Goal: Use online tool/utility: Use online tool/utility

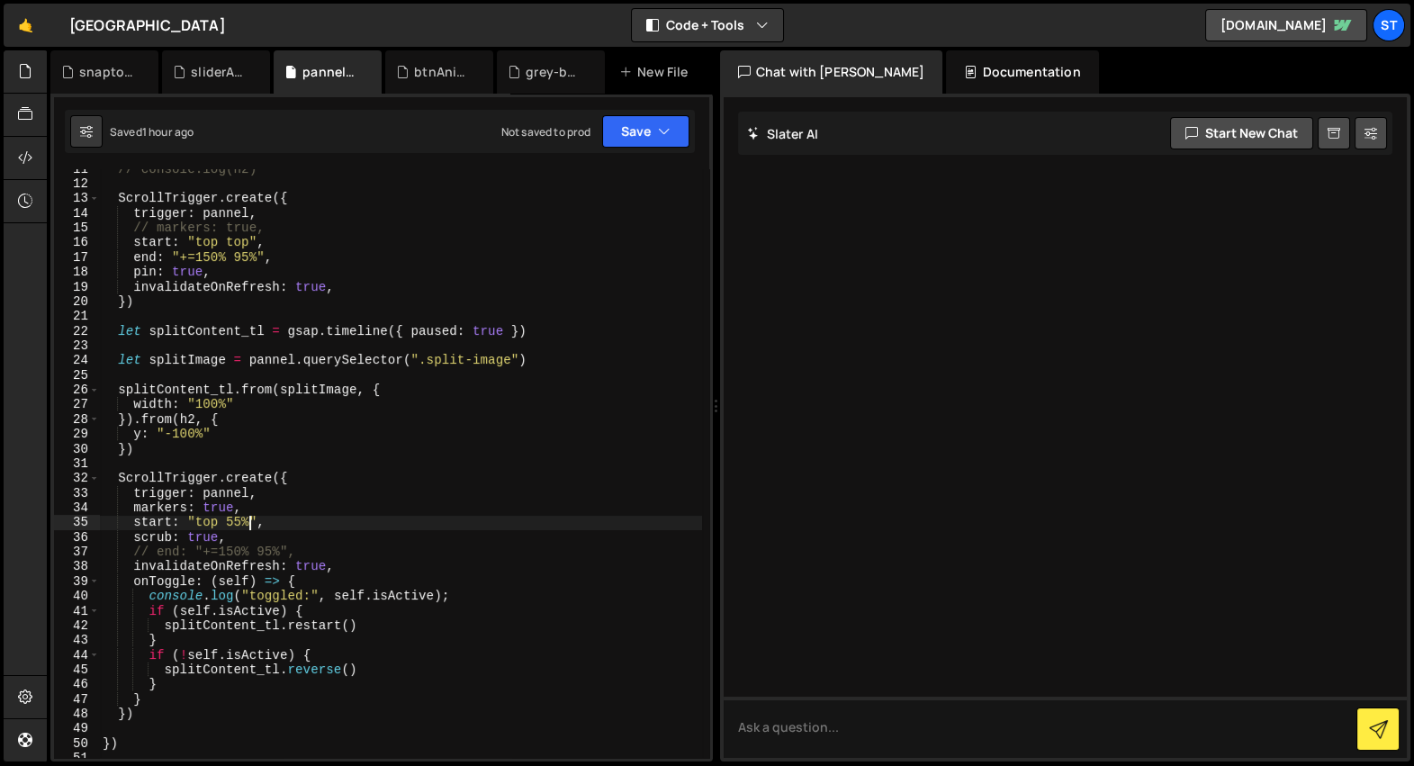
scroll to position [191, 0]
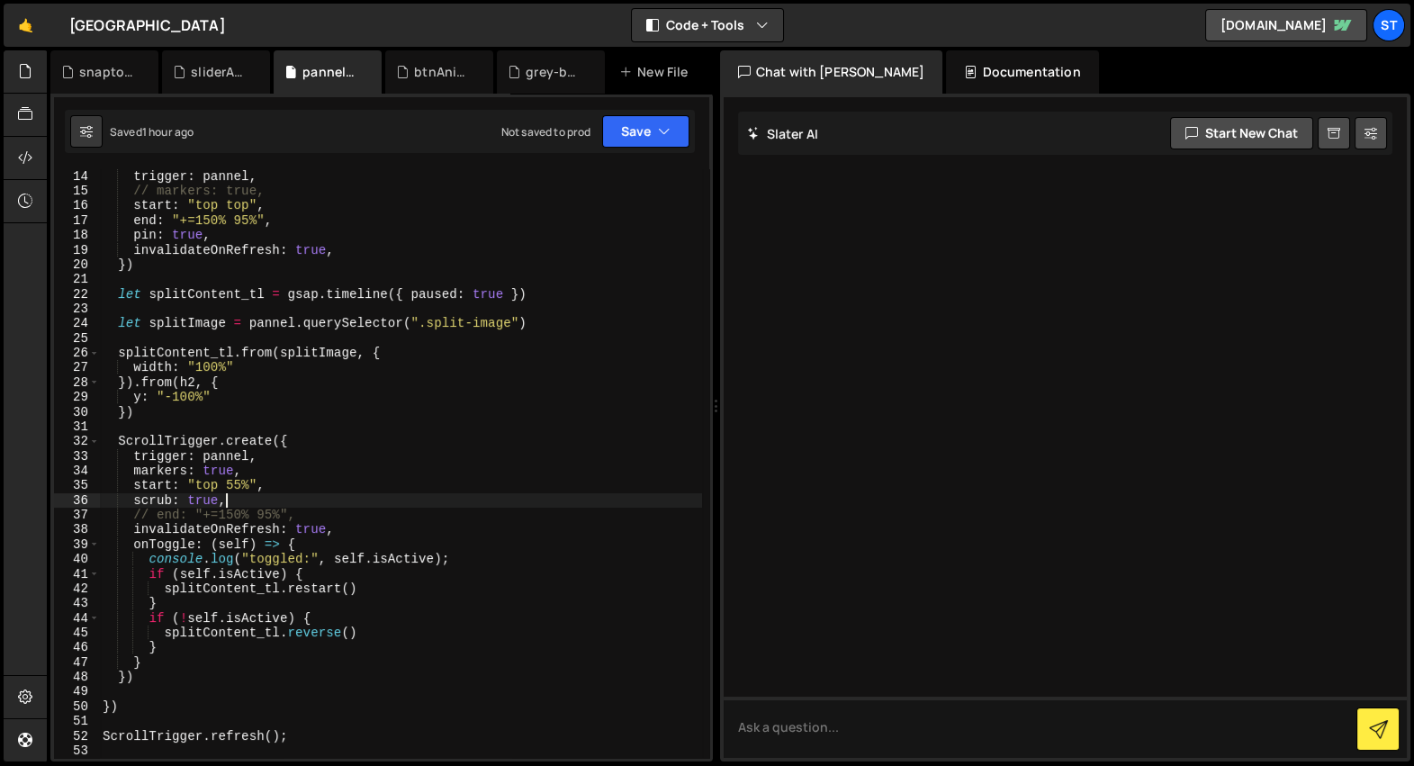
click at [256, 496] on div "trigger : pannel , // markers: true, start : "top top" , end : "+=150% 95%" , p…" at bounding box center [400, 478] width 603 height 619
type textarea "scrub: true,"
click at [413, 294] on div "trigger : pannel , // markers: true, start : "top top" , end : "+=150% 95%" , p…" at bounding box center [400, 478] width 603 height 619
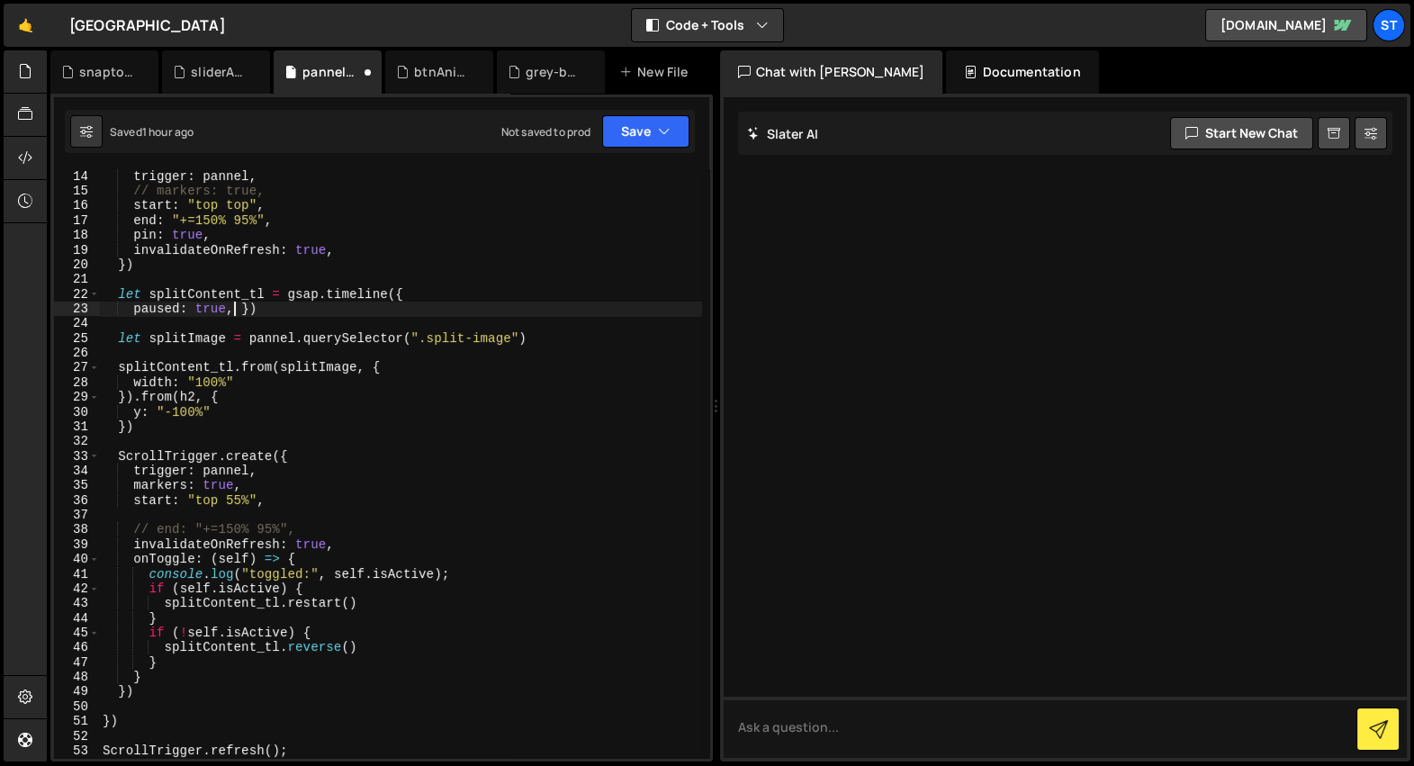
scroll to position [0, 2]
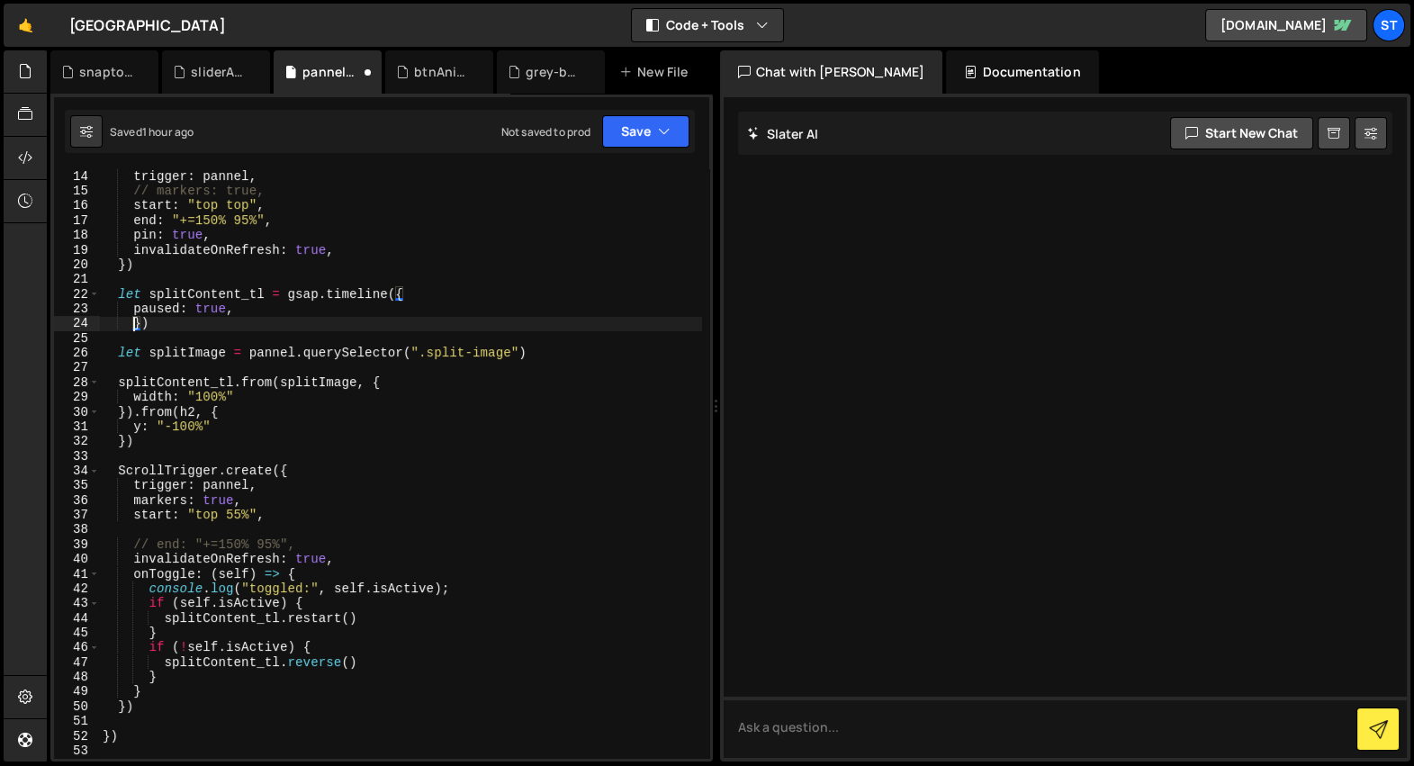
type textarea "paused: true,"
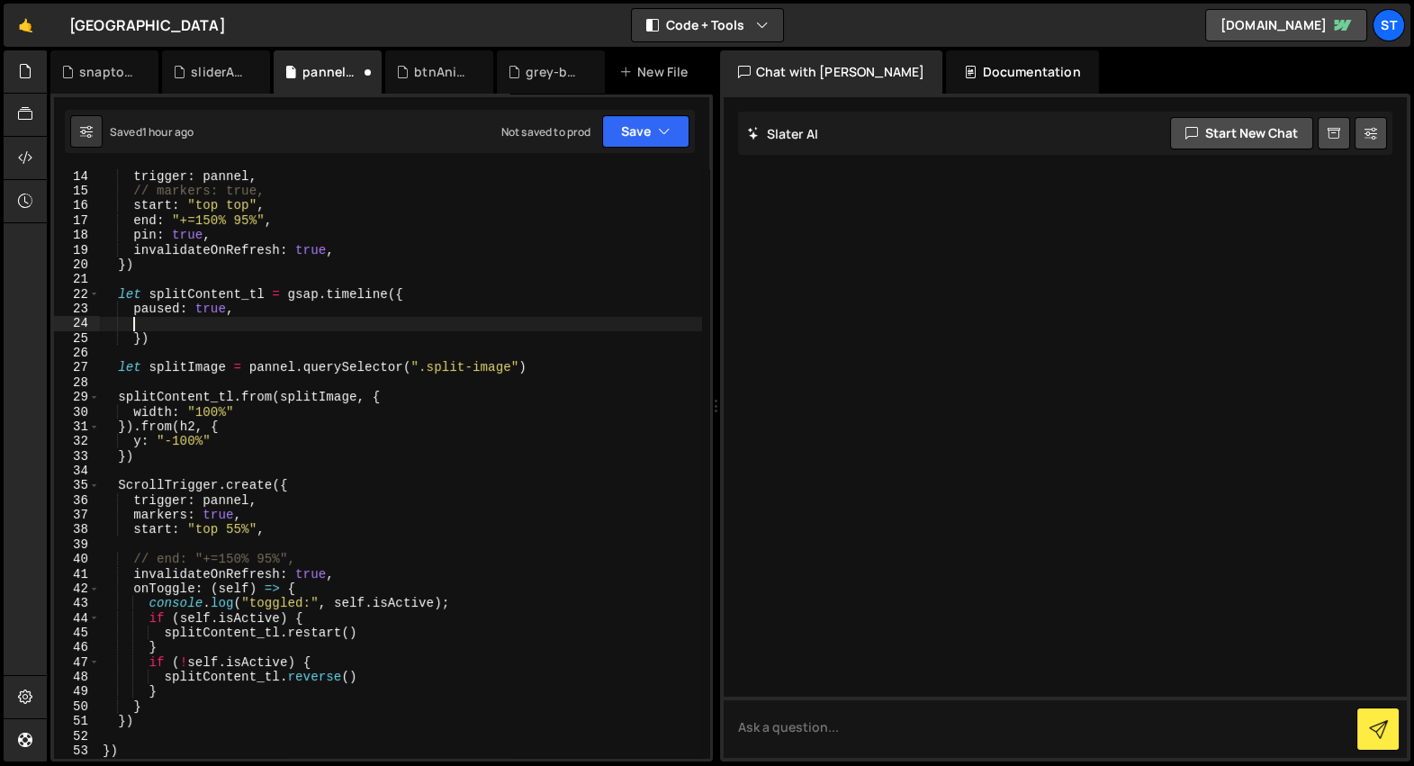
scroll to position [0, 1]
click at [134, 498] on div "trigger : pannel , // markers: true, start : "top top" , end : "+=150% 95%" , p…" at bounding box center [400, 478] width 603 height 619
drag, startPoint x: 166, startPoint y: 691, endPoint x: 156, endPoint y: 655, distance: 37.4
click at [164, 685] on div "trigger : pannel , // markers: true, start : "top top" , end : "+=150% 95%" , p…" at bounding box center [400, 478] width 603 height 619
click at [158, 662] on div "trigger : pannel , // markers: true, start : "top top" , end : "+=150% 95%" , p…" at bounding box center [400, 478] width 603 height 619
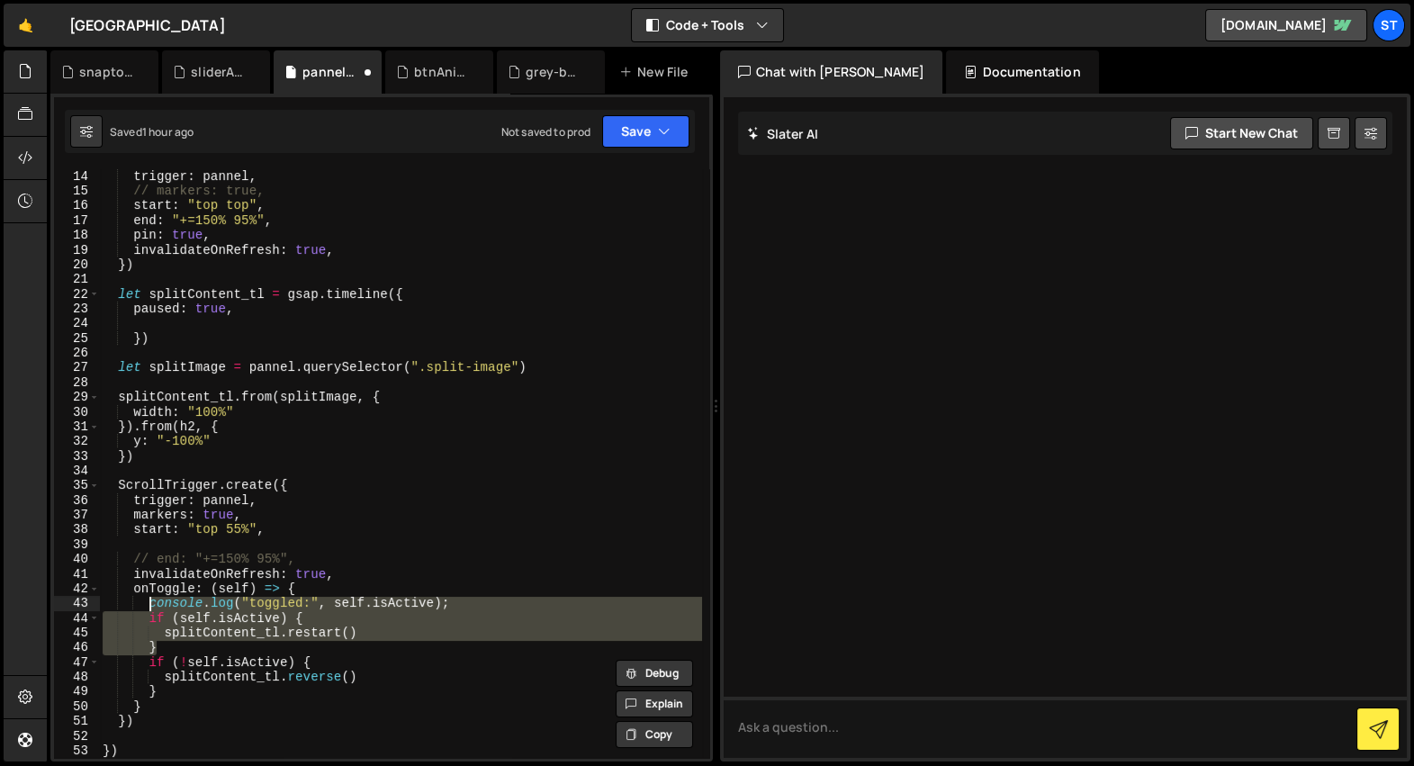
drag, startPoint x: 147, startPoint y: 619, endPoint x: 146, endPoint y: 605, distance: 14.4
click at [146, 605] on div "trigger : pannel , // markers: true, start : "top top" , end : "+=150% 95%" , p…" at bounding box center [400, 478] width 603 height 619
type textarea "console.log("toggled:", self.isActive); if (self.isActive) {"
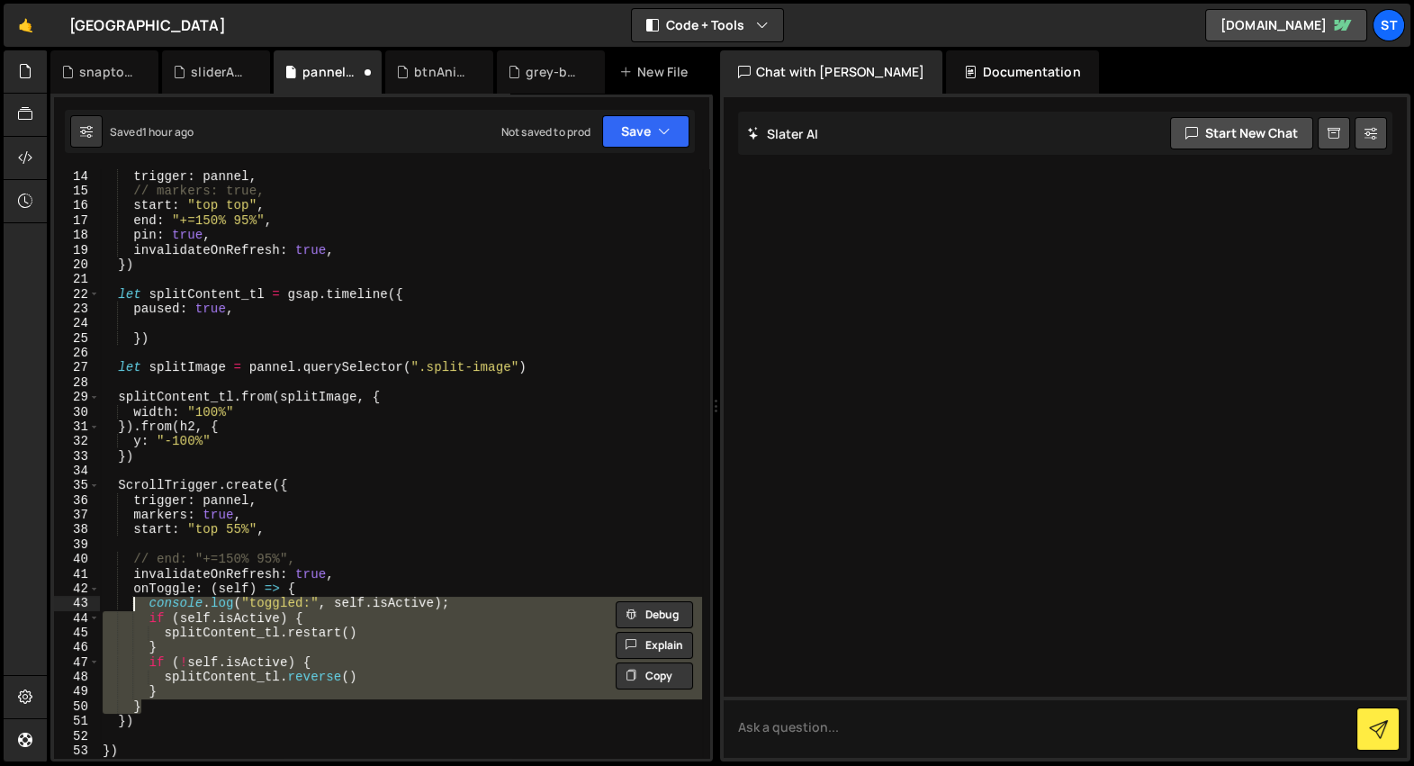
type textarea "onToggle: (self) => { console.log("toggled:", self.isActive);"
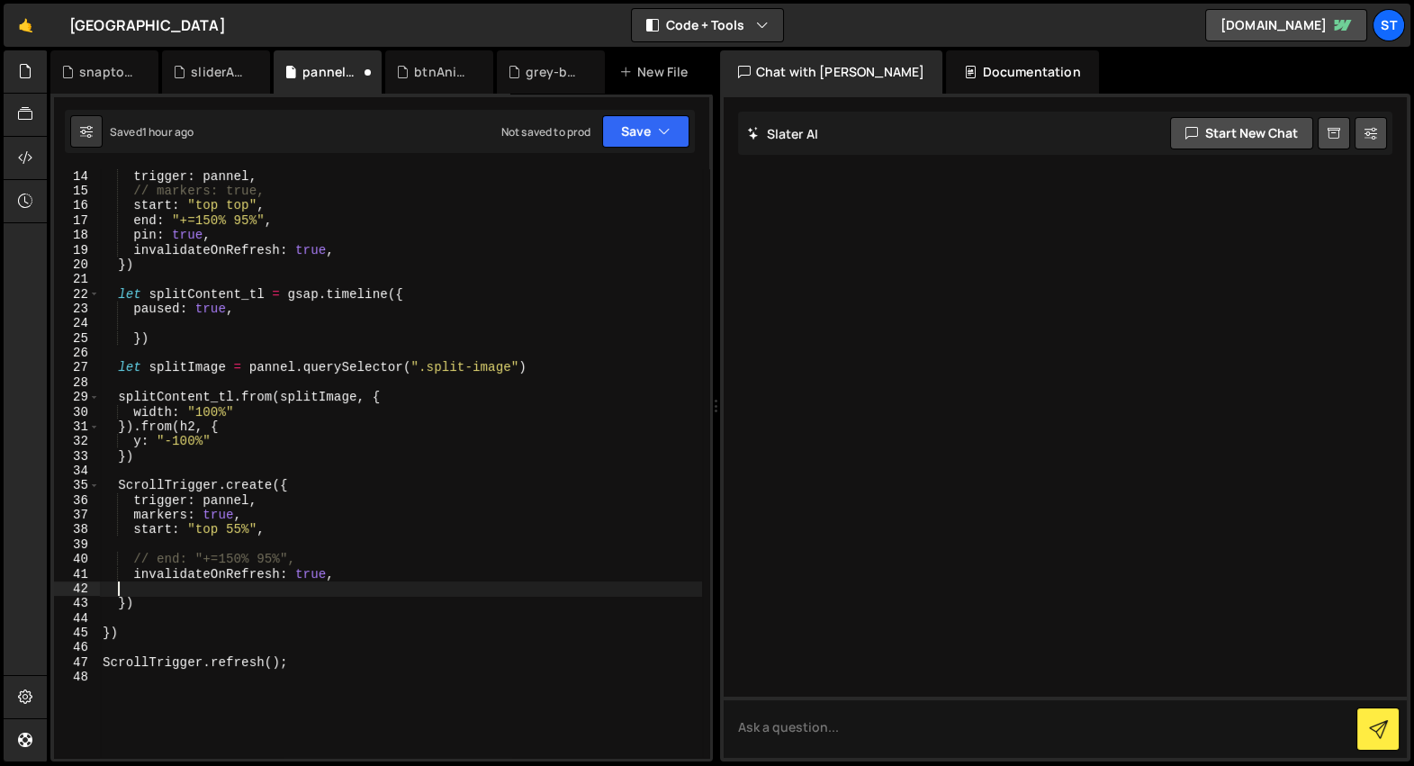
scroll to position [0, 0]
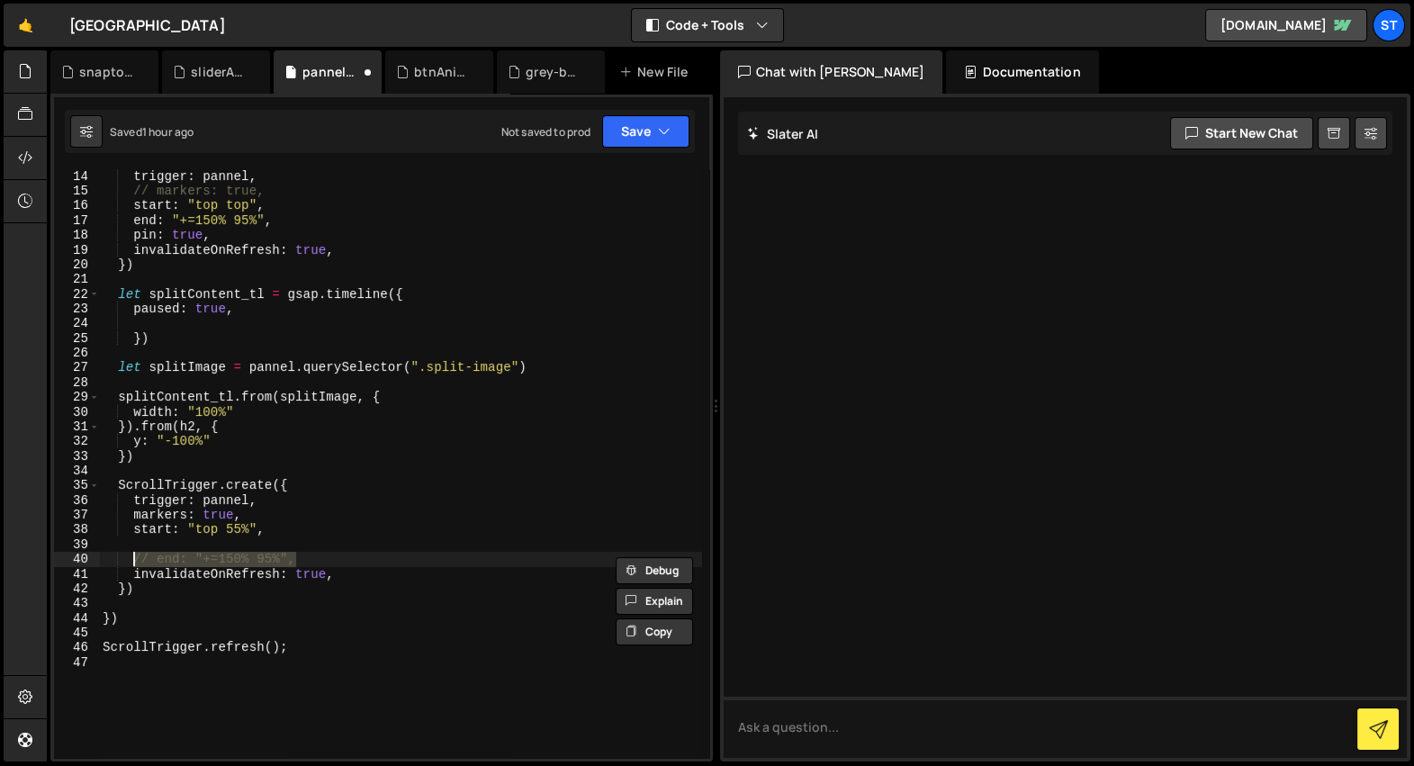
type textarea "// end: "+=150% 95%","
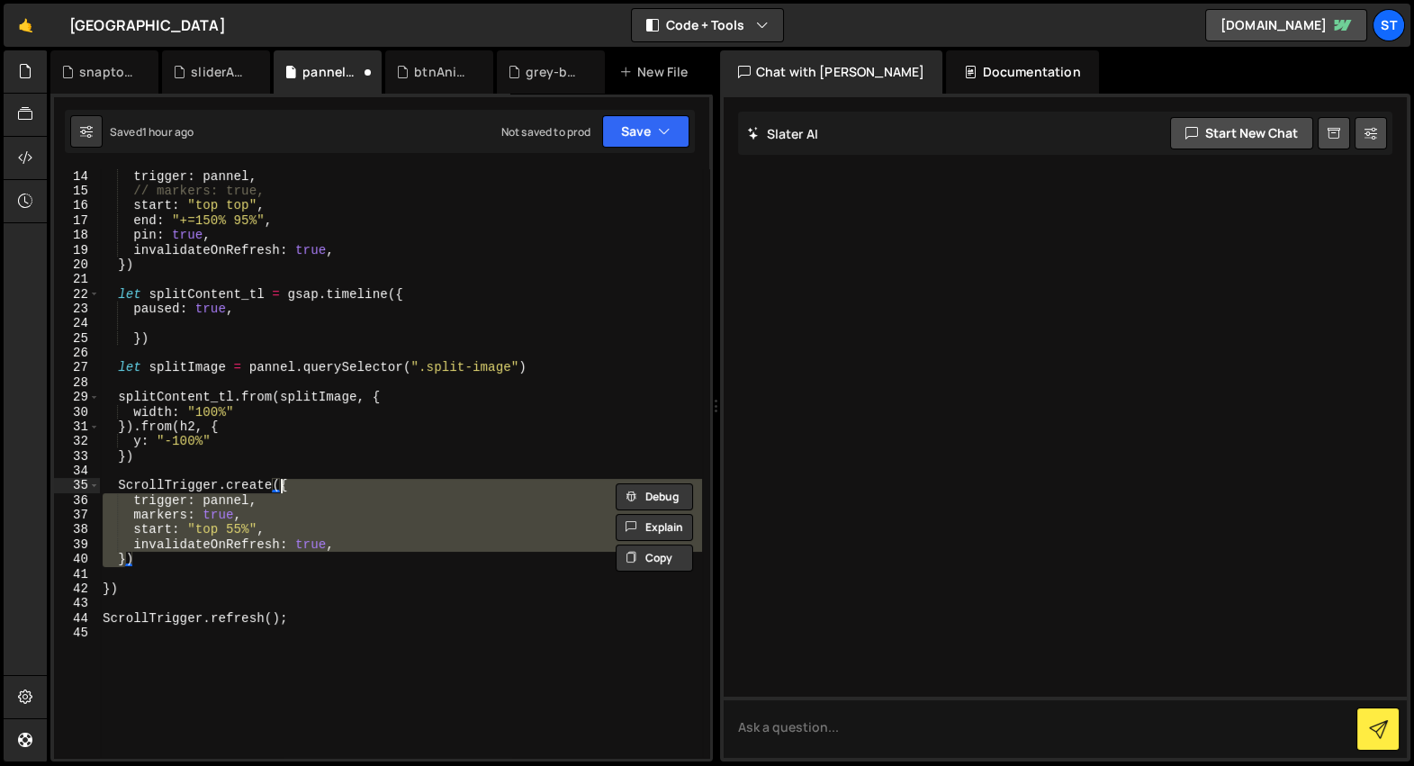
type textarea "ScrollTrigger.create()"
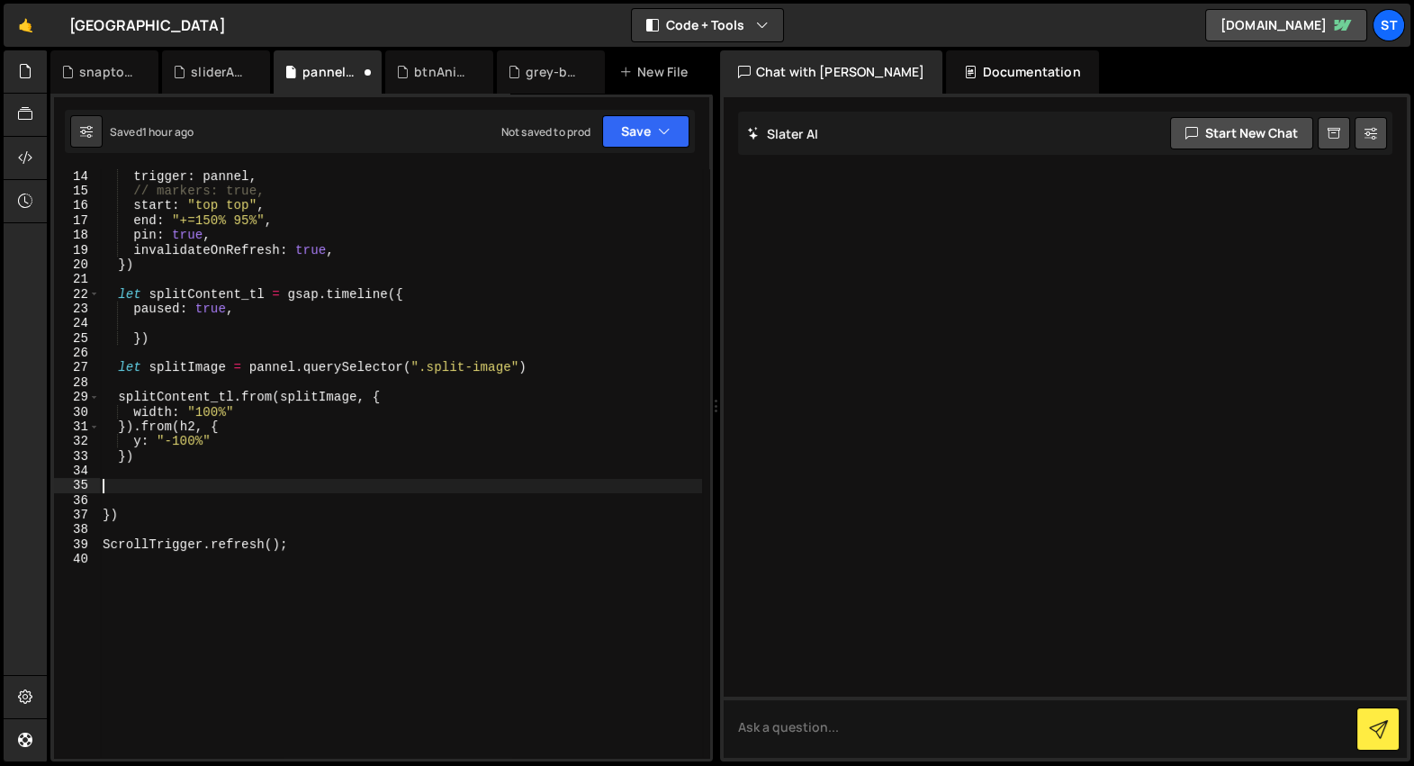
click at [256, 307] on div "trigger : pannel , // markers: true, start : "top top" , end : "+=150% 95%" , p…" at bounding box center [400, 478] width 603 height 619
type textarea "paused: true,"
click at [239, 318] on div "trigger : pannel , // markers: true, start : "top top" , end : "+=150% 95%" , p…" at bounding box center [400, 478] width 603 height 619
paste textarea "}"
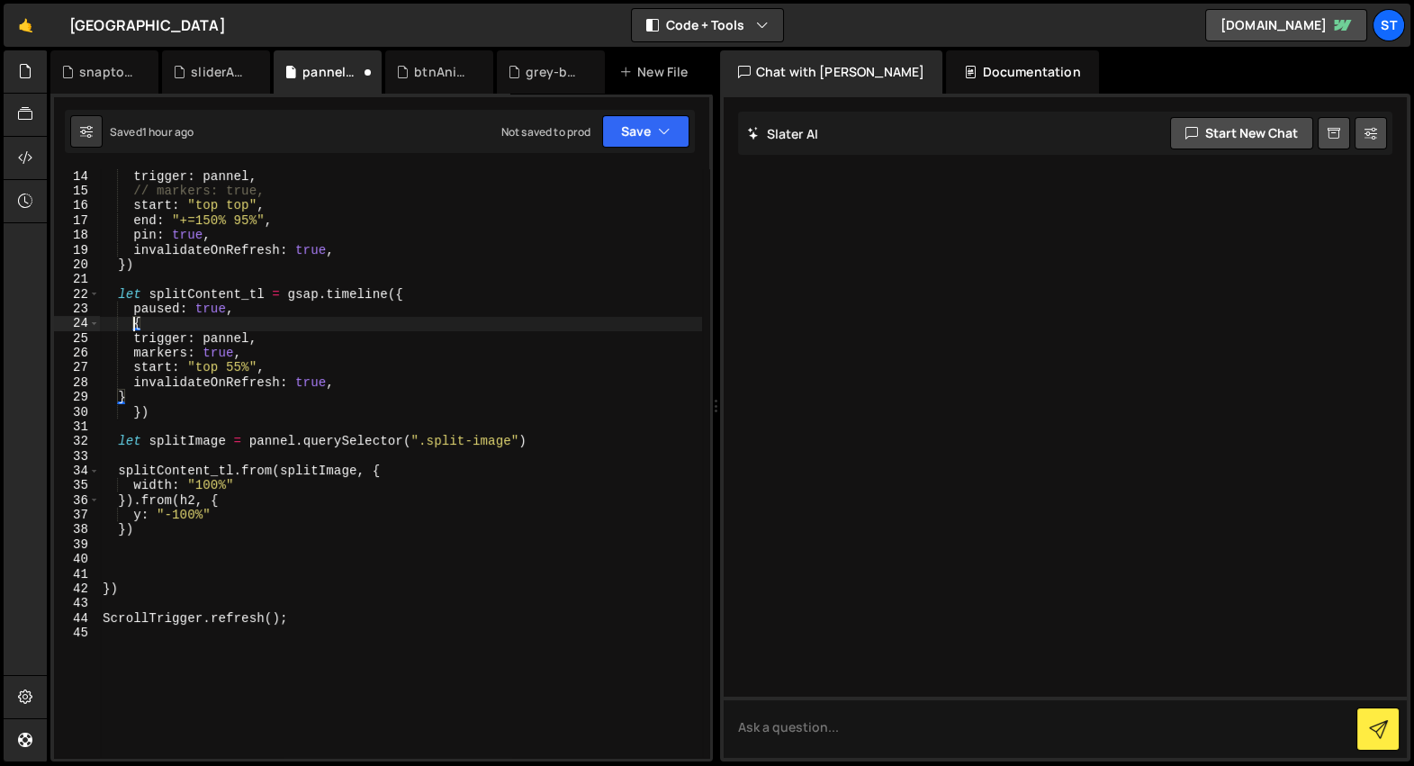
click at [130, 321] on div "trigger : pannel , // markers: true, start : "top top" , end : "+=150% 95%" , p…" at bounding box center [400, 478] width 603 height 619
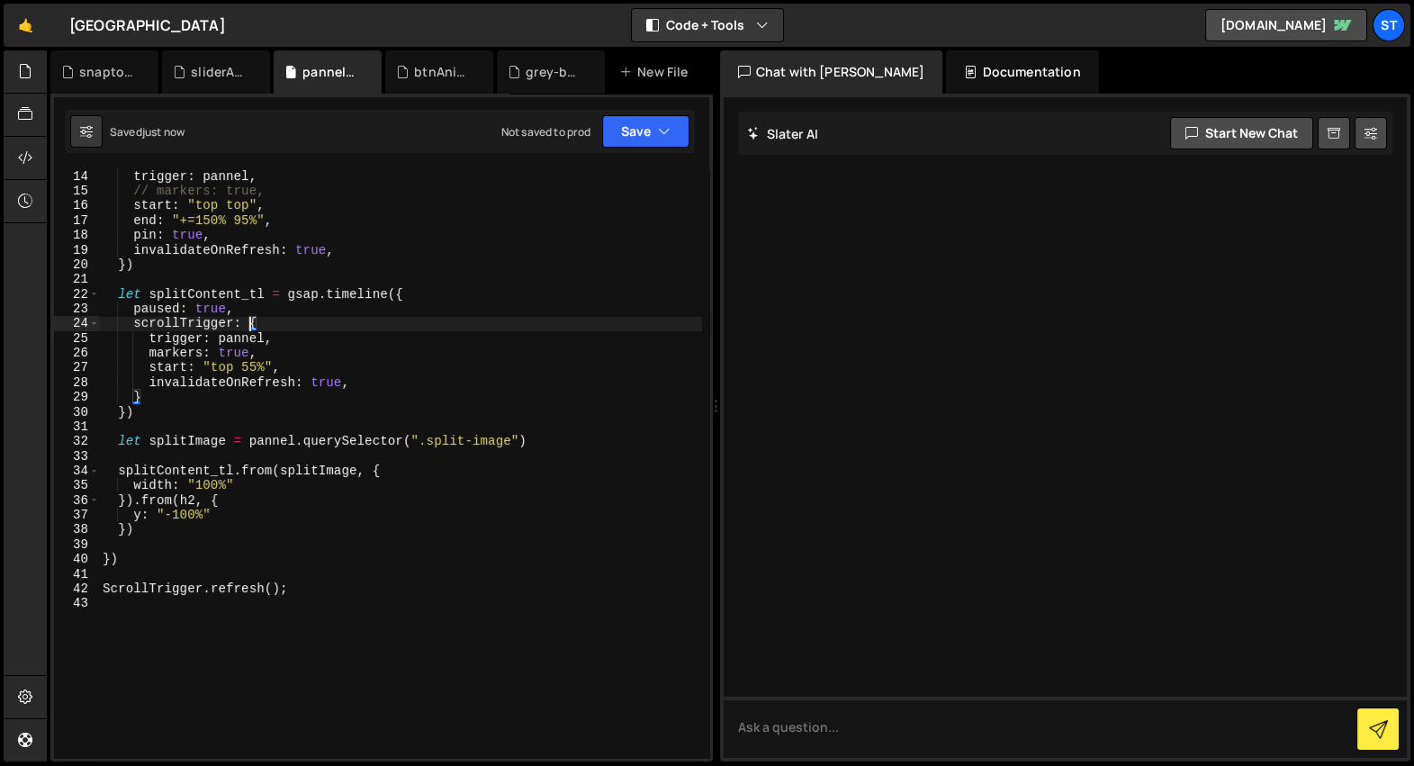
click at [182, 436] on div "trigger : pannel , // markers: true, start : "top top" , end : "+=150% 95%" , p…" at bounding box center [400, 478] width 603 height 619
click at [267, 354] on div "trigger : pannel , // markers: true, start : "top top" , end : "+=150% 95%" , p…" at bounding box center [400, 478] width 603 height 619
type textarea "markers: true,"
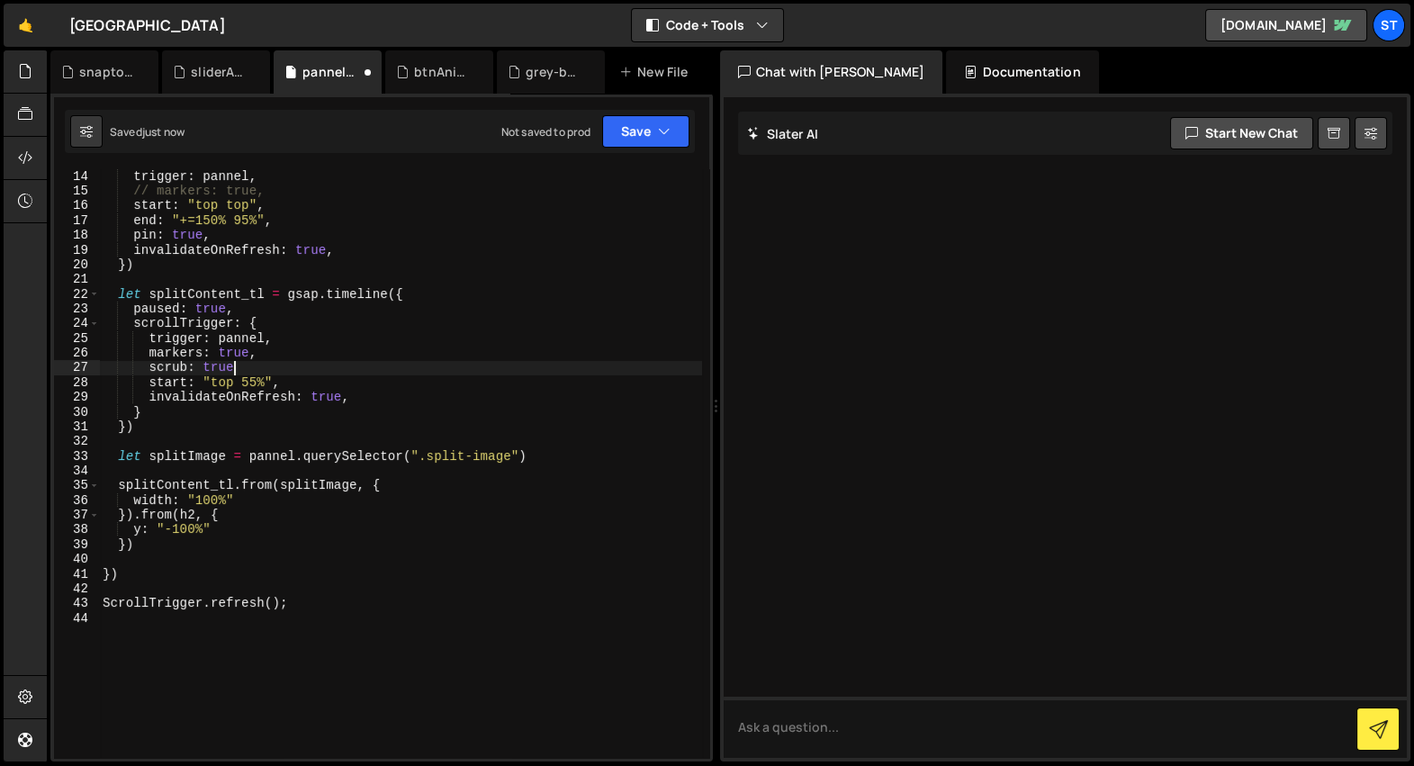
scroll to position [0, 8]
click at [299, 372] on div "trigger : pannel , // markers: true, start : "top top" , end : "+=150% 95%" , p…" at bounding box center [400, 478] width 603 height 619
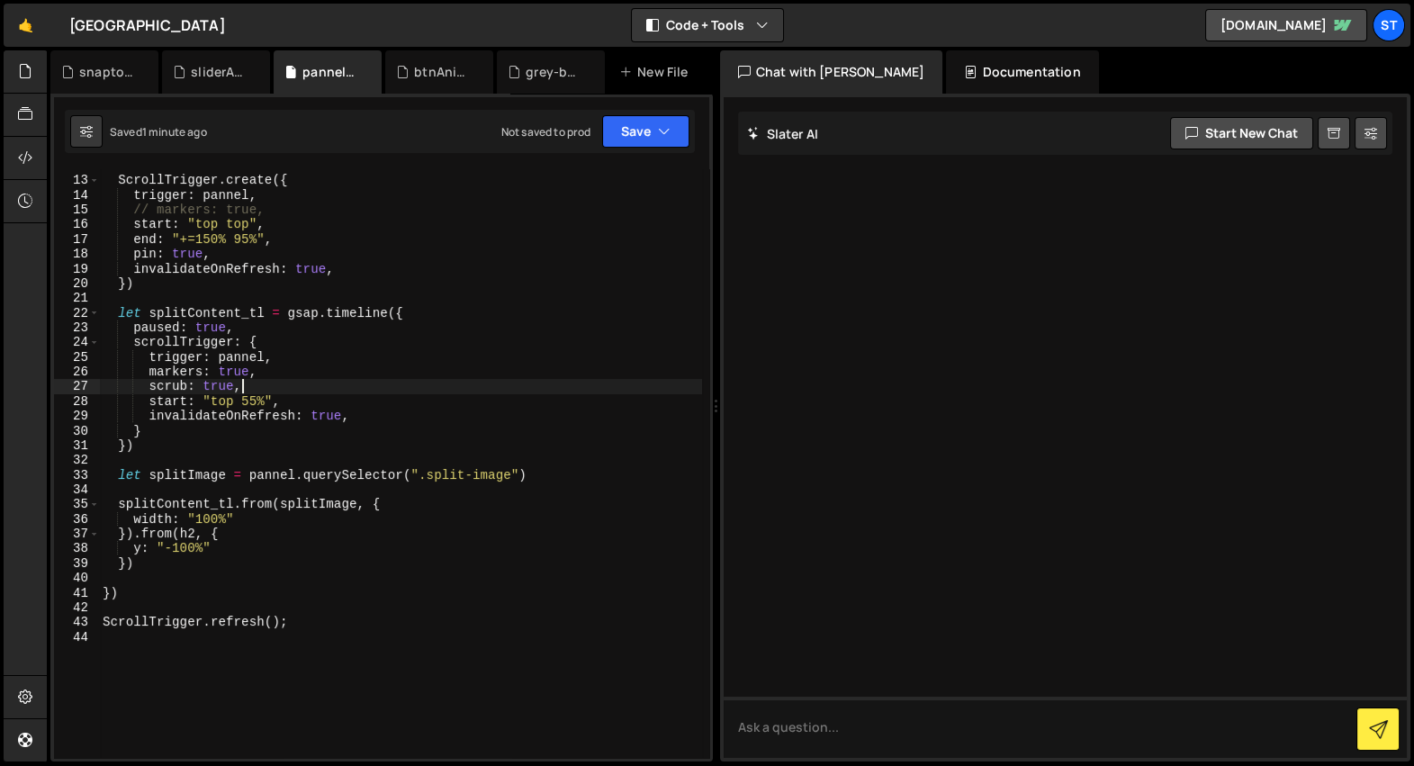
scroll to position [159, 0]
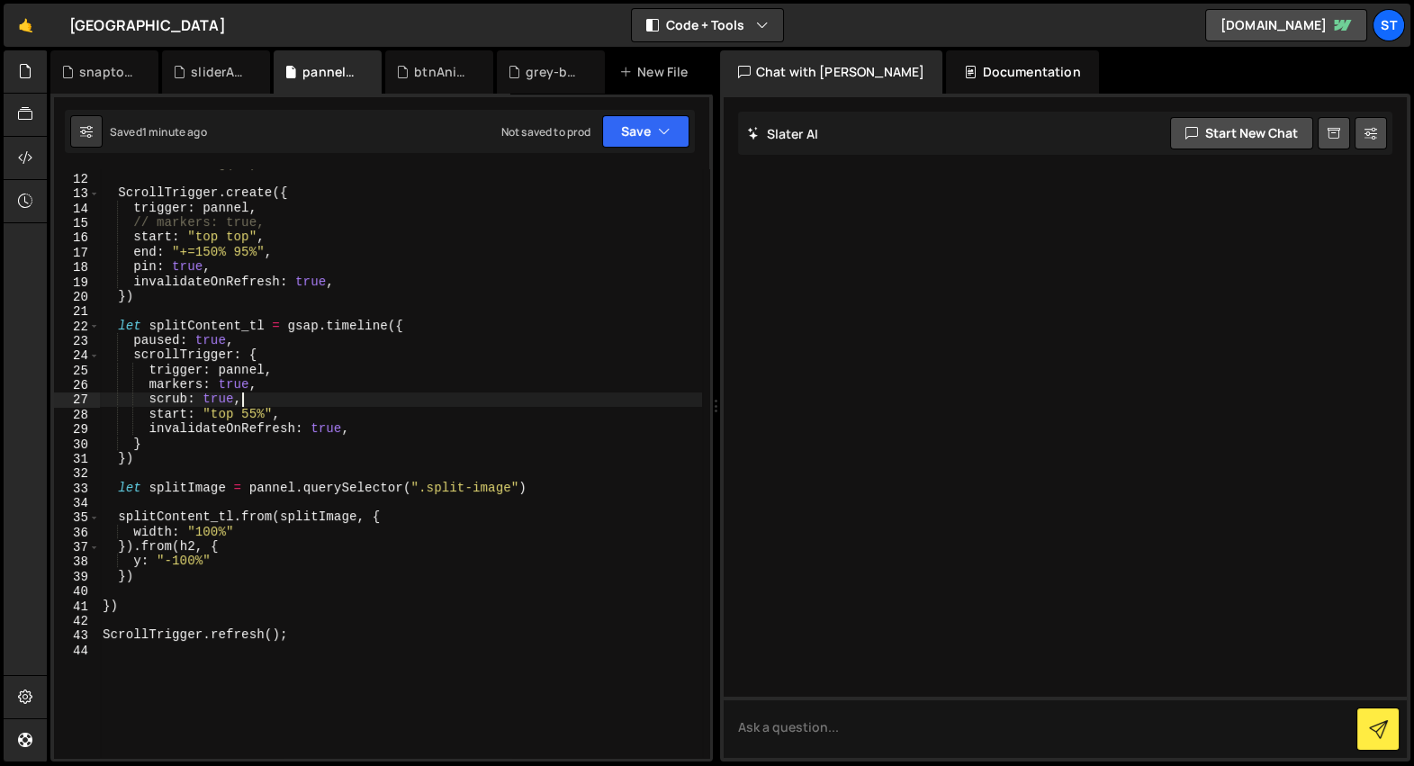
click at [207, 251] on div "// console.log(h2) ScrollTrigger . create ({ trigger : pannel , // markers: tru…" at bounding box center [400, 466] width 603 height 619
type textarea "})"
click at [262, 411] on div "// console.log(h2) ScrollTrigger . create ({ trigger : pannel , // markers: tru…" at bounding box center [400, 466] width 603 height 619
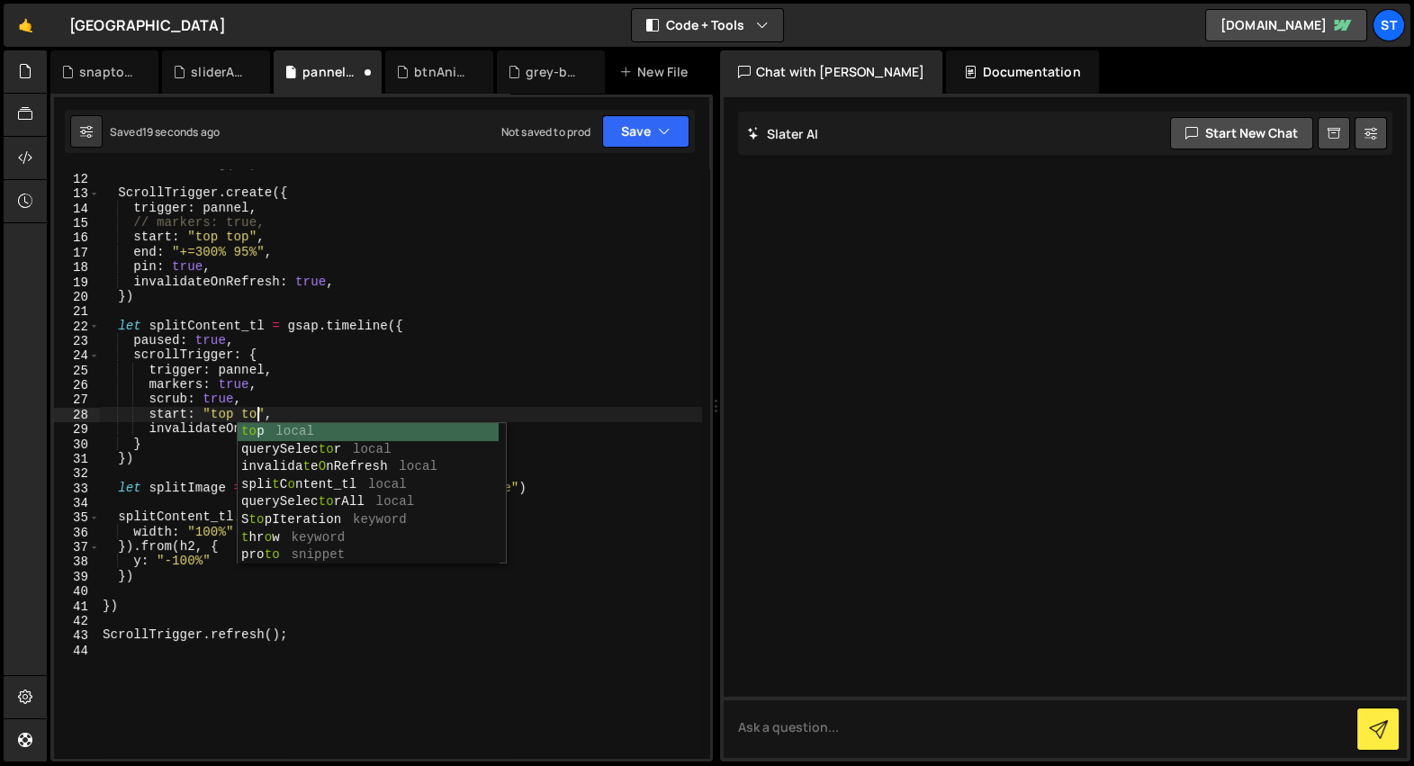
scroll to position [0, 11]
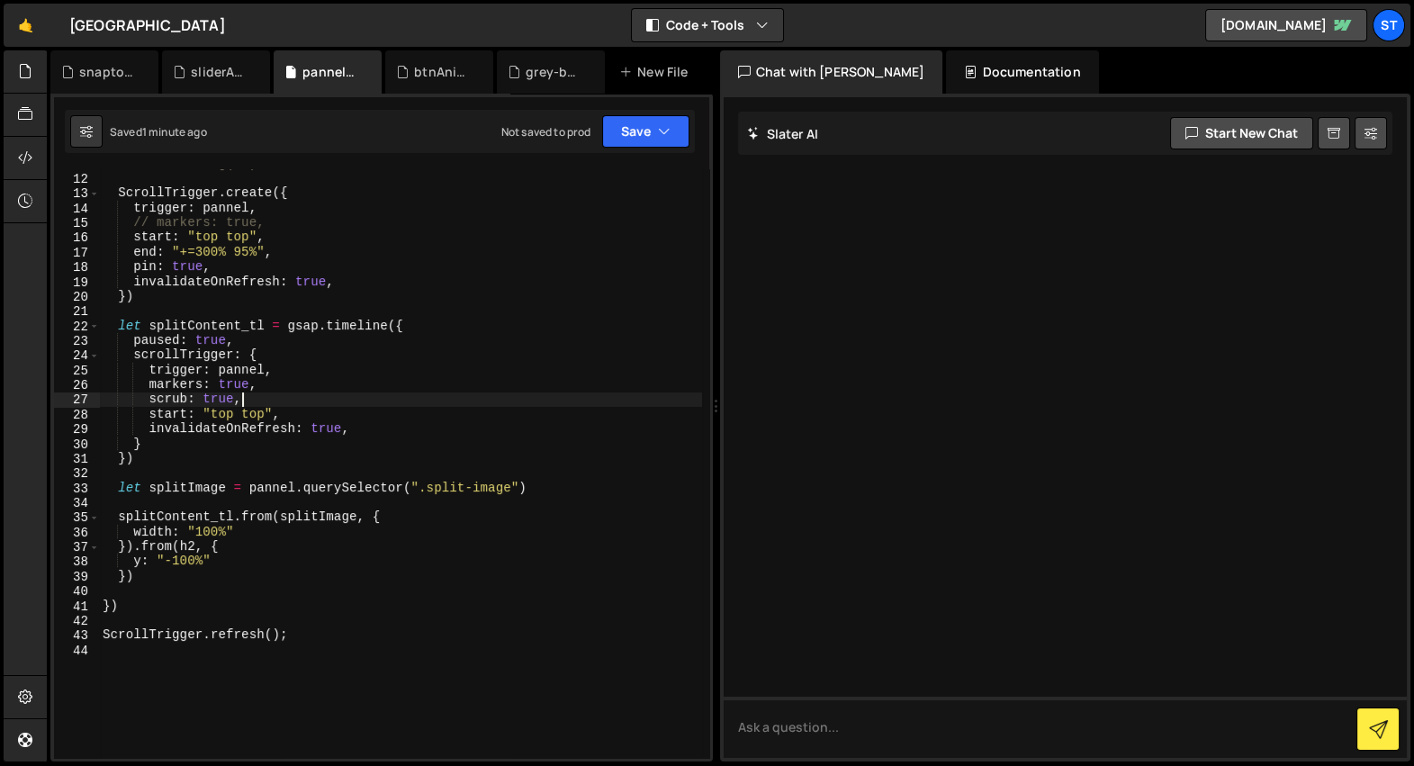
click at [246, 399] on div "// console.log(h2) ScrollTrigger . create ({ trigger : pannel , // markers: tru…" at bounding box center [400, 466] width 603 height 619
click at [224, 414] on div "// console.log(h2) ScrollTrigger . create ({ trigger : pannel , // markers: tru…" at bounding box center [400, 466] width 603 height 619
click at [328, 634] on div "// console.log(h2) ScrollTrigger . create ({ trigger : pannel , // markers: tru…" at bounding box center [400, 466] width 603 height 619
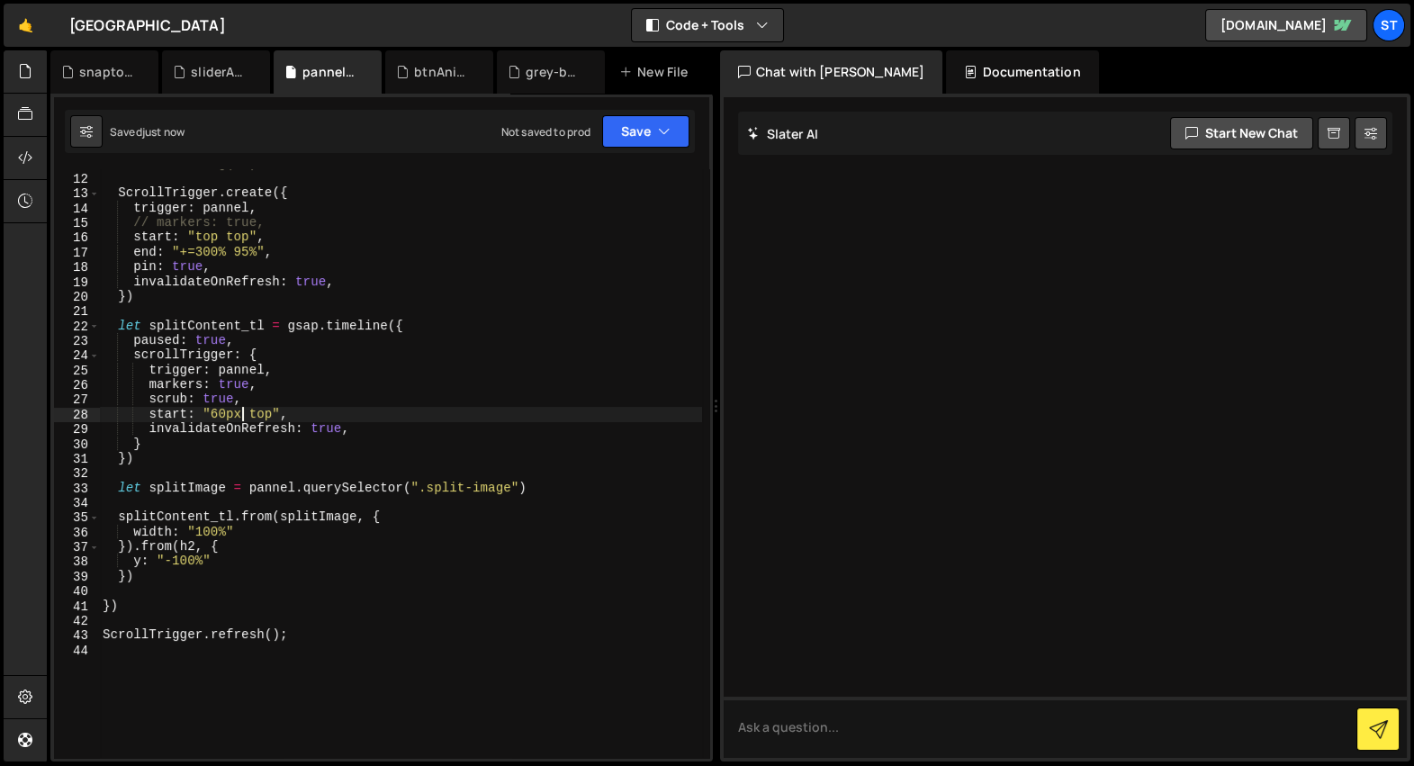
type textarea "ScrollTrigger.refresh();"
click at [241, 466] on div "// console.log(h2) ScrollTrigger . create ({ trigger : pannel , // markers: tru…" at bounding box center [400, 466] width 603 height 619
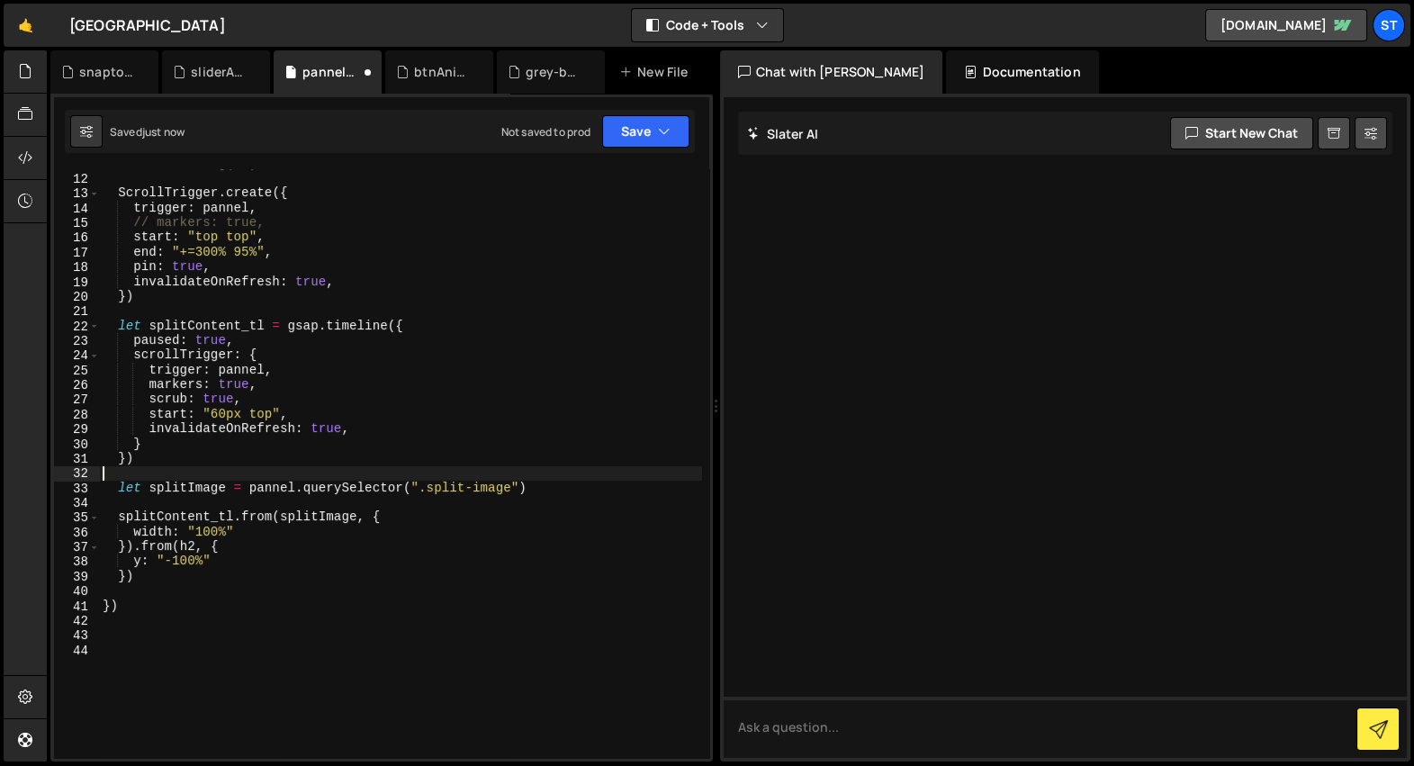
click at [243, 457] on div "// console.log(h2) ScrollTrigger . create ({ trigger : pannel , // markers: tru…" at bounding box center [400, 466] width 603 height 619
type textarea "})"
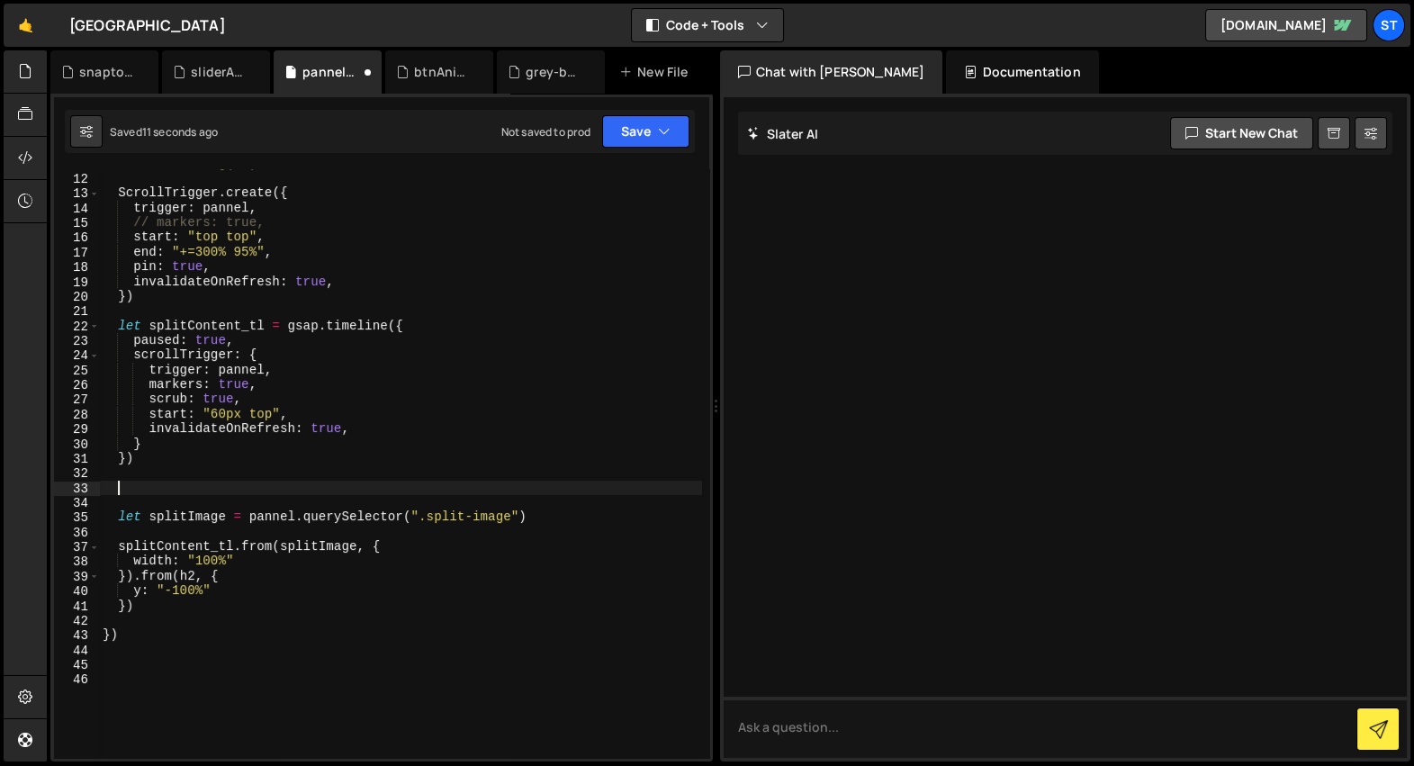
paste textarea "ScrollTrigger.refresh();"
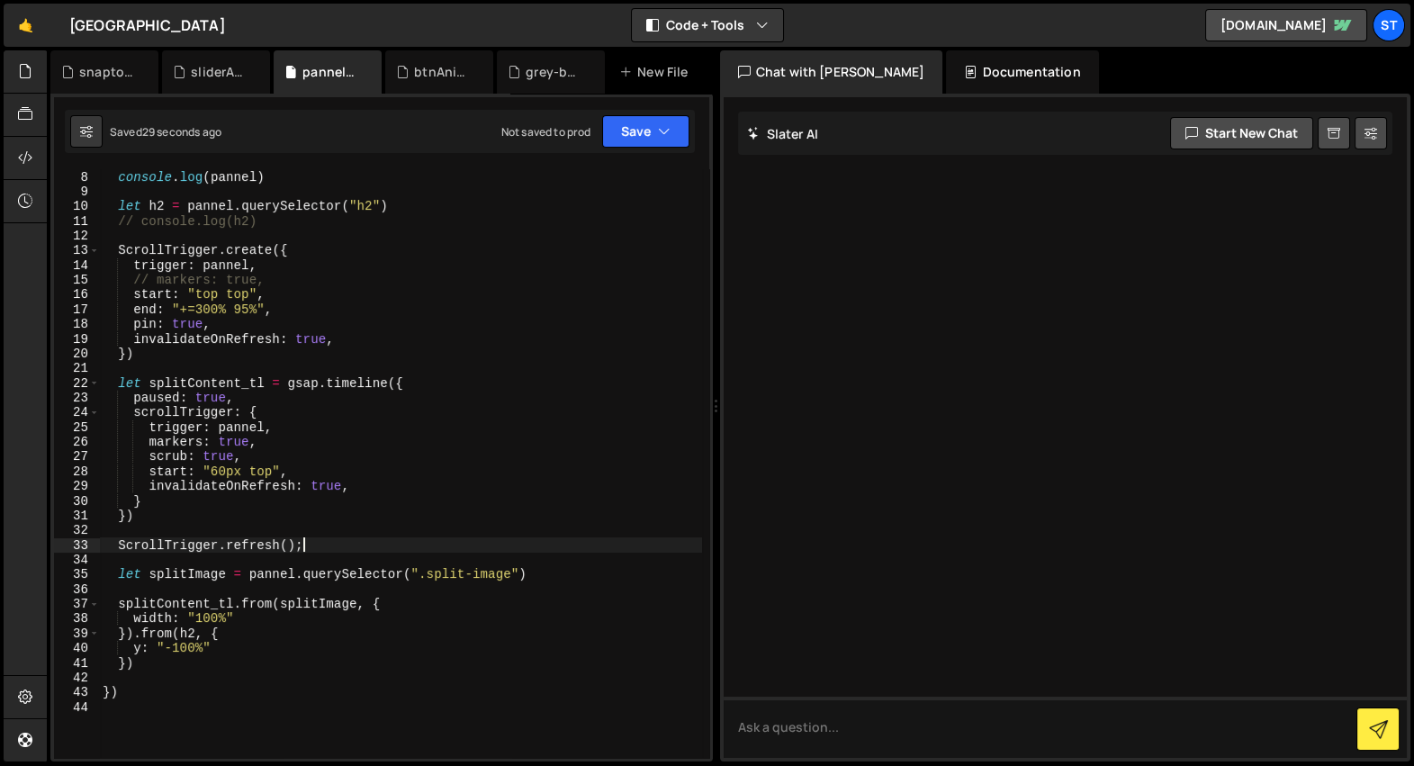
scroll to position [102, 0]
click at [386, 476] on div "split_pannels . forEach (( pannel ) => { console . log ( pannel ) let h2 = pann…" at bounding box center [400, 464] width 603 height 619
click at [384, 489] on div "split_pannels . forEach (( pannel ) => { console . log ( pannel ) let h2 = pann…" at bounding box center [400, 464] width 603 height 619
click at [323, 550] on div "split_pannels . forEach (( pannel ) => { console . log ( pannel ) let h2 = pann…" at bounding box center [400, 464] width 603 height 619
type textarea "ScrollTrigger.refresh();"
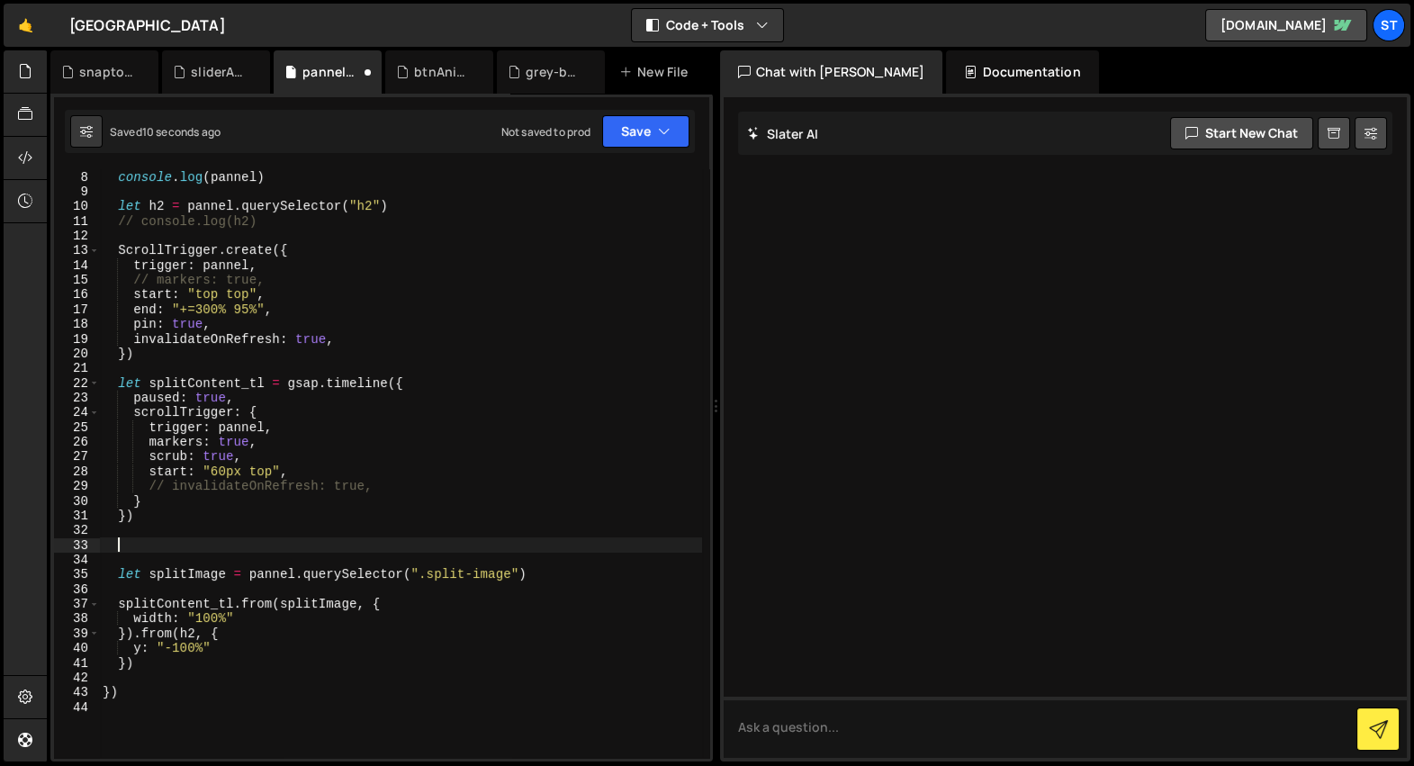
click at [236, 349] on div "split_pannels . forEach (( pannel ) => { console . log ( pannel ) let h2 = pann…" at bounding box center [400, 464] width 603 height 619
type textarea "})"
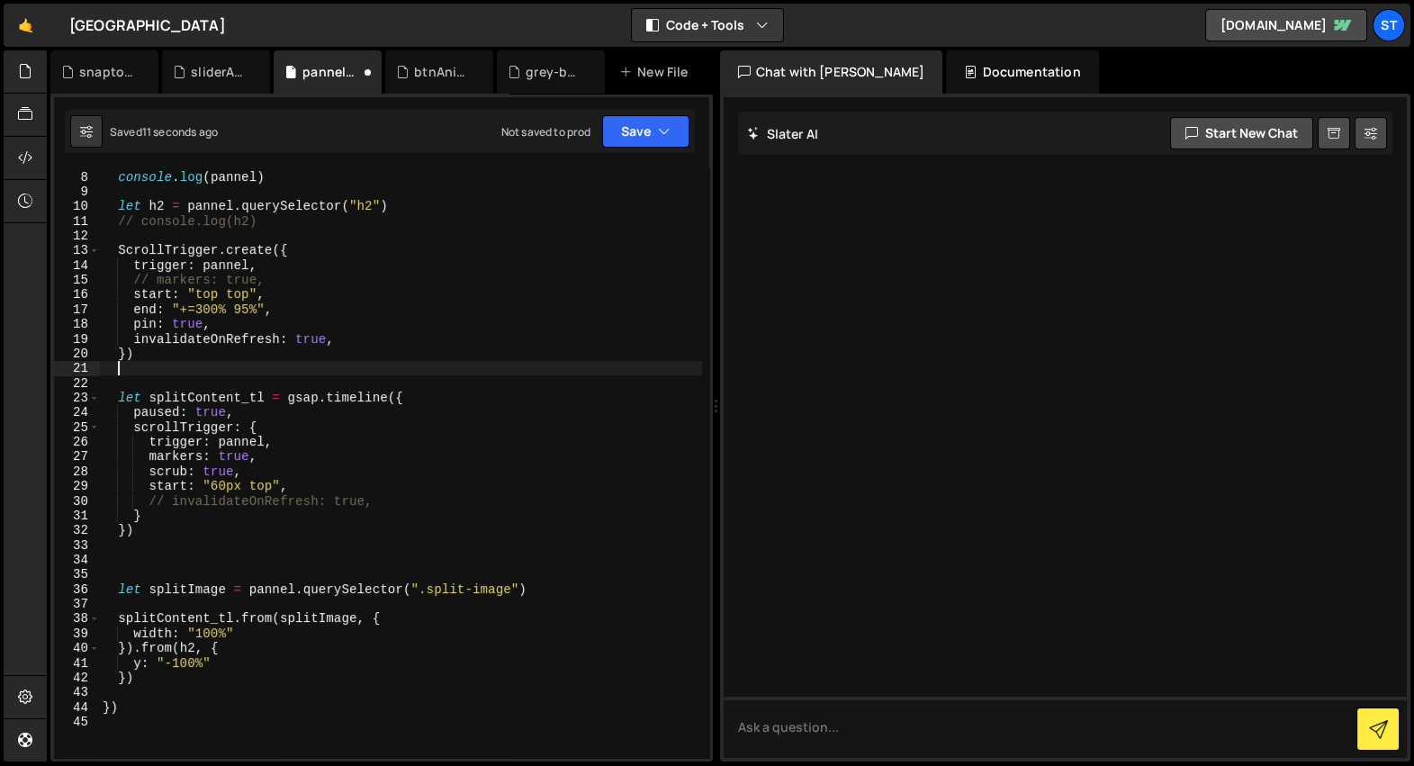
paste textarea "ScrollTrigger.refresh();"
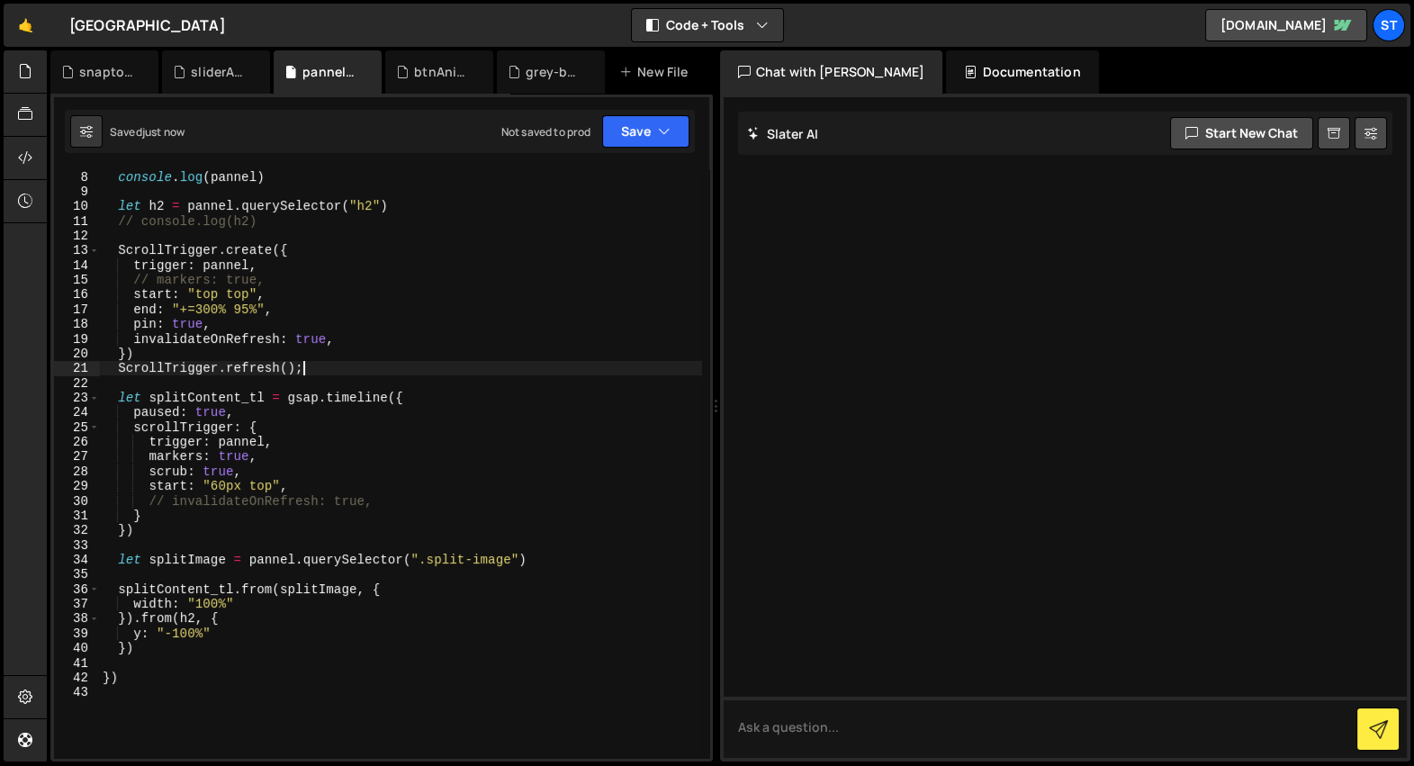
click at [236, 343] on div "split_pannels . forEach (( pannel ) => { console . log ( pannel ) let h2 = pann…" at bounding box center [400, 464] width 603 height 619
click at [232, 350] on div "split_pannels . forEach (( pannel ) => { console . log ( pannel ) let h2 = pann…" at bounding box center [400, 464] width 603 height 619
type textarea "})"
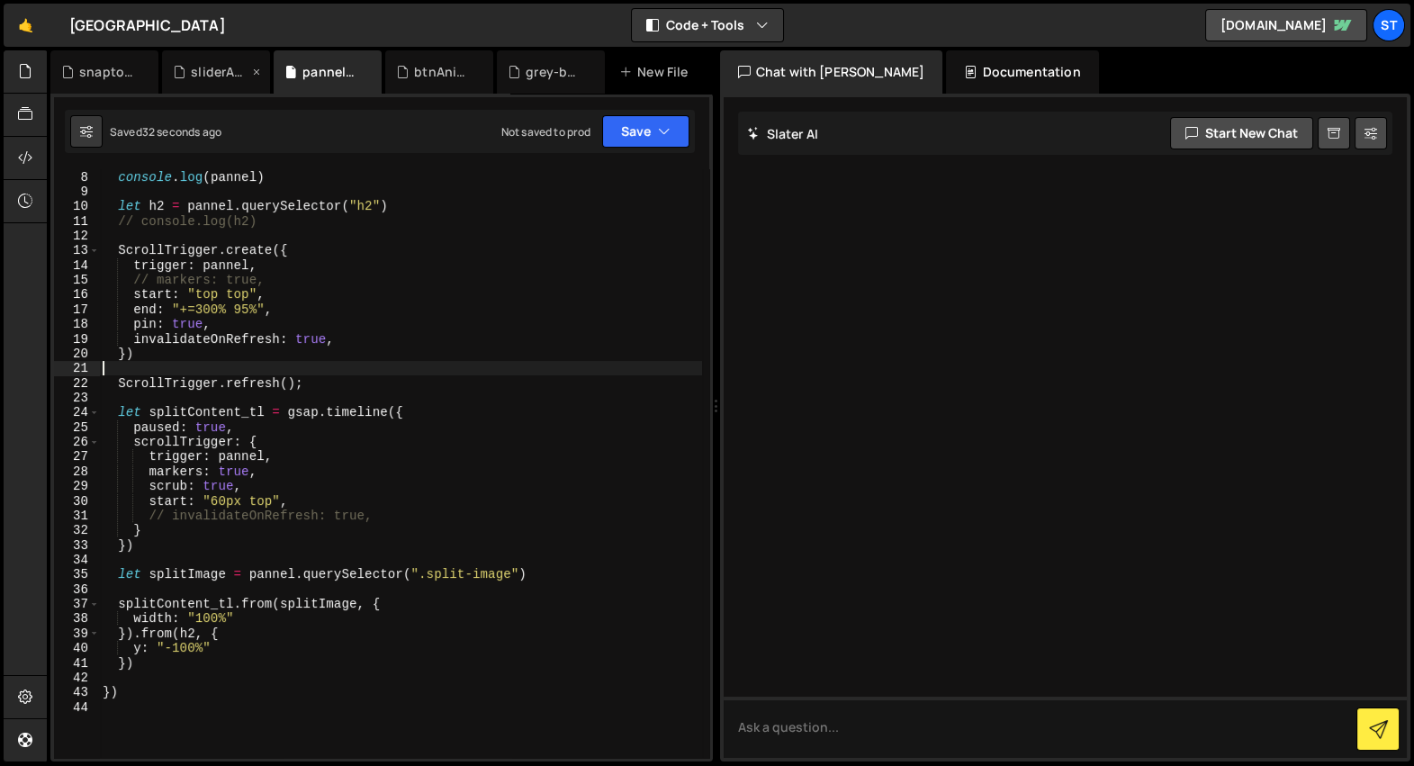
click at [187, 75] on div "sliderAnimation.js" at bounding box center [211, 72] width 76 height 18
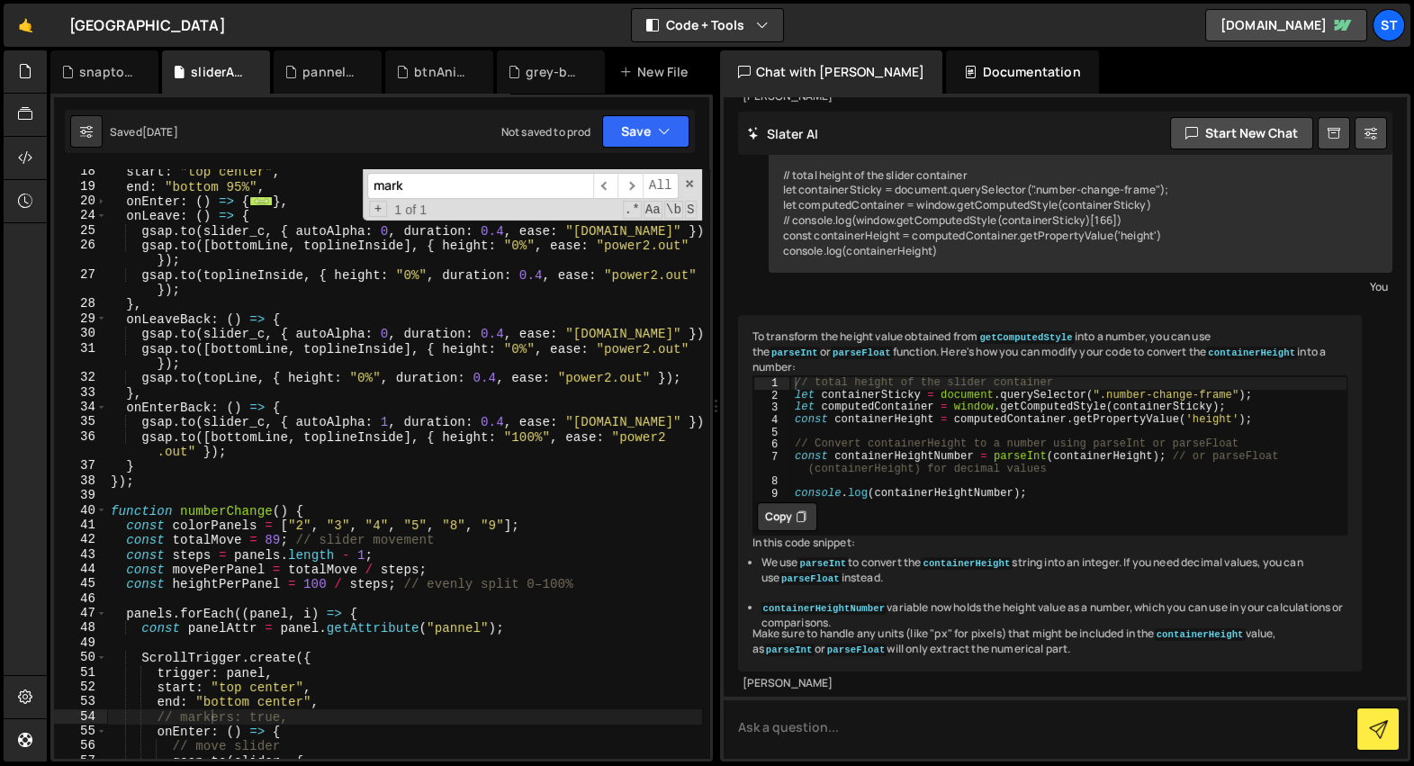
scroll to position [0, 0]
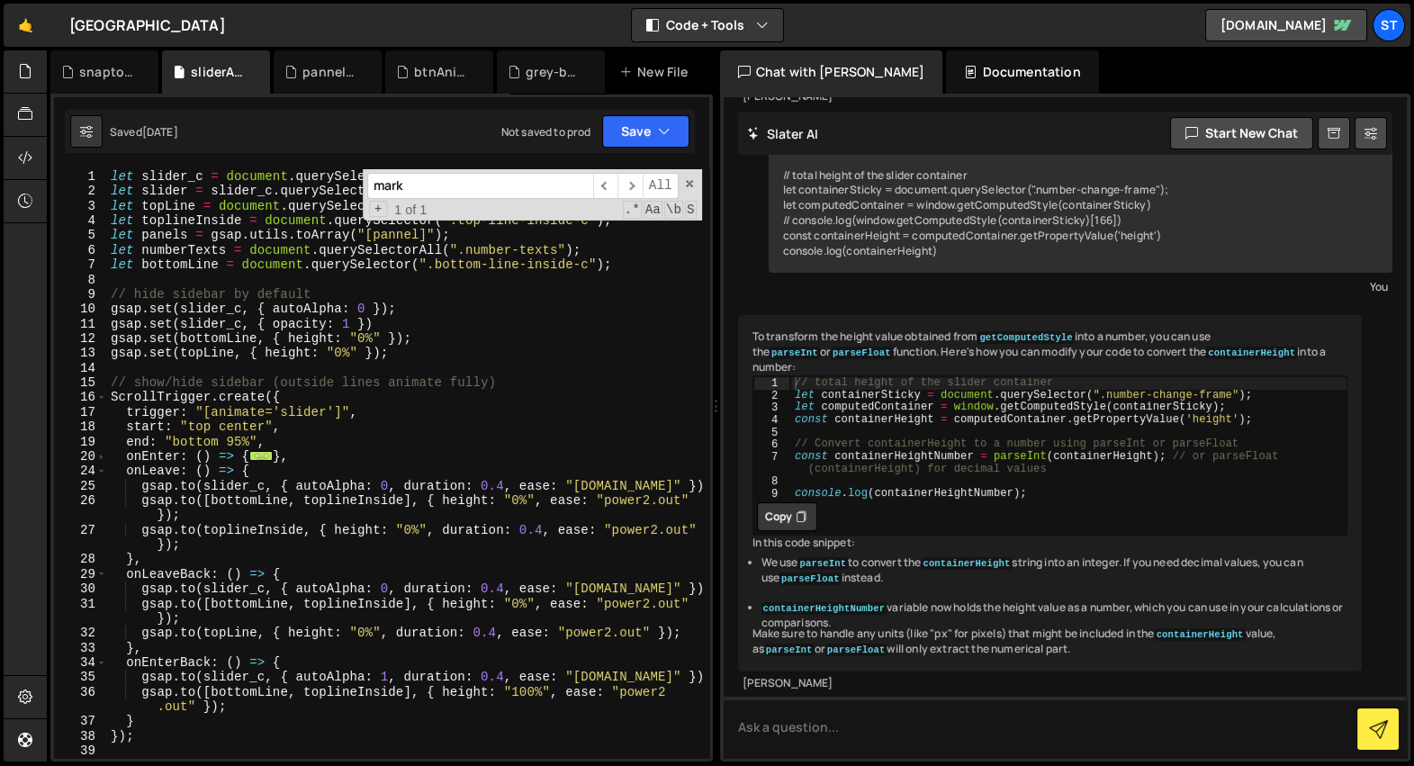
type textarea "gsap.set(topLine, { height: "0%" });"
click at [451, 355] on div "let slider_c = document . querySelector ( ".home-number-sidebar" ) ; let slider…" at bounding box center [404, 478] width 595 height 619
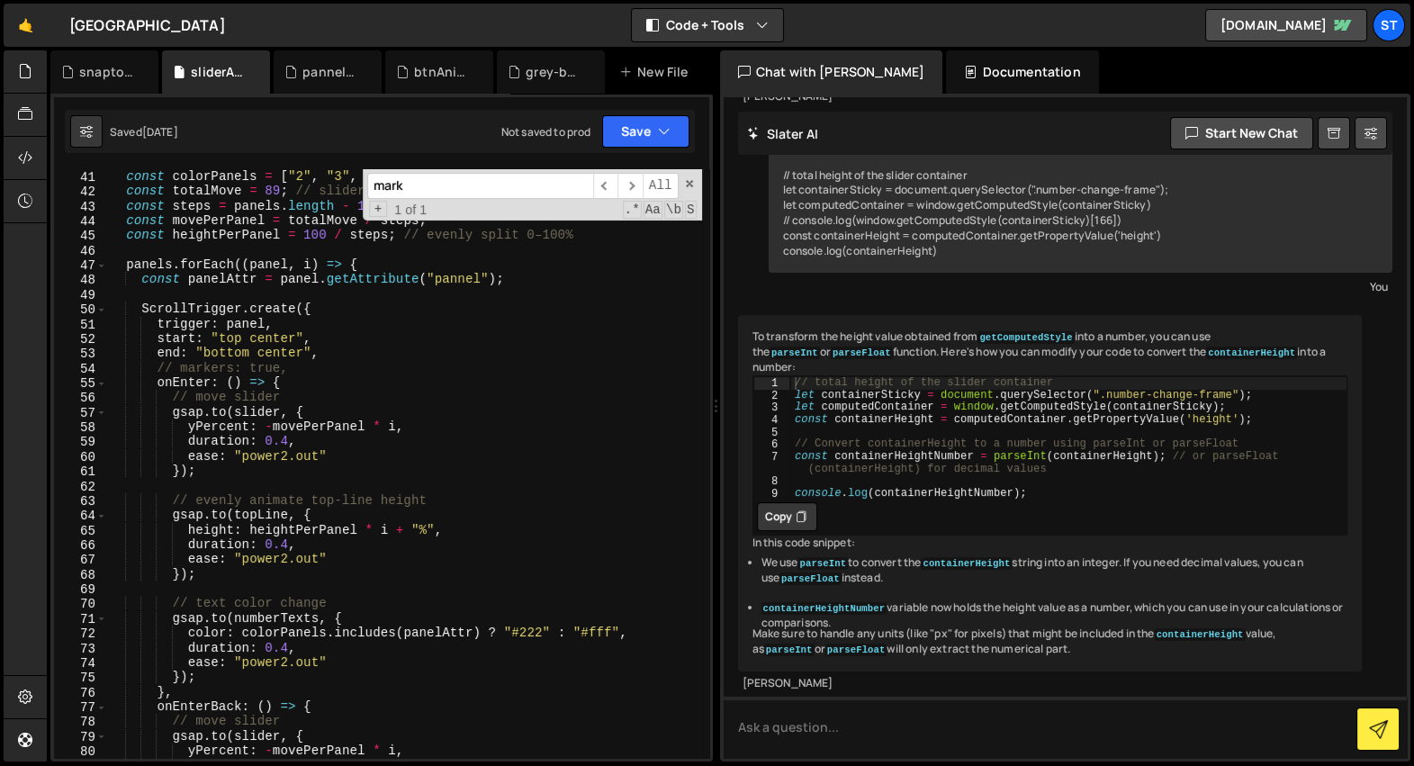
scroll to position [603, 0]
click at [464, 174] on input "mark" at bounding box center [480, 186] width 226 height 26
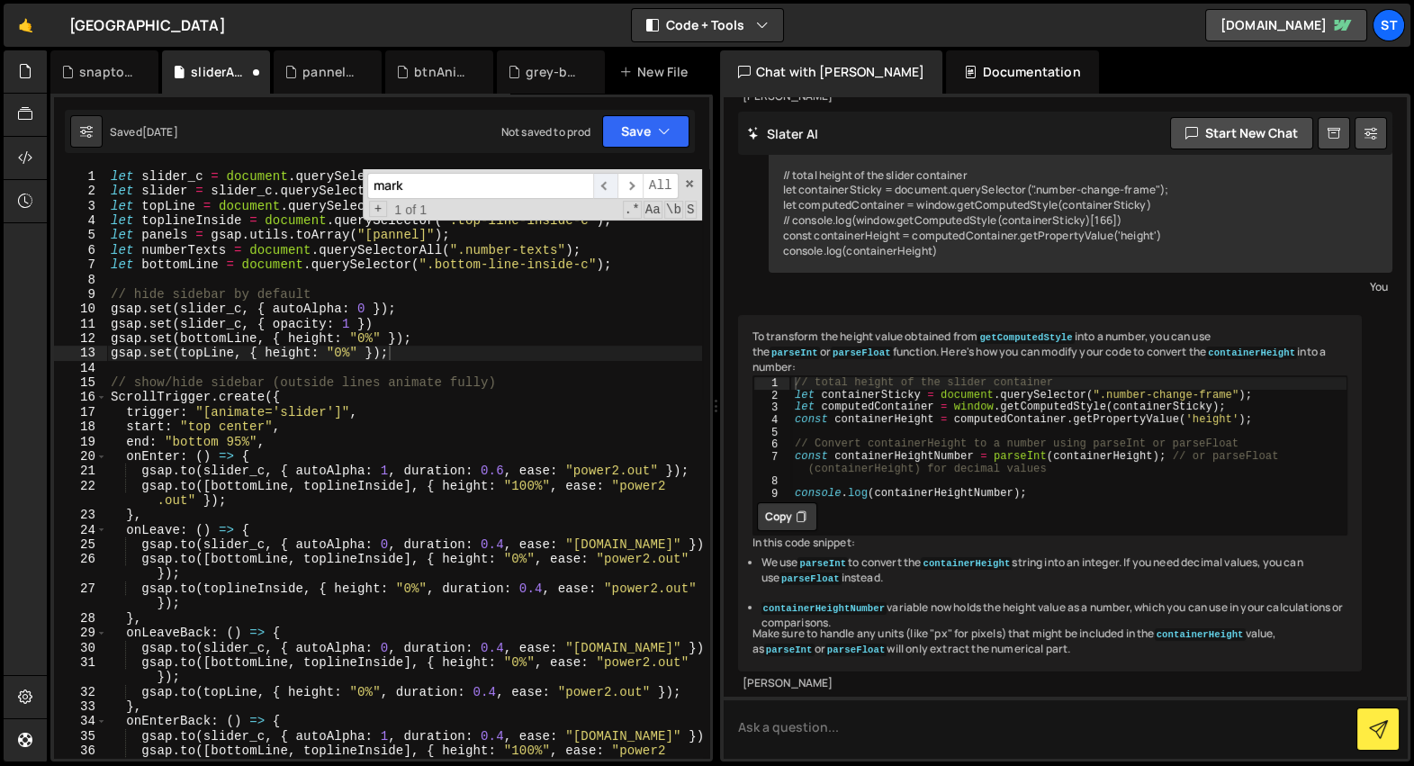
scroll to position [0, 0]
click at [633, 186] on span "​" at bounding box center [630, 186] width 25 height 26
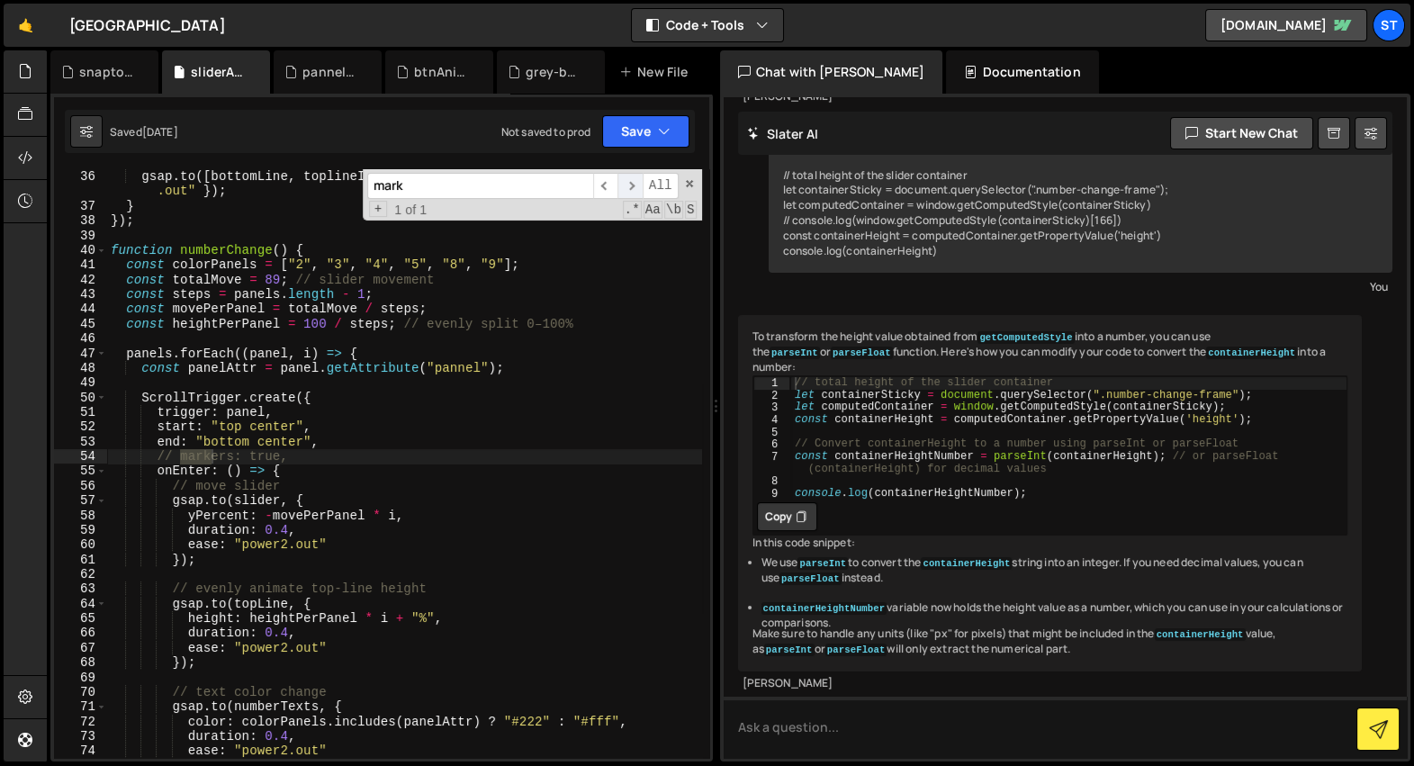
scroll to position [574, 0]
click at [103, 70] on div "snapto.js" at bounding box center [108, 72] width 58 height 18
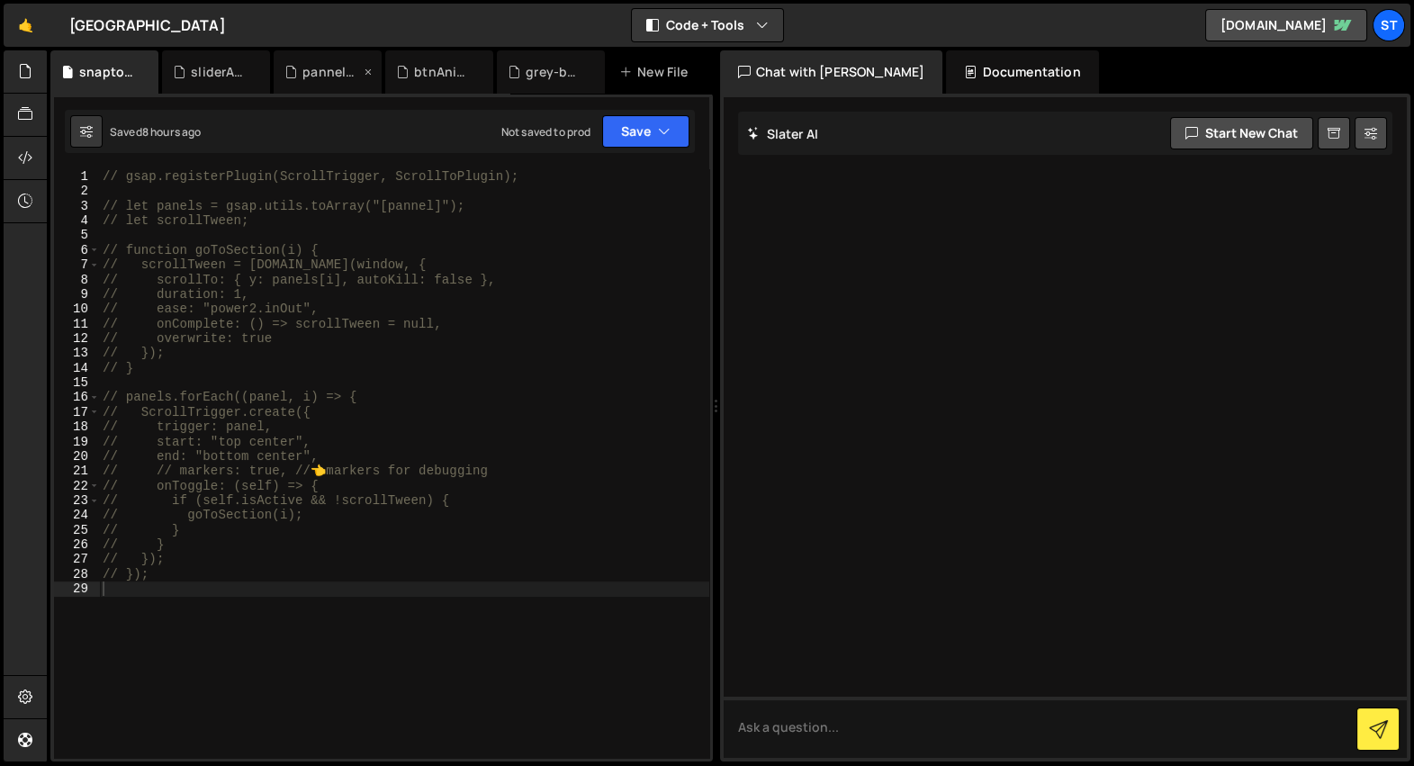
click at [300, 70] on div "pannelAnimation.js" at bounding box center [323, 72] width 76 height 18
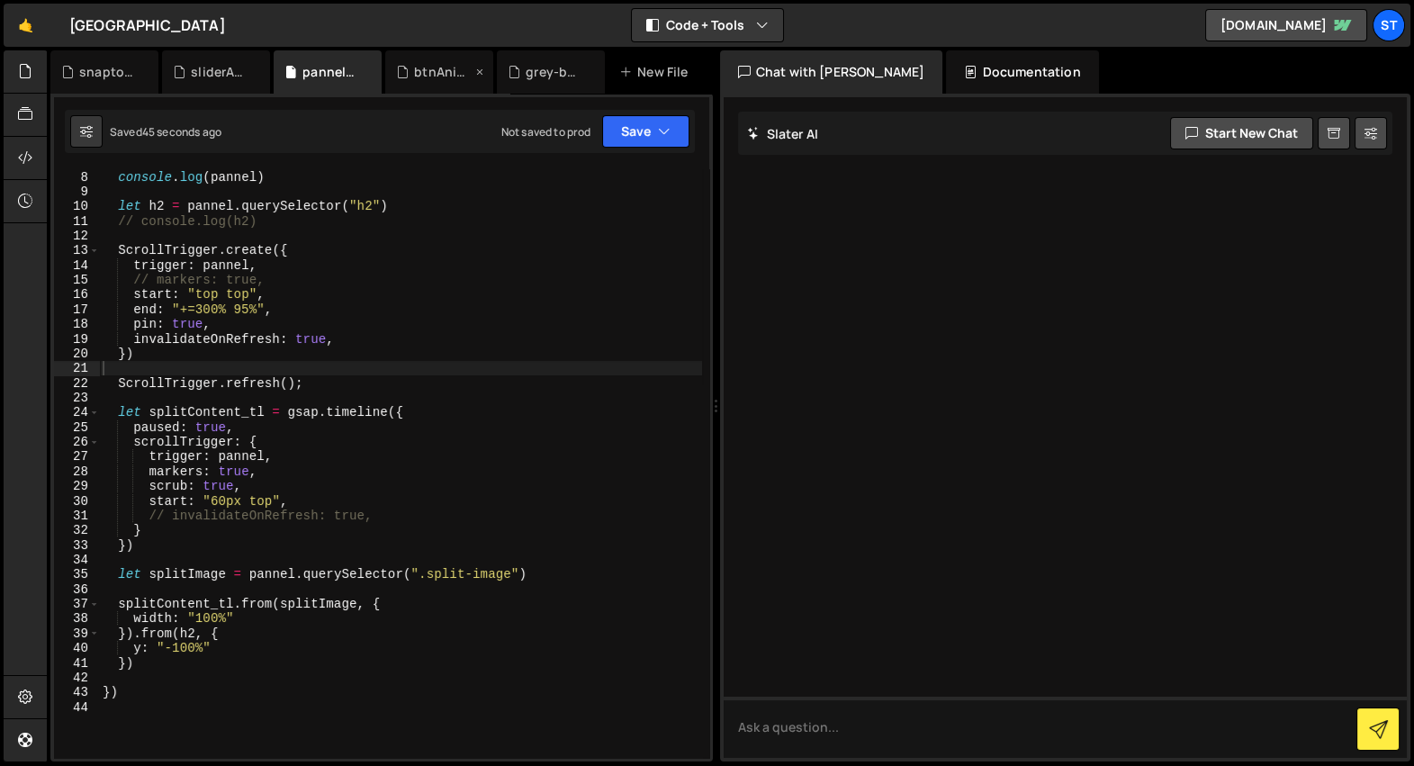
click at [445, 69] on div "btnAnimation.js" at bounding box center [443, 72] width 58 height 18
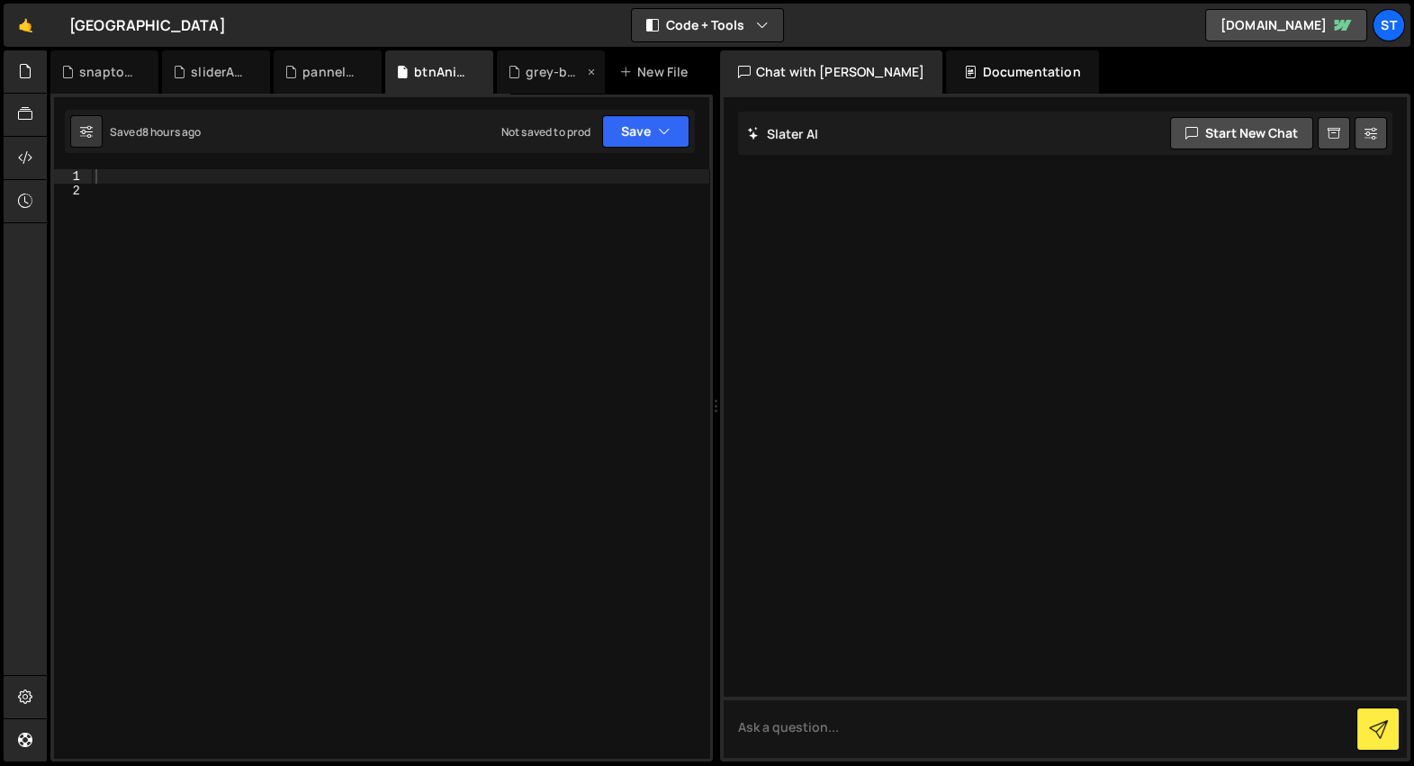
click at [528, 79] on div "grey-bg-big-text.js" at bounding box center [555, 72] width 58 height 18
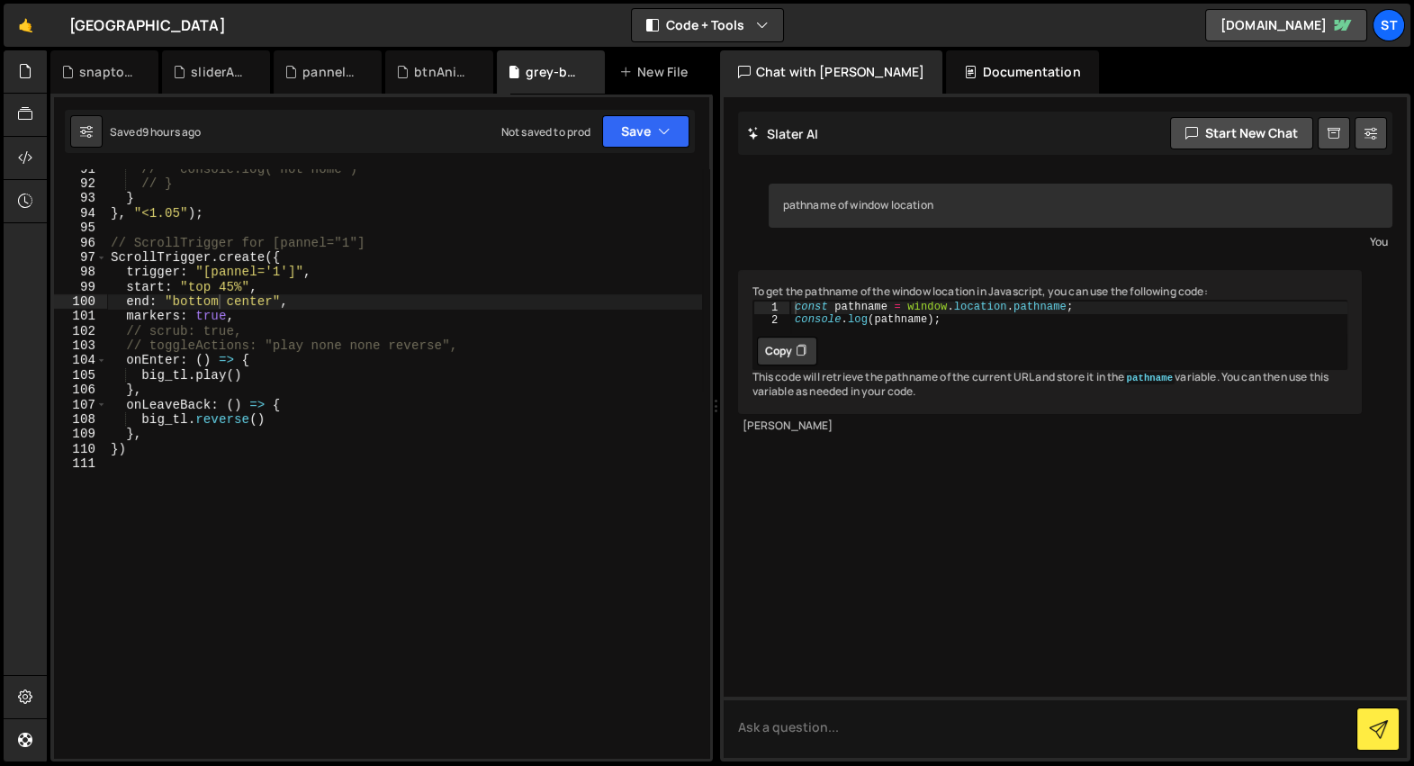
scroll to position [0, 8]
click at [297, 328] on div "// console.log("not home") // } } } , "<1.05" ) ; // ScrollTrigger for [pannel=…" at bounding box center [404, 471] width 595 height 619
click at [296, 322] on div "// console.log("not home") // } } } , "<1.05" ) ; // ScrollTrigger for [pannel=…" at bounding box center [404, 471] width 595 height 619
type textarea "// markers: true,"
click at [431, 68] on div "btnAnimation.js" at bounding box center [443, 72] width 58 height 18
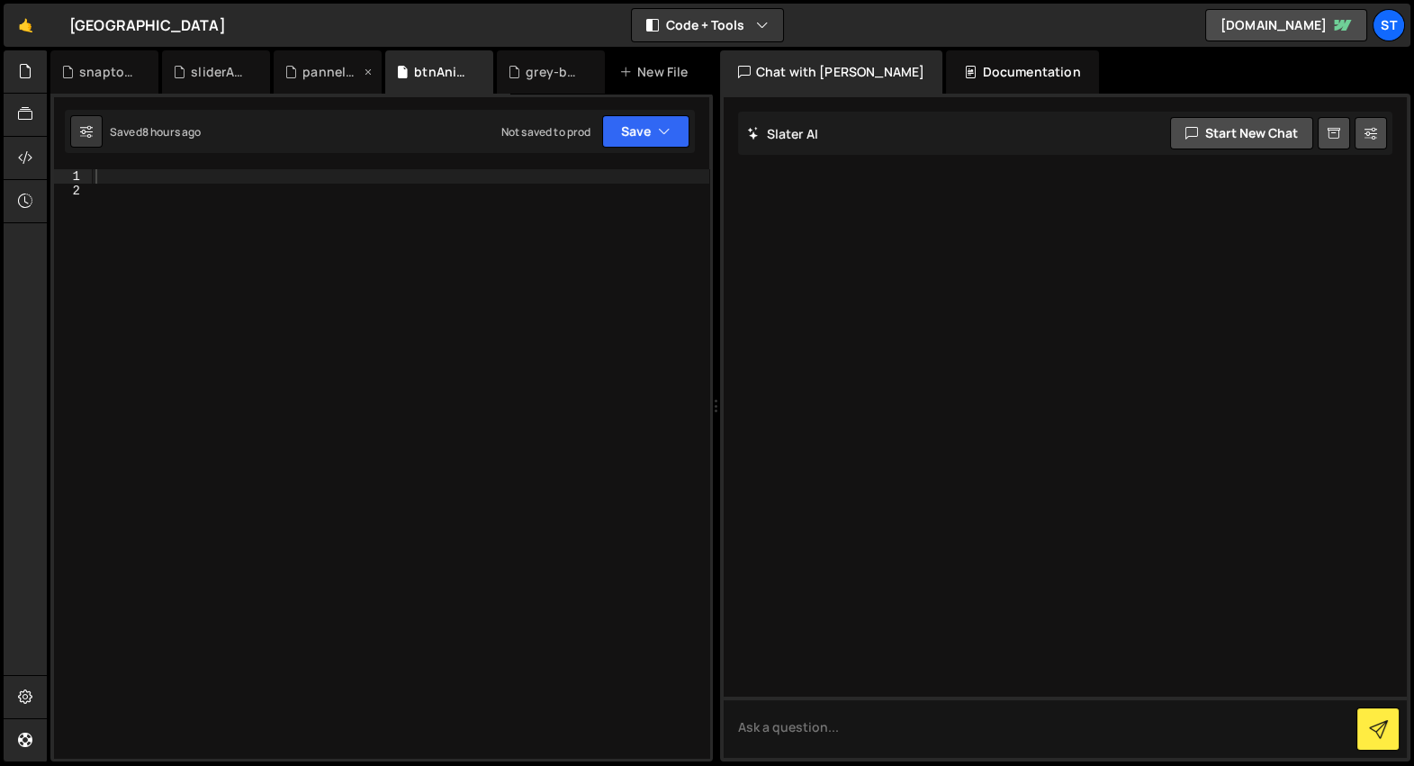
click at [321, 77] on div "pannelAnimation.js" at bounding box center [332, 72] width 58 height 18
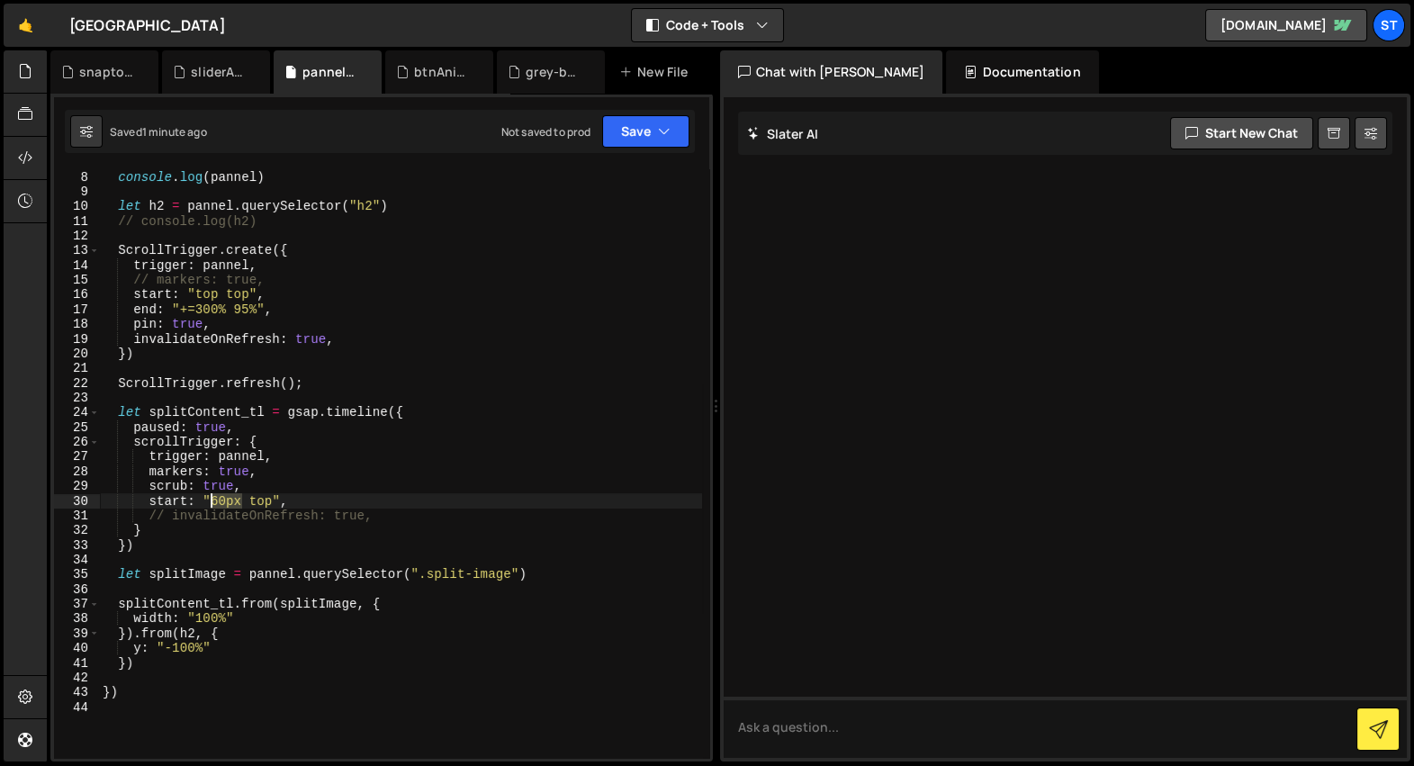
drag, startPoint x: 239, startPoint y: 503, endPoint x: 212, endPoint y: 501, distance: 27.1
click at [212, 501] on div "split_pannels . forEach (( pannel ) => { console . log ( pannel ) let h2 = pann…" at bounding box center [400, 464] width 603 height 619
click at [211, 543] on div "split_pannels . forEach (( pannel ) => { console . log ( pannel ) let h2 = pann…" at bounding box center [400, 464] width 603 height 619
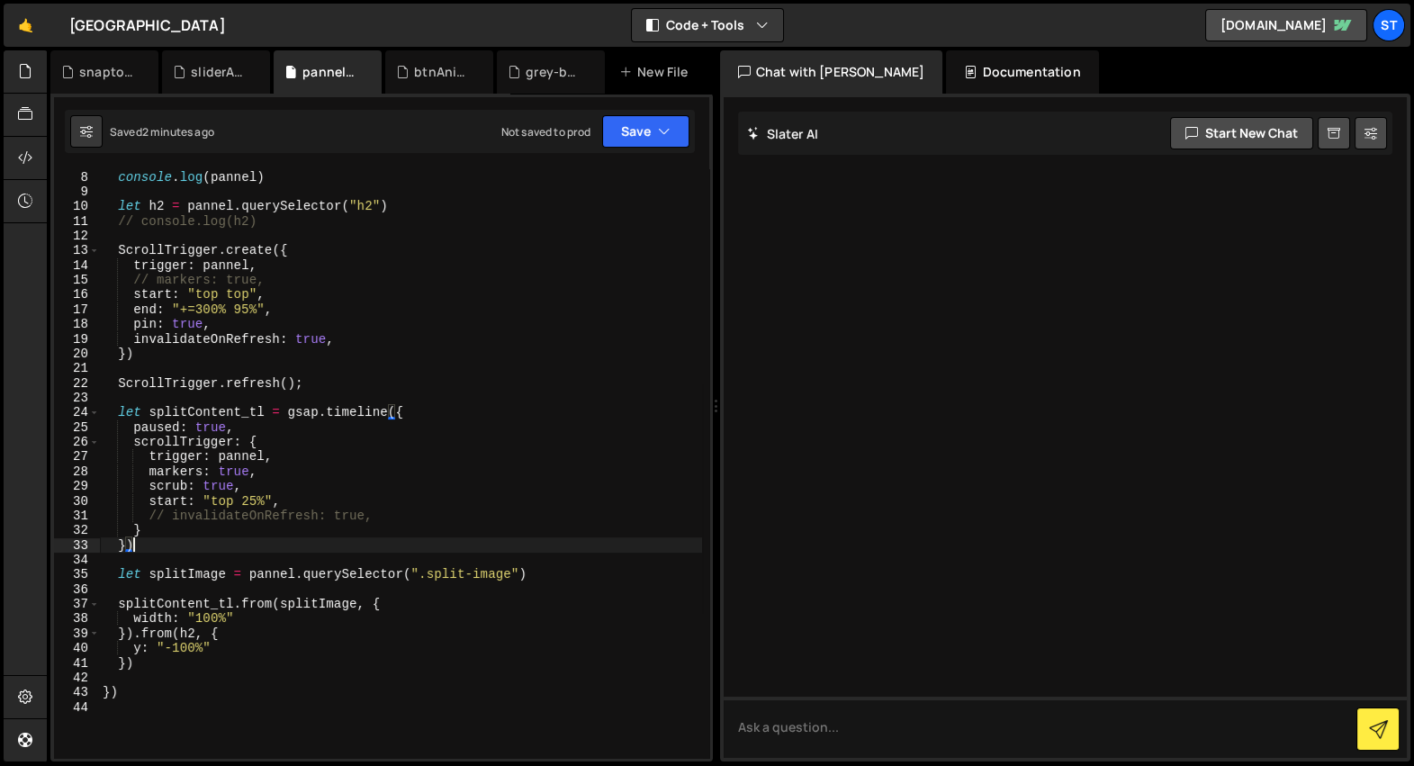
click at [343, 379] on div "split_pannels . forEach (( pannel ) => { console . log ( pannel ) let h2 = pann…" at bounding box center [400, 464] width 603 height 619
type textarea "ScrollTrigger.refresh();"
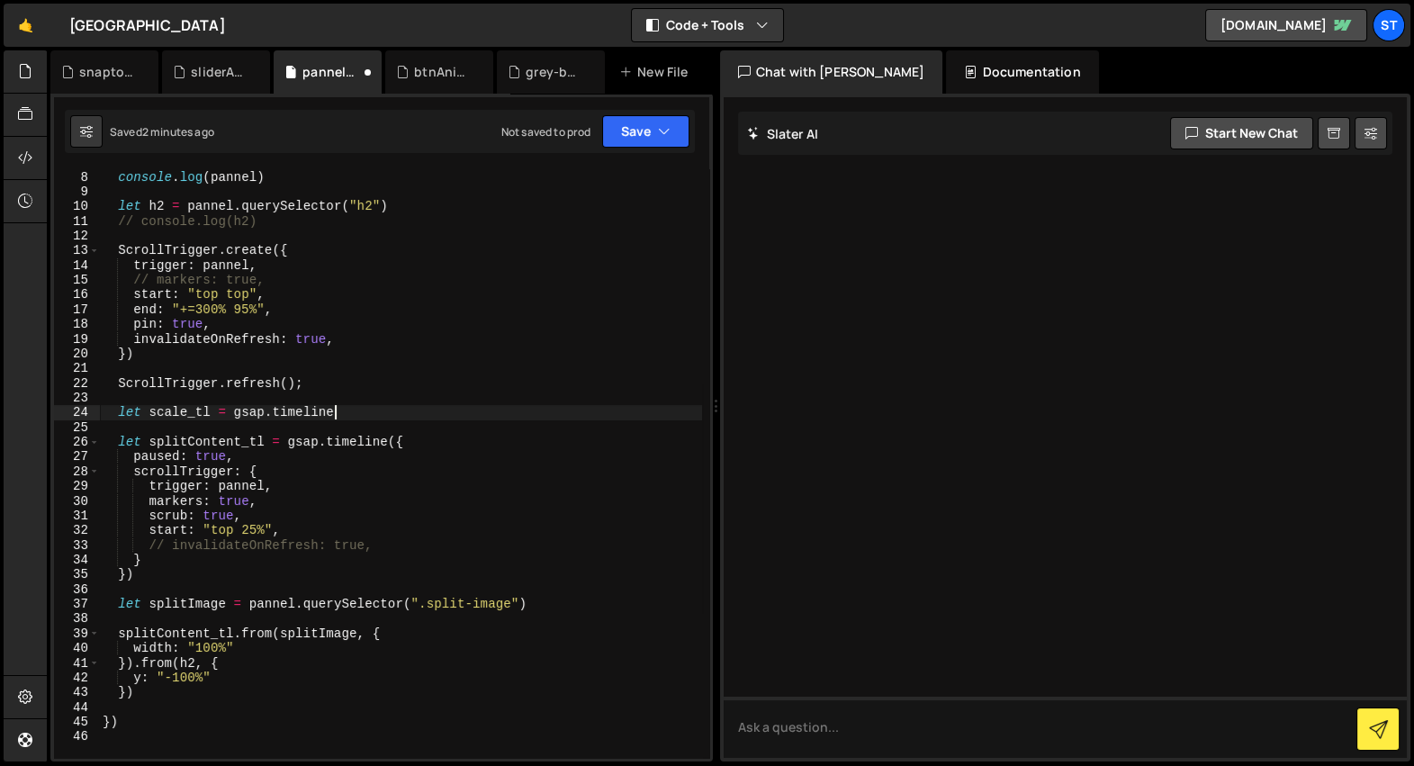
scroll to position [0, 16]
type textarea "let scale_tl = gsap.timeline({})"
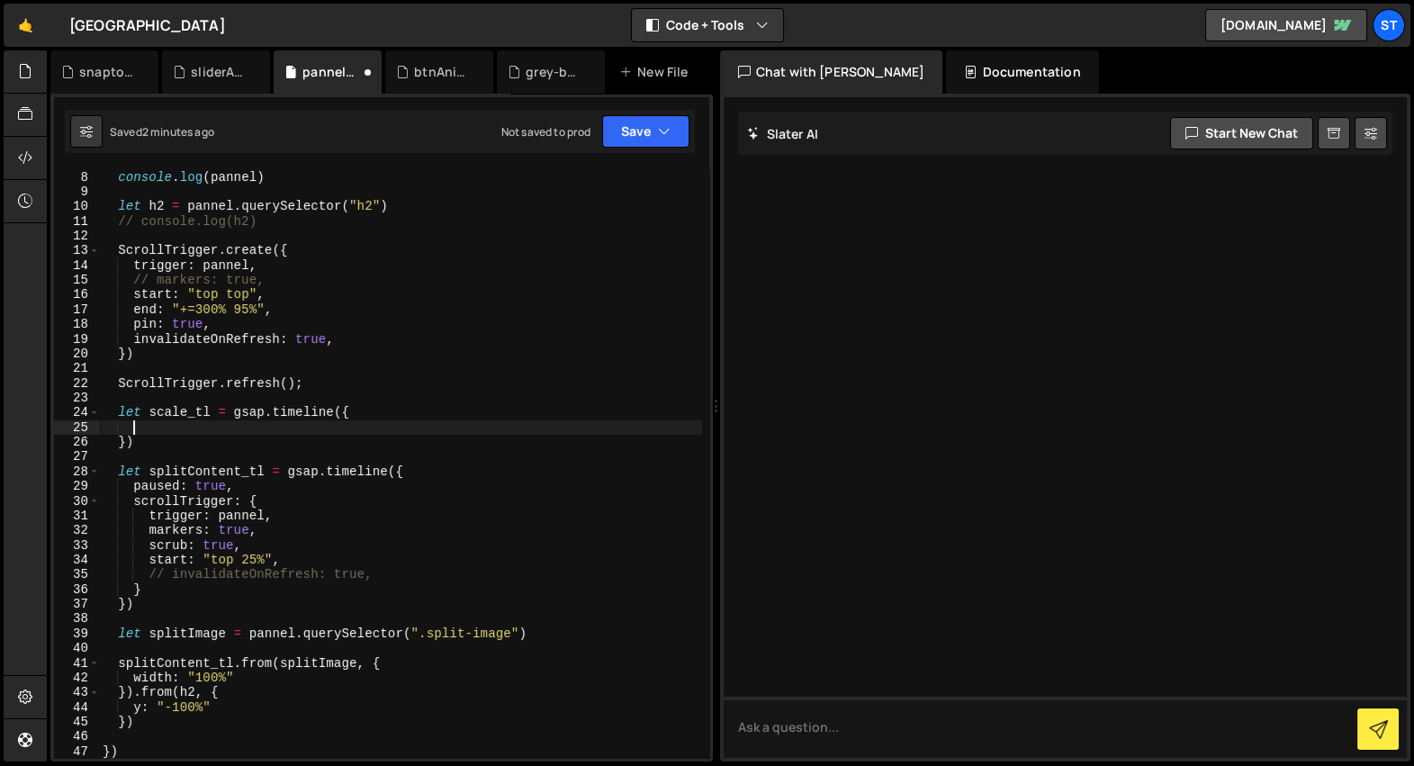
scroll to position [0, 1]
type textarea "})"
type textarea "let splitContent_tl = gsap.timeline({"
type textarea "})"
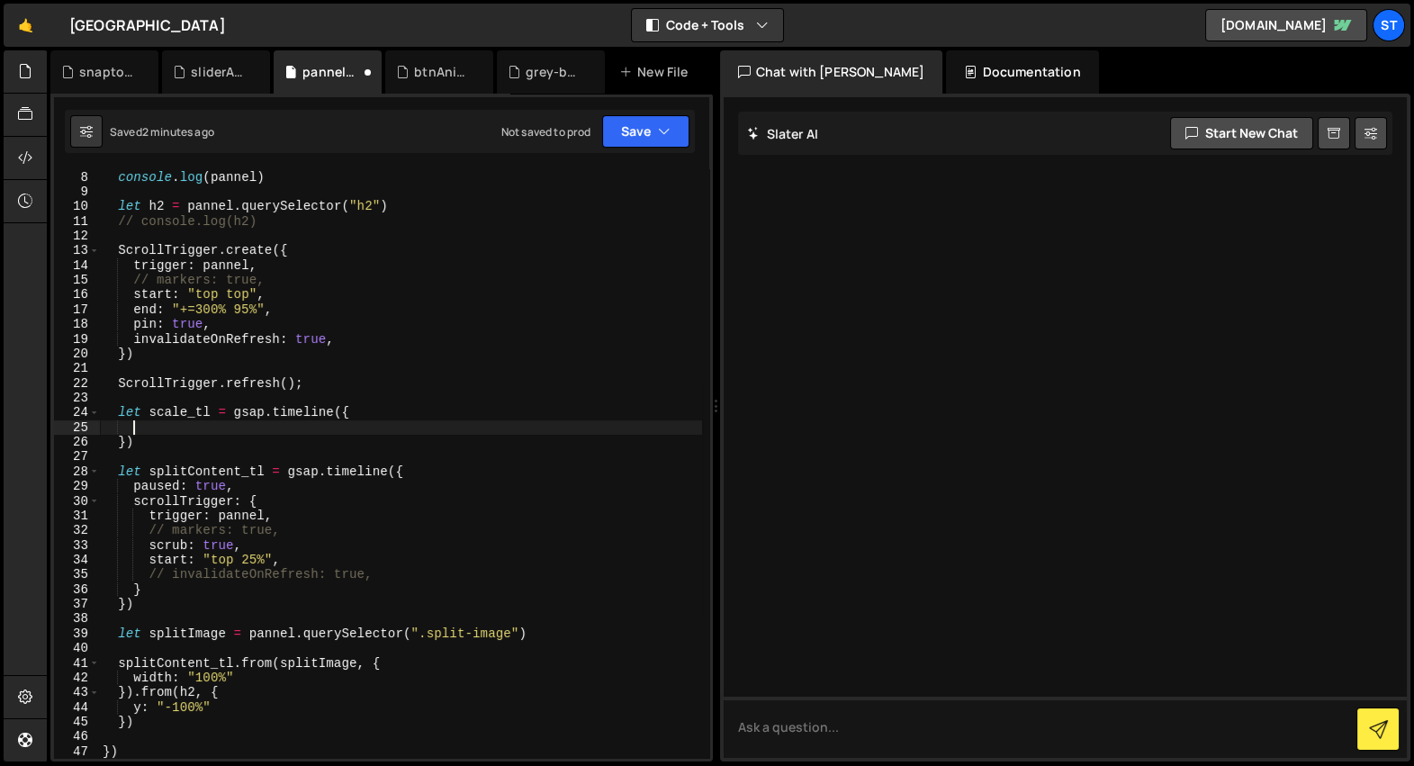
paste textarea "}"
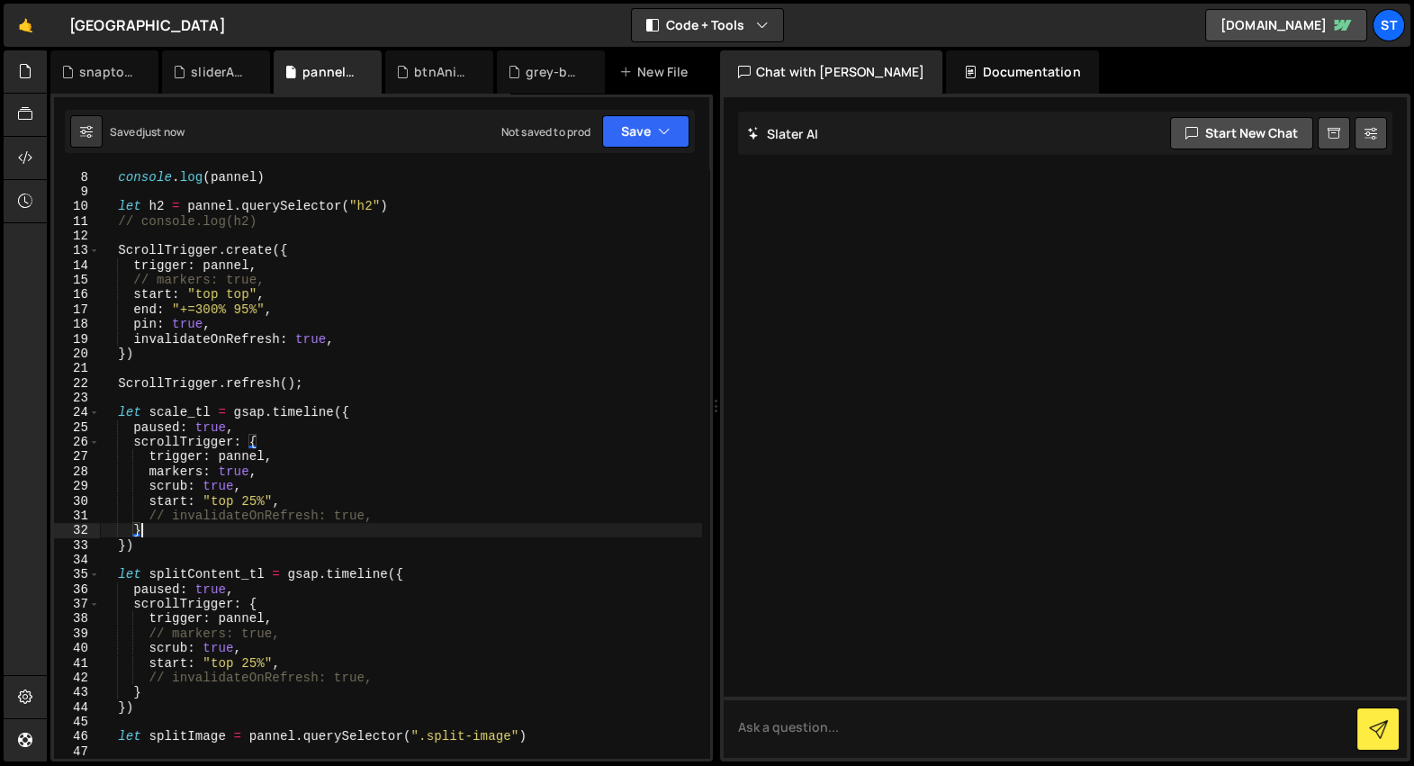
type textarea "})"
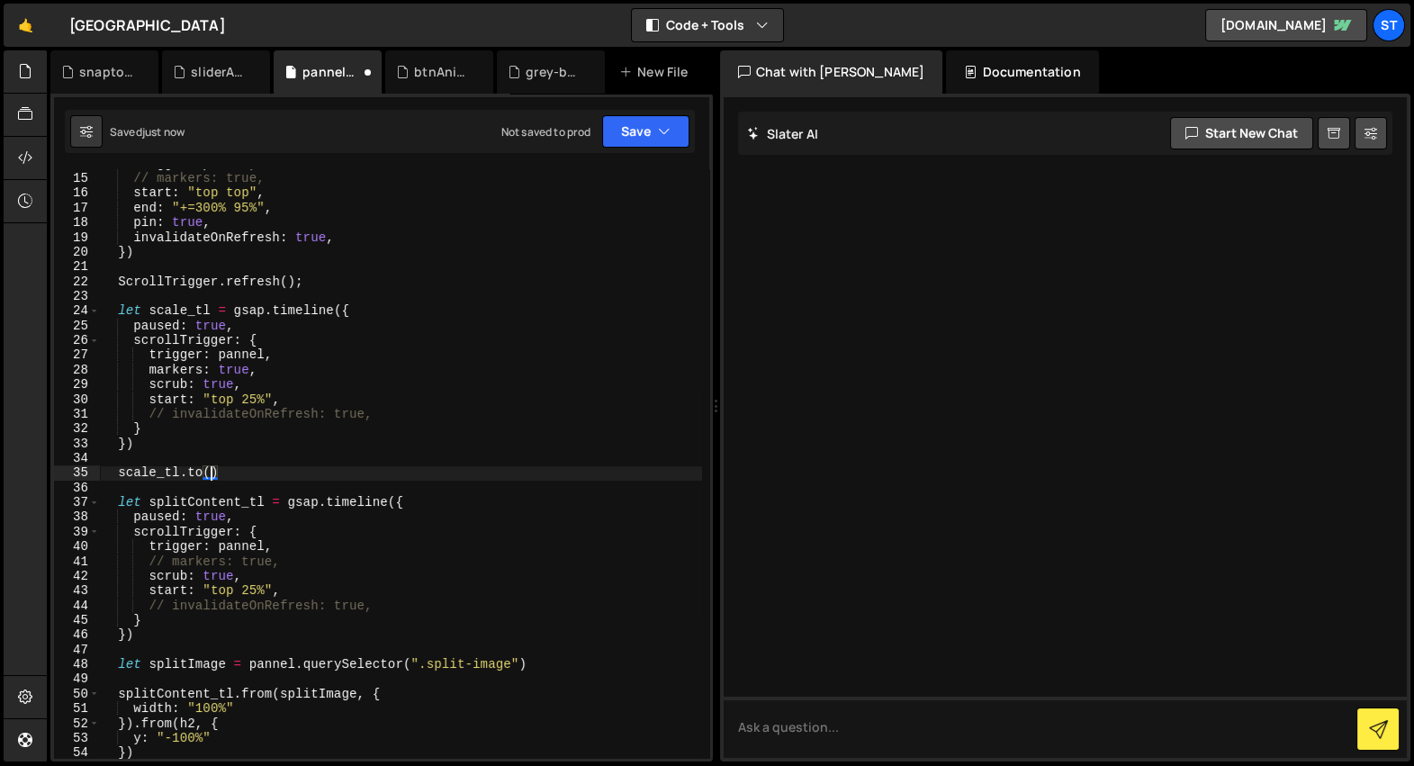
scroll to position [254, 0]
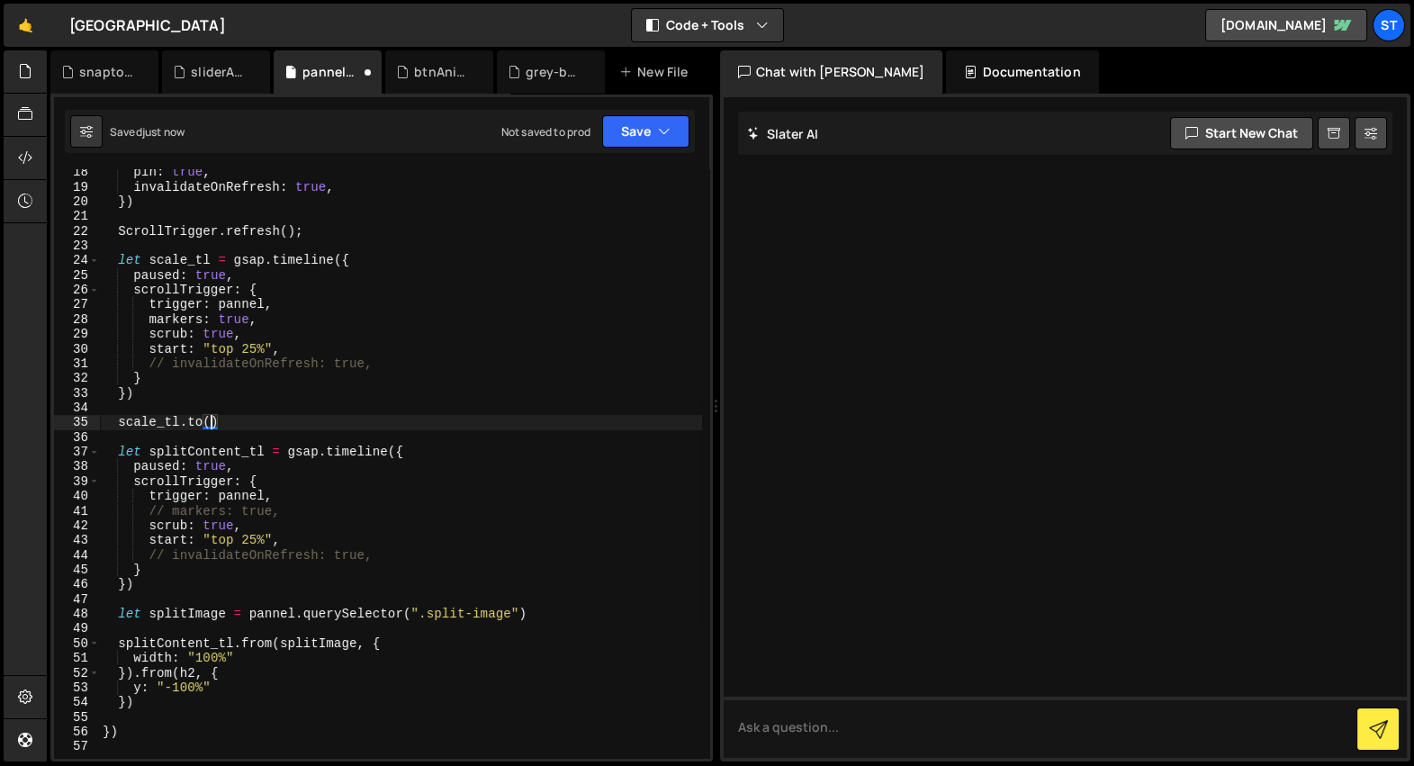
click at [238, 610] on div "pin : true , invalidateOnRefresh : true , }) ScrollTrigger . refresh ( ) ; let …" at bounding box center [400, 474] width 603 height 619
type textarea "let splitImage = pannel.querySelector(".split-image")"
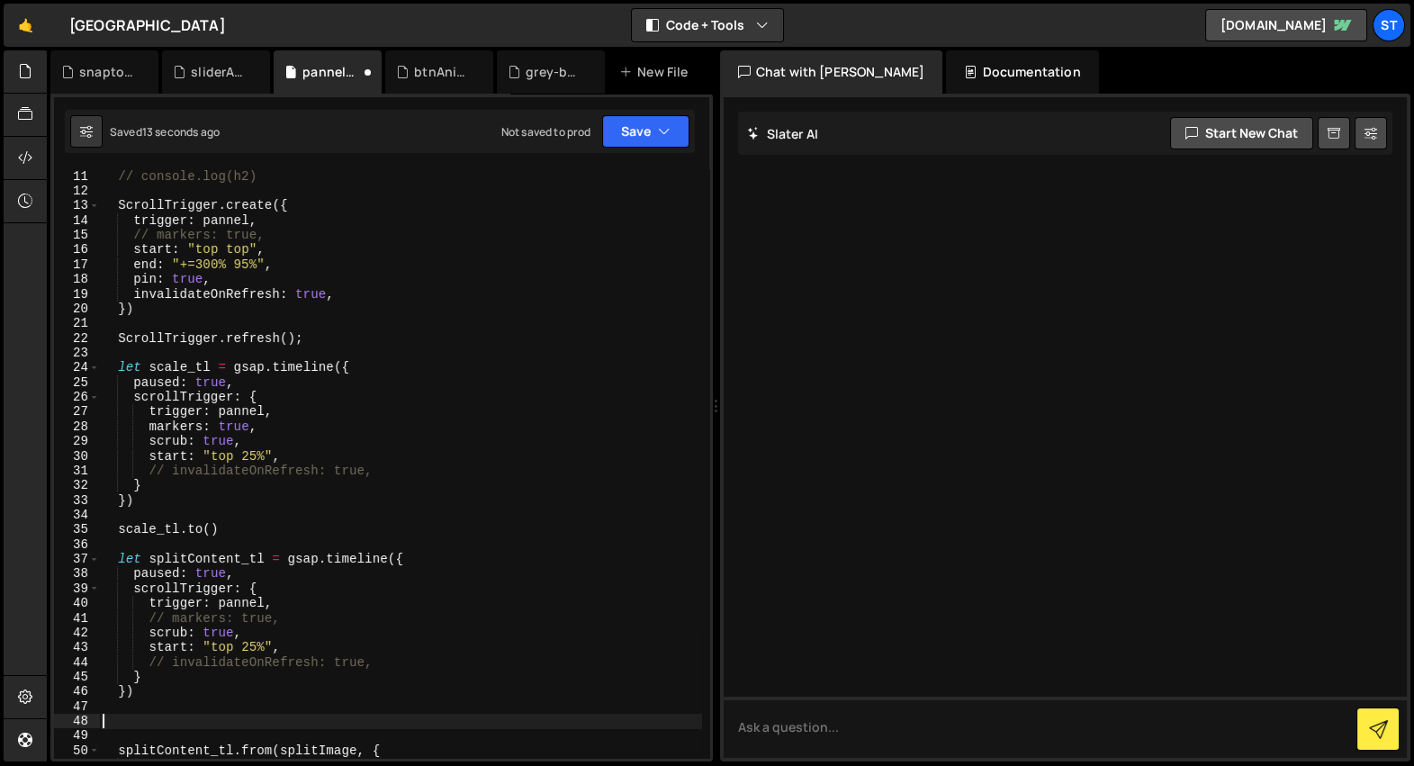
scroll to position [111, 0]
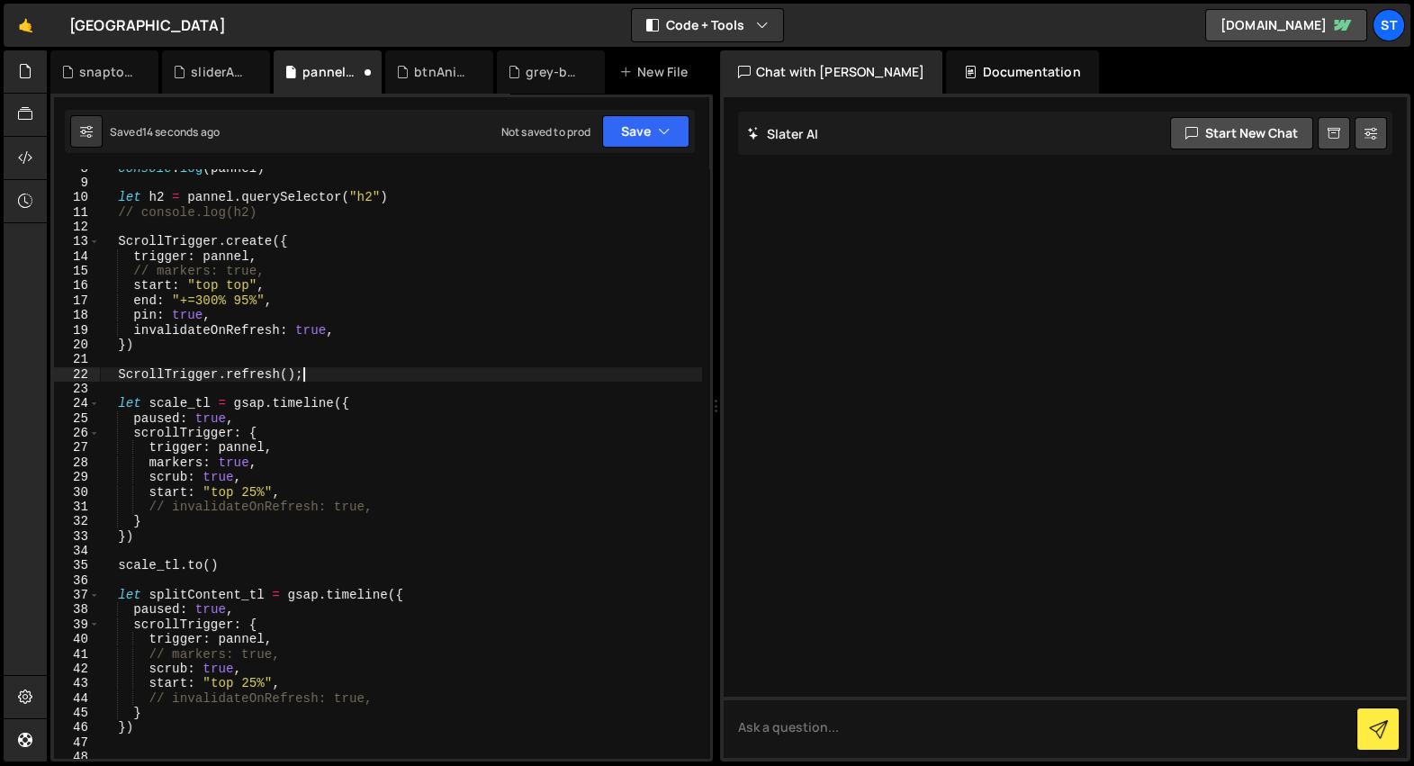
click at [344, 373] on div "console . log ( pannel ) let h2 = pannel . querySelector ( "h2" ) // console.lo…" at bounding box center [400, 470] width 603 height 619
type textarea "ScrollTrigger.refresh();"
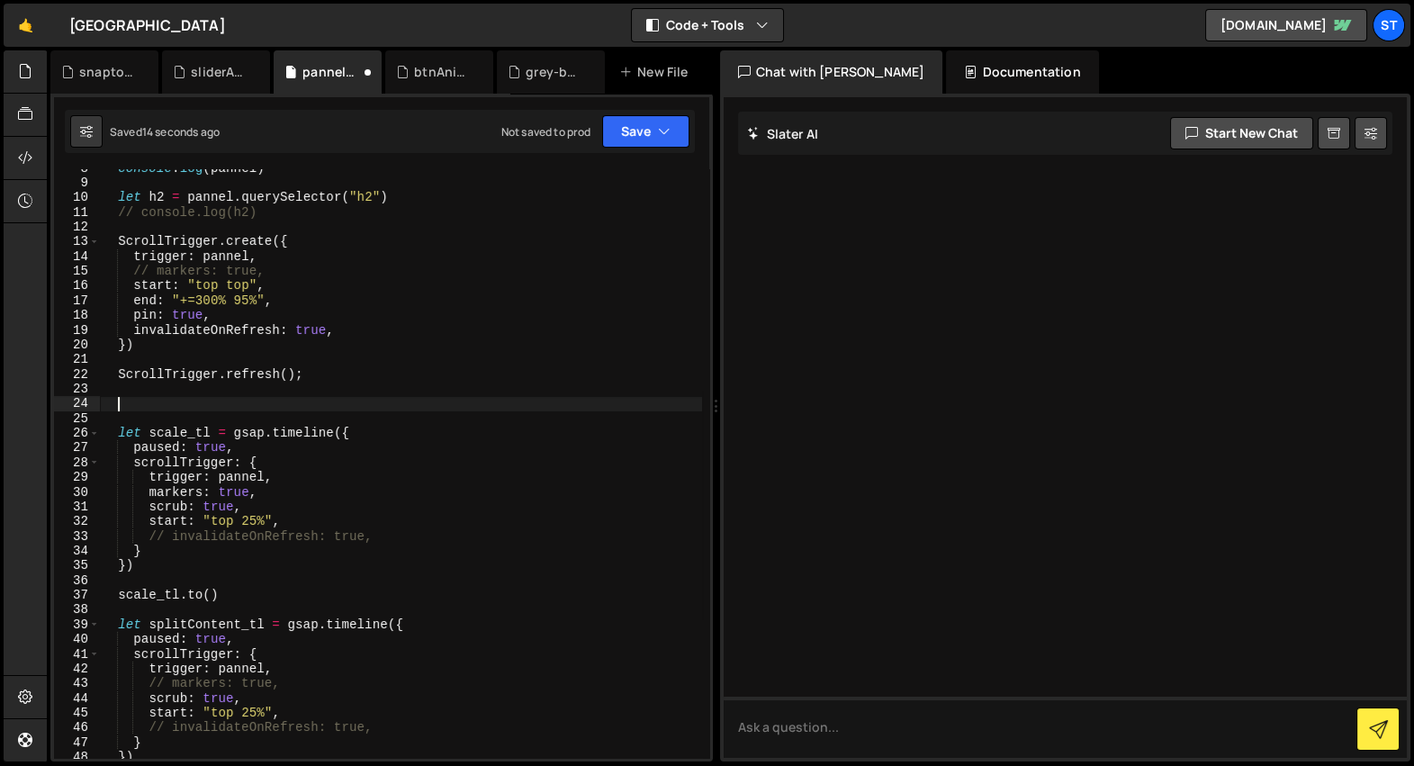
paste textarea "let splitImage = pannel.querySelector(".split-image")"
click at [190, 405] on div "console . log ( pannel ) let h2 = pannel . querySelector ( "h2" ) // console.lo…" at bounding box center [400, 470] width 603 height 619
click at [191, 405] on div "console . log ( pannel ) let h2 = pannel . querySelector ( "h2" ) // console.lo…" at bounding box center [400, 470] width 603 height 619
click at [208, 589] on div "console . log ( pannel ) let h2 = pannel . querySelector ( "h2" ) // console.lo…" at bounding box center [400, 470] width 603 height 619
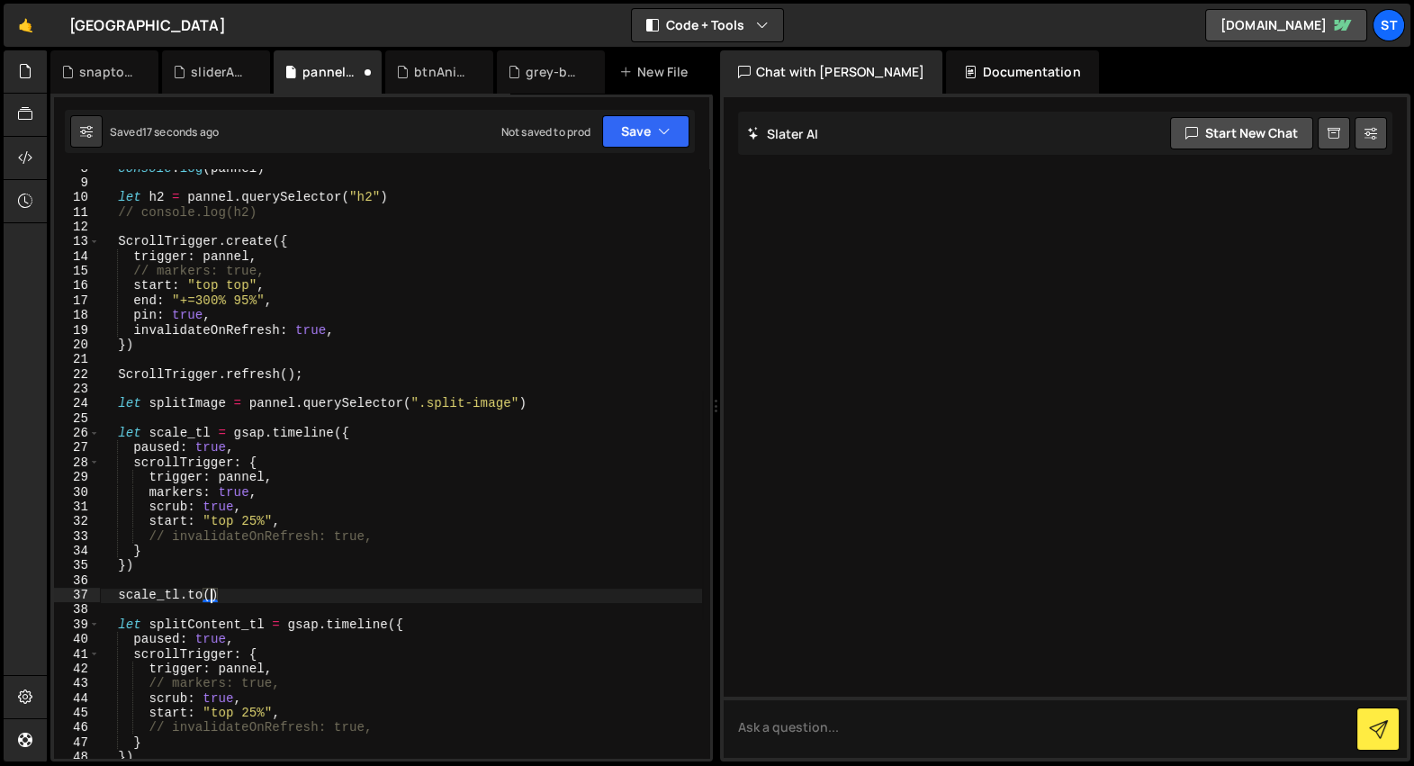
paste textarea "splitImage"
type textarea "[URL][DOMAIN_NAME](splitImage, {})"
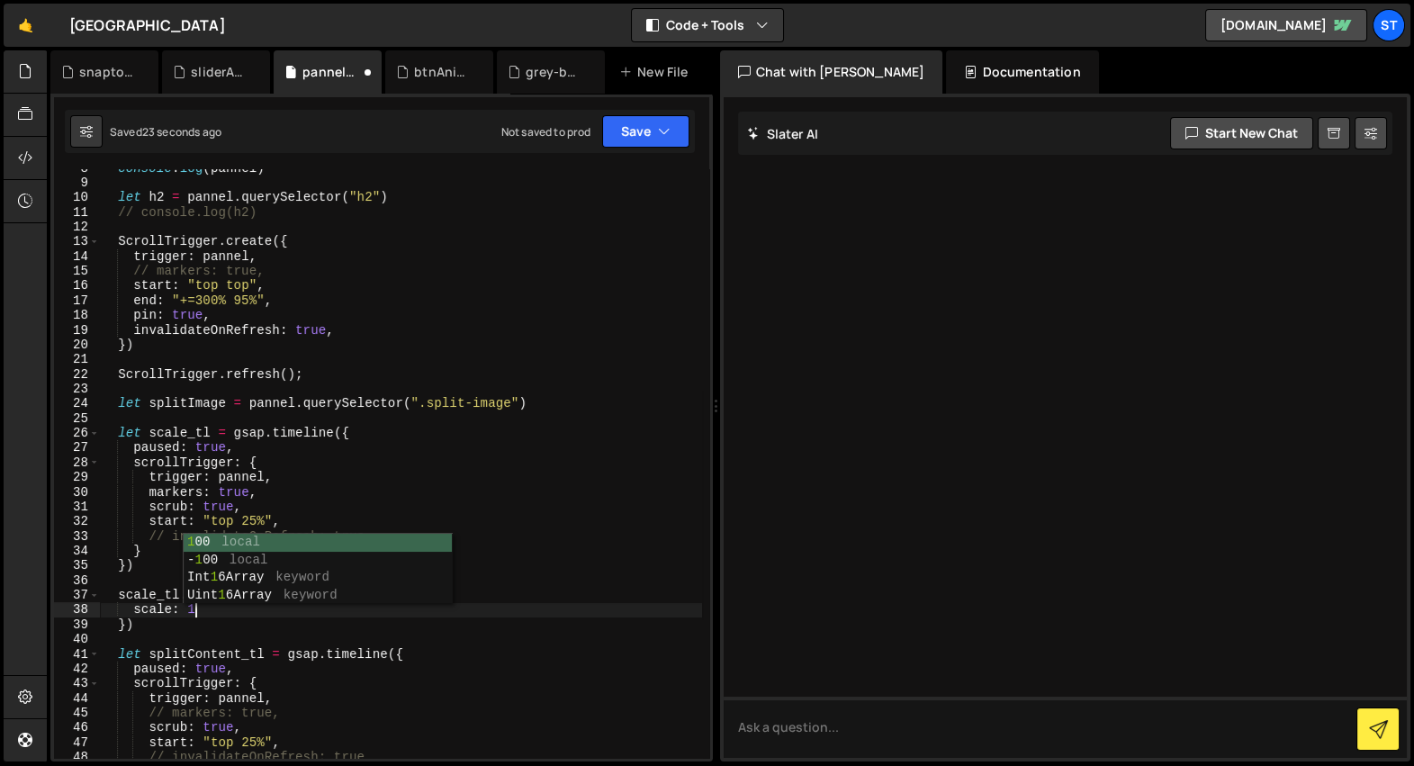
scroll to position [0, 6]
type textarea "scale: 1.25,"
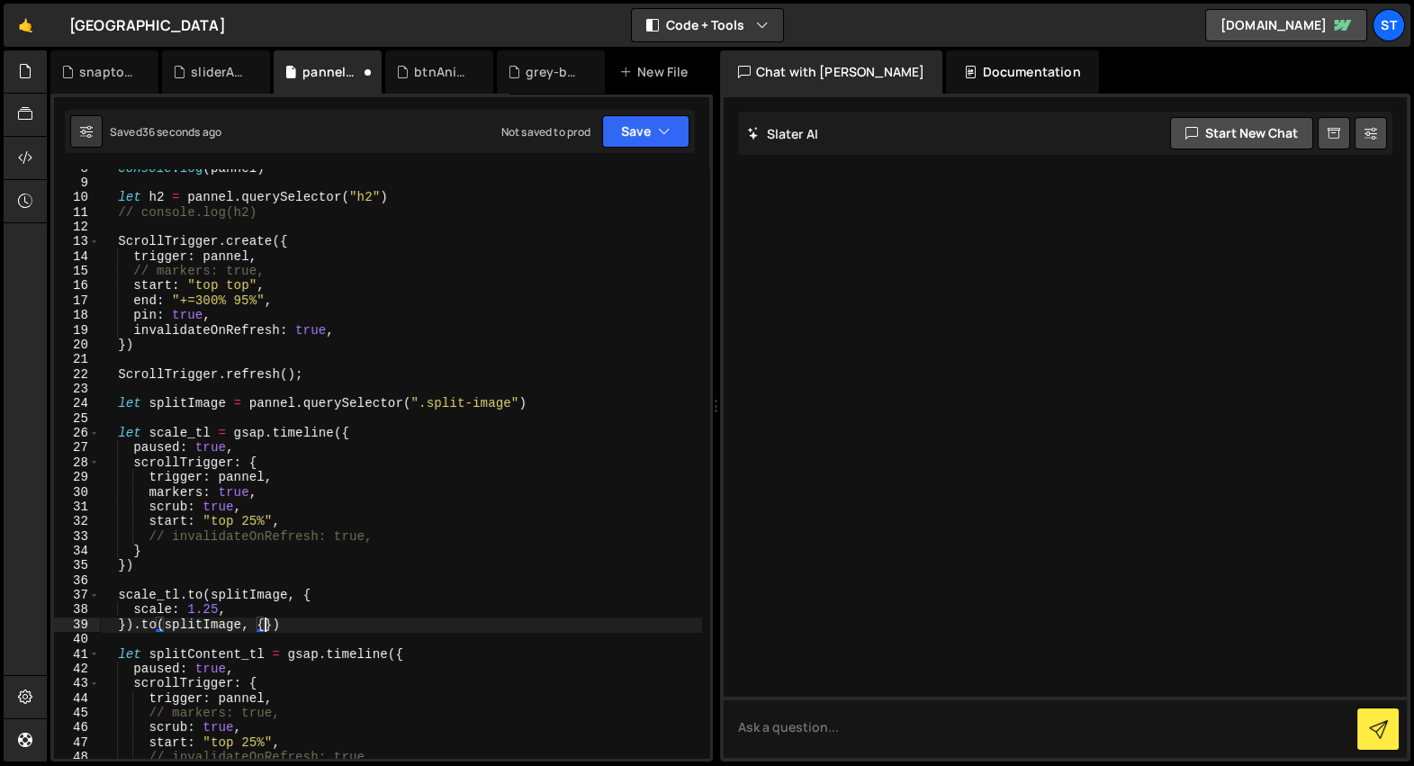
type textarea "}).to(splitImage, {})"
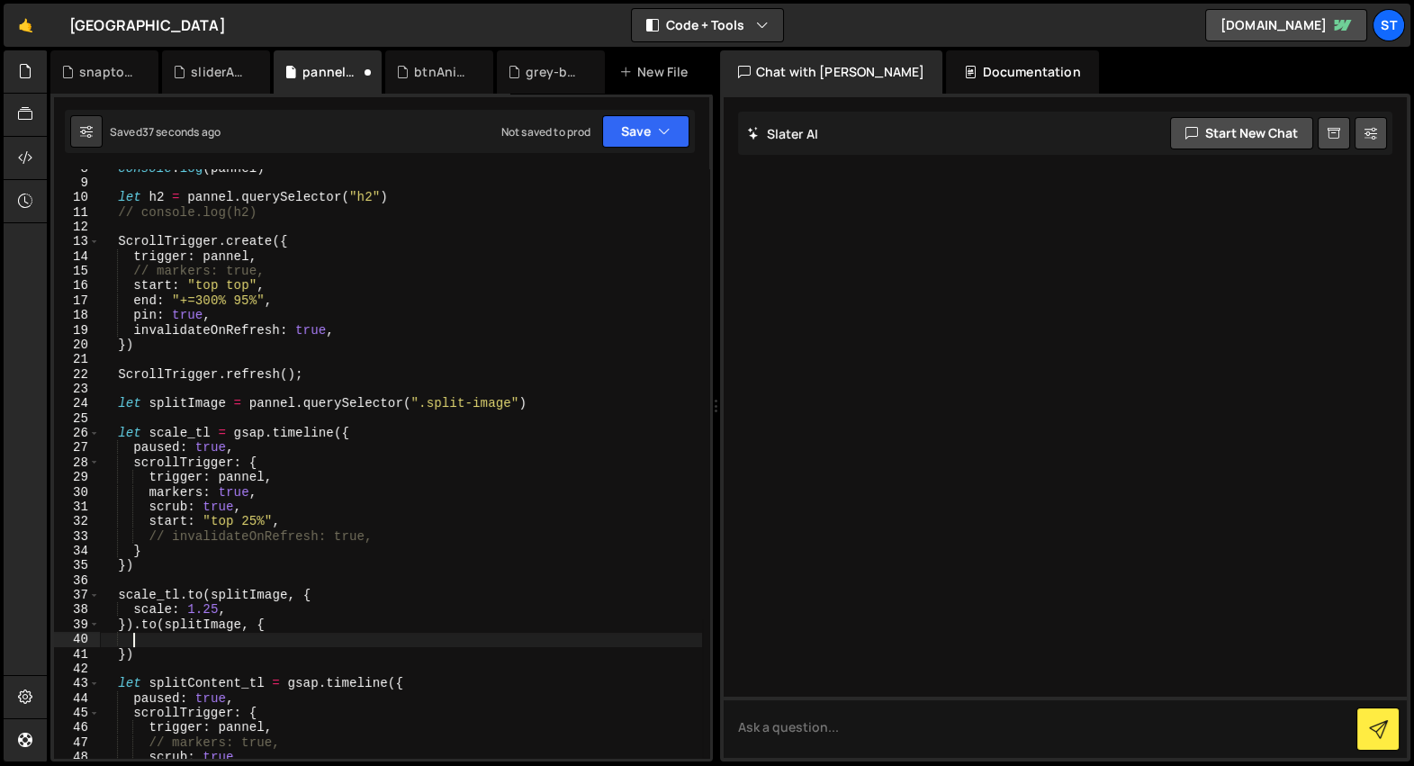
scroll to position [0, 1]
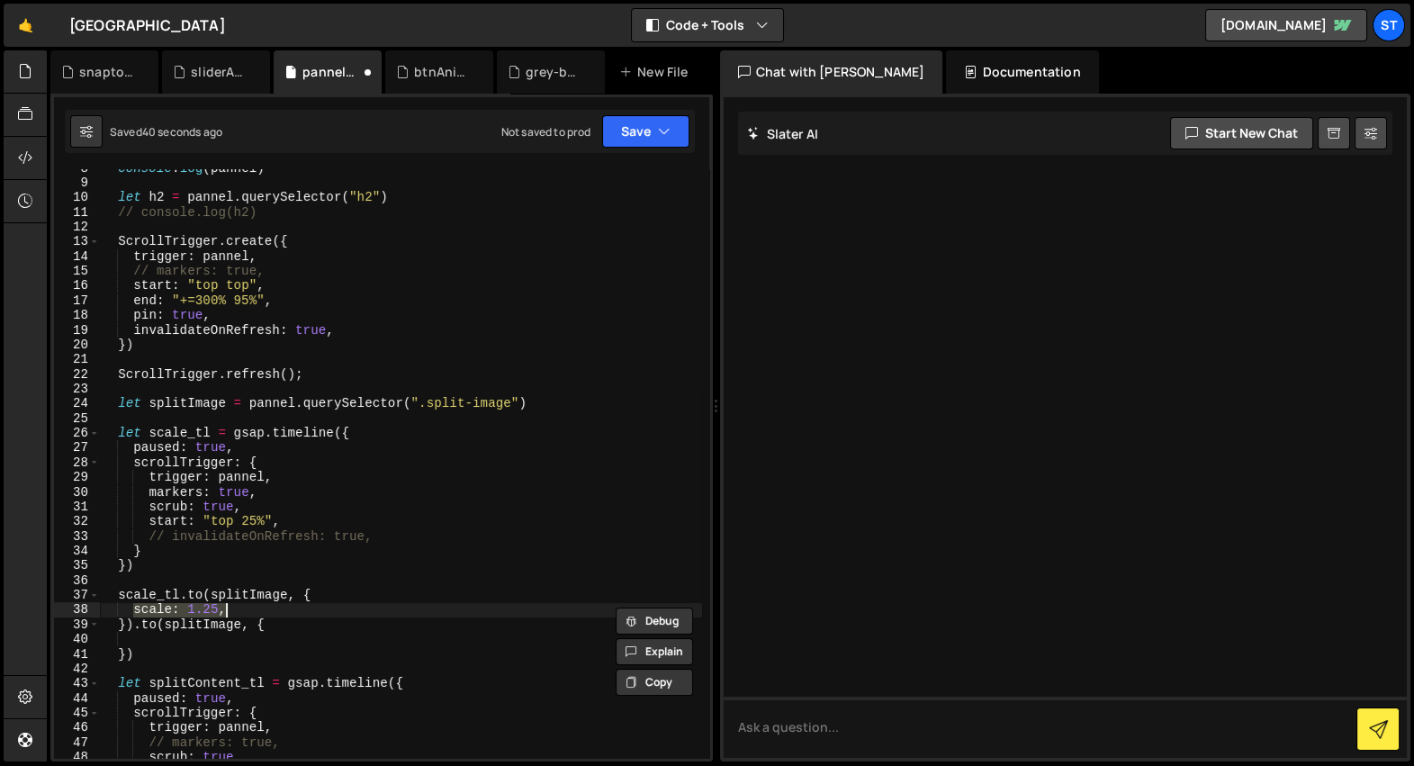
type textarea "}).to(splitImage, {"
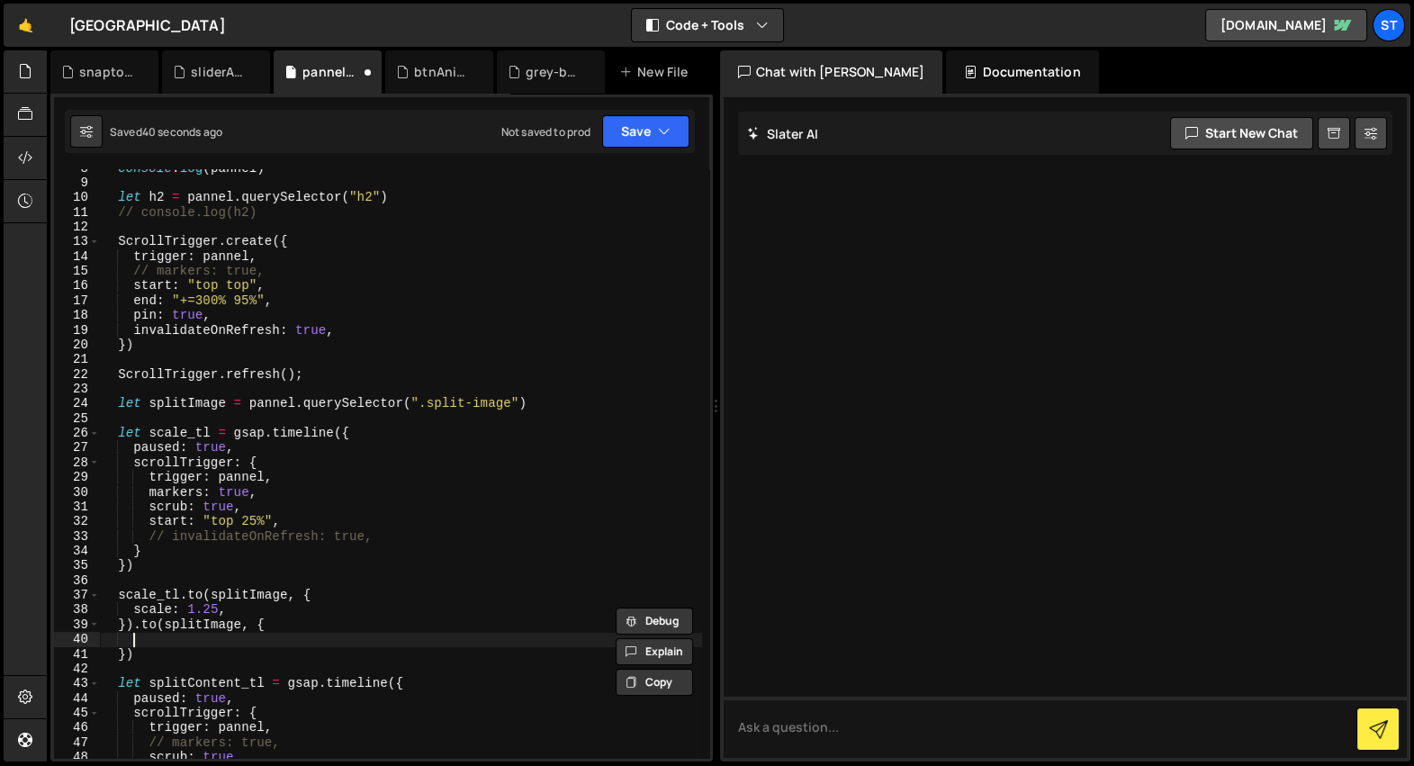
paste textarea "scale: 1.25,"
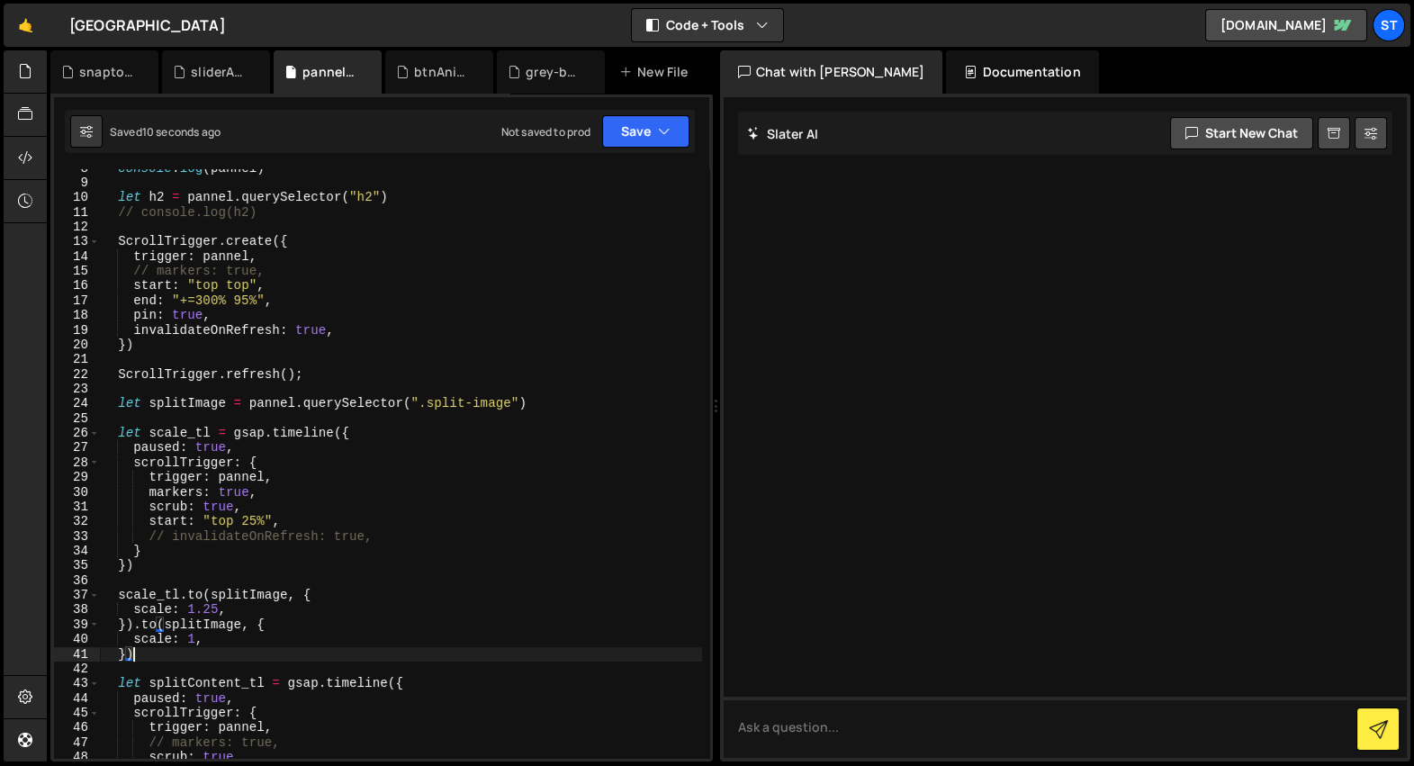
click at [270, 519] on div "console . log ( pannel ) let h2 = pannel . querySelector ( "h2" ) // console.lo…" at bounding box center [400, 470] width 603 height 619
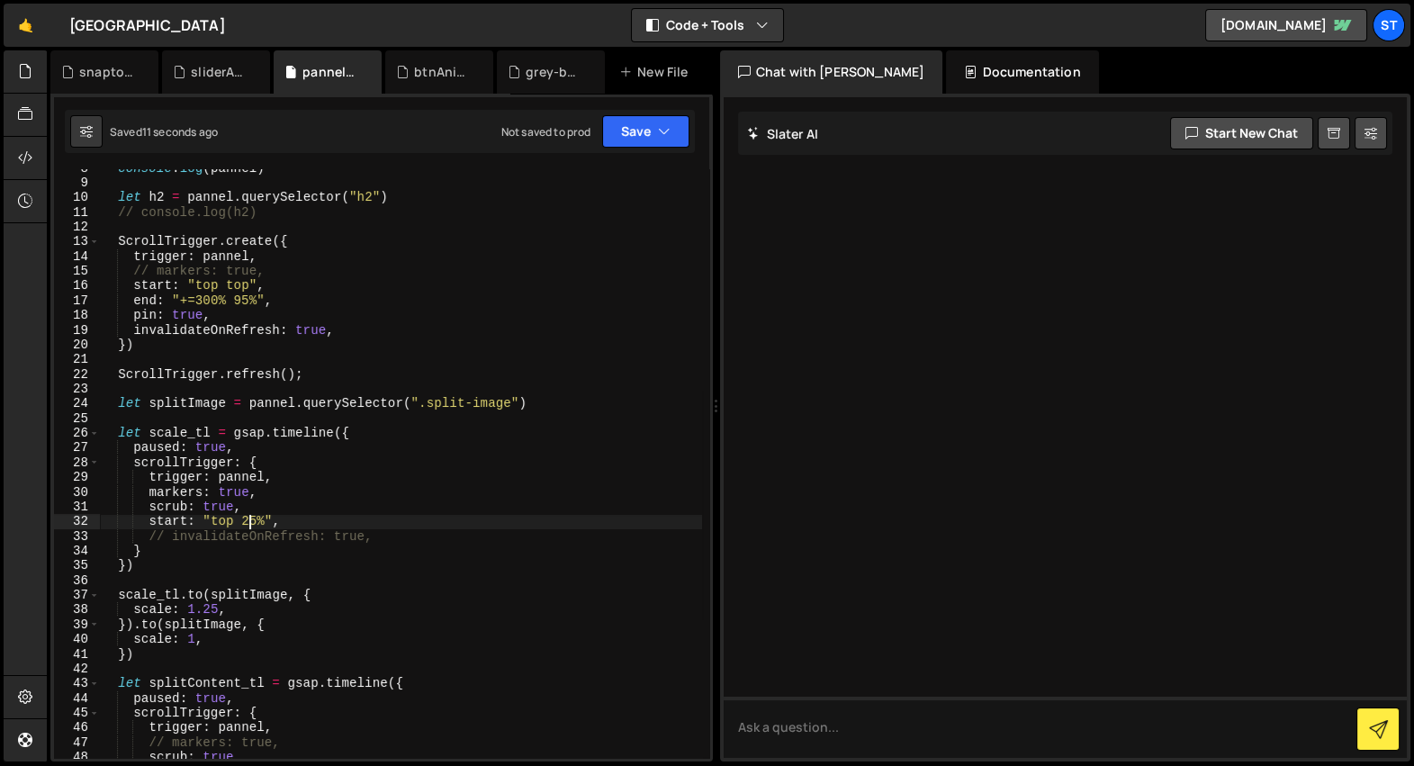
click at [248, 519] on div "console . log ( pannel ) let h2 = pannel . querySelector ( "h2" ) // console.lo…" at bounding box center [400, 470] width 603 height 619
type textarea "start: "top 85%","
click at [86, 68] on div "snapto.js" at bounding box center [108, 72] width 58 height 18
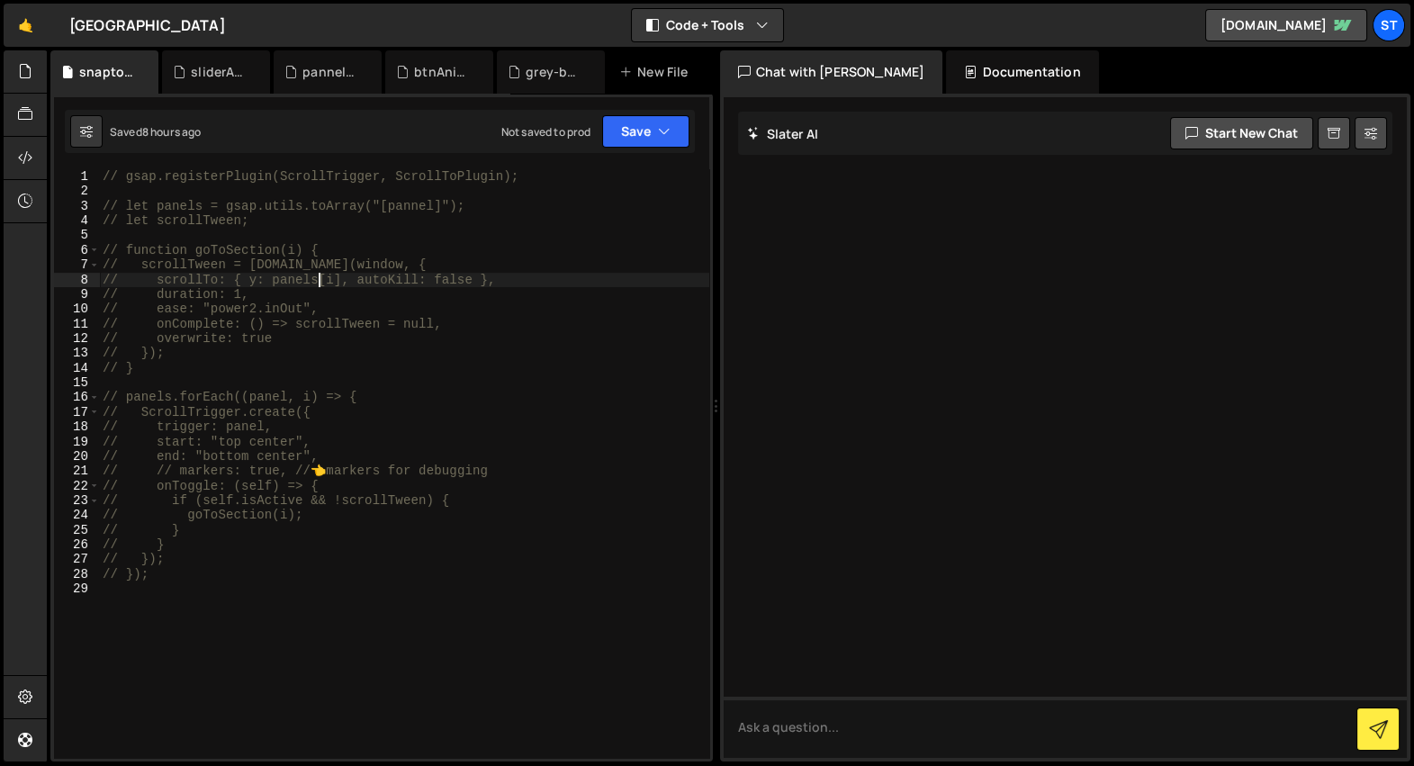
click at [319, 275] on div "// gsap.registerPlugin(ScrollTrigger, ScrollToPlugin); // let panels = gsap.uti…" at bounding box center [404, 478] width 610 height 619
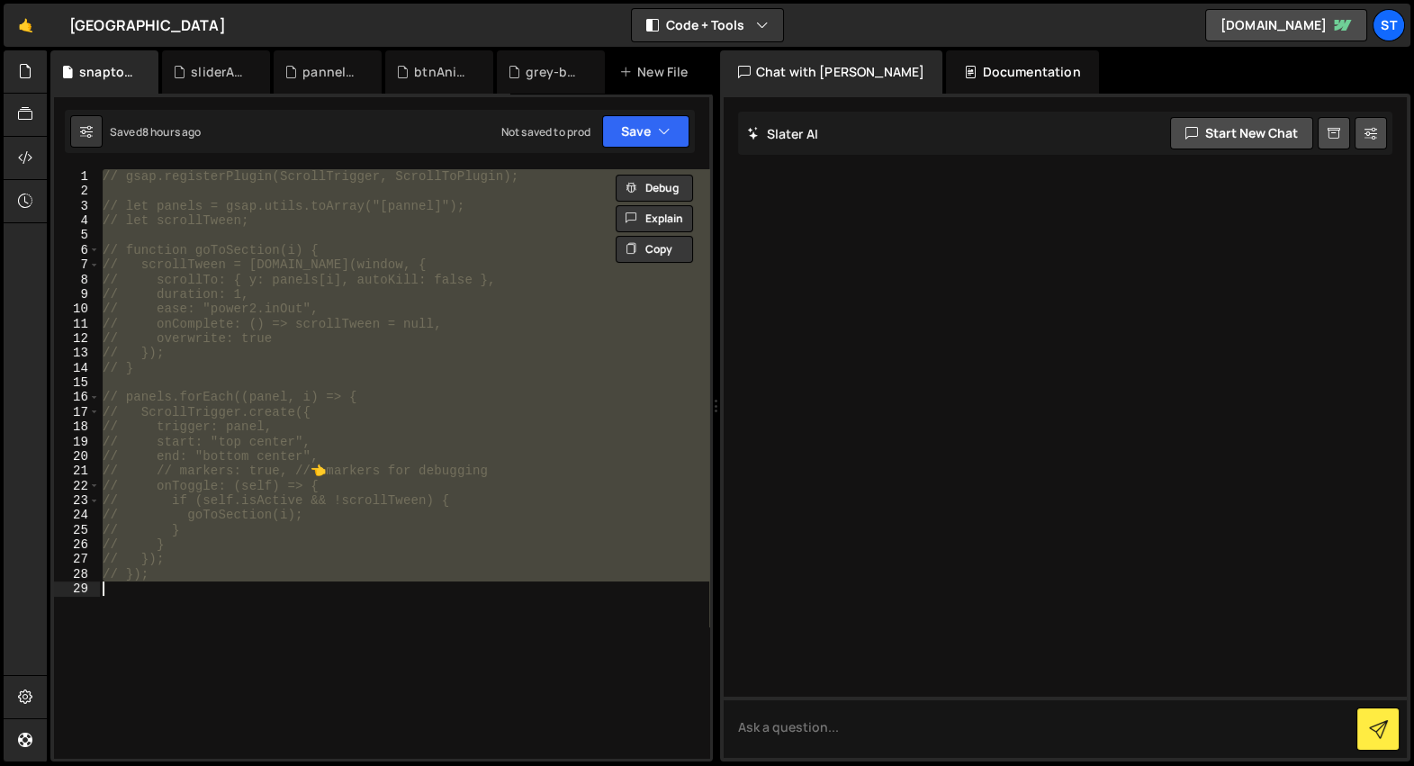
type textarea "});"
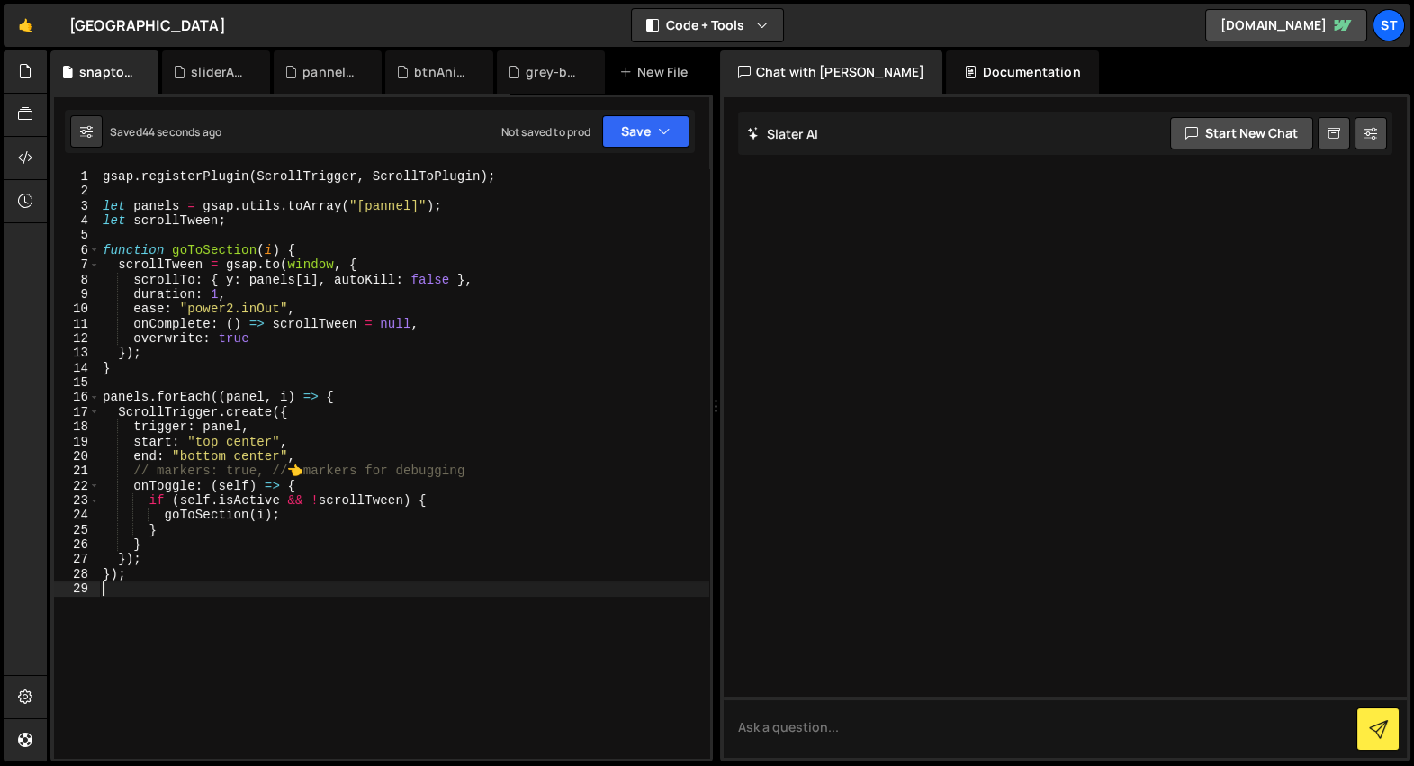
click at [296, 479] on div "gsap . registerPlugin ( ScrollTrigger , ScrollToPlugin ) ; let panels = gsap . …" at bounding box center [404, 478] width 610 height 619
click at [267, 470] on div "gsap . registerPlugin ( ScrollTrigger , ScrollToPlugin ) ; let panels = gsap . …" at bounding box center [404, 478] width 610 height 619
click at [267, 470] on div "gsap . registerPlugin ( ScrollTrigger , ScrollToPlugin ) ; let panels = gsap . …" at bounding box center [404, 463] width 610 height 589
click at [203, 541] on div "gsap . registerPlugin ( ScrollTrigger , ScrollToPlugin ) ; let panels = gsap . …" at bounding box center [404, 478] width 610 height 619
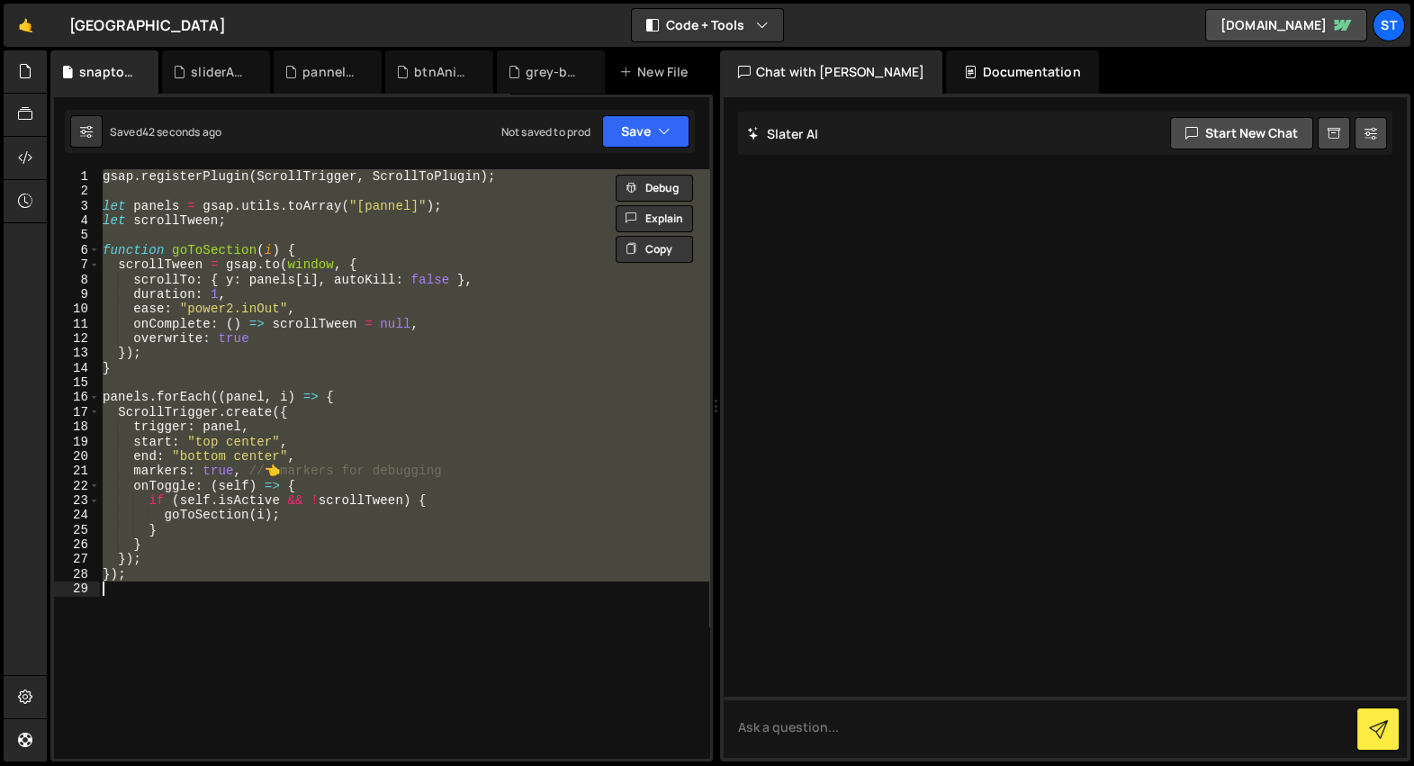
click at [218, 435] on div "gsap . registerPlugin ( ScrollTrigger , ScrollToPlugin ) ; let panels = gsap . …" at bounding box center [404, 463] width 610 height 589
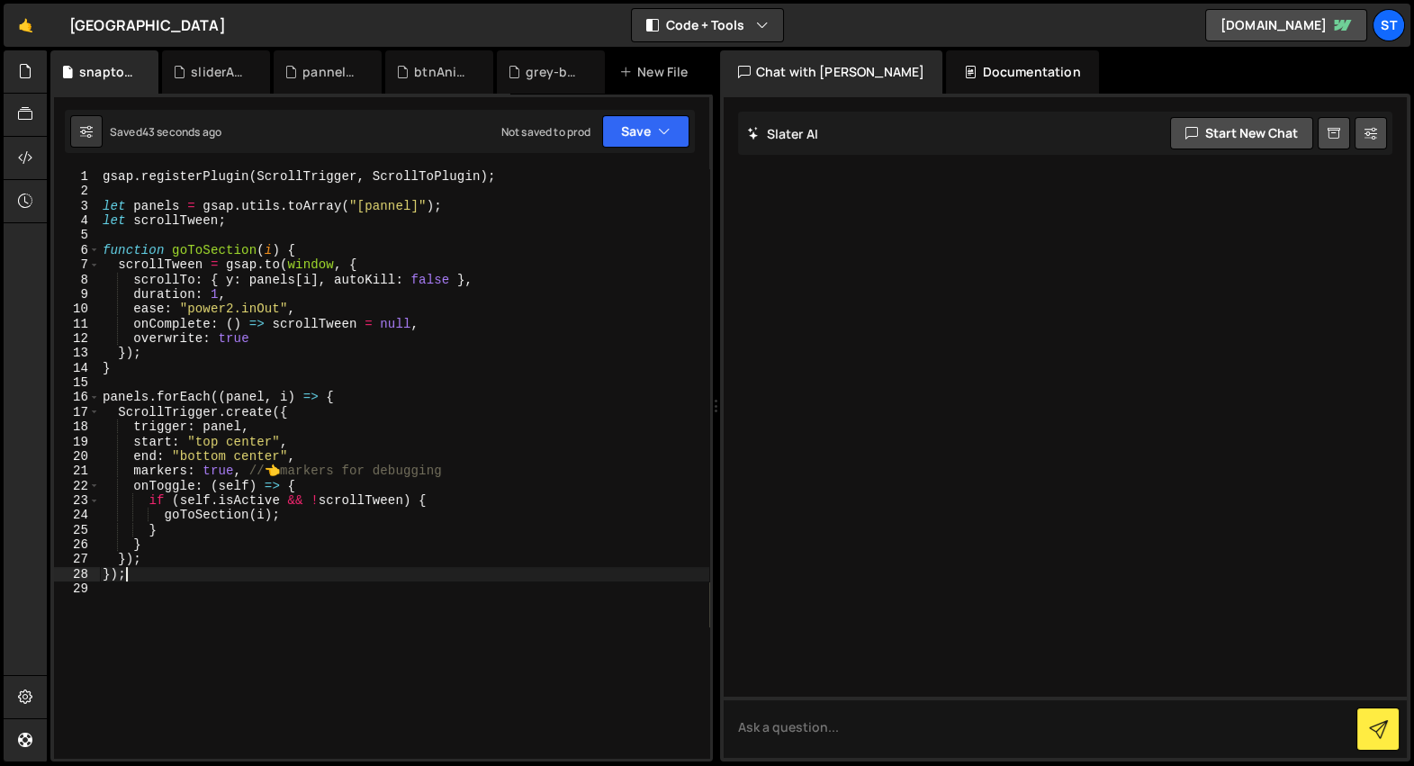
click at [216, 571] on div "gsap . registerPlugin ( ScrollTrigger , ScrollToPlugin ) ; let panels = gsap . …" at bounding box center [404, 478] width 610 height 619
type textarea "});"
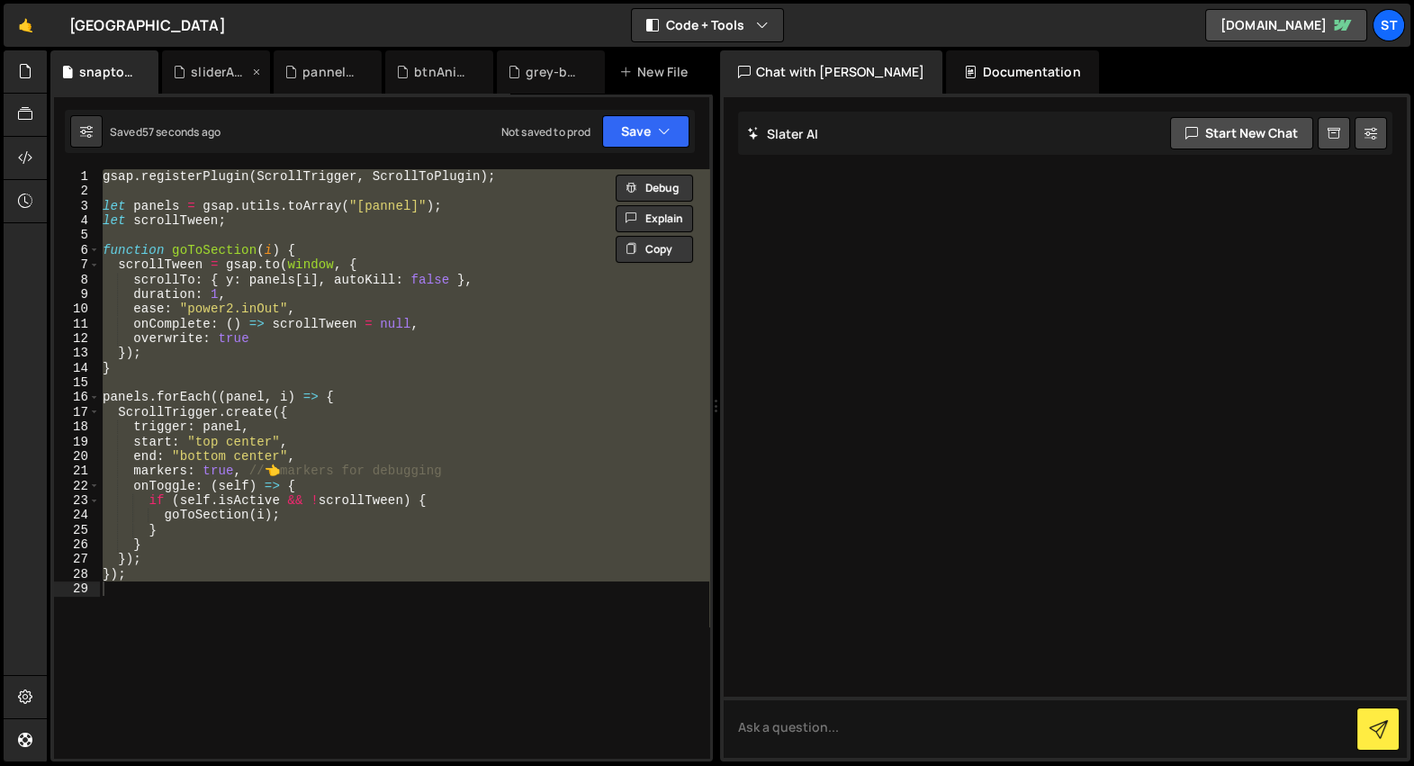
click at [194, 70] on div "sliderAnimation.js" at bounding box center [220, 72] width 58 height 18
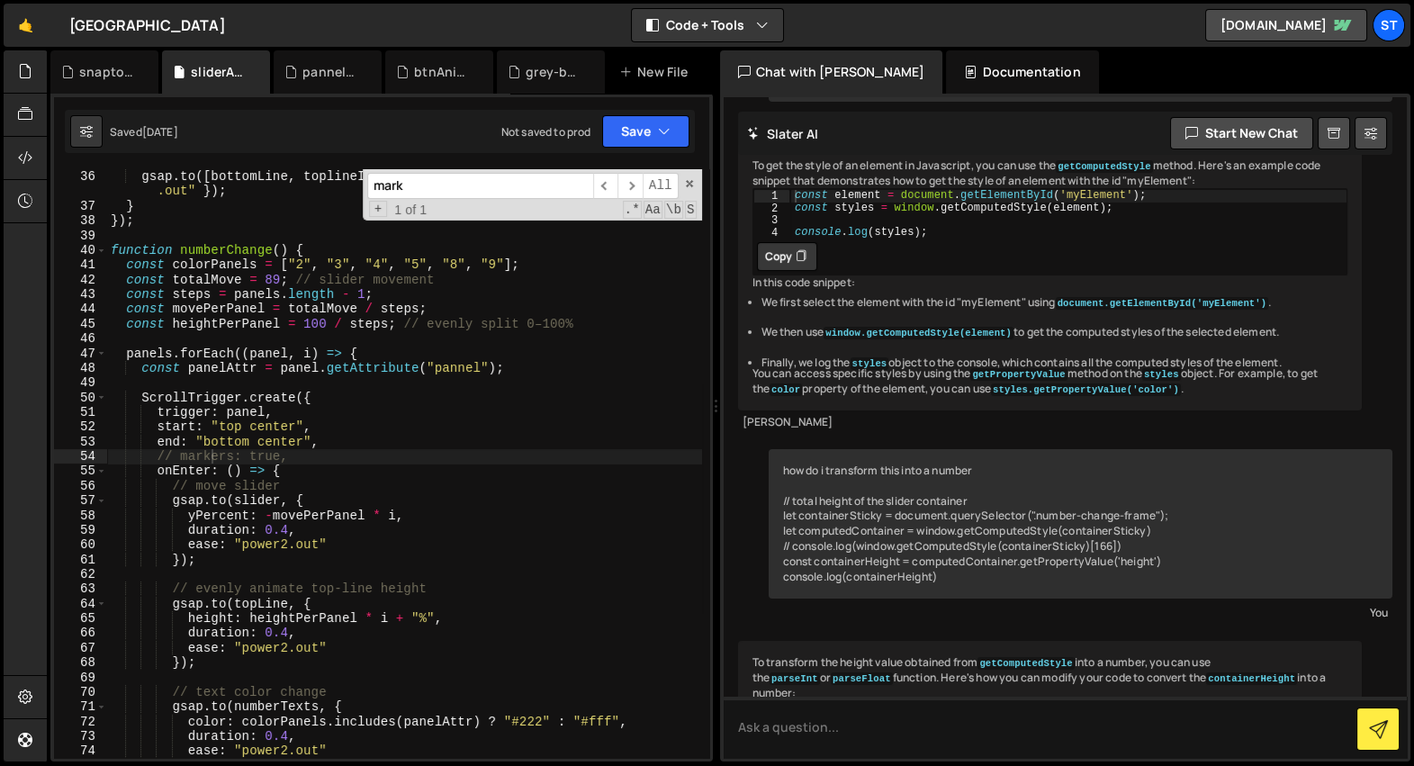
click at [258, 322] on div "gsap . to ( slider_c , { autoAlpha : 1 , duration : 0.4 , ease : "[DOMAIN_NAME]…" at bounding box center [404, 464] width 595 height 619
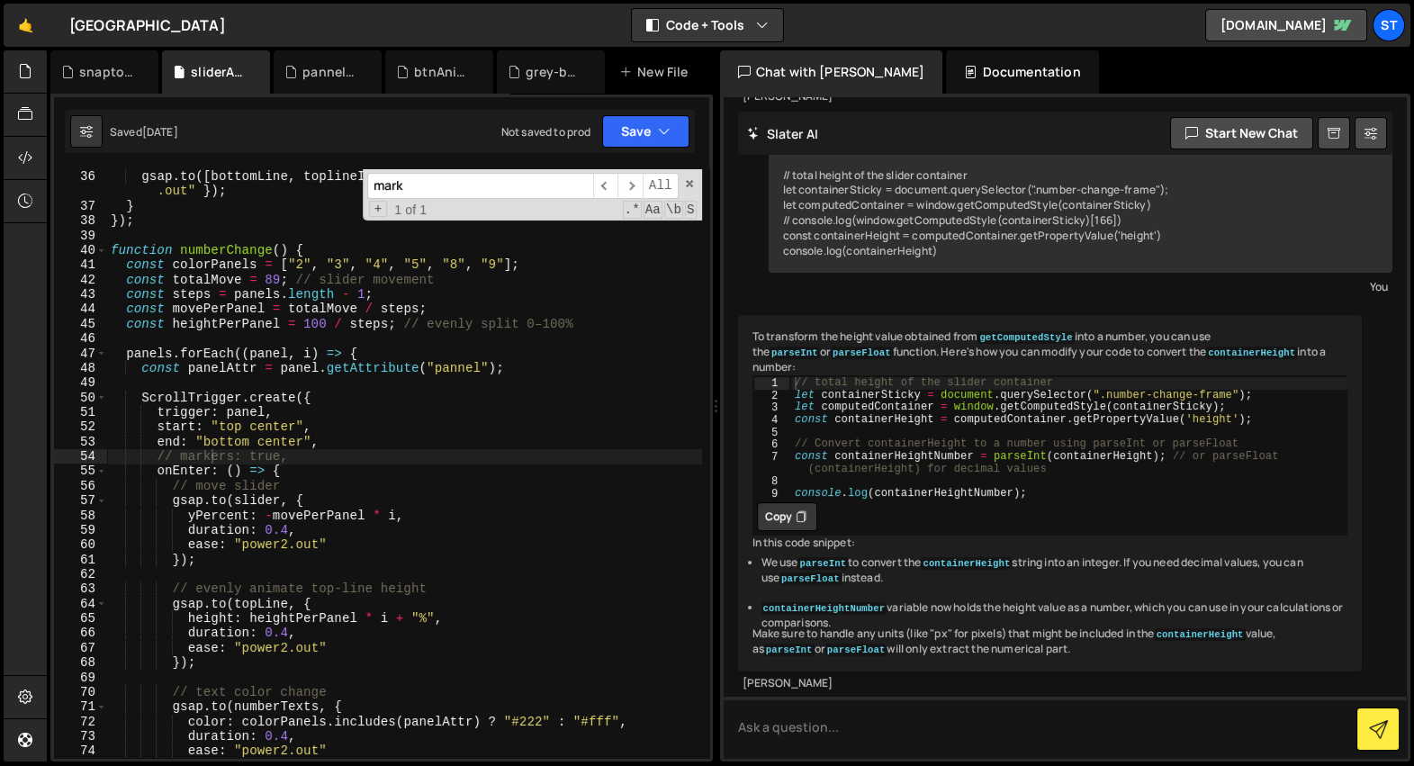
scroll to position [587, 0]
type textarea "numberChange();"
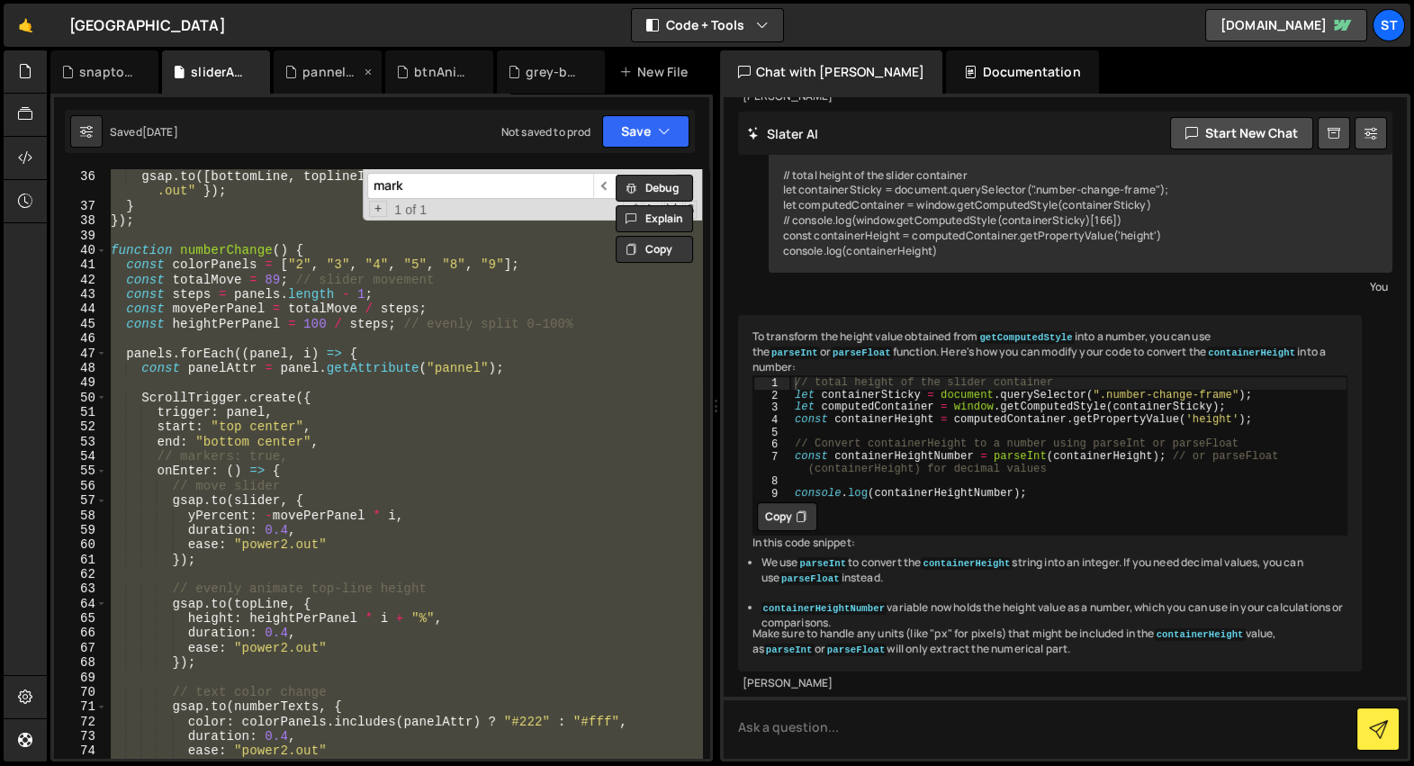
click at [320, 77] on div "pannelAnimation.js" at bounding box center [332, 72] width 58 height 18
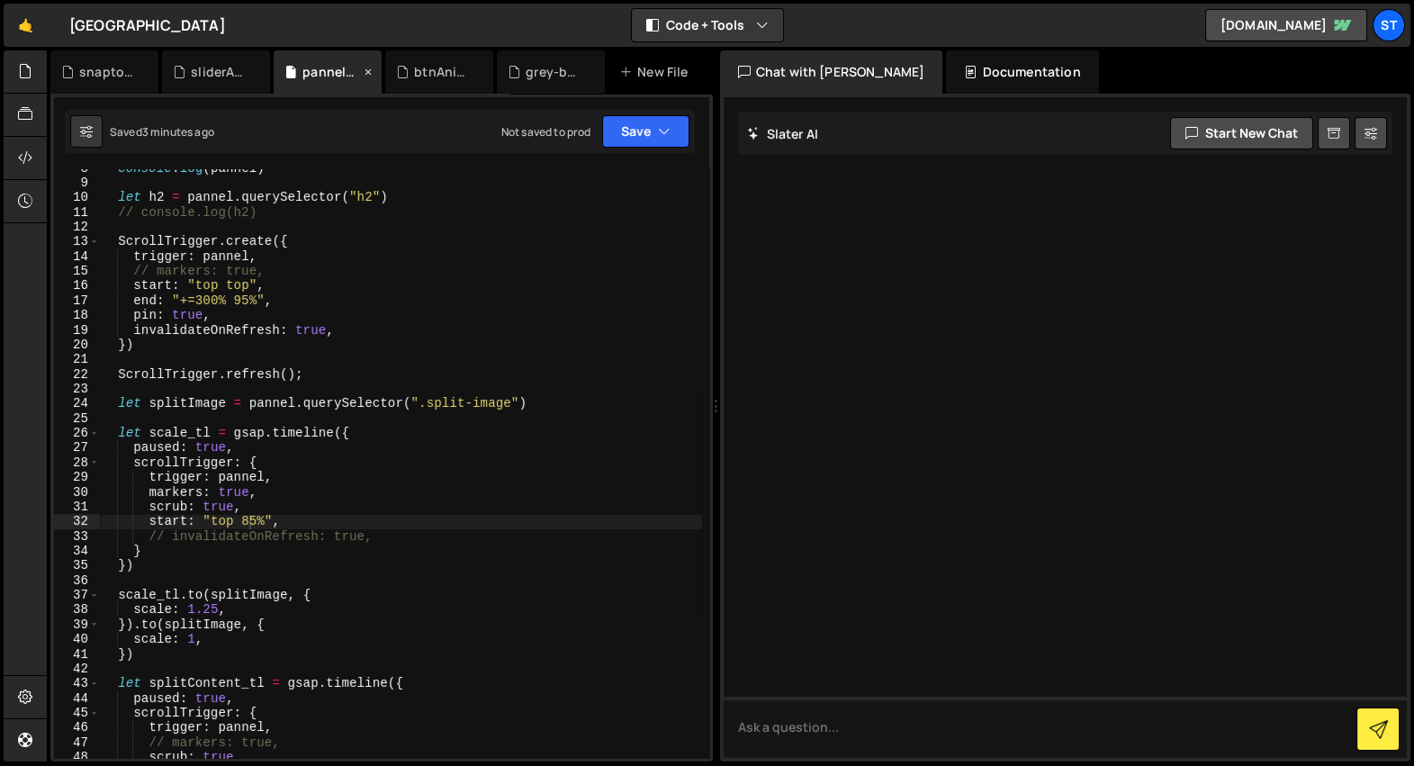
scroll to position [0, 0]
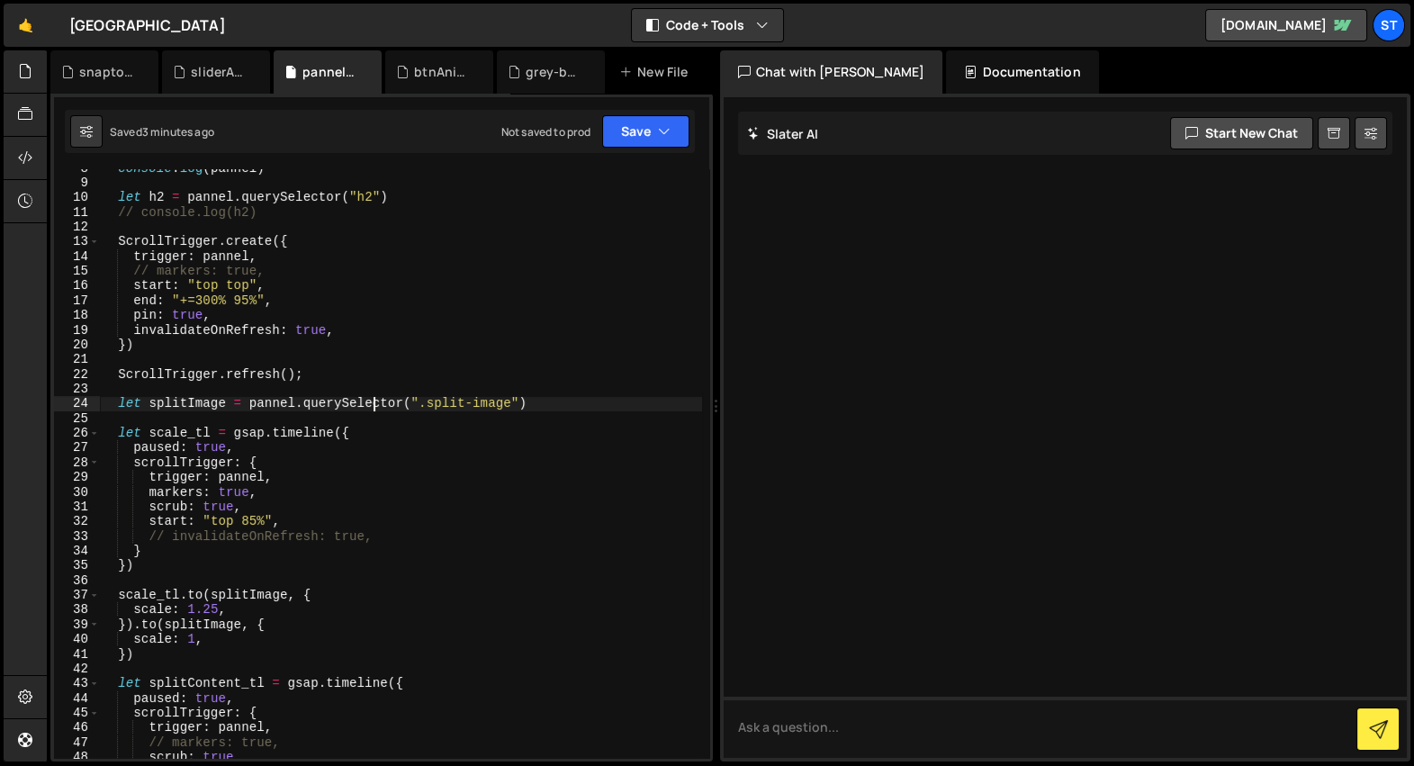
click at [374, 404] on div "console . log ( pannel ) let h2 = pannel . querySelector ( "h2" ) // console.lo…" at bounding box center [400, 470] width 603 height 619
type textarea "})"
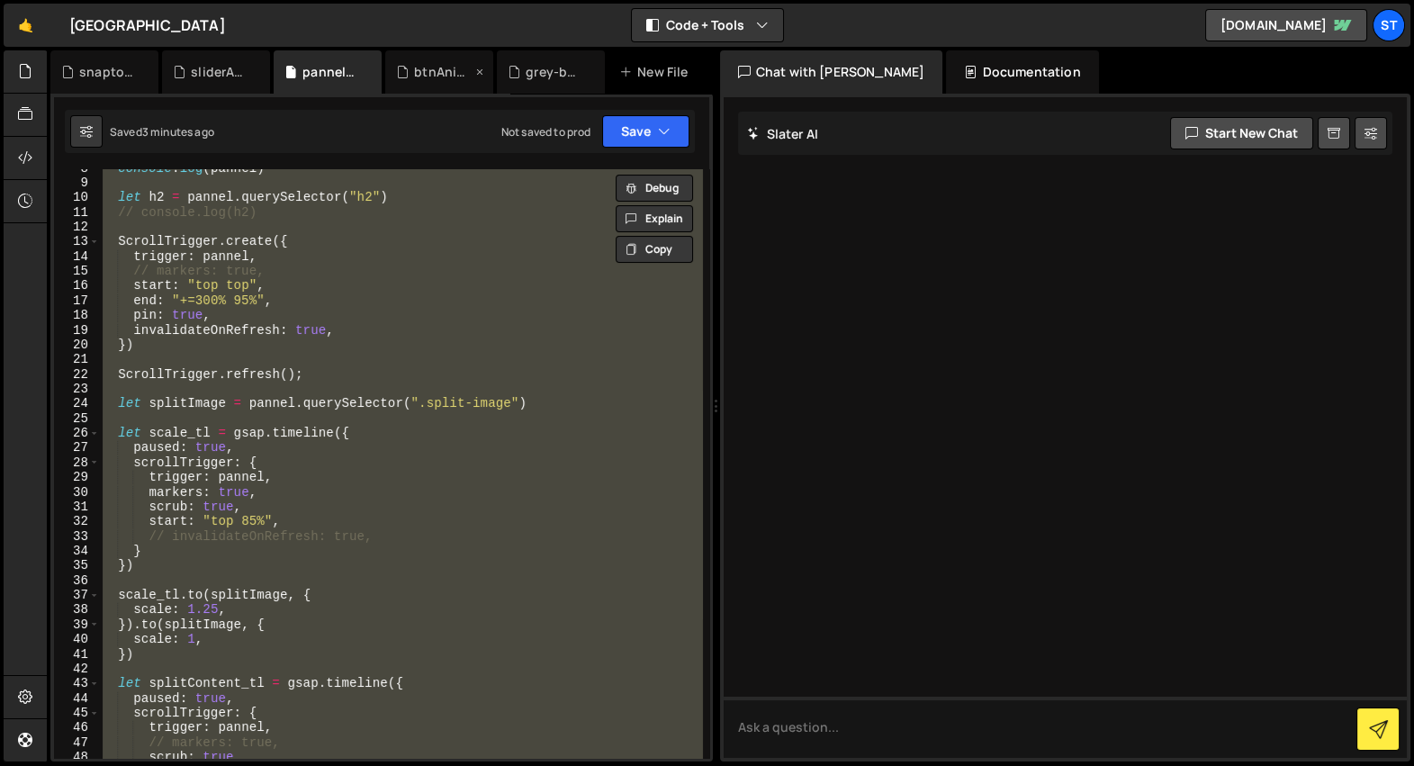
click at [416, 79] on div "btnAnimation.js" at bounding box center [443, 72] width 58 height 18
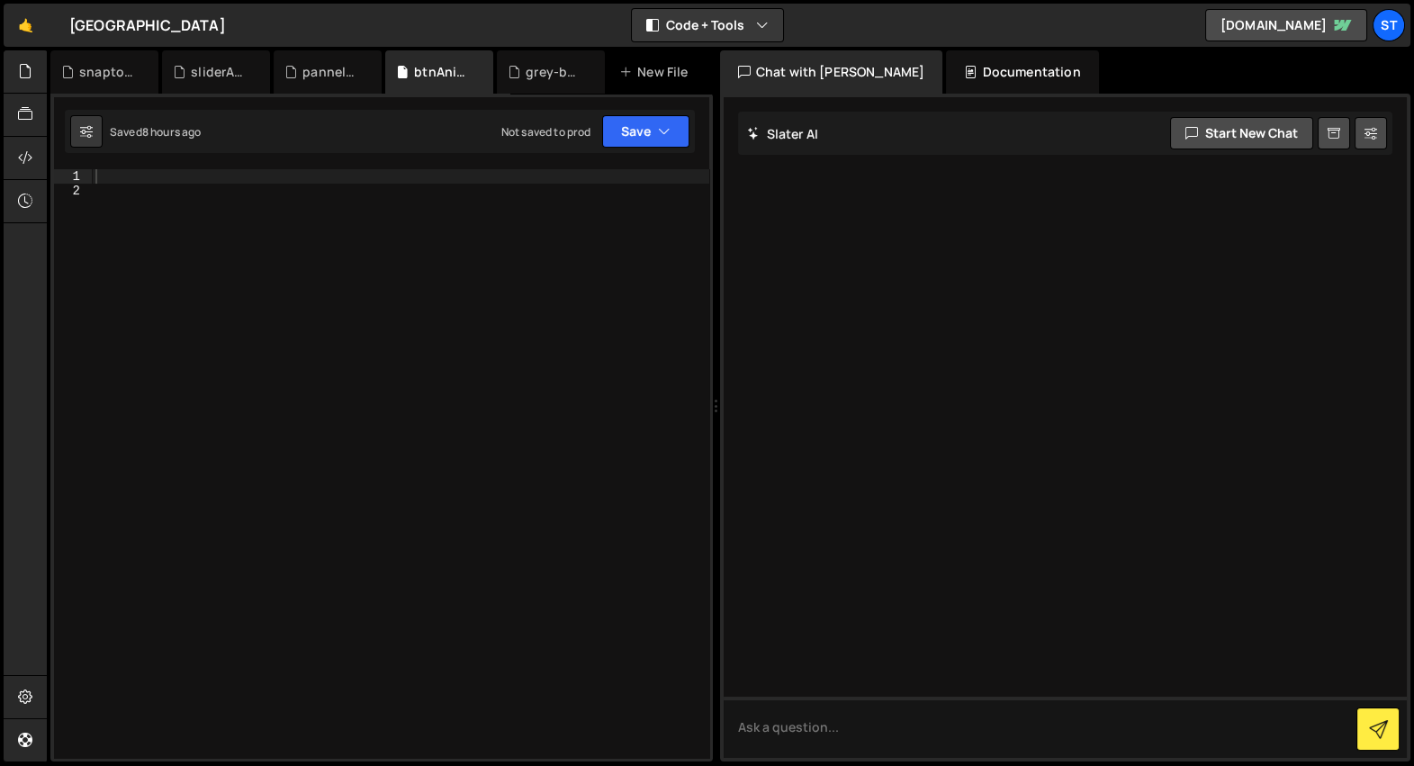
click at [439, 376] on div at bounding box center [401, 478] width 618 height 619
click at [526, 53] on div "grey-bg-big-text.js" at bounding box center [551, 71] width 108 height 43
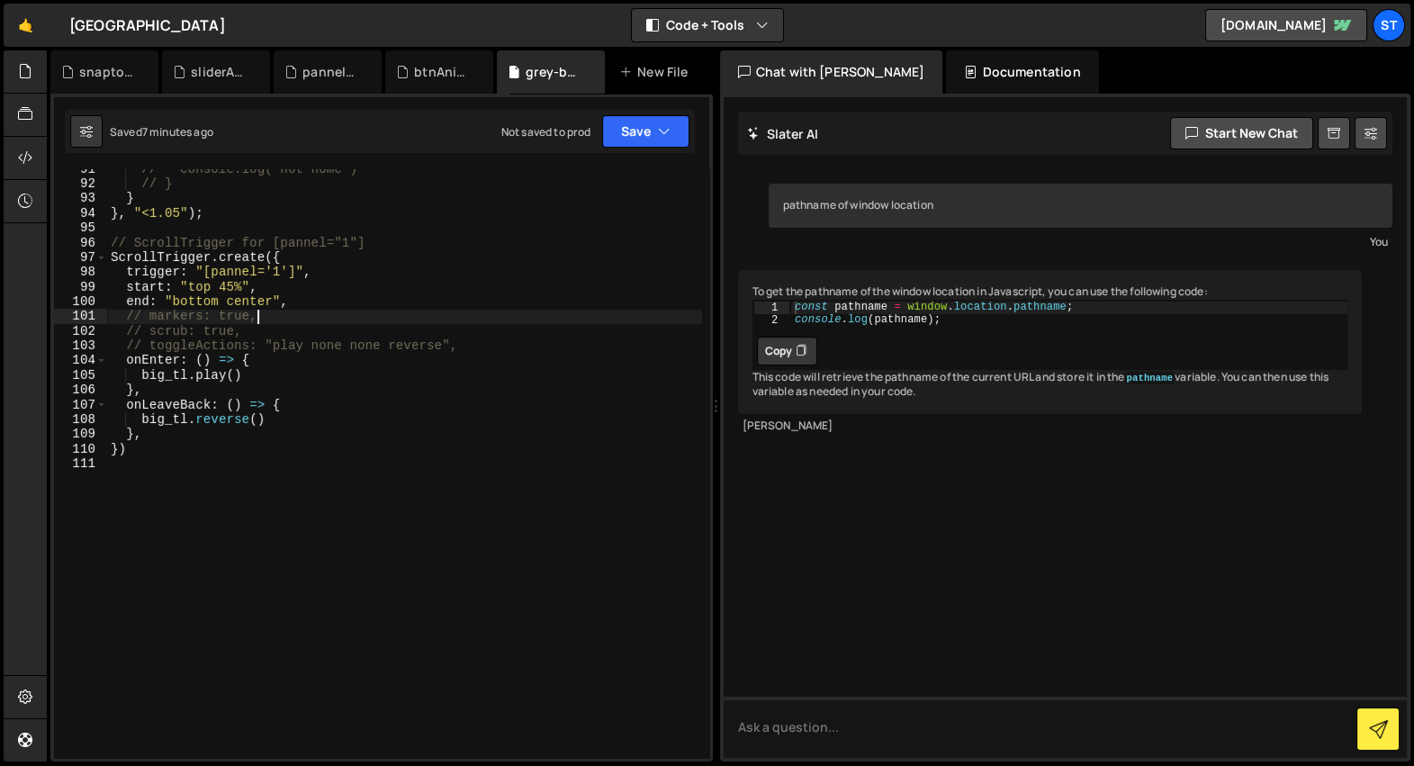
click at [443, 329] on div "// console.log("not home") // } } } , "<1.05" ) ; // ScrollTrigger for [pannel=…" at bounding box center [404, 471] width 595 height 619
type textarea "})"
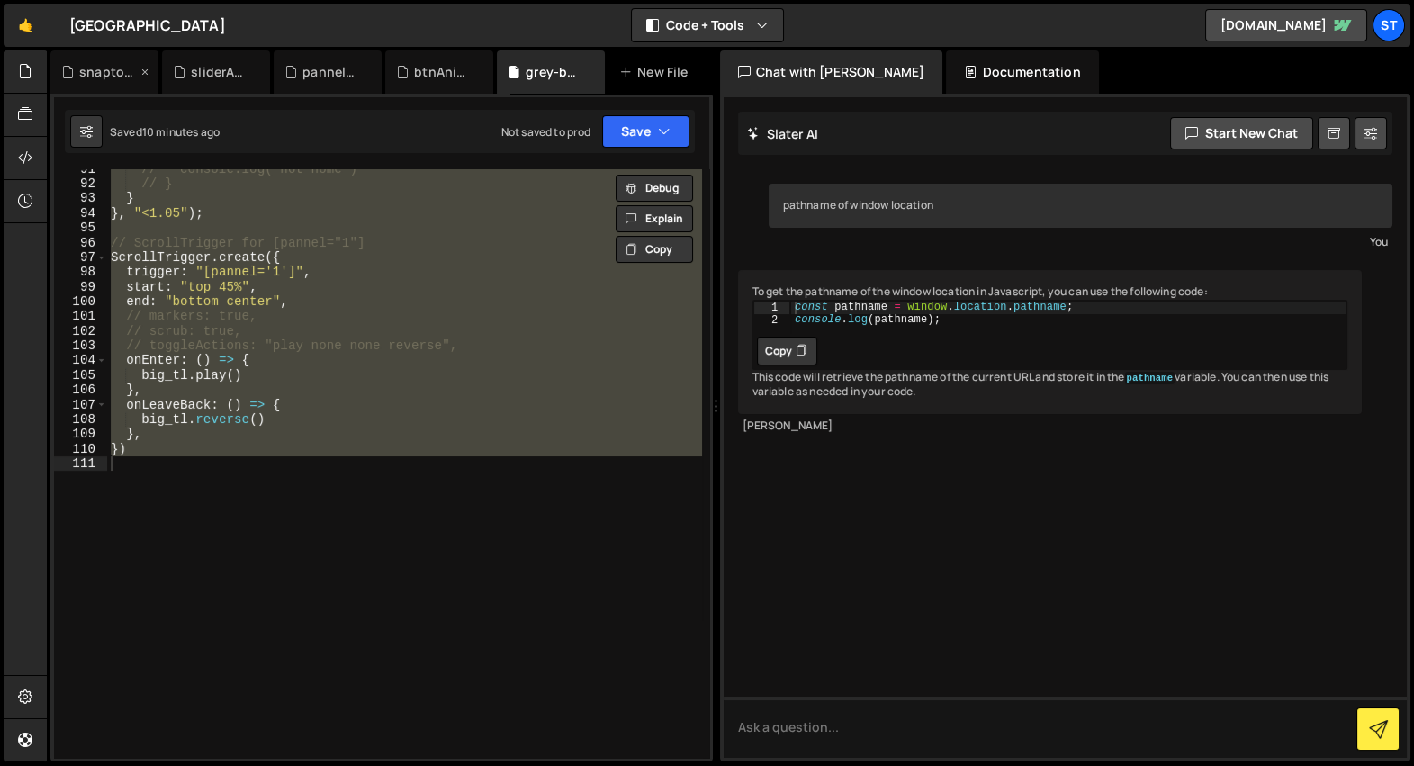
click at [107, 82] on div "snapto.js" at bounding box center [104, 71] width 108 height 43
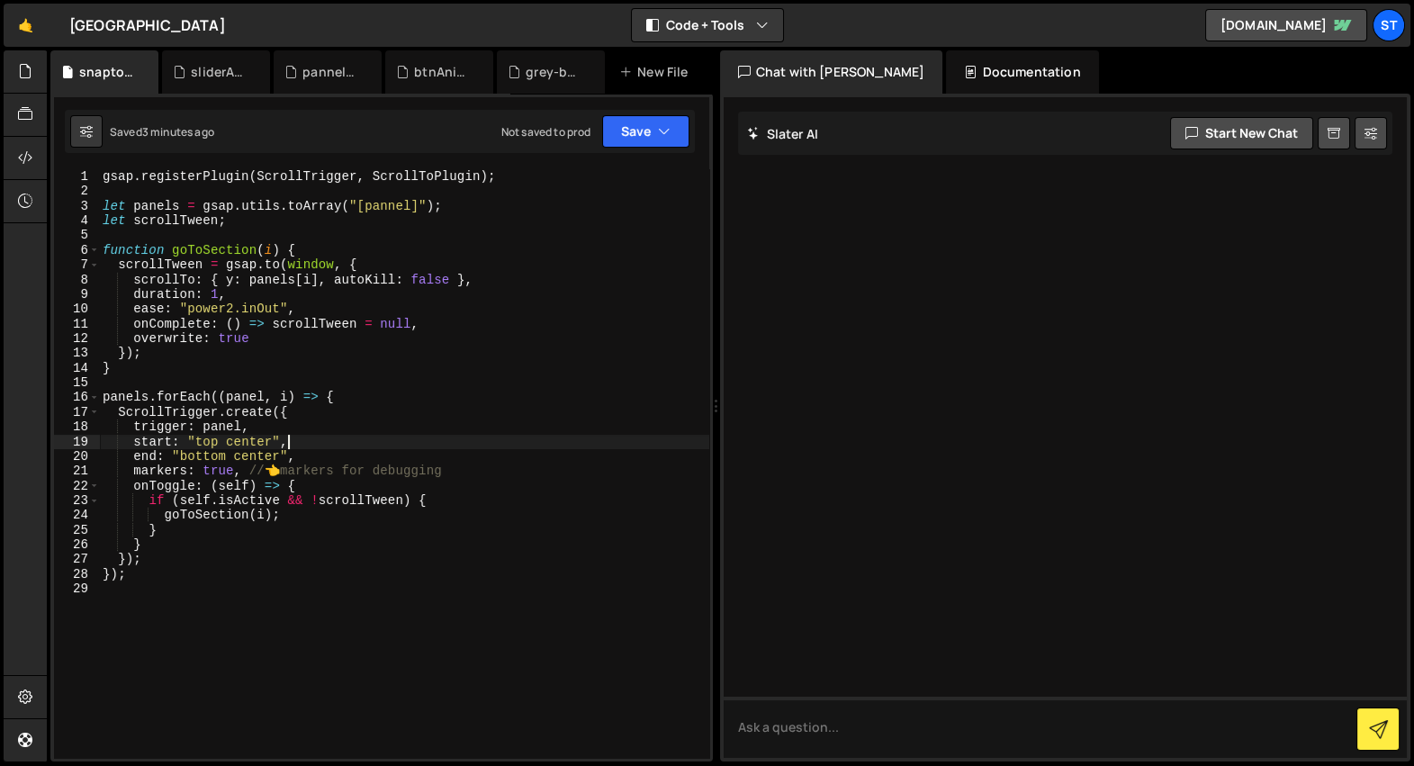
click at [303, 442] on div "gsap . registerPlugin ( ScrollTrigger , ScrollToPlugin ) ; let panels = gsap . …" at bounding box center [404, 478] width 610 height 619
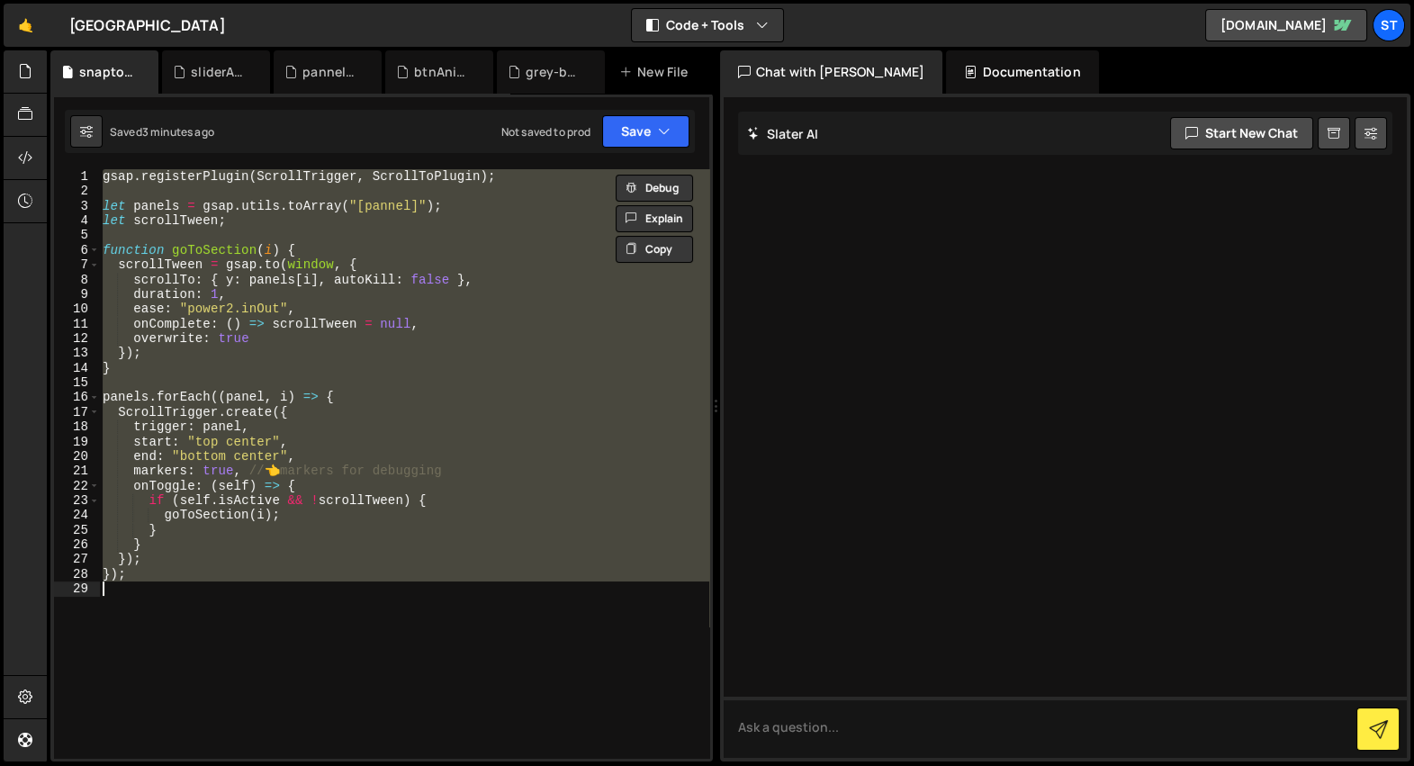
type textarea "// });"
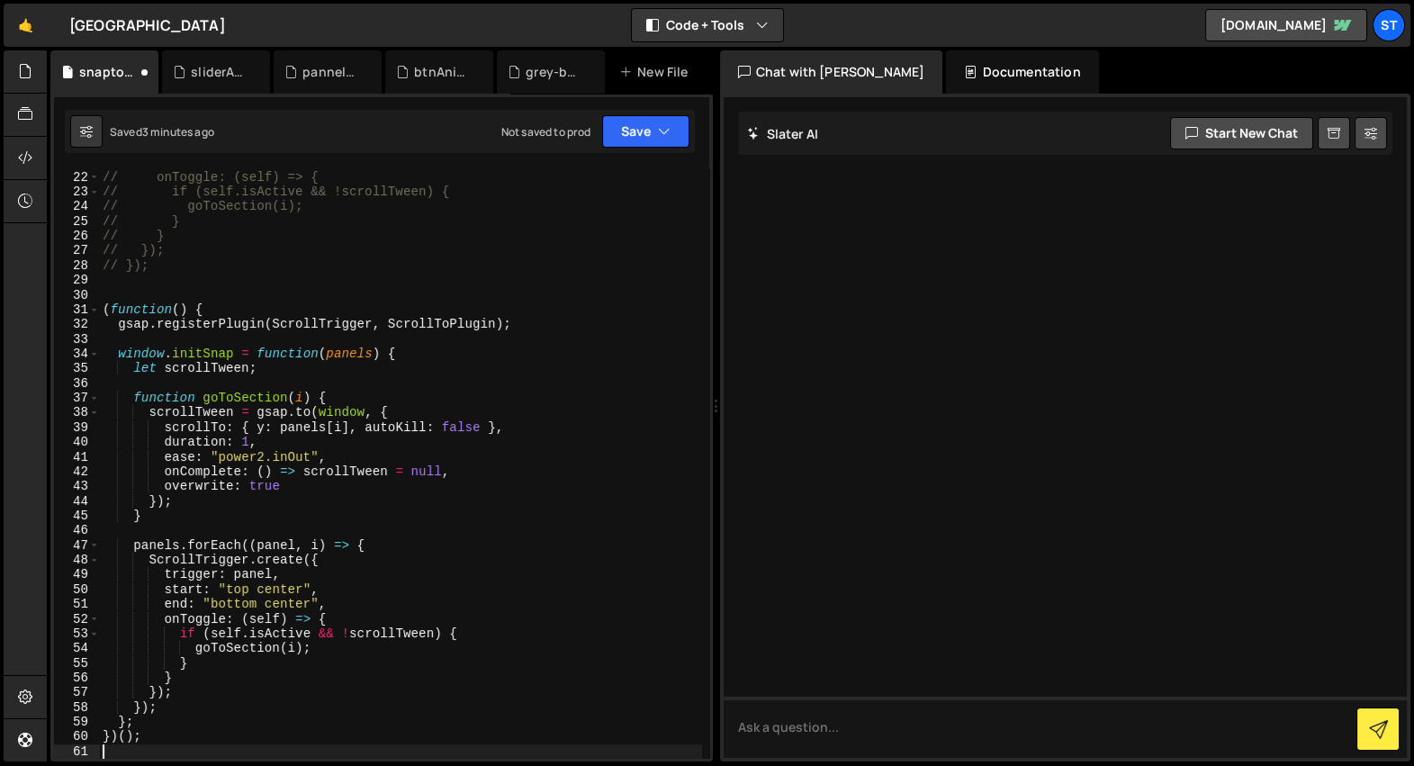
scroll to position [308, 0]
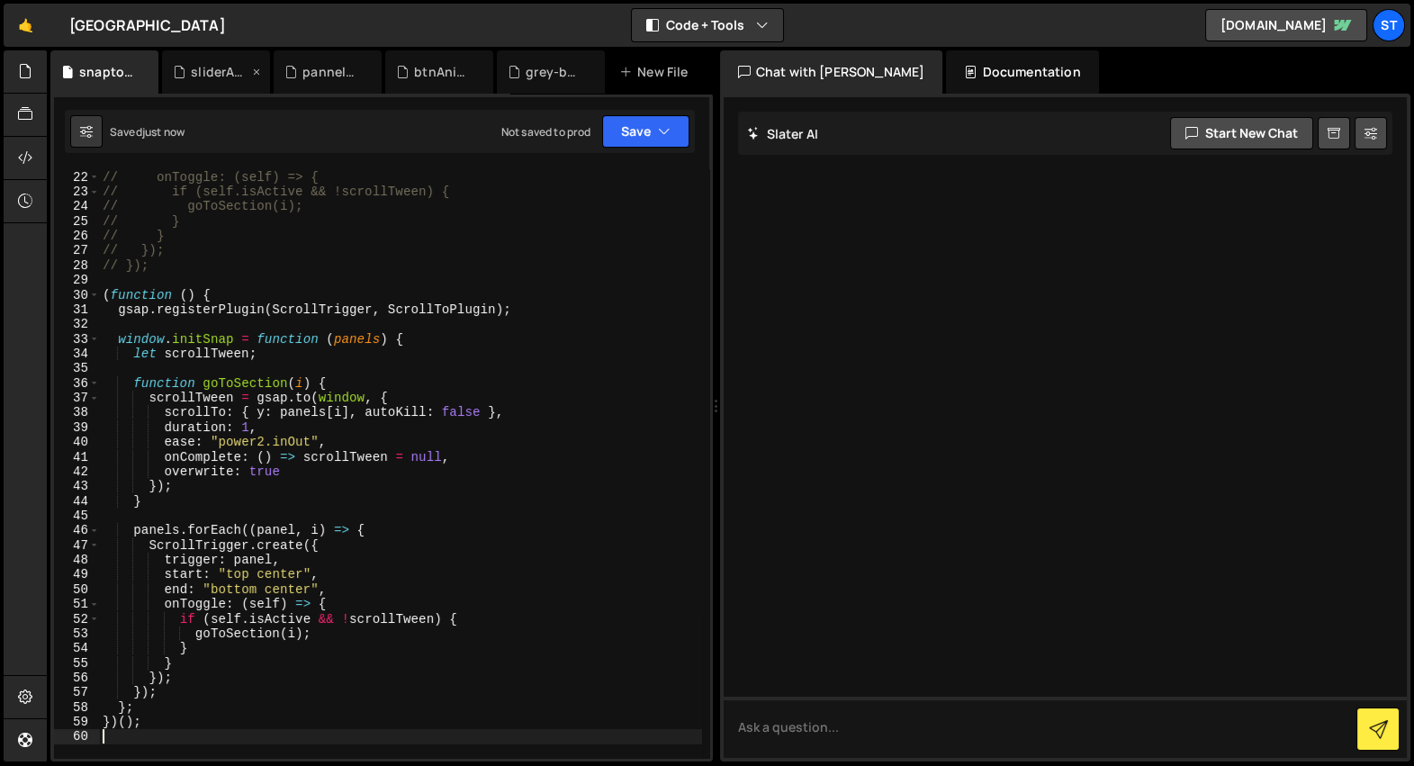
click at [203, 75] on div "sliderAnimation.js" at bounding box center [220, 72] width 58 height 18
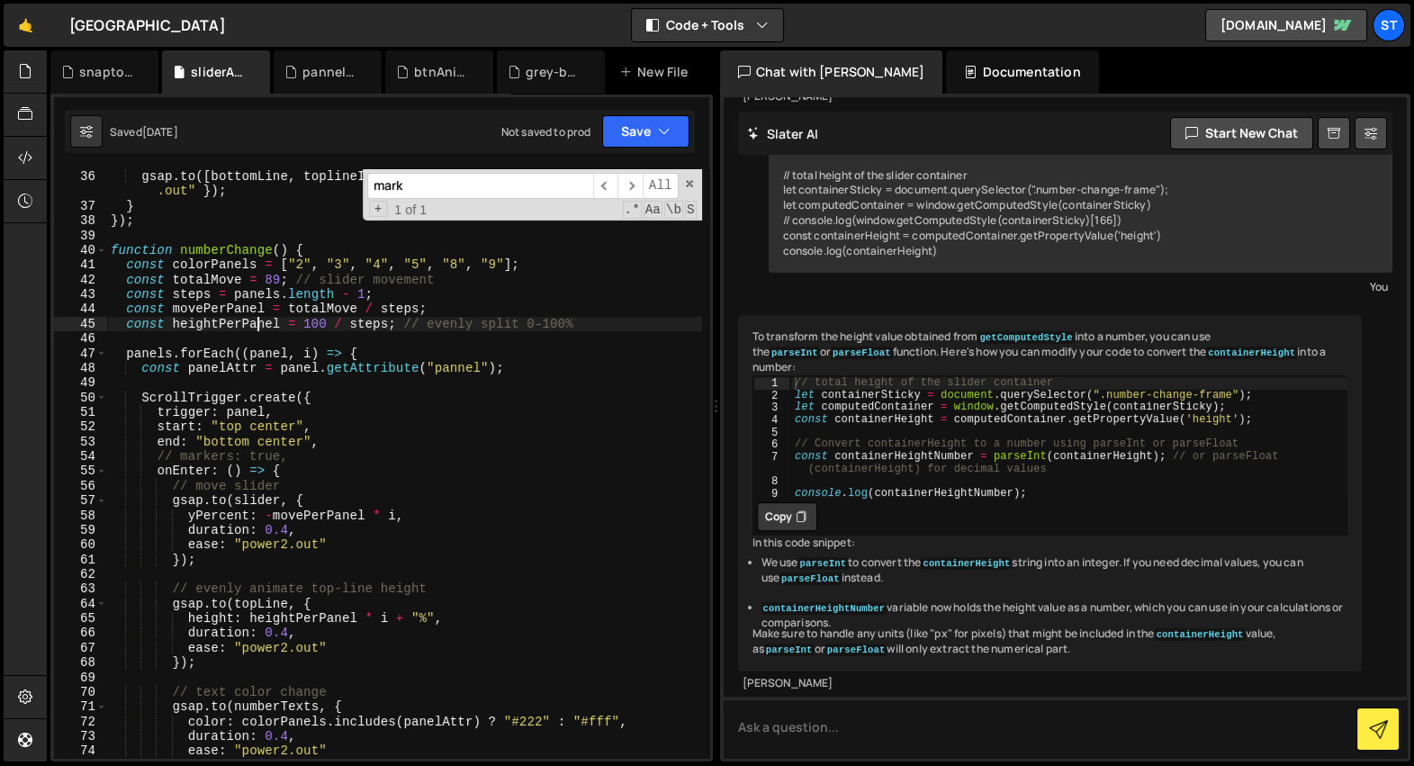
scroll to position [587, 0]
click at [257, 320] on div "gsap . to ( slider_c , { autoAlpha : 1 , duration : 0.4 , ease : "[DOMAIN_NAME]…" at bounding box center [404, 464] width 595 height 619
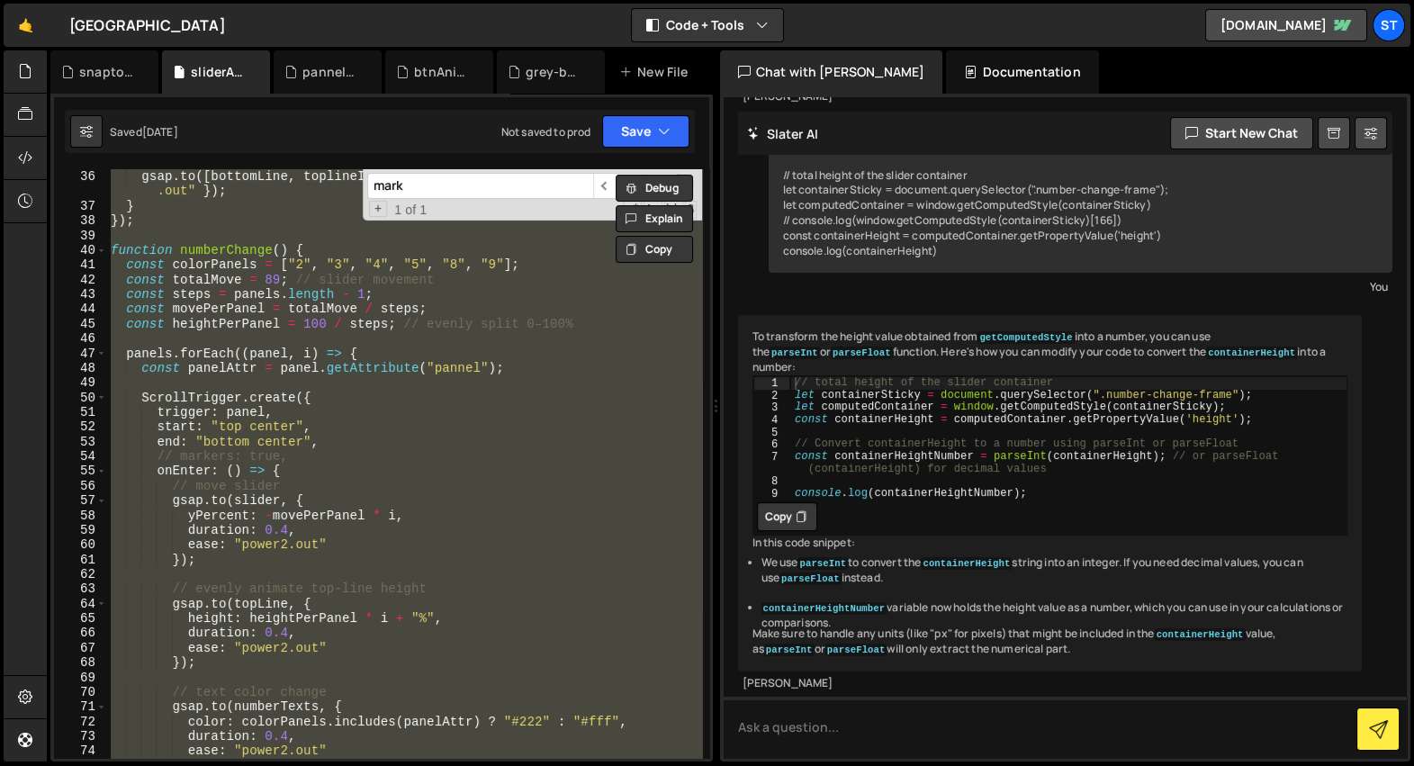
type textarea "// numberChange();"
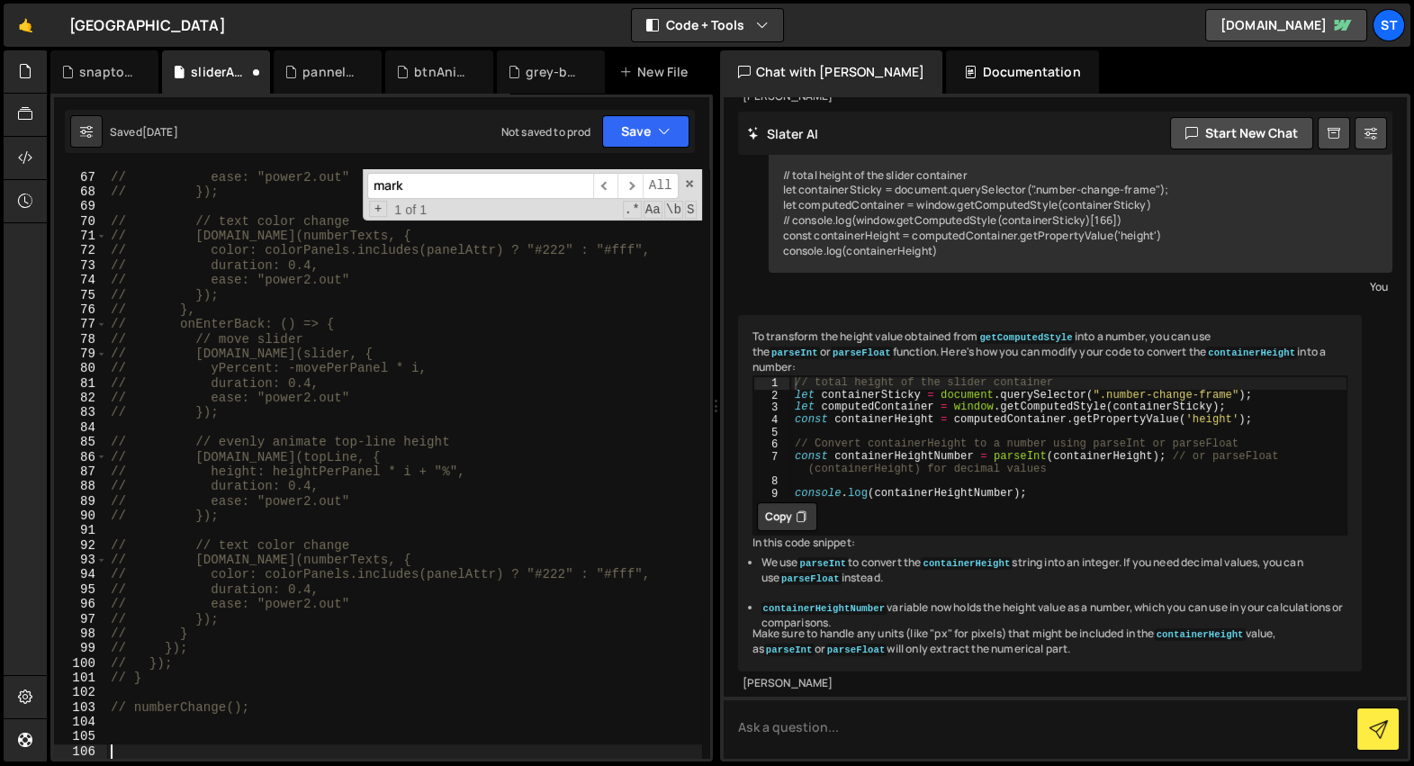
paste textarea "})();"
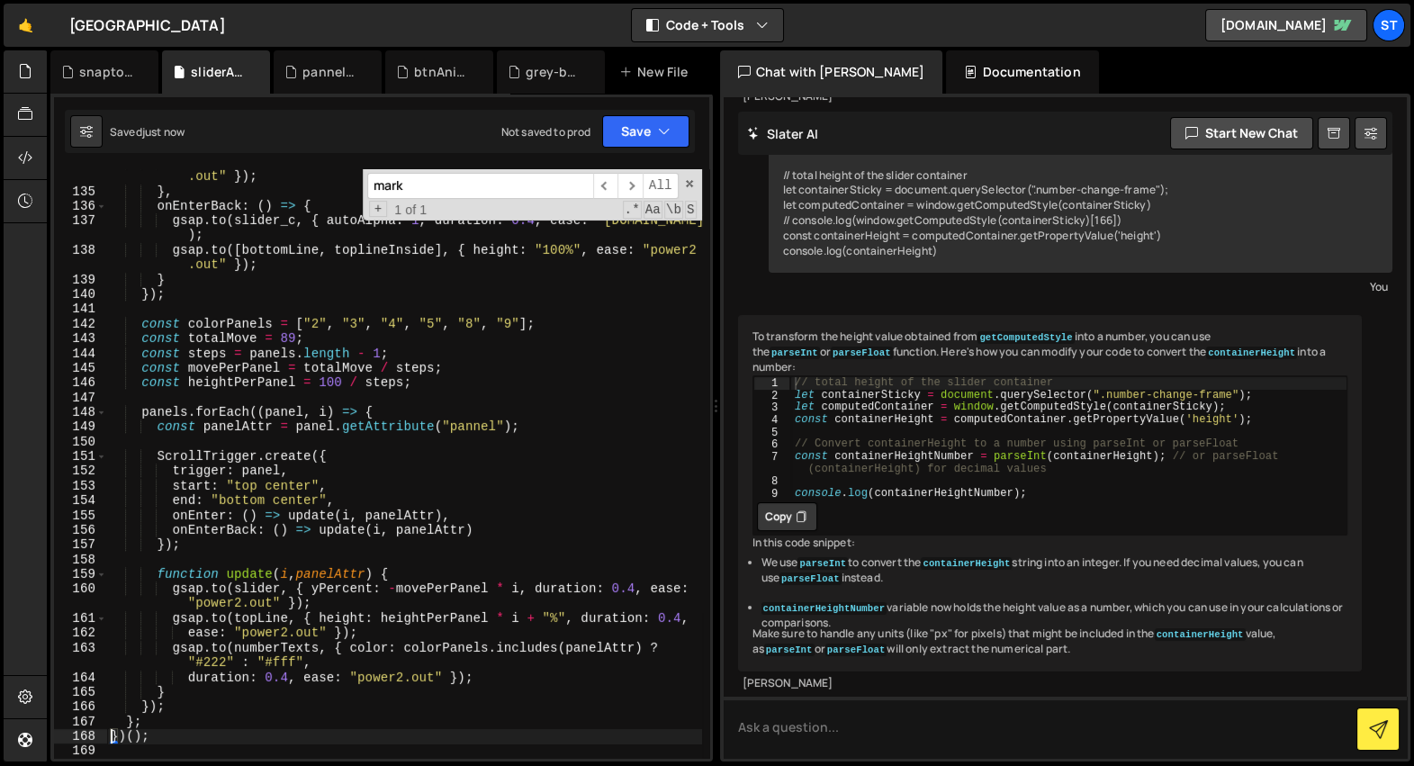
type textarea "})();"
click at [327, 77] on div "pannelAnimation.js" at bounding box center [332, 72] width 58 height 18
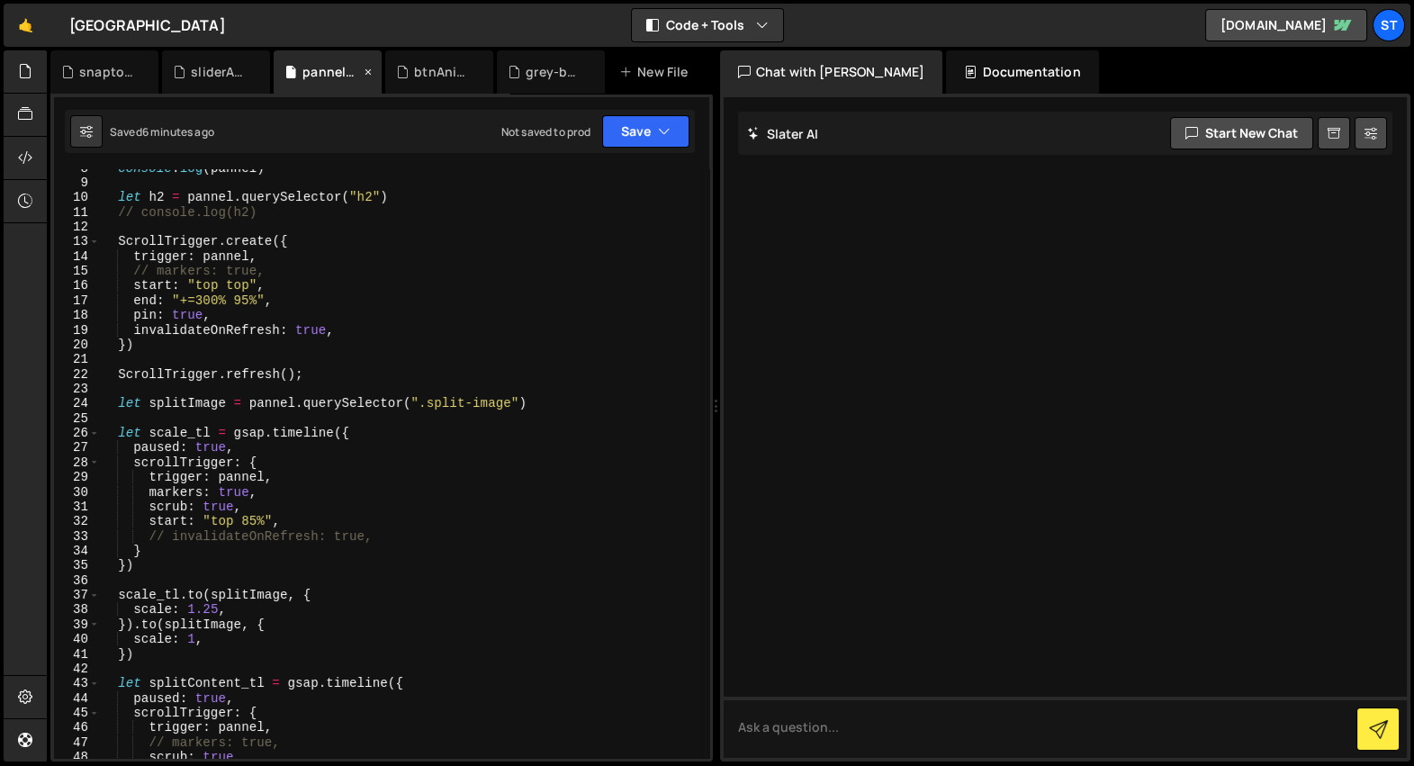
scroll to position [0, 0]
click at [359, 267] on div "console . log ( pannel ) let h2 = pannel . querySelector ( "h2" ) // console.lo…" at bounding box center [400, 470] width 603 height 619
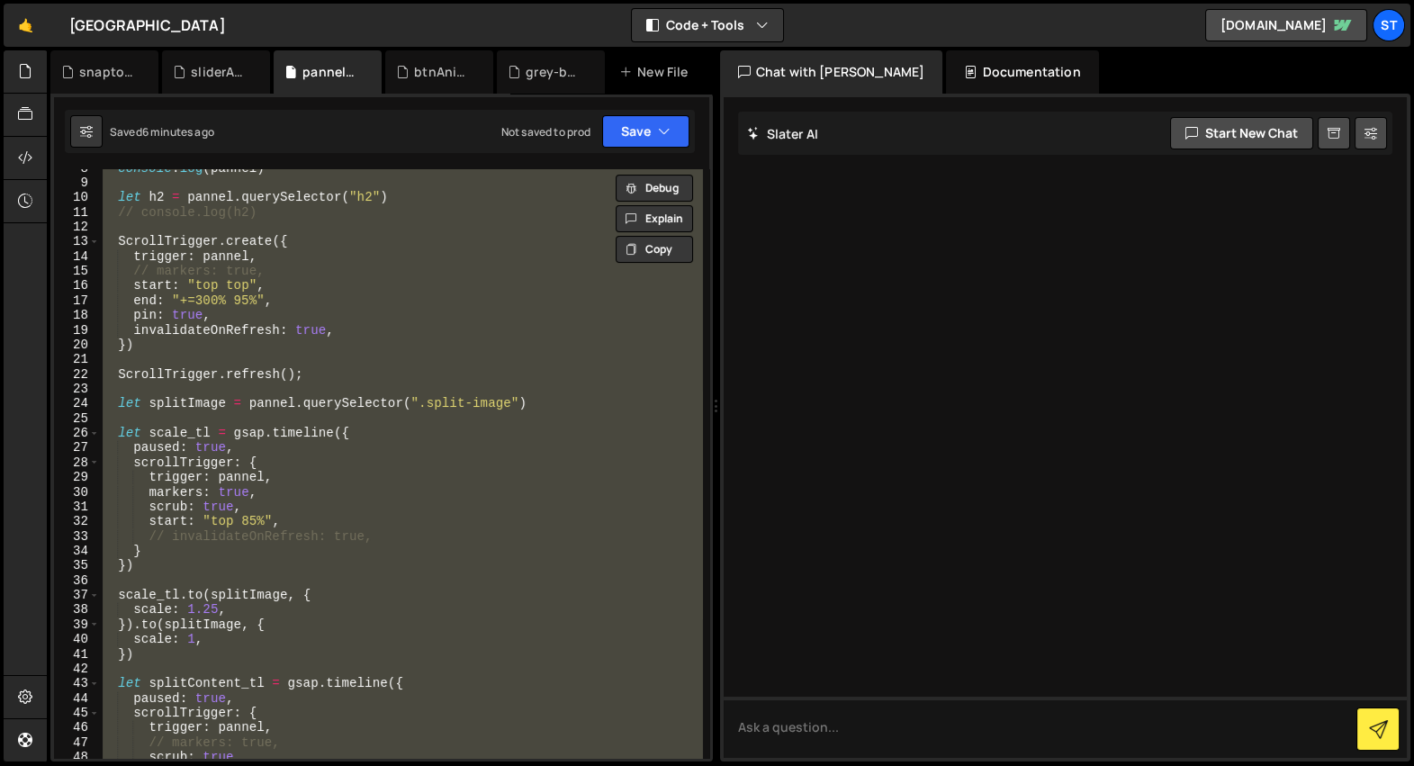
type textarea "// })"
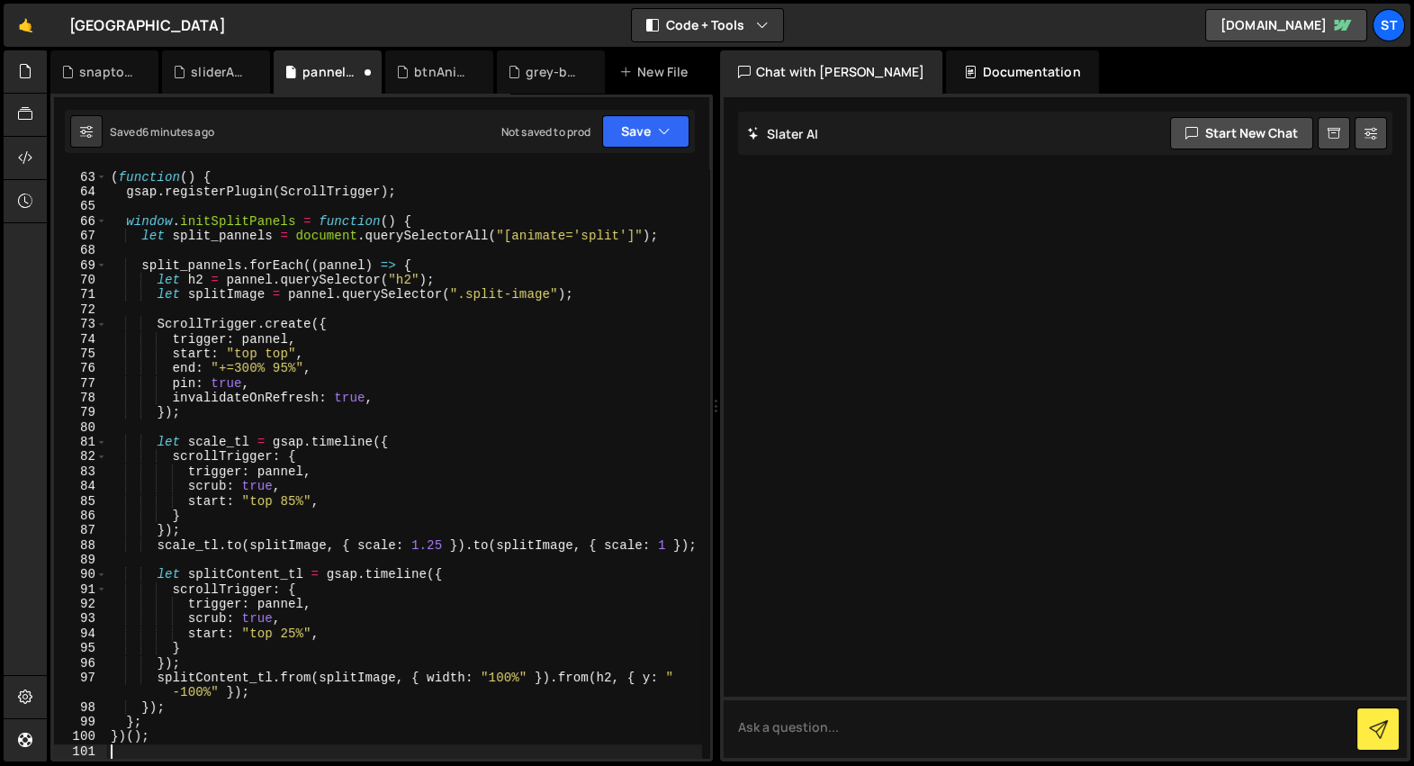
scroll to position [912, 0]
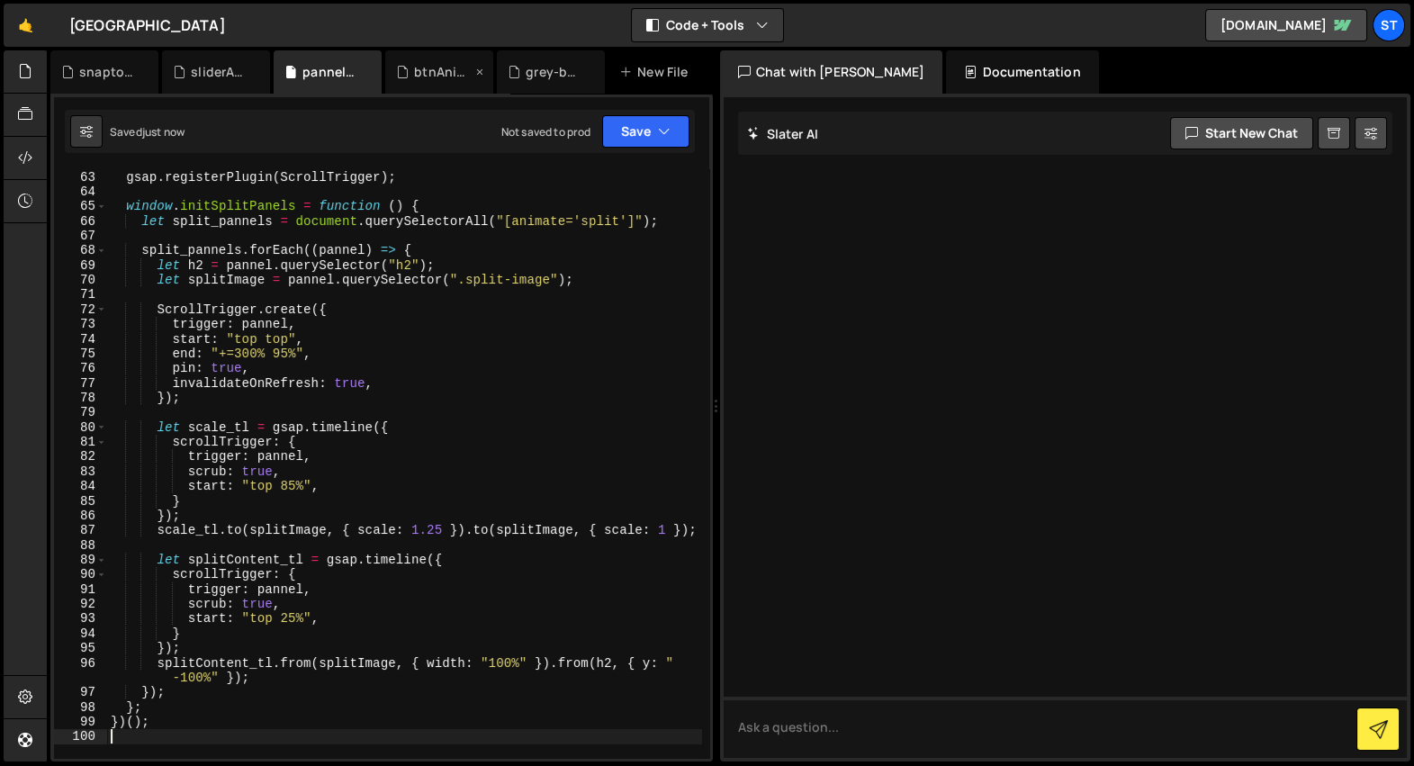
click at [443, 75] on div "btnAnimation.js" at bounding box center [443, 72] width 58 height 18
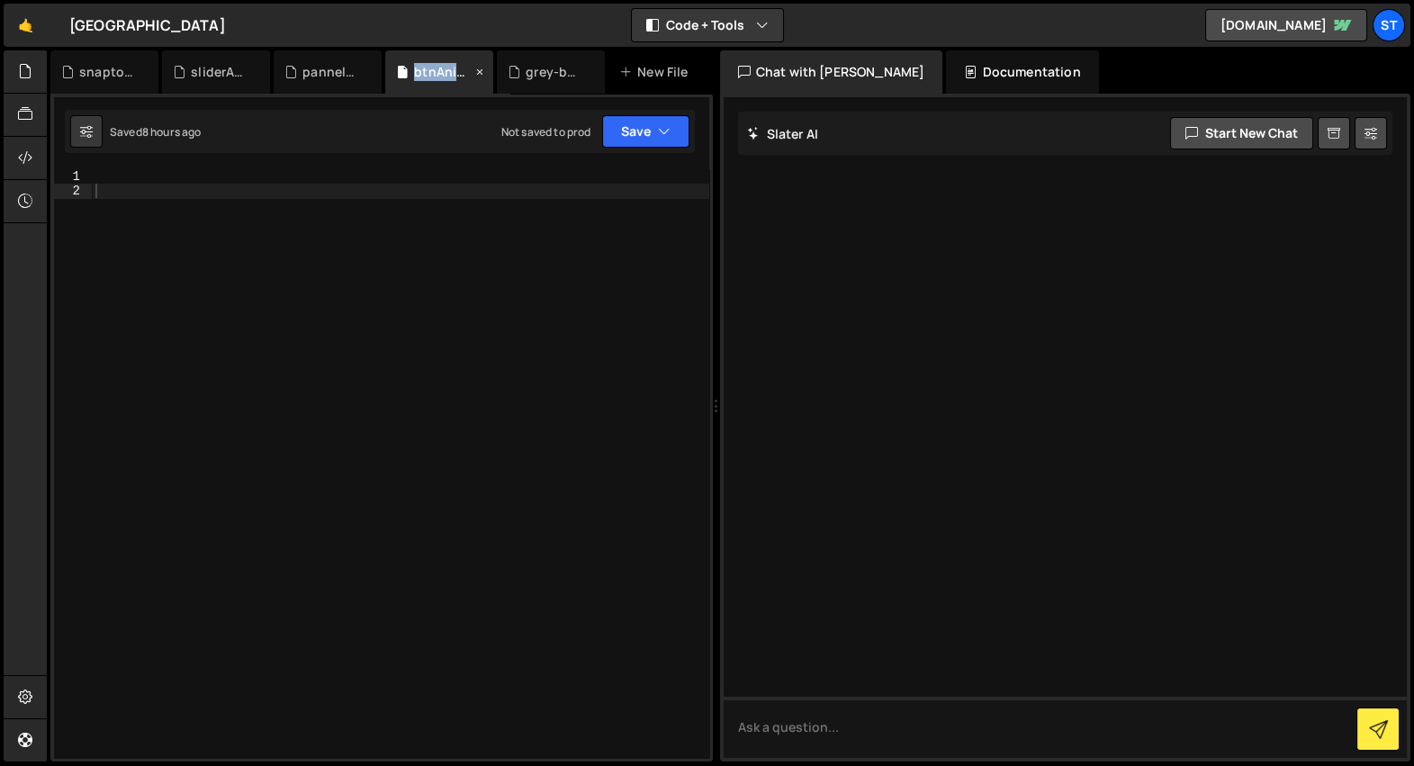
click at [443, 75] on div "btnAnimation.js" at bounding box center [443, 72] width 58 height 18
click at [554, 73] on div "grey-bg-big-text.js" at bounding box center [555, 72] width 58 height 18
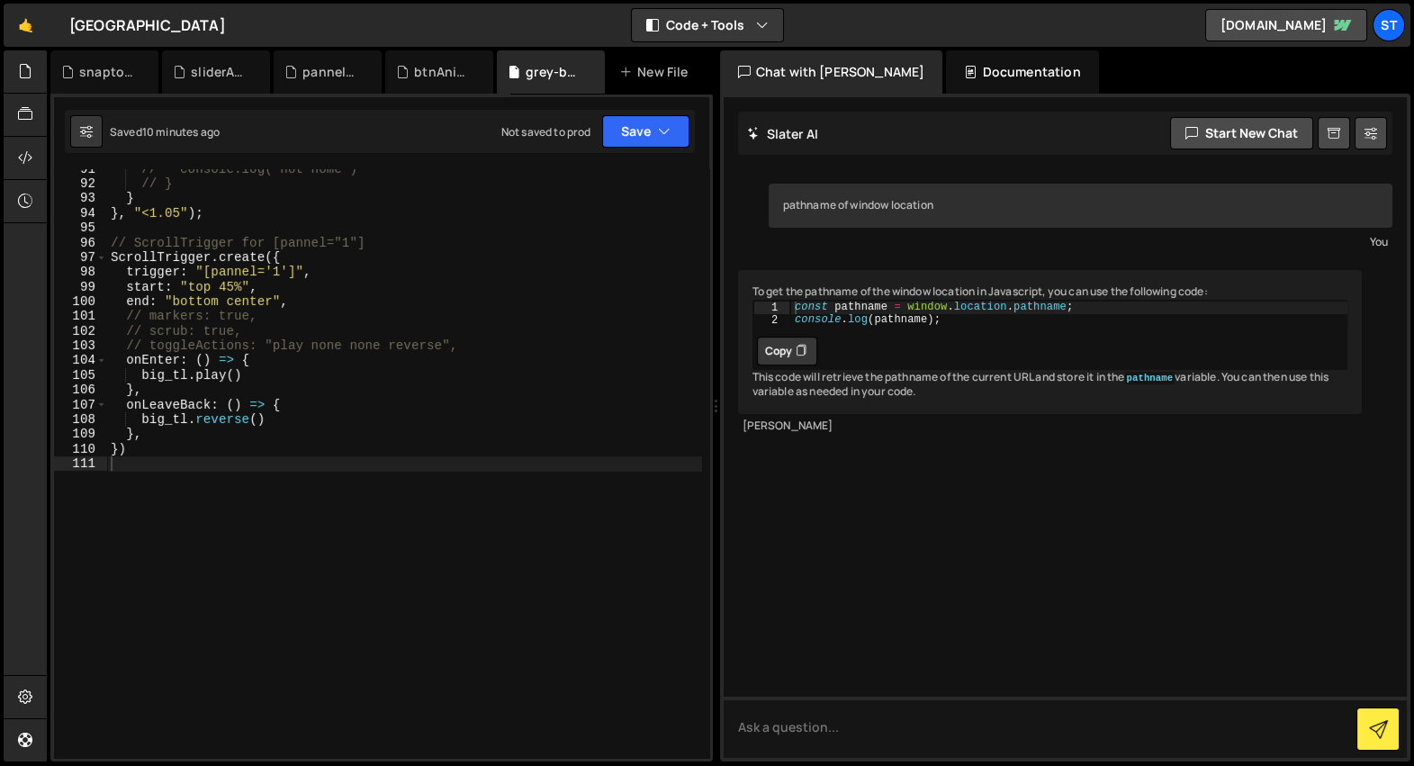
click at [452, 241] on div "// console.log("not home") // } } } , "<1.05" ) ; // ScrollTrigger for [pannel=…" at bounding box center [404, 471] width 595 height 619
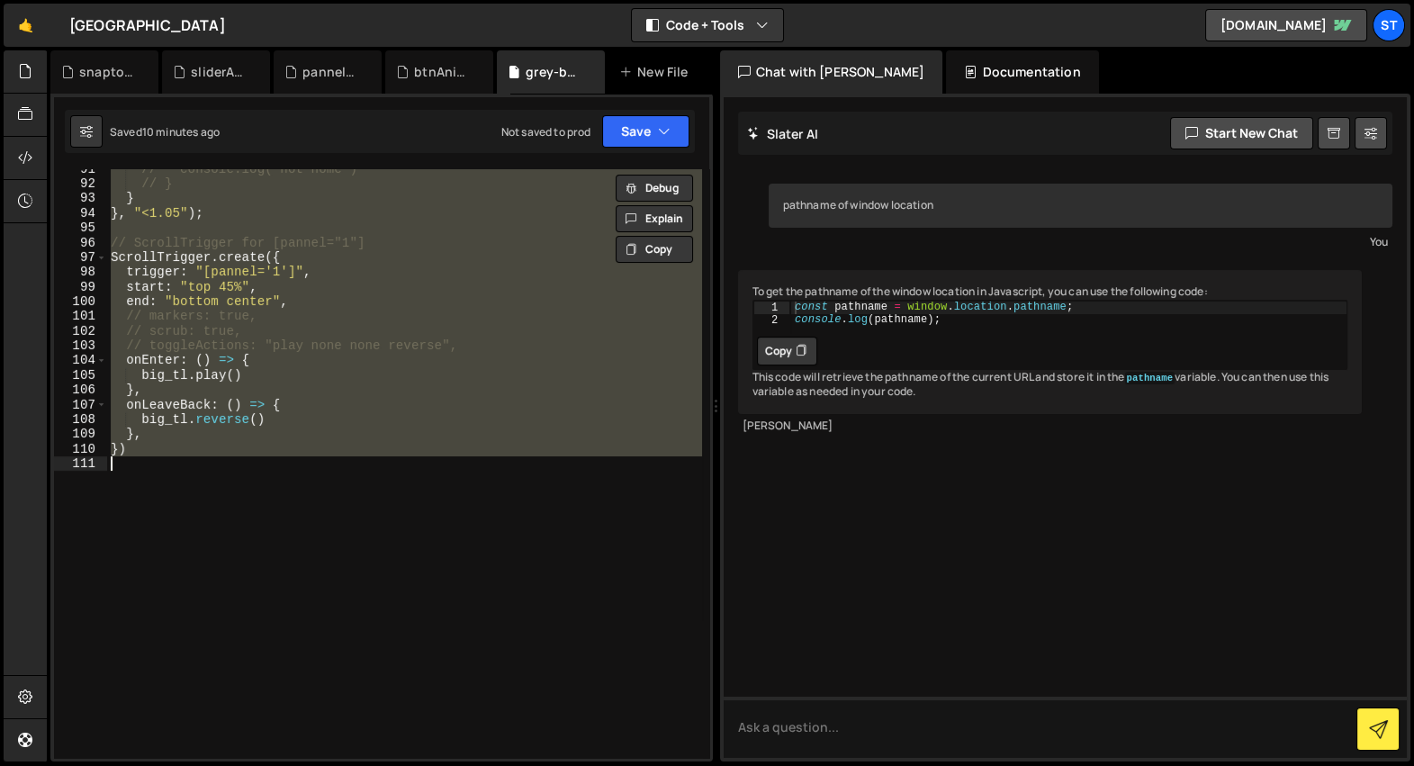
type textarea "// })"
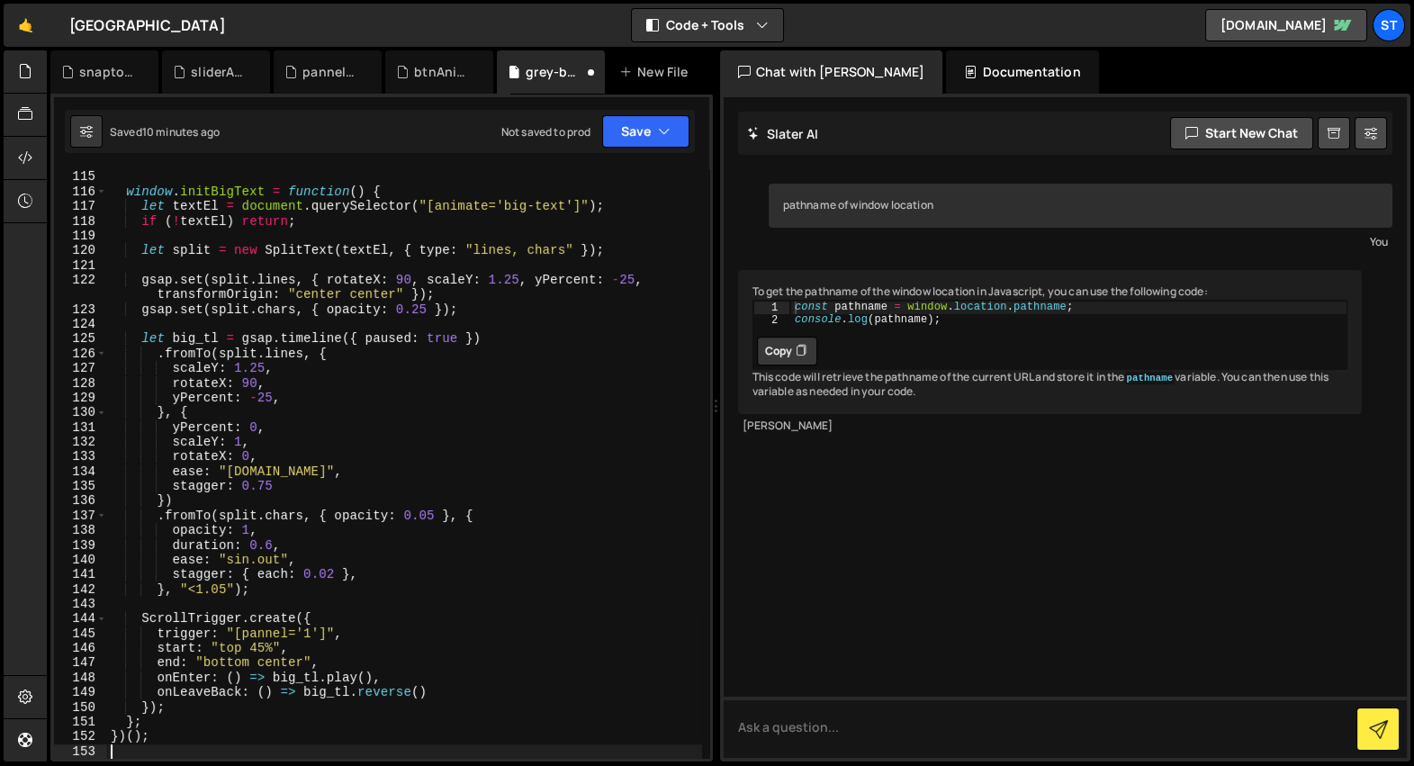
scroll to position [1678, 0]
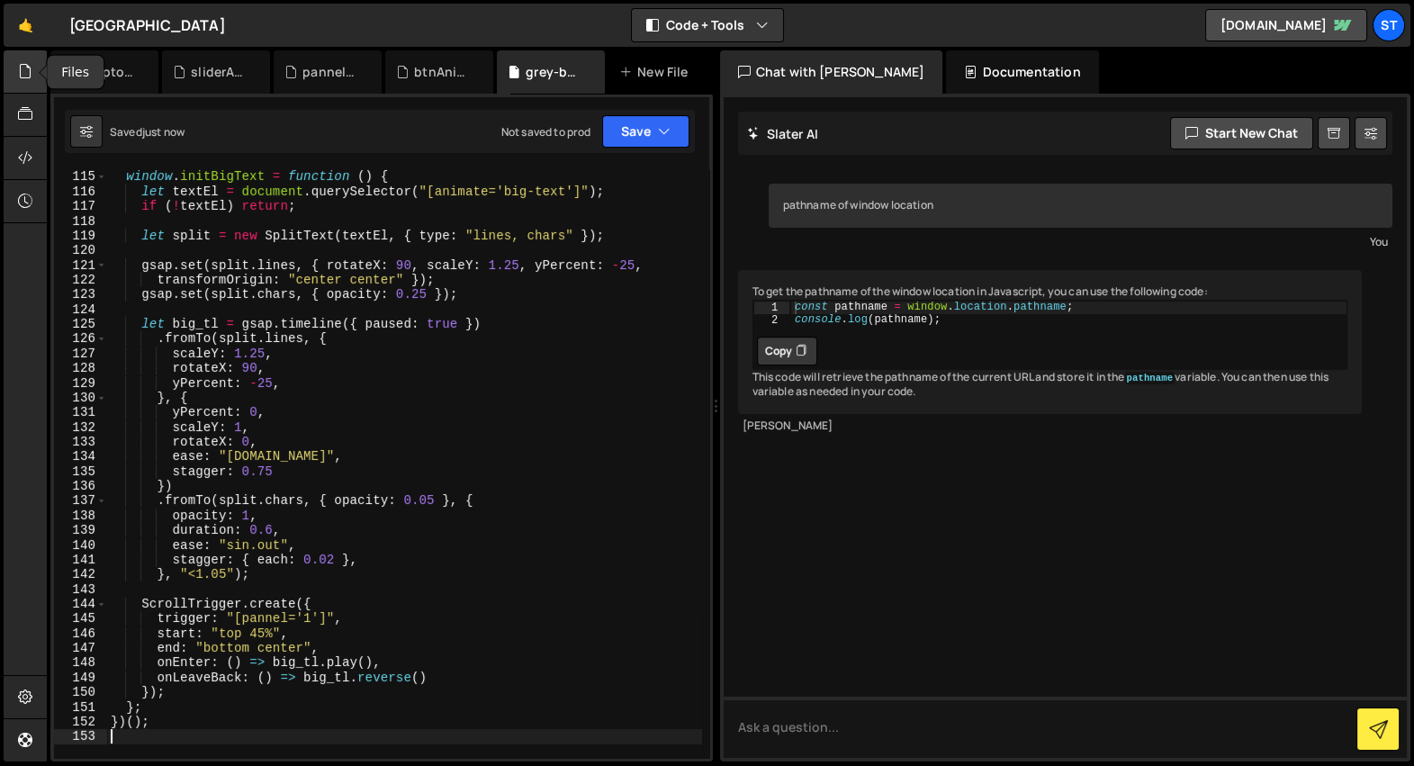
click at [23, 75] on icon at bounding box center [25, 71] width 14 height 20
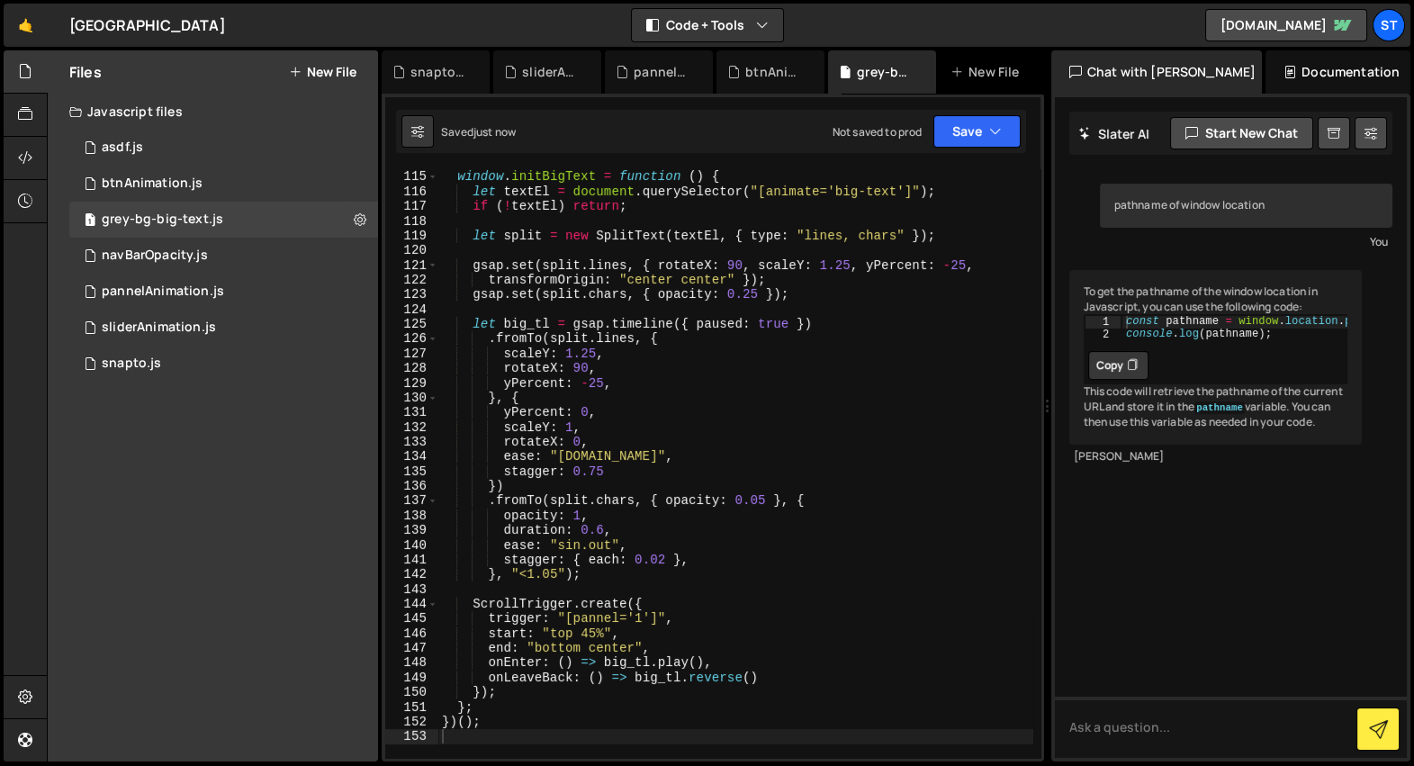
click at [312, 81] on div "Files New File" at bounding box center [213, 71] width 330 height 43
click at [323, 72] on button "New File" at bounding box center [323, 72] width 68 height 14
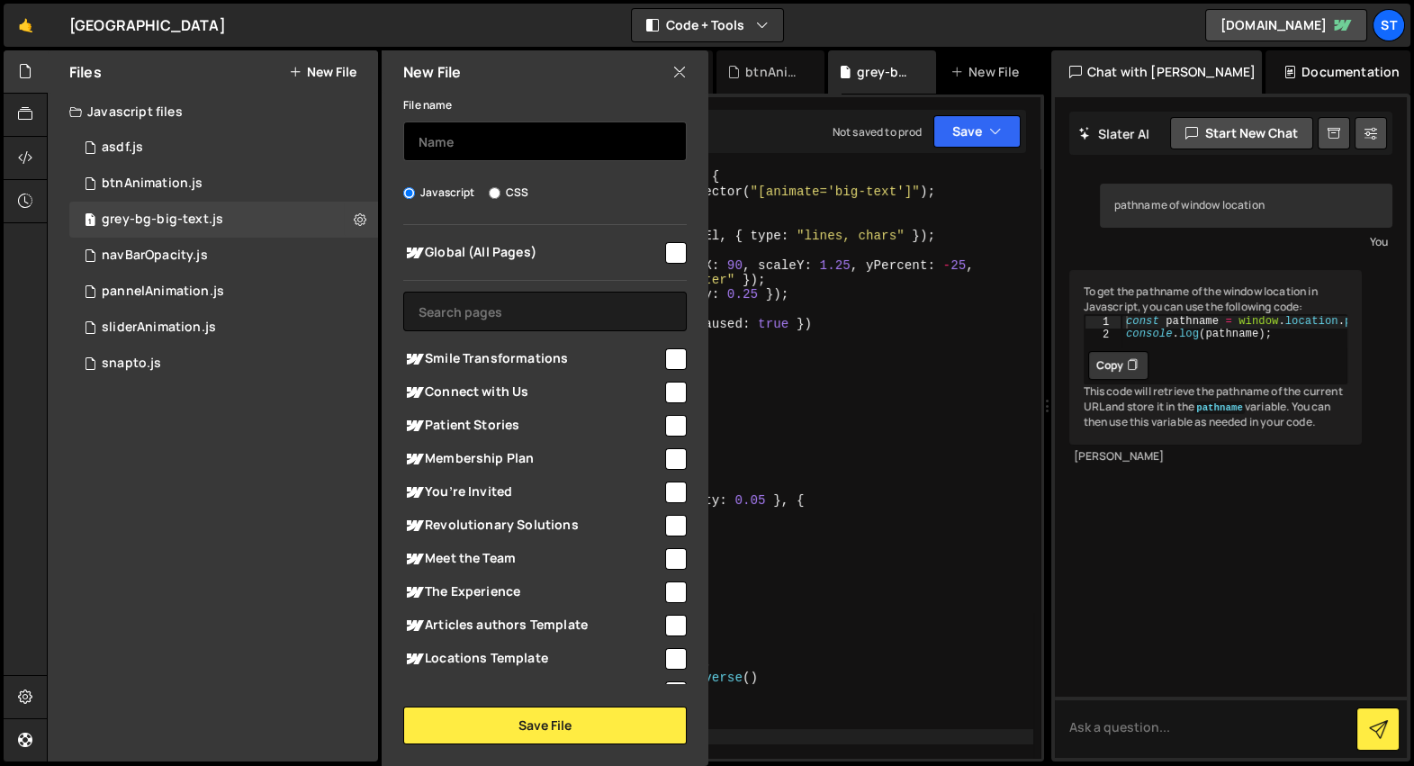
click at [456, 154] on input "text" at bounding box center [545, 142] width 284 height 40
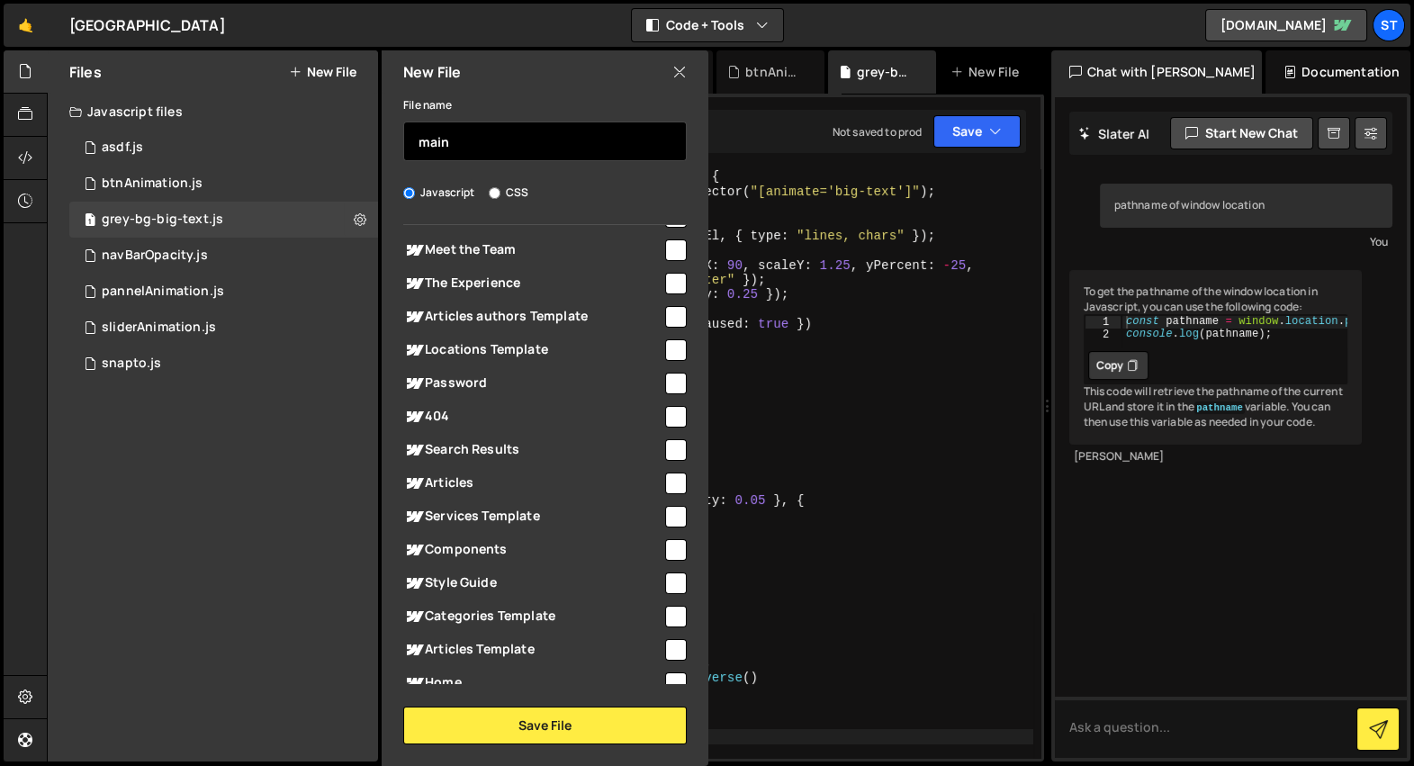
scroll to position [348, 0]
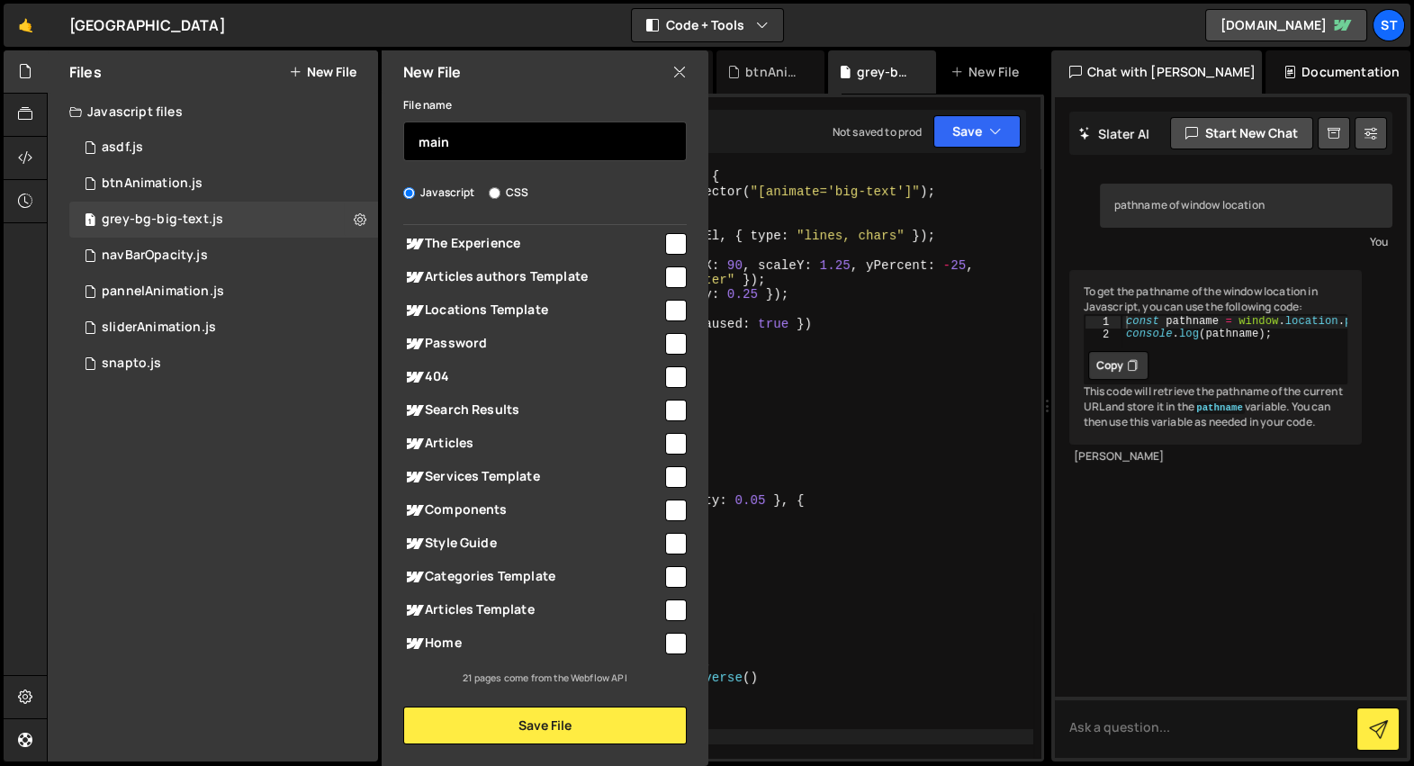
type input "main"
click at [670, 639] on input "checkbox" at bounding box center [676, 644] width 22 height 22
checkbox input "true"
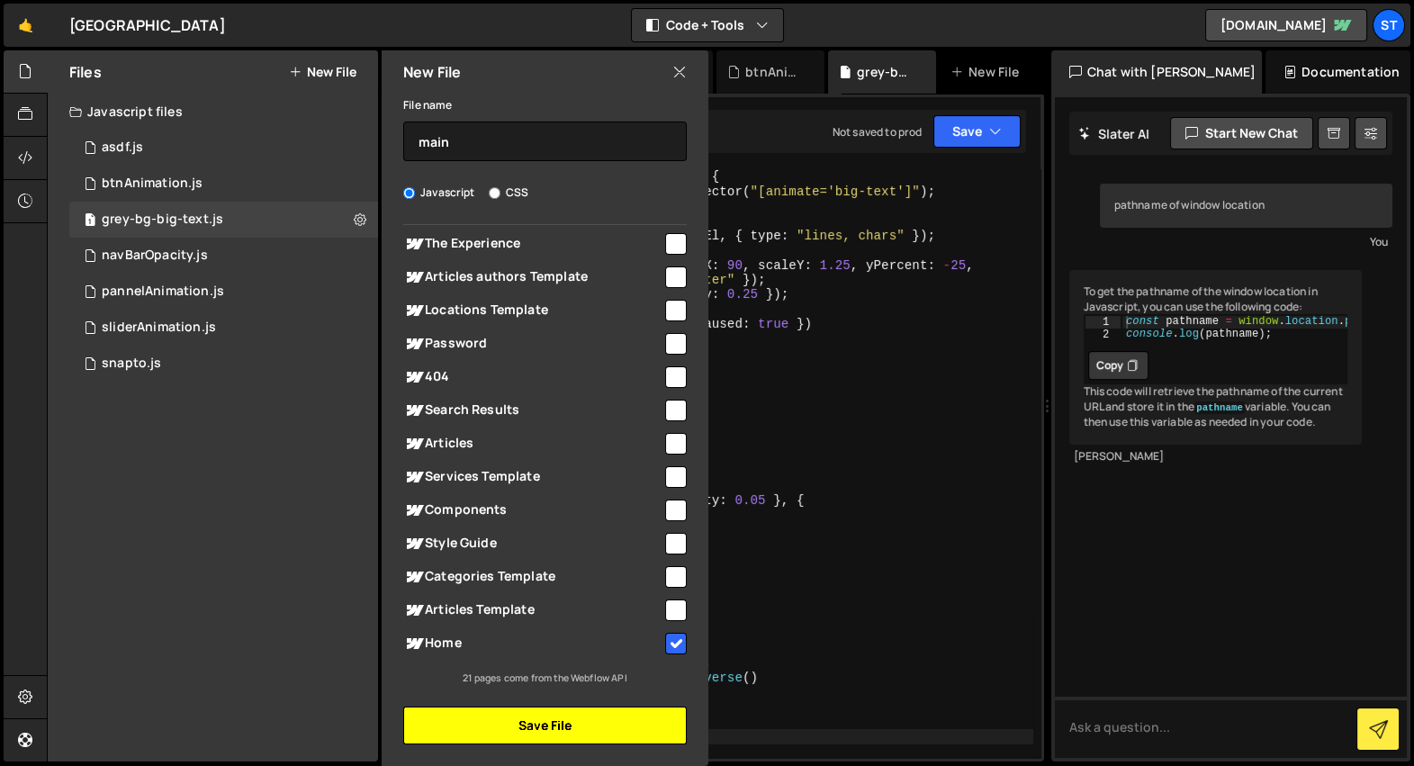
click at [571, 733] on button "Save File" at bounding box center [545, 726] width 284 height 38
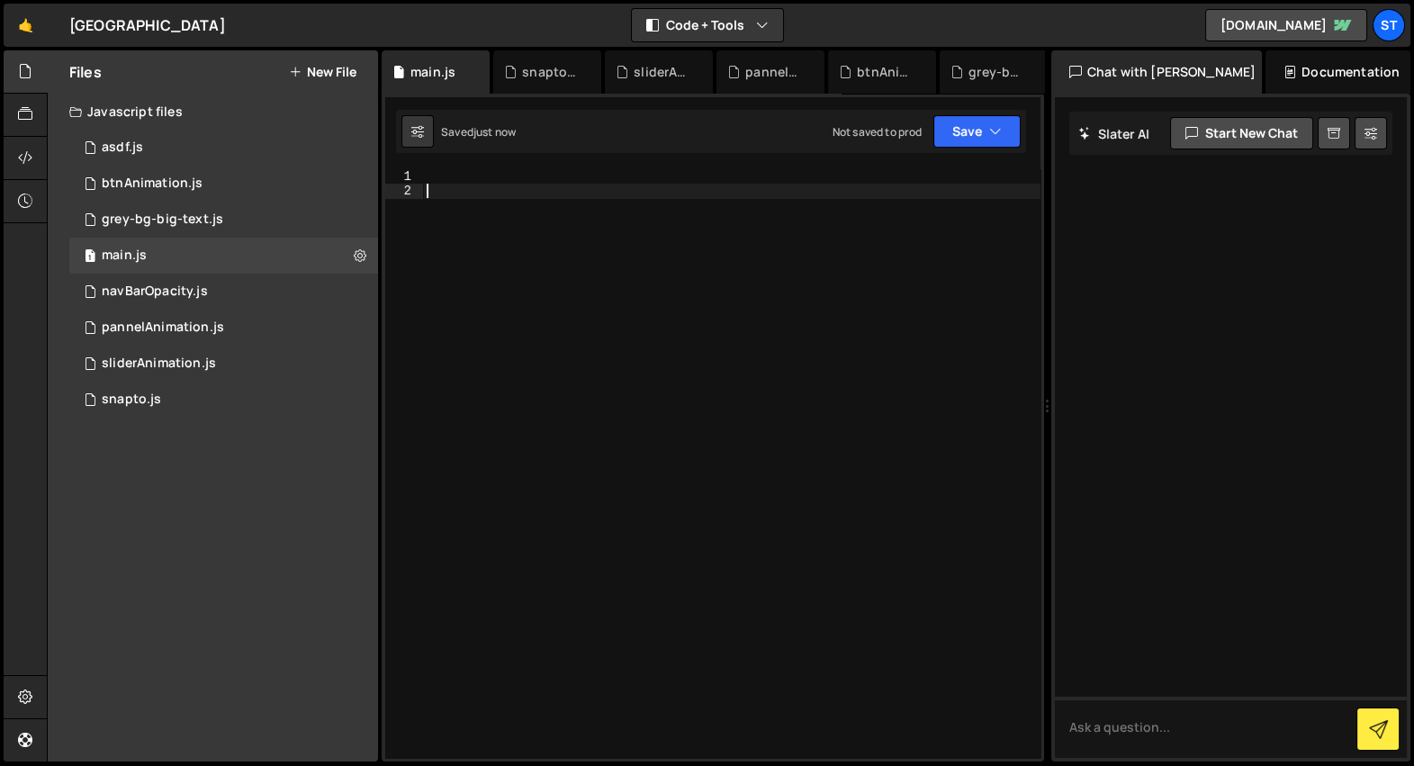
click at [646, 463] on div at bounding box center [732, 478] width 618 height 619
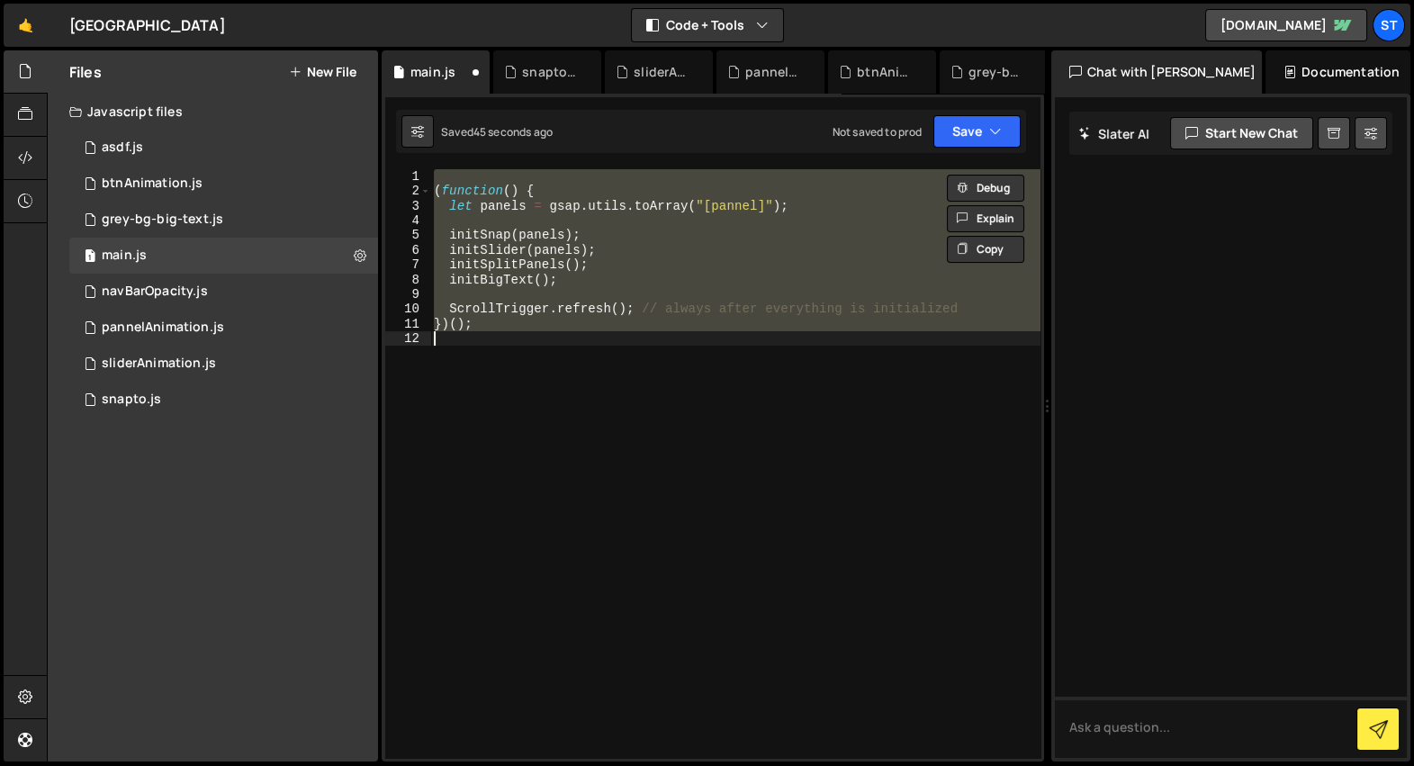
type textarea "// })();"
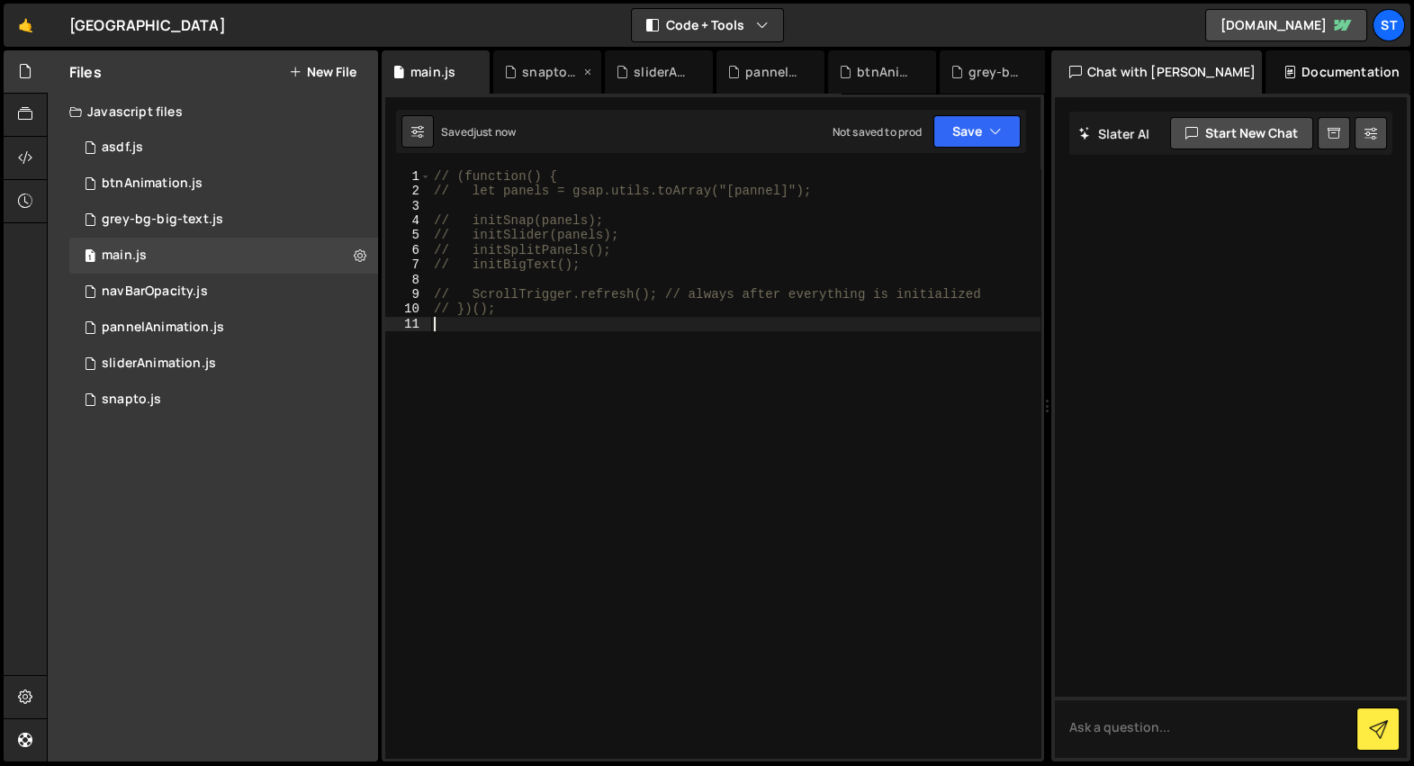
click at [550, 72] on div "snapto.js" at bounding box center [551, 72] width 58 height 18
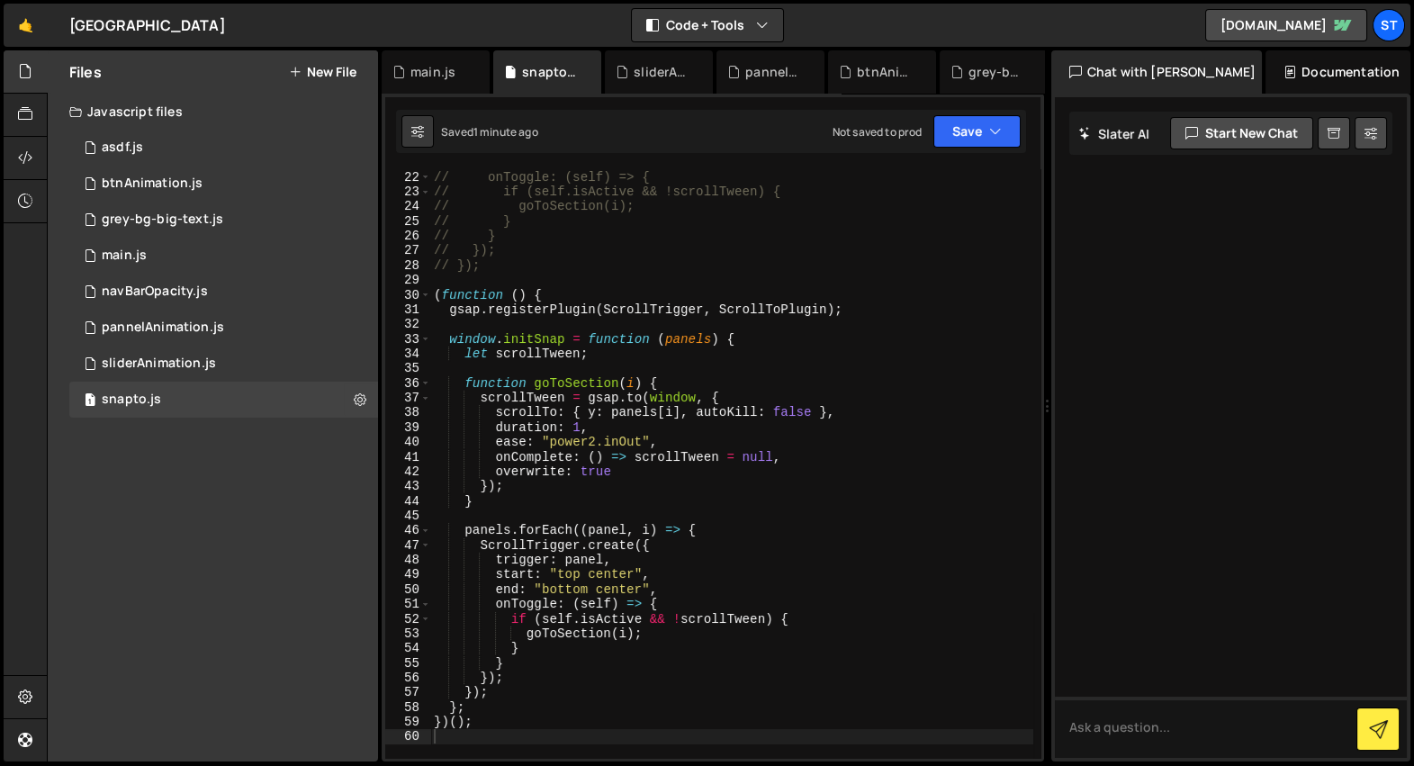
click at [613, 295] on div "// markers: true, // 👈 markers for debugging // onToggle: (self) => { // if (se…" at bounding box center [731, 464] width 603 height 619
type textarea "})();"
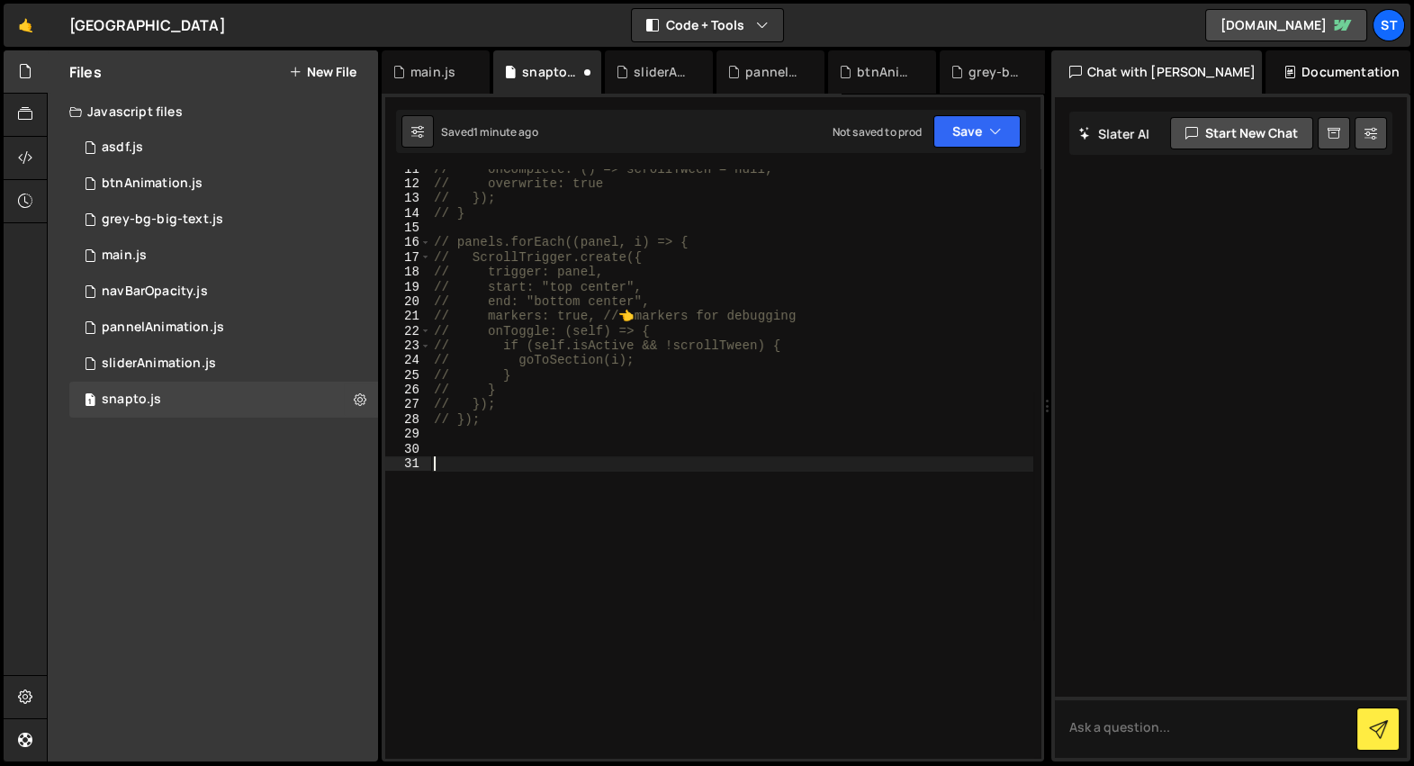
scroll to position [124, 0]
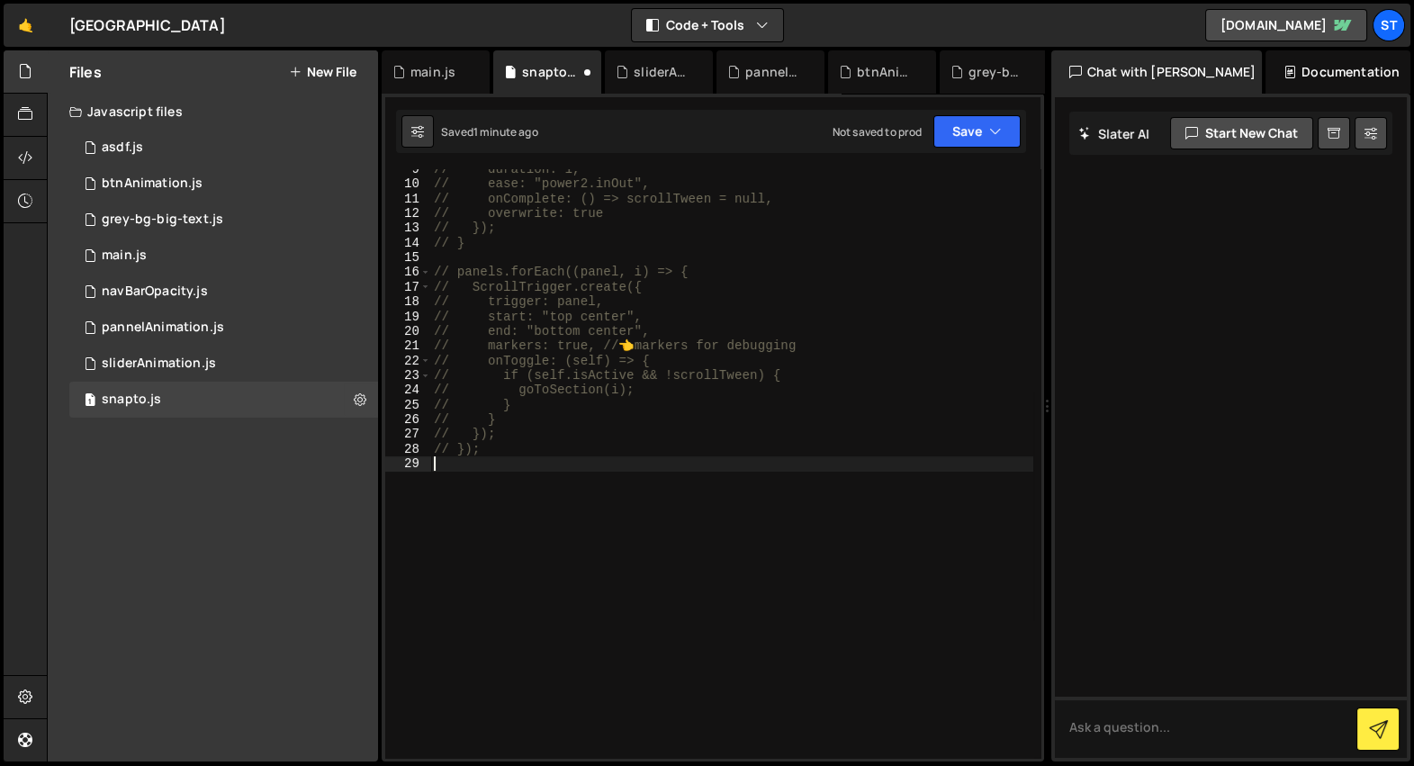
type textarea "gsap.registerPlugin(ScrollTrigger, ScrollToPlugin);"
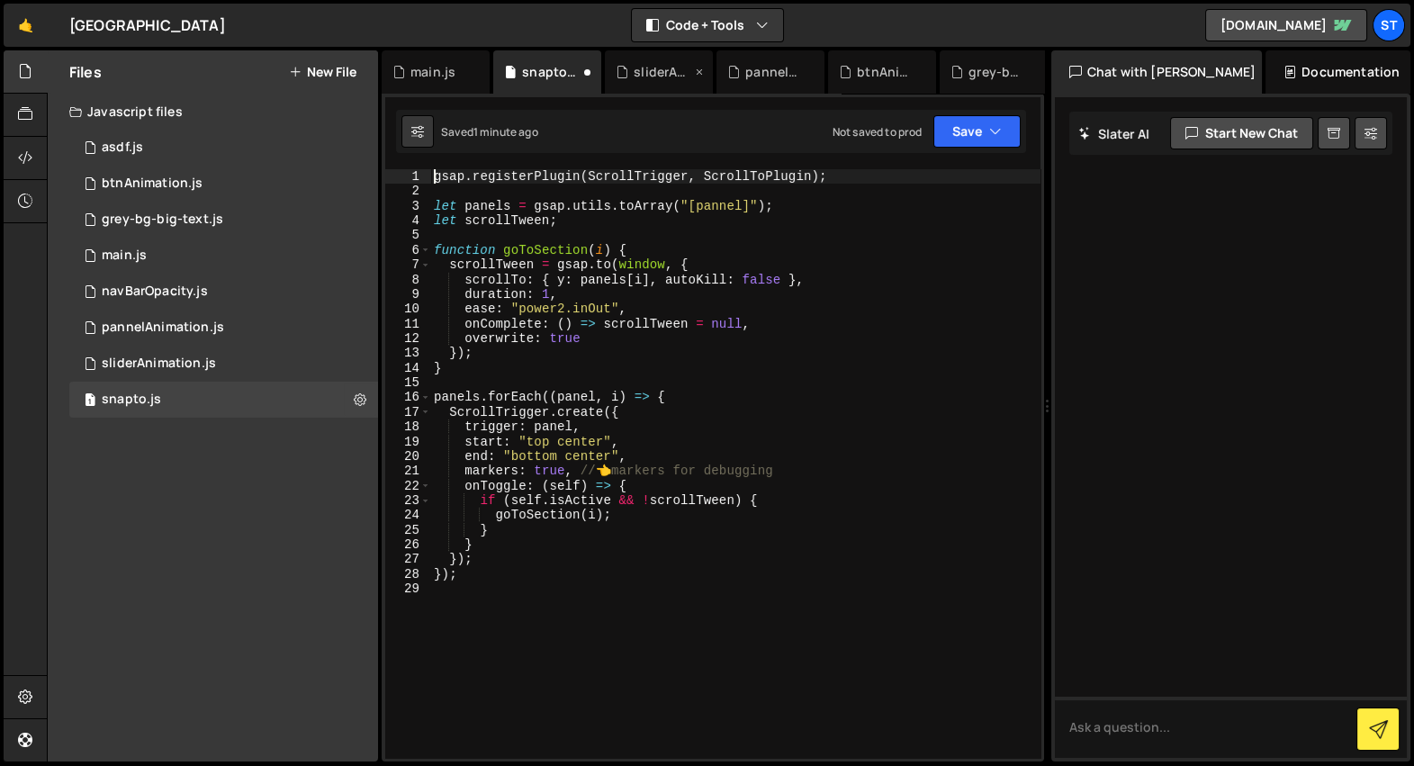
click at [655, 78] on div "sliderAnimation.js" at bounding box center [663, 72] width 58 height 18
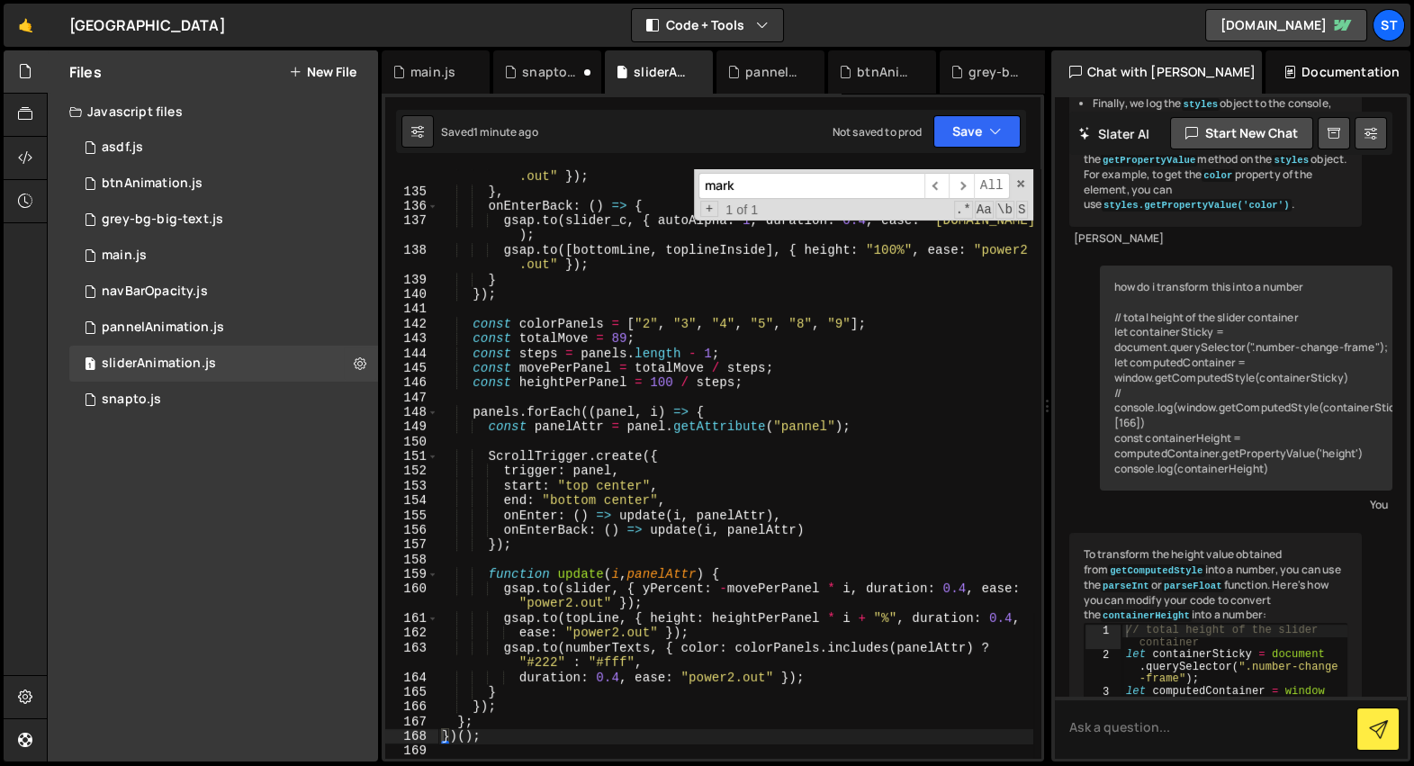
click at [699, 301] on div "gsap . to ([ bottomLine , toplineInside ] , { height : "0%" , ease : "power2 .o…" at bounding box center [735, 472] width 595 height 634
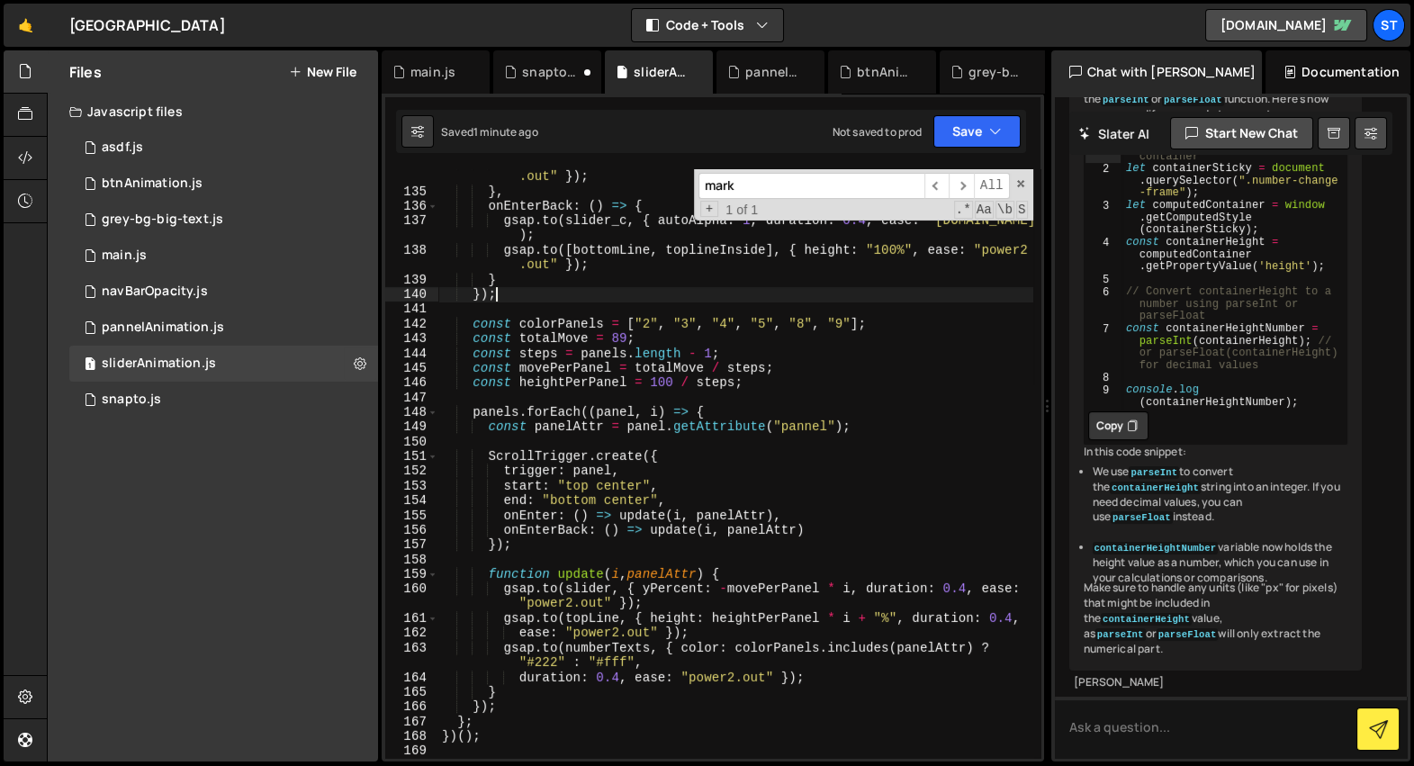
type textarea "})();"
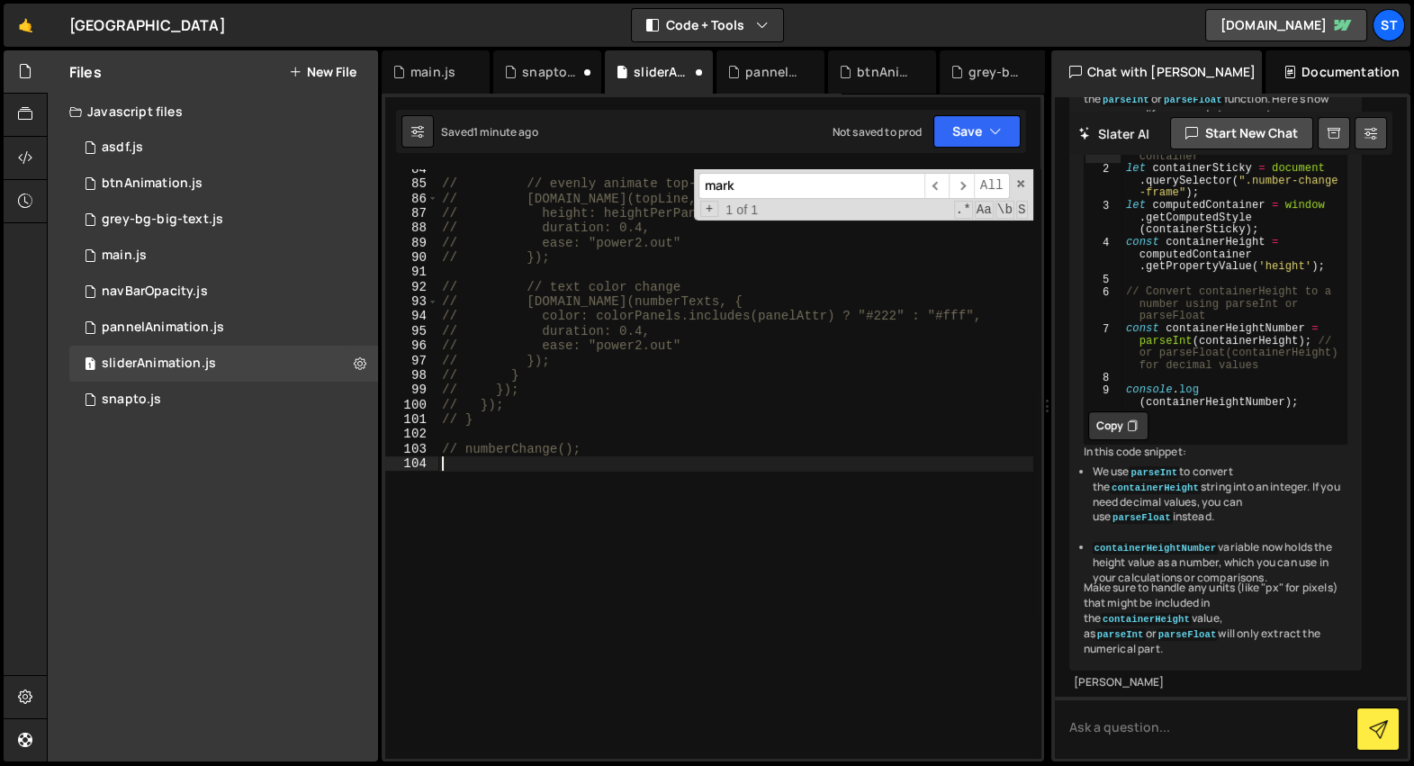
scroll to position [0, 0]
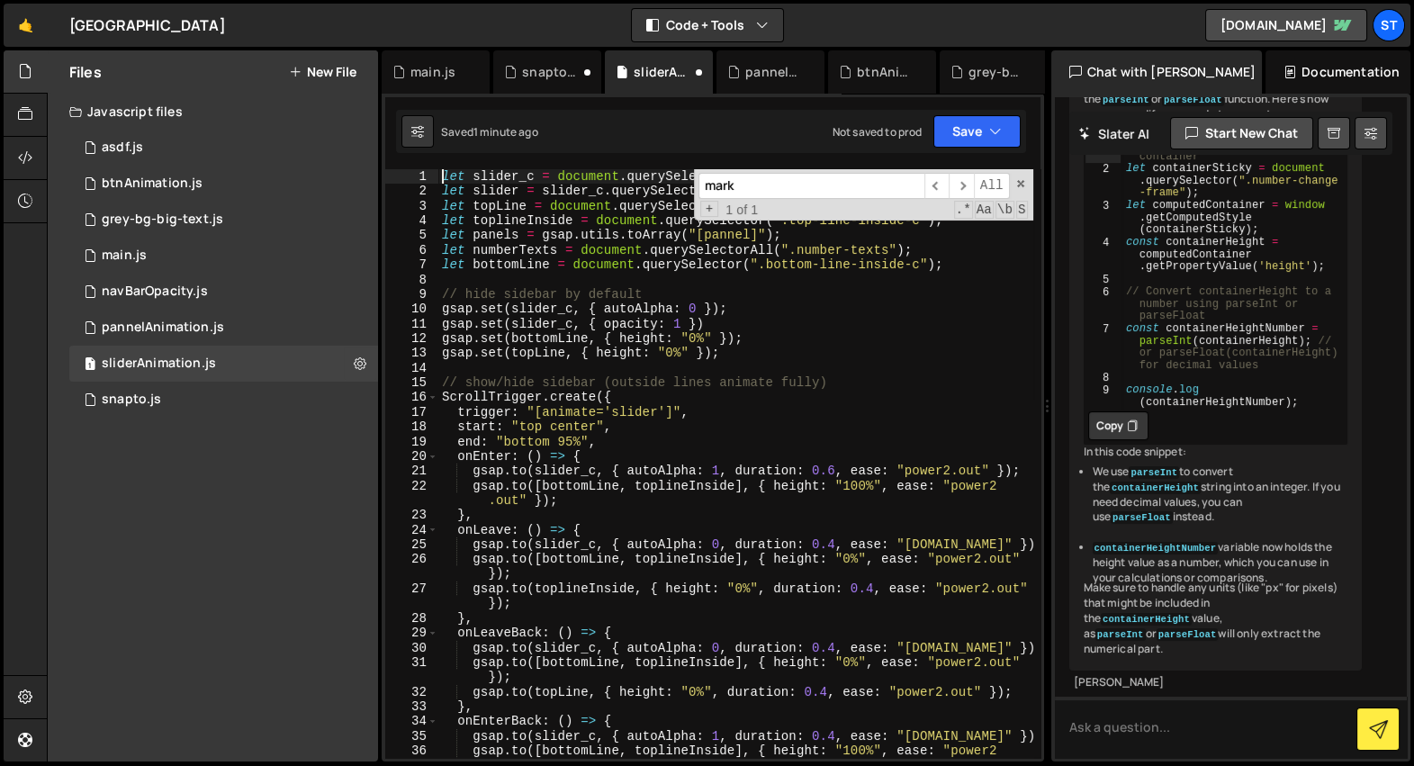
click at [699, 299] on div "let slider_c = document . querySelector ( ".home-number-sidebar" ) ; let slider…" at bounding box center [735, 478] width 595 height 619
type textarea "// hide sidebar by default"
click at [754, 70] on div "pannelAnimation.js" at bounding box center [774, 72] width 58 height 18
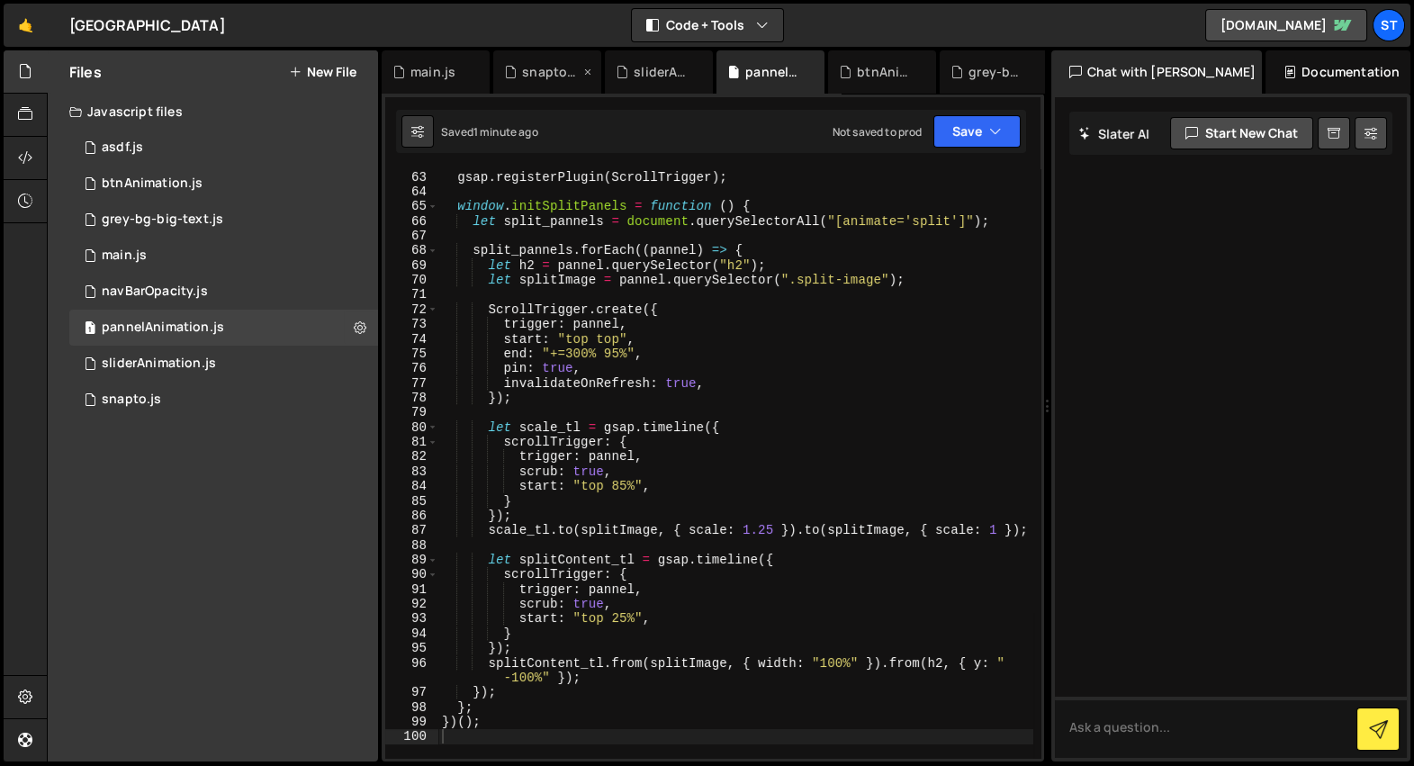
click at [530, 67] on div "snapto.js" at bounding box center [551, 72] width 58 height 18
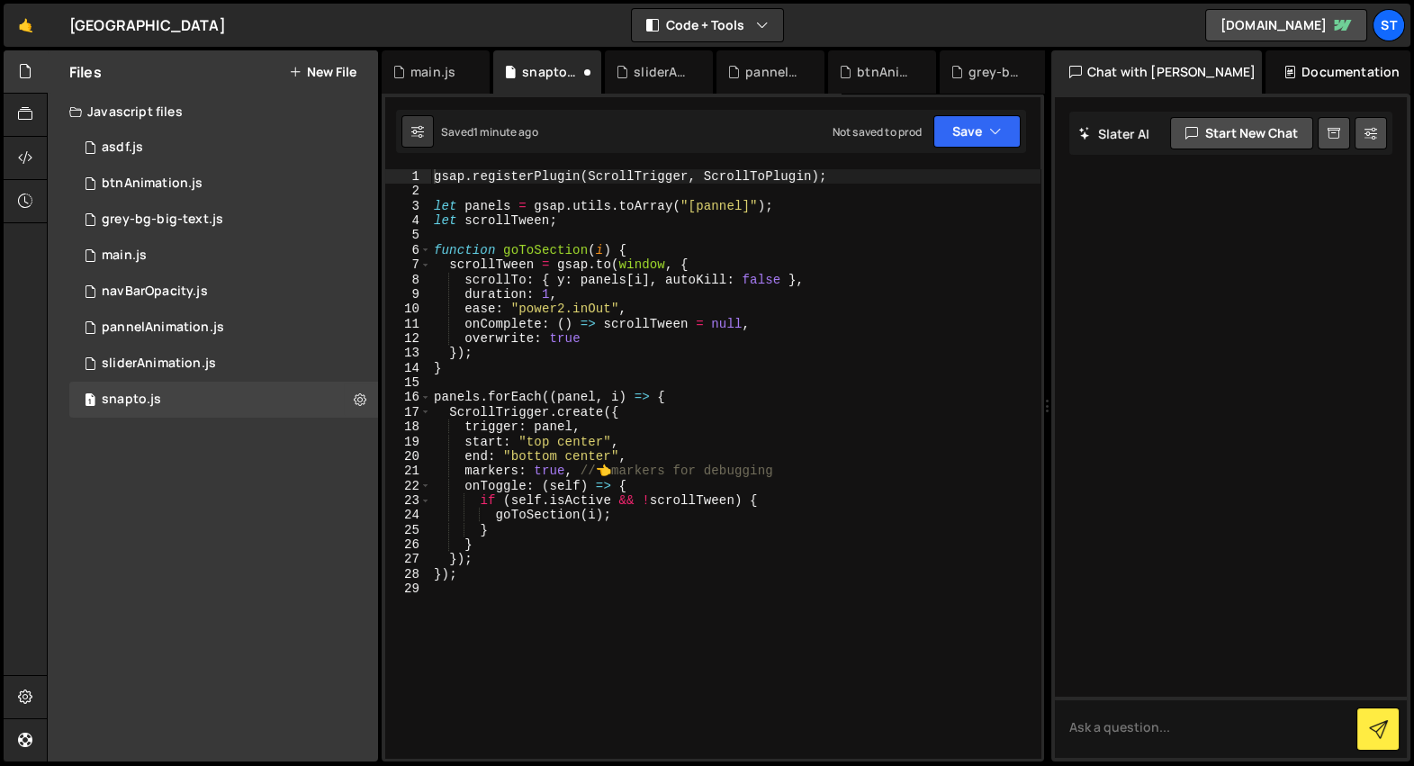
click at [583, 264] on div "gsap . registerPlugin ( ScrollTrigger , ScrollToPlugin ) ; let panels = gsap . …" at bounding box center [735, 478] width 610 height 619
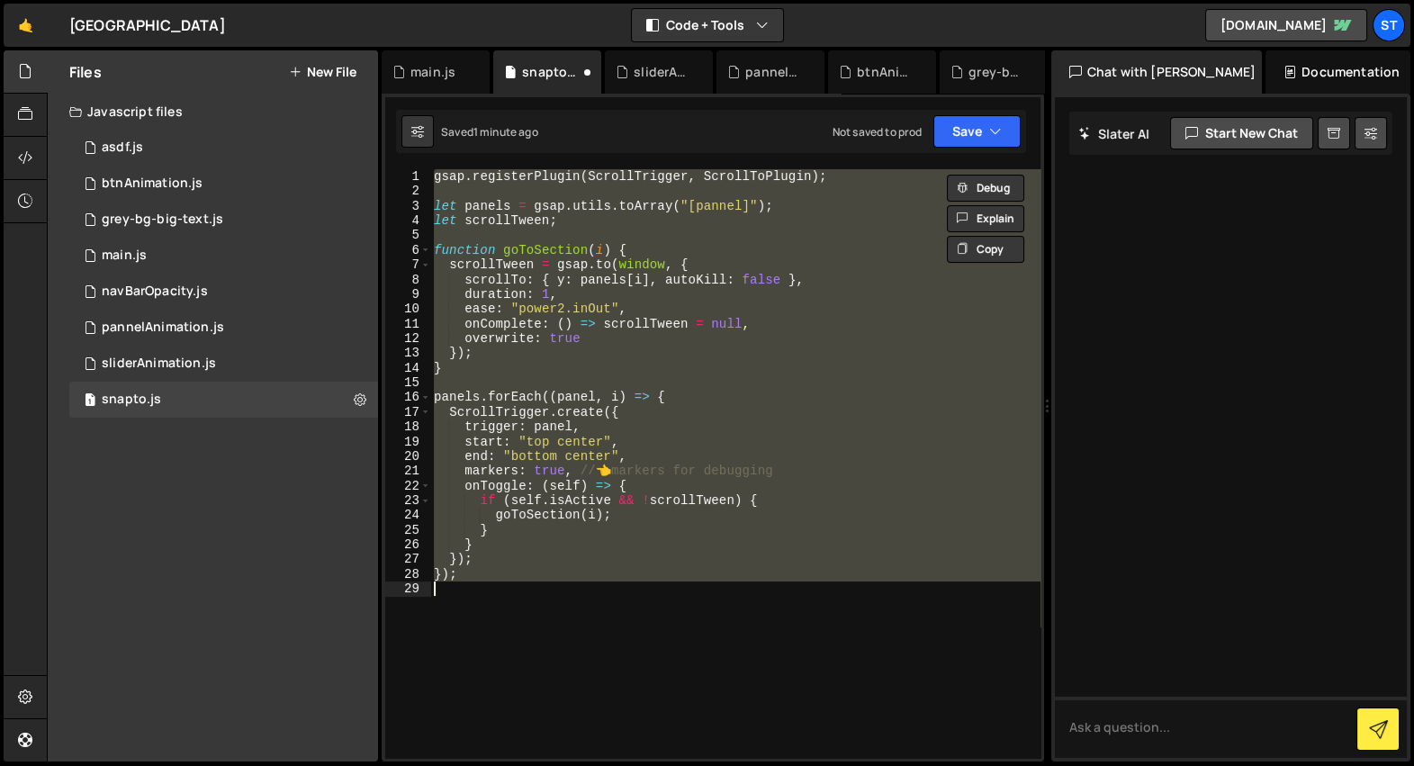
click at [583, 264] on div "gsap . registerPlugin ( ScrollTrigger , ScrollToPlugin ) ; let panels = gsap . …" at bounding box center [735, 463] width 610 height 589
type textarea "scrollTween = [DOMAIN_NAME](window, {"
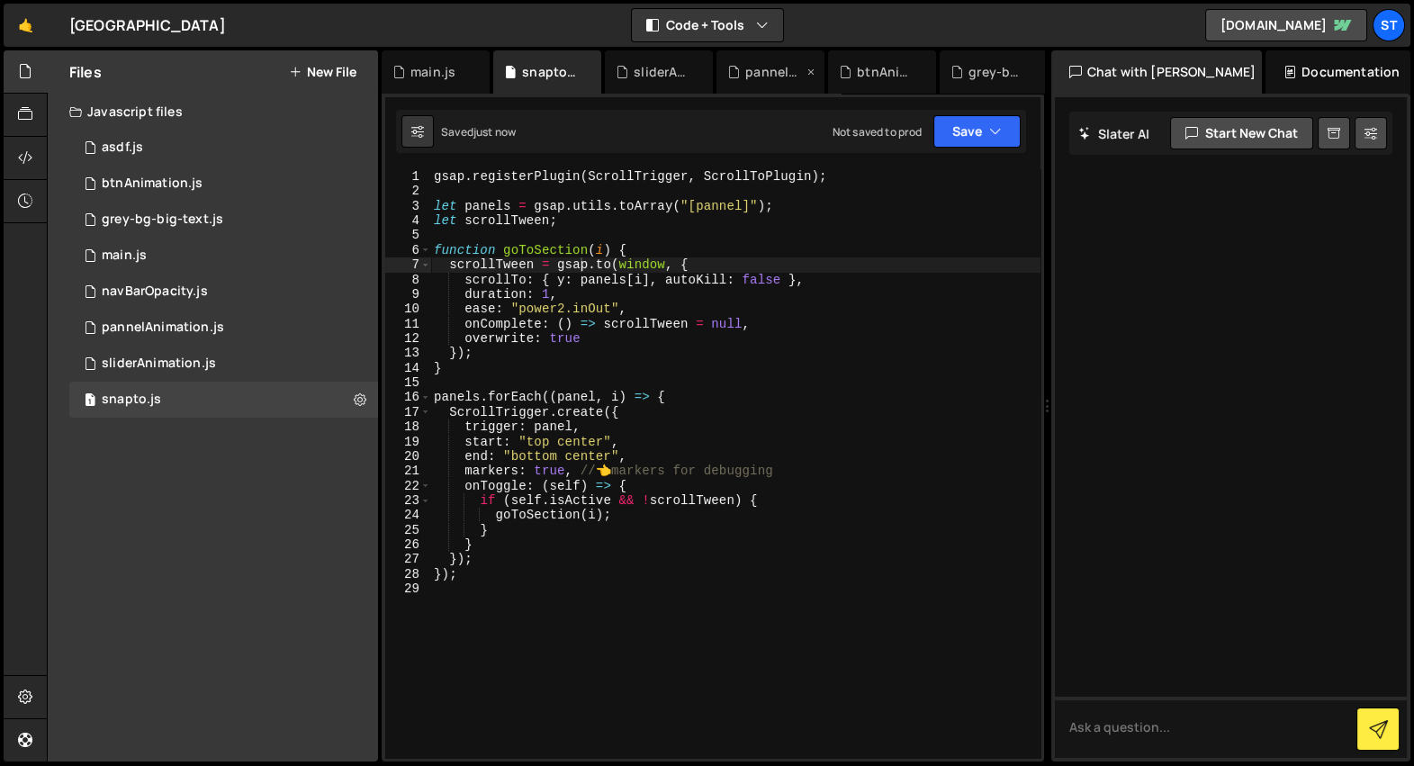
click at [734, 83] on div "pannelAnimation.js" at bounding box center [771, 71] width 108 height 43
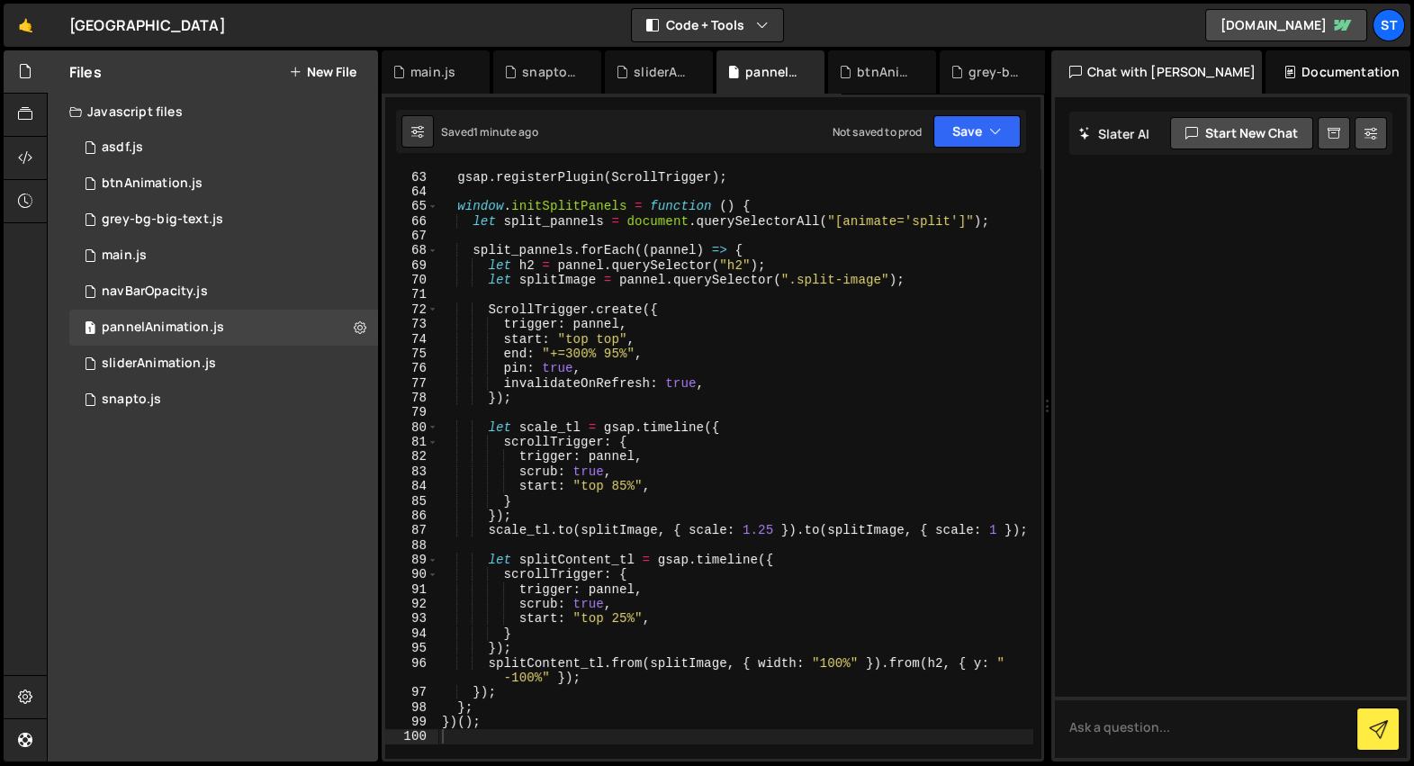
click at [654, 293] on div "( function ( ) { gsap . registerPlugin ( ScrollTrigger ) ; window . initSplitPa…" at bounding box center [735, 464] width 595 height 619
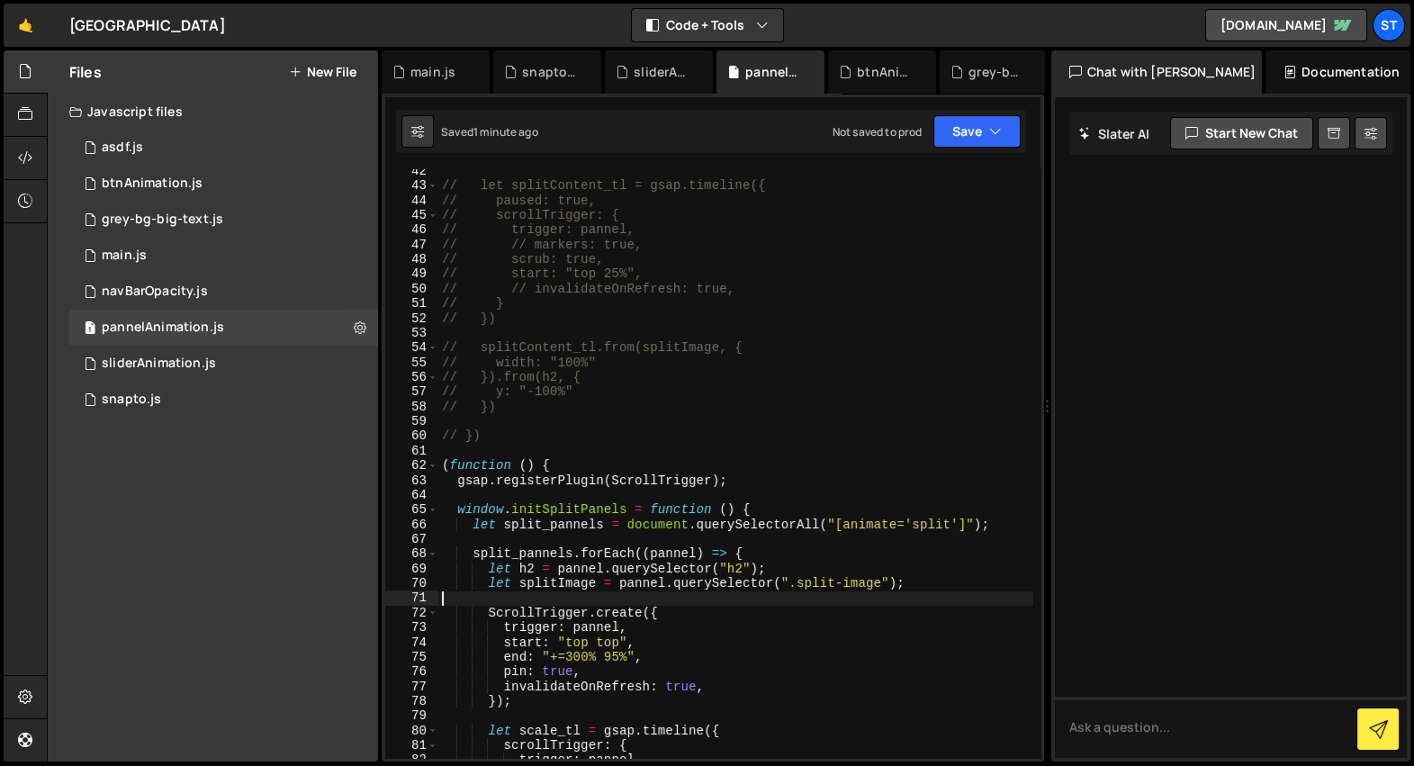
type textarea "})();"
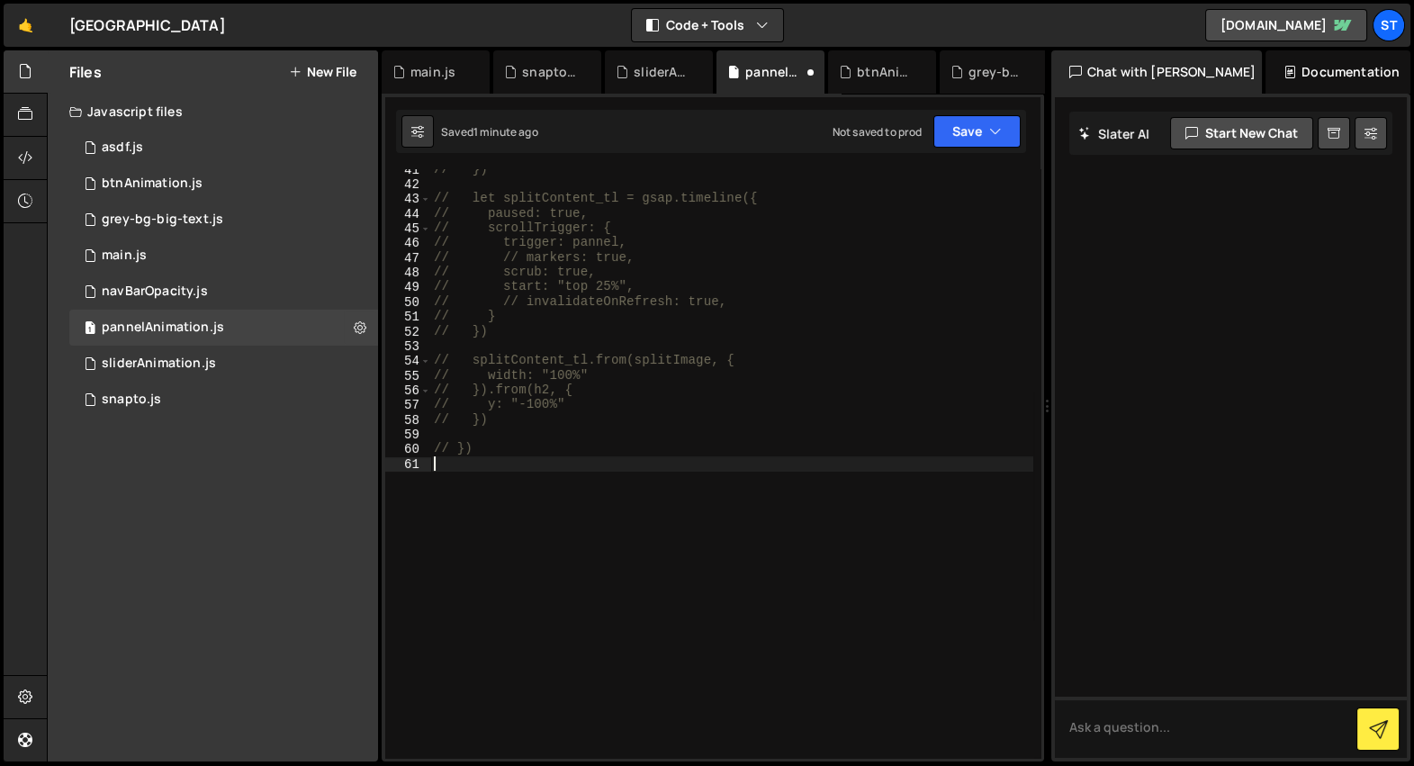
scroll to position [595, 0]
type textarea "// let pannels = gsap."
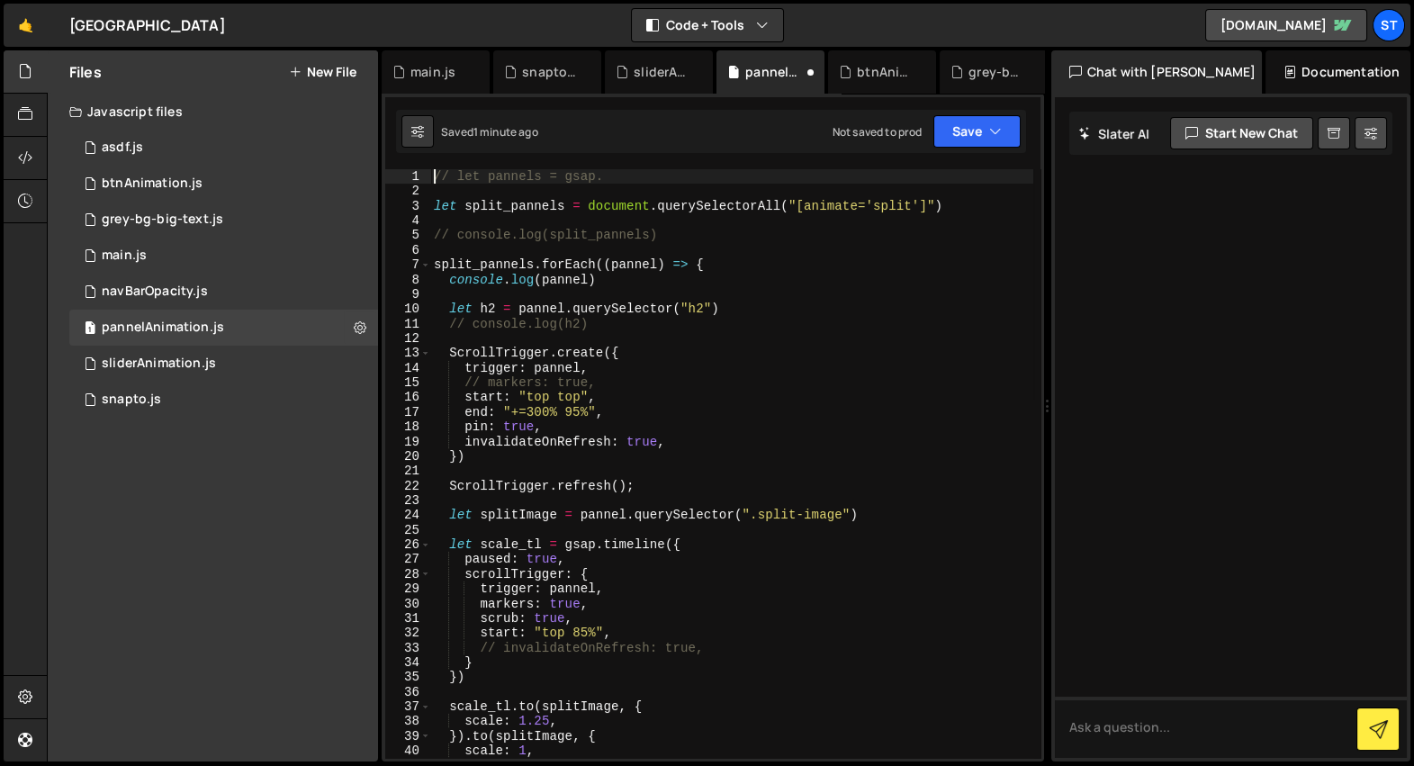
click at [654, 293] on div "// let pannels = gsap. let split_pannels = document . querySelectorAll ( "[anim…" at bounding box center [731, 478] width 603 height 619
click at [843, 70] on icon at bounding box center [845, 72] width 13 height 18
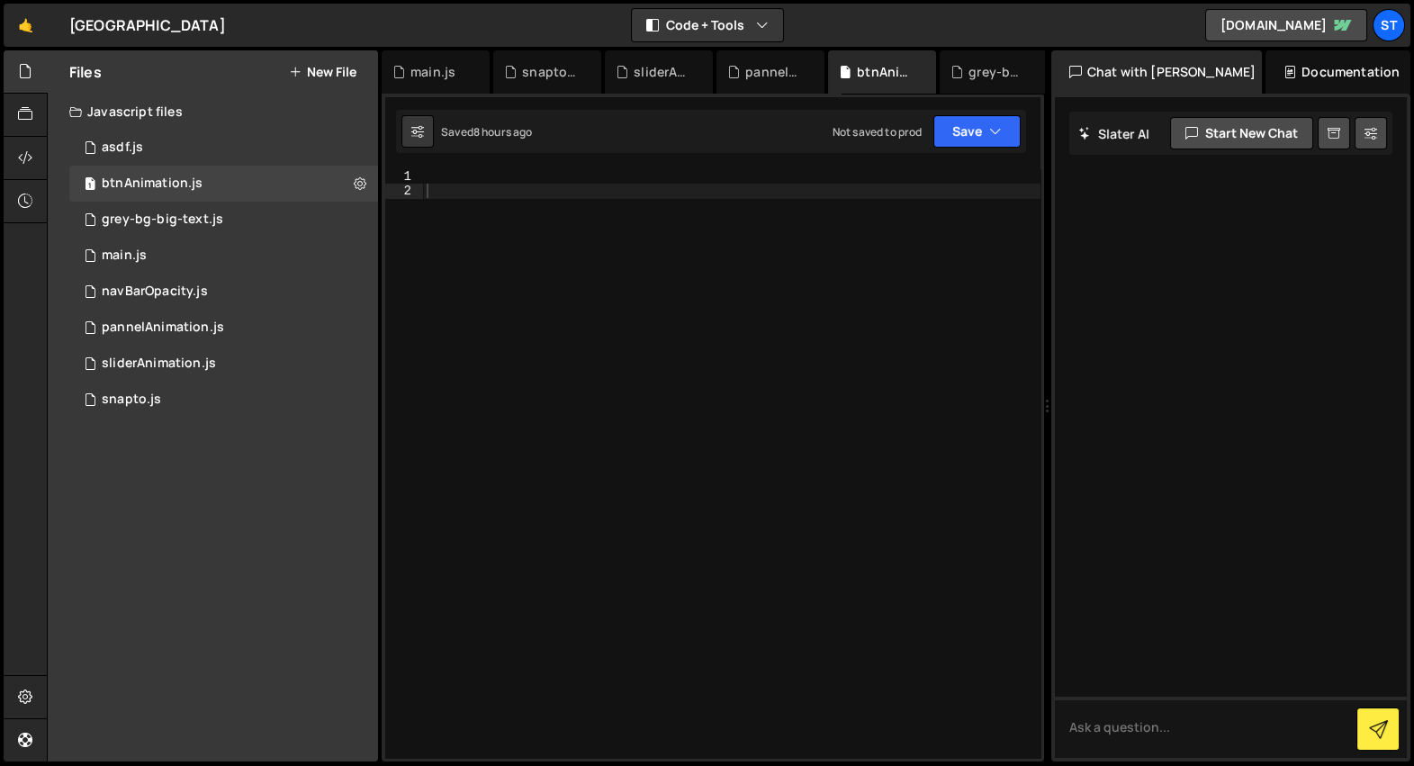
click at [744, 212] on div at bounding box center [732, 478] width 618 height 619
click at [954, 70] on icon at bounding box center [957, 72] width 13 height 18
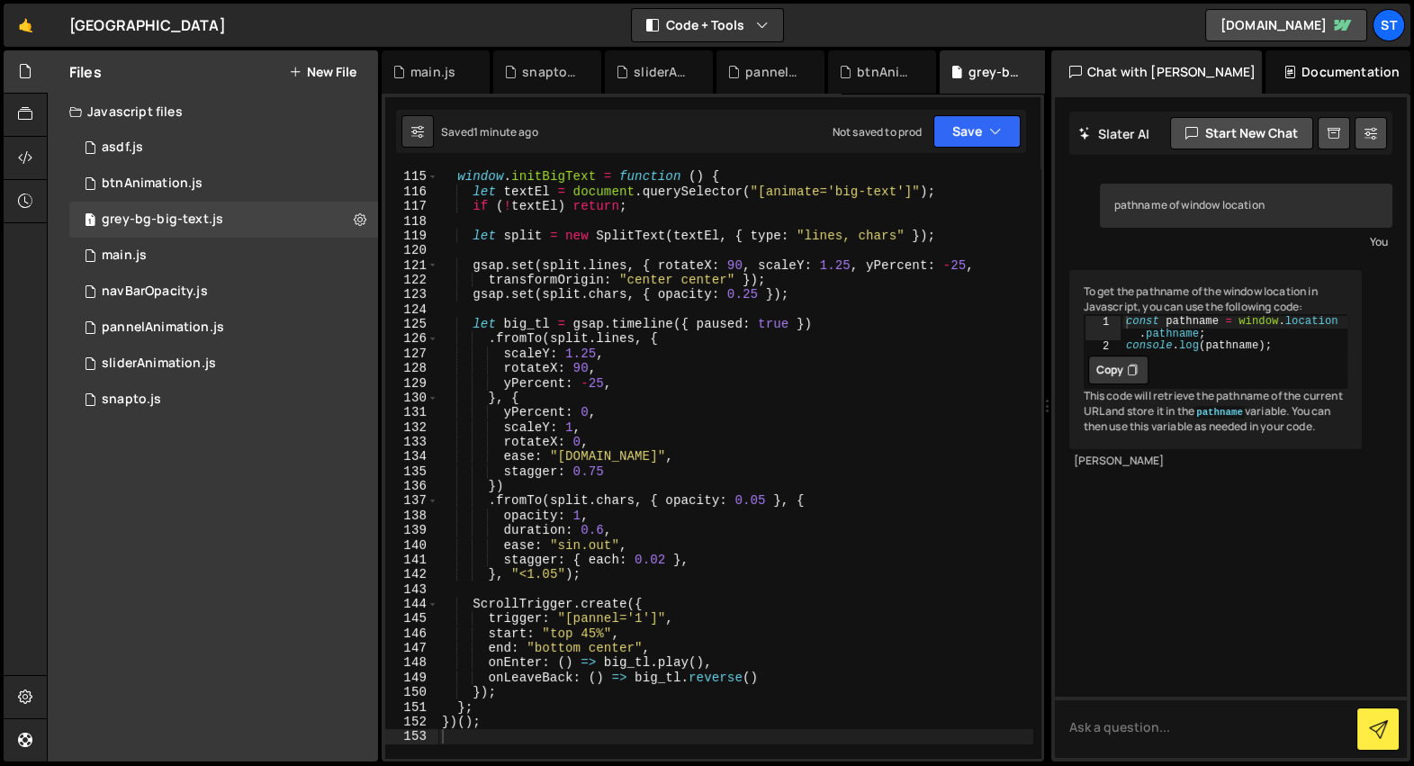
click at [687, 328] on div "window . initBigText = function ( ) { let textEl = document . querySelector ( "…" at bounding box center [735, 464] width 595 height 619
type textarea "})();"
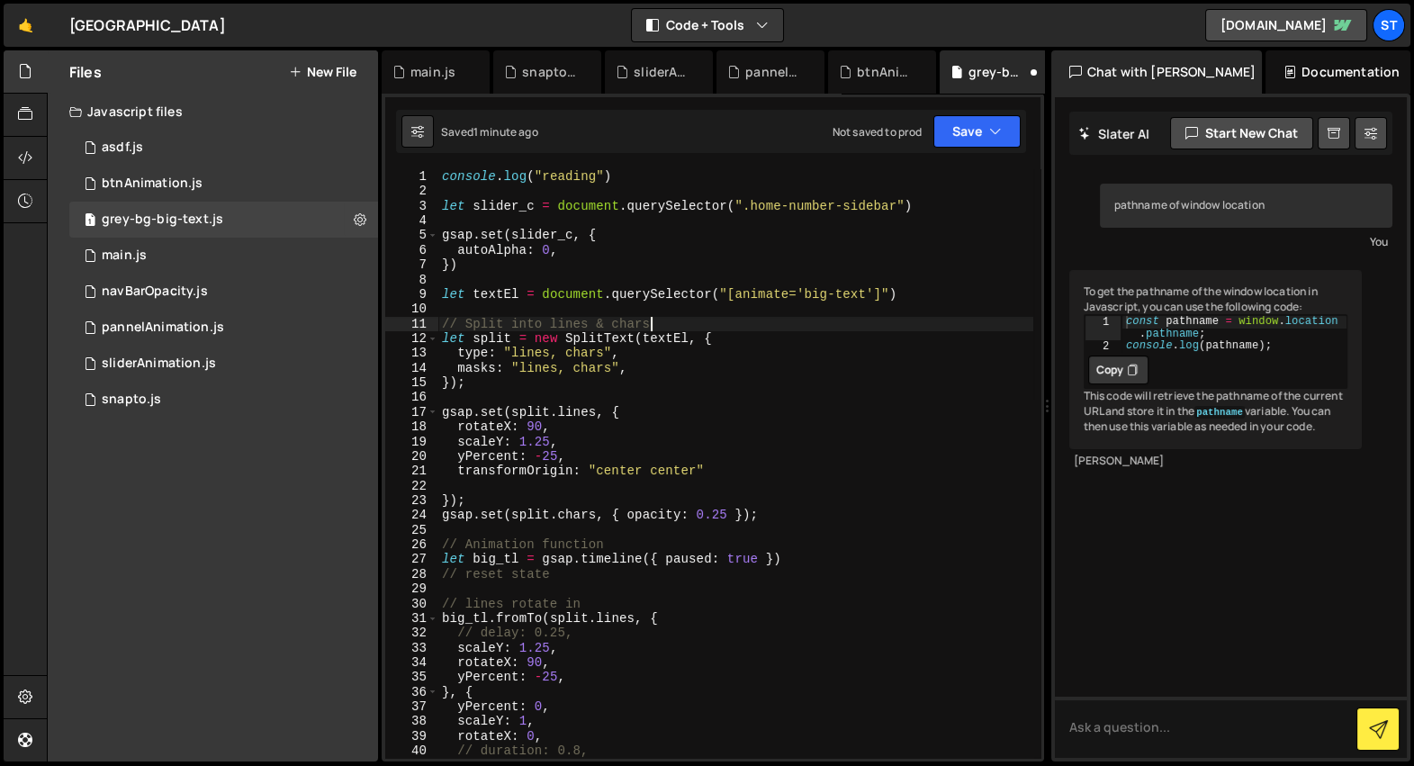
click at [687, 328] on div "console . log ( "reading" ) let slider_c = document . querySelector ( ".home-nu…" at bounding box center [735, 478] width 595 height 619
type textarea "// Split into lines & chars"
click at [538, 397] on div "console . log ( "reading" ) let slider_c = document . querySelector ( ".home-nu…" at bounding box center [735, 478] width 595 height 619
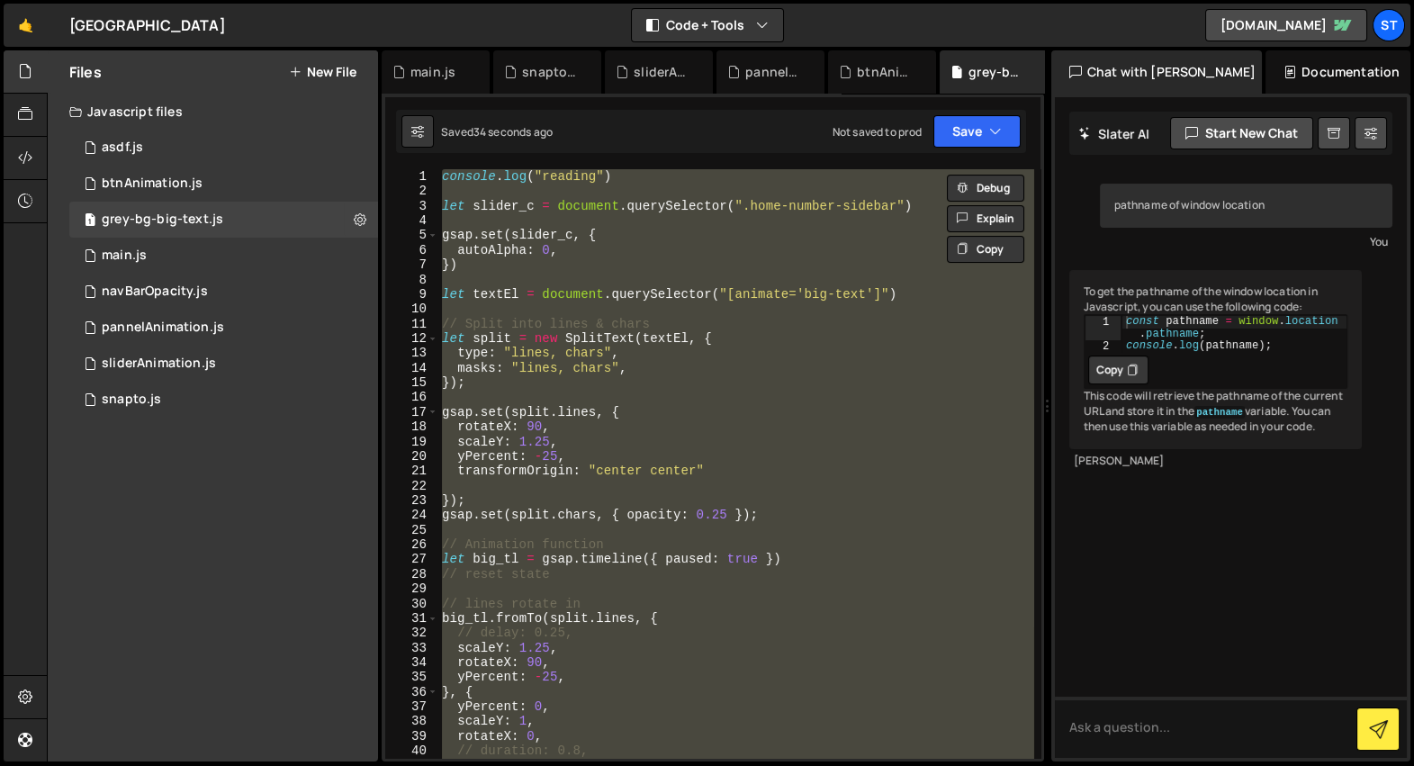
type textarea "// })"
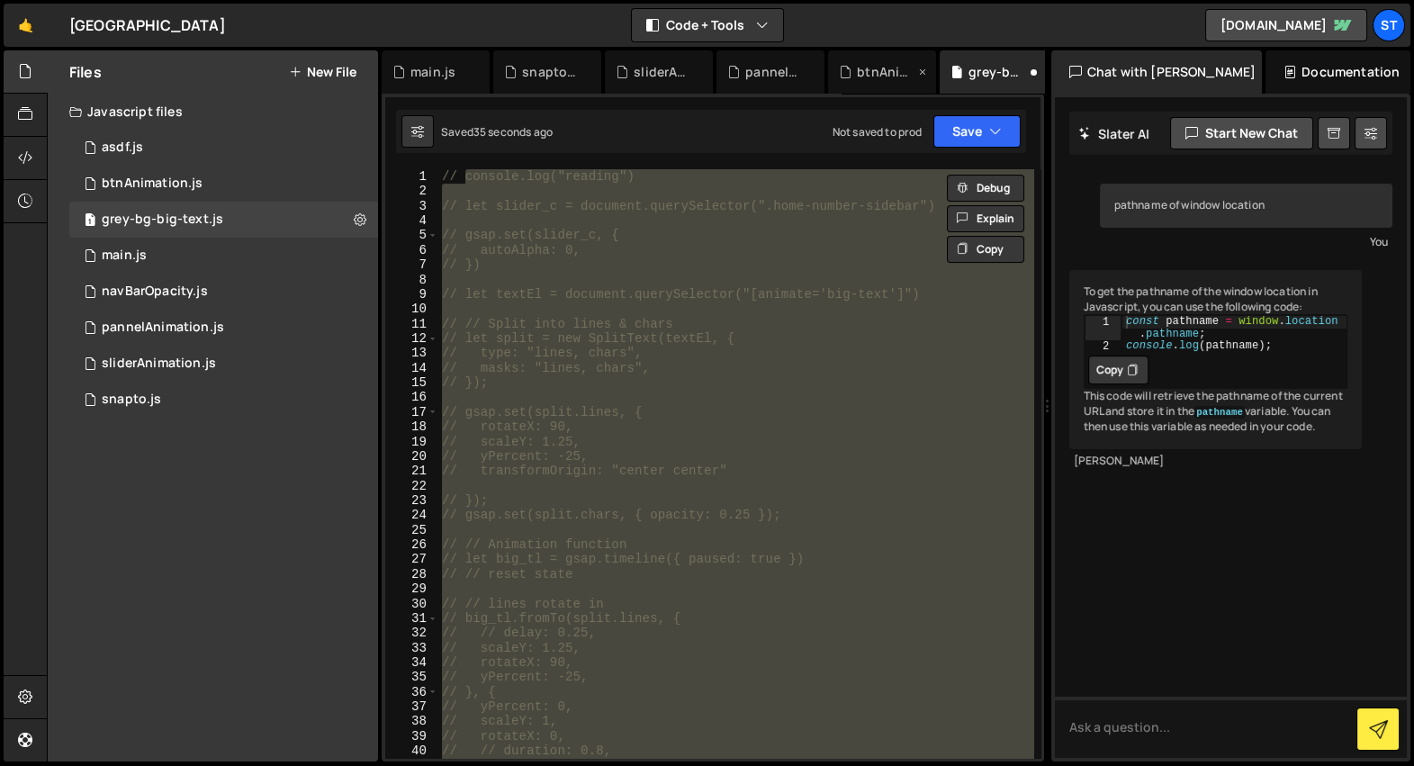
click at [862, 74] on div "btnAnimation.js" at bounding box center [886, 72] width 58 height 18
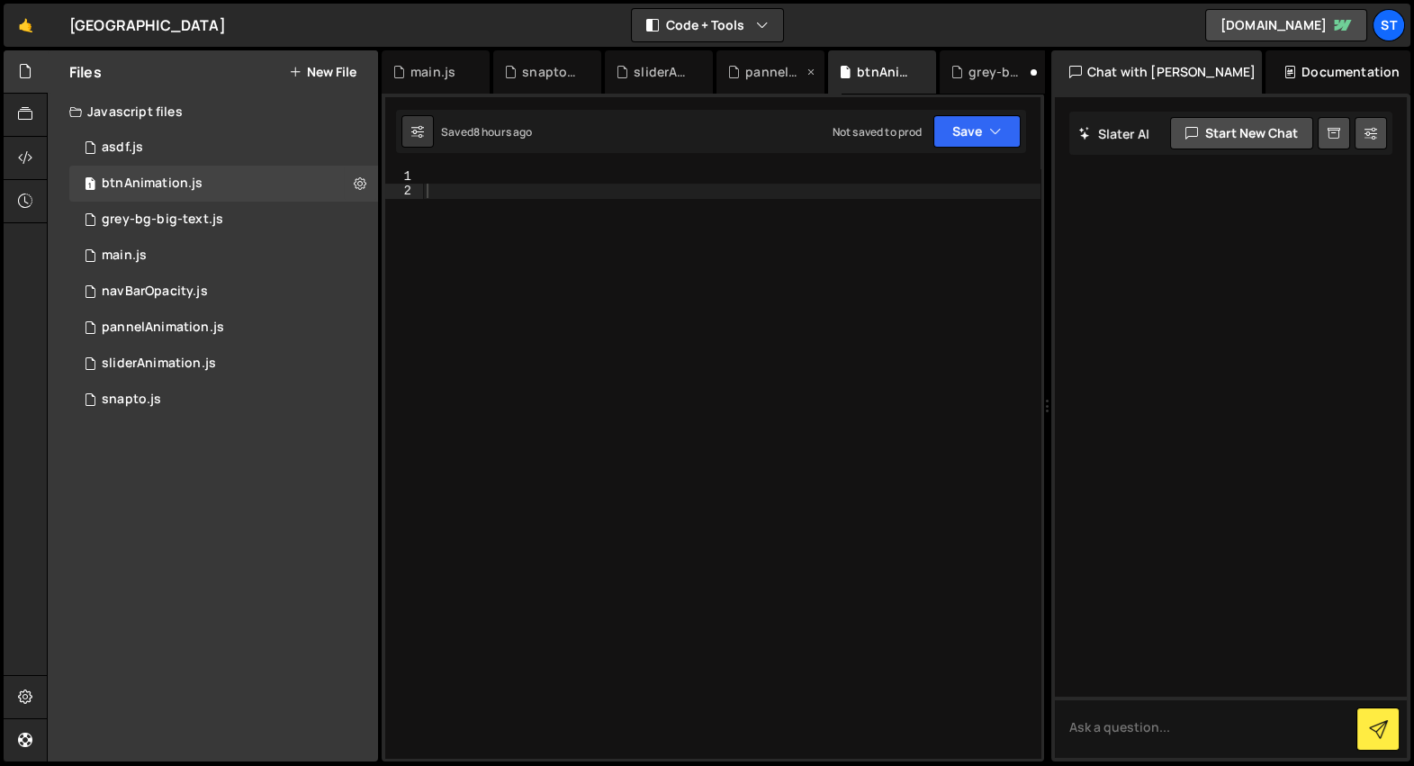
click at [765, 83] on div "pannelAnimation.js" at bounding box center [771, 71] width 108 height 43
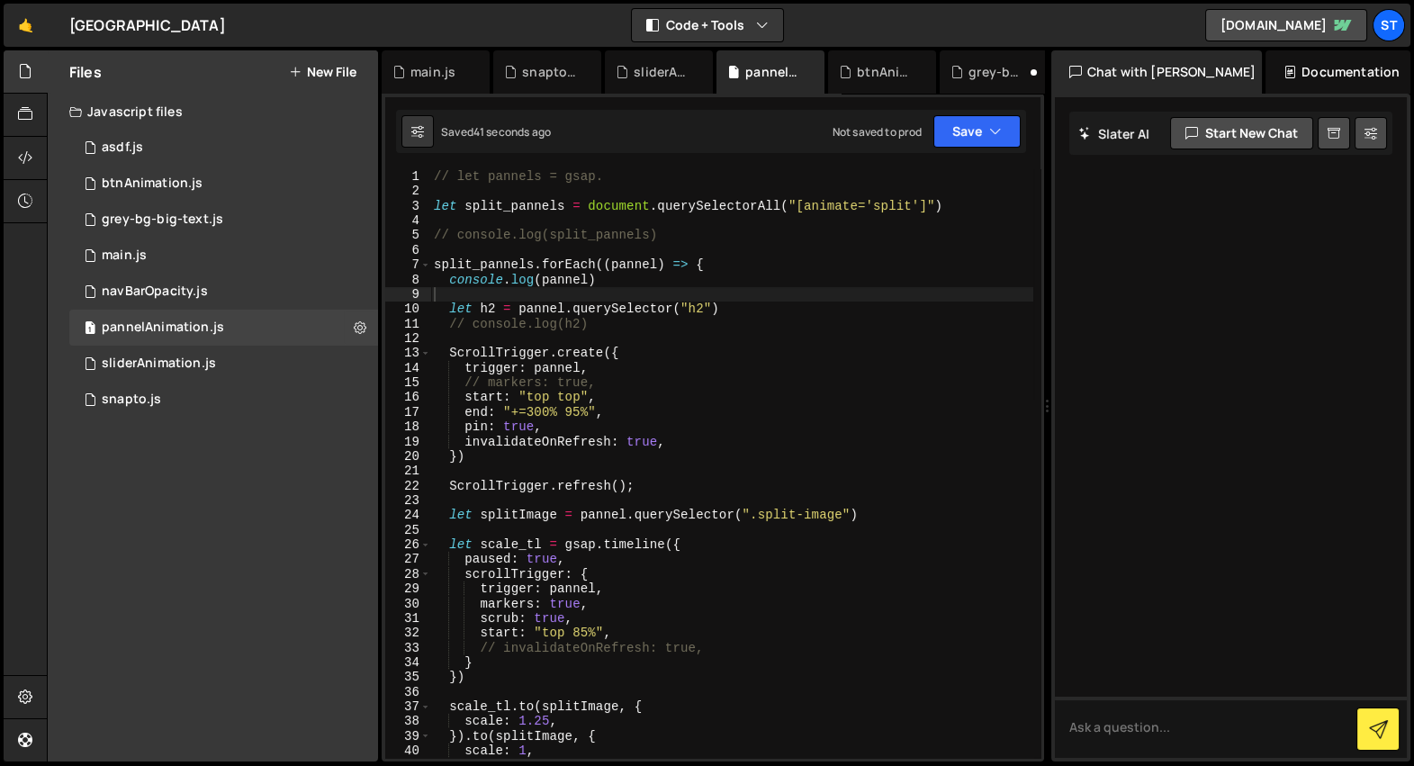
click at [712, 333] on div "// let pannels = gsap. let split_pannels = document . querySelectorAll ( "[anim…" at bounding box center [731, 478] width 603 height 619
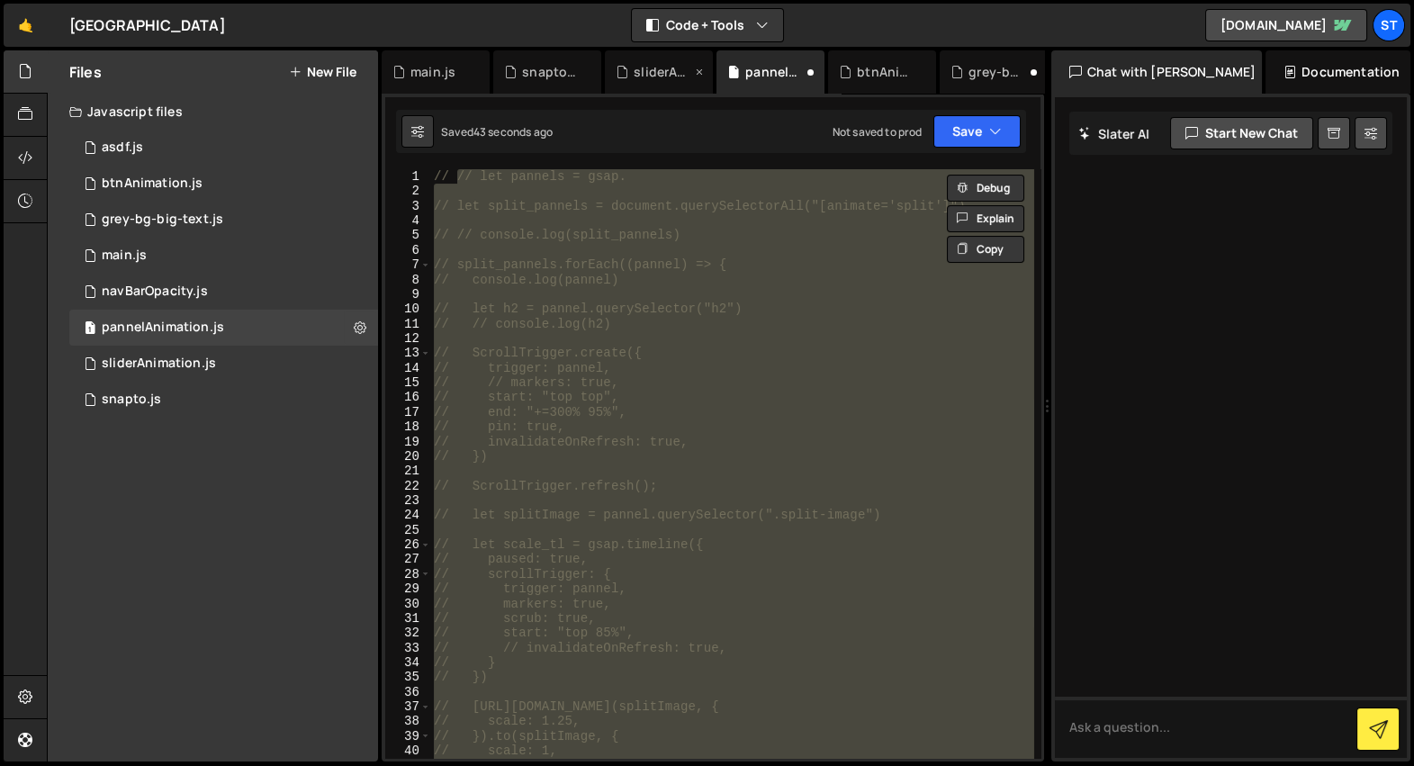
click at [668, 75] on div "sliderAnimation.js" at bounding box center [663, 72] width 58 height 18
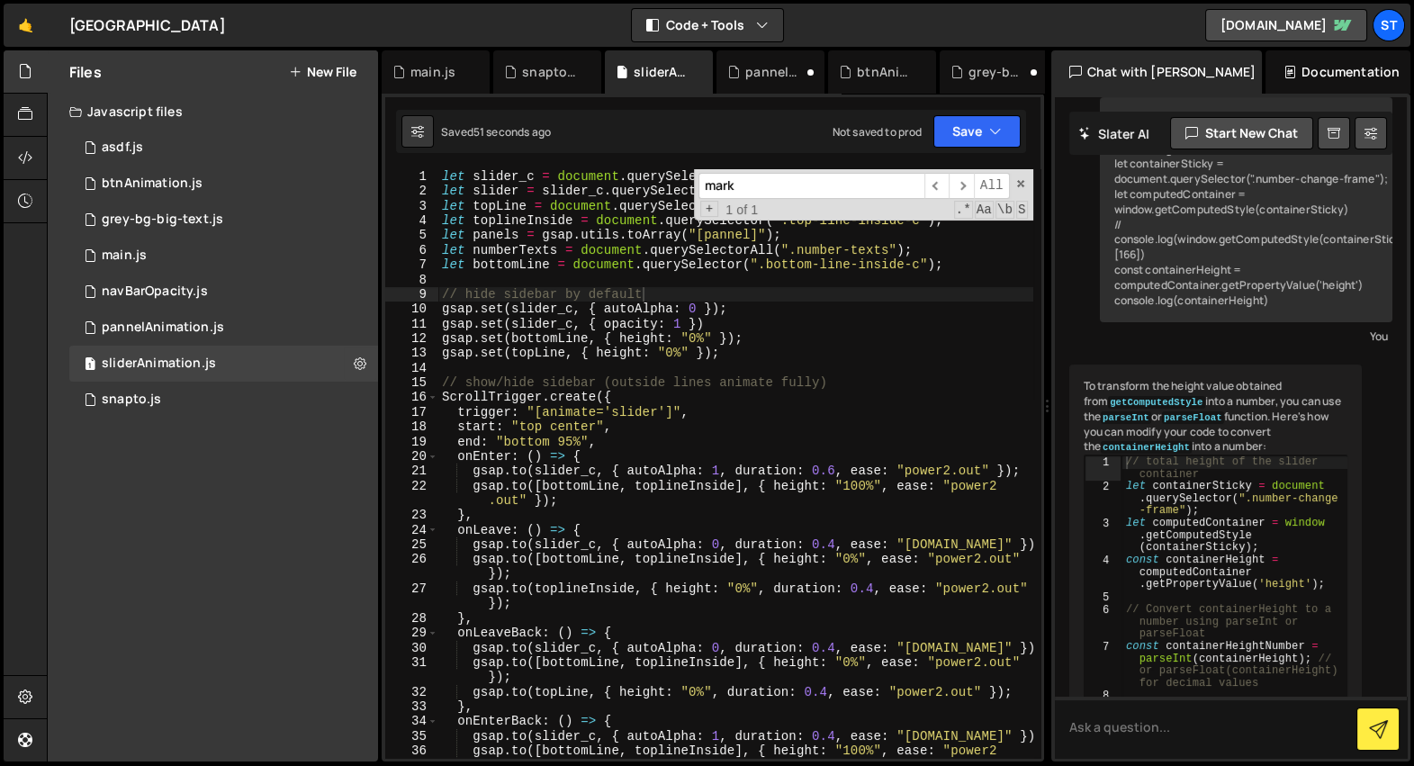
scroll to position [1139, 0]
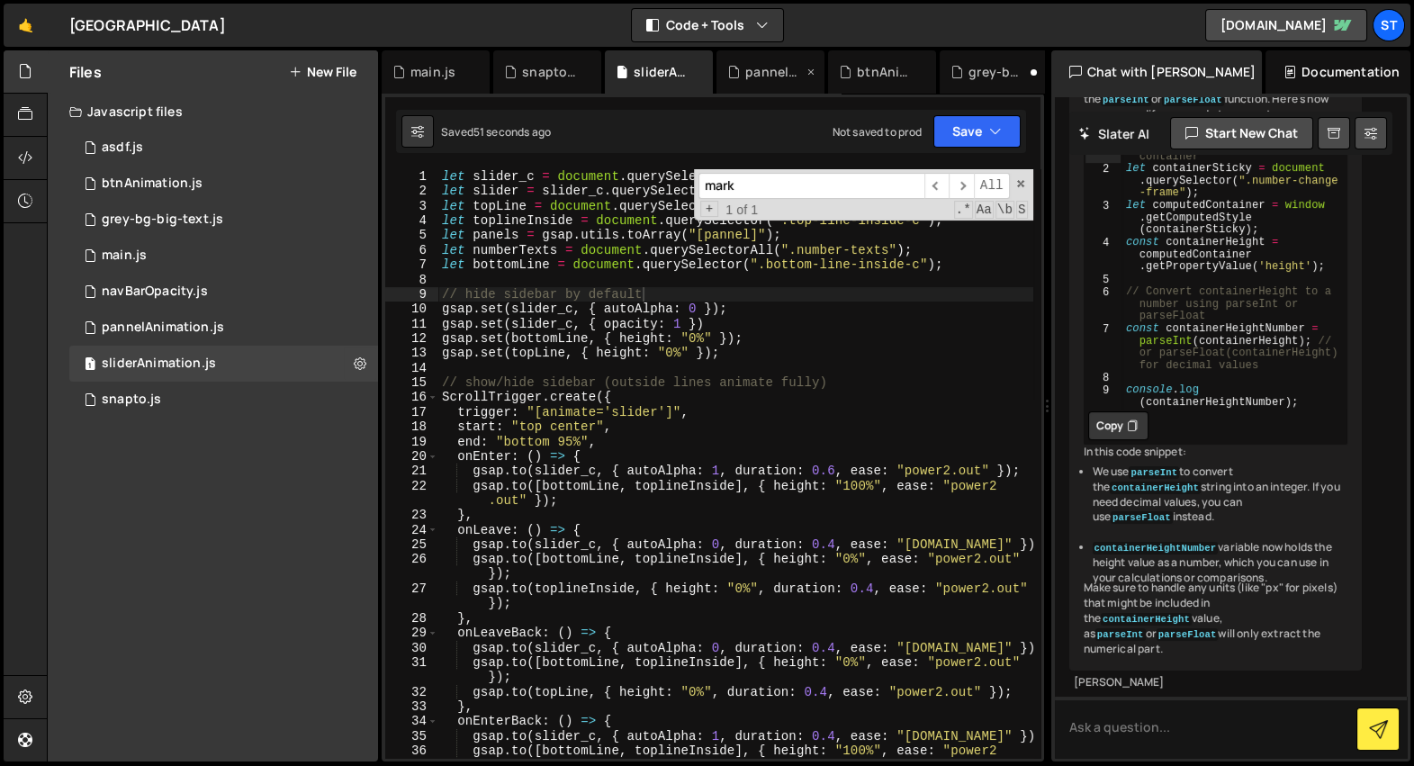
click at [745, 76] on div "pannelAnimation.js" at bounding box center [774, 72] width 58 height 18
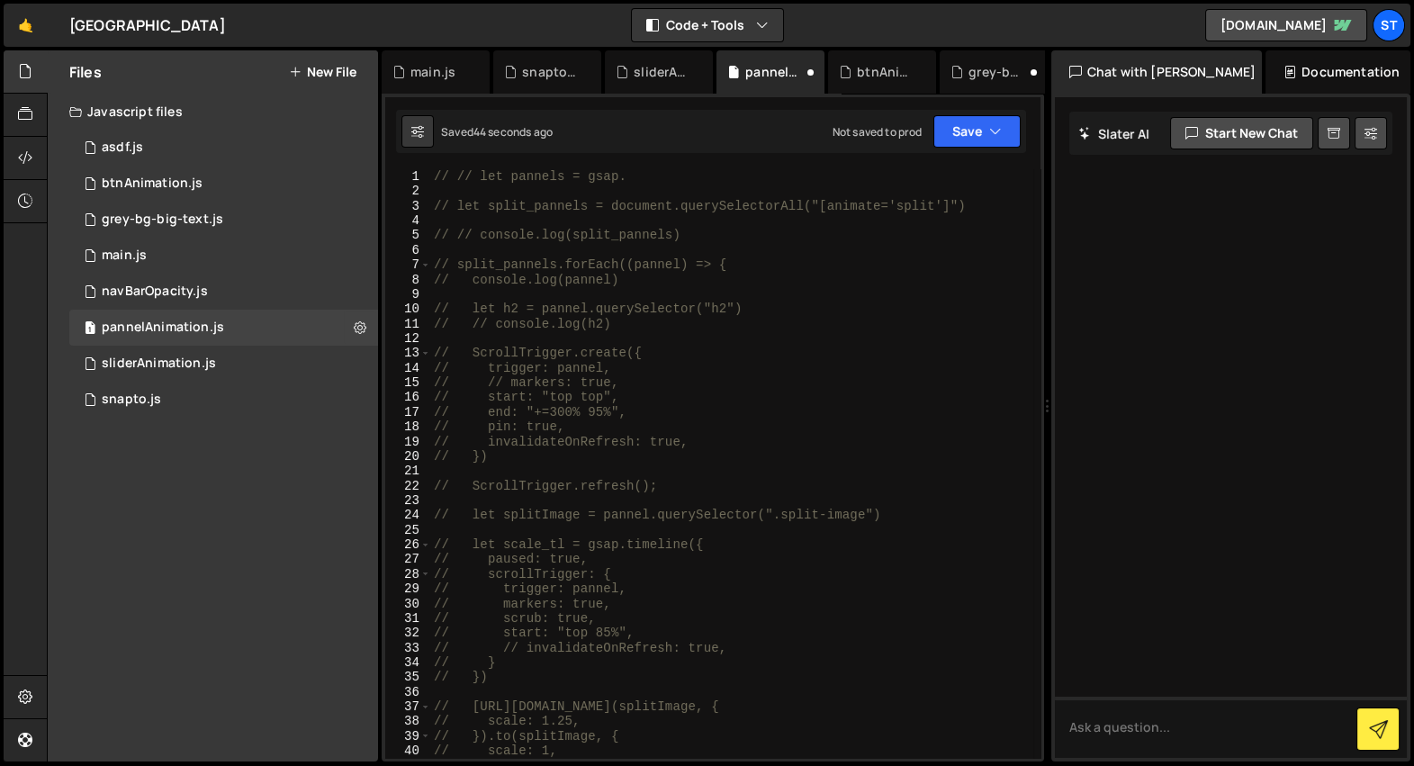
scroll to position [0, 0]
type textarea "// ScrollTrigger.create({"
click at [715, 353] on div "// // let pannels = gsap. // let split_pannels = document.querySelectorAll("[an…" at bounding box center [731, 478] width 603 height 619
click at [654, 63] on div "sliderAnimation.js" at bounding box center [663, 72] width 58 height 18
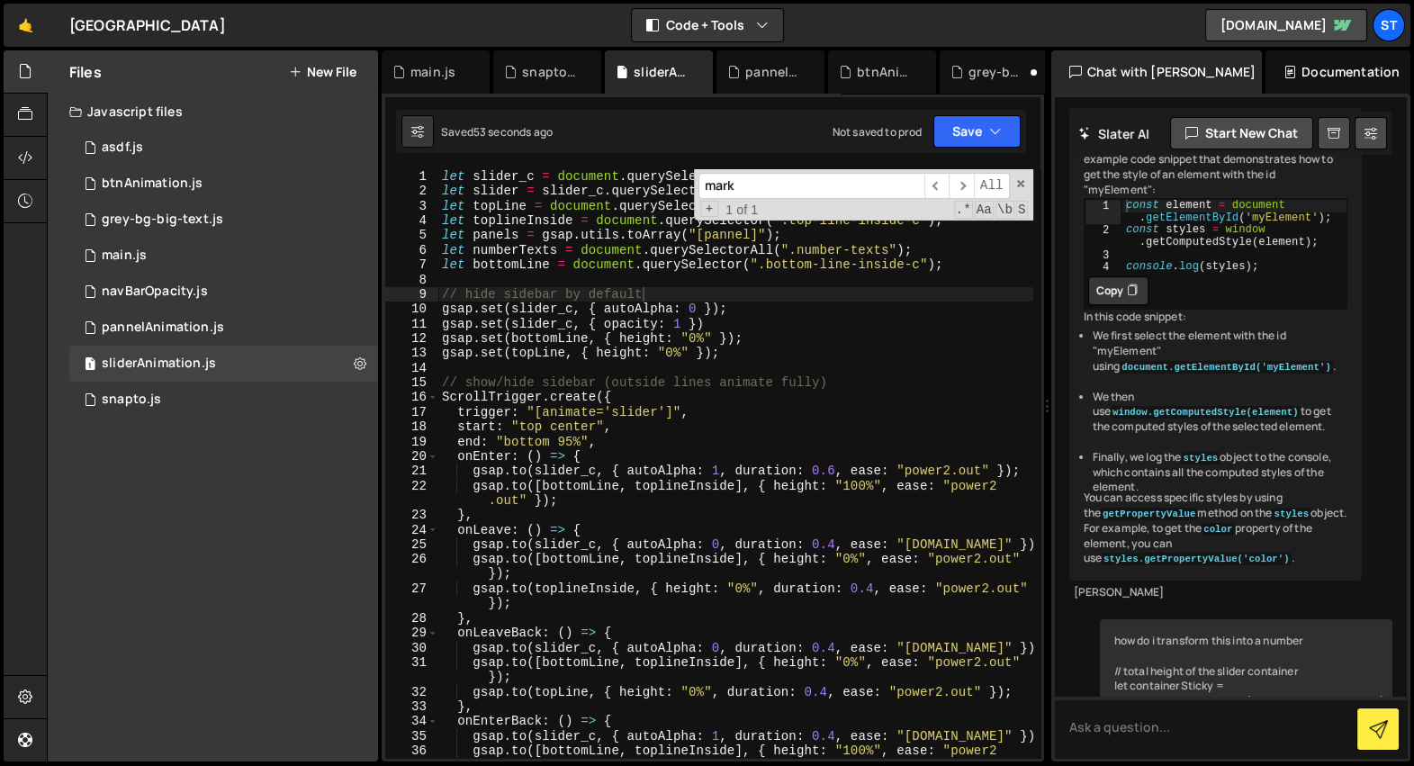
click at [644, 291] on div "let slider_c = document . querySelector ( ".home-number-sidebar" ) ; let slider…" at bounding box center [735, 478] width 595 height 619
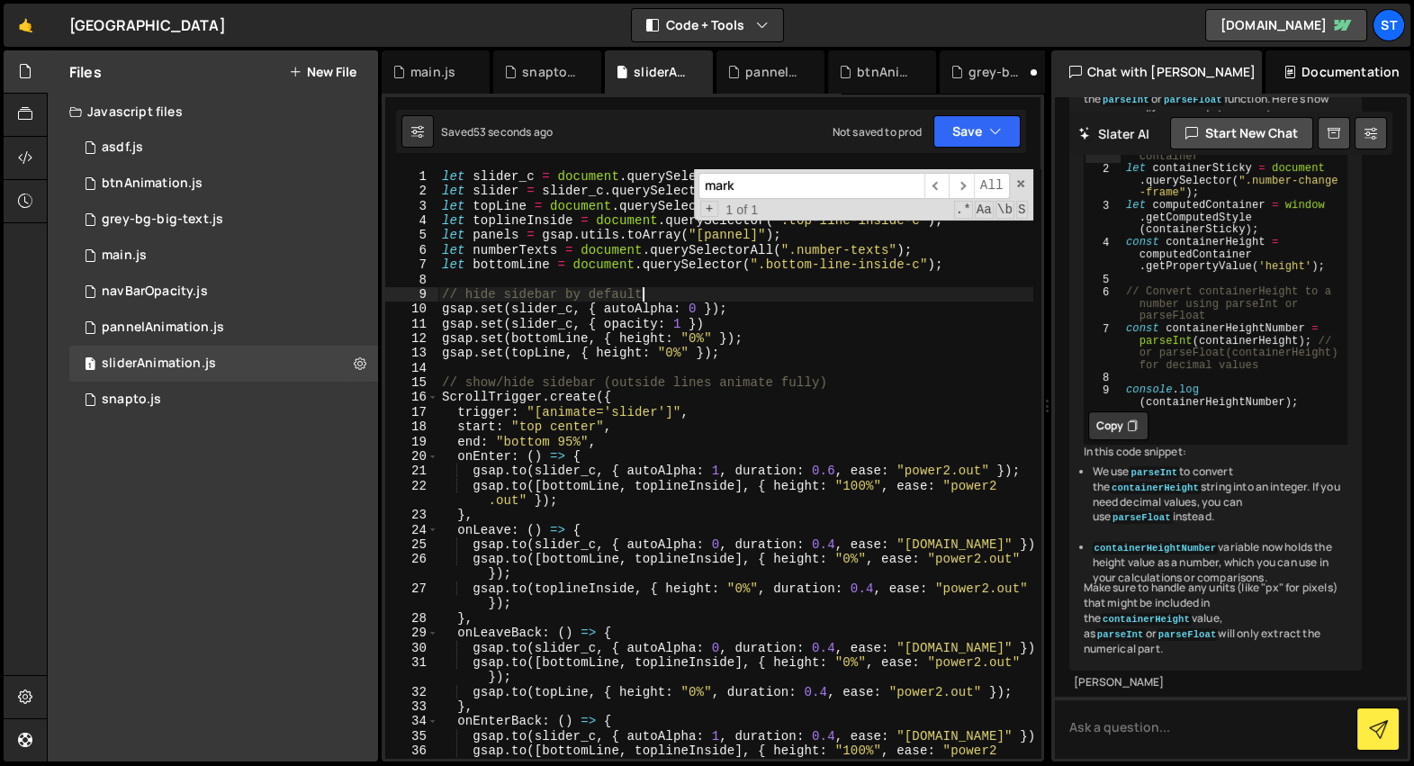
scroll to position [1139, 0]
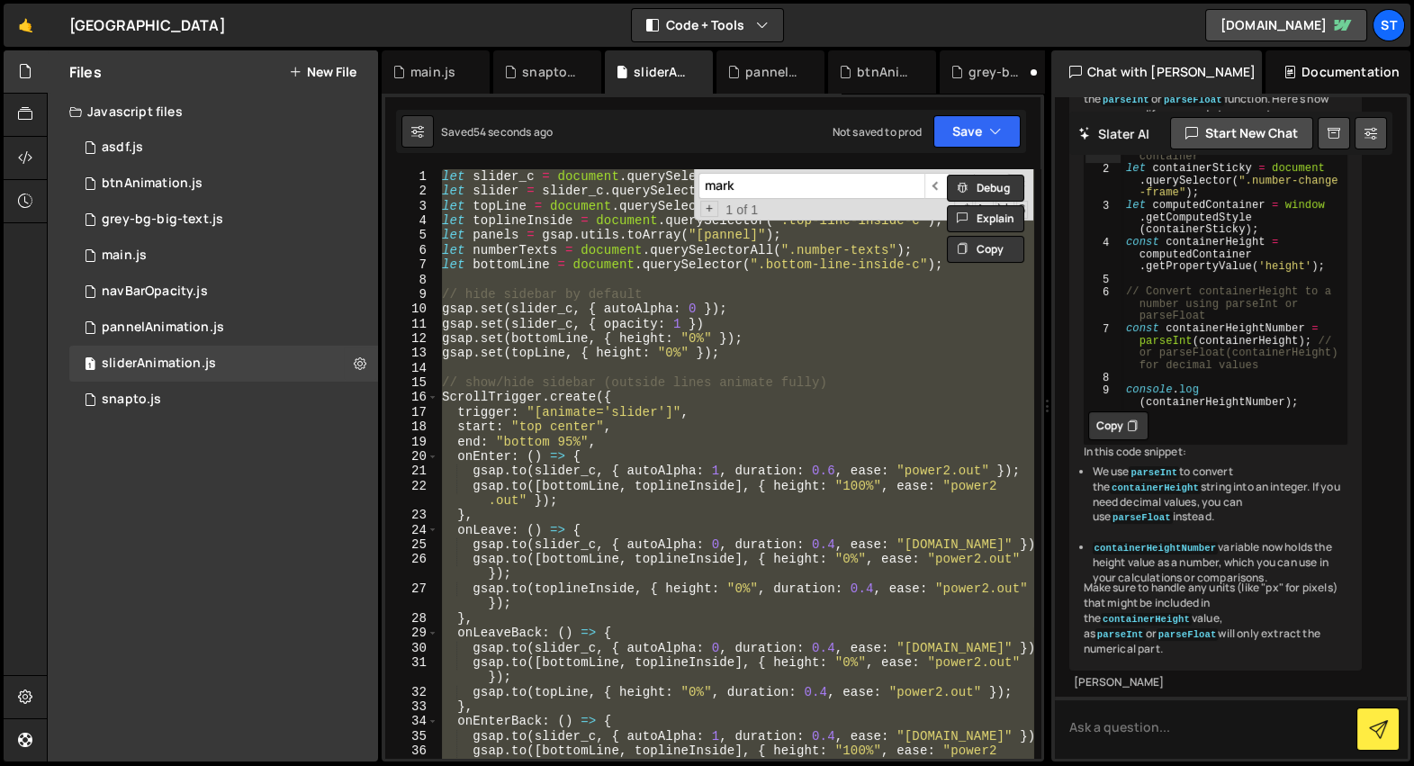
type textarea "// numberChange();"
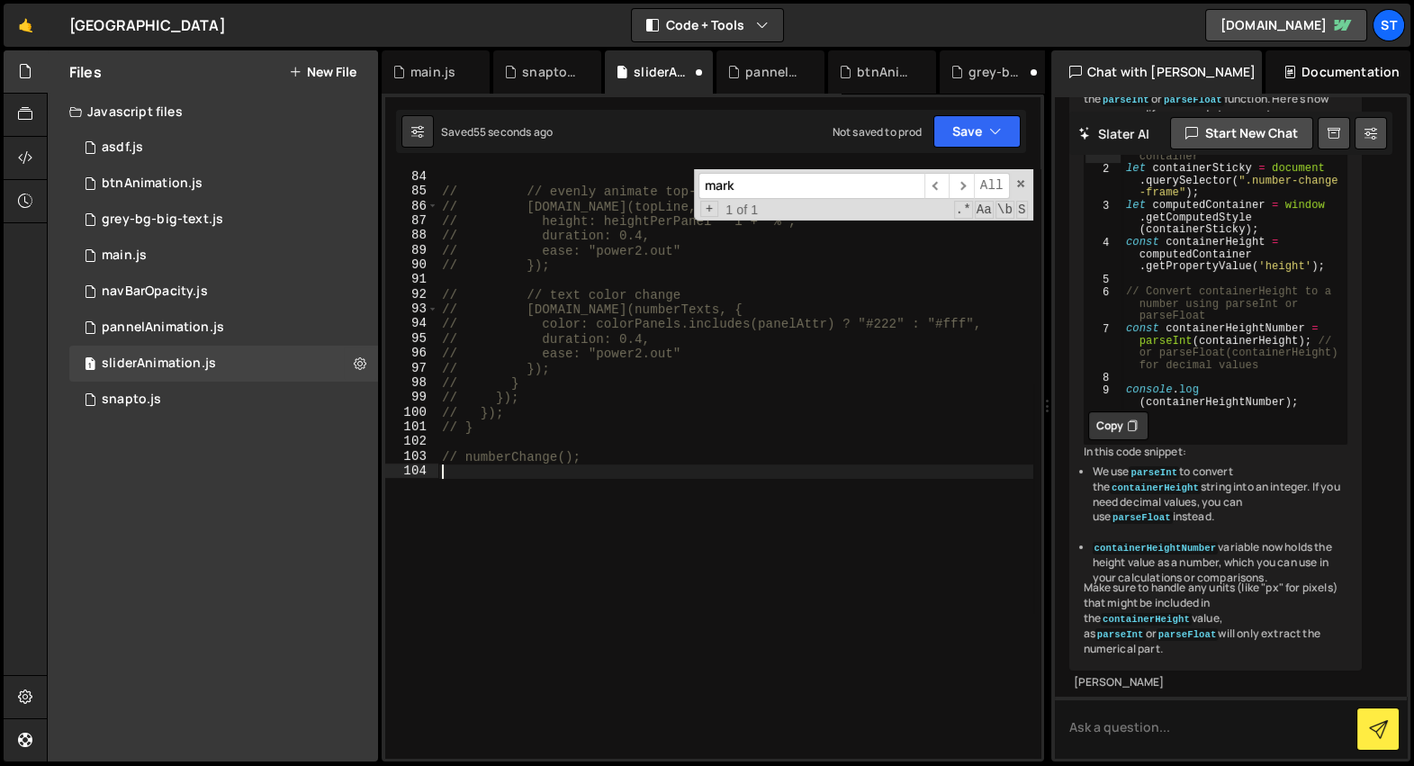
scroll to position [1369, 0]
click at [551, 76] on div "snapto.js" at bounding box center [551, 72] width 58 height 18
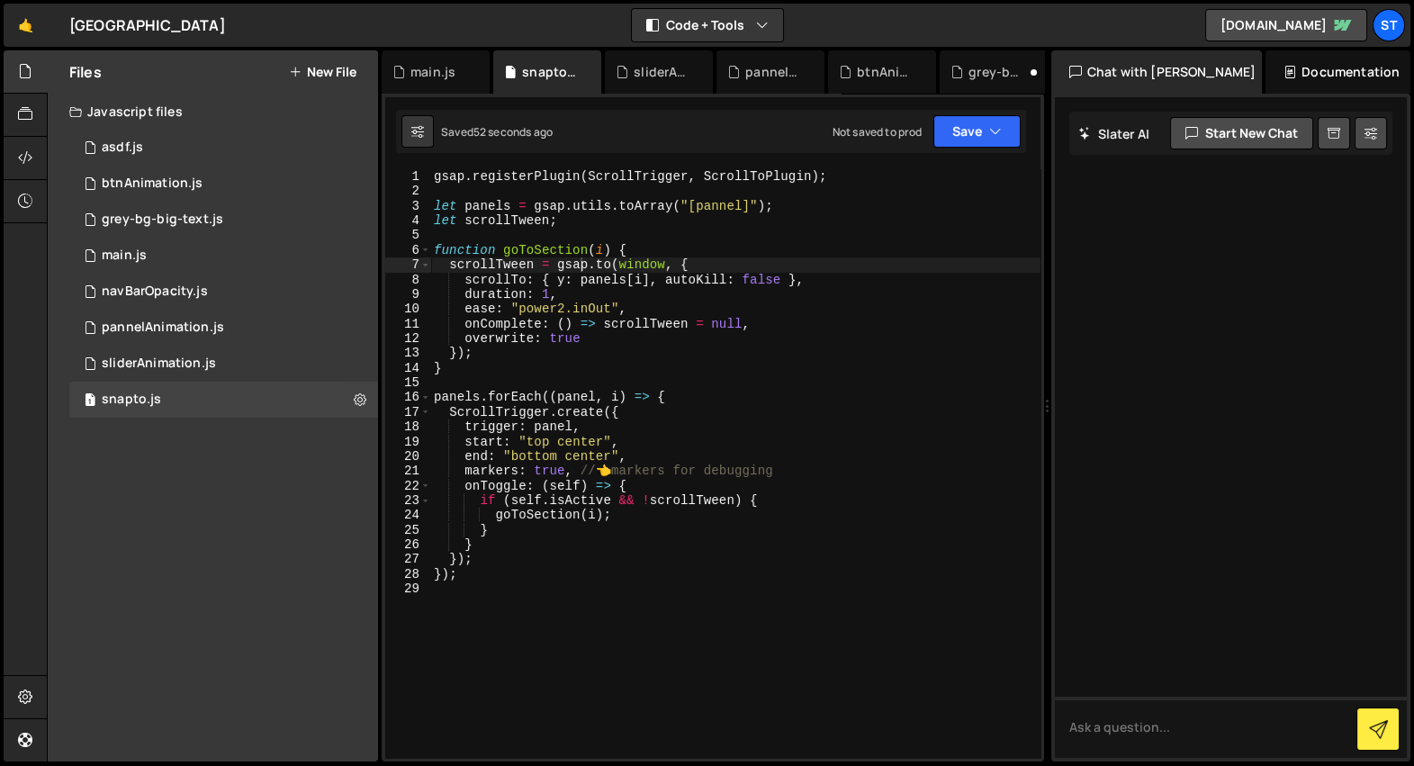
click at [578, 260] on div "gsap . registerPlugin ( ScrollTrigger , ScrollToPlugin ) ; let panels = gsap . …" at bounding box center [735, 478] width 610 height 619
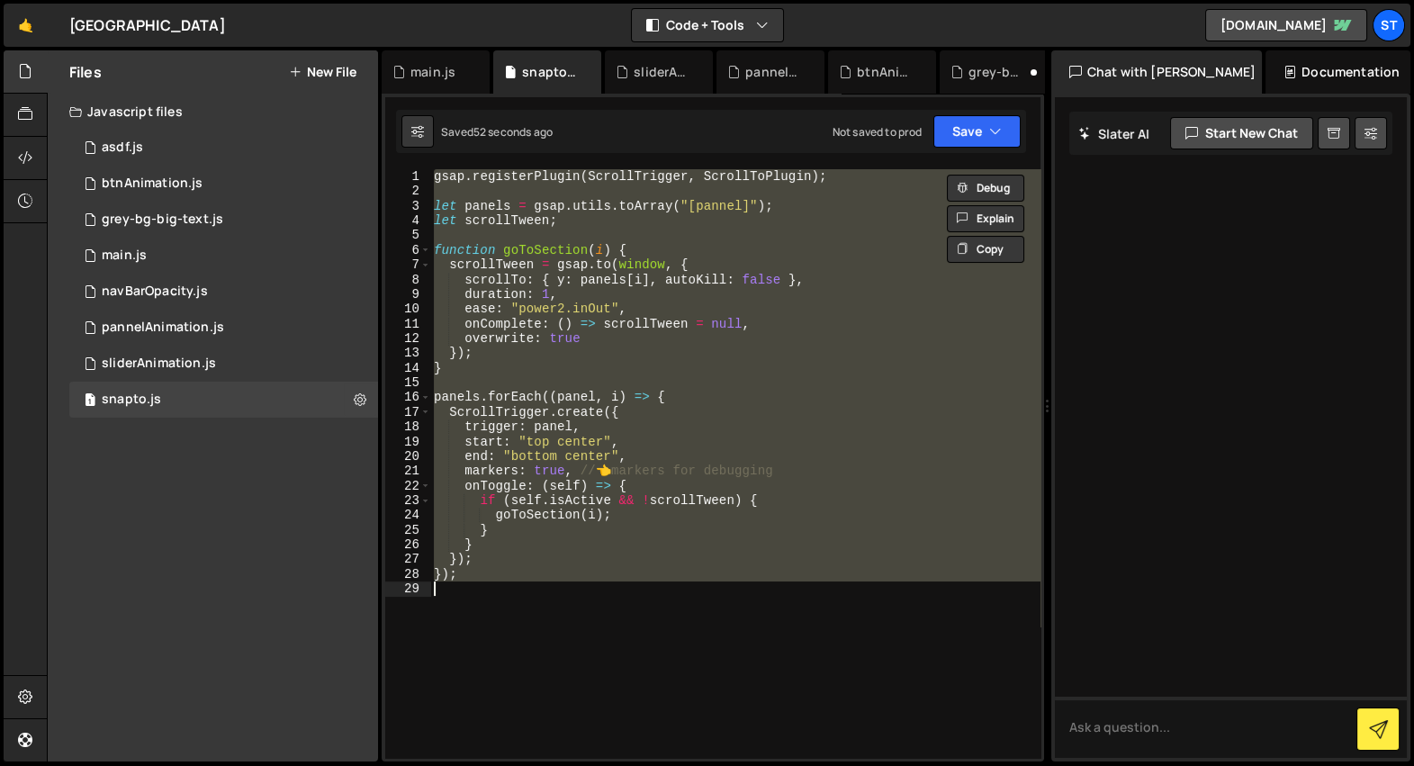
type textarea "// });"
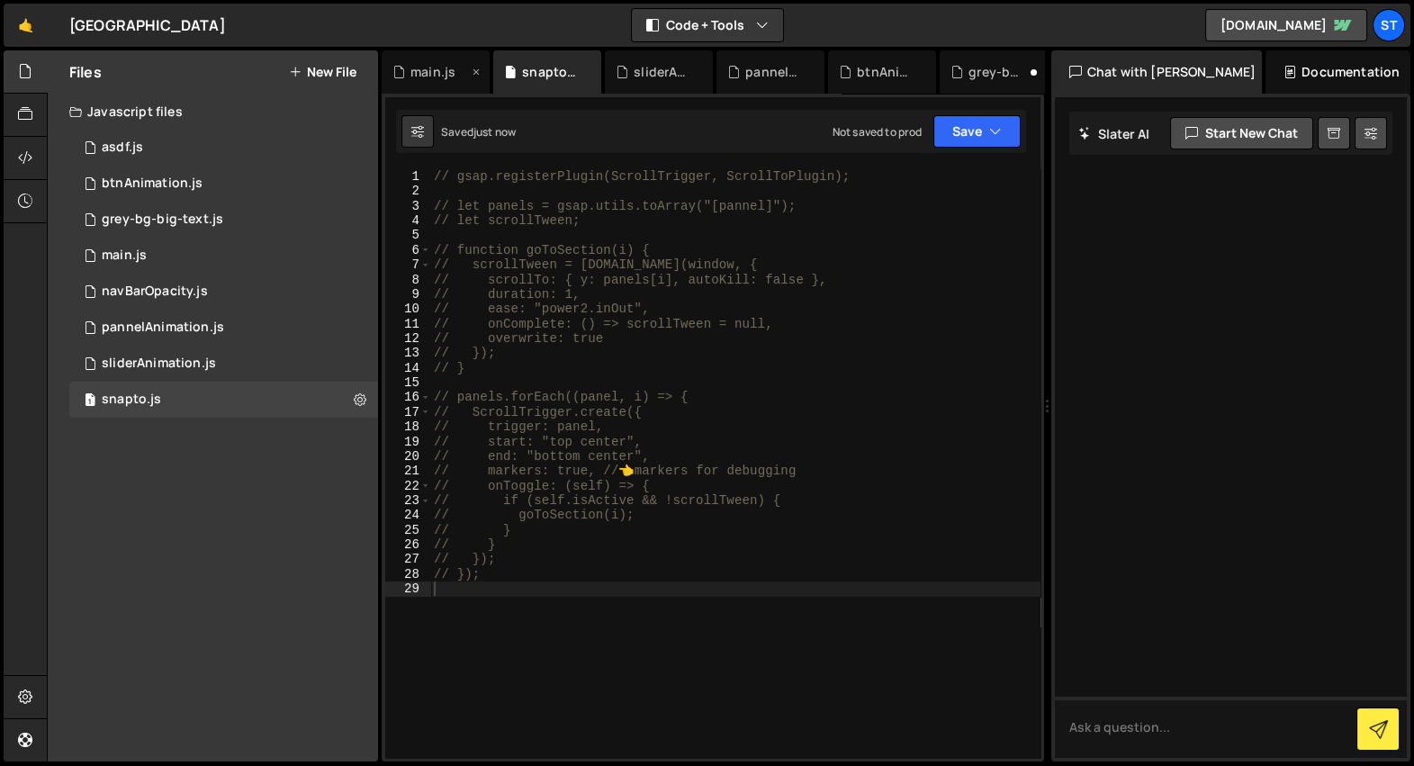
drag, startPoint x: 458, startPoint y: 88, endPoint x: 448, endPoint y: 77, distance: 15.3
click at [456, 87] on div "main.js" at bounding box center [436, 71] width 108 height 43
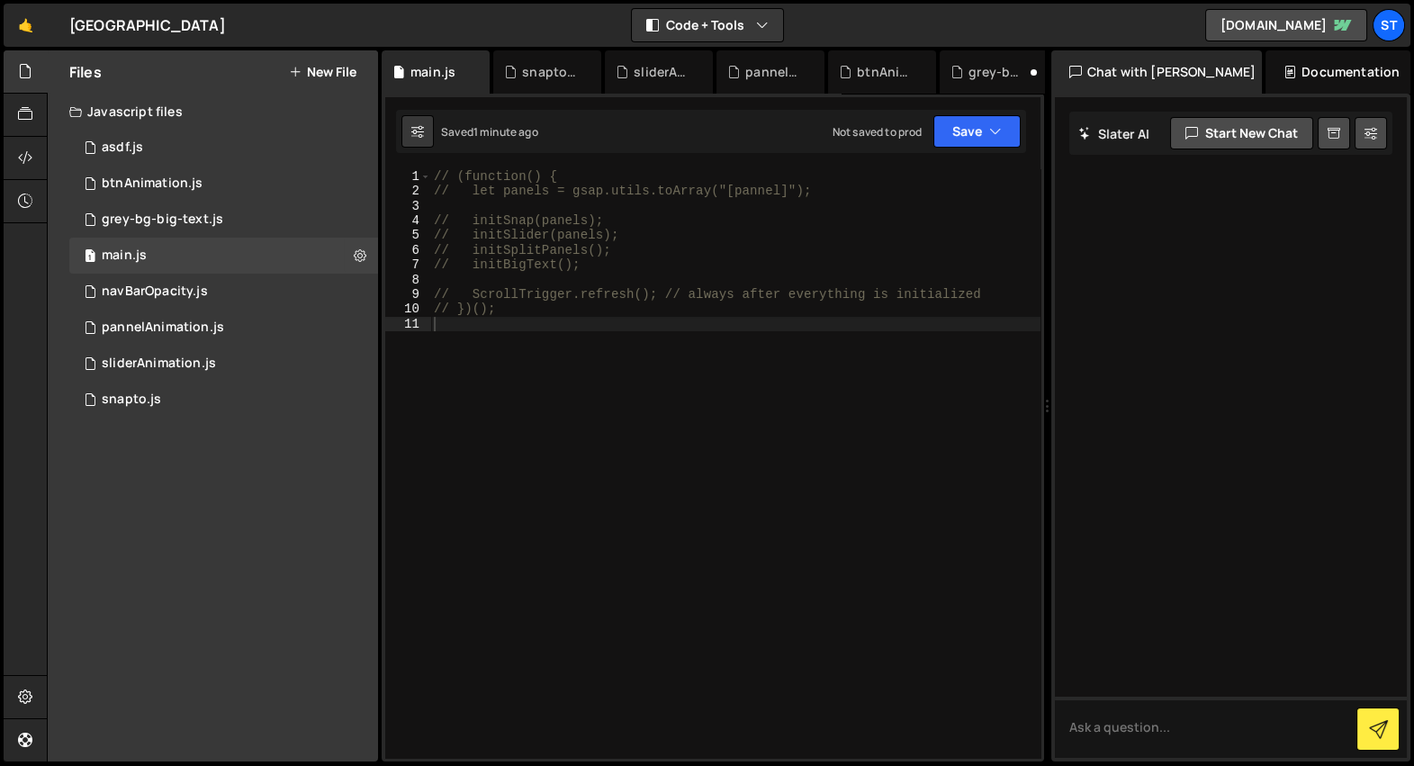
click at [406, 384] on div "1 2 3 4 5 6 7 8 9 10 11 // (function() { // let panels = gsap.utils.toArray("[p…" at bounding box center [712, 463] width 655 height 589
click at [623, 529] on div "// (function() { // let panels = gsap.utils.toArray("[pannel]"); // initSnap(pa…" at bounding box center [735, 478] width 610 height 619
type textarea "// })();"
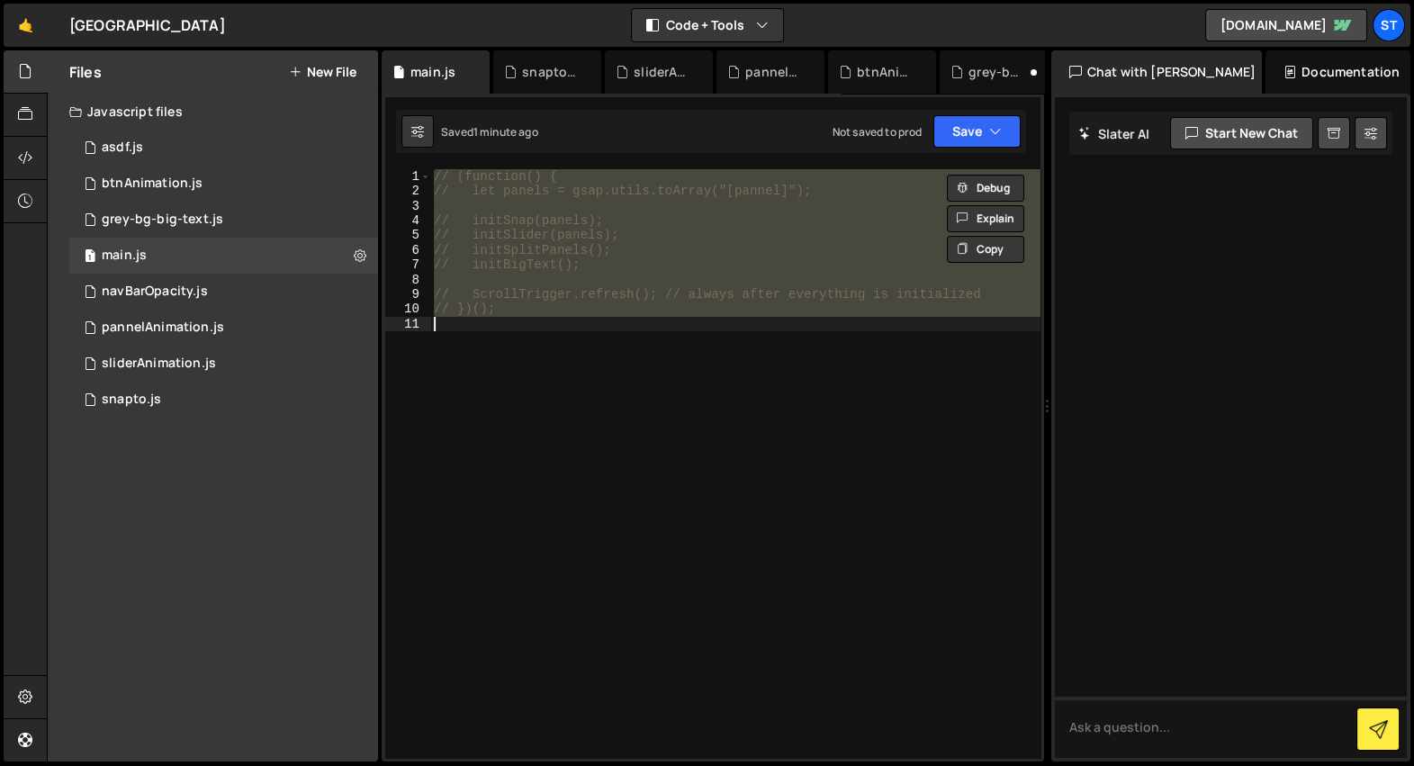
paste textarea
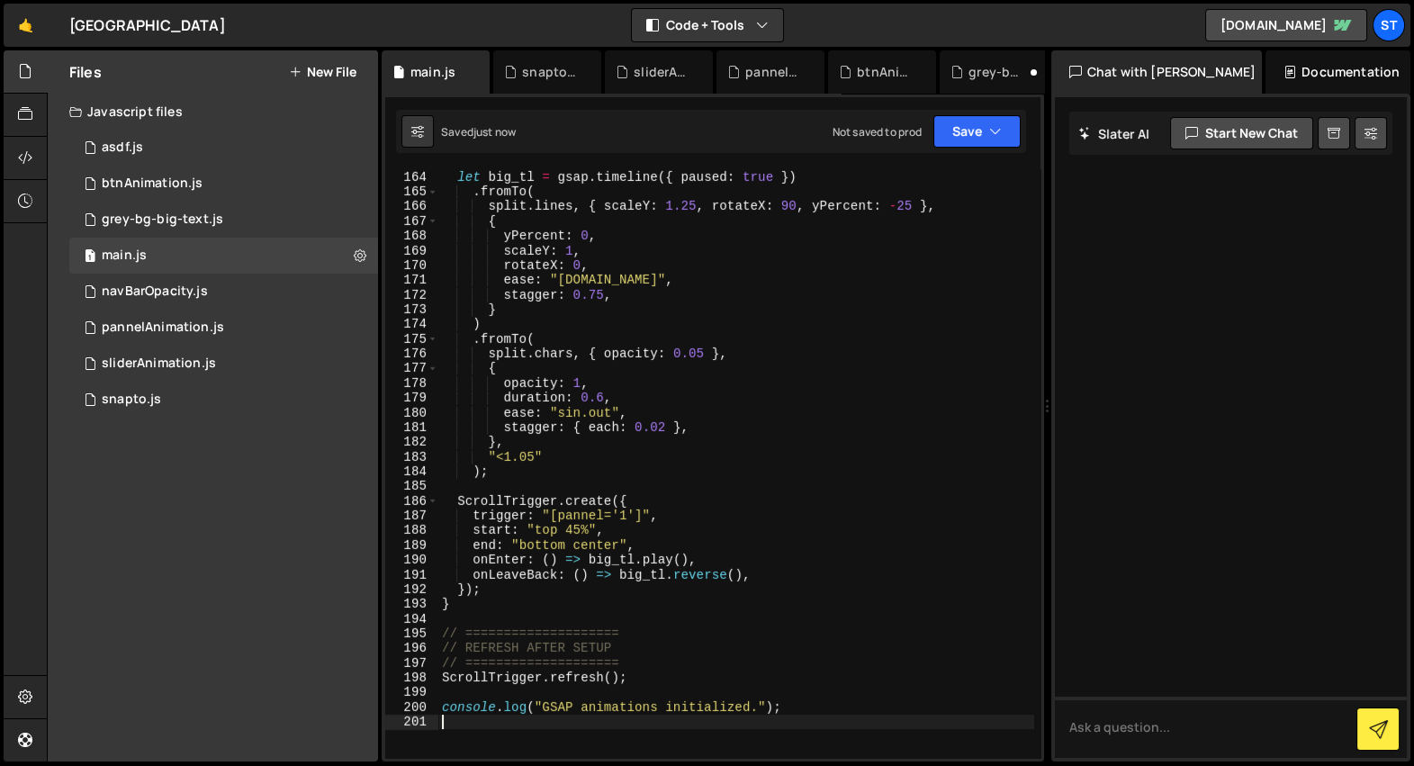
click at [623, 529] on div "let big_tl = gsap . timeline ({ paused : true }) . fromTo ( split . lines , { s…" at bounding box center [736, 464] width 596 height 619
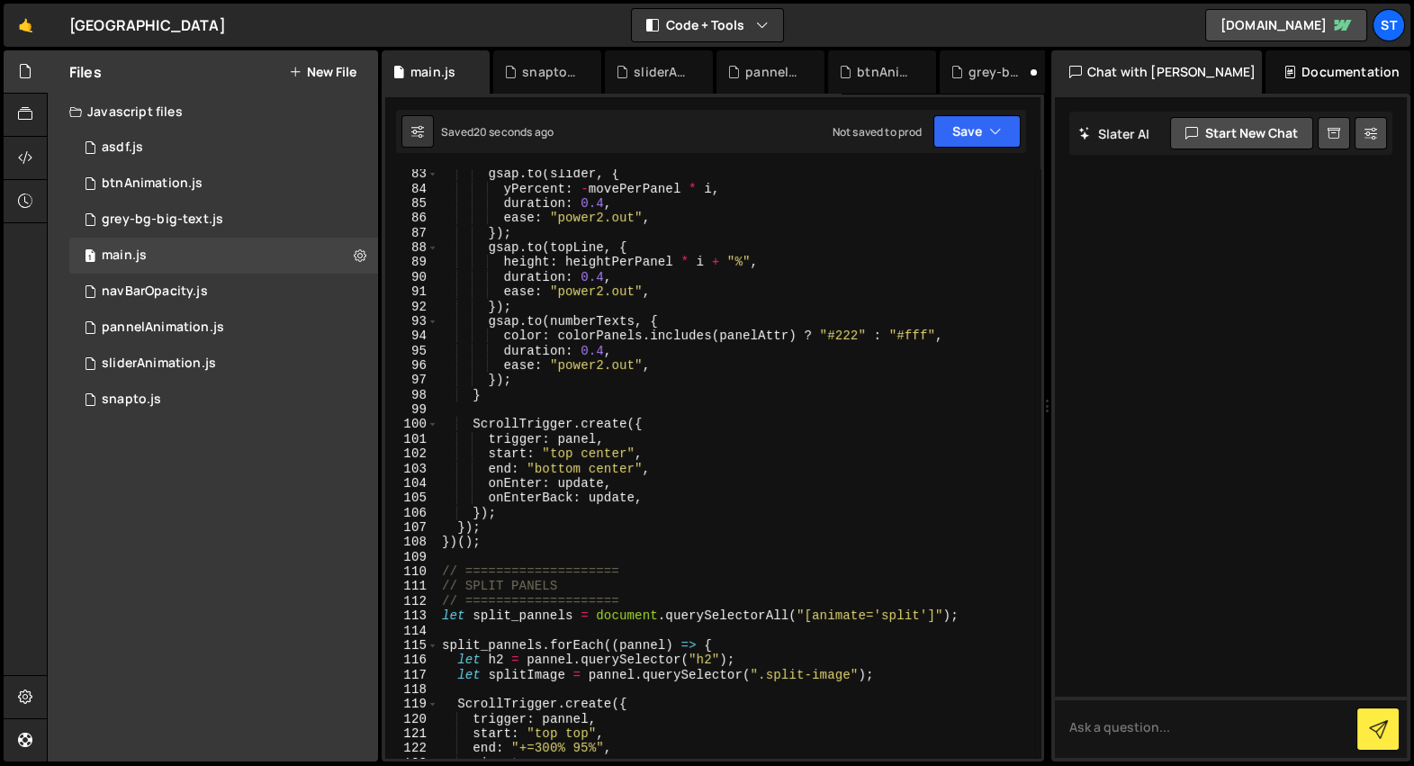
scroll to position [1432, 0]
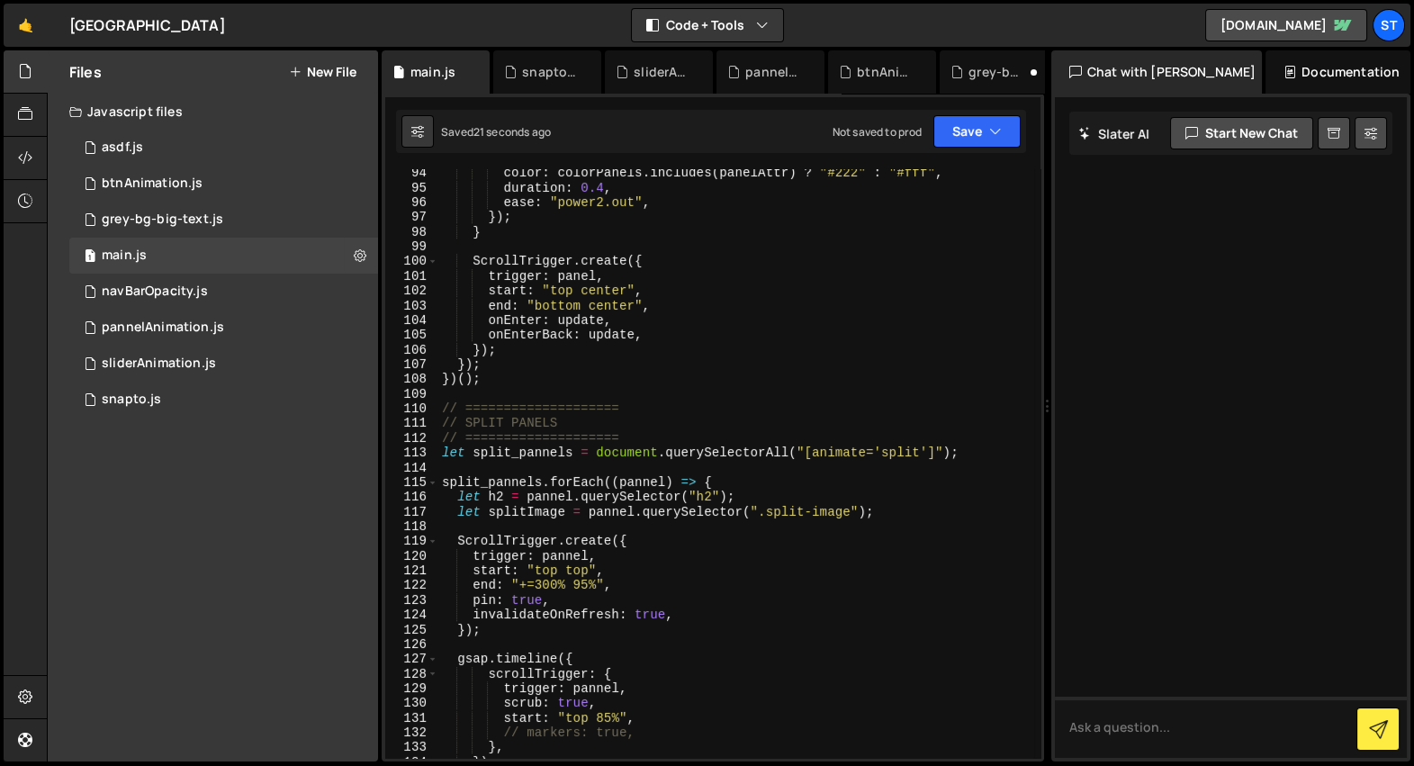
click at [534, 381] on div "color : colorPanels . includes ( panelAttr ) ? "#222" : "#fff" , duration : 0.4…" at bounding box center [736, 475] width 596 height 619
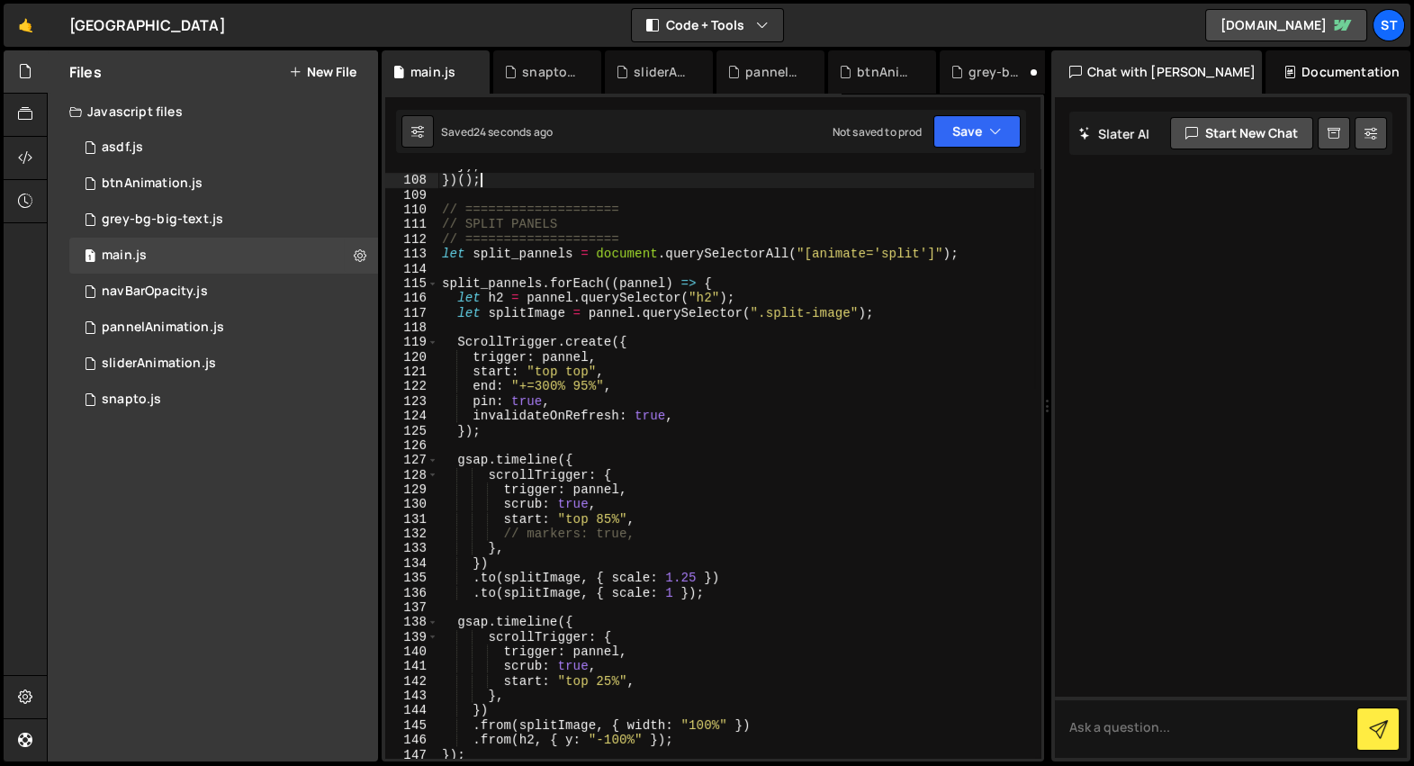
scroll to position [1631, 0]
click at [646, 530] on div "}) ; }) ( ) ; // ==================== // SPLIT PANELS // ==================== l…" at bounding box center [736, 467] width 596 height 619
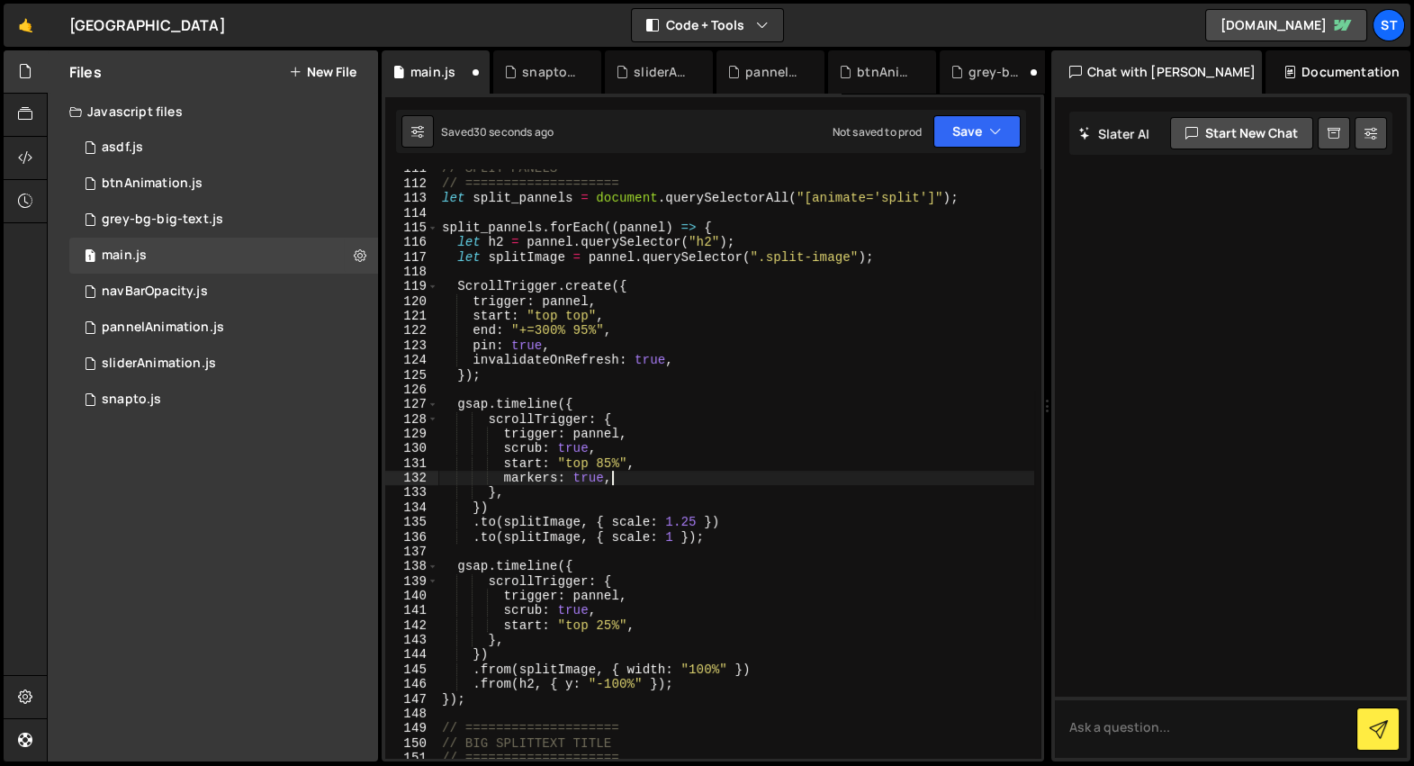
scroll to position [1686, 0]
click at [547, 78] on div "snapto.js" at bounding box center [551, 72] width 58 height 18
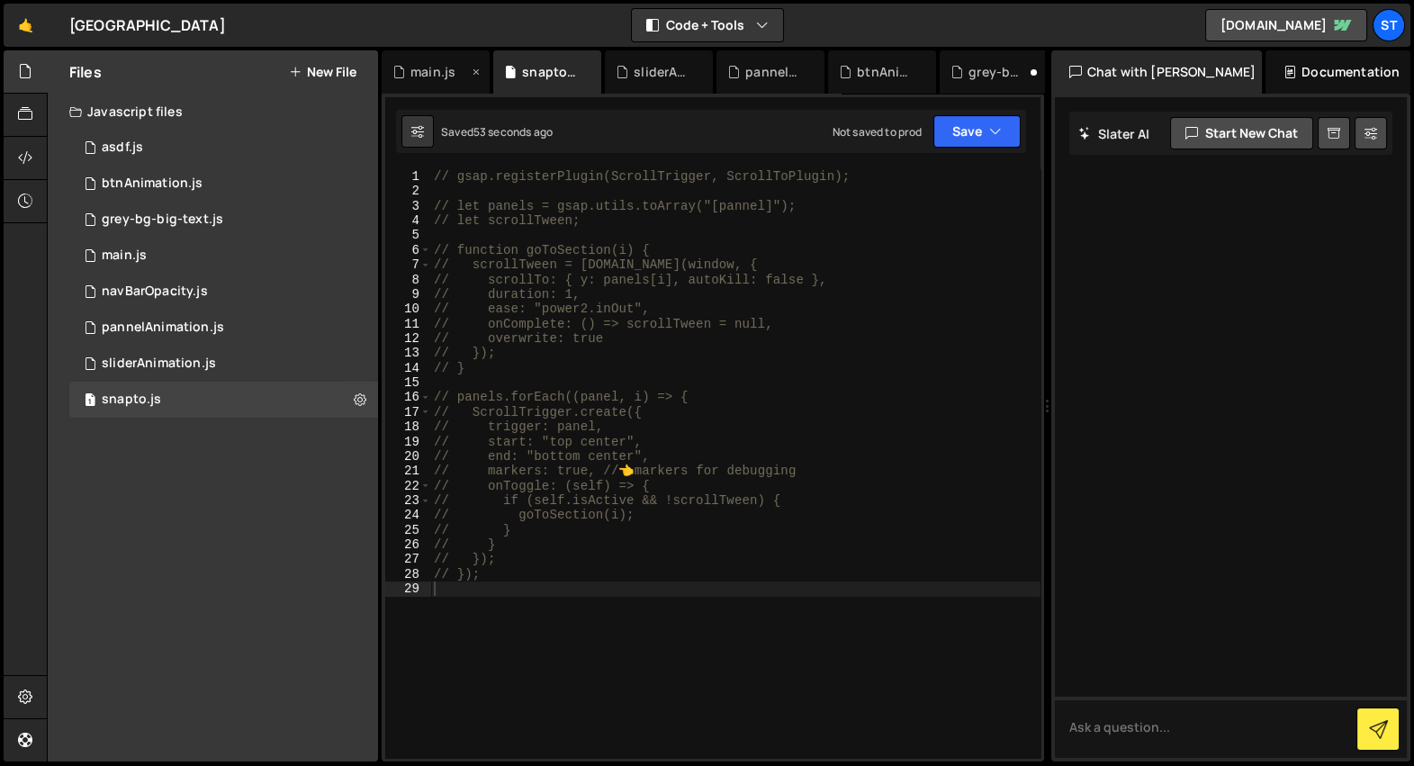
click at [406, 68] on div "main.js" at bounding box center [431, 72] width 76 height 18
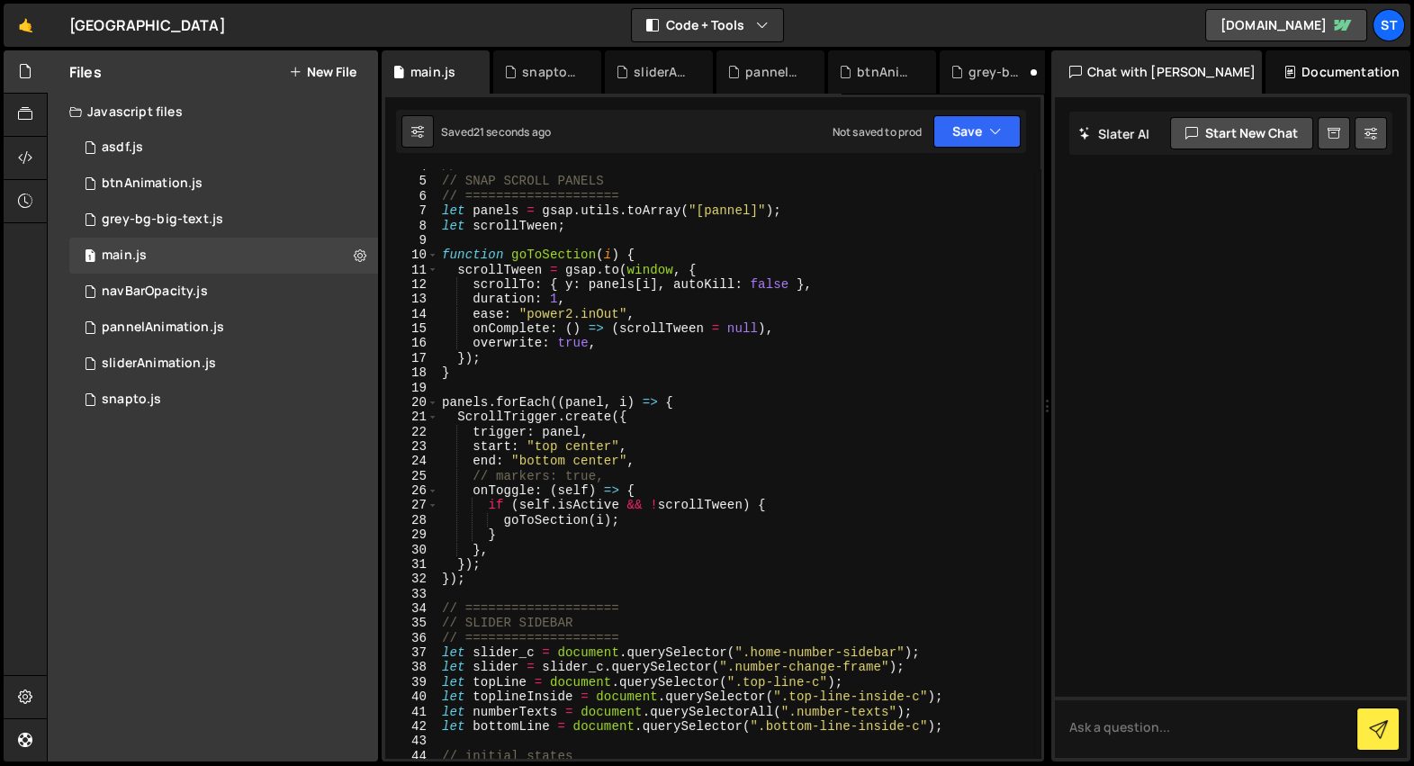
scroll to position [0, 0]
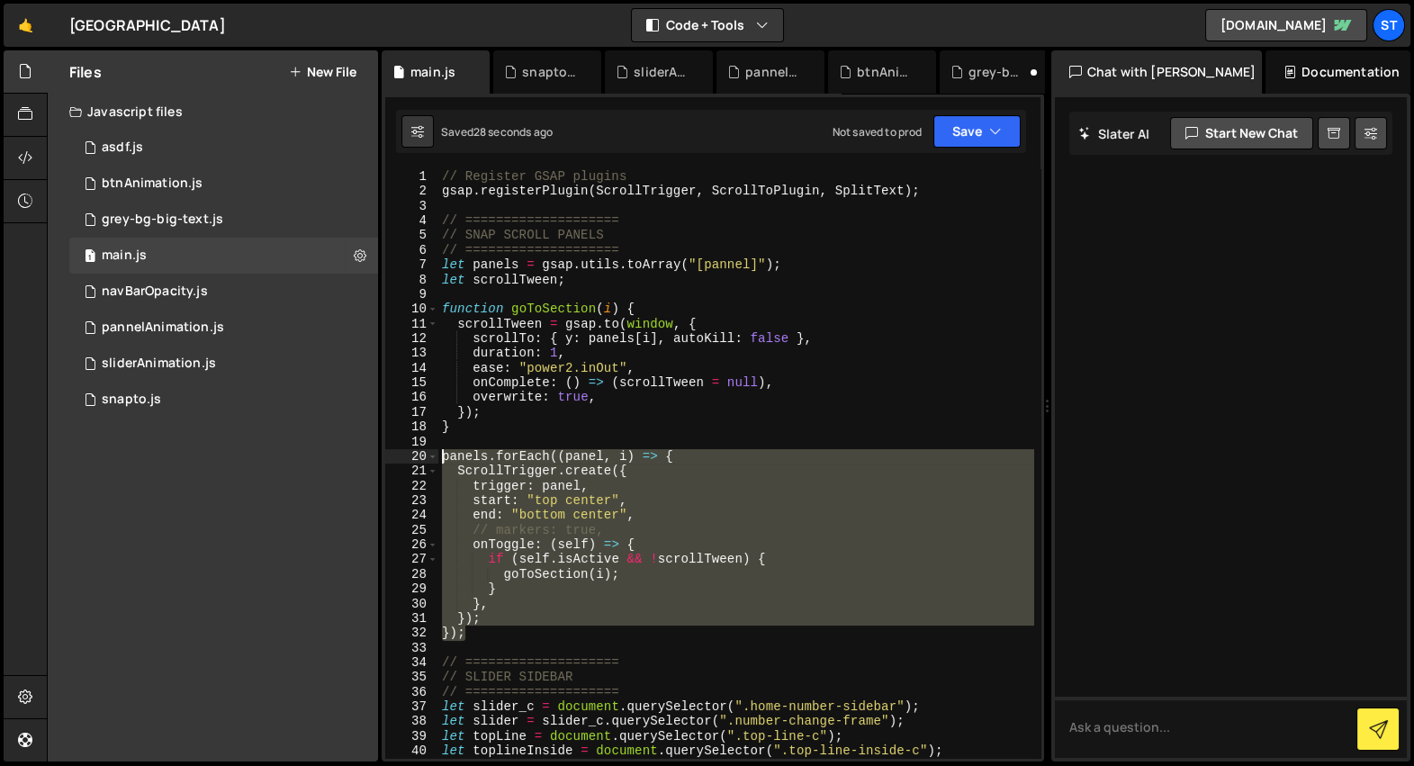
drag, startPoint x: 501, startPoint y: 629, endPoint x: 411, endPoint y: 454, distance: 197.7
click at [411, 454] on div "}); 1 2 3 4 5 6 7 8 9 10 11 12 13 14 15 16 17 18 19 20 21 22 23 24 25 26 27 28 …" at bounding box center [712, 463] width 655 height 589
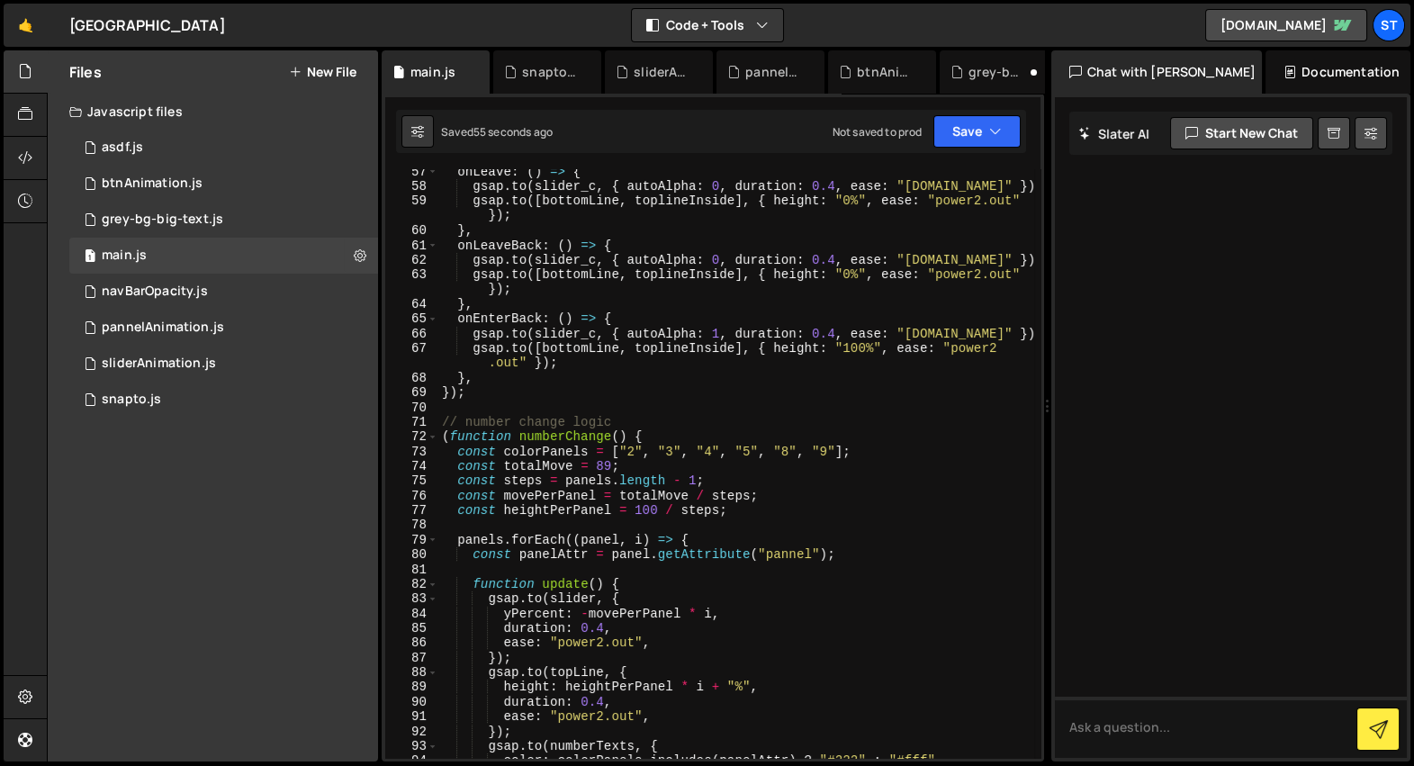
scroll to position [845, 0]
click at [434, 435] on span at bounding box center [433, 436] width 10 height 14
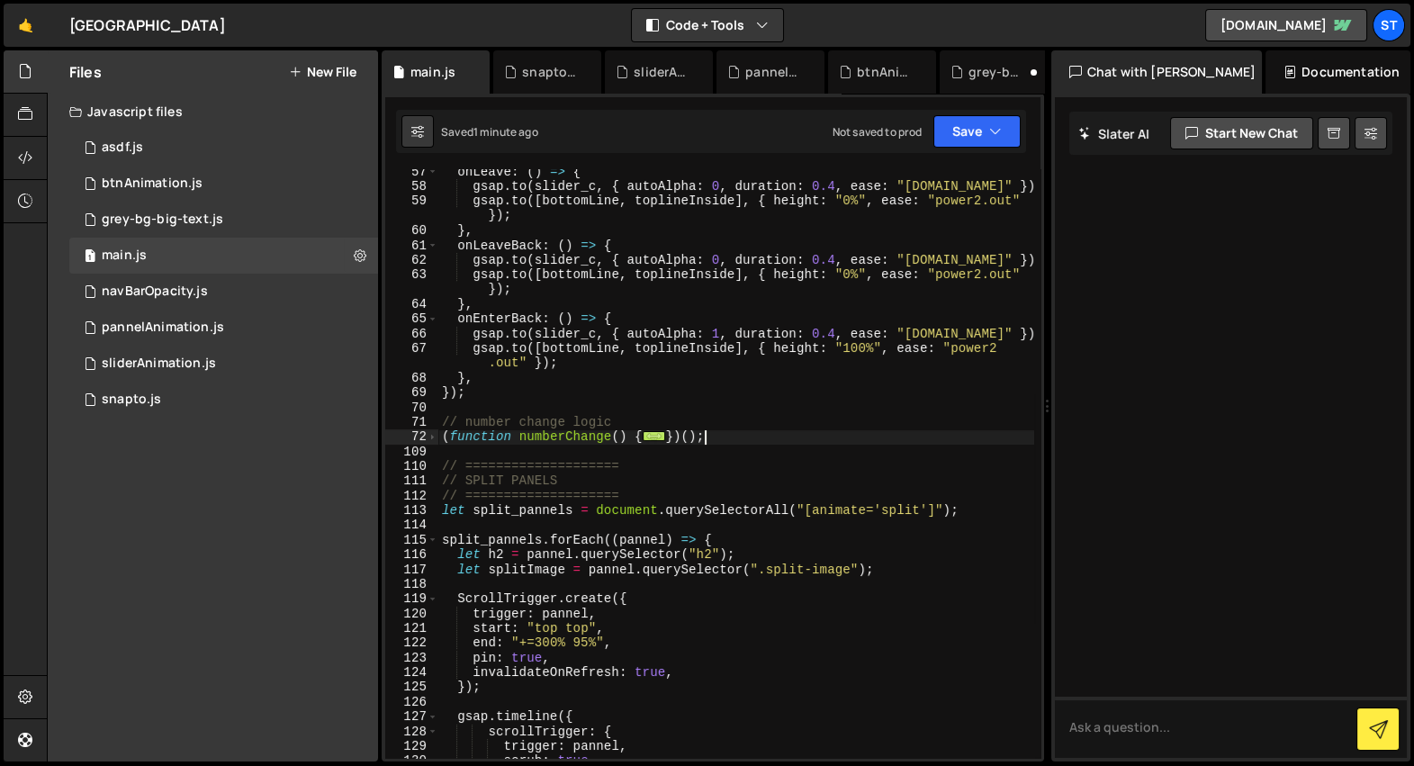
click at [731, 434] on div "onLeave : ( ) => { gsap . to ( slider_c , { autoAlpha : 0 , duration : 0.4 , ea…" at bounding box center [736, 474] width 596 height 619
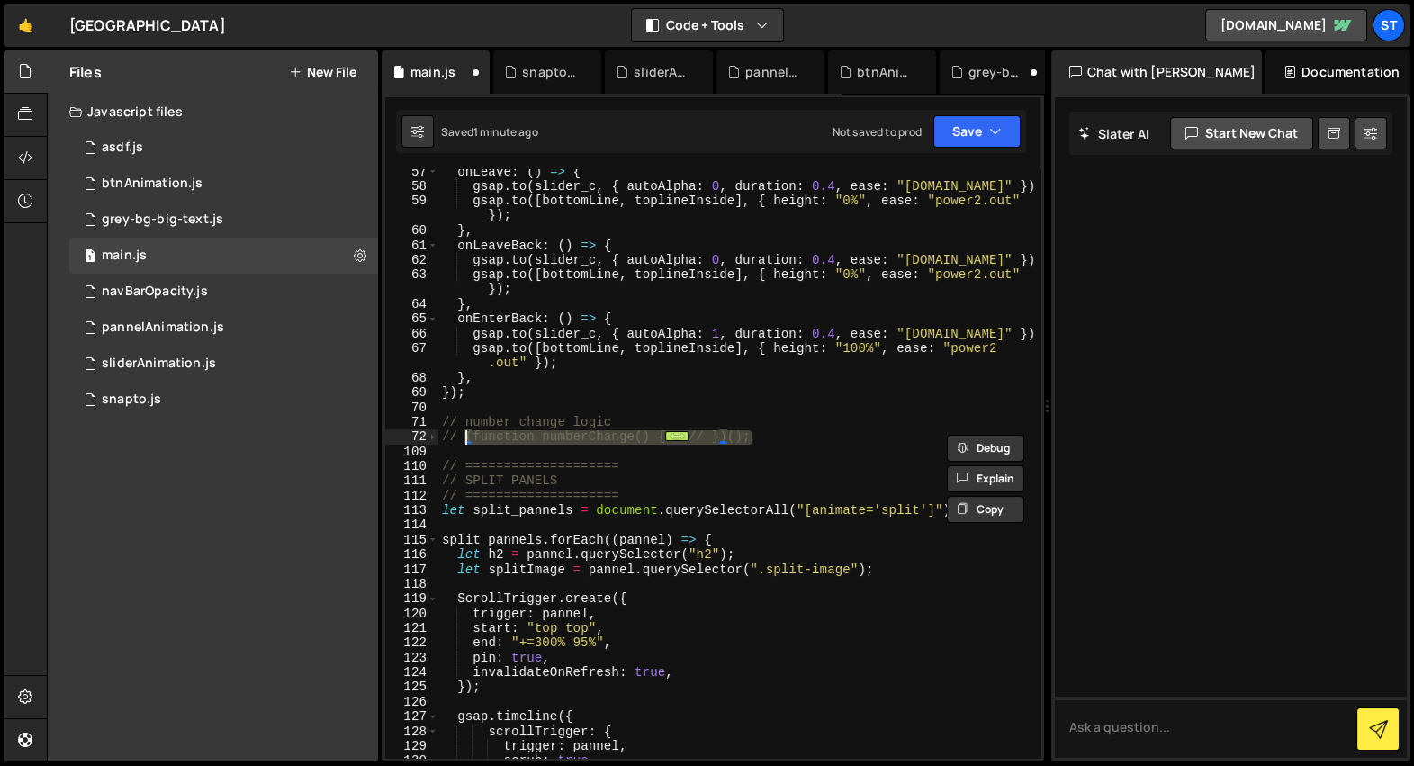
type textarea "// number change logic"
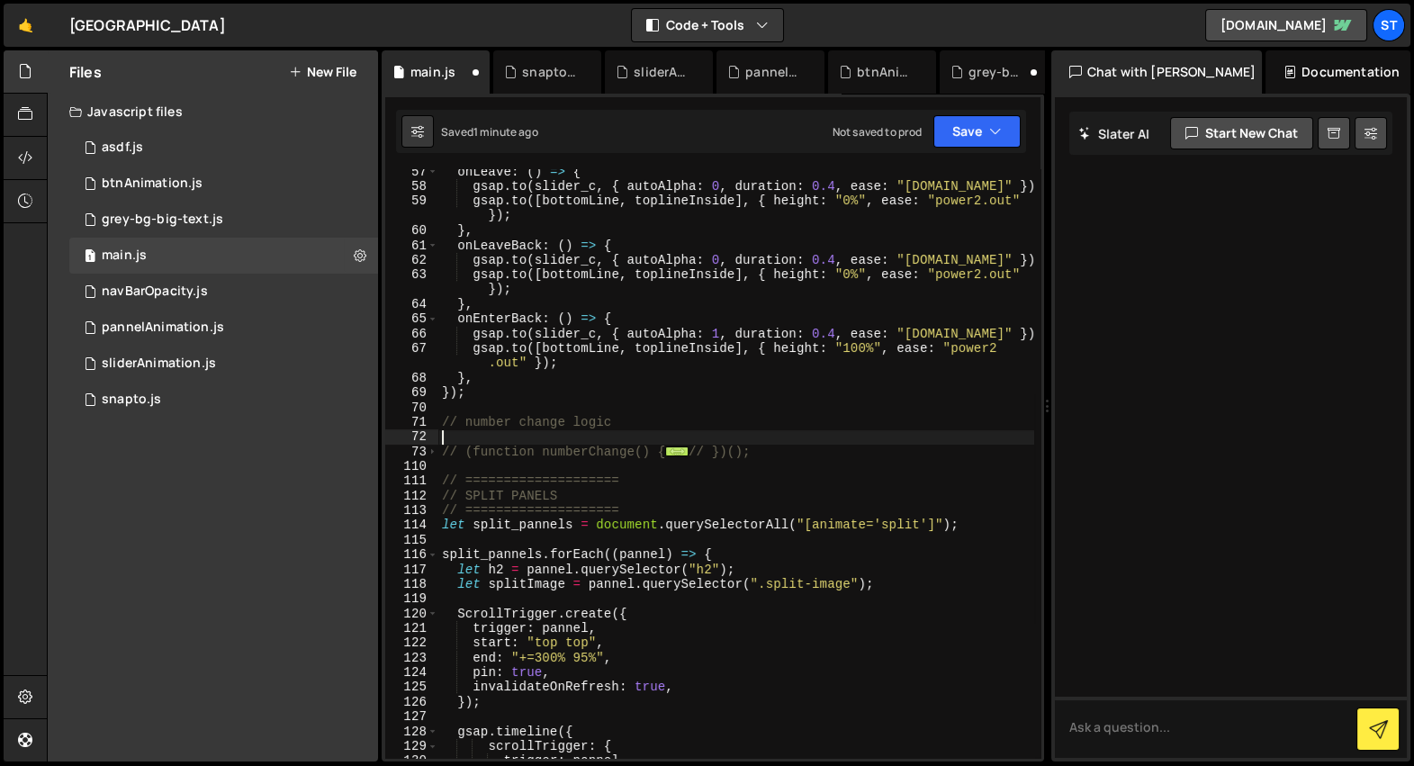
paste textarea
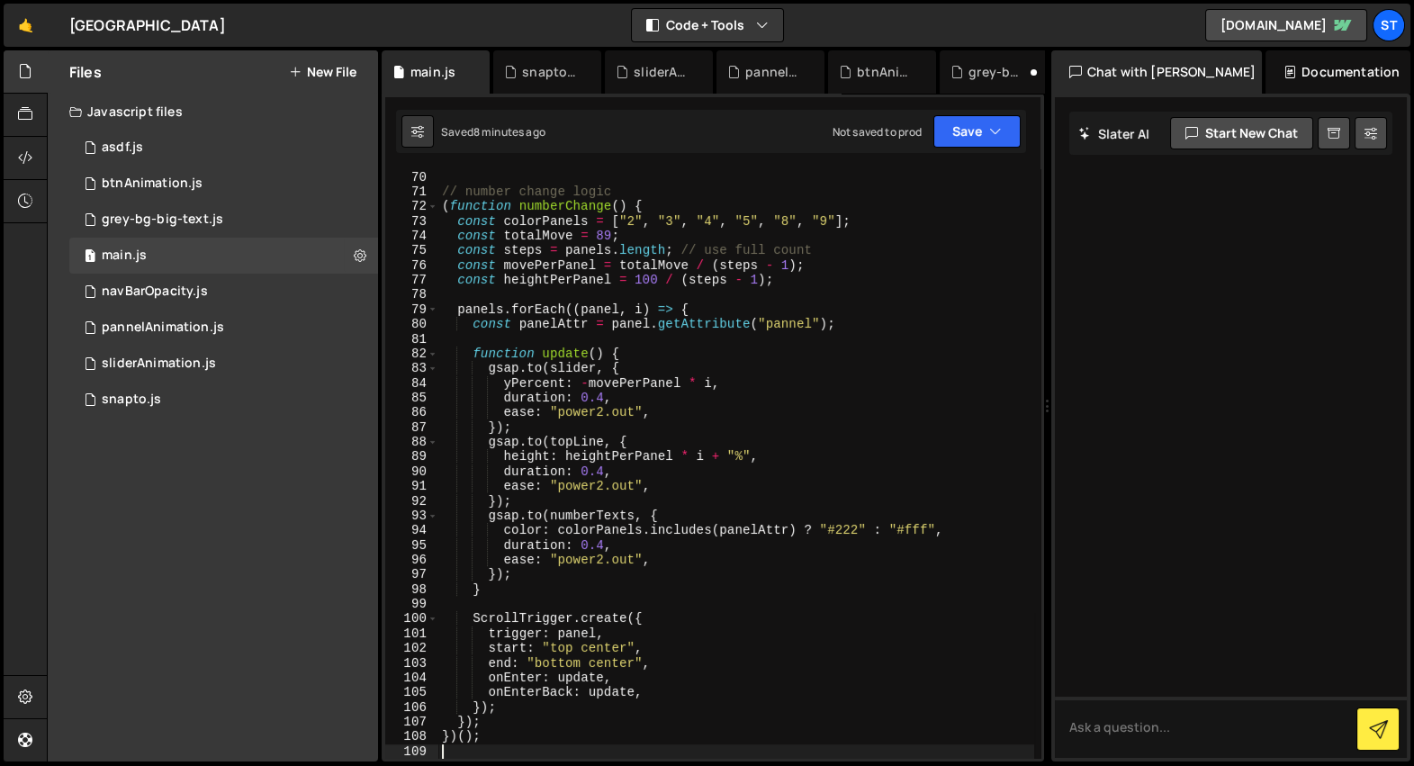
click at [431, 197] on div "71" at bounding box center [411, 192] width 53 height 14
click at [431, 203] on span at bounding box center [433, 206] width 10 height 14
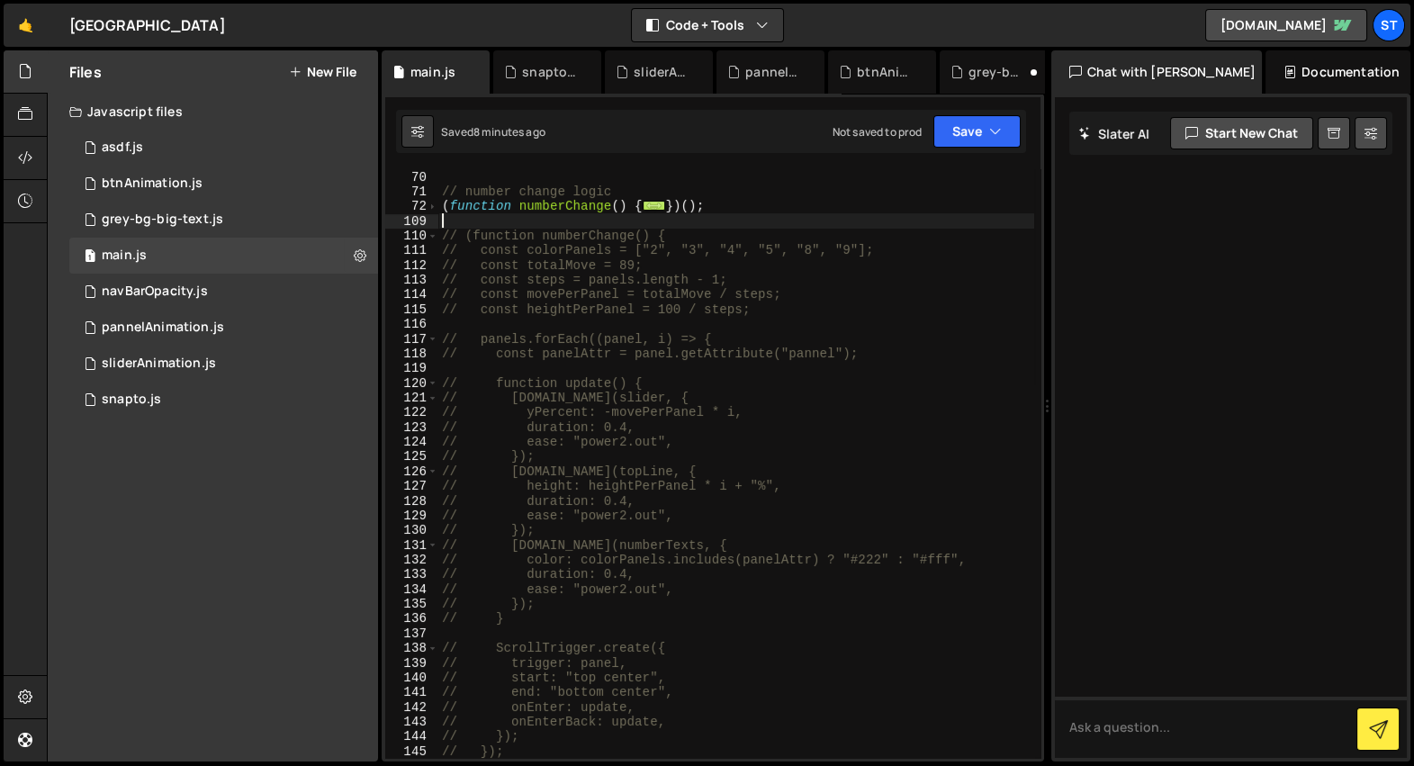
click at [754, 211] on div "}) ; // number change logic ( function numberChange ( ) { ... }) ( ) ; // (func…" at bounding box center [736, 464] width 596 height 619
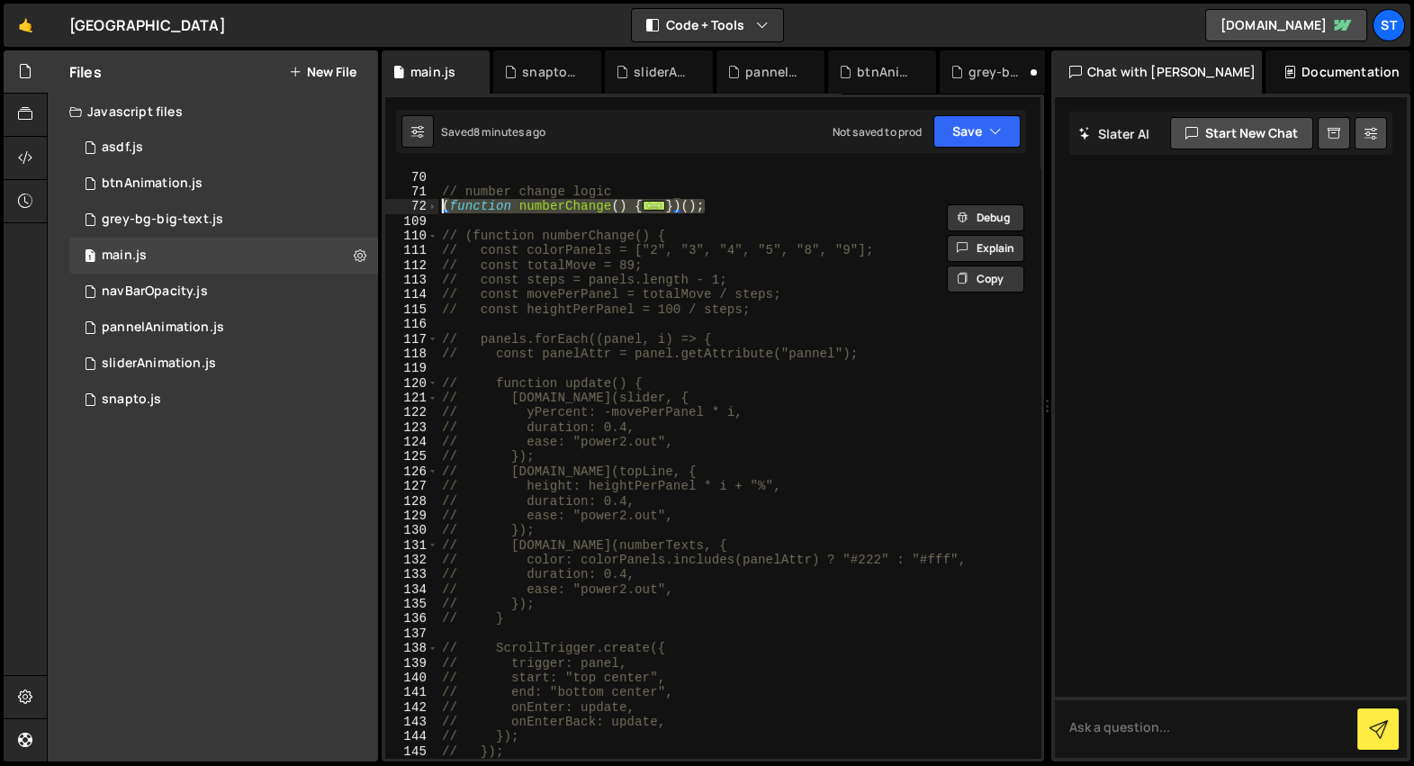
paste textarea "})()"
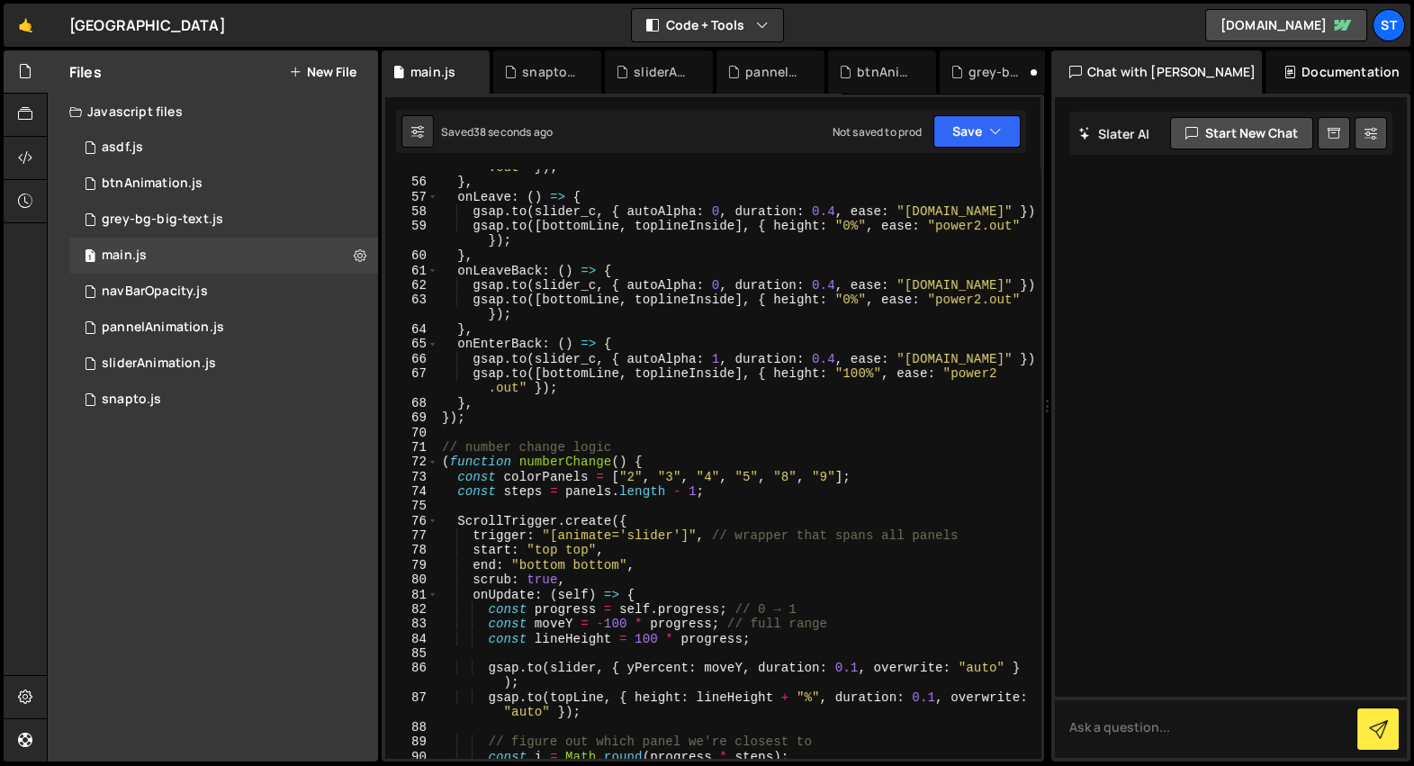
scroll to position [809, 0]
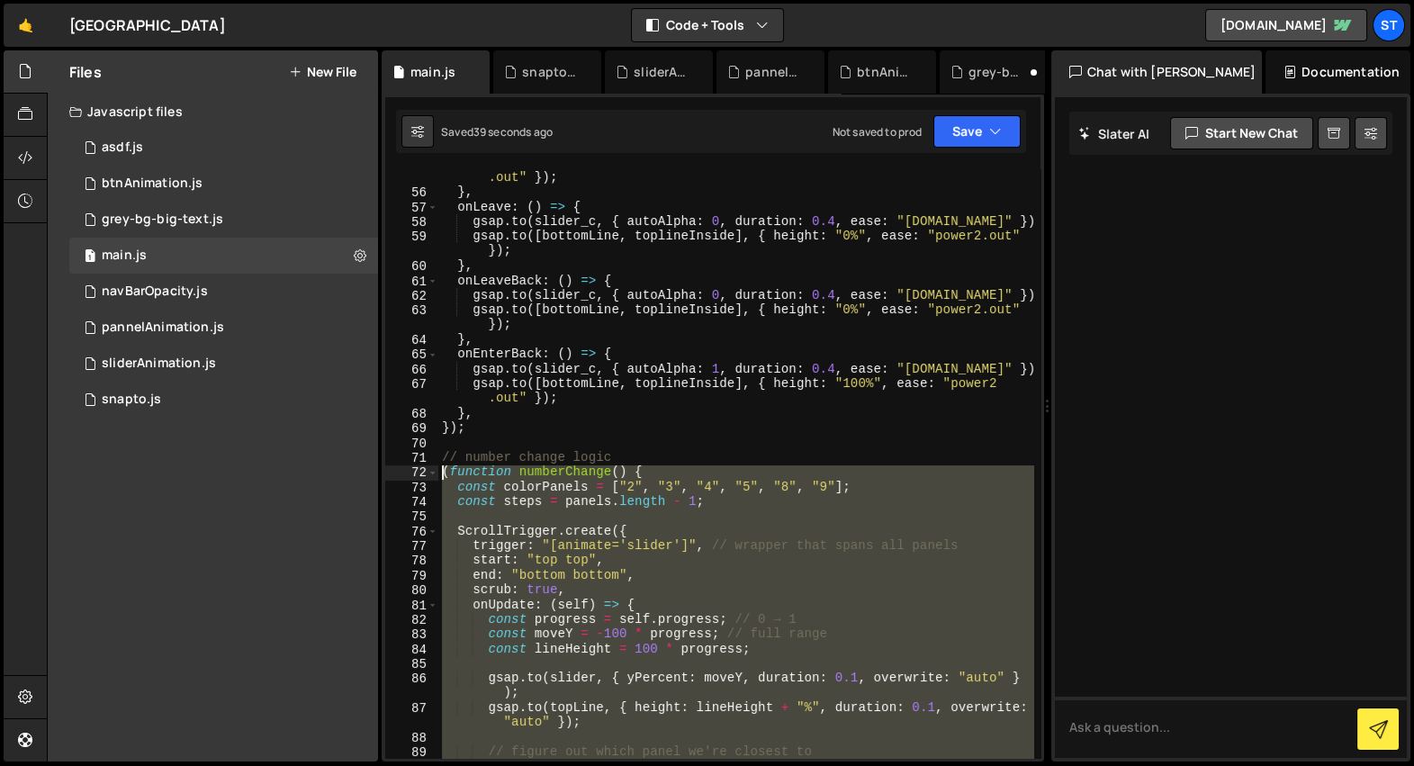
click at [444, 475] on div "gsap . to ([ bottomLine , toplineInside ] , { height : "100%" , ease : "power2 …" at bounding box center [736, 473] width 596 height 634
type textarea "(function numberChange() { const colorPanels = ["2", "3", "4", "5", "8", "9"];"
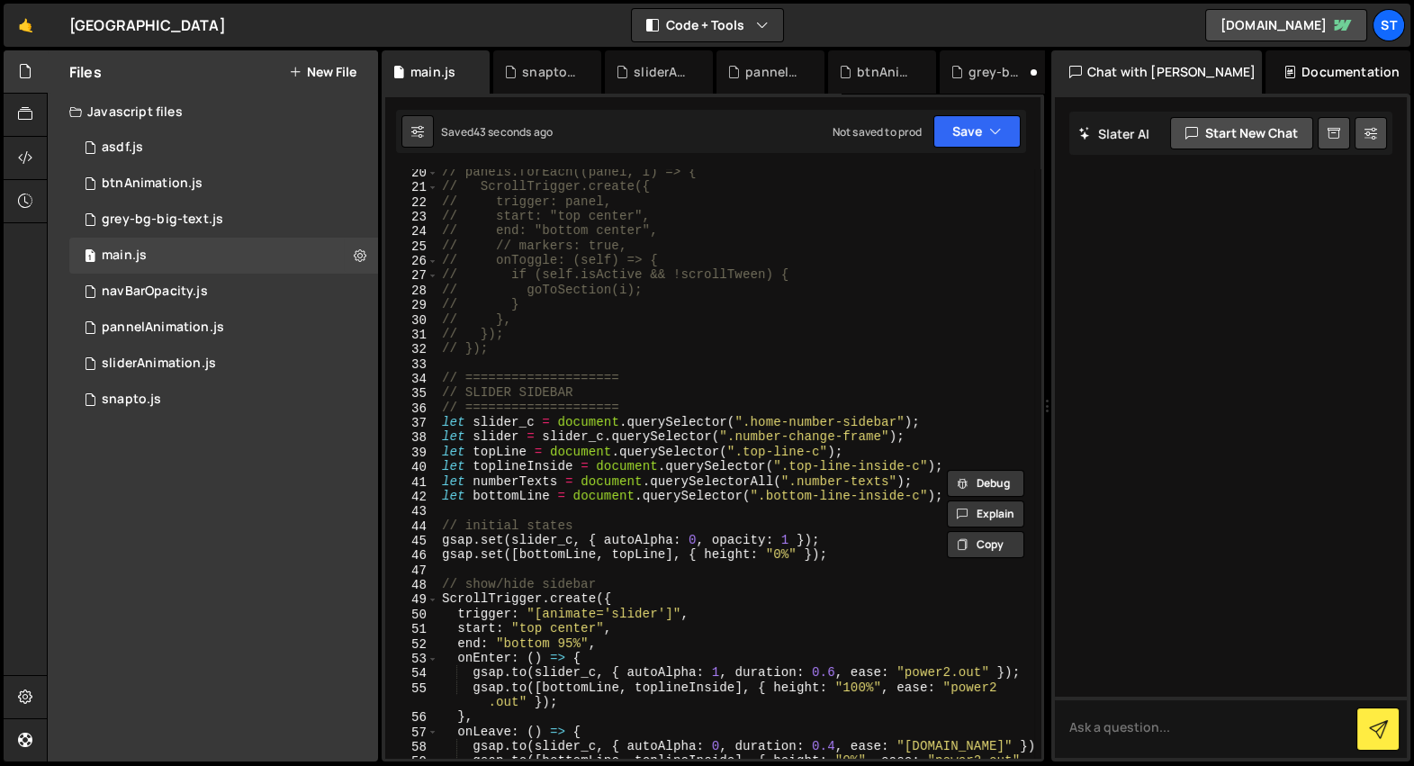
scroll to position [0, 0]
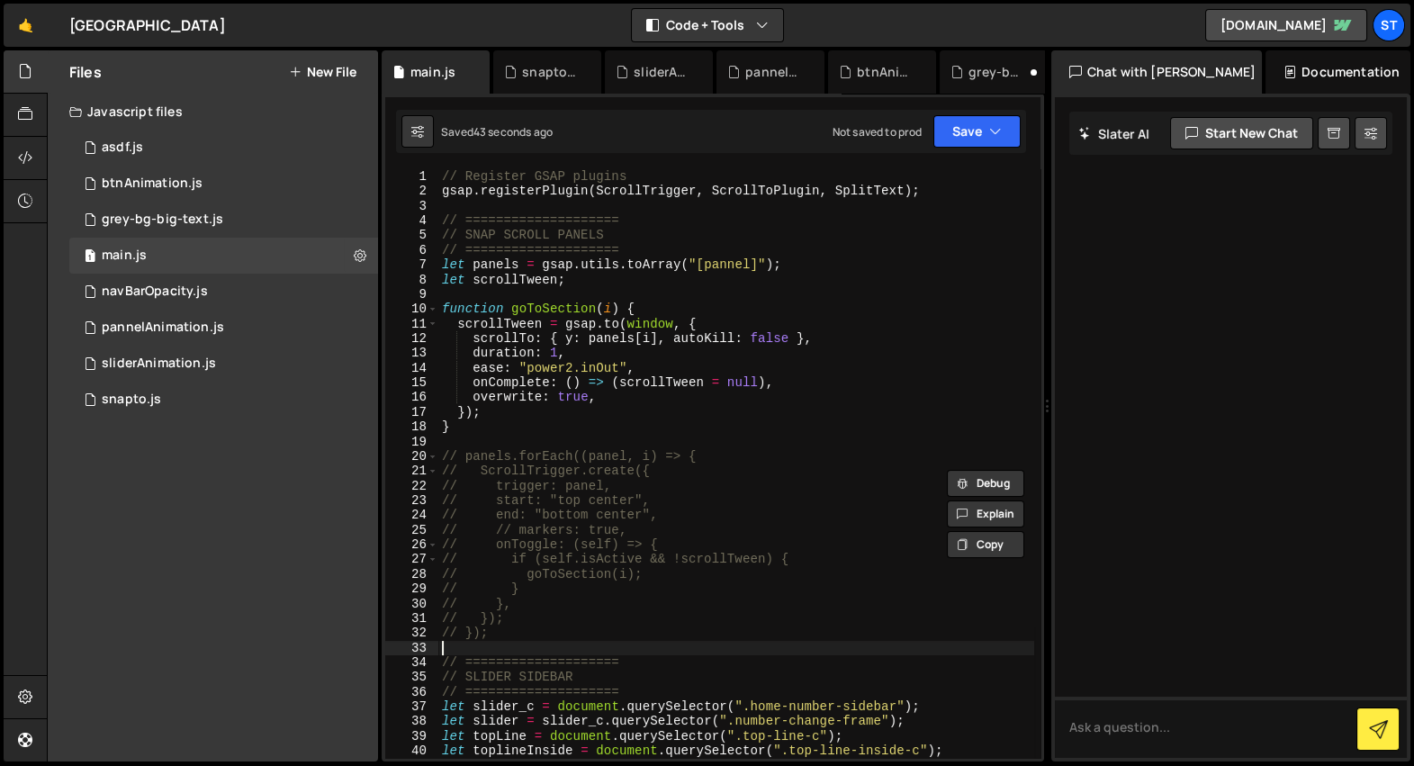
click at [827, 655] on div "// Register GSAP plugins gsap . registerPlugin ( ScrollTrigger , ScrollToPlugin…" at bounding box center [736, 478] width 596 height 619
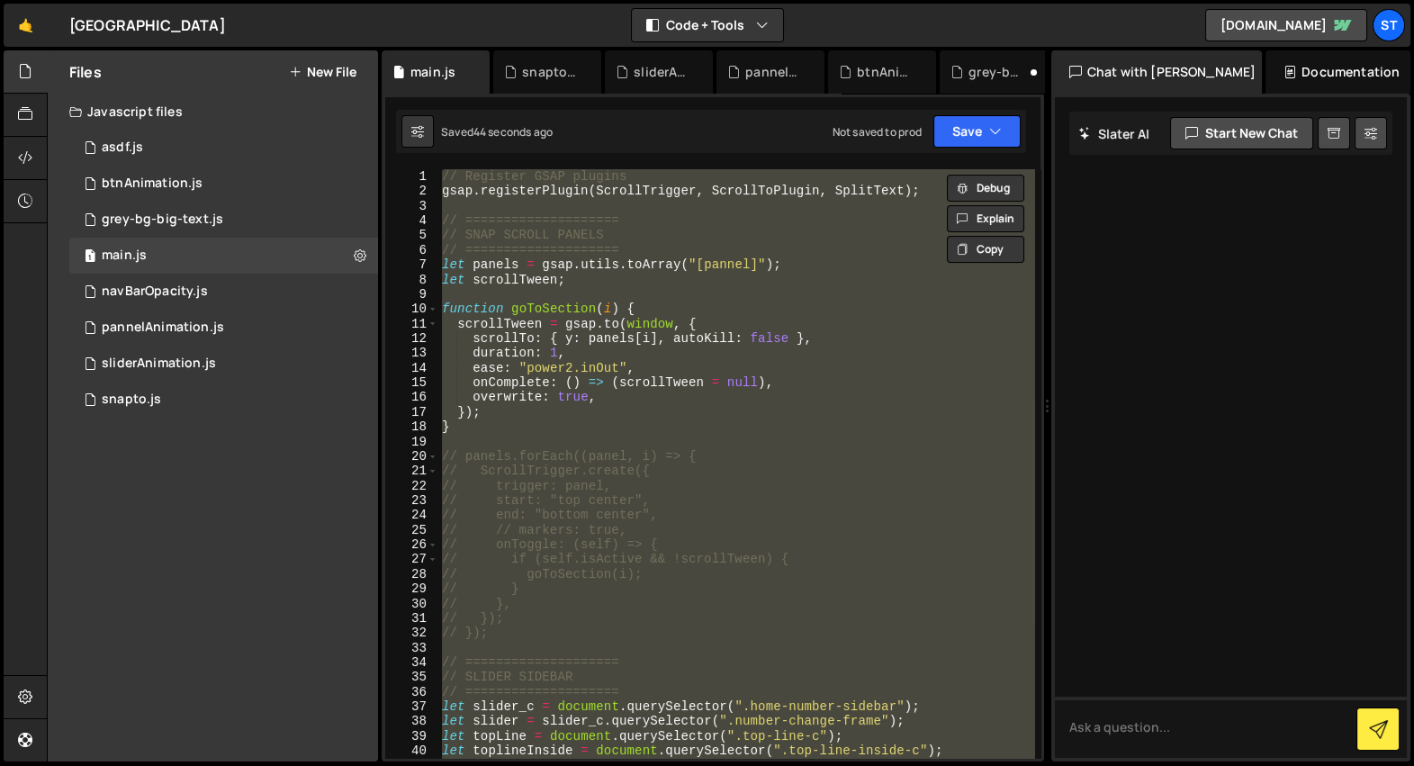
type textarea "// console.log("GSAP animations initialized.");"
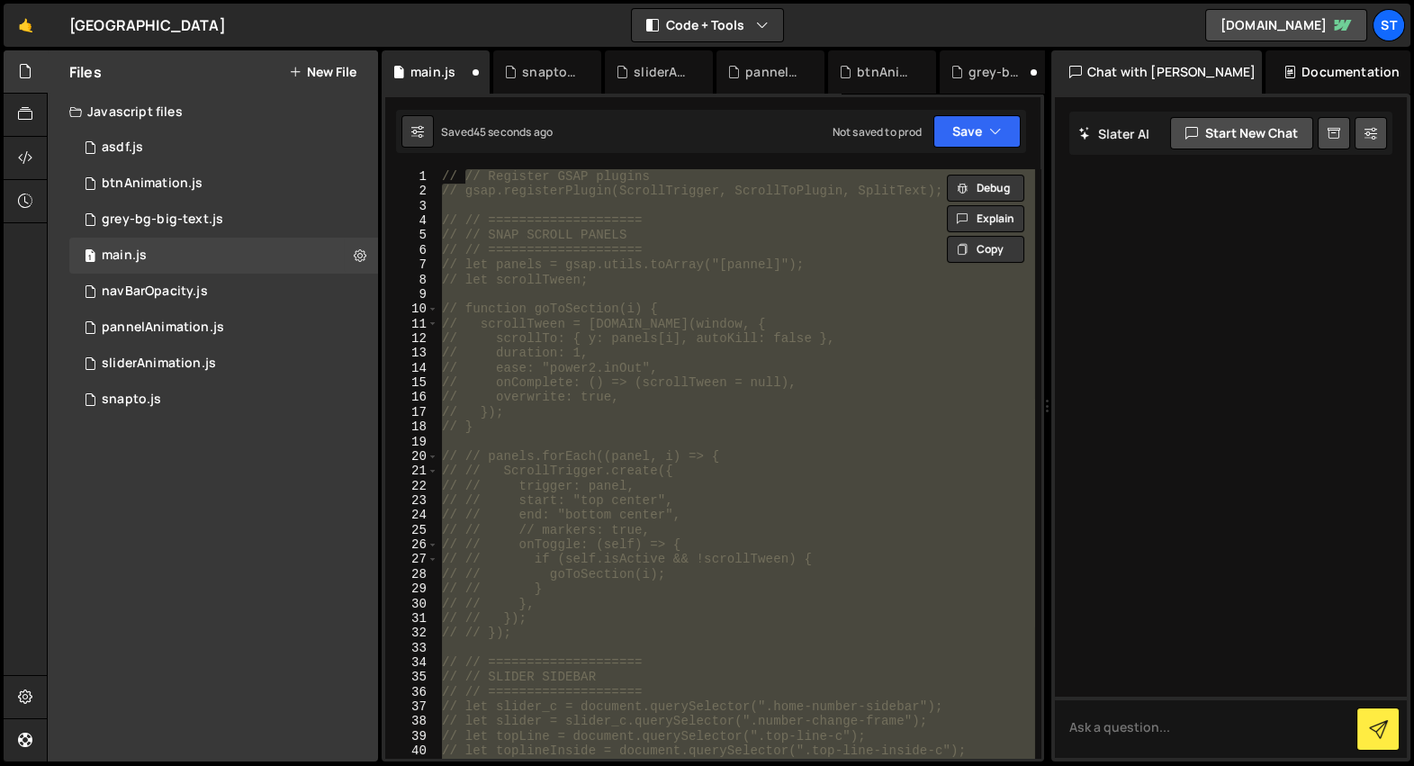
scroll to position [3225, 0]
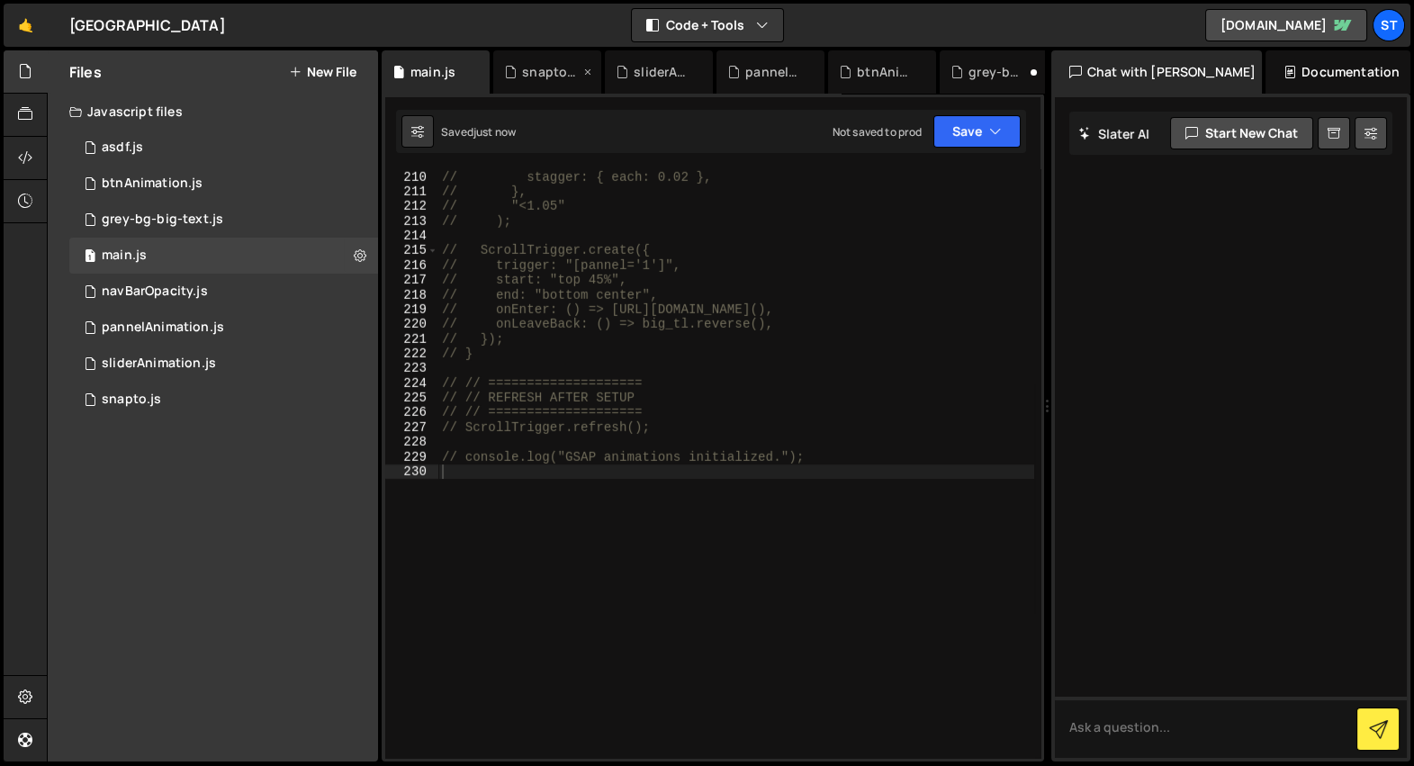
click at [564, 86] on div "snapto.js" at bounding box center [547, 71] width 108 height 43
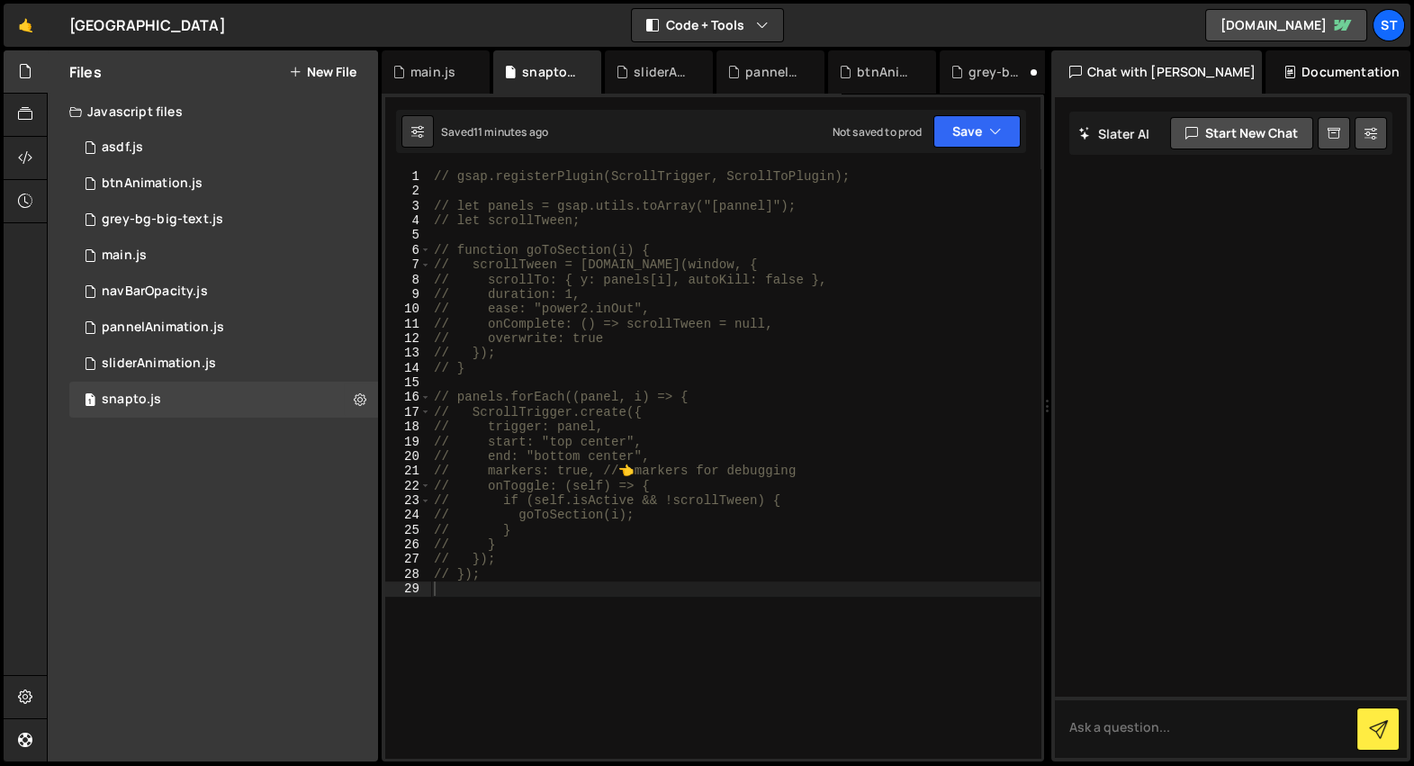
click at [727, 394] on div "// gsap.registerPlugin(ScrollTrigger, ScrollToPlugin); // let panels = gsap.uti…" at bounding box center [735, 478] width 610 height 619
type textarea "// });"
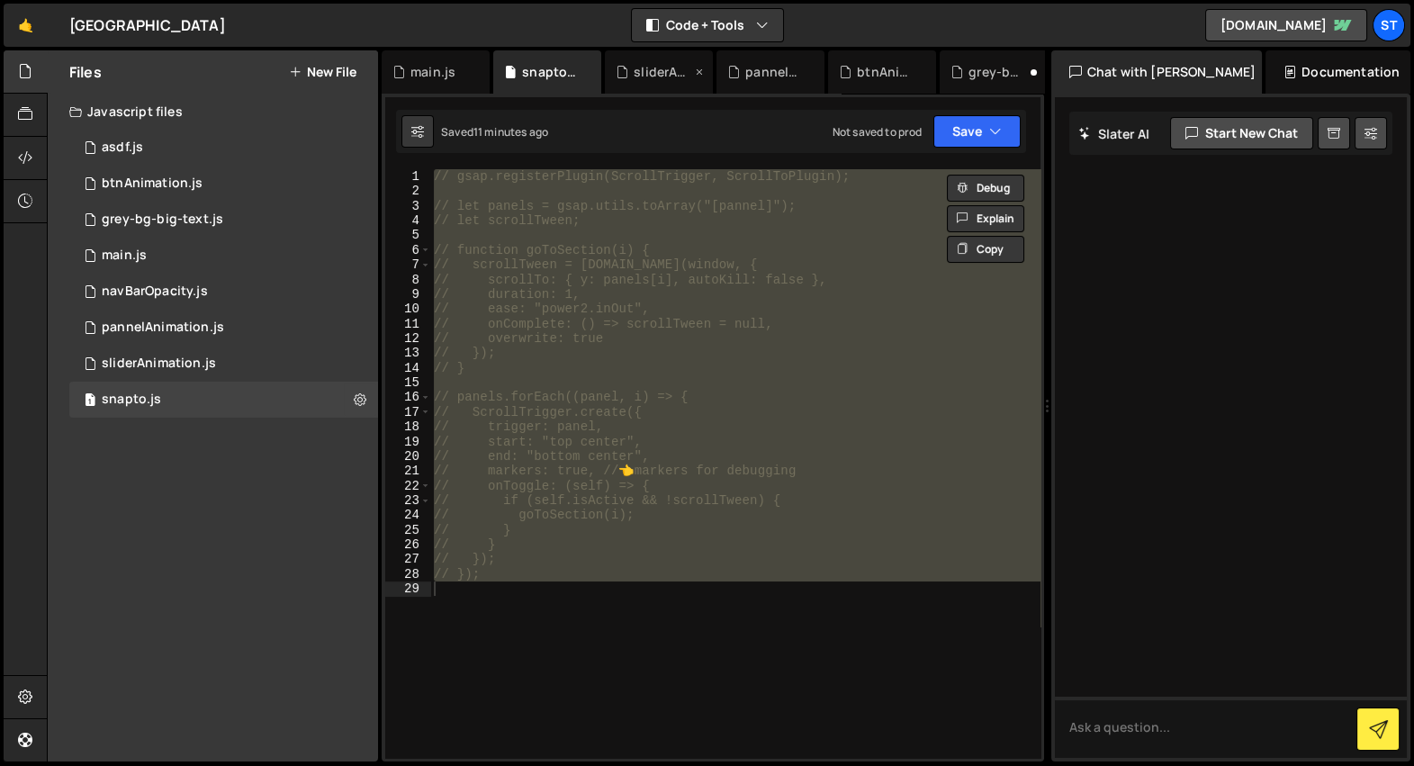
click at [651, 68] on div "sliderAnimation.js" at bounding box center [663, 72] width 58 height 18
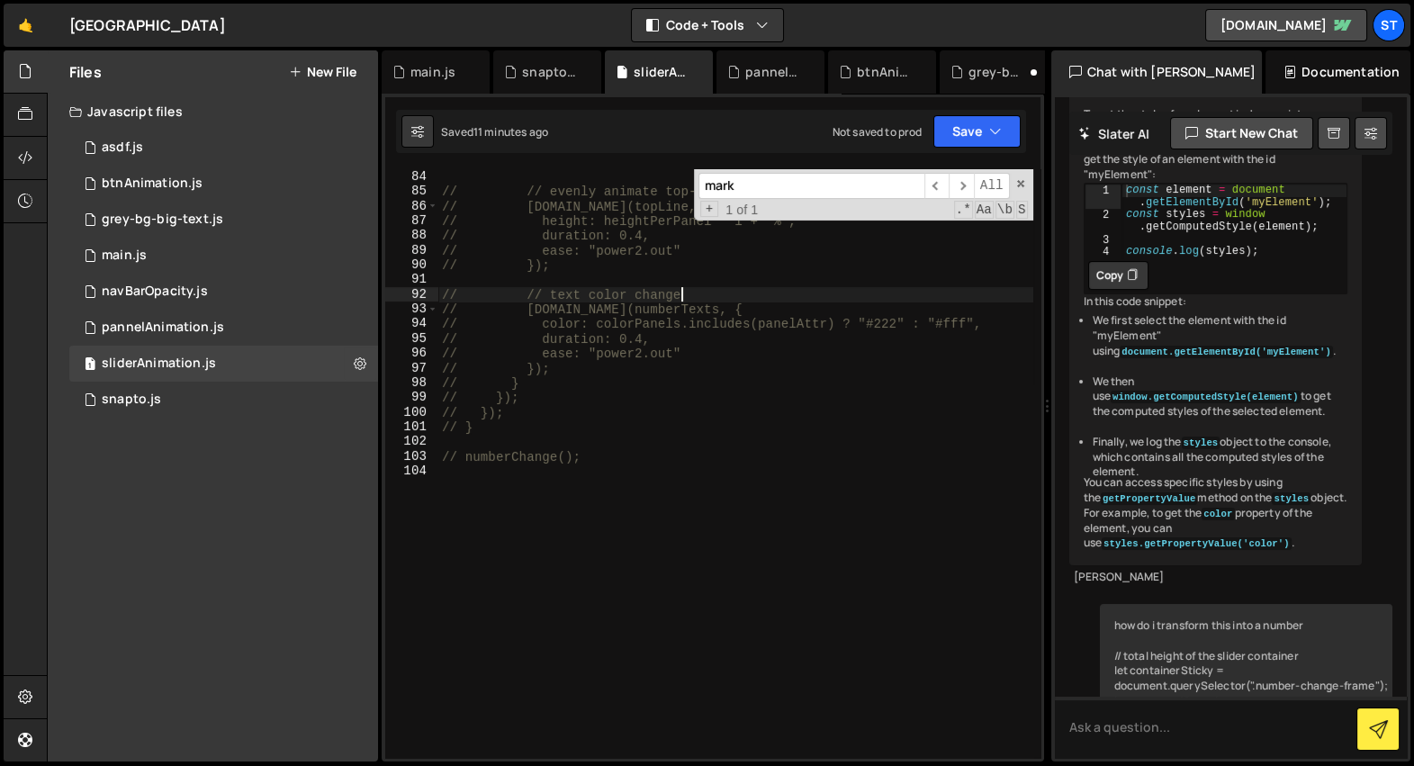
click at [694, 296] on div "// }); // // evenly animate top-line height // [DOMAIN_NAME](topLine, { // heig…" at bounding box center [735, 464] width 595 height 619
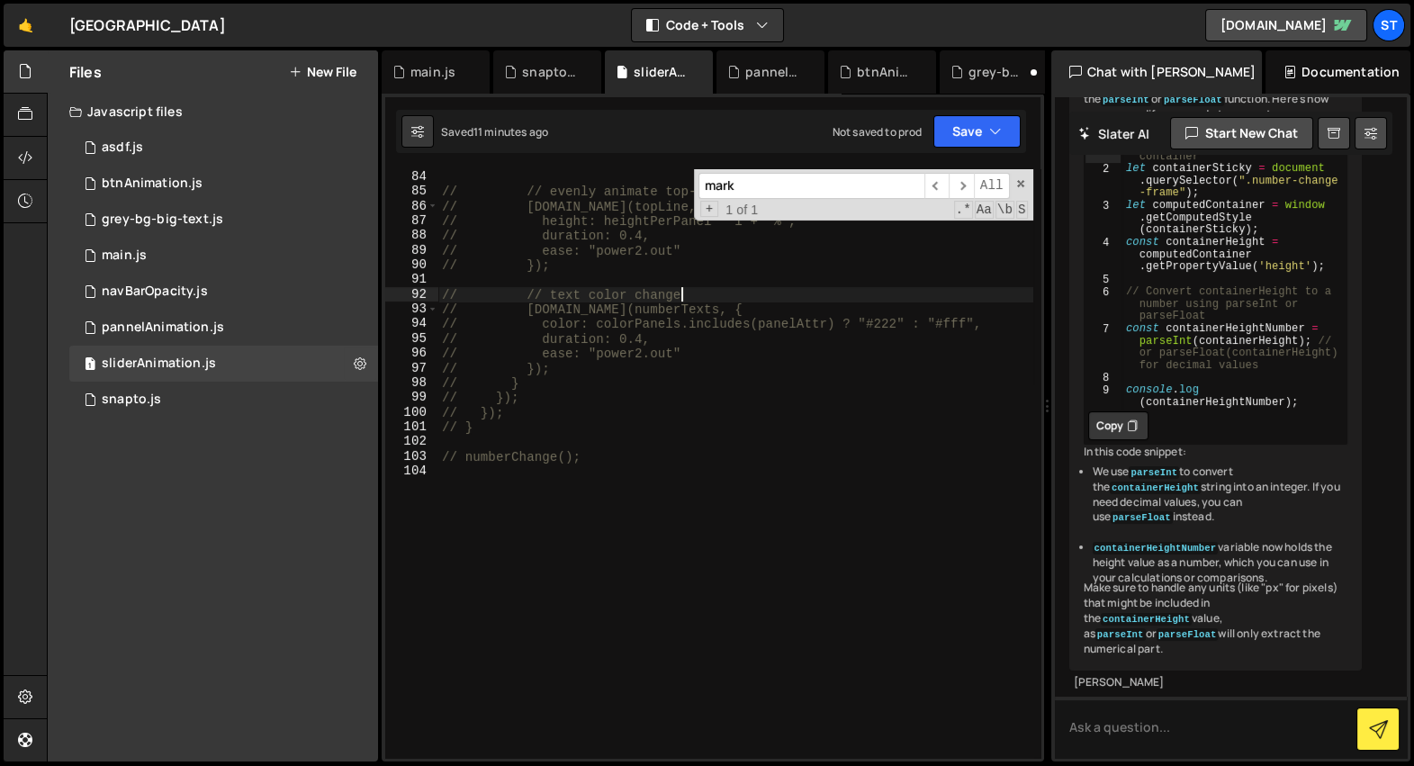
scroll to position [1139, 0]
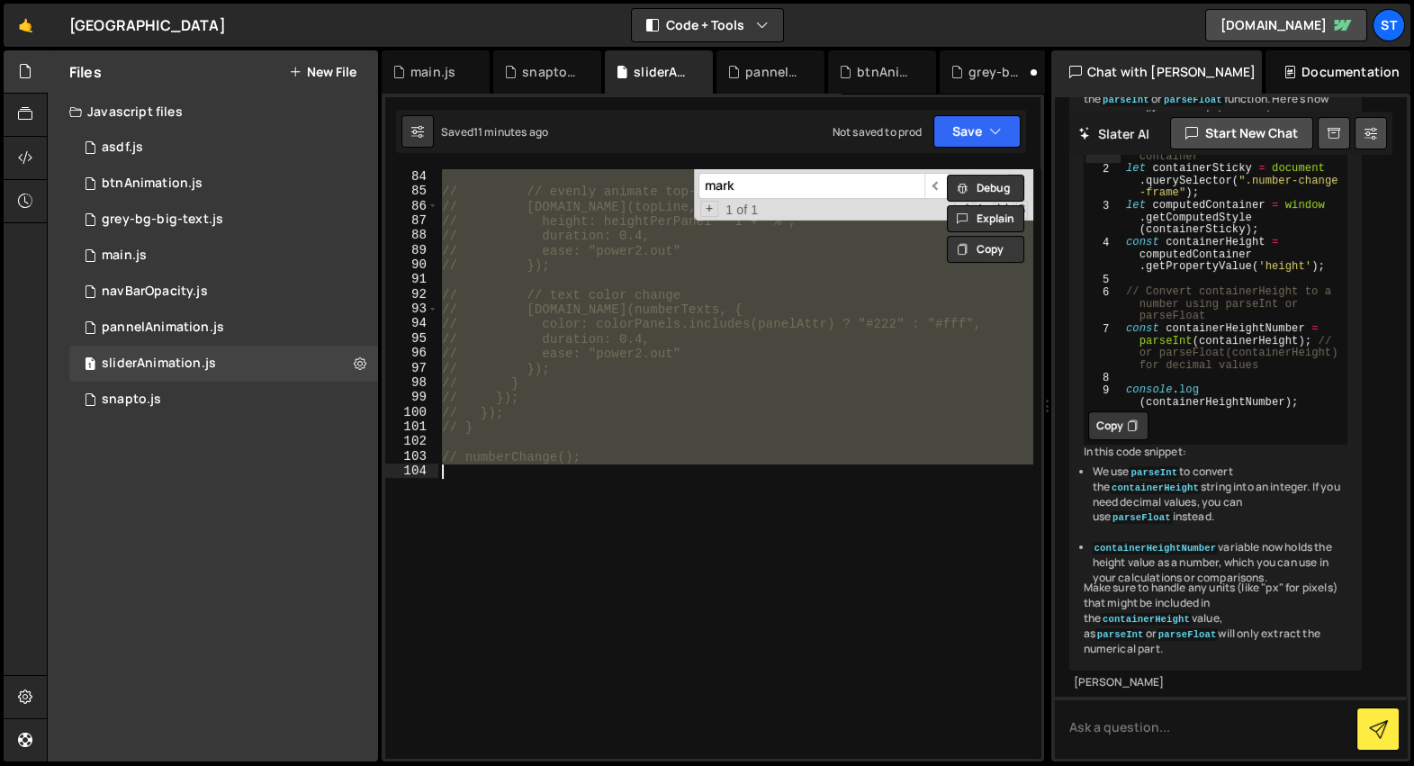
type textarea "numberChange();"
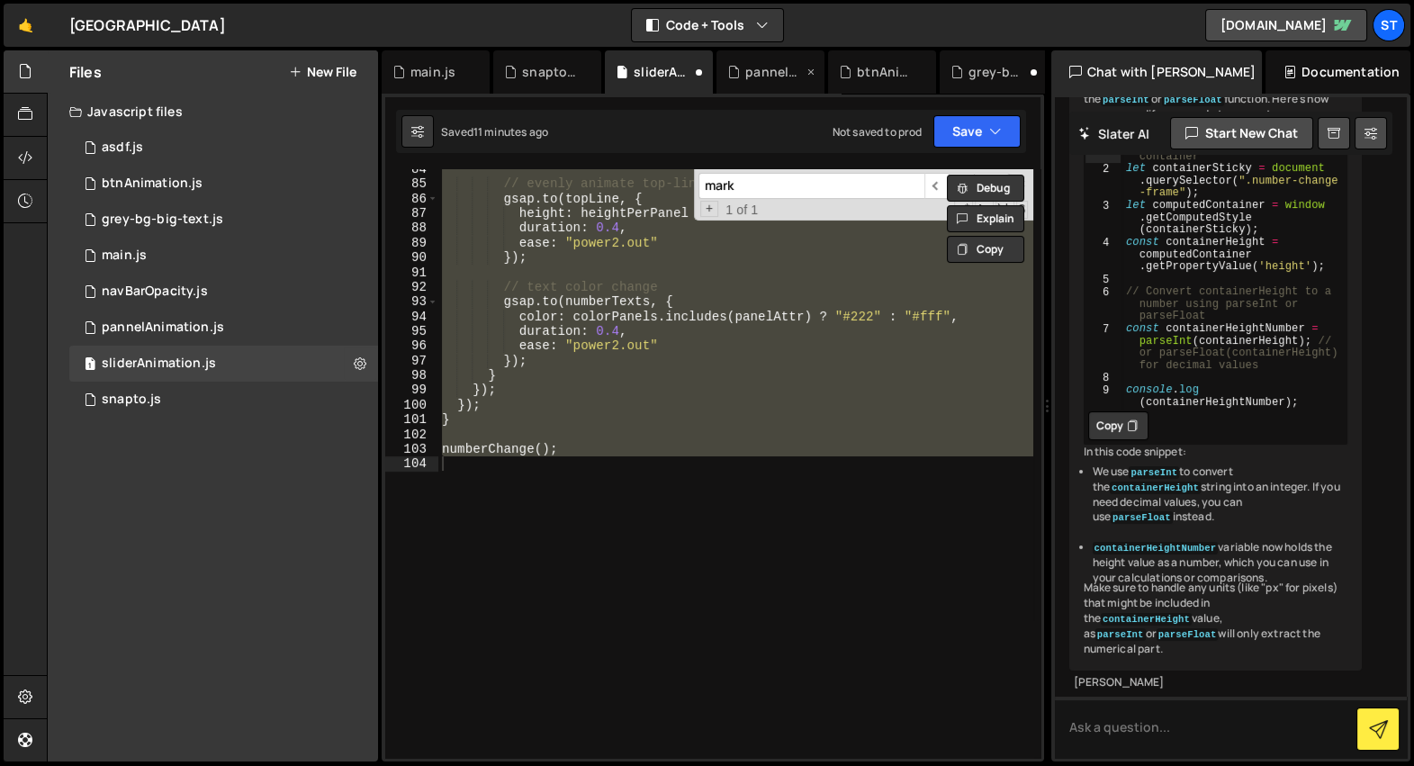
click at [769, 69] on div "pannelAnimation.js" at bounding box center [774, 72] width 58 height 18
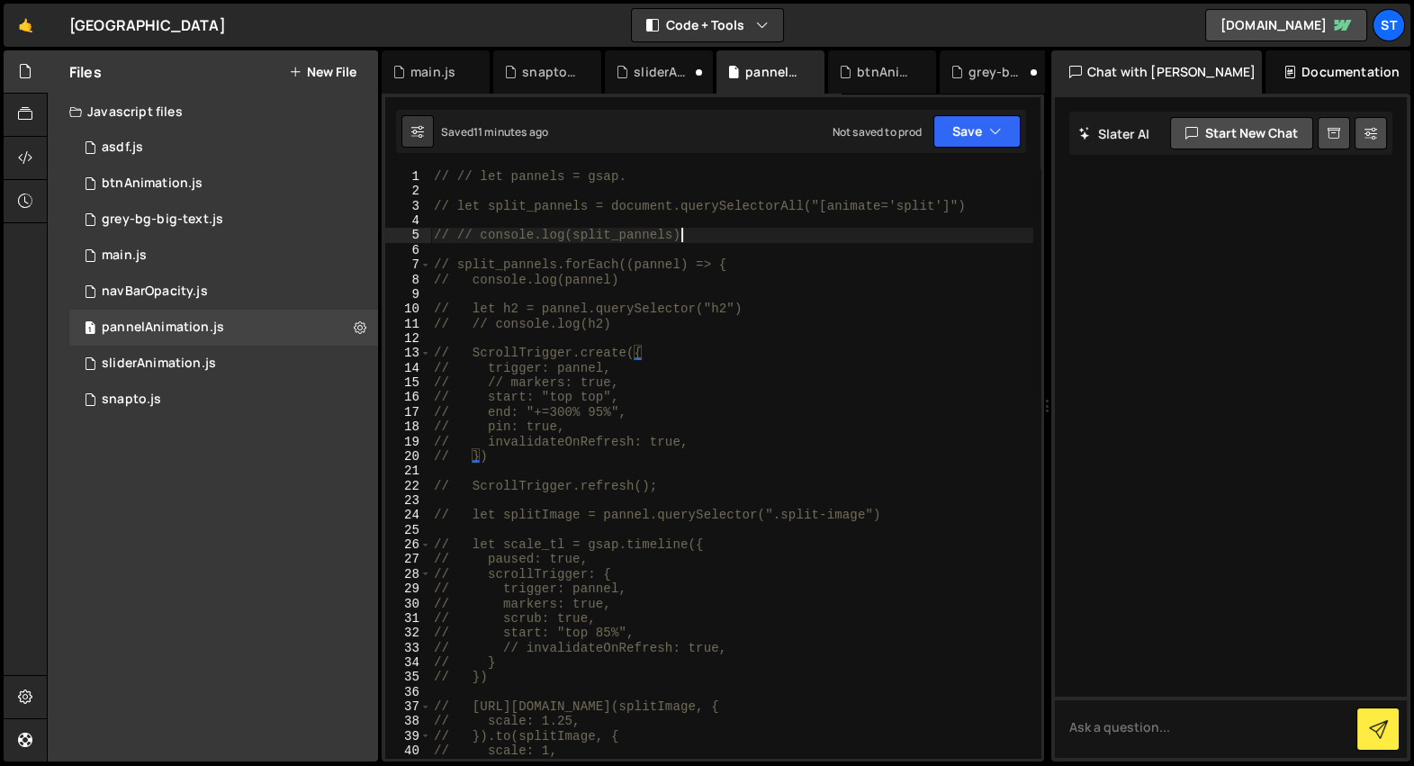
click at [751, 238] on div "// // let pannels = gsap. // let split_pannels = document.querySelectorAll("[an…" at bounding box center [731, 478] width 603 height 619
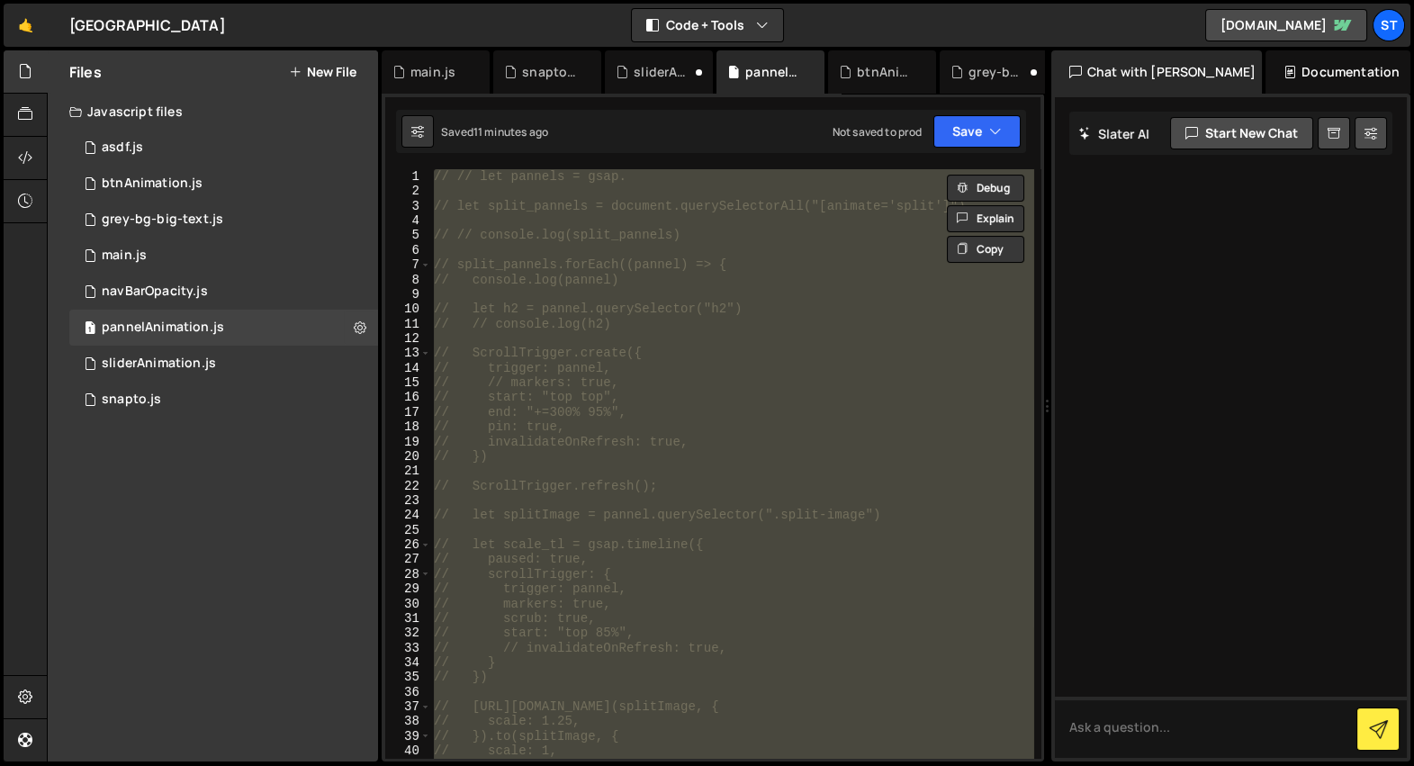
type textarea "})"
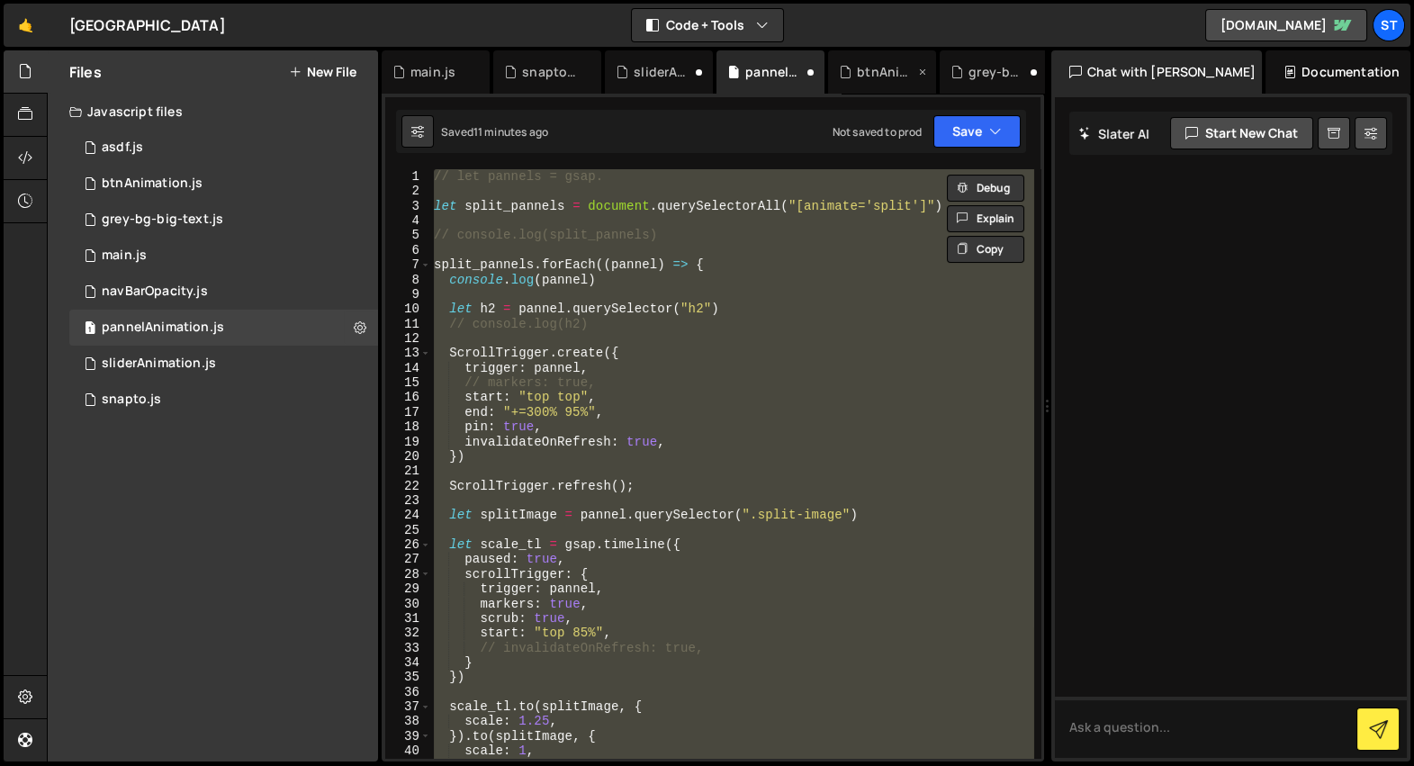
click at [846, 94] on div "1 Type cmd + s to save your Javascript file. הההההההההההההההההההההההההההההההההה…" at bounding box center [713, 428] width 663 height 668
click at [849, 81] on div "btnAnimation.js" at bounding box center [882, 71] width 108 height 43
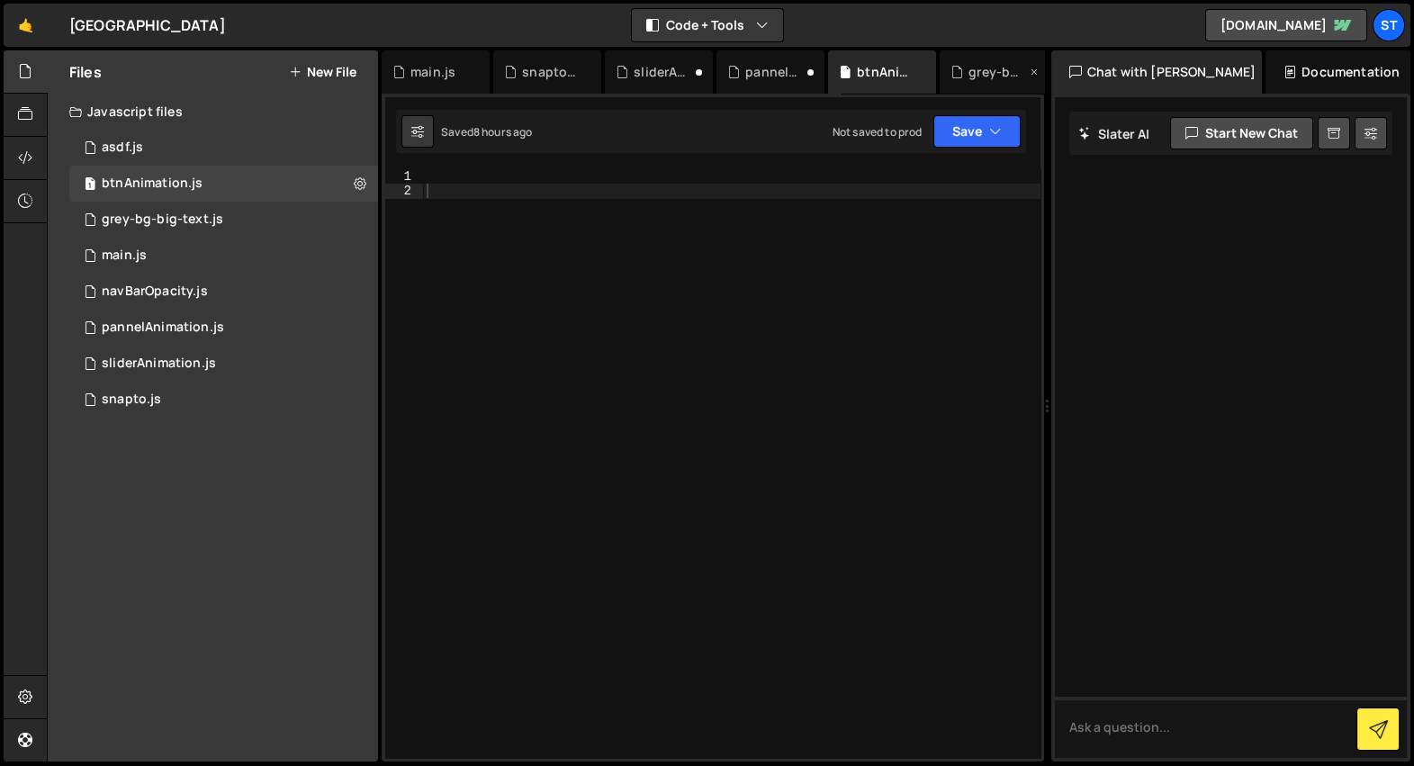
click at [974, 67] on div "grey-bg-big-text.js" at bounding box center [998, 72] width 58 height 18
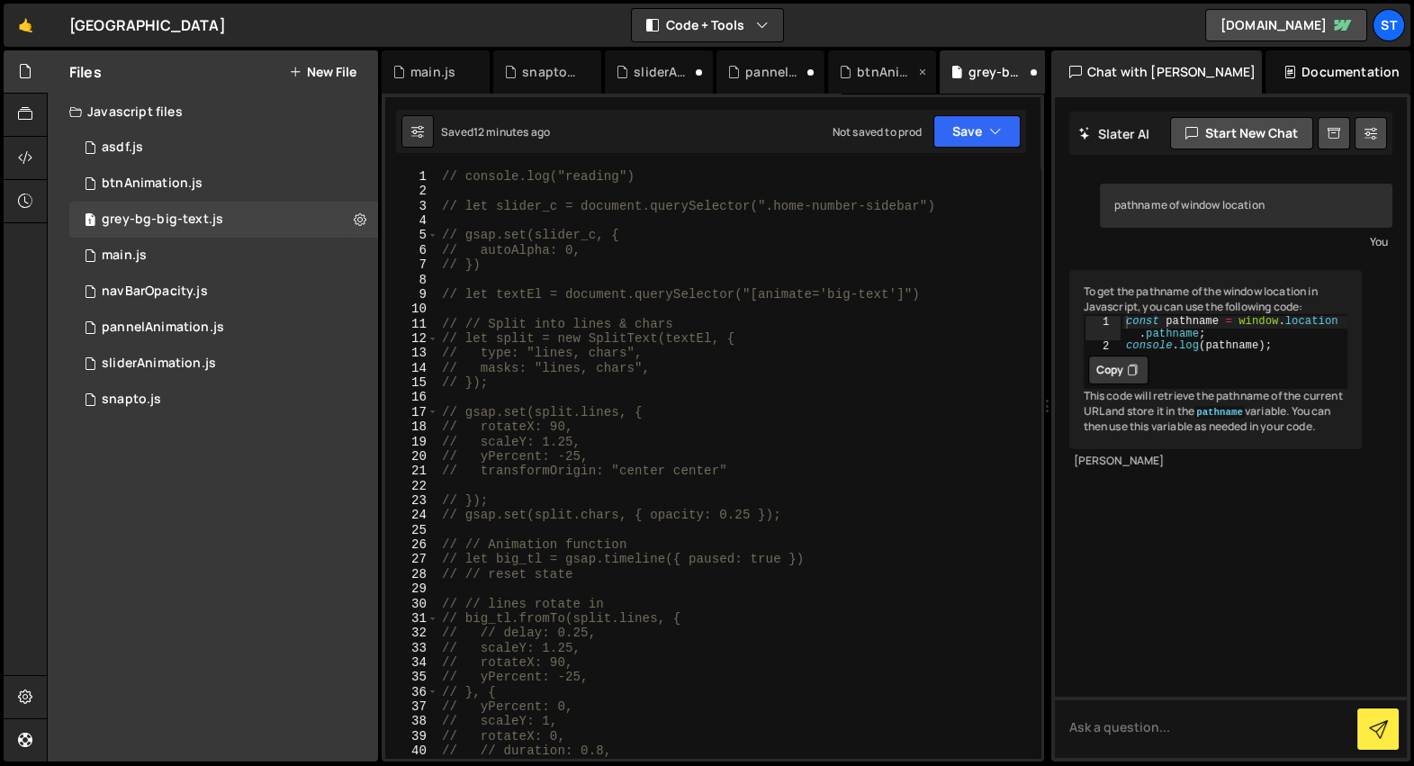
click at [851, 78] on icon at bounding box center [845, 72] width 13 height 18
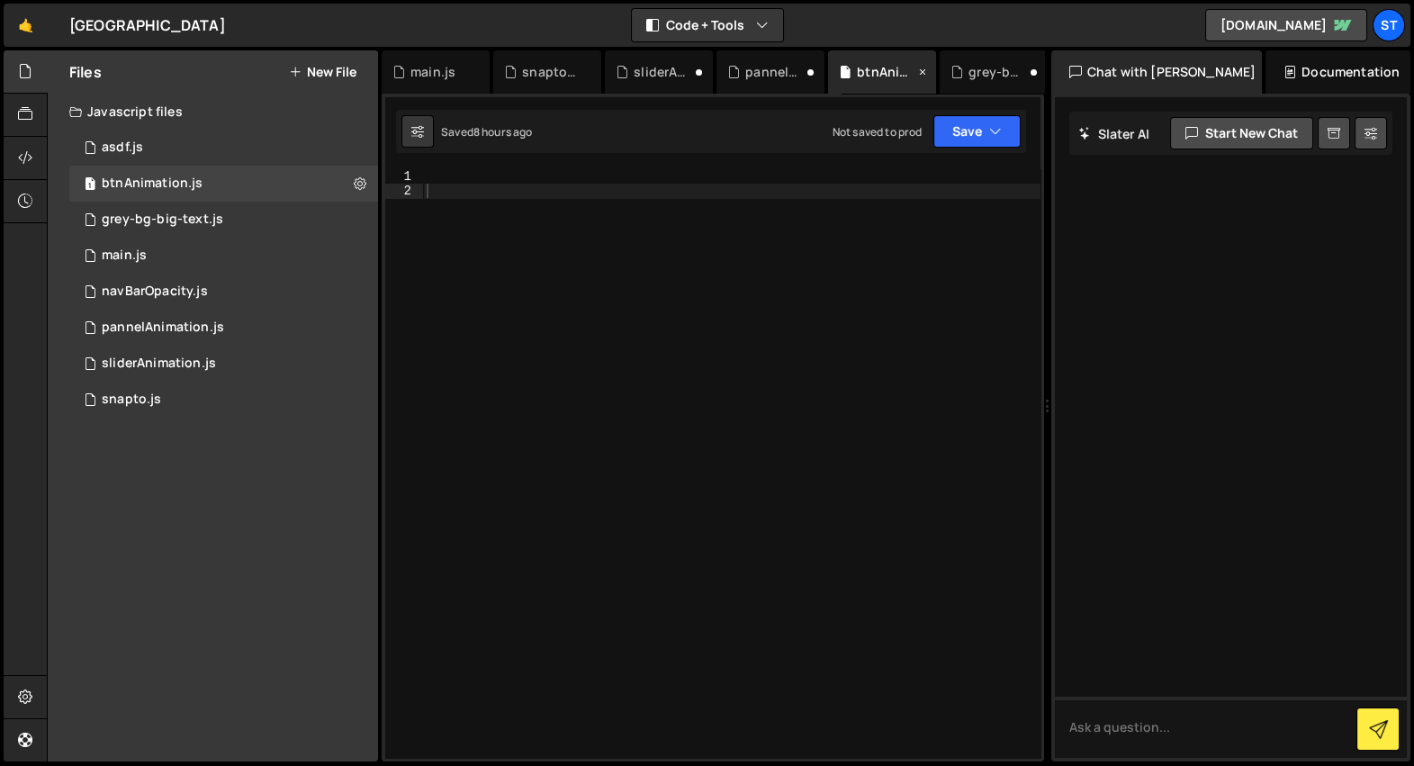
click at [920, 73] on icon at bounding box center [923, 72] width 13 height 18
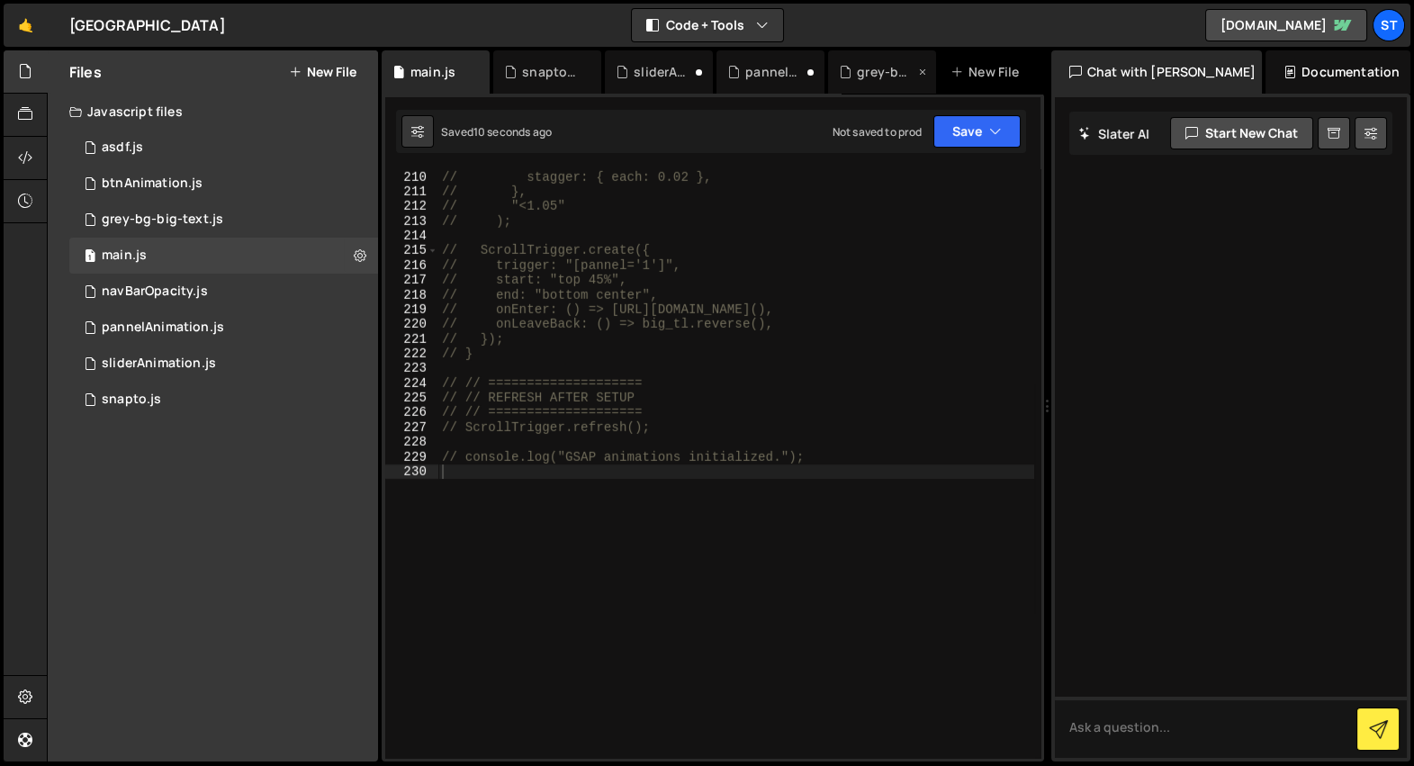
click at [849, 78] on icon at bounding box center [845, 72] width 13 height 18
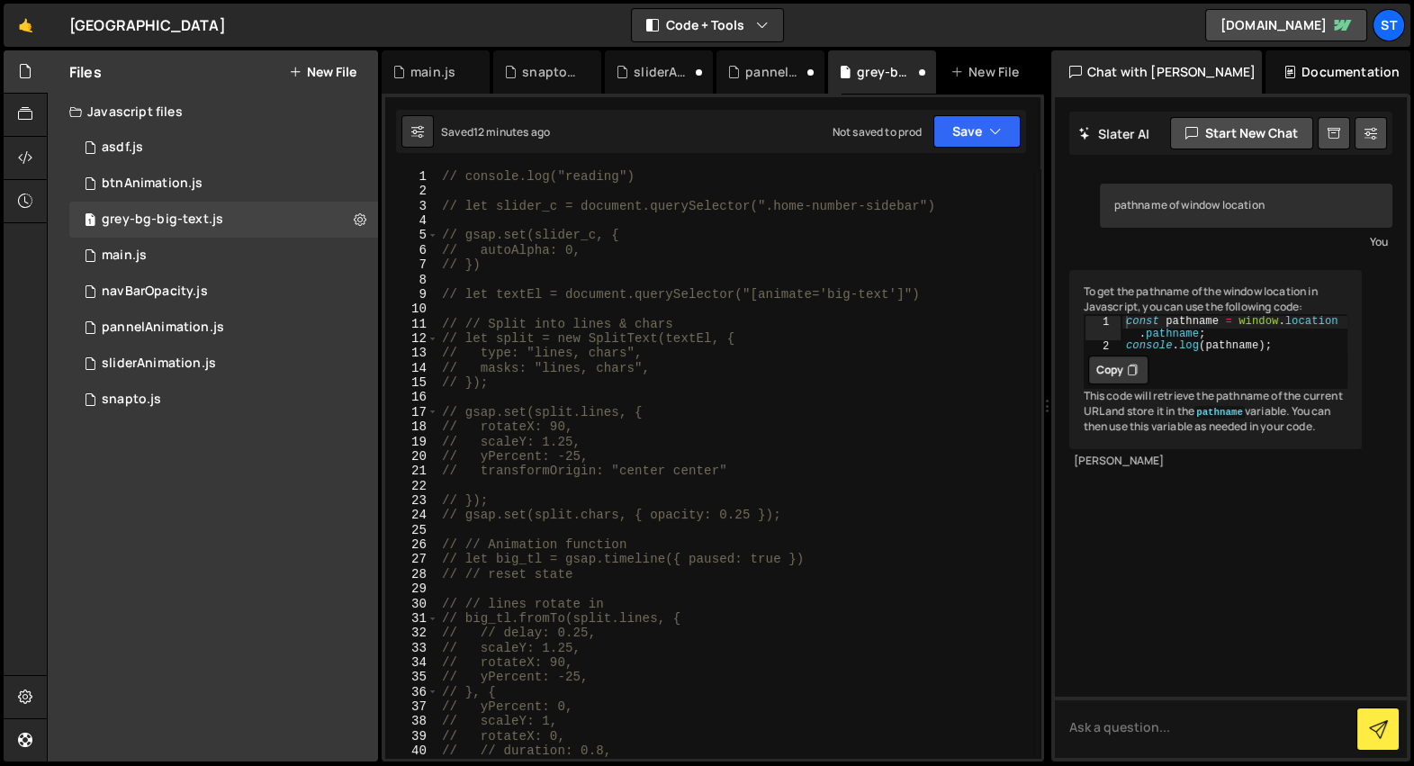
click at [842, 336] on div "// console.log("reading") // let slider_c = document.querySelector(".home-numbe…" at bounding box center [735, 478] width 595 height 619
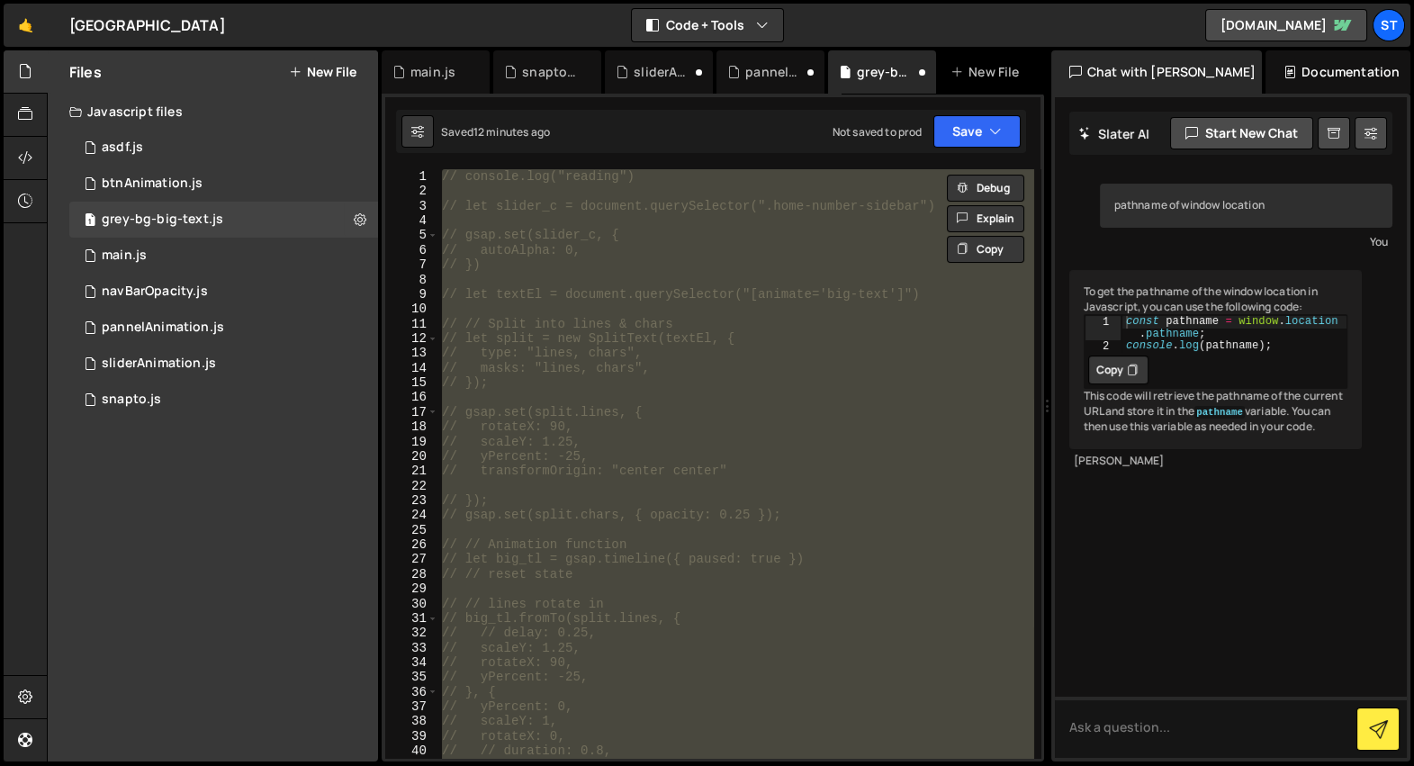
type textarea "})"
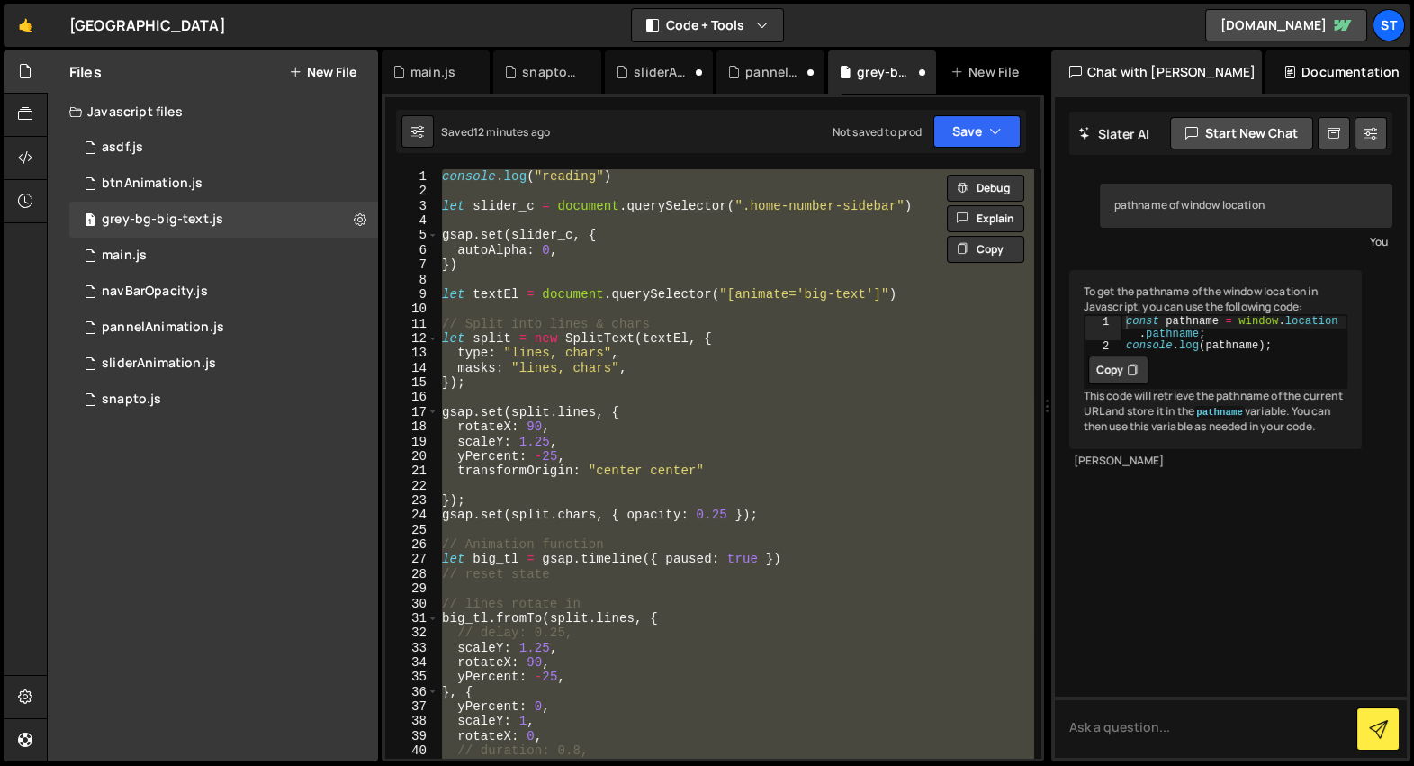
scroll to position [1324, 0]
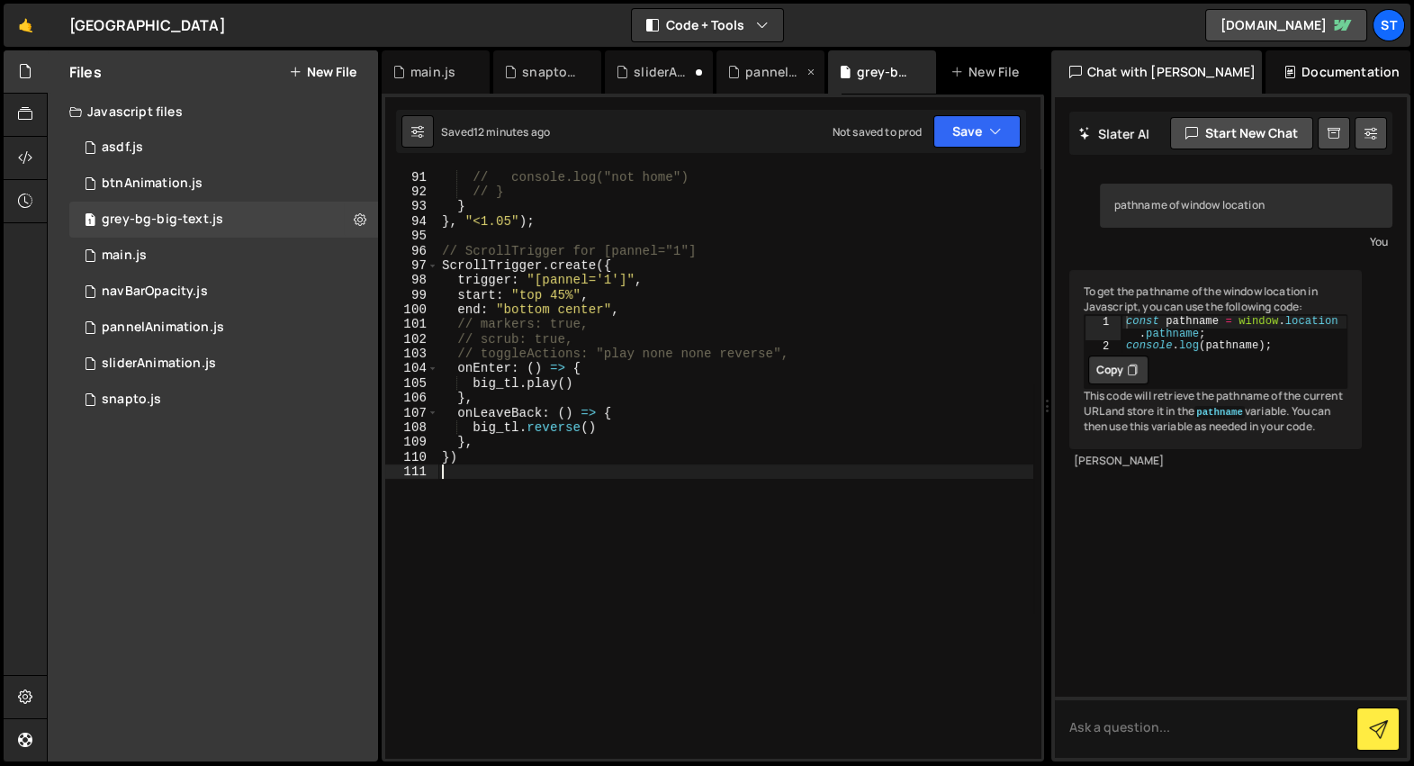
click at [772, 60] on div "pannelAnimation.js" at bounding box center [771, 71] width 108 height 43
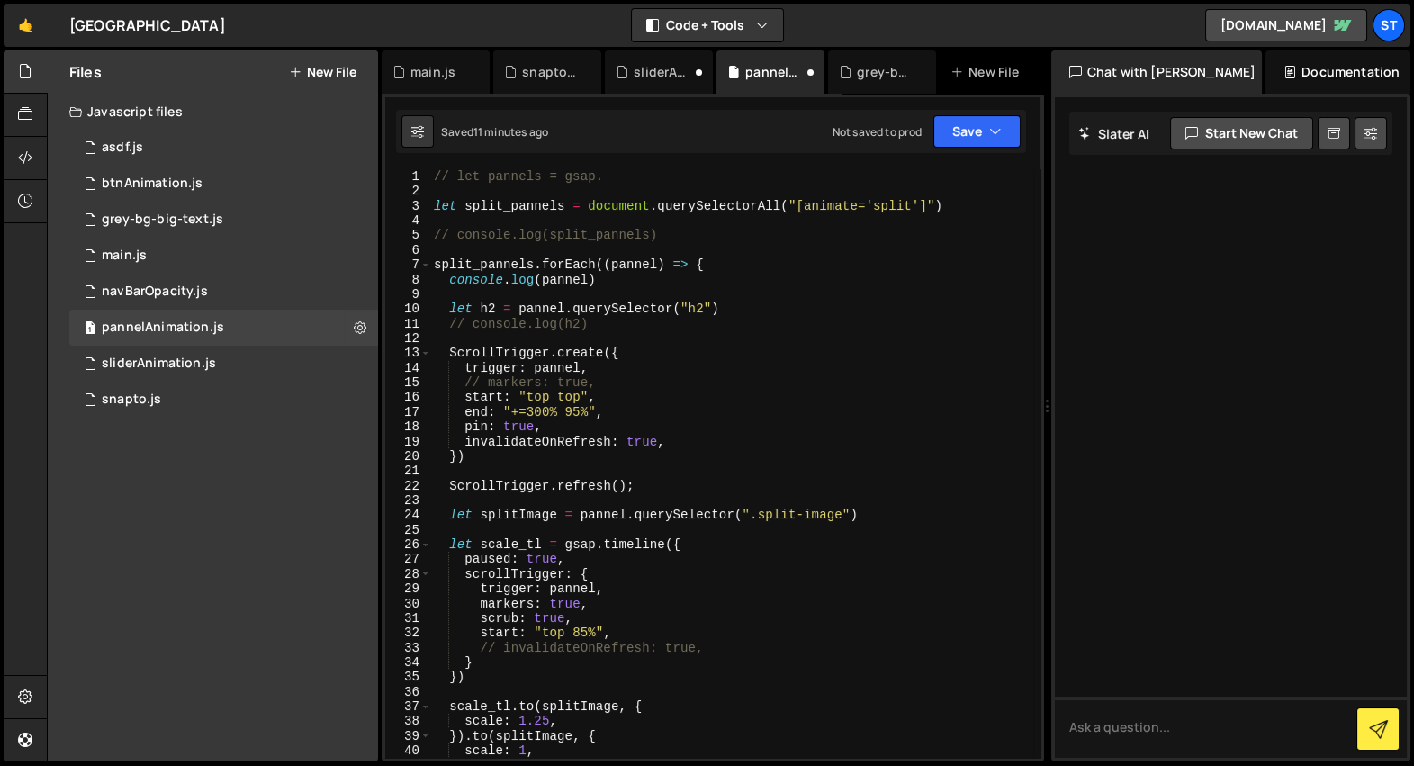
type textarea "split_pannels.forEach((pannel) => {"
click at [734, 262] on div "// let pannels = gsap. let split_pannels = document . querySelectorAll ( "[anim…" at bounding box center [731, 478] width 603 height 619
click at [643, 59] on div "sliderAnimation.js" at bounding box center [659, 71] width 108 height 43
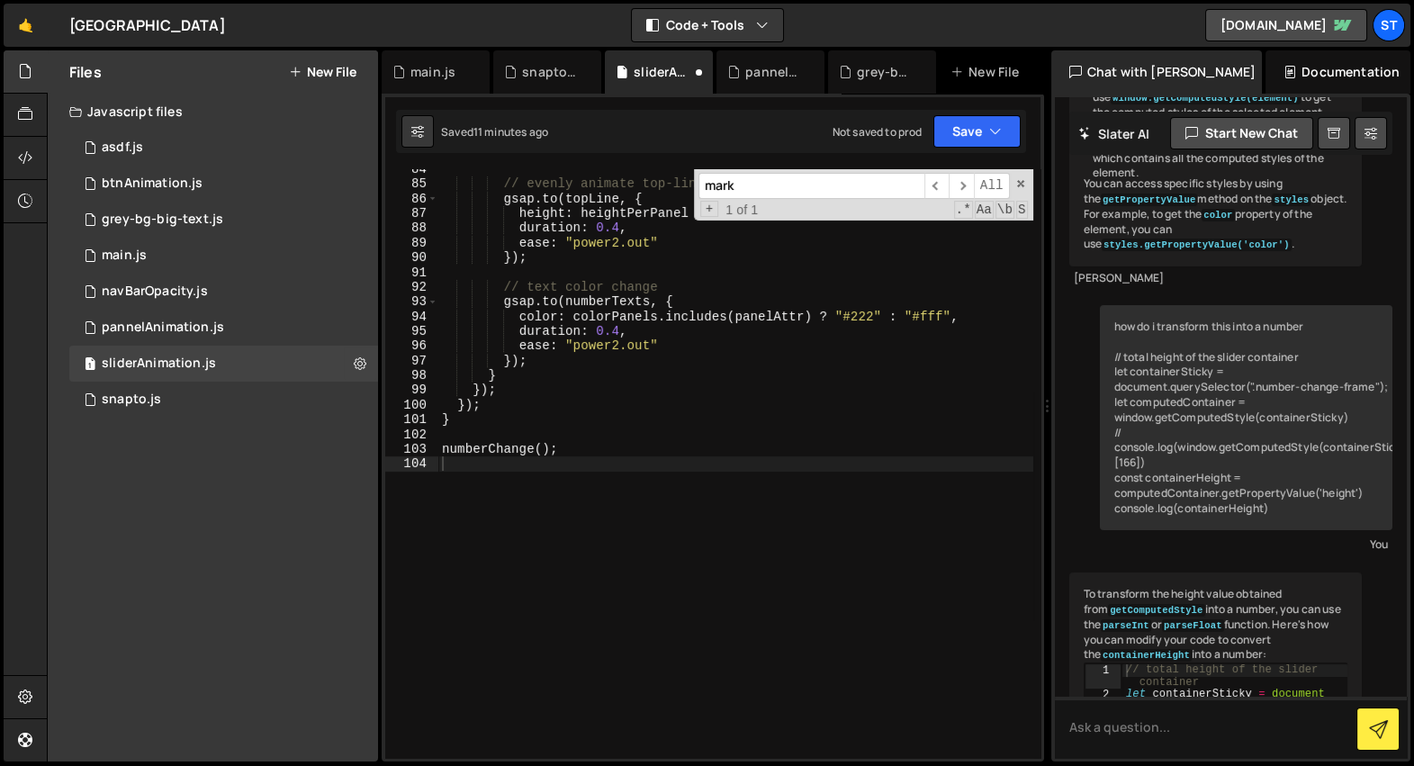
type textarea "// text color change"
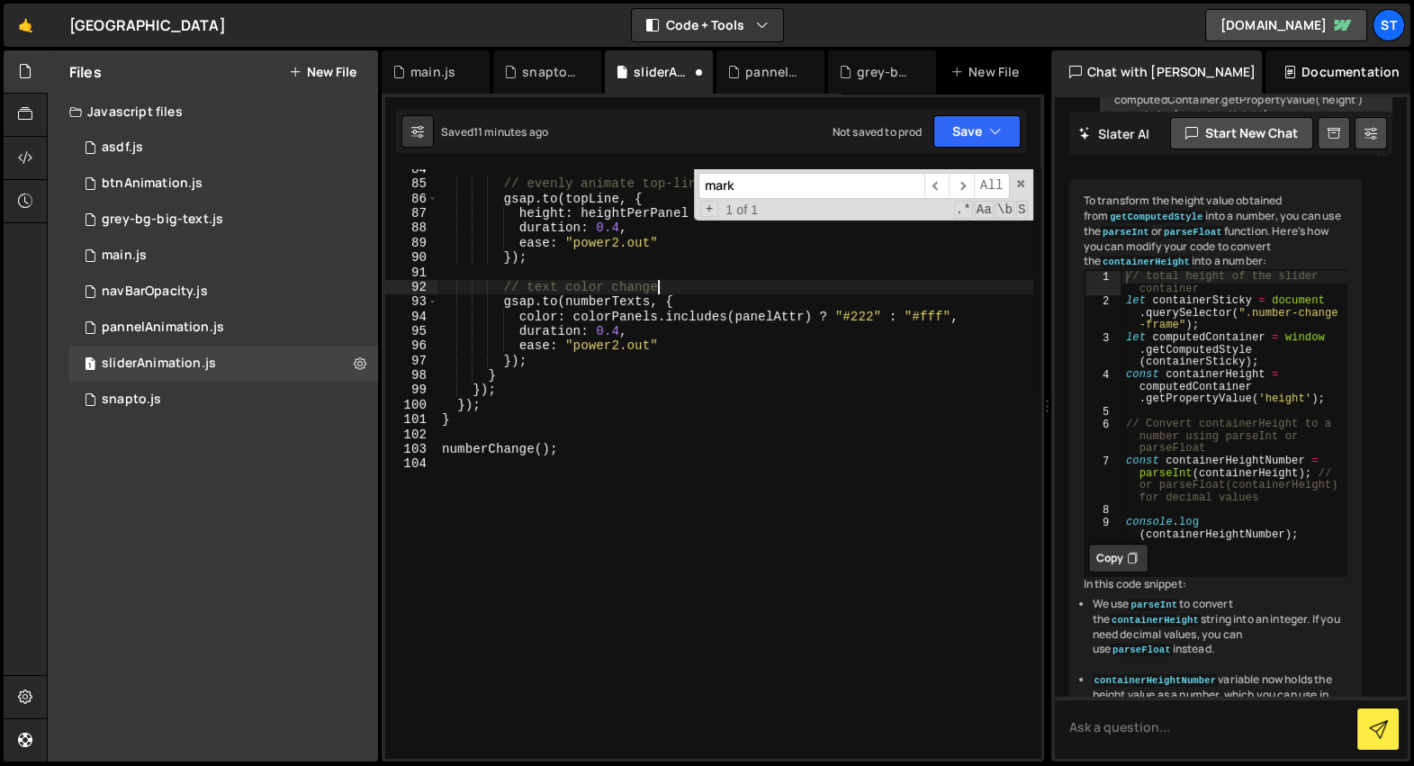
click at [659, 285] on div "// evenly animate top-line height gsap . to ( topLine , { height : heightPerPan…" at bounding box center [735, 471] width 595 height 619
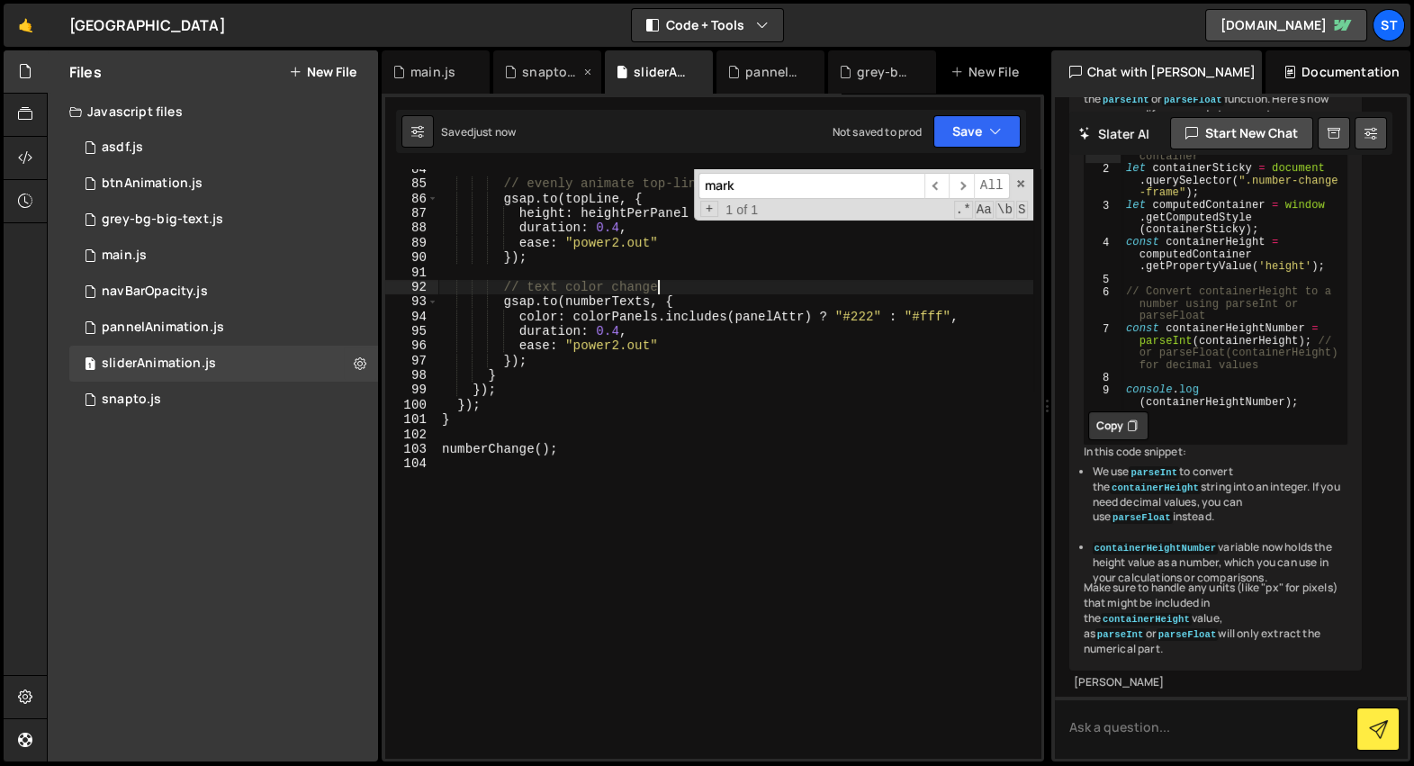
click at [535, 78] on div "snapto.js" at bounding box center [551, 72] width 58 height 18
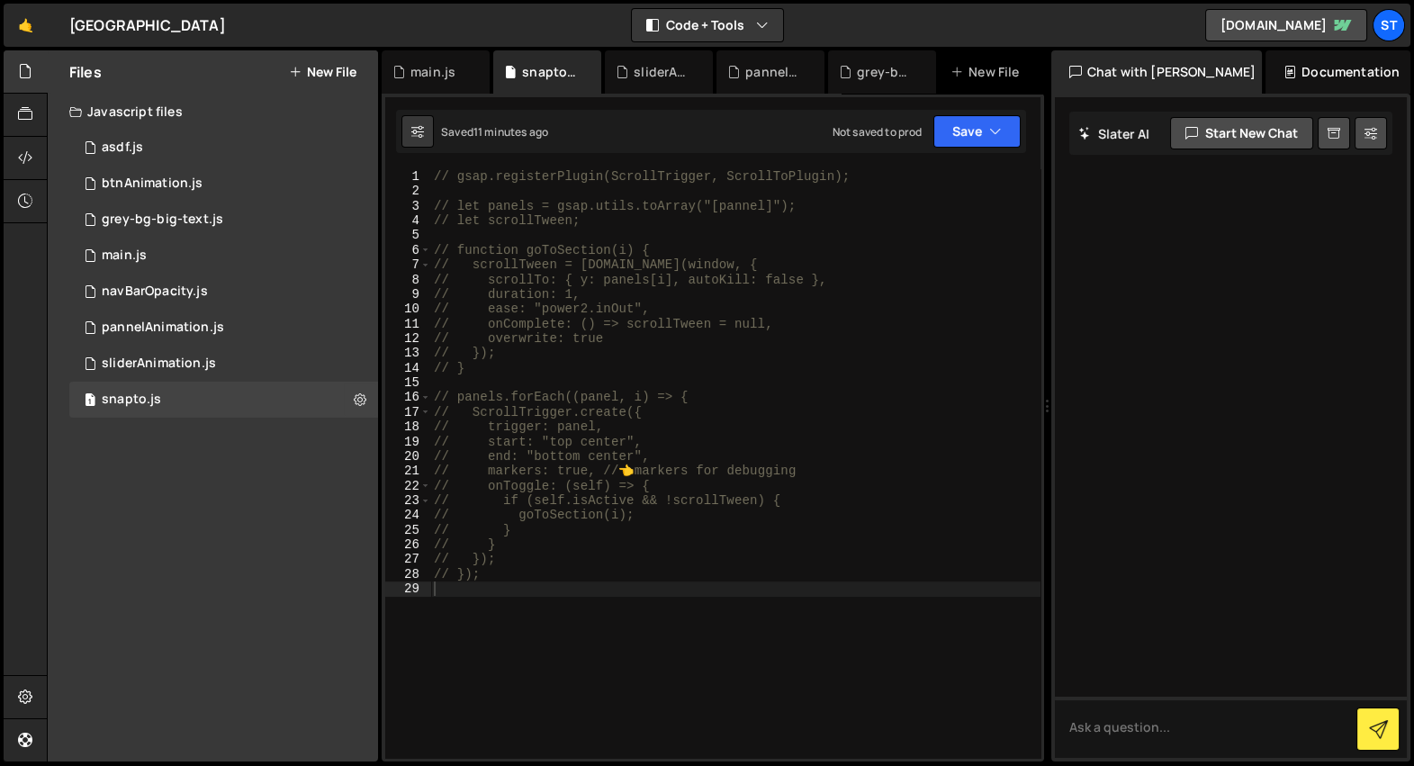
type textarea "// overwrite: true"
click at [643, 341] on div "// gsap.registerPlugin(ScrollTrigger, ScrollToPlugin); // let panels = gsap.uti…" at bounding box center [735, 478] width 610 height 619
click at [698, 389] on div "// gsap.registerPlugin(ScrollTrigger, ScrollToPlugin); // let panels = gsap.uti…" at bounding box center [735, 478] width 610 height 619
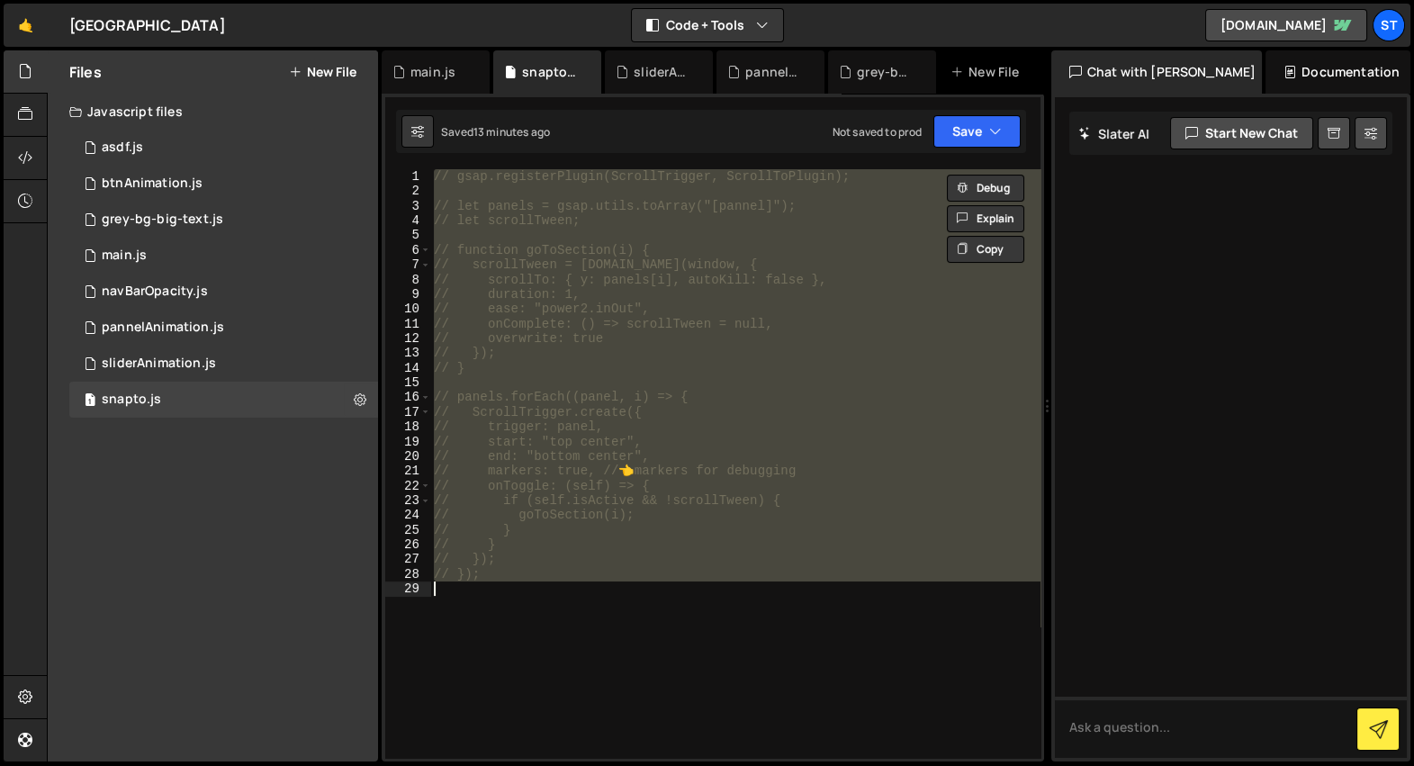
type textarea "});"
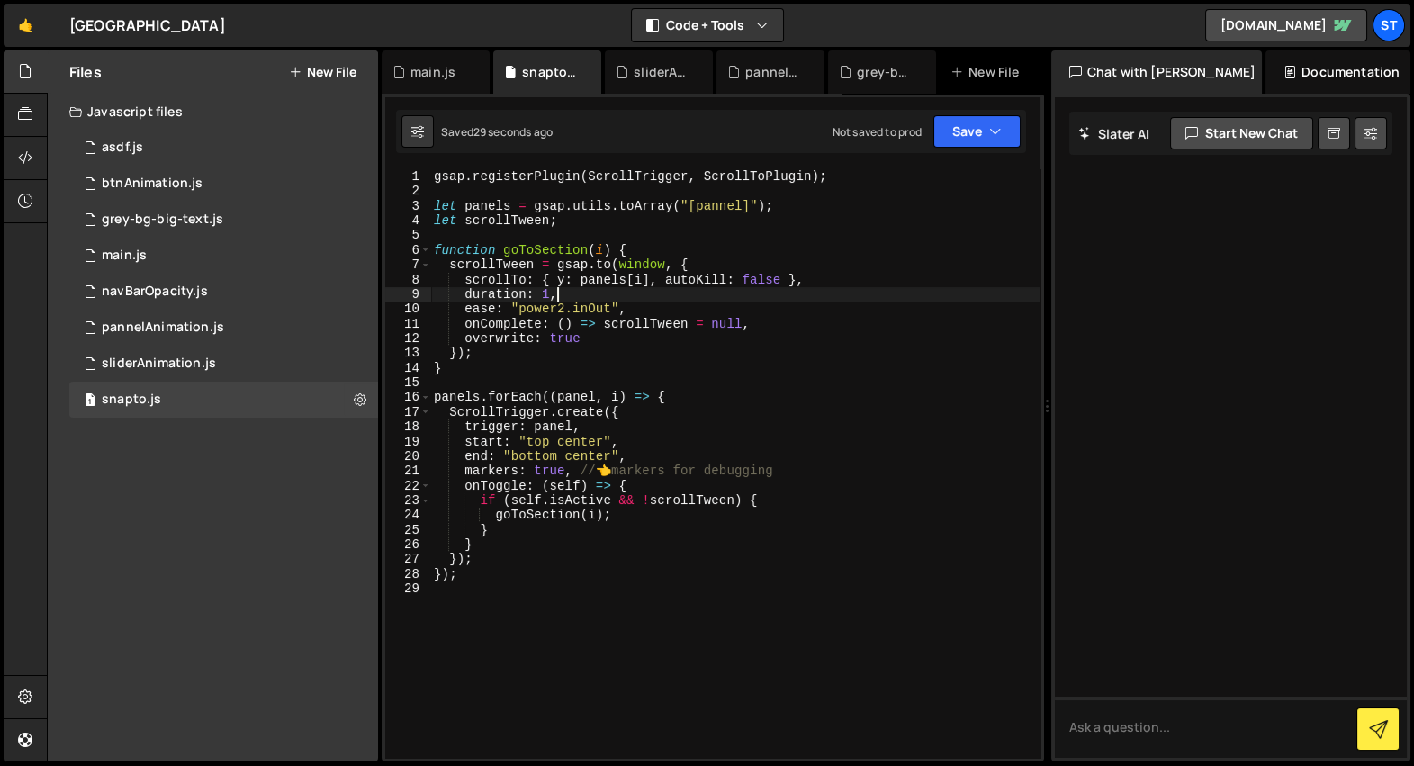
click at [714, 290] on div "gsap . registerPlugin ( ScrollTrigger , ScrollToPlugin ) ; let panels = gsap . …" at bounding box center [735, 478] width 610 height 619
type textarea "duration: 1,"
click at [654, 77] on div "sliderAnimation.js" at bounding box center [663, 72] width 58 height 18
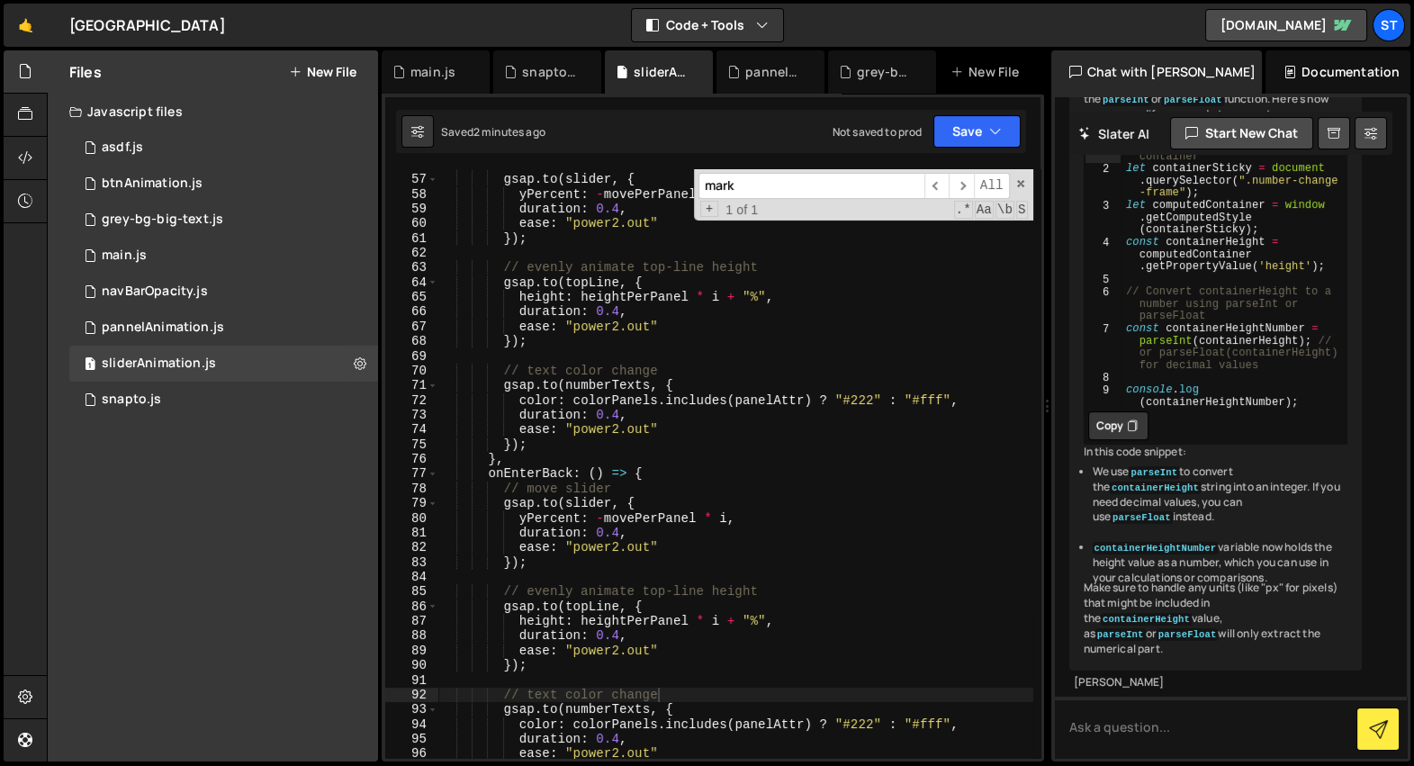
scroll to position [896, 0]
drag, startPoint x: 637, startPoint y: 75, endPoint x: 526, endPoint y: 79, distance: 110.8
click at [526, 79] on div "main.js snapto.js sliderAnimation.js pannelAnimation.[PERSON_NAME]-bg-big-text.…" at bounding box center [713, 71] width 663 height 43
click at [694, 80] on div "sliderAnimation.js" at bounding box center [659, 71] width 108 height 43
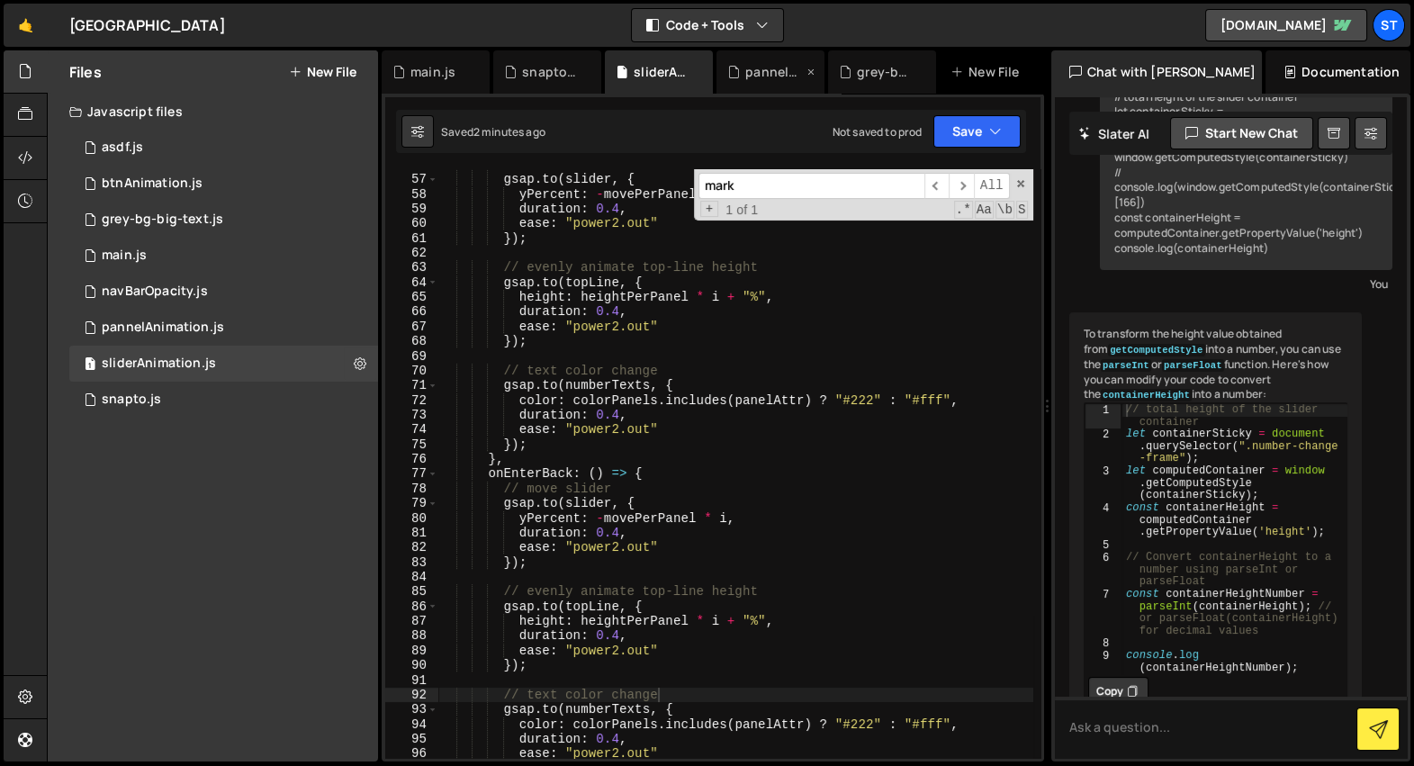
scroll to position [1139, 0]
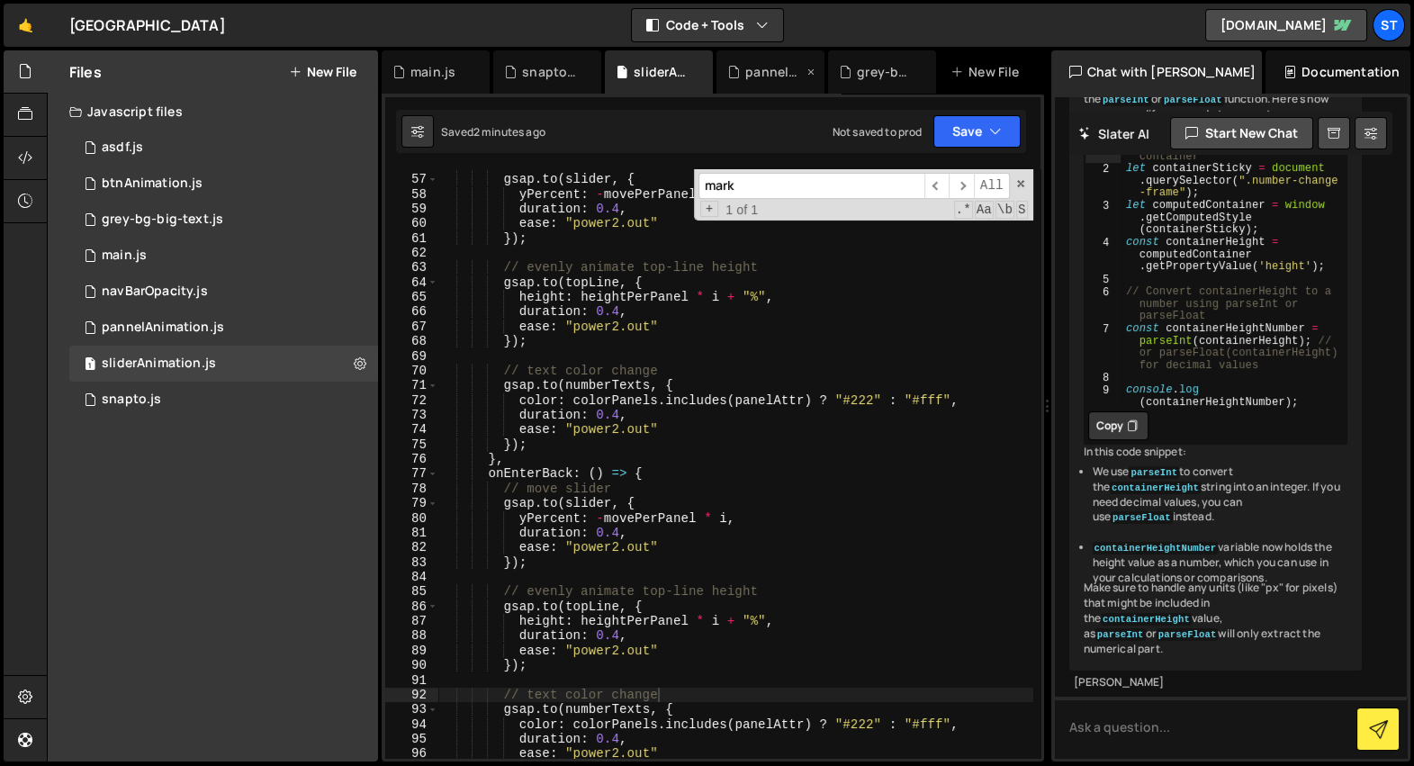
click at [739, 77] on icon at bounding box center [733, 72] width 13 height 18
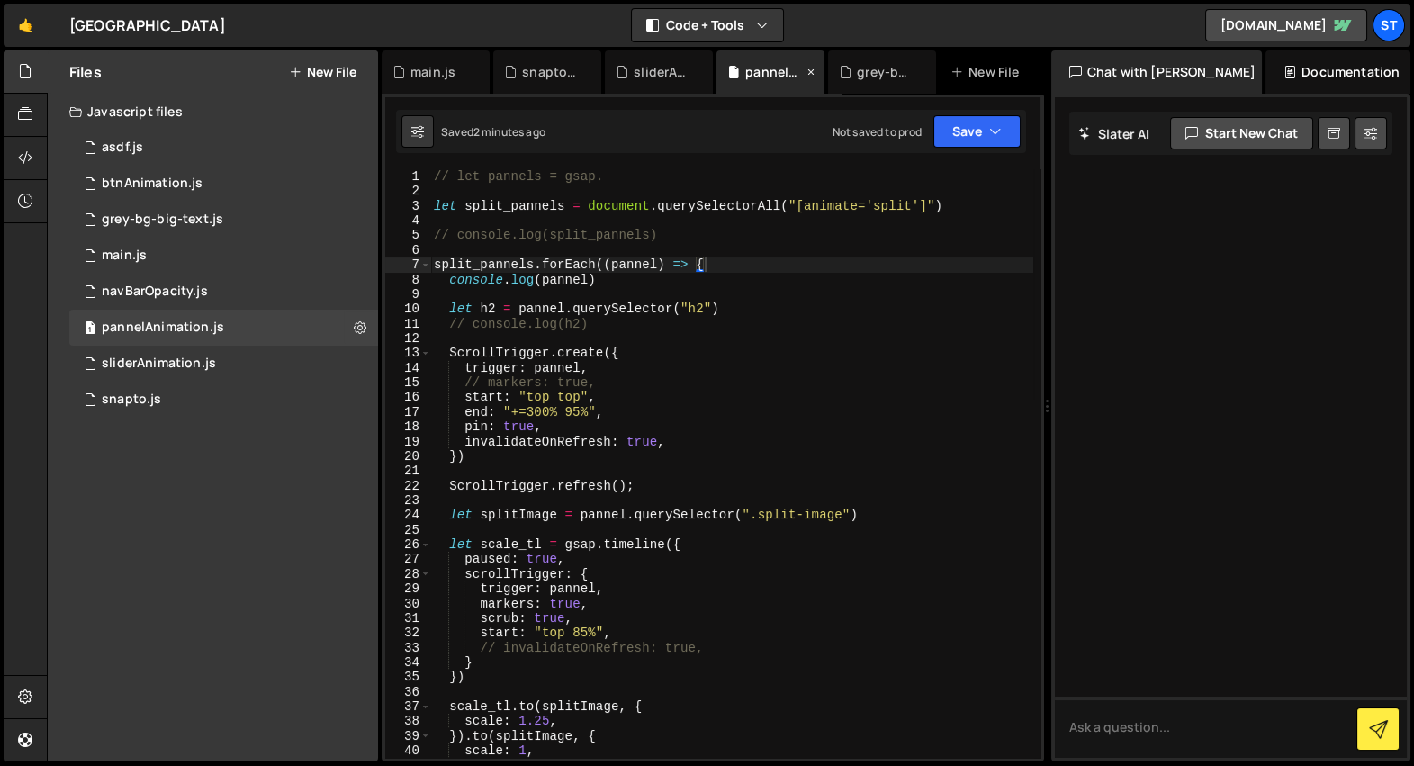
scroll to position [0, 0]
click at [696, 297] on div "// let pannels = gsap. let split_pannels = document . querySelectorAll ( "[anim…" at bounding box center [731, 478] width 603 height 619
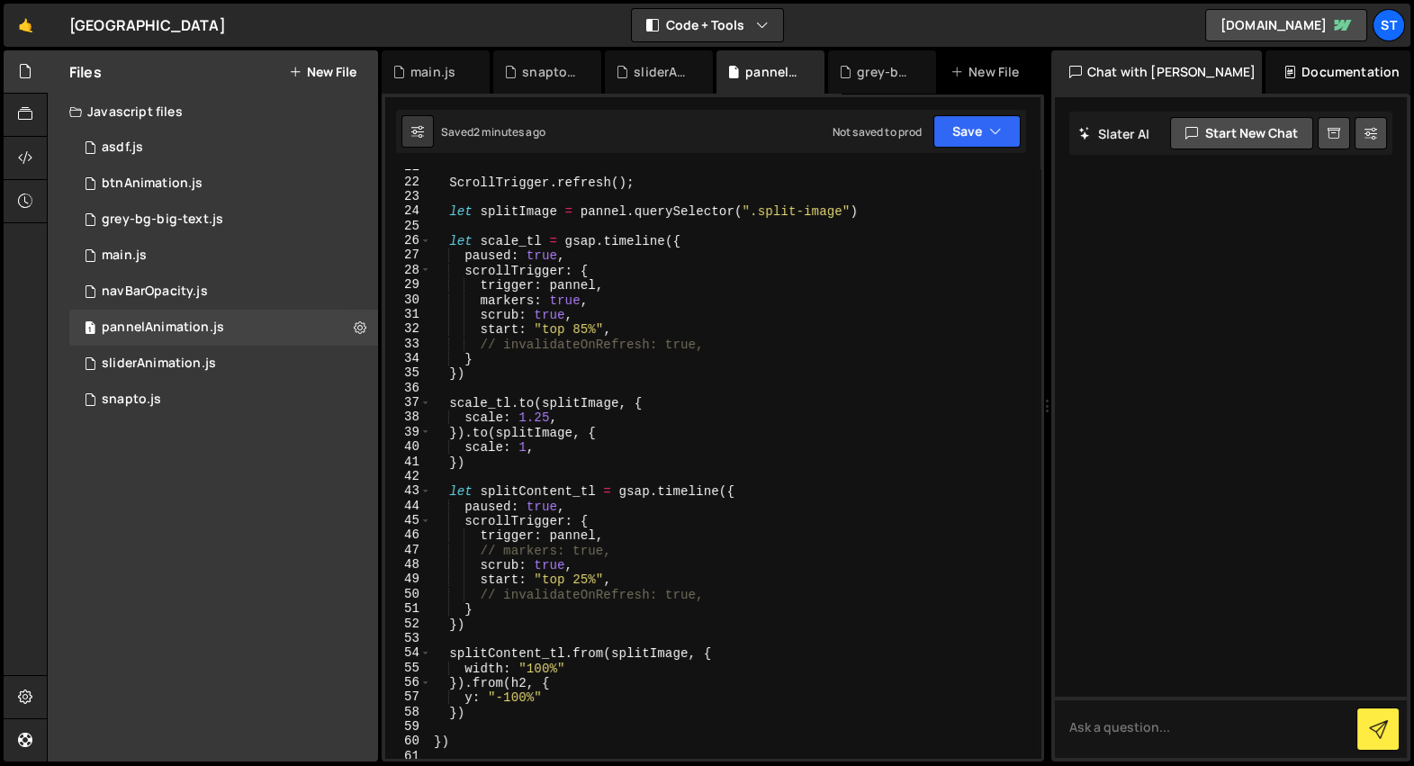
scroll to position [303, 0]
click at [525, 407] on div "ScrollTrigger . refresh ( ) ; let splitImage = pannel . querySelector ( ".split…" at bounding box center [731, 469] width 603 height 619
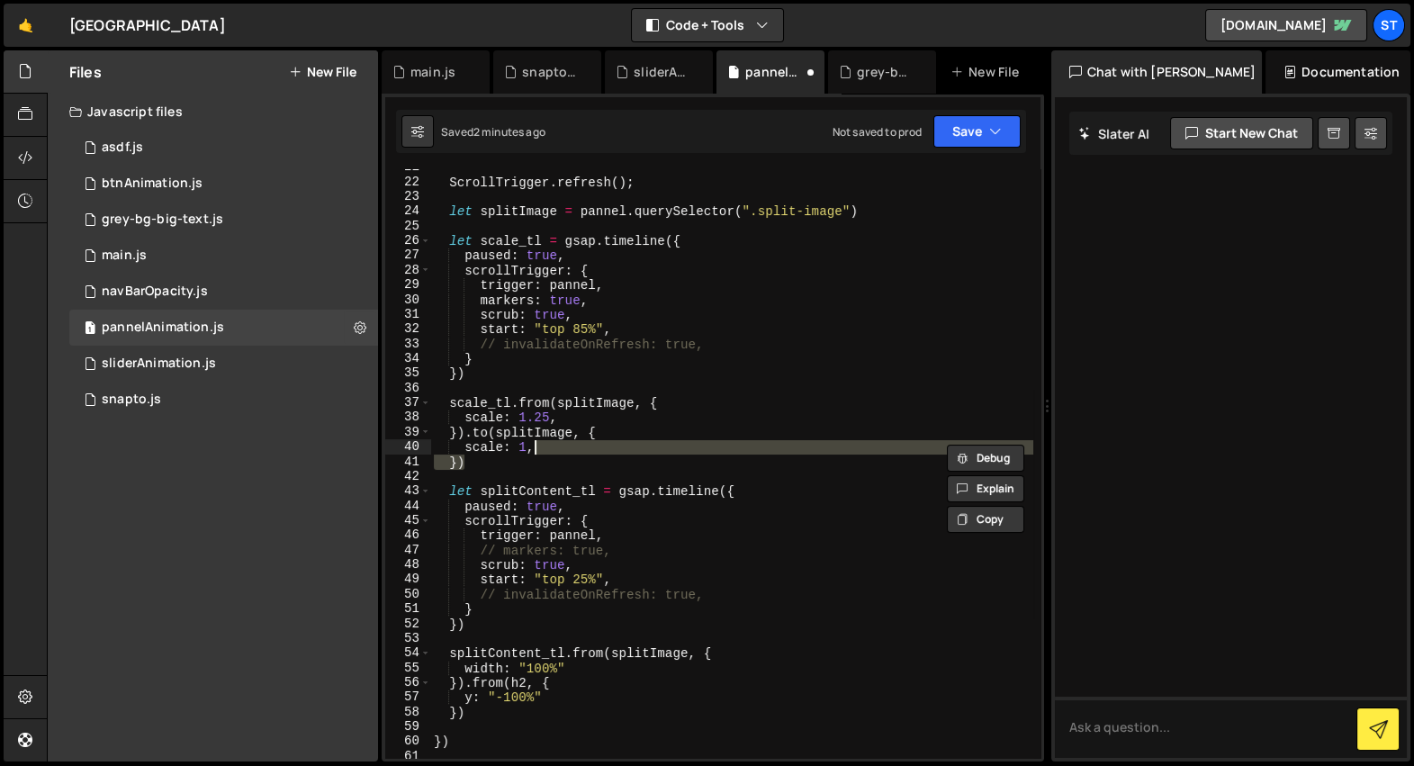
type textarea "}).to(splitImage, { scale: 1,"
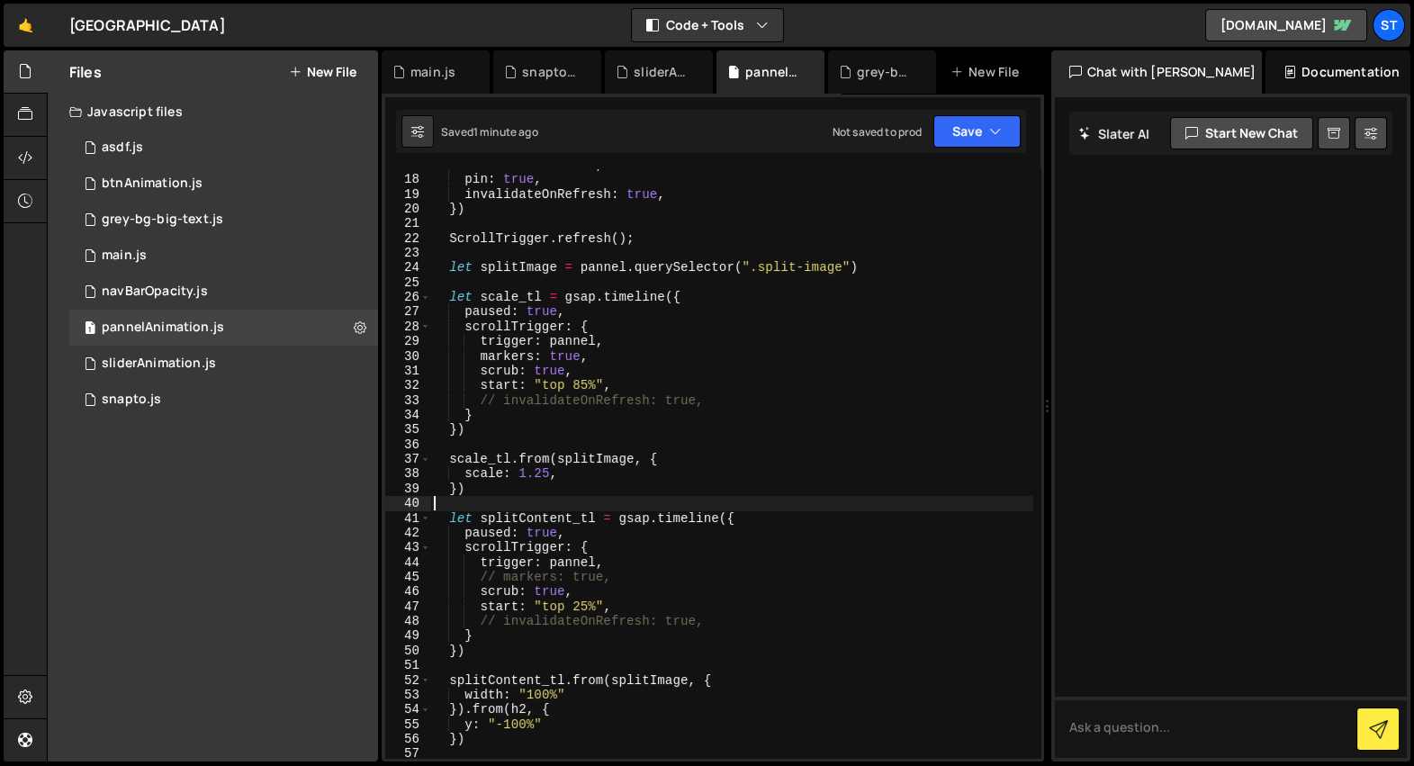
scroll to position [247, 0]
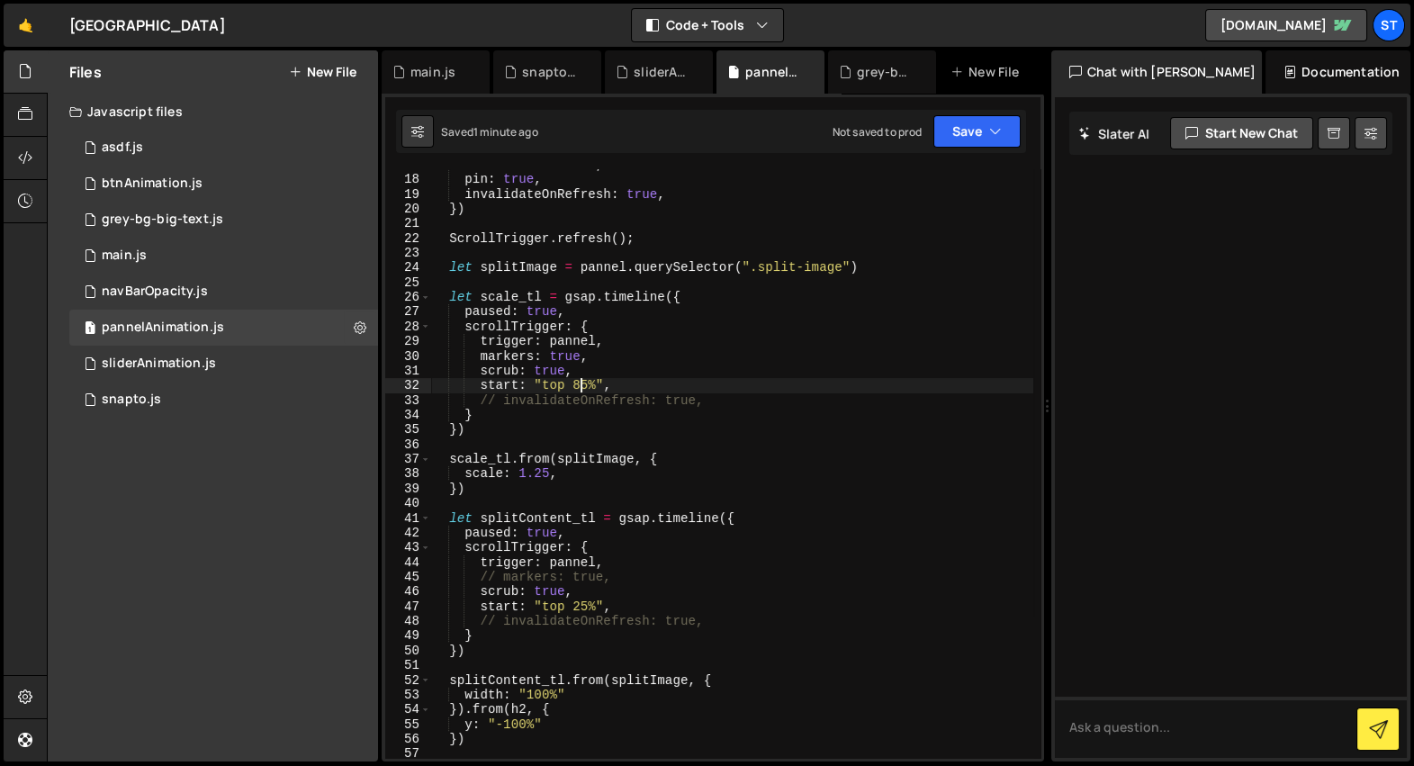
click at [579, 384] on div "end : "+=300% 95%" , pin : true , invalidateOnRefresh : true , }) ScrollTrigger…" at bounding box center [731, 467] width 603 height 619
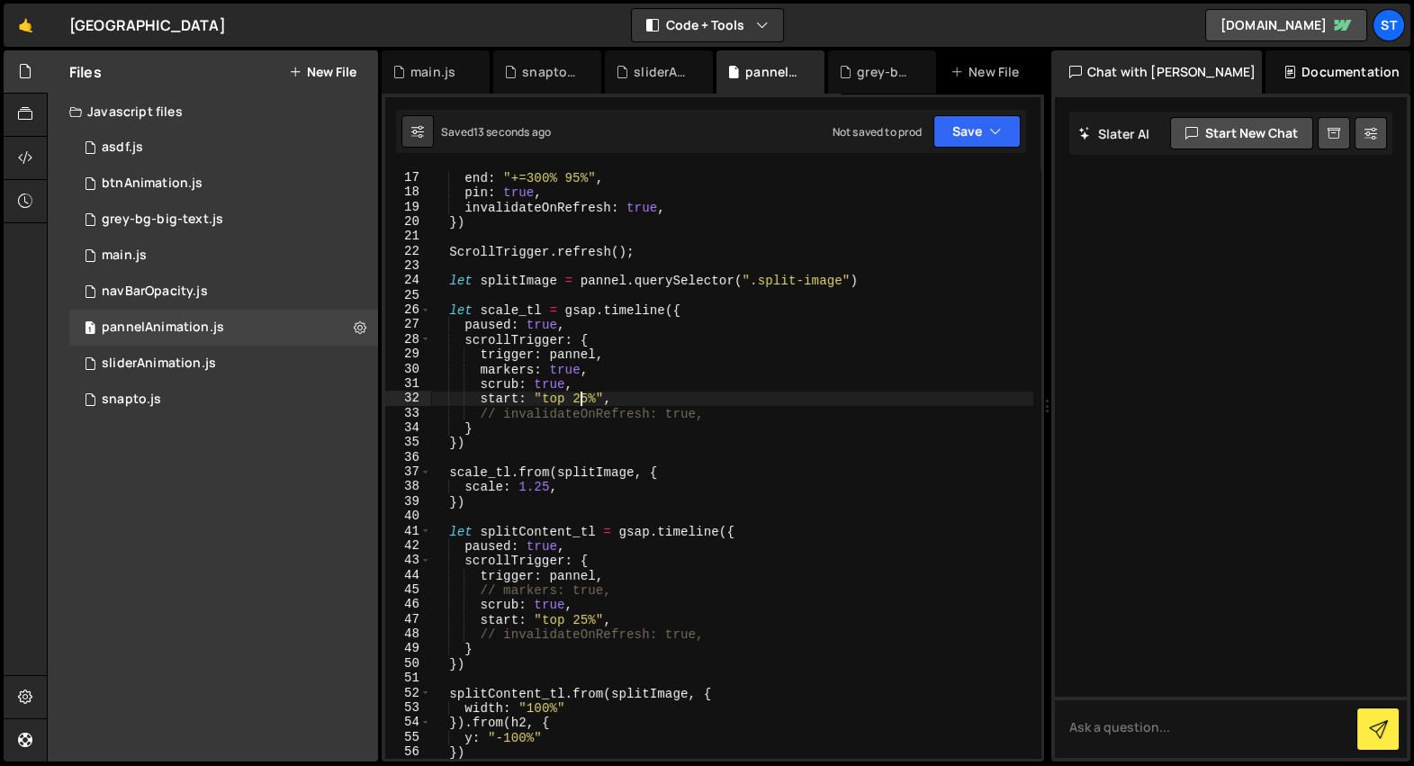
scroll to position [234, 0]
click at [541, 492] on div "start : "top top" , end : "+=300% 95%" , pin : true , invalidateOnRefresh : tru…" at bounding box center [731, 465] width 603 height 619
click at [586, 379] on div "start : "top top" , end : "+=300% 95%" , pin : true , invalidateOnRefresh : tru…" at bounding box center [731, 465] width 603 height 619
click at [548, 473] on div "start : "top top" , end : "+=300% 95%" , pin : true , invalidateOnRefresh : tru…" at bounding box center [731, 465] width 603 height 619
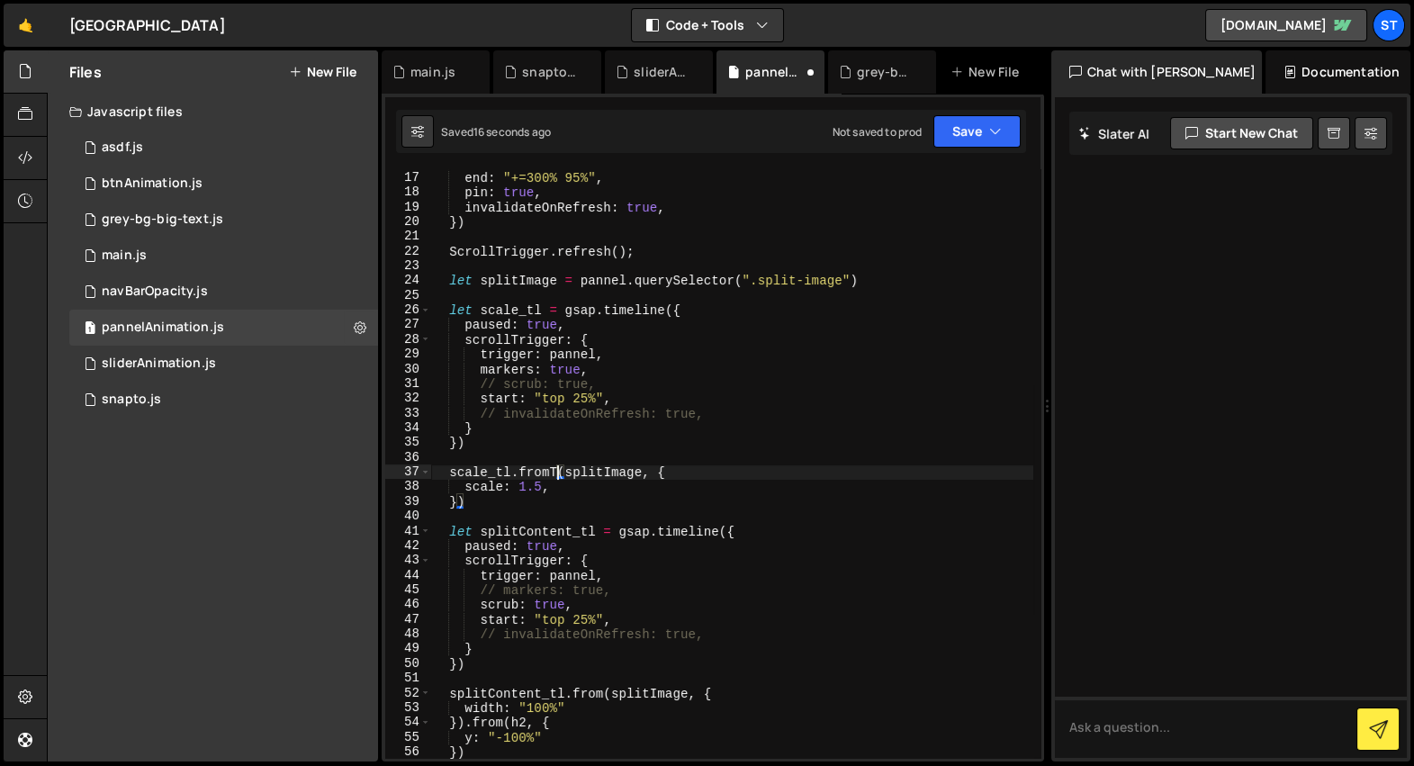
type textarea "scale_tl.fromTo(splitImage, {"
type textarea "})"
type textarea "scale_tl.fromTo(splitImage, {"
type textarea "start: "top 25%","
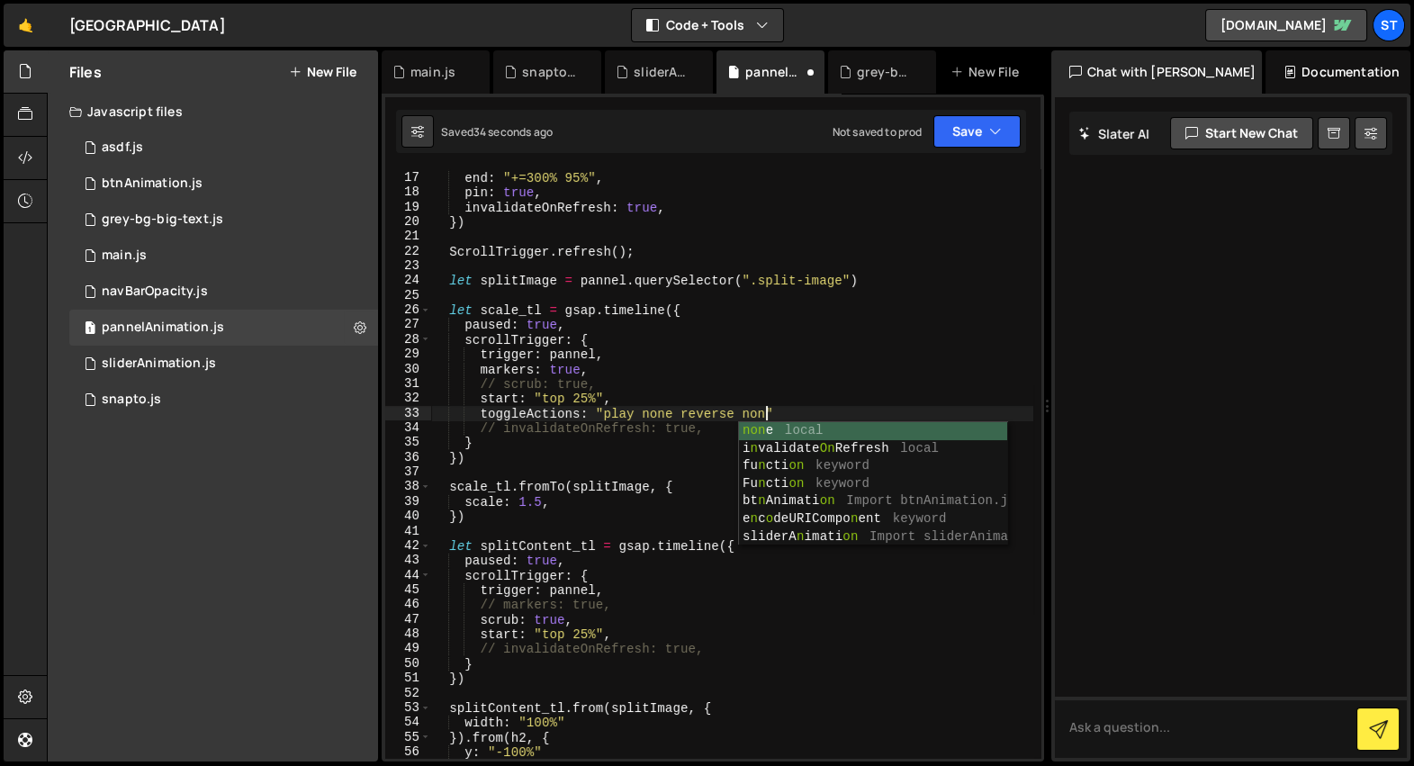
scroll to position [0, 23]
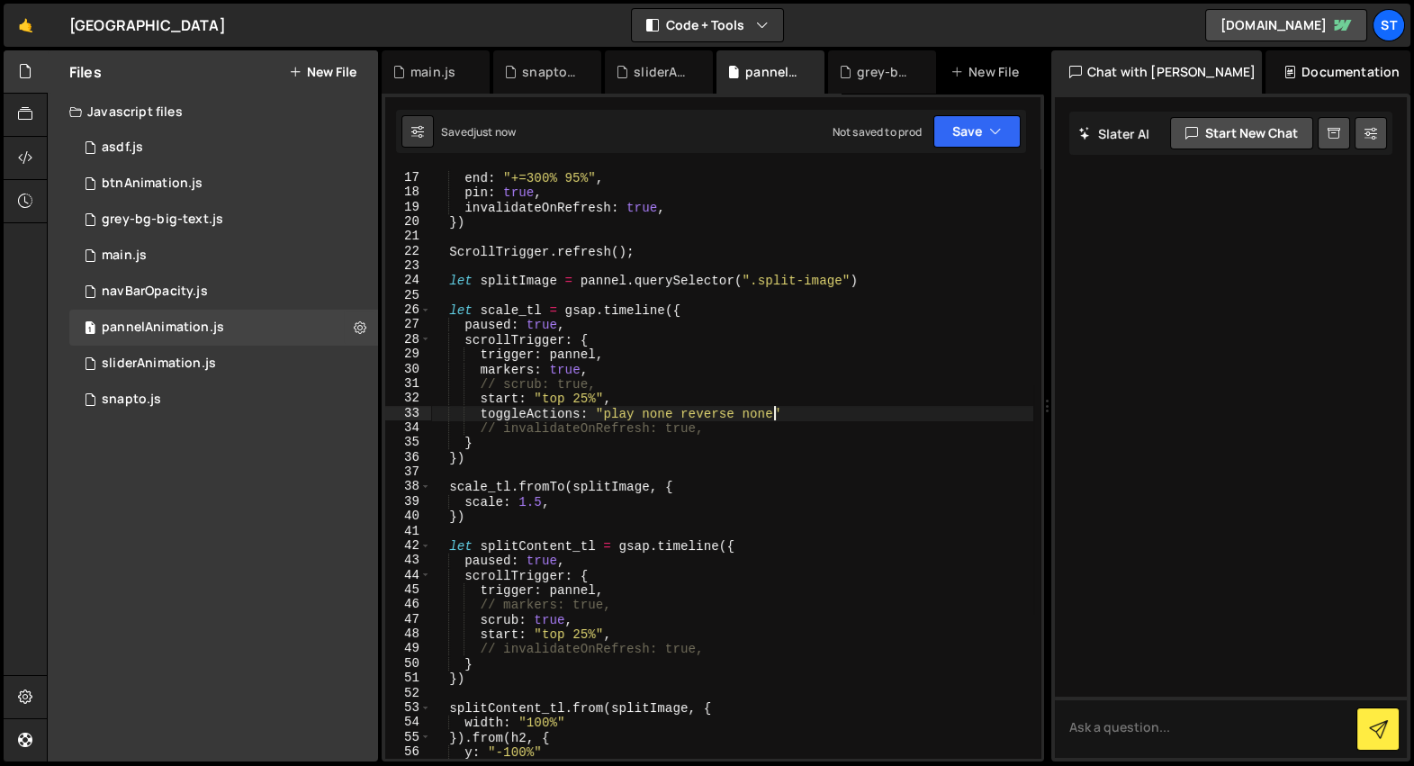
click at [821, 408] on div "start : "top top" , end : "+=300% 95%" , pin : true , invalidateOnRefresh : tru…" at bounding box center [731, 465] width 603 height 619
click at [818, 420] on div "start : "top top" , end : "+=300% 95%" , pin : true , invalidateOnRefresh : tru…" at bounding box center [731, 465] width 603 height 619
click at [730, 414] on div "start : "top top" , end : "+=300% 95%" , pin : true , invalidateOnRefresh : tru…" at bounding box center [731, 465] width 603 height 619
click at [625, 415] on div "start : "top top" , end : "+=300% 95%" , pin : true , invalidateOnRefresh : tru…" at bounding box center [731, 465] width 603 height 619
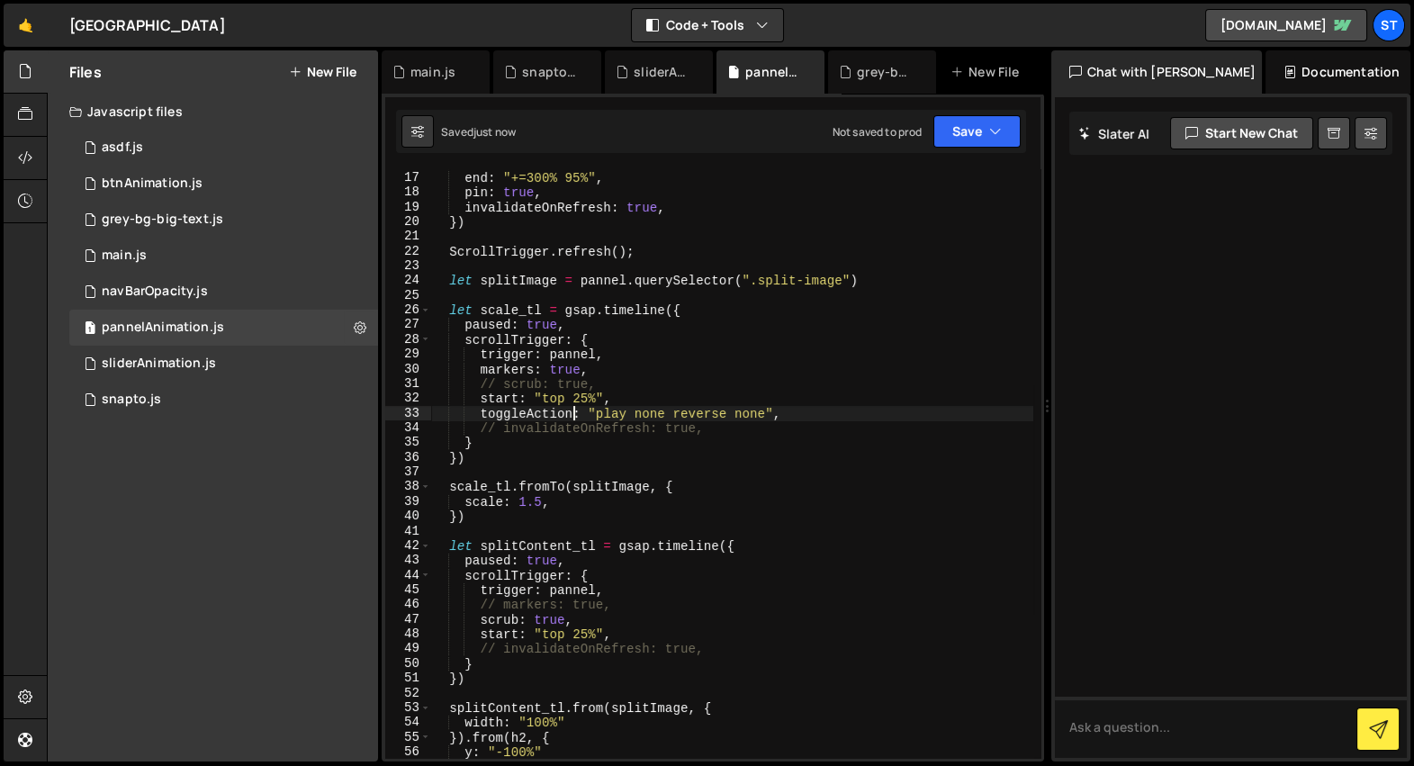
scroll to position [236, 0]
click at [532, 451] on div "end : "+=300% 95%" , pin : true , invalidateOnRefresh : true , }) ScrollTrigger…" at bounding box center [731, 477] width 603 height 619
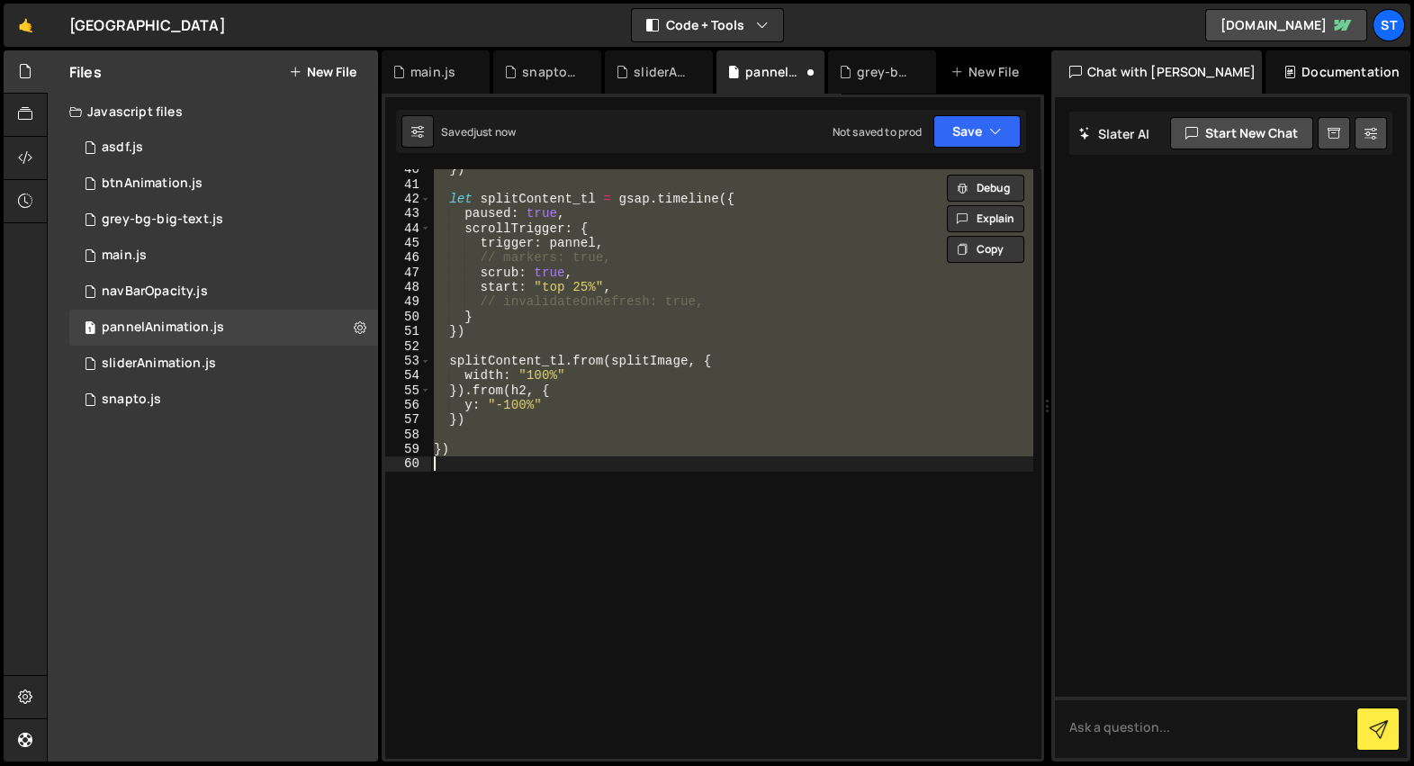
scroll to position [176, 0]
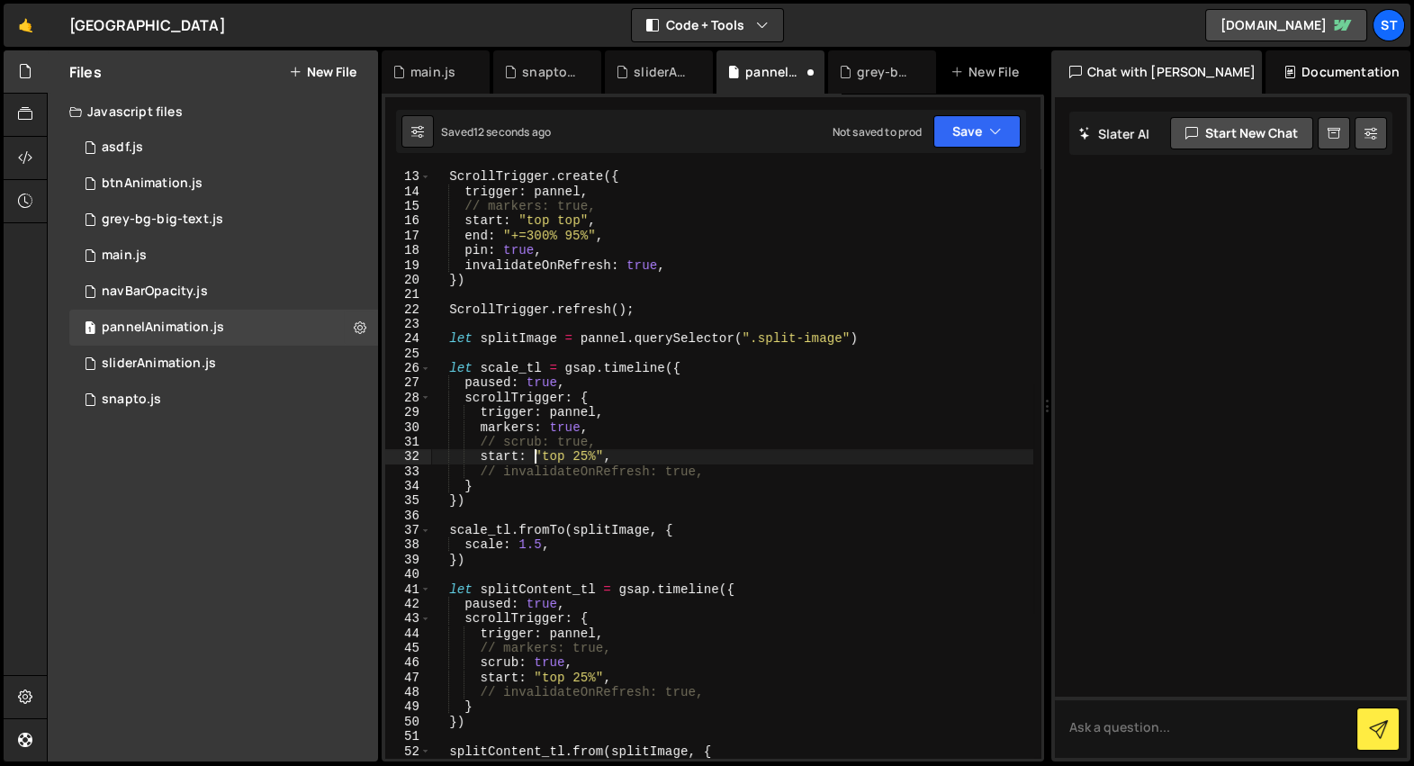
click at [534, 453] on div "ScrollTrigger . create ({ trigger : pannel , // markers: true, start : "top top…" at bounding box center [731, 464] width 603 height 619
click at [555, 523] on div "ScrollTrigger . create ({ trigger : pannel , // markers: true, start : "top top…" at bounding box center [731, 464] width 603 height 619
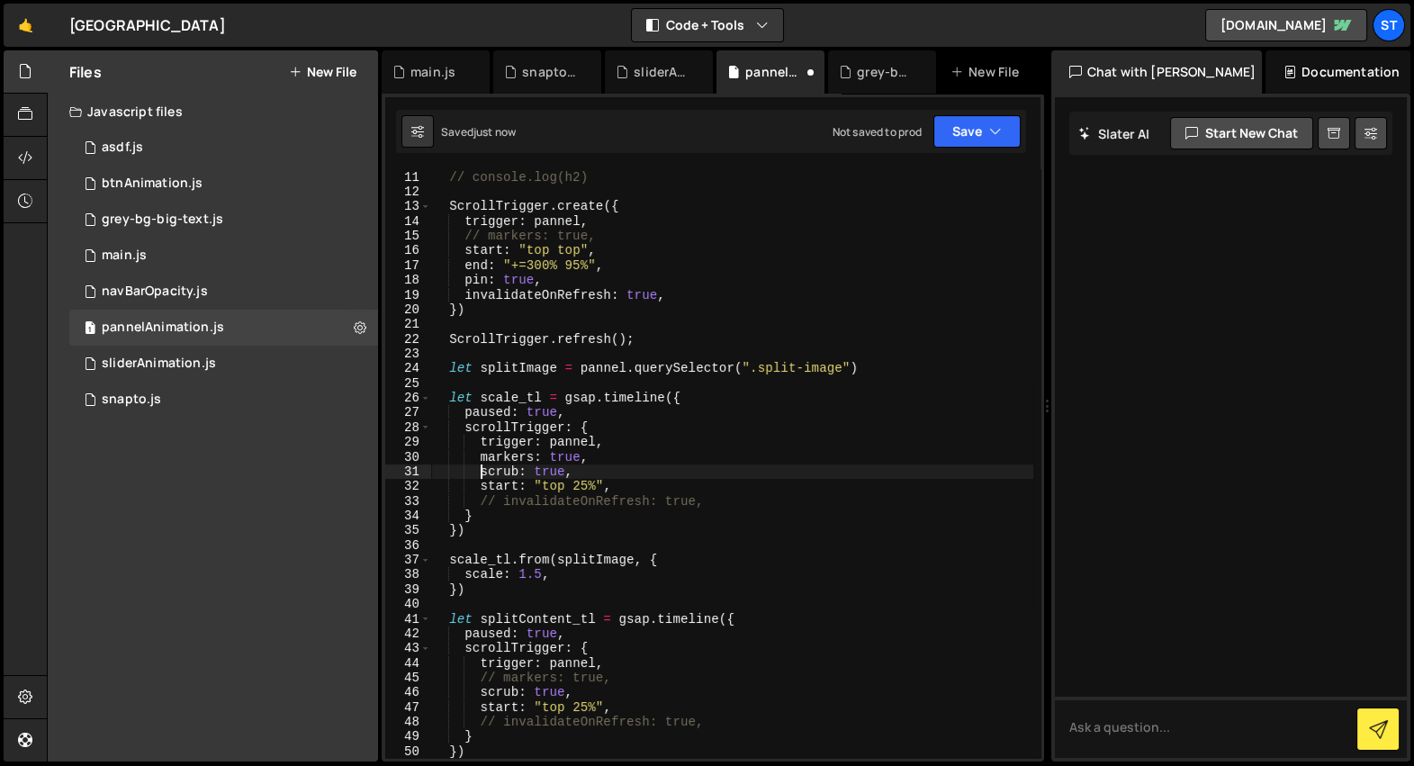
scroll to position [147, 0]
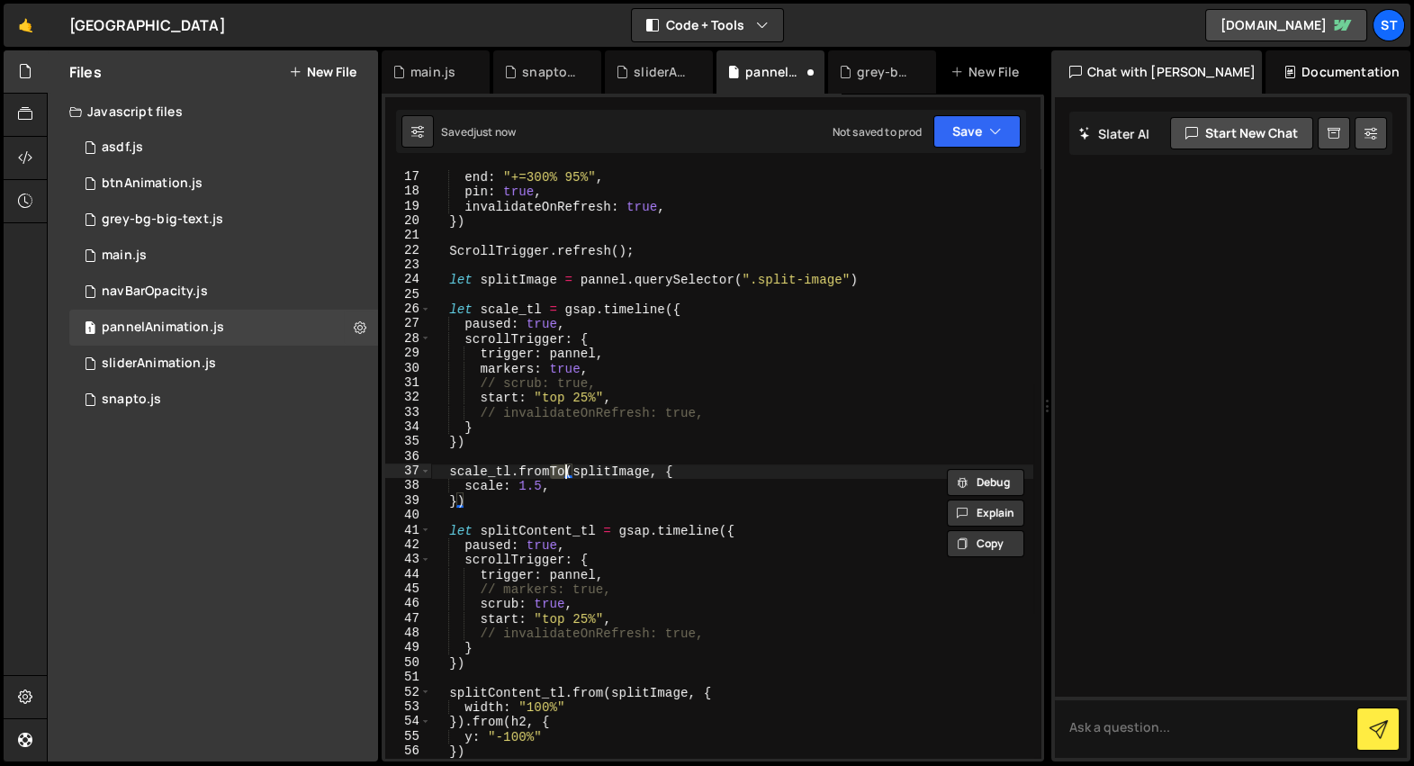
type textarea "})"
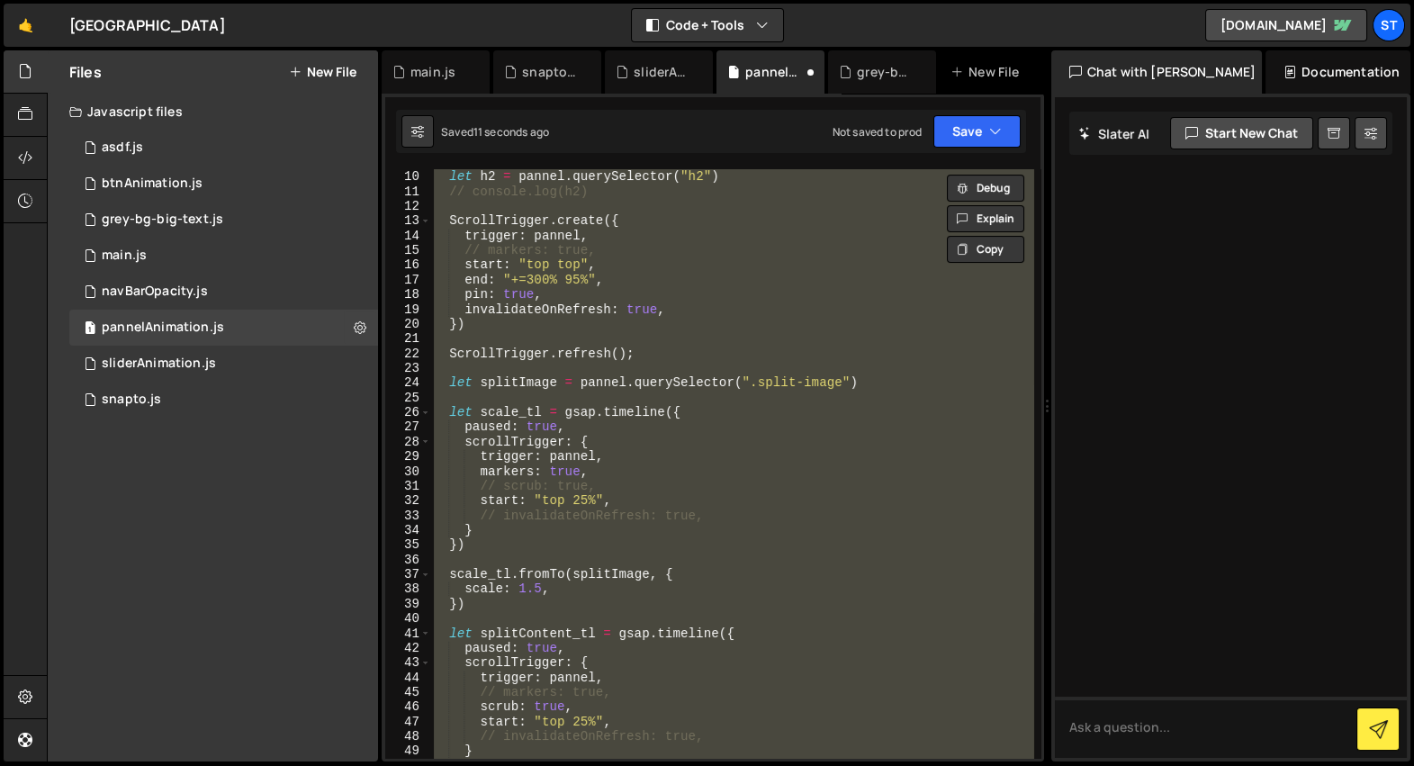
scroll to position [132, 0]
click at [562, 556] on div "let h2 = pannel . querySelector ( "h2" ) // console.log(h2) ScrollTrigger . cre…" at bounding box center [731, 463] width 602 height 589
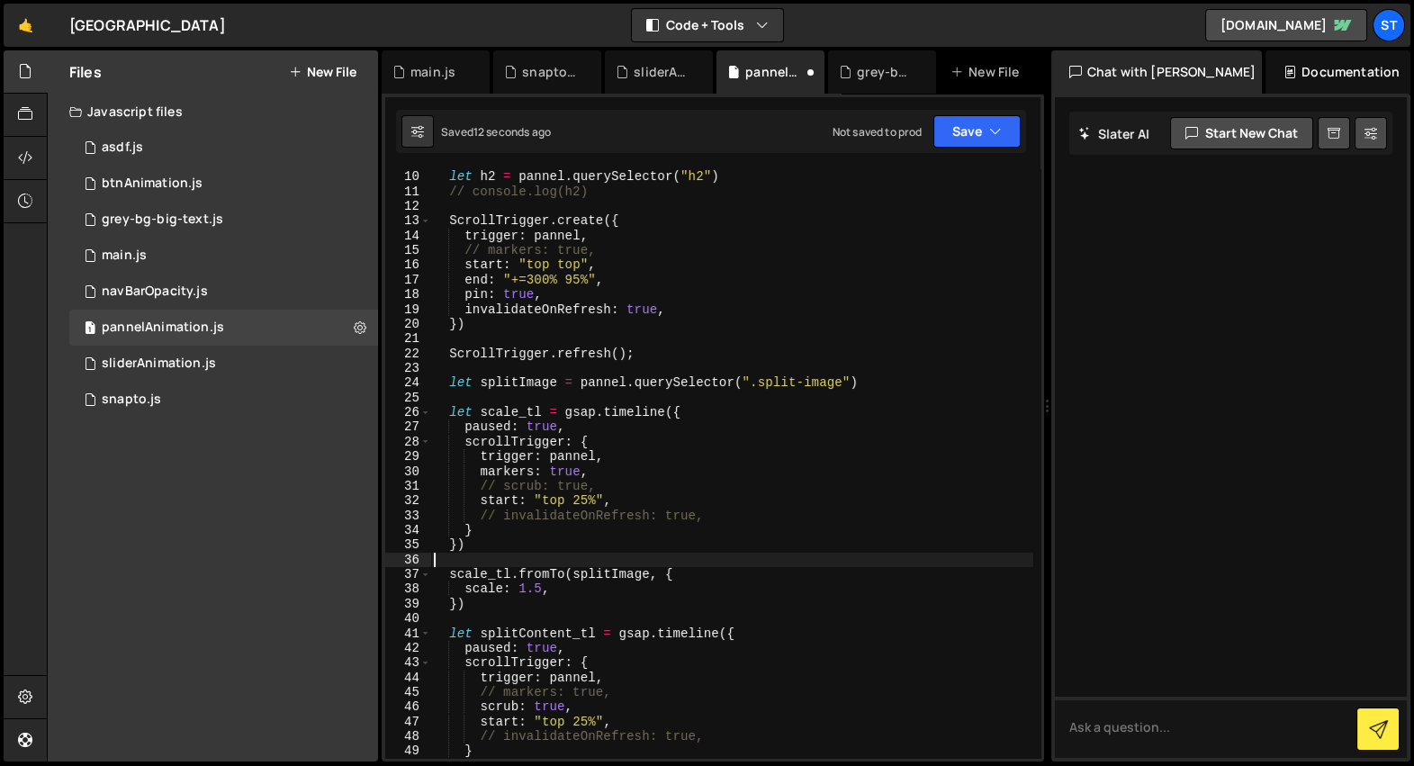
click at [559, 583] on div "let h2 = pannel . querySelector ( "h2" ) // console.log(h2) ScrollTrigger . cre…" at bounding box center [731, 464] width 603 height 619
click at [556, 573] on div "let h2 = pannel . querySelector ( "h2" ) // console.log(h2) ScrollTrigger . cre…" at bounding box center [731, 464] width 603 height 619
type textarea "scale_tl.fromTo(splitImage, {"
type textarea "scale_tl.from(splitImage, {"
type textarea "start: "top 25%","
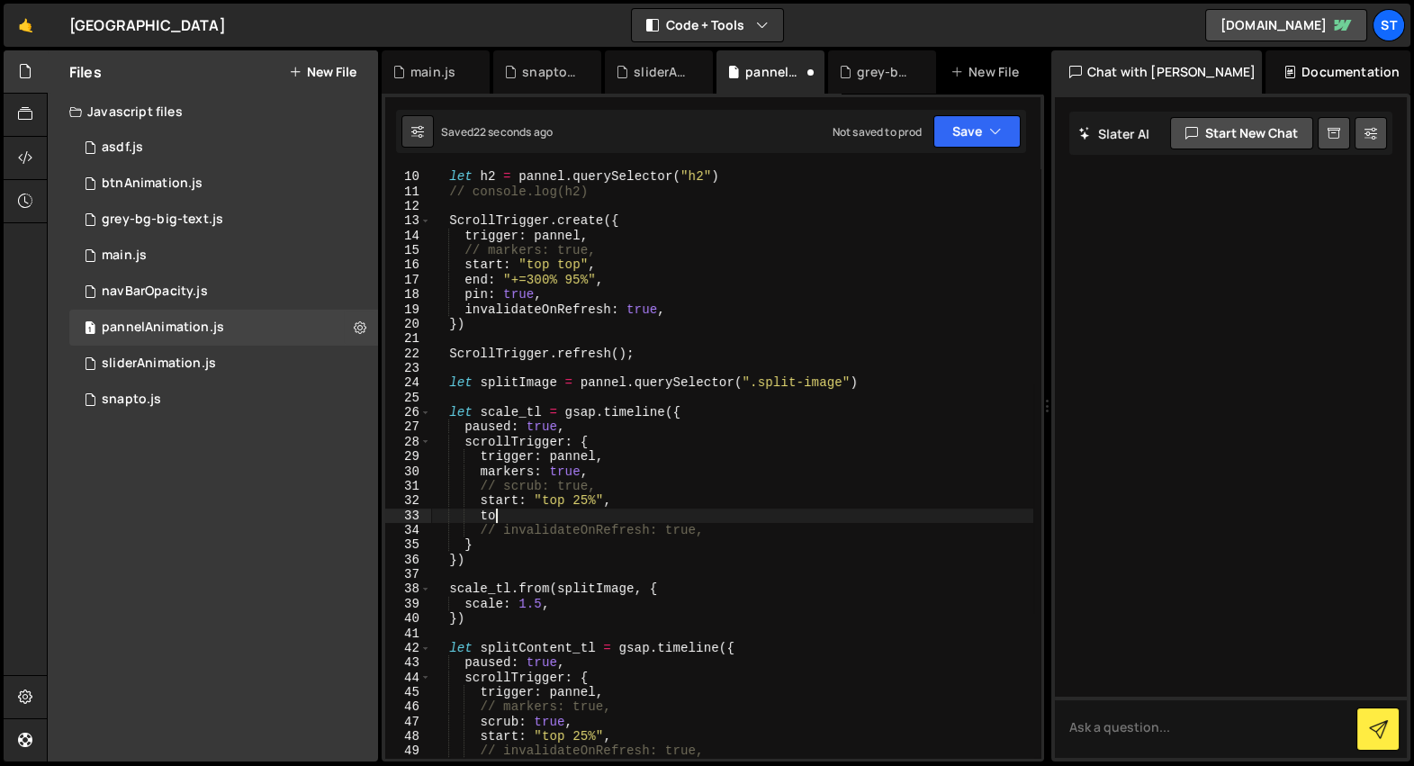
type textarea "t"
paste textarea "t-25"
type textarea "t-25"
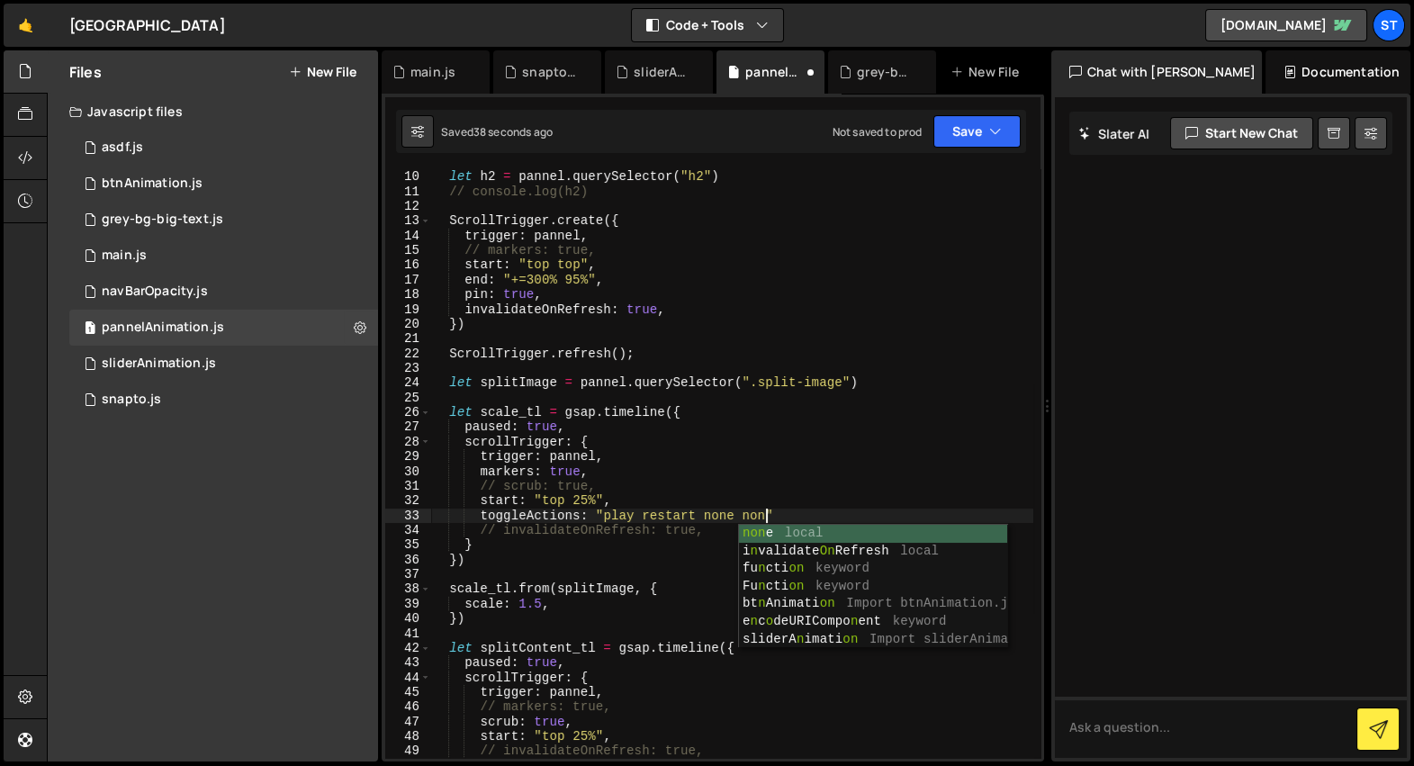
scroll to position [0, 23]
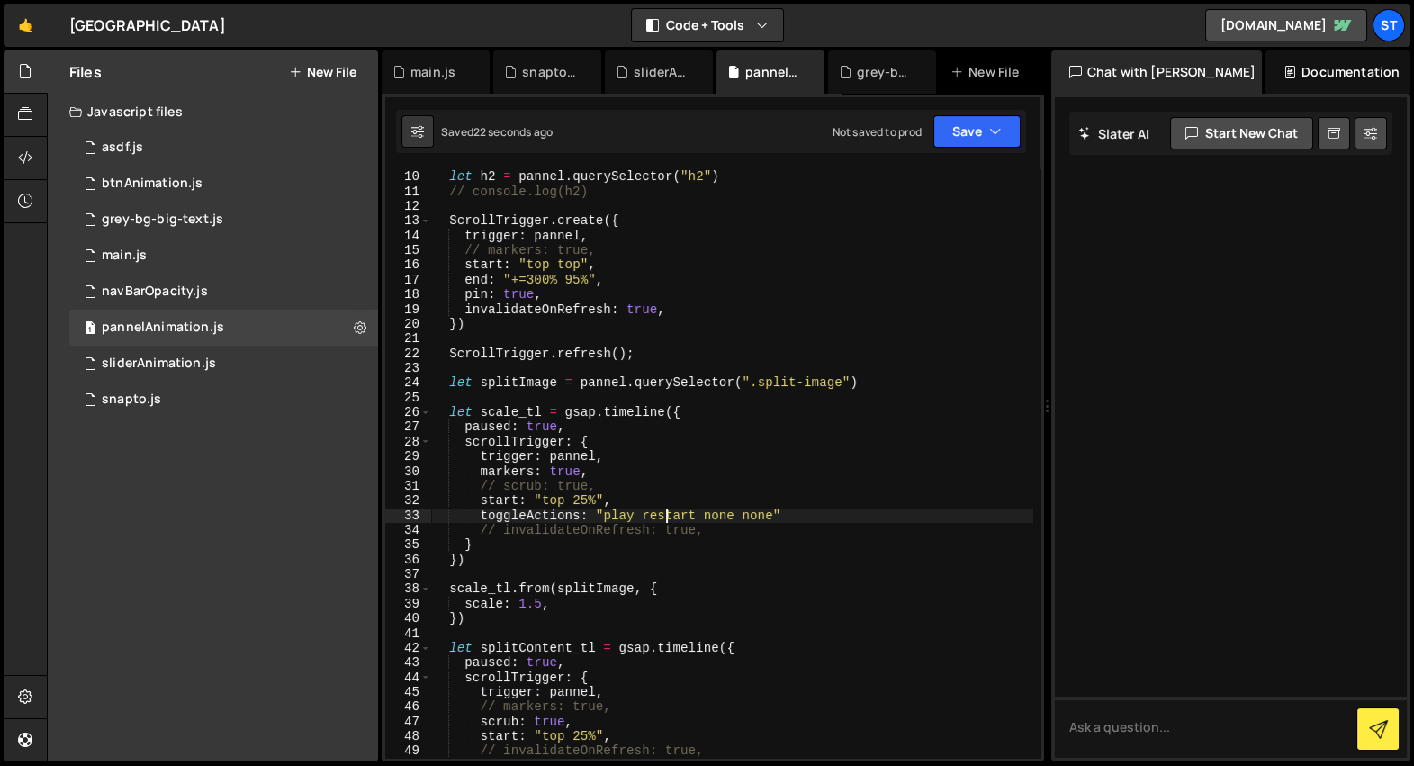
click at [666, 517] on div "let h2 = pannel . querySelector ( "h2" ) // console.log(h2) ScrollTrigger . cre…" at bounding box center [731, 464] width 603 height 619
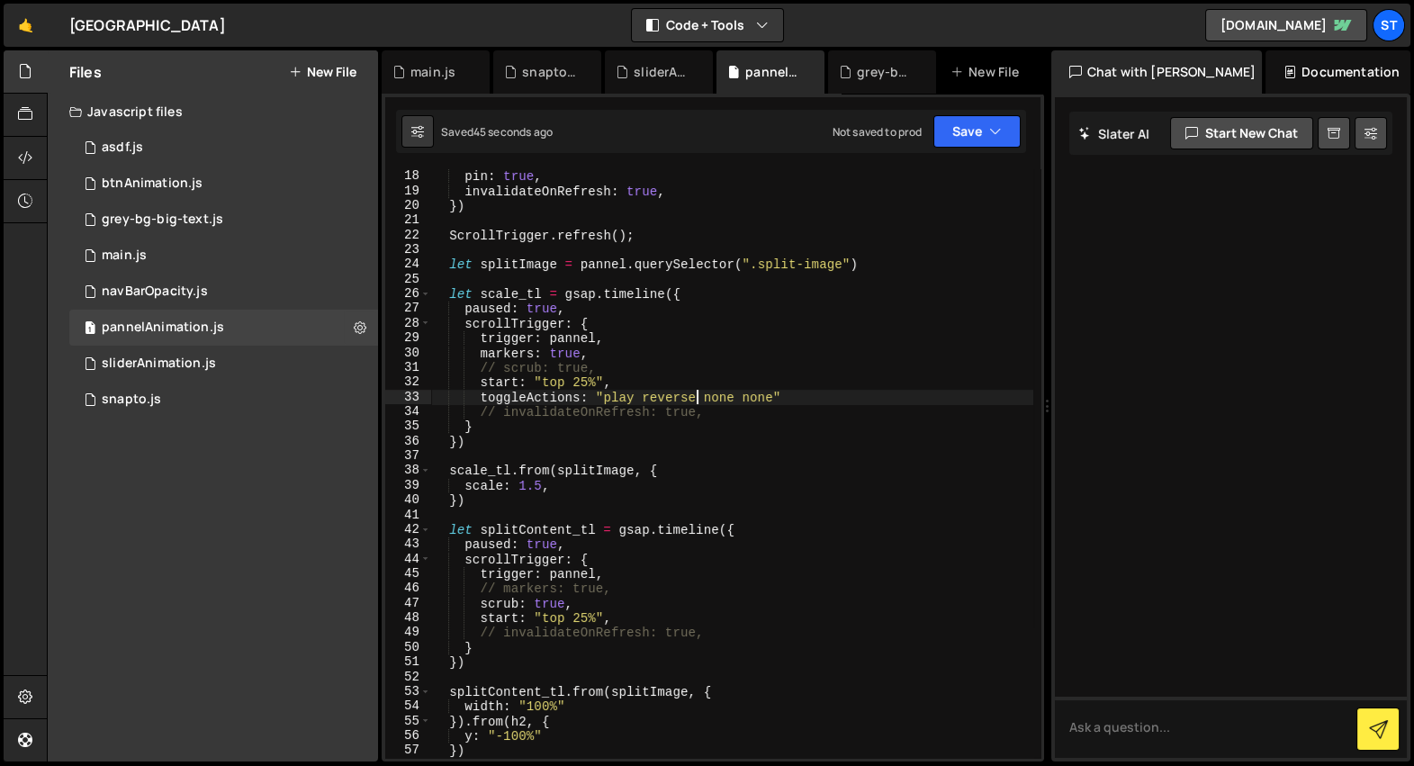
scroll to position [230, 0]
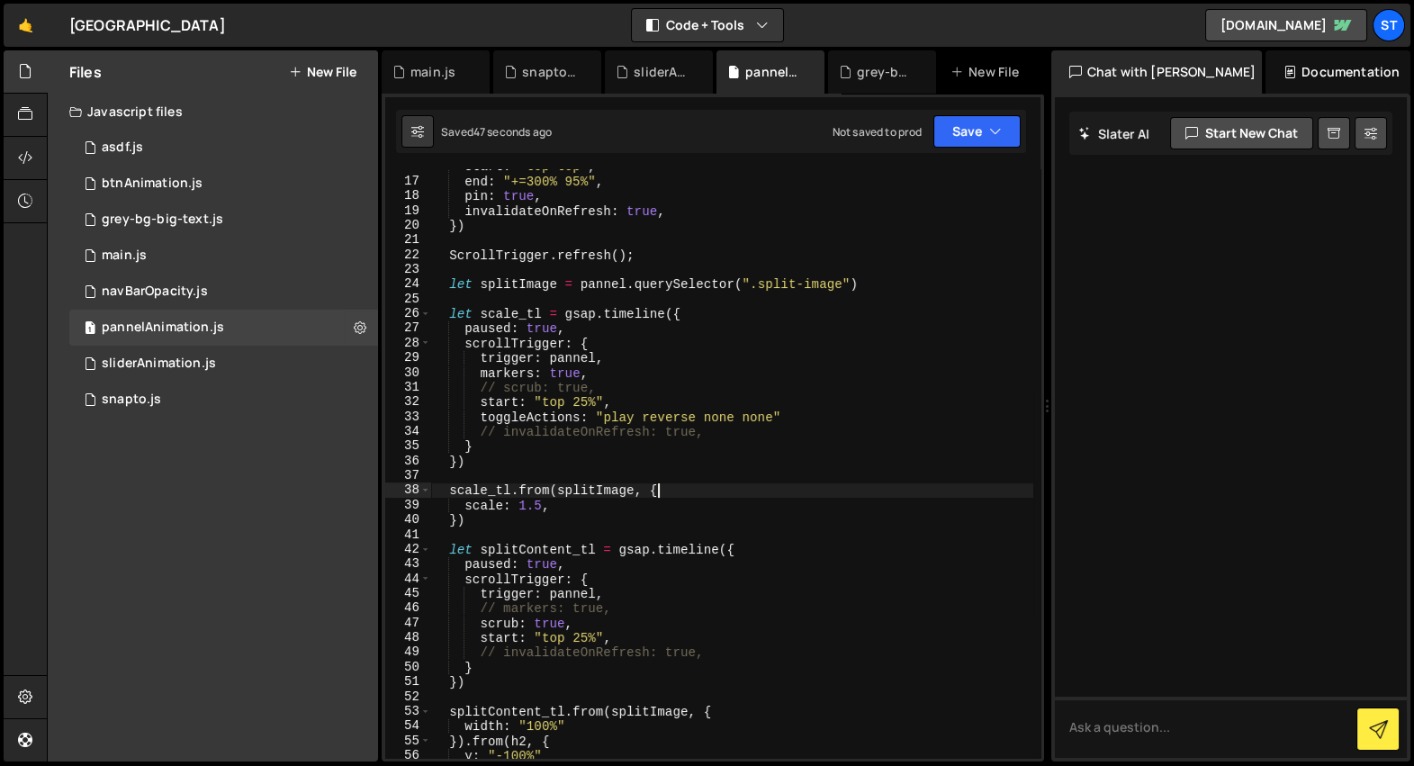
click at [666, 489] on div "start : "top top" , end : "+=300% 95%" , pin : true , invalidateOnRefresh : tru…" at bounding box center [731, 468] width 603 height 619
type textarea "scale_tl.from(splitImage, {"
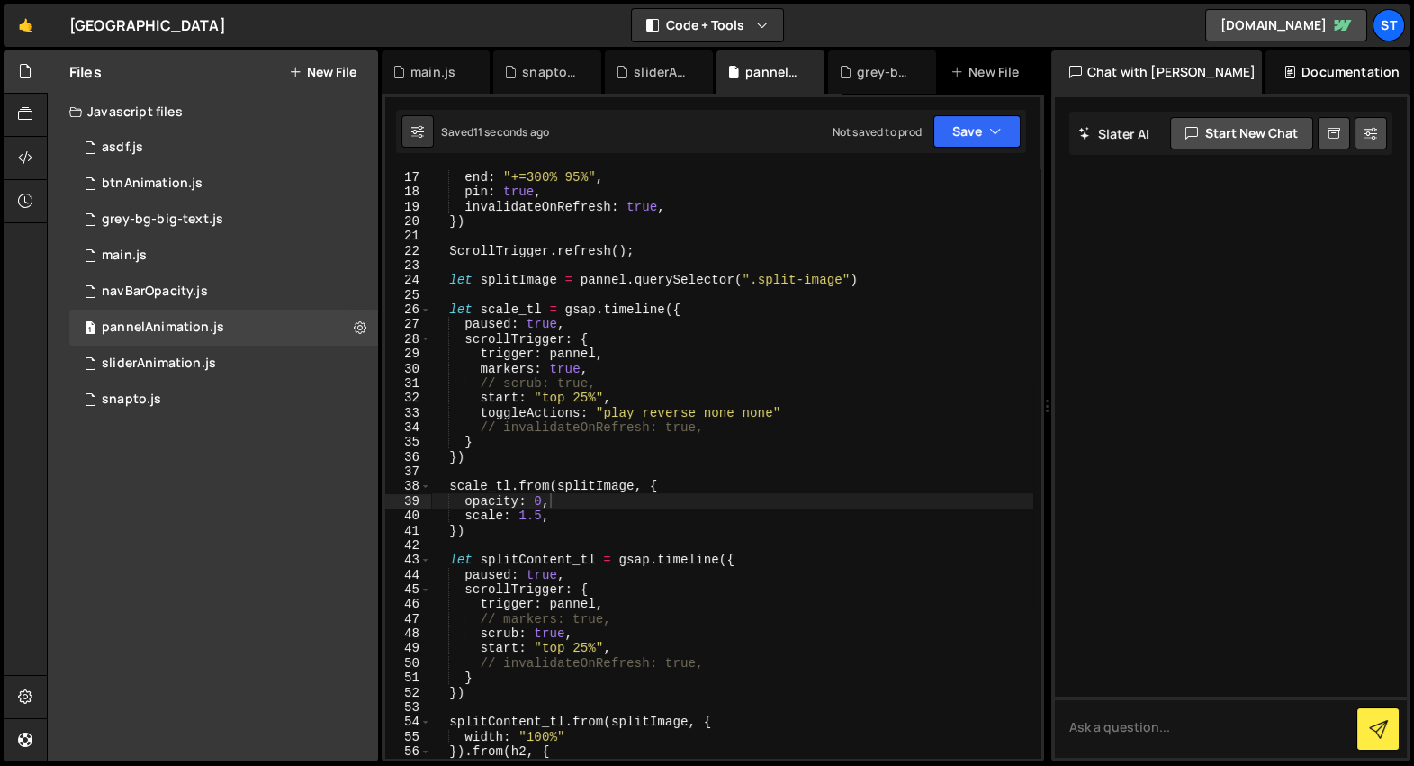
scroll to position [306, 0]
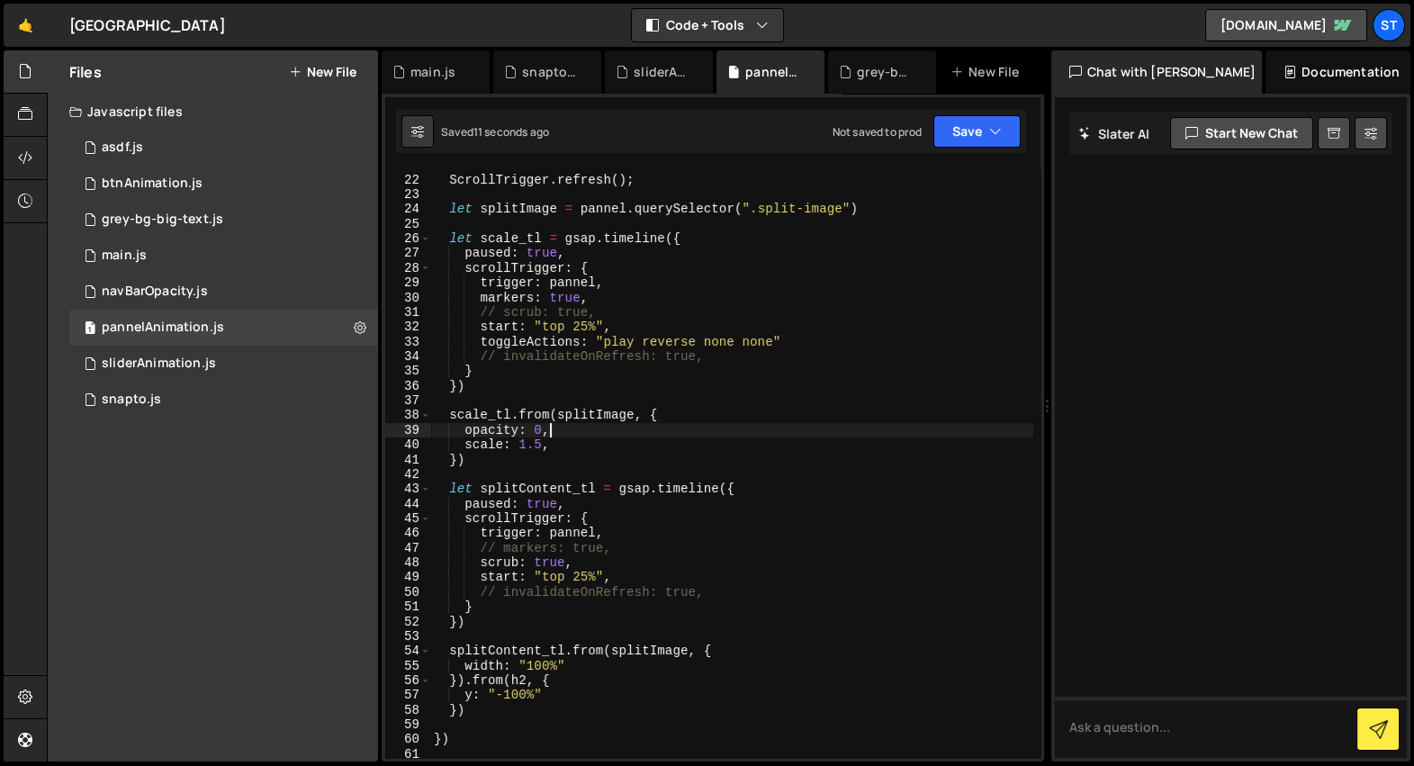
click at [602, 675] on div "ScrollTrigger . refresh ( ) ; let splitImage = pannel . querySelector ( ".split…" at bounding box center [731, 467] width 603 height 619
click at [601, 664] on div "ScrollTrigger . refresh ( ) ; let splitImage = pannel . querySelector ( ".split…" at bounding box center [731, 467] width 603 height 619
type textarea "// width: "100%""
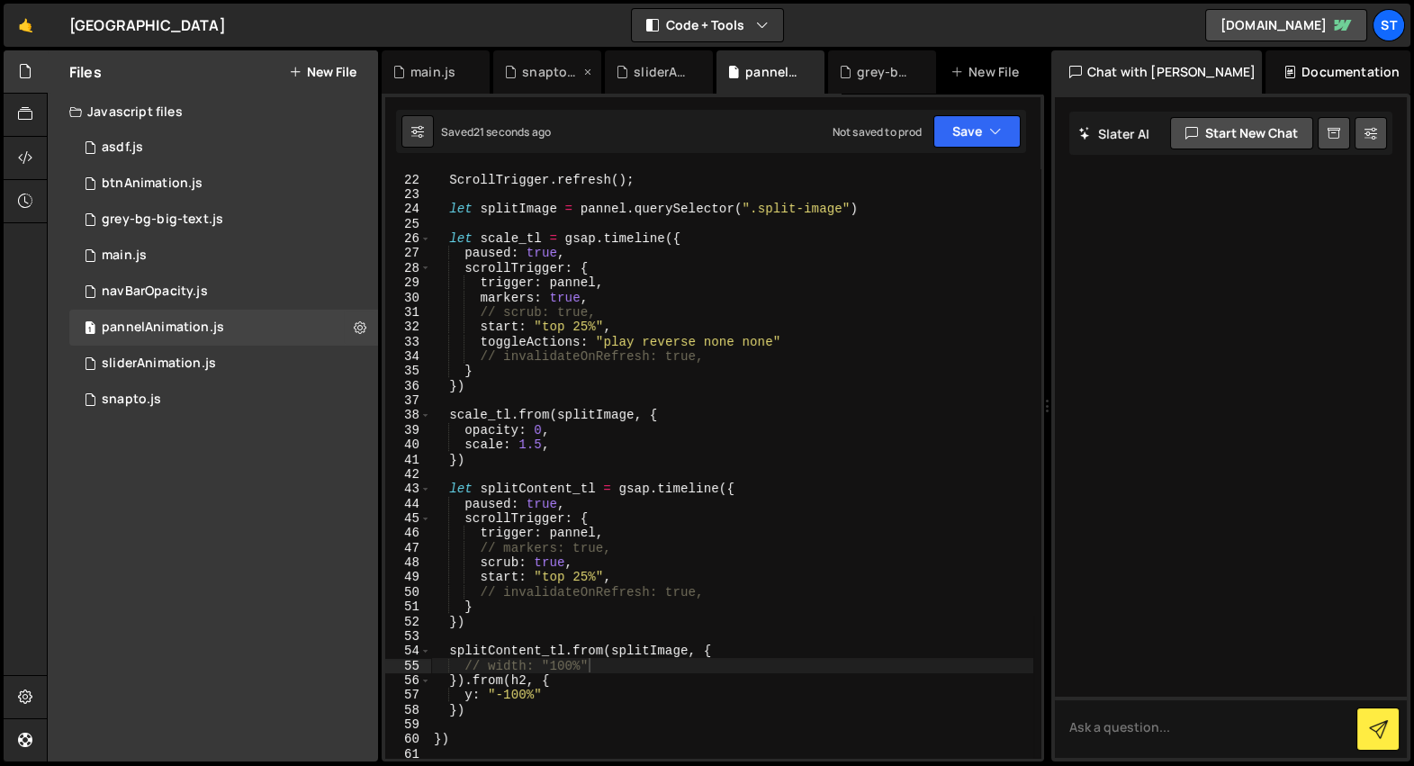
click at [559, 65] on div "snapto.js" at bounding box center [551, 72] width 58 height 18
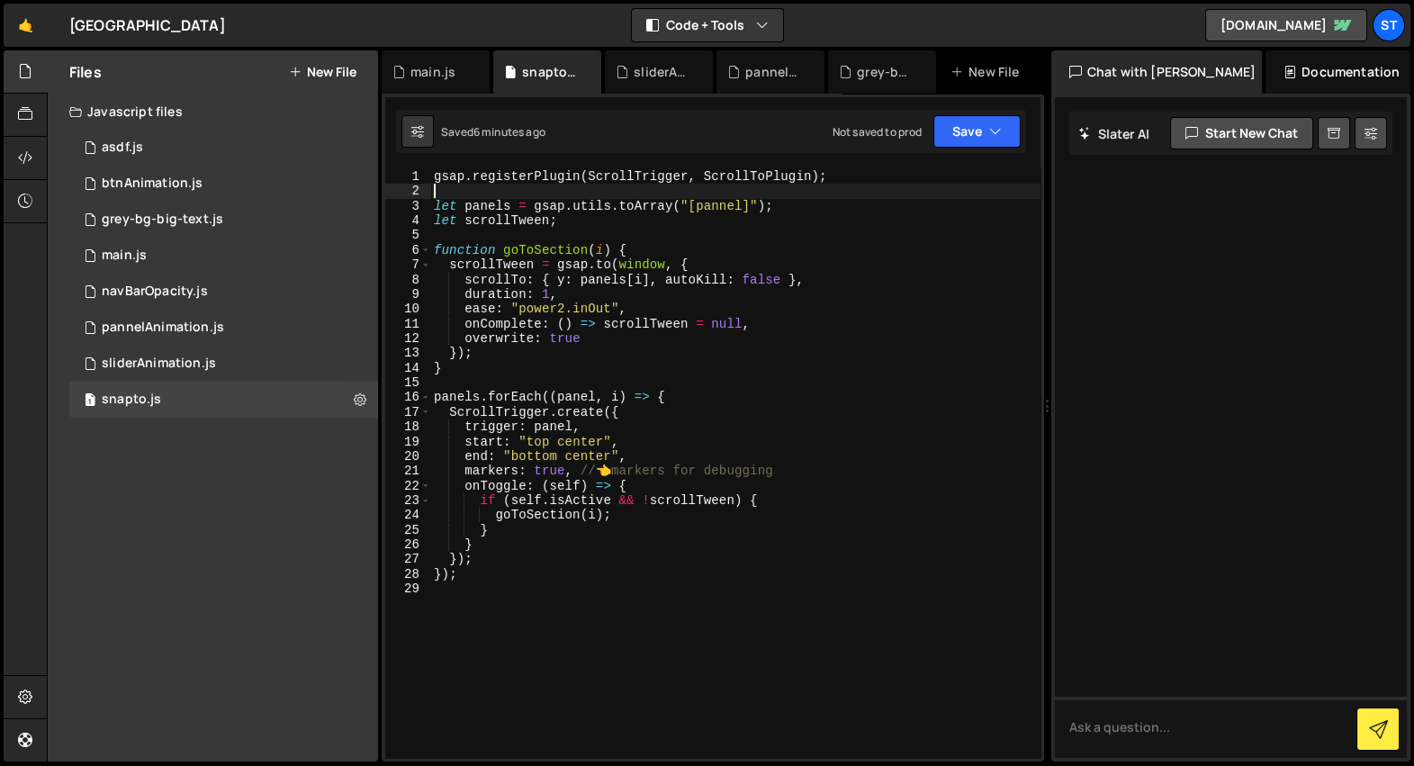
click at [606, 189] on div "gsap . registerPlugin ( ScrollTrigger , ScrollToPlugin ) ; let panels = gsap . …" at bounding box center [735, 478] width 610 height 619
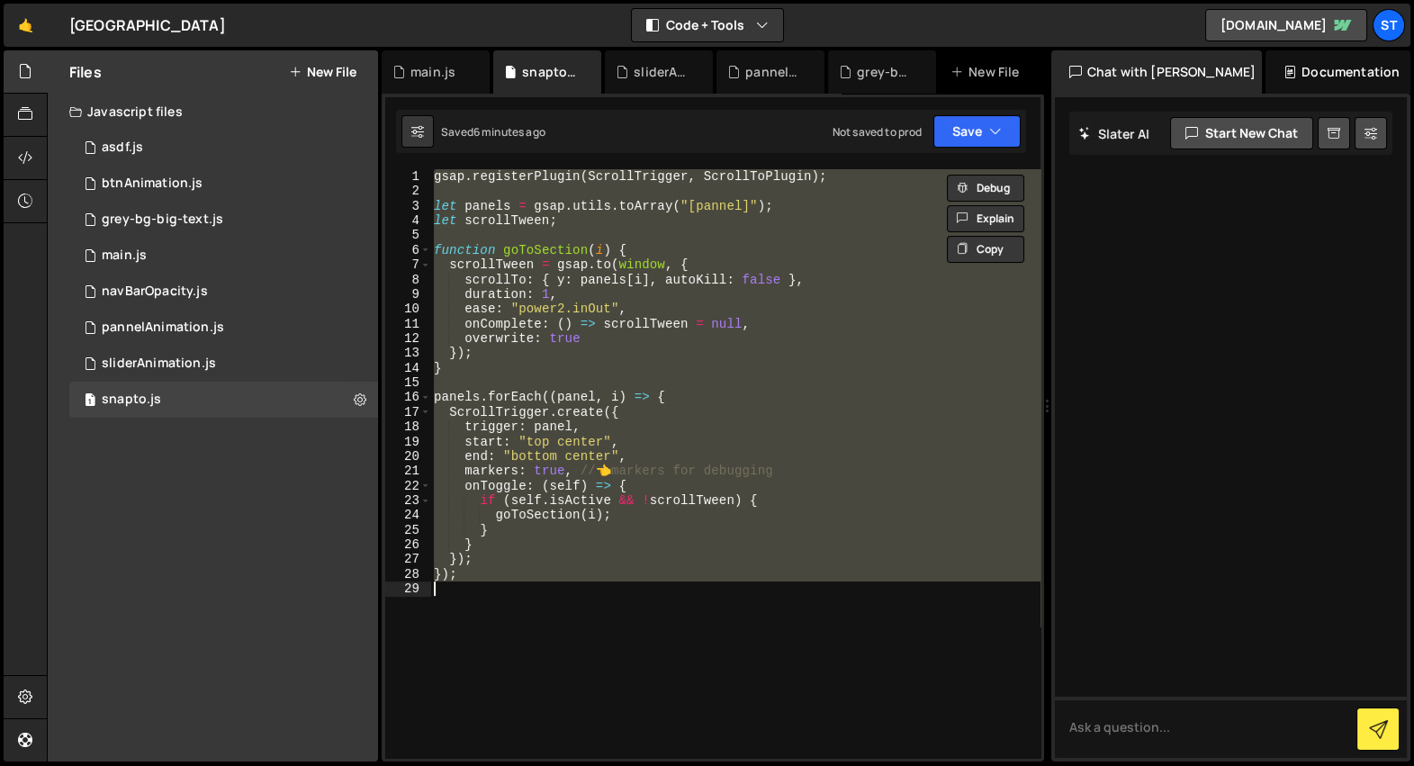
type textarea "// });"
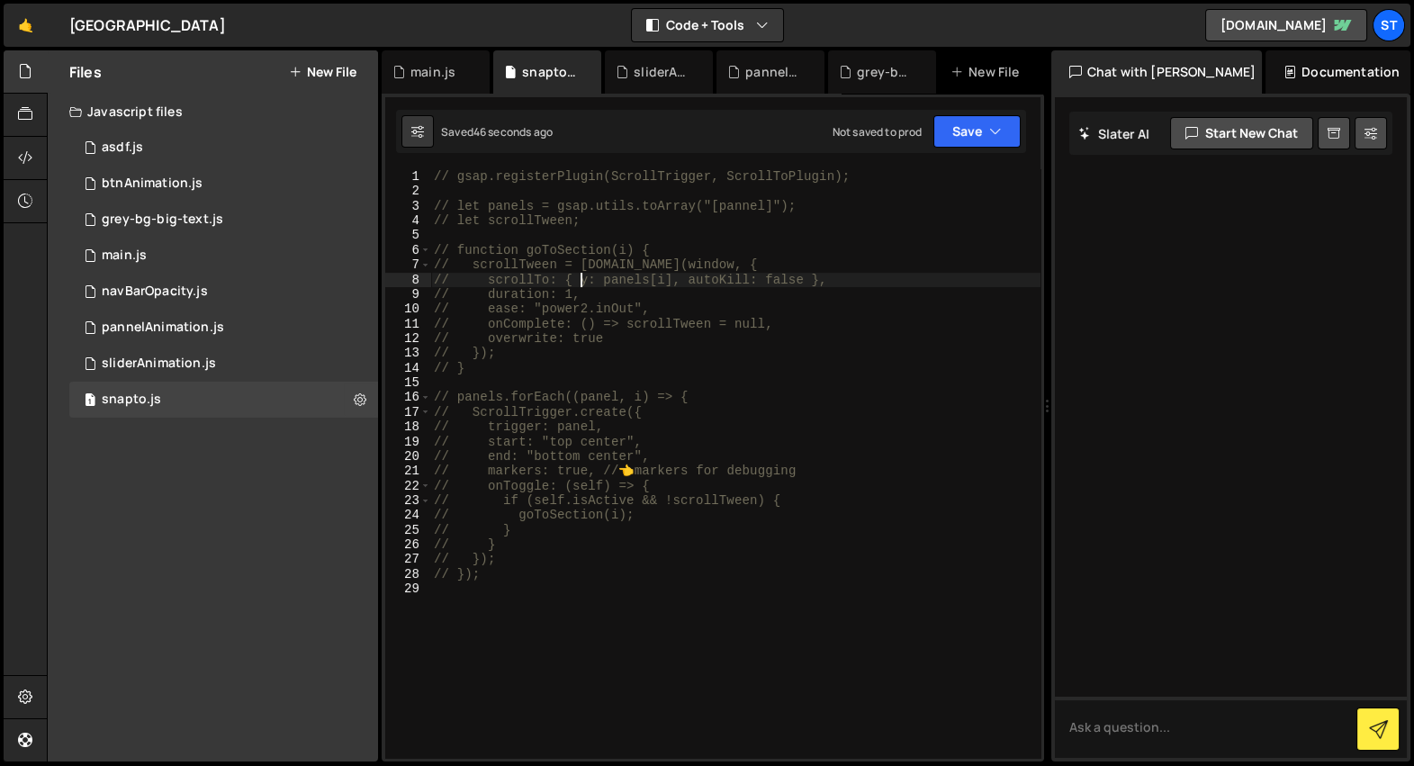
click at [583, 276] on div "// gsap.registerPlugin(ScrollTrigger, ScrollToPlugin); // let panels = gsap.uti…" at bounding box center [735, 478] width 610 height 619
type textarea "// scrollTo: { y: panels[i], autoKill: false },"
click at [854, 76] on div "grey-bg-big-text.js" at bounding box center [877, 72] width 76 height 18
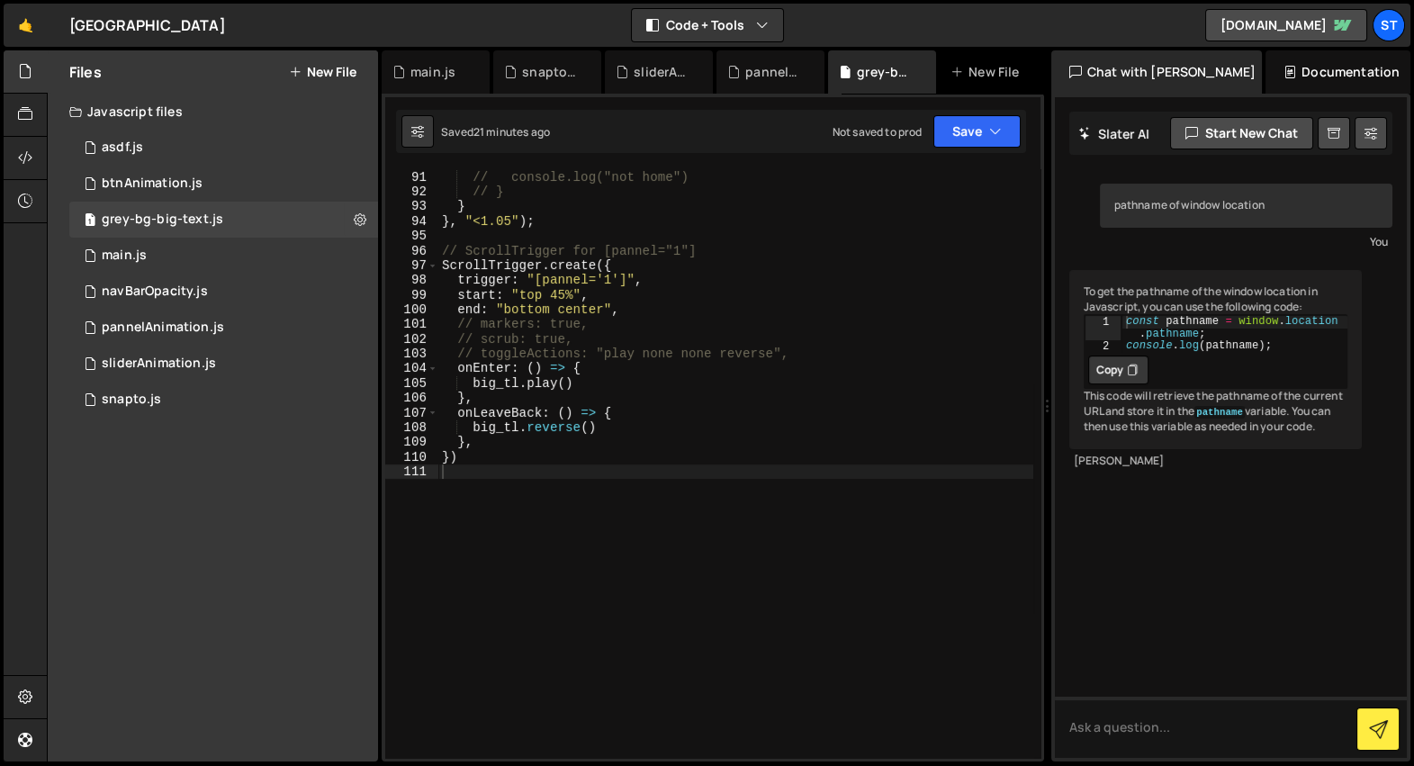
type textarea "})"
click at [563, 456] on div "// } else { // console.log("not home") // } } } , "<1.05" ) ; // ScrollTrigger …" at bounding box center [735, 464] width 595 height 619
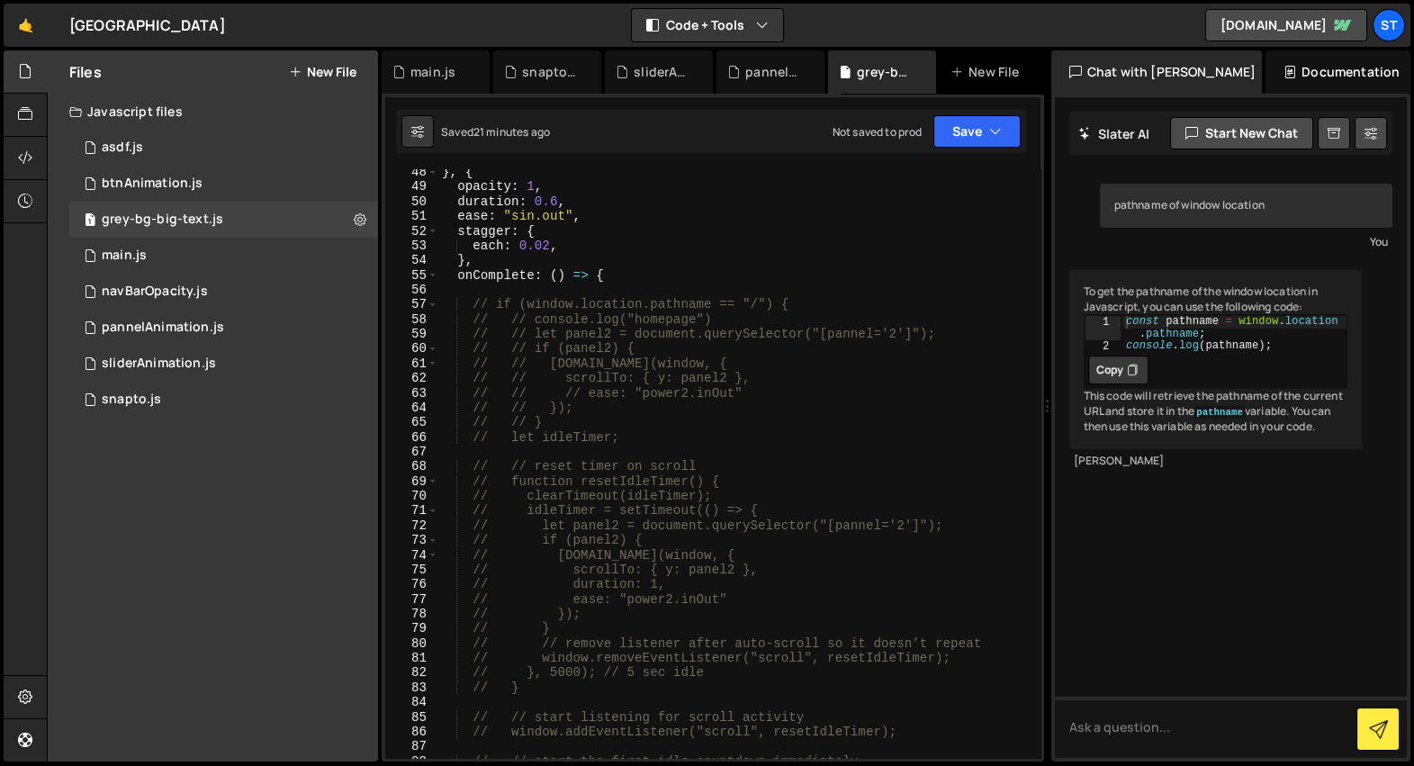
scroll to position [757, 0]
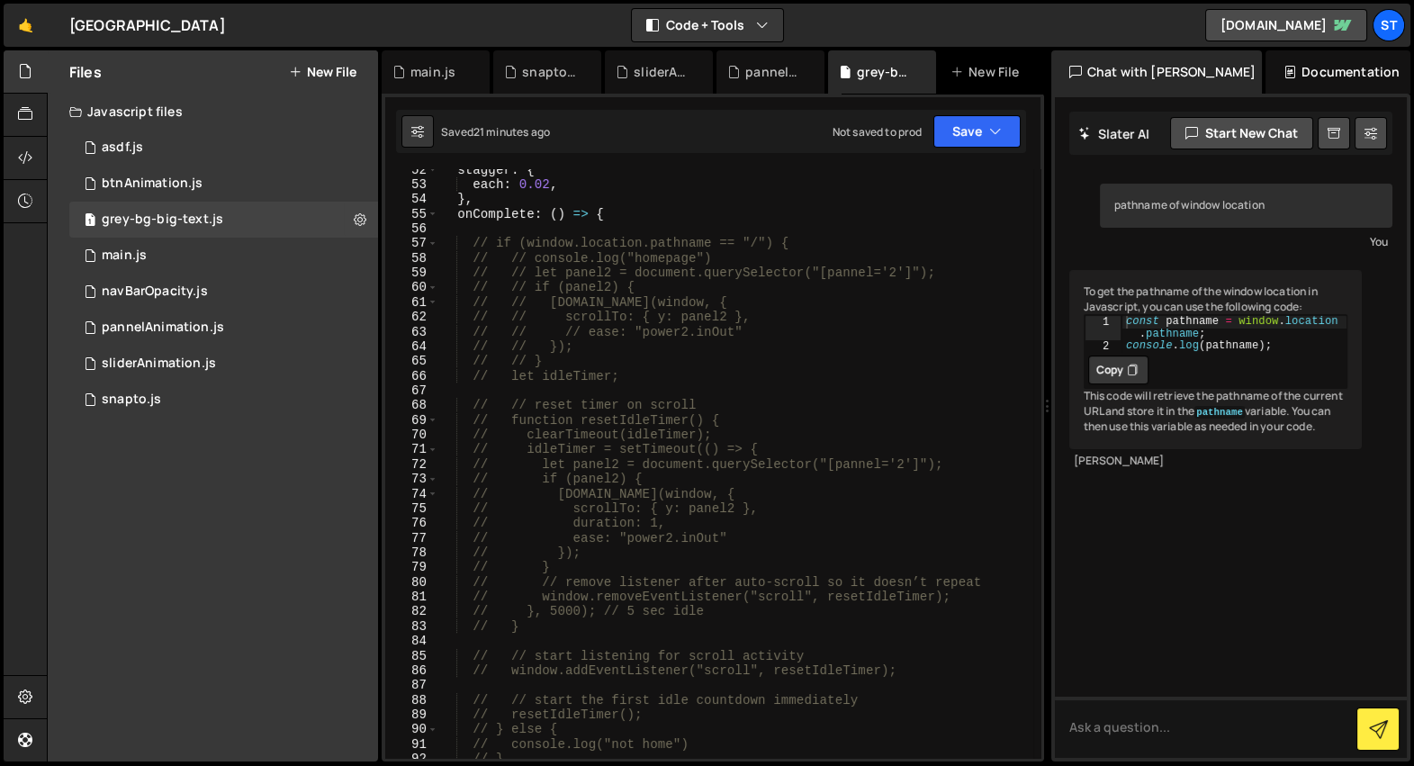
click at [445, 233] on div "stagger : { each : 0.02 , } , onComplete : ( ) => { // if (window.location.path…" at bounding box center [735, 472] width 595 height 619
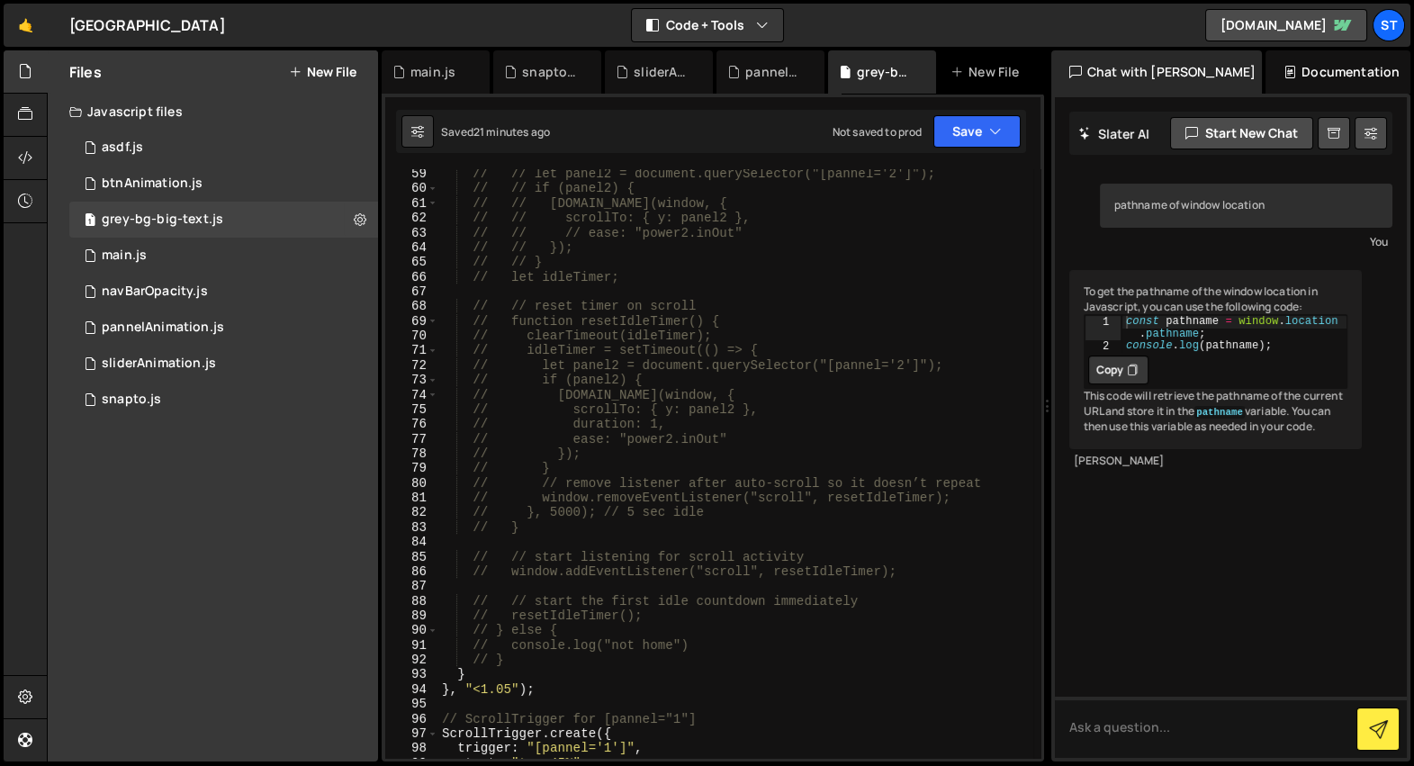
scroll to position [856, 0]
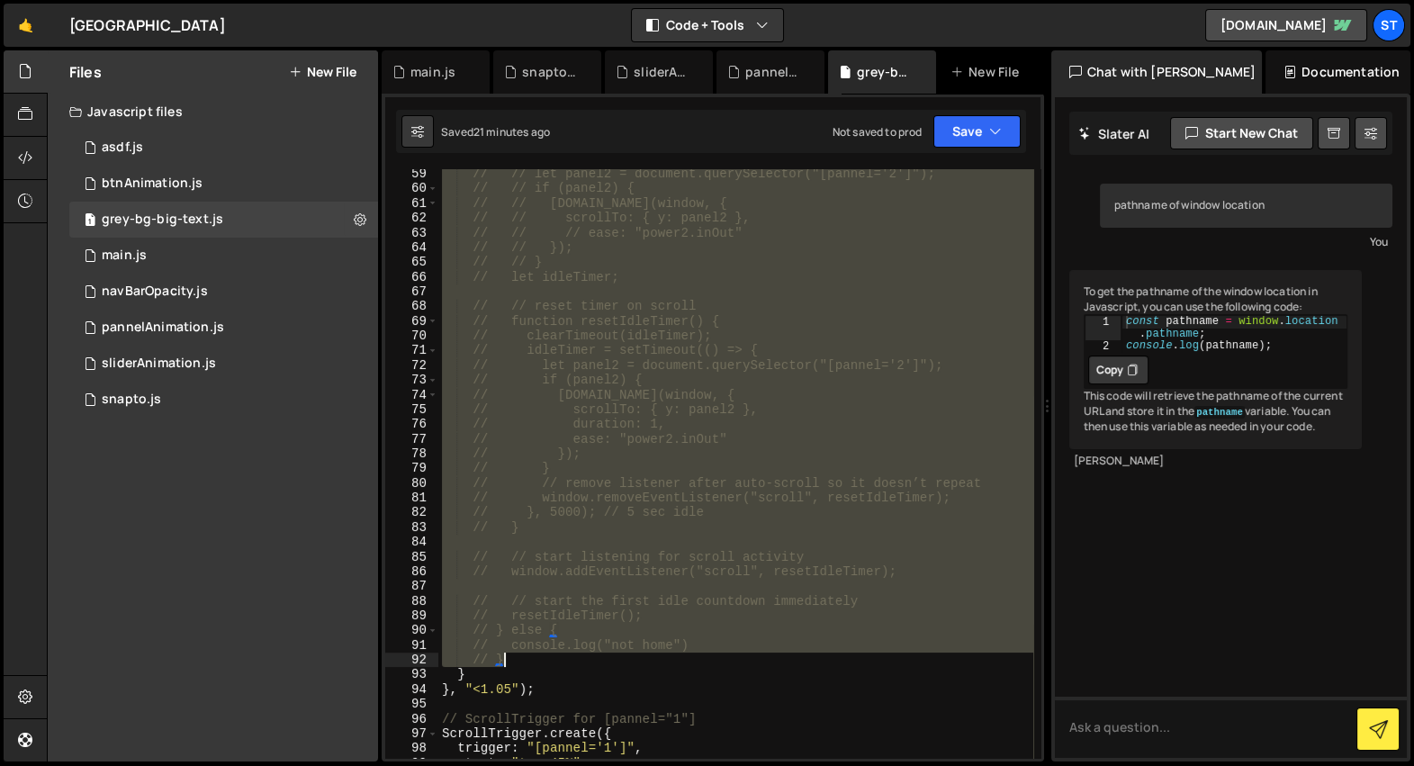
click at [605, 655] on div "// // let panel2 = document.querySelector("[pannel='2']"); // // if (panel2) { …" at bounding box center [735, 476] width 595 height 619
type textarea "// console.log("not home") // }"
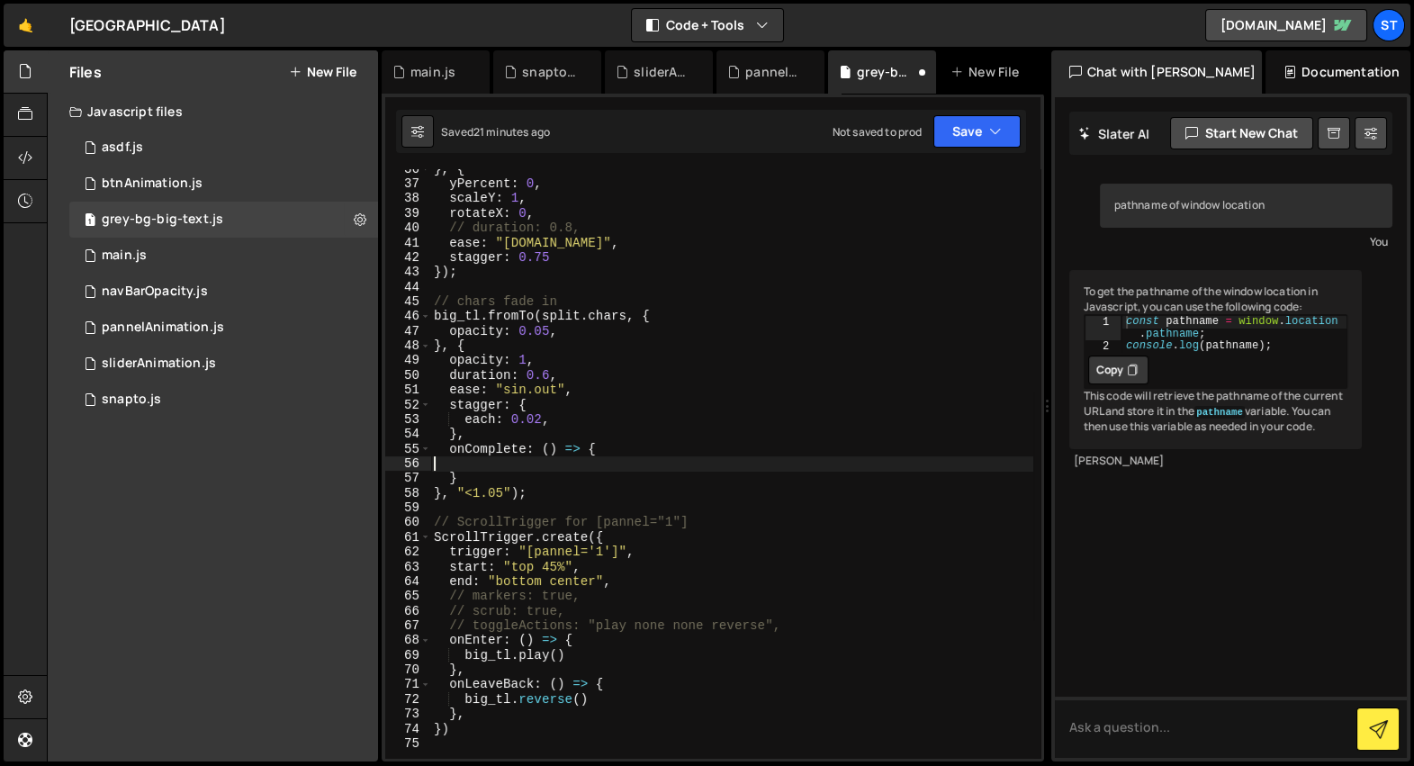
scroll to position [522, 0]
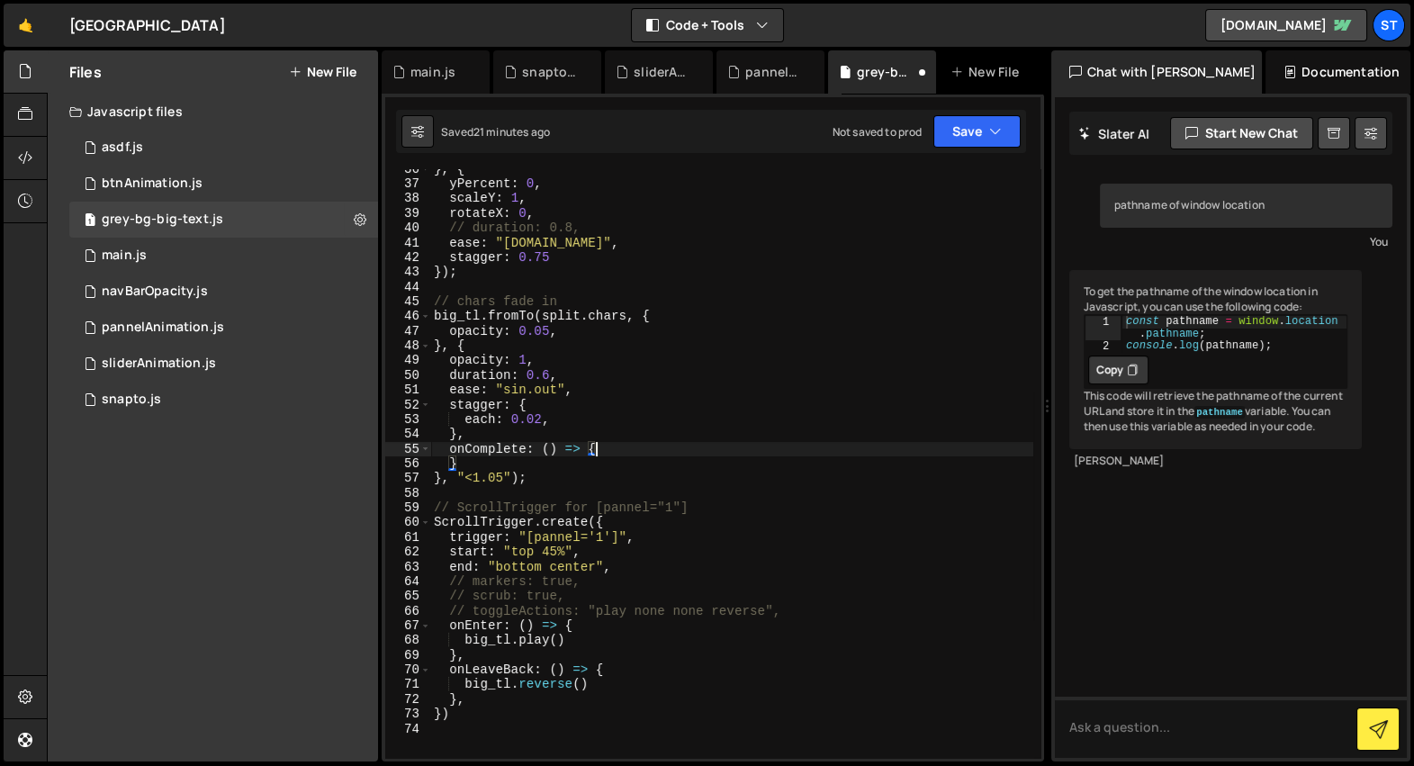
type textarea "onComplete: () => {}"
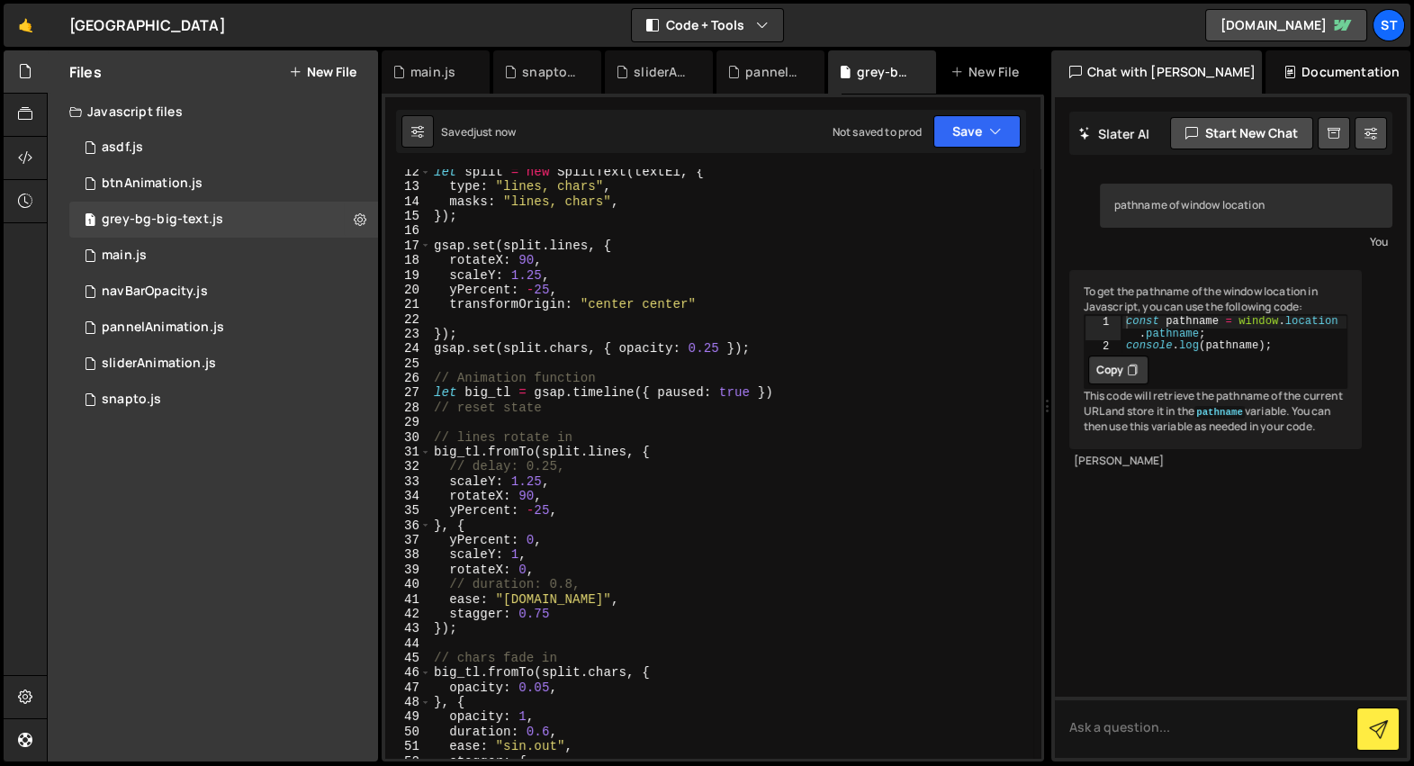
scroll to position [0, 0]
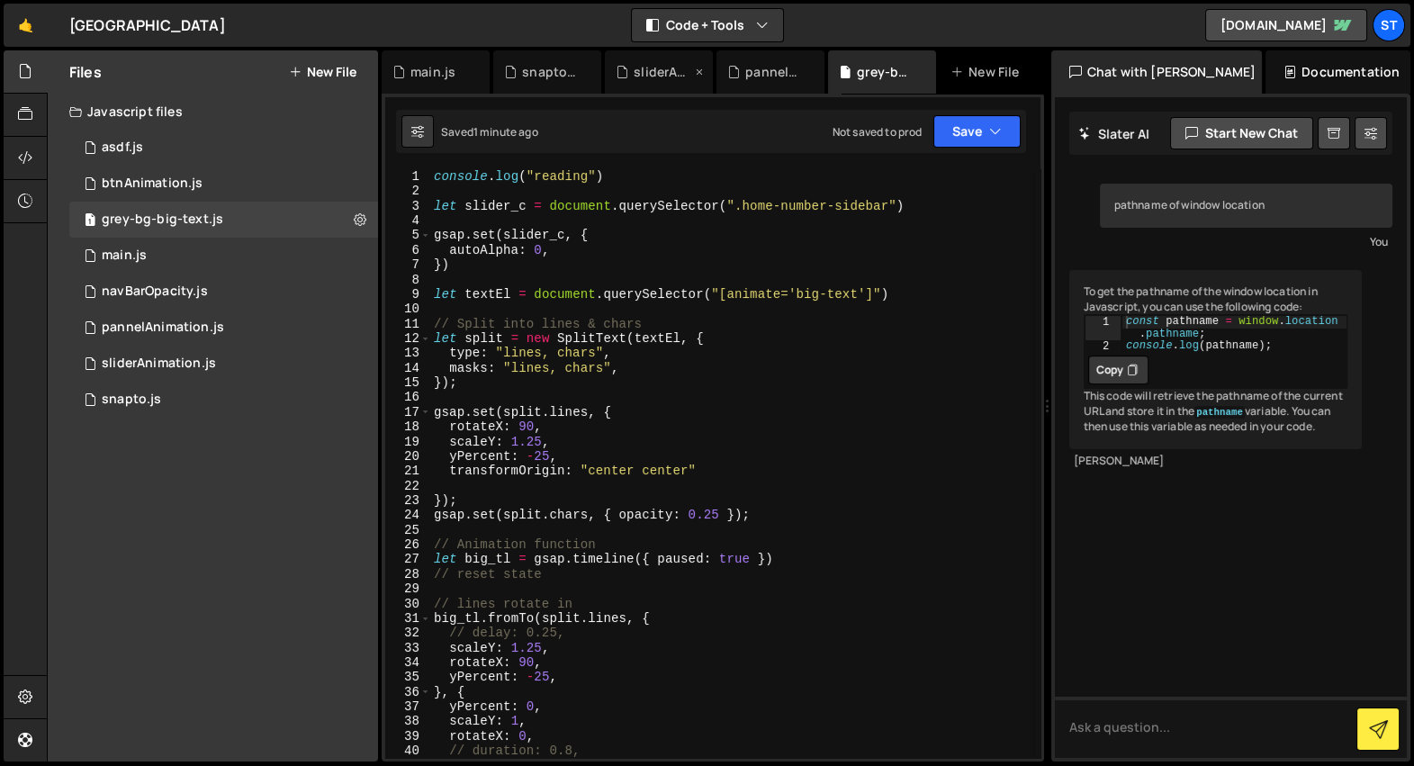
click at [668, 79] on div "sliderAnimation.js" at bounding box center [663, 72] width 58 height 18
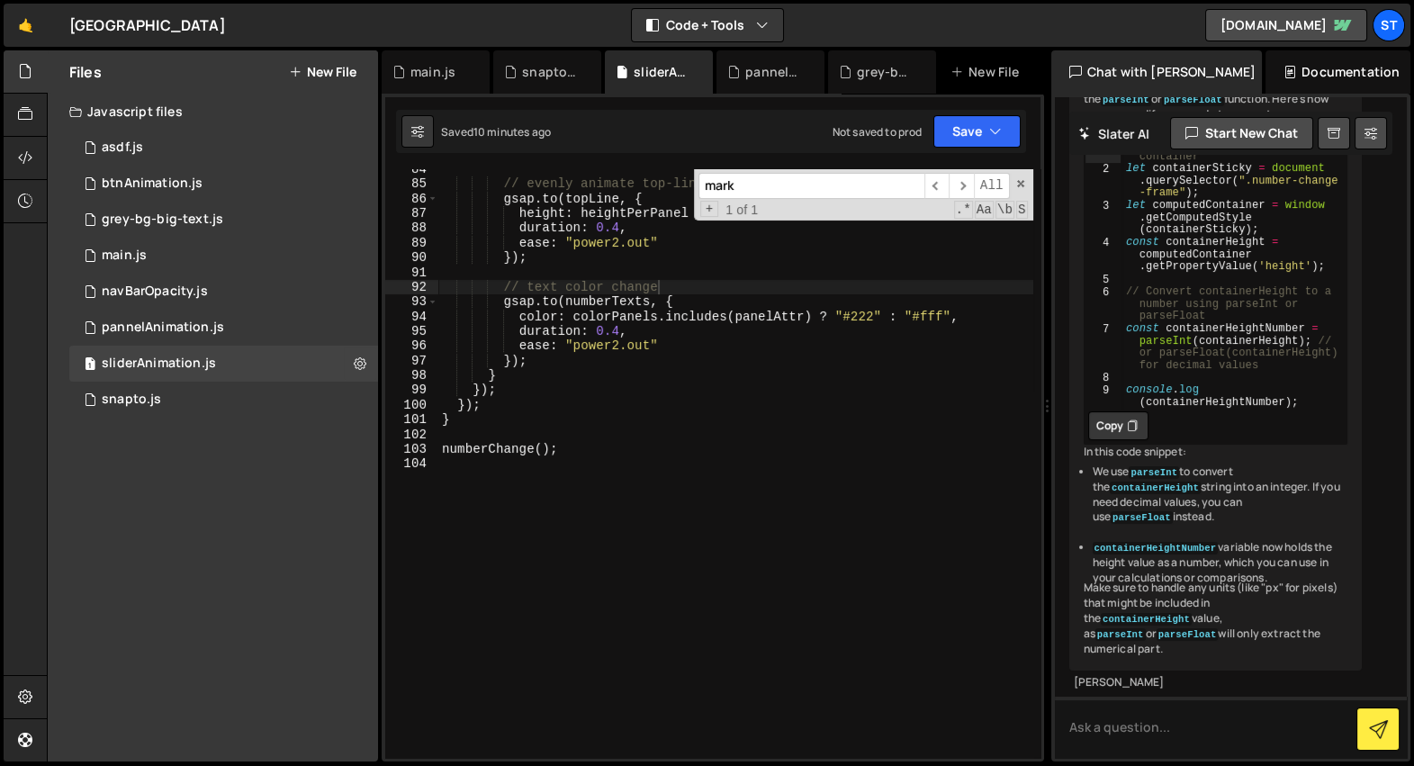
scroll to position [1301, 0]
click at [754, 77] on div "pannelAnimation.js" at bounding box center [774, 72] width 58 height 18
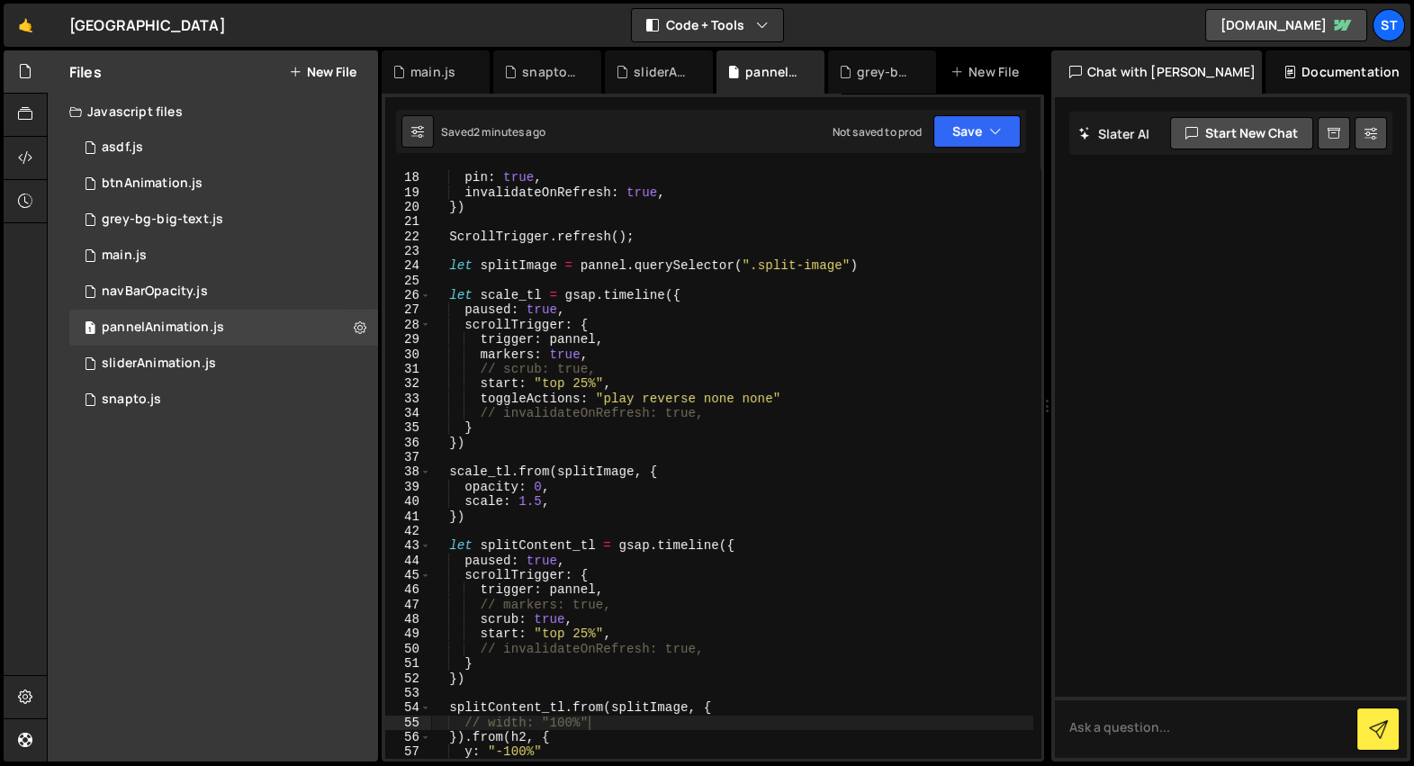
scroll to position [249, 0]
click at [711, 398] on div "end : "+=300% 95%" , pin : true , invalidateOnRefresh : true , }) ScrollTrigger…" at bounding box center [731, 465] width 603 height 619
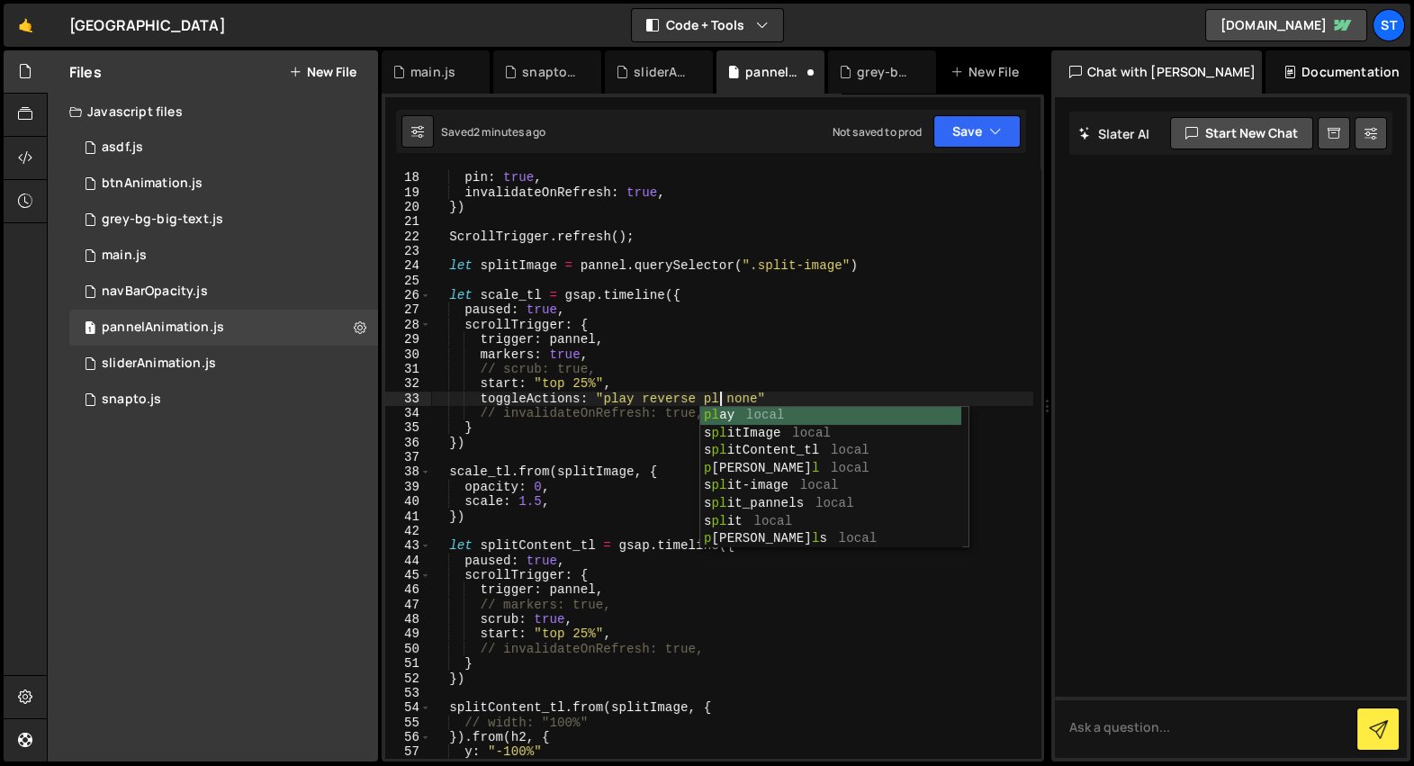
scroll to position [0, 20]
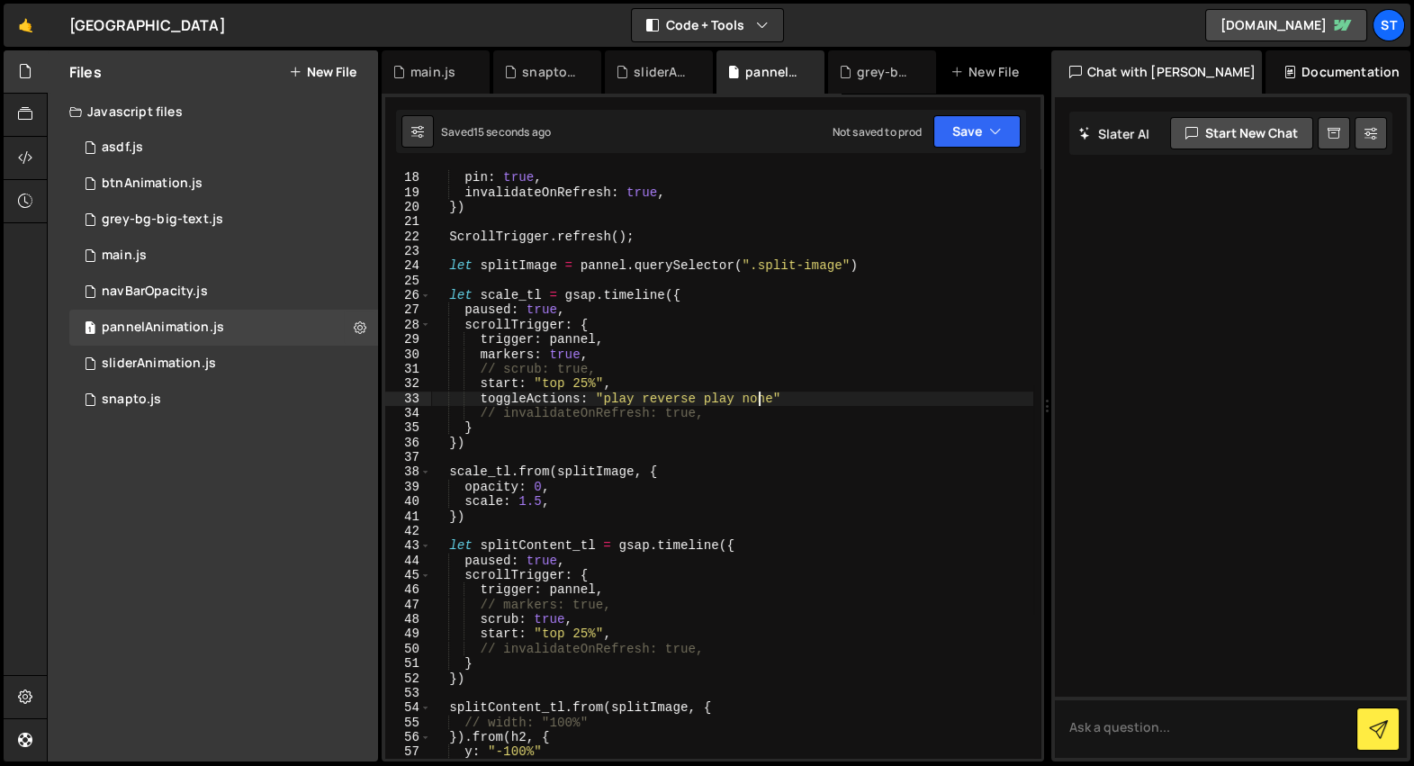
click at [757, 395] on div "end : "+=300% 95%" , pin : true , invalidateOnRefresh : true , }) ScrollTrigger…" at bounding box center [731, 465] width 603 height 619
type textarea "toggleActions: "play reverse play reverse""
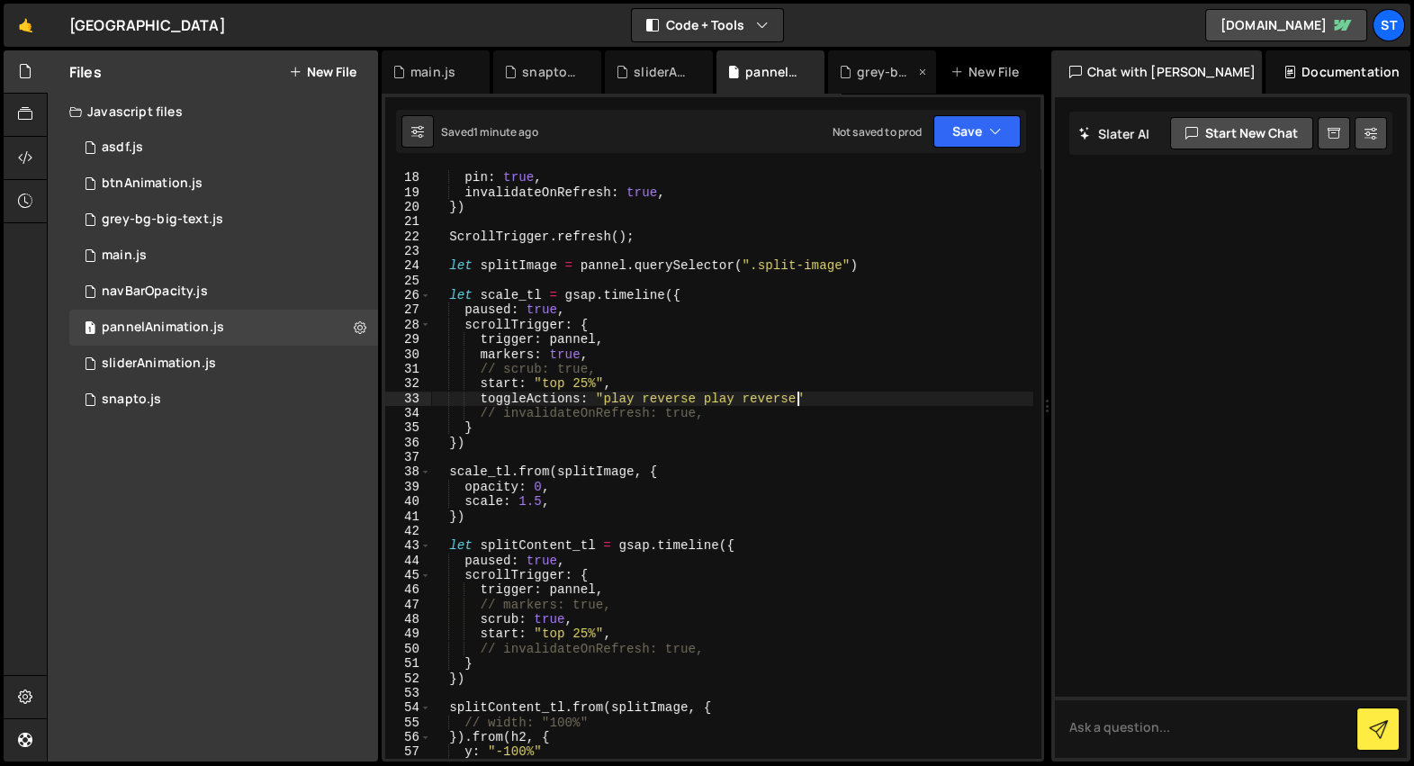
click at [863, 72] on div "grey-bg-big-text.js" at bounding box center [886, 72] width 58 height 18
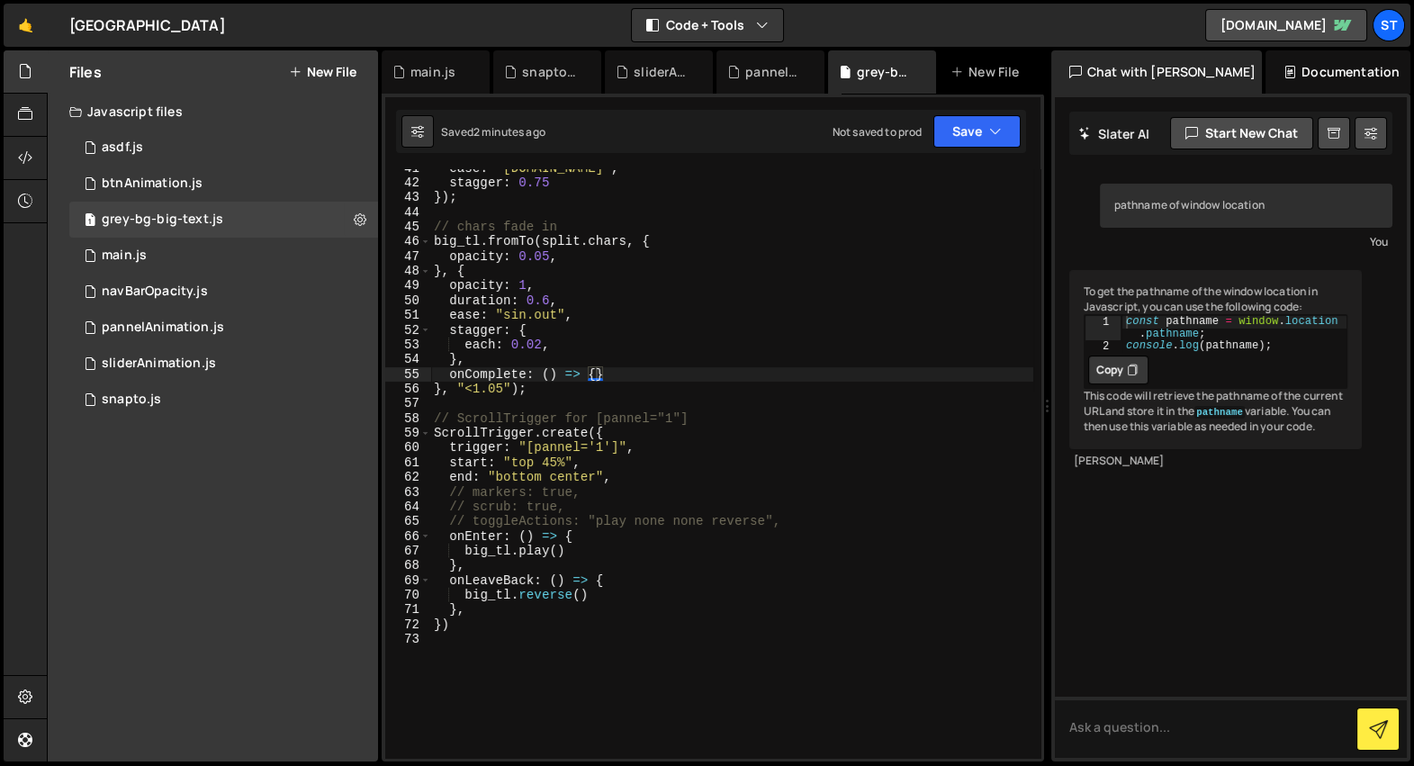
scroll to position [597, 0]
click at [628, 508] on div "ease : "[DOMAIN_NAME]" , stagger : 0.75 }) ; // chars fade in big_tl . fromTo (…" at bounding box center [731, 470] width 603 height 619
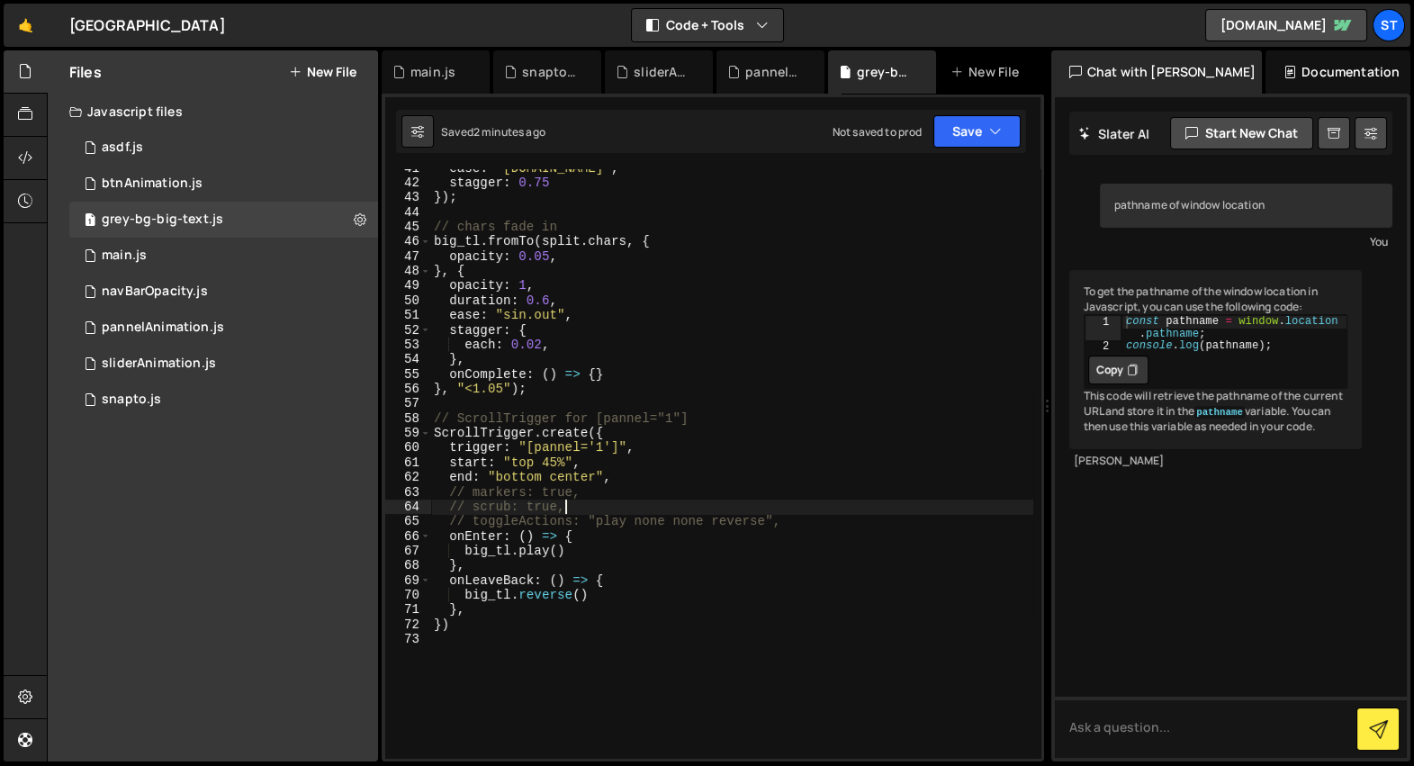
click at [629, 501] on div "ease : "[DOMAIN_NAME]" , stagger : 0.75 }) ; // chars fade in big_tl . fromTo (…" at bounding box center [731, 470] width 603 height 619
click at [603, 499] on div "ease : "[DOMAIN_NAME]" , stagger : 0.75 }) ; // chars fade in big_tl . fromTo (…" at bounding box center [731, 470] width 603 height 619
click at [490, 615] on div "ease : "[DOMAIN_NAME]" , stagger : 0.75 }) ; // chars fade in big_tl . fromTo (…" at bounding box center [731, 470] width 603 height 619
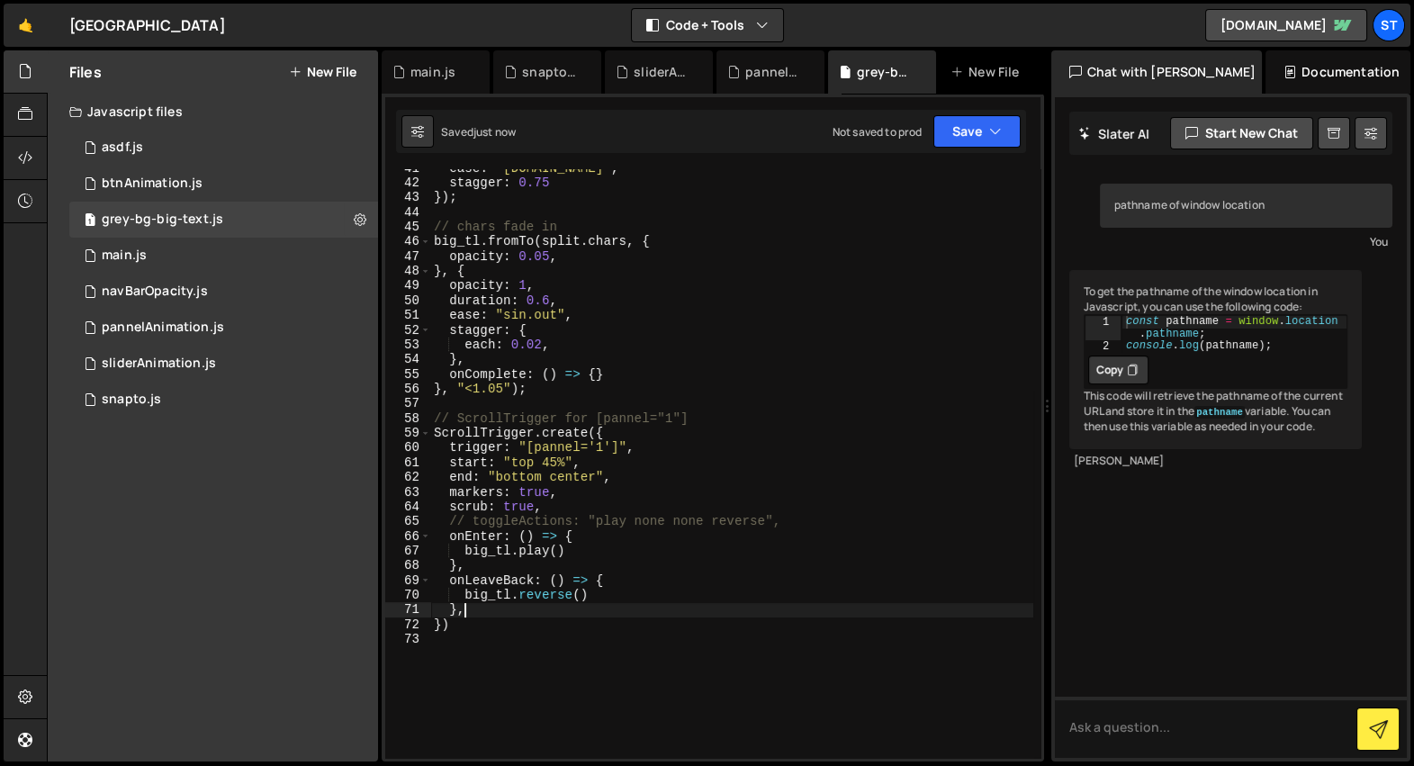
click at [447, 542] on div "ease : "[DOMAIN_NAME]" , stagger : 0.75 }) ; // chars fade in big_tl . fromTo (…" at bounding box center [731, 470] width 603 height 619
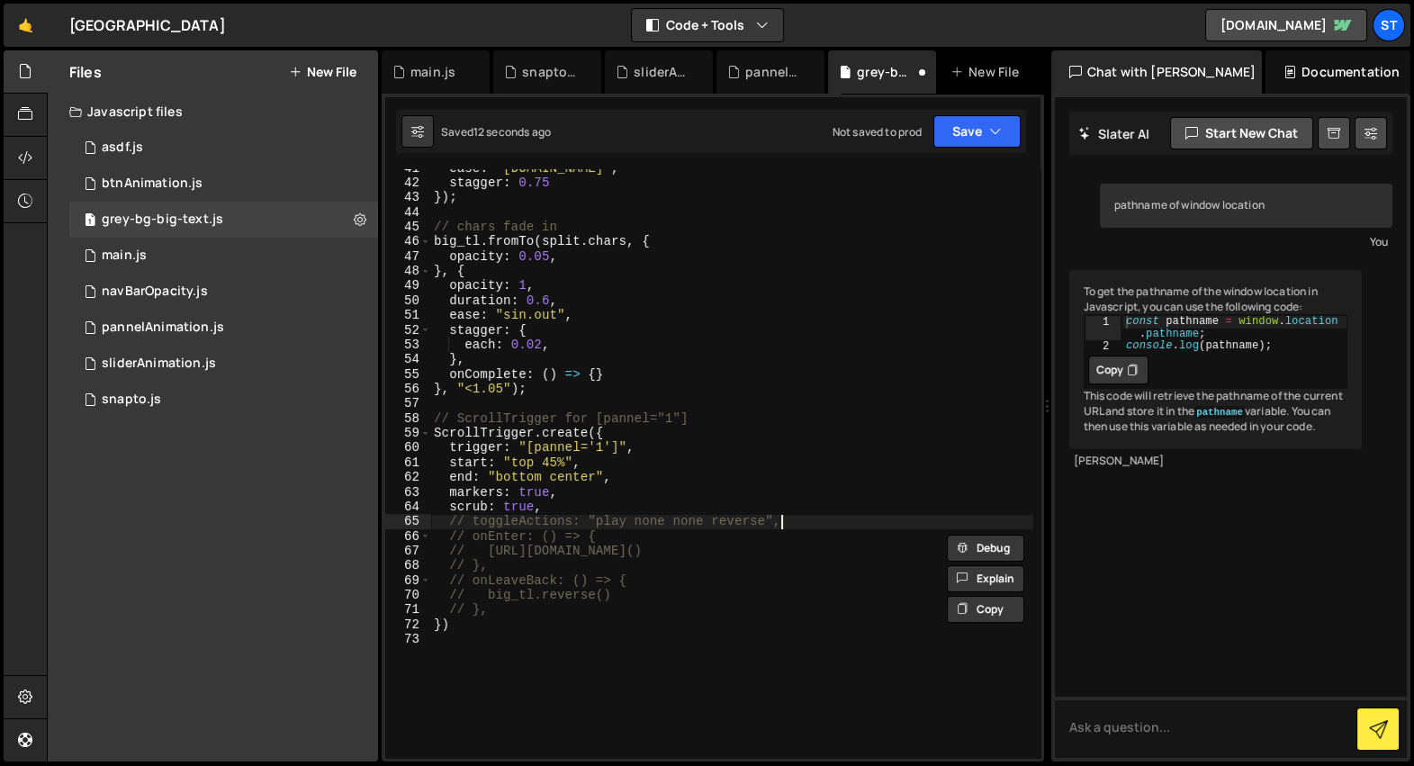
type textarea "toggleActions: "play none none reverse","
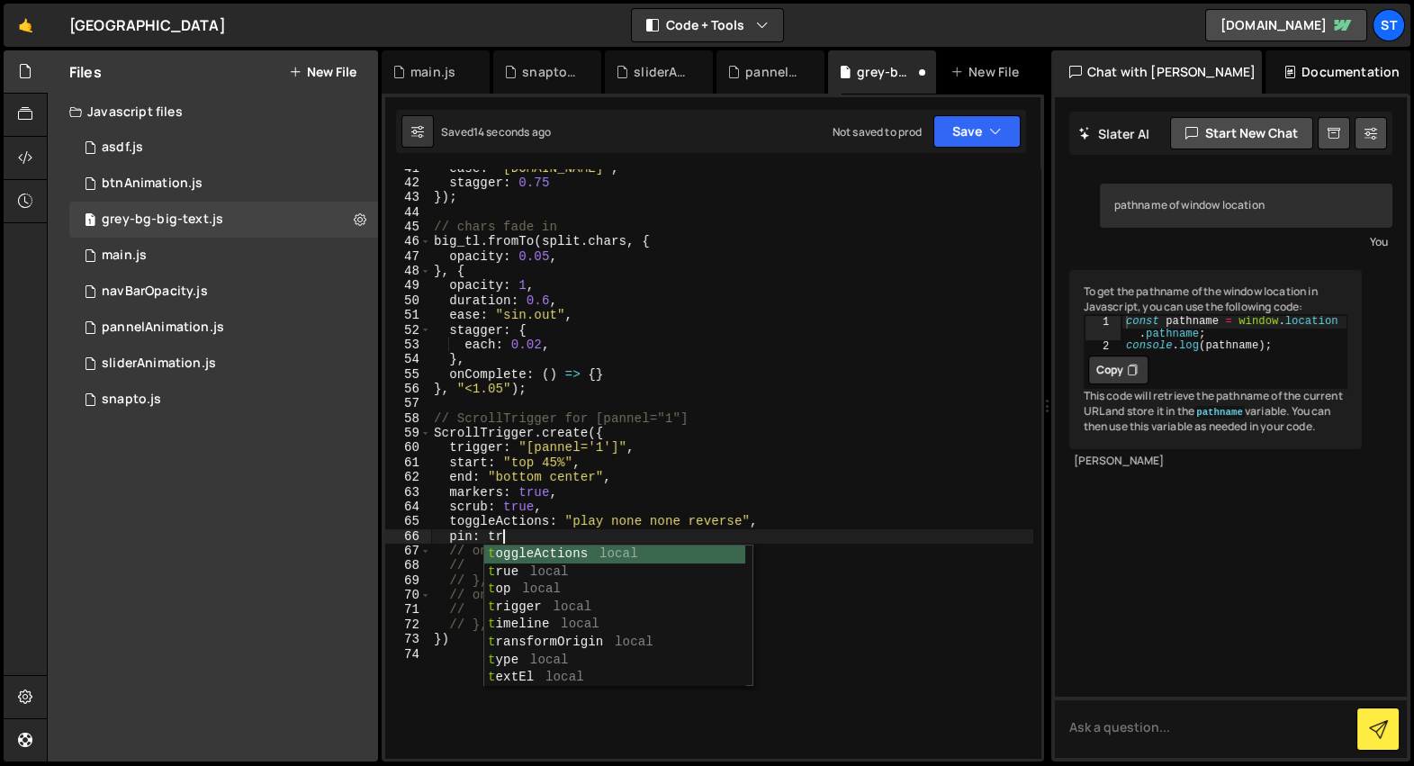
scroll to position [0, 5]
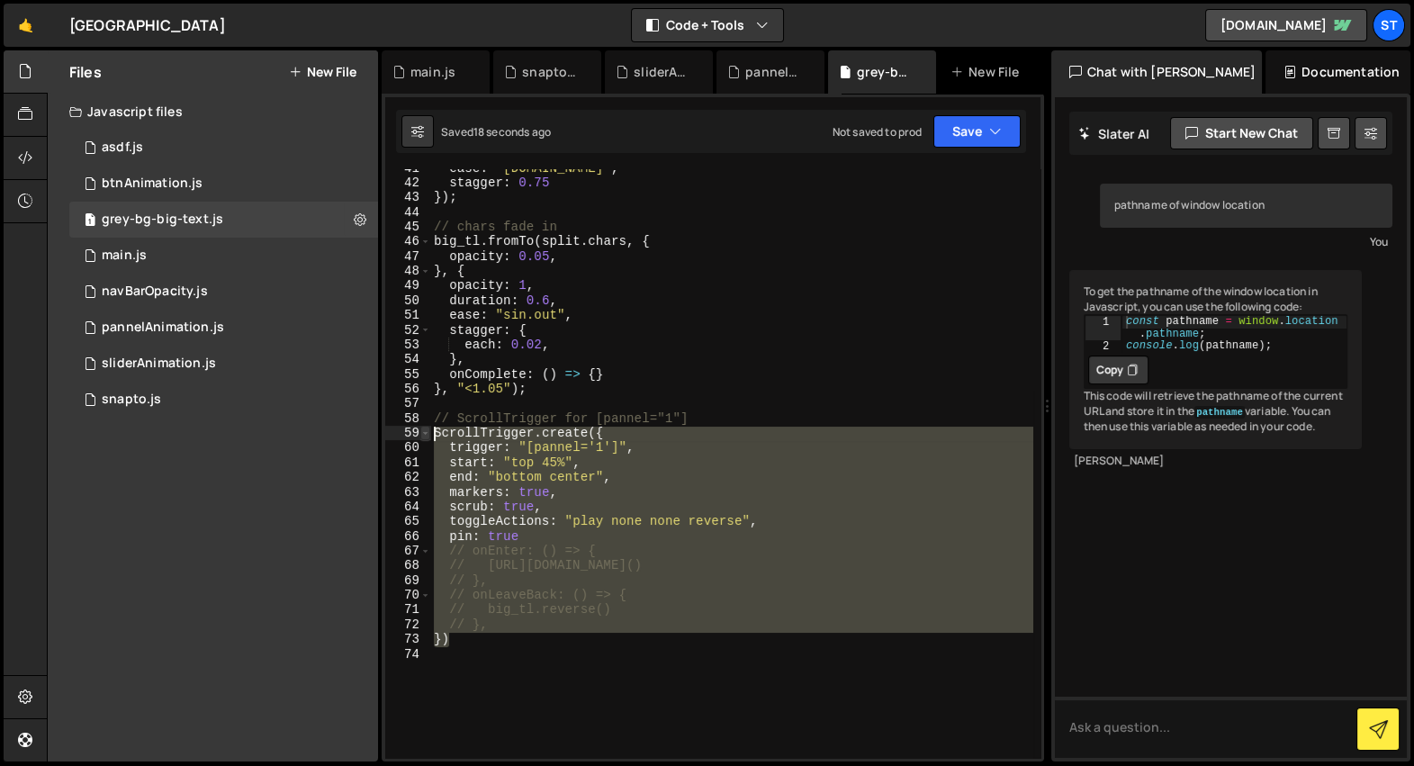
drag, startPoint x: 463, startPoint y: 644, endPoint x: 425, endPoint y: 432, distance: 214.9
click at [425, 432] on div "pin: true 41 42 43 44 45 46 47 48 49 50 51 52 53 54 55 56 57 58 59 60 61 62 63 …" at bounding box center [712, 463] width 655 height 589
type textarea "})"
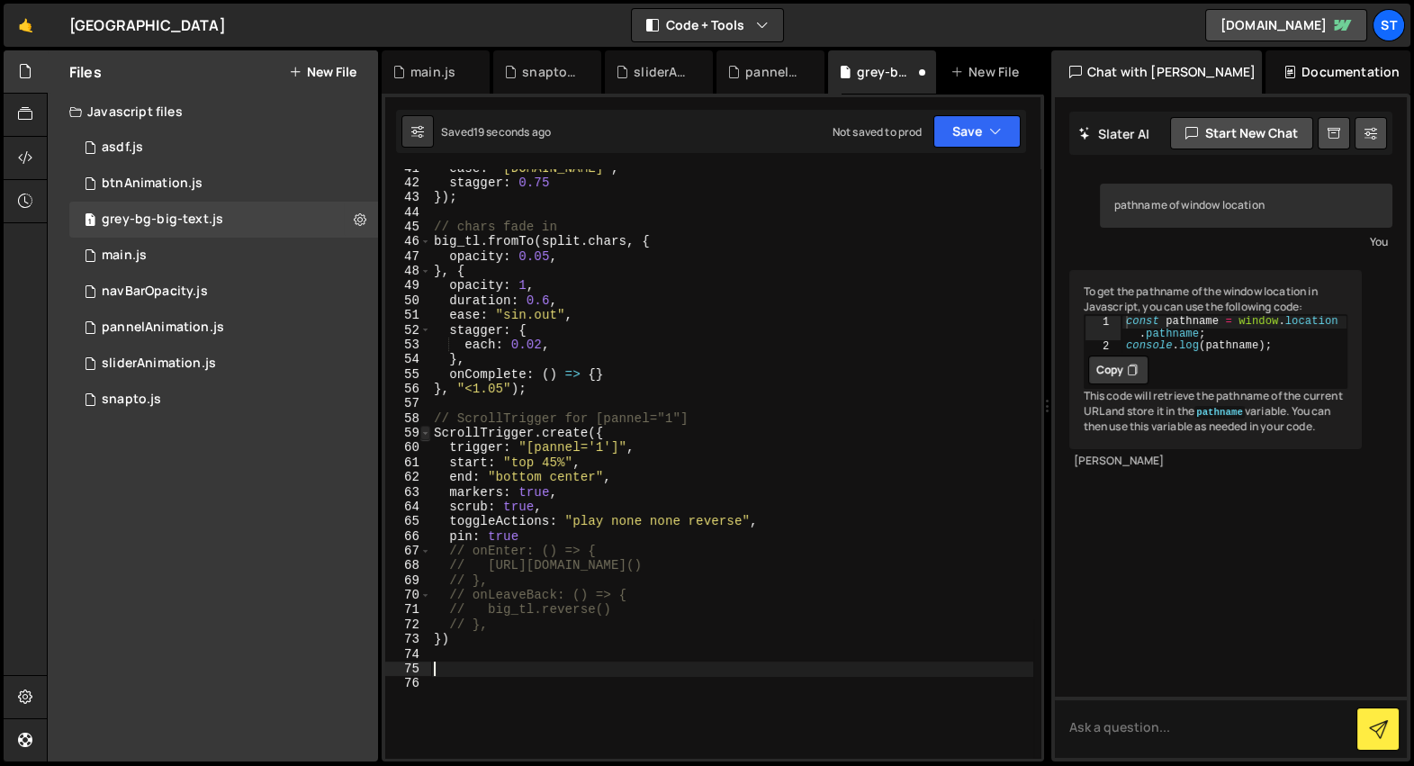
paste textarea "})"
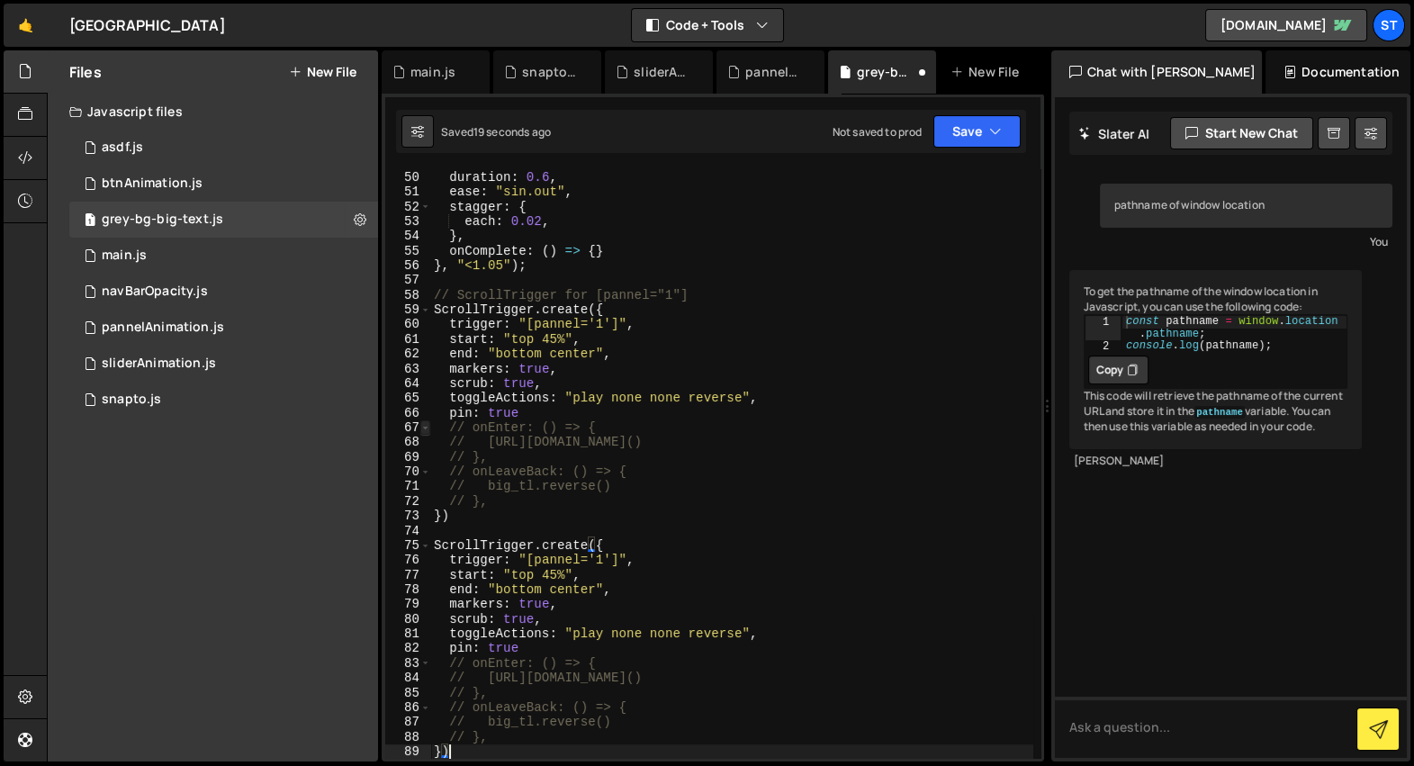
scroll to position [720, 0]
click at [560, 414] on div "opacity : 1 , duration : 0.6 , ease : "sin.out" , stagger : { each : 0.02 , } ,…" at bounding box center [731, 464] width 603 height 619
type textarea "pin: true"
type textarea "toggleActions: "play none none reverse","
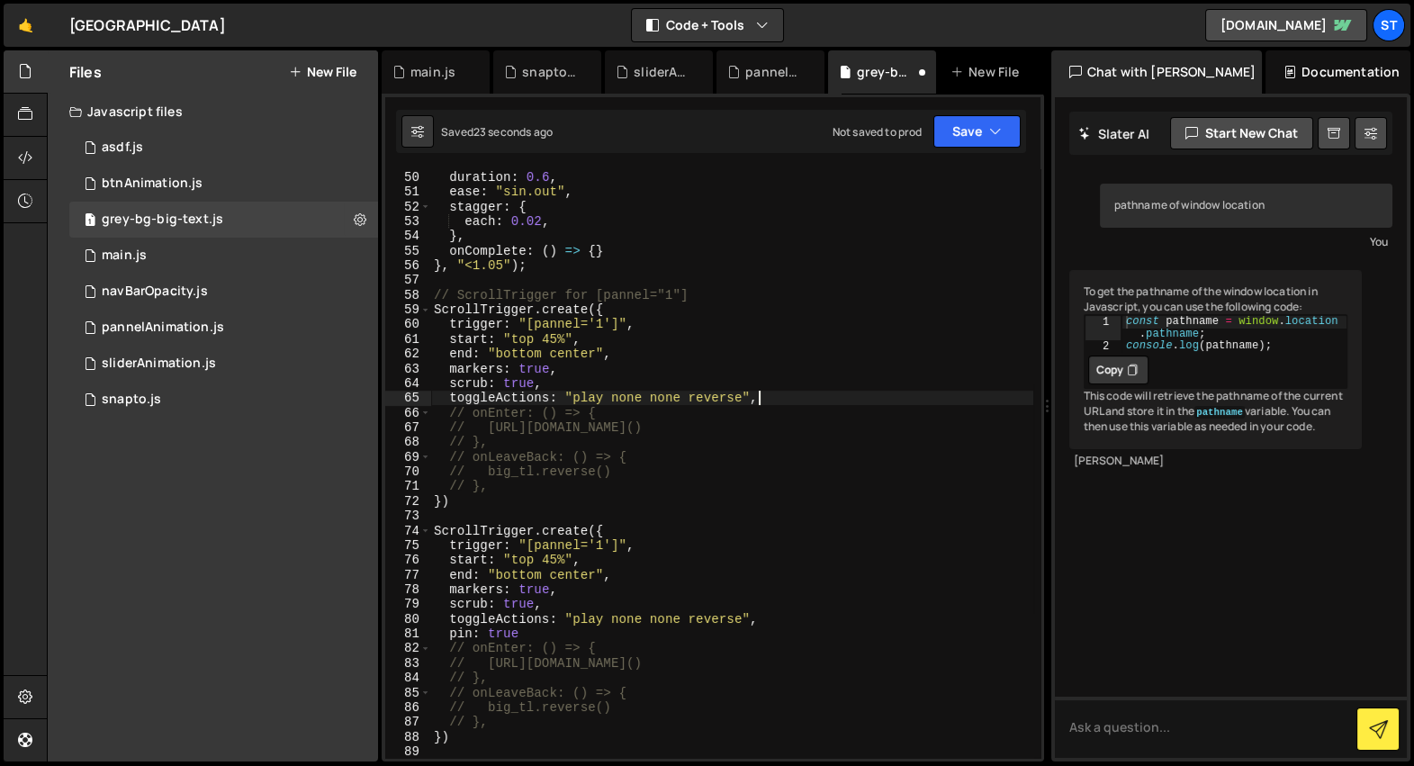
click at [645, 615] on div "opacity : 1 , duration : 0.6 , ease : "sin.out" , stagger : { each : 0.02 , } ,…" at bounding box center [731, 464] width 603 height 619
type textarea "scrub: true,"
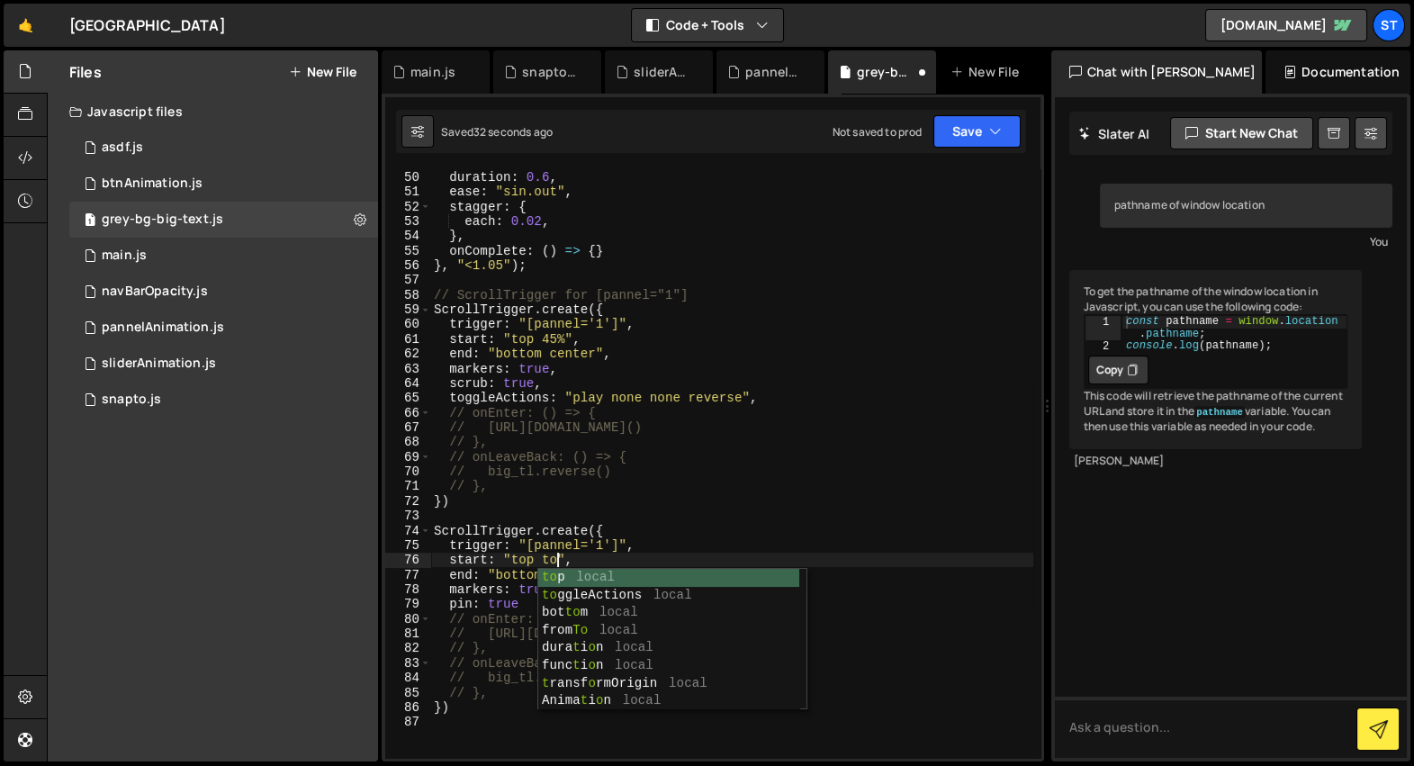
scroll to position [0, 9]
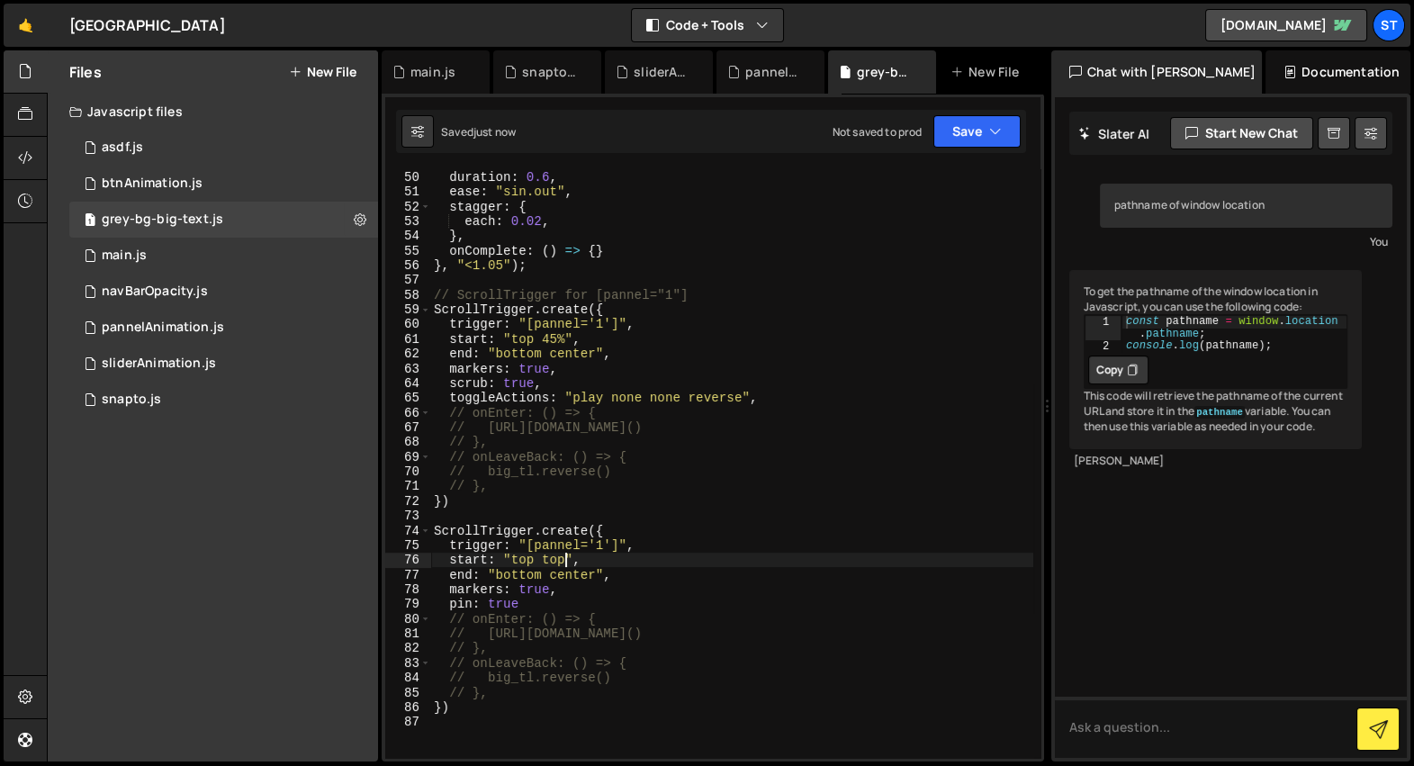
click at [603, 380] on div "opacity : 1 , duration : 0.6 , ease : "sin.out" , stagger : { each : 0.02 , } ,…" at bounding box center [731, 464] width 603 height 619
click at [601, 366] on div "opacity : 1 , duration : 0.6 , ease : "sin.out" , stagger : { each : 0.02 , } ,…" at bounding box center [731, 464] width 603 height 619
click at [536, 611] on div "opacity : 1 , duration : 0.6 , ease : "sin.out" , stagger : { each : 0.02 , } ,…" at bounding box center [731, 464] width 603 height 619
type textarea "pin: true,"
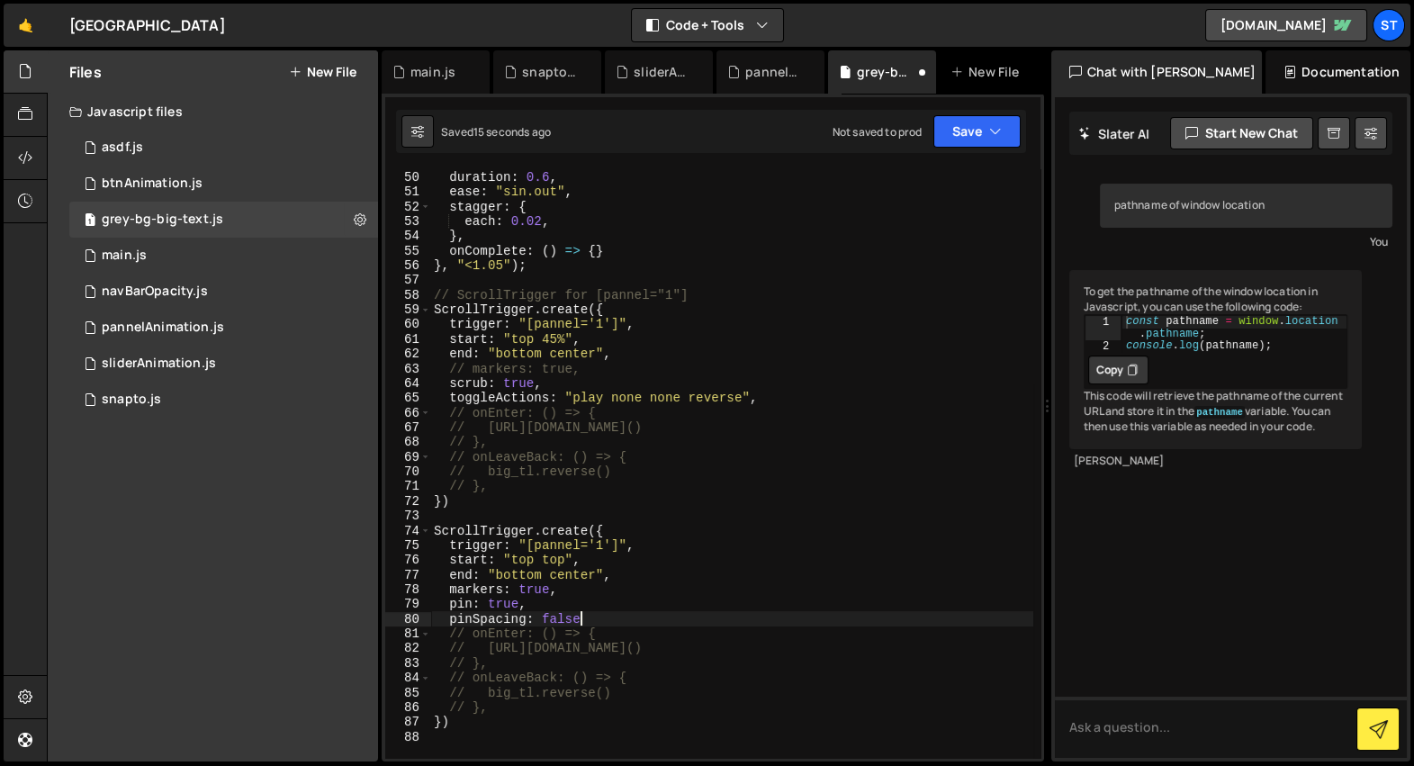
scroll to position [0, 9]
click at [624, 371] on div "opacity : 1 , duration : 0.6 , ease : "sin.out" , stagger : { each : 0.02 , } ,…" at bounding box center [731, 464] width 603 height 619
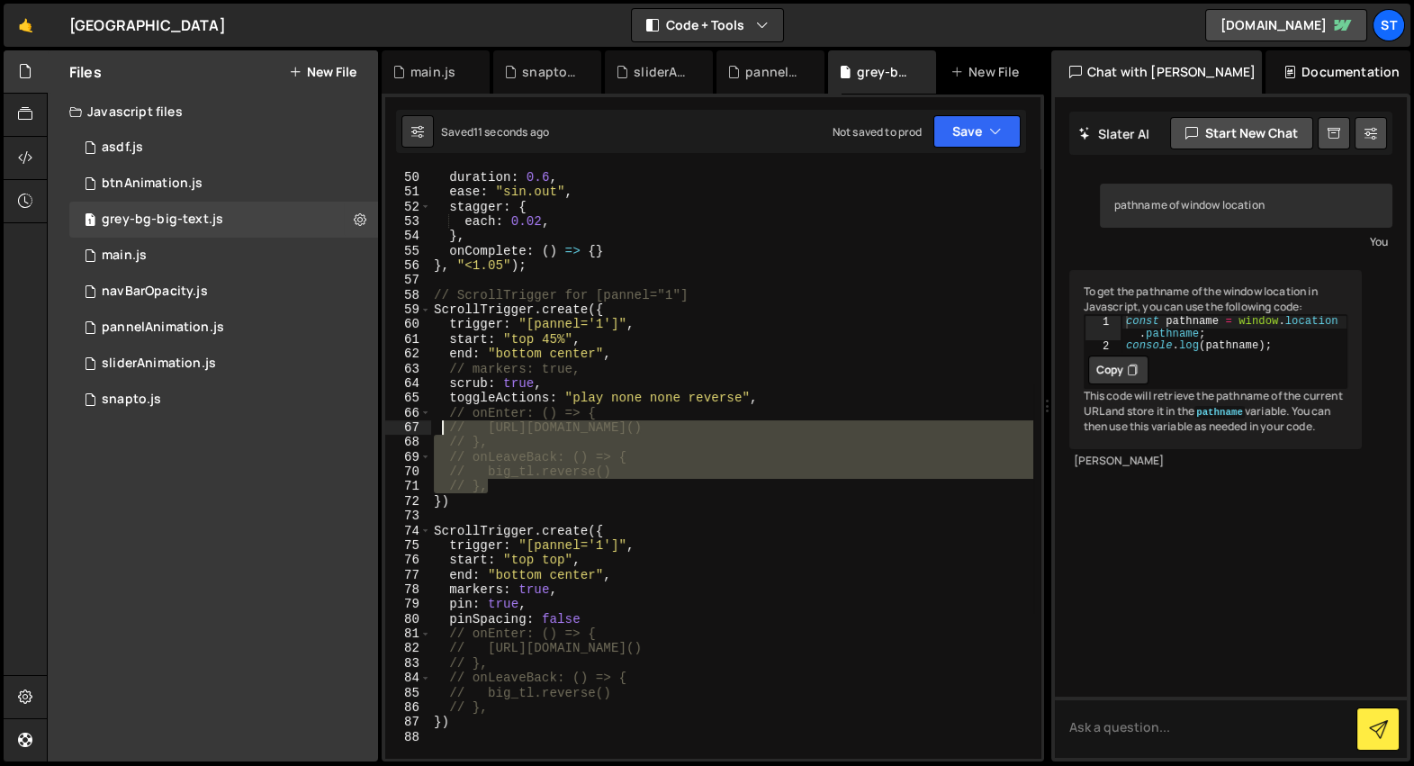
drag, startPoint x: 511, startPoint y: 491, endPoint x: 443, endPoint y: 424, distance: 95.5
click at [443, 424] on div "opacity : 1 , duration : 0.6 , ease : "sin.out" , stagger : { each : 0.02 , } ,…" at bounding box center [731, 464] width 603 height 619
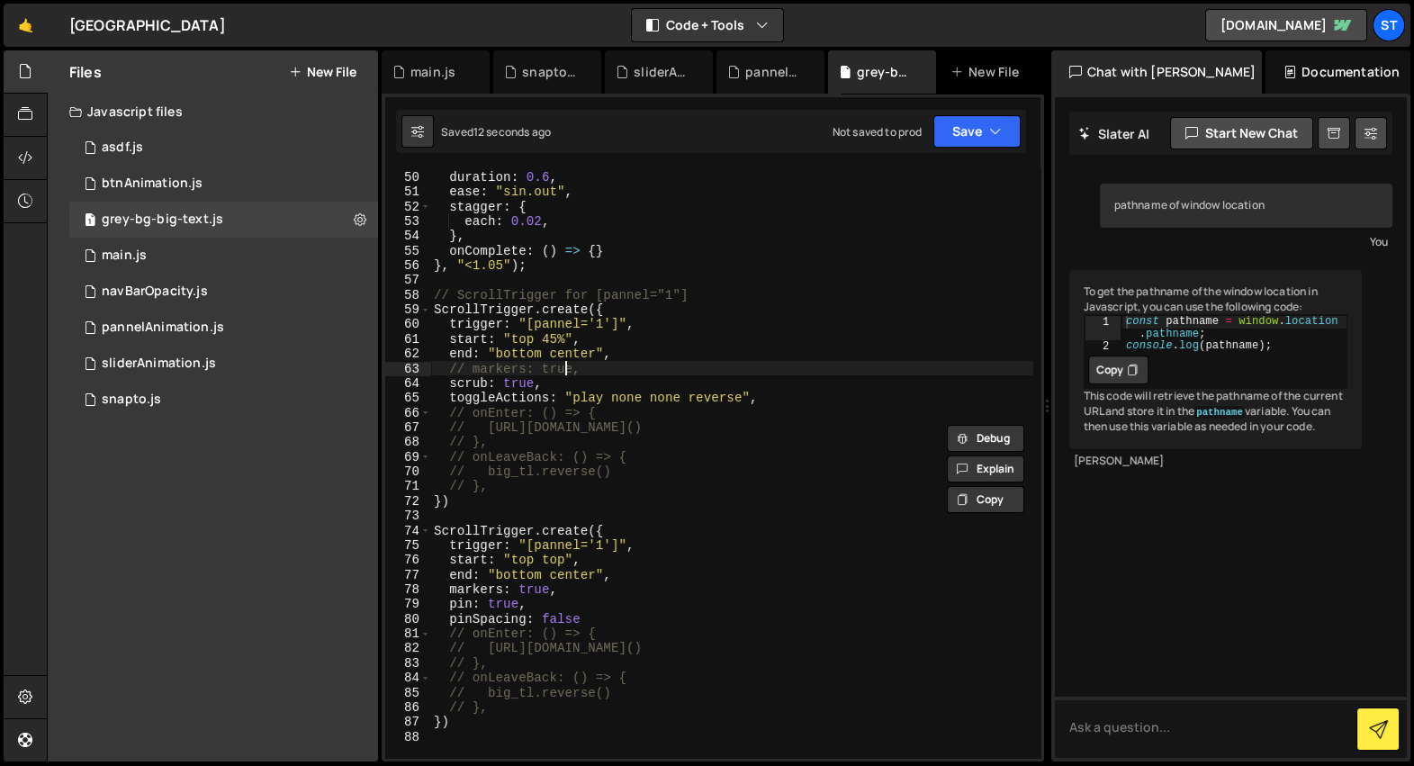
click at [569, 374] on div "opacity : 1 , duration : 0.6 , ease : "sin.out" , stagger : { each : 0.02 , } ,…" at bounding box center [731, 464] width 603 height 619
click at [566, 384] on div "opacity : 1 , duration : 0.6 , ease : "sin.out" , stagger : { each : 0.02 , } ,…" at bounding box center [731, 464] width 603 height 619
click at [562, 396] on div "opacity : 1 , duration : 0.6 , ease : "sin.out" , stagger : { each : 0.02 , } ,…" at bounding box center [731, 464] width 603 height 619
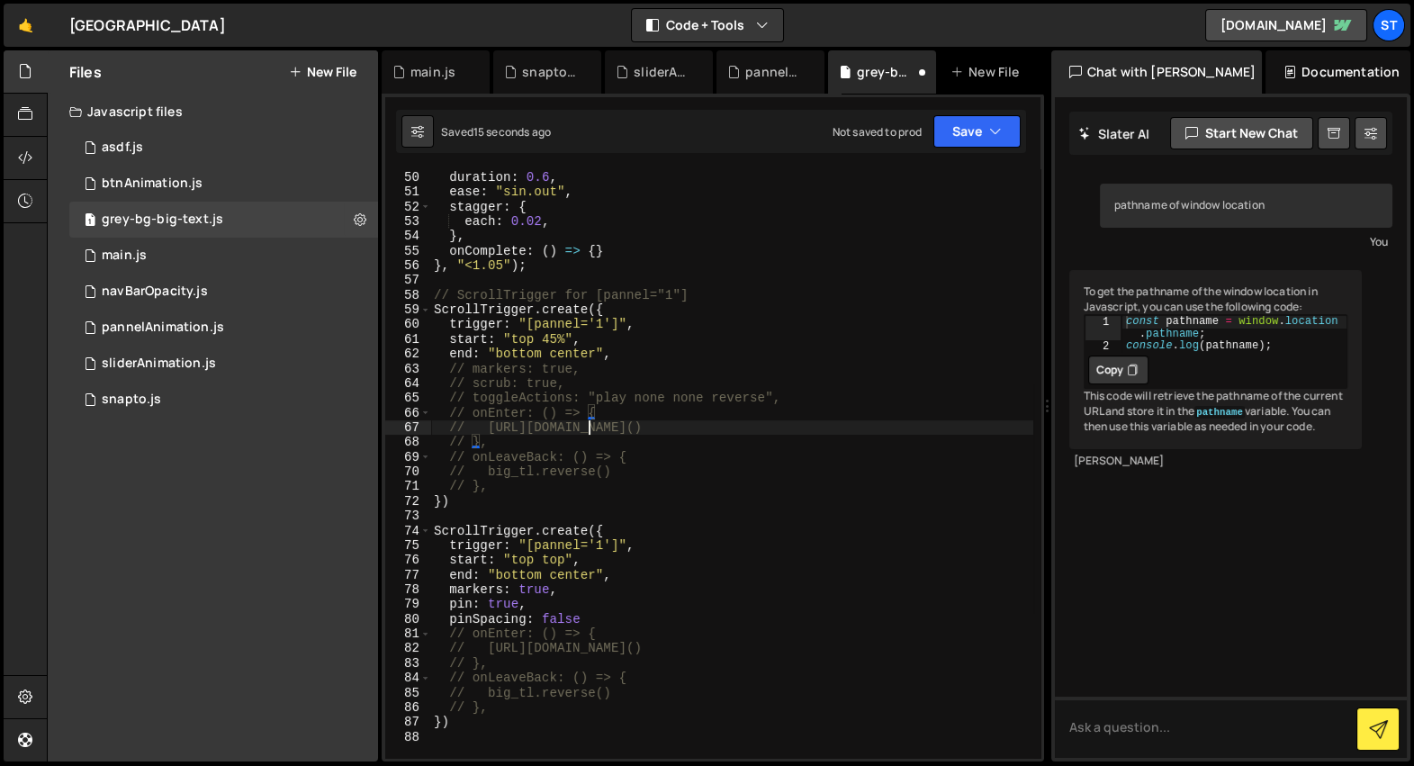
scroll to position [0, 3]
click at [573, 578] on div "opacity : 1 , duration : 0.6 , ease : "sin.out" , stagger : { each : 0.02 , } ,…" at bounding box center [731, 464] width 603 height 619
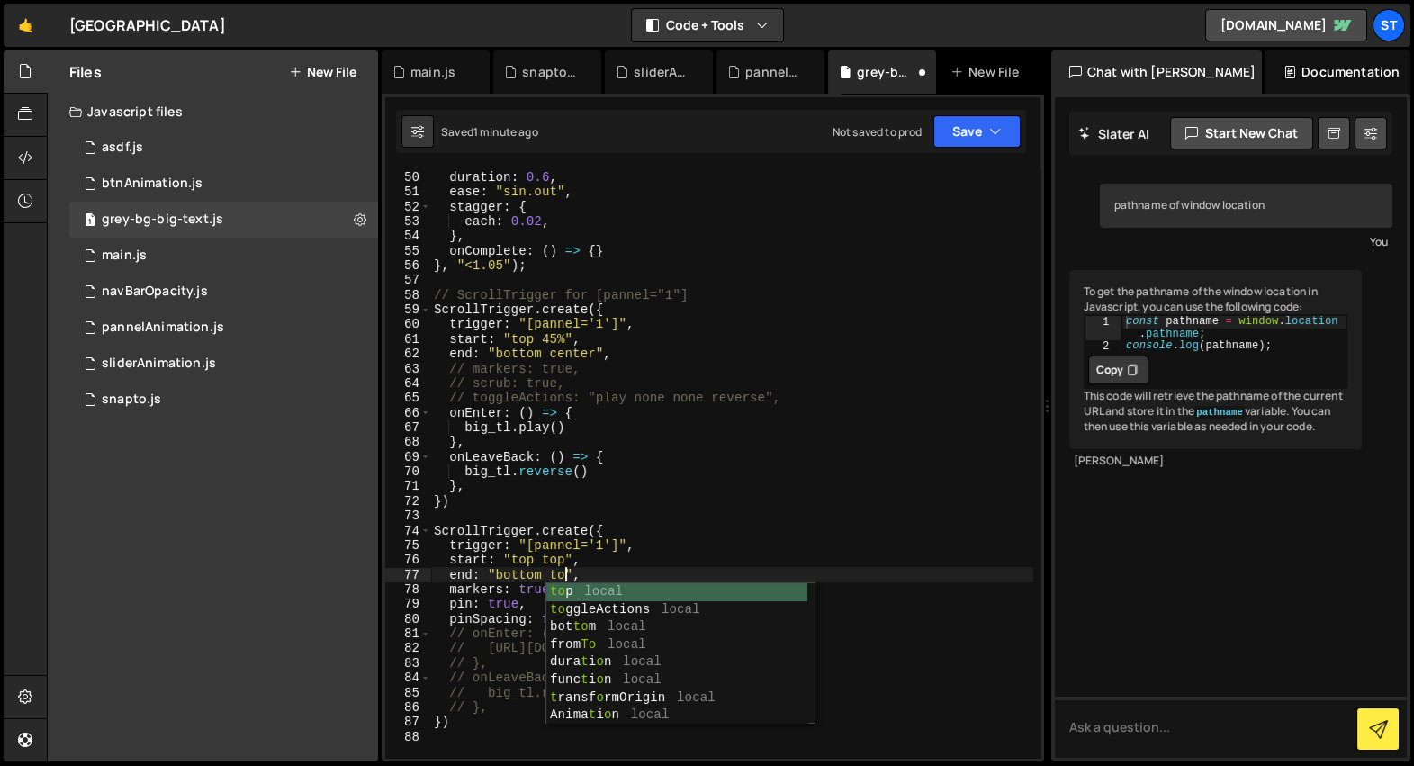
scroll to position [0, 9]
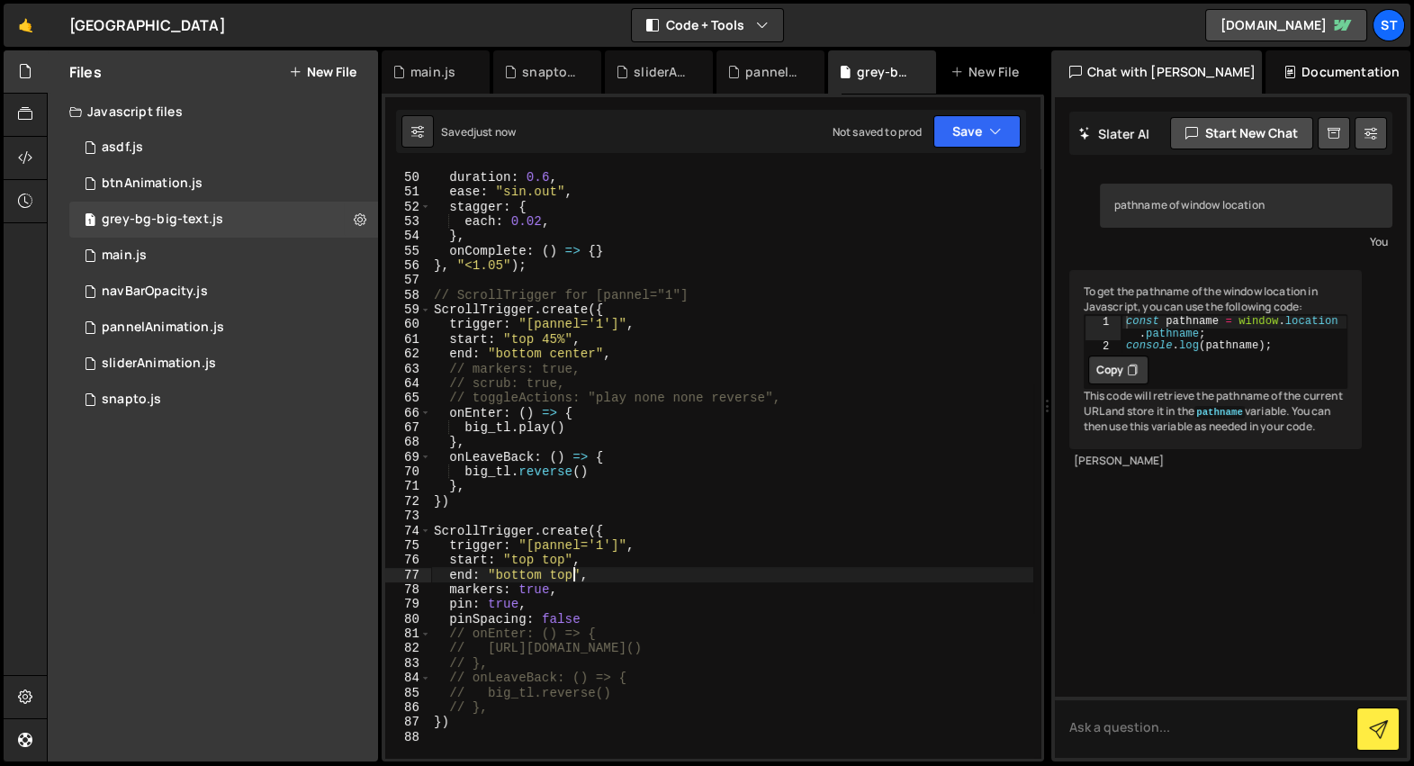
click at [530, 573] on div "opacity : 1 , duration : 0.6 , ease : "sin.out" , stagger : { each : 0.02 , } ,…" at bounding box center [731, 464] width 603 height 619
click at [528, 574] on div "opacity : 1 , duration : 0.6 , ease : "sin.out" , stagger : { each : 0.02 , } ,…" at bounding box center [731, 464] width 603 height 619
click at [565, 617] on div "opacity : 1 , duration : 0.6 , ease : "sin.out" , stagger : { each : 0.02 , } ,…" at bounding box center [731, 464] width 603 height 619
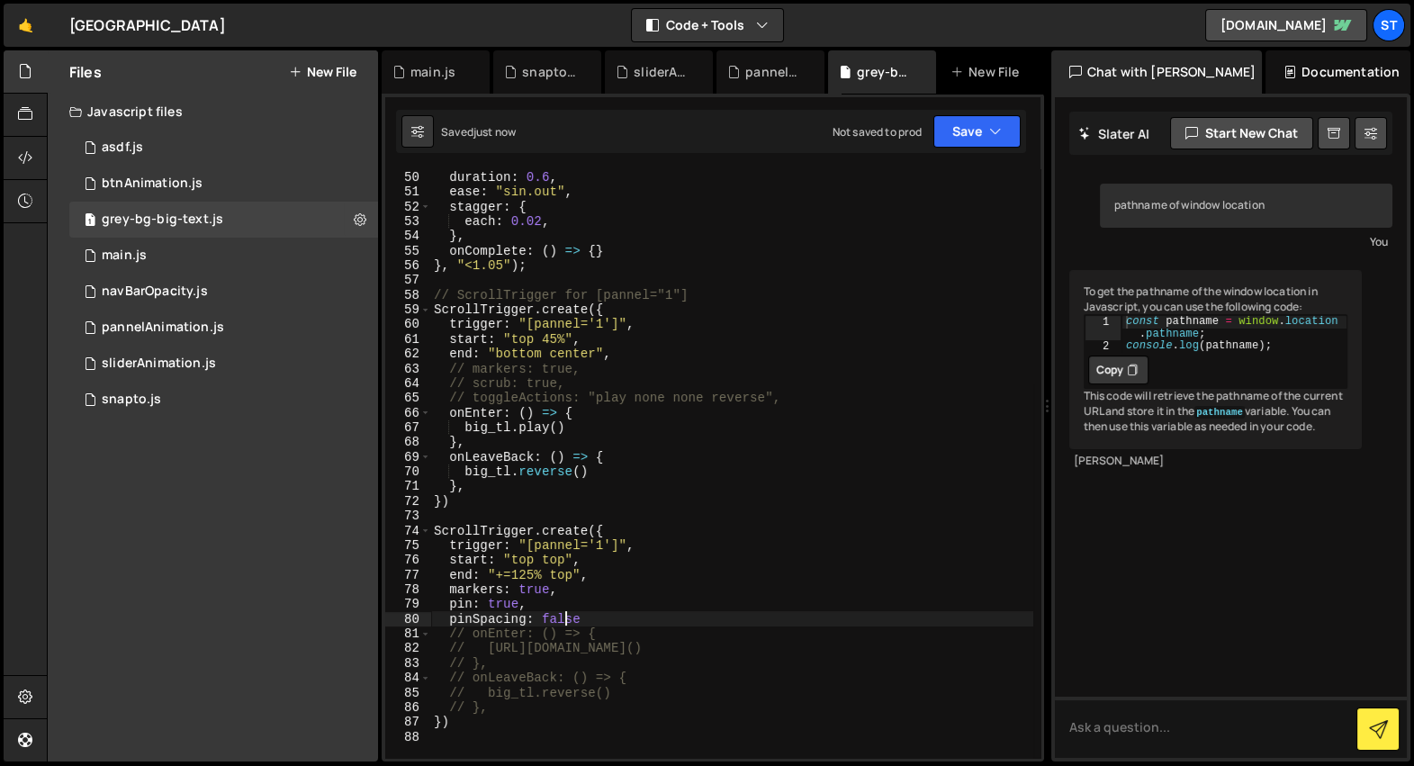
click at [576, 619] on div "opacity : 1 , duration : 0.6 , ease : "sin.out" , stagger : { each : 0.02 , } ,…" at bounding box center [731, 464] width 603 height 619
click at [588, 616] on div "opacity : 1 , duration : 0.6 , ease : "sin.out" , stagger : { each : 0.02 , } ,…" at bounding box center [731, 464] width 603 height 619
click at [610, 620] on div "opacity : 1 , duration : 0.6 , ease : "sin.out" , stagger : { each : 0.02 , } ,…" at bounding box center [731, 464] width 603 height 619
click at [528, 574] on div "opacity : 1 , duration : 0.6 , ease : "sin.out" , stagger : { each : 0.02 , } ,…" at bounding box center [731, 464] width 603 height 619
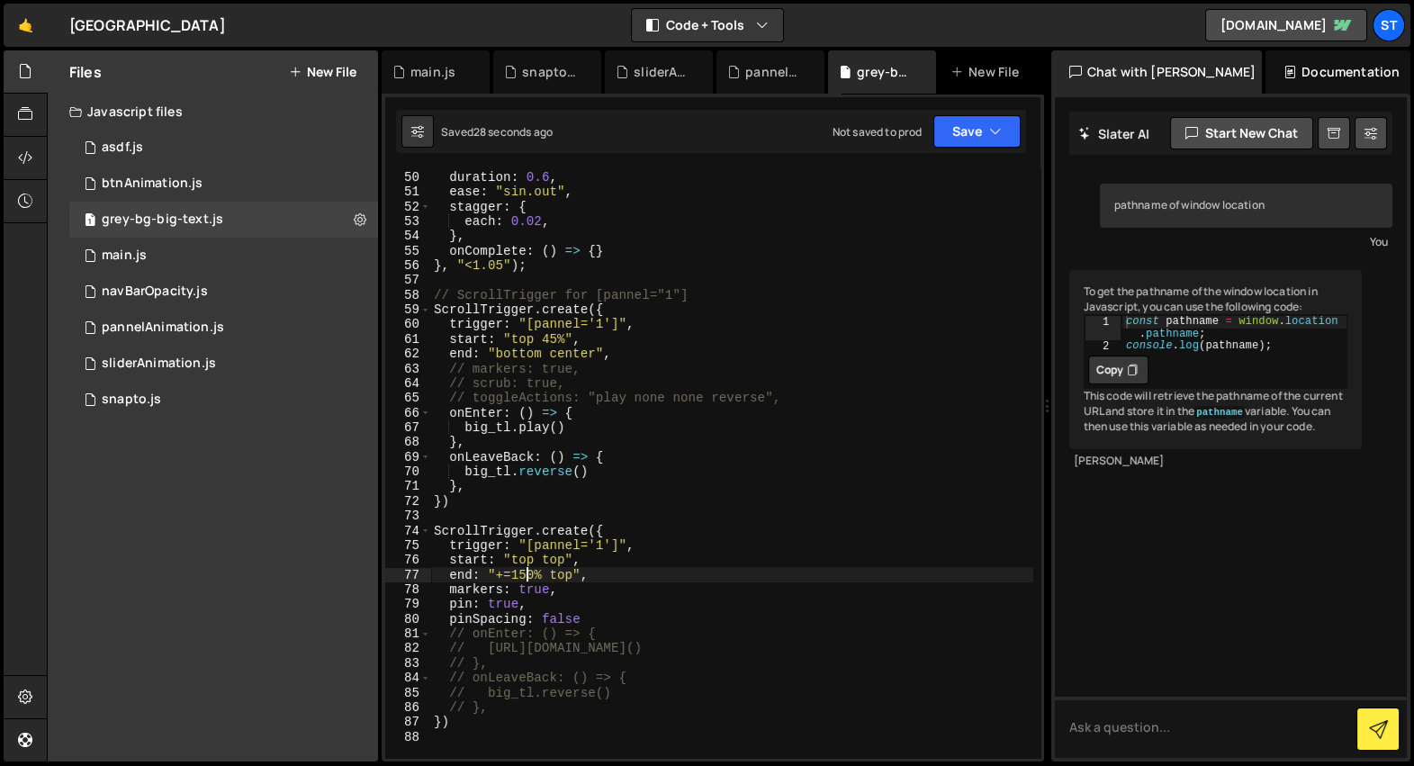
click at [537, 580] on div "opacity : 1 , duration : 0.6 , ease : "sin.out" , stagger : { each : 0.02 , } ,…" at bounding box center [731, 464] width 603 height 619
click at [578, 399] on div "opacity : 1 , duration : 0.6 , ease : "sin.out" , stagger : { each : 0.02 , } ,…" at bounding box center [731, 464] width 603 height 619
click at [616, 372] on div "opacity : 1 , duration : 0.6 , ease : "sin.out" , stagger : { each : 0.02 , } ,…" at bounding box center [731, 464] width 603 height 619
click at [597, 595] on div "opacity : 1 , duration : 0.6 , ease : "sin.out" , stagger : { each : 0.02 , } ,…" at bounding box center [731, 464] width 603 height 619
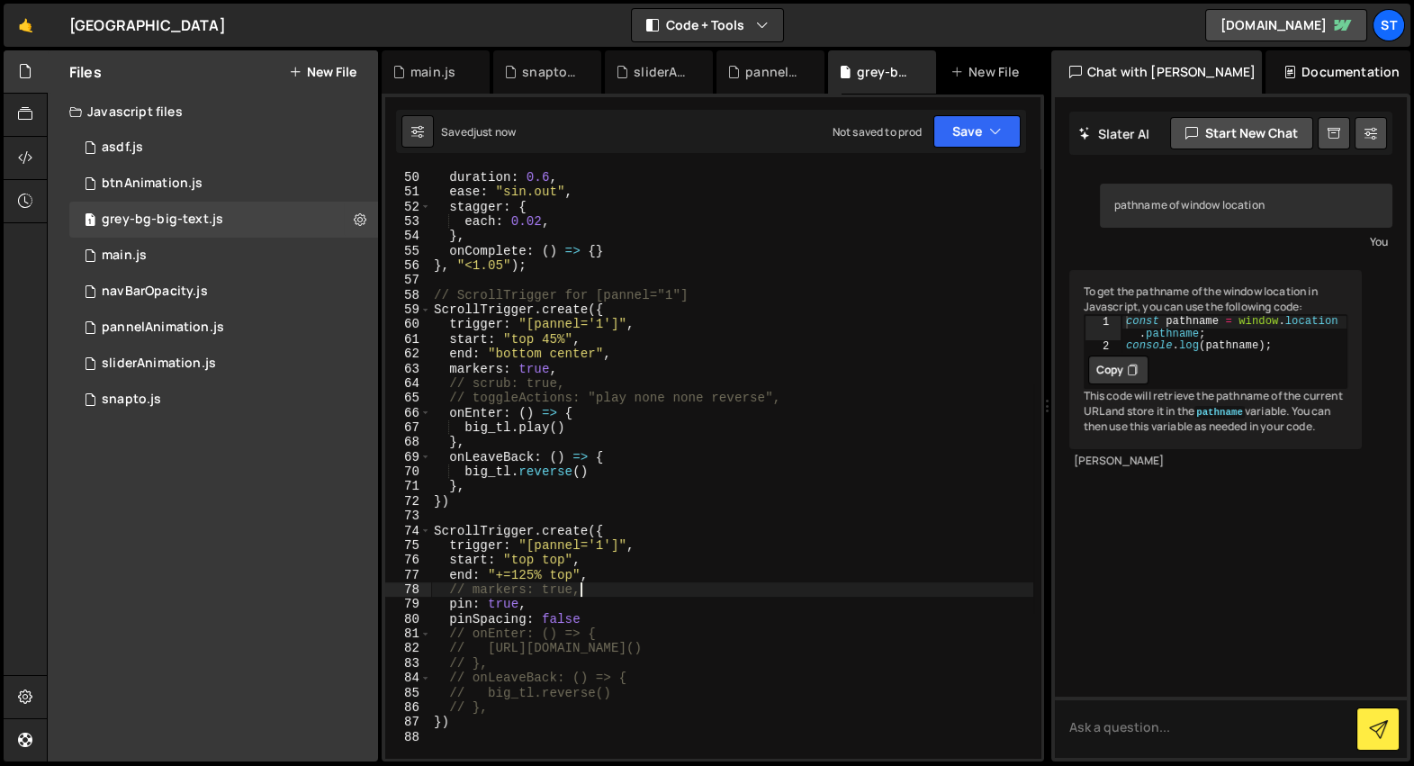
click at [583, 381] on div "opacity : 1 , duration : 0.6 , ease : "sin.out" , stagger : { each : 0.02 , } ,…" at bounding box center [731, 464] width 603 height 619
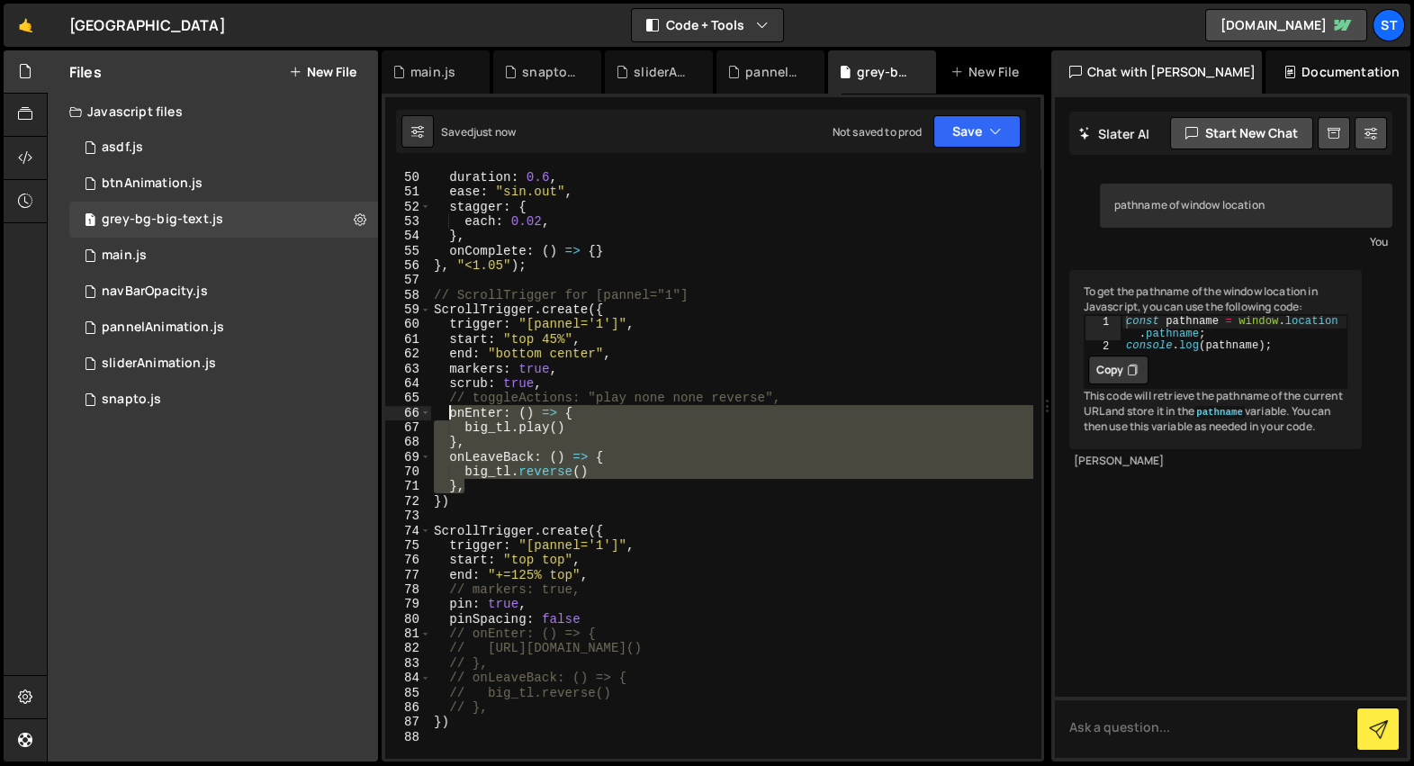
drag, startPoint x: 476, startPoint y: 483, endPoint x: 450, endPoint y: 405, distance: 82.6
click at [450, 405] on div "opacity : 1 , duration : 0.6 , ease : "sin.out" , stagger : { each : 0.02 , } ,…" at bounding box center [731, 464] width 603 height 619
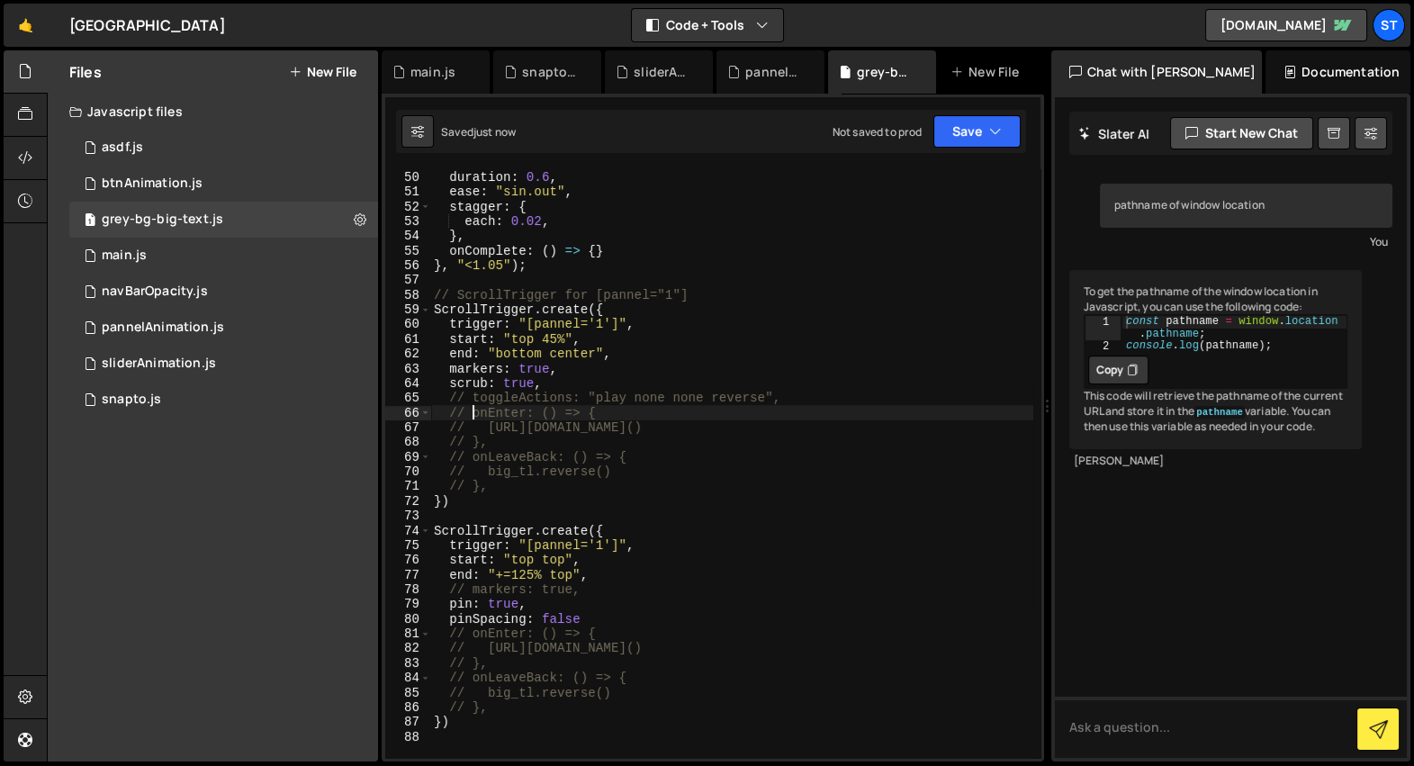
click at [535, 354] on div "opacity : 1 , duration : 0.6 , ease : "sin.out" , stagger : { each : 0.02 , } ,…" at bounding box center [731, 464] width 603 height 619
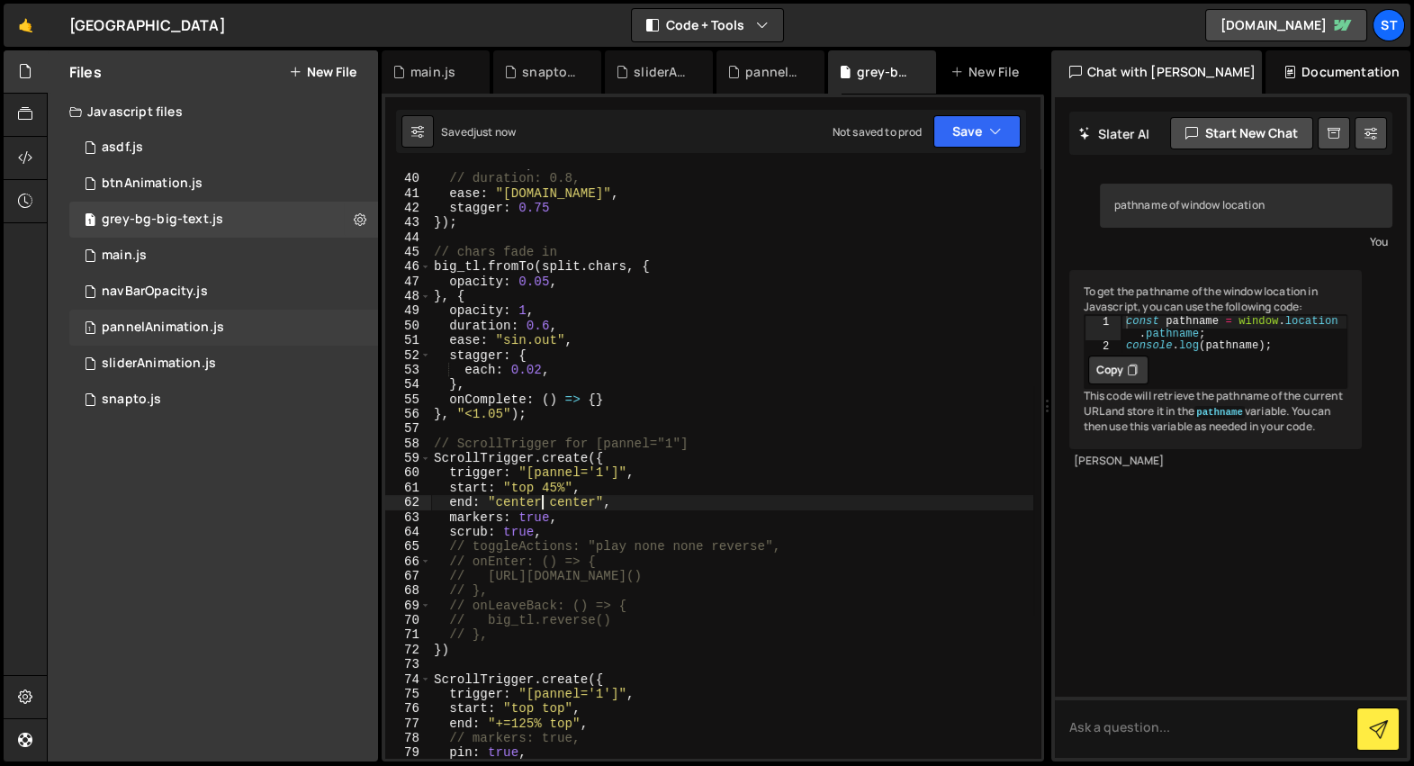
scroll to position [555, 0]
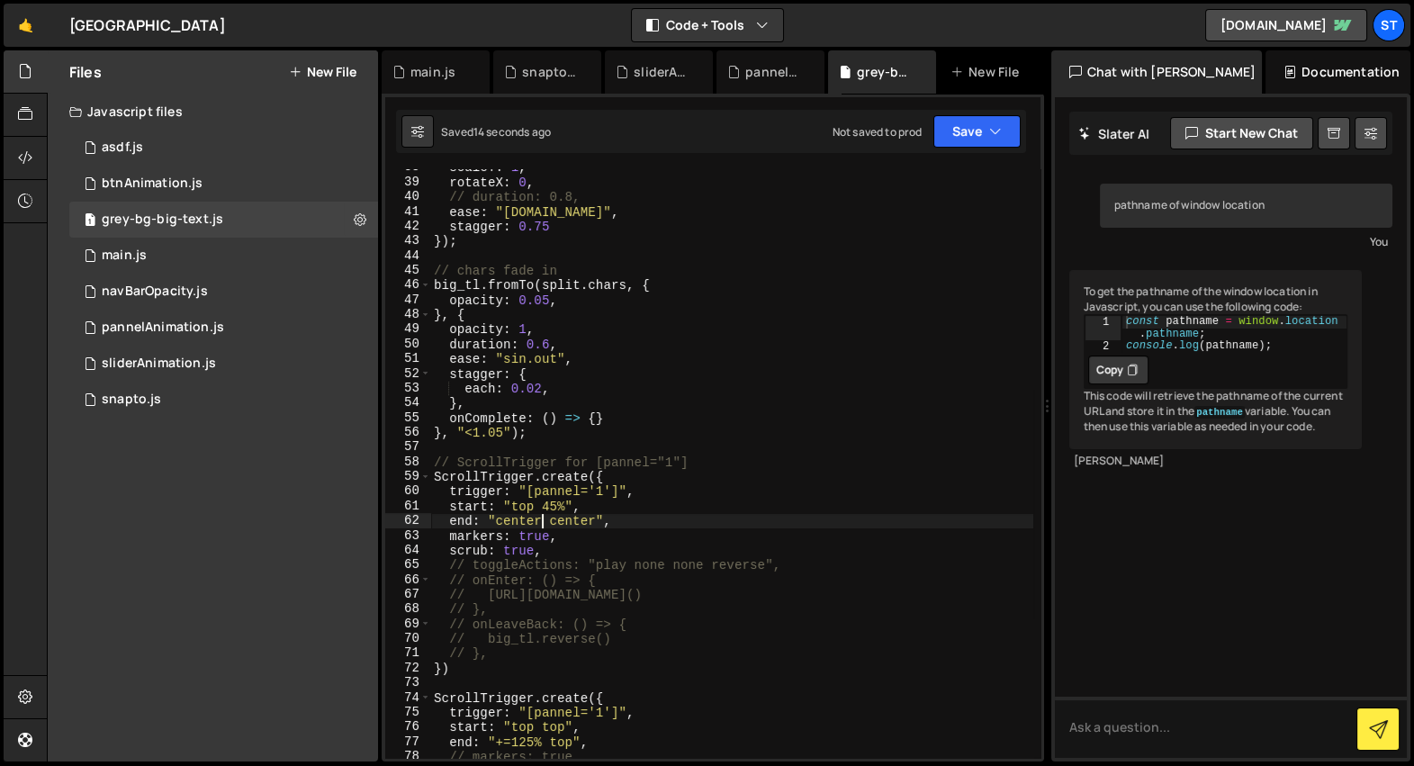
click at [572, 551] on div "scaleY : 1 , rotateX : 0 , // duration: 0.8, ease : "[DOMAIN_NAME]" , stagger :…" at bounding box center [731, 469] width 603 height 619
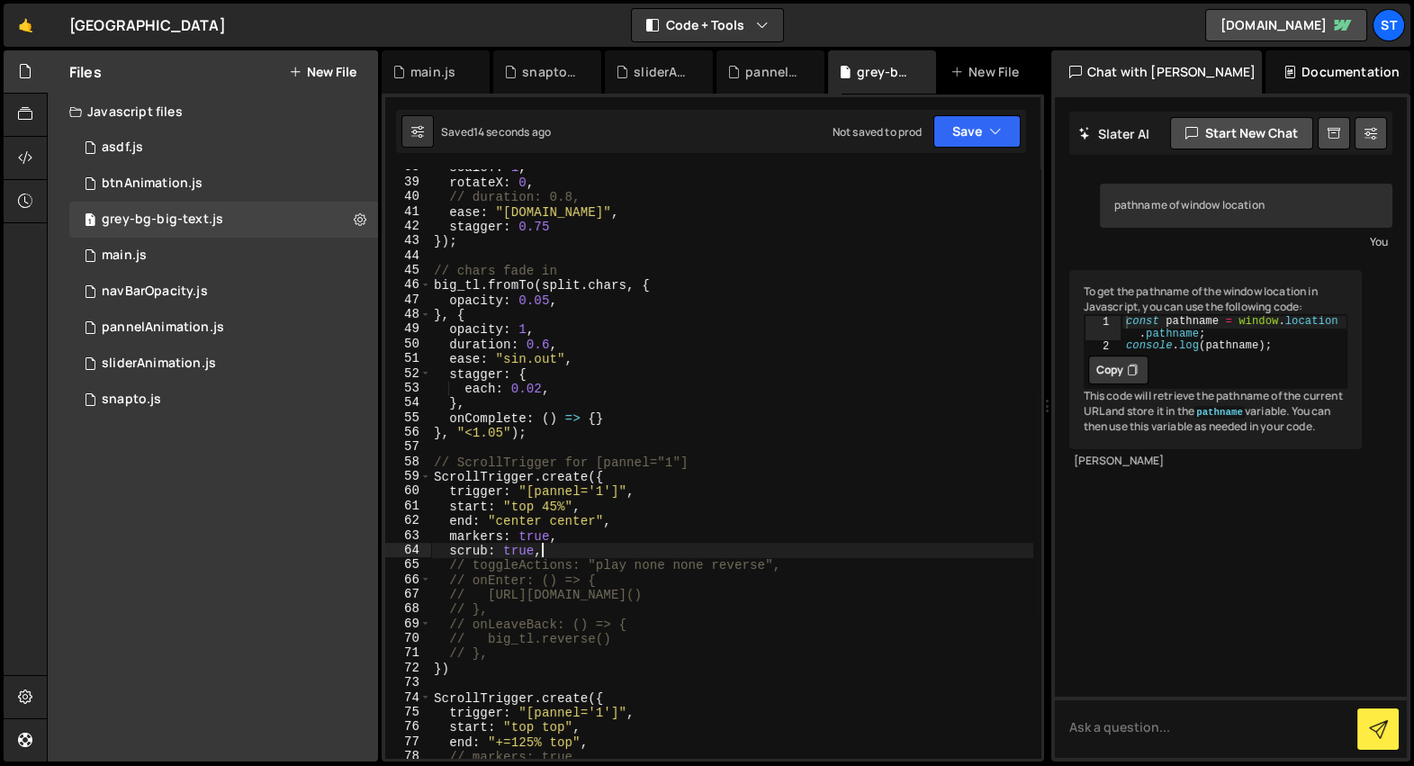
scroll to position [0, 6]
click at [450, 490] on div "scaleY : 1 , rotateX : 0 , // duration: 0.8, ease : "[DOMAIN_NAME]" , stagger :…" at bounding box center [731, 469] width 603 height 619
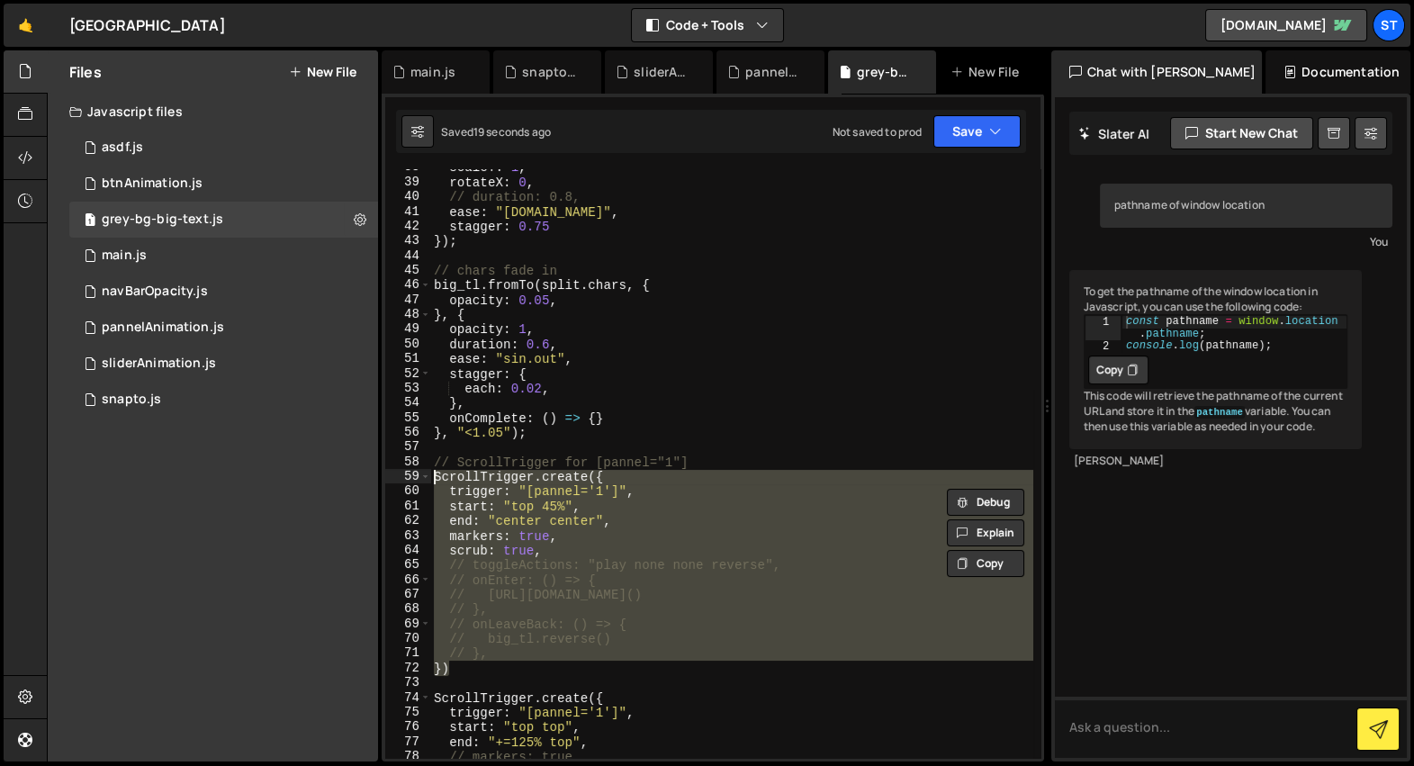
drag, startPoint x: 462, startPoint y: 670, endPoint x: 433, endPoint y: 483, distance: 188.6
click at [433, 483] on div "scaleY : 1 , rotateX : 0 , // duration: 0.8, ease : "[DOMAIN_NAME]" , stagger :…" at bounding box center [731, 469] width 603 height 619
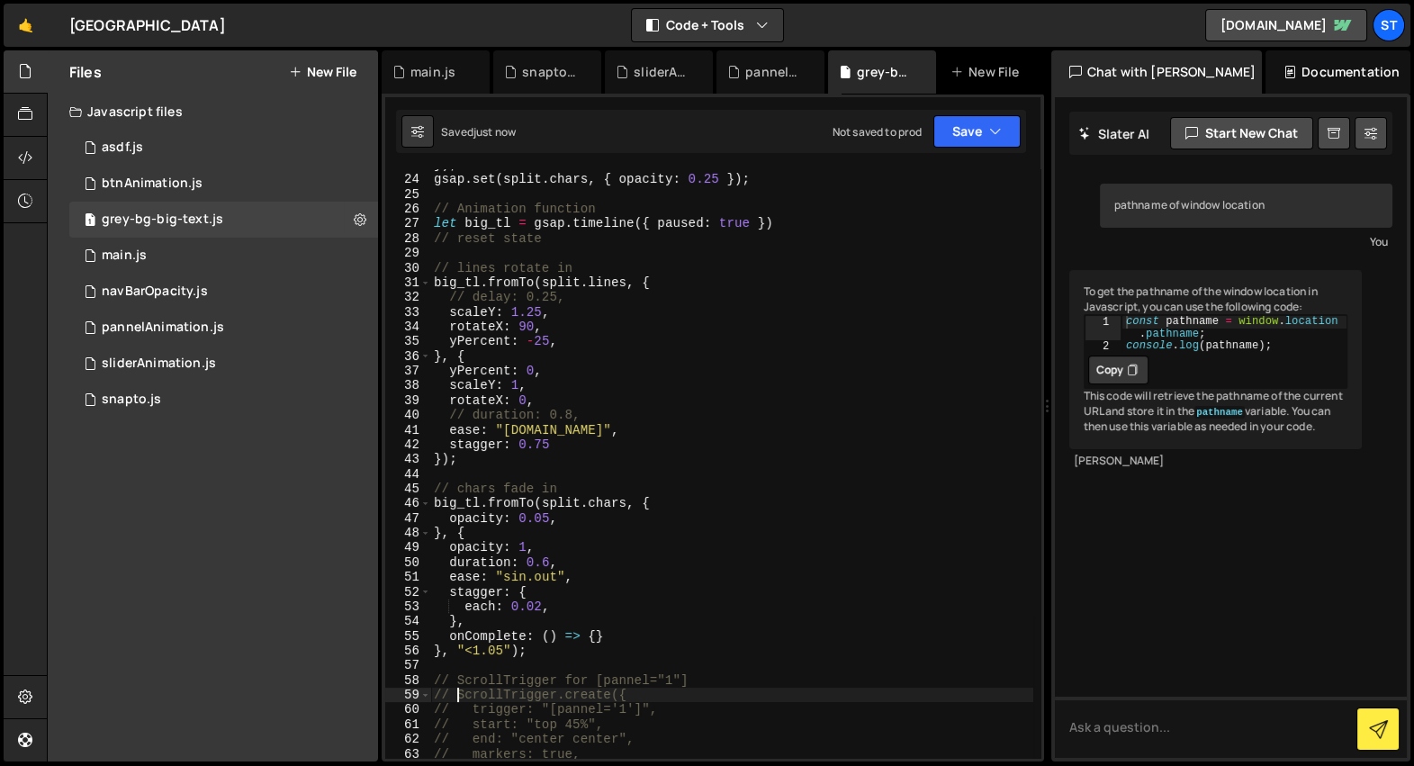
scroll to position [244, 0]
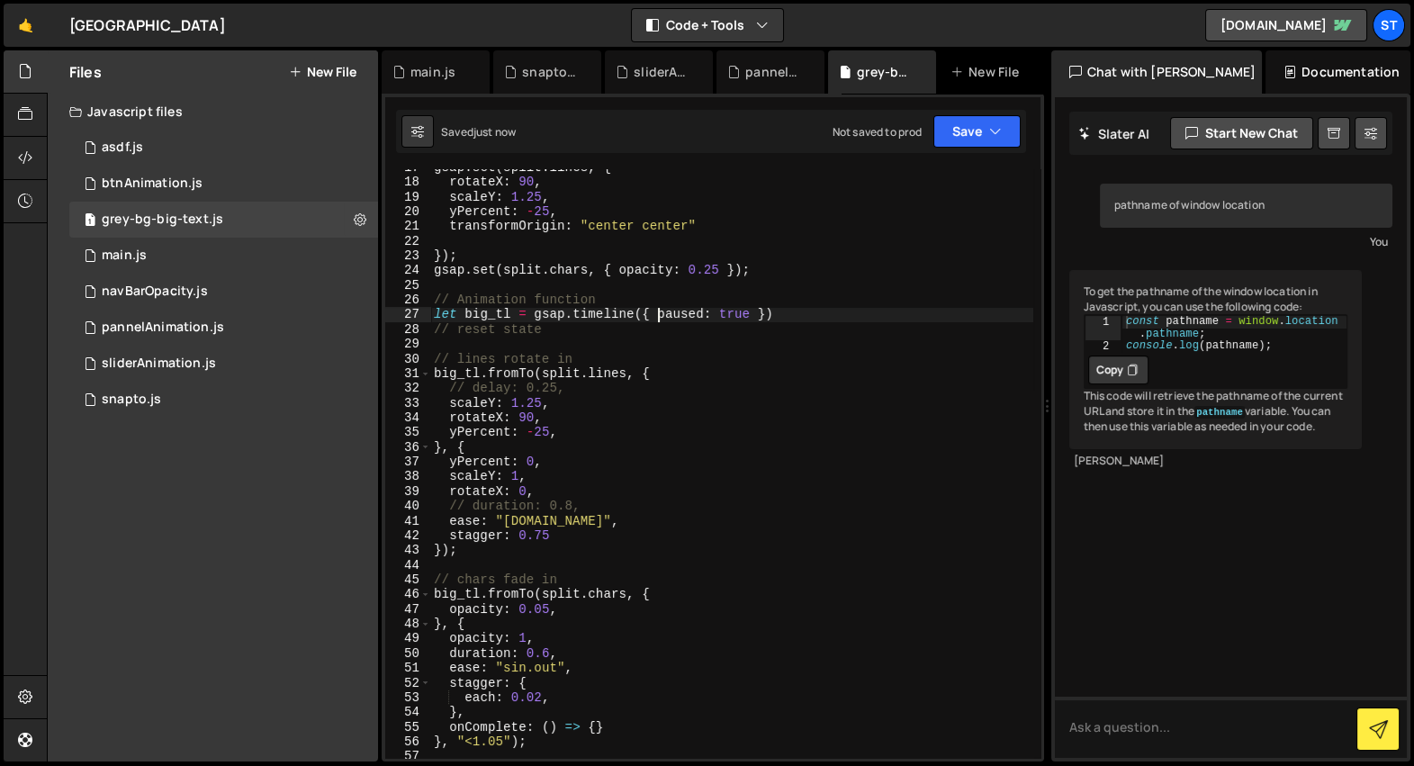
click at [655, 313] on div "gsap . set ( split . lines , { rotateX : 90 , scaleY : 1.25 , yPercent : - 25 ,…" at bounding box center [731, 469] width 603 height 619
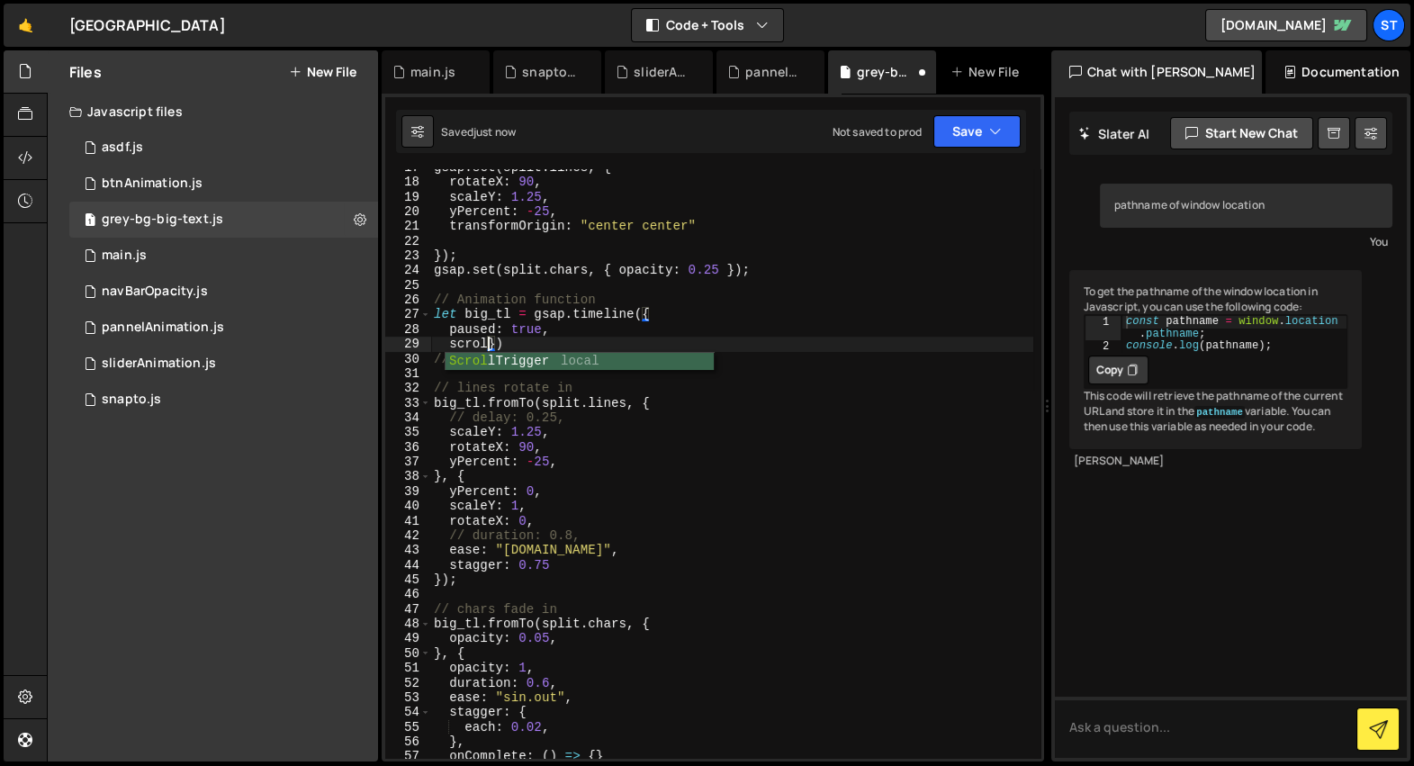
scroll to position [0, 4]
type textarea "scrollTrigger: {}})"
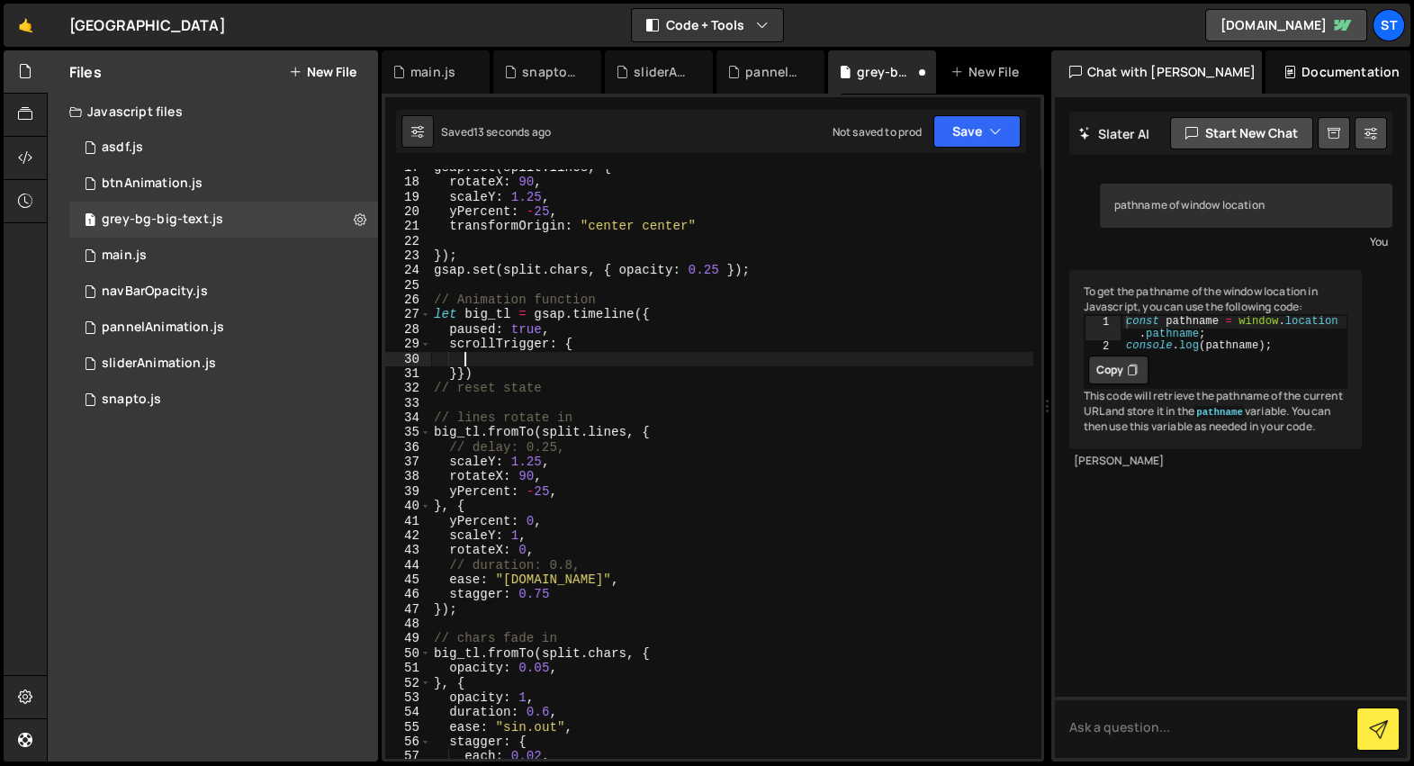
paste textarea "scrub: true,"
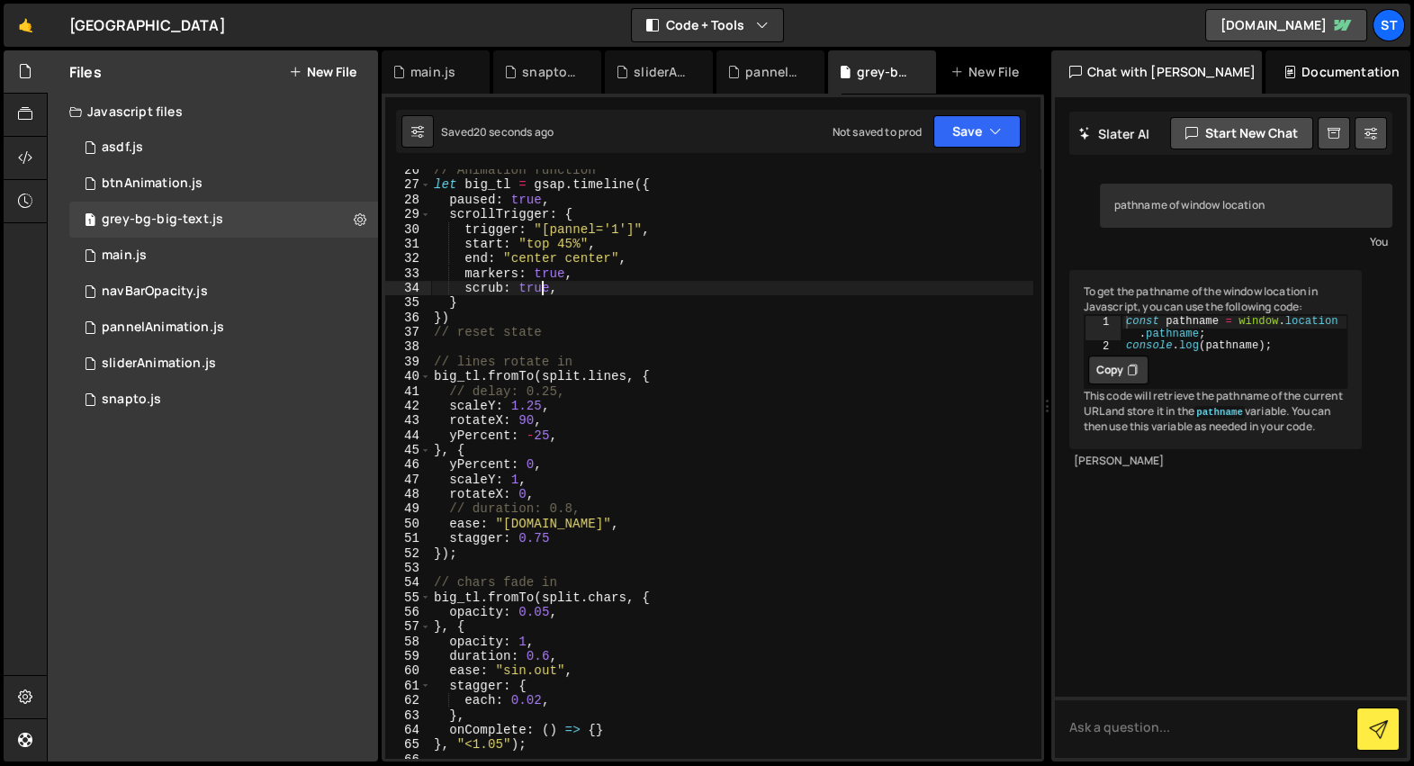
scroll to position [375, 0]
click at [678, 595] on div "// Animation function let big_tl = gsap . timeline ({ paused : true , scrollTri…" at bounding box center [731, 472] width 603 height 619
type textarea "big_tl.fromTo(split.chars, {"
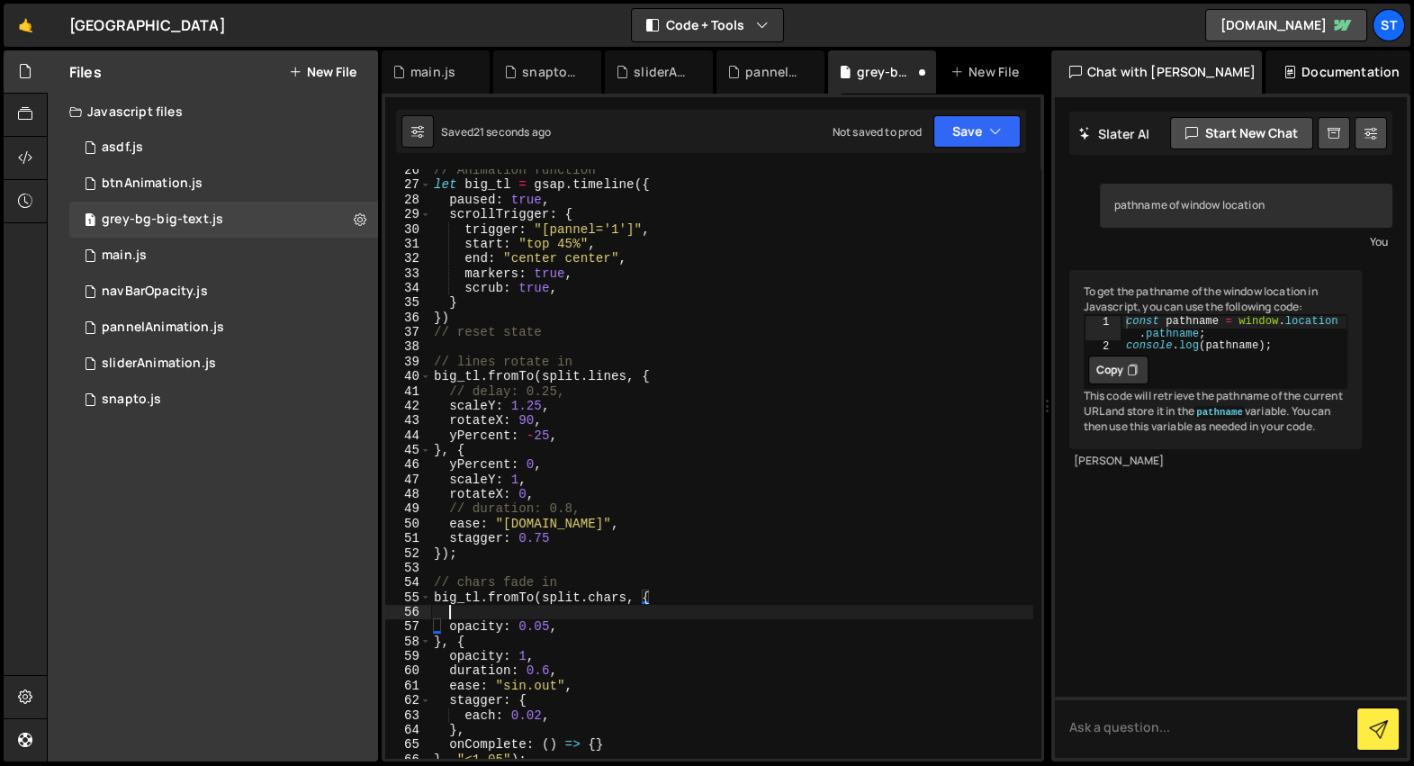
scroll to position [0, 1]
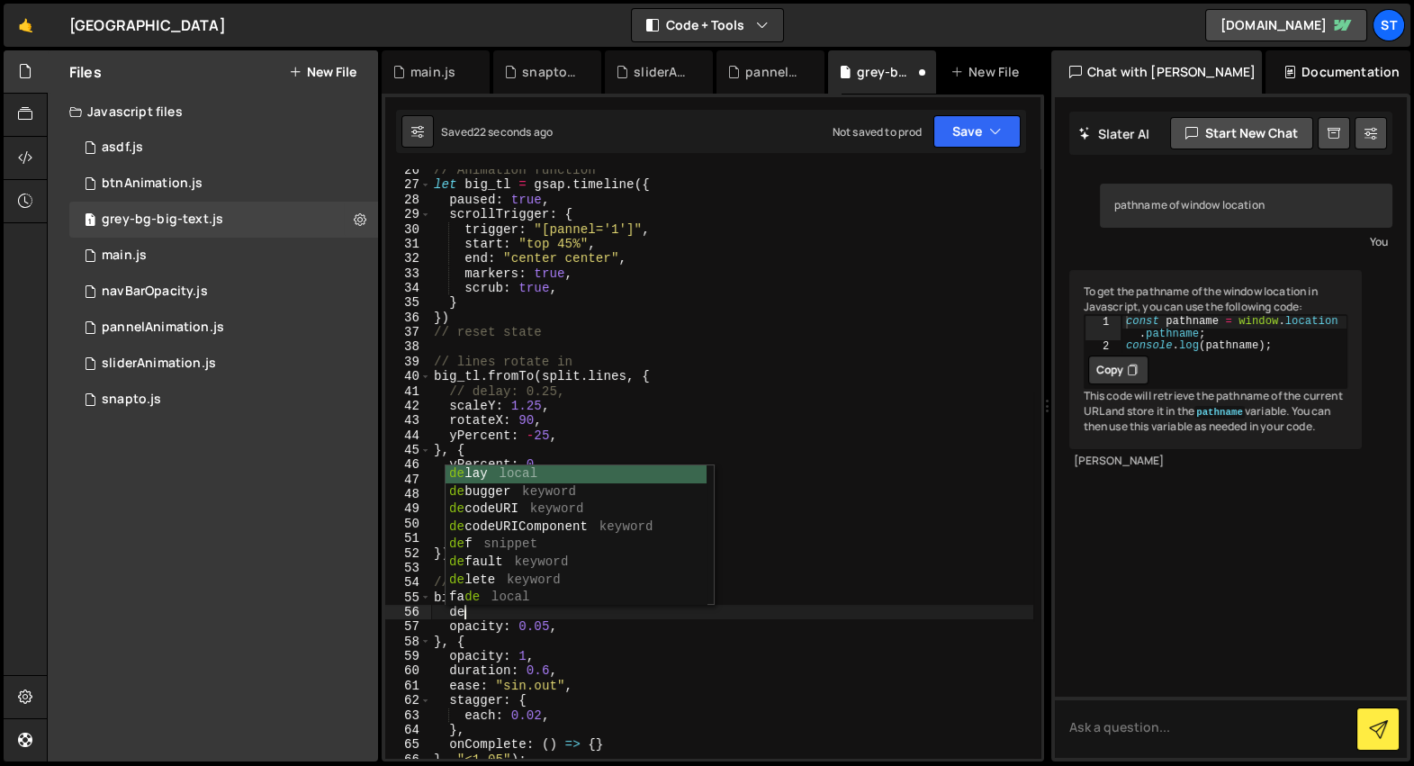
type textarea "d"
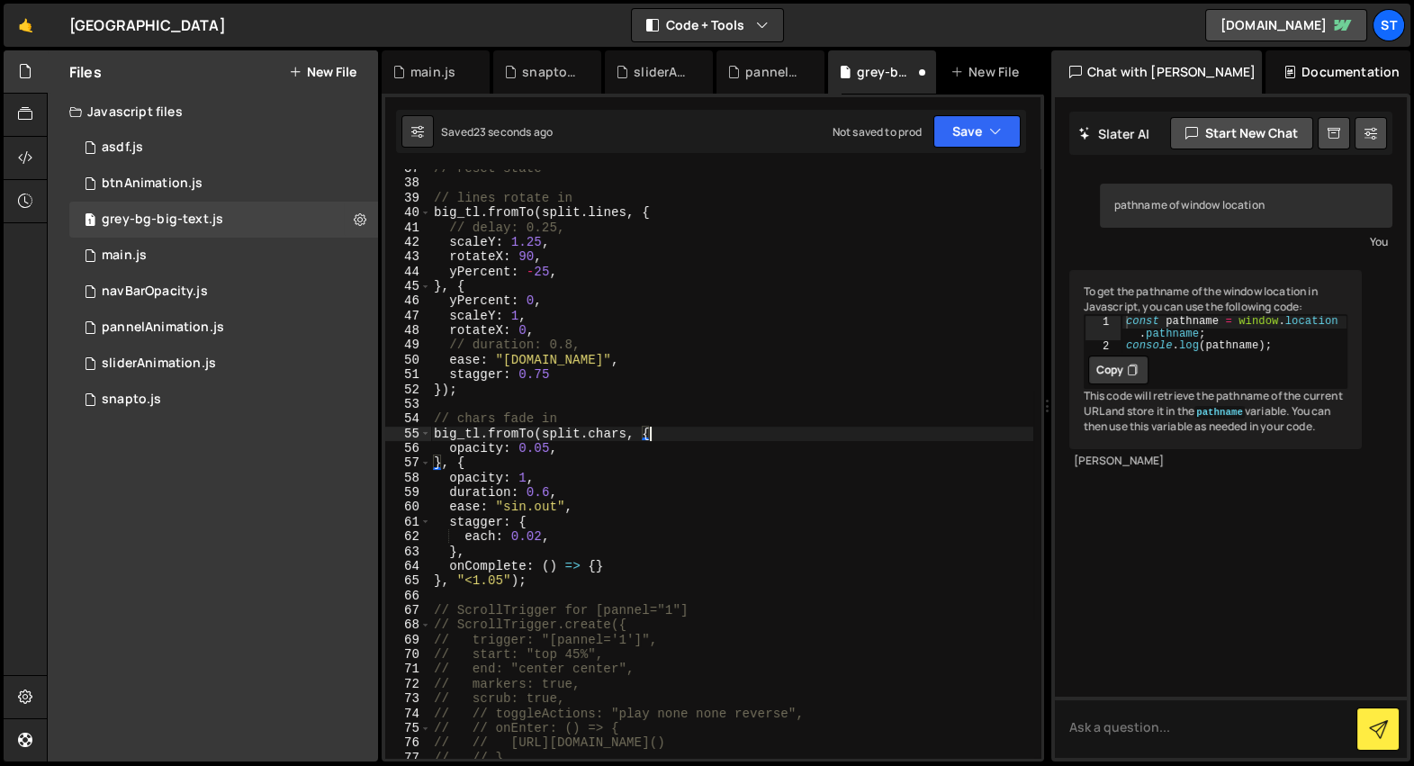
scroll to position [538, 0]
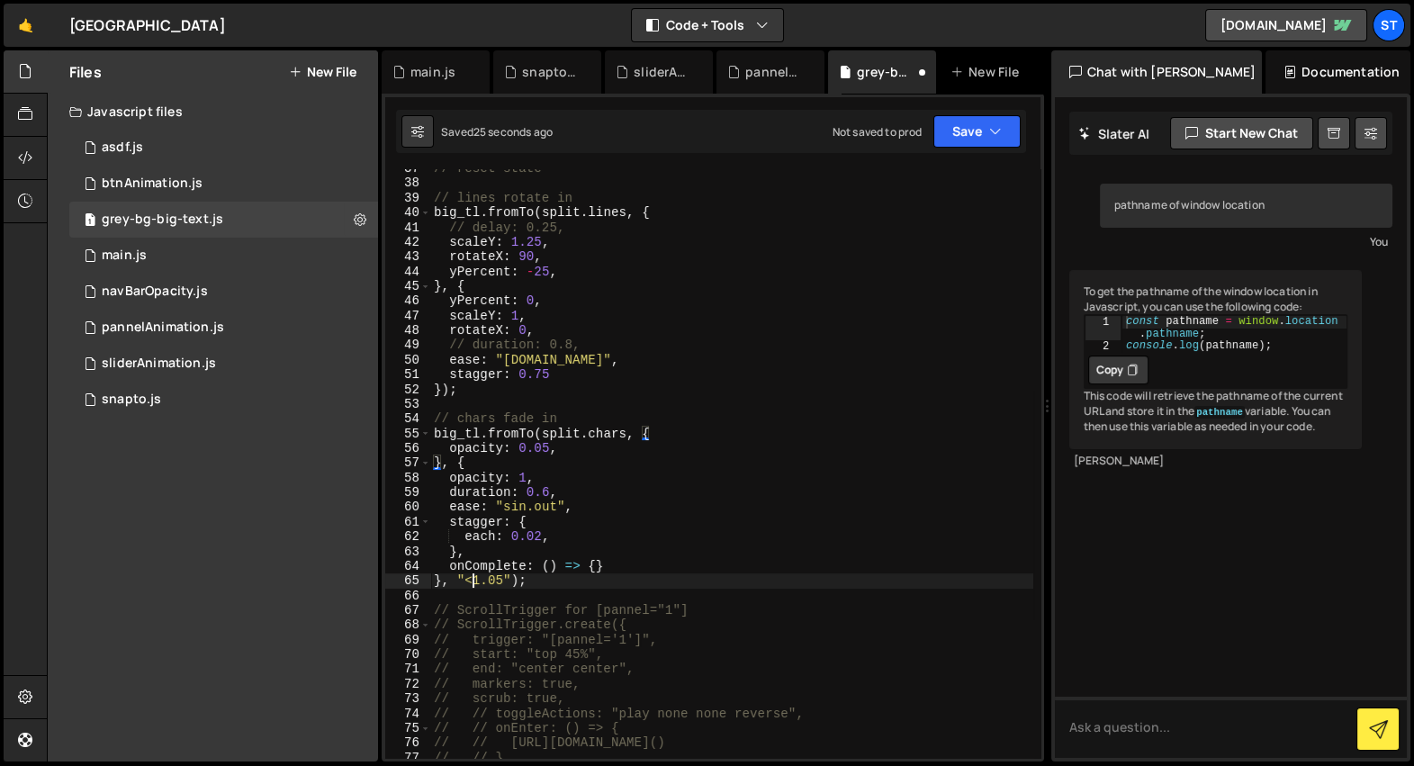
click at [474, 580] on div "// reset state // lines rotate in big_tl . fromTo ( split . lines , { // delay:…" at bounding box center [731, 470] width 603 height 619
click at [537, 390] on div "// reset state // lines rotate in big_tl . fromTo ( split . lines , { // delay:…" at bounding box center [731, 470] width 603 height 619
type textarea "});"
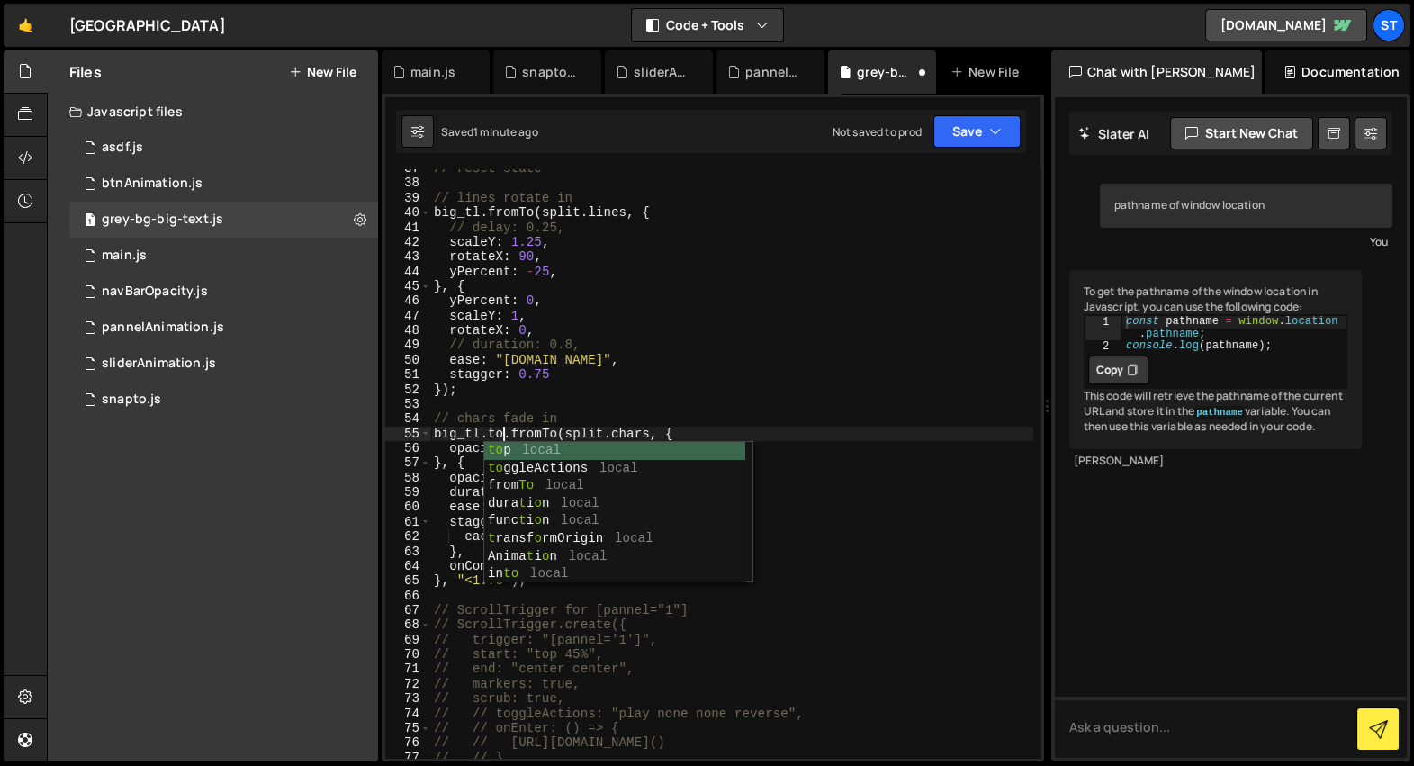
scroll to position [0, 6]
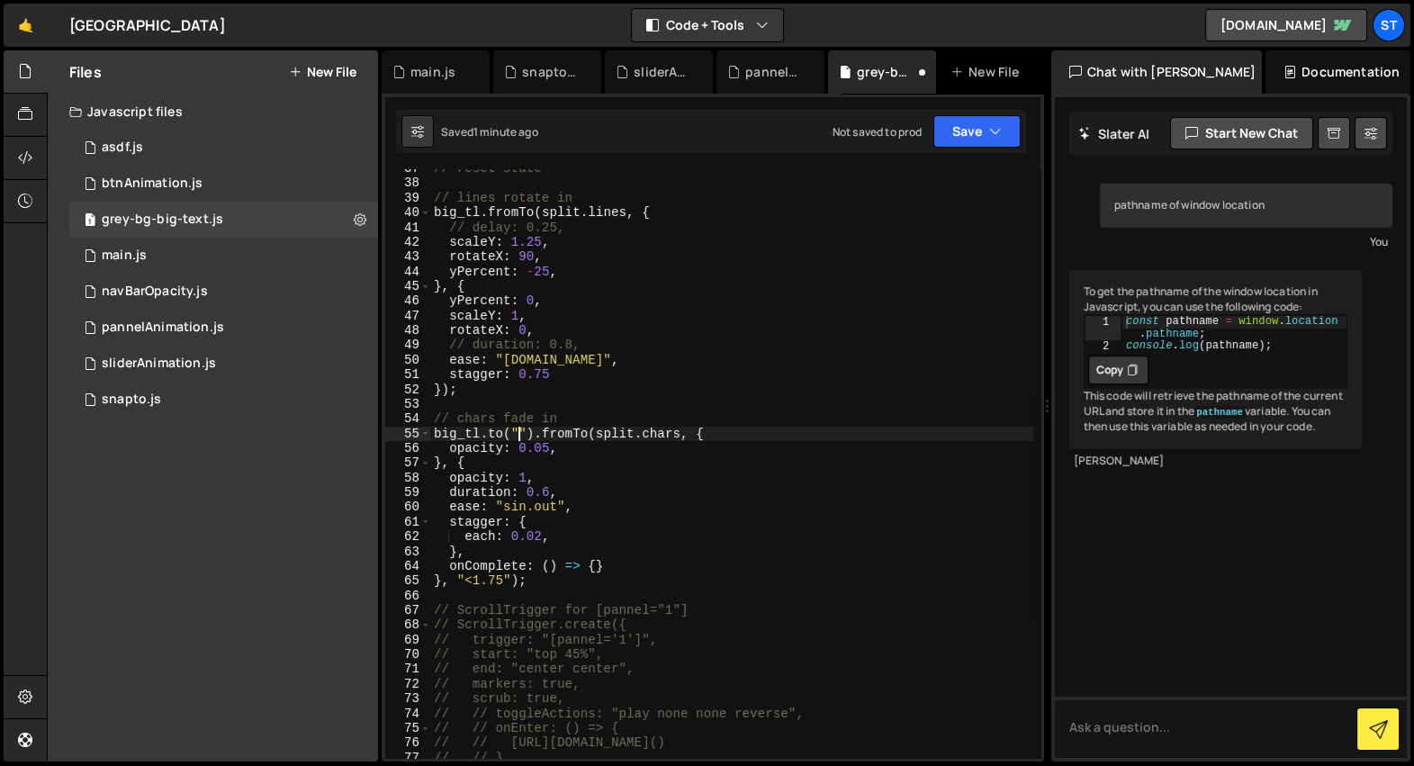
paste textarea "hero upfront""
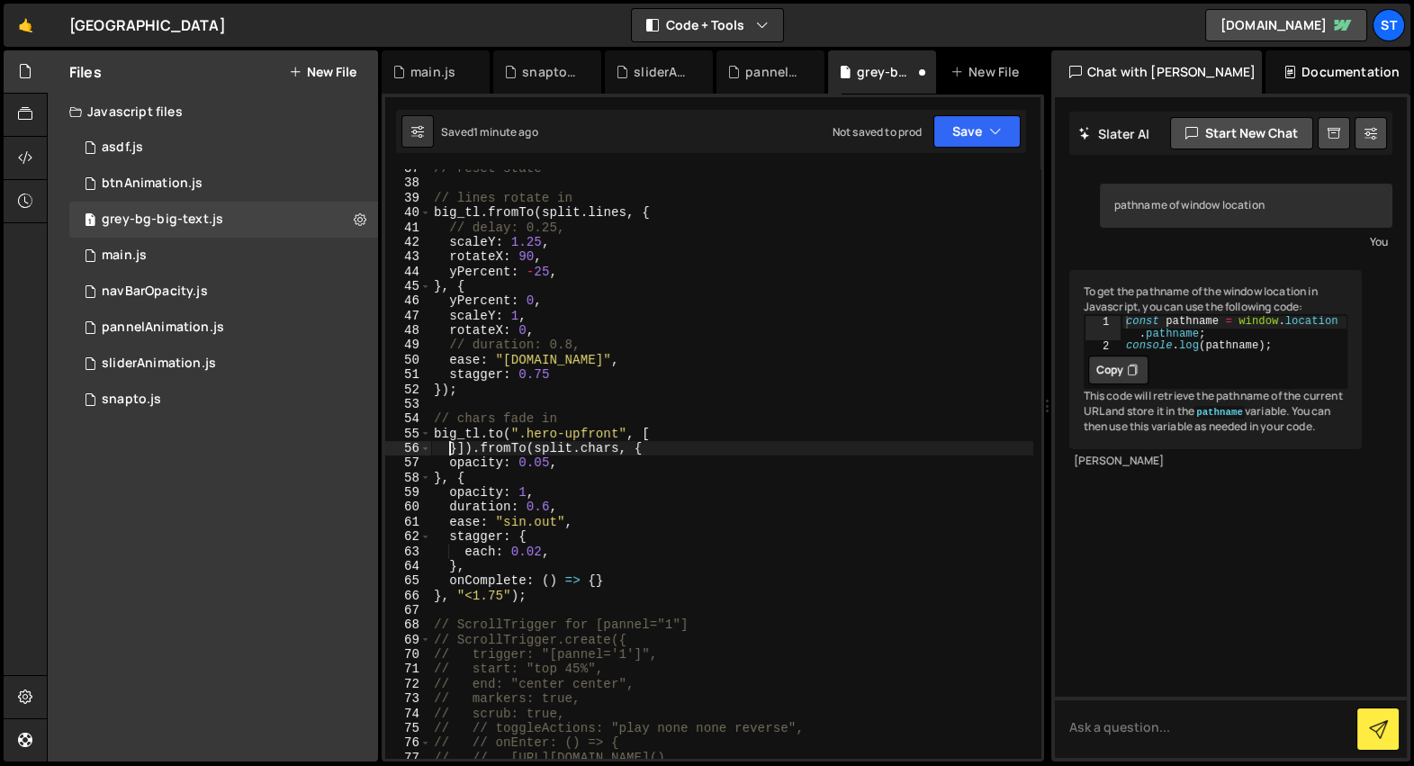
scroll to position [0, 0]
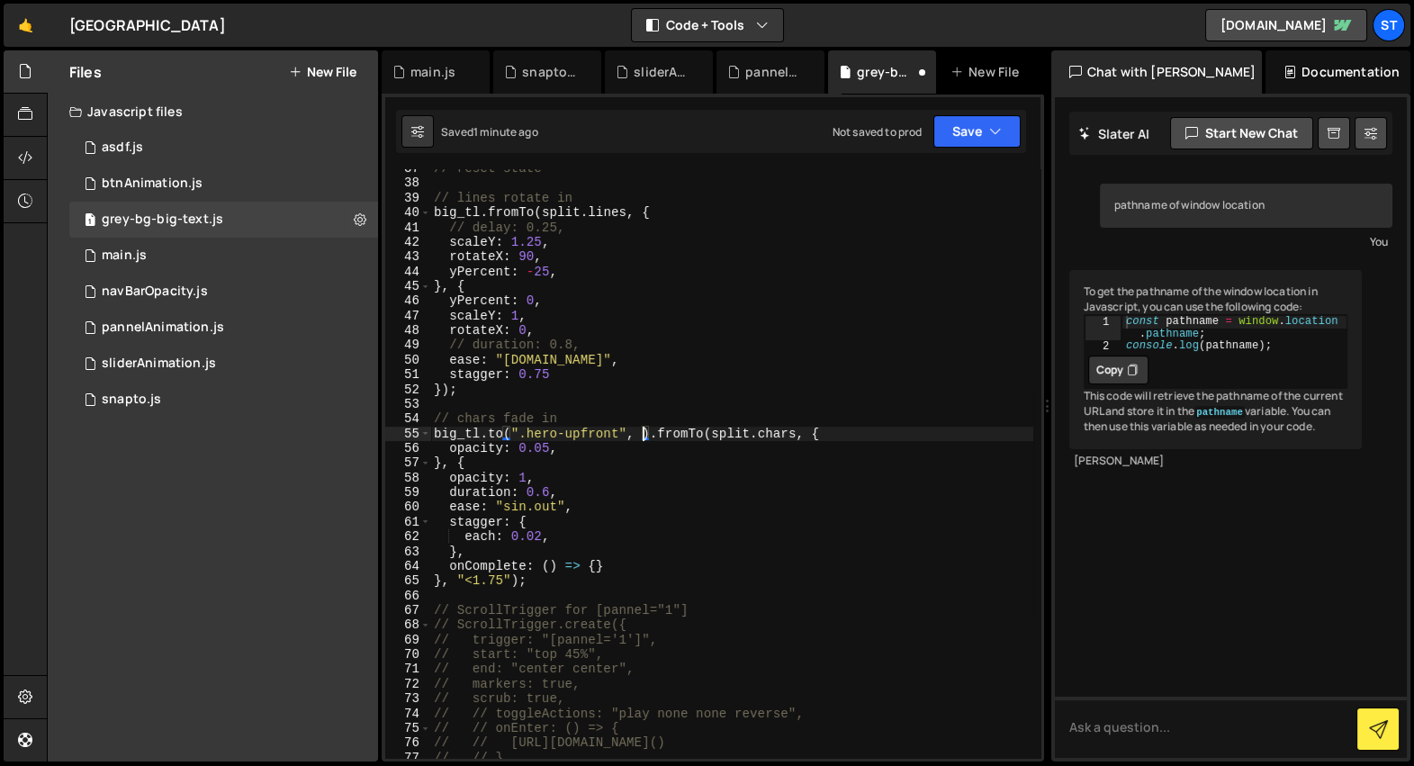
type textarea "[URL][DOMAIN_NAME](".hero-upfront", {}).fromTo(split.chars, {"
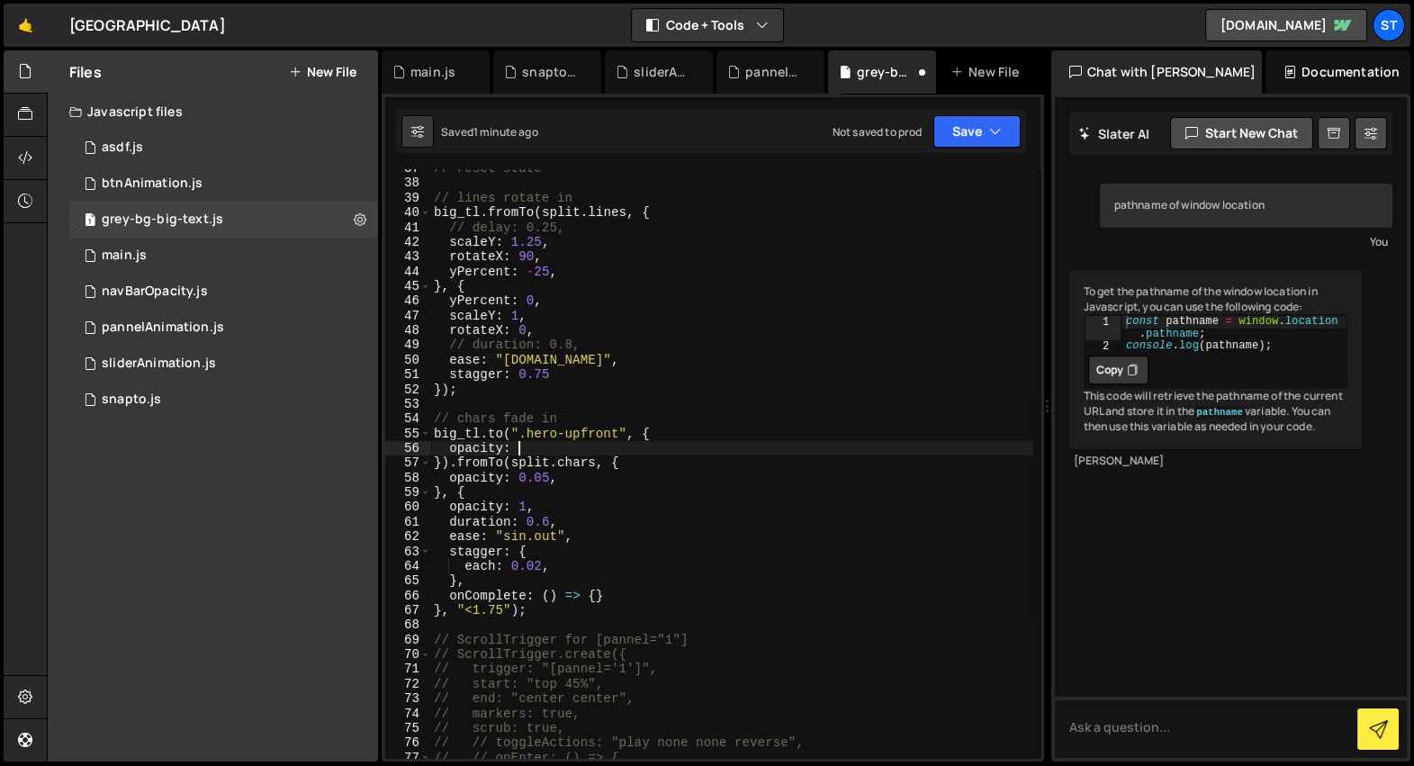
scroll to position [0, 5]
type textarea "opacity: 1,"
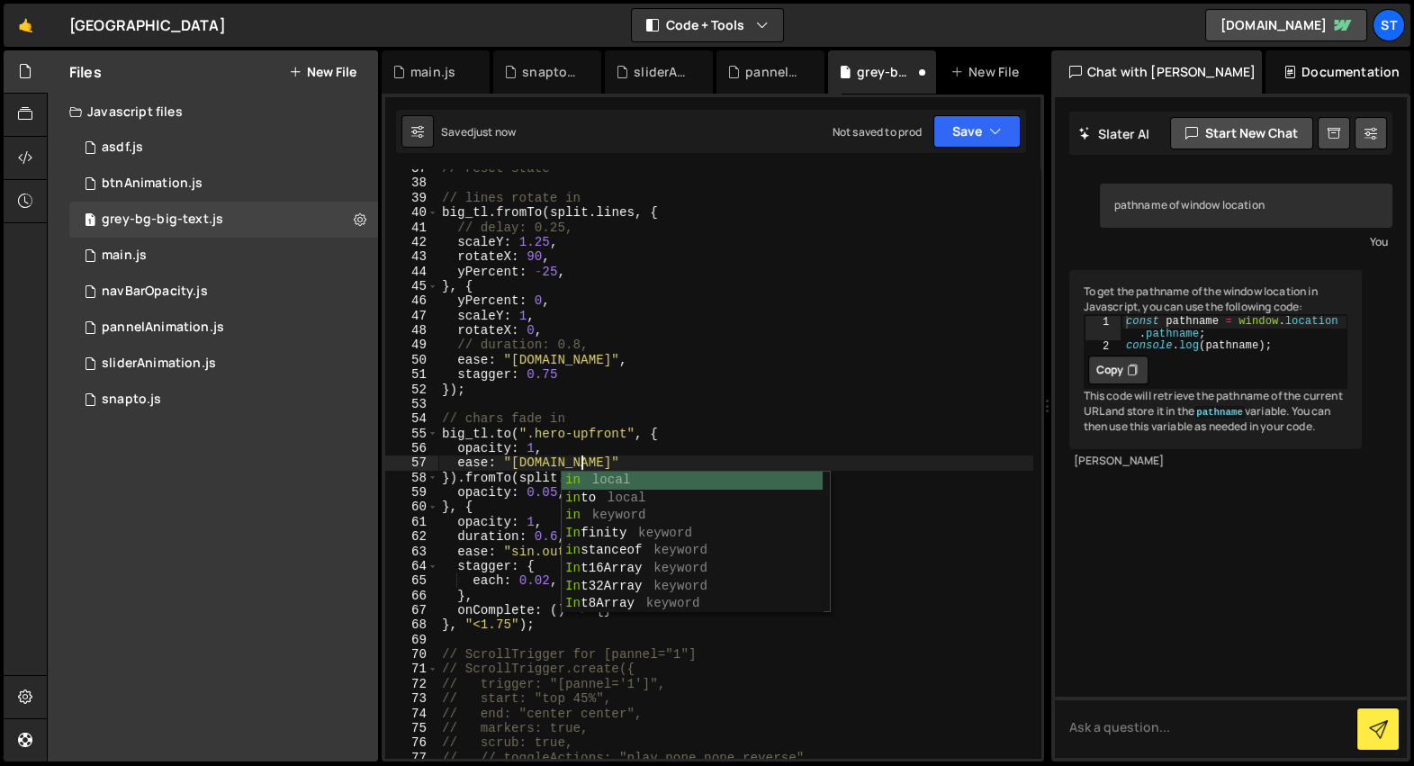
scroll to position [0, 9]
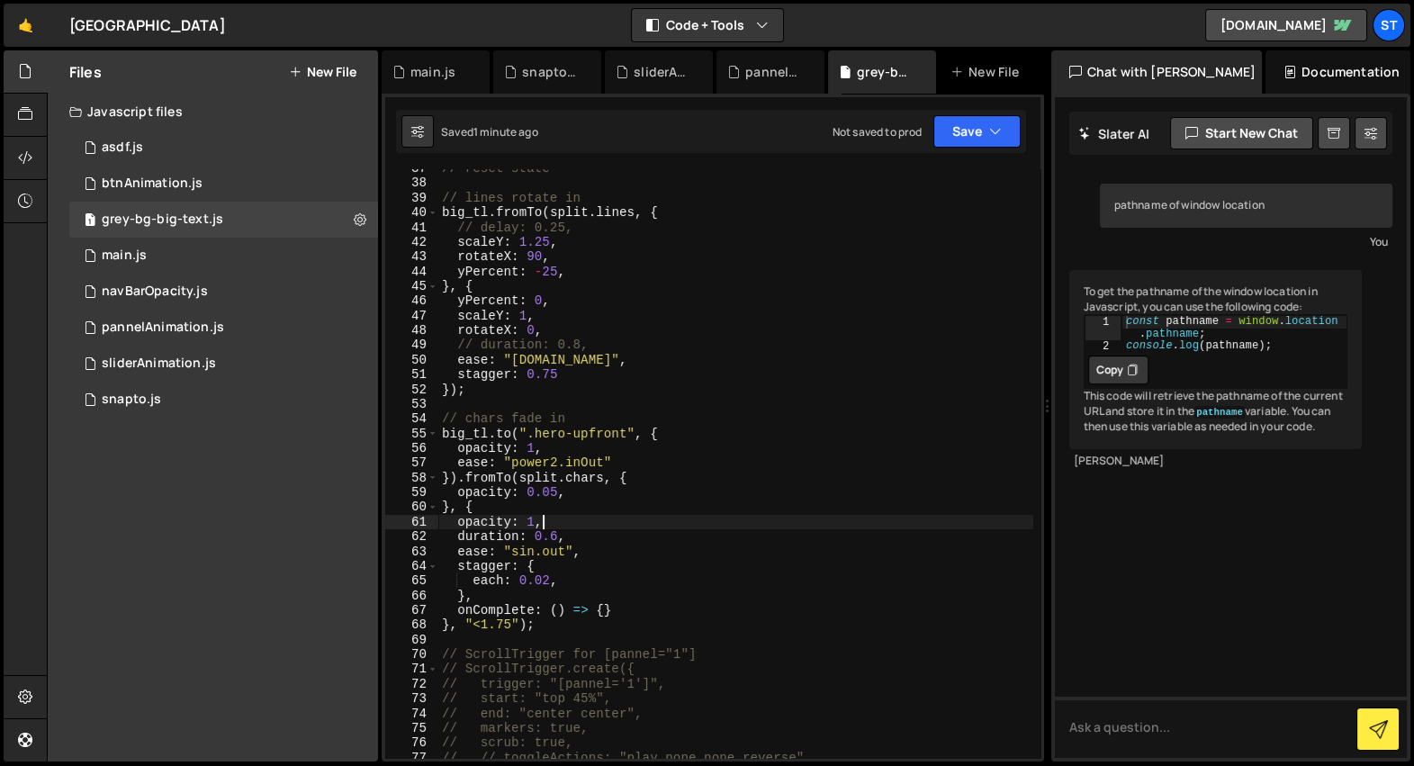
click at [638, 515] on div "// reset state // lines rotate in big_tl . fromTo ( split . lines , { // delay:…" at bounding box center [735, 470] width 595 height 619
type textarea "opacity: 1,"
click at [598, 449] on div "// reset state // lines rotate in big_tl . fromTo ( split . lines , { // delay:…" at bounding box center [735, 470] width 595 height 619
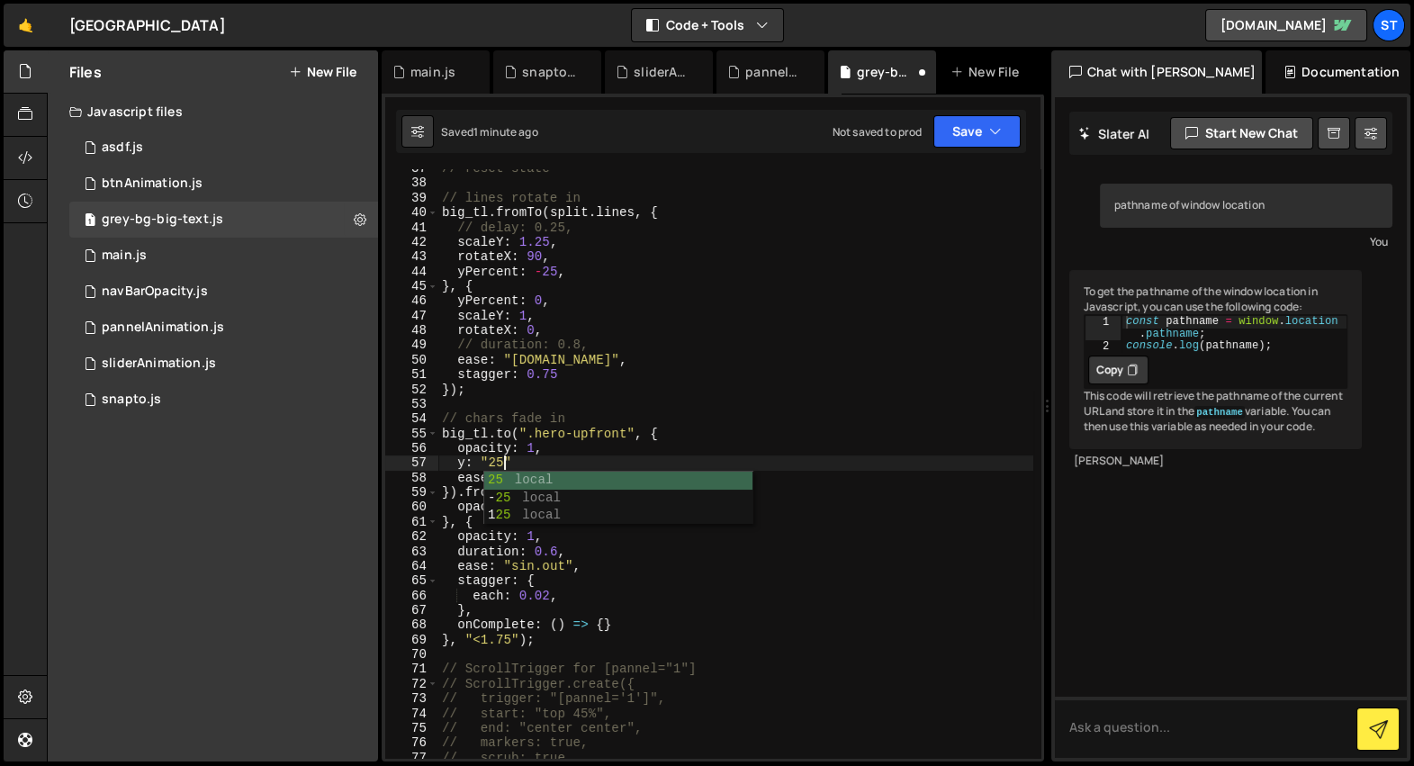
scroll to position [0, 3]
click at [547, 470] on div "// reset state // lines rotate in big_tl . fromTo ( split . lines , { // delay:…" at bounding box center [735, 470] width 595 height 619
click at [555, 458] on div "// reset state // lines rotate in big_tl . fromTo ( split . lines , { // delay:…" at bounding box center [735, 470] width 595 height 619
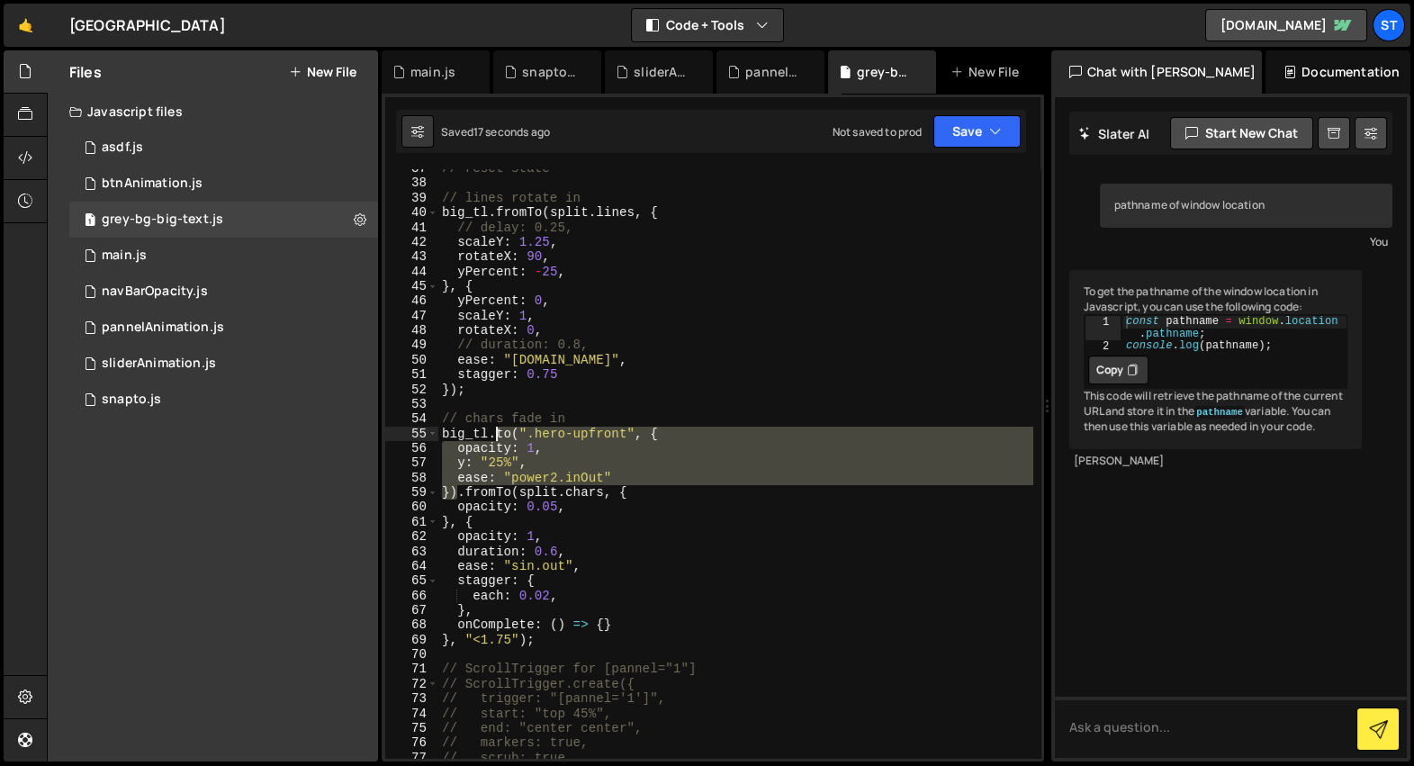
drag, startPoint x: 457, startPoint y: 485, endPoint x: 493, endPoint y: 436, distance: 61.2
click at [493, 436] on div "// reset state // lines rotate in big_tl . fromTo ( split . lines , { // delay:…" at bounding box center [735, 470] width 595 height 619
click at [491, 434] on div "// reset state // lines rotate in big_tl . fromTo ( split . lines , { // delay:…" at bounding box center [735, 470] width 595 height 619
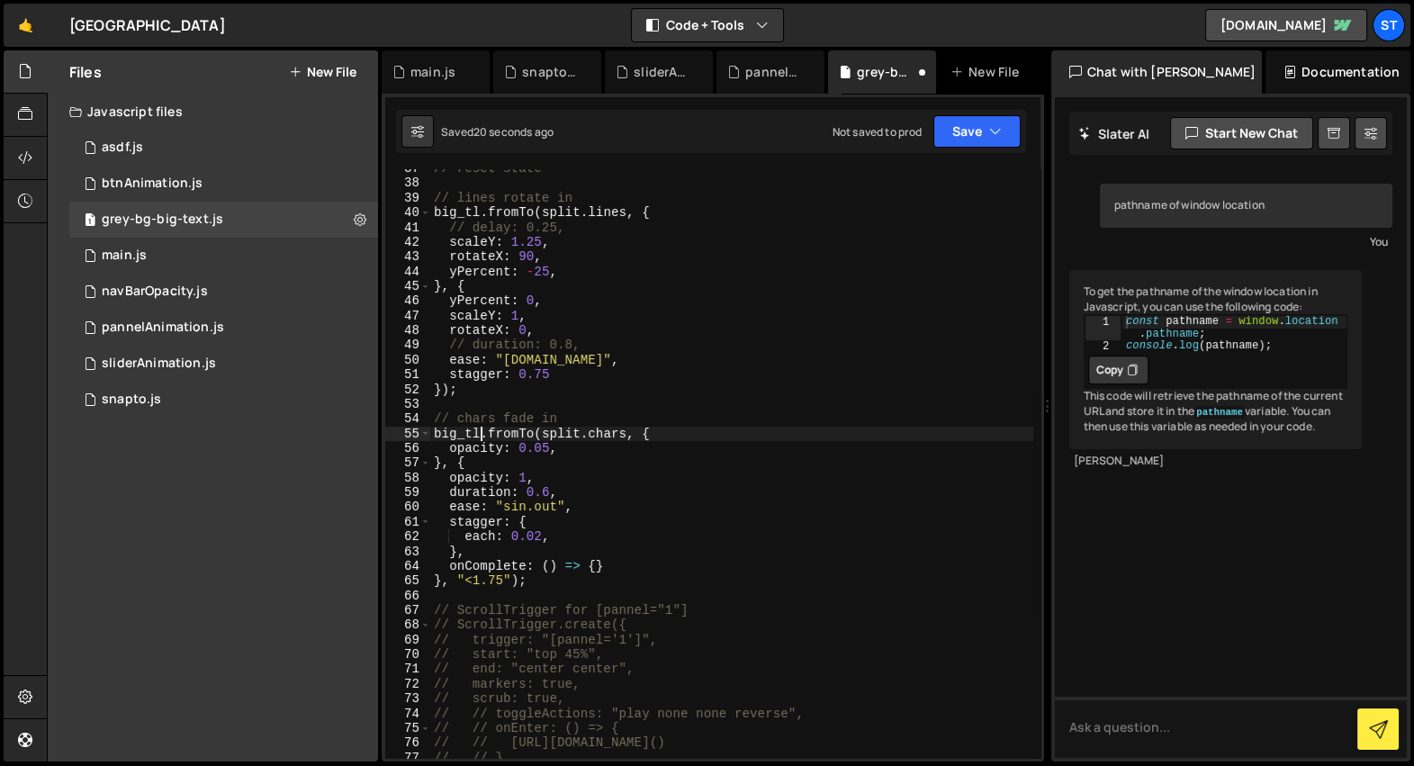
click at [555, 576] on div "// reset state // lines rotate in big_tl . fromTo ( split . lines , { // delay:…" at bounding box center [731, 470] width 603 height 619
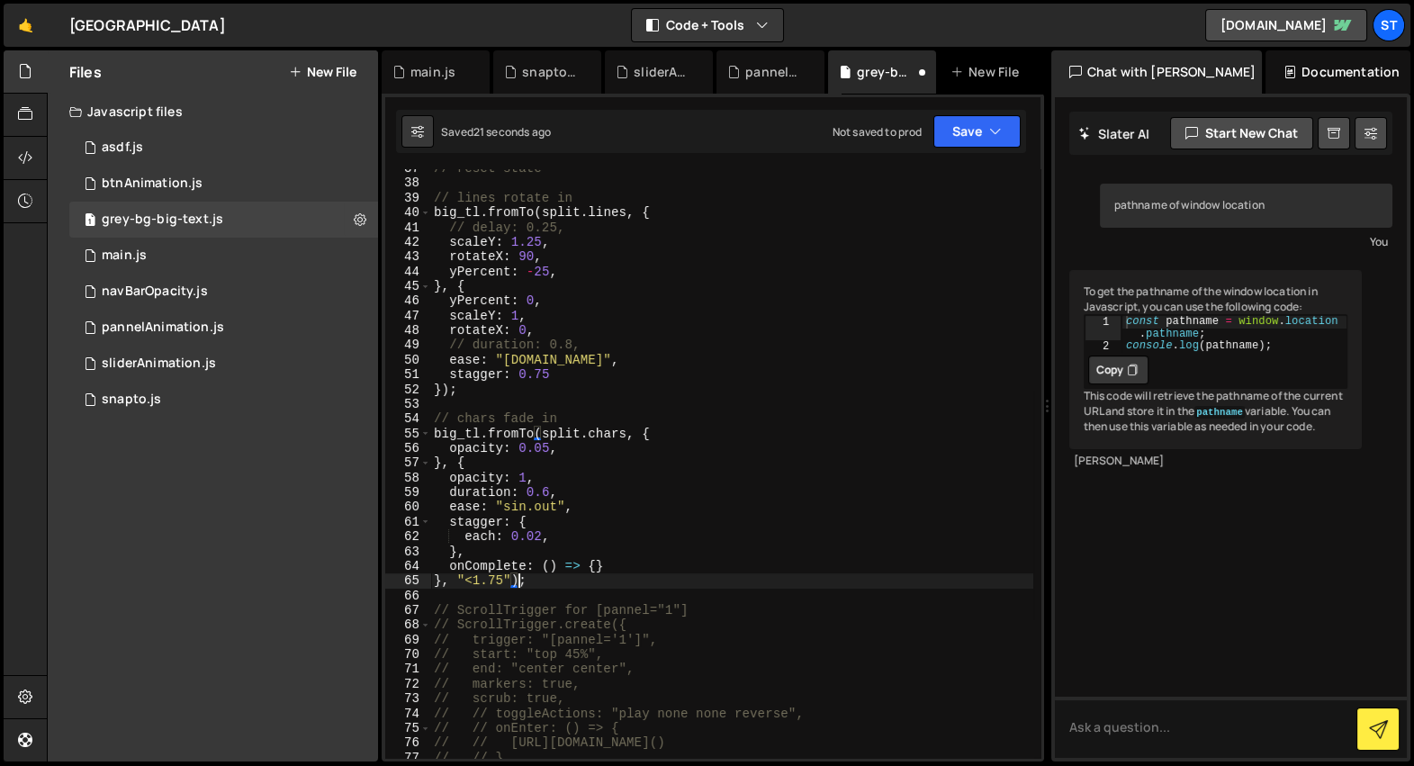
paste textarea
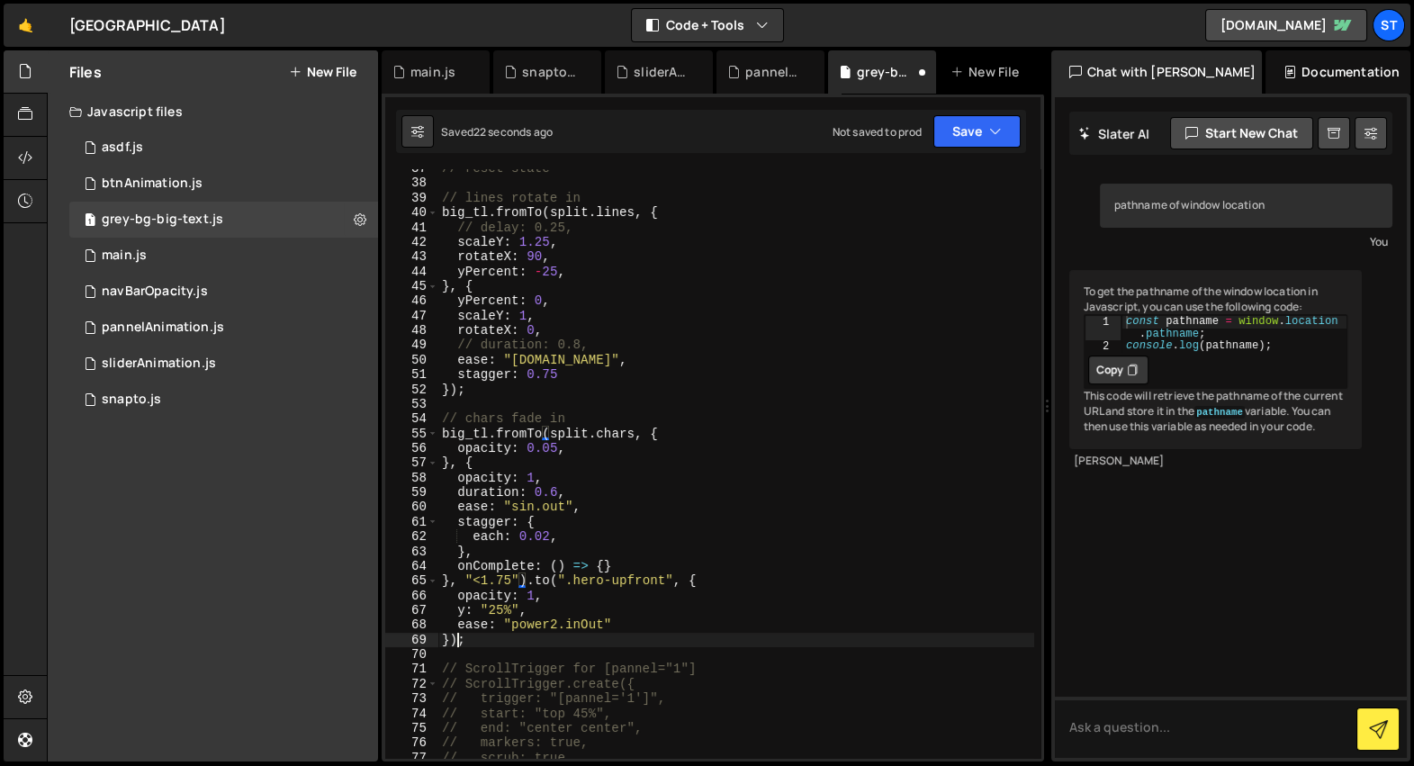
scroll to position [0, 0]
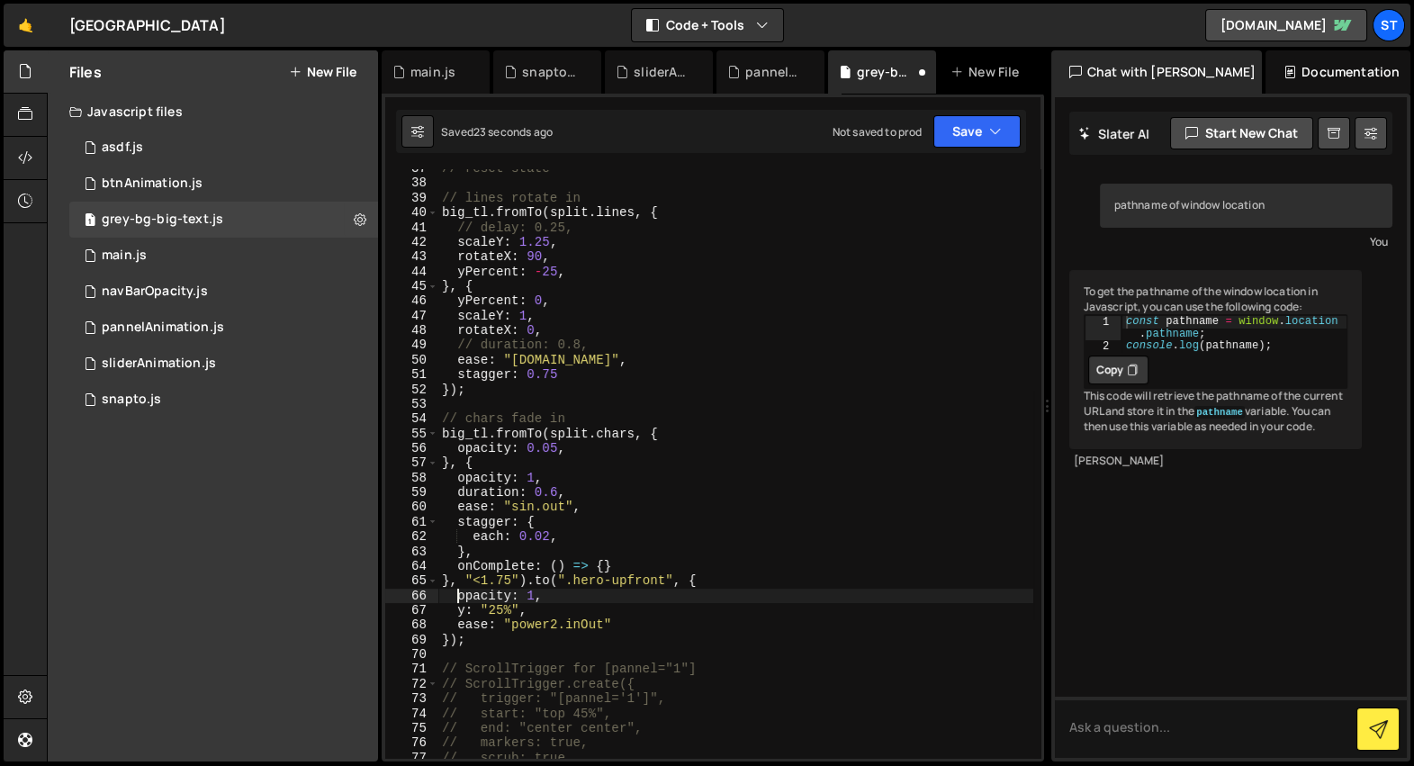
type textarea "}, "<1.75").to(".hero-upfront", {"
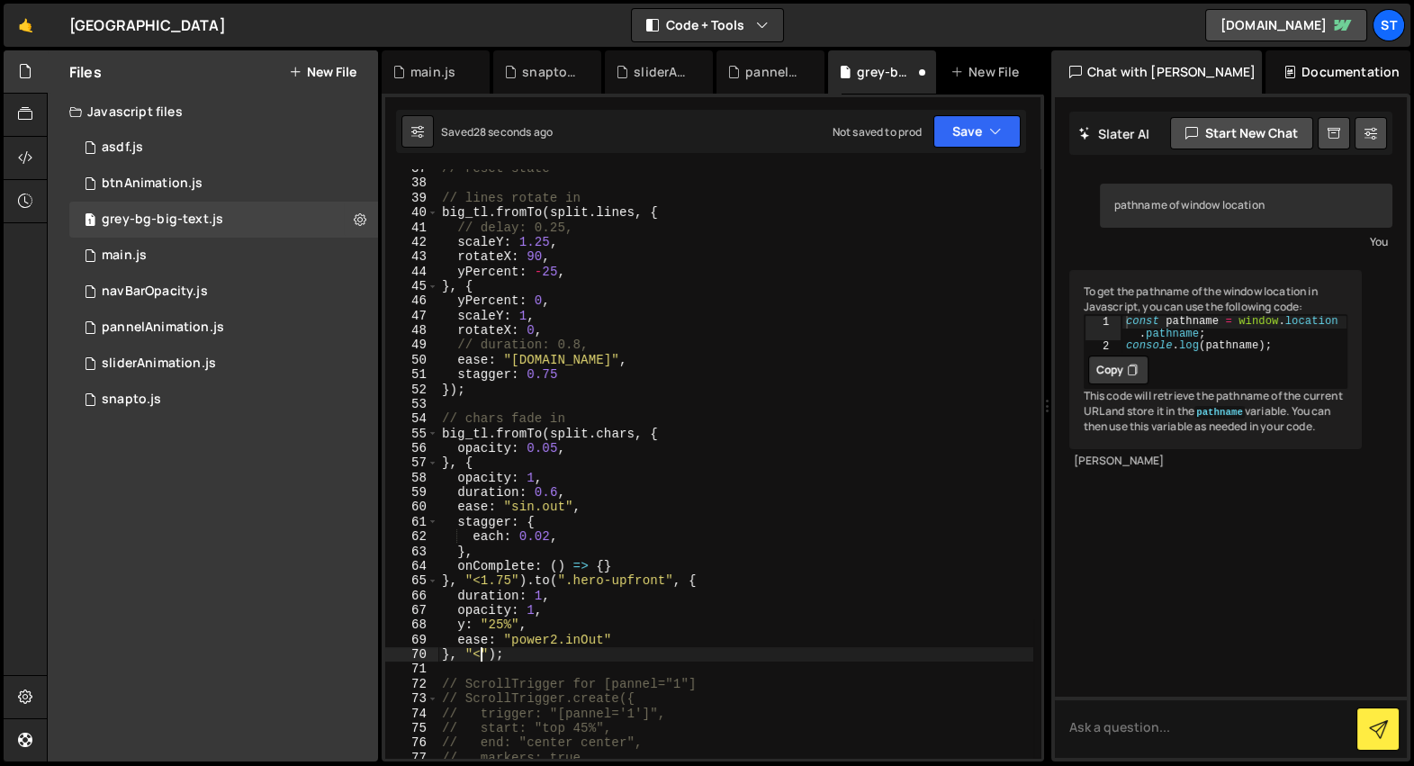
scroll to position [0, 3]
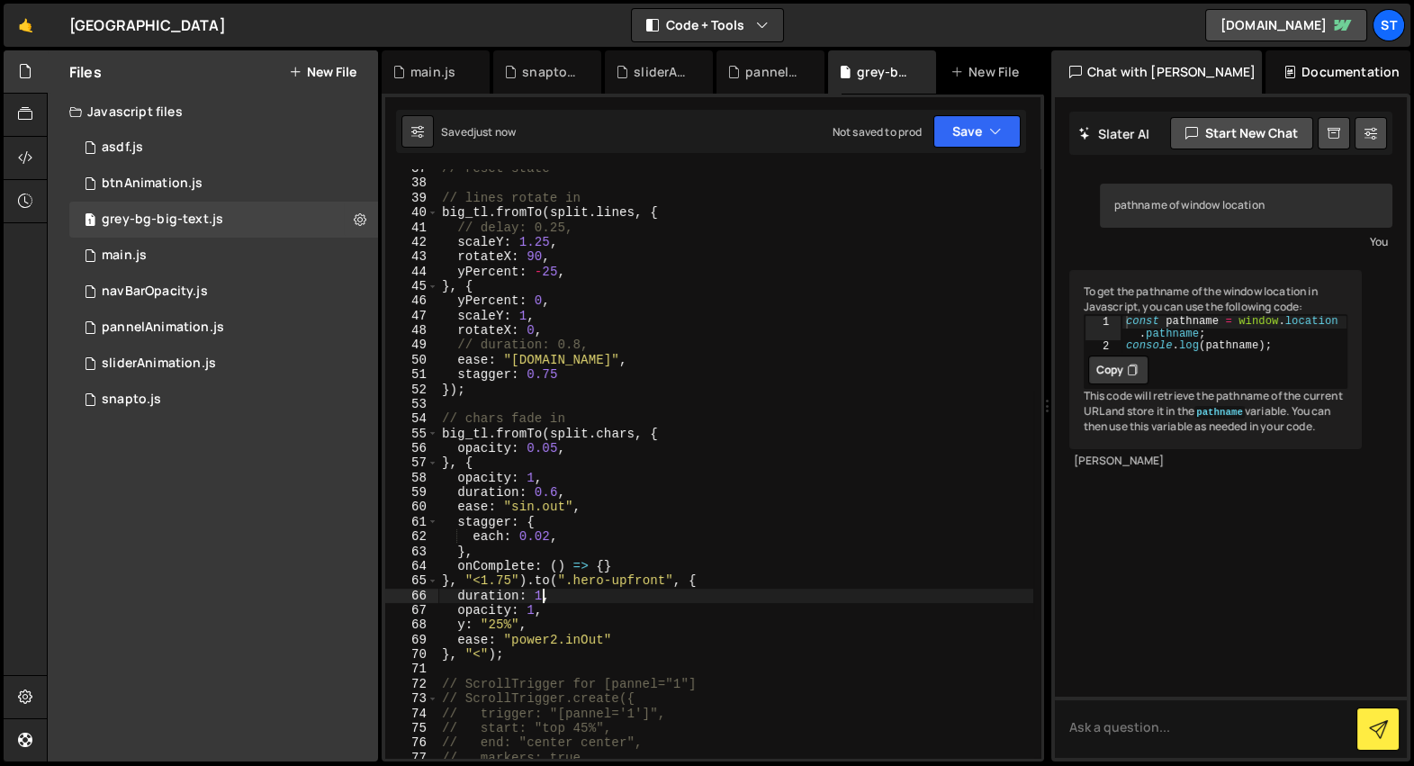
click at [542, 597] on div "// reset state // lines rotate in big_tl . fromTo ( split . lines , { // delay:…" at bounding box center [735, 470] width 595 height 619
click at [479, 655] on div "// reset state // lines rotate in big_tl . fromTo ( split . lines , { // delay:…" at bounding box center [735, 470] width 595 height 619
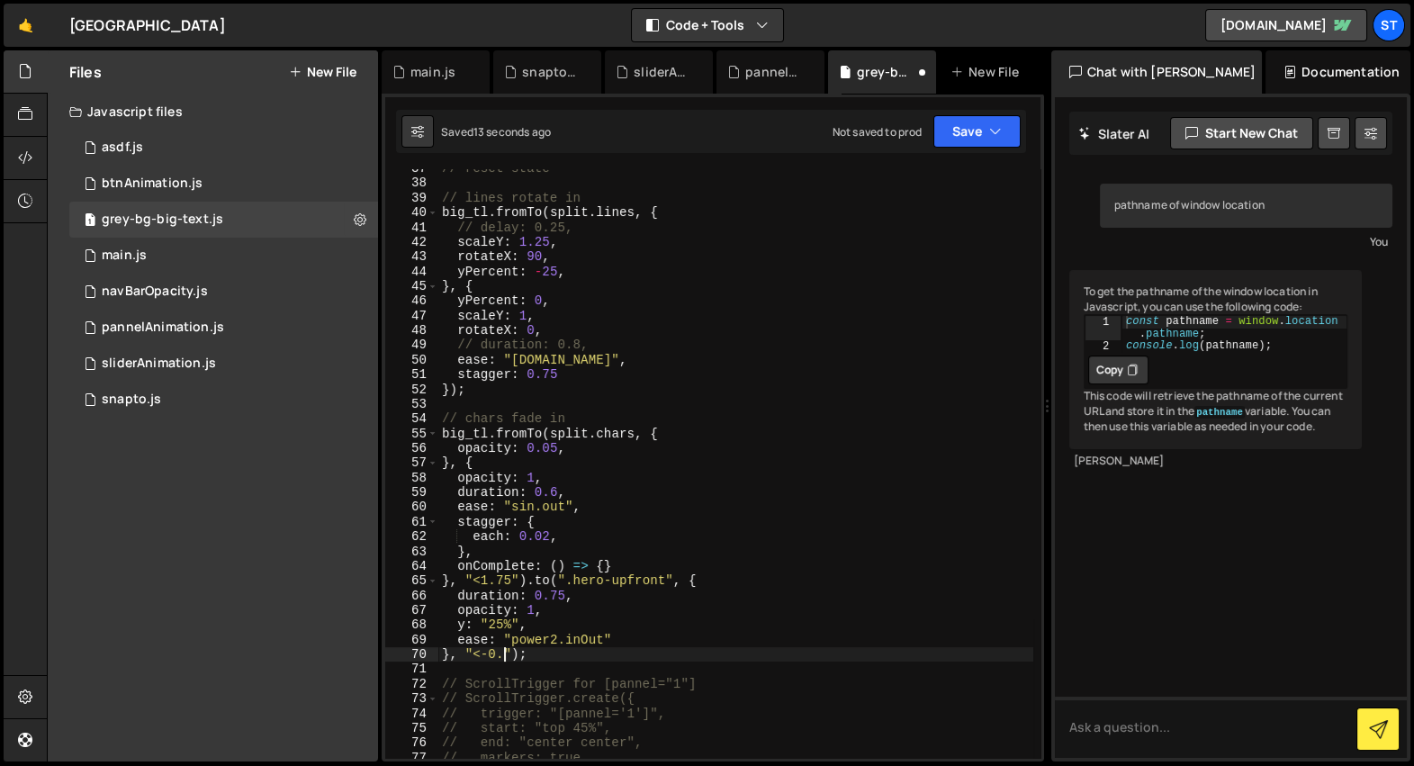
scroll to position [0, 4]
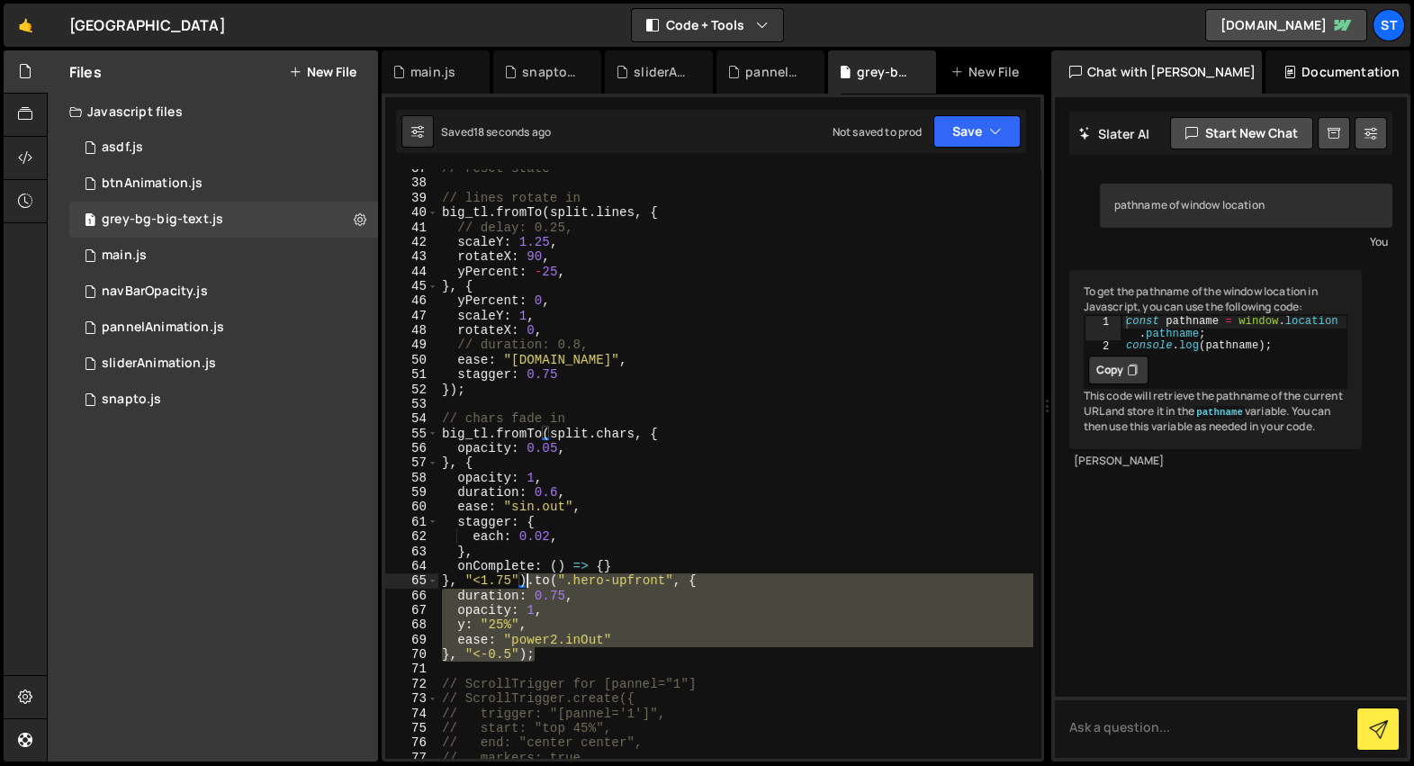
drag, startPoint x: 541, startPoint y: 650, endPoint x: 525, endPoint y: 582, distance: 70.3
click at [525, 582] on div "// reset state // lines rotate in big_tl . fromTo ( split . lines , { // delay:…" at bounding box center [735, 470] width 595 height 619
type textarea "}, "<1.75")"
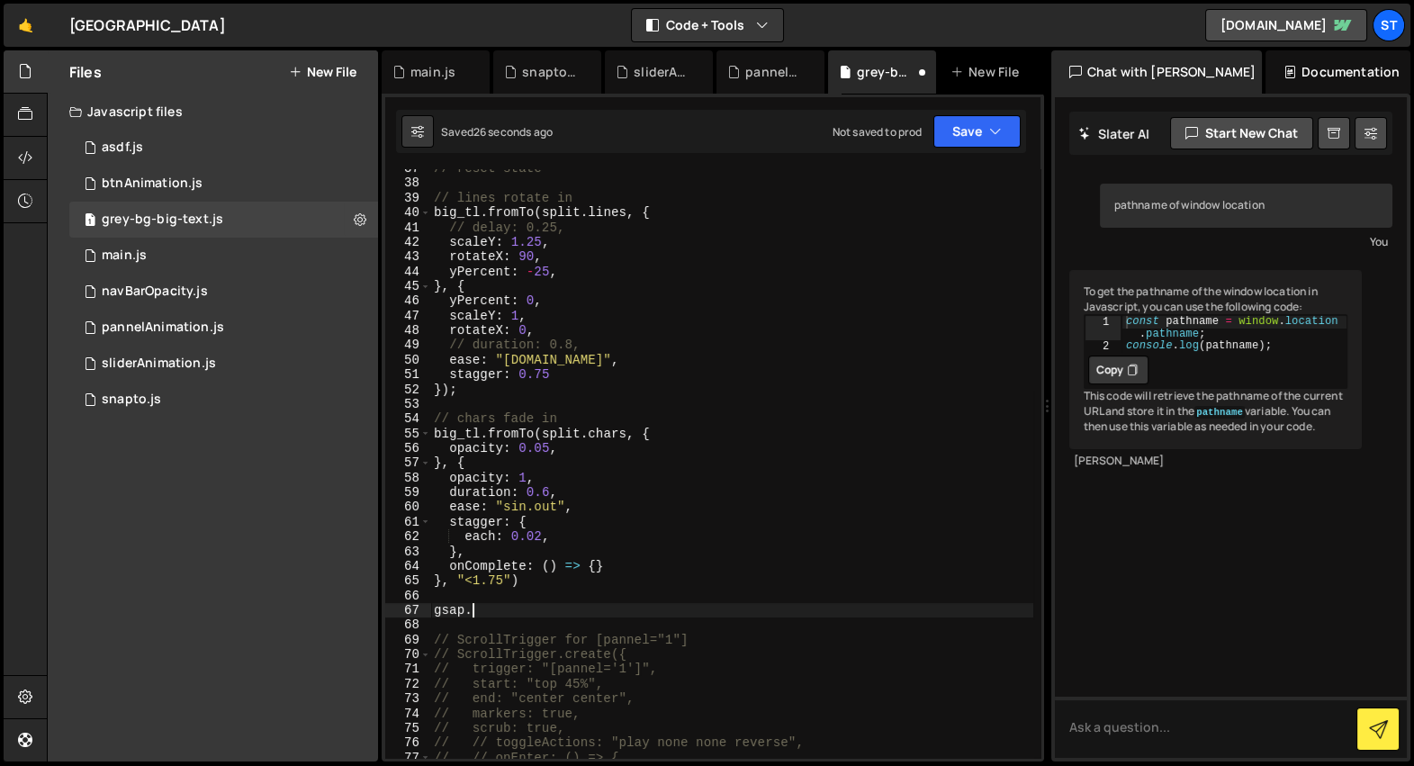
scroll to position [0, 1]
paste textarea "}, "<-0.5");"
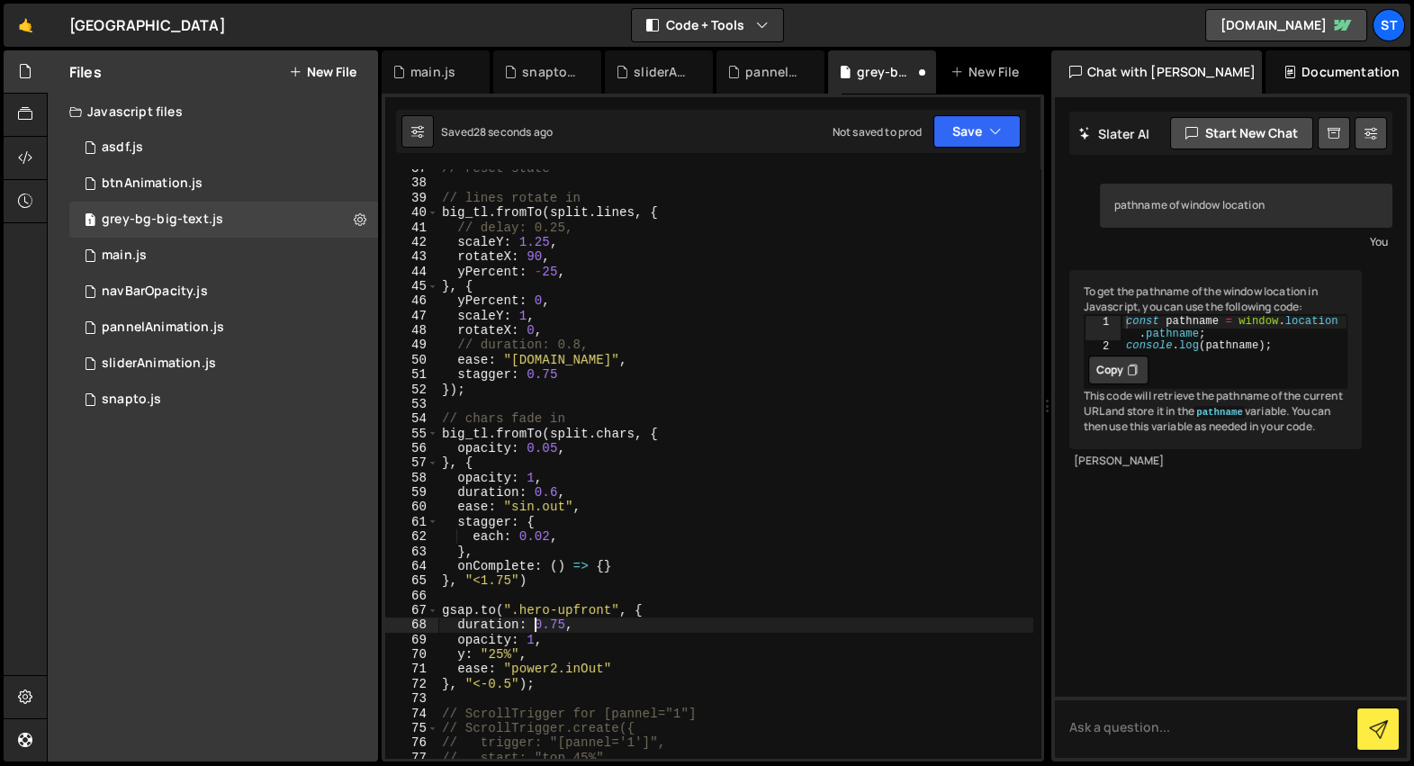
type textarea "[DOMAIN_NAME](".hero-upfront", {"
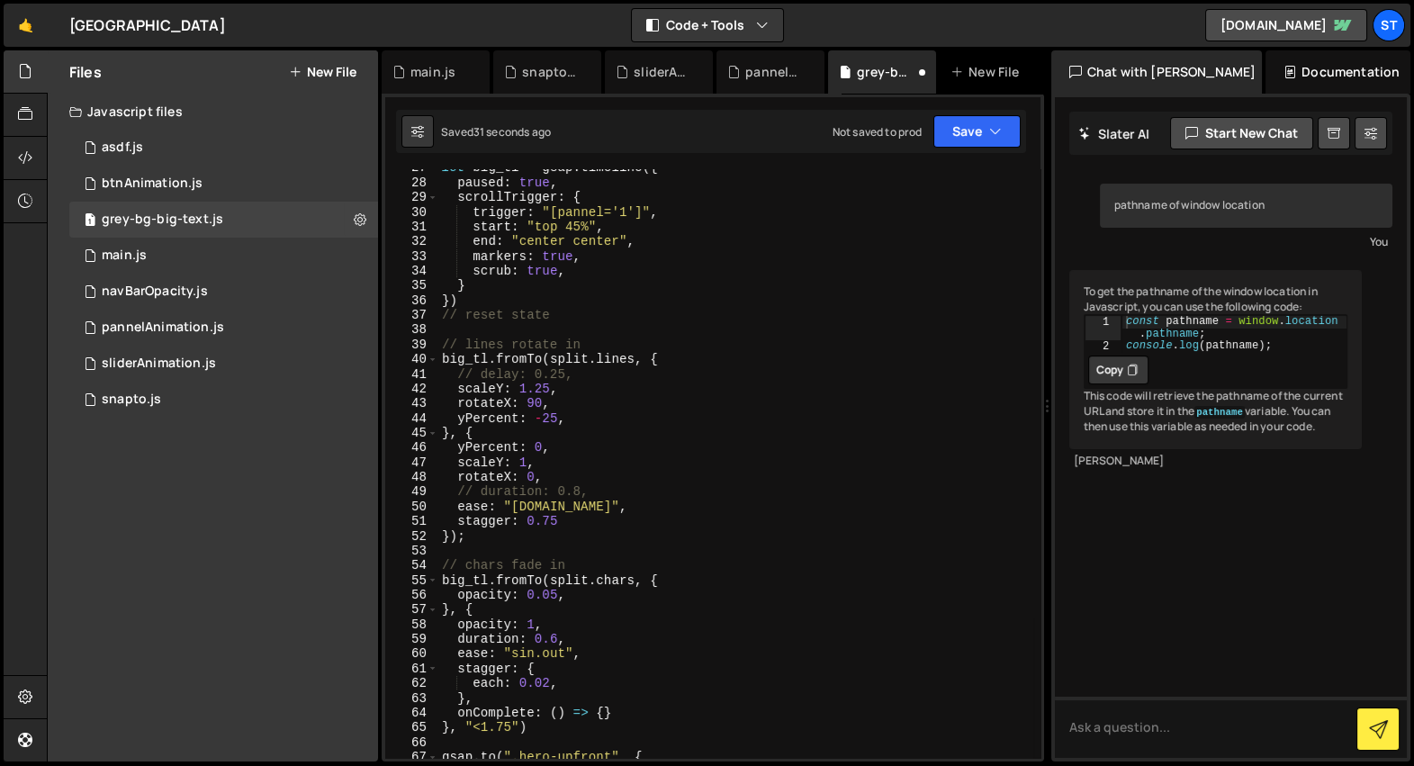
scroll to position [310, 0]
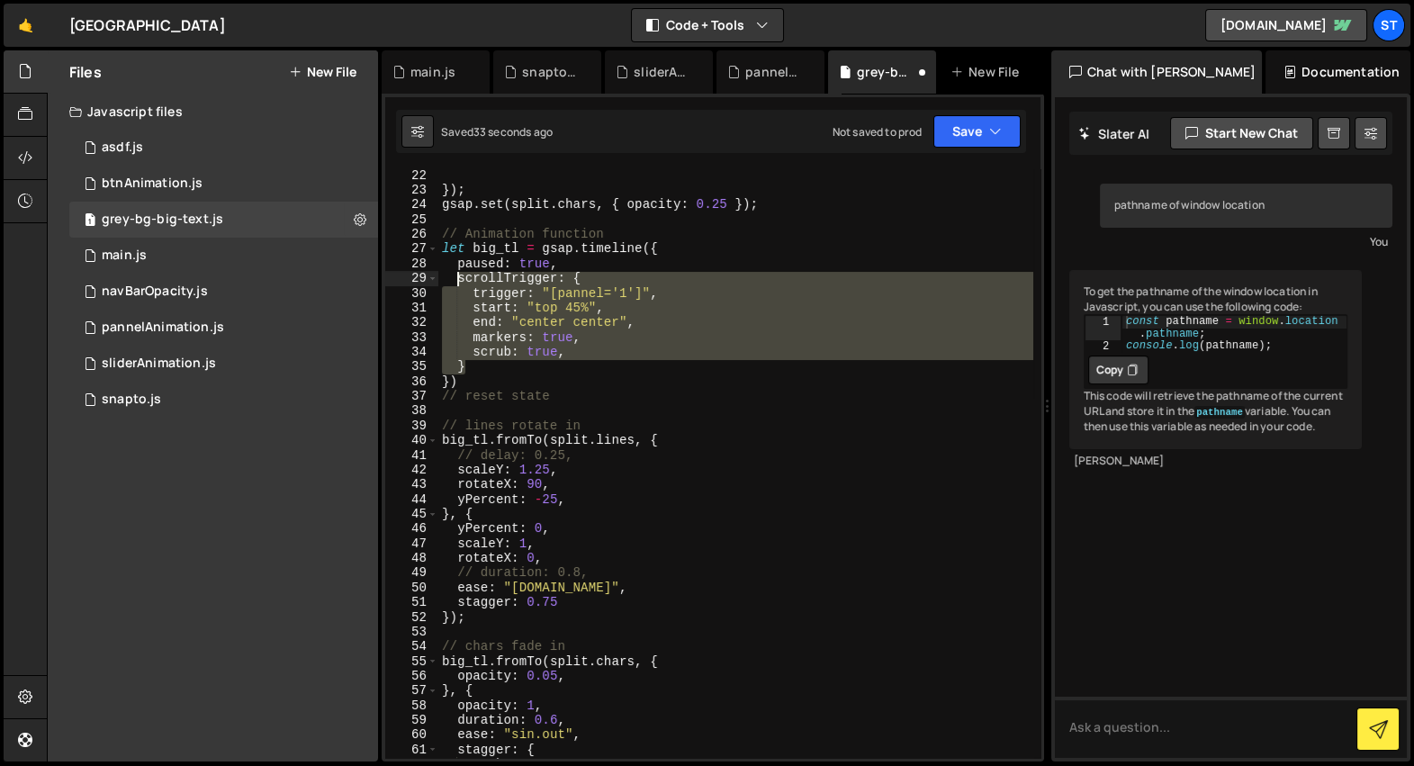
drag, startPoint x: 476, startPoint y: 368, endPoint x: 455, endPoint y: 275, distance: 96.1
click at [455, 275] on div "}) ; gsap . set ( split . chars , { opacity : 0.25 }) ; // Animation function l…" at bounding box center [735, 477] width 595 height 619
type textarea "scrollTrigger: { trigger: "[pannel='1']","
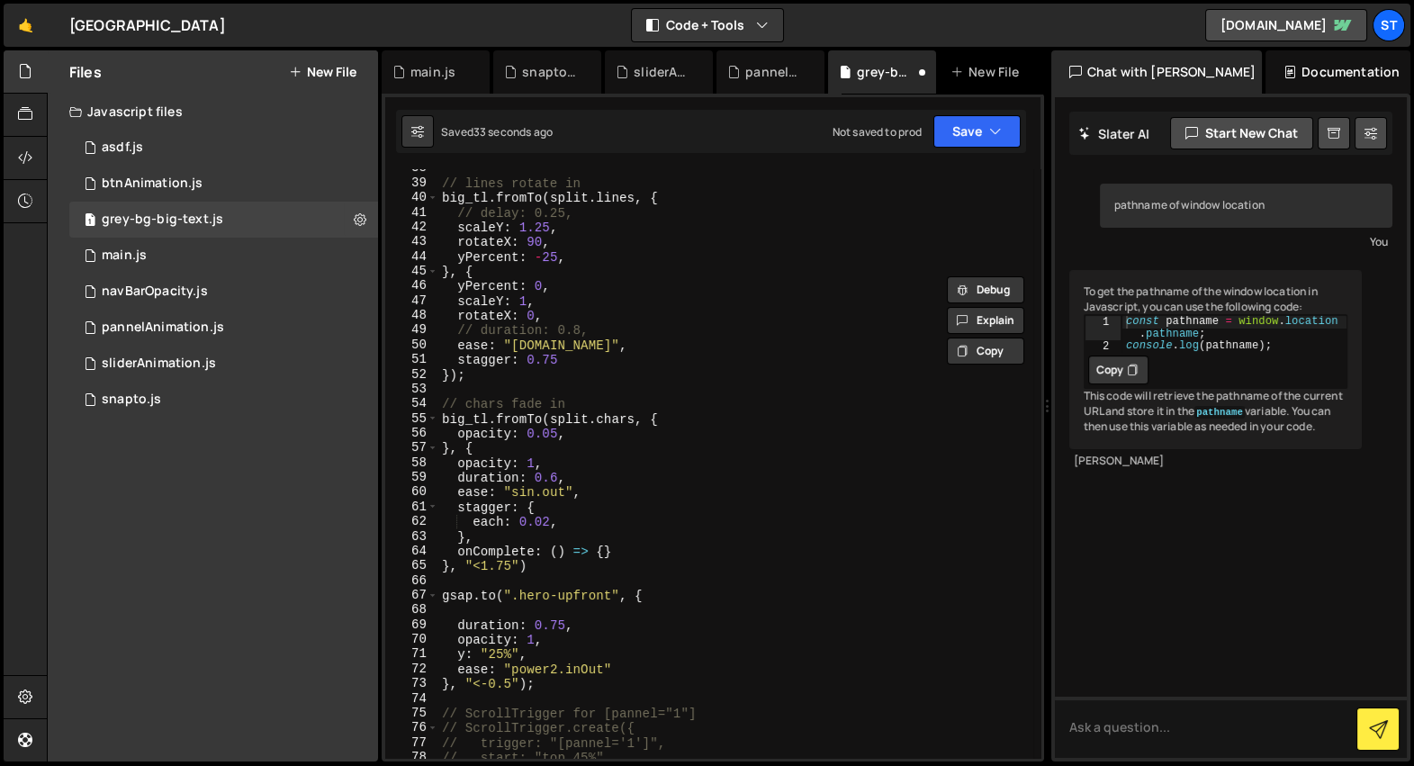
scroll to position [553, 0]
click at [518, 611] on div "// lines rotate in big_tl . fromTo ( split . lines , { // delay: 0.25, scaleY :…" at bounding box center [735, 470] width 595 height 619
paste textarea "}"
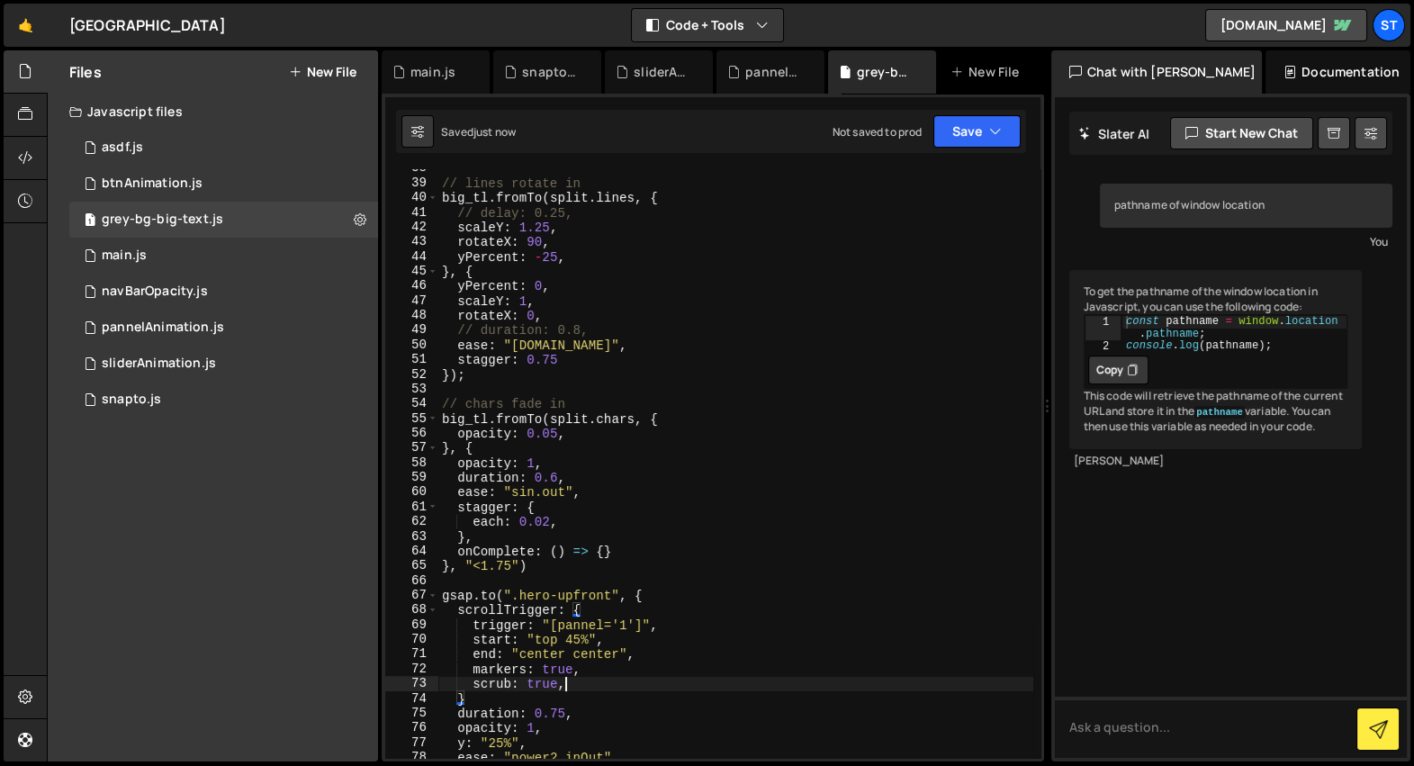
click at [575, 680] on div "// lines rotate in big_tl . fromTo ( split . lines , { // delay: 0.25, scaleY :…" at bounding box center [735, 470] width 595 height 619
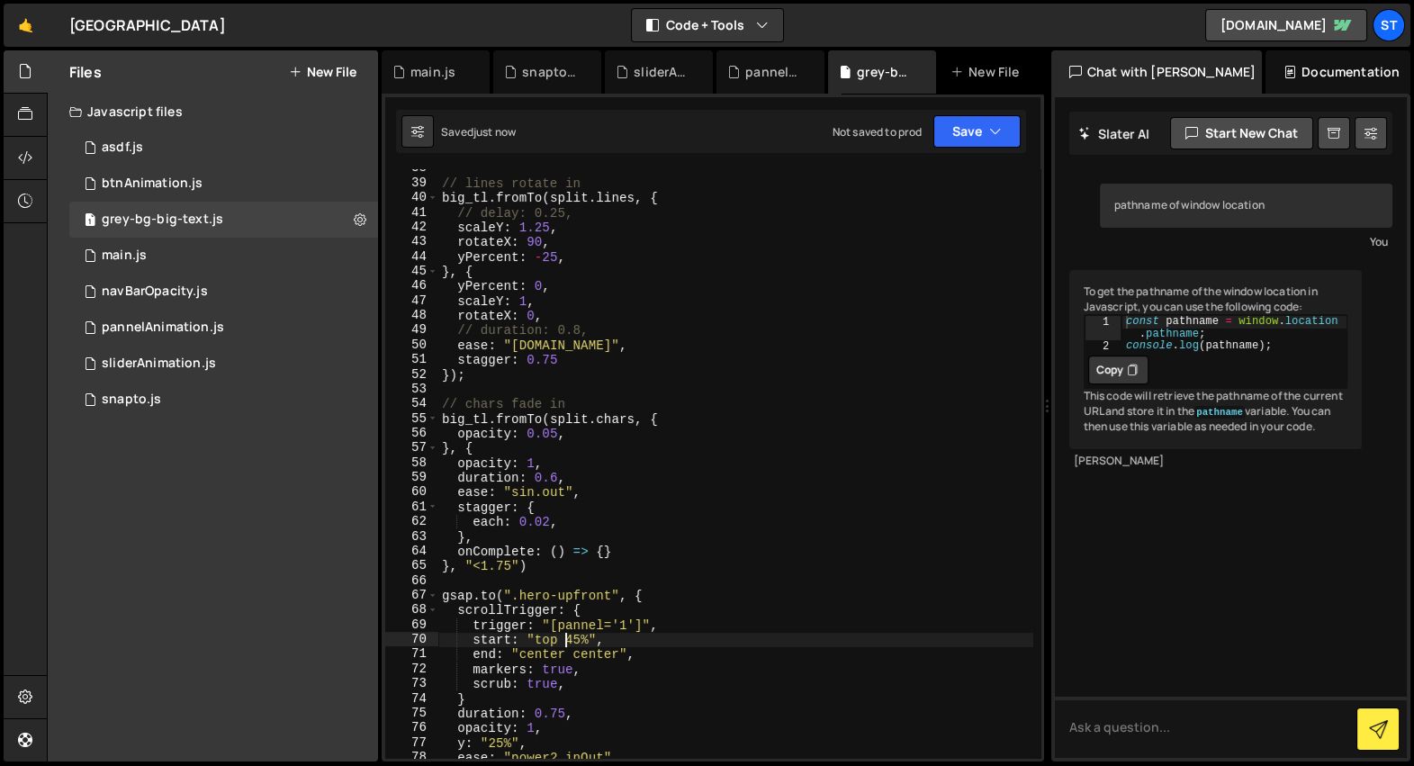
scroll to position [614, 0]
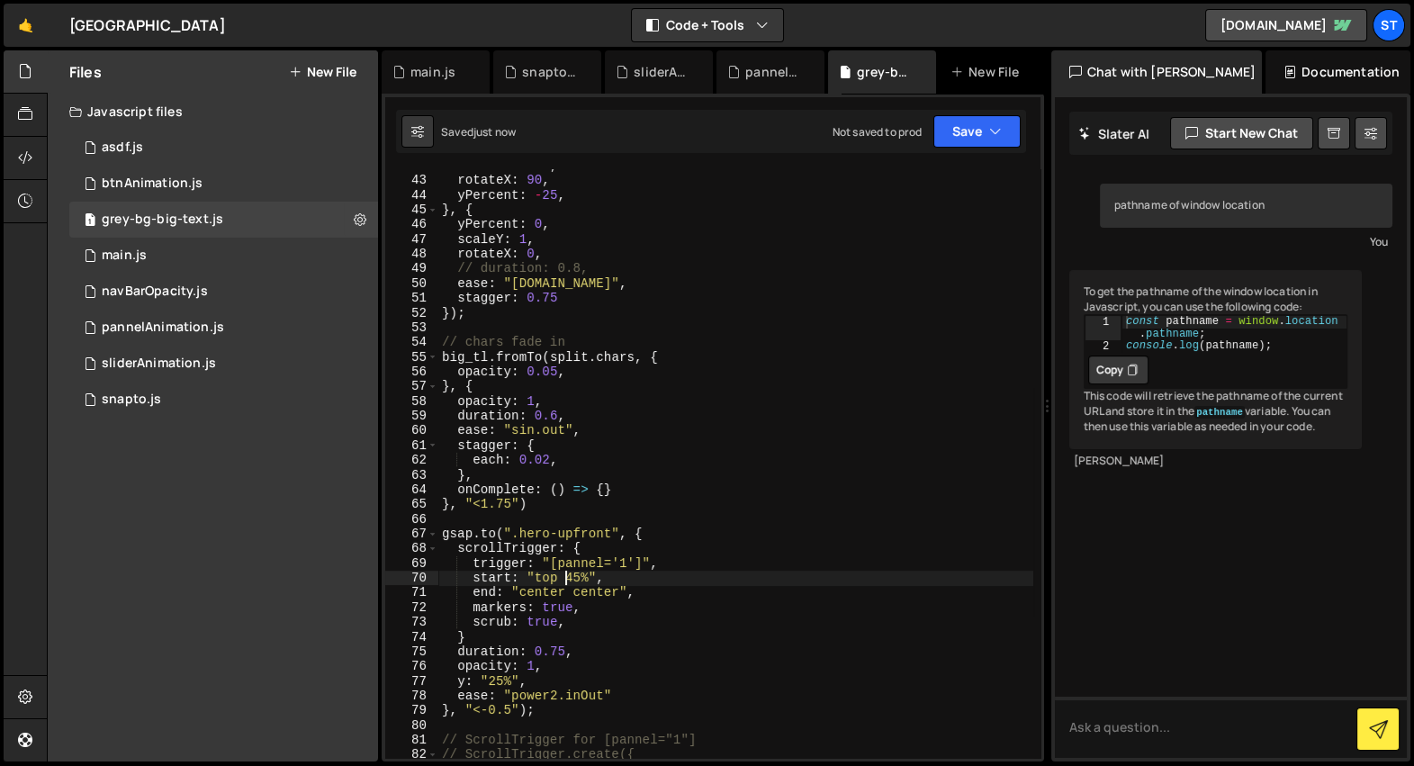
click at [518, 707] on div "scaleY : 1.25 , rotateX : 90 , yPercent : - 25 , } , { yPercent : 0 , scaleY : …" at bounding box center [735, 467] width 595 height 619
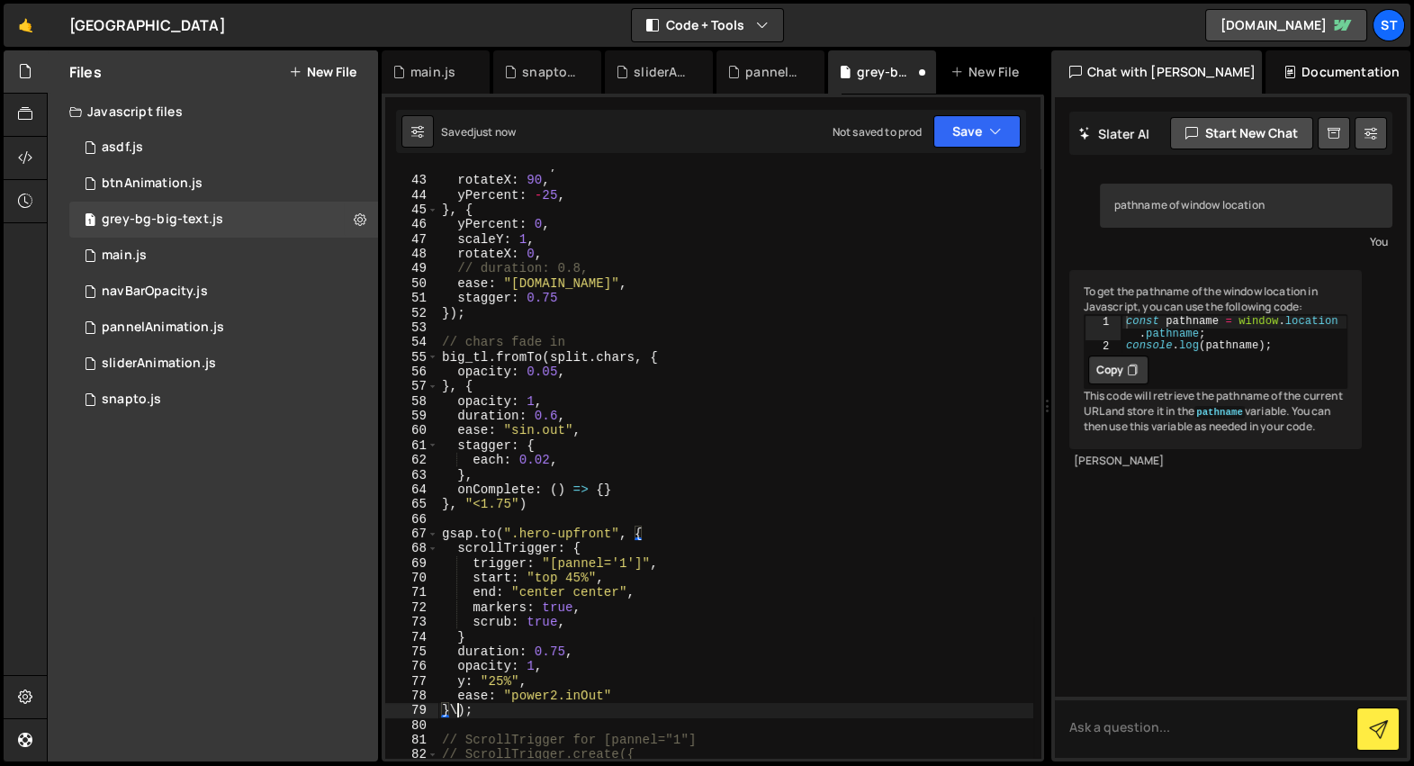
scroll to position [0, 0]
click at [712, 606] on div "scaleY : 1.25 , rotateX : 90 , yPercent : - 25 , } , { yPercent : 0 , scaleY : …" at bounding box center [735, 467] width 595 height 619
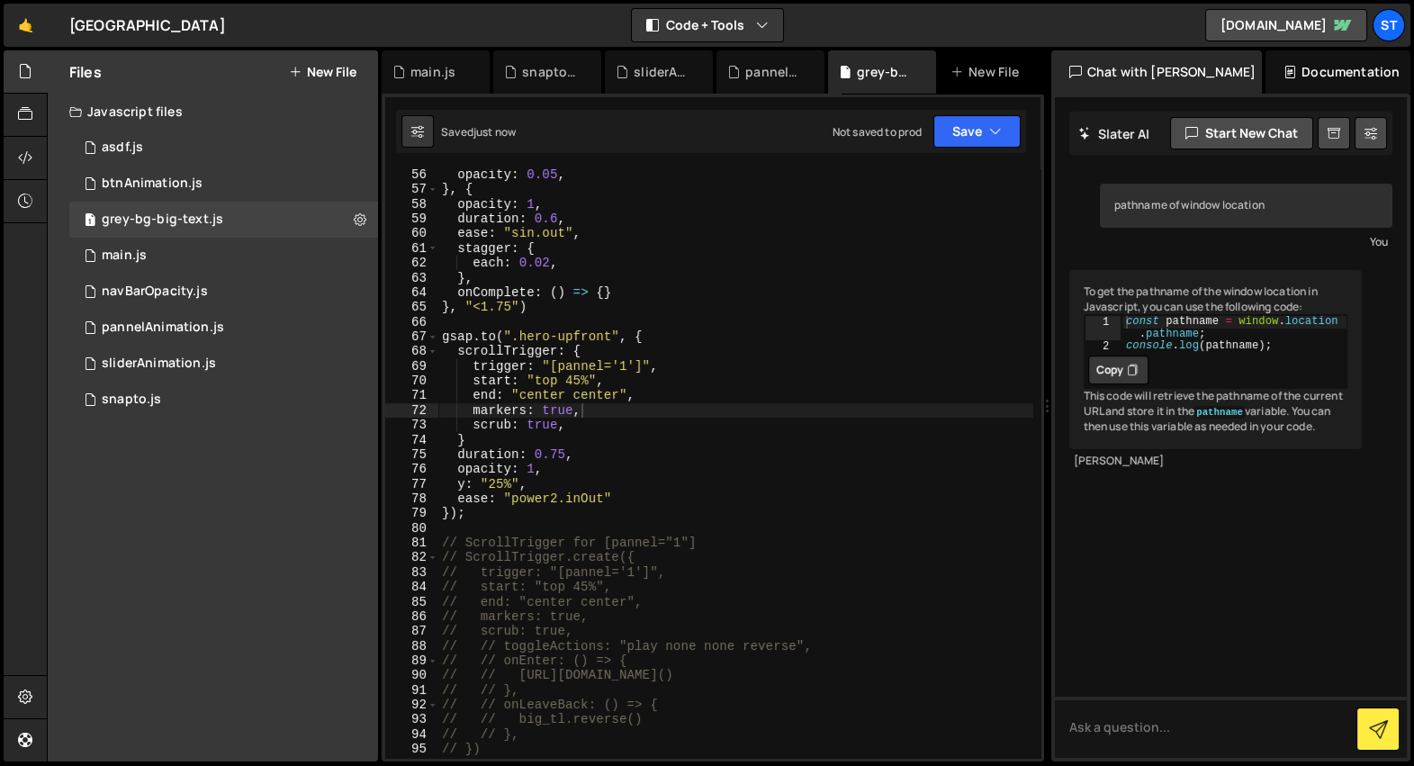
scroll to position [811, 0]
click at [563, 439] on div "opacity : 0.05 , } , { opacity : 1 , duration : 0.6 , ease : "sin.out" , stagge…" at bounding box center [735, 476] width 595 height 619
click at [567, 383] on div "opacity : 0.05 , } , { opacity : 1 , duration : 0.6 , ease : "sin.out" , stagge…" at bounding box center [735, 476] width 595 height 619
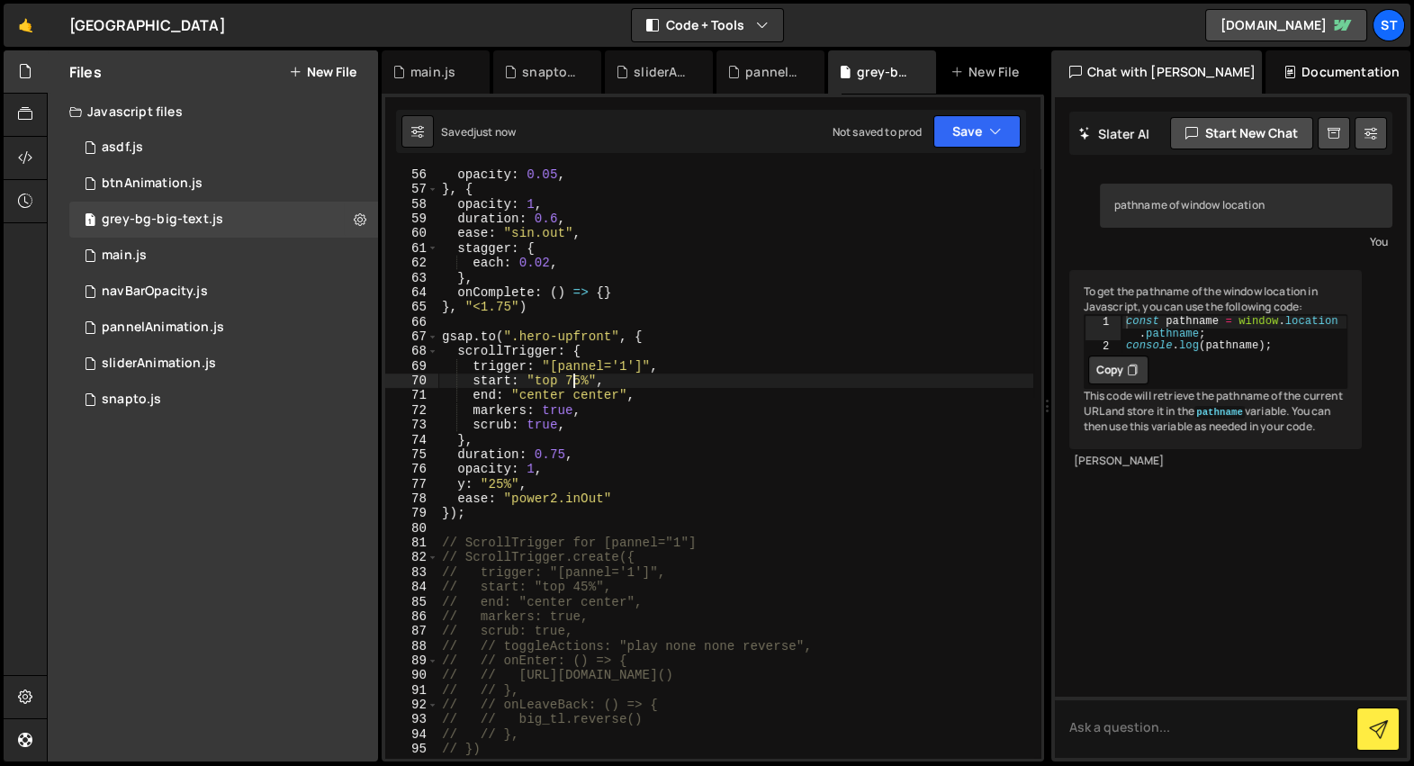
click at [579, 382] on div "opacity : 0.05 , } , { opacity : 1 , duration : 0.6 , ease : "sin.out" , stagge…" at bounding box center [735, 476] width 595 height 619
click at [547, 399] on div "opacity : 0.05 , } , { opacity : 1 , duration : 0.6 , ease : "sin.out" , stagge…" at bounding box center [735, 476] width 595 height 619
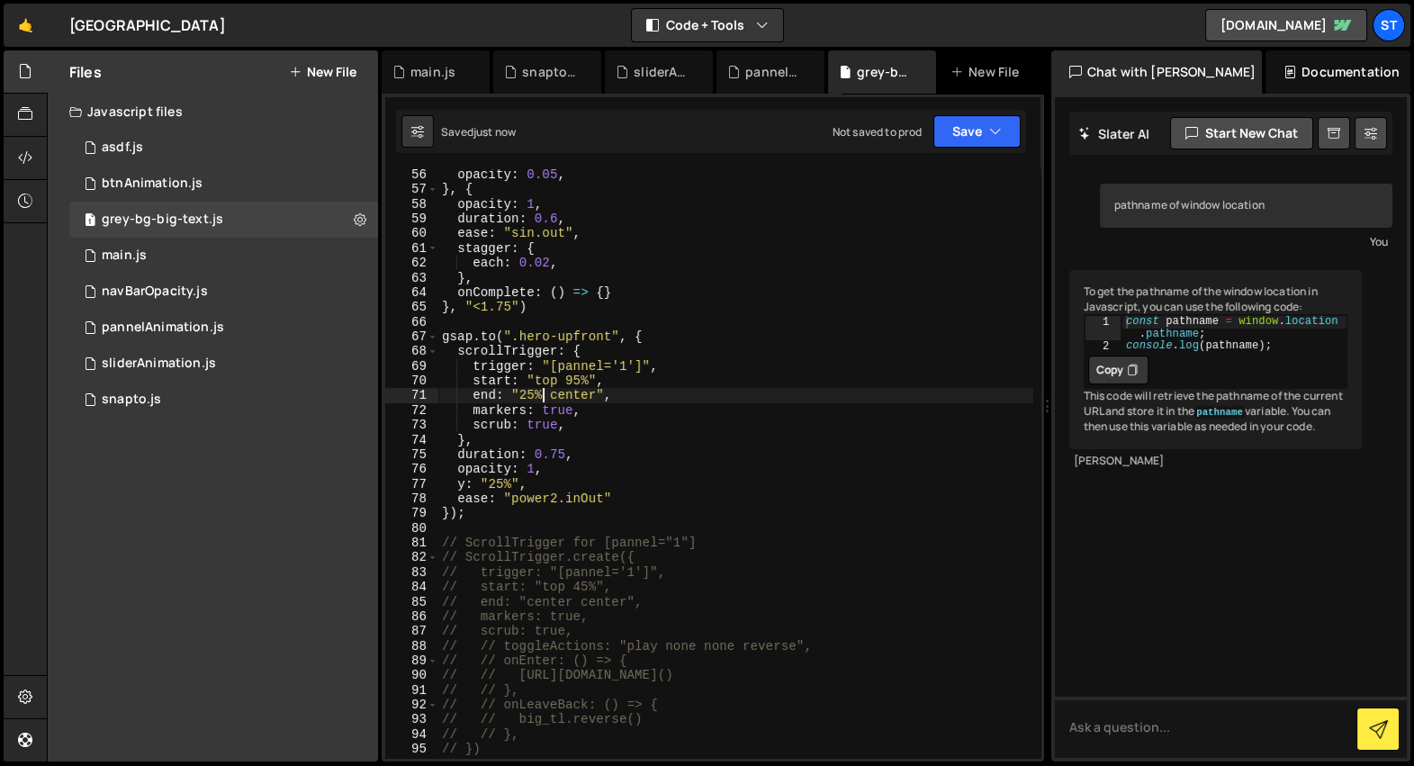
type textarea "end: "25% center","
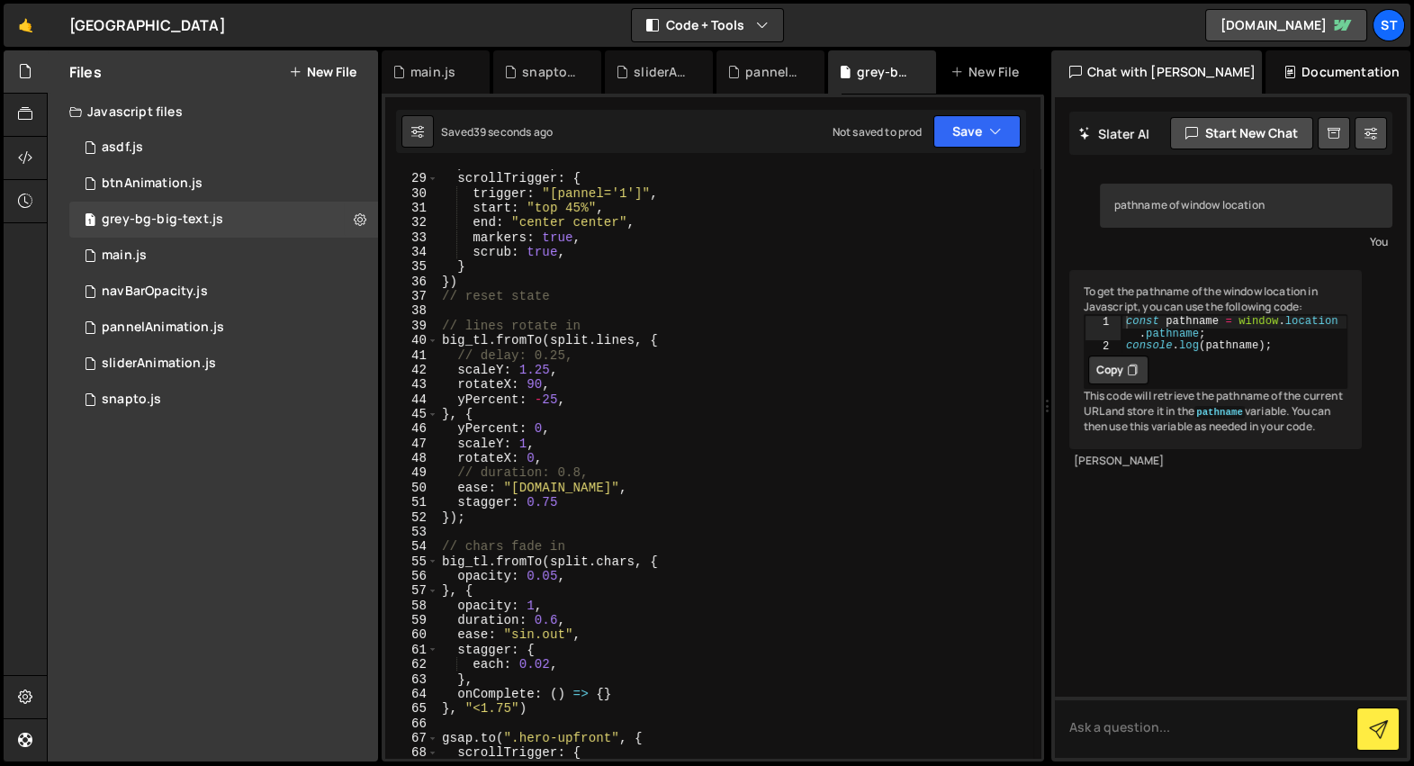
scroll to position [410, 0]
click at [641, 74] on div "sliderAnimation.js" at bounding box center [663, 72] width 58 height 18
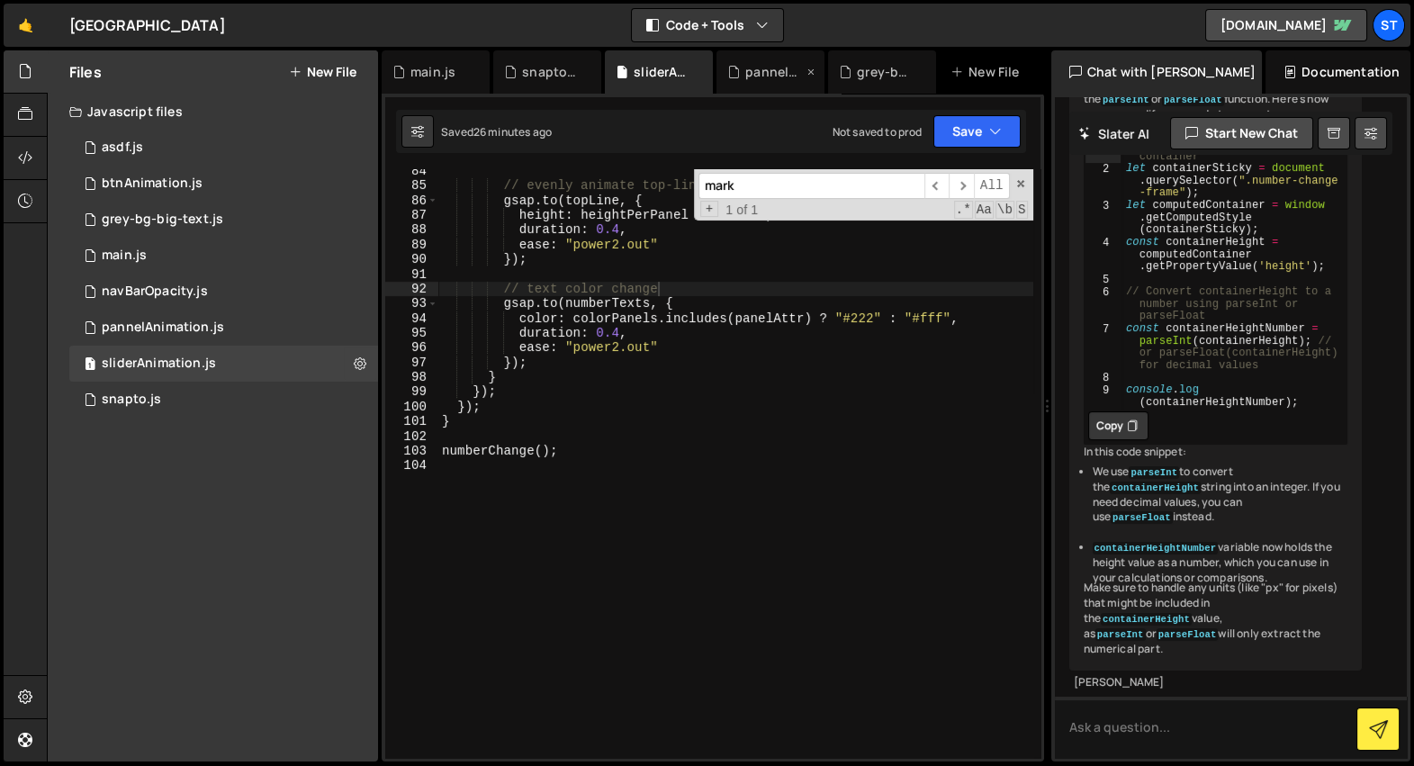
scroll to position [1139, 0]
click at [758, 65] on div "pannelAnimation.js" at bounding box center [774, 72] width 58 height 18
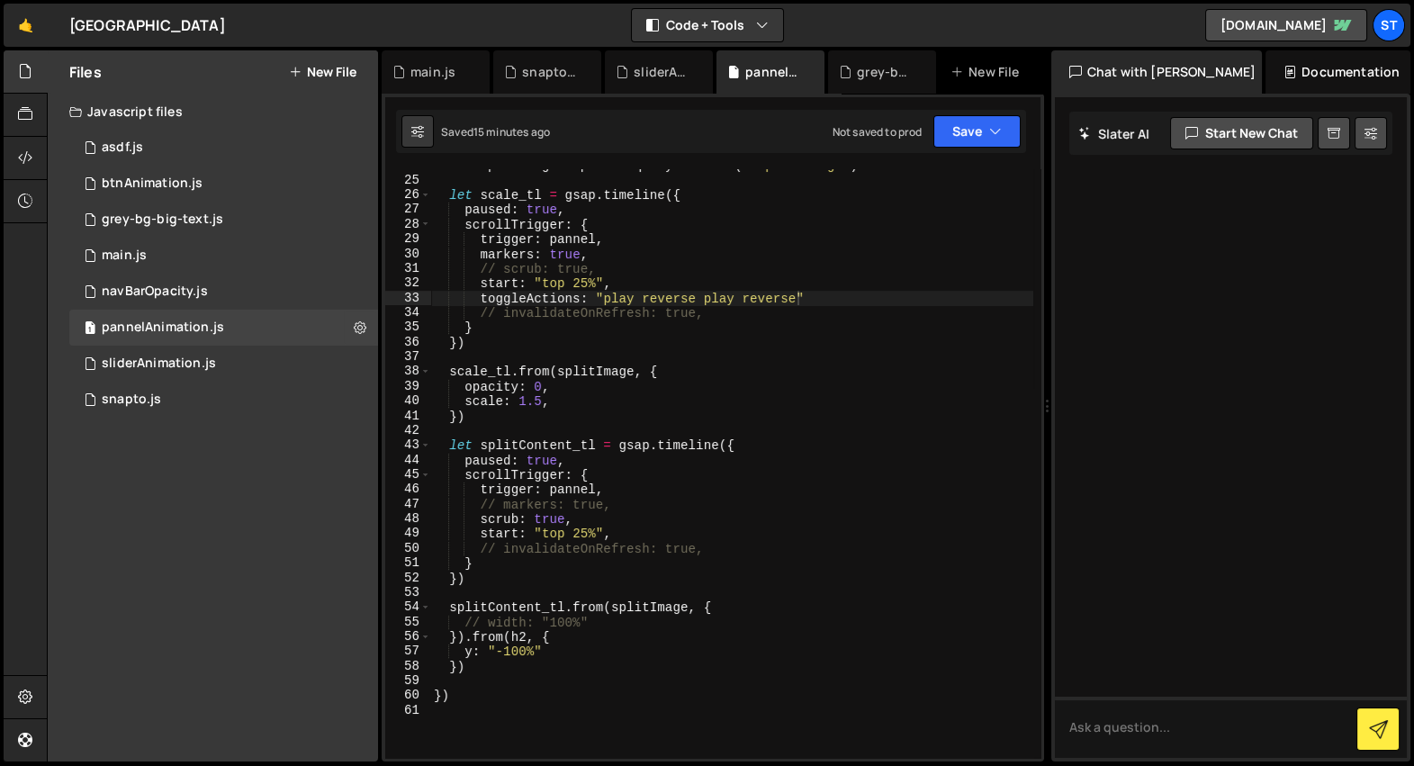
scroll to position [348, 0]
click at [847, 64] on icon at bounding box center [845, 72] width 13 height 18
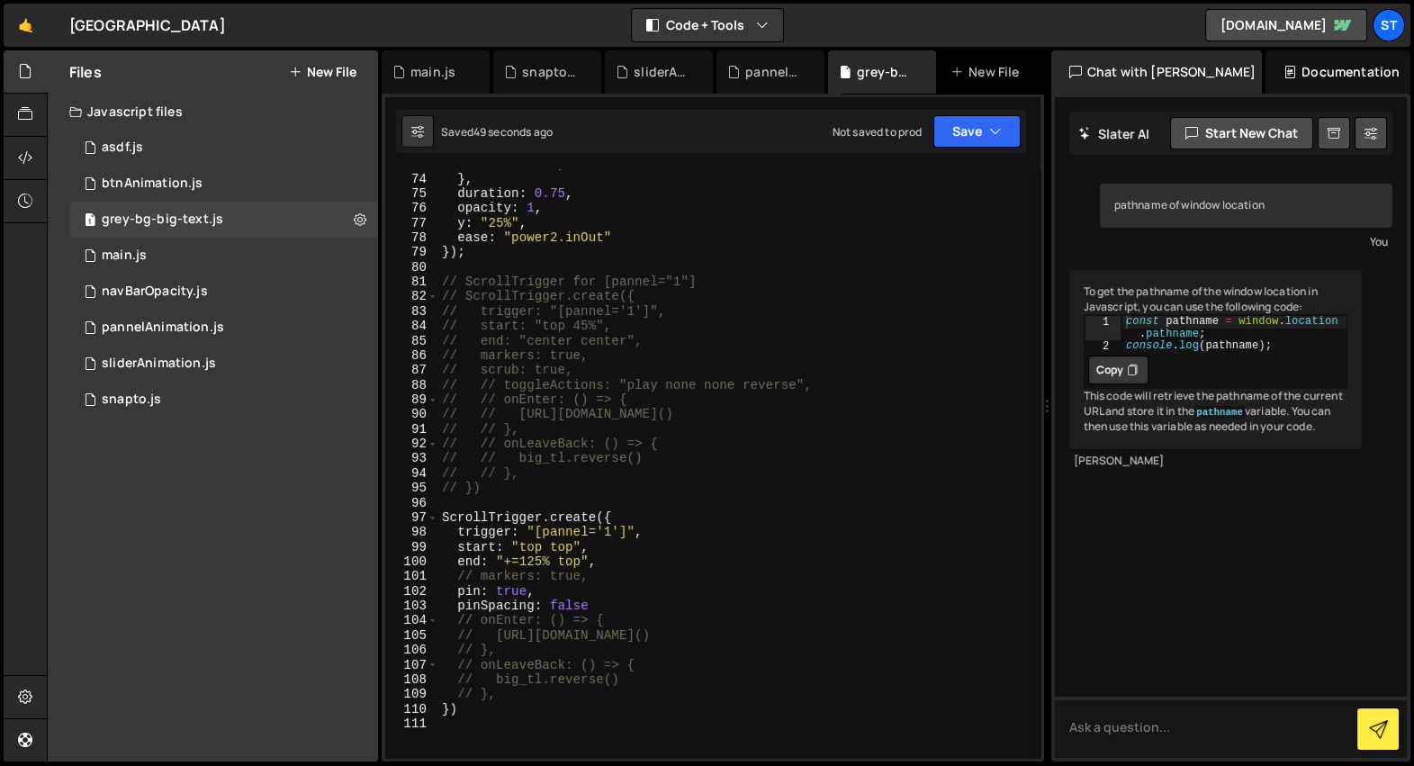
scroll to position [0, 0]
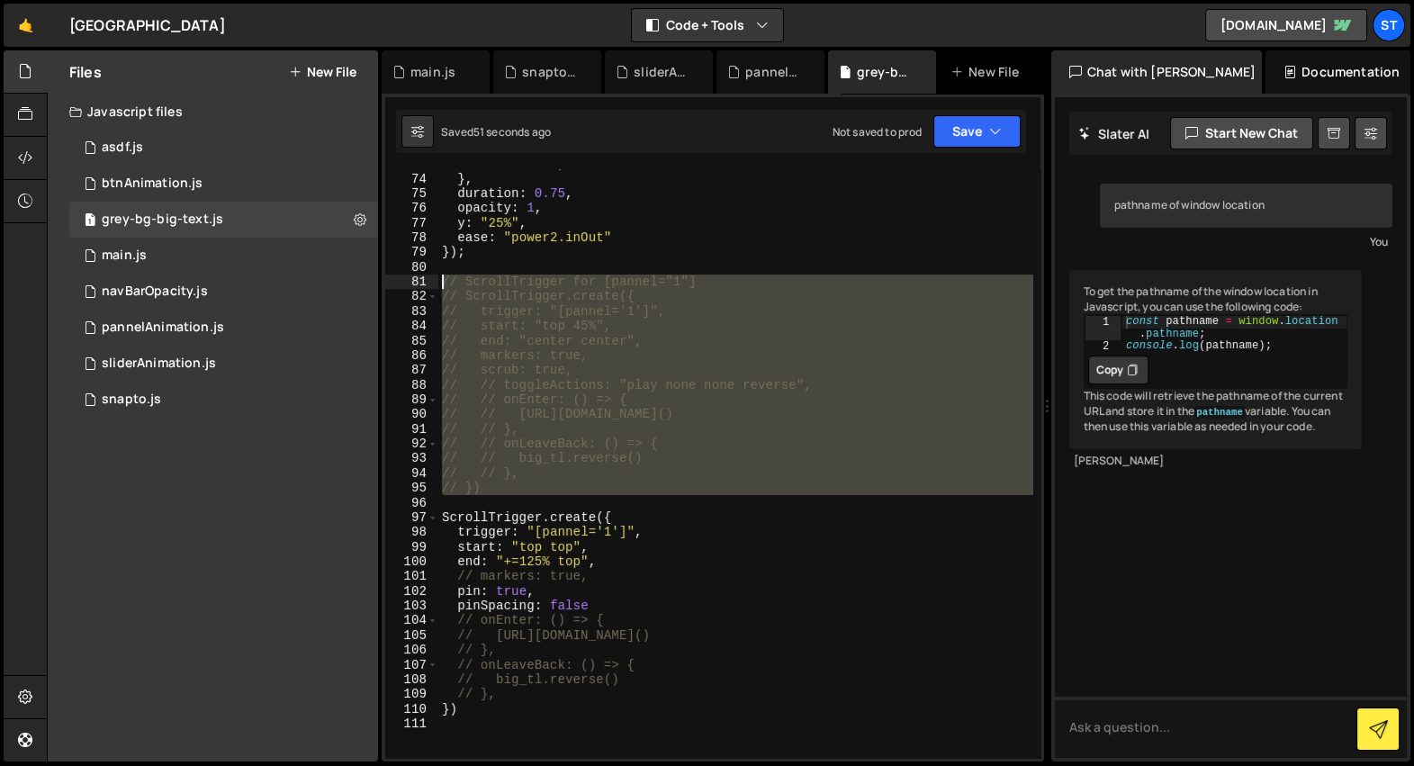
drag, startPoint x: 519, startPoint y: 495, endPoint x: 402, endPoint y: 283, distance: 243.0
click at [402, 283] on div "73 74 75 76 77 78 79 80 81 82 83 84 85 86 87 88 89 90 91 92 93 94 95 96 97 98 9…" at bounding box center [712, 463] width 655 height 589
type textarea "// ScrollTrigger for [pannel="1"] // ScrollTrigger.create({"
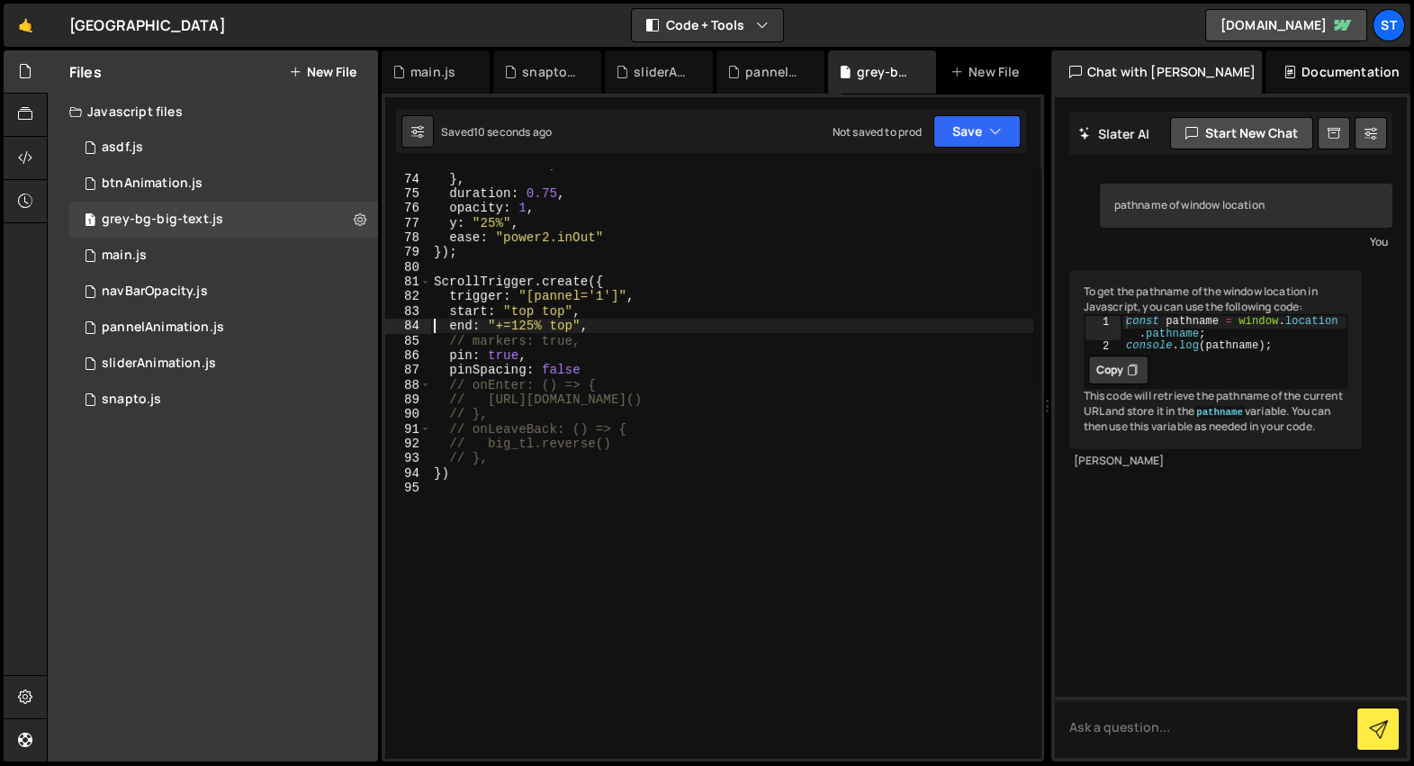
click at [578, 370] on div "scrub : true , } , duration : 0.75 , opacity : 1 , y : "25%" , ease : "power2.i…" at bounding box center [731, 466] width 603 height 619
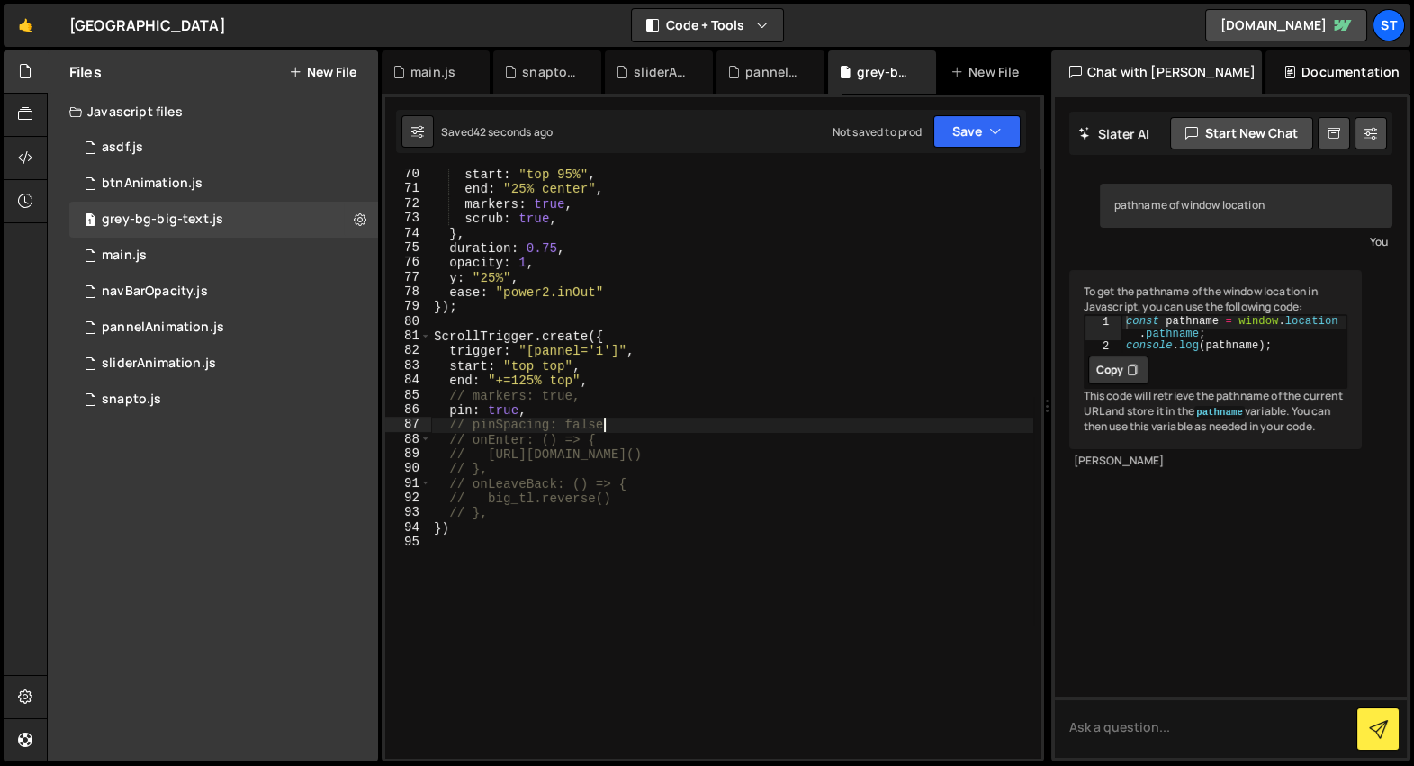
scroll to position [999, 0]
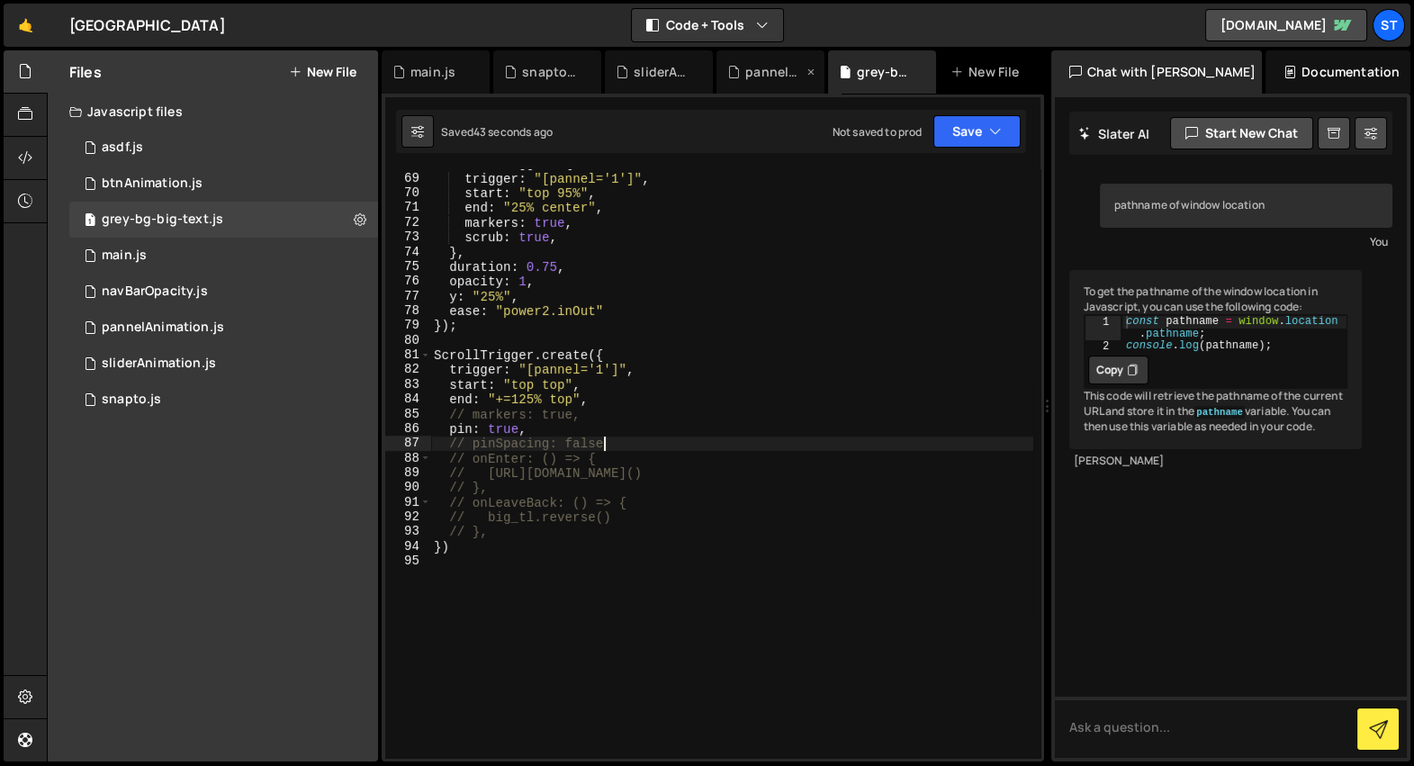
click at [763, 74] on div "pannelAnimation.js" at bounding box center [774, 72] width 58 height 18
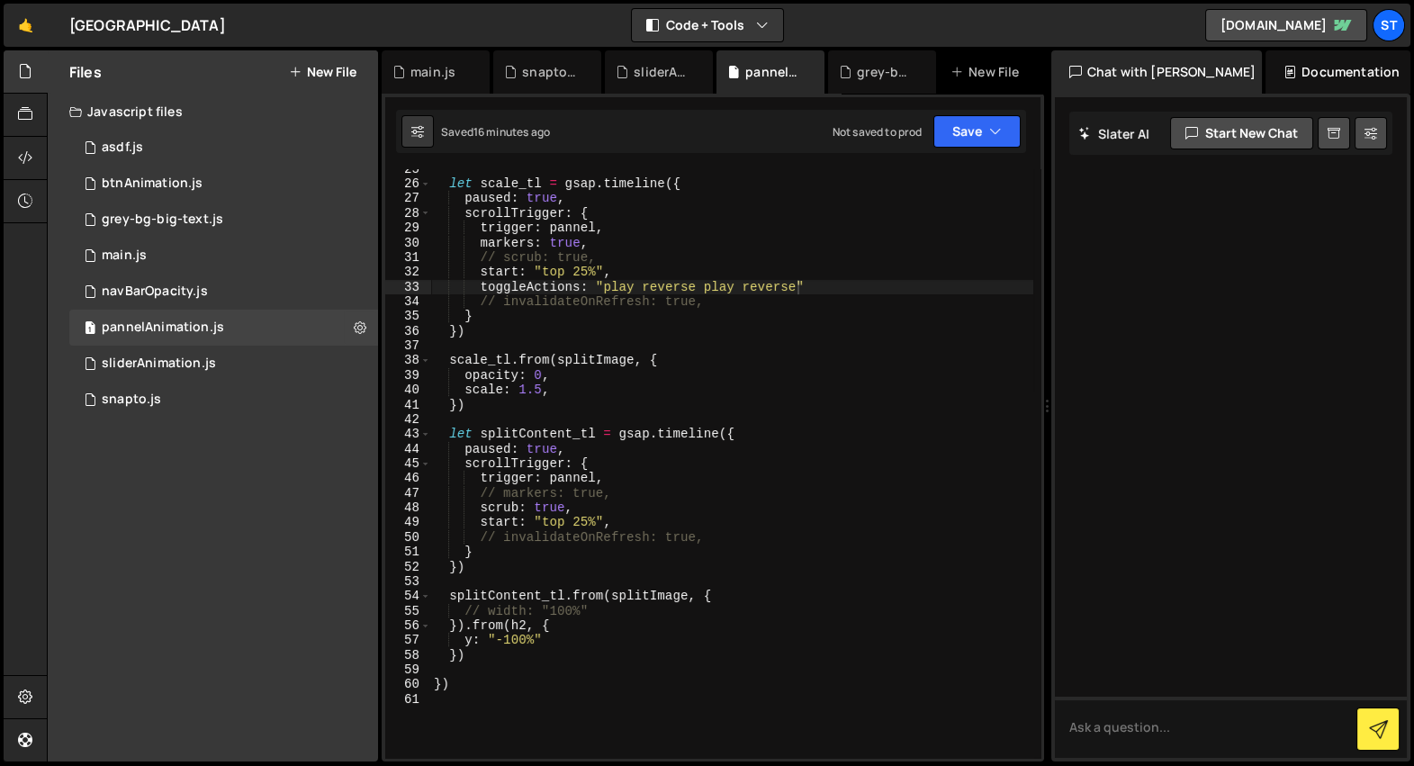
scroll to position [595, 0]
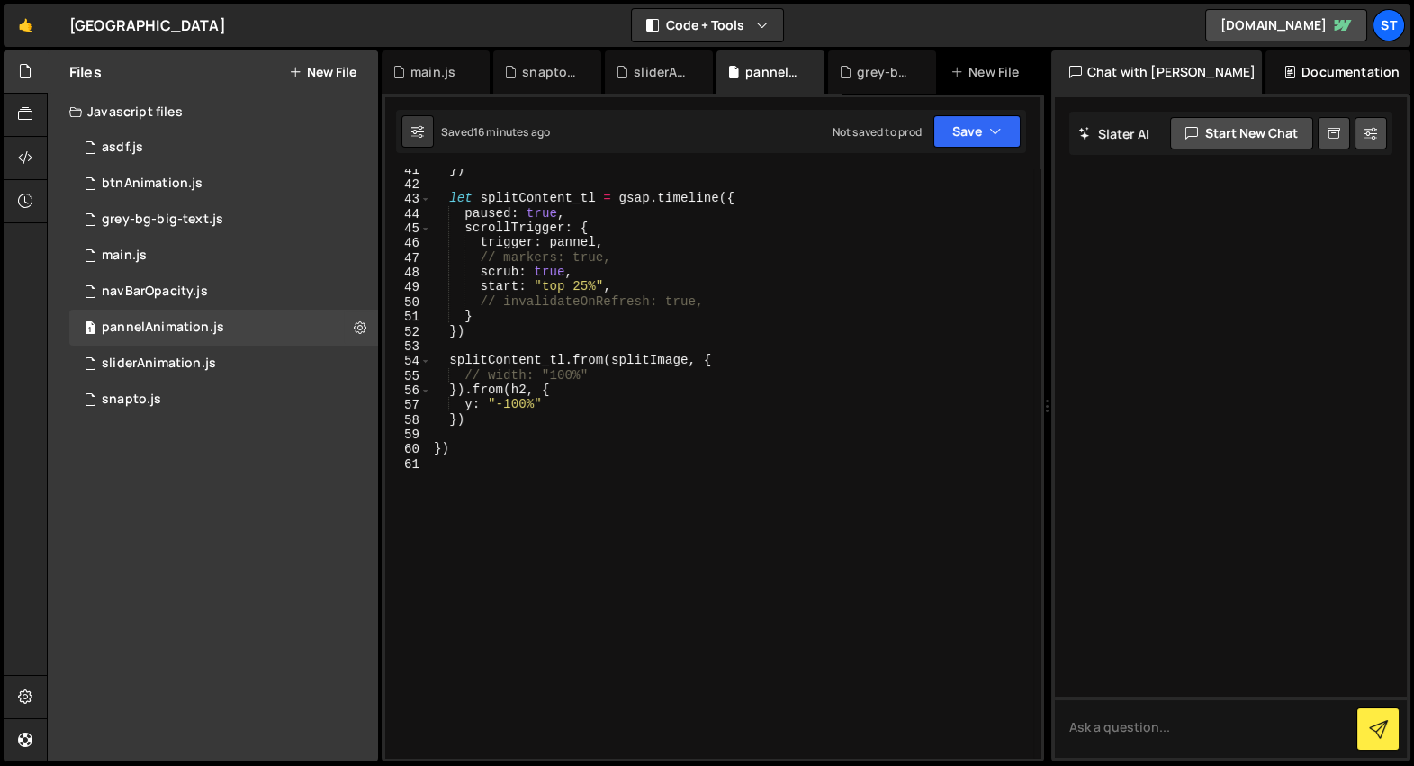
click at [843, 94] on div "1 Type cmd + s to save your Javascript file. הההההההההההההההההההההההההההההההההה…" at bounding box center [713, 428] width 663 height 668
click at [846, 89] on div "grey-bg-big-text.js" at bounding box center [882, 71] width 108 height 43
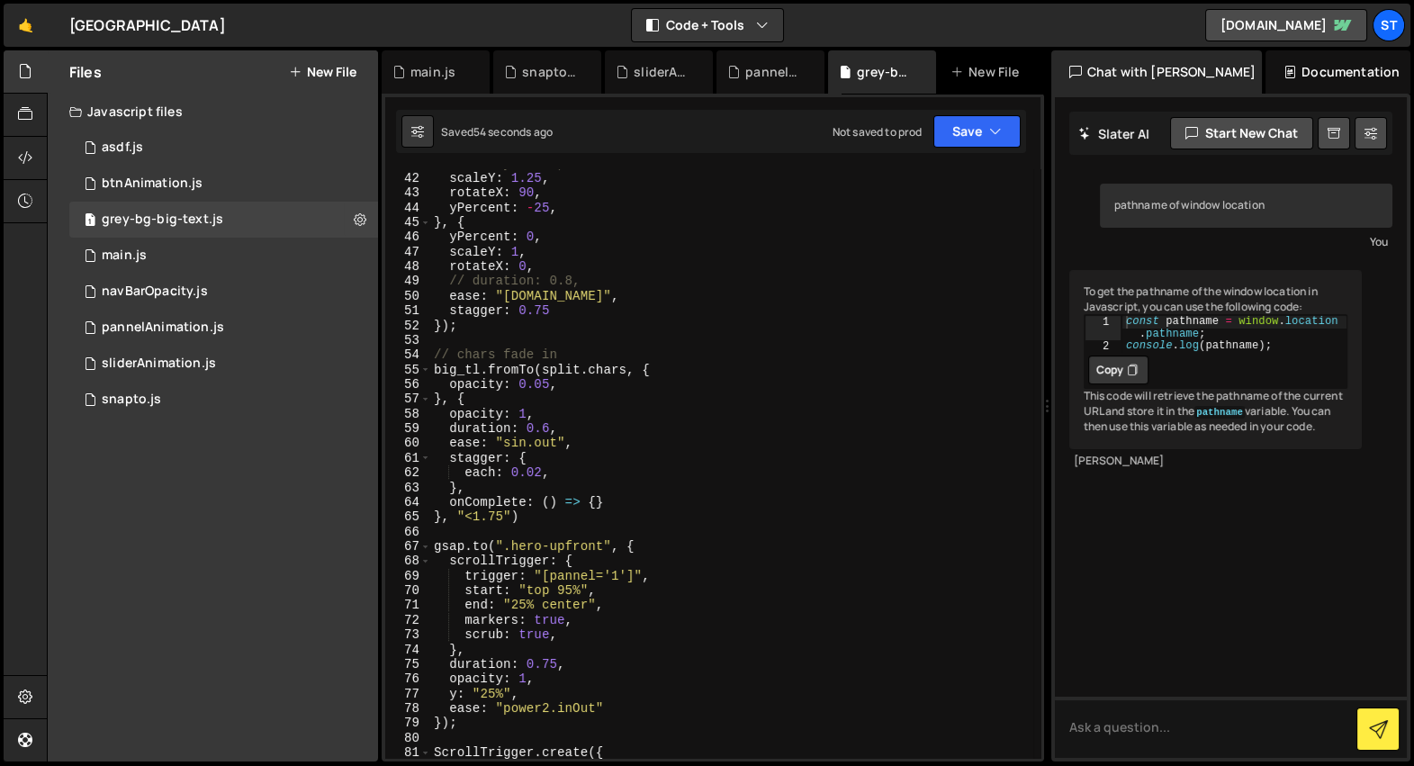
scroll to position [677, 0]
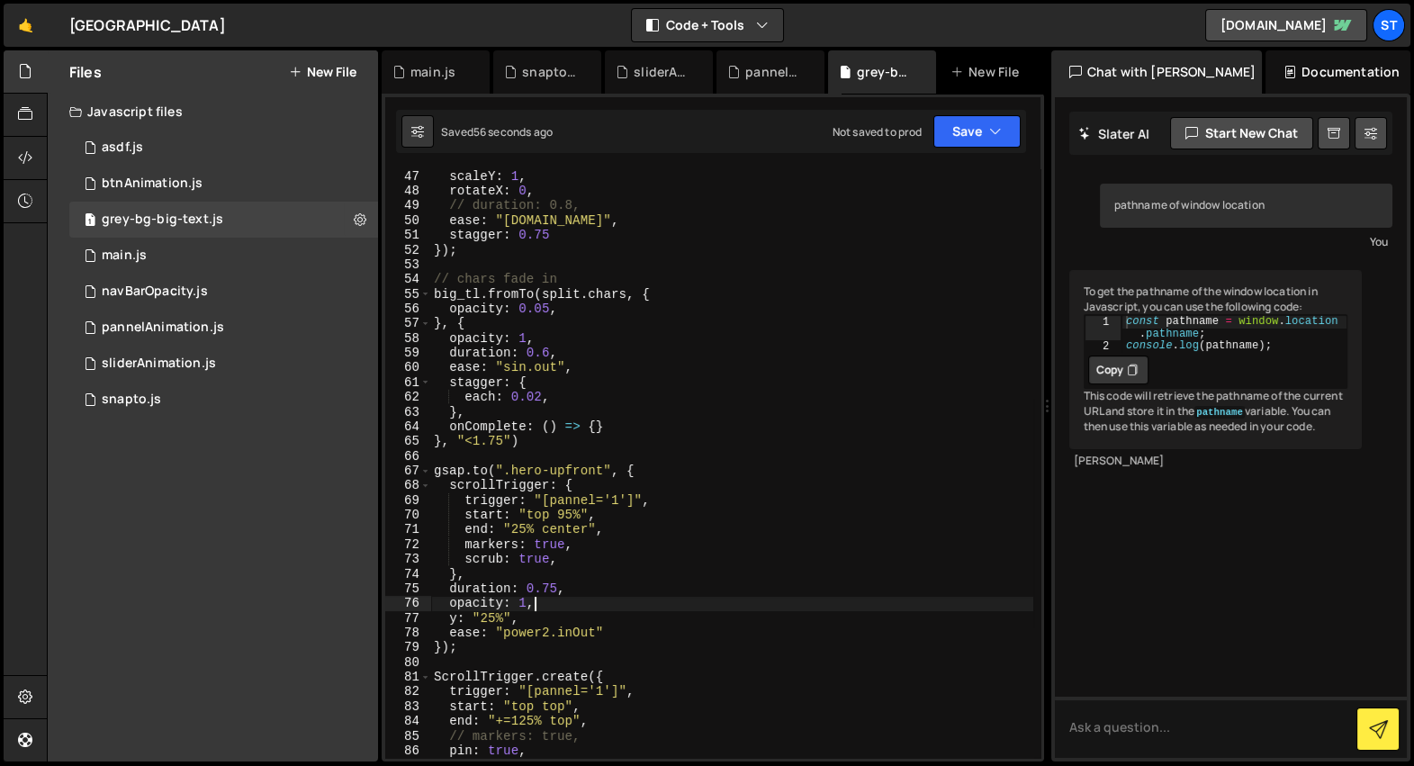
click at [552, 605] on div "scaleY : 1 , rotateX : 0 , // duration: 0.8, ease : "[DOMAIN_NAME]" , stagger :…" at bounding box center [731, 478] width 603 height 619
click at [545, 617] on div "scaleY : 1 , rotateX : 0 , // duration: 0.8, ease : "[DOMAIN_NAME]" , stagger :…" at bounding box center [731, 478] width 603 height 619
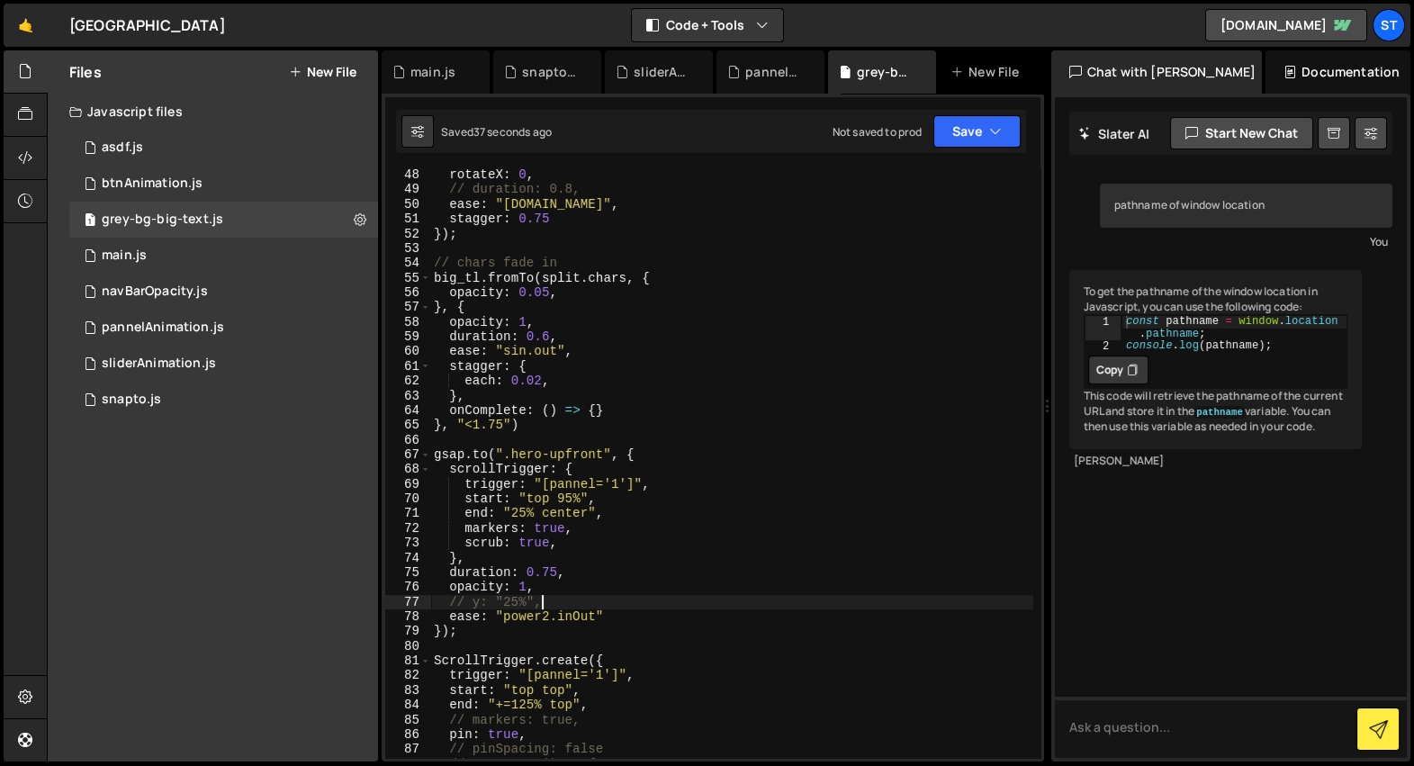
scroll to position [703, 0]
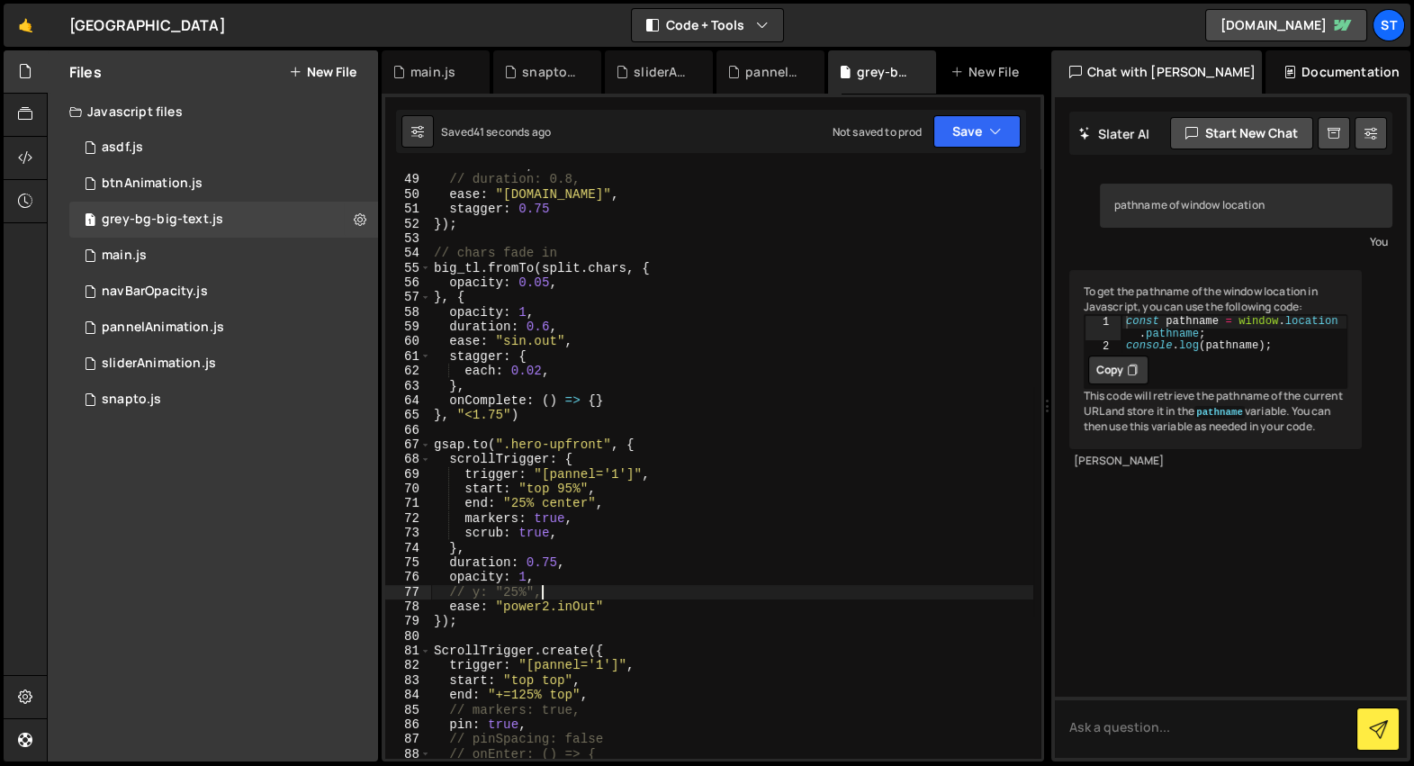
click at [553, 506] on div "rotateX : 0 , // duration: 0.8, ease : "[DOMAIN_NAME]" , stagger : 0.75 }) ; //…" at bounding box center [731, 467] width 603 height 619
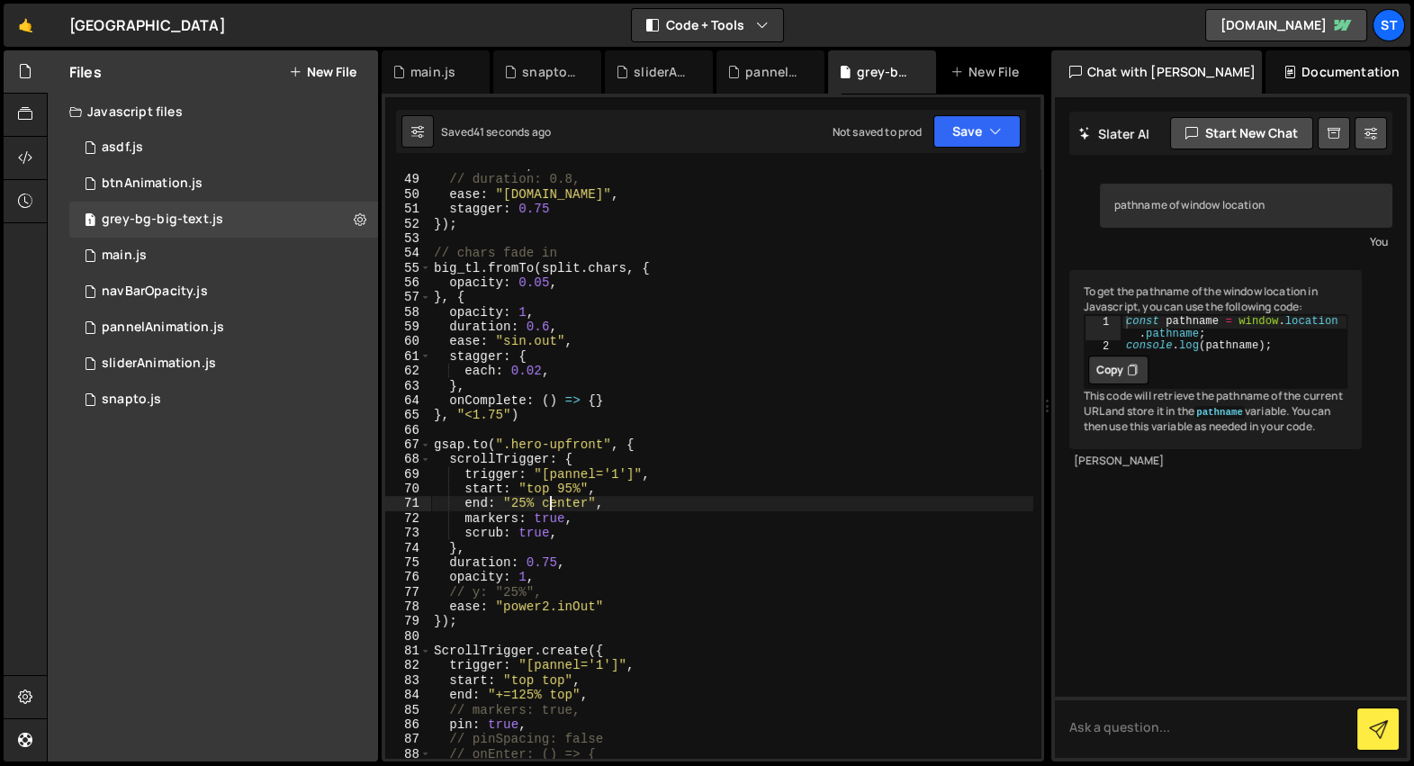
click at [553, 506] on div "rotateX : 0 , // duration: 0.8, ease : "[DOMAIN_NAME]" , stagger : 0.75 }) ; //…" at bounding box center [731, 467] width 603 height 619
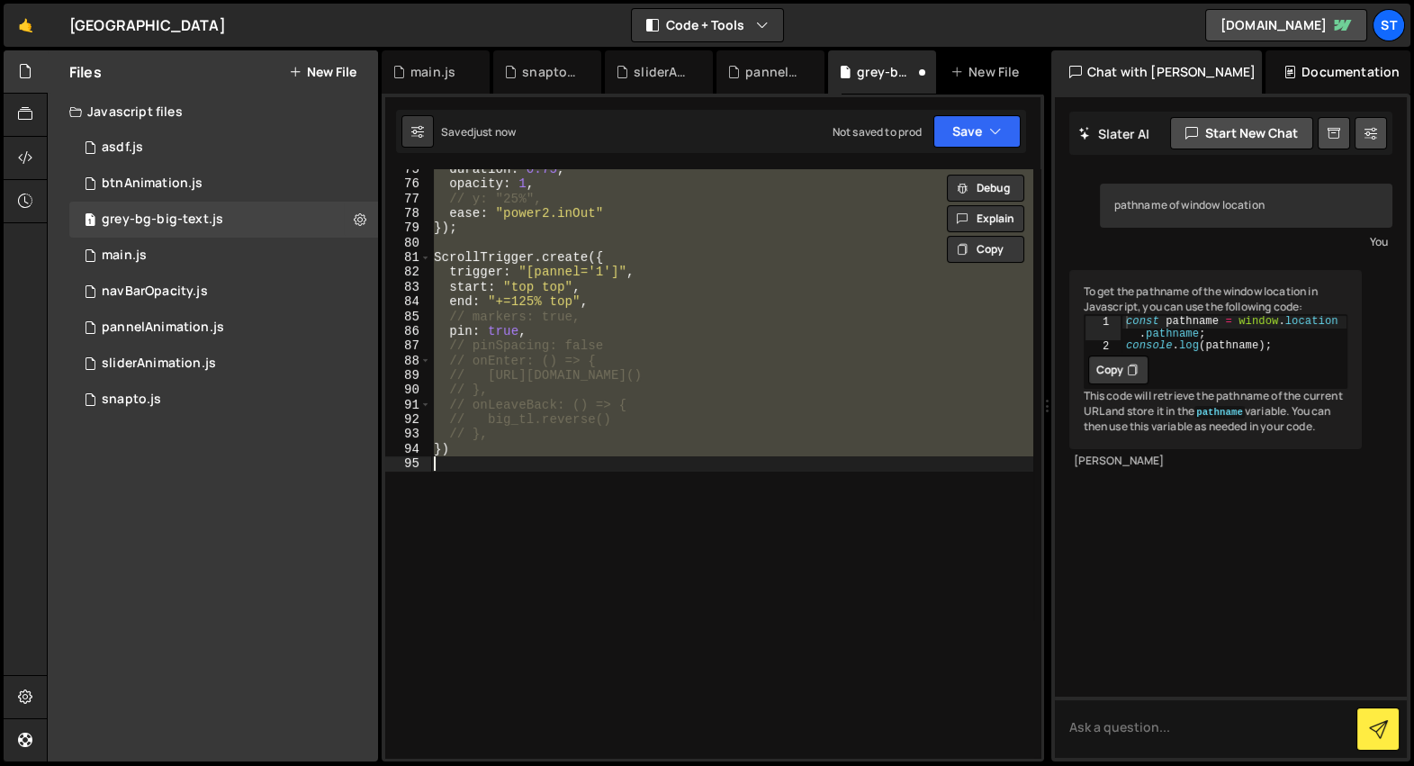
scroll to position [736, 0]
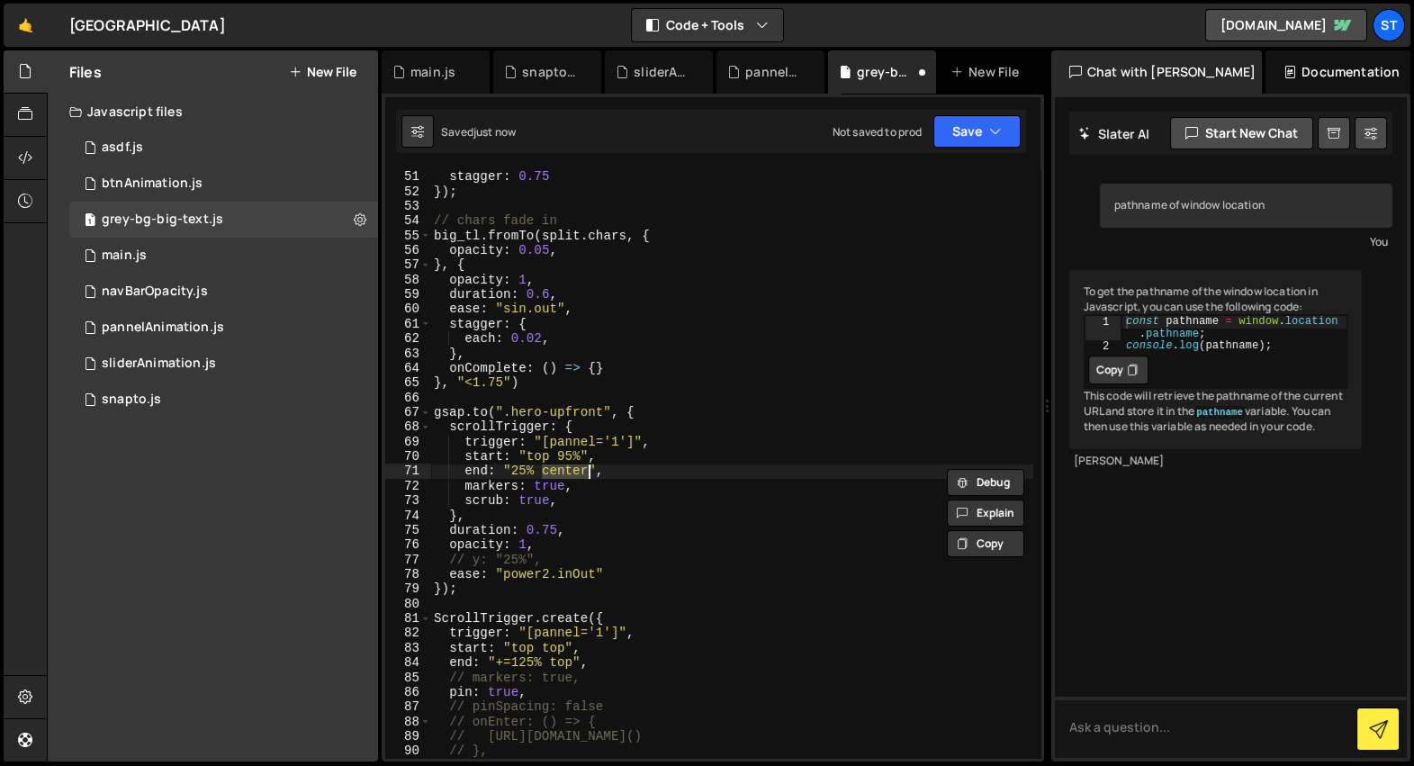
click at [535, 471] on div "ease : "[DOMAIN_NAME]" , stagger : 0.75 }) ; // chars fade in big_tl . fromTo (…" at bounding box center [731, 464] width 603 height 619
click at [570, 458] on div "ease : "[DOMAIN_NAME]" , stagger : 0.75 }) ; // chars fade in big_tl . fromTo (…" at bounding box center [731, 464] width 603 height 619
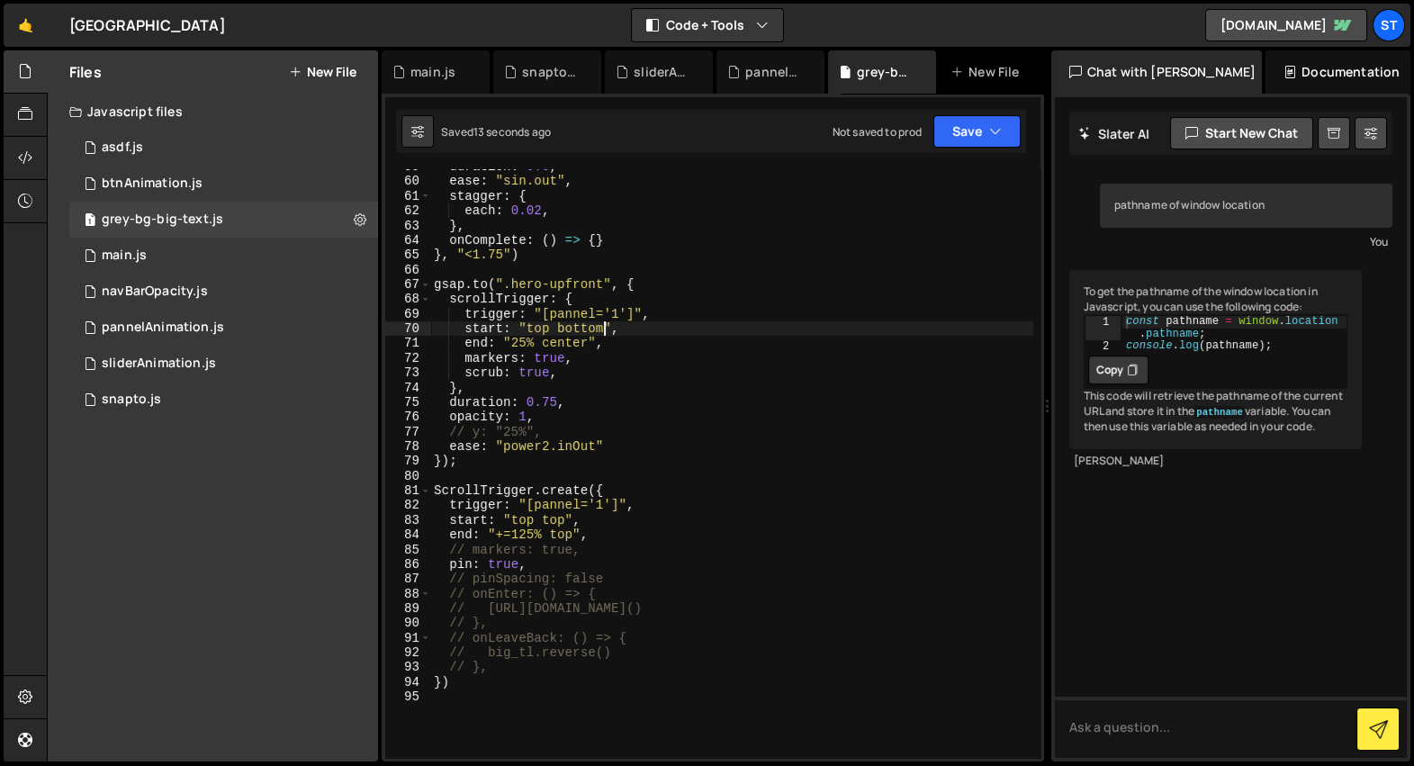
scroll to position [862, 0]
click at [527, 668] on div "duration : 0.6 , ease : "sin.out" , stagger : { each : 0.02 , } , onComplete : …" at bounding box center [731, 470] width 603 height 619
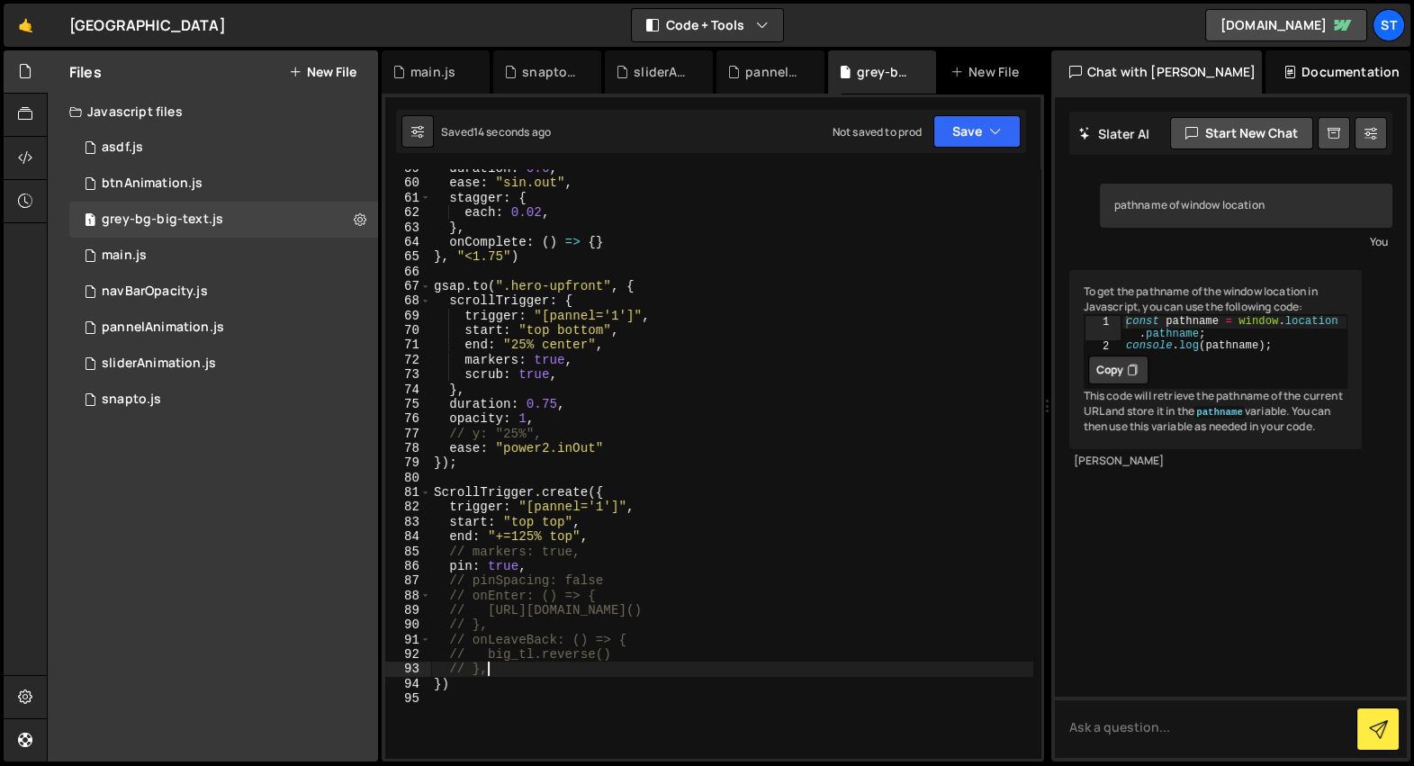
scroll to position [0, 3]
click at [428, 583] on div "87" at bounding box center [408, 581] width 46 height 14
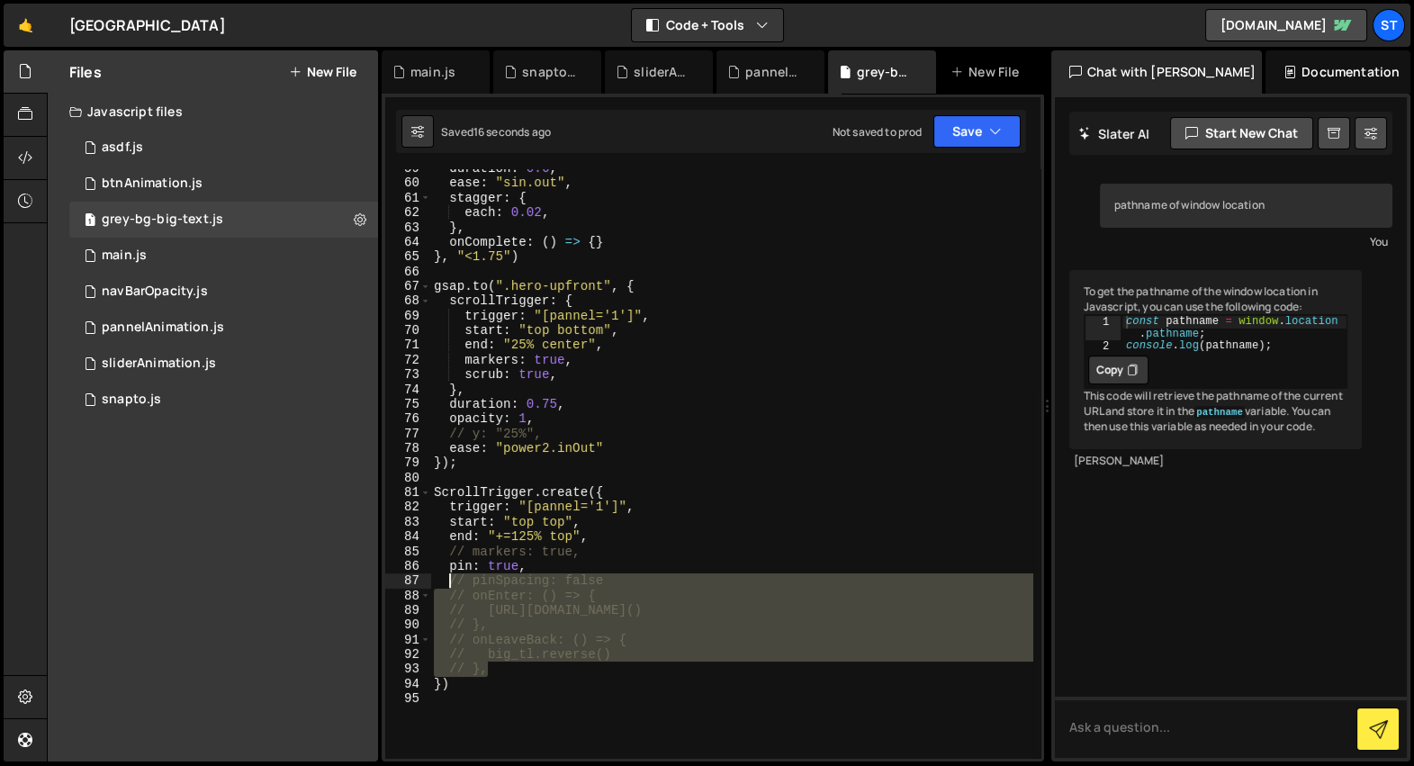
click at [446, 586] on div "duration : 0.6 , ease : "sin.out" , stagger : { each : 0.02 , } , onComplete : …" at bounding box center [731, 470] width 603 height 619
type textarea "// pinSpacing: false // onEnter: () => {"
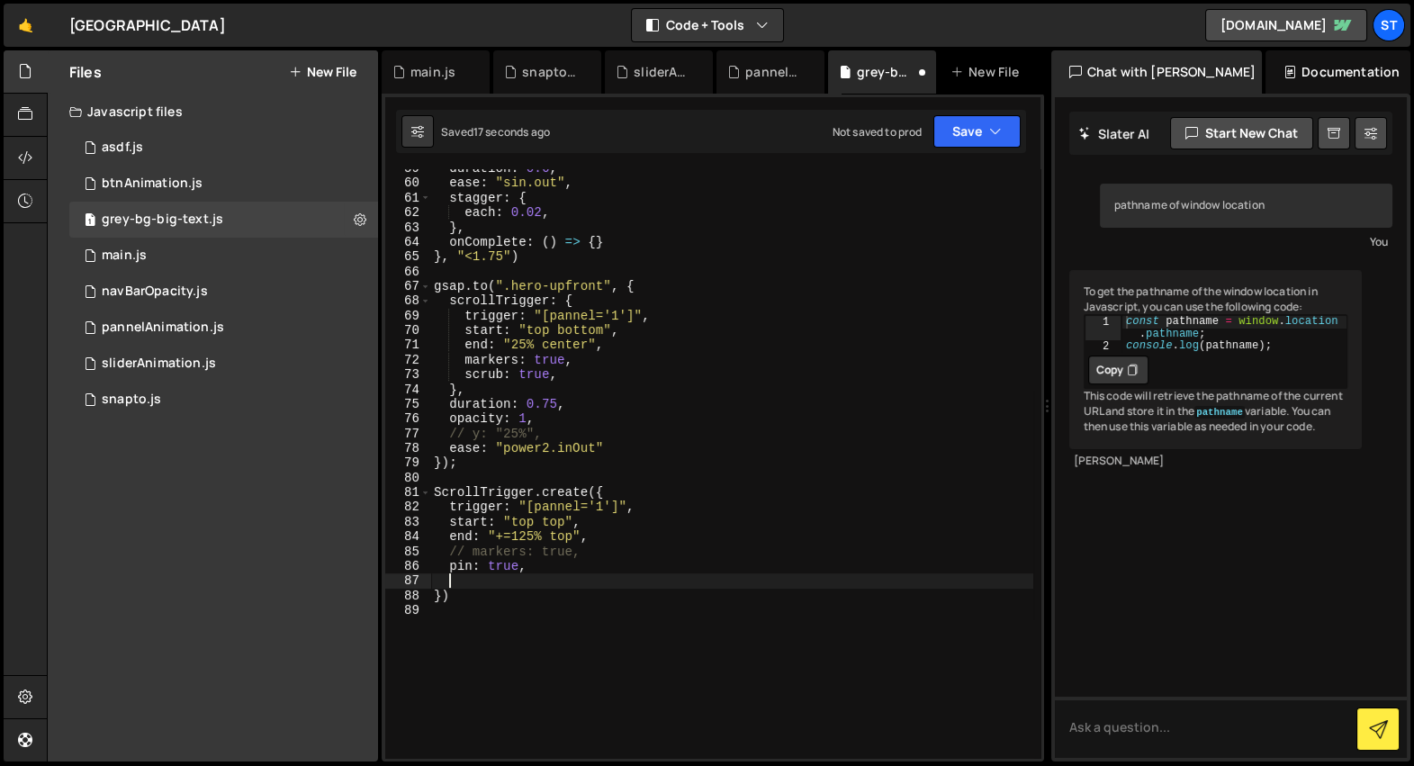
scroll to position [0, 0]
type textarea "// markers: true,"
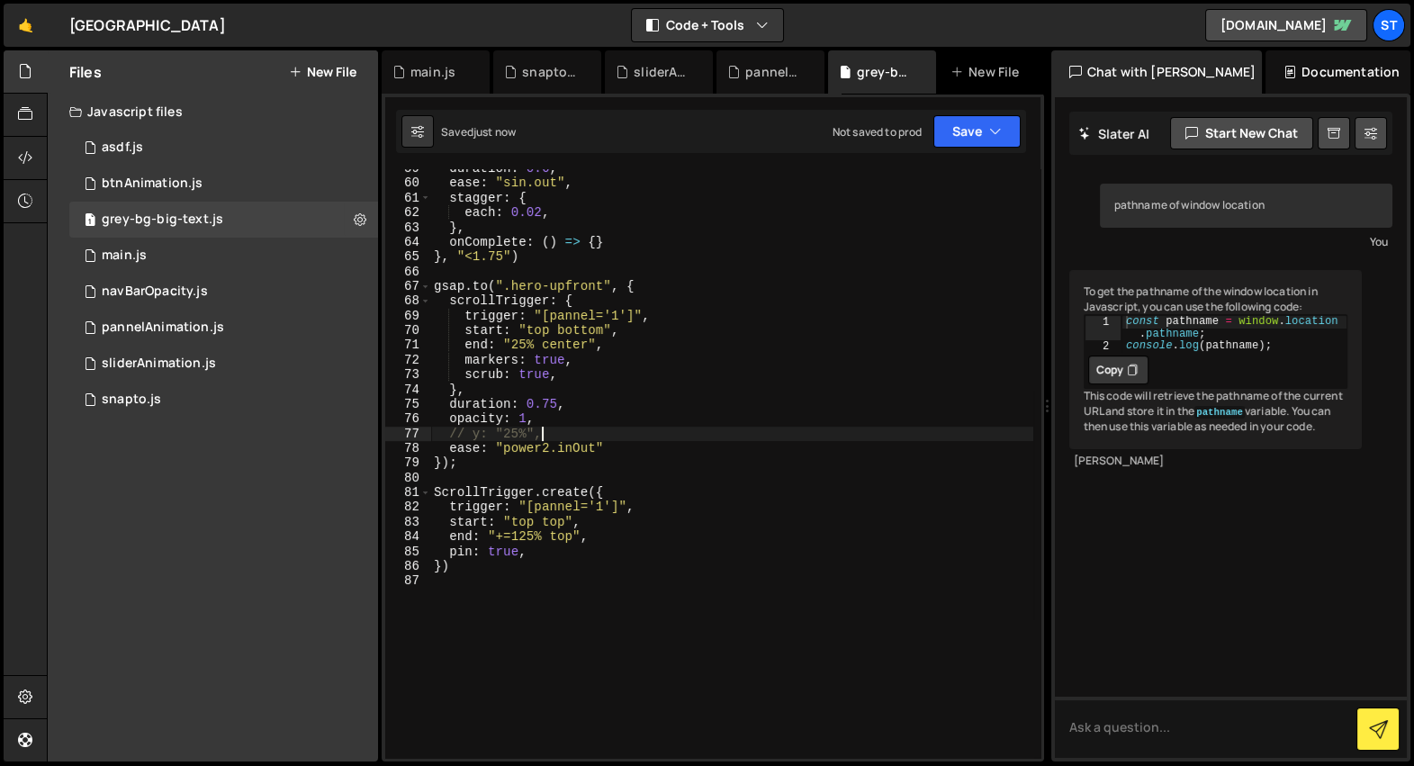
click at [586, 431] on div "duration : 0.6 , ease : "sin.out" , stagger : { each : 0.02 , } , onComplete : …" at bounding box center [731, 470] width 603 height 619
type textarea "// y: "25%","
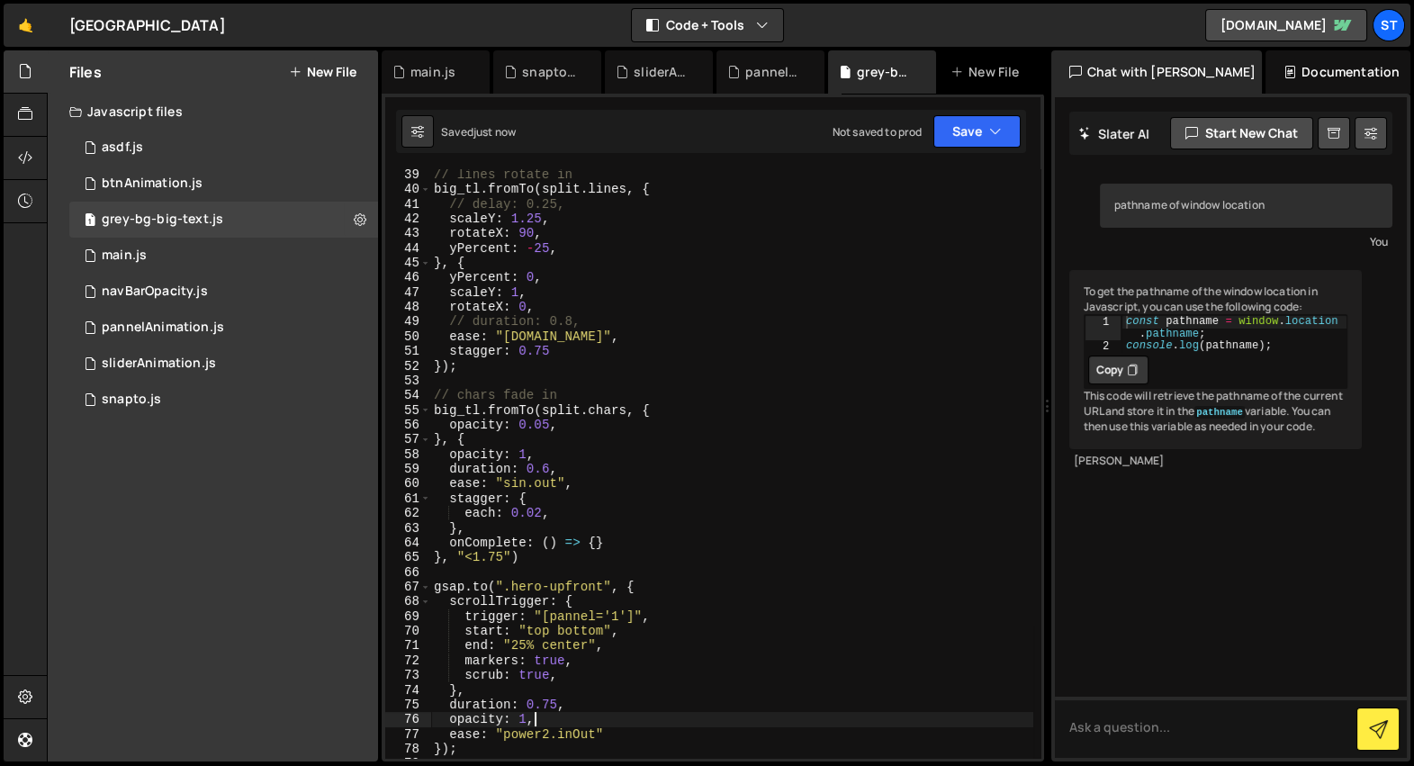
scroll to position [482, 0]
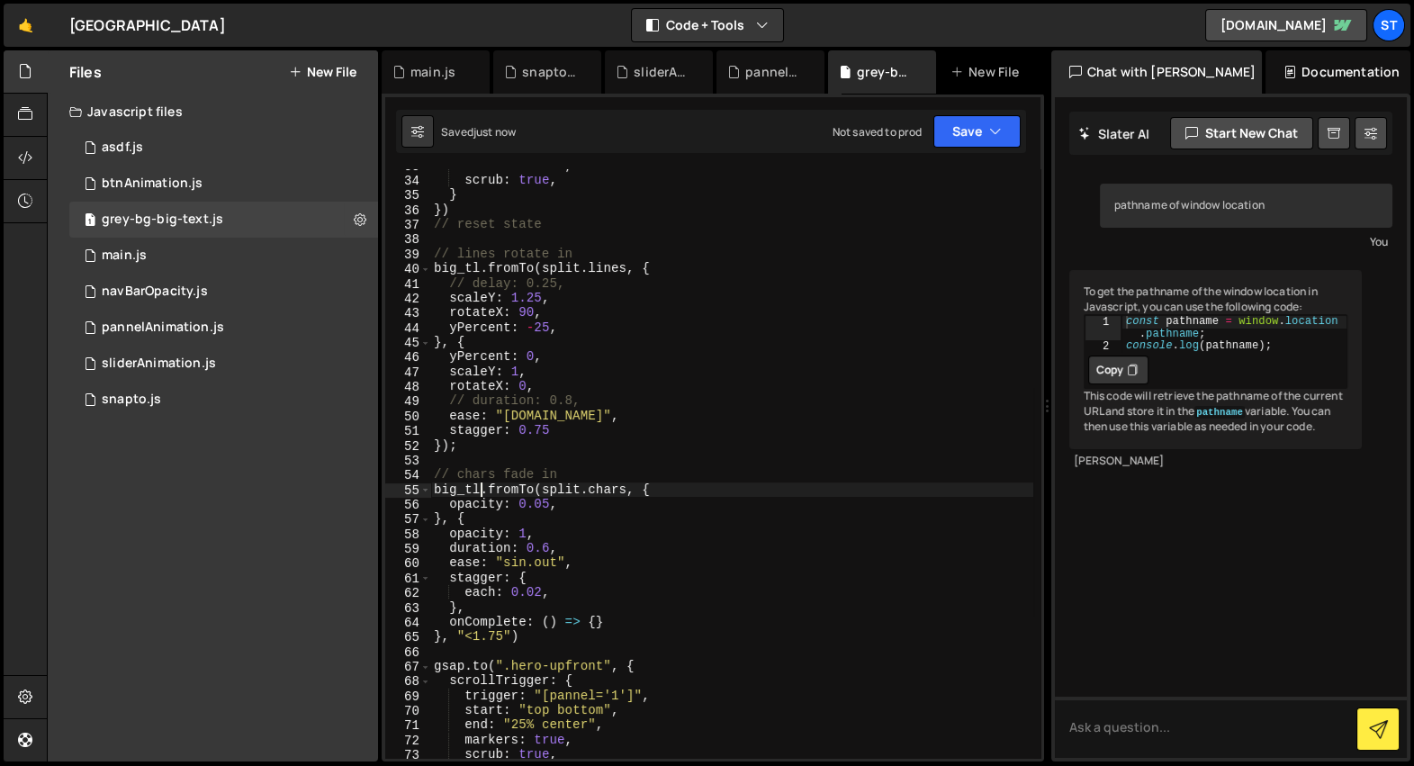
click at [478, 489] on div "markers : true , scrub : true , } }) // reset state // lines rotate in big_tl .…" at bounding box center [731, 467] width 603 height 619
click at [465, 442] on div "markers : true , scrub : true , } }) // reset state // lines rotate in big_tl .…" at bounding box center [731, 467] width 603 height 619
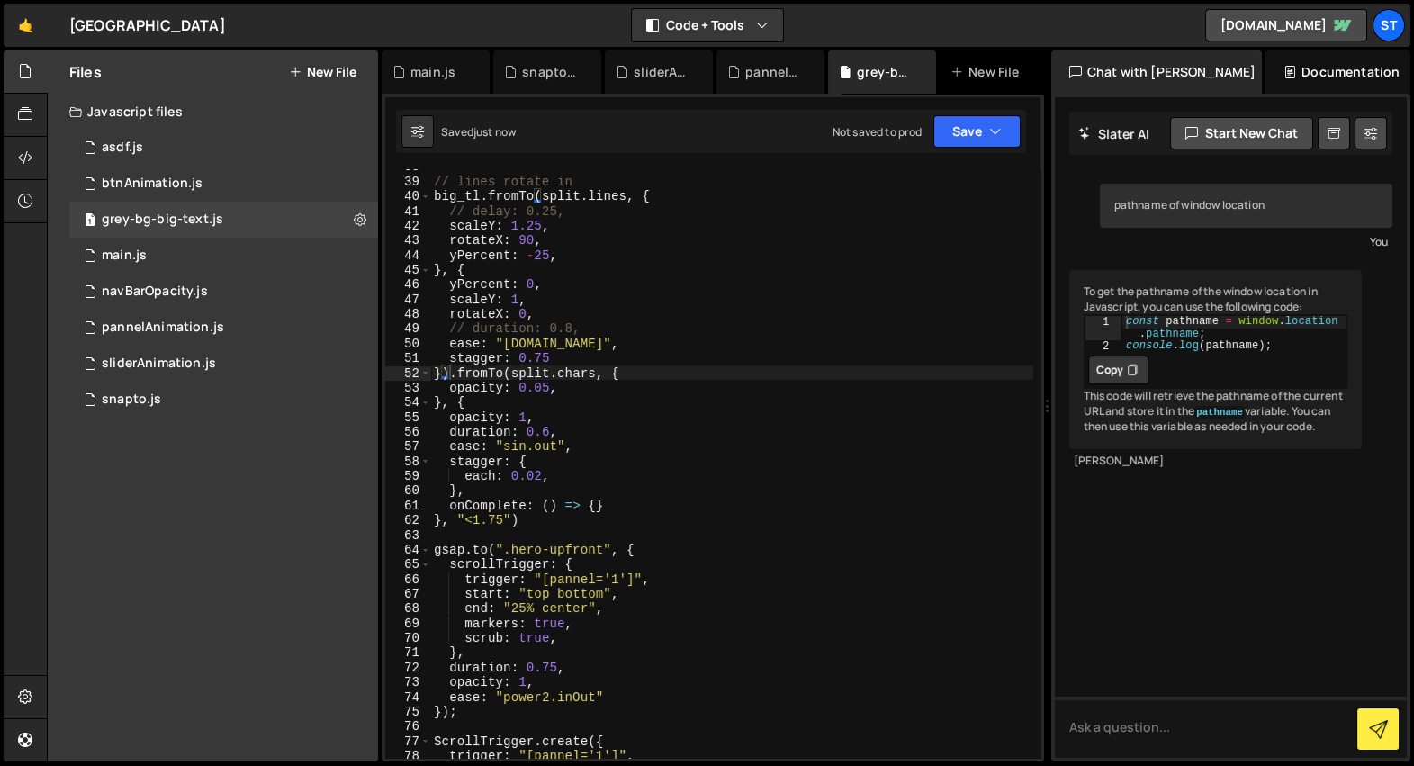
scroll to position [555, 0]
click at [595, 628] on div "// lines rotate in big_tl . fromTo ( split . lines , { // delay: 0.25, scaleY :…" at bounding box center [731, 468] width 603 height 619
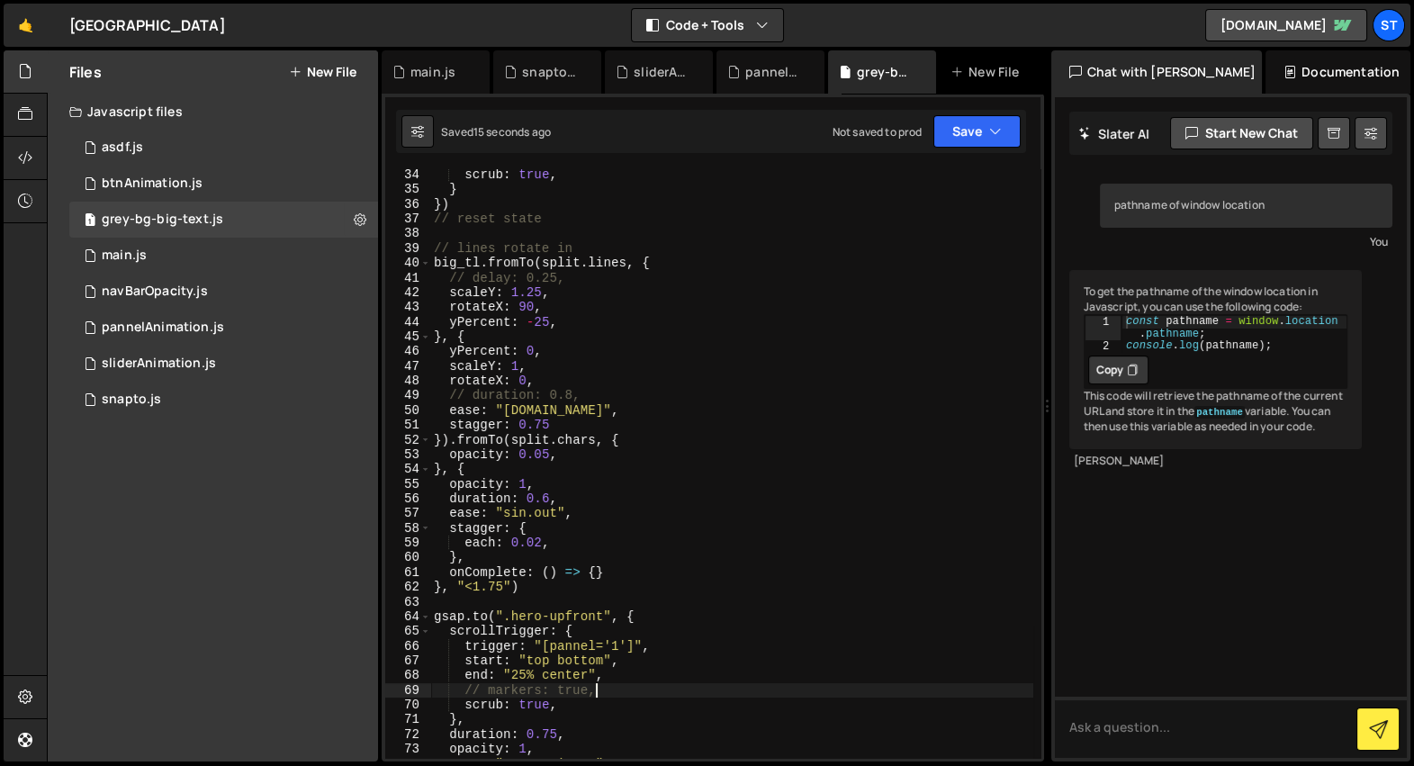
scroll to position [488, 0]
click at [547, 501] on div "scrub : true , } }) // reset state // lines rotate in big_tl . fromTo ( split .…" at bounding box center [731, 476] width 603 height 619
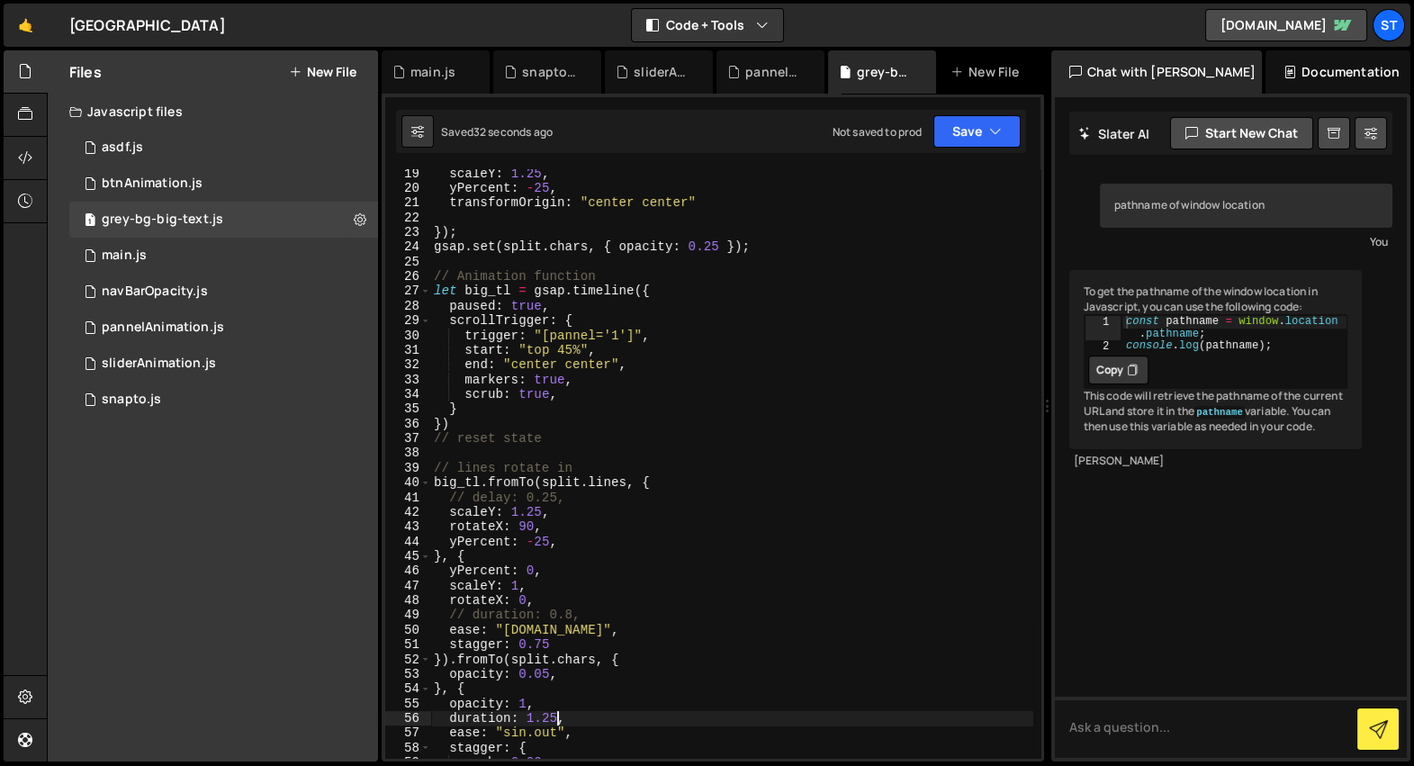
scroll to position [239, 0]
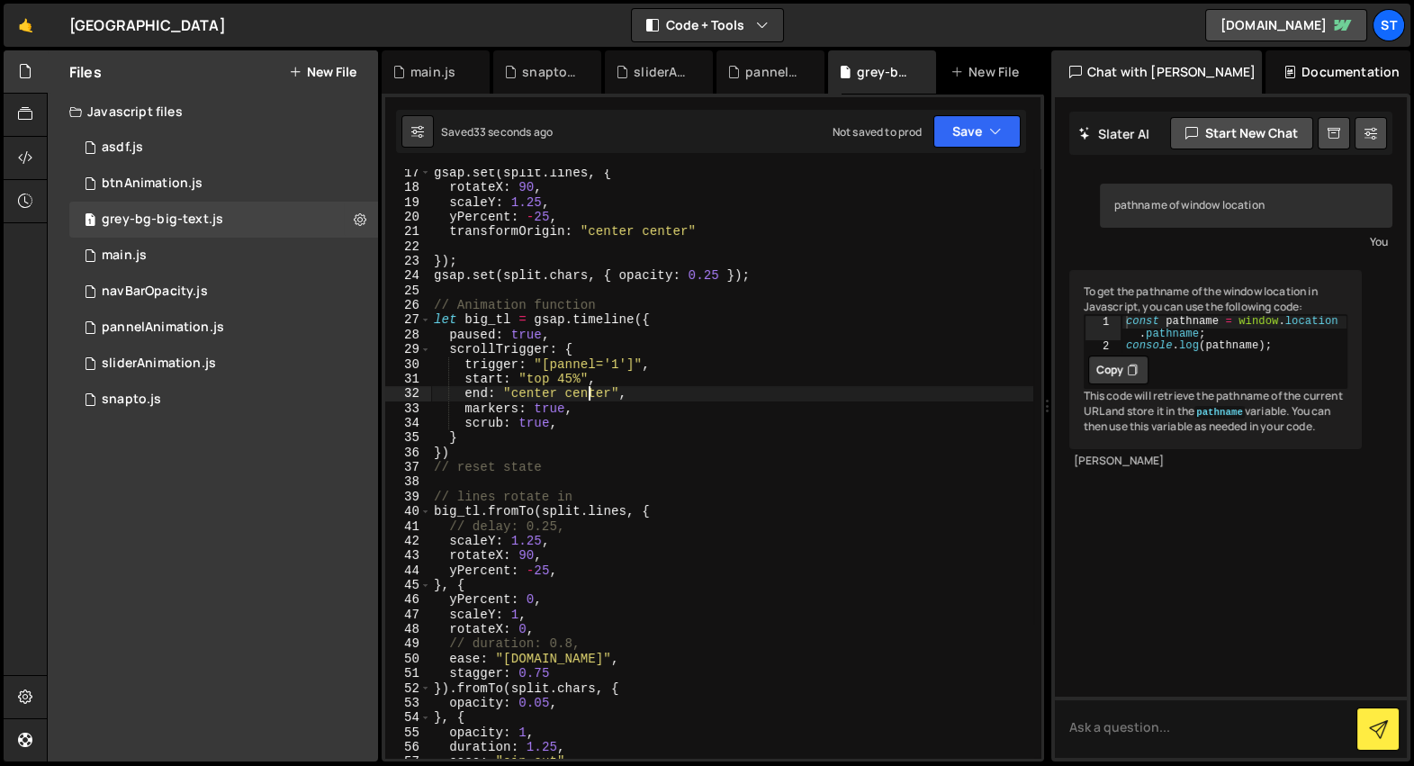
click at [592, 393] on div "gsap . set ( split . lines , { rotateX : 90 , scaleY : 1.25 , yPercent : - 25 ,…" at bounding box center [731, 475] width 603 height 619
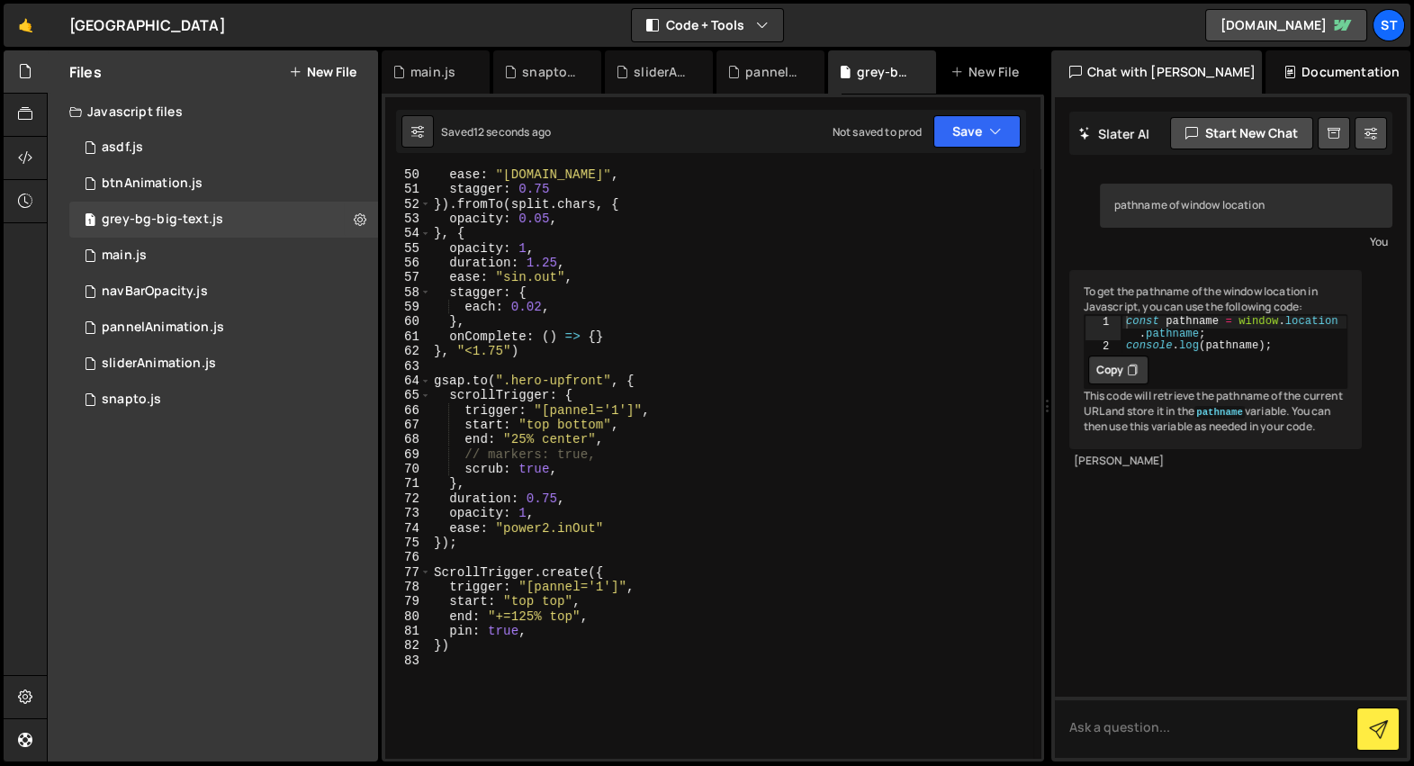
scroll to position [919, 0]
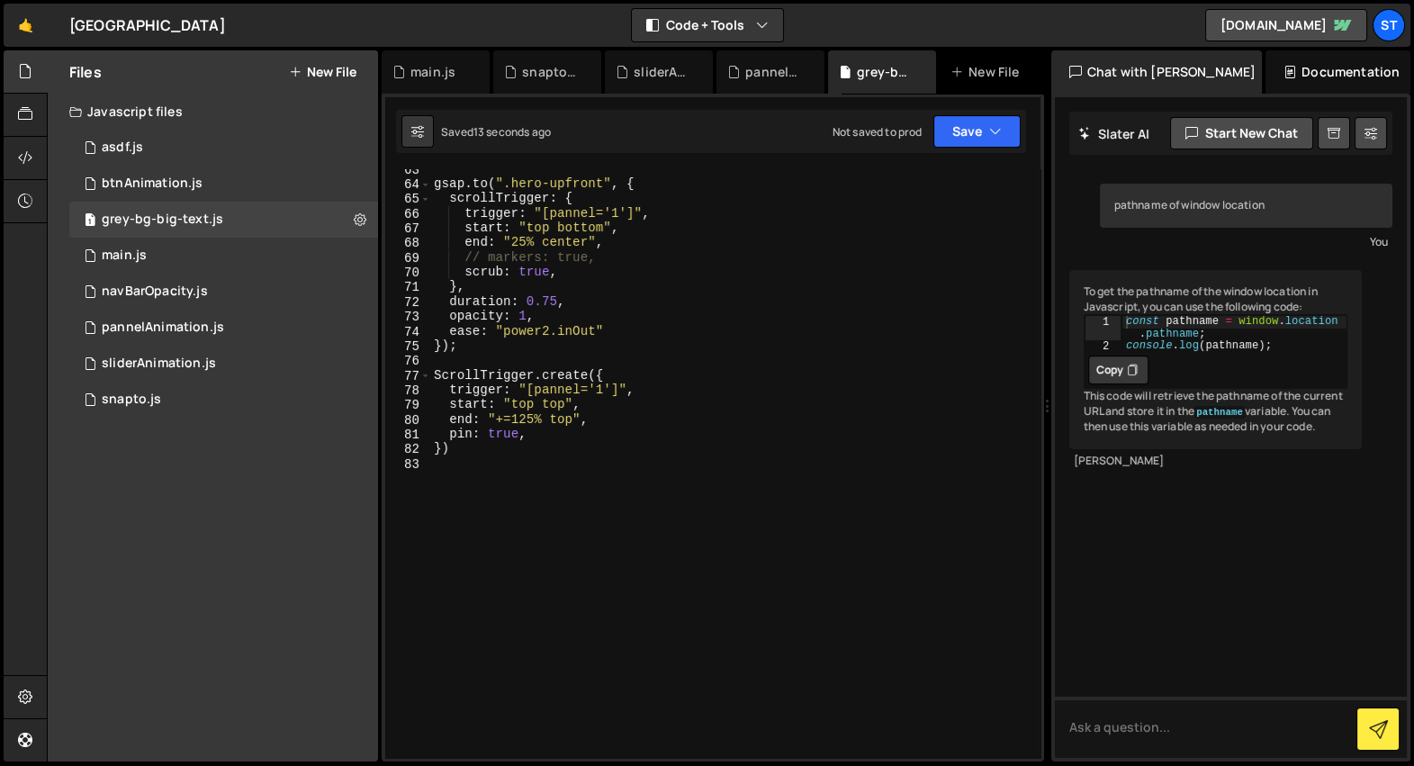
click at [549, 402] on div "gsap . to ( ".hero-upfront" , { scrollTrigger : { trigger : "[pannel='1']" , st…" at bounding box center [731, 471] width 603 height 619
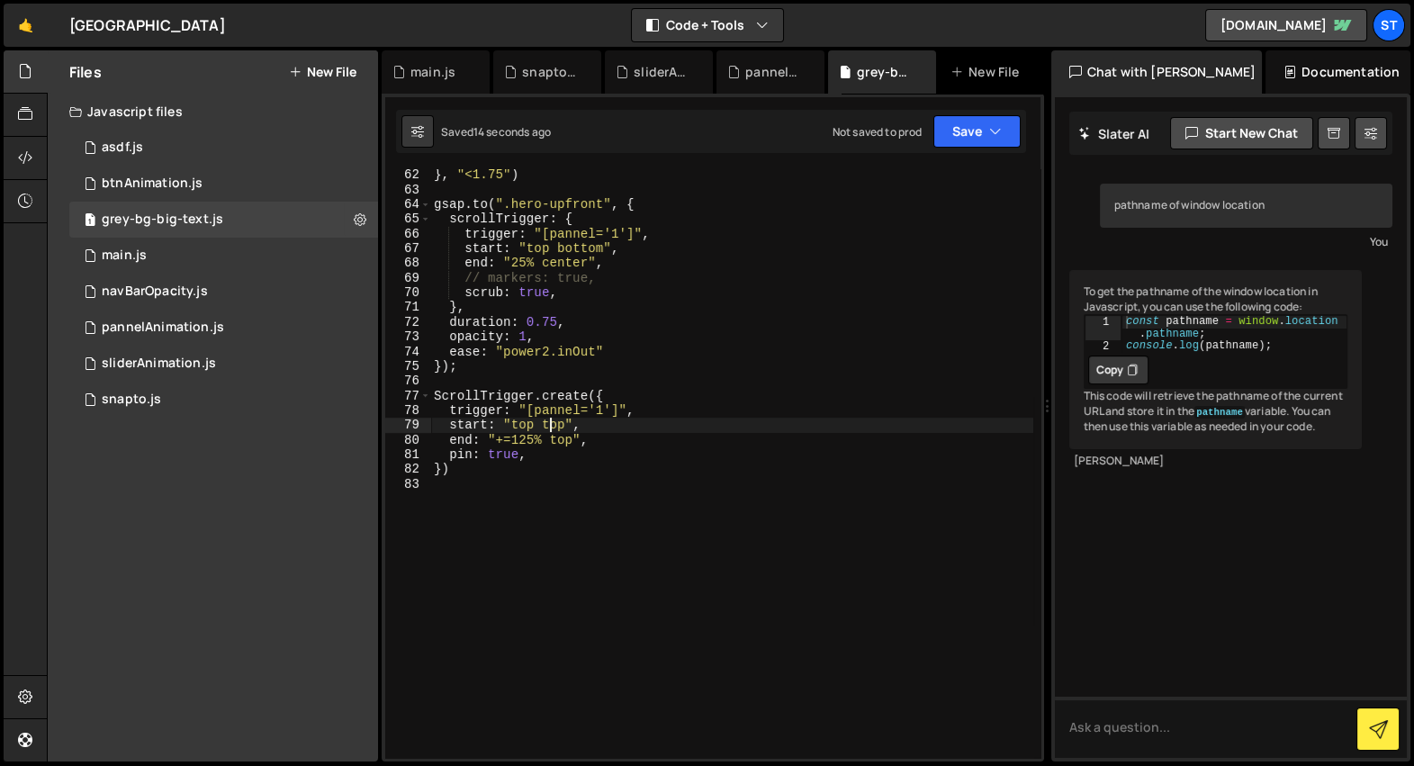
scroll to position [891, 0]
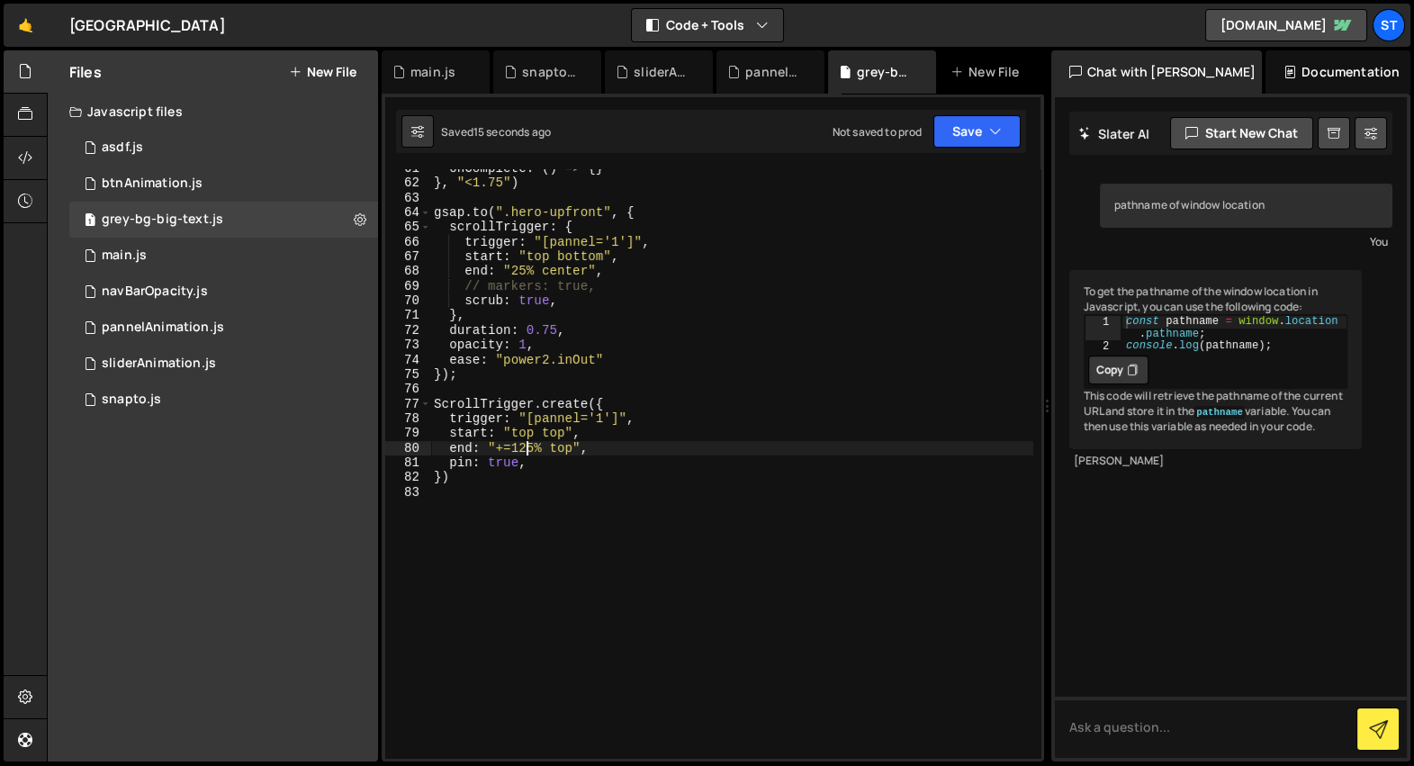
click at [526, 449] on div "onComplete : ( ) => { } } , "<1.75" ) gsap . to ( ".hero-upfront" , { scrollTri…" at bounding box center [731, 470] width 603 height 619
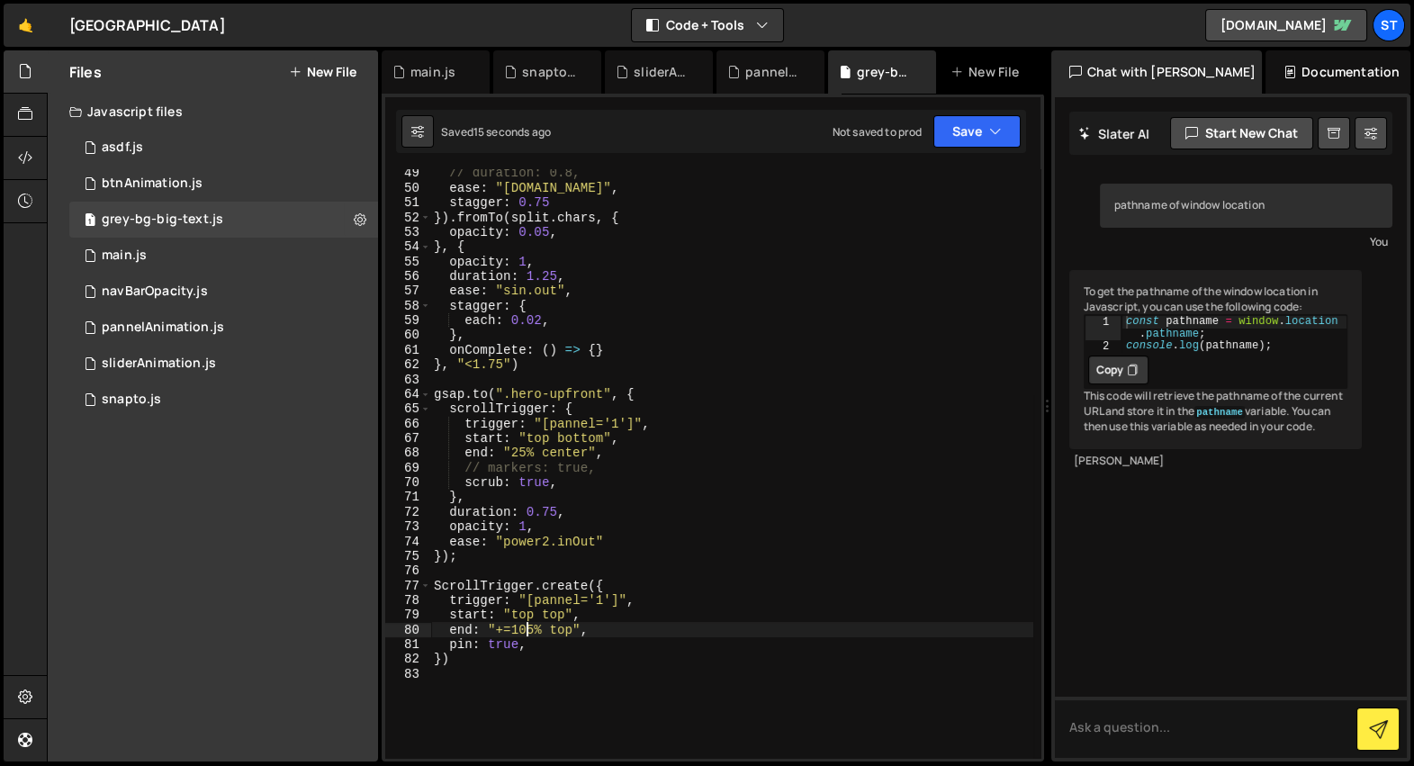
scroll to position [783, 0]
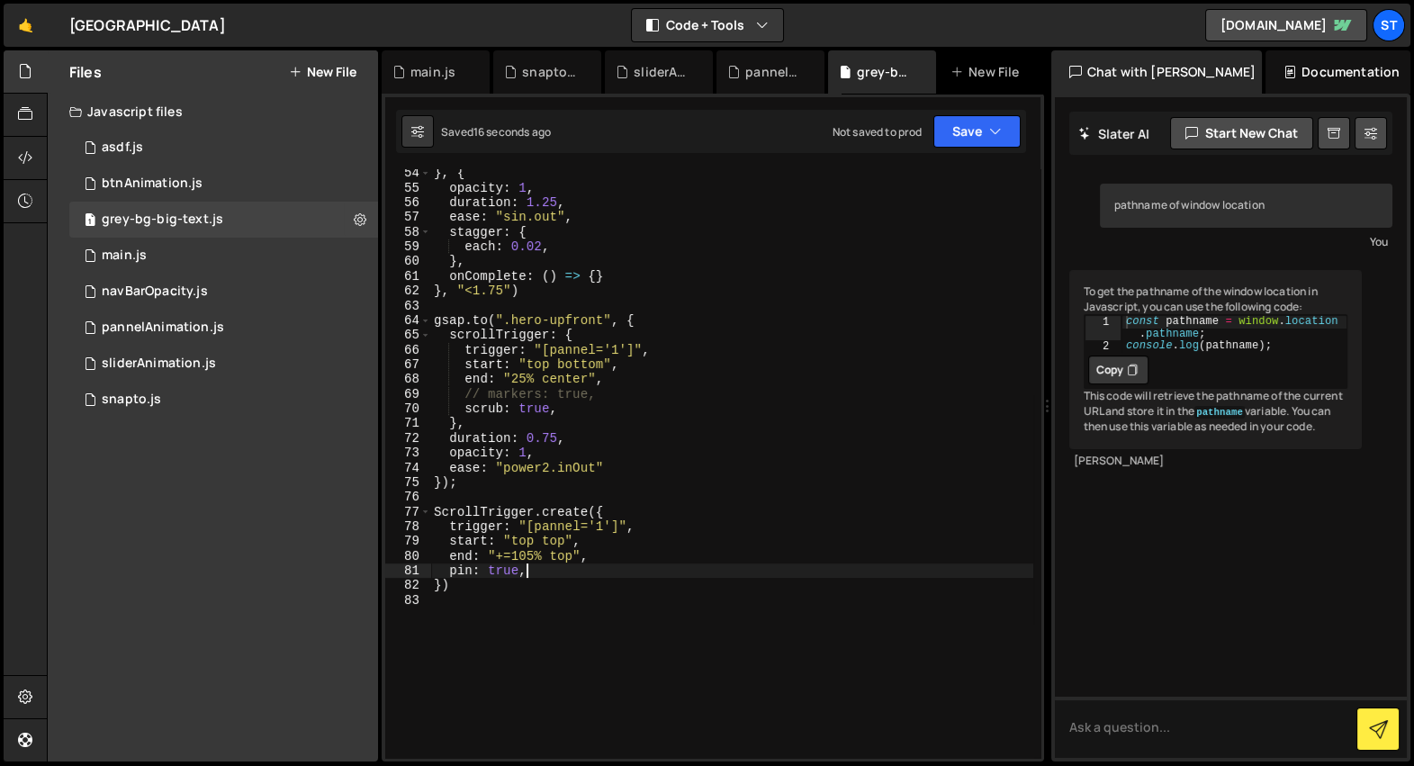
click at [539, 576] on div "} , { opacity : 1 , duration : 1.25 , ease : "sin.out" , stagger : { each : 0.0…" at bounding box center [731, 475] width 603 height 619
click at [592, 520] on div "} , { opacity : 1 , duration : 1.25 , ease : "sin.out" , stagger : { each : 0.0…" at bounding box center [731, 475] width 603 height 619
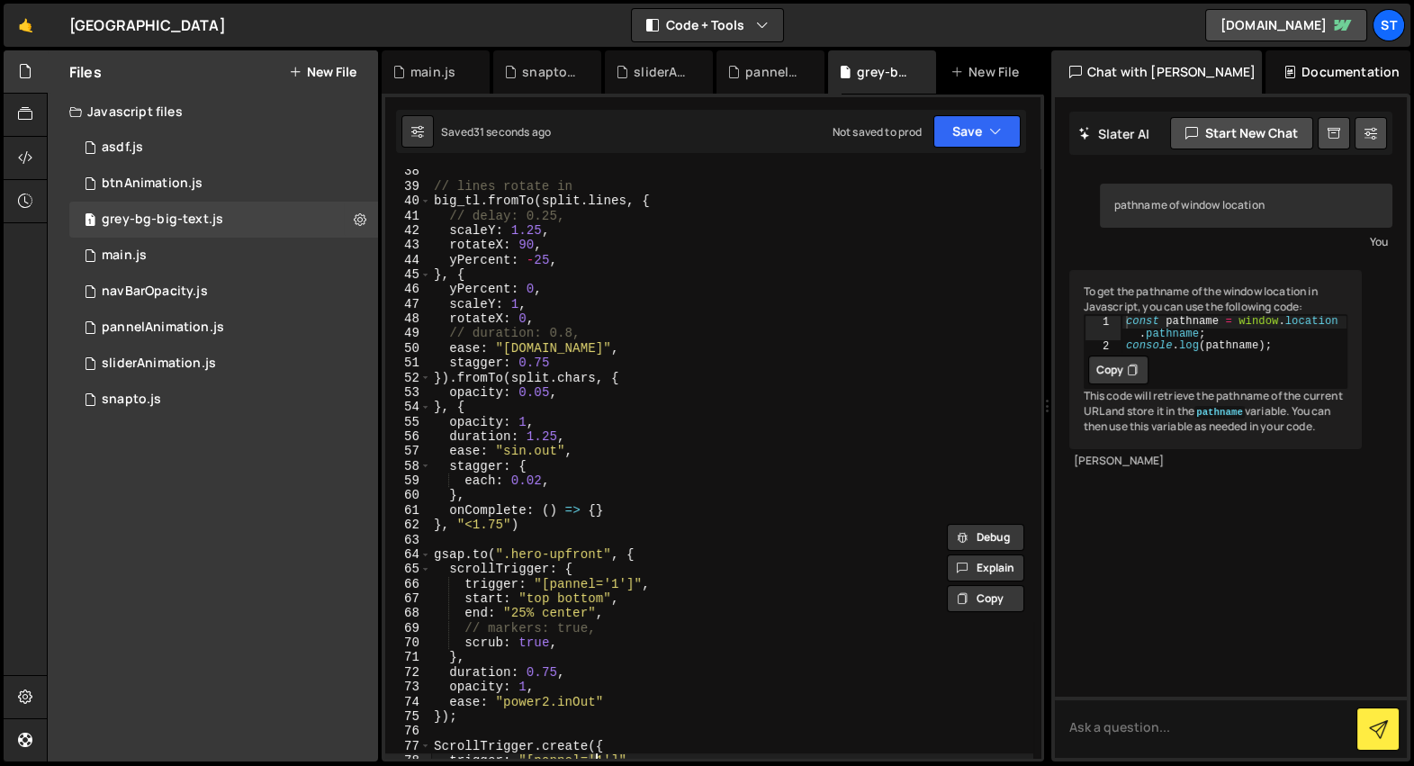
scroll to position [309, 0]
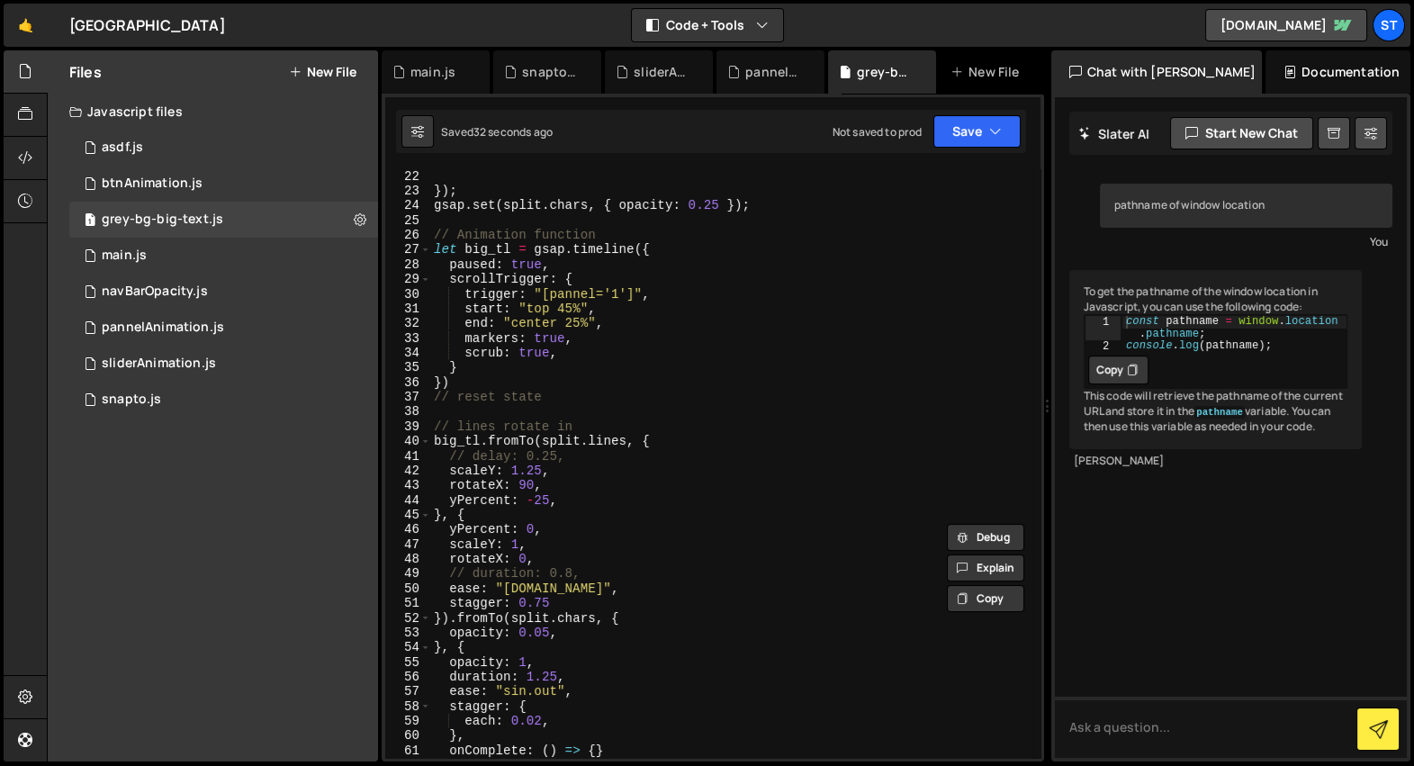
click at [639, 336] on div "}) ; gsap . set ( split . chars , { opacity : 0.25 }) ; // Animation function l…" at bounding box center [731, 478] width 603 height 619
type textarea "markers: true,"
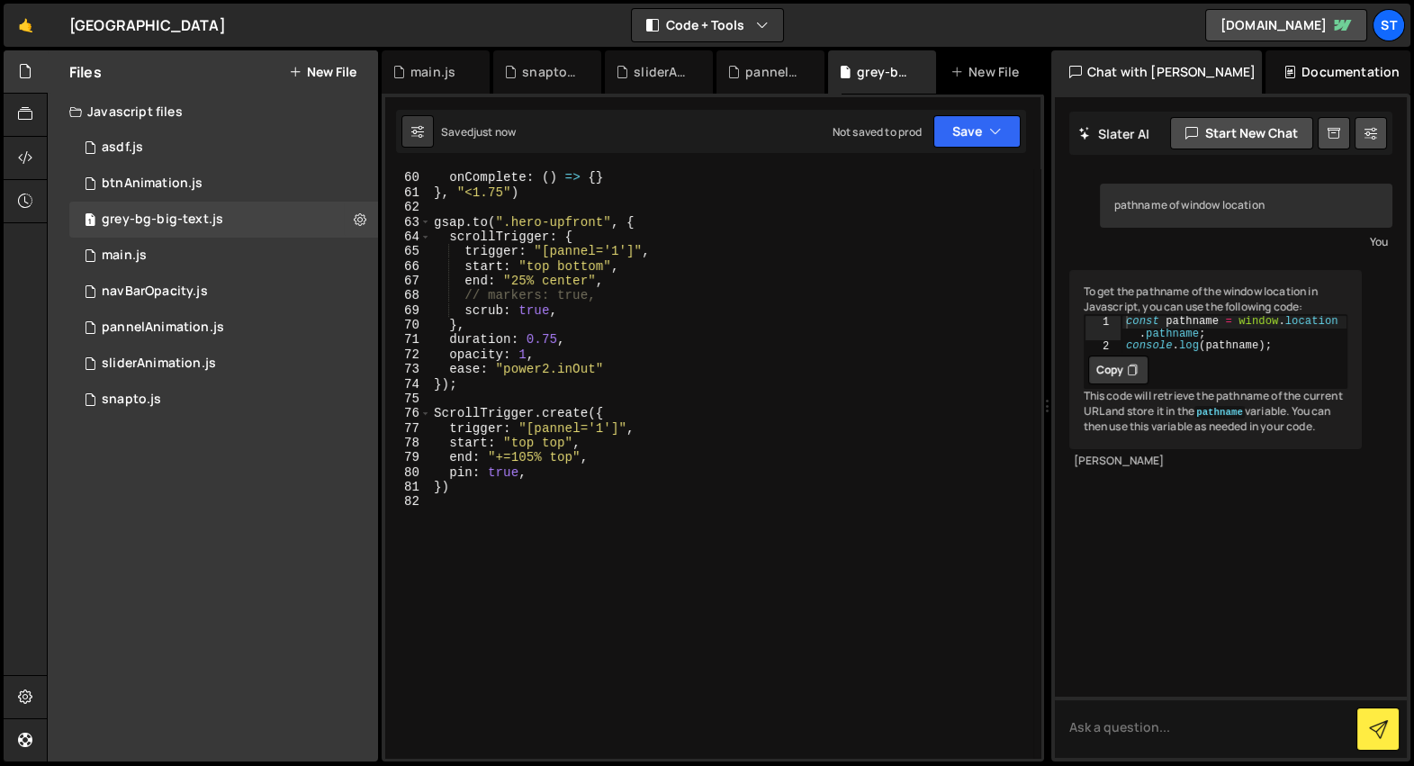
scroll to position [866, 0]
click at [606, 475] on div "} , onComplete : ( ) => { } } , "<1.75" ) gsap . to ( ".hero-upfront" , { scrol…" at bounding box center [731, 465] width 603 height 619
type textarea "pin: true,"
paste textarea "markers: true,"
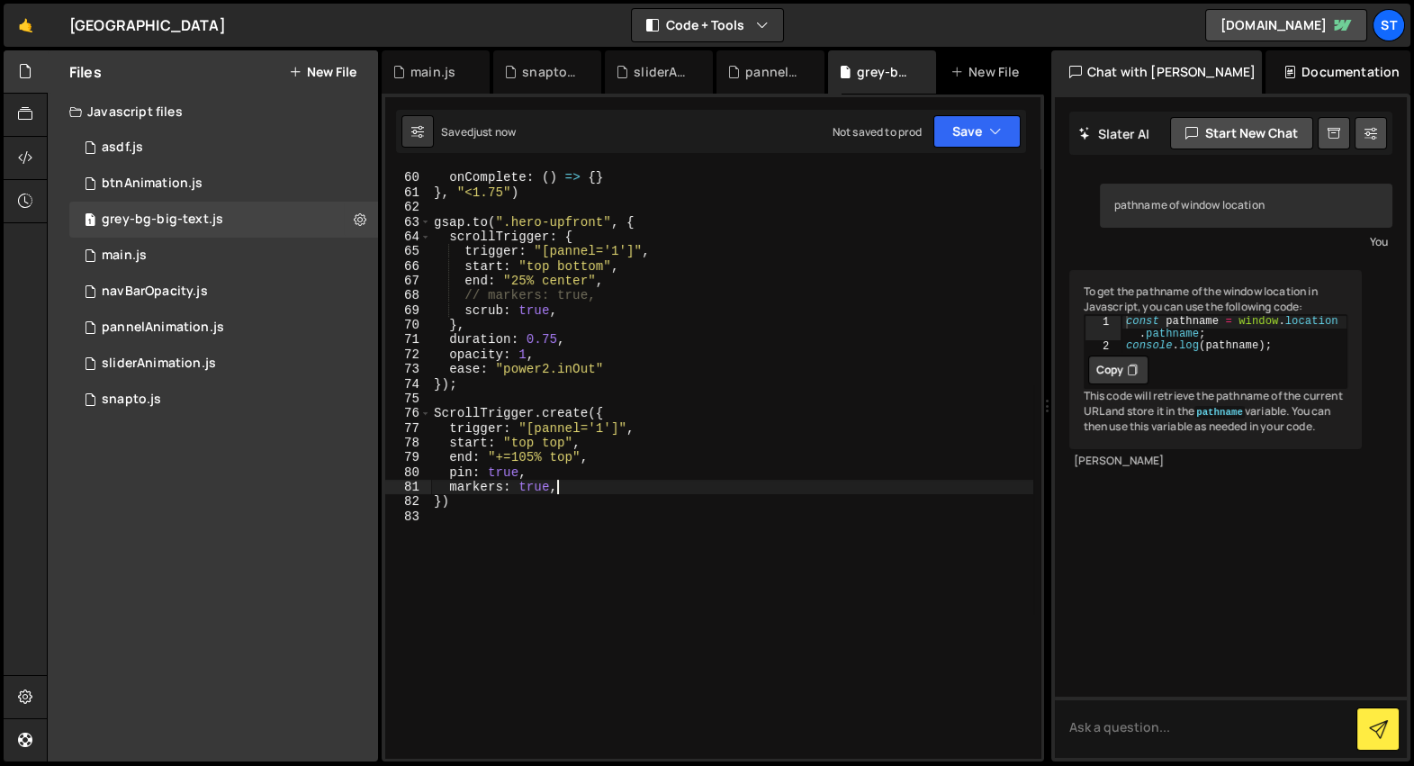
click at [566, 457] on div "} , onComplete : ( ) => { } } , "<1.75" ) gsap . to ( ".hero-upfront" , { scrol…" at bounding box center [731, 465] width 603 height 619
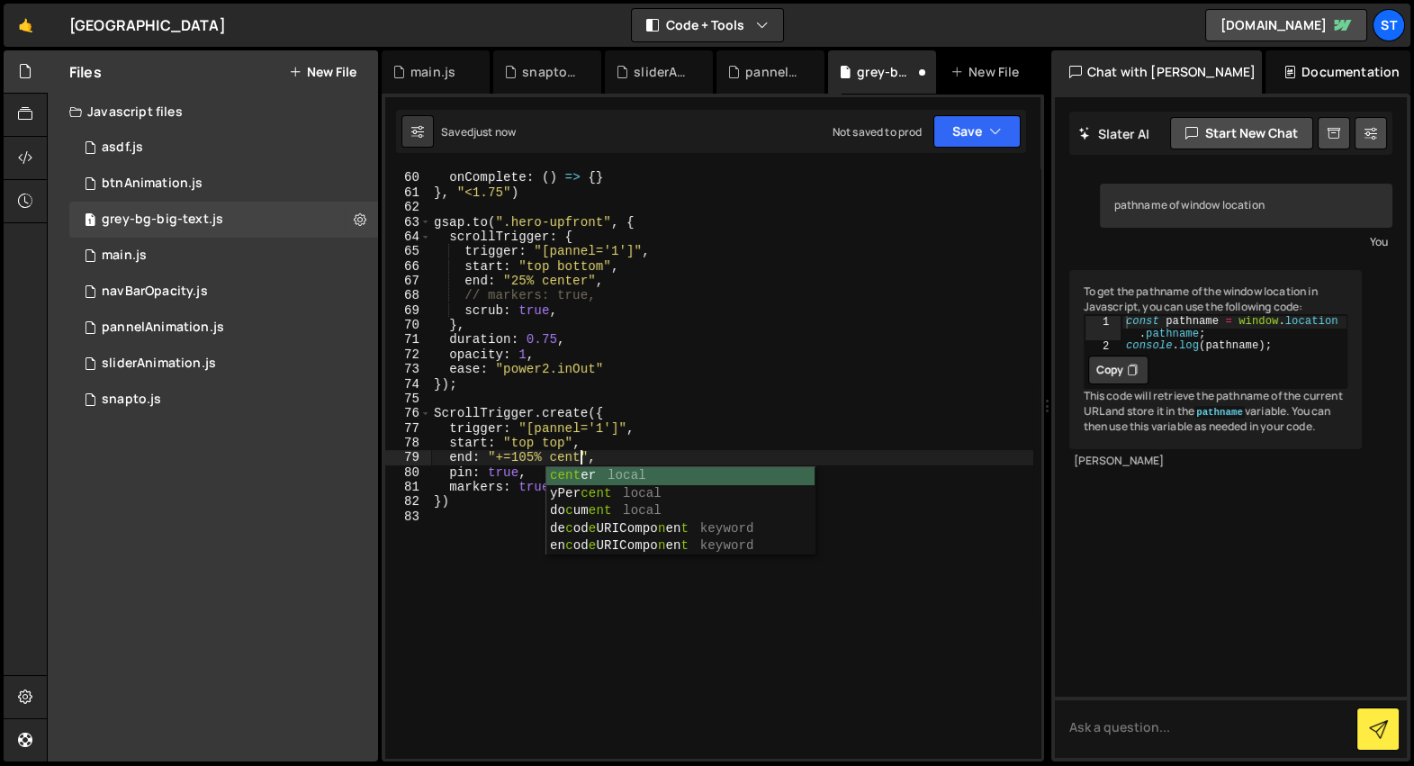
scroll to position [0, 10]
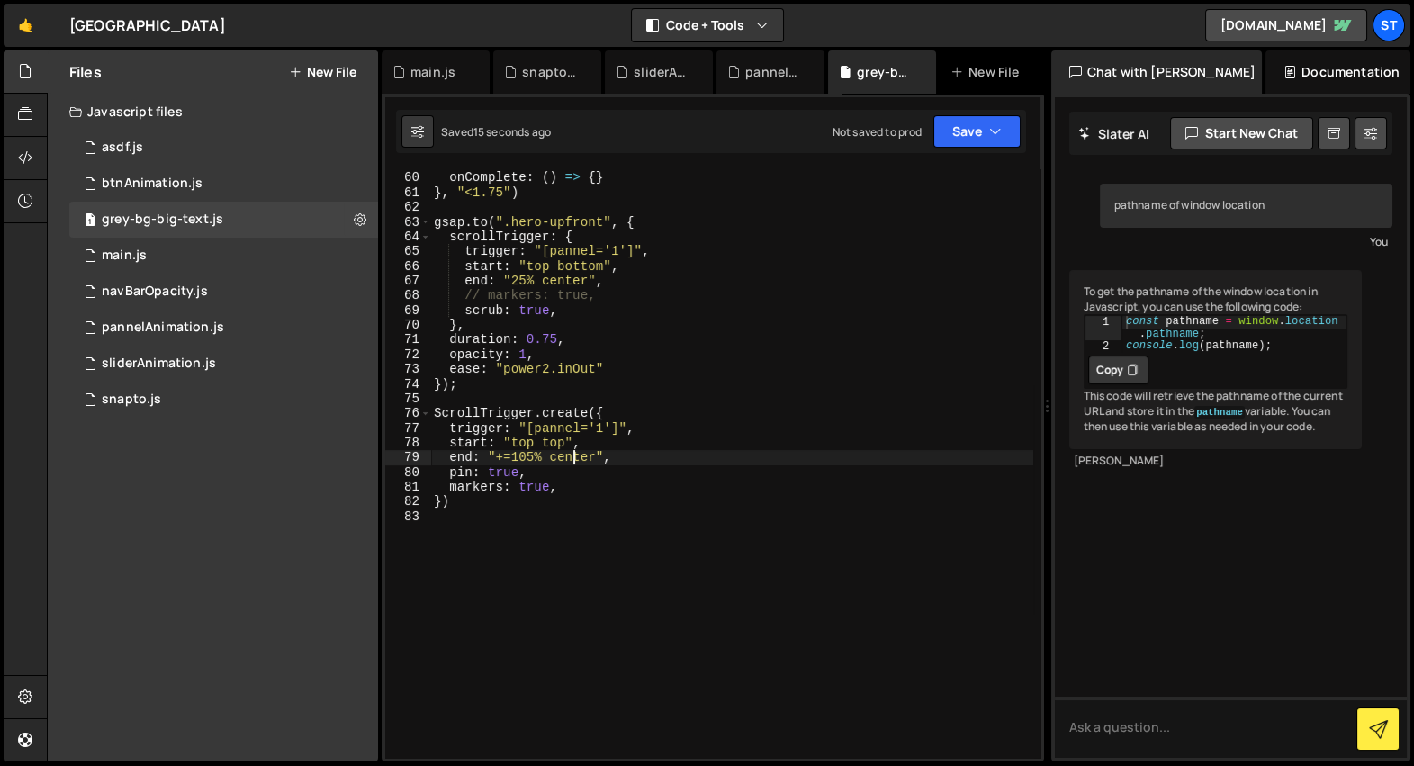
click at [572, 454] on div "} , onComplete : ( ) => { } } , "<1.75" ) gsap . to ( ".hero-upfront" , { scrol…" at bounding box center [731, 465] width 603 height 619
click at [580, 456] on div "} , onComplete : ( ) => { } } , "<1.75" ) gsap . to ( ".hero-upfront" , { scrol…" at bounding box center [731, 465] width 603 height 619
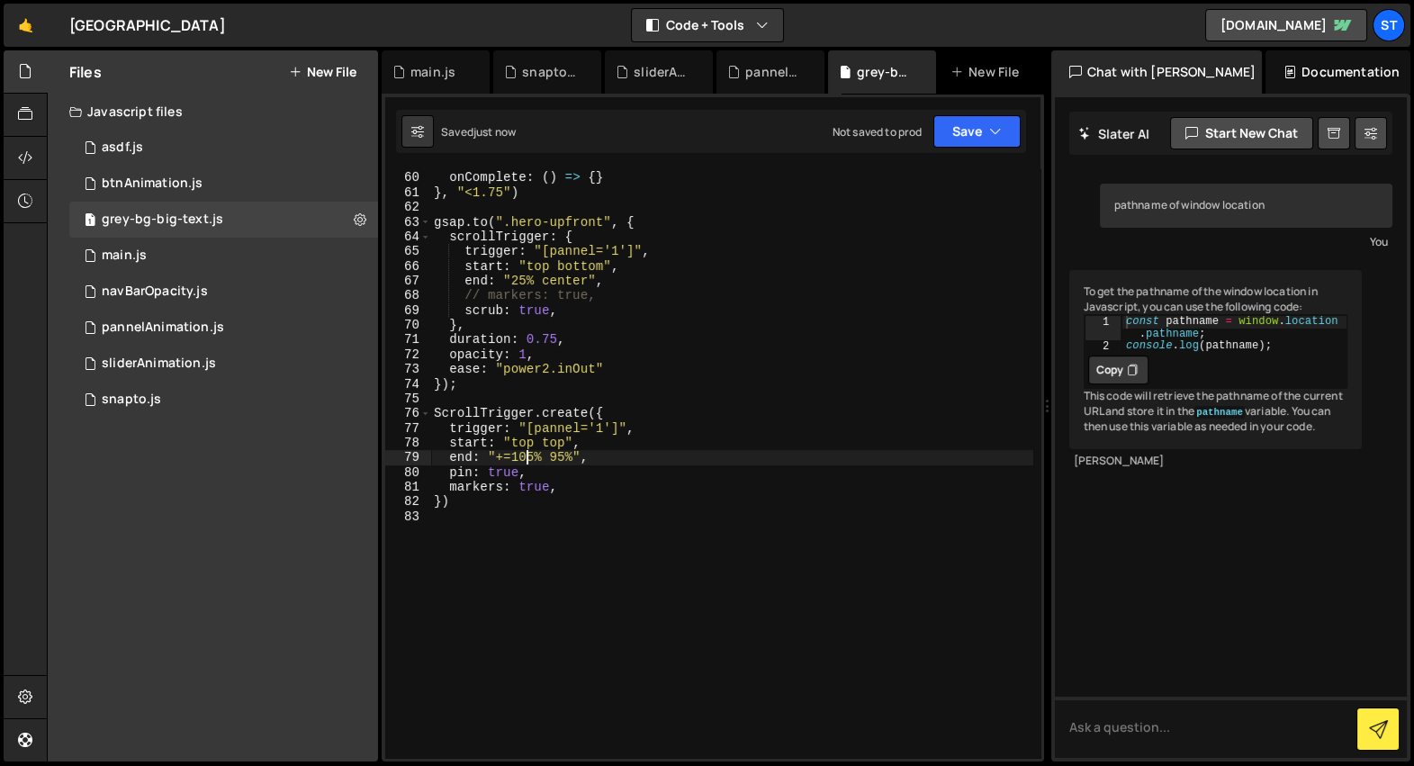
click at [526, 461] on div "} , onComplete : ( ) => { } } , "<1.75" ) gsap . to ( ".hero-upfront" , { scrol…" at bounding box center [731, 465] width 603 height 619
click at [805, 456] on div "} , onComplete : ( ) => { } } , "<1.75" ) gsap . to ( ".hero-upfront" , { scrol…" at bounding box center [731, 465] width 603 height 619
click at [780, 417] on div "} , onComplete : ( ) => { } } , "<1.75" ) gsap . to ( ".hero-upfront" , { scrol…" at bounding box center [731, 465] width 603 height 619
type textarea "ScrollTrigger.create({"
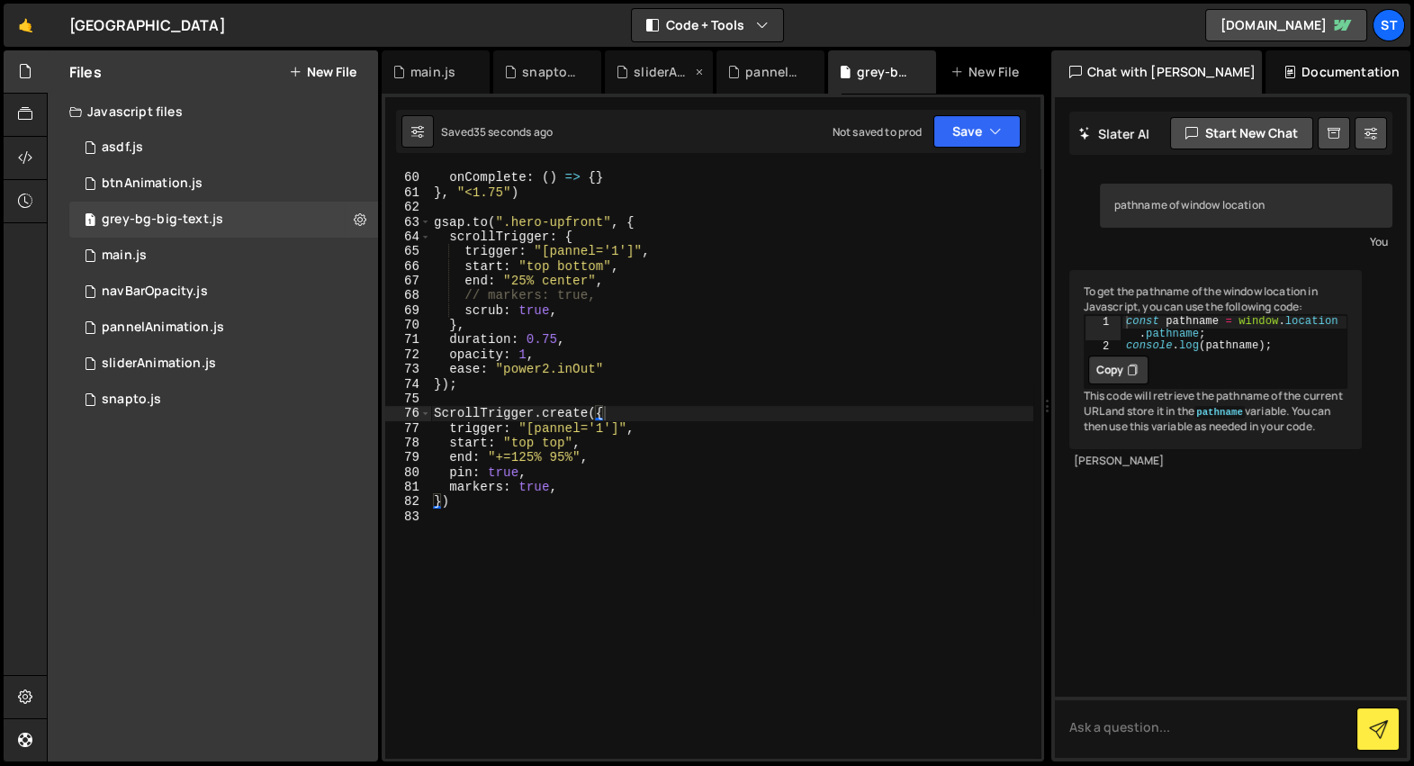
click at [677, 80] on div "sliderAnimation.js" at bounding box center [659, 71] width 108 height 43
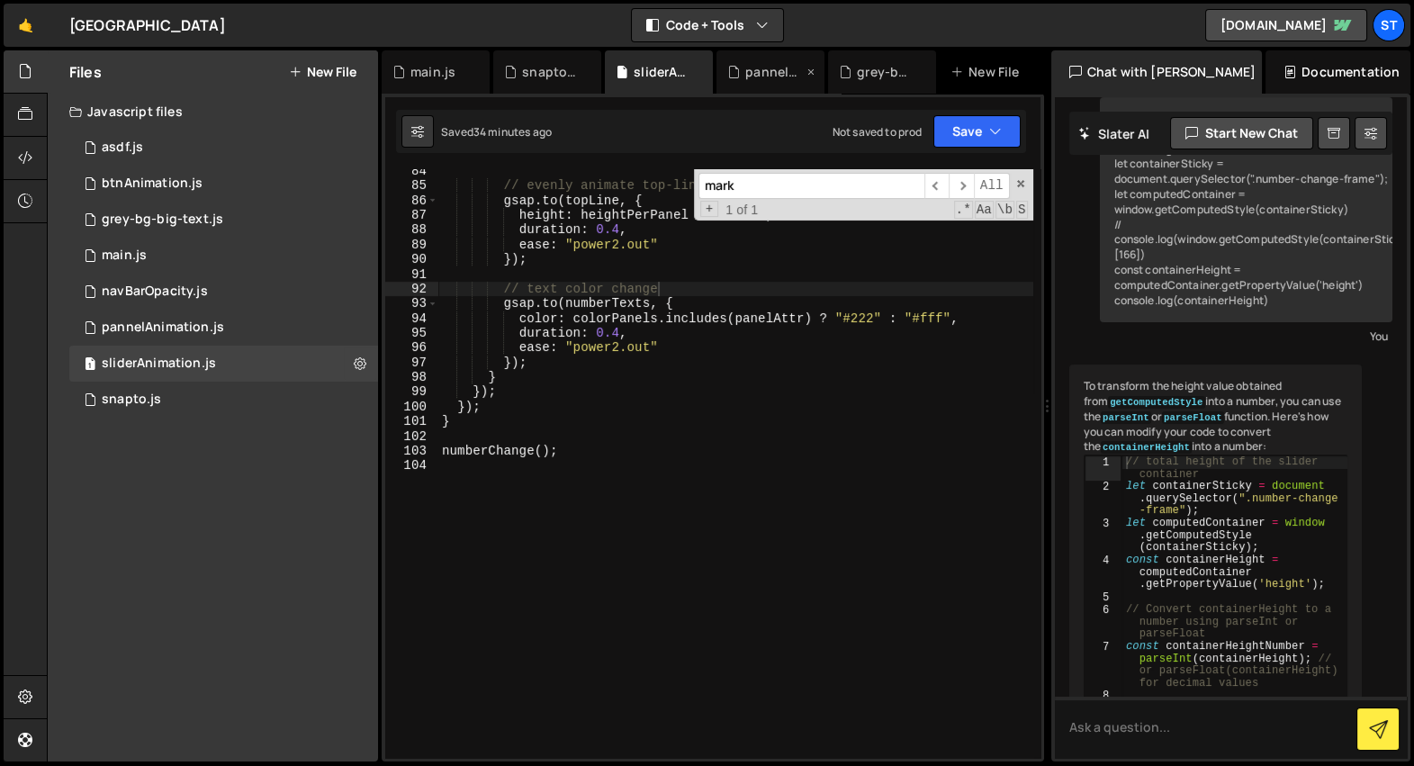
scroll to position [1139, 0]
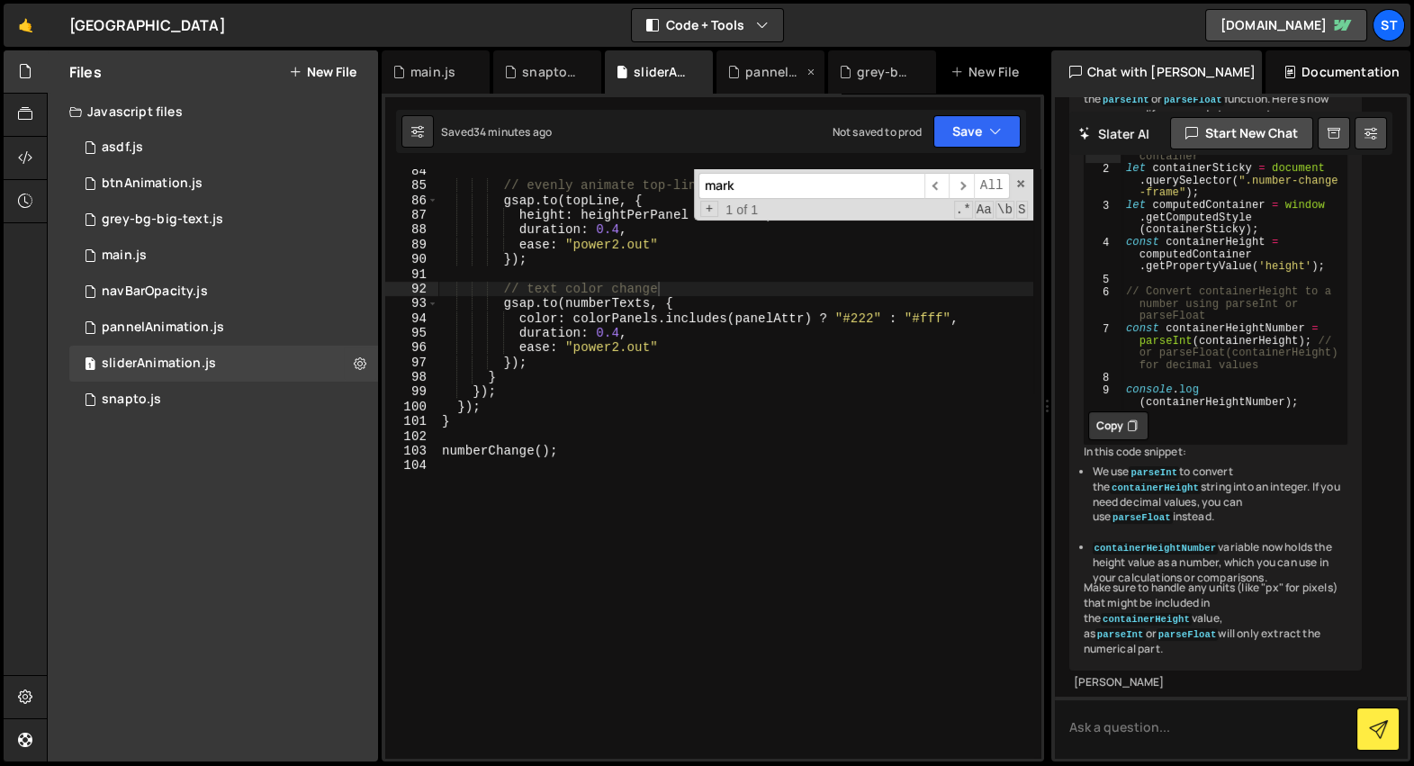
click at [761, 75] on div "pannelAnimation.js" at bounding box center [774, 72] width 58 height 18
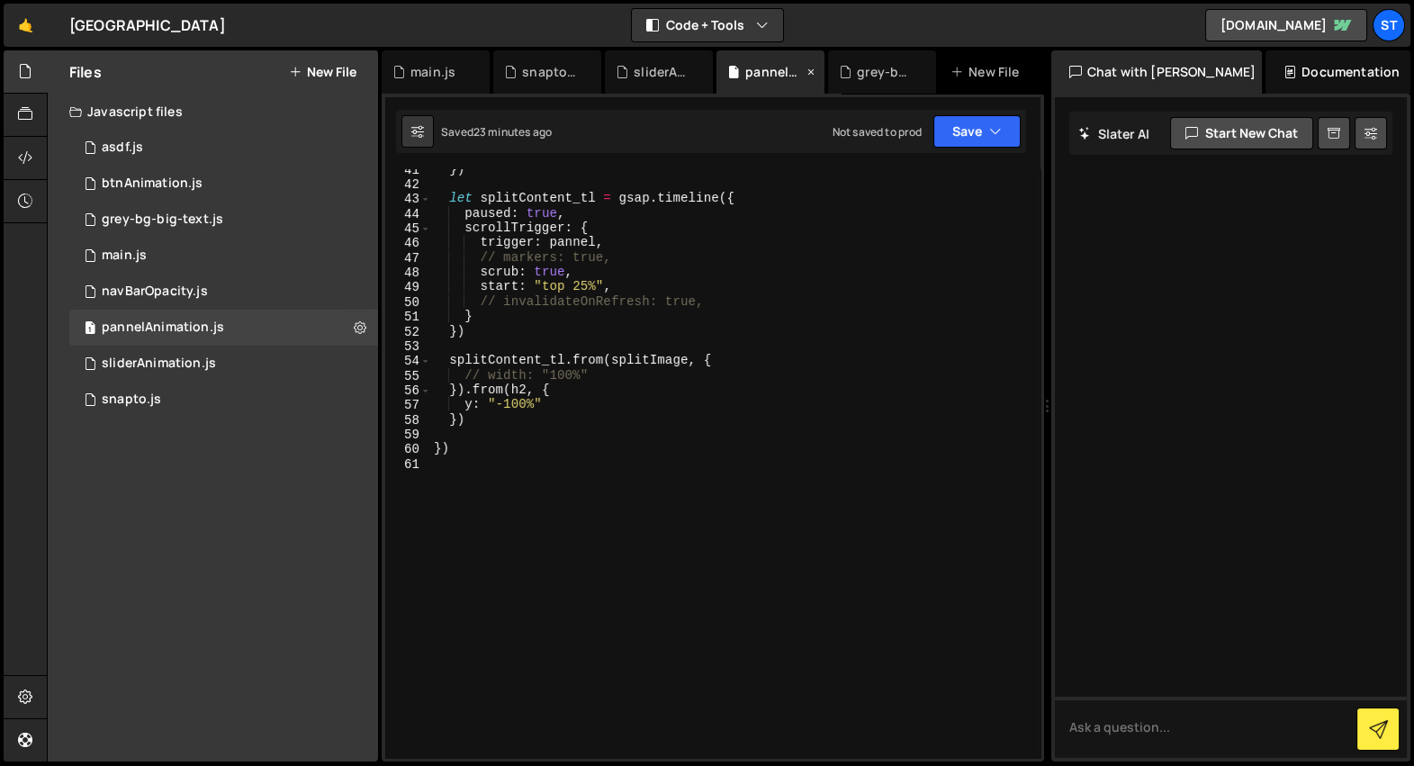
scroll to position [0, 0]
click at [882, 78] on div "grey-bg-big-text.js" at bounding box center [886, 72] width 58 height 18
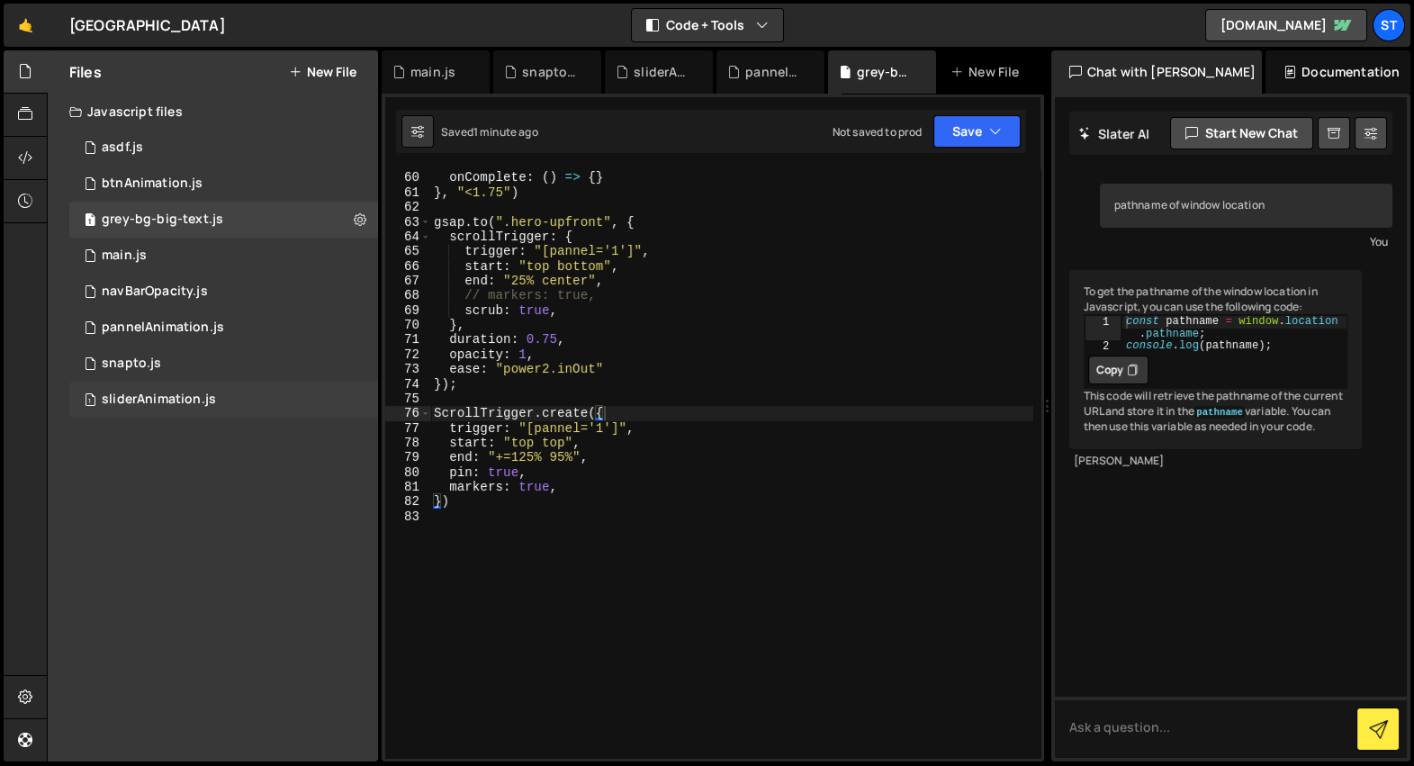
click at [222, 403] on div "1 sliderAnimation.js 0" at bounding box center [223, 400] width 309 height 36
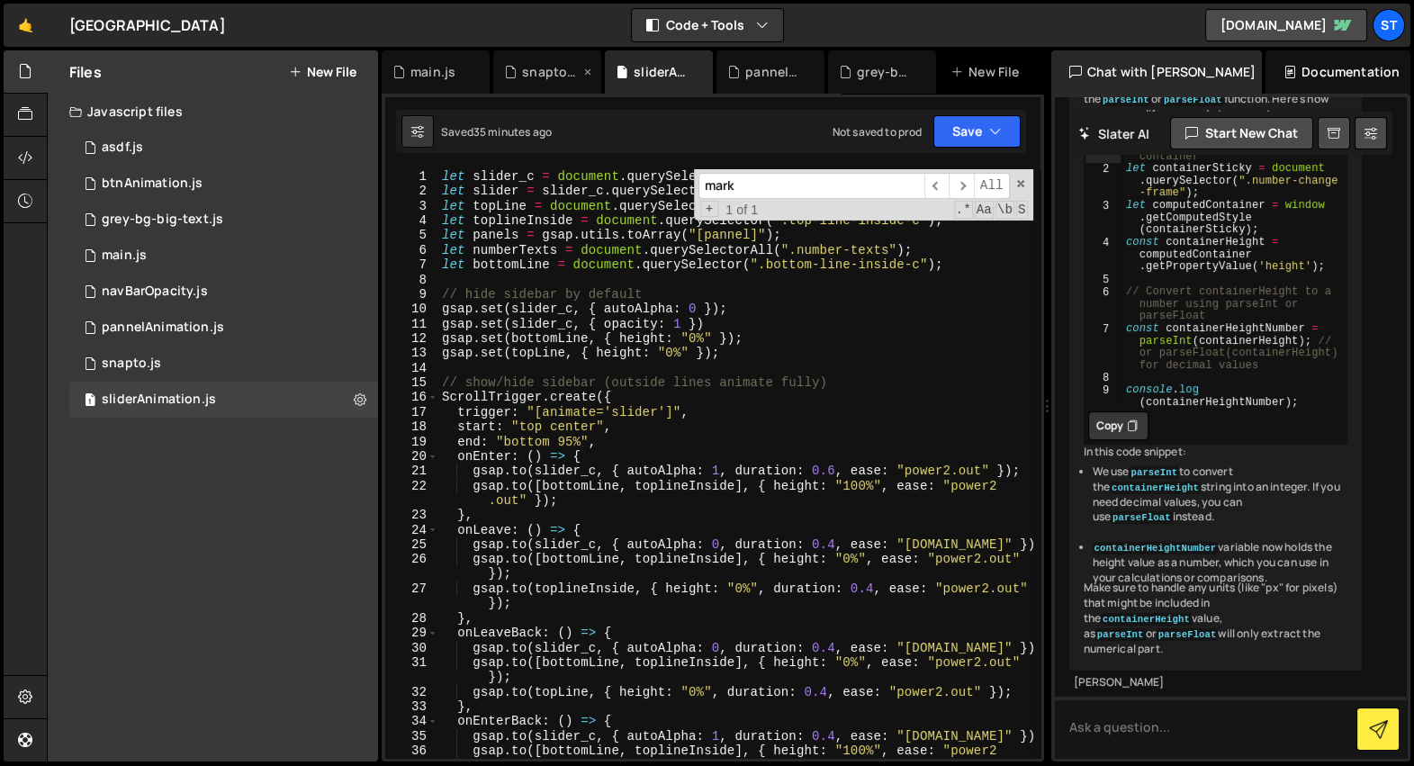
click at [547, 80] on div "snapto.js" at bounding box center [547, 71] width 108 height 43
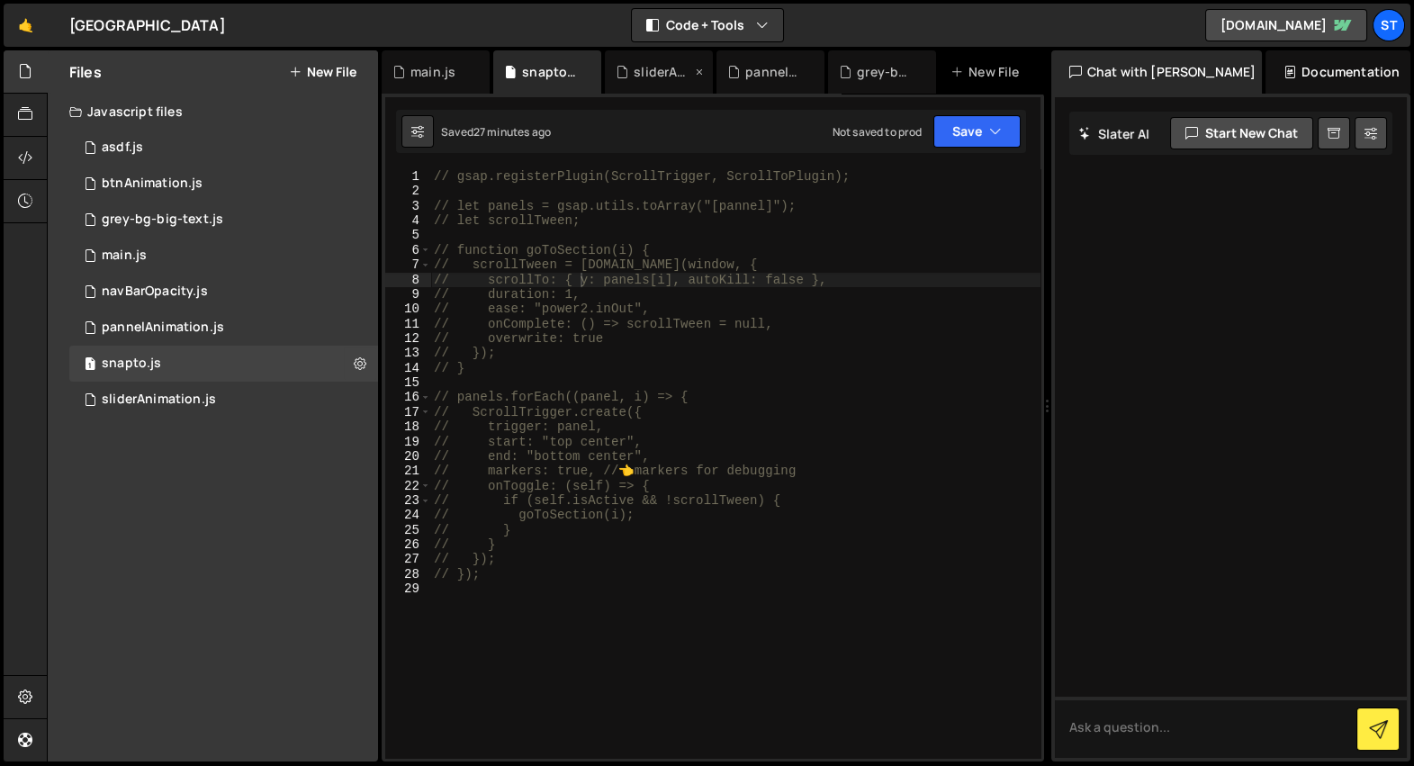
click at [654, 78] on div "sliderAnimation.js" at bounding box center [663, 72] width 58 height 18
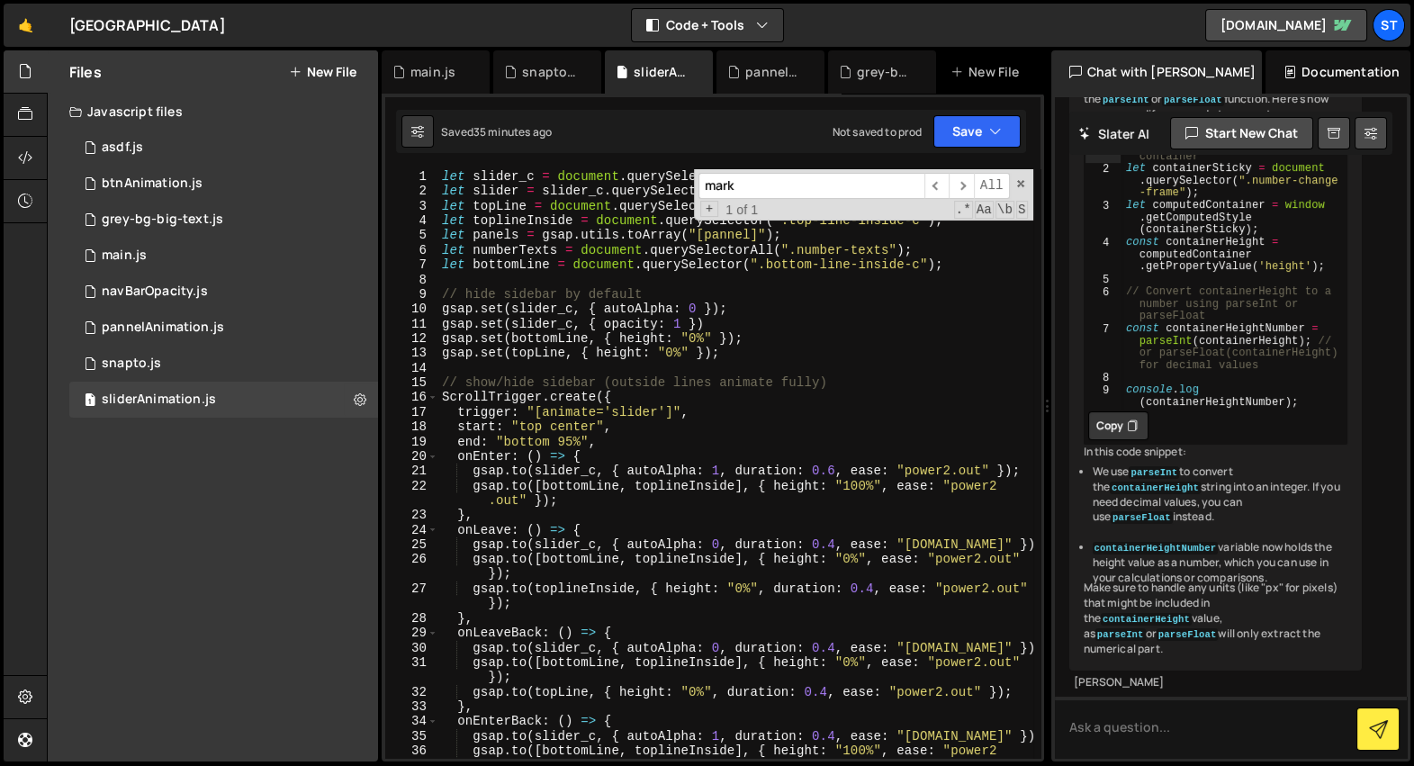
scroll to position [1139, 0]
click at [772, 66] on div "pannelAnimation.js" at bounding box center [774, 72] width 58 height 18
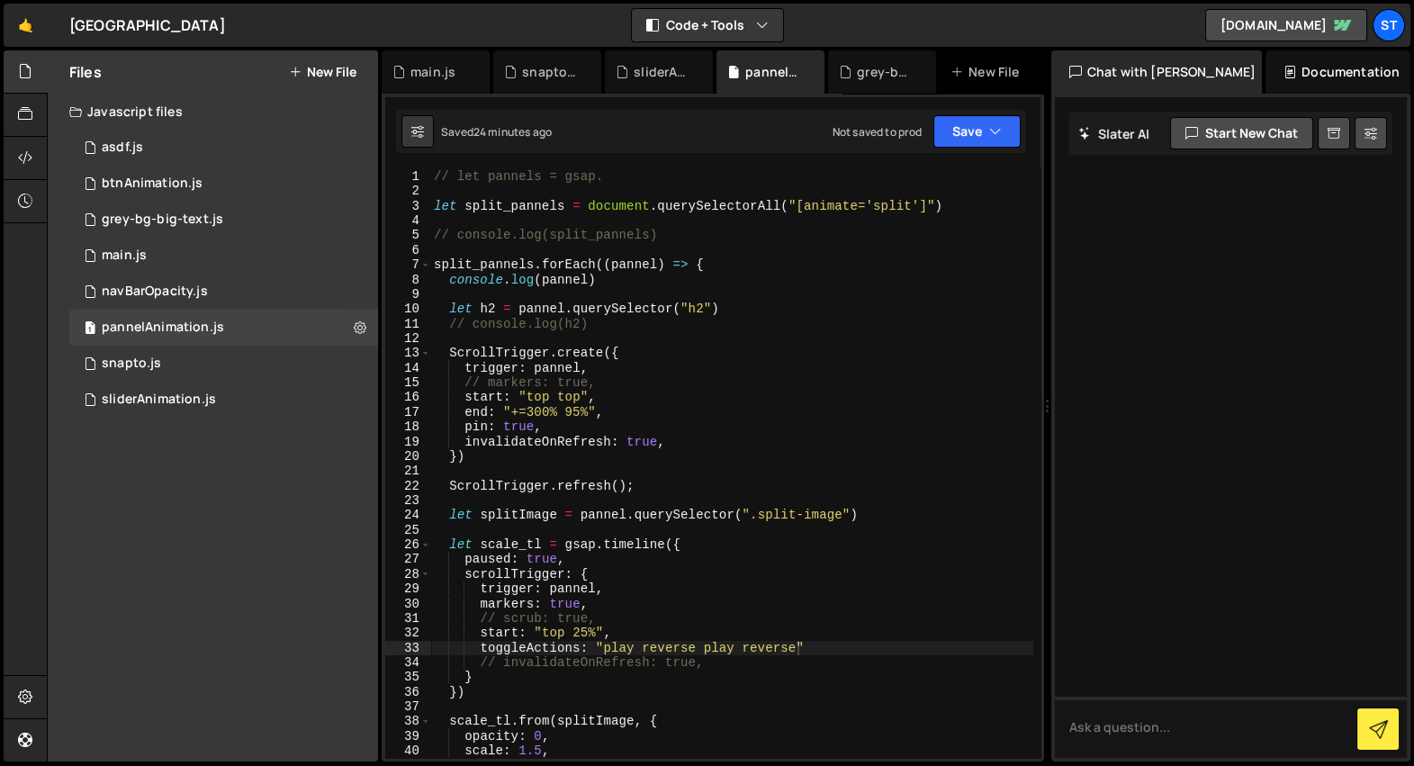
scroll to position [0, 0]
click at [655, 499] on div "// let pannels = gsap. let split_pannels = document . querySelectorAll ( "[anim…" at bounding box center [731, 478] width 603 height 619
click at [658, 487] on div "// let pannels = gsap. let split_pannels = document . querySelectorAll ( "[anim…" at bounding box center [731, 478] width 603 height 619
type textarea "ScrollTrigger.refresh();"
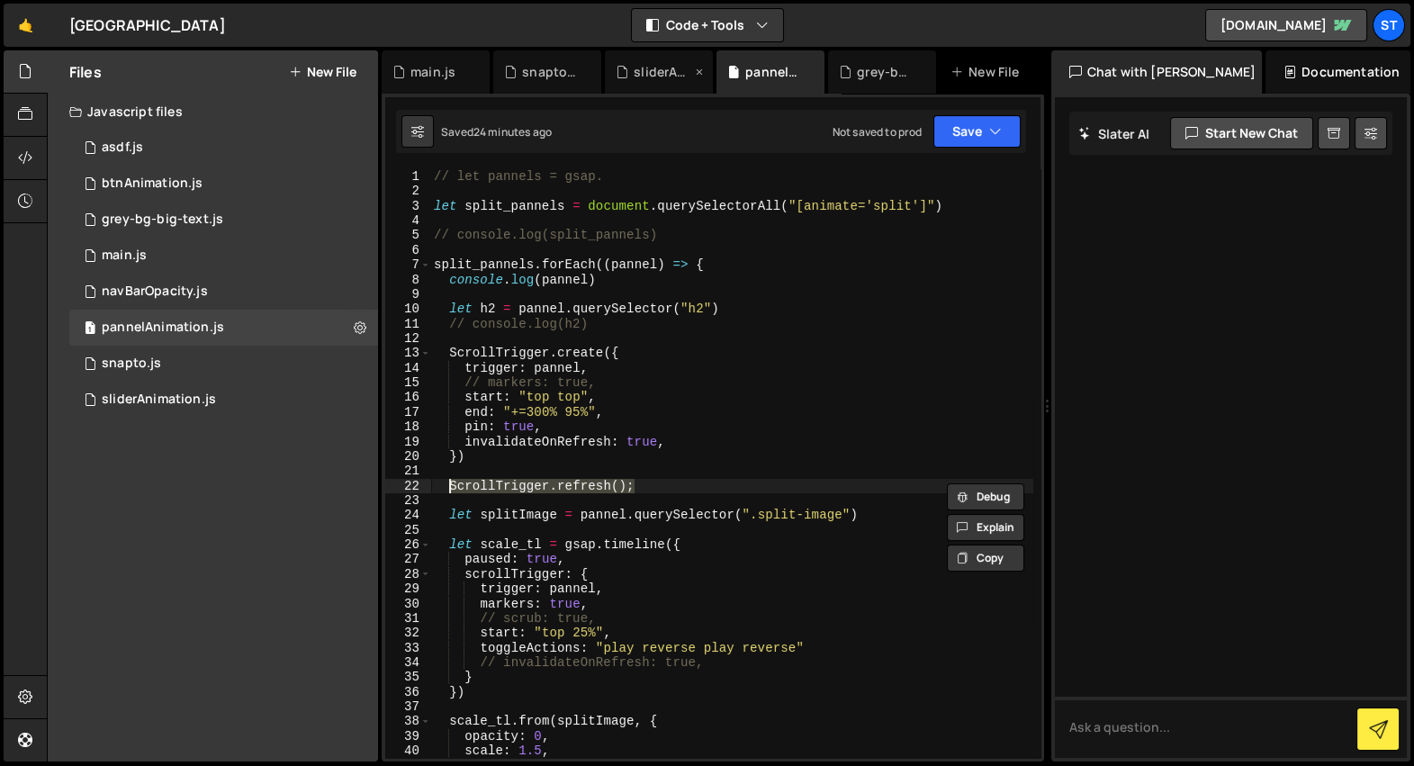
click at [643, 64] on div "sliderAnimation.js" at bounding box center [663, 72] width 58 height 18
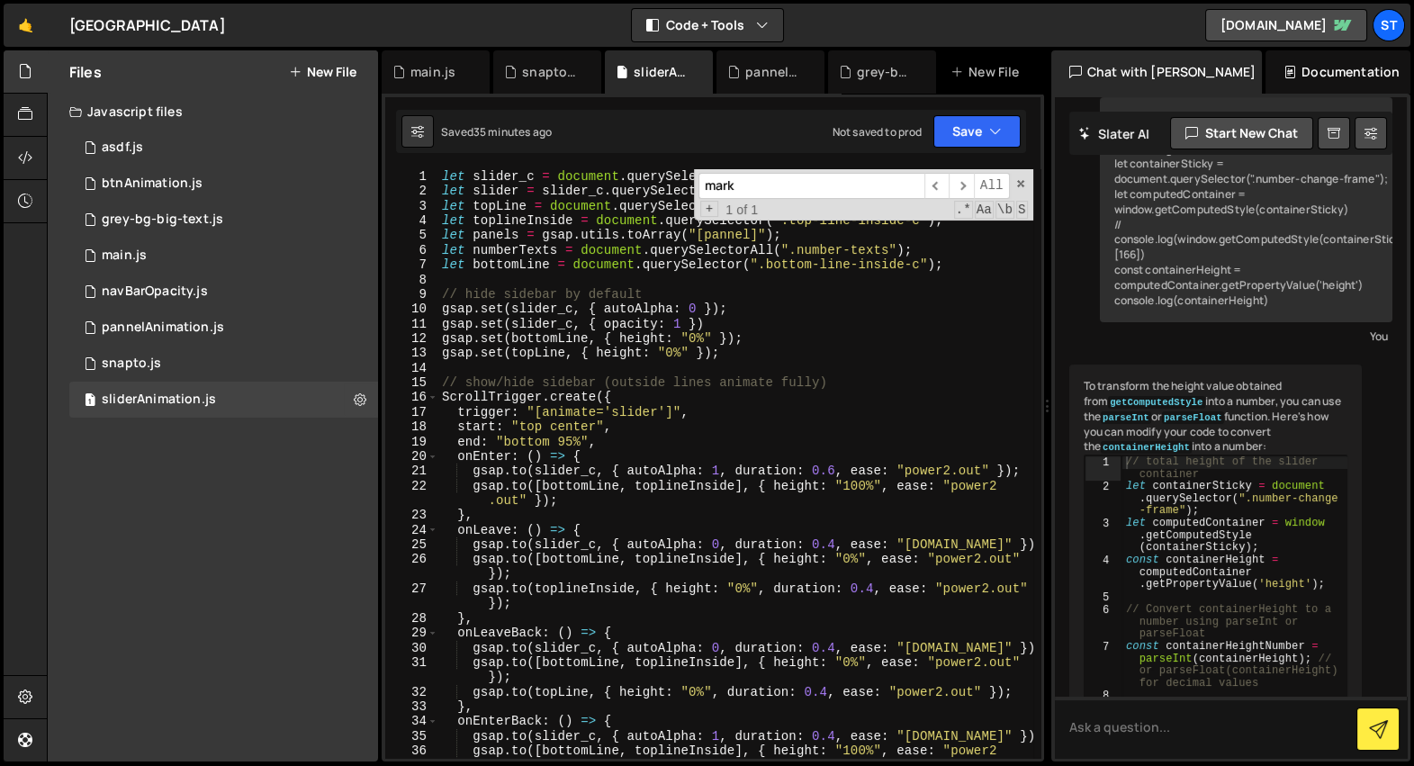
scroll to position [1139, 0]
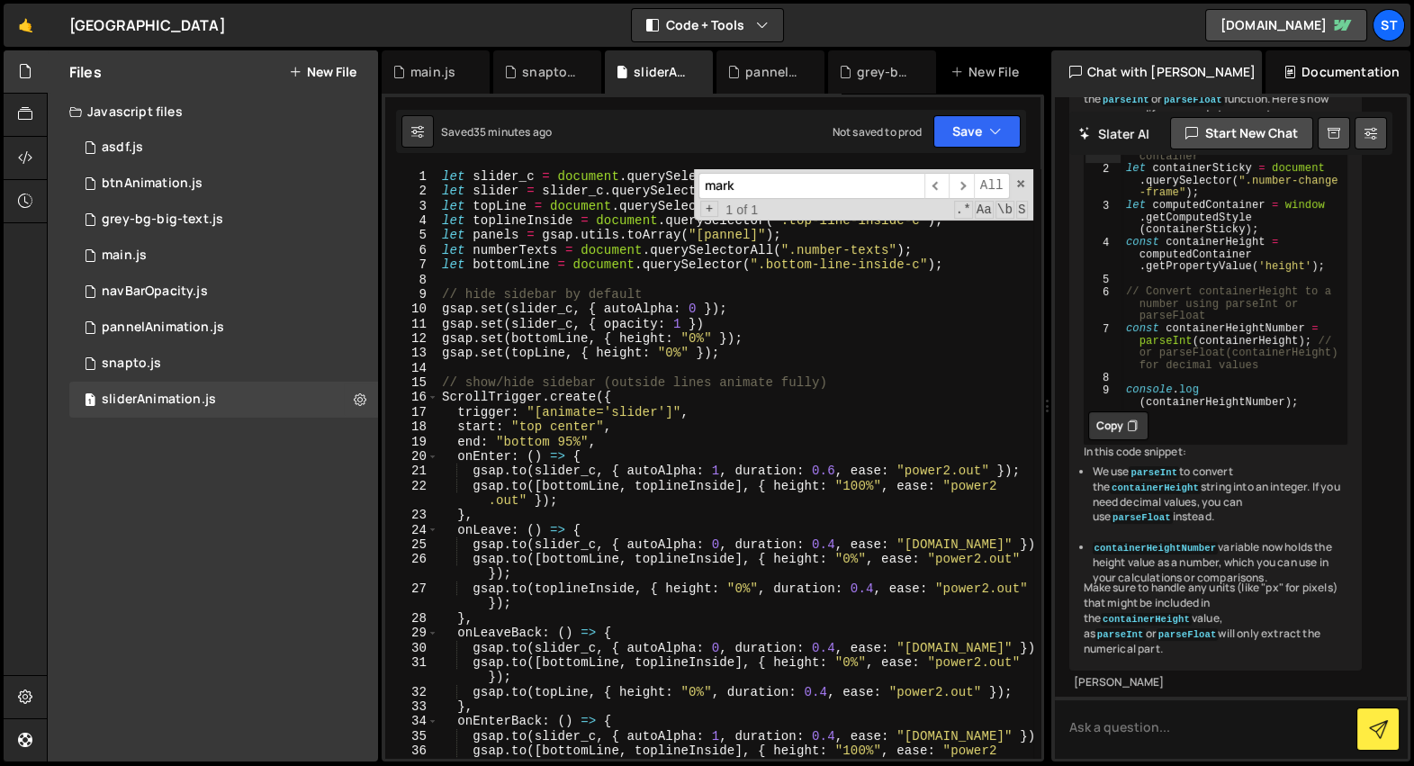
type textarea "gsap.set(topLine, { height: "0%" });"
click at [773, 354] on div "let slider_c = document . querySelector ( ".home-number-sidebar" ) ; let slider…" at bounding box center [735, 478] width 595 height 619
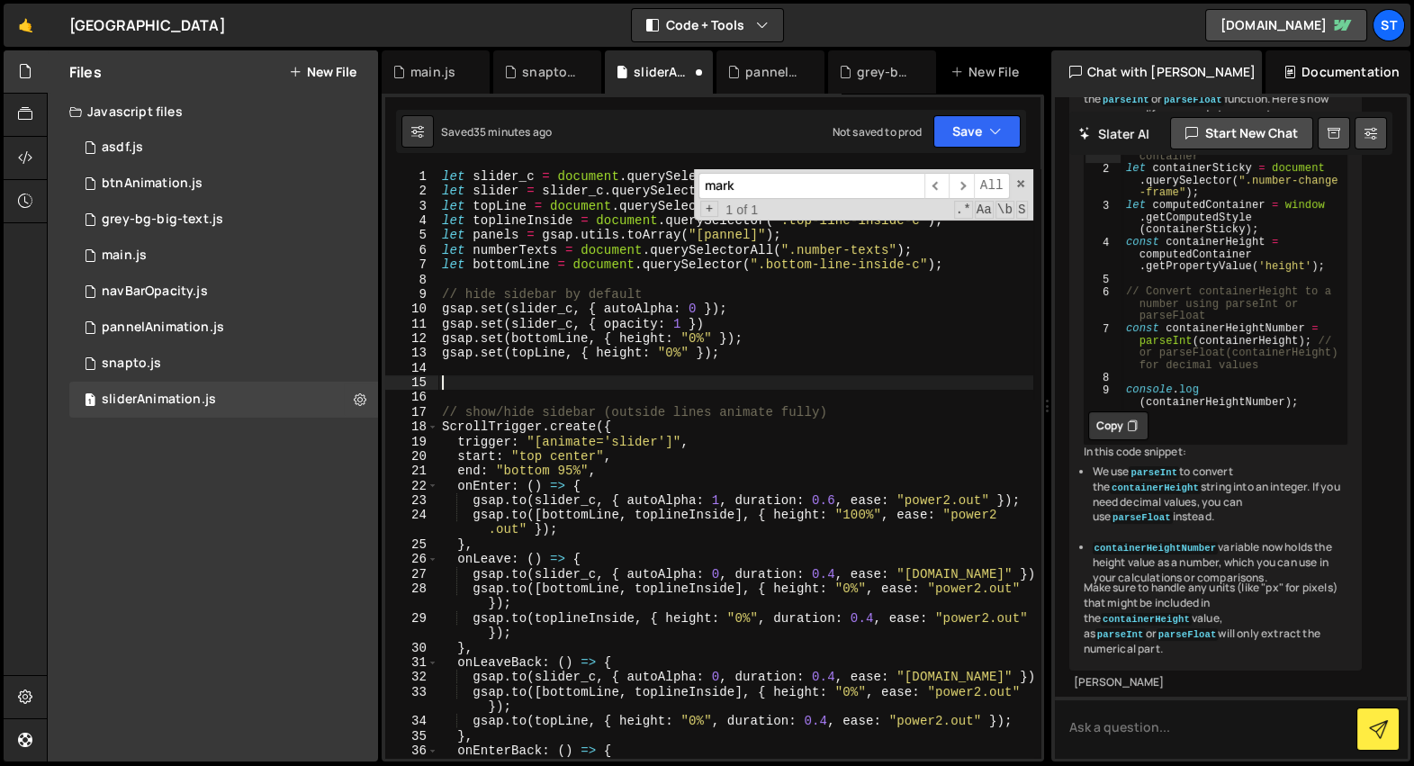
paste textarea "ScrollTrigger.refresh();"
type textarea "ScrollTrigger.refresh();"
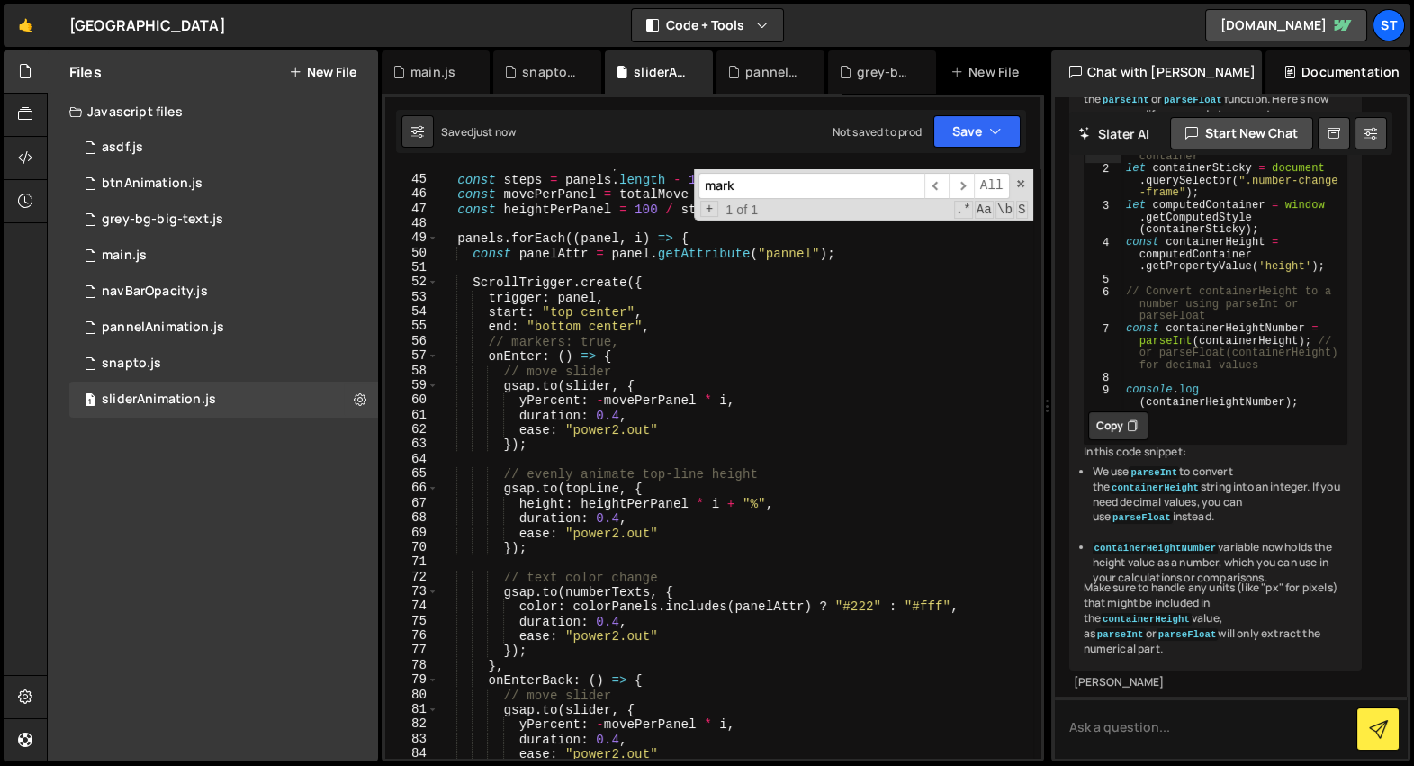
scroll to position [1333, 0]
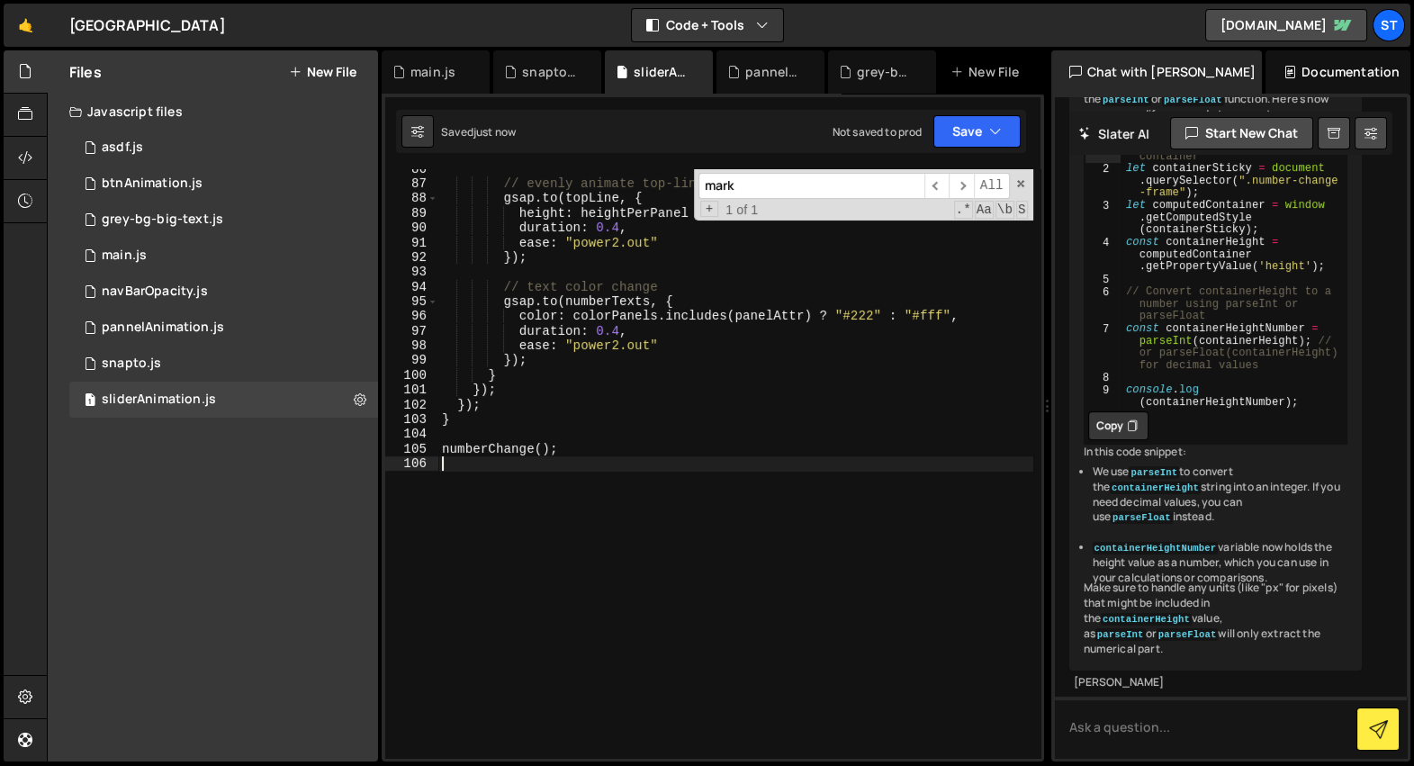
click at [694, 465] on div "// evenly animate top-line height gsap . to ( topLine , { height : heightPerPan…" at bounding box center [735, 471] width 595 height 619
paste textarea "ScrollTrigger.refresh();"
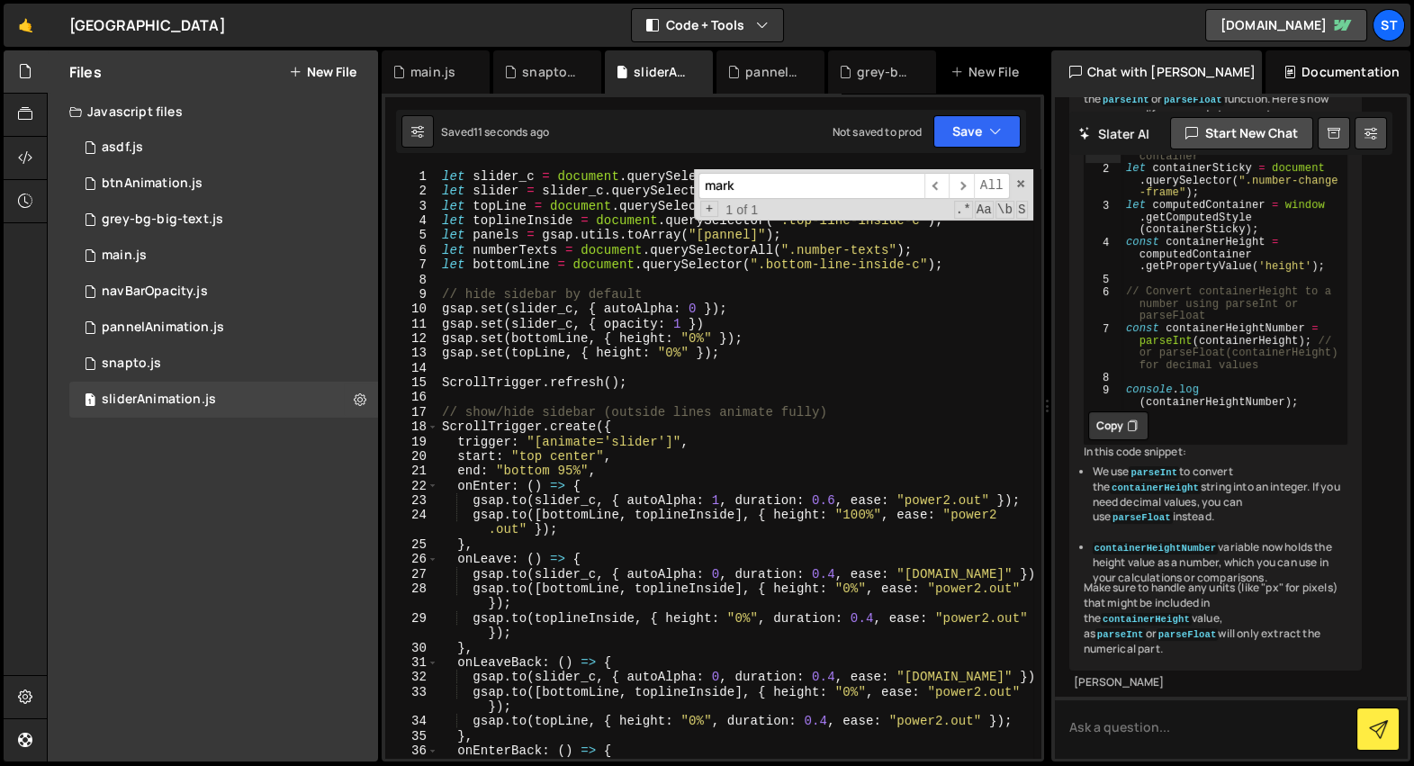
scroll to position [0, 0]
click at [664, 387] on div "let slider_c = document . querySelector ( ".home-number-sidebar" ) ; let slider…" at bounding box center [735, 486] width 595 height 634
type textarea "// ScrollTrigger.refresh();"
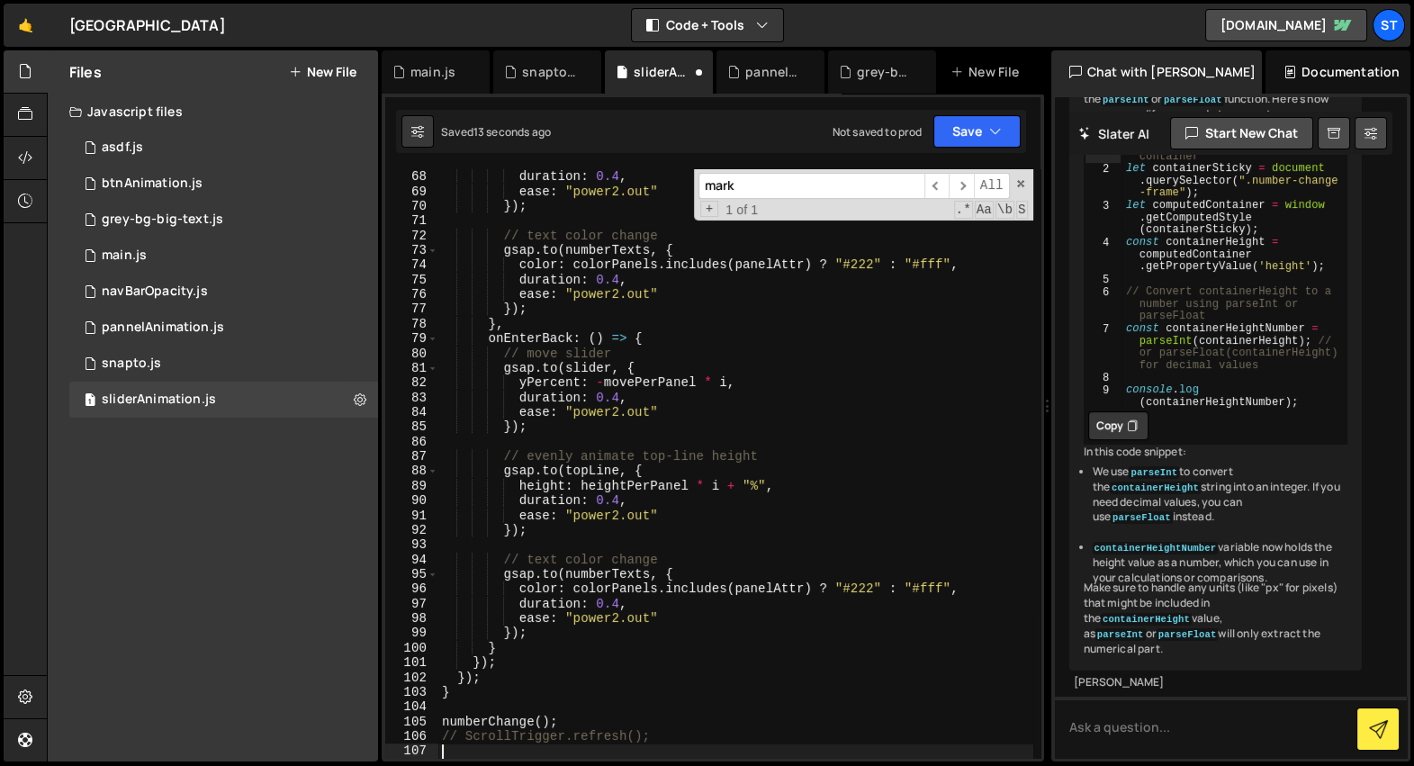
scroll to position [1060, 0]
click at [691, 631] on div "height : heightPerPanel * i + "%" , duration : 0.4 , ease : "power2.out" }) ; /…" at bounding box center [735, 464] width 595 height 619
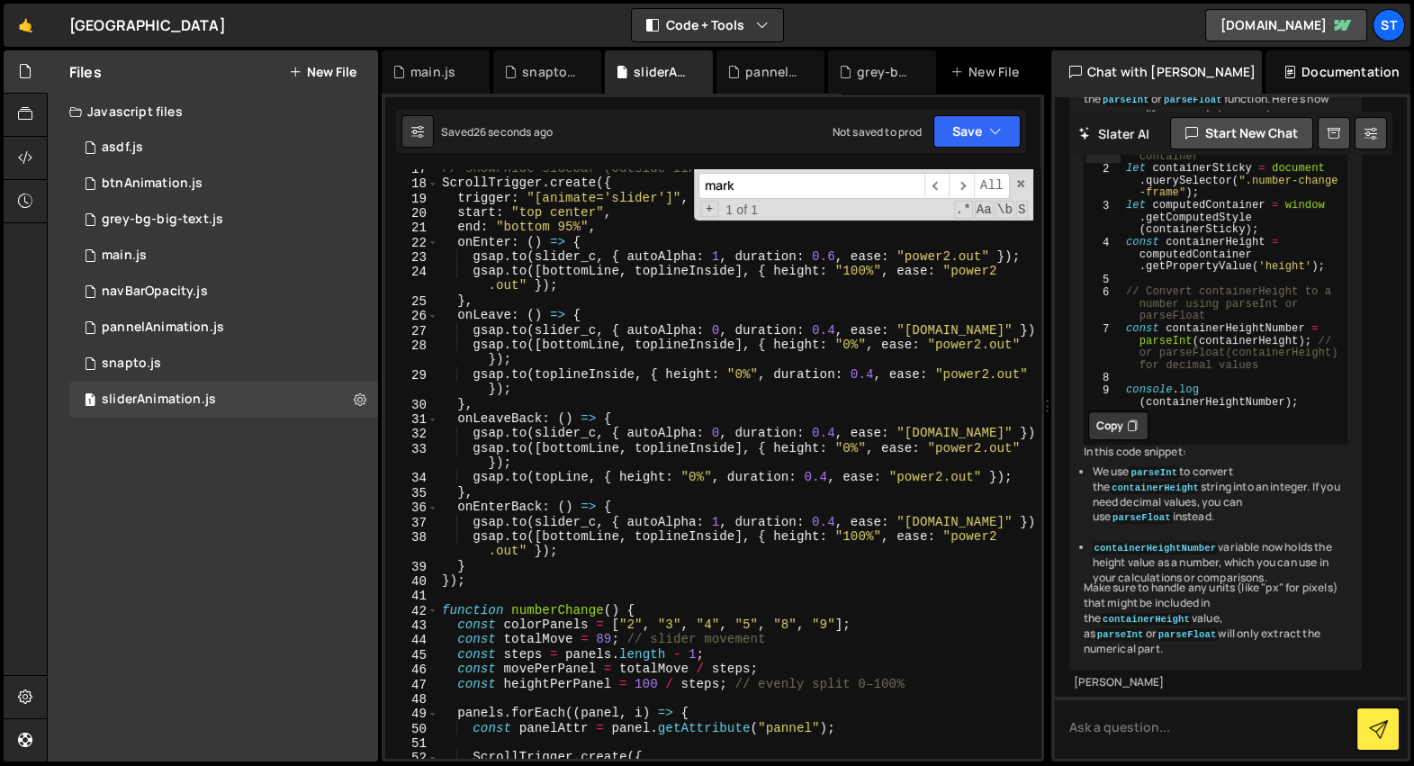
scroll to position [0, 0]
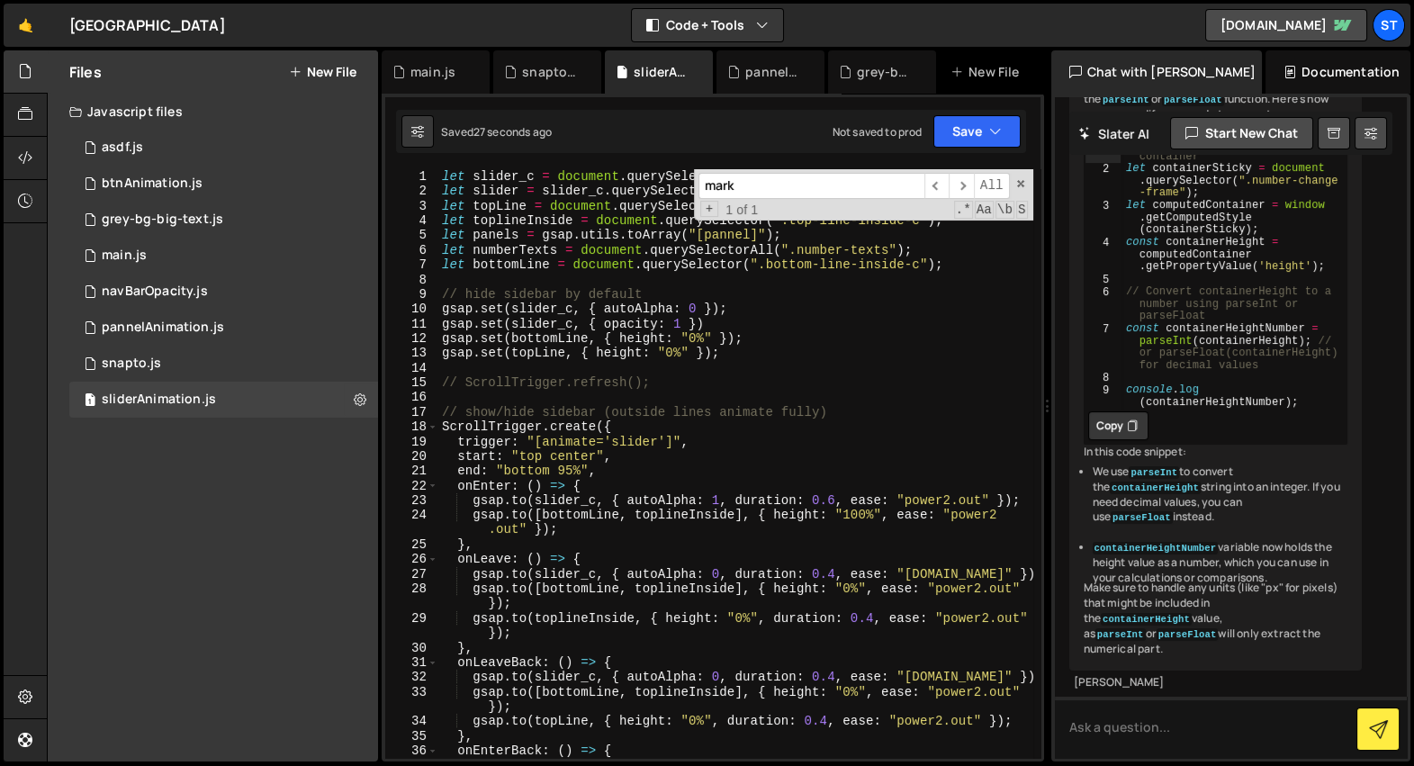
click at [691, 388] on div "let slider_c = document . querySelector ( ".home-number-sidebar" ) ; let slider…" at bounding box center [735, 486] width 595 height 634
type textarea "ScrollTrigger.refresh();"
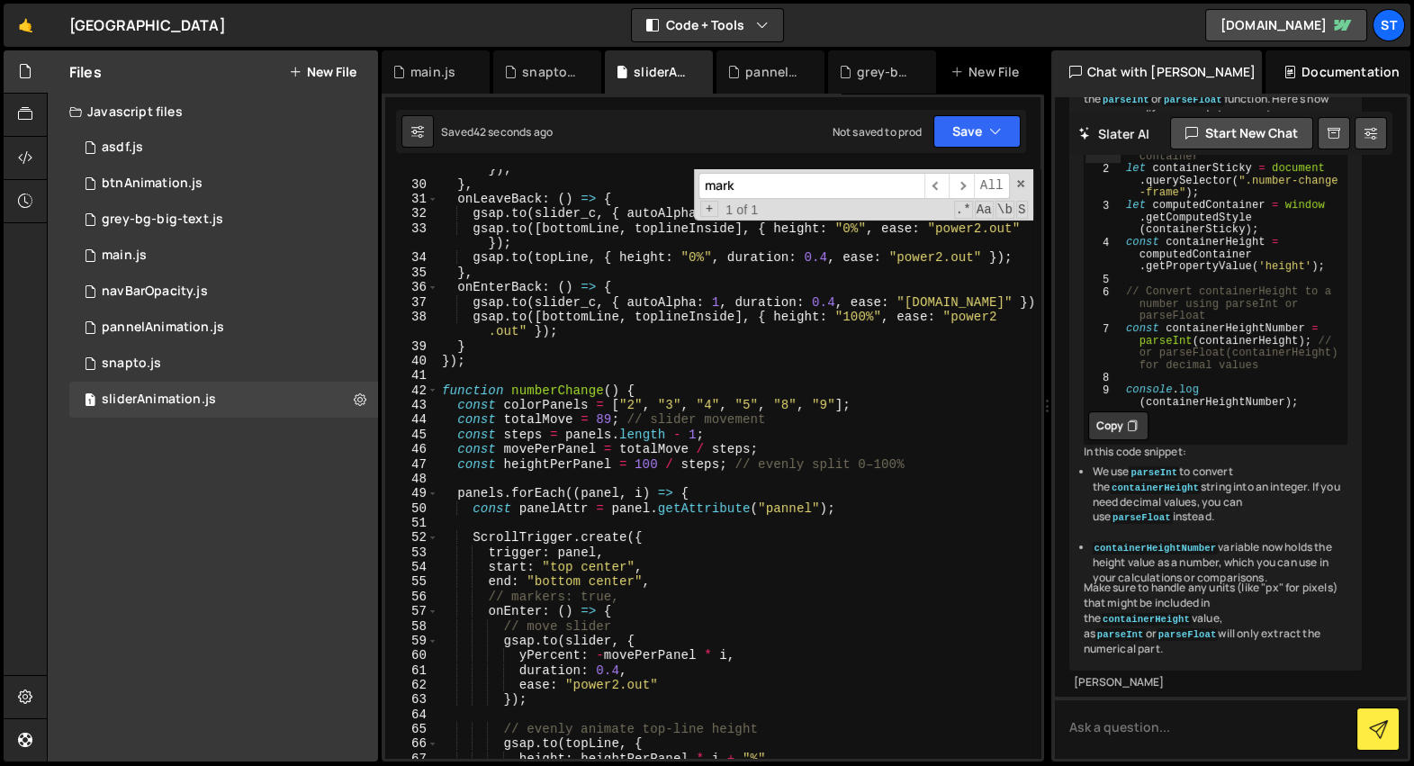
scroll to position [126, 0]
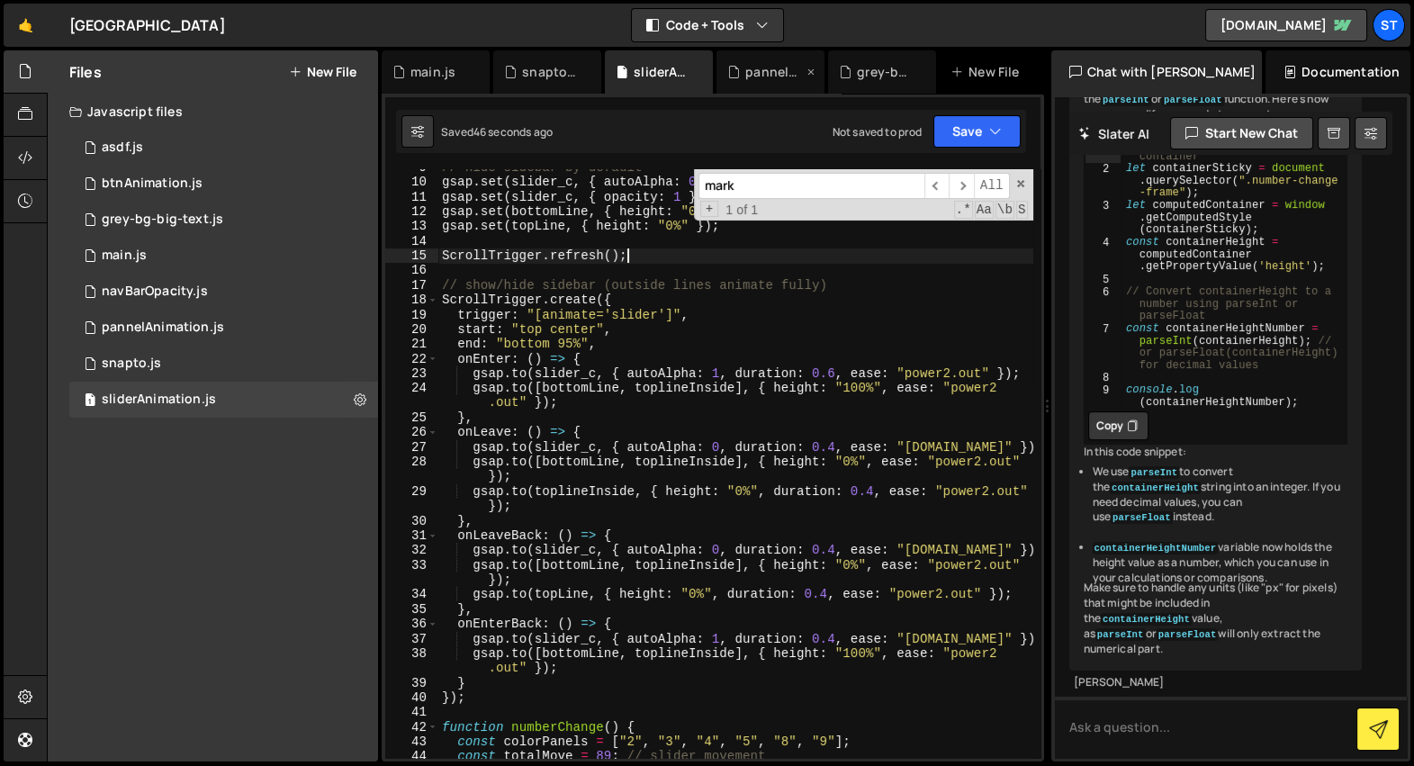
click at [759, 75] on div "pannelAnimation.js" at bounding box center [774, 72] width 58 height 18
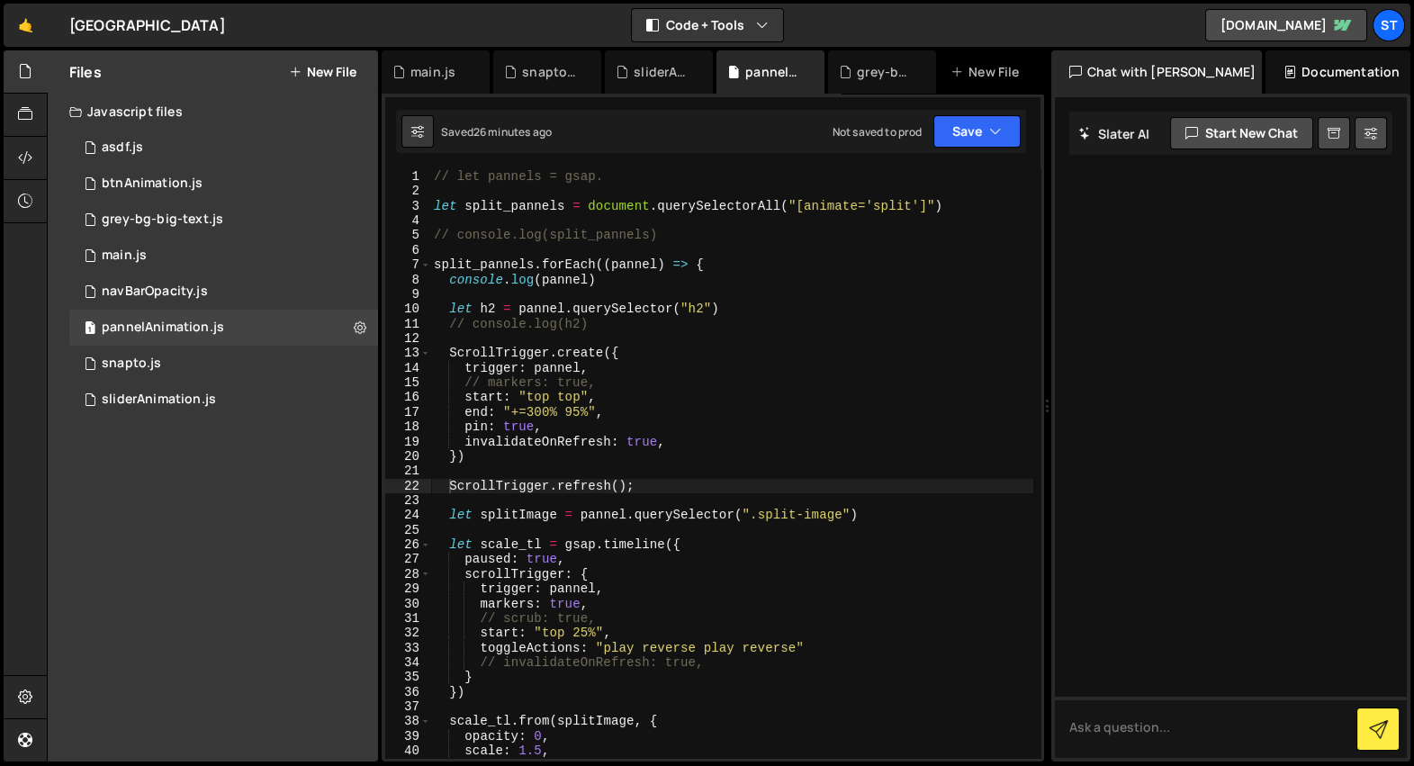
scroll to position [0, 0]
click at [677, 484] on div "// let pannels = gsap. let split_pannels = document . querySelectorAll ( "[anim…" at bounding box center [731, 478] width 603 height 619
type textarea "// ScrollTrigger.refresh();"
click at [876, 68] on div "grey-bg-big-text.js" at bounding box center [886, 72] width 58 height 18
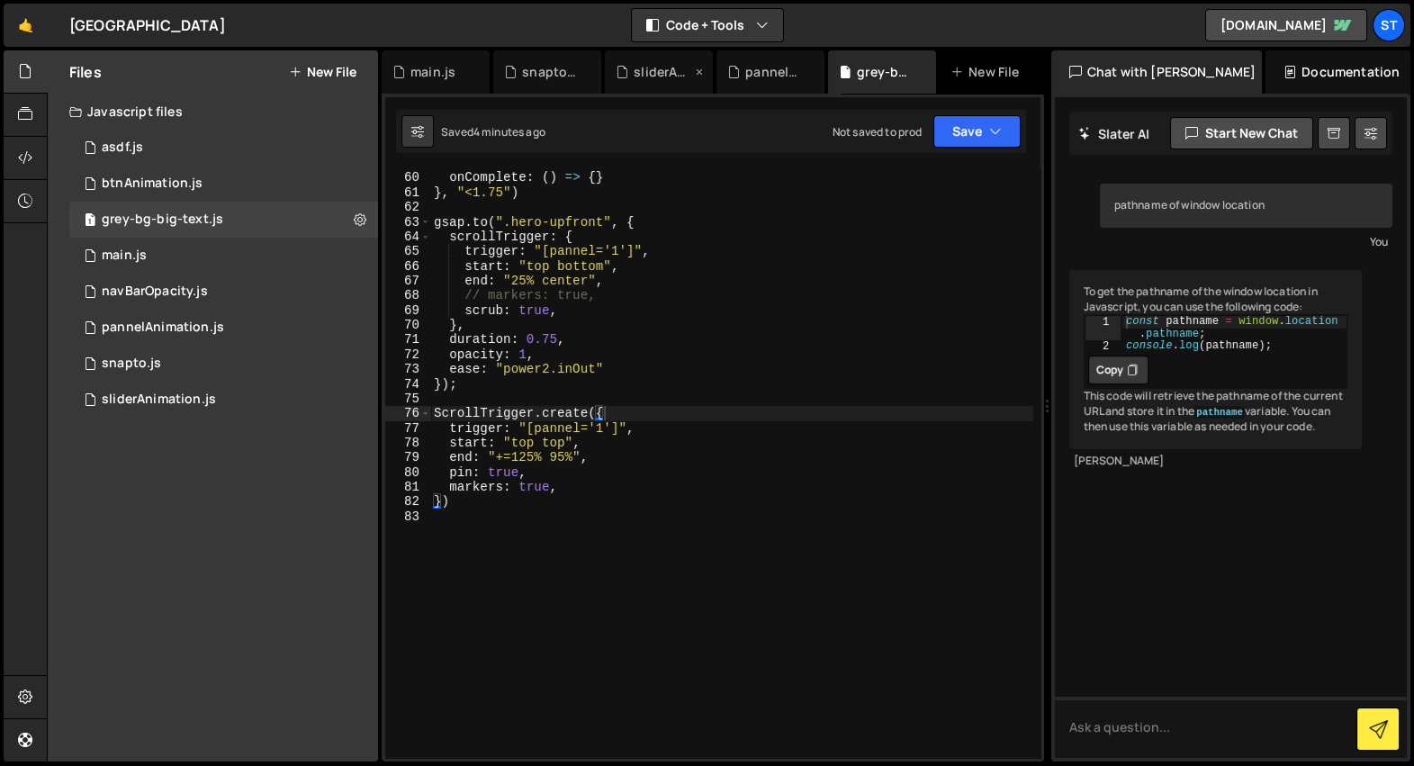
click at [666, 78] on div "sliderAnimation.js" at bounding box center [663, 72] width 58 height 18
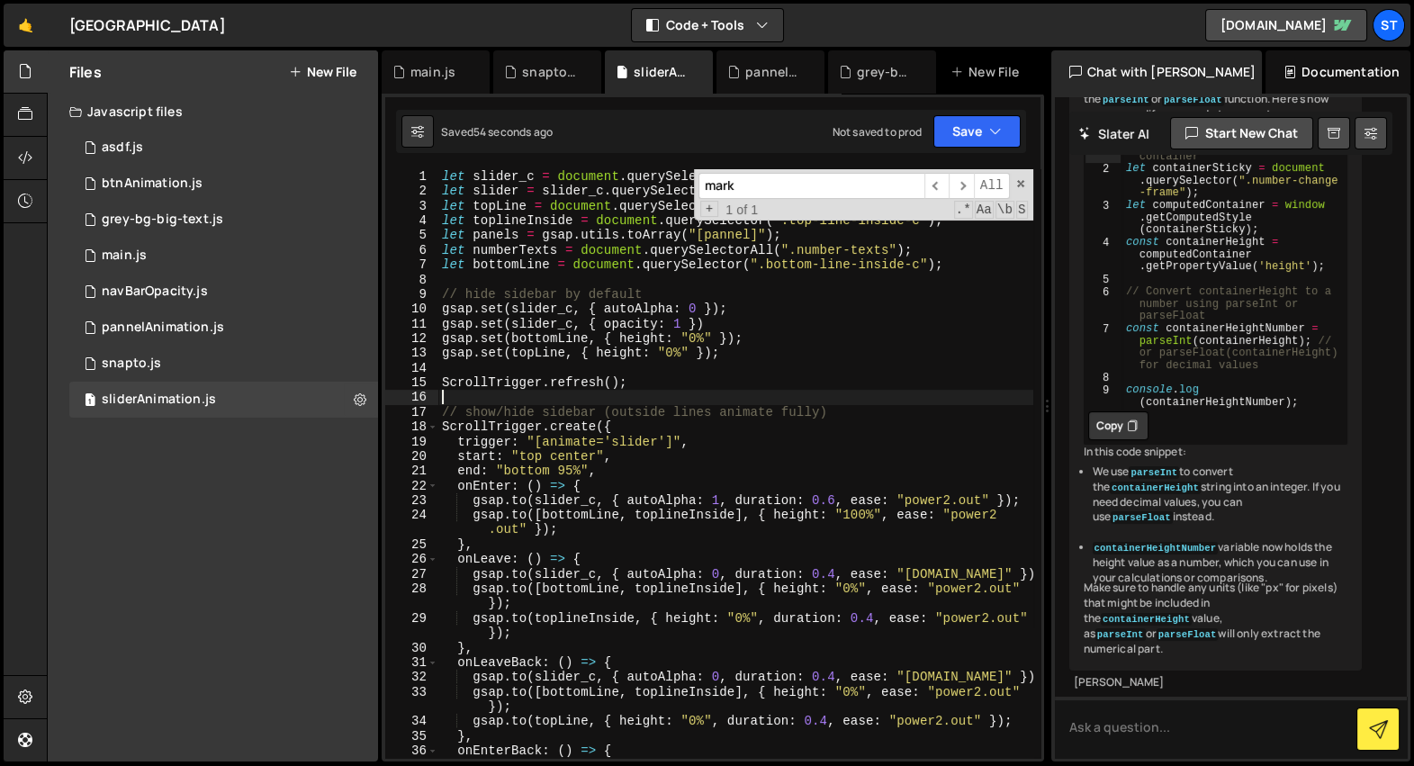
click at [670, 390] on div "let slider_c = document . querySelector ( ".home-number-sidebar" ) ; let slider…" at bounding box center [735, 486] width 595 height 634
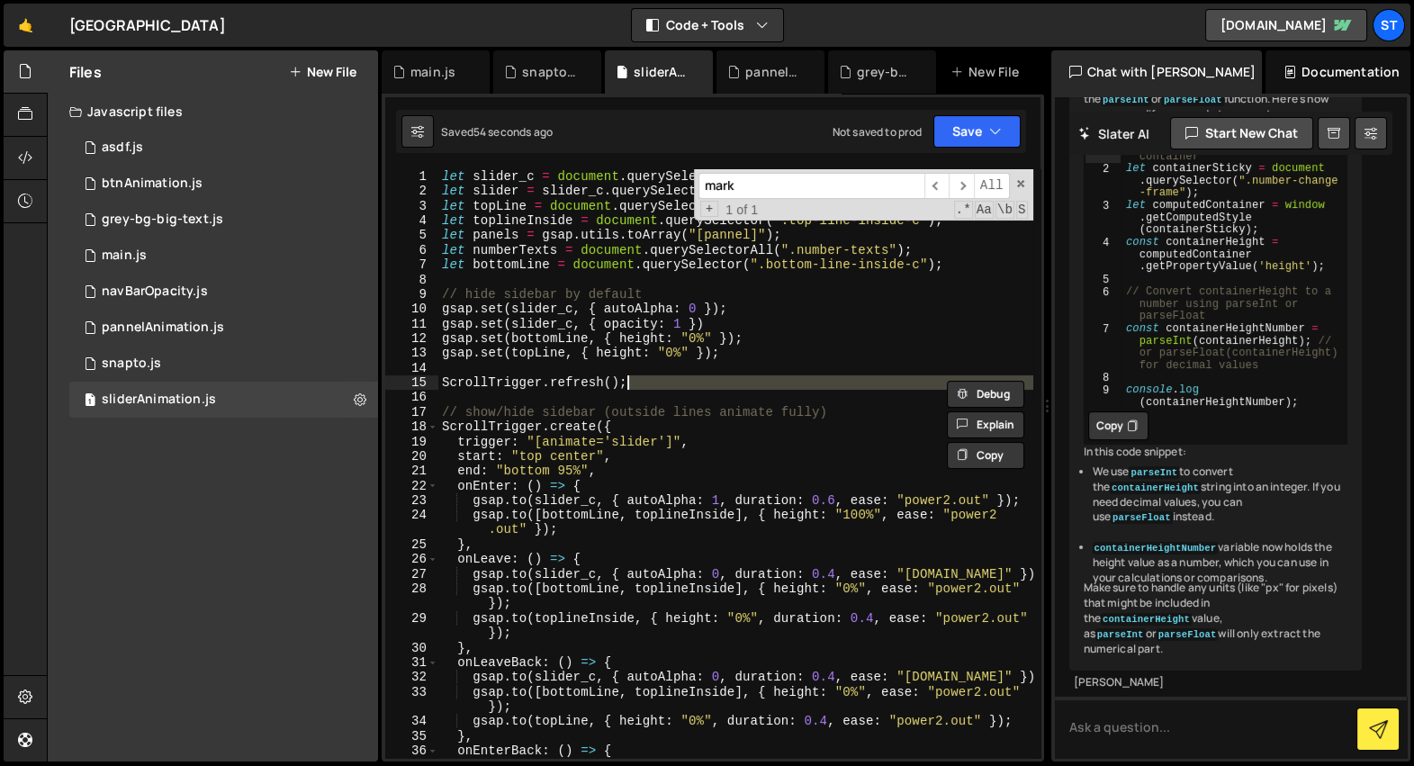
click at [671, 386] on div "let slider_c = document . querySelector ( ".home-number-sidebar" ) ; let slider…" at bounding box center [735, 463] width 595 height 589
type textarea "ScrollTrigger.refresh();"
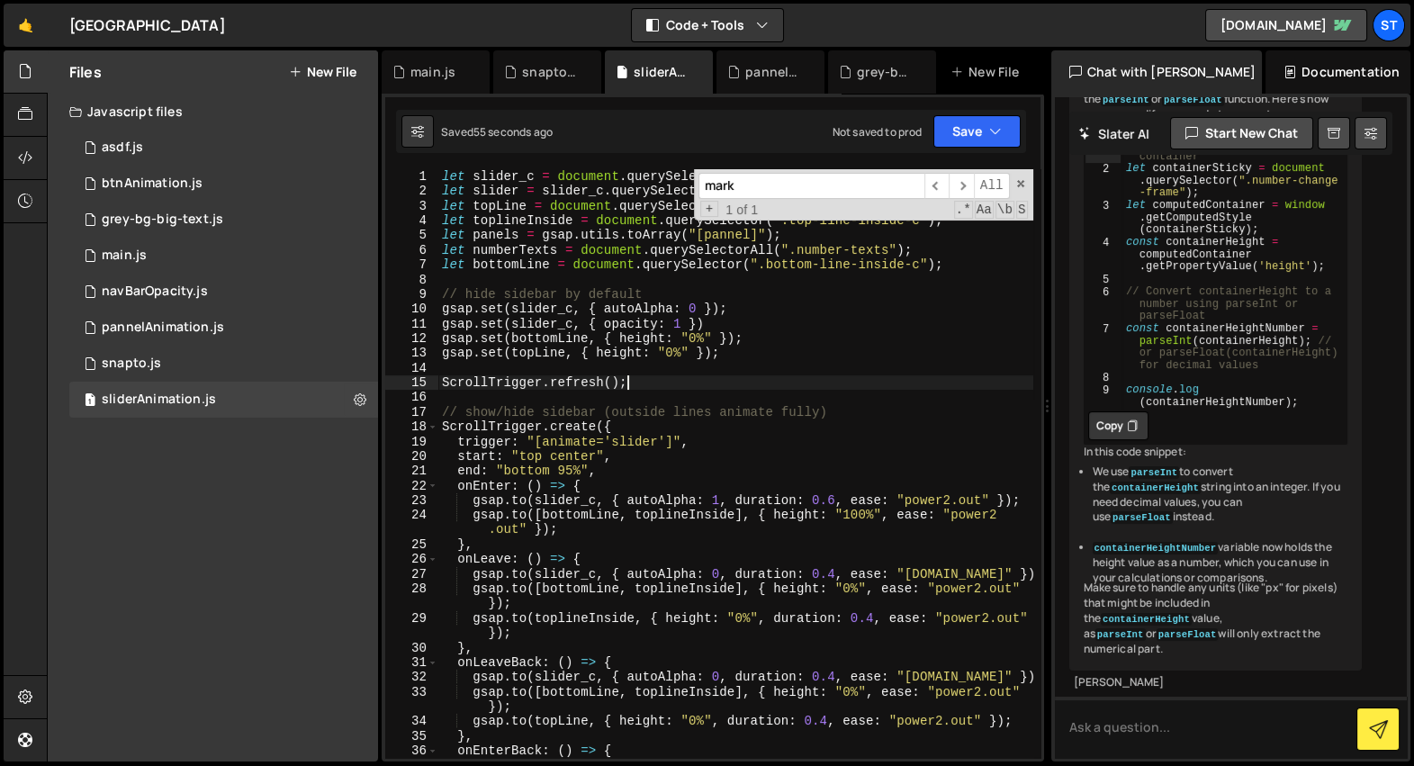
click at [668, 380] on div "let slider_c = document . querySelector ( ".home-number-sidebar" ) ; let slider…" at bounding box center [735, 486] width 595 height 634
click at [763, 76] on div "pannelAnimation.js" at bounding box center [774, 72] width 58 height 18
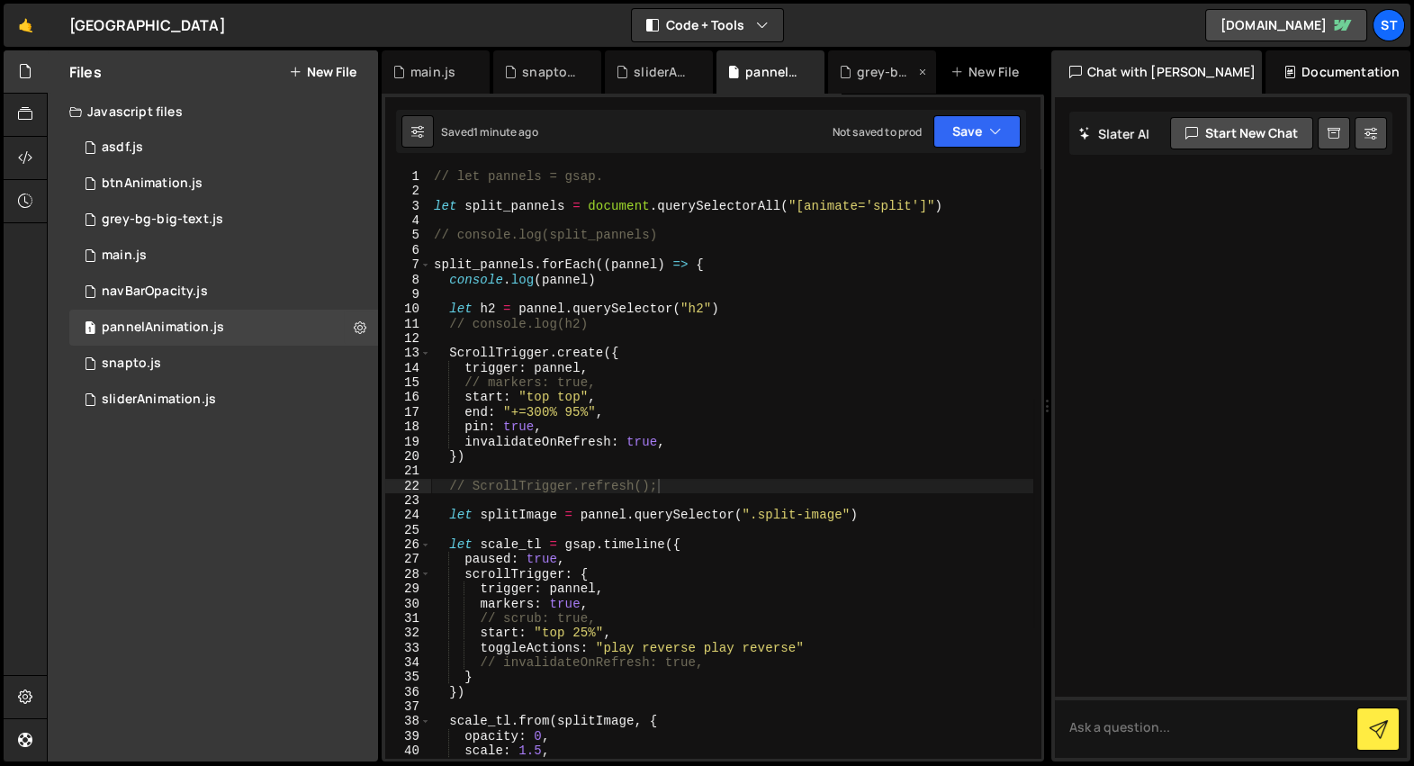
click at [866, 70] on div "grey-bg-big-text.js" at bounding box center [886, 72] width 58 height 18
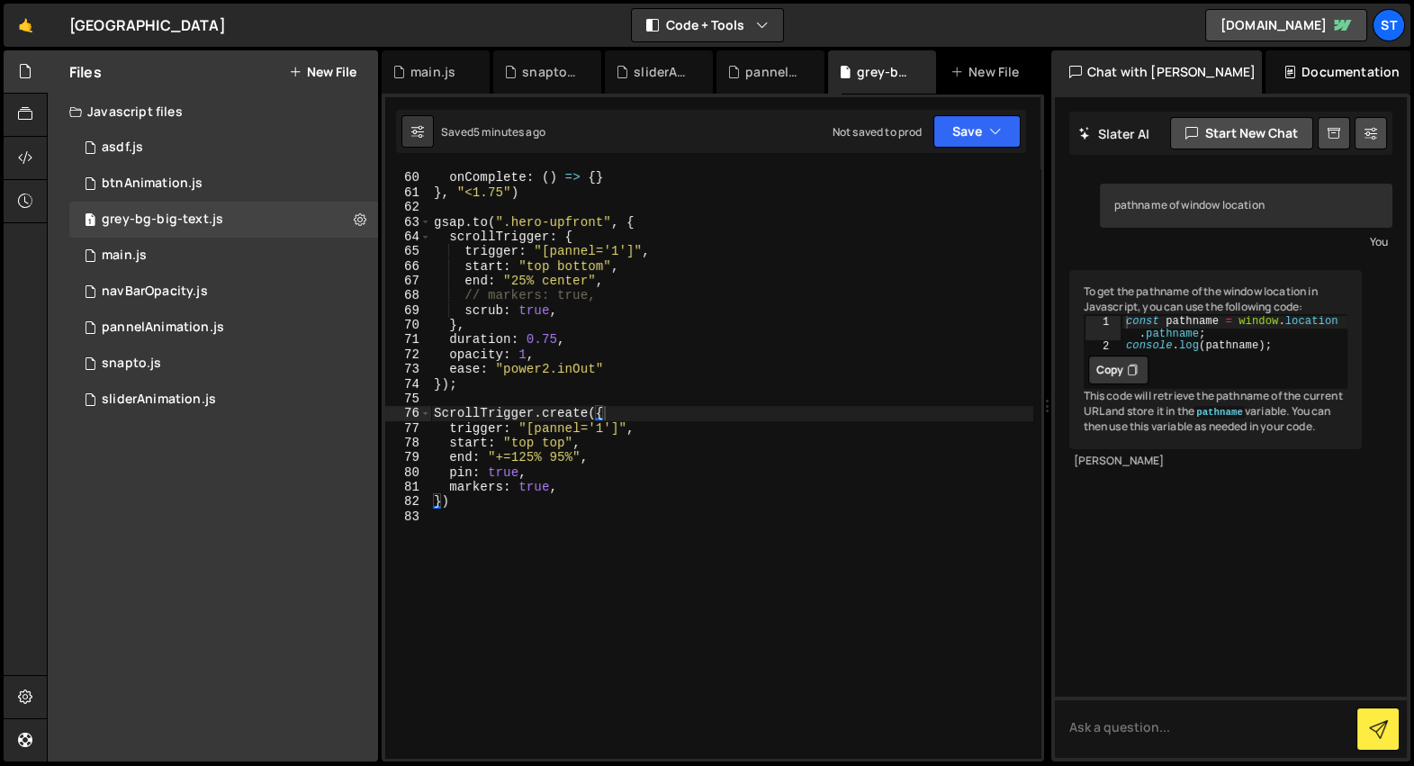
click at [626, 480] on div "} , onComplete : ( ) => { } } , "<1.75" ) gsap . to ( ".hero-upfront" , { scrol…" at bounding box center [731, 465] width 603 height 619
click at [622, 456] on div "} , onComplete : ( ) => { } } , "<1.75" ) gsap . to ( ".hero-upfront" , { scrol…" at bounding box center [731, 465] width 603 height 619
click at [562, 489] on div "} , onComplete : ( ) => { } } , "<1.75" ) gsap . to ( ".hero-upfront" , { scrol…" at bounding box center [731, 465] width 603 height 619
click at [560, 472] on div "} , onComplete : ( ) => { } } , "<1.75" ) gsap . to ( ".hero-upfront" , { scrol…" at bounding box center [731, 465] width 603 height 619
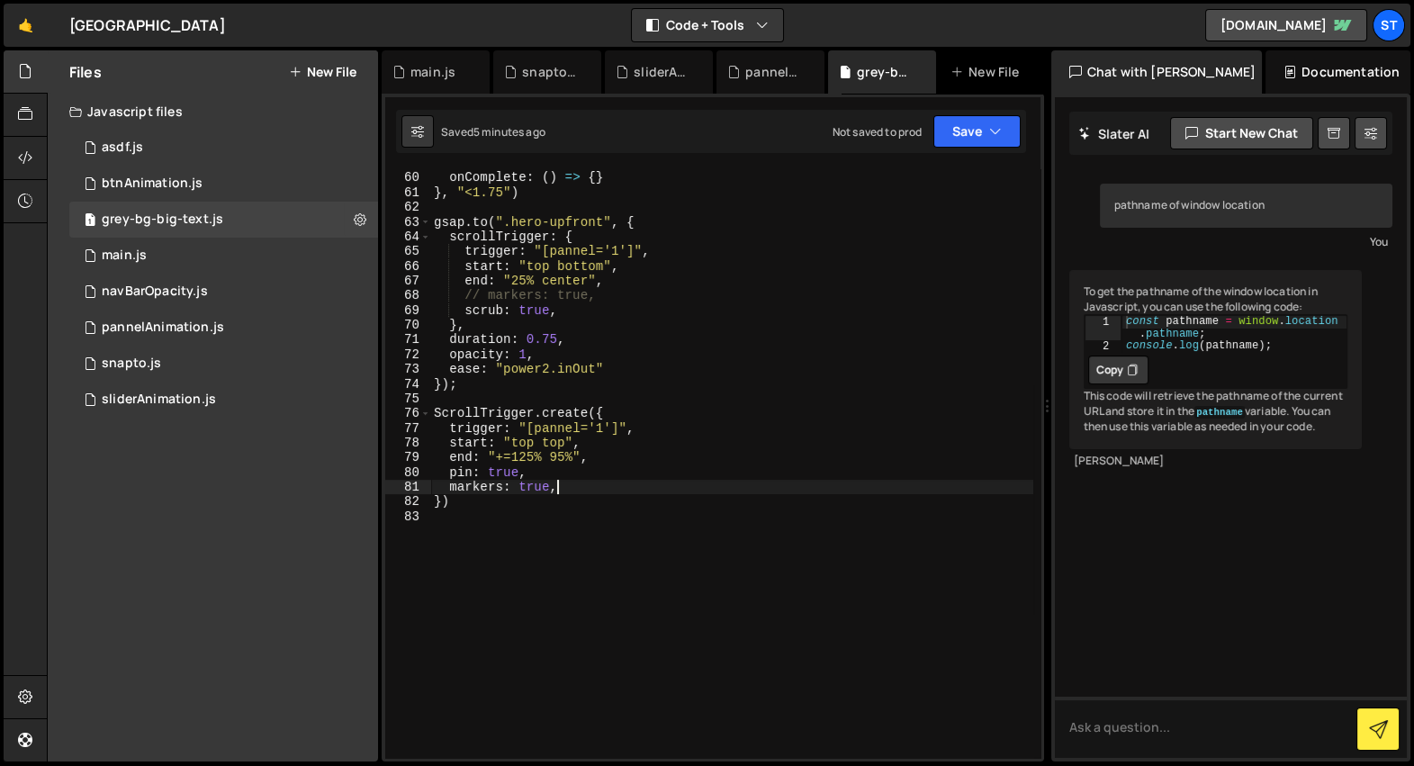
type textarea "pin: true,"
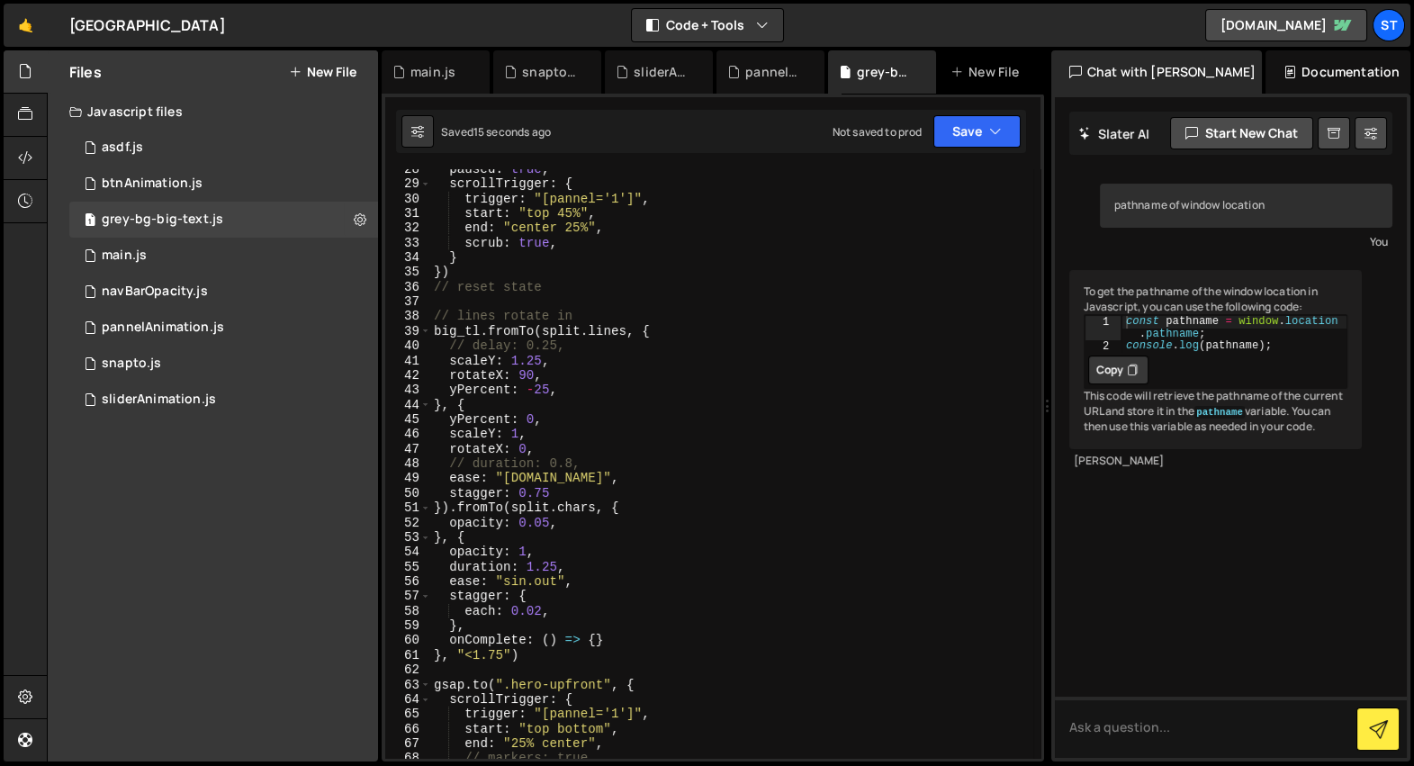
scroll to position [71, 0]
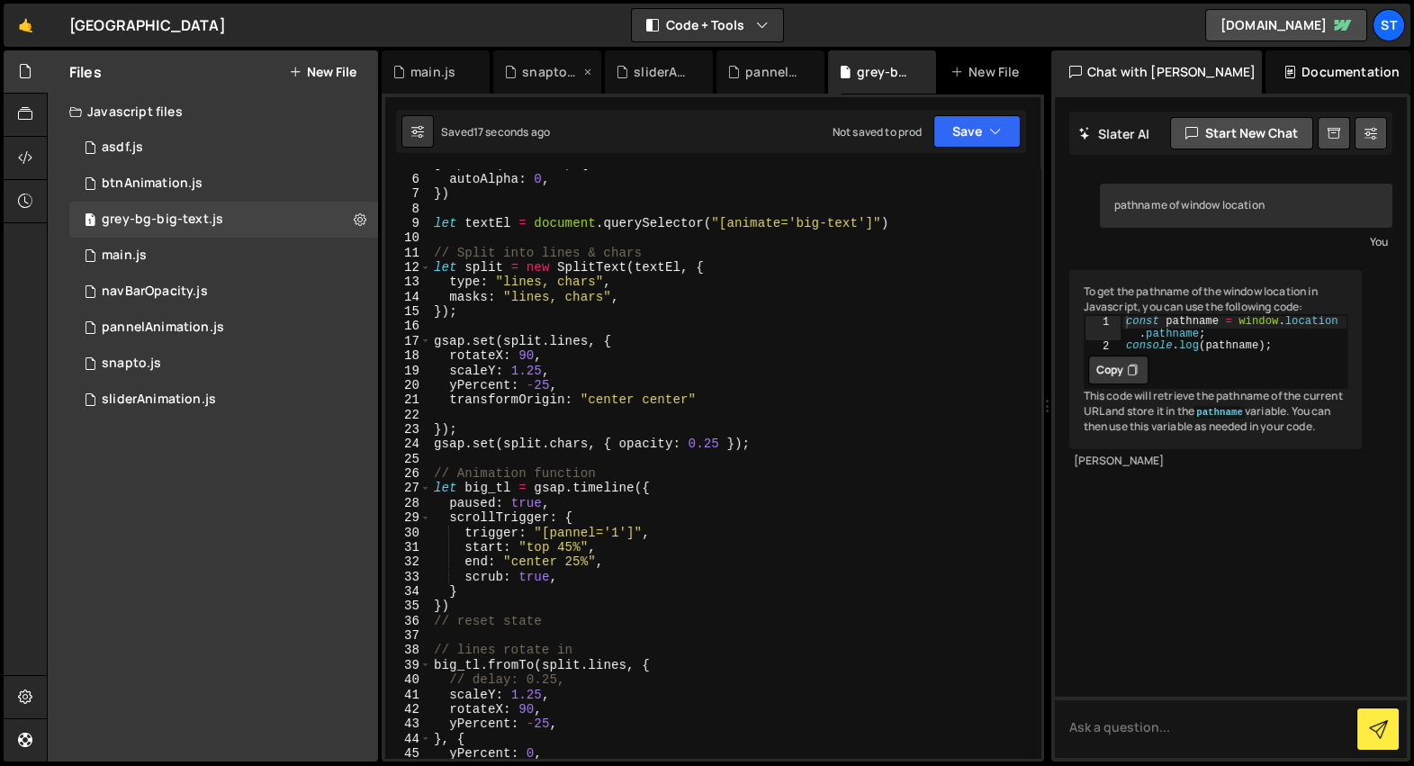
click at [548, 81] on div "snapto.js" at bounding box center [547, 71] width 108 height 43
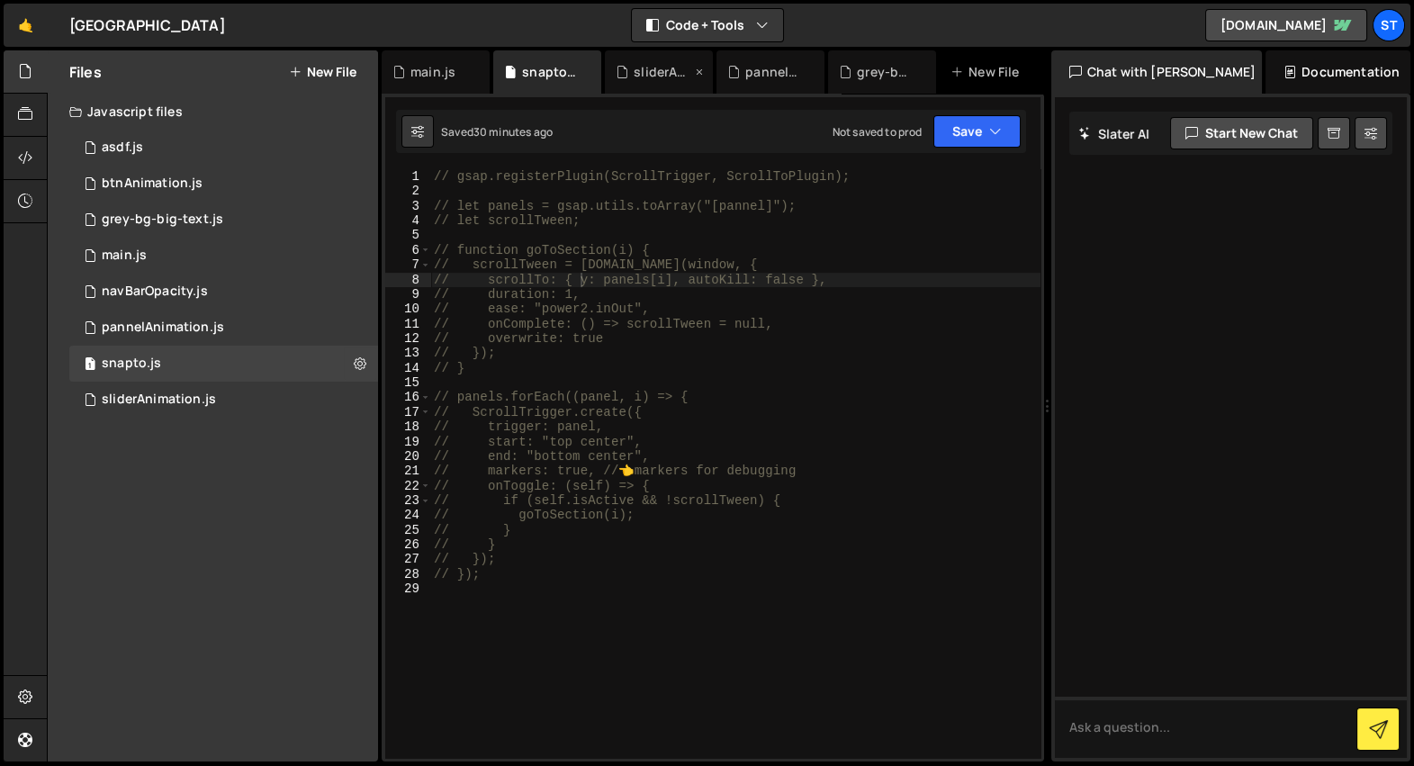
click at [654, 72] on div "sliderAnimation.js" at bounding box center [663, 72] width 58 height 18
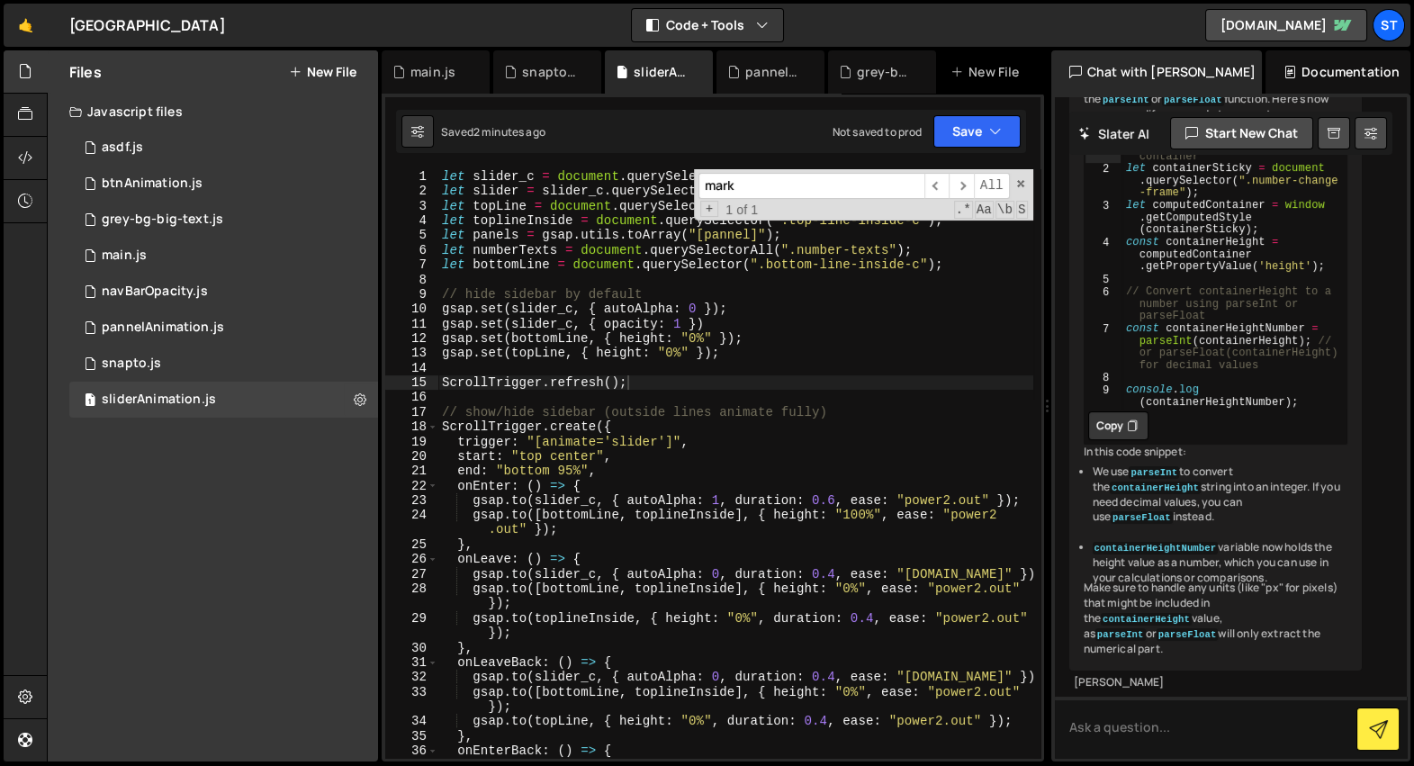
scroll to position [1139, 0]
click at [658, 385] on div "let slider_c = document . querySelector ( ".home-number-sidebar" ) ; let slider…" at bounding box center [735, 486] width 595 height 634
click at [755, 73] on div "pannelAnimation.js" at bounding box center [774, 72] width 58 height 18
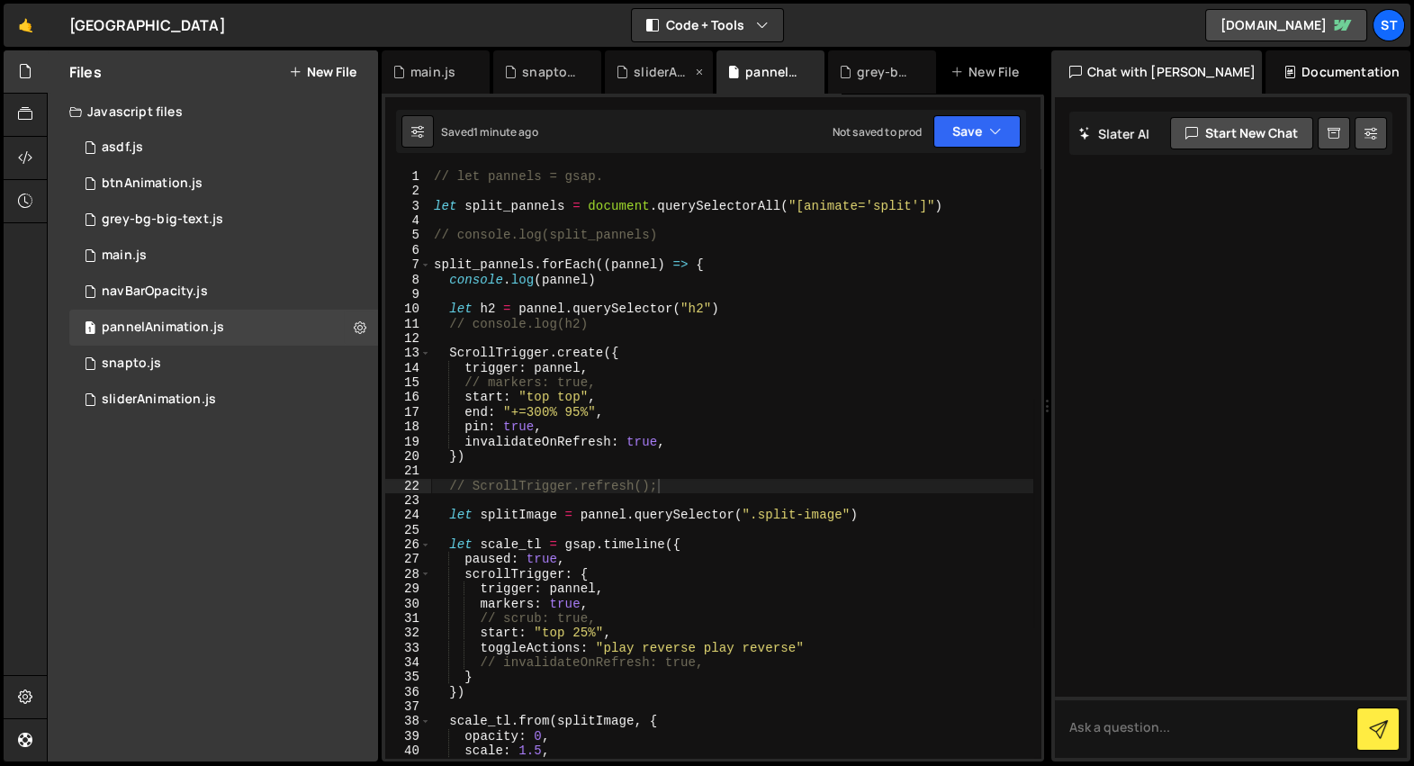
click at [623, 81] on div "sliderAnimation.js" at bounding box center [659, 71] width 108 height 43
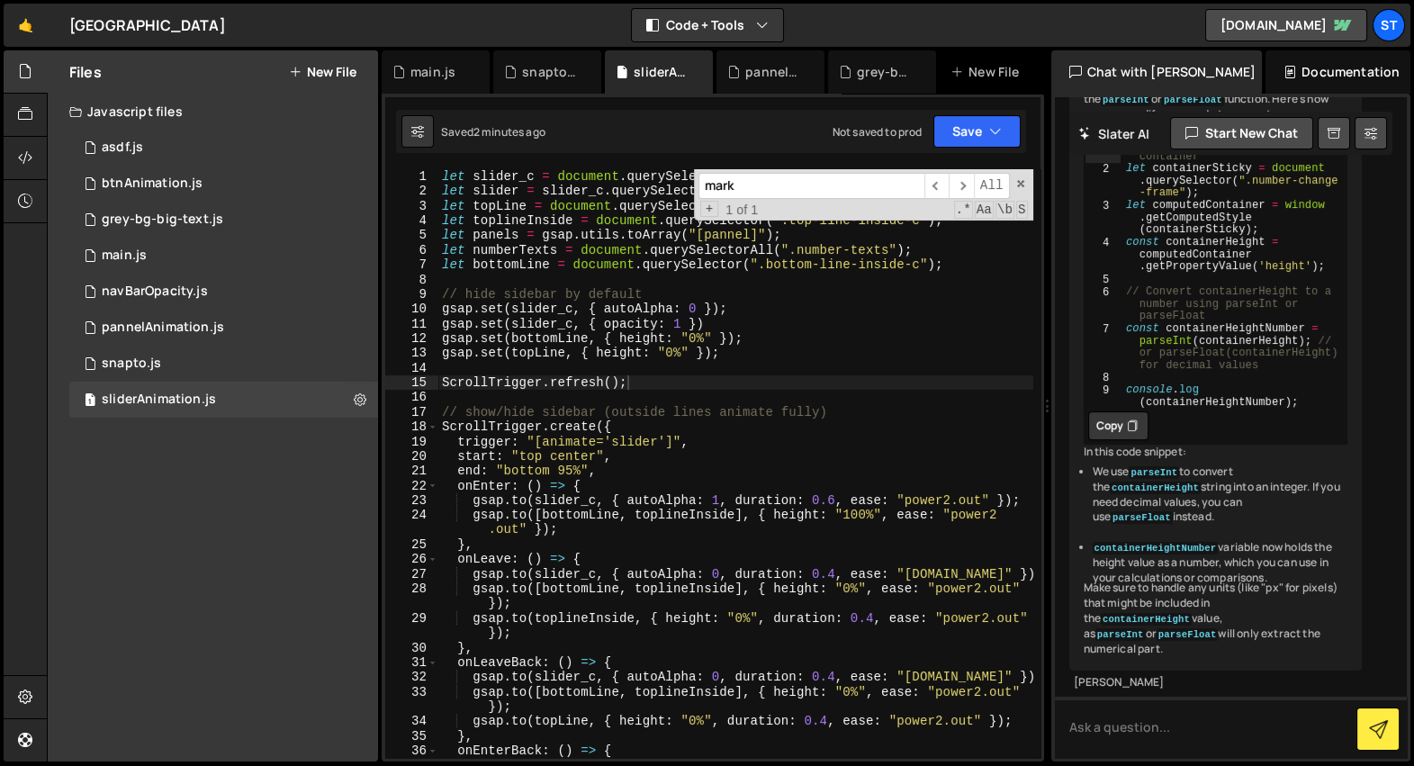
scroll to position [1139, 0]
click at [661, 370] on div "let slider_c = document . querySelector ( ".home-number-sidebar" ) ; let slider…" at bounding box center [735, 486] width 595 height 634
click at [657, 384] on div "let slider_c = document . querySelector ( ".home-number-sidebar" ) ; let slider…" at bounding box center [735, 486] width 595 height 634
type textarea "ScrollTrigger.refresh();"
click at [749, 75] on div "pannelAnimation.js" at bounding box center [774, 72] width 58 height 18
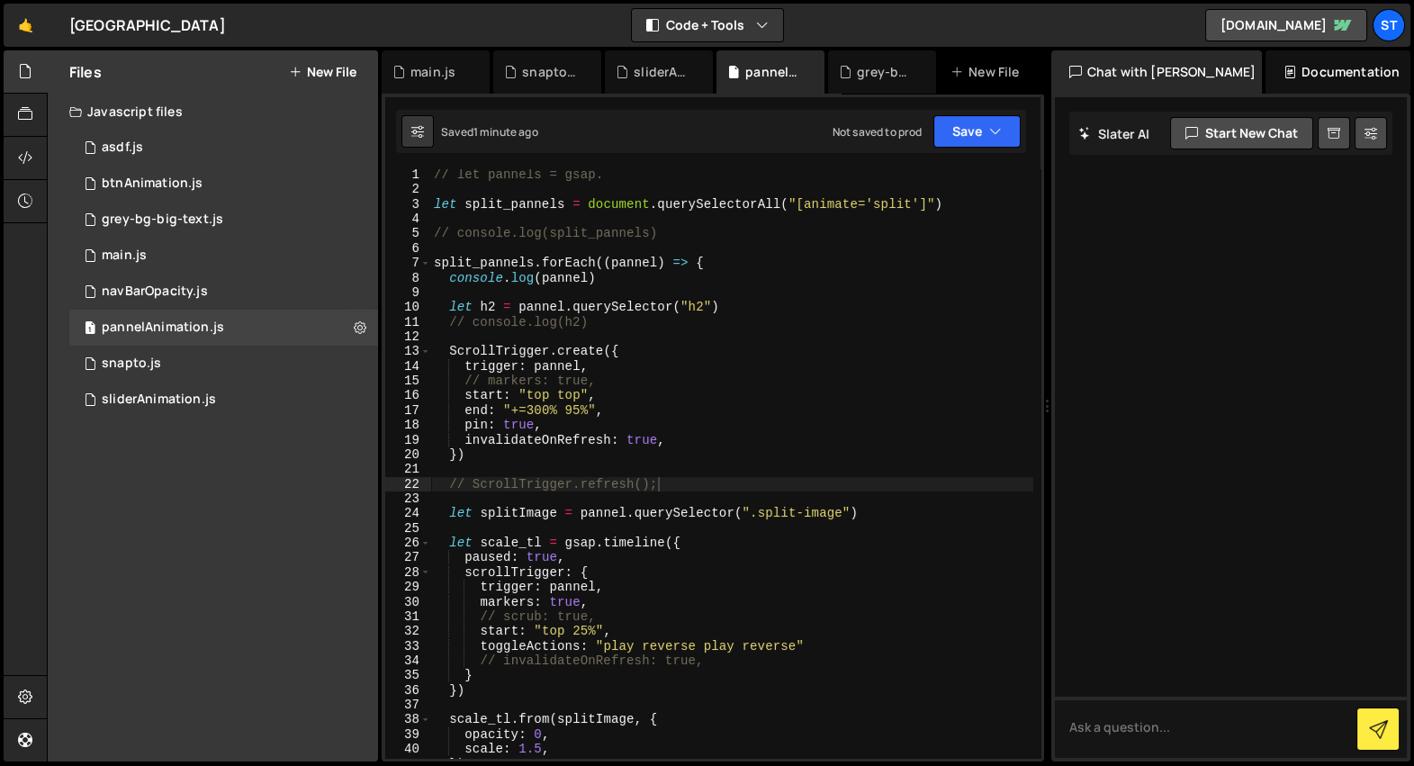
scroll to position [1, 0]
click at [670, 479] on div "// let pannels = gsap. let split_pannels = document . querySelectorAll ( "[anim…" at bounding box center [731, 476] width 603 height 619
type textarea "ScrollTrigger.refresh();"
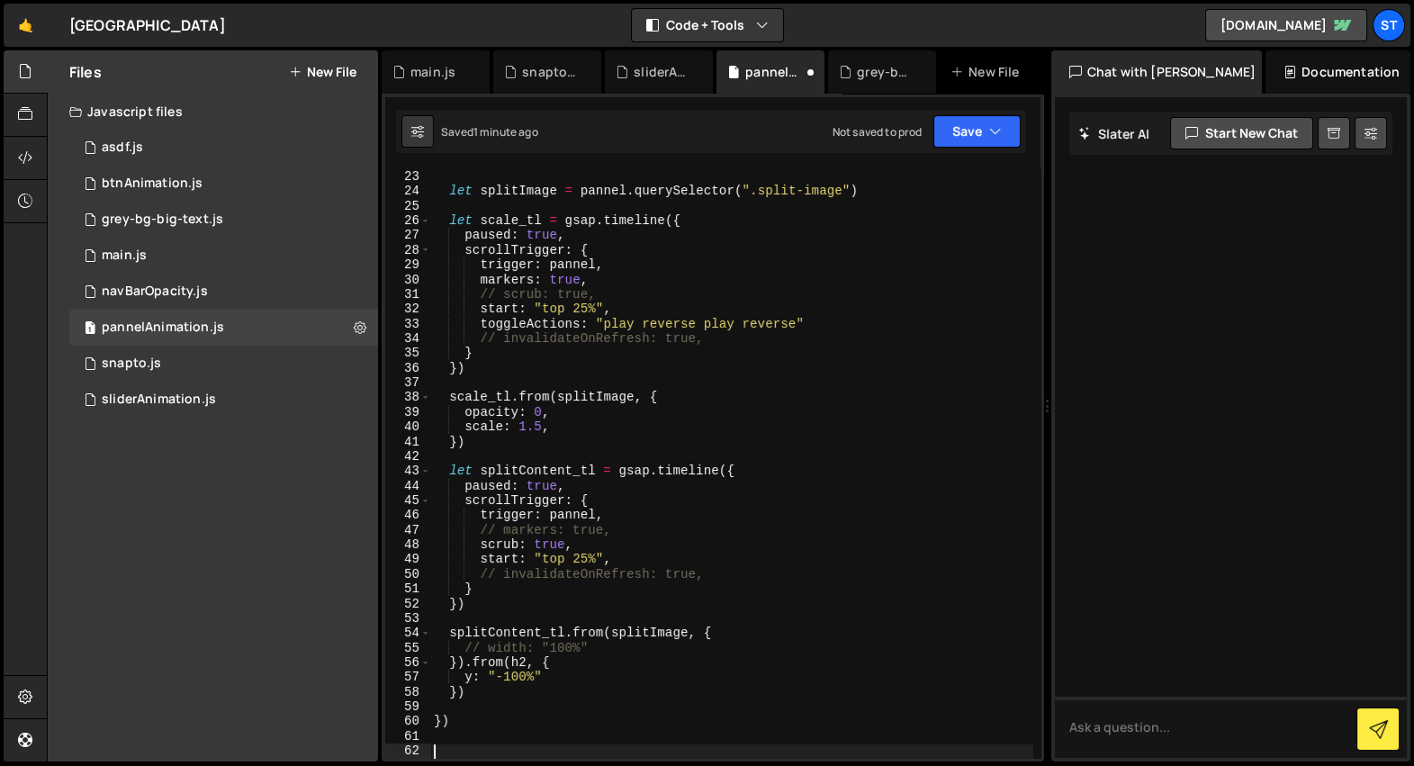
scroll to position [323, 0]
paste textarea "ScrollTrigger.refresh();"
click at [783, 565] on div "ScrollTrigger . refresh ( ) ; let splitImage = pannel . querySelector ( ".split…" at bounding box center [731, 464] width 603 height 619
click at [776, 574] on div "ScrollTrigger . refresh ( ) ; let splitImage = pannel . querySelector ( ".split…" at bounding box center [731, 464] width 603 height 619
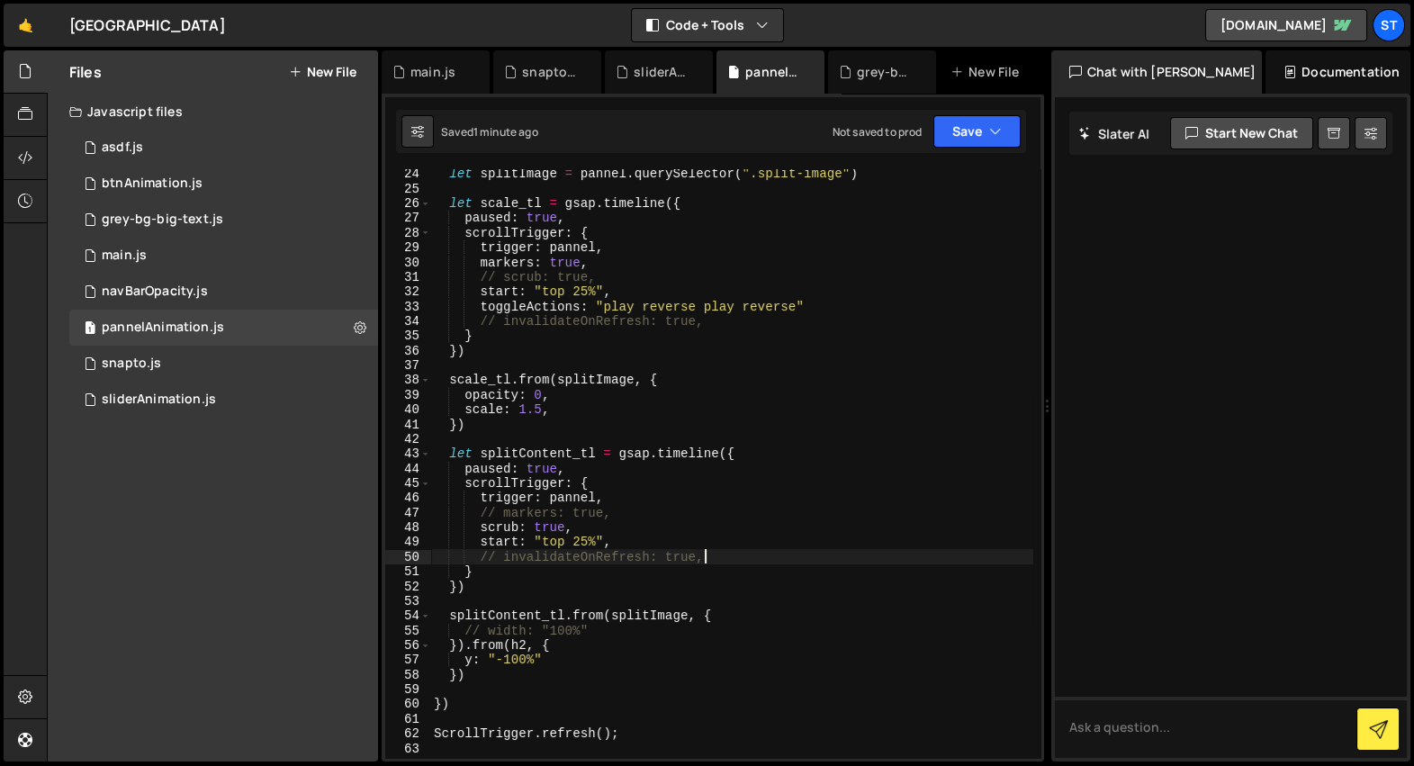
scroll to position [428, 0]
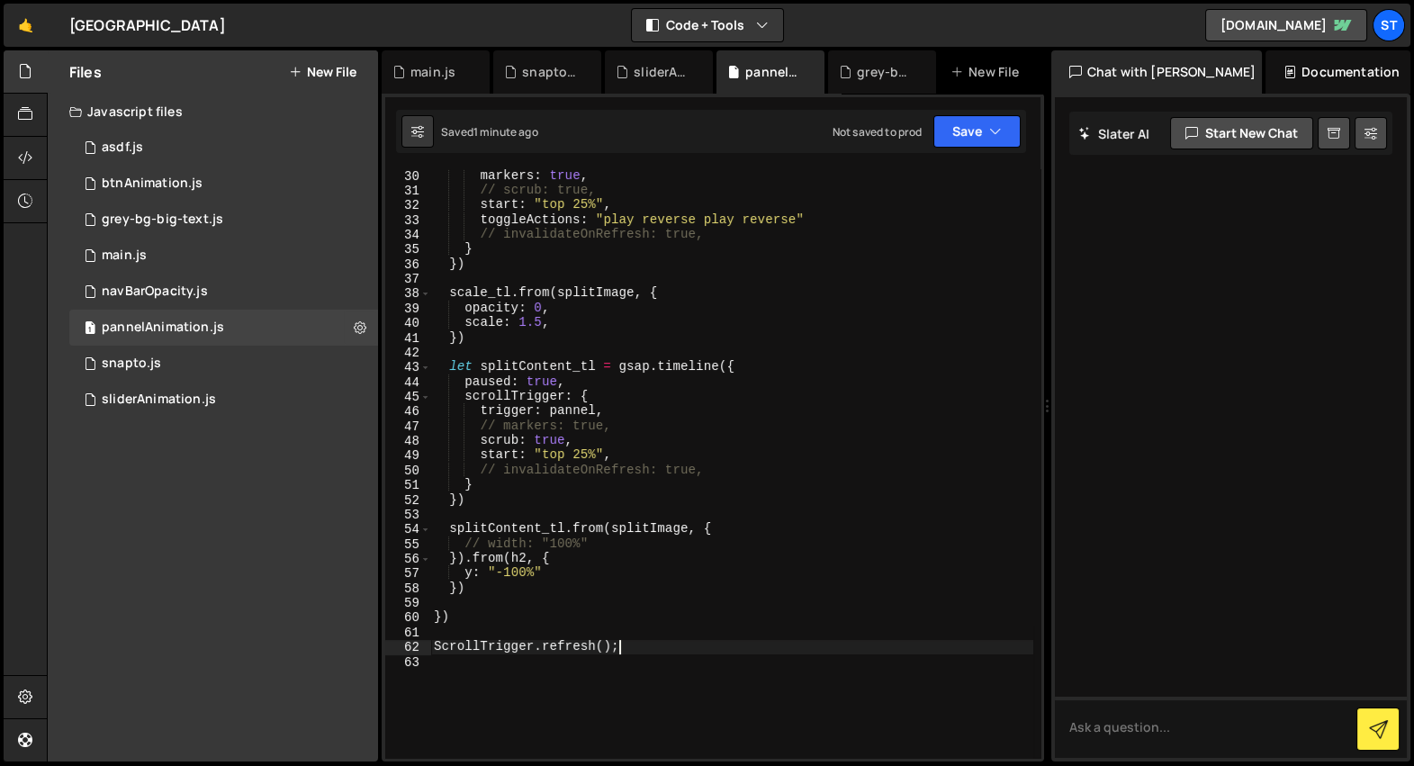
click at [649, 648] on div "markers : true , // scrub: true, start : "top 25%" , toggleActions : "play reve…" at bounding box center [731, 477] width 603 height 619
click at [754, 646] on div "markers : true , // scrub: true, start : "top 25%" , toggleActions : "play reve…" at bounding box center [731, 477] width 603 height 619
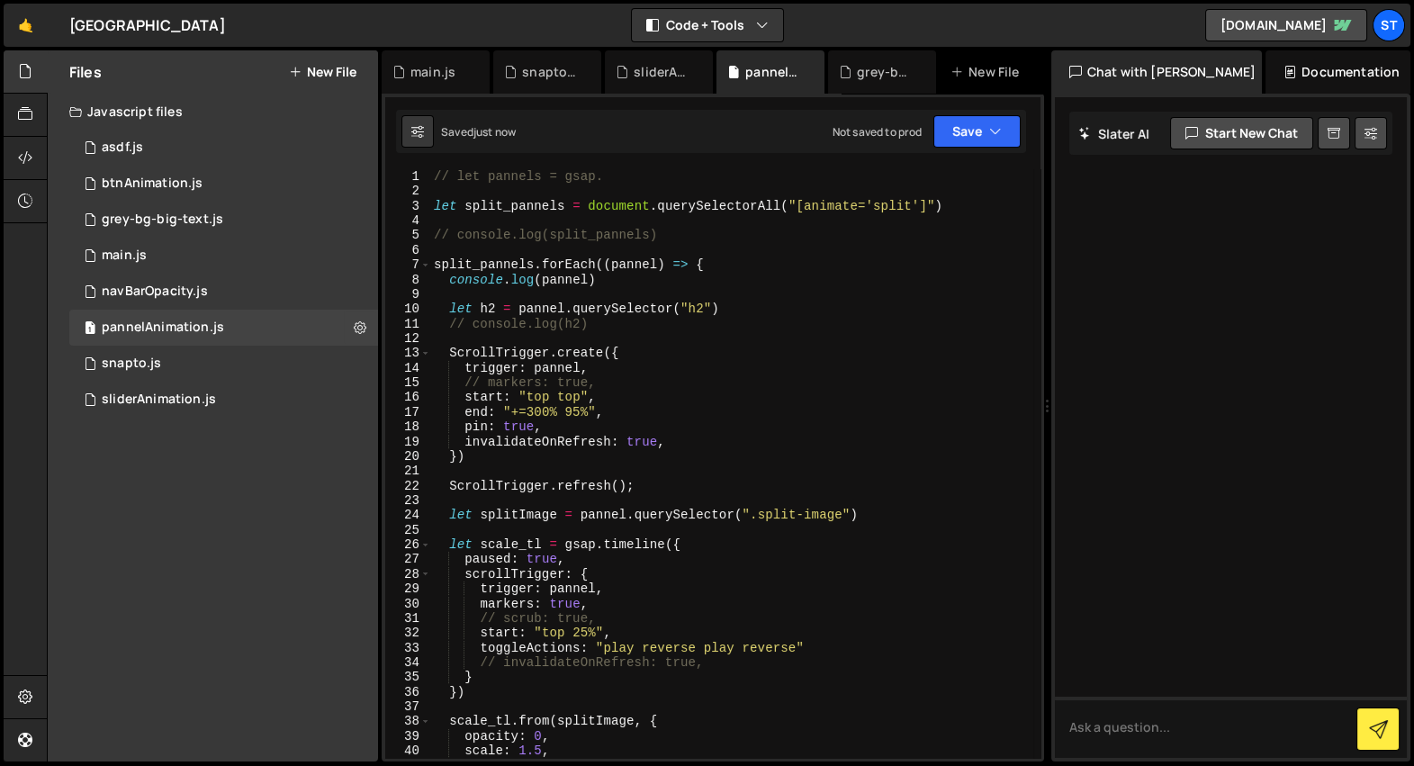
scroll to position [0, 0]
click at [674, 483] on div "// let pannels = gsap. let split_pannels = document . querySelectorAll ( "[anim…" at bounding box center [731, 478] width 603 height 619
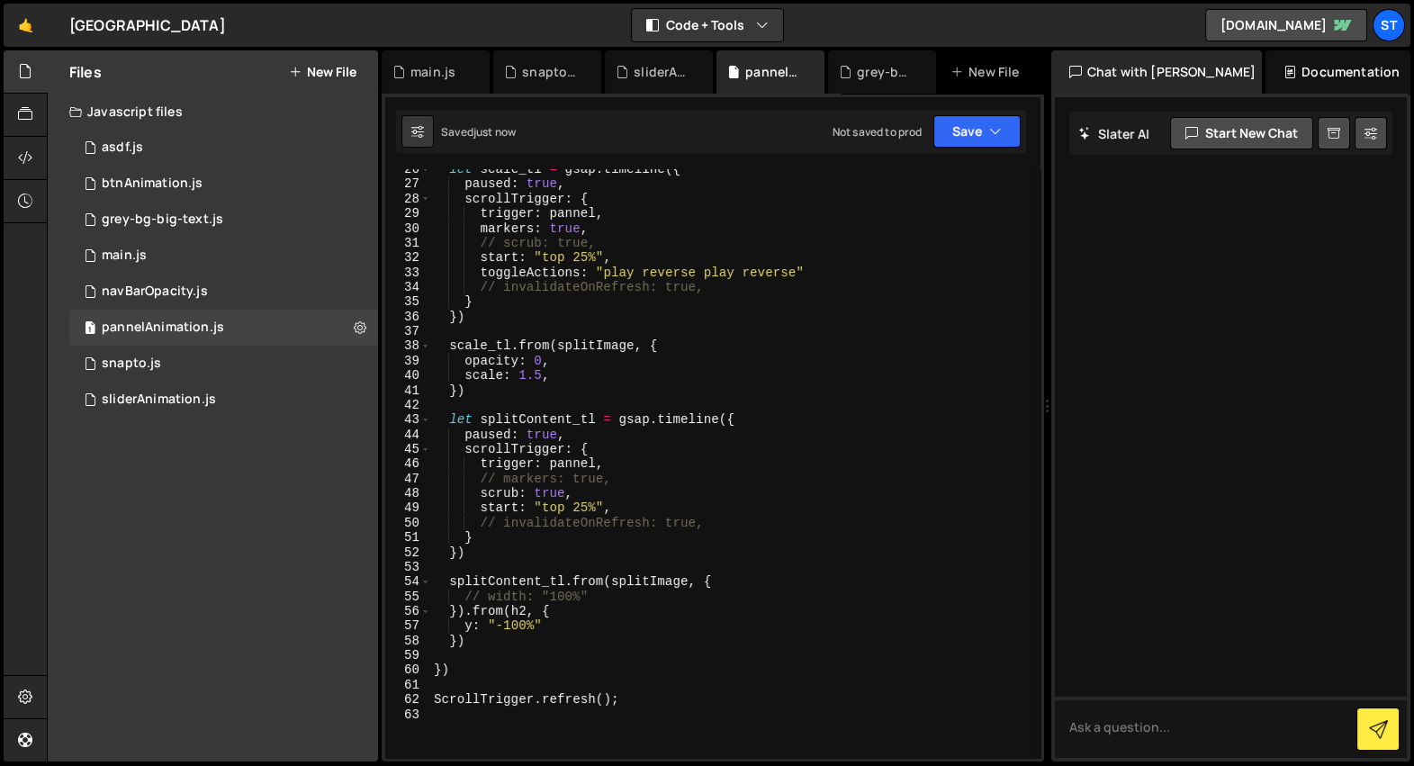
scroll to position [375, 0]
click at [732, 290] on div "let scale_tl = gsap . timeline ({ paused : true , scrollTrigger : { trigger : p…" at bounding box center [731, 471] width 603 height 619
click at [722, 521] on div "let scale_tl = gsap . timeline ({ paused : true , scrollTrigger : { trigger : p…" at bounding box center [731, 469] width 603 height 619
click at [678, 501] on div "let scale_tl = gsap . timeline ({ paused : true , scrollTrigger : { trigger : p…" at bounding box center [731, 469] width 603 height 619
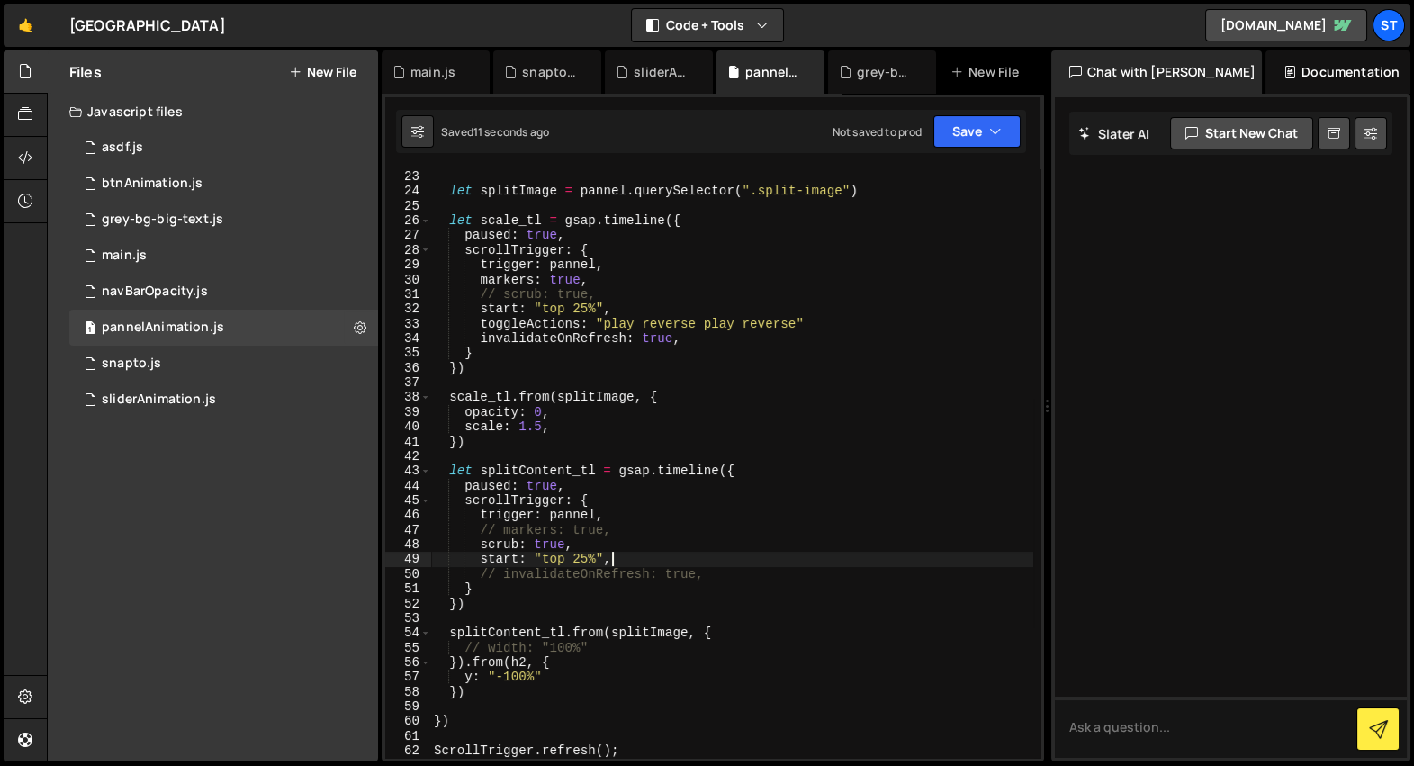
scroll to position [324, 0]
click at [837, 325] on div "let splitImage = pannel . querySelector ( ".split-image" ) let scale_tl = gsap …" at bounding box center [731, 478] width 603 height 619
click at [765, 575] on div "let splitImage = pannel . querySelector ( ".split-image" ) let scale_tl = gsap …" at bounding box center [731, 478] width 603 height 619
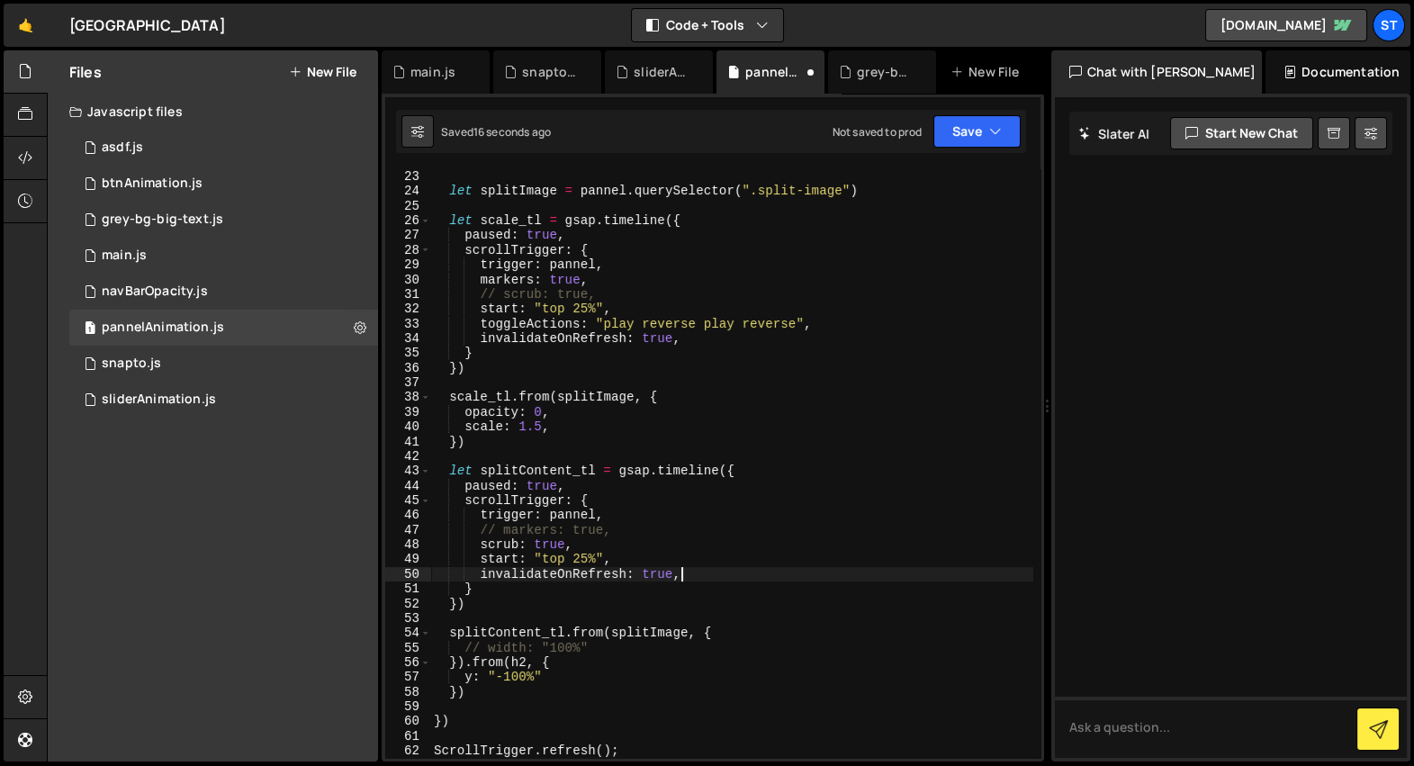
click at [717, 342] on div "let splitImage = pannel . querySelector ( ".split-image" ) let scale_tl = gsap …" at bounding box center [731, 478] width 603 height 619
click at [714, 571] on div "let splitImage = pannel . querySelector ( ".split-image" ) let scale_tl = gsap …" at bounding box center [731, 478] width 603 height 619
type textarea "// invalidateOnRefresh: true,"
click at [845, 83] on div "grey-bg-big-text.js" at bounding box center [882, 71] width 108 height 43
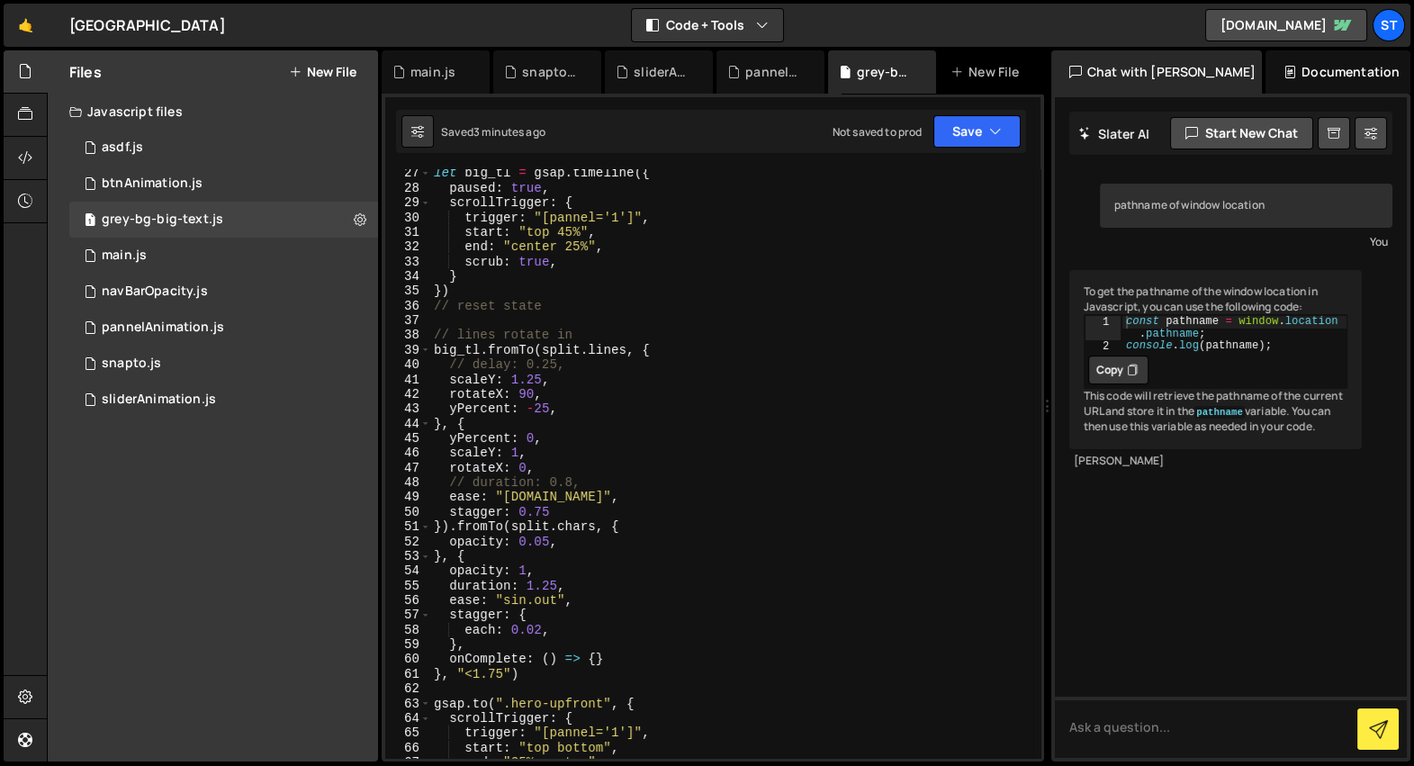
scroll to position [683, 0]
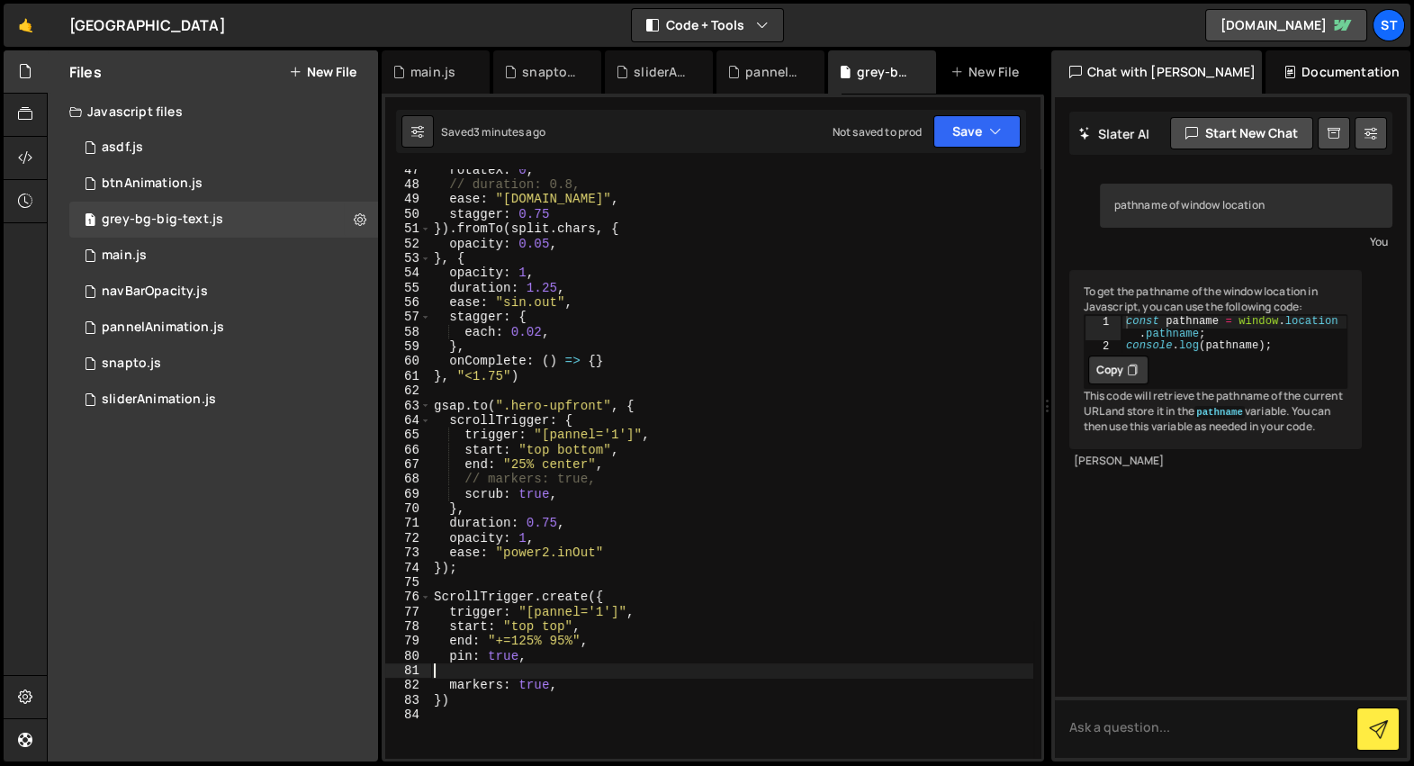
click at [570, 667] on div "rotateX : 0 , // duration: 0.8, ease : "[DOMAIN_NAME]" , stagger : 0.75 }) . fr…" at bounding box center [731, 472] width 603 height 619
type textarea "pin: true,"
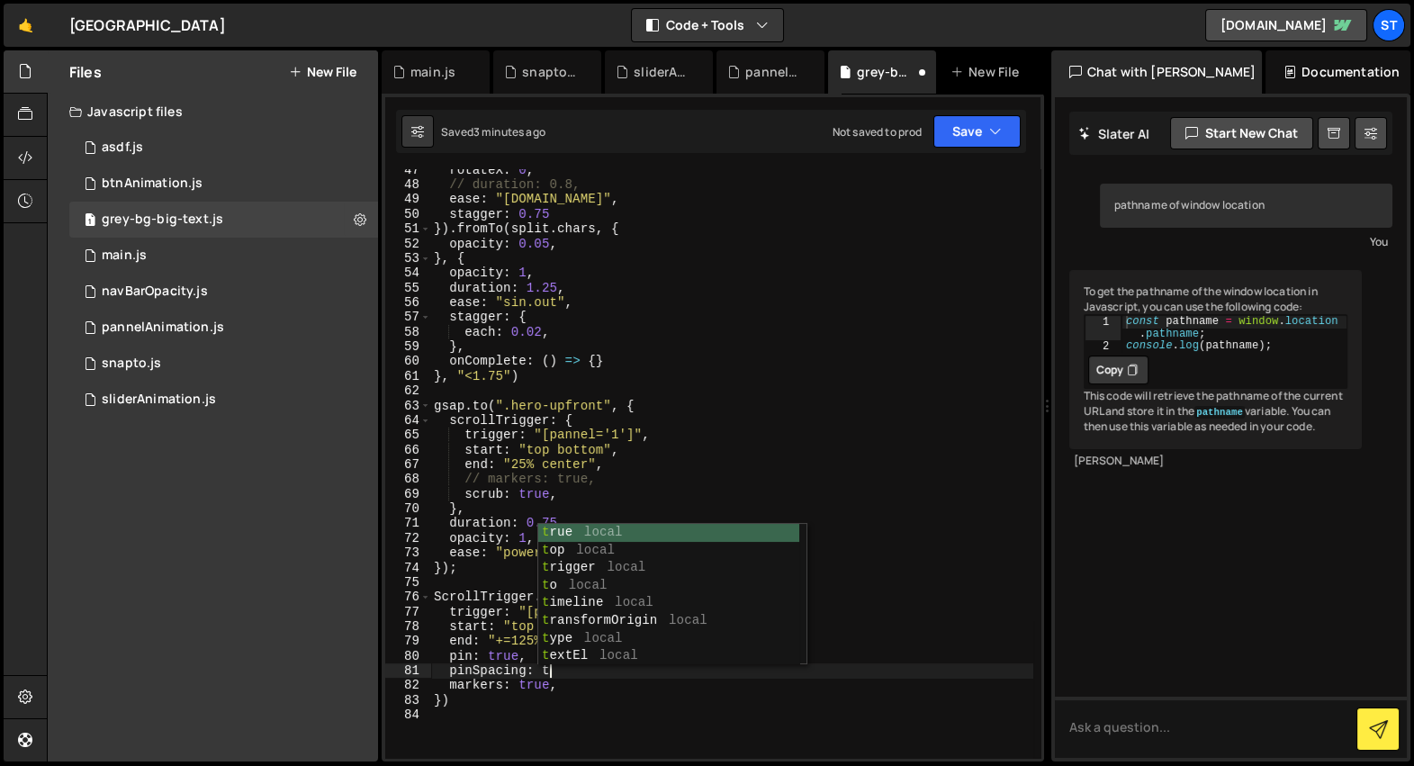
type textarea "pinSpacing: true"
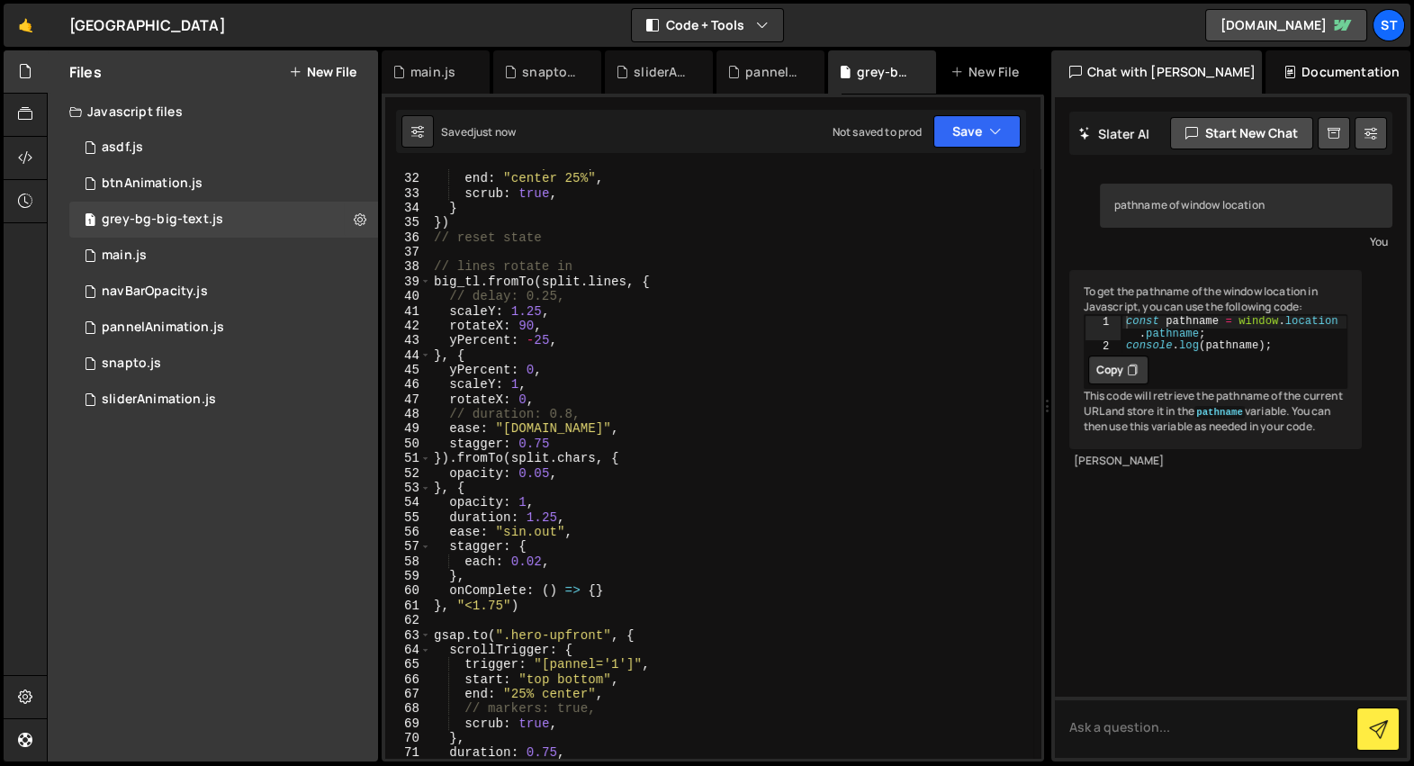
scroll to position [454, 0]
click at [705, 619] on div "start : "top 45%" , end : "center 25%" , scrub : true , } }) // reset state // …" at bounding box center [731, 466] width 603 height 619
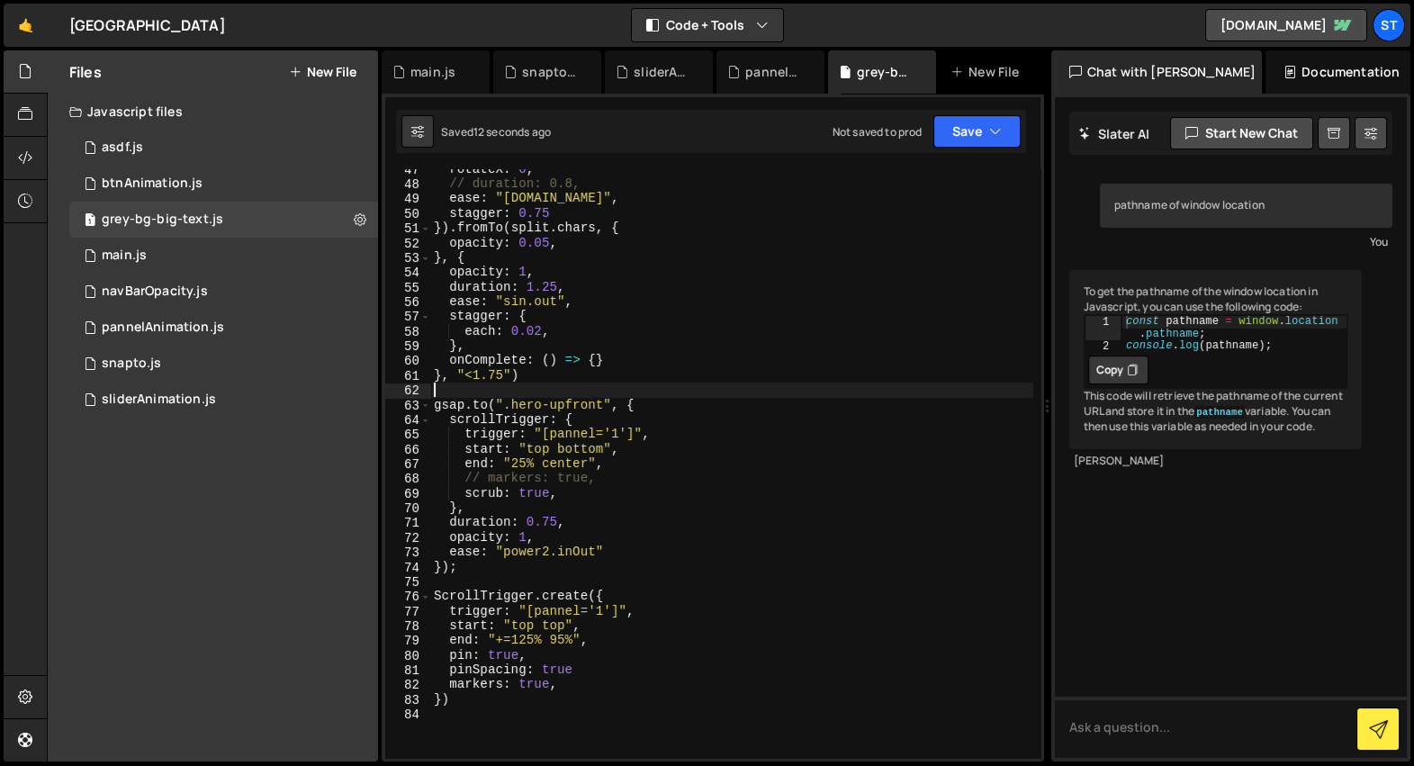
scroll to position [752, 0]
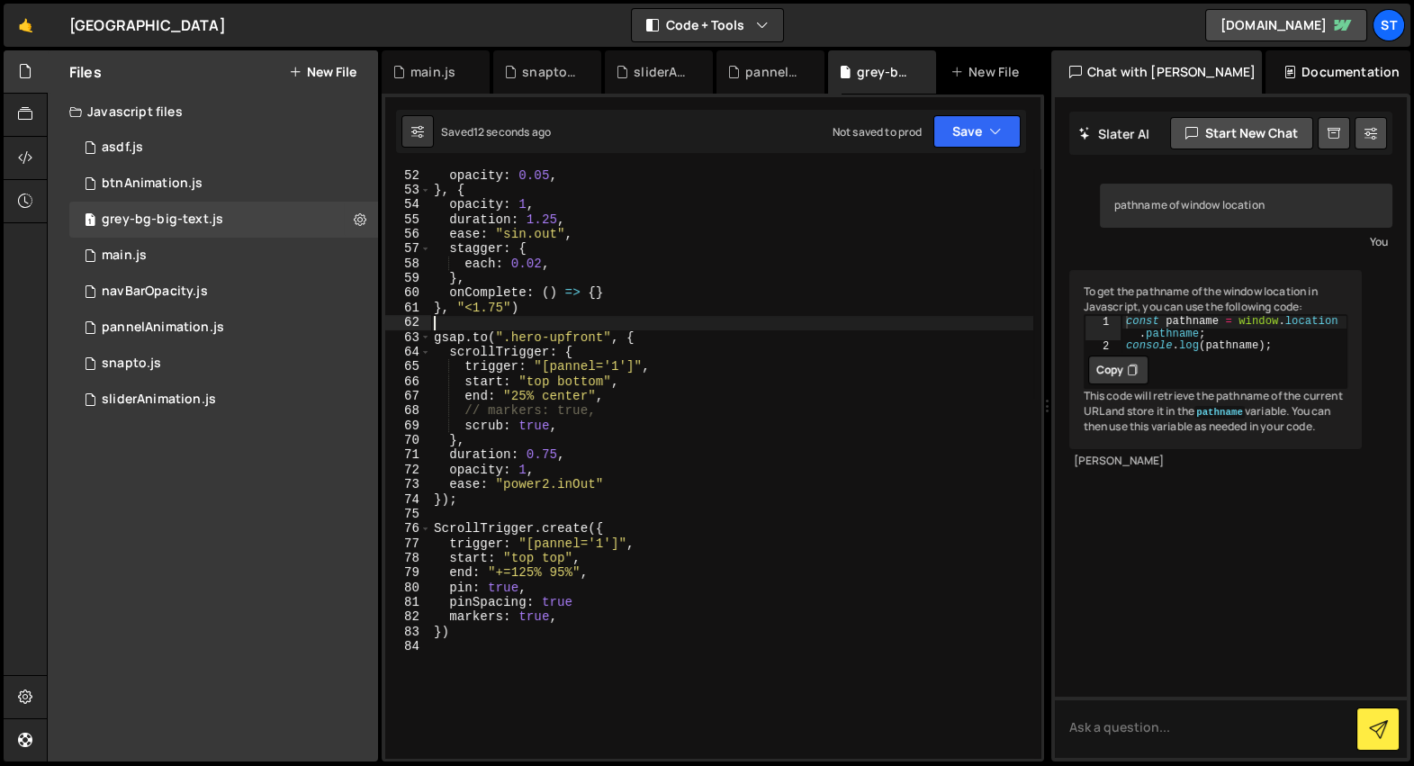
click at [631, 609] on div "opacity : 0.05 , } , { opacity : 1 , duration : 1.25 , ease : "sin.out" , stagg…" at bounding box center [731, 477] width 603 height 619
click at [547, 600] on div "opacity : 0.05 , } , { opacity : 1 , duration : 1.25 , ease : "sin.out" , stagg…" at bounding box center [731, 477] width 603 height 619
click at [531, 575] on div "opacity : 0.05 , } , { opacity : 1 , duration : 1.25 , ease : "sin.out" , stagg…" at bounding box center [731, 477] width 603 height 619
type textarea "end: "+=125% 95%","
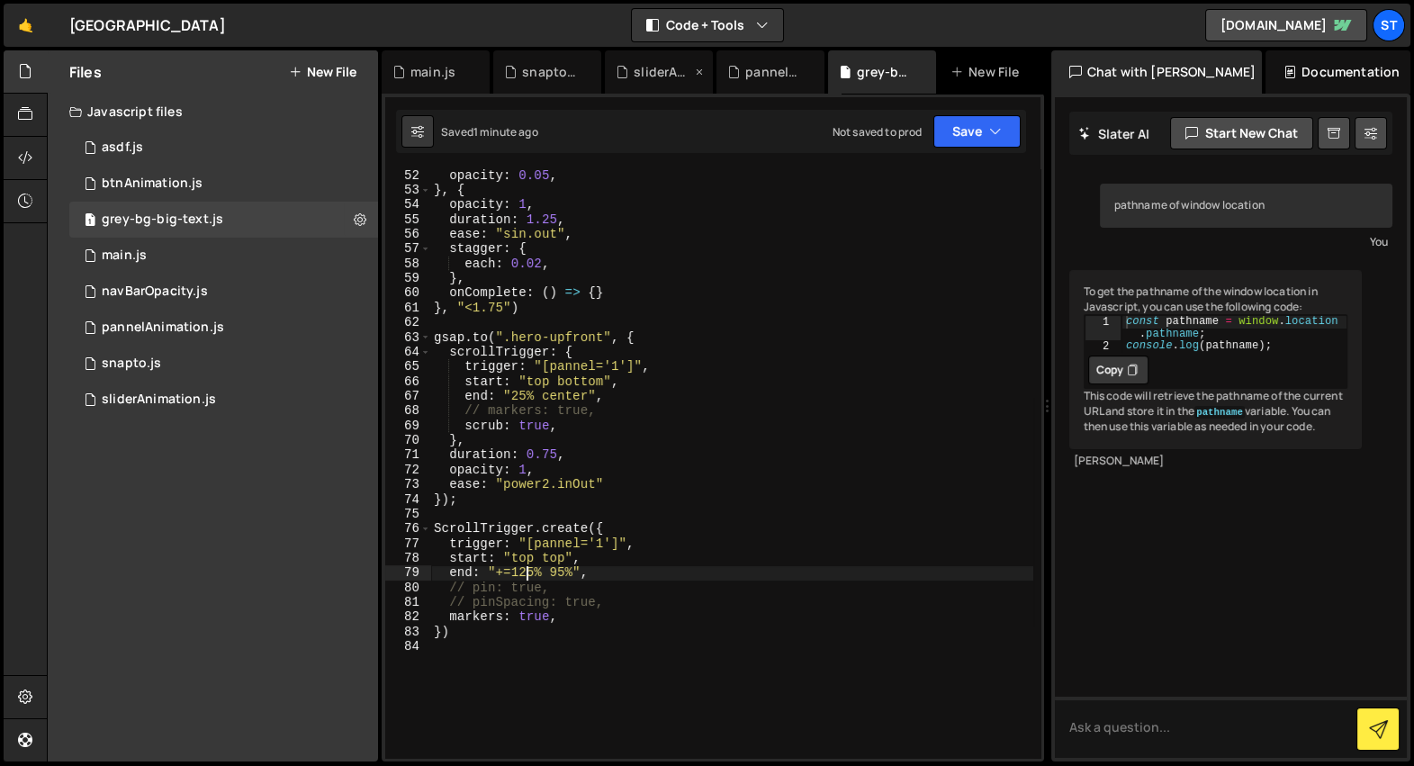
click at [635, 86] on div "sliderAnimation.js" at bounding box center [659, 71] width 108 height 43
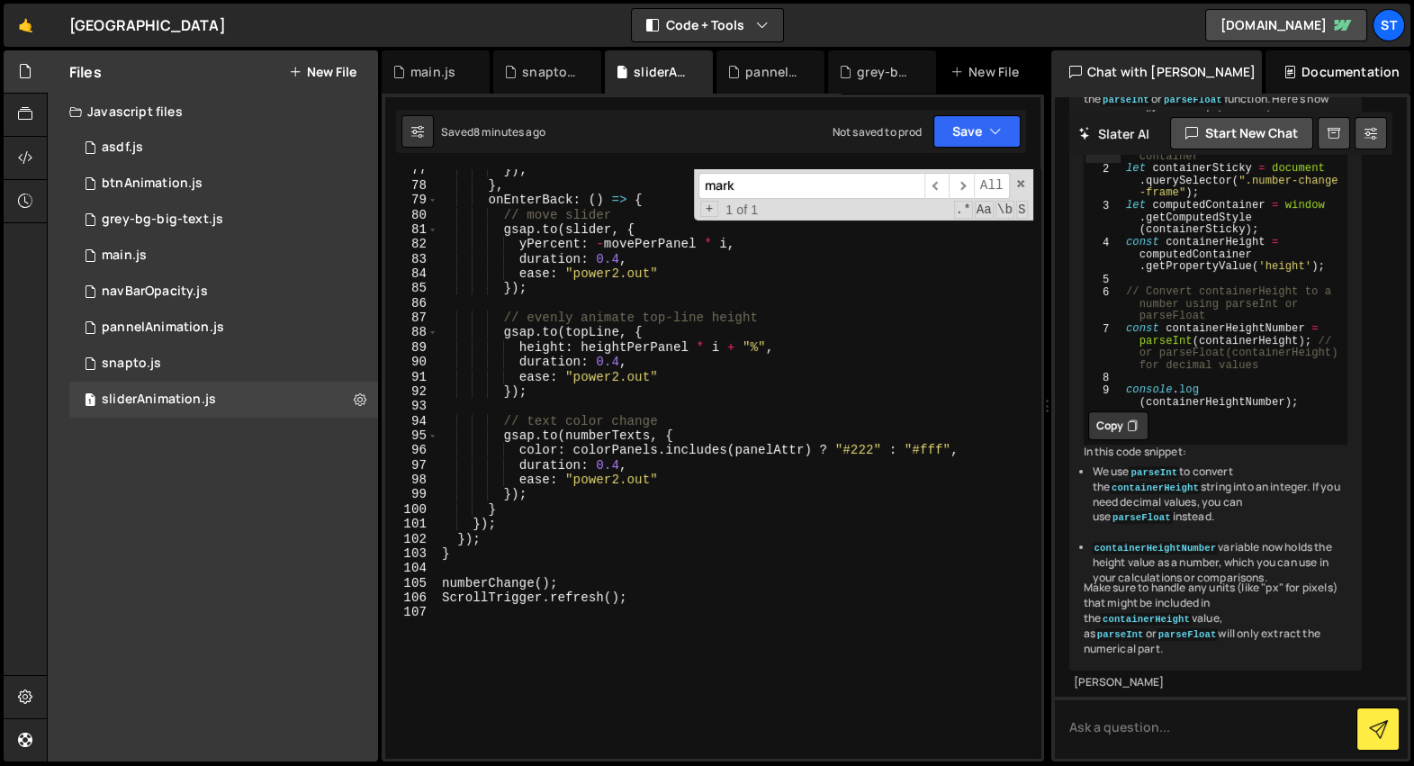
scroll to position [1347, 0]
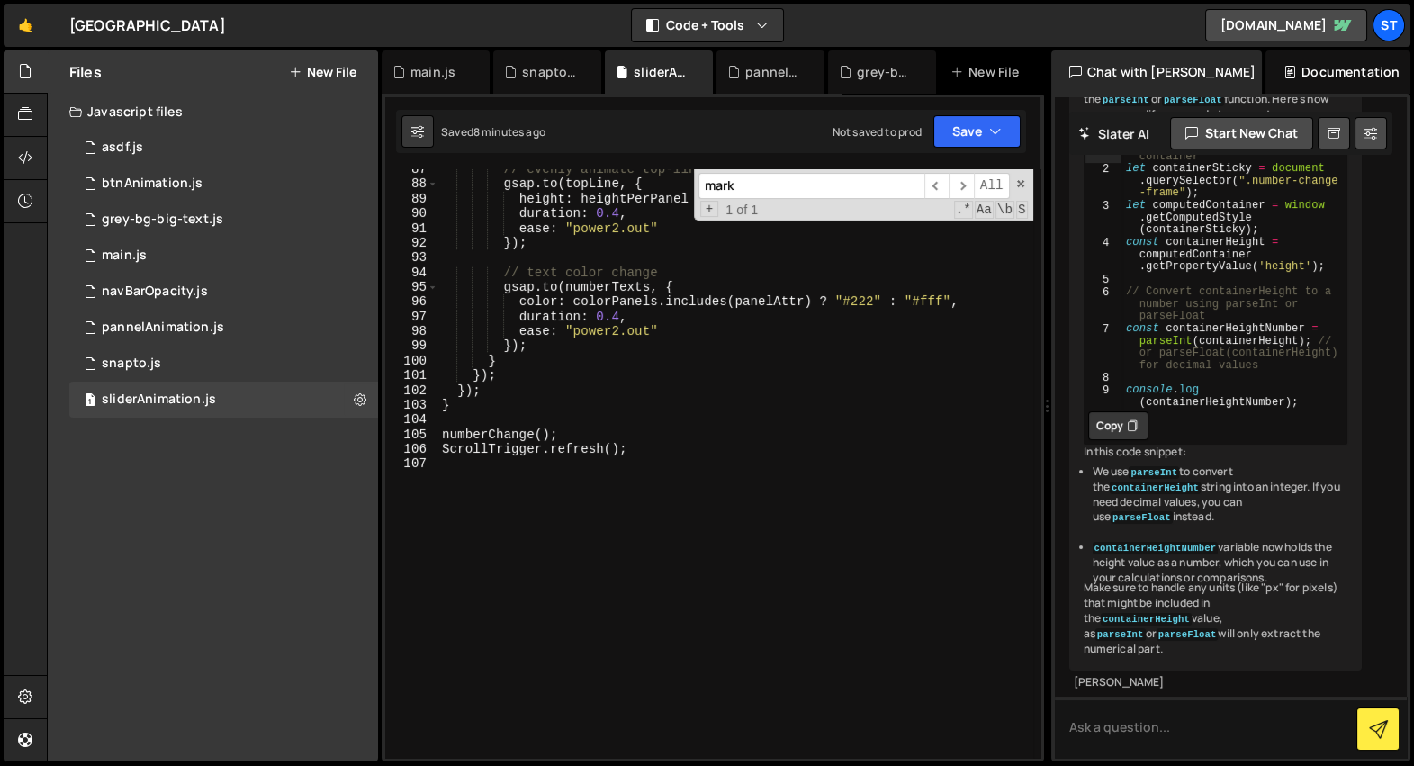
type textarea "}"
click at [673, 402] on div "// evenly animate top-line height gsap . to ( topLine , { height : heightPerPan…" at bounding box center [735, 471] width 595 height 619
click at [657, 420] on div "// evenly animate top-line height gsap . to ( topLine , { height : heightPerPan…" at bounding box center [735, 471] width 595 height 619
click at [614, 446] on div "// evenly animate top-line height gsap . to ( topLine , { height : heightPerPan…" at bounding box center [735, 471] width 595 height 619
click at [615, 436] on div "// evenly animate top-line height gsap . to ( topLine , { height : heightPerPan…" at bounding box center [735, 471] width 595 height 619
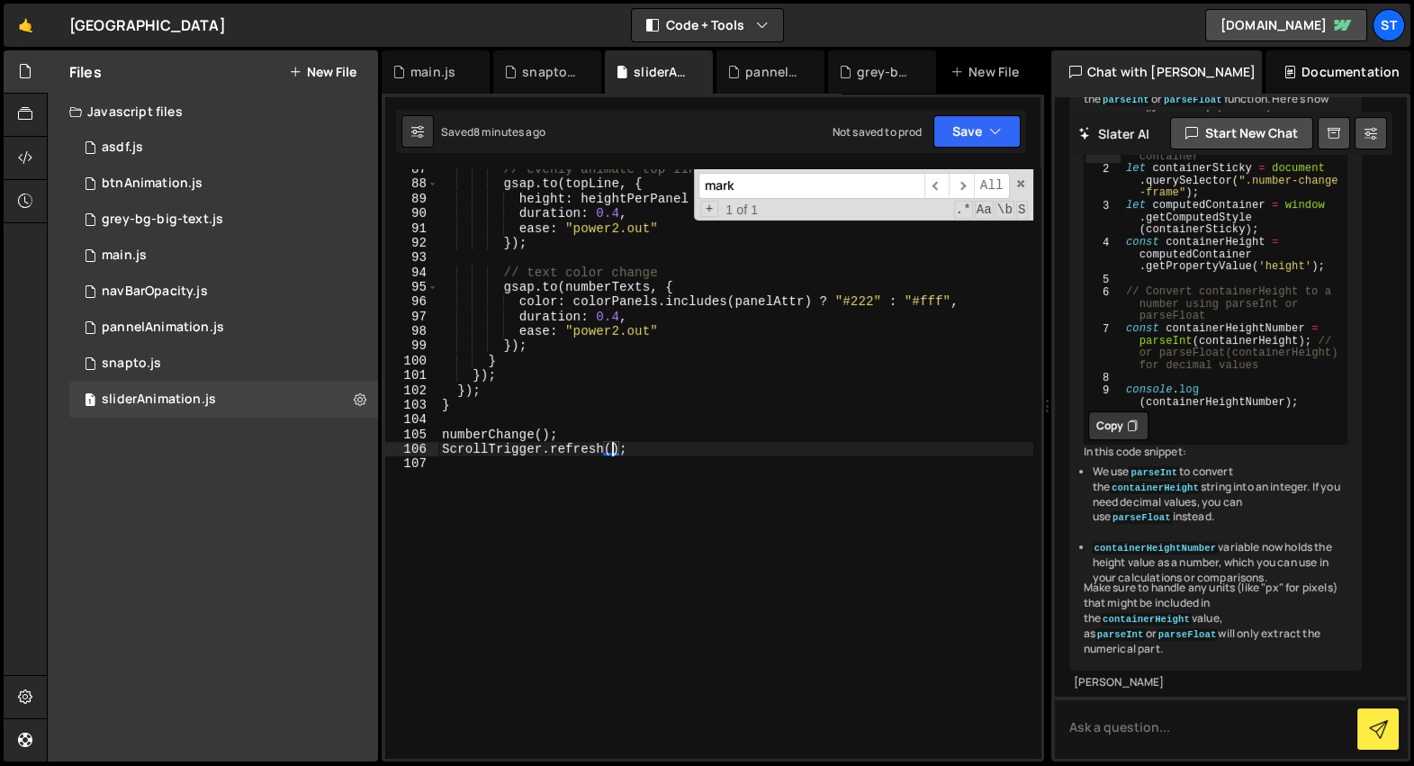
type textarea "numberChange();"
type textarea "ScrollTrigger.refresh();"
click at [767, 71] on div "pannelAnimation.js" at bounding box center [774, 72] width 58 height 18
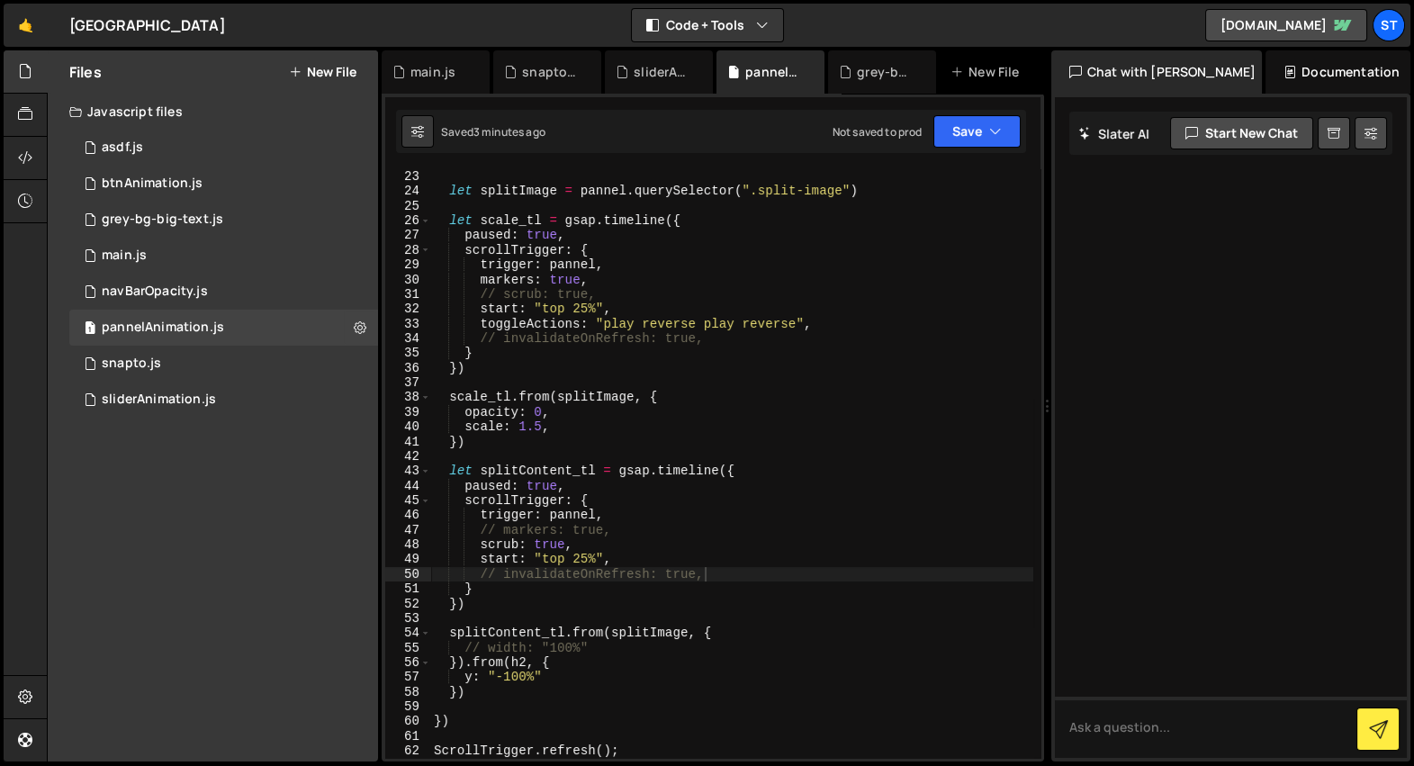
type textarea "}"
click at [694, 350] on div "let splitImage = pannel . querySelector ( ".split-image" ) let scale_tl = gsap …" at bounding box center [731, 478] width 603 height 619
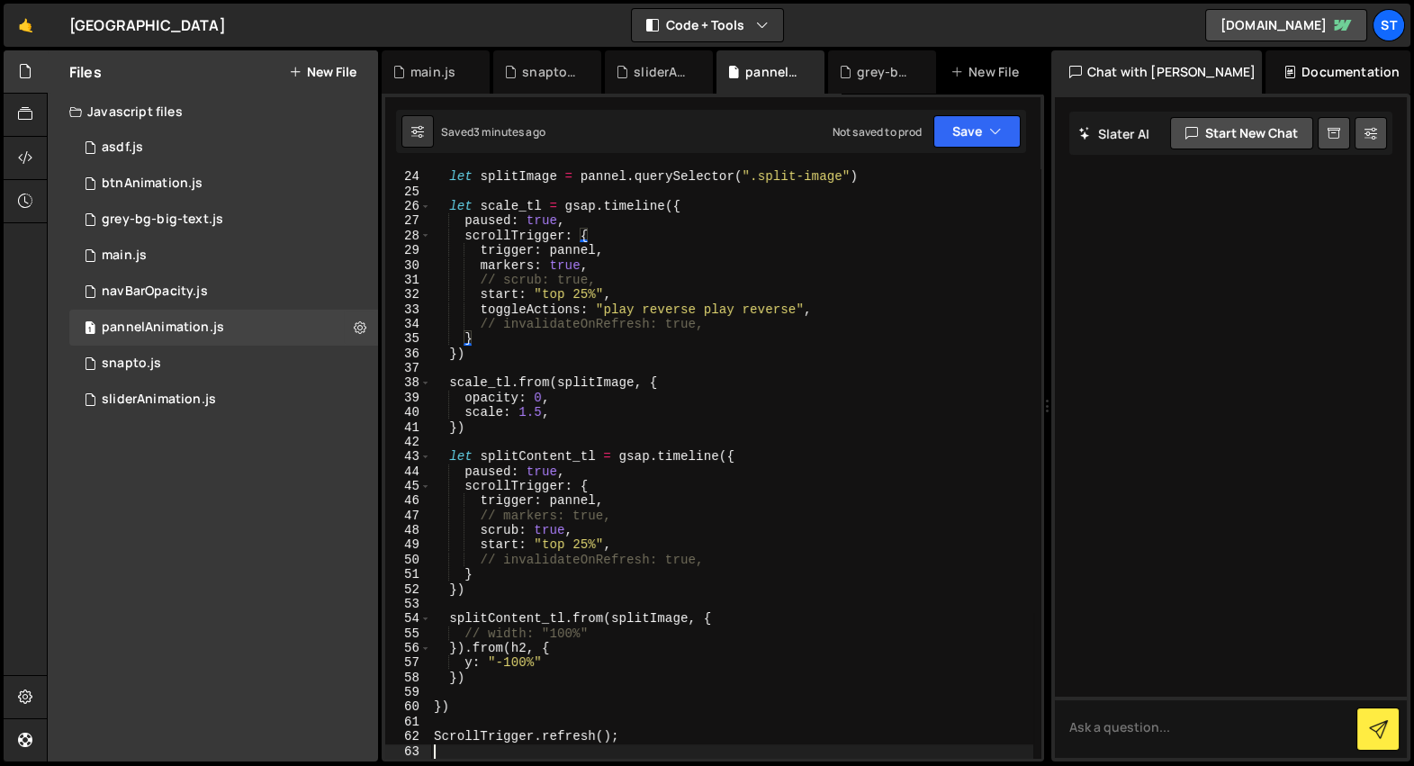
scroll to position [338, 0]
type textarea "// let pannels = gsap."
type textarea "ScrollTrigger.refresh();"
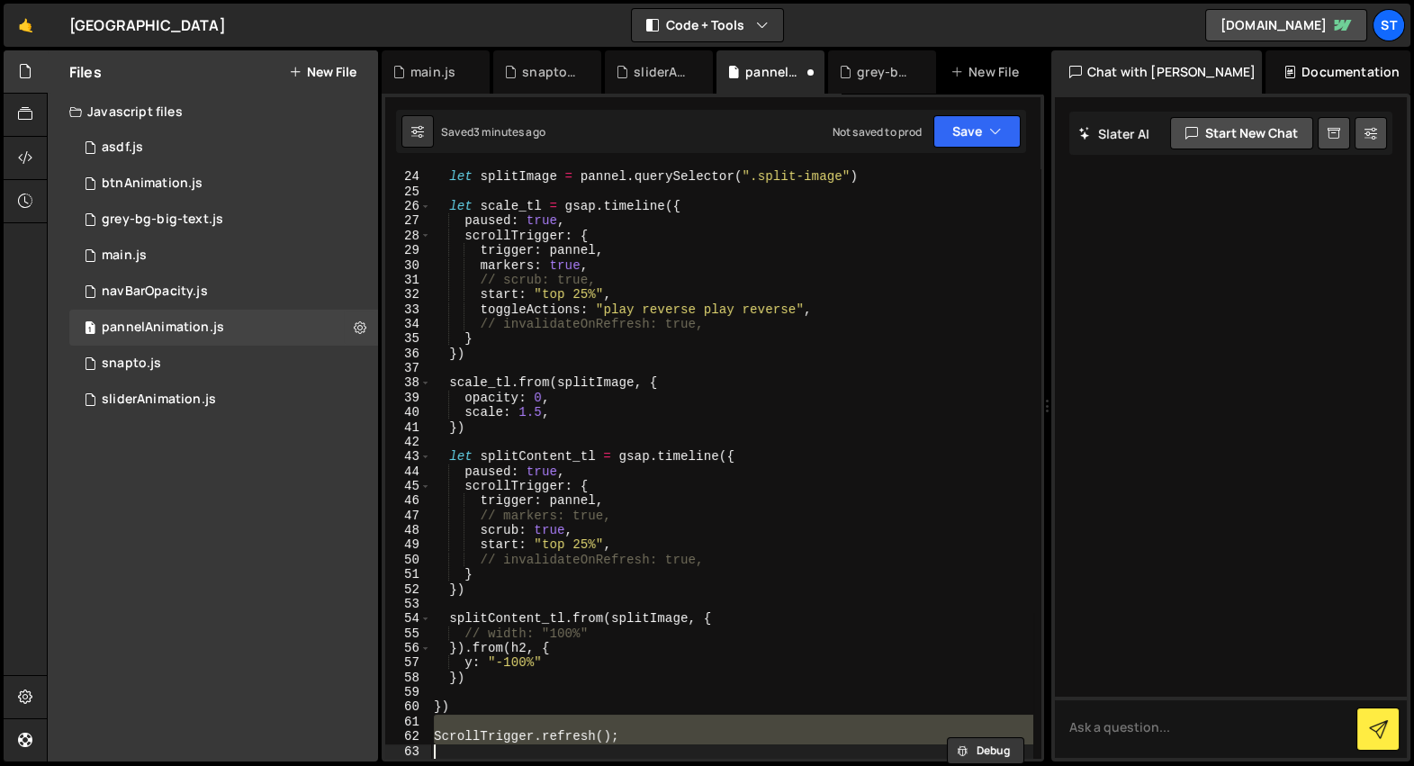
click at [673, 556] on div "let splitImage = pannel . querySelector ( ".split-image" ) let scale_tl = gsap …" at bounding box center [731, 464] width 603 height 619
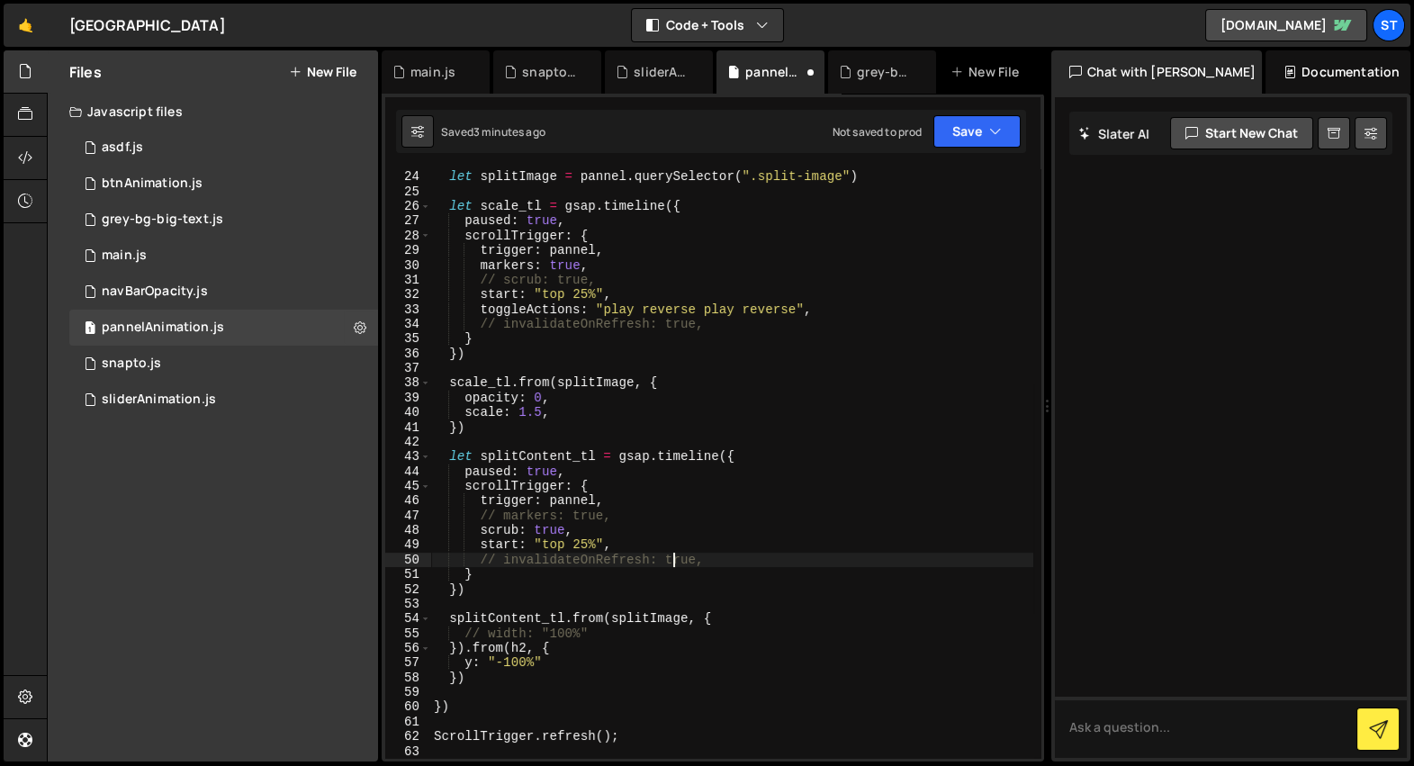
click at [645, 737] on div "let splitImage = pannel . querySelector ( ".split-image" ) let scale_tl = gsap …" at bounding box center [731, 464] width 603 height 619
type textarea "ScrollTrigger.refresh();"
click at [649, 73] on div "sliderAnimation.js" at bounding box center [663, 72] width 58 height 18
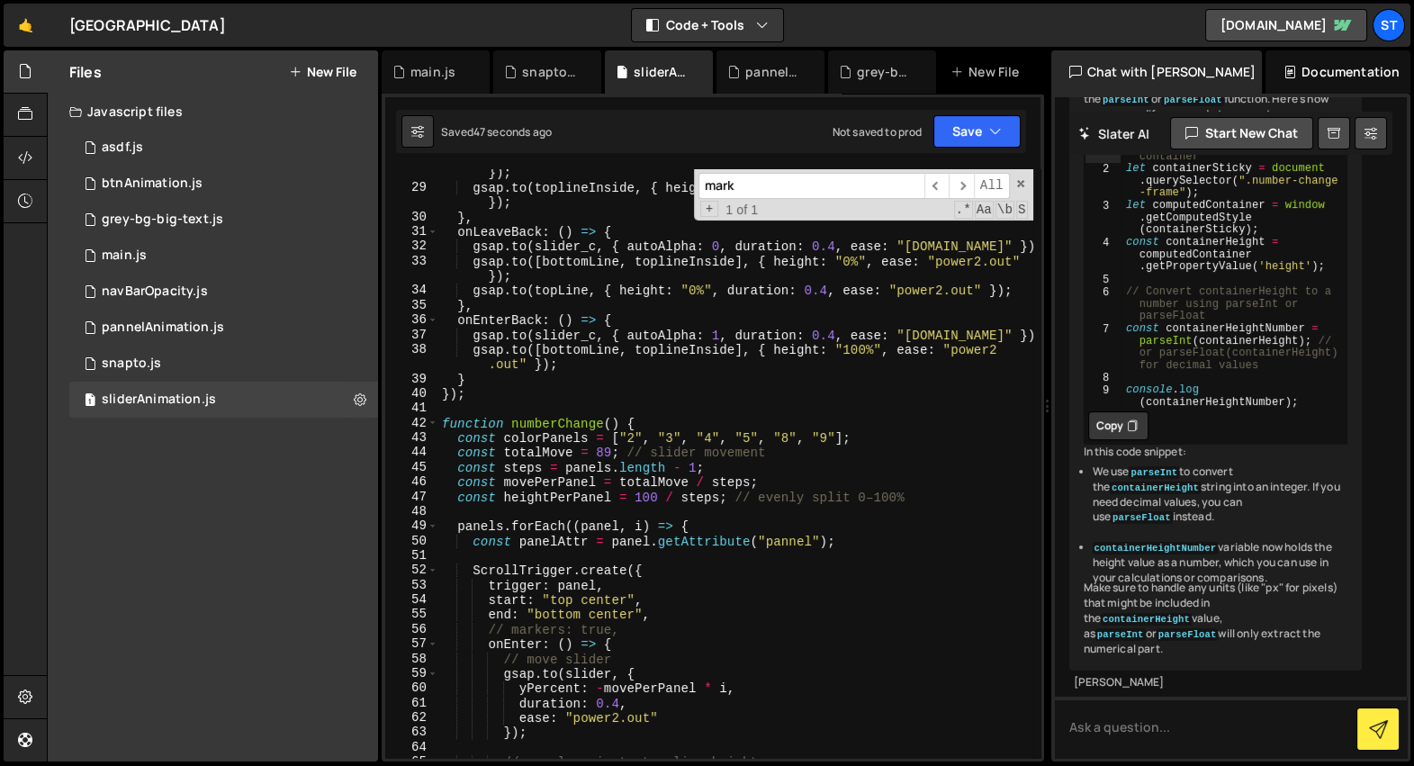
scroll to position [378, 0]
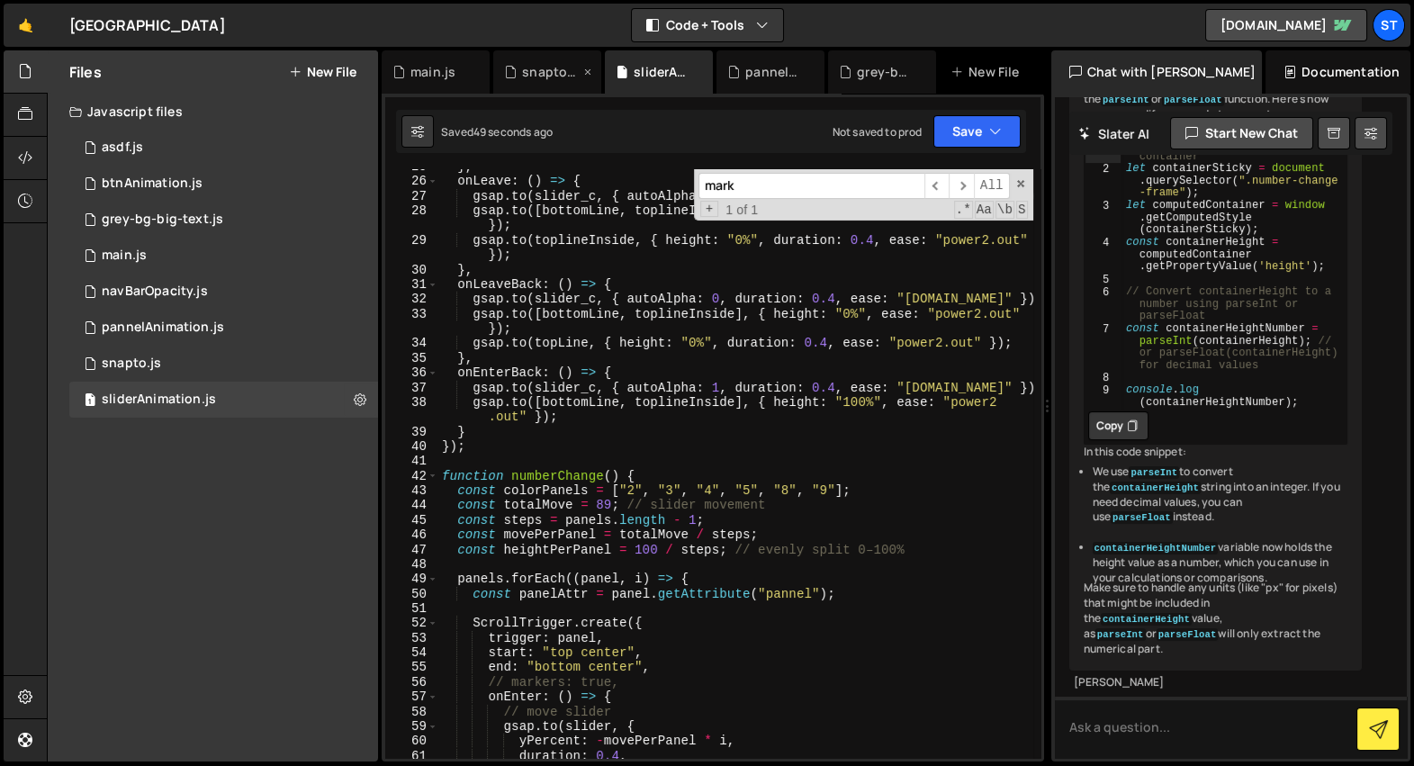
click at [545, 78] on div "snapto.js" at bounding box center [551, 72] width 58 height 18
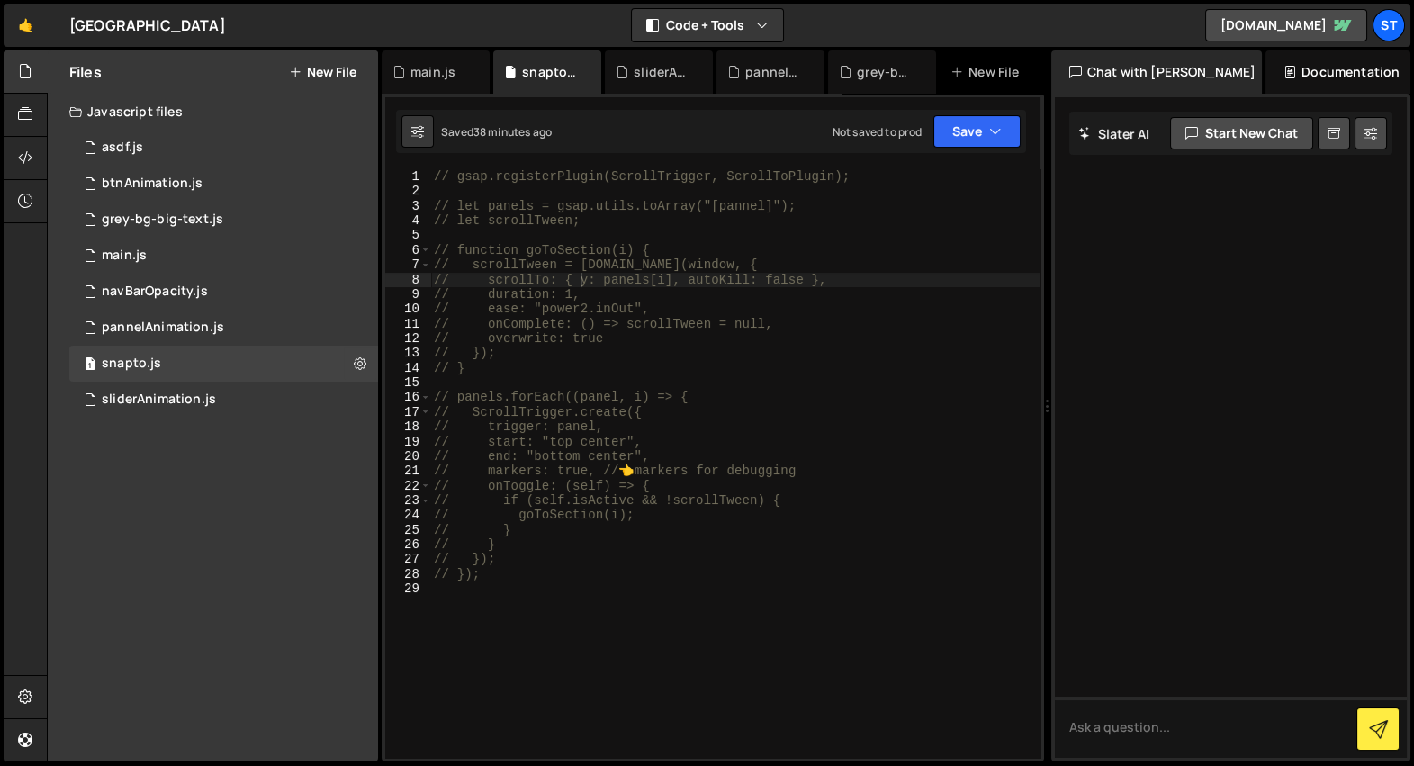
click at [629, 486] on div "// gsap.registerPlugin(ScrollTrigger, ScrollToPlugin); // let panels = gsap.uti…" at bounding box center [735, 478] width 610 height 619
type textarea "});"
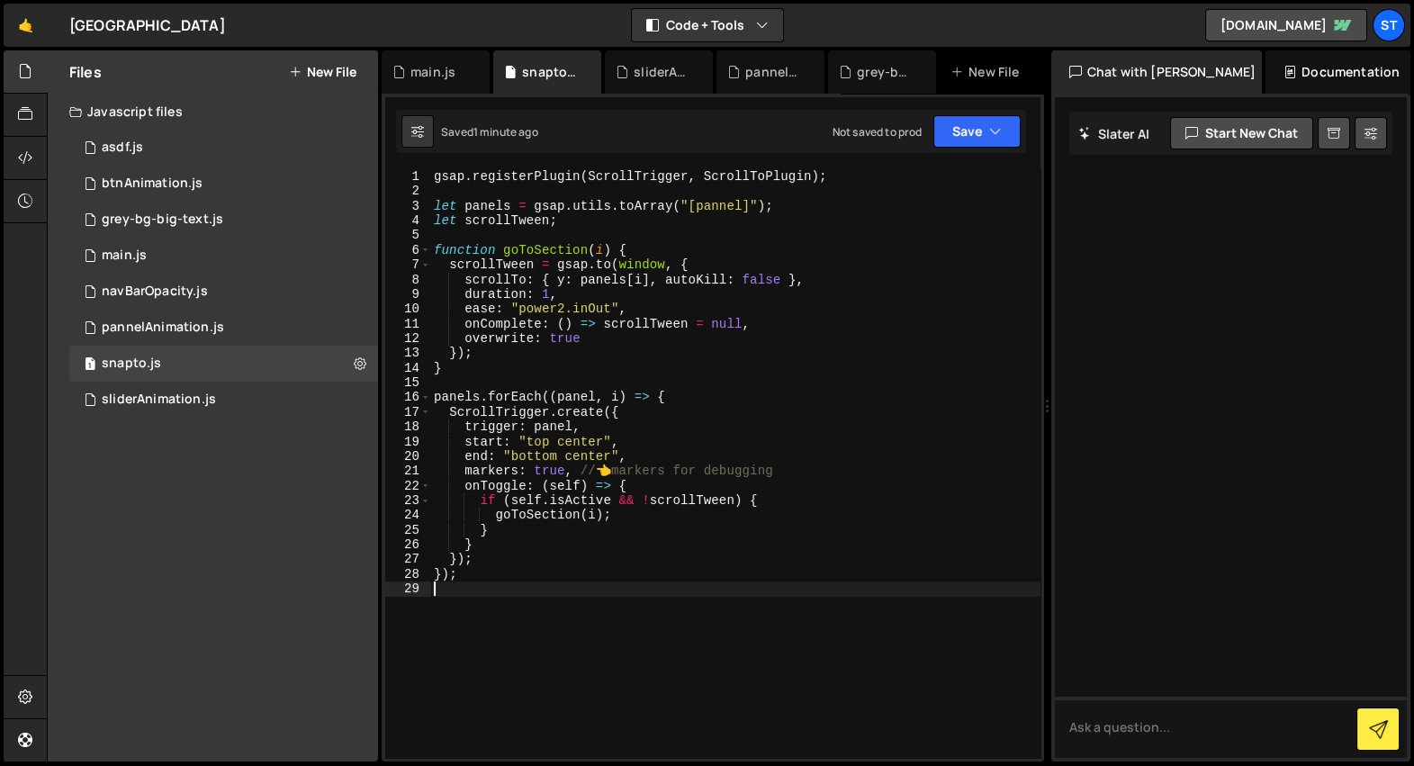
click at [583, 441] on div "gsap . registerPlugin ( ScrollTrigger , ScrollToPlugin ) ; let panels = gsap . …" at bounding box center [735, 478] width 610 height 619
type textarea "start: "top 75%","
click at [654, 79] on div "sliderAnimation.js" at bounding box center [659, 71] width 108 height 43
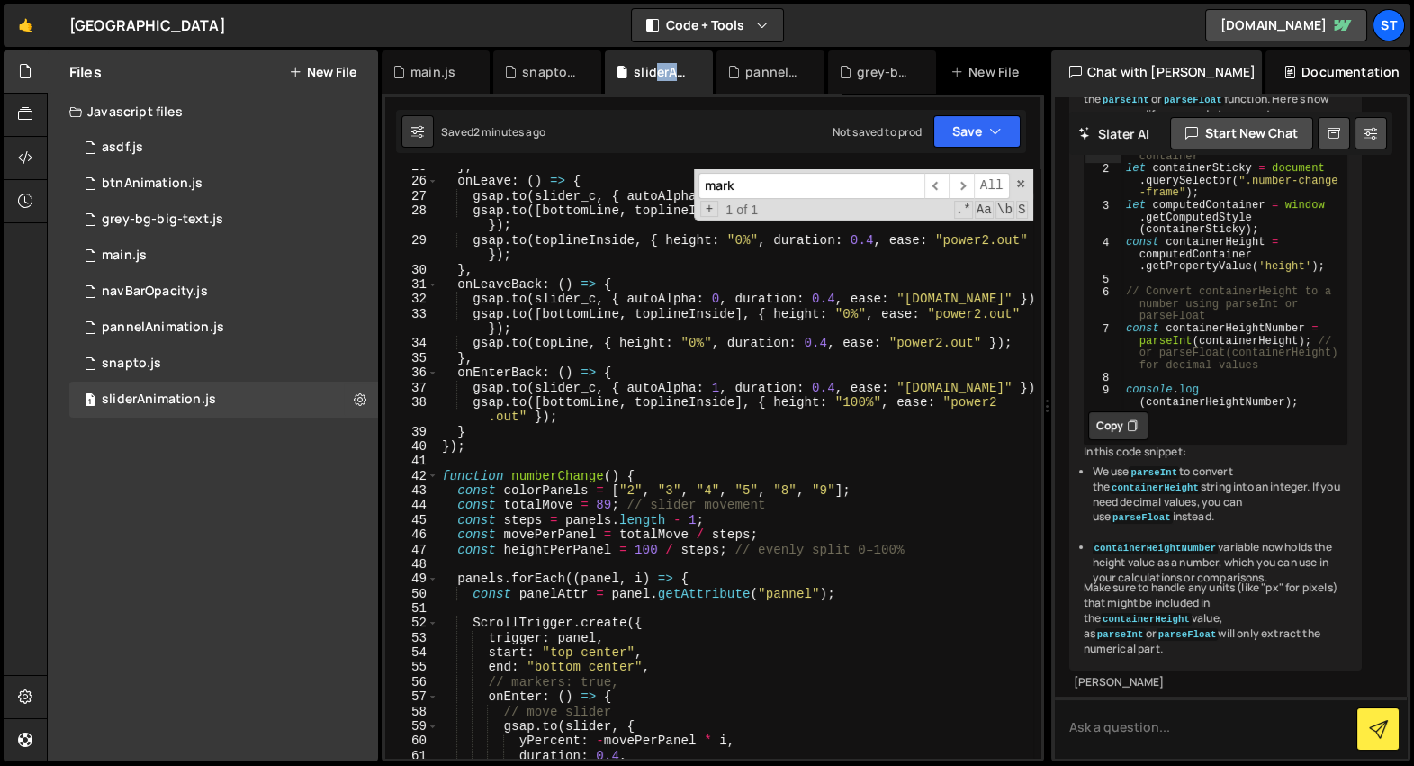
scroll to position [1139, 0]
type textarea "const colorPanels = ["2", "3", "4", "5", "8", "9"];"
click at [644, 492] on div "} , onLeave : ( ) => { gsap . to ( slider_c , { autoAlpha : 0 , duration : 0.4 …" at bounding box center [735, 468] width 595 height 619
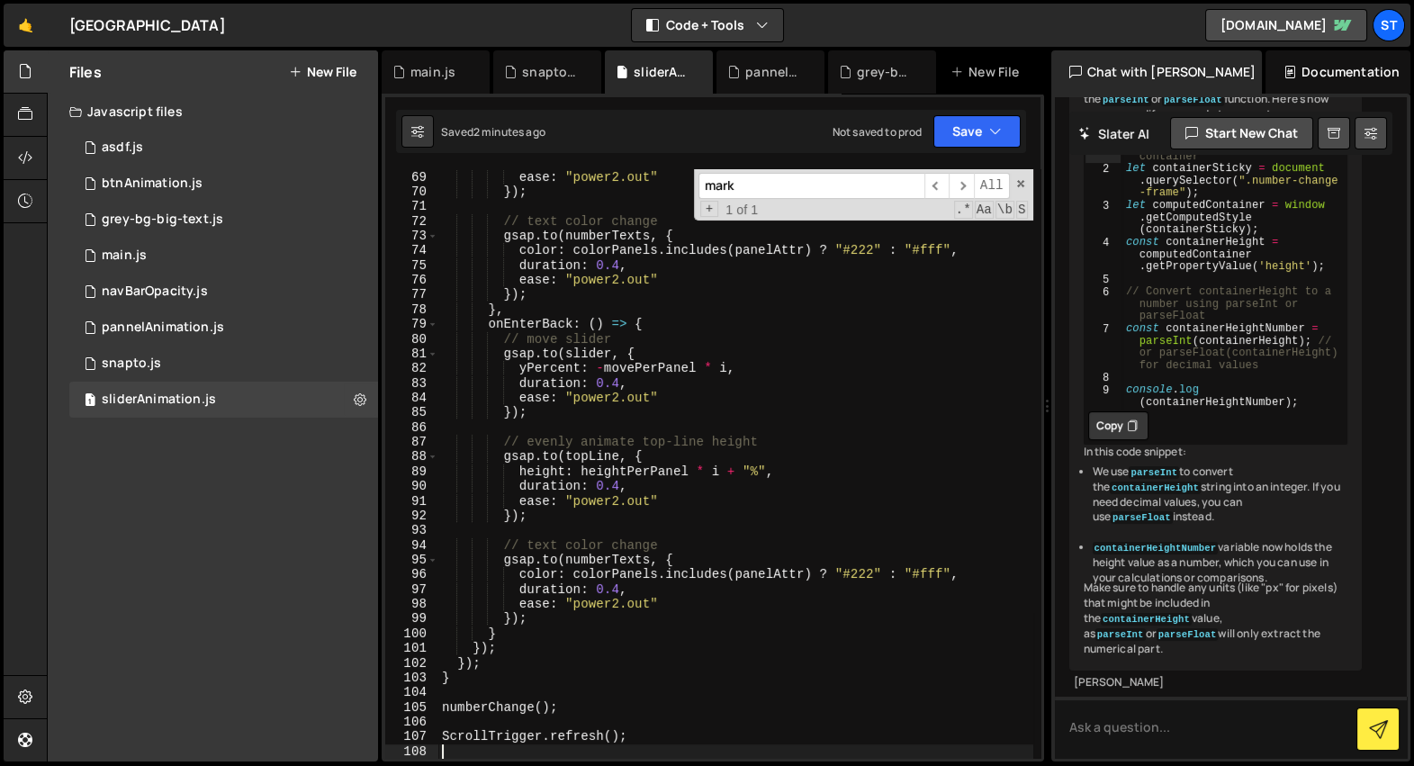
type textarea "ScrollTrigger.refresh();"
click at [556, 76] on div "snapto.js" at bounding box center [551, 72] width 58 height 18
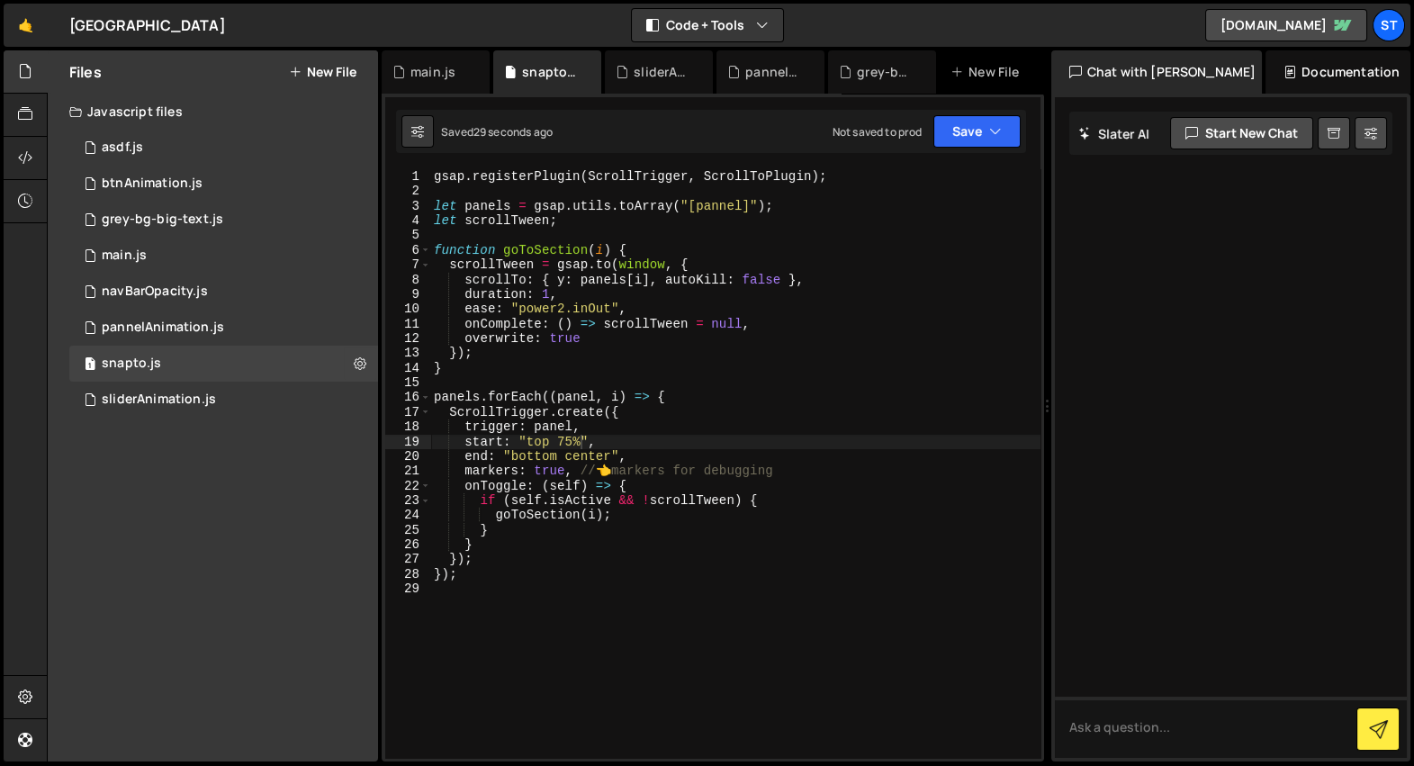
click at [583, 547] on div "gsap . registerPlugin ( ScrollTrigger , ScrollToPlugin ) ; let panels = gsap . …" at bounding box center [735, 478] width 610 height 619
type textarea "});"
paste textarea "ScrollTrigger.refresh();"
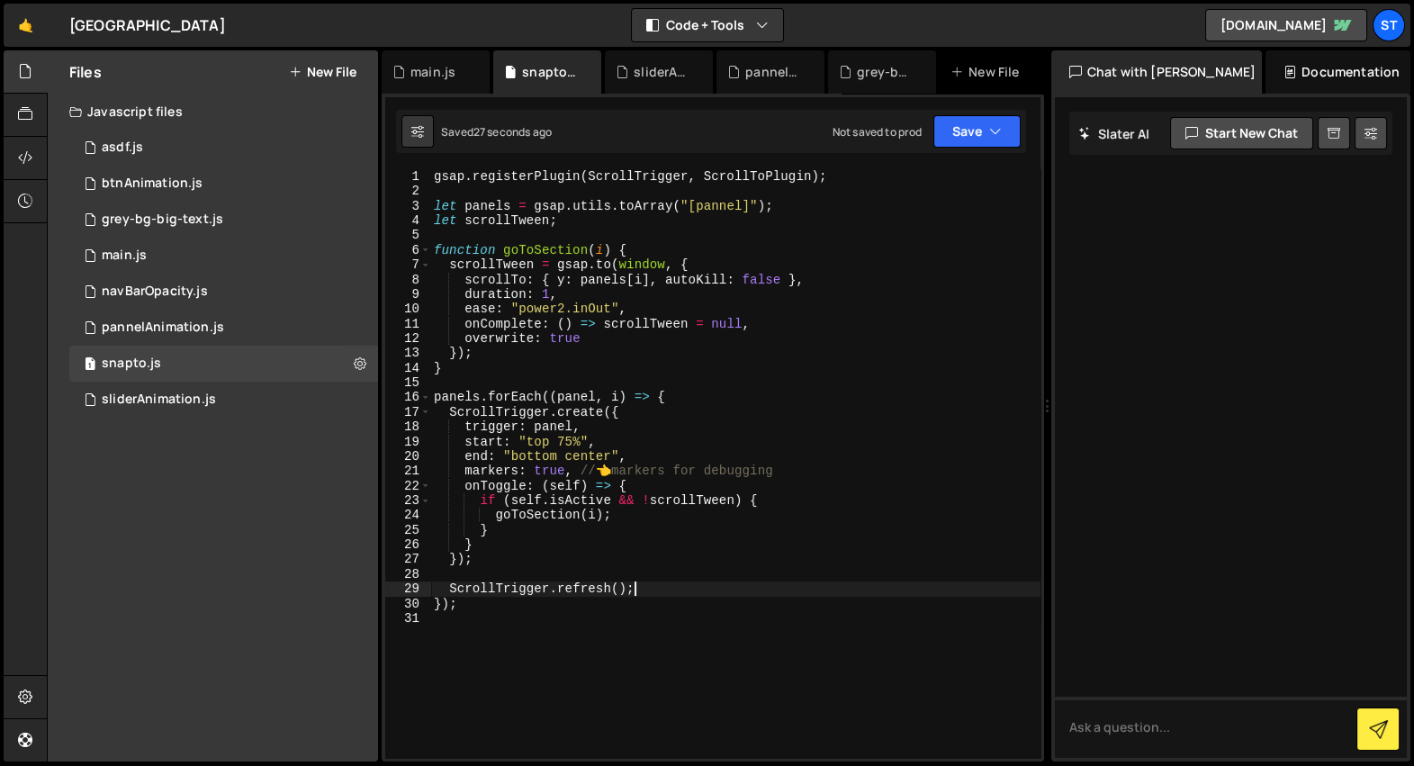
click at [655, 459] on div "gsap . registerPlugin ( ScrollTrigger , ScrollToPlugin ) ; let panels = gsap . …" at bounding box center [735, 478] width 610 height 619
type textarea "// end: "bottom center","
click at [863, 72] on div "grey-bg-big-text.js" at bounding box center [886, 72] width 58 height 18
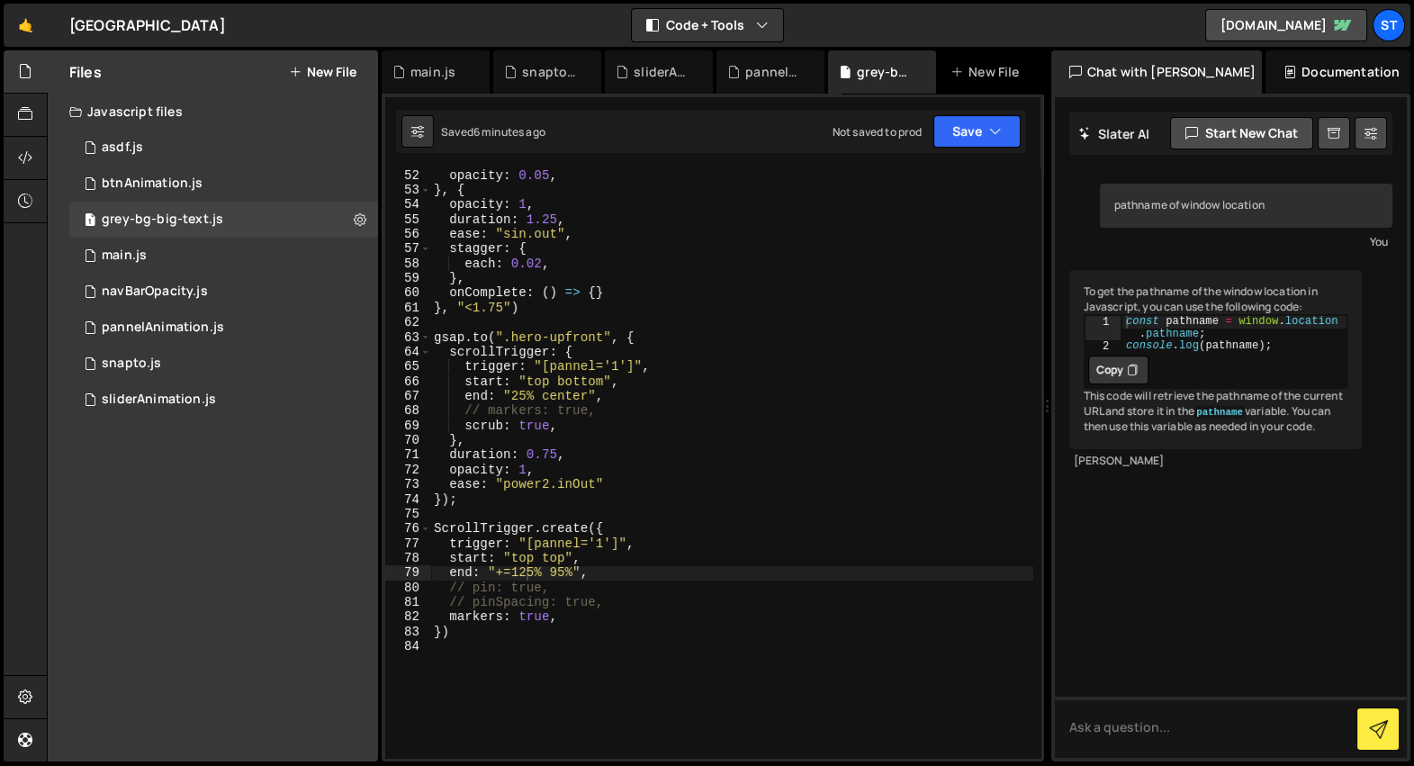
click at [609, 610] on div "opacity : 0.05 , } , { opacity : 1 , duration : 1.25 , ease : "sin.out" , stagg…" at bounding box center [731, 477] width 603 height 619
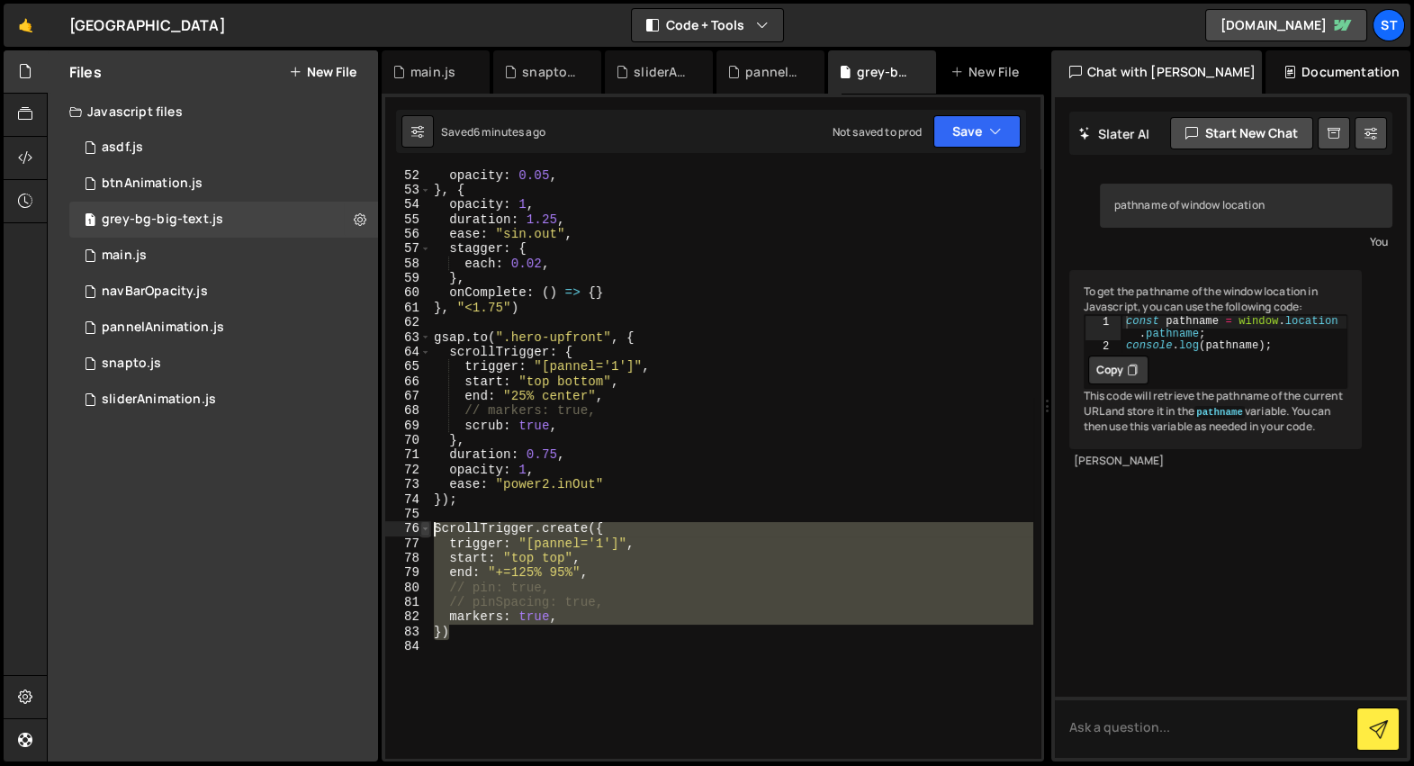
drag, startPoint x: 454, startPoint y: 636, endPoint x: 425, endPoint y: 529, distance: 110.1
click at [425, 529] on div "markers: true, 52 53 54 55 56 57 58 59 60 61 62 63 64 65 66 67 68 69 70 71 72 7…" at bounding box center [712, 463] width 655 height 589
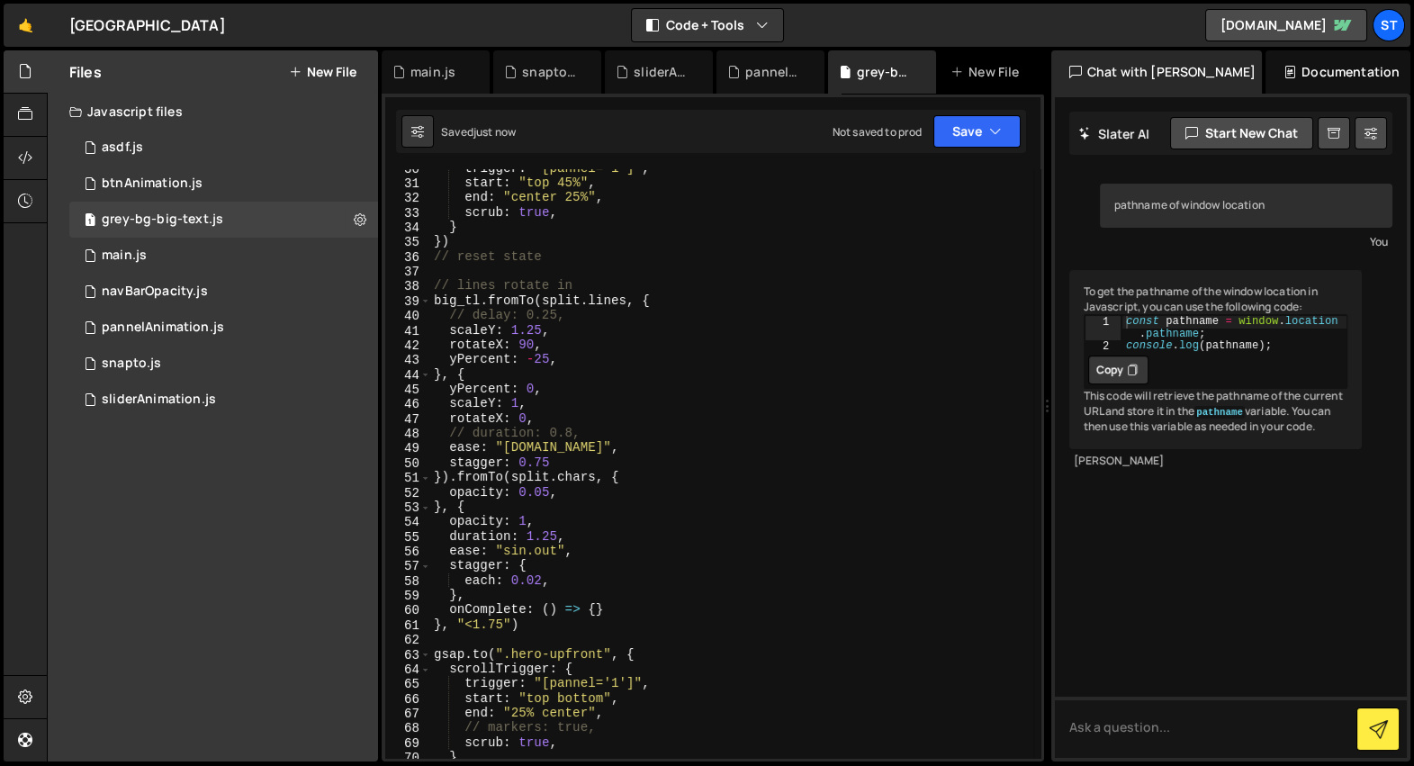
scroll to position [434, 0]
click at [504, 503] on div "trigger : "[pannel='1']" , start : "top 45%" , end : "center 25%" , scrub : tru…" at bounding box center [731, 471] width 603 height 619
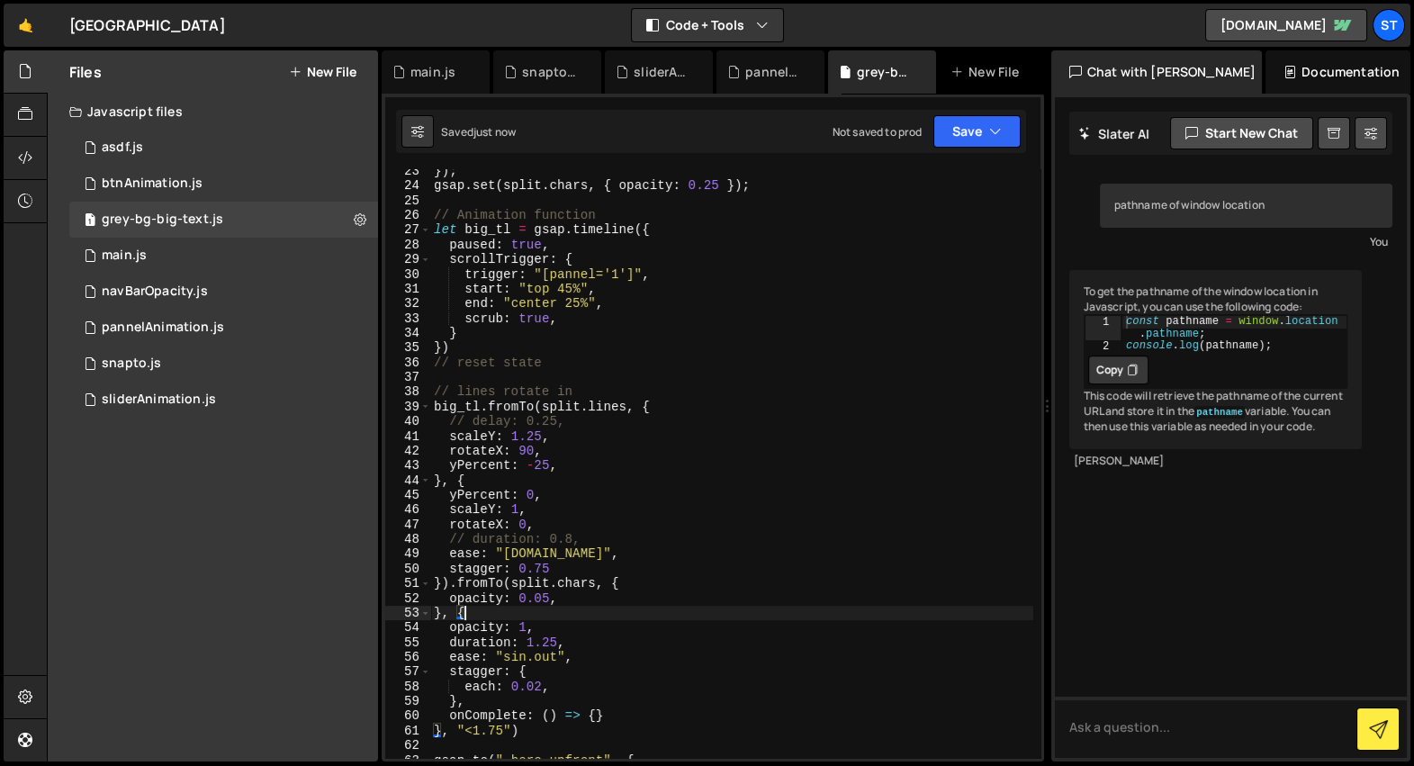
scroll to position [330, 0]
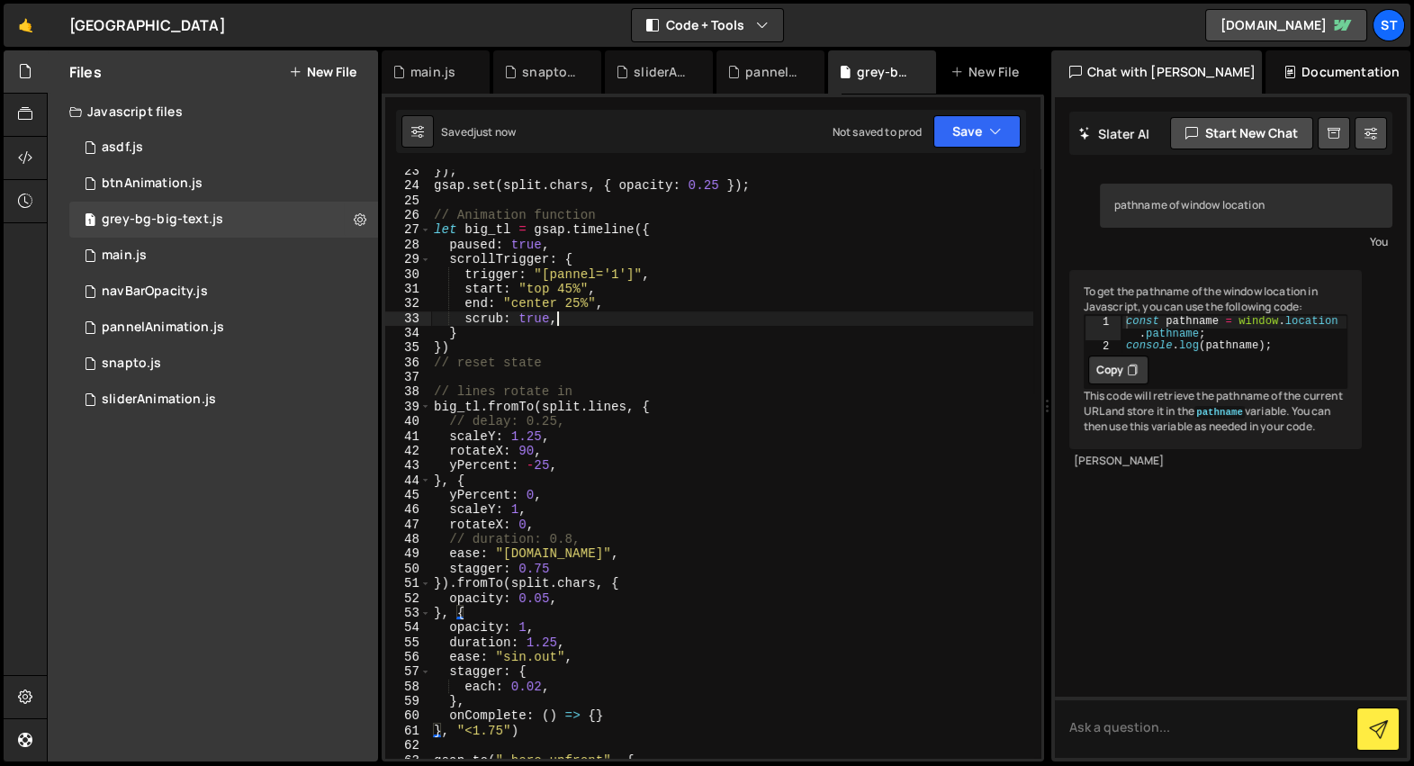
click at [574, 317] on div "}) ; gsap . set ( split . chars , { opacity : 0.25 }) ; // Animation function l…" at bounding box center [731, 473] width 603 height 619
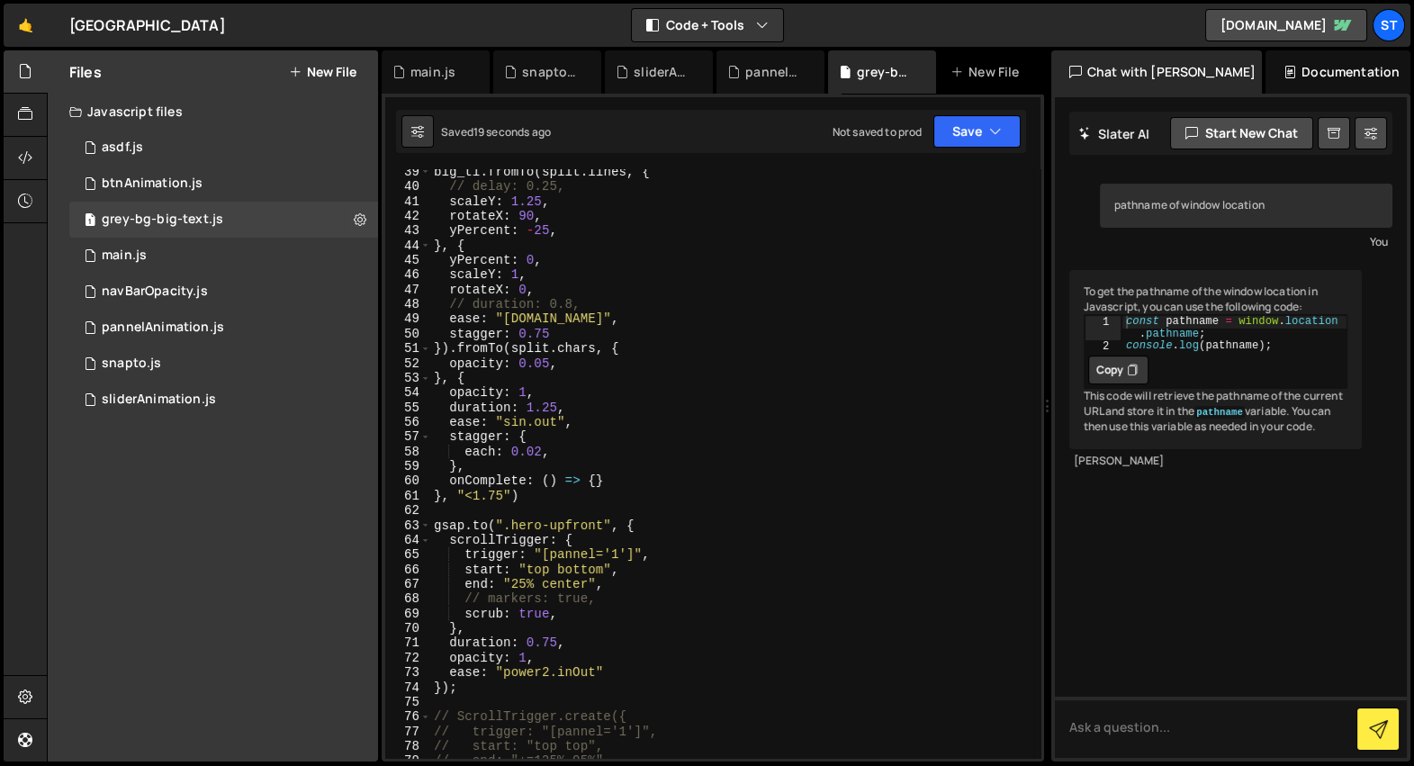
scroll to position [543, 0]
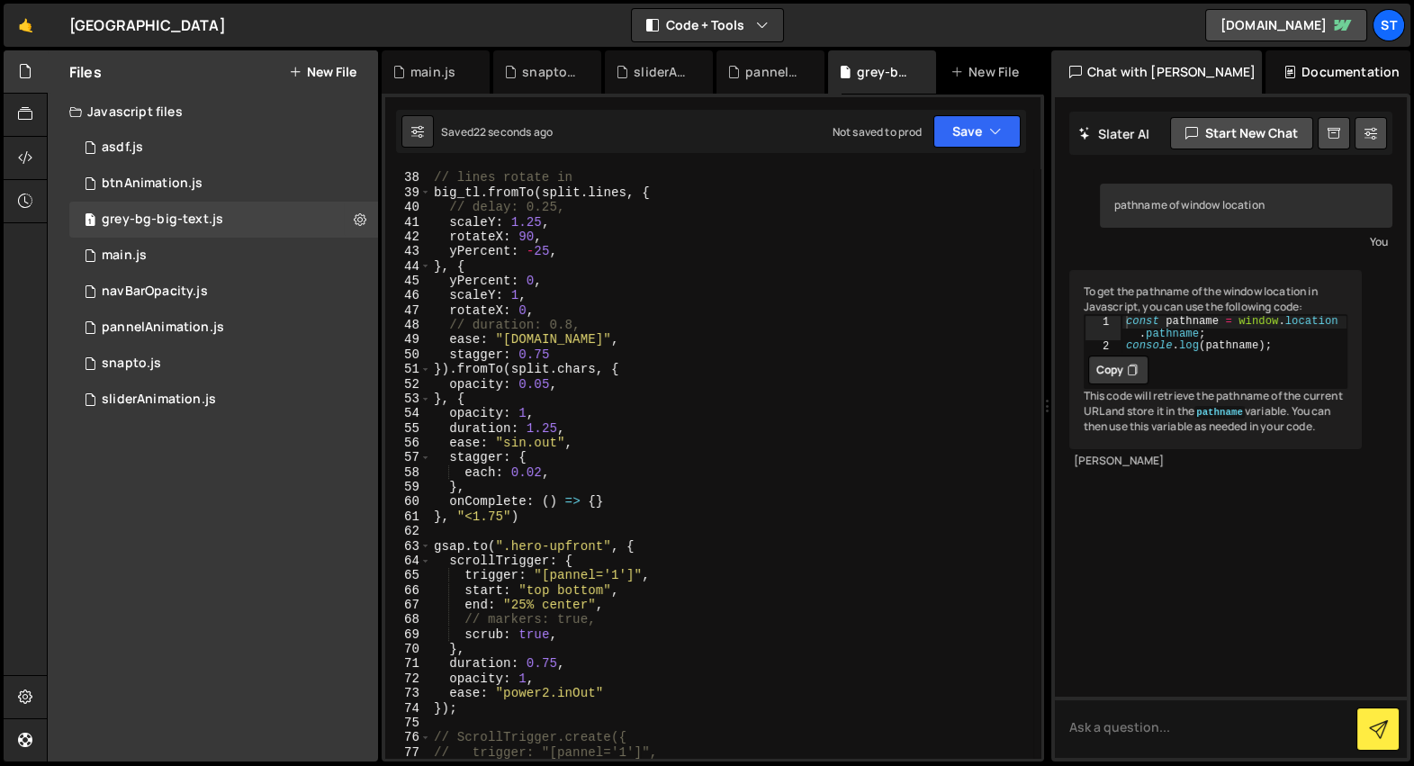
click at [496, 518] on div "// lines rotate in big_tl . fromTo ( split . lines , { // delay: 0.25, scaleY :…" at bounding box center [731, 465] width 603 height 619
type textarea "}, "<.75")"
click at [653, 84] on div "sliderAnimation.js" at bounding box center [659, 71] width 108 height 43
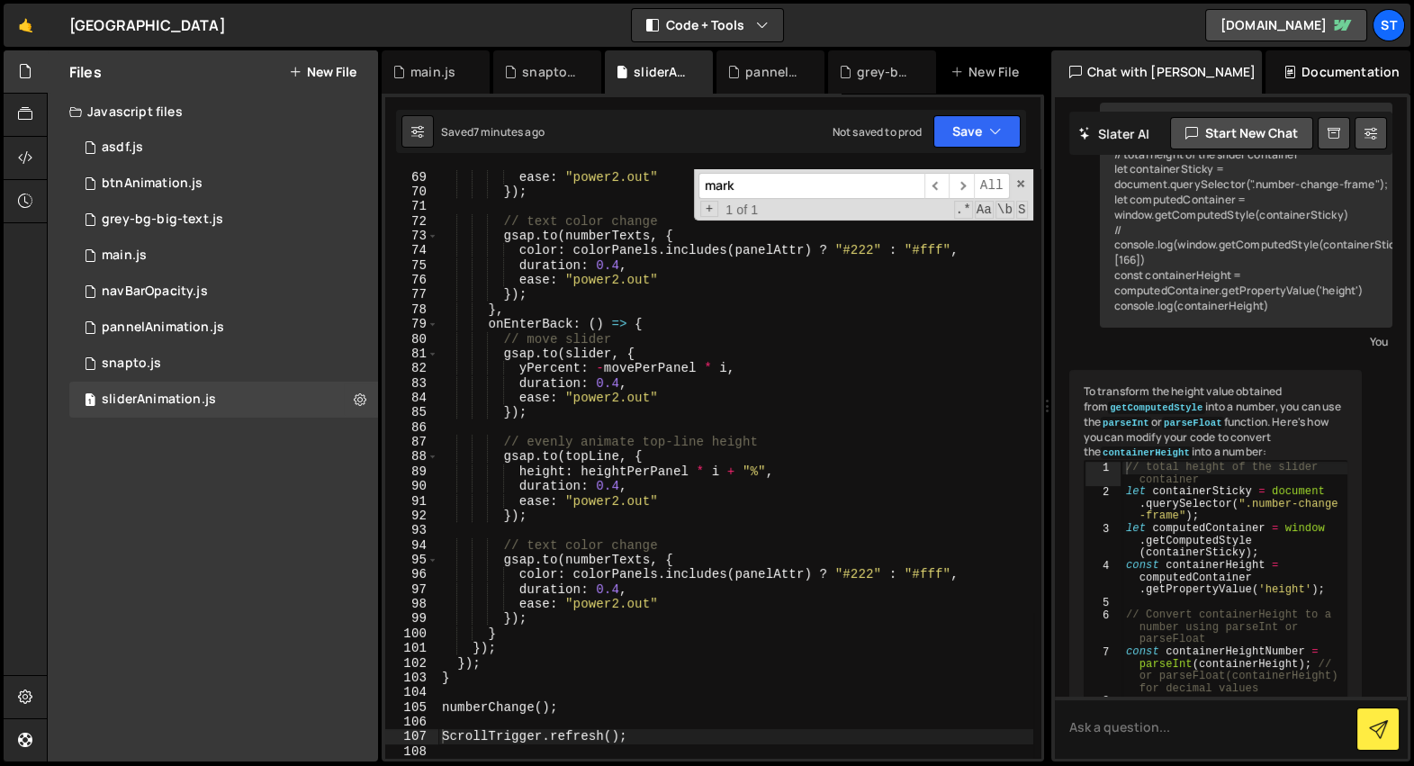
scroll to position [1139, 0]
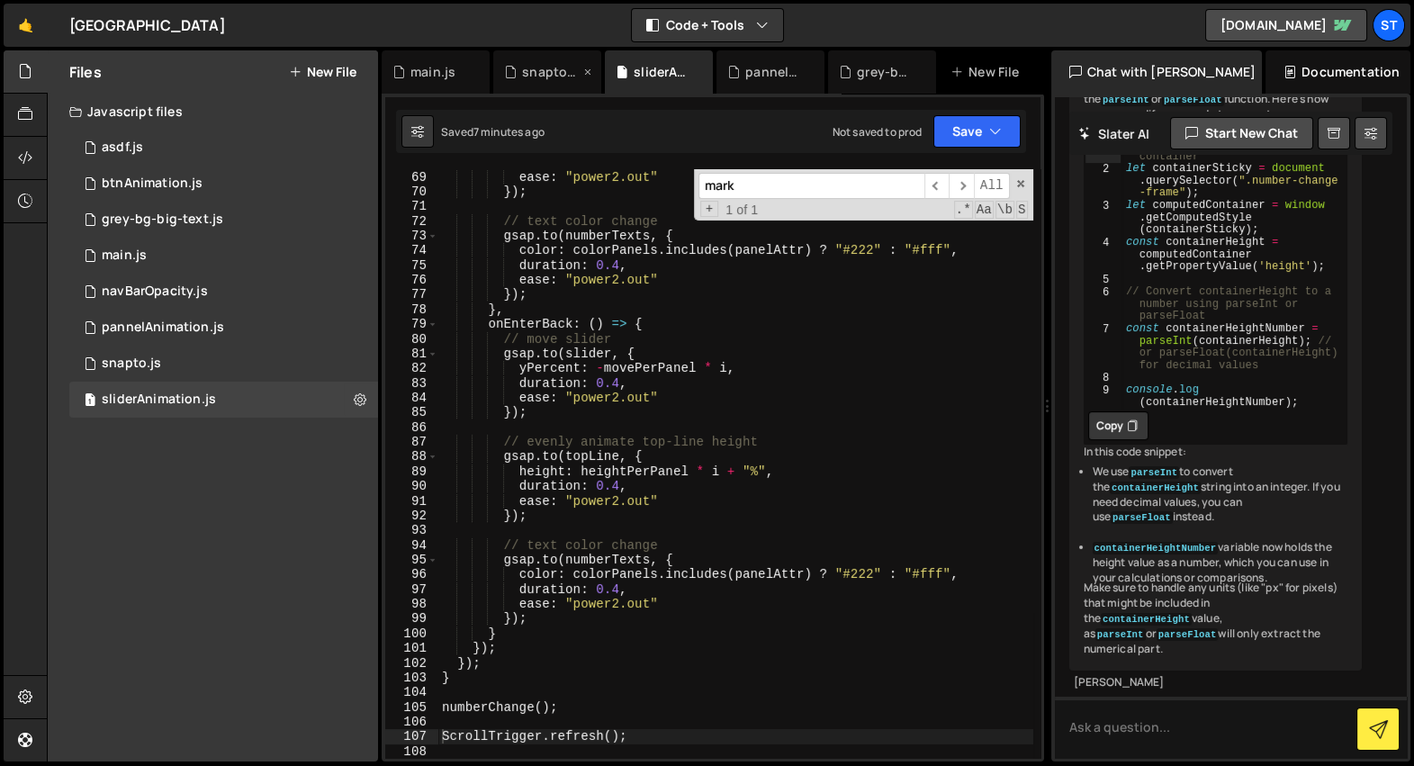
click at [540, 77] on div "snapto.js" at bounding box center [551, 72] width 58 height 18
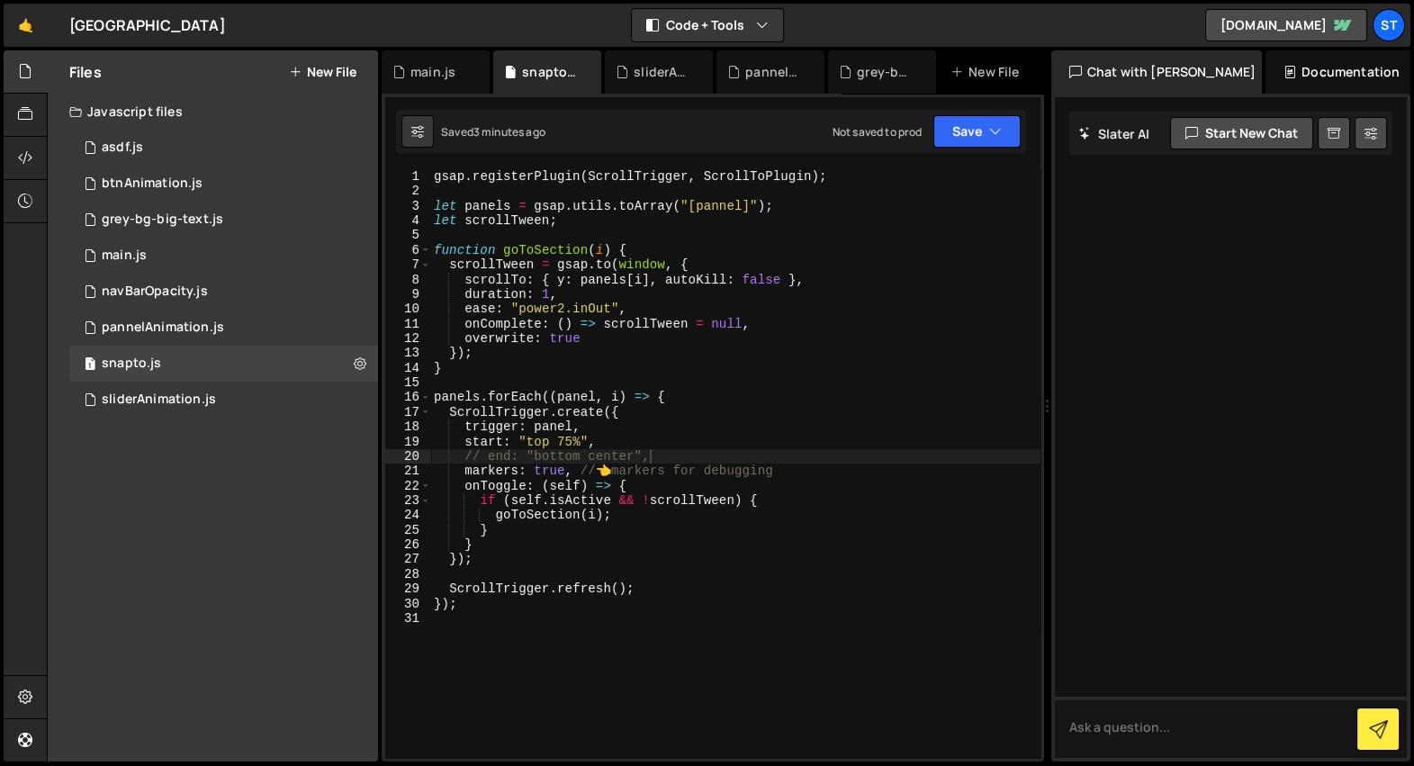
type textarea "goToSection(i);"
click at [644, 519] on div "gsap . registerPlugin ( ScrollTrigger , ScrollToPlugin ) ; let panels = gsap . …" at bounding box center [735, 478] width 610 height 619
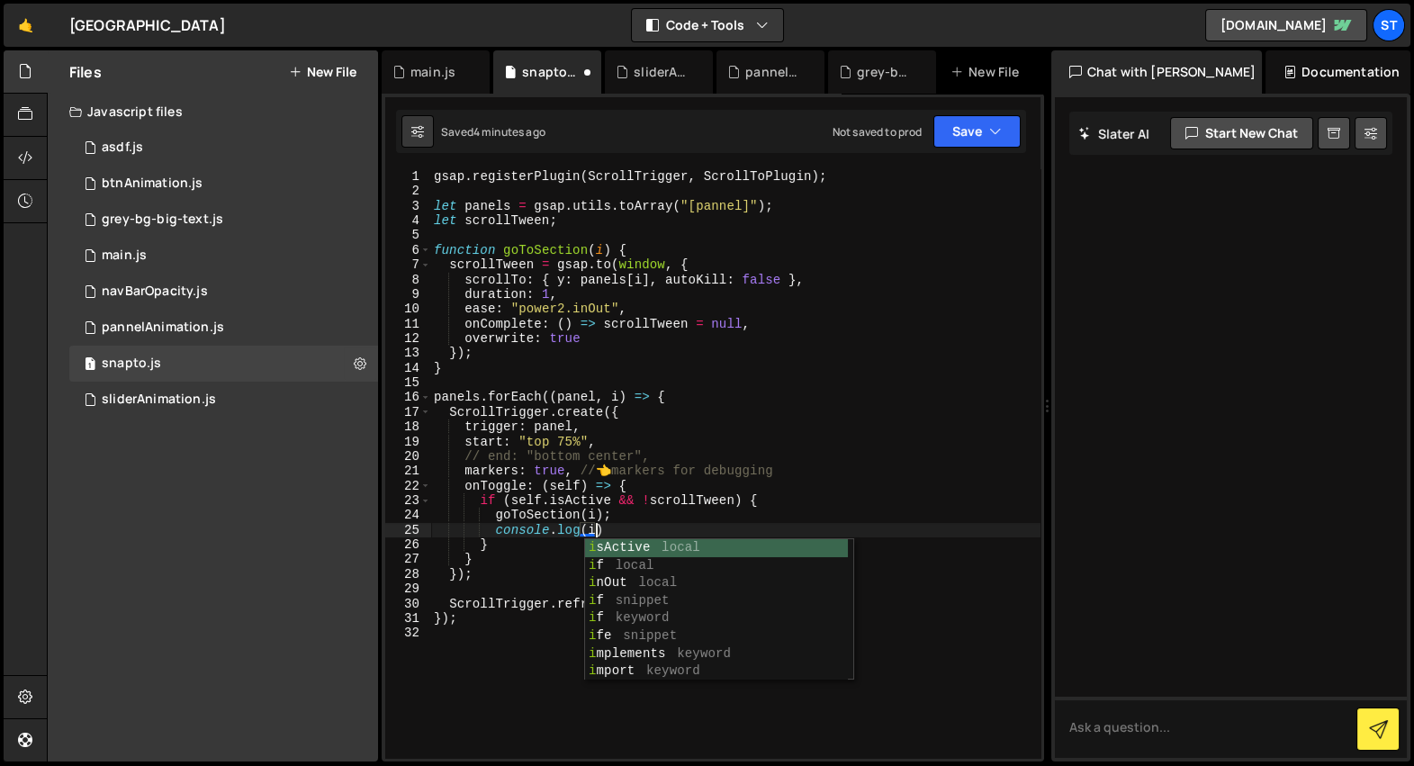
scroll to position [0, 10]
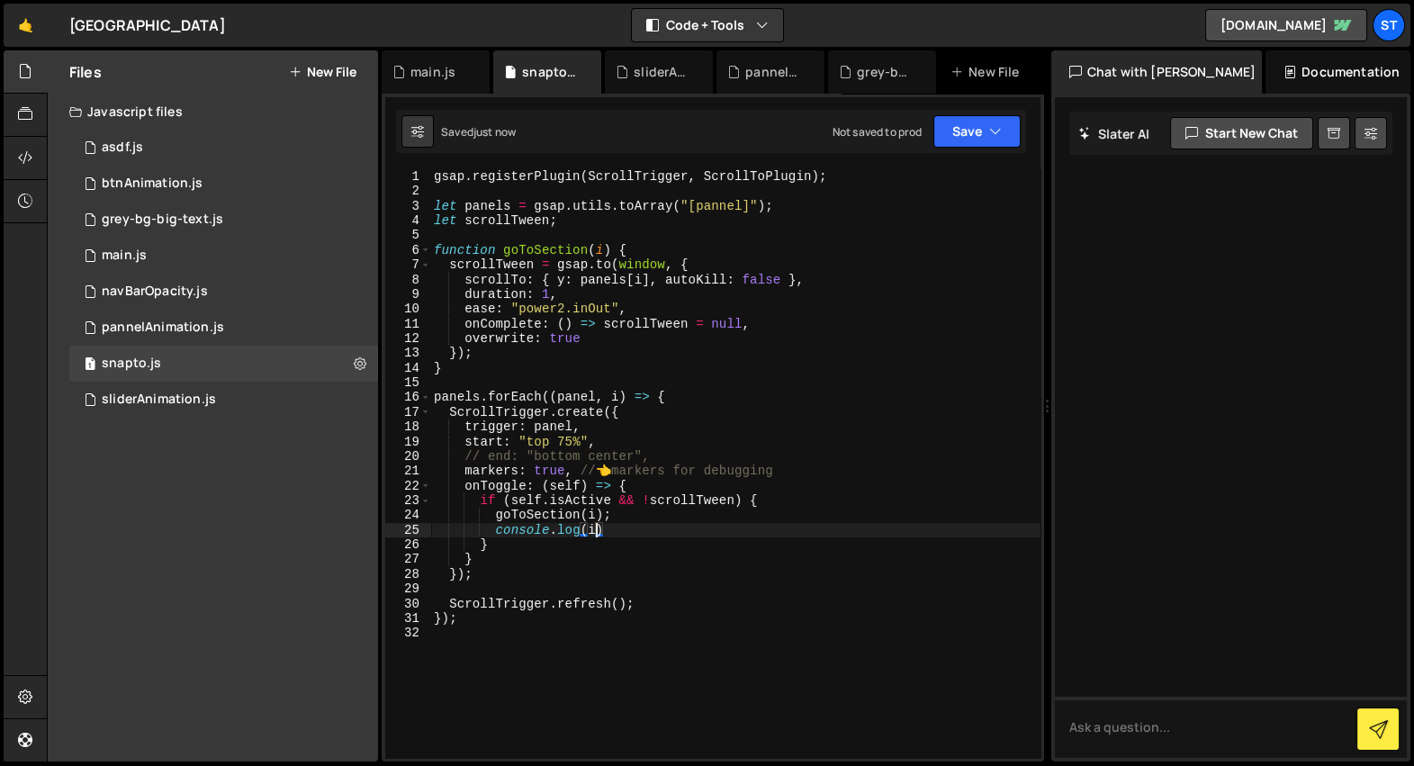
click at [531, 350] on div "gsap . registerPlugin ( ScrollTrigger , ScrollToPlugin ) ; let panels = gsap . …" at bounding box center [735, 478] width 610 height 619
type textarea "});"
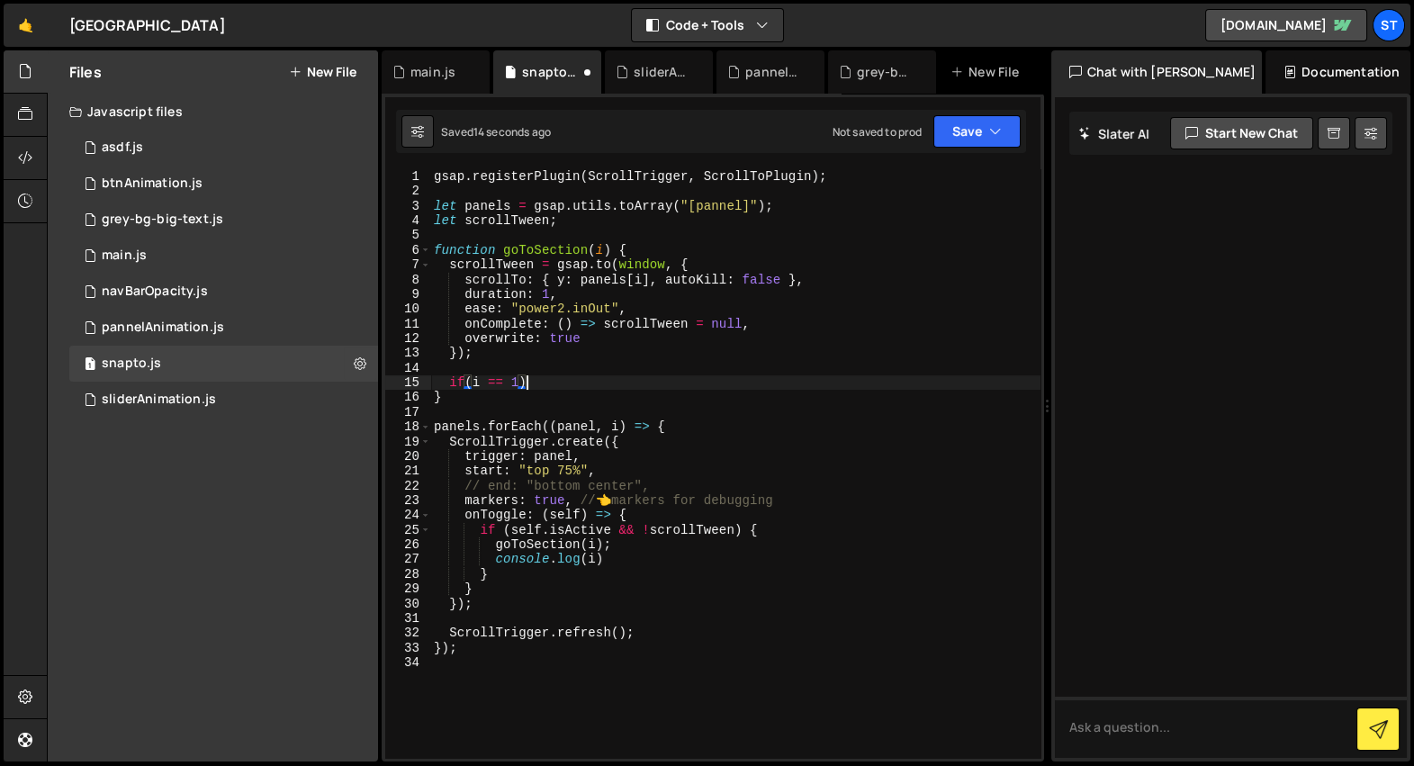
scroll to position [0, 6]
type textarea "if(i == 1) {}"
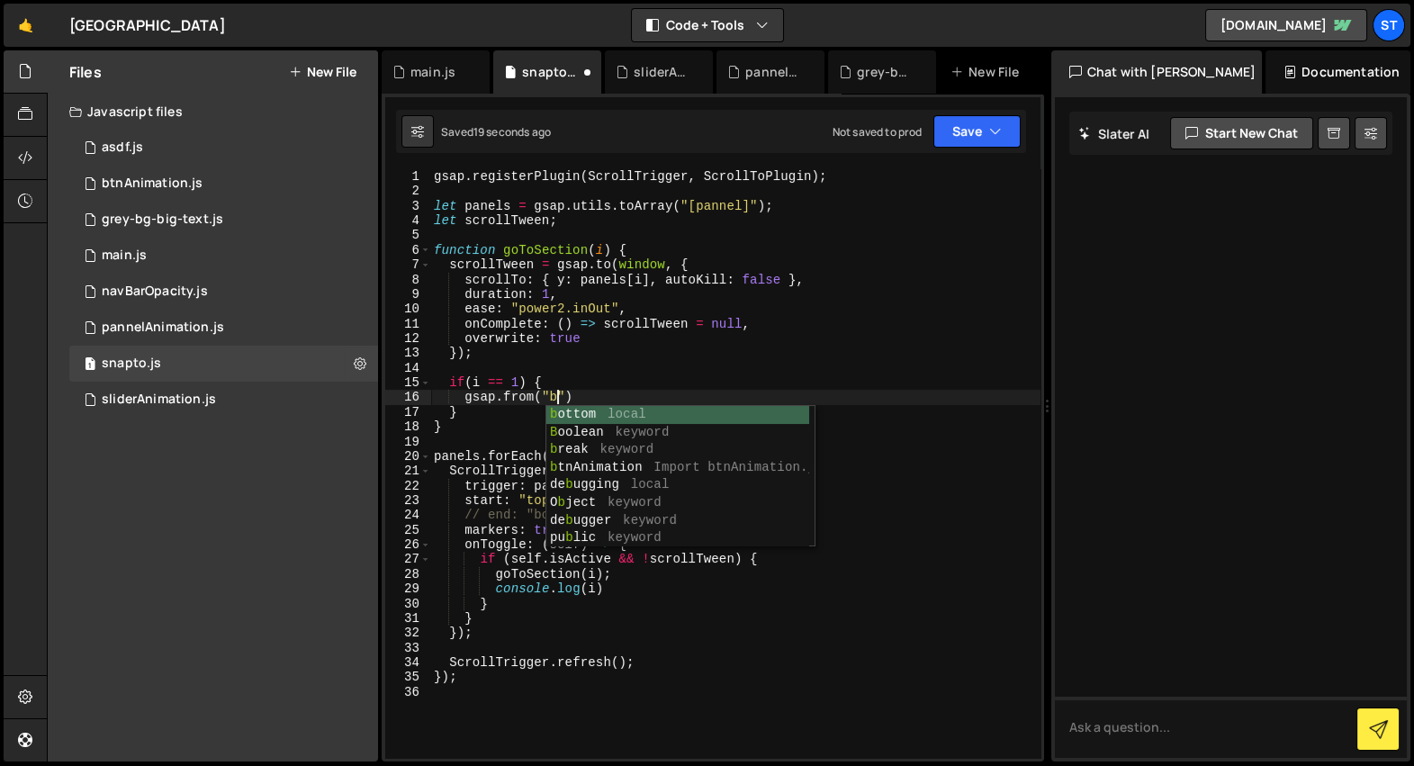
scroll to position [0, 9]
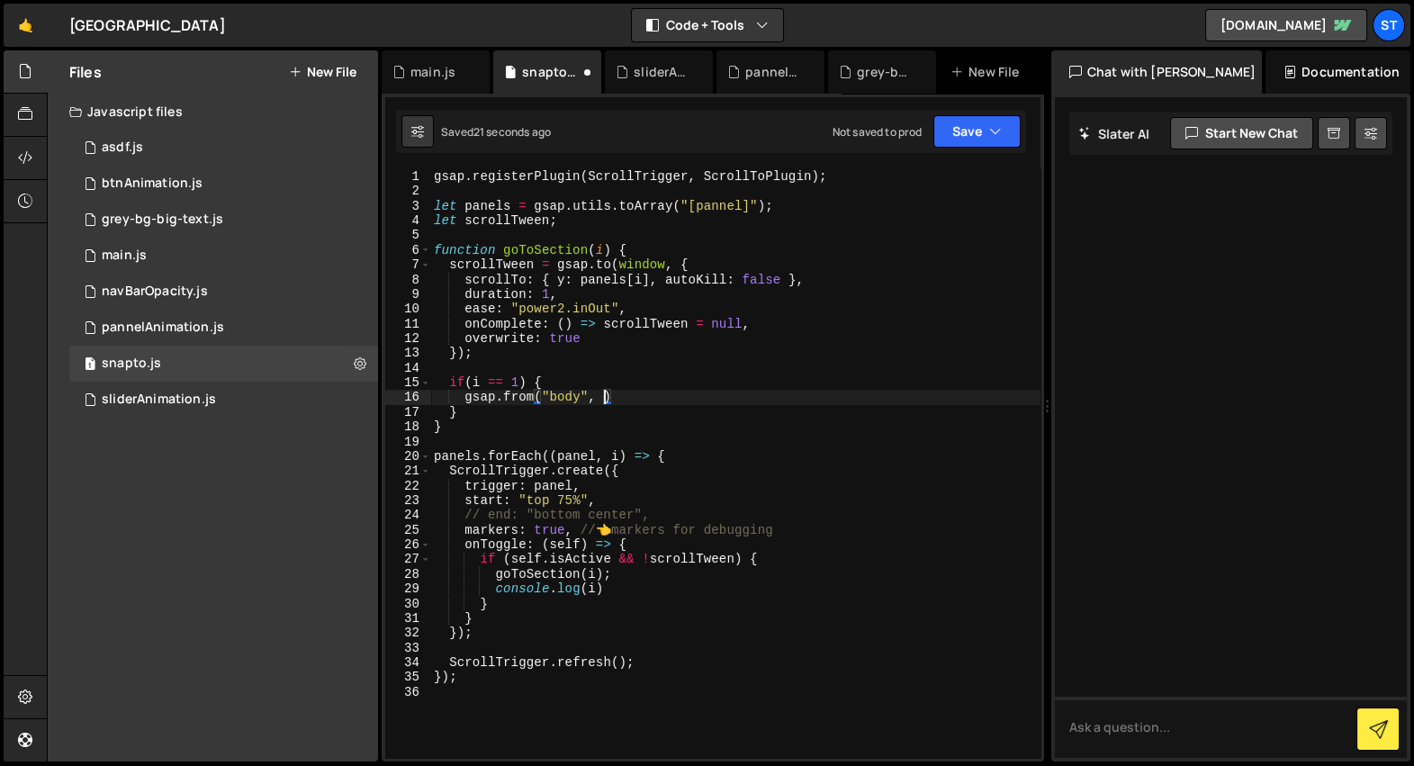
type textarea "gsap.from("body", {})"
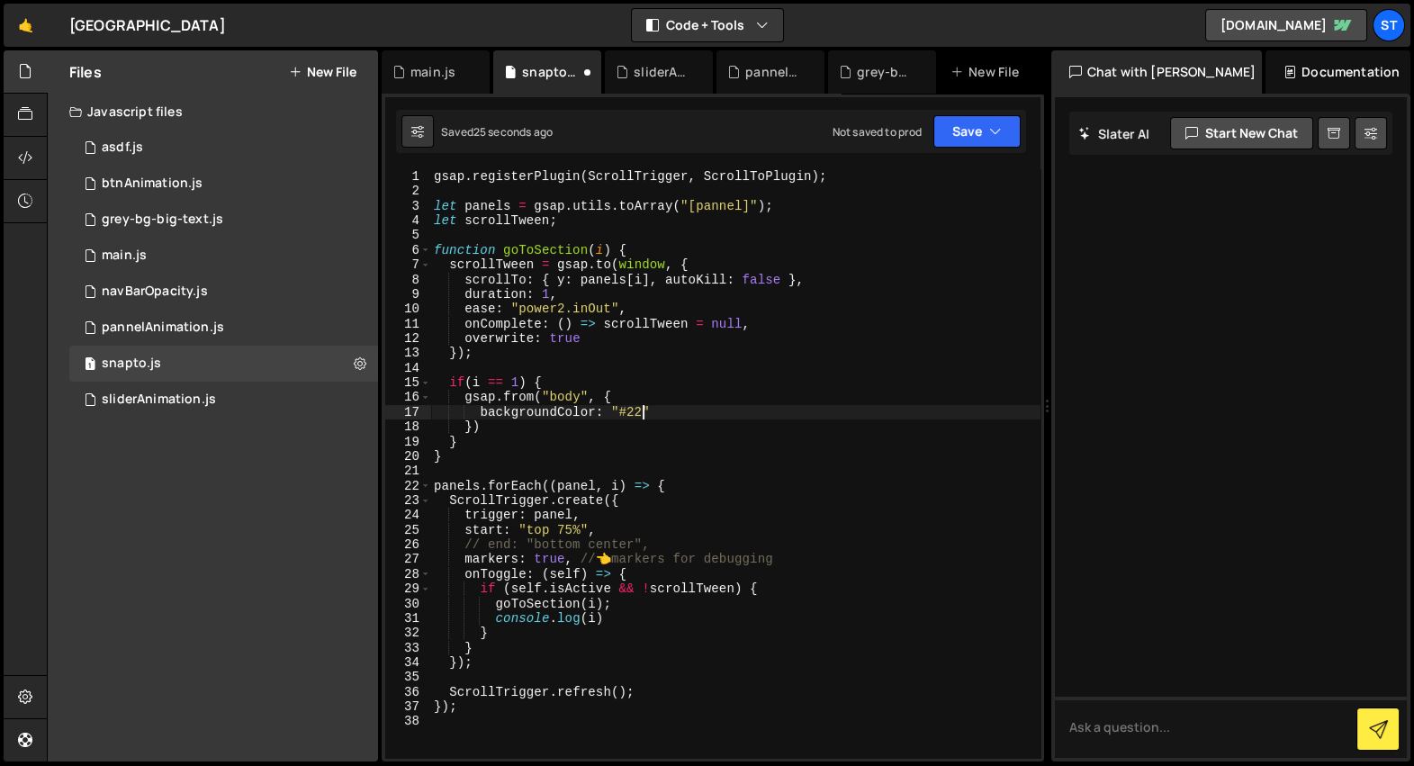
scroll to position [0, 14]
click at [563, 397] on div "gsap . registerPlugin ( ScrollTrigger , ScrollToPlugin ) ; let panels = gsap . …" at bounding box center [735, 478] width 610 height 619
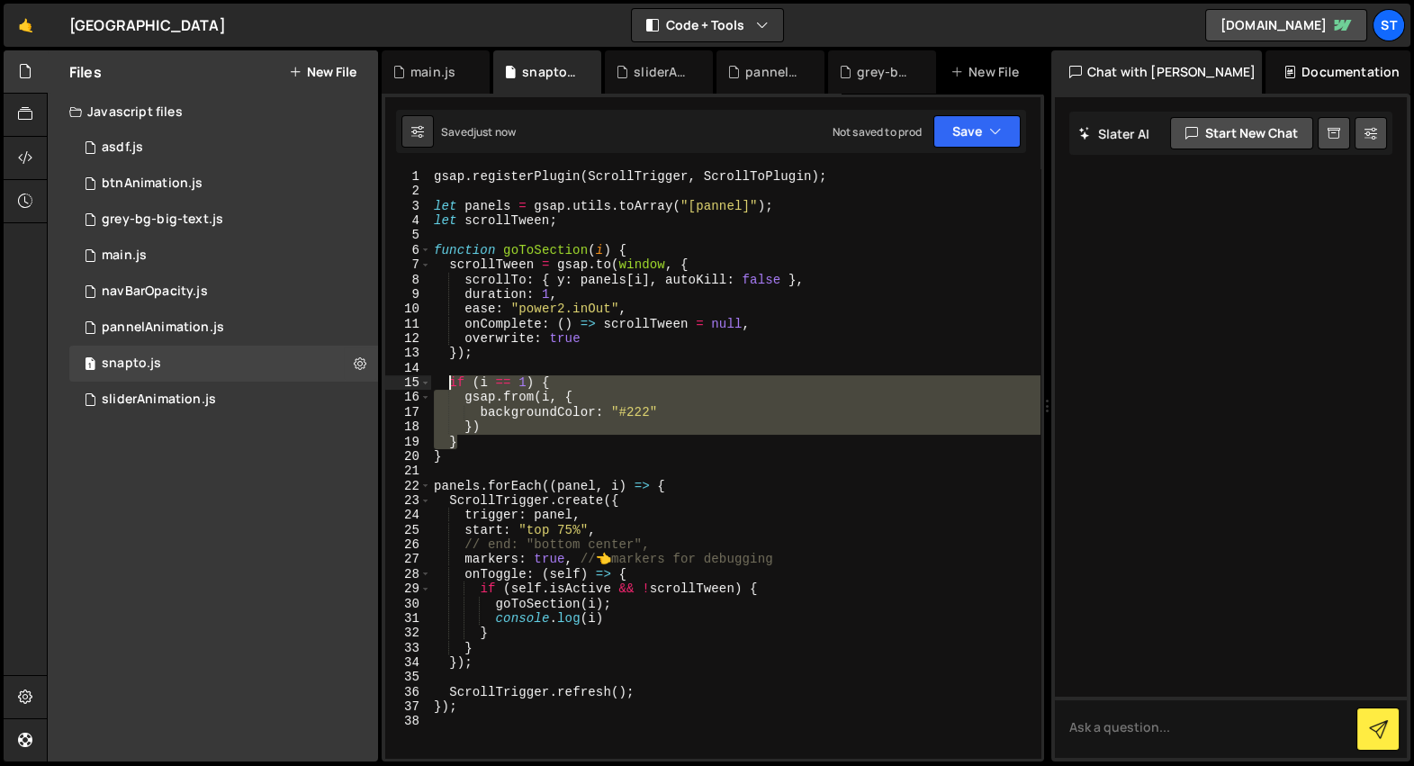
drag, startPoint x: 473, startPoint y: 444, endPoint x: 452, endPoint y: 378, distance: 68.9
click at [452, 378] on div "gsap . registerPlugin ( ScrollTrigger , ScrollToPlugin ) ; let panels = gsap . …" at bounding box center [735, 478] width 610 height 619
click at [484, 380] on div "gsap . registerPlugin ( ScrollTrigger , ScrollToPlugin ) ; let panels = gsap . …" at bounding box center [735, 463] width 610 height 589
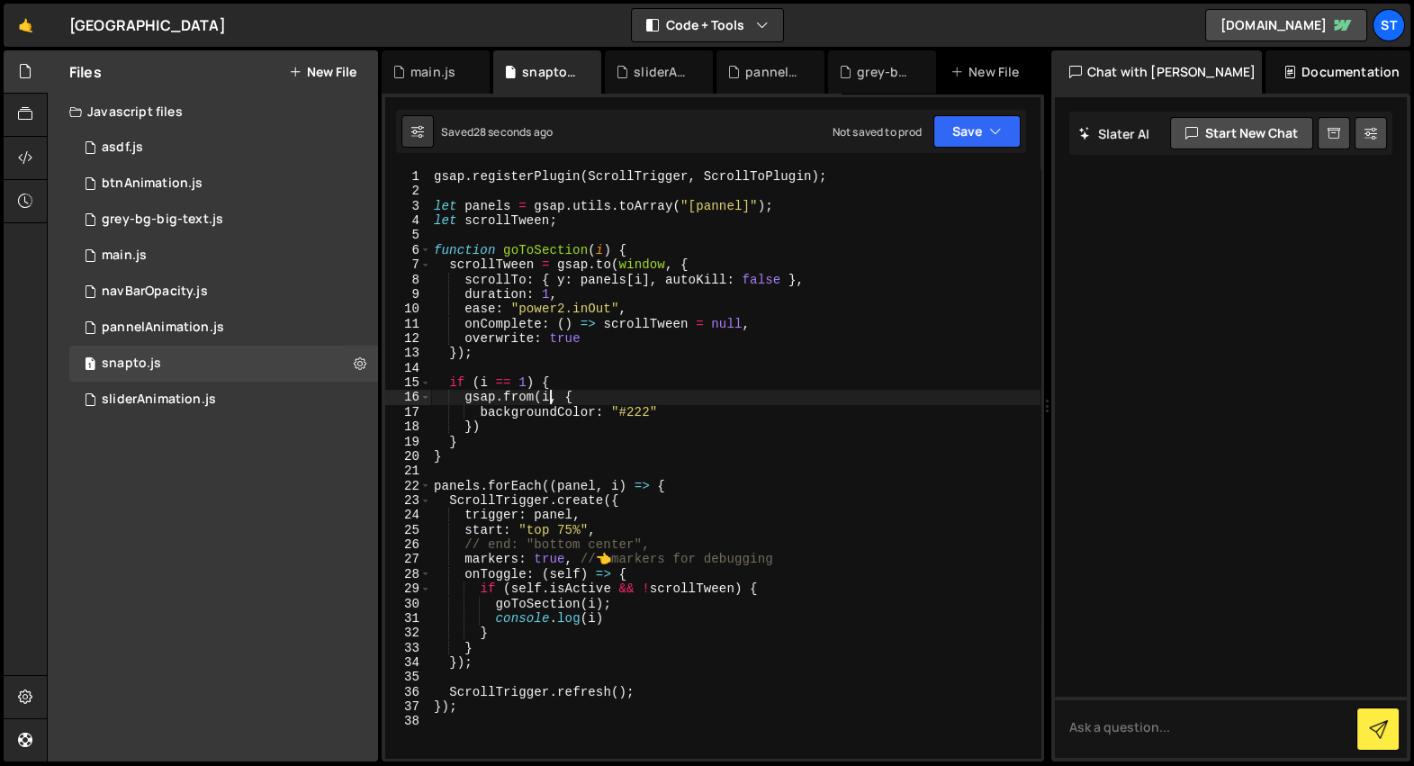
click at [551, 393] on div "gsap . registerPlugin ( ScrollTrigger , ScrollToPlugin ) ; let panels = gsap . …" at bounding box center [735, 478] width 610 height 619
click at [562, 383] on div "gsap . registerPlugin ( ScrollTrigger , ScrollToPlugin ) ; let panels = gsap . …" at bounding box center [735, 478] width 610 height 619
type textarea "if (i == 1) {"
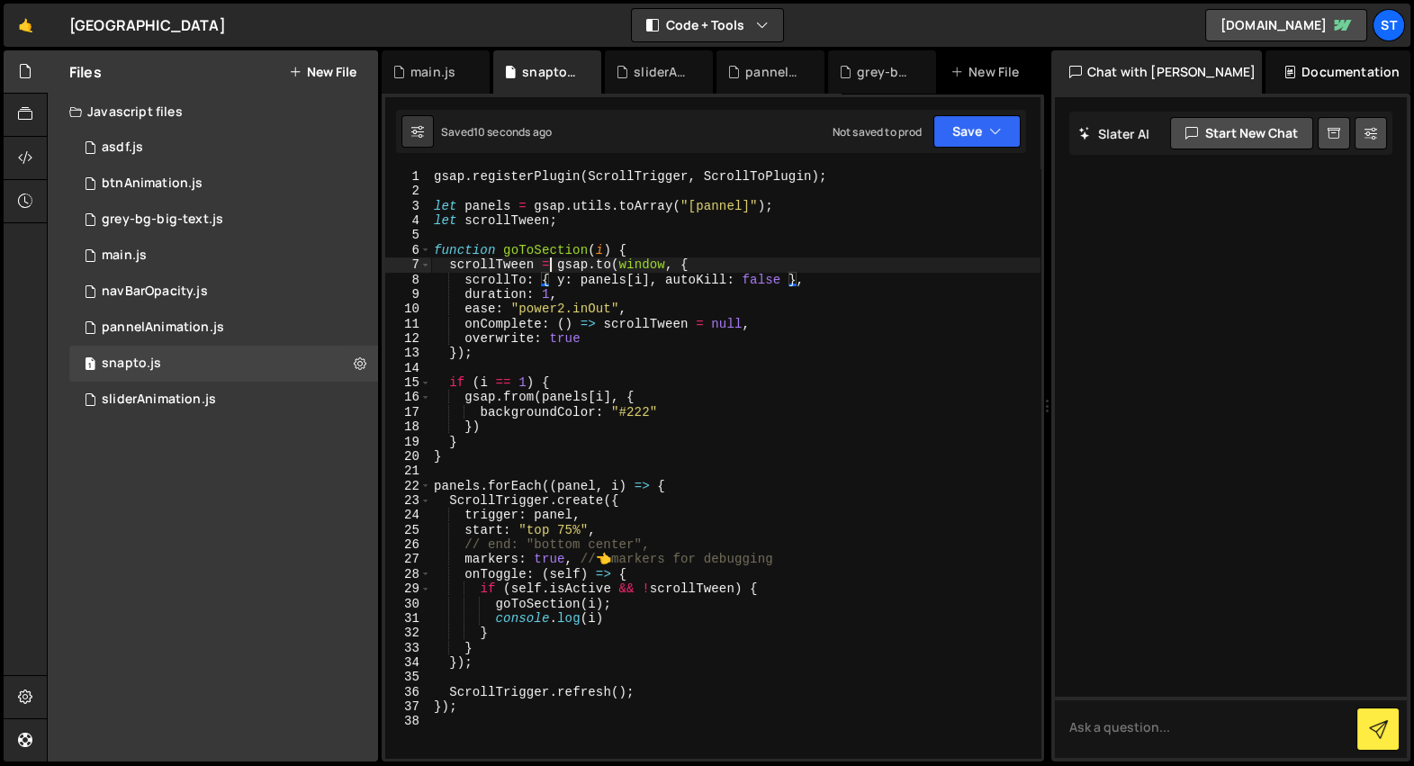
type textarea "function goToSection(i) {"
type textarea "let panels = gsap.utils.toArray("[pannel]");"
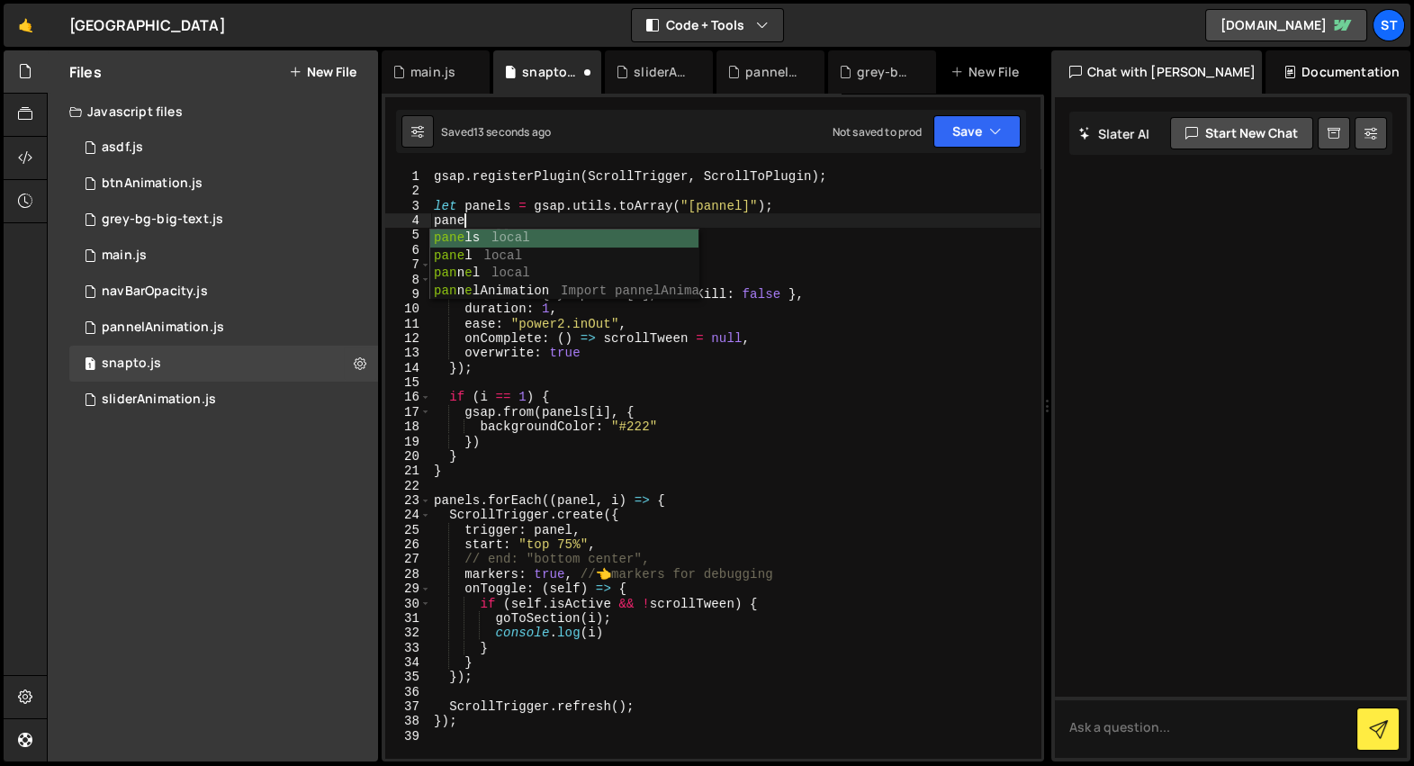
type textarea "panels"
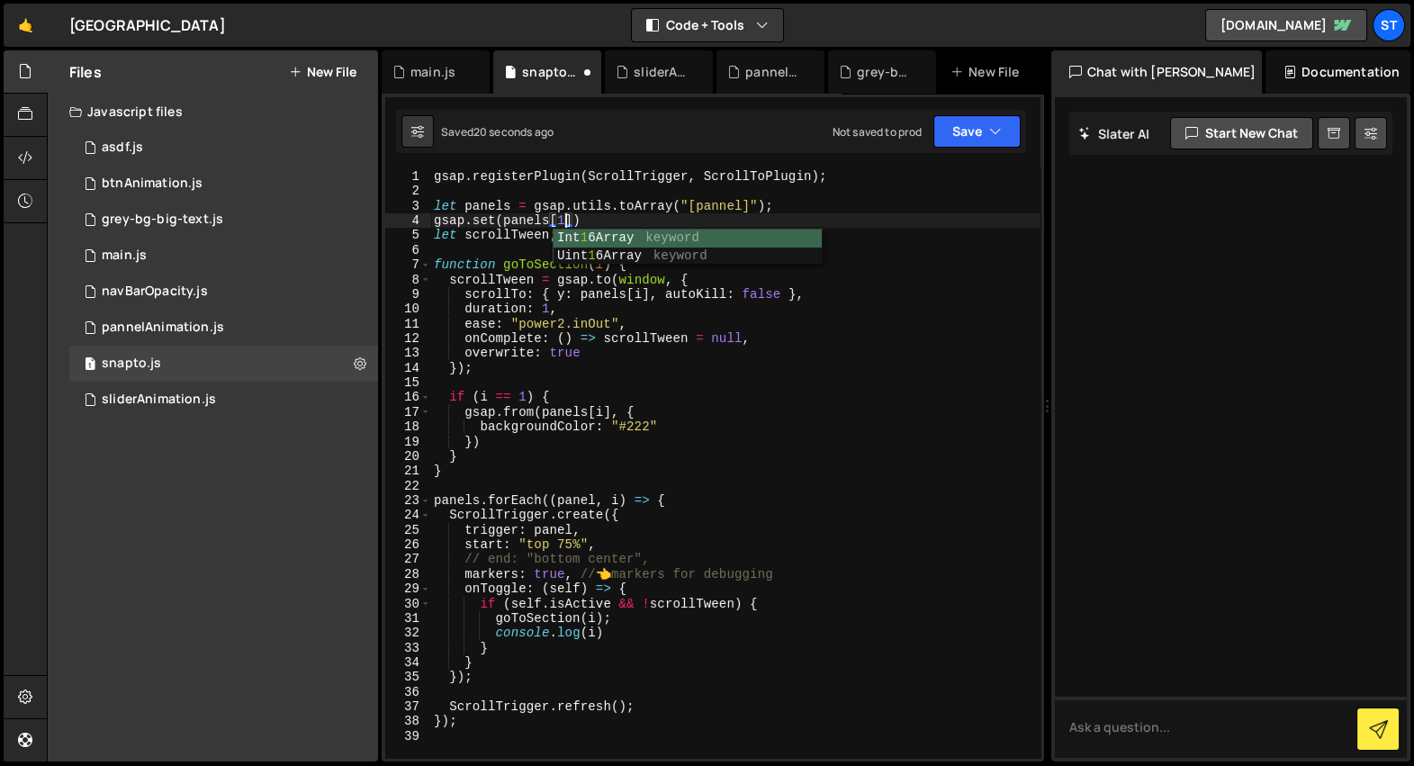
scroll to position [0, 9]
click at [519, 412] on div "gsap . registerPlugin ( ScrollTrigger , ScrollToPlugin ) ; let panels = gsap . …" at bounding box center [735, 478] width 610 height 619
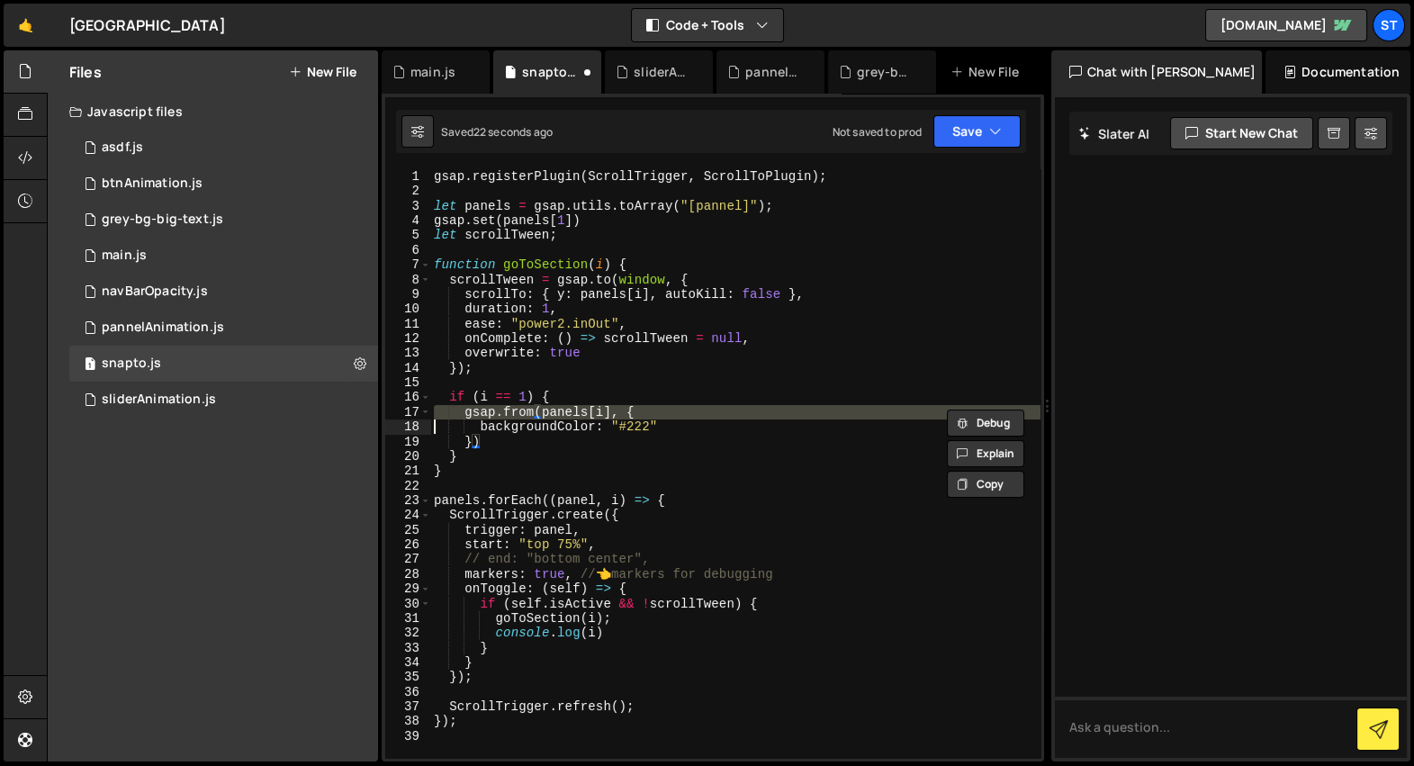
click at [519, 412] on div "gsap . registerPlugin ( ScrollTrigger , ScrollToPlugin ) ; let panels = gsap . …" at bounding box center [735, 478] width 610 height 619
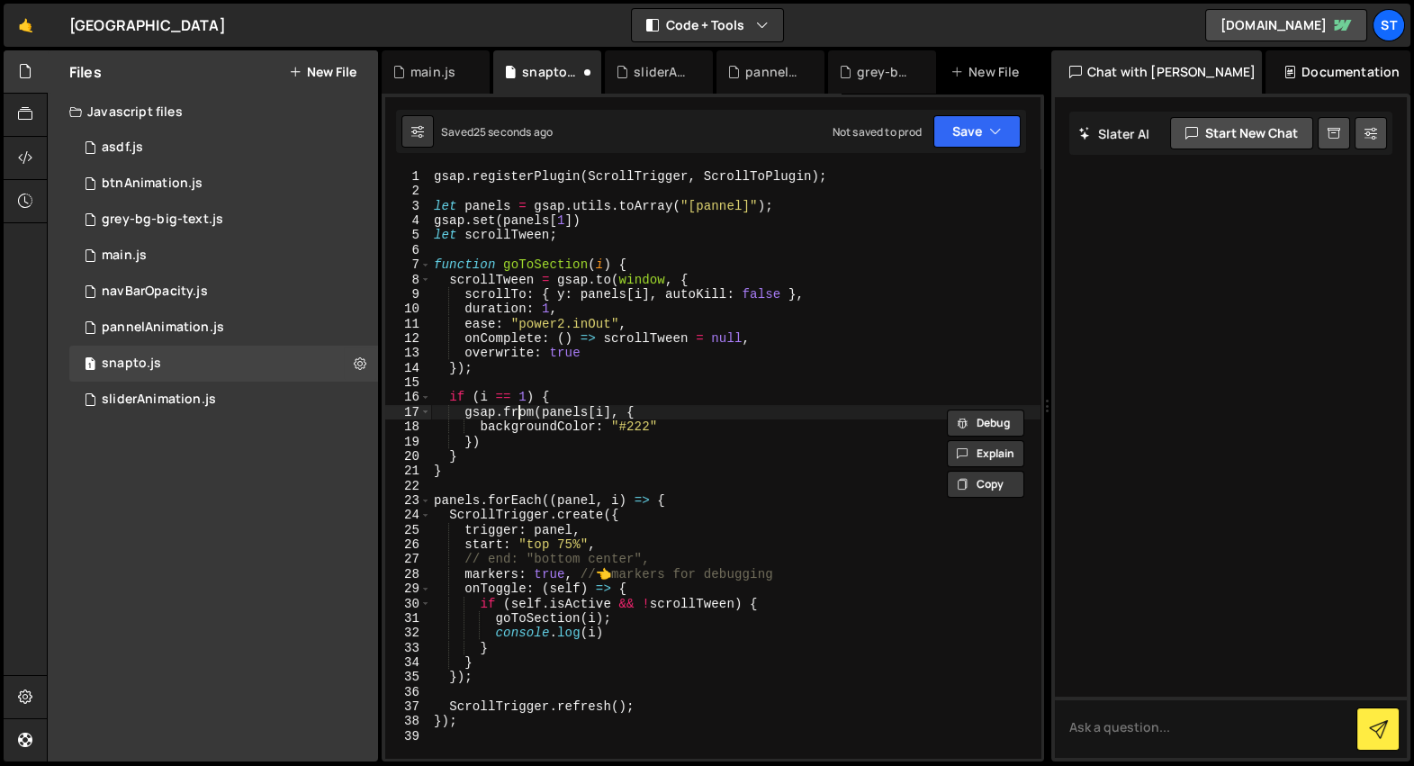
click at [519, 412] on div "gsap . registerPlugin ( ScrollTrigger , ScrollToPlugin ) ; let panels = gsap . …" at bounding box center [735, 478] width 610 height 619
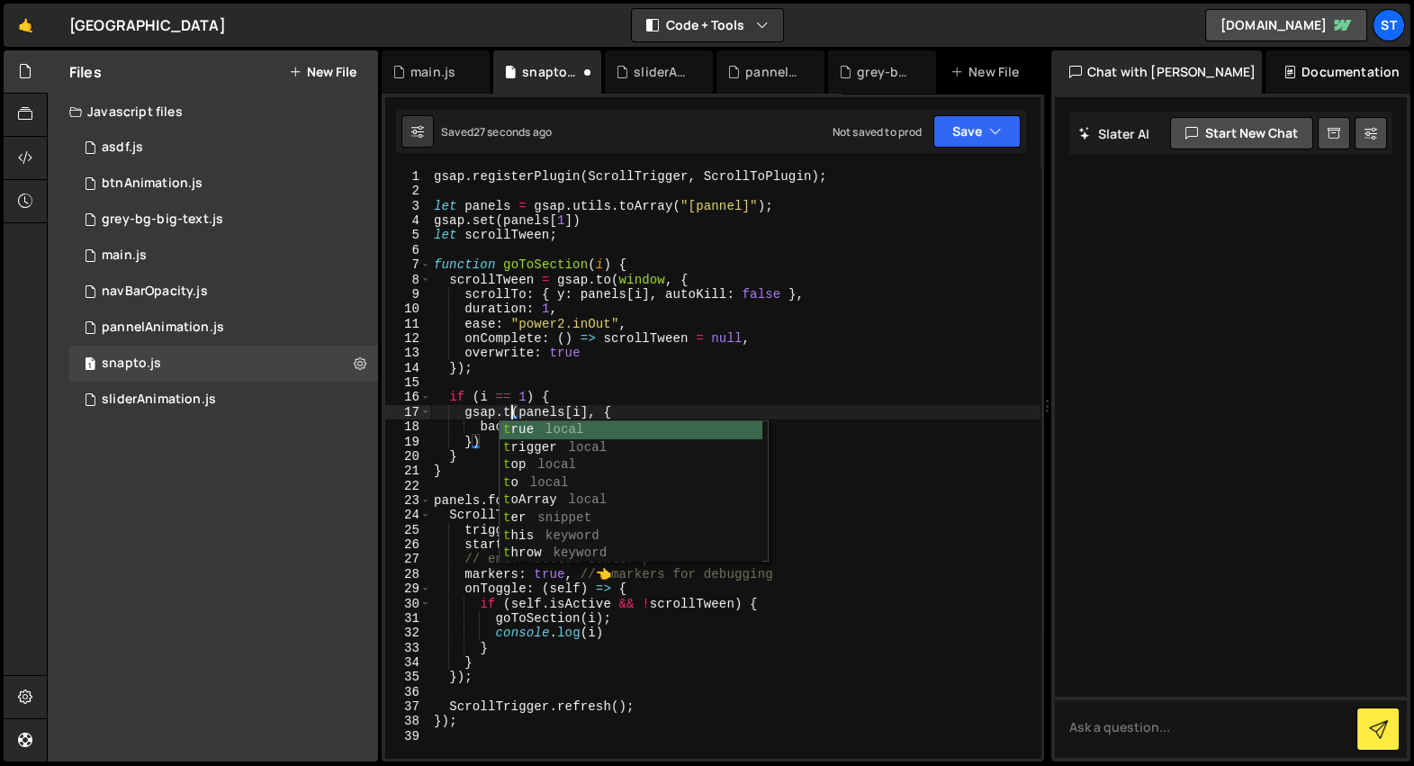
scroll to position [0, 6]
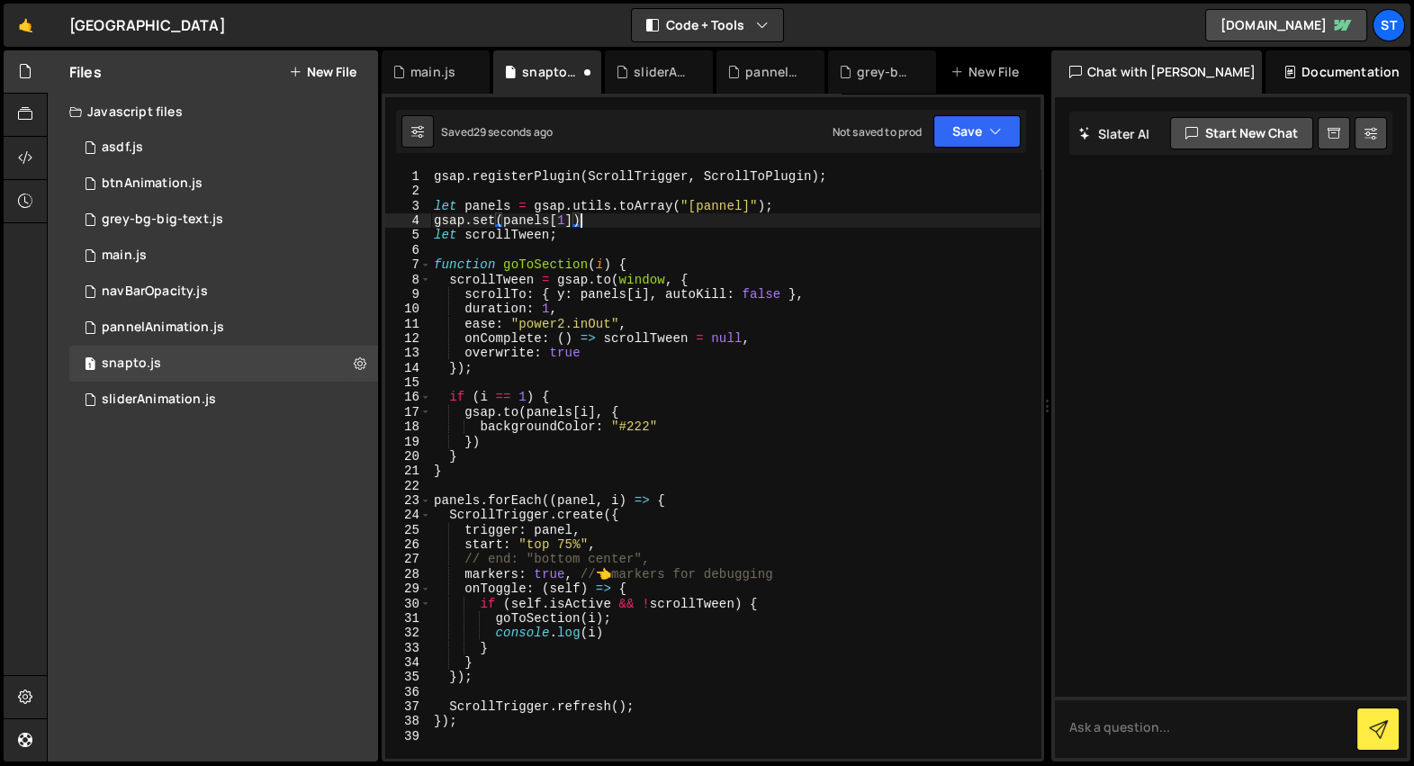
click at [594, 221] on div "gsap . registerPlugin ( ScrollTrigger , ScrollToPlugin ) ; let panels = gsap . …" at bounding box center [735, 478] width 610 height 619
type textarea "gsap.set(panels[1], {})"
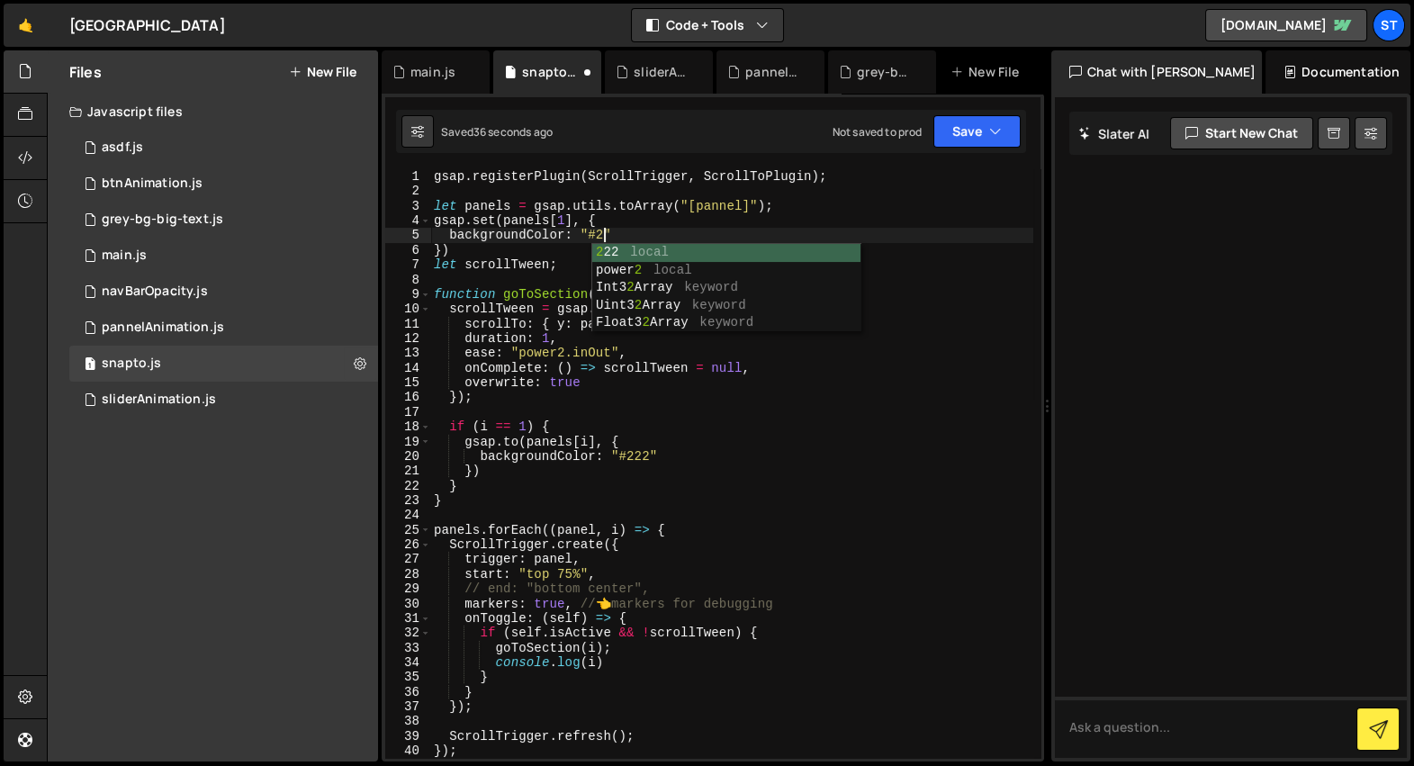
scroll to position [0, 11]
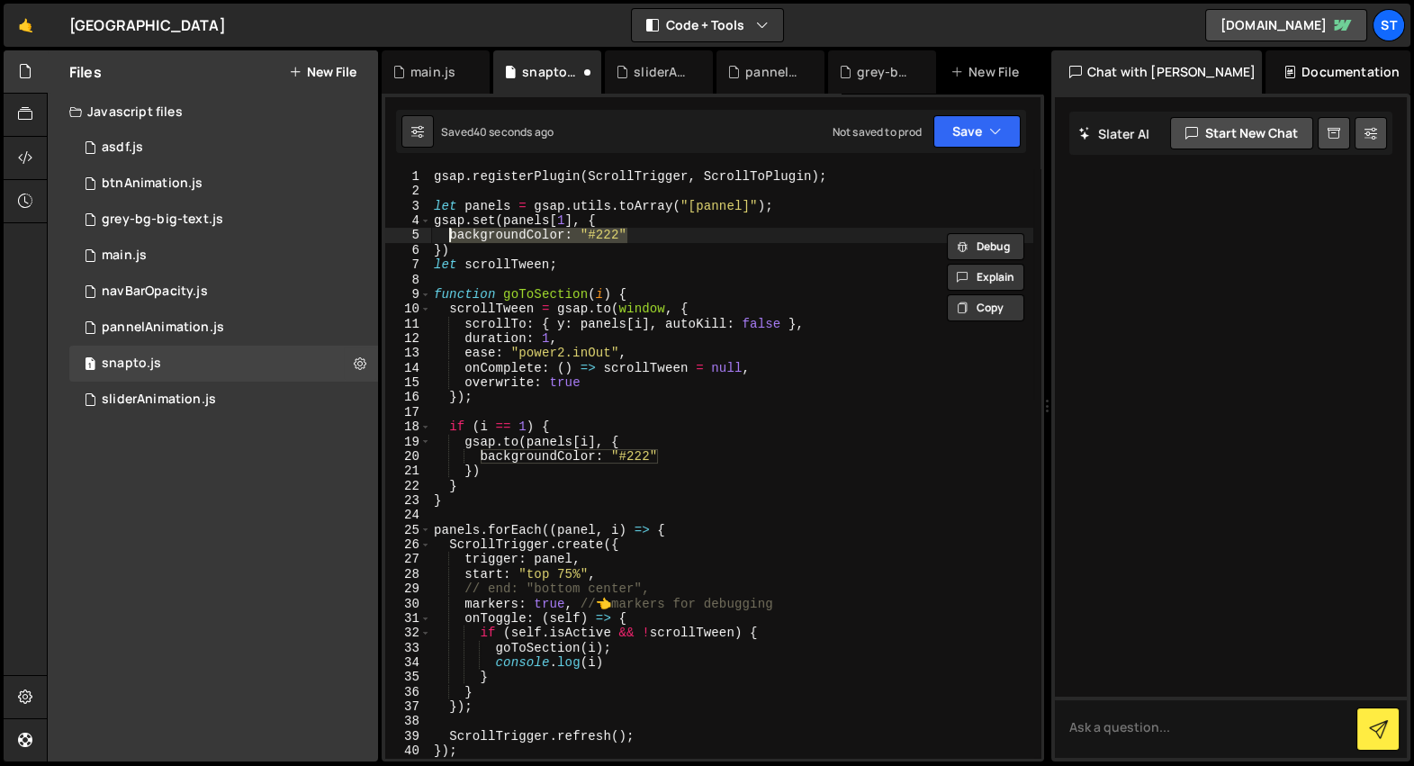
click at [650, 449] on div "gsap . registerPlugin ( ScrollTrigger , ScrollToPlugin ) ; let panels = gsap . …" at bounding box center [731, 478] width 603 height 619
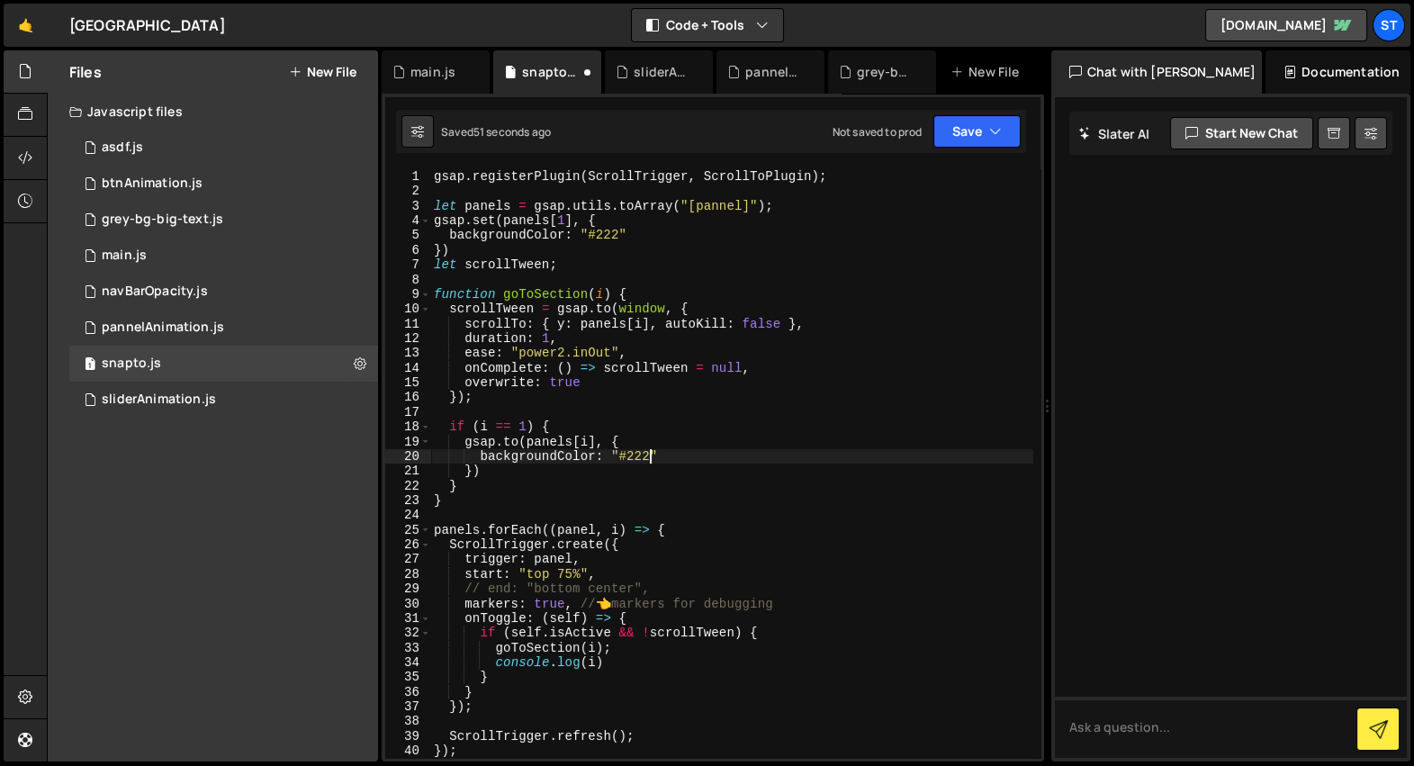
click at [635, 450] on div "gsap . registerPlugin ( ScrollTrigger , ScrollToPlugin ) ; let panels = gsap . …" at bounding box center [731, 478] width 603 height 619
paste textarea "#e9e5de"
click at [717, 453] on div "gsap . registerPlugin ( ScrollTrigger , ScrollToPlugin ) ; let panels = gsap . …" at bounding box center [731, 478] width 603 height 619
type textarea "[DOMAIN_NAME](panels[i], {"
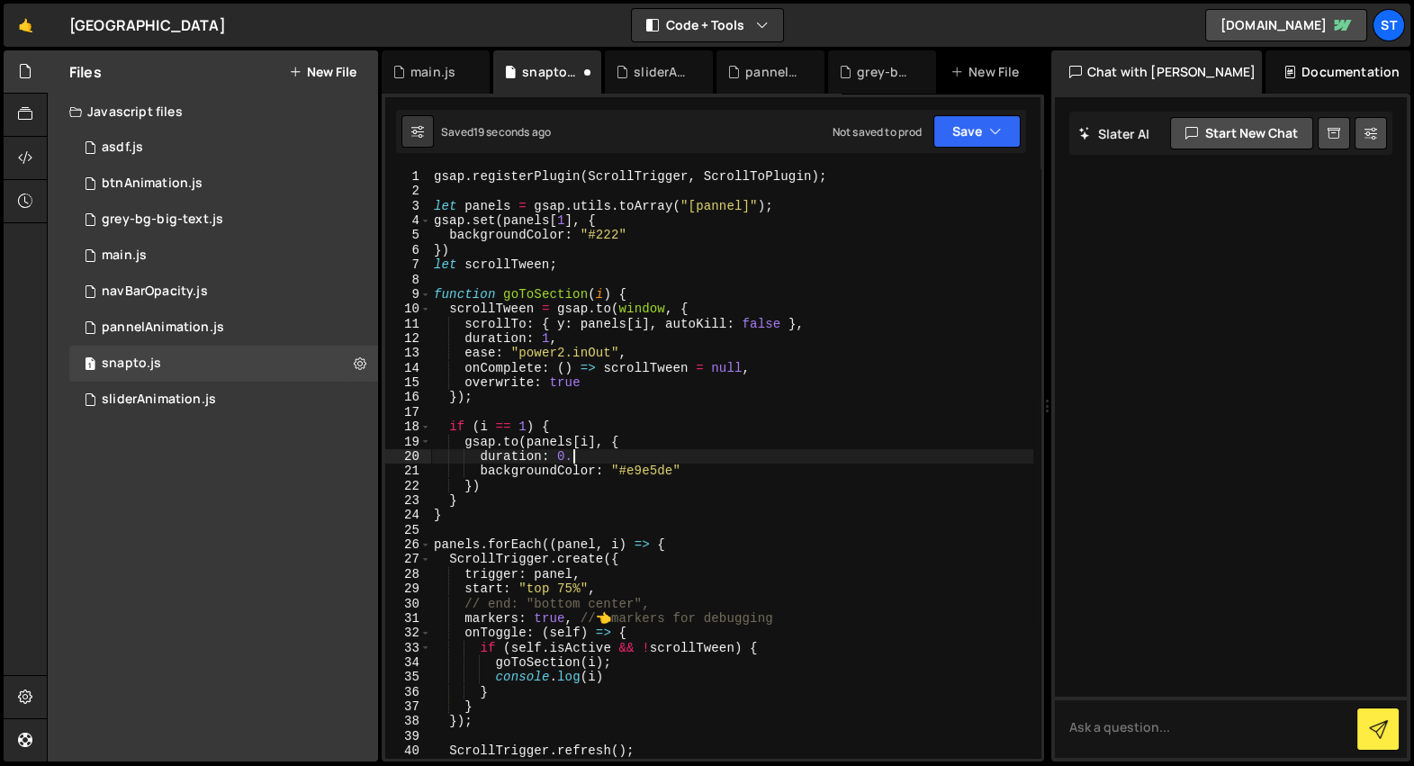
scroll to position [0, 9]
click at [664, 435] on div "gsap . registerPlugin ( ScrollTrigger , ScrollToPlugin ) ; let panels = gsap . …" at bounding box center [731, 478] width 603 height 619
type textarea "[DOMAIN_NAME](panels[i], {"
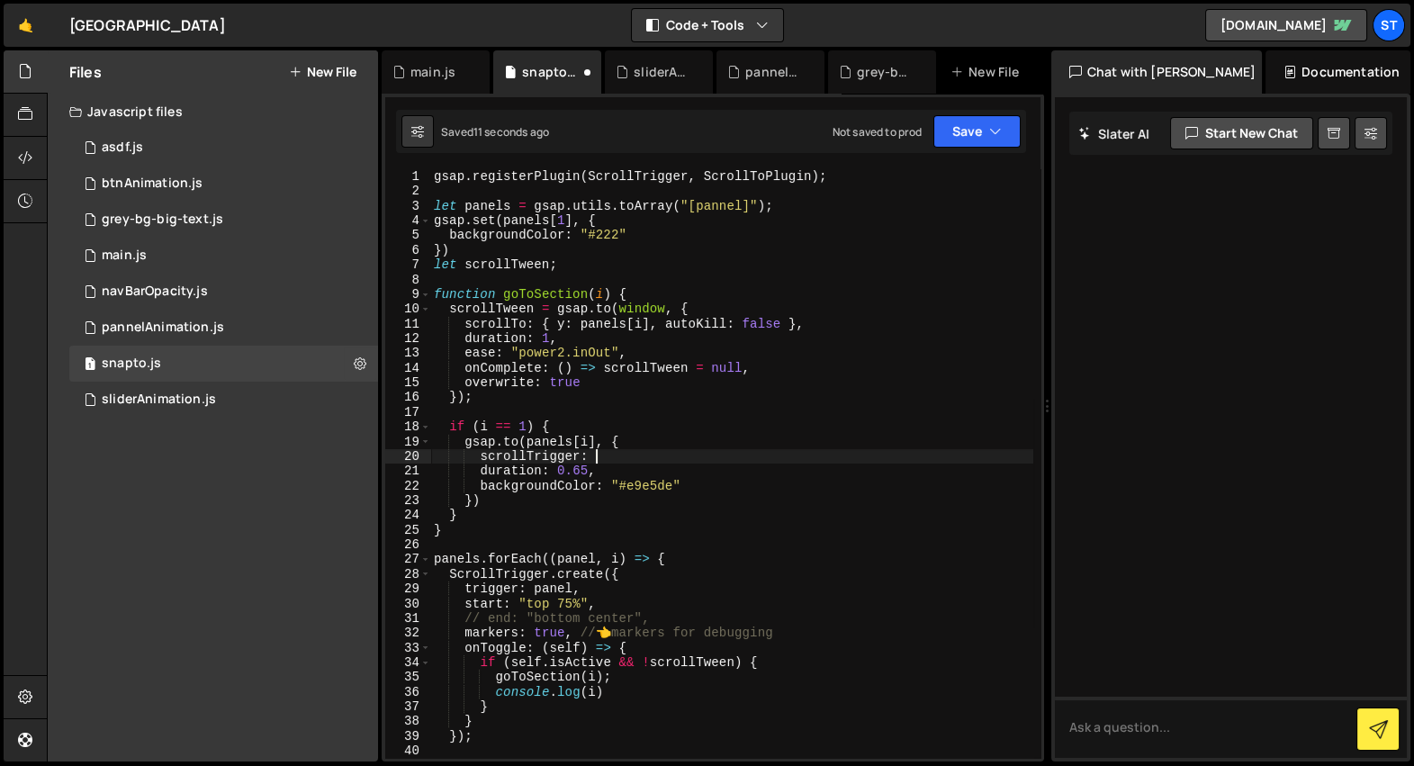
type textarea "scrollTrigger: {}"
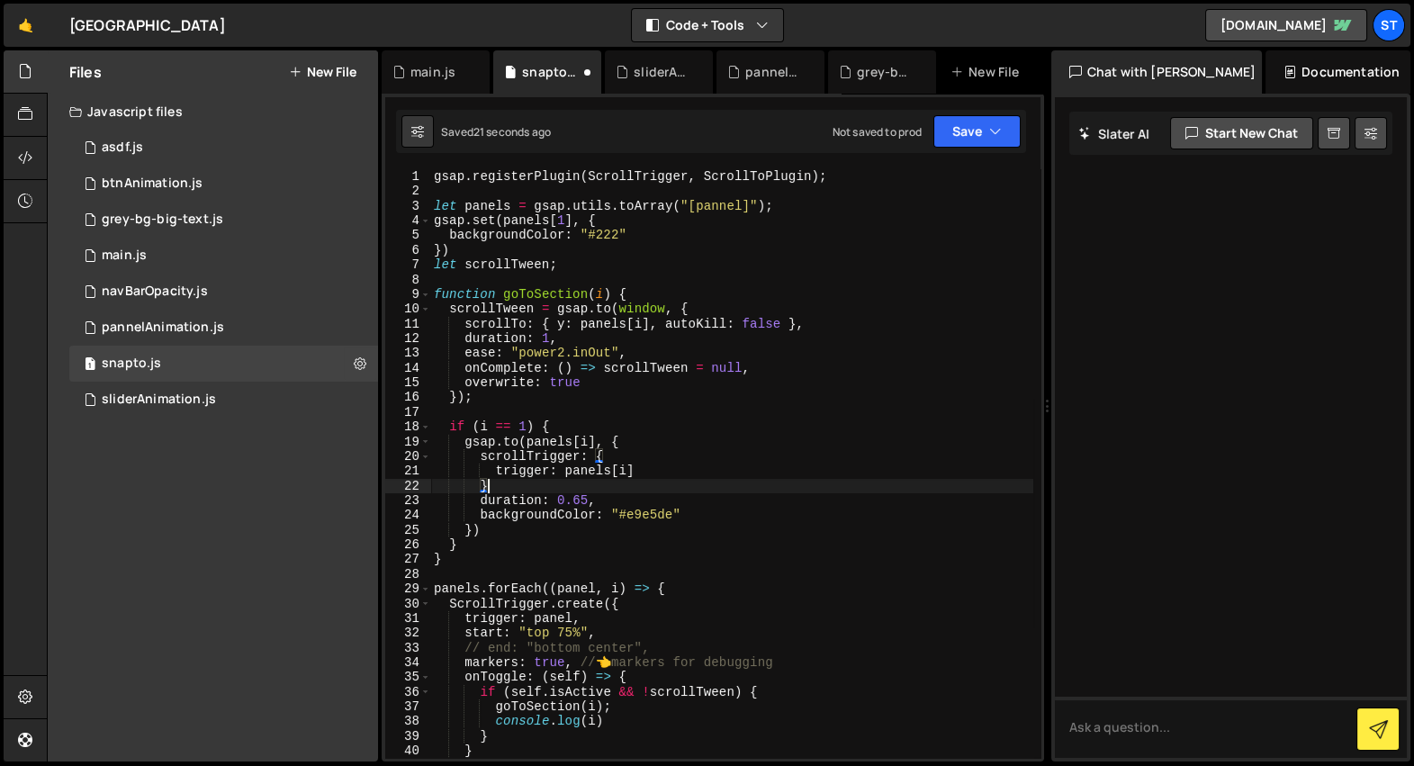
scroll to position [0, 3]
type textarea "trigger: panels[i]"
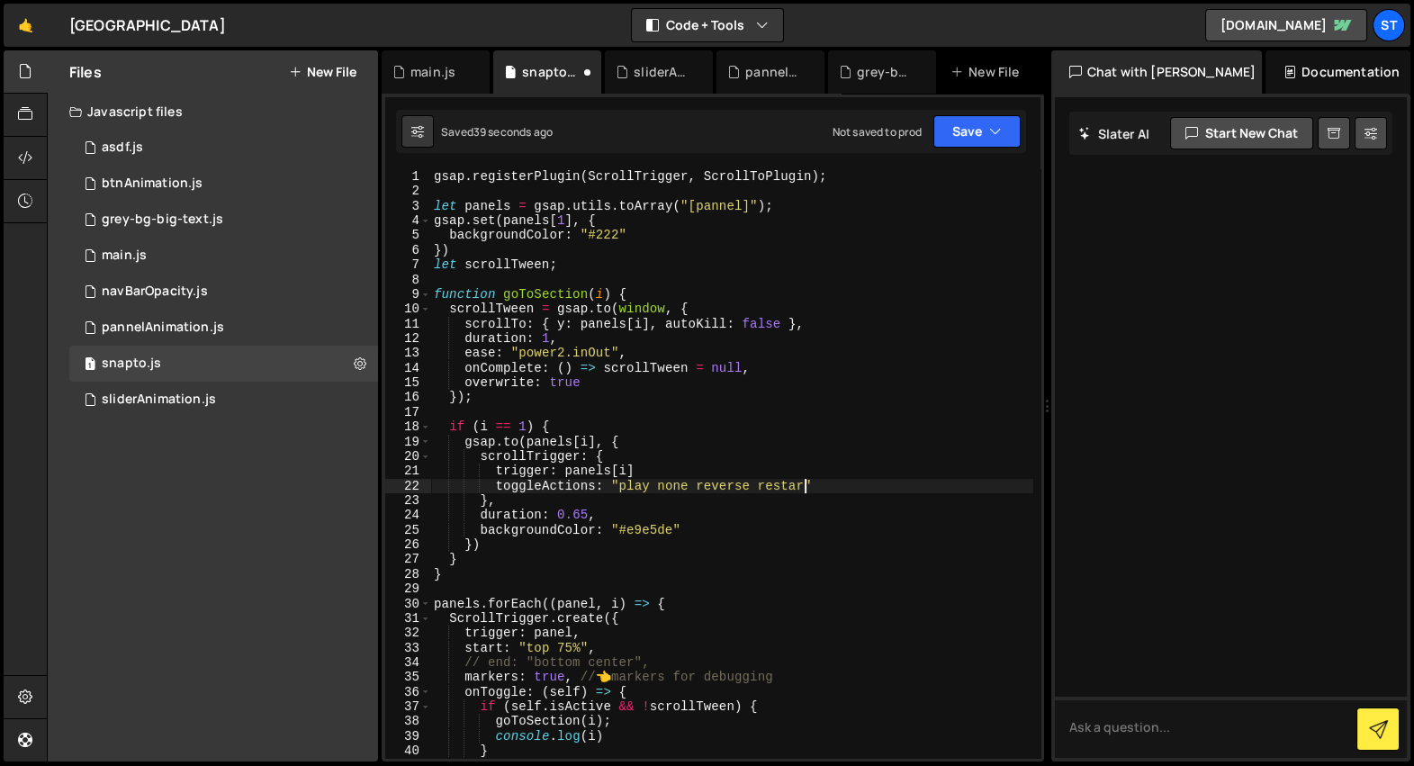
scroll to position [0, 26]
click at [672, 499] on div "gsap . registerPlugin ( ScrollTrigger , ScrollToPlugin ) ; let panels = gsap . …" at bounding box center [731, 478] width 603 height 619
click at [712, 476] on div "gsap . registerPlugin ( ScrollTrigger , ScrollToPlugin ) ; let panels = gsap . …" at bounding box center [731, 478] width 603 height 619
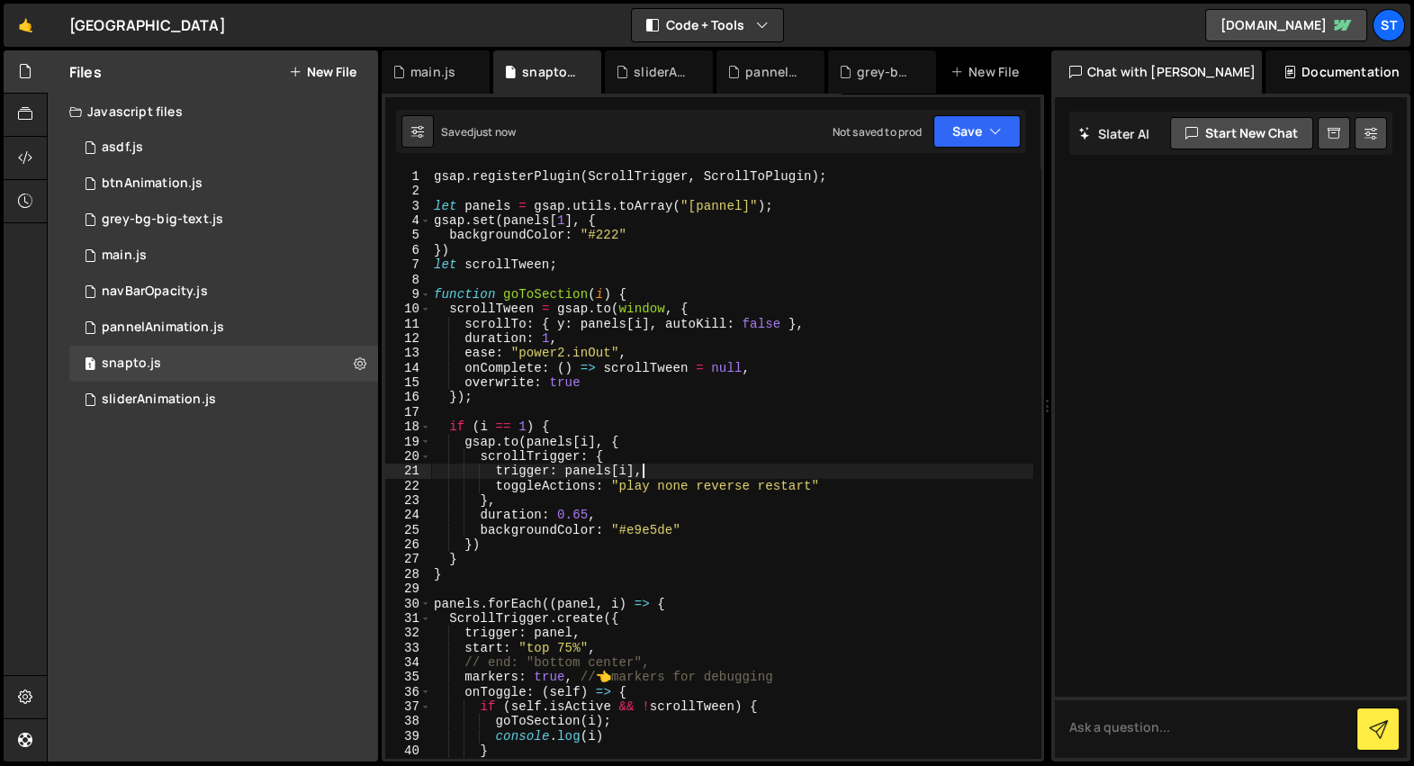
click at [672, 492] on div "gsap . registerPlugin ( ScrollTrigger , ScrollToPlugin ) ; let panels = gsap . …" at bounding box center [731, 478] width 603 height 619
paste textarea "verse"
click at [516, 440] on div "gsap . registerPlugin ( ScrollTrigger , ScrollToPlugin ) ; let panels = gsap . …" at bounding box center [731, 478] width 603 height 619
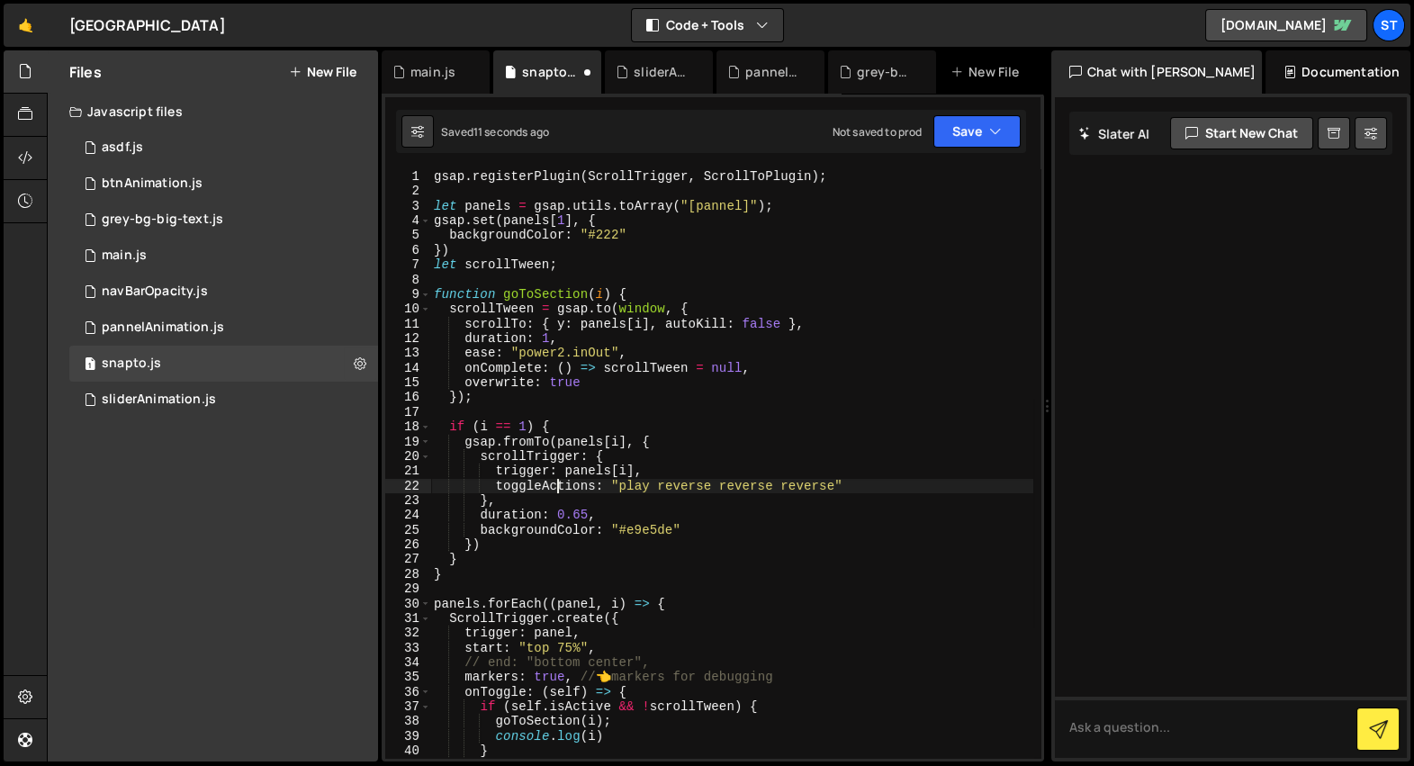
scroll to position [0, 3]
type textarea "backgroundColor: "#e9e5de""
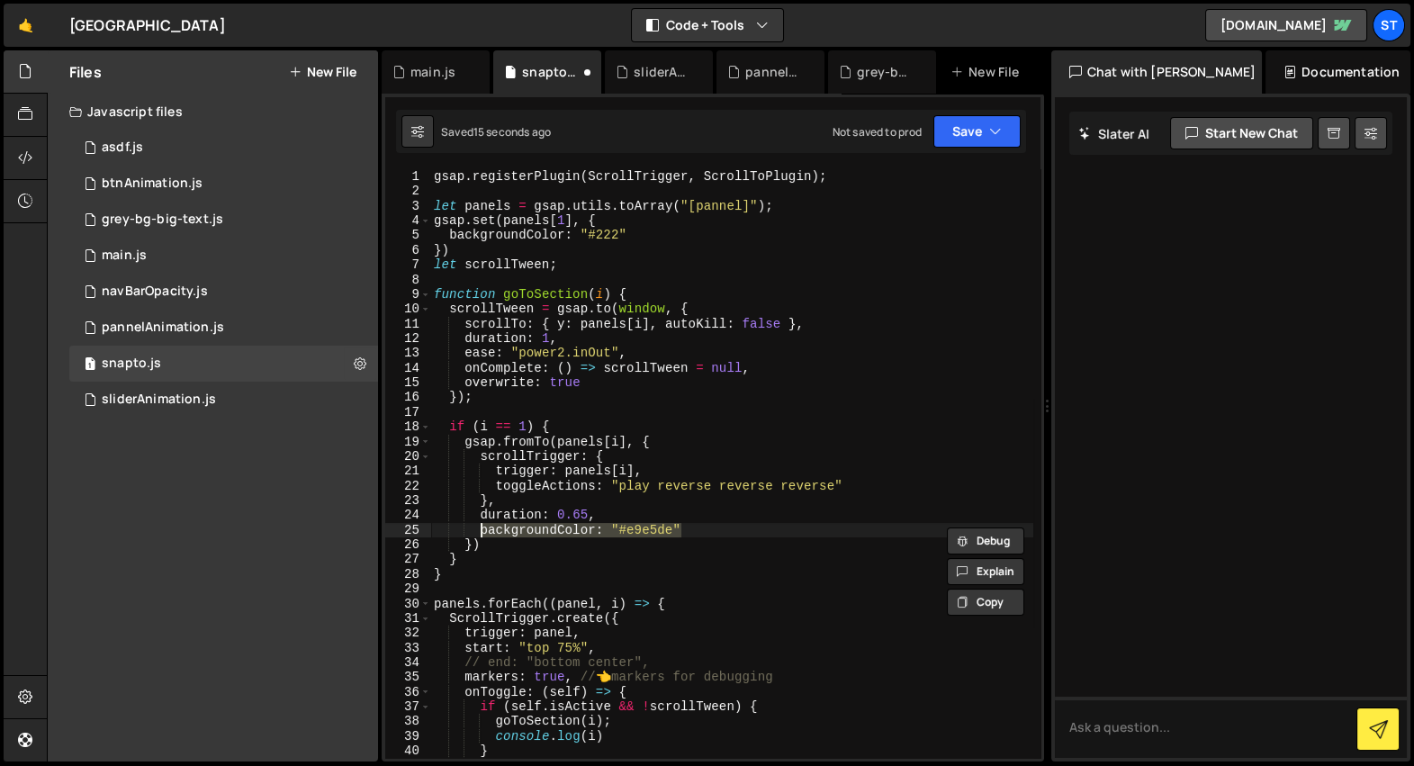
type textarea "duration: 0.65, backgroundColor: "#e9e5de""
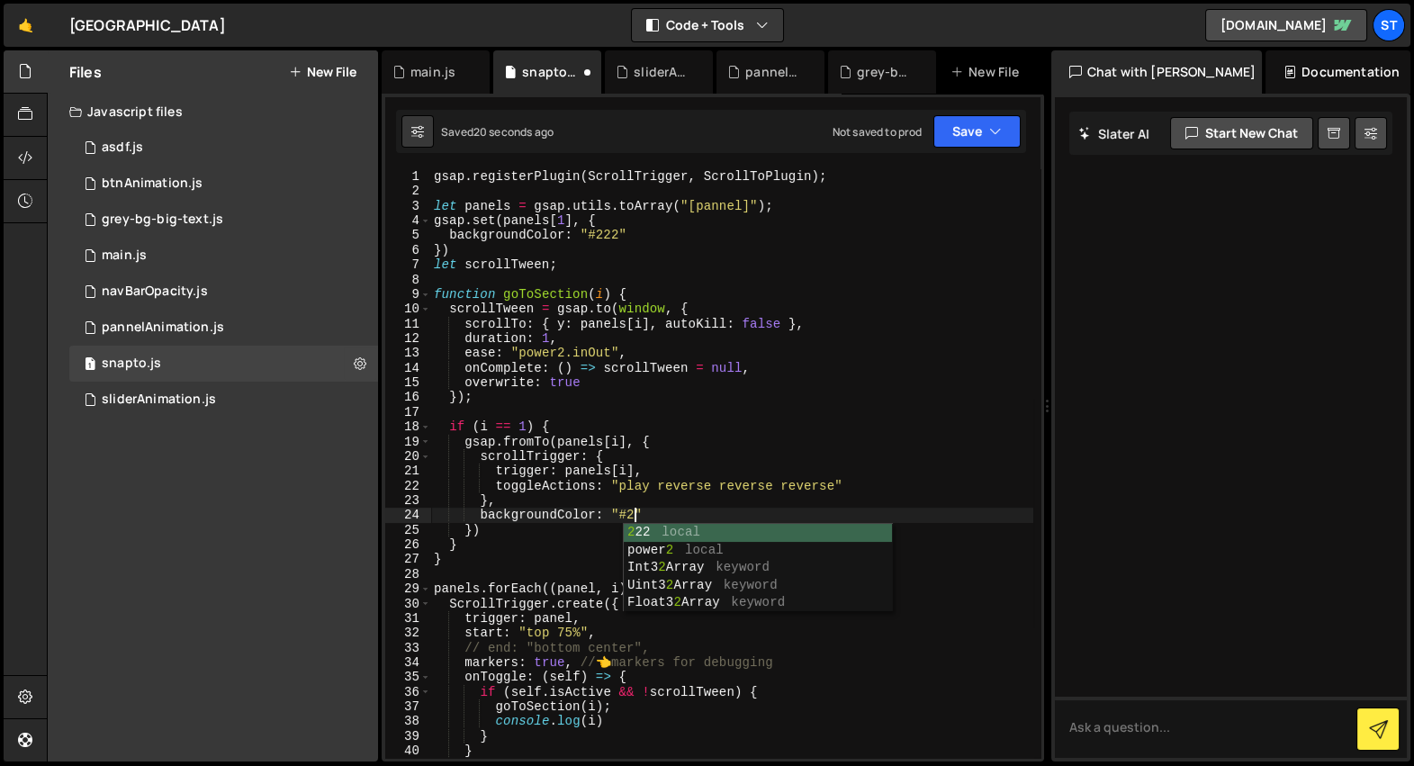
scroll to position [0, 14]
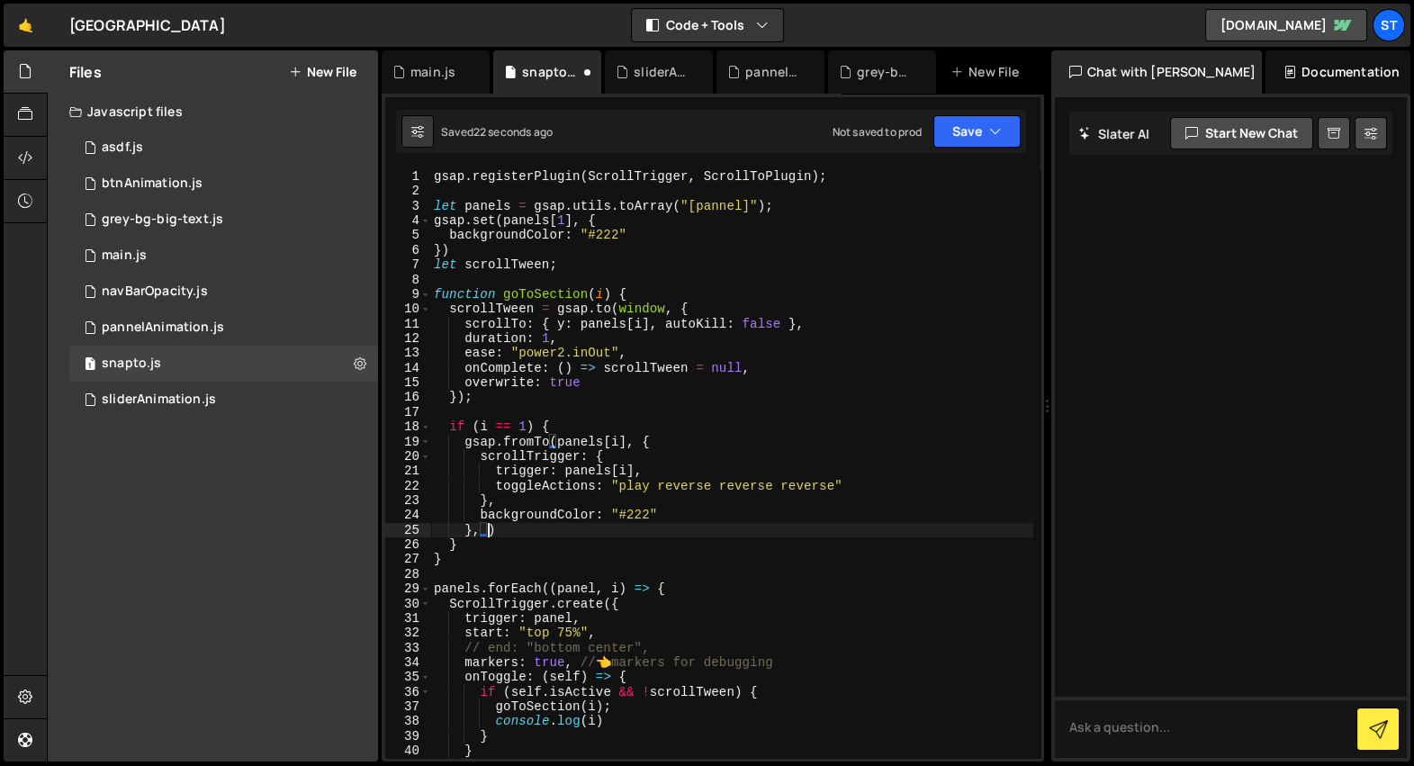
type textarea "}, {})"
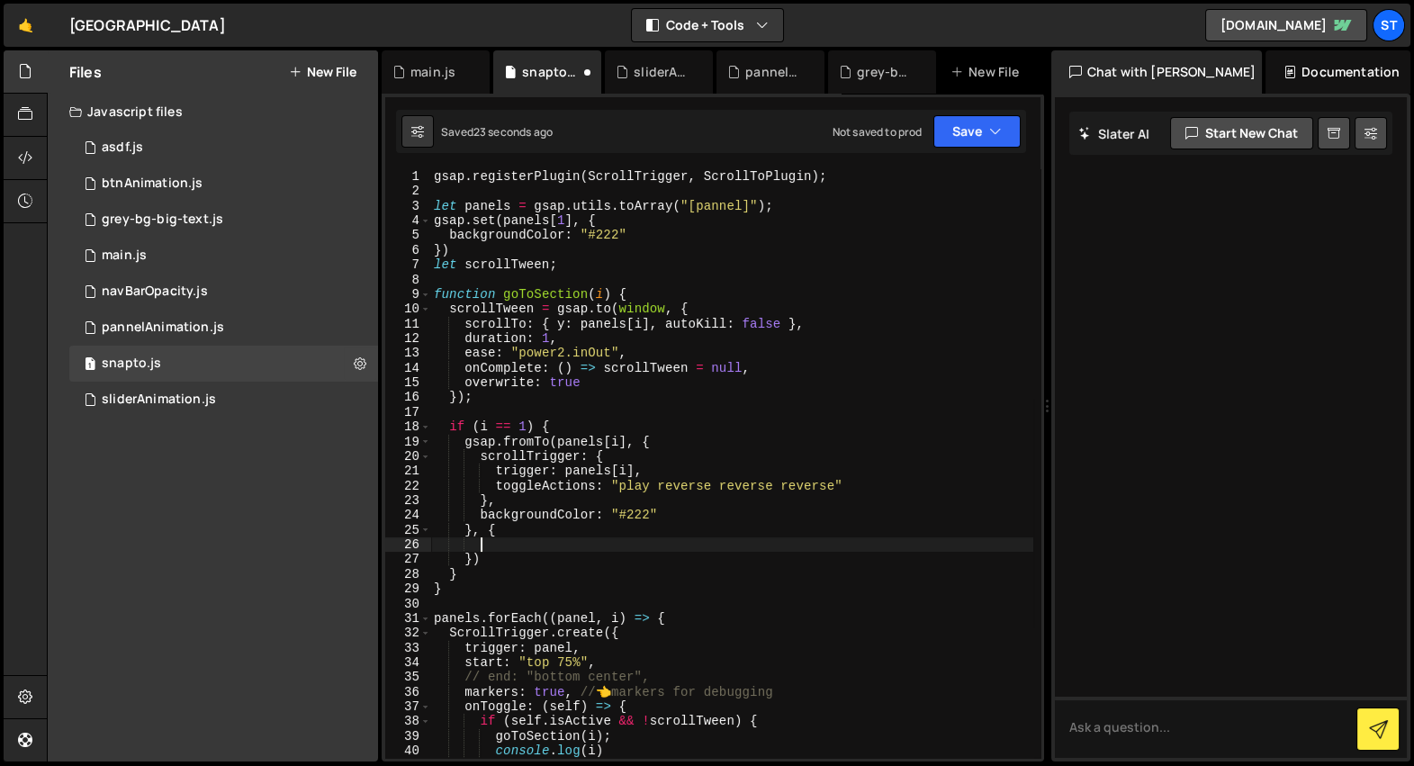
paste textarea "backgroundColor: "#e9e5de""
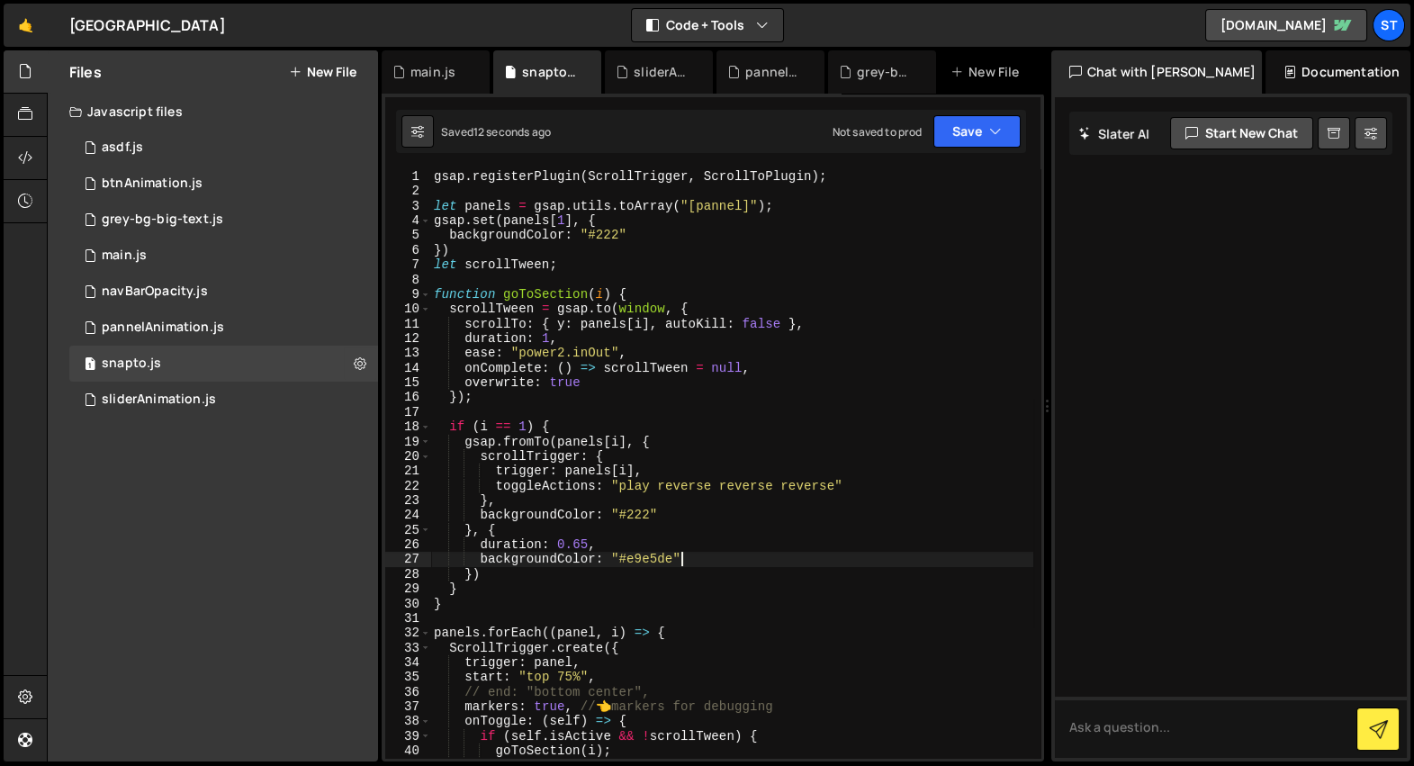
click at [697, 485] on div "gsap . registerPlugin ( ScrollTrigger , ScrollToPlugin ) ; let panels = gsap . …" at bounding box center [731, 478] width 603 height 619
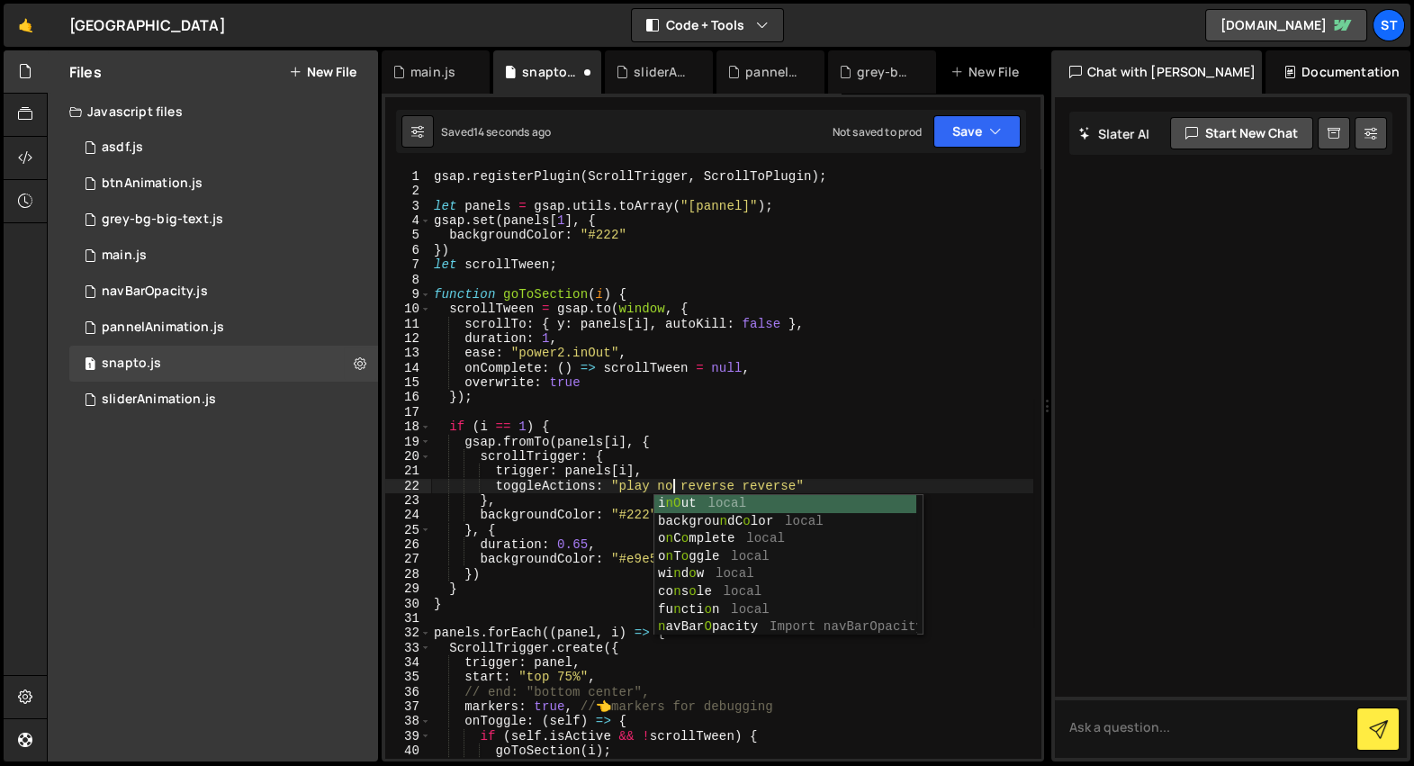
scroll to position [0, 18]
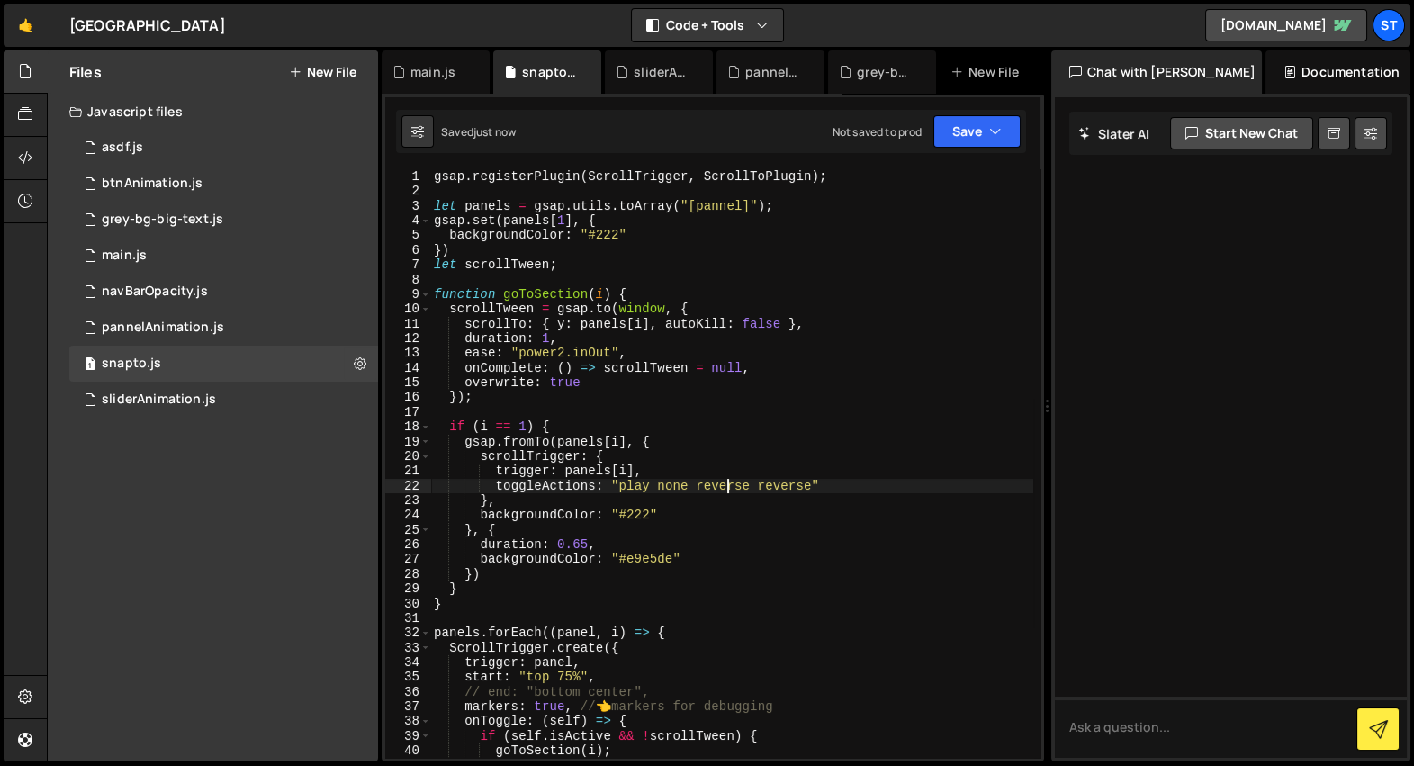
click at [727, 490] on div "gsap . registerPlugin ( ScrollTrigger , ScrollToPlugin ) ; let panels = gsap . …" at bounding box center [731, 478] width 603 height 619
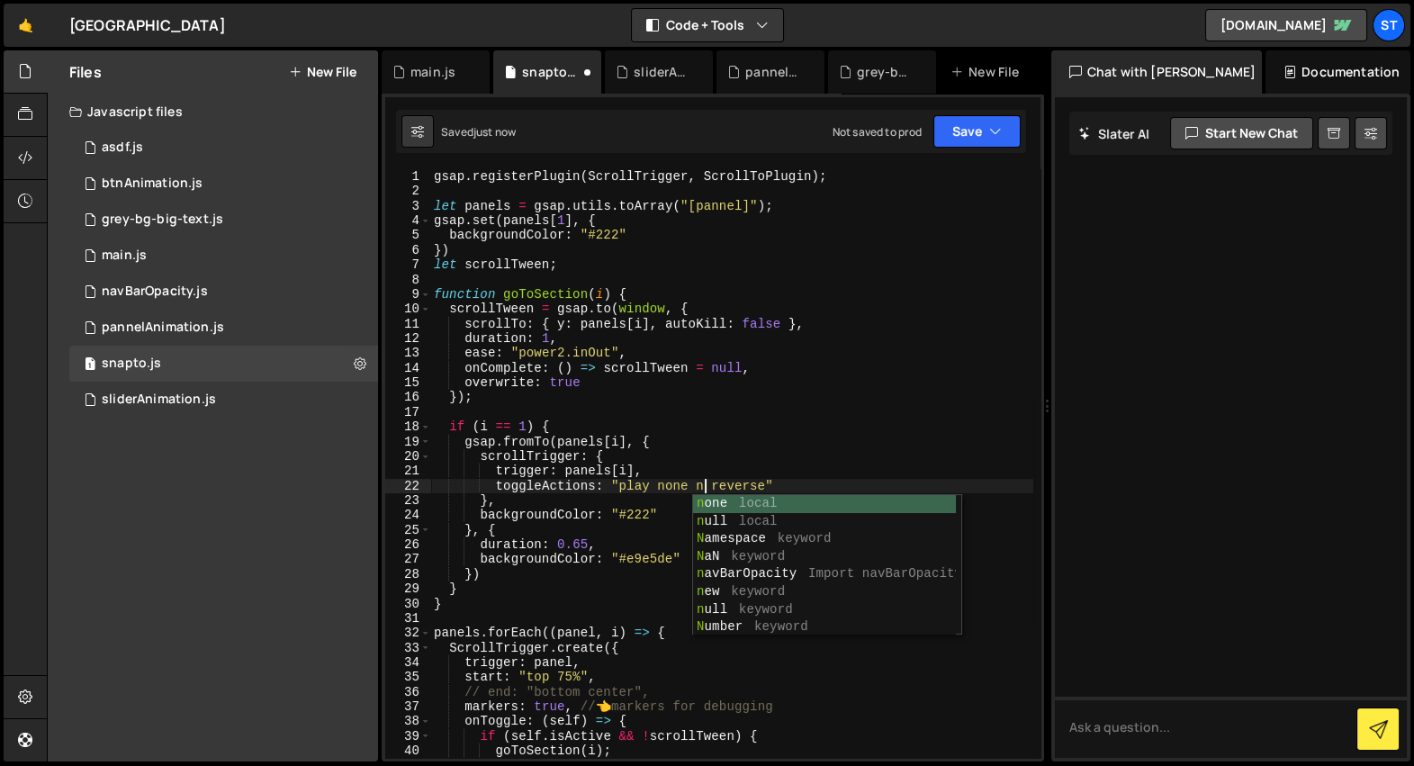
scroll to position [0, 20]
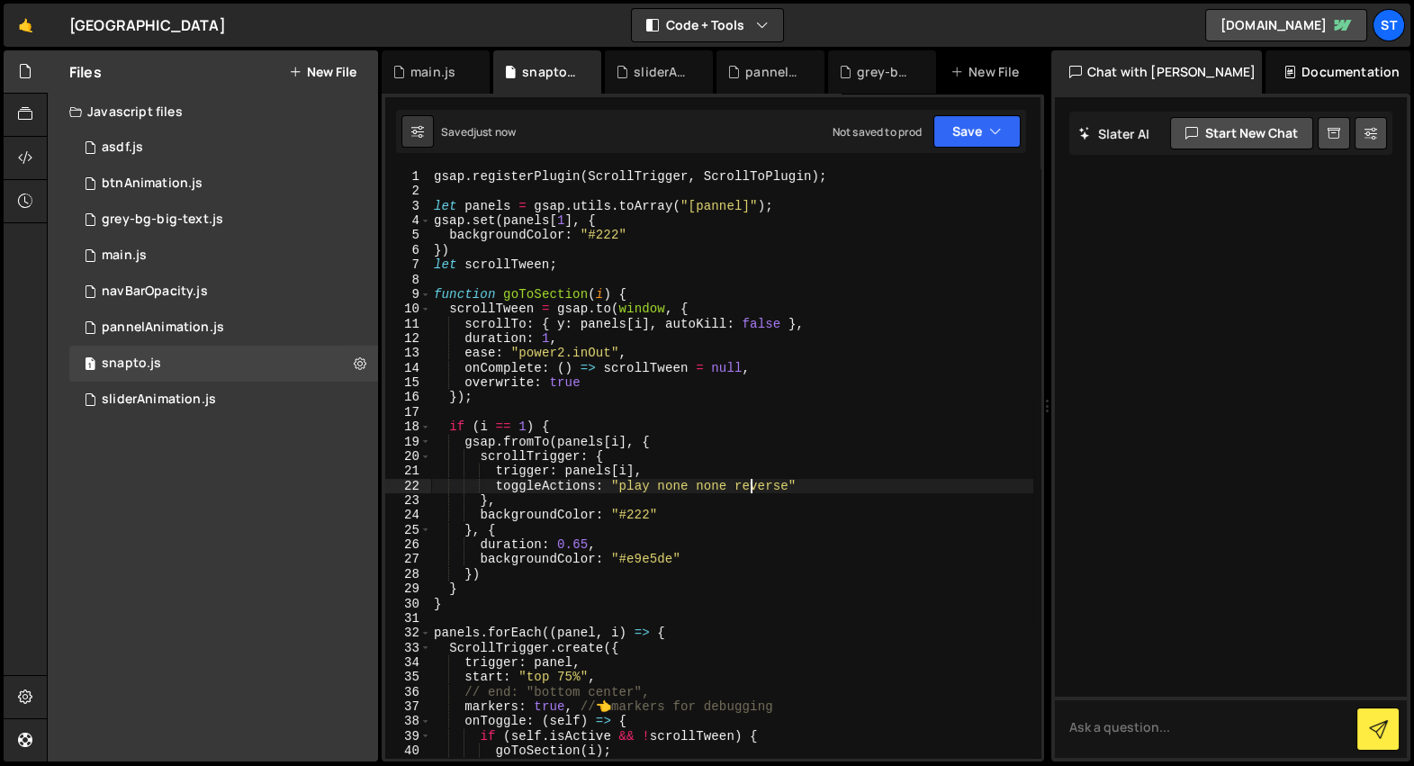
click at [750, 483] on div "gsap . registerPlugin ( ScrollTrigger , ScrollToPlugin ) ; let panels = gsap . …" at bounding box center [731, 478] width 603 height 619
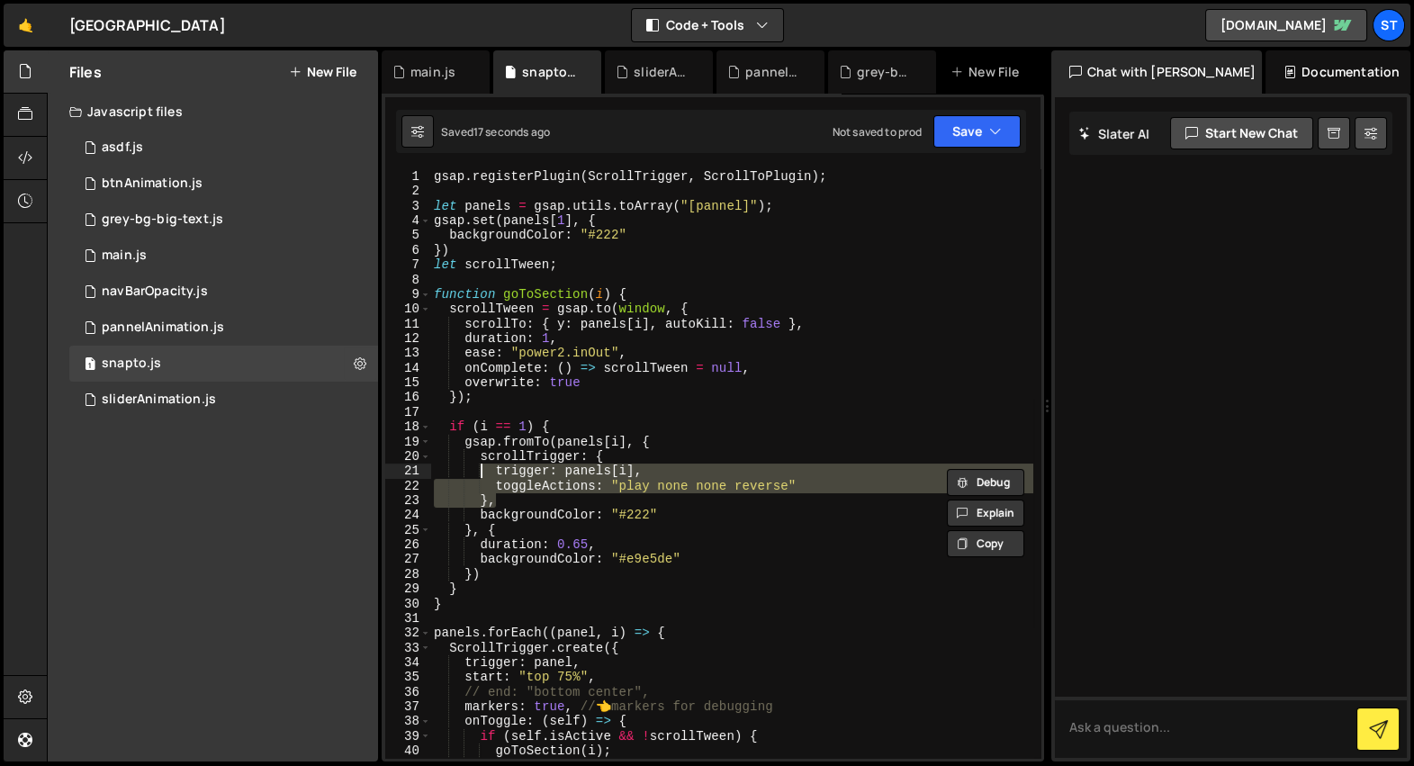
type textarea "scrollTrigger: { trigger: panels[i],"
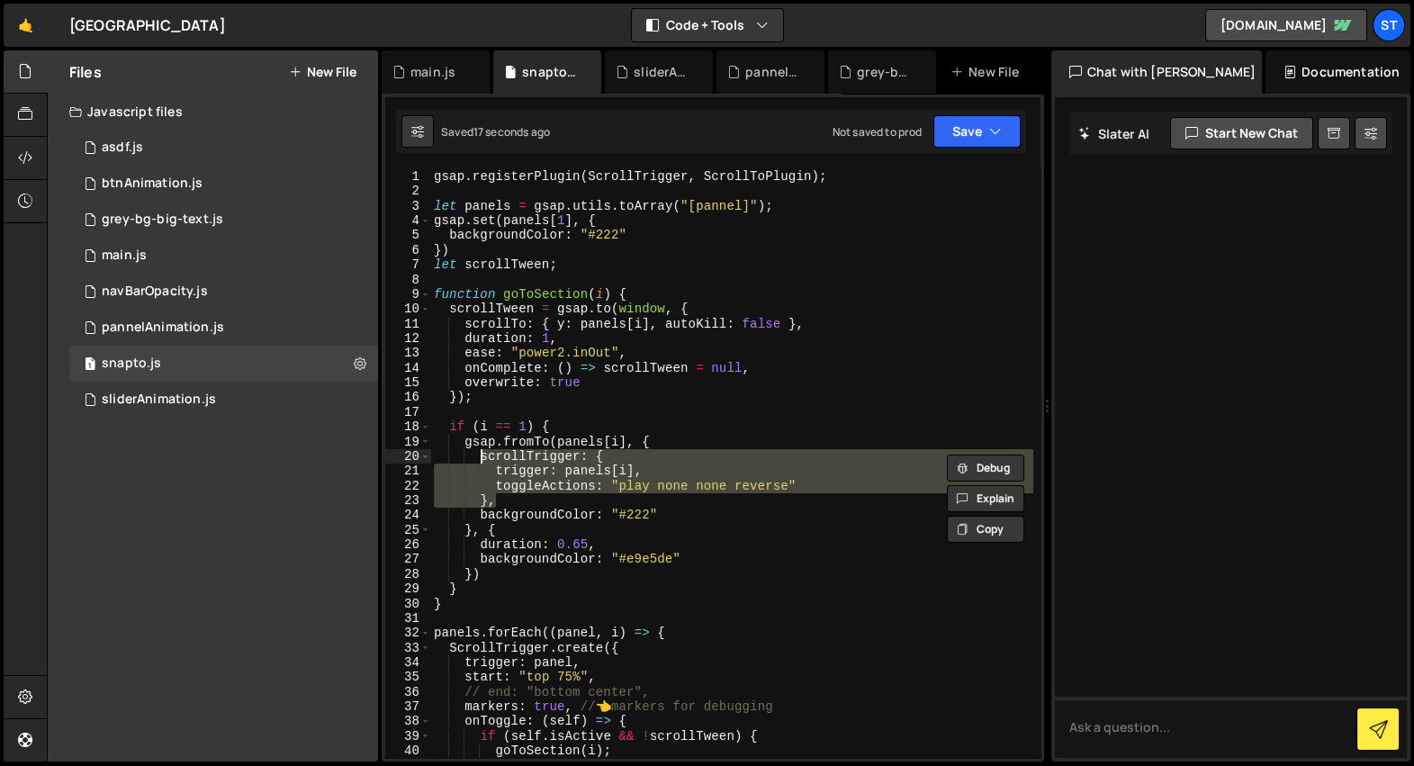
scroll to position [0, 2]
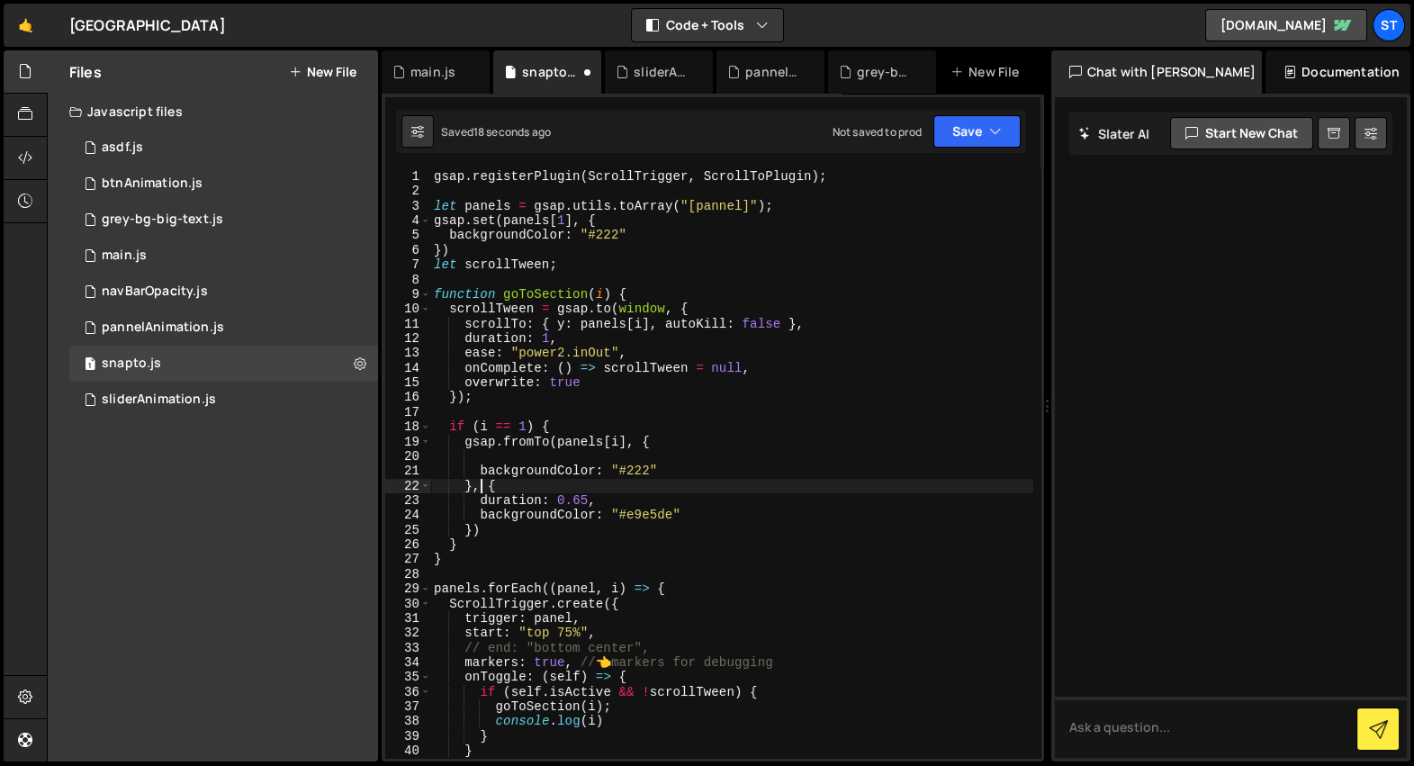
type textarea "backgroundColor: "#222""
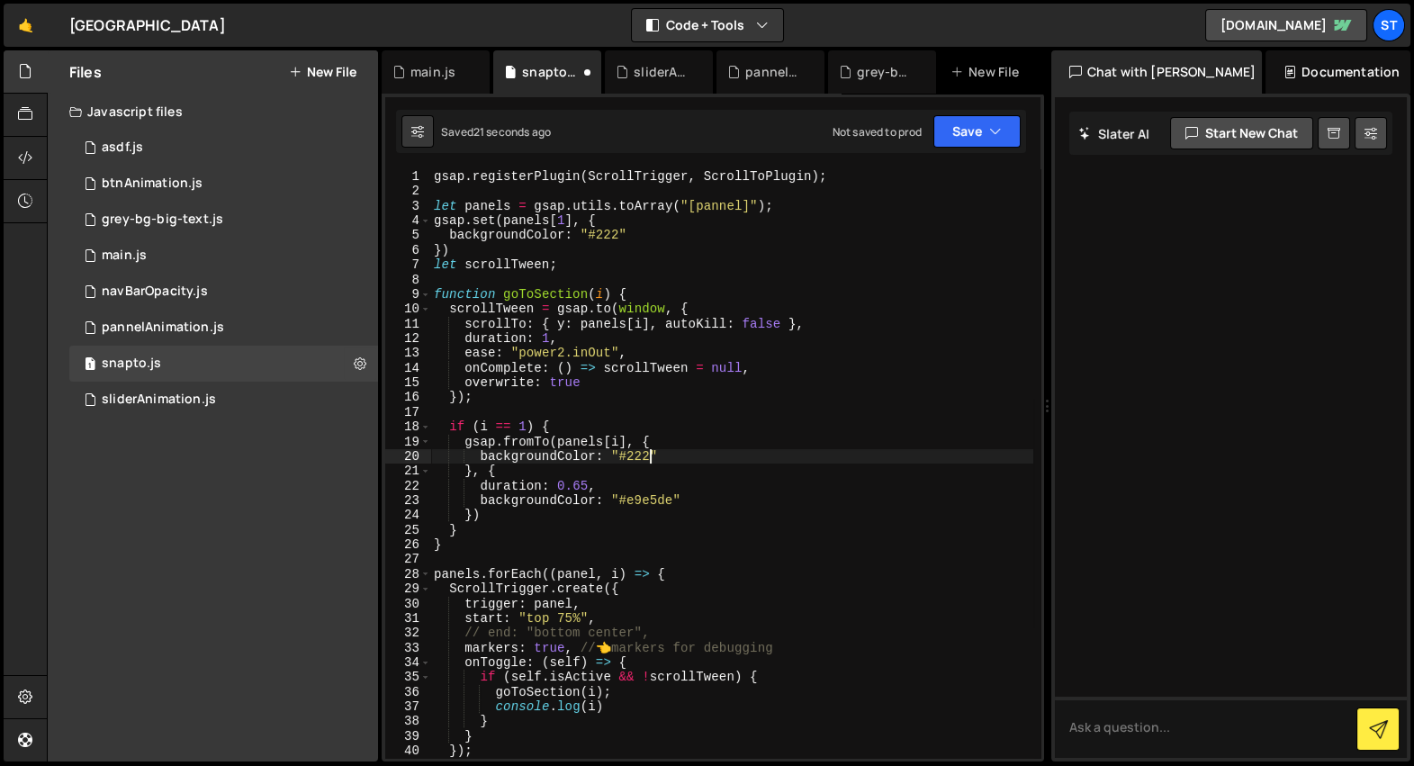
type textarea "}, {"
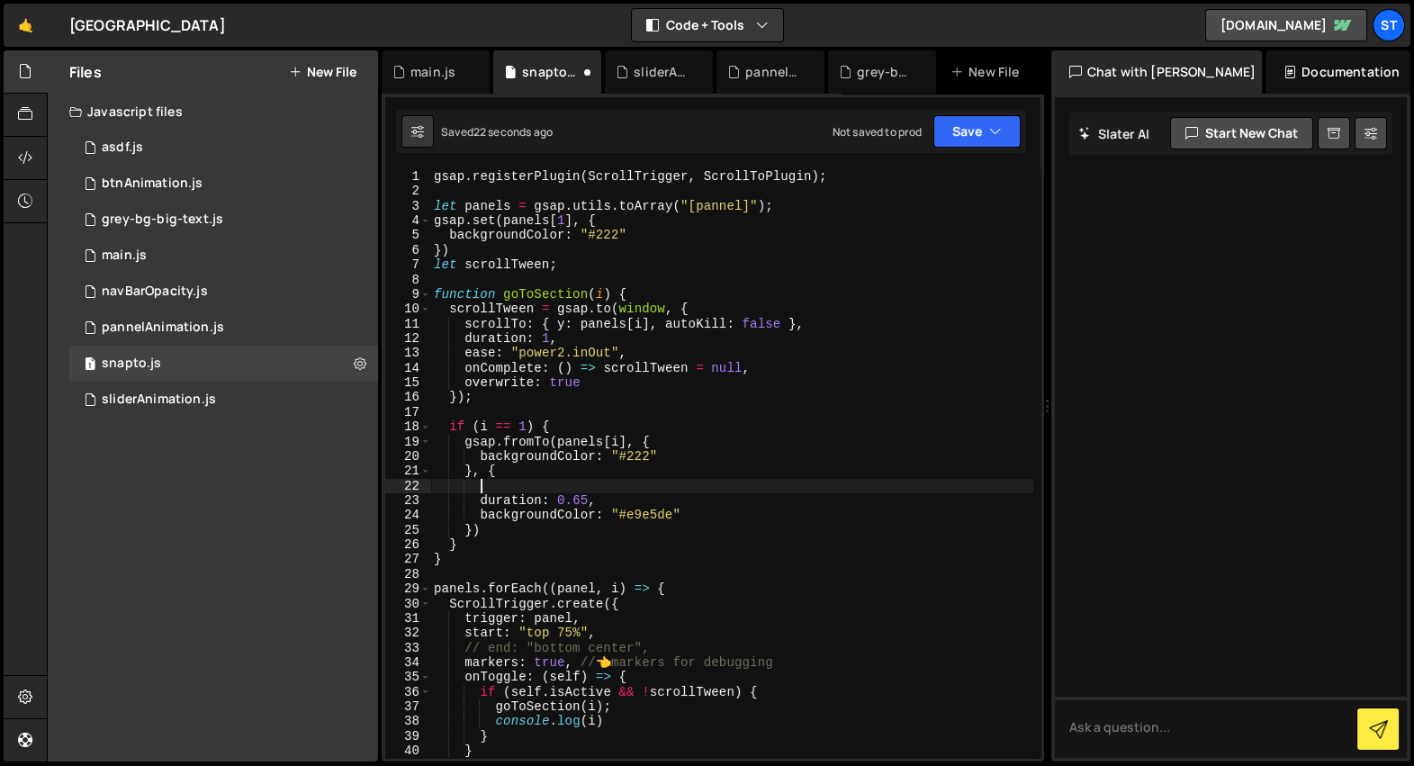
scroll to position [0, 1]
paste textarea "},"
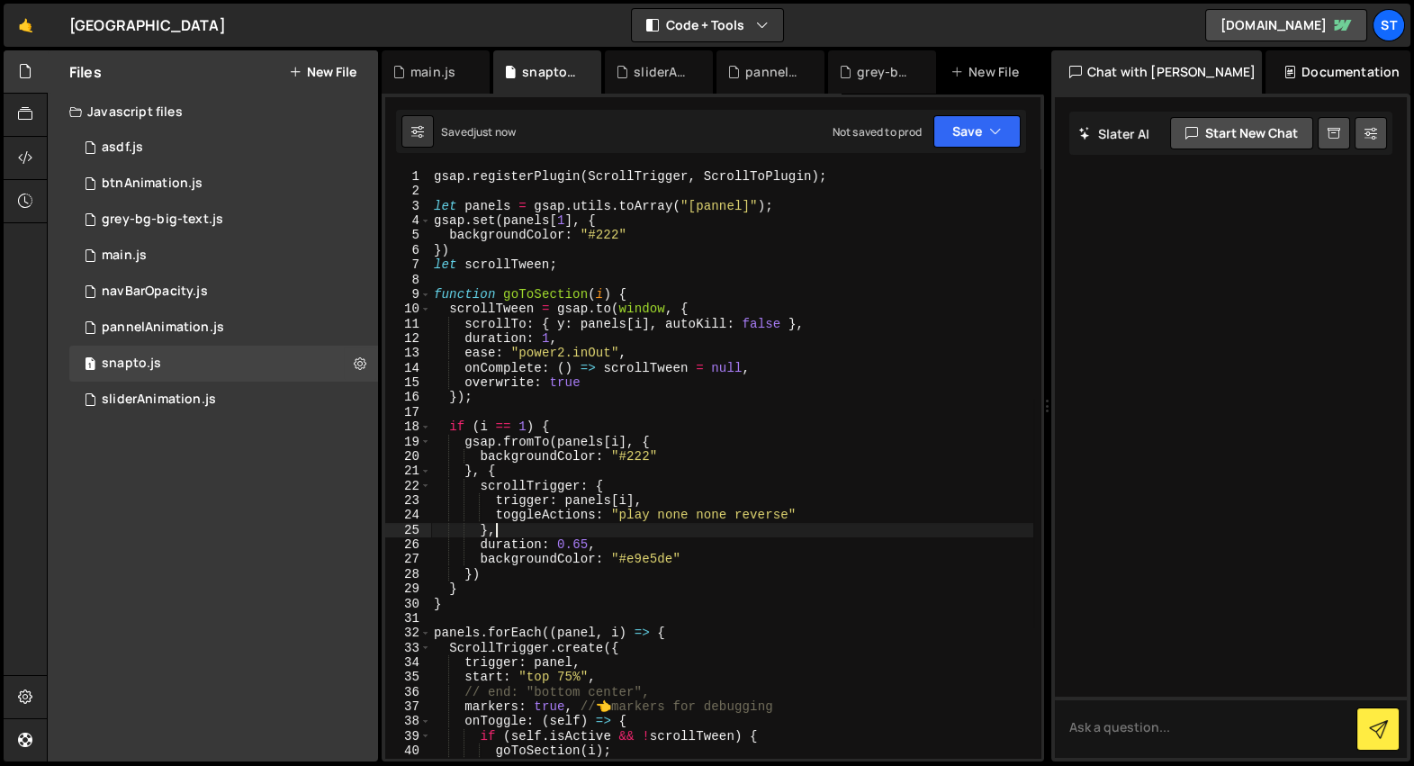
click at [772, 512] on div "gsap . registerPlugin ( ScrollTrigger , ScrollToPlugin ) ; let panels = gsap . …" at bounding box center [731, 478] width 603 height 619
click at [692, 521] on div "gsap . registerPlugin ( ScrollTrigger , ScrollToPlugin ) ; let panels = gsap . …" at bounding box center [731, 478] width 603 height 619
click at [717, 519] on div "gsap . registerPlugin ( ScrollTrigger , ScrollToPlugin ) ; let panels = gsap . …" at bounding box center [731, 478] width 603 height 619
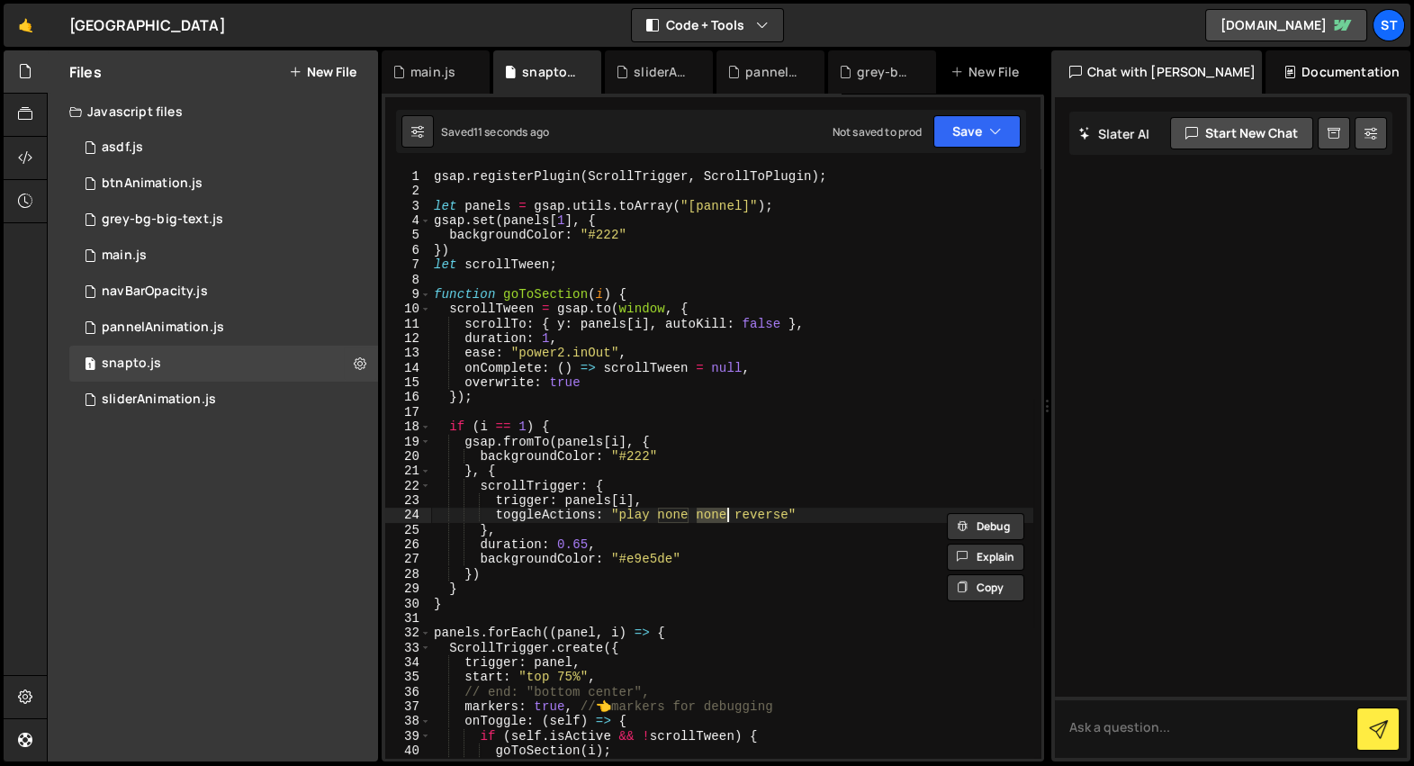
paste textarea "revers"
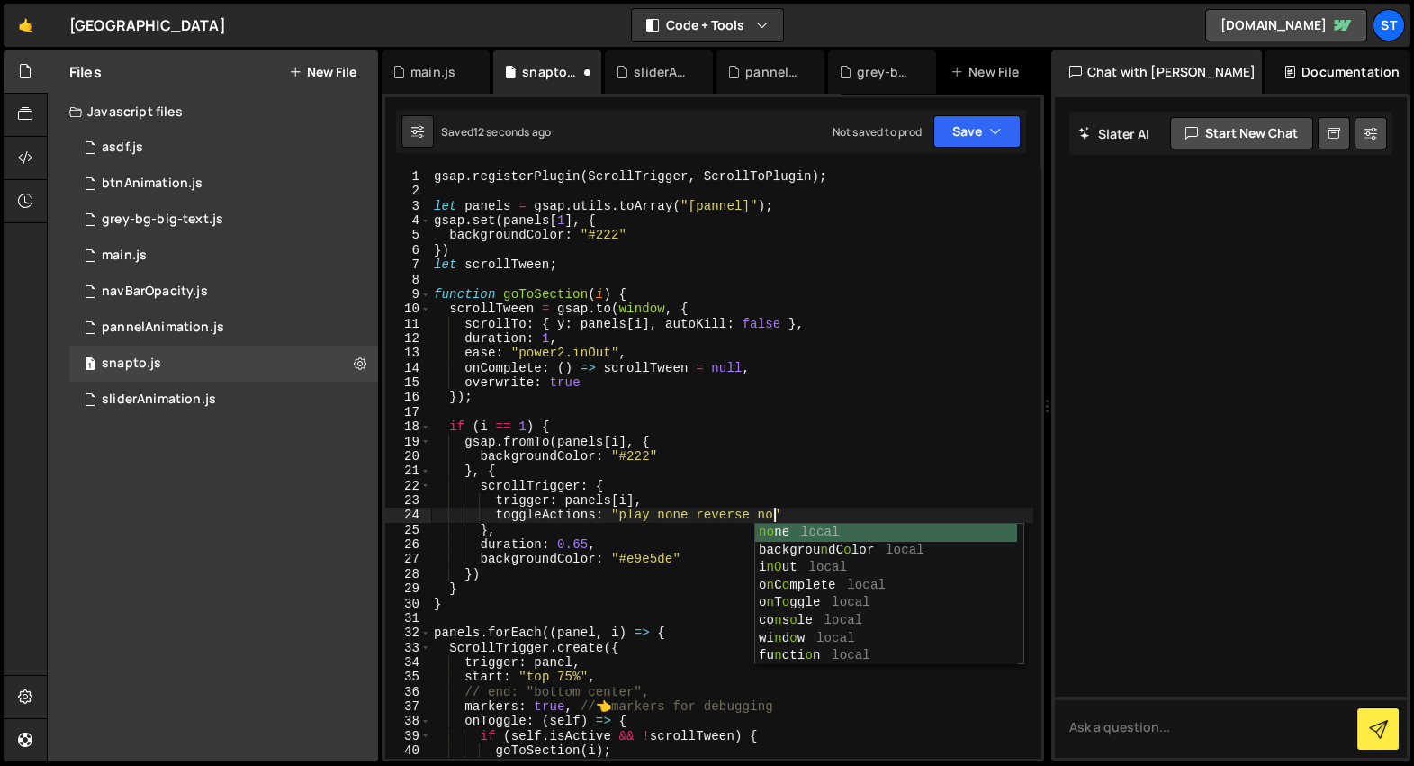
scroll to position [0, 24]
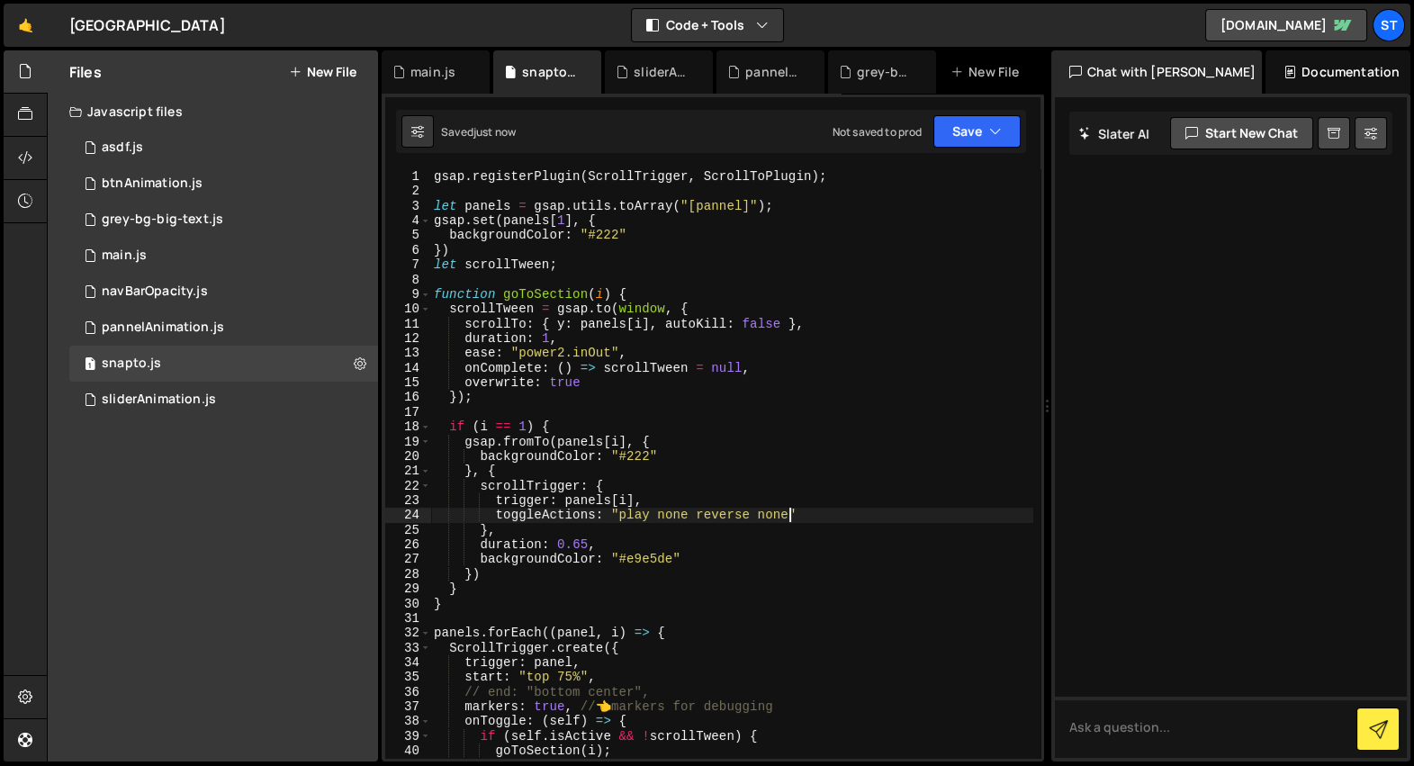
click at [668, 514] on div "gsap . registerPlugin ( ScrollTrigger , ScrollToPlugin ) ; let panels = gsap . …" at bounding box center [731, 478] width 603 height 619
paste textarea "revers"
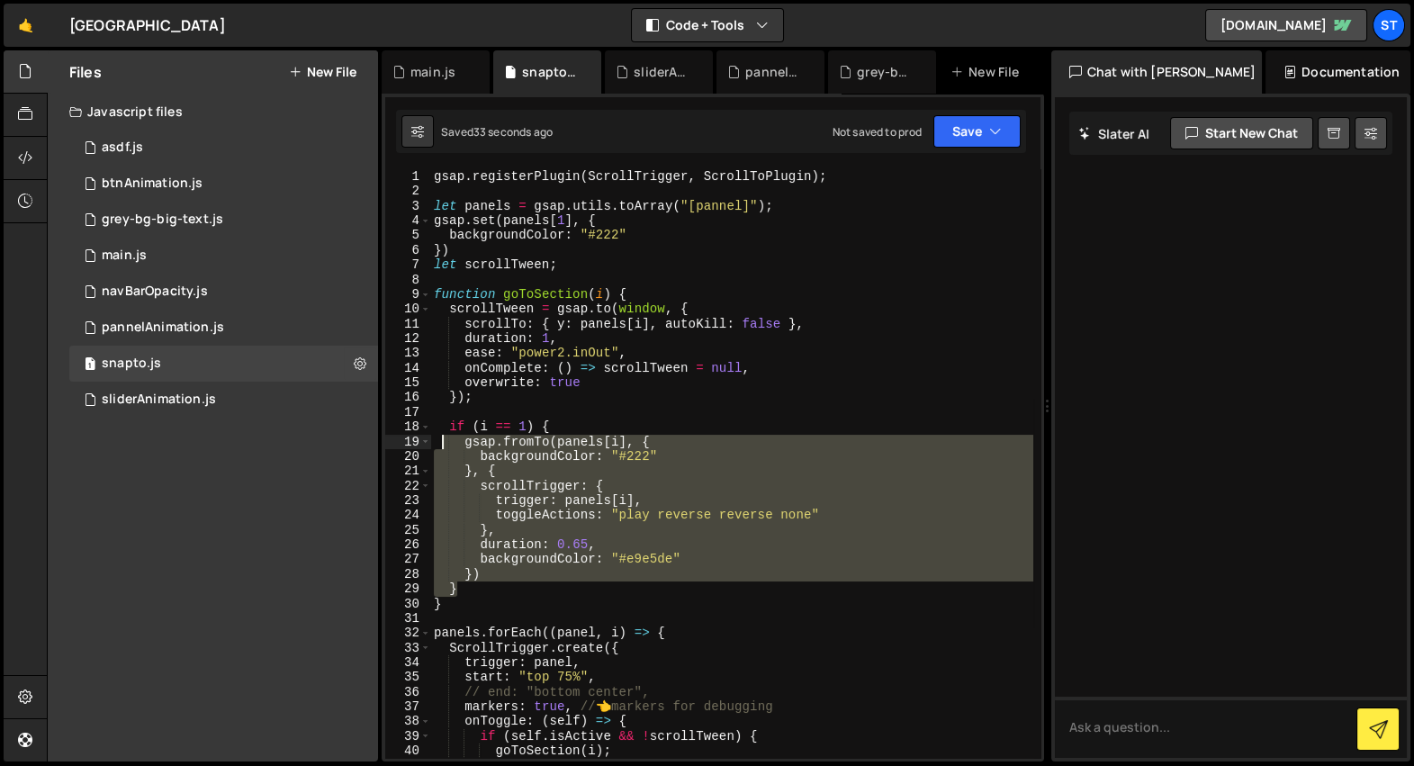
drag, startPoint x: 475, startPoint y: 587, endPoint x: 443, endPoint y: 436, distance: 154.7
click at [443, 436] on div "gsap . registerPlugin ( ScrollTrigger , ScrollToPlugin ) ; let panels = gsap . …" at bounding box center [731, 478] width 603 height 619
type textarea "if (i == 1) { gsap.fromTo(panels[i], {"
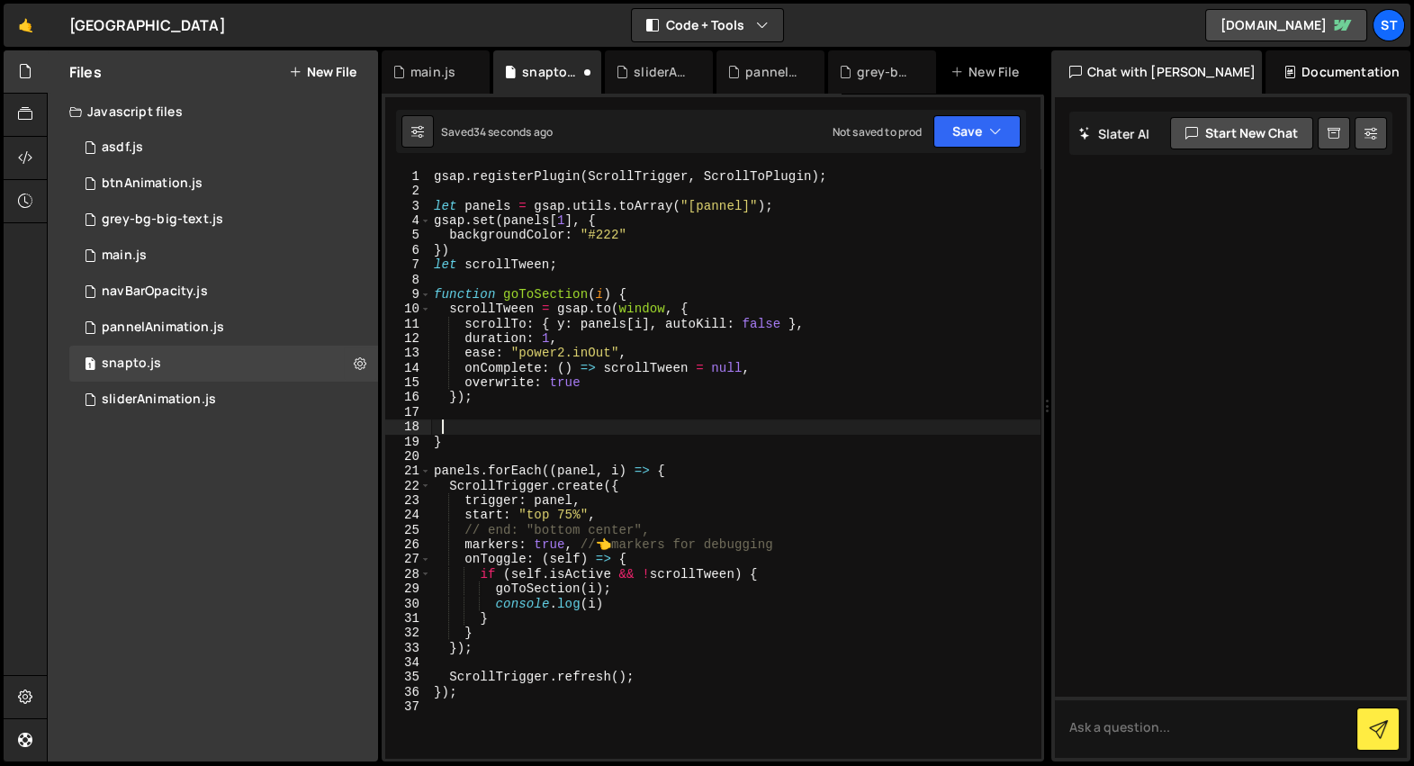
scroll to position [0, 0]
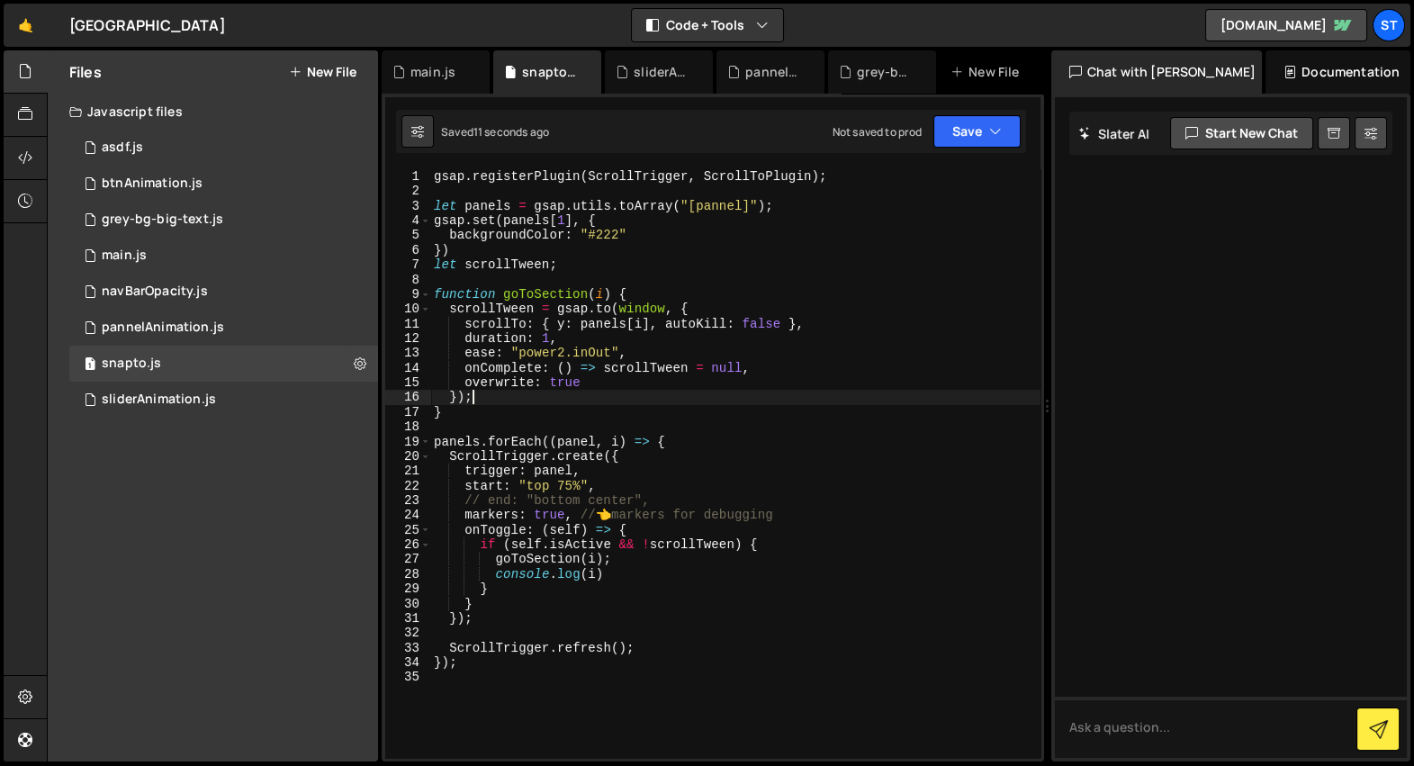
click at [708, 645] on div "gsap . registerPlugin ( ScrollTrigger , ScrollToPlugin ) ; let panels = gsap . …" at bounding box center [735, 478] width 610 height 619
type textarea "ScrollTrigger.refresh();"
click at [643, 83] on div "sliderAnimation.js" at bounding box center [659, 71] width 108 height 43
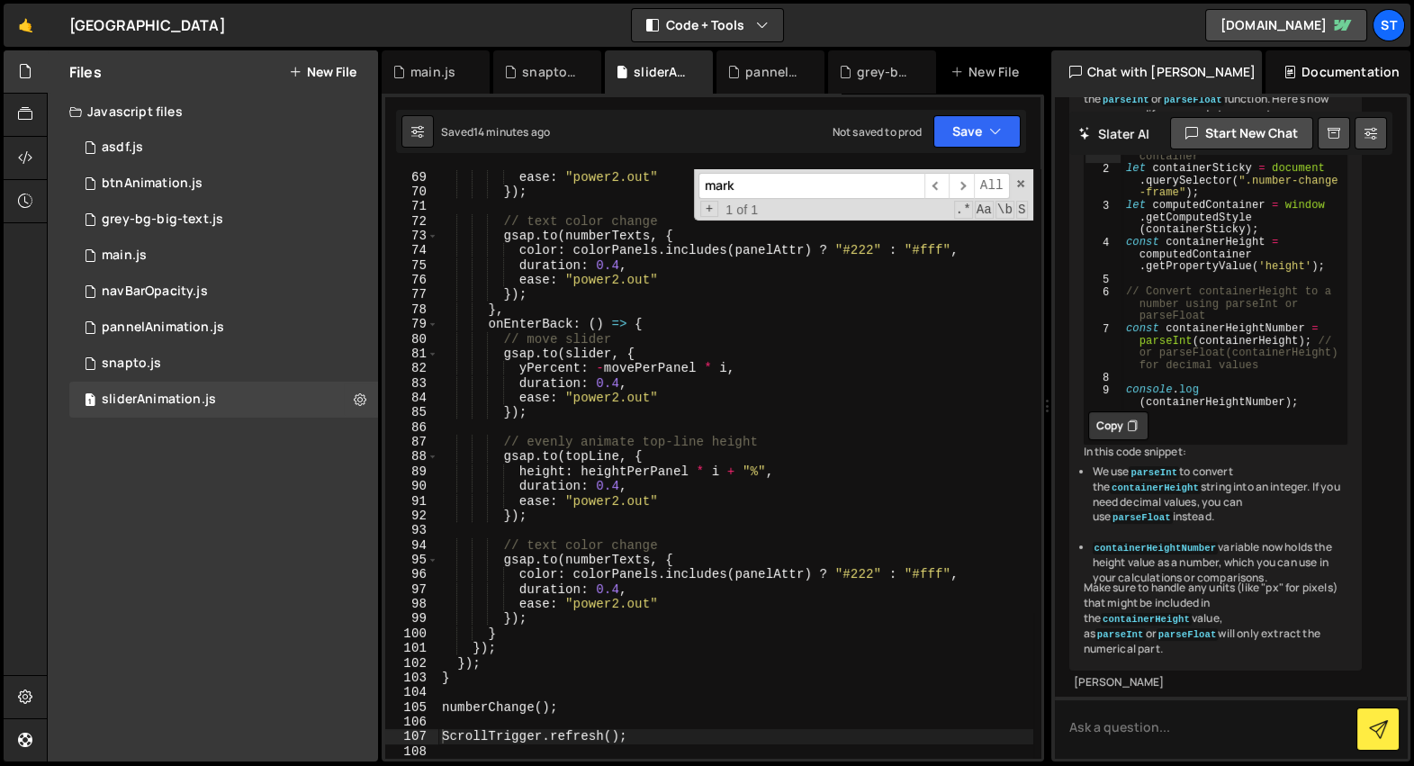
scroll to position [1139, 0]
click at [750, 63] on div "pannelAnimation.js" at bounding box center [774, 72] width 58 height 18
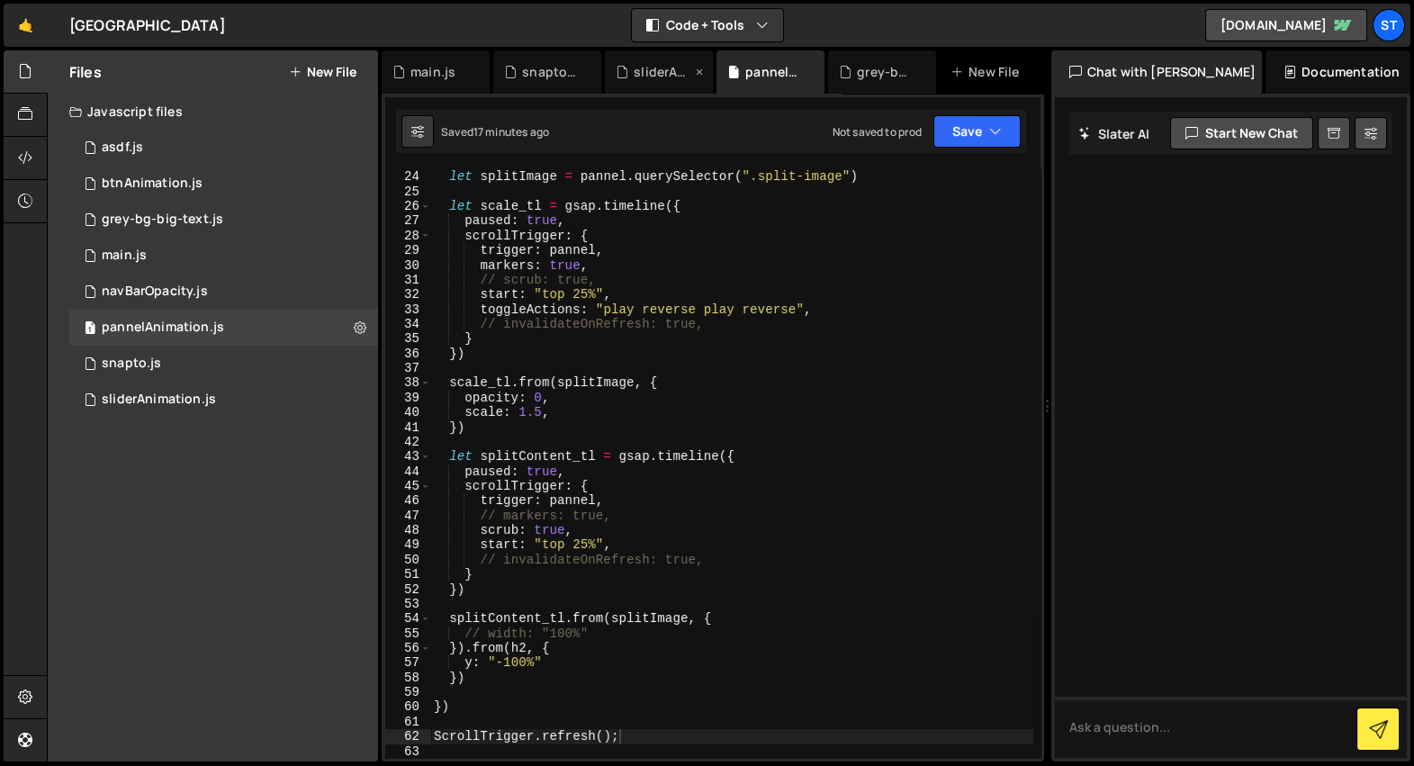
click at [626, 80] on div "sliderAnimation.js" at bounding box center [659, 71] width 108 height 43
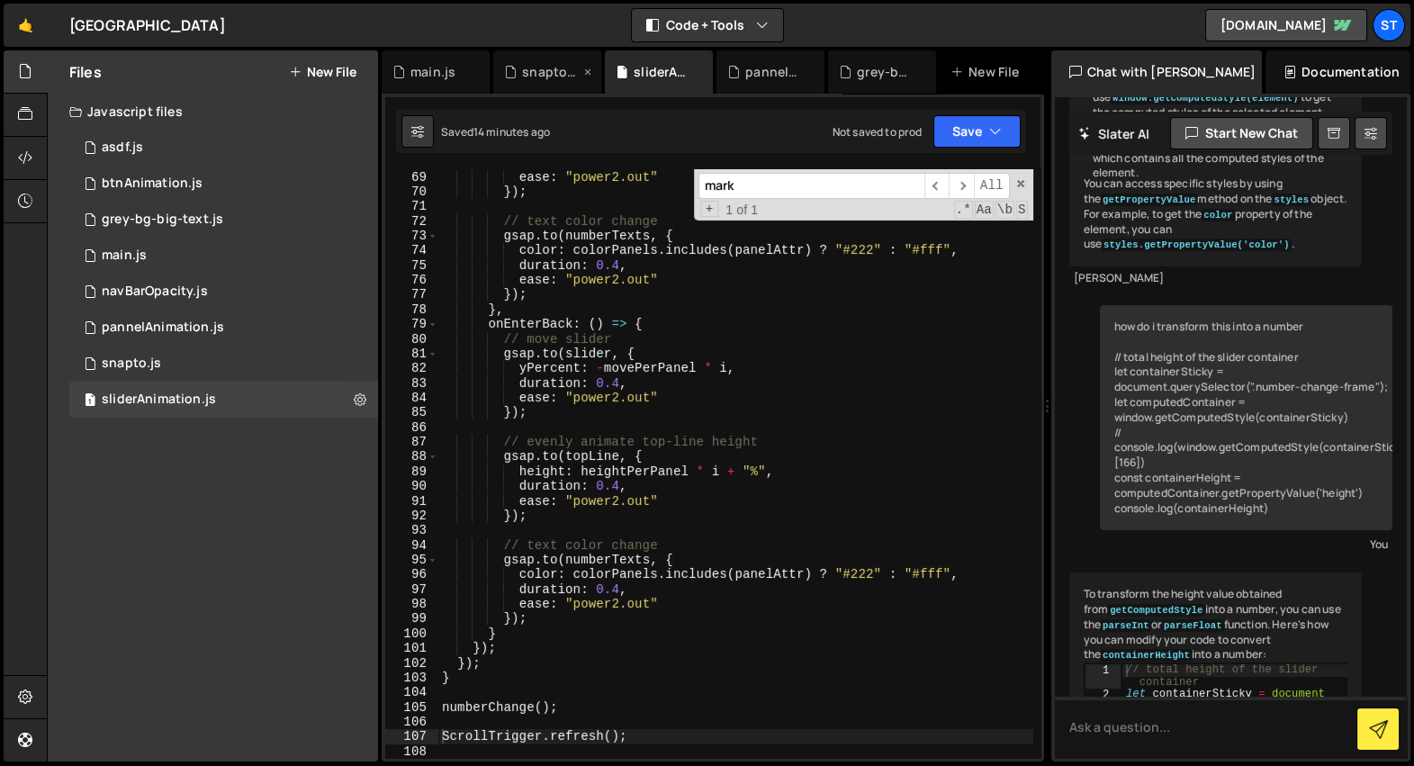
scroll to position [1139, 0]
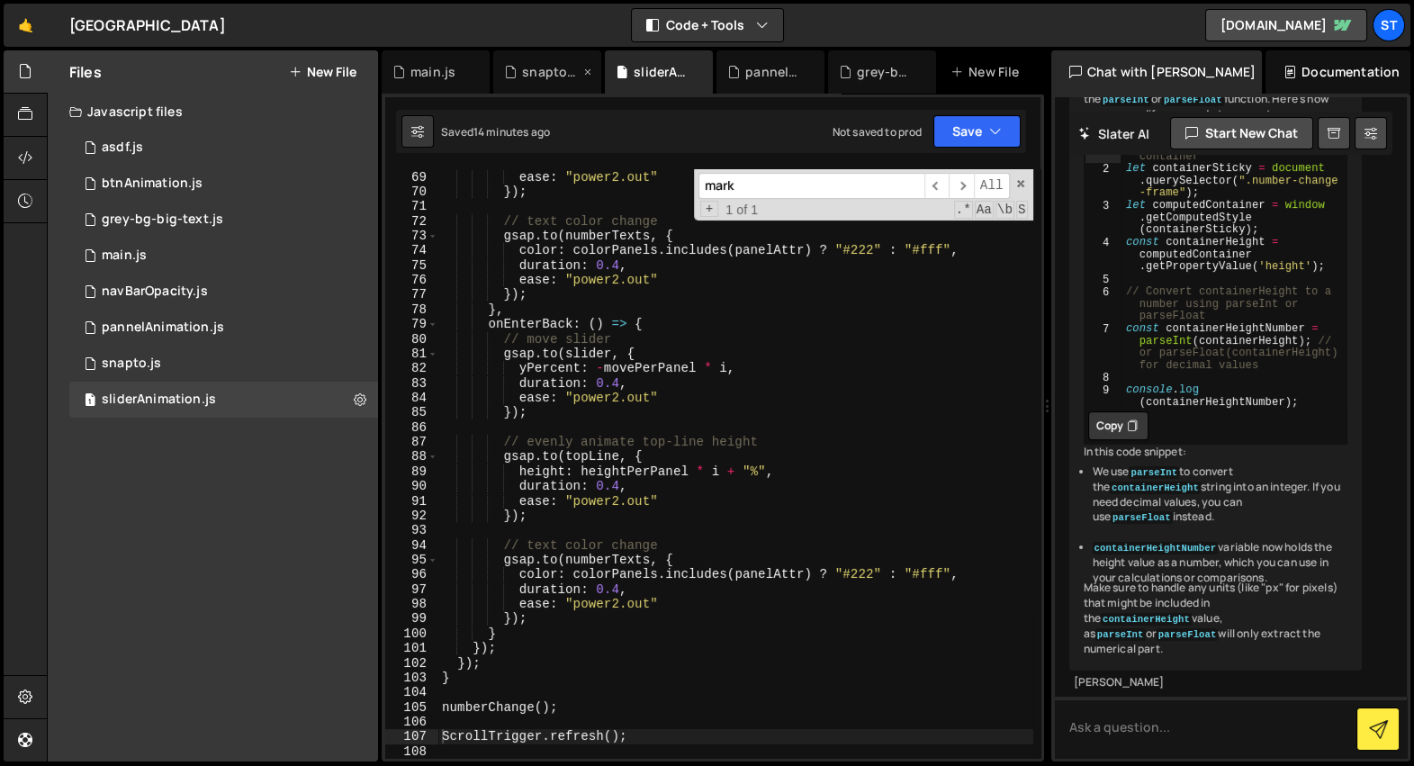
click at [552, 85] on div "snapto.js" at bounding box center [547, 71] width 108 height 43
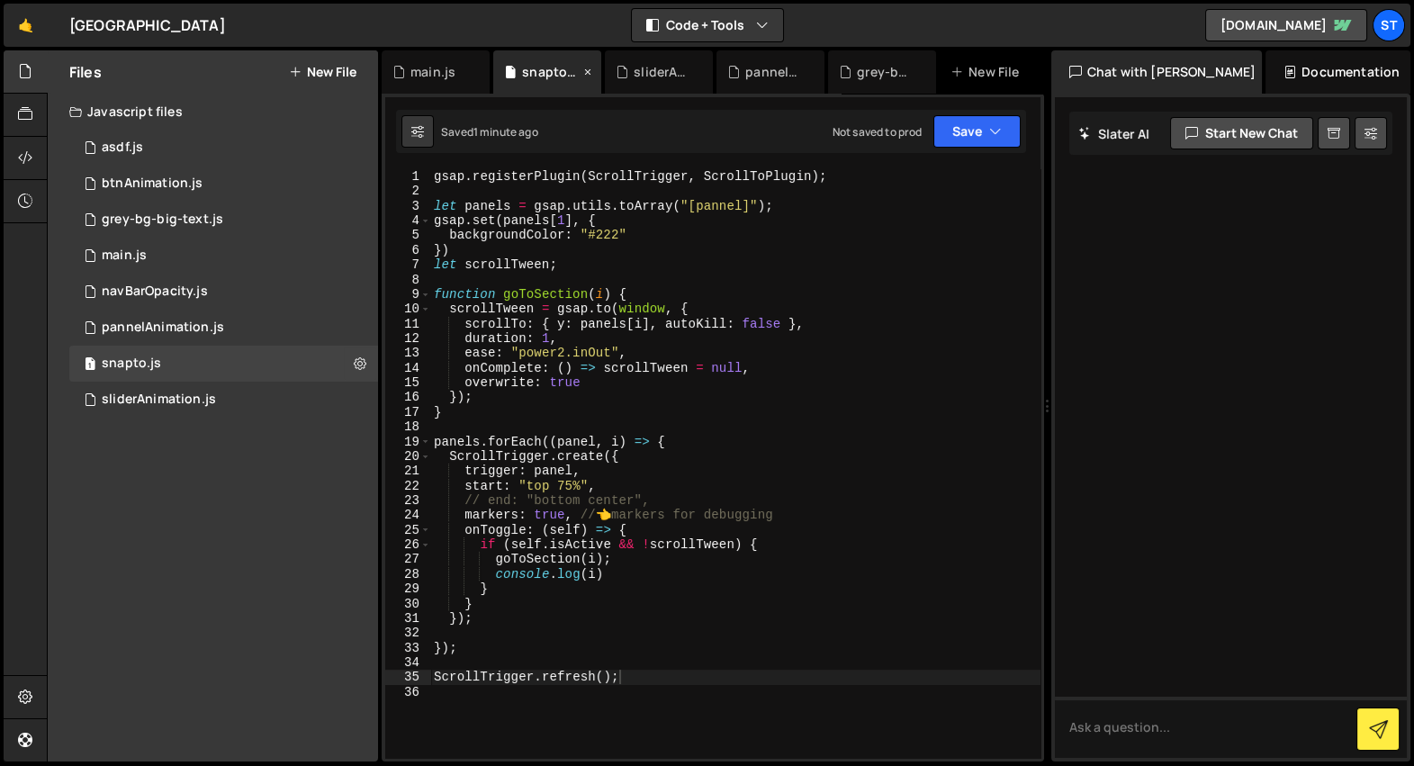
scroll to position [0, 0]
click at [759, 72] on div "pannelAnimation.js" at bounding box center [774, 72] width 58 height 18
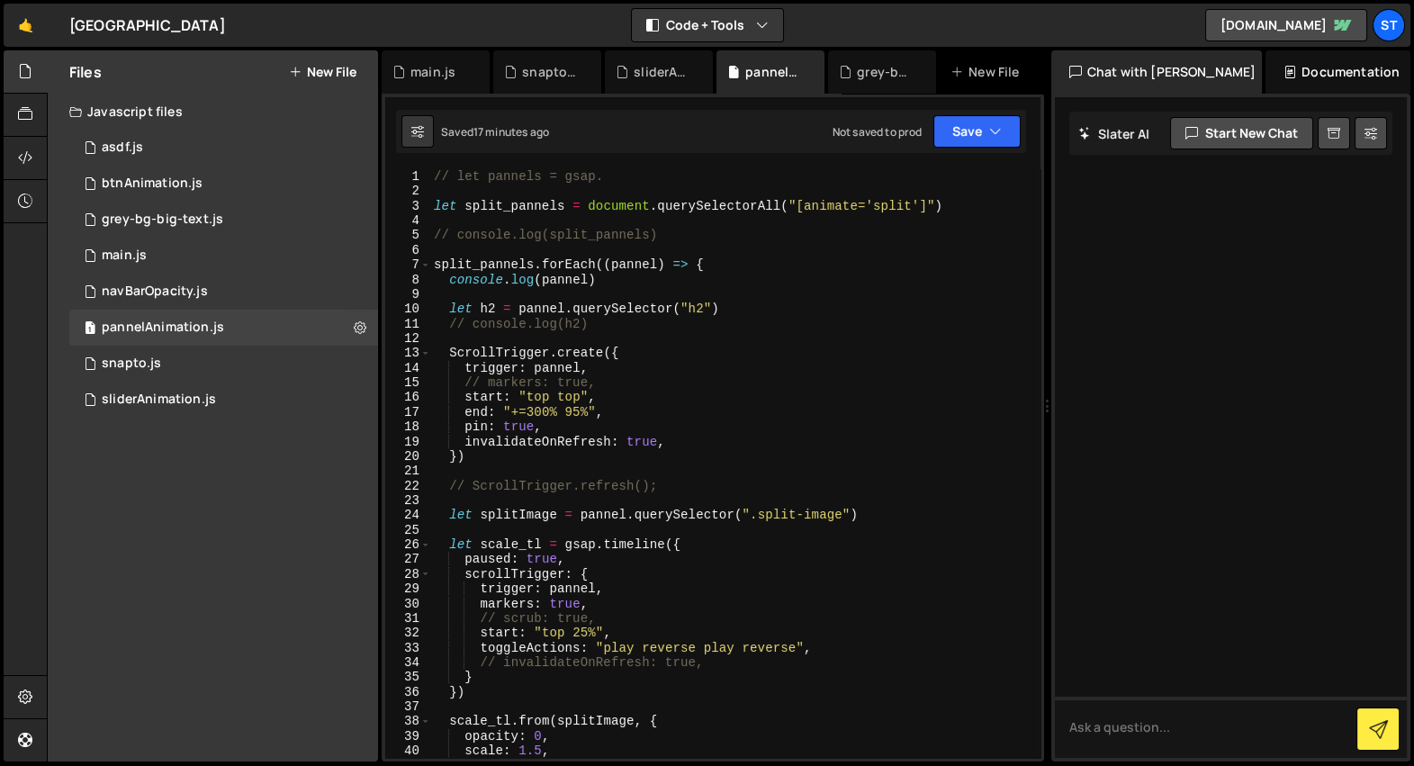
click at [620, 295] on div "// let pannels = gsap. let split_pannels = document . querySelectorAll ( "[anim…" at bounding box center [731, 478] width 603 height 619
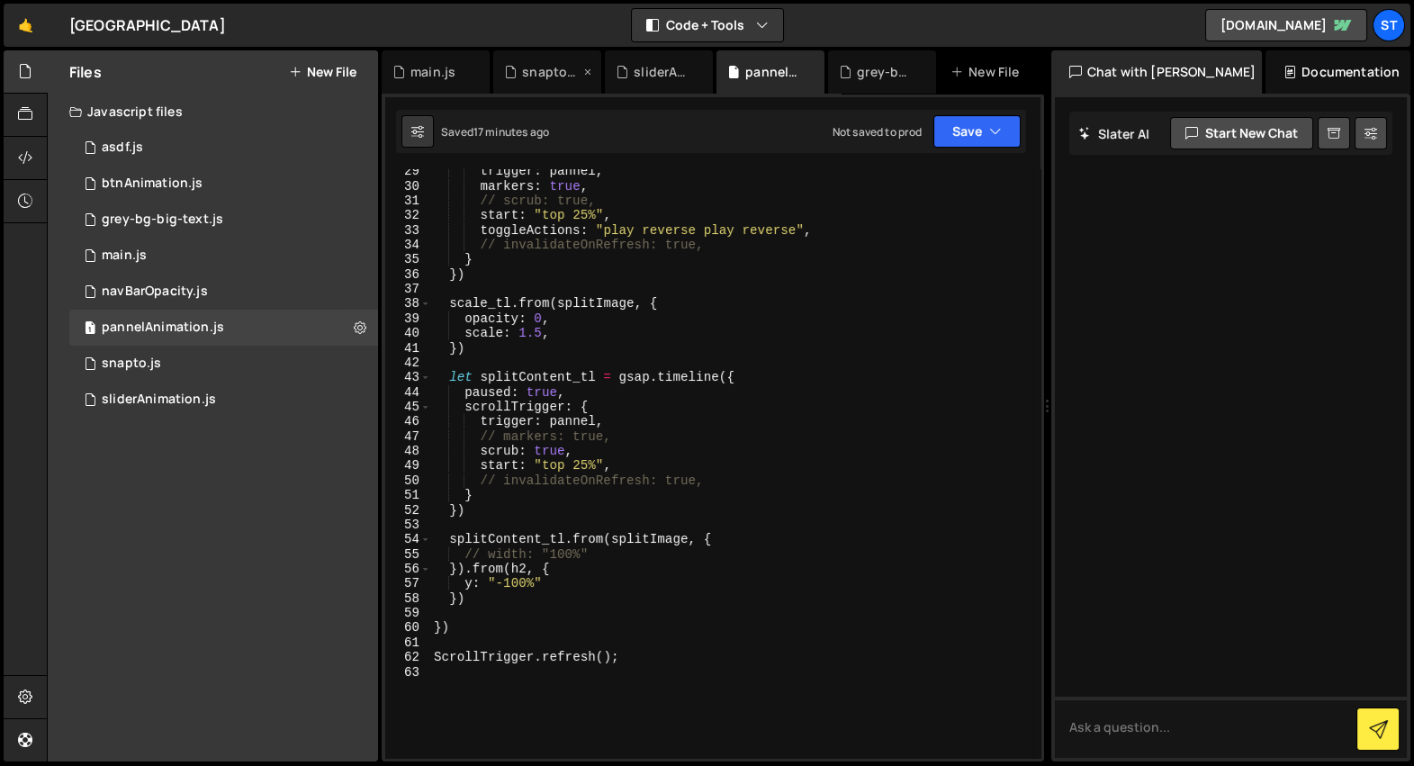
click at [549, 65] on div "snapto.js" at bounding box center [551, 72] width 58 height 18
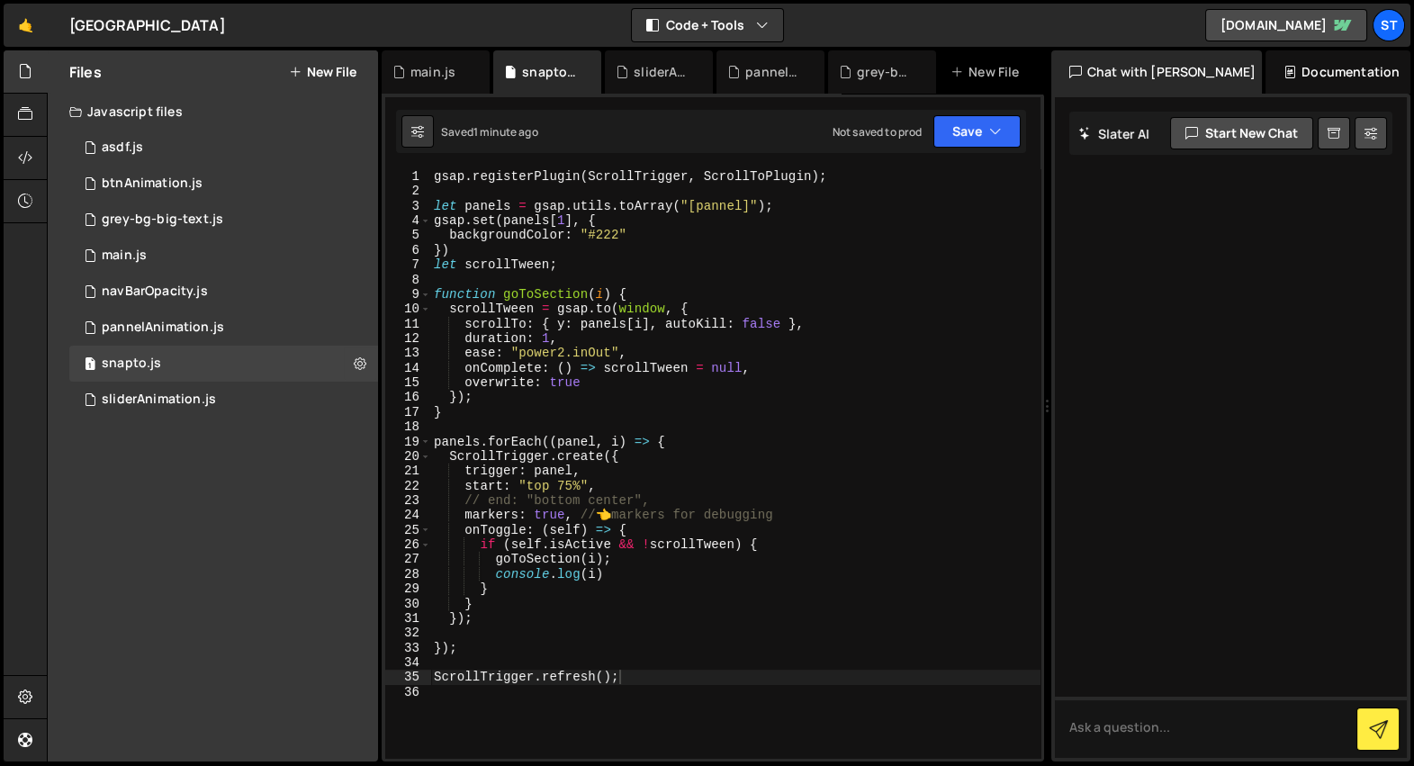
click at [564, 242] on div "gsap . registerPlugin ( ScrollTrigger , ScrollToPlugin ) ; let panels = gsap . …" at bounding box center [735, 478] width 610 height 619
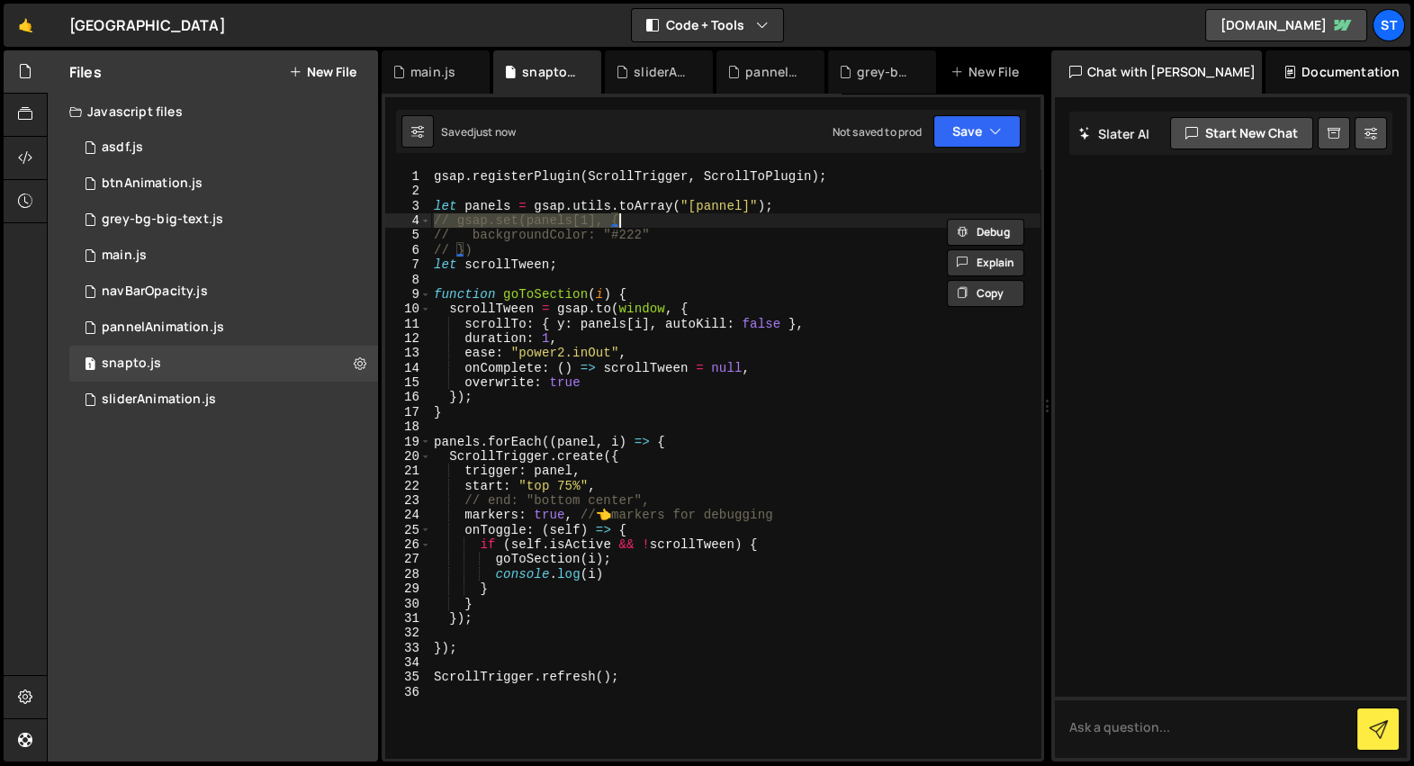
type textarea "// backgroundColor: "#222" // })"
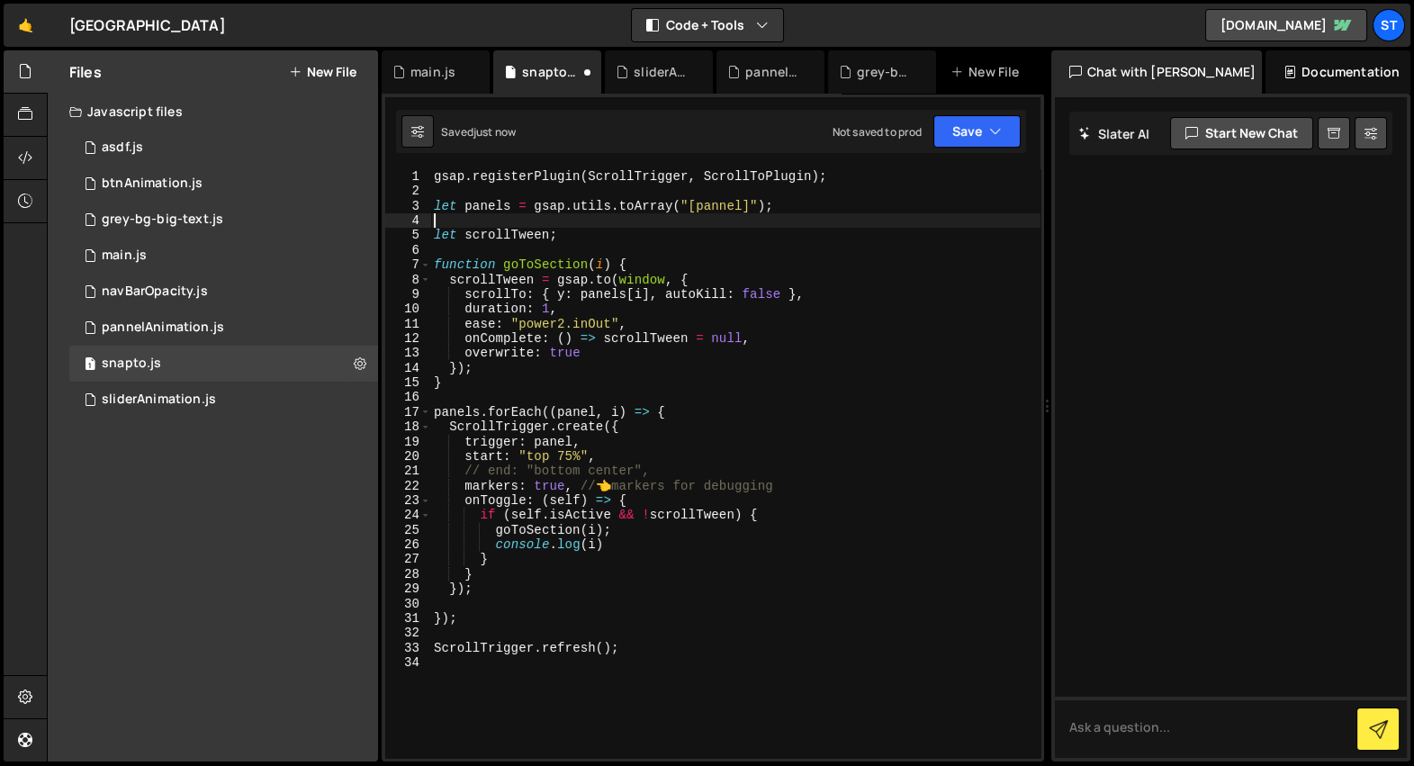
type textarea "let panels = gsap.utils.toArray("[pannel]");"
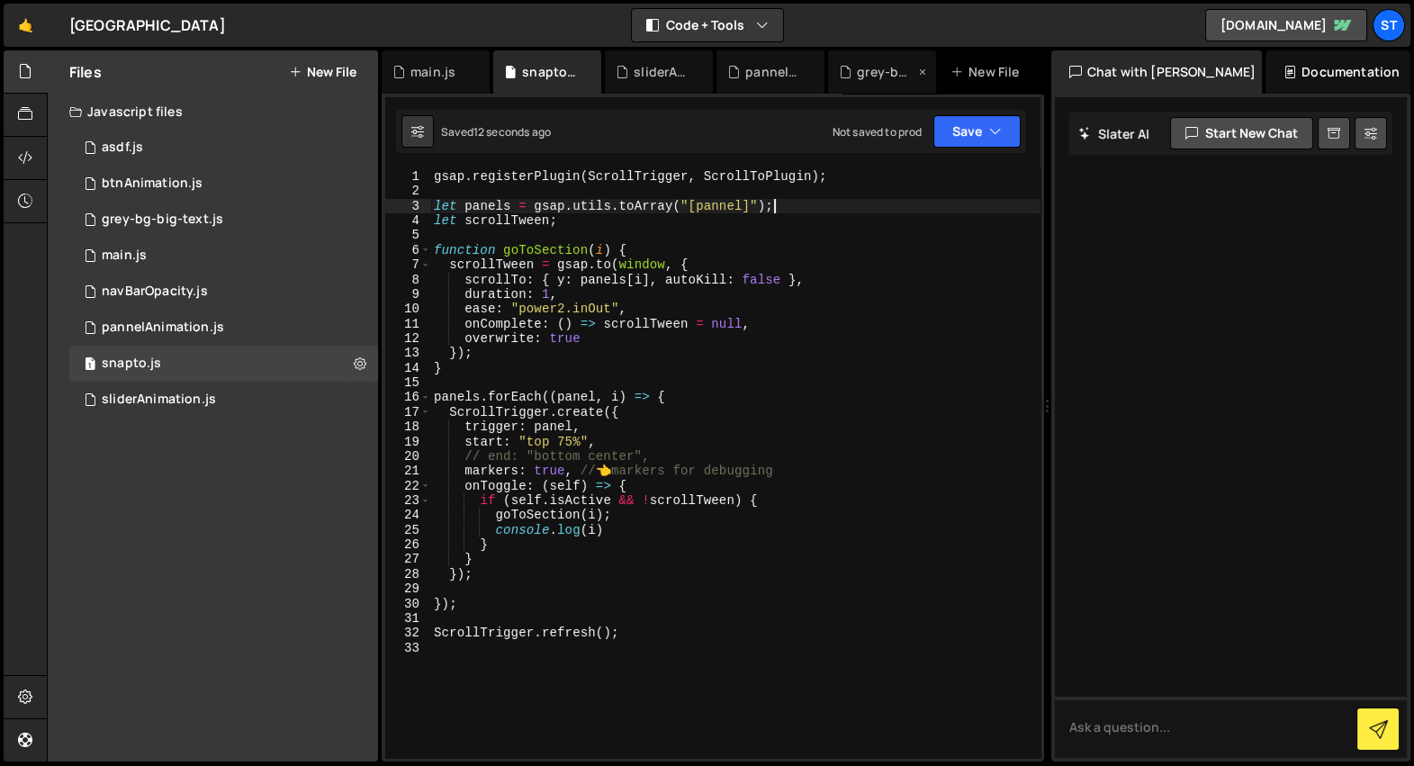
click at [836, 78] on div "grey-bg-big-text.js" at bounding box center [882, 71] width 108 height 43
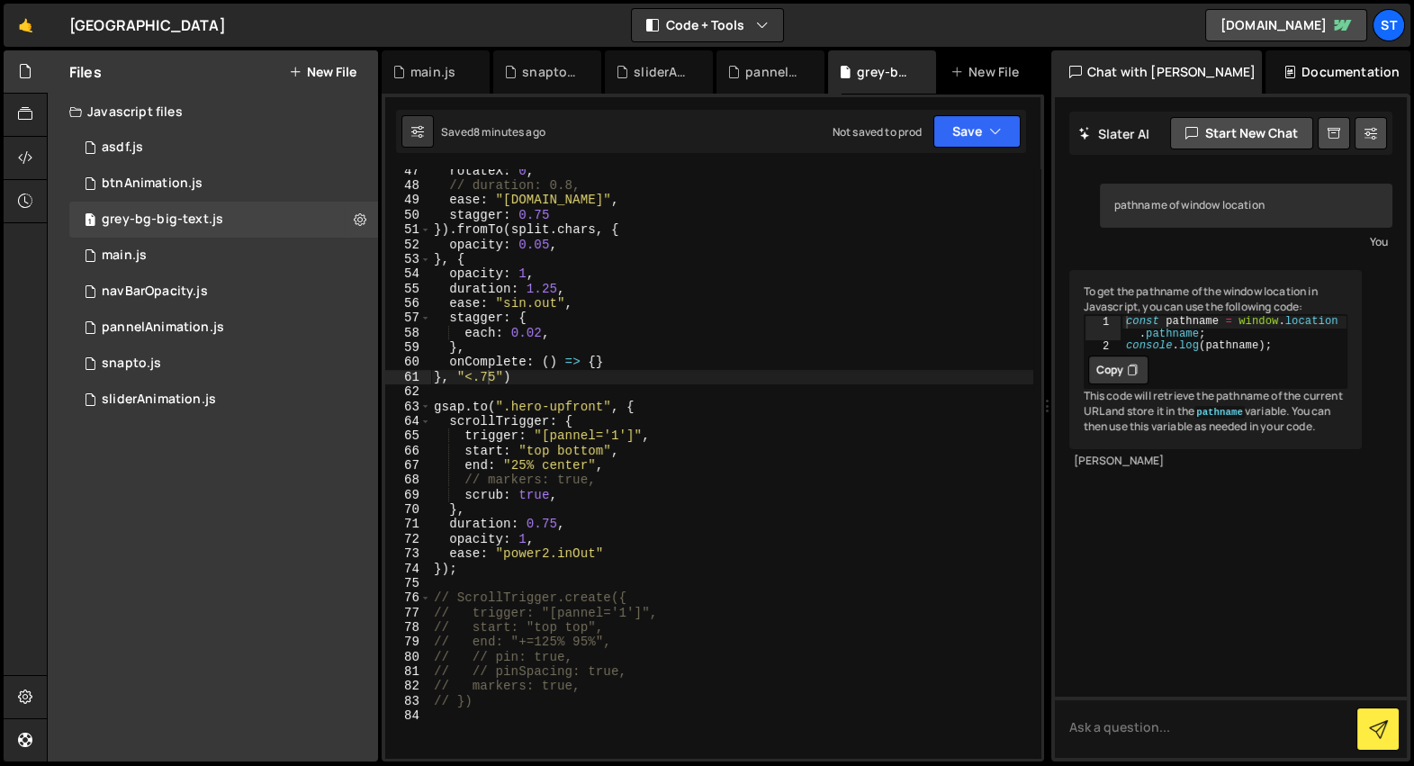
scroll to position [0, 1]
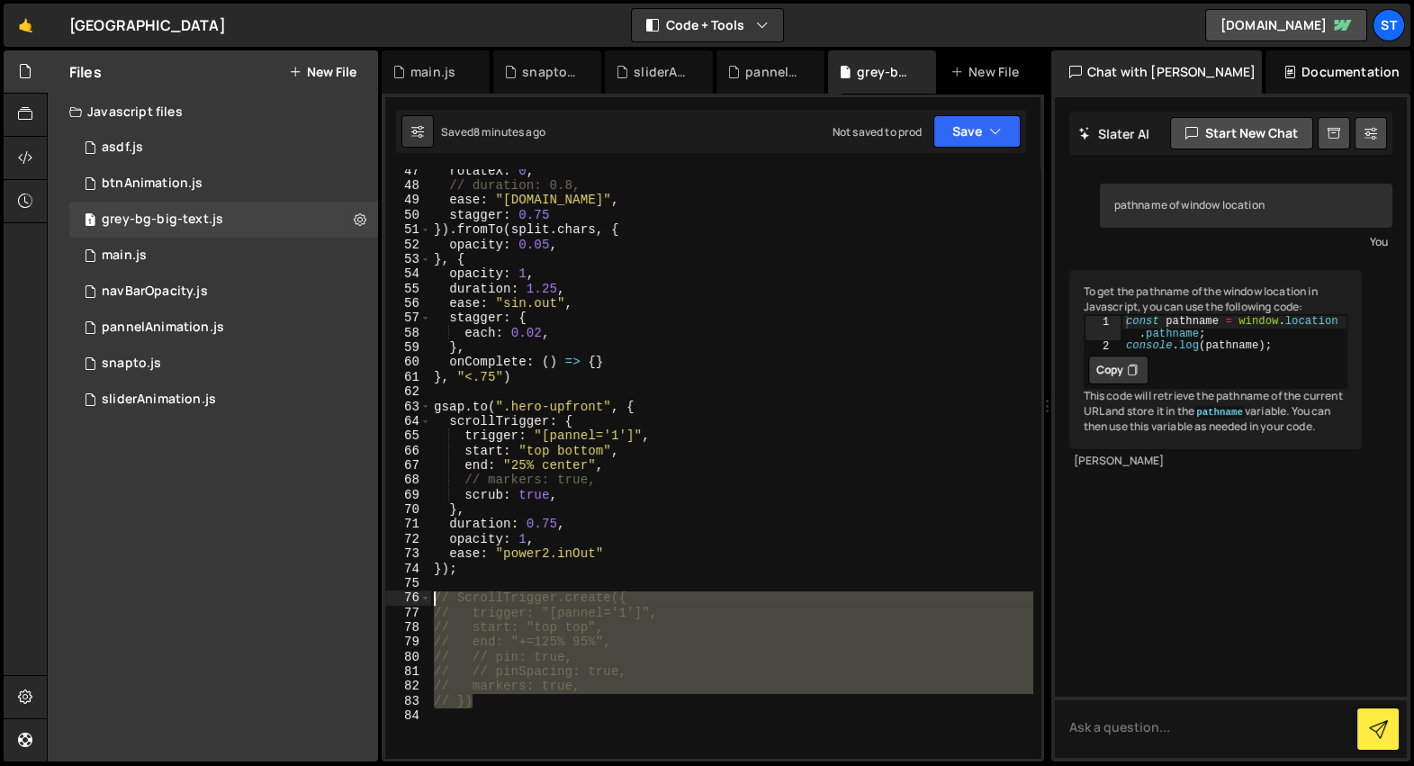
drag, startPoint x: 493, startPoint y: 700, endPoint x: 429, endPoint y: 601, distance: 117.9
click at [429, 601] on div "// }) 47 48 49 50 51 52 53 54 55 56 57 58 59 60 61 62 63 64 65 66 67 68 69 70 7…" at bounding box center [712, 463] width 655 height 589
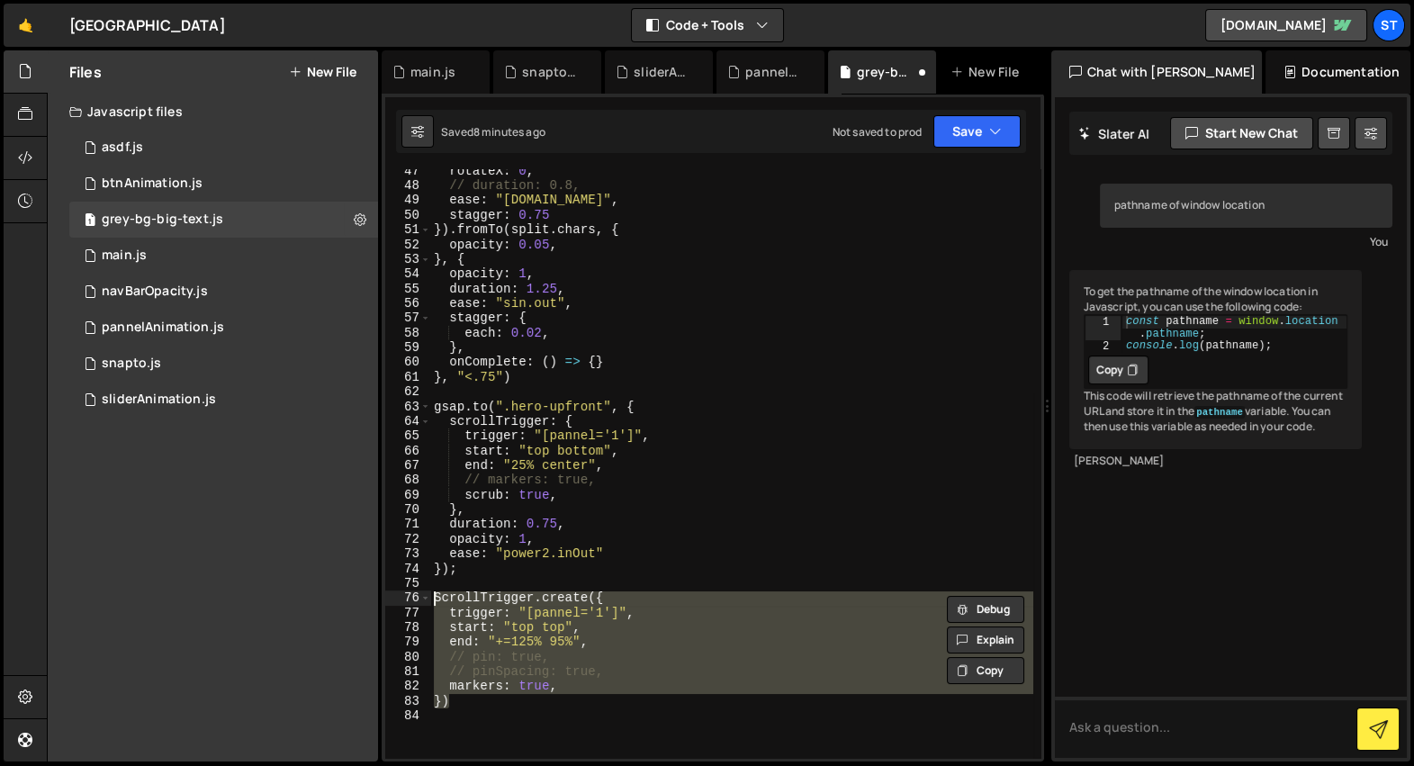
scroll to position [0, 0]
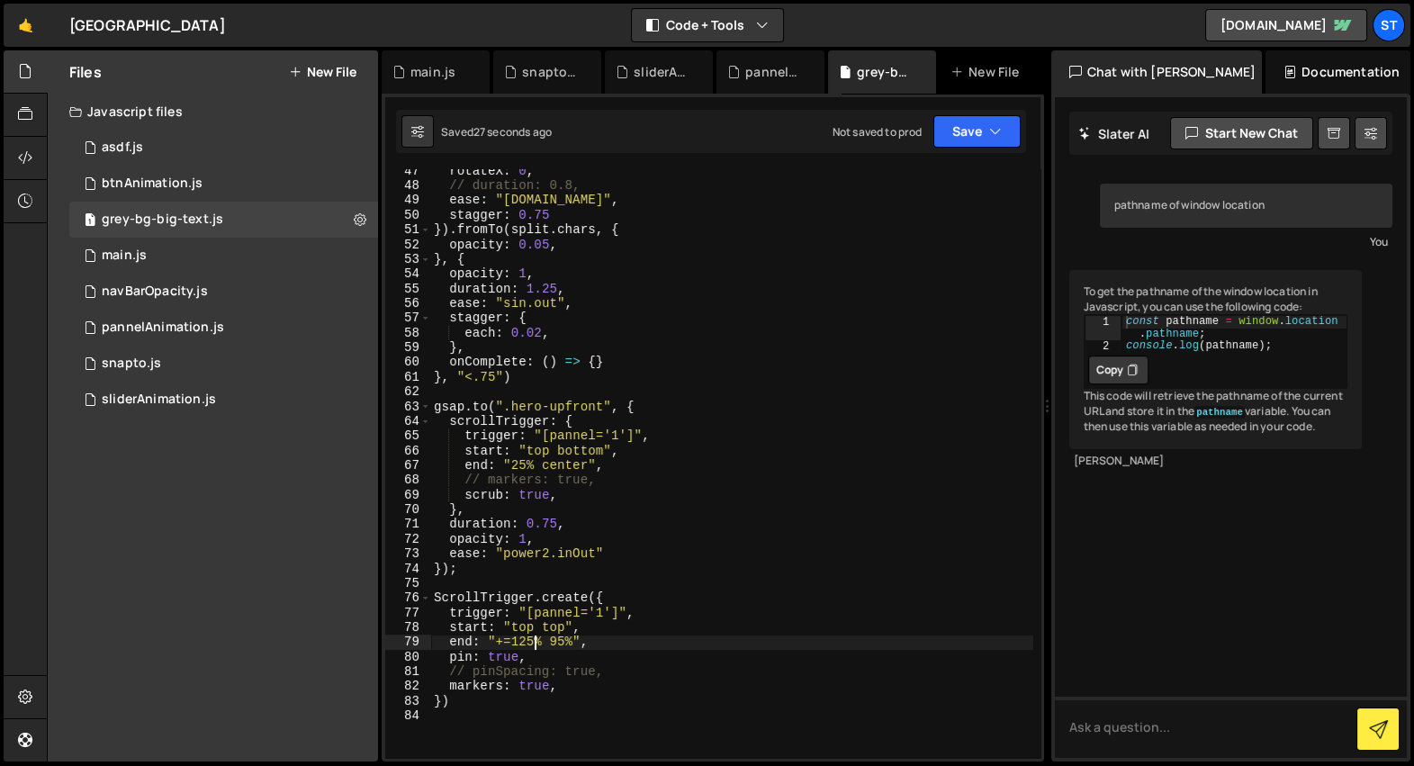
click at [531, 649] on div "rotateX : 0 , // duration: 0.8, ease : "[DOMAIN_NAME]" , stagger : 0.75 }) . fr…" at bounding box center [731, 473] width 603 height 619
click at [528, 644] on div "rotateX : 0 , // duration: 0.8, ease : "[DOMAIN_NAME]" , stagger : 0.75 }) . fr…" at bounding box center [731, 473] width 603 height 619
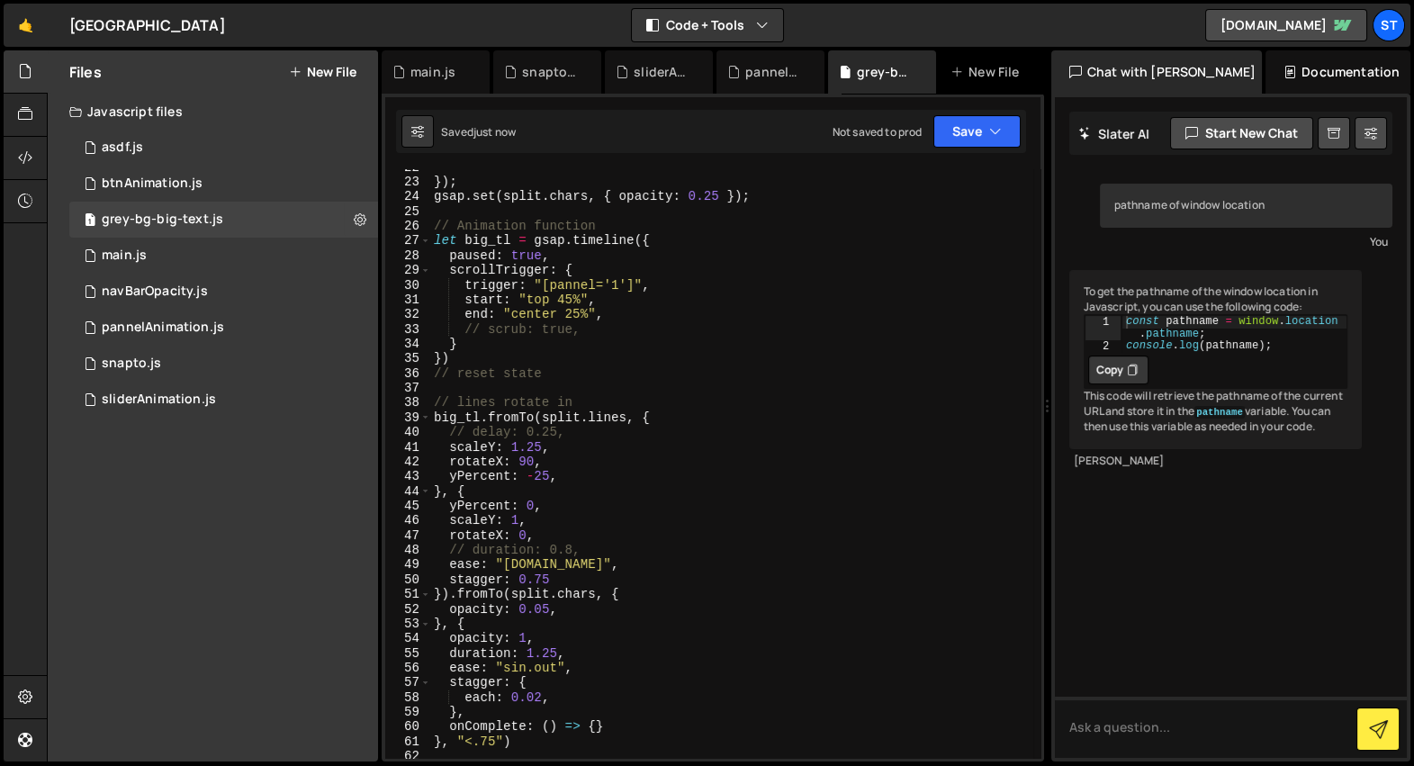
scroll to position [321, 0]
click at [588, 424] on div "}) ; gsap . set ( split . chars , { opacity : 0.25 }) ; // Animation function l…" at bounding box center [731, 467] width 603 height 619
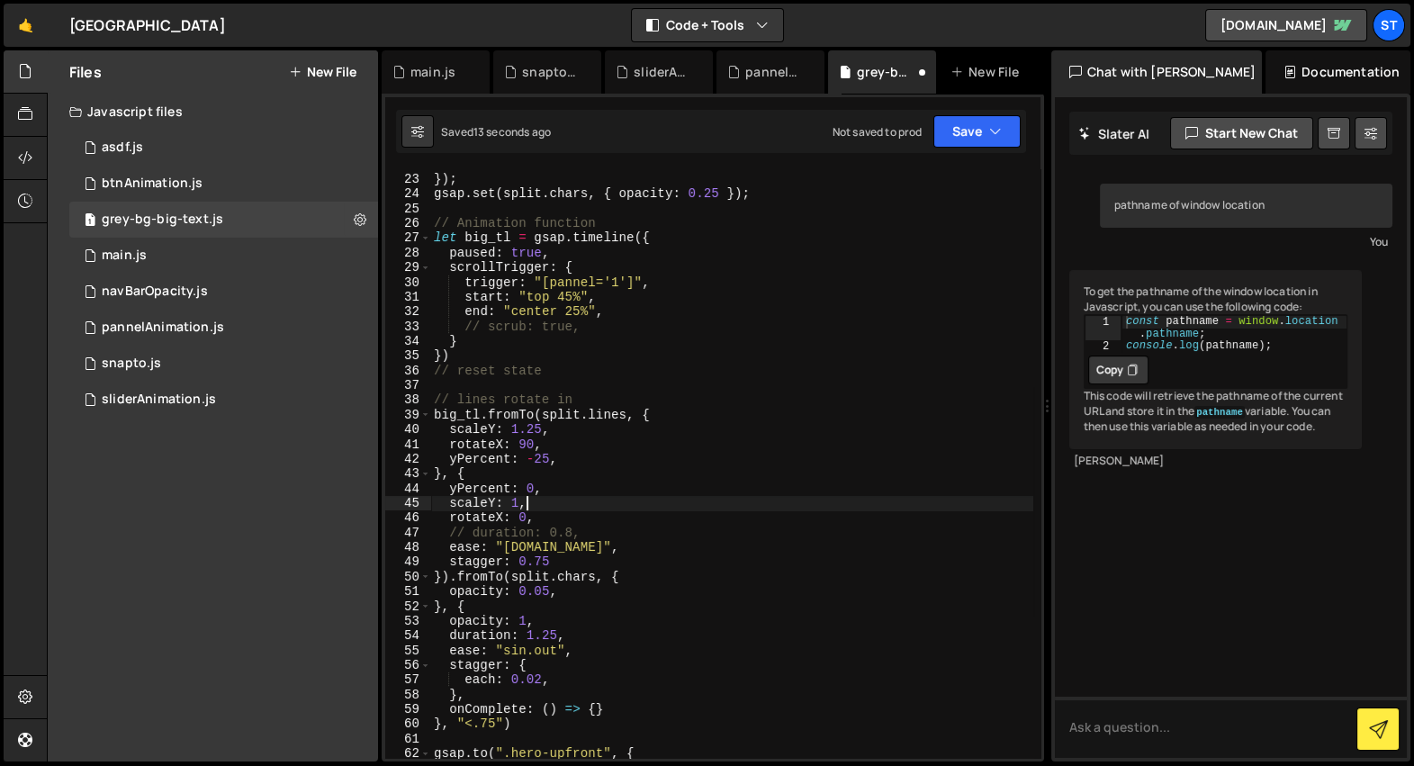
type textarea "// duration: 0.8,"
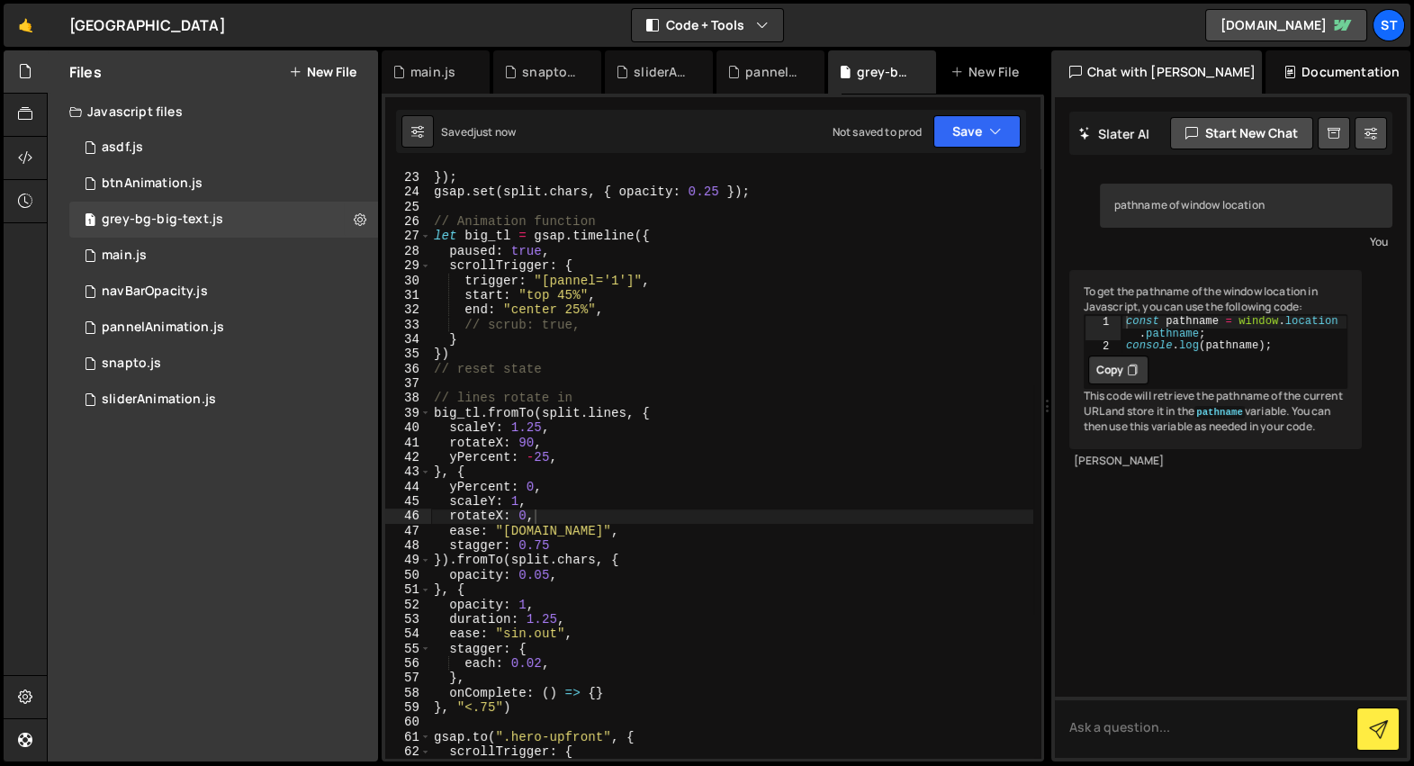
scroll to position [323, 0]
click at [611, 321] on div "}) ; gsap . set ( split . chars , { opacity : 0.25 }) ; // Animation function l…" at bounding box center [731, 465] width 603 height 619
type textarea "// scrub: true,"
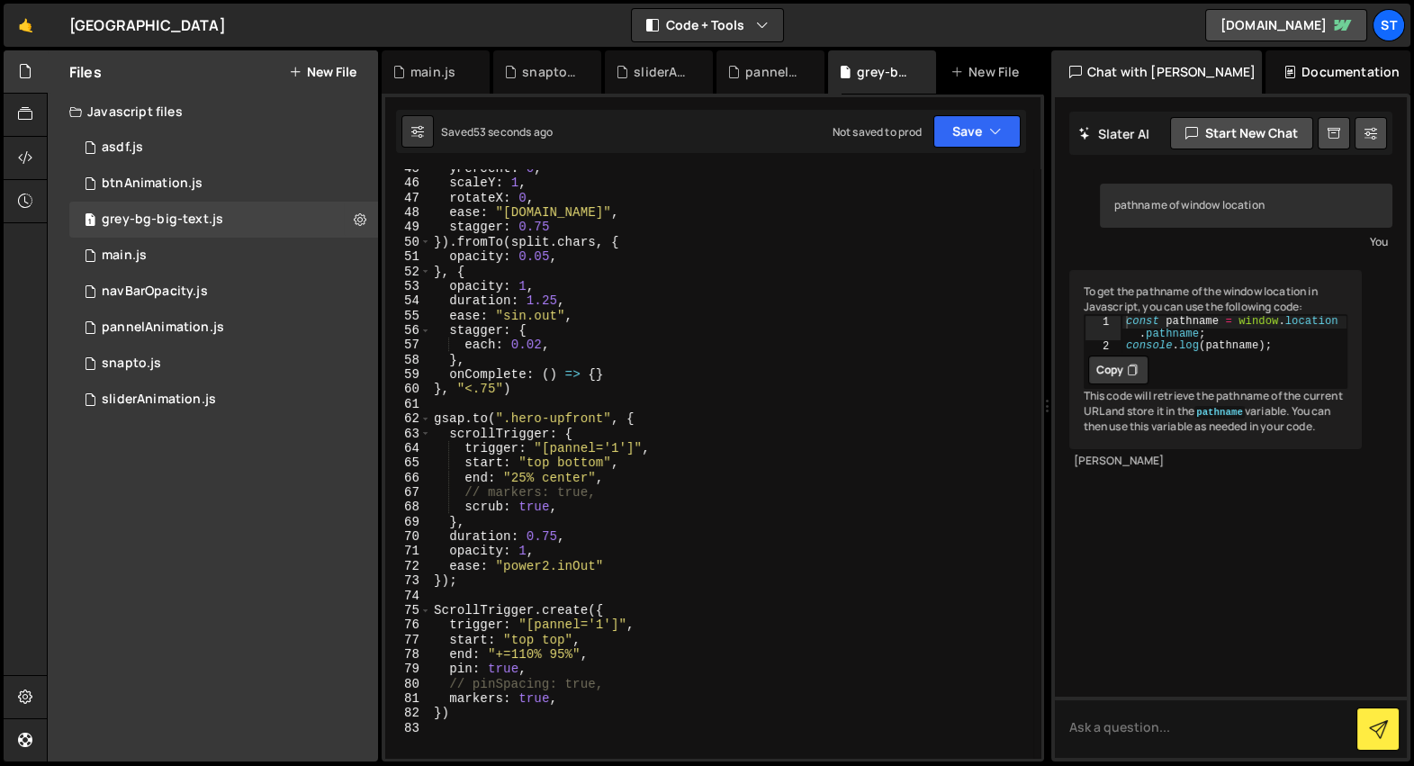
scroll to position [742, 0]
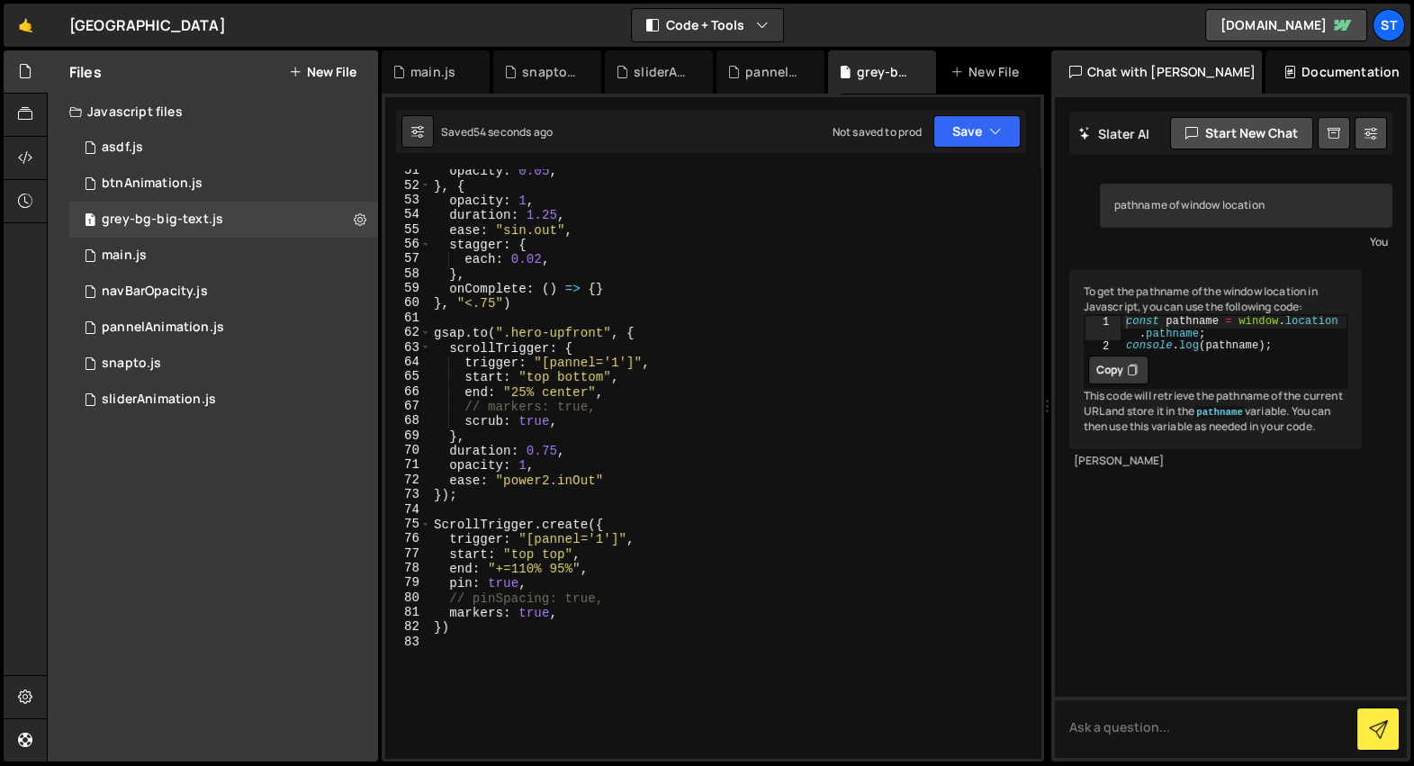
click at [583, 611] on div "opacity : 0.05 , } , { opacity : 1 , duration : 1.25 , ease : "sin.out" , stagg…" at bounding box center [731, 473] width 603 height 619
type textarea "markers: true,"
type textarea "// pinSpacing: true,"
click at [582, 191] on div "opacity : 0.05 , } , { opacity : 1 , duration : 1.25 , ease : "sin.out" , stagg…" at bounding box center [731, 473] width 603 height 619
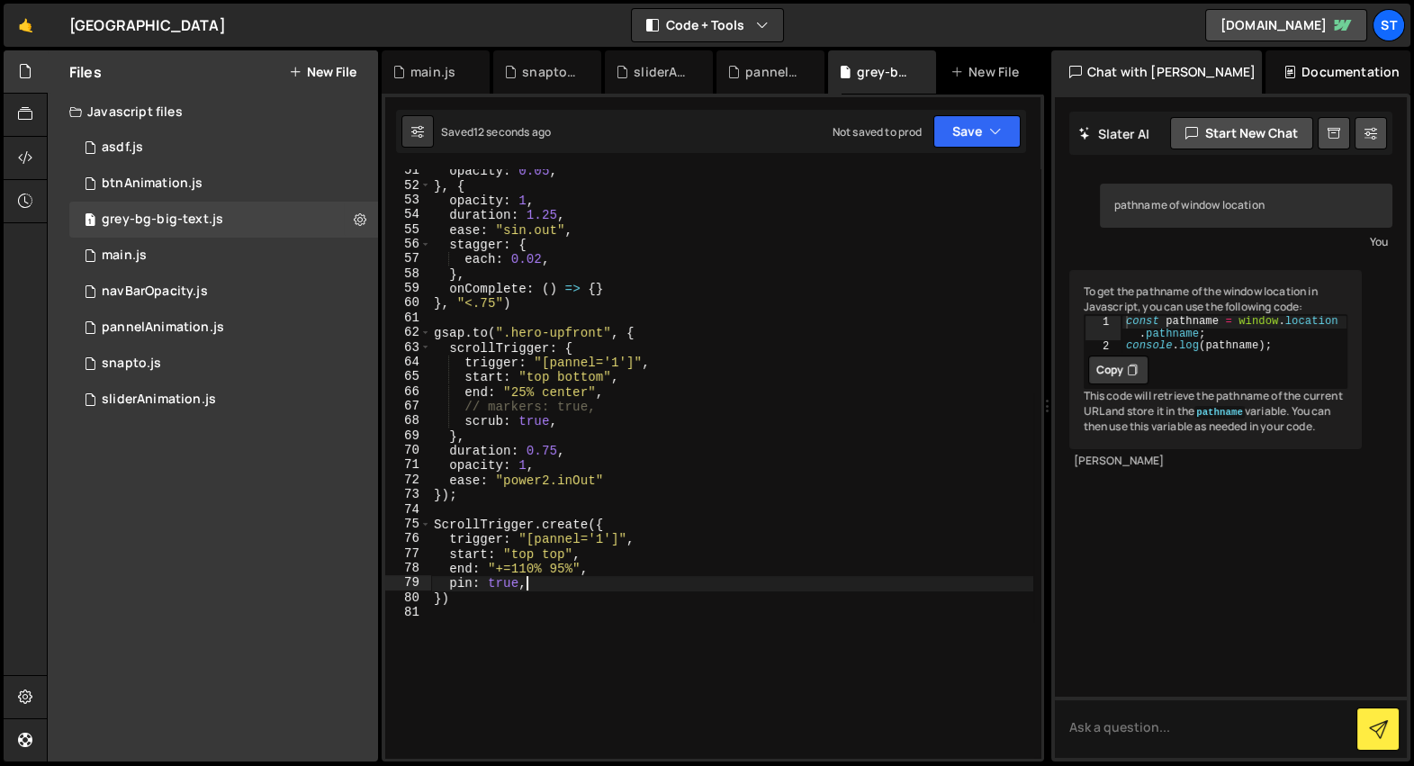
type textarea "}, {"
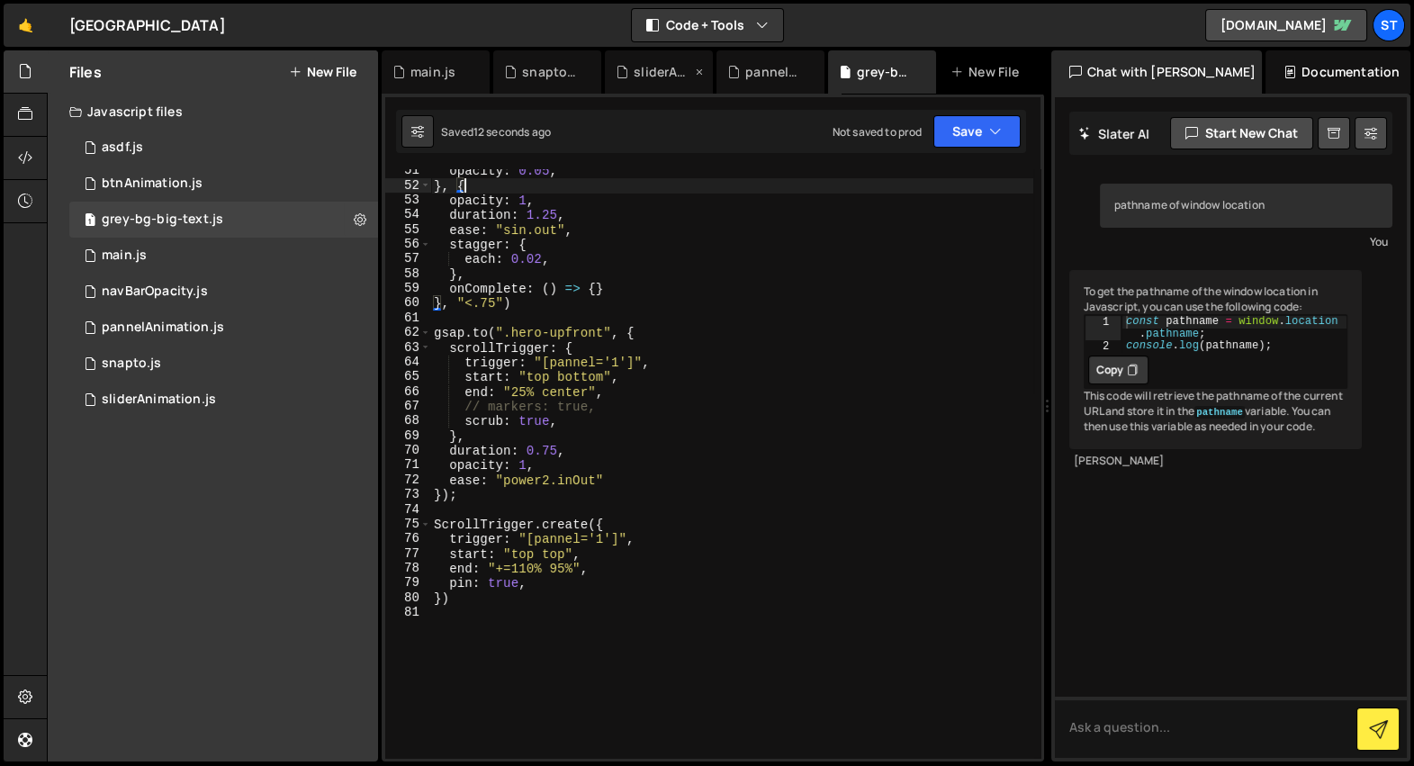
click at [649, 64] on div "sliderAnimation.js" at bounding box center [663, 72] width 58 height 18
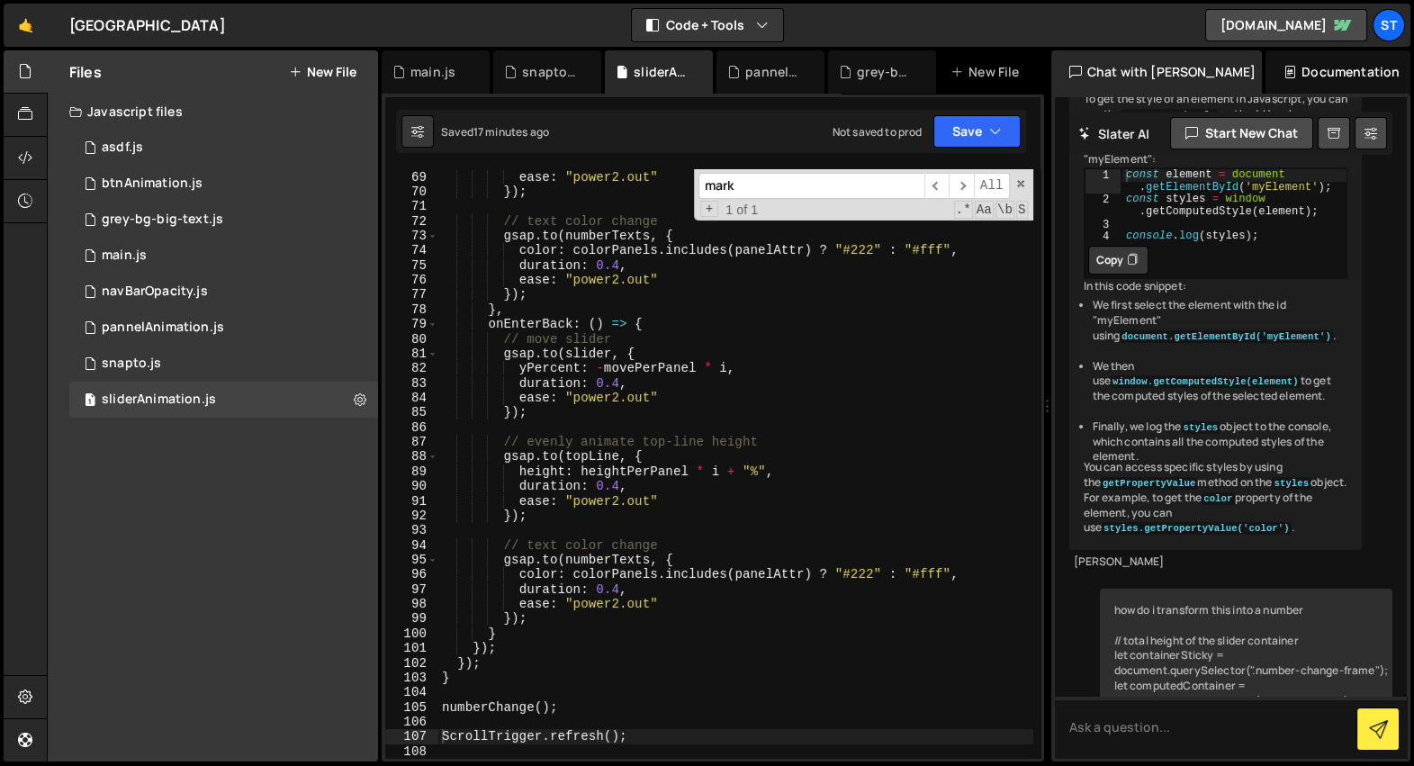
scroll to position [1139, 0]
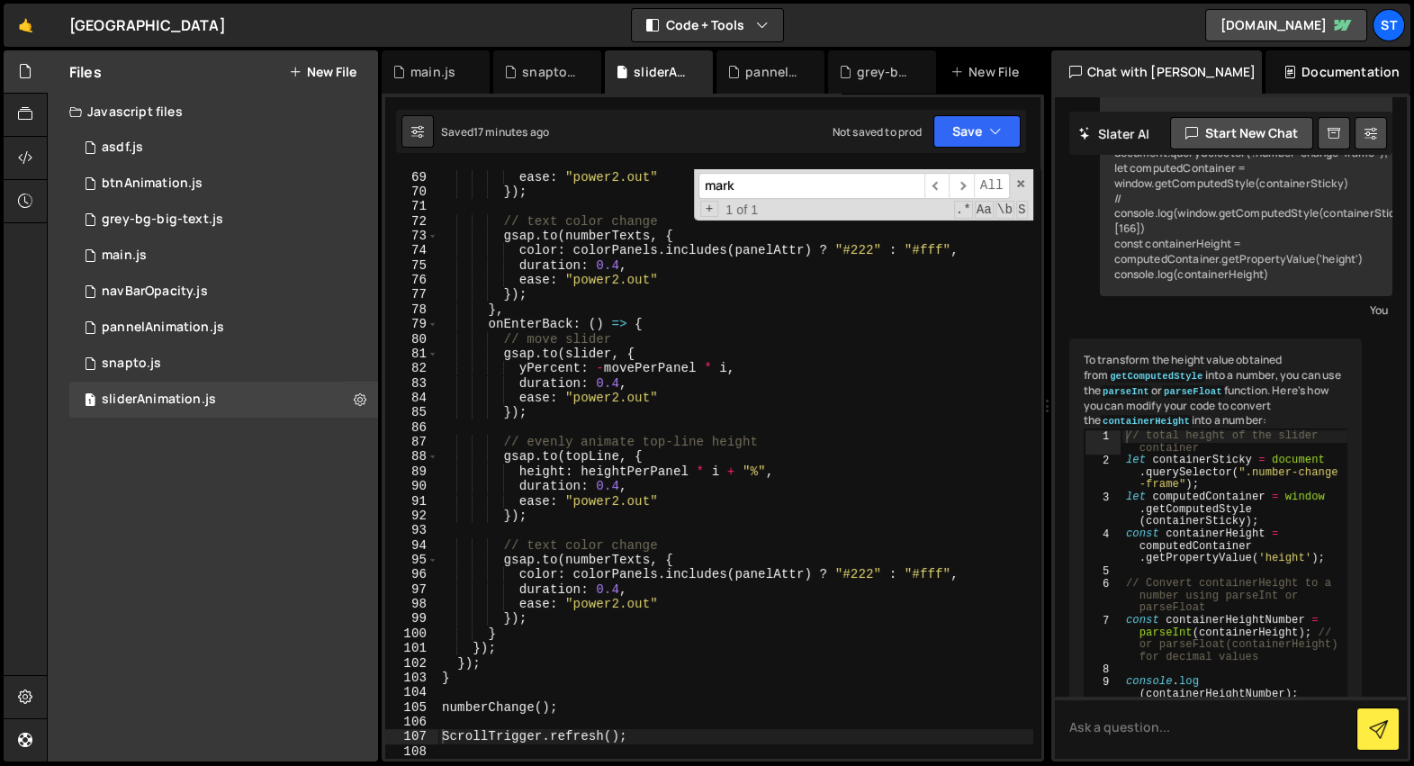
click at [707, 378] on div "duration : 0.4 , ease : "power2.out" }) ; // text color change gsap . to ( numb…" at bounding box center [735, 464] width 595 height 619
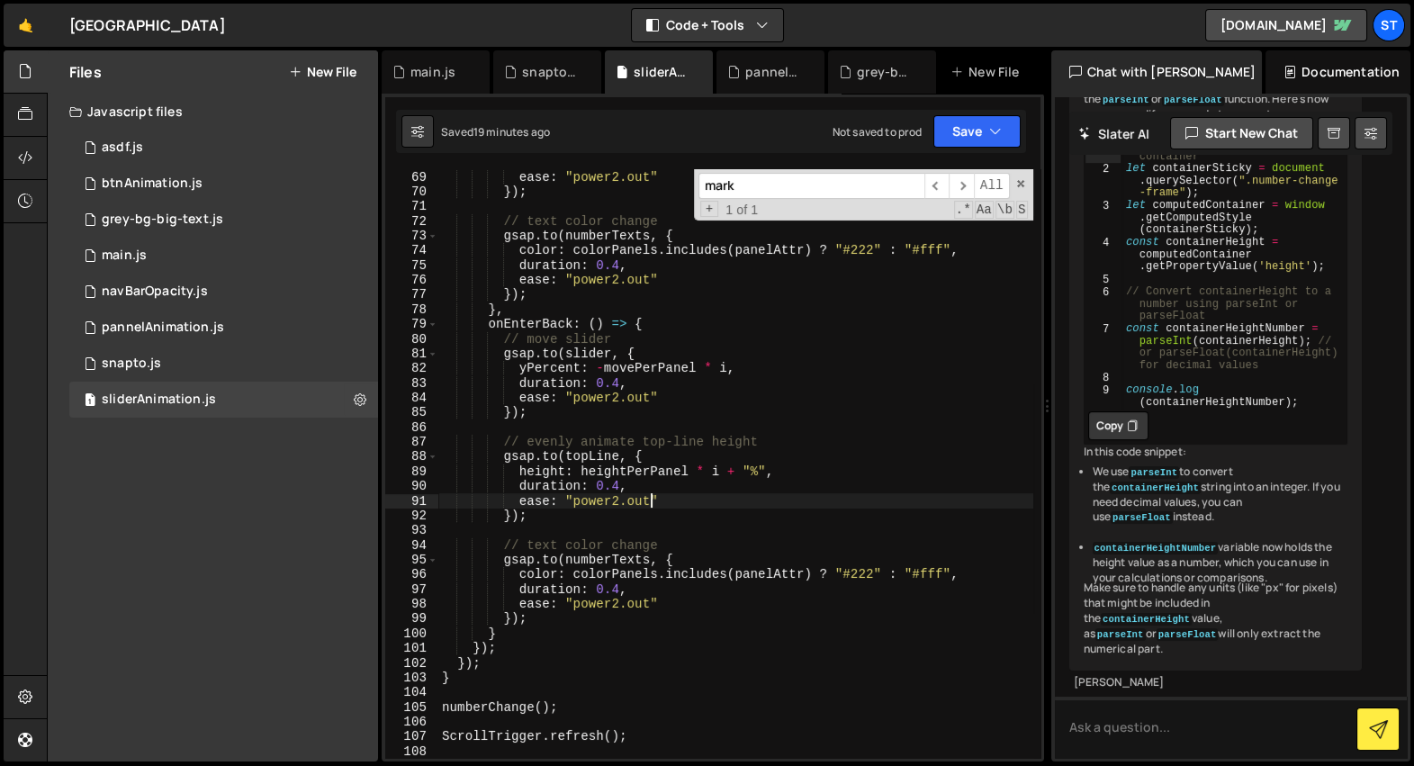
click at [650, 504] on div "duration : 0.4 , ease : "power2.out" }) ; // text color change gsap . to ( numb…" at bounding box center [735, 464] width 595 height 619
type textarea "ease: "power2.out""
click at [1018, 184] on span at bounding box center [1021, 183] width 13 height 13
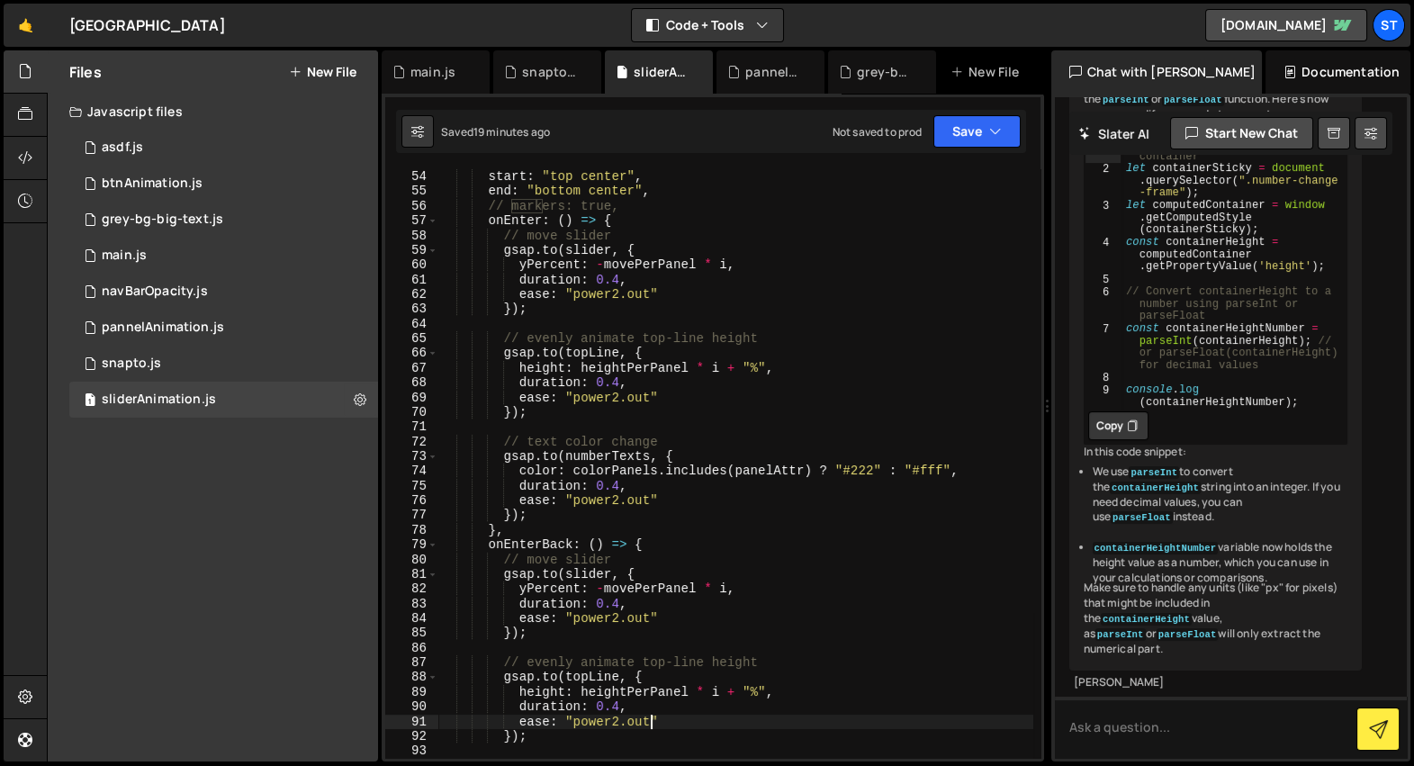
scroll to position [829, 0]
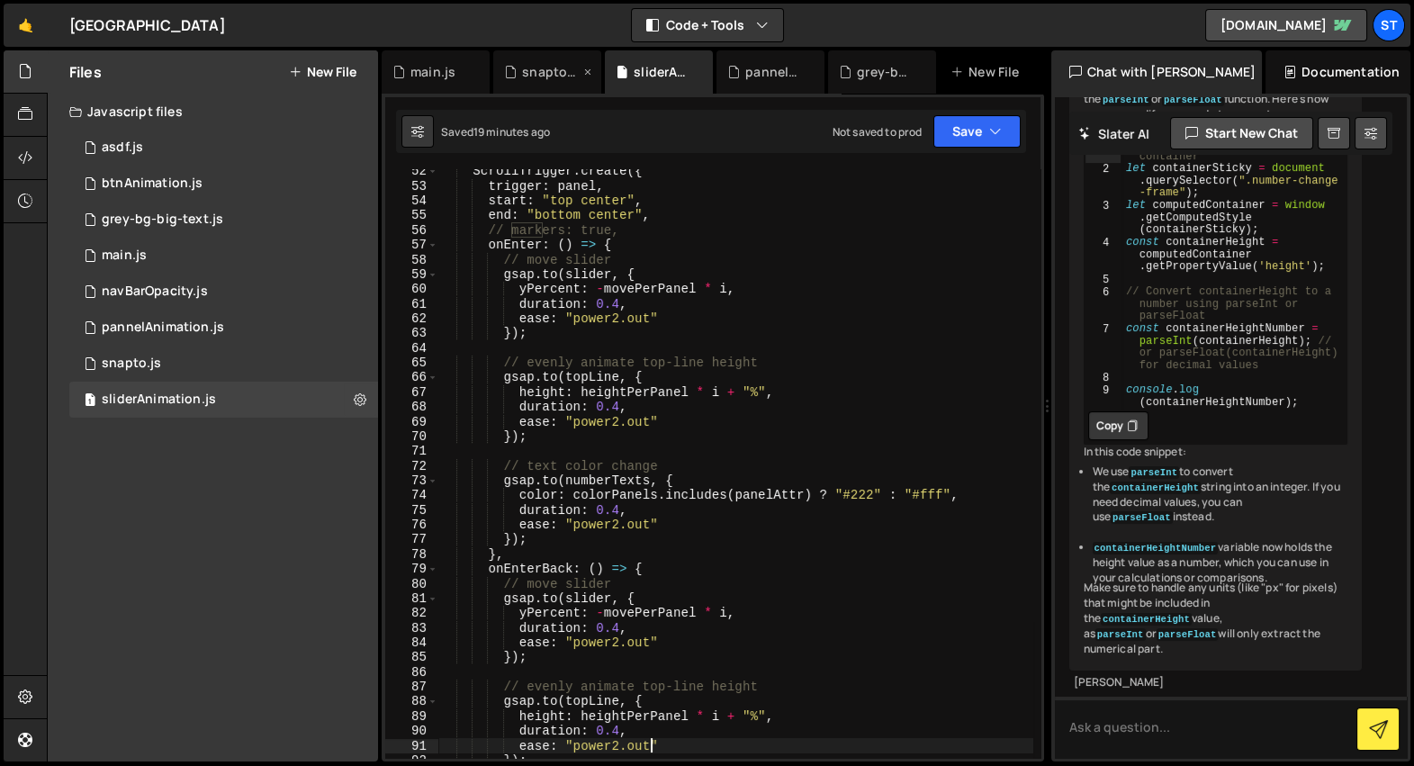
click at [542, 67] on div "snapto.js" at bounding box center [551, 72] width 58 height 18
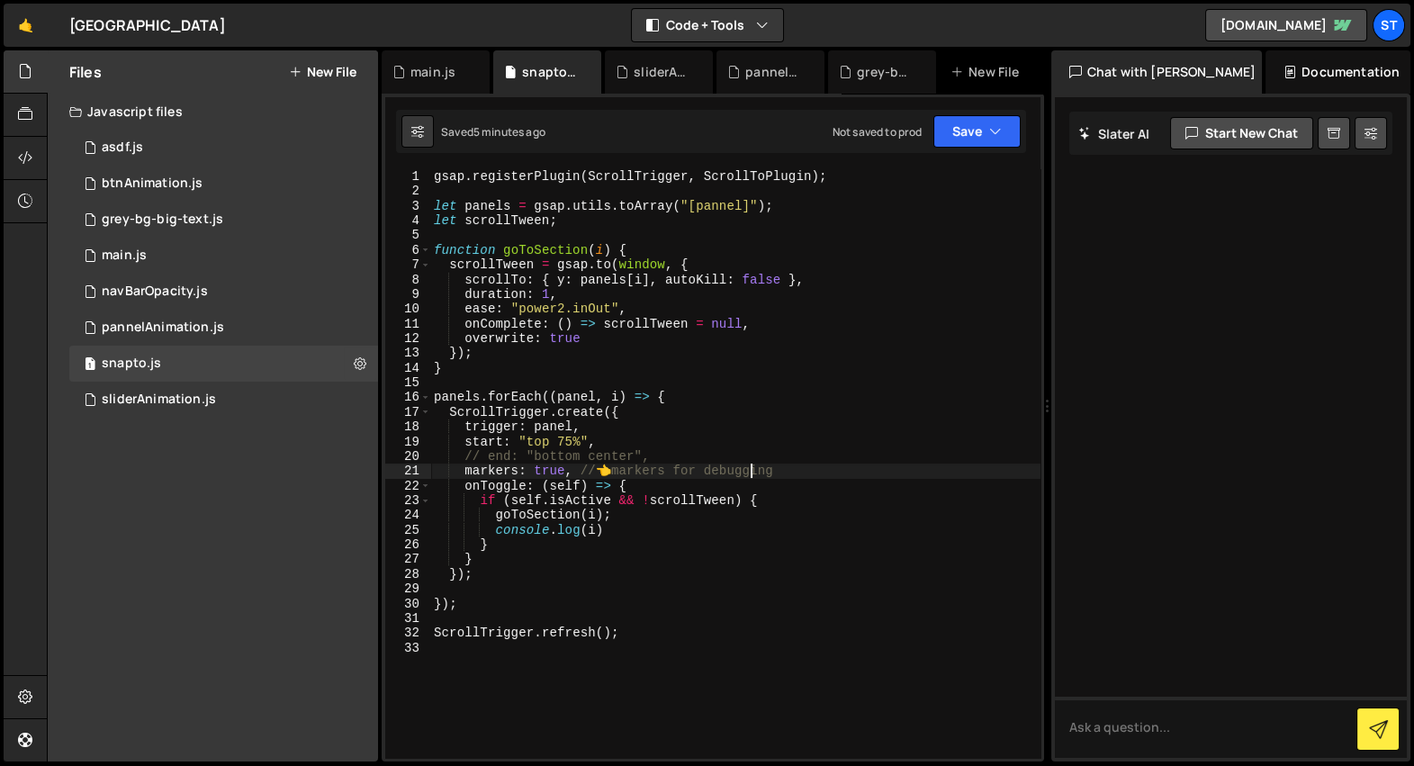
click at [747, 467] on div "gsap . registerPlugin ( ScrollTrigger , ScrollToPlugin ) ; let panels = gsap . …" at bounding box center [735, 478] width 610 height 619
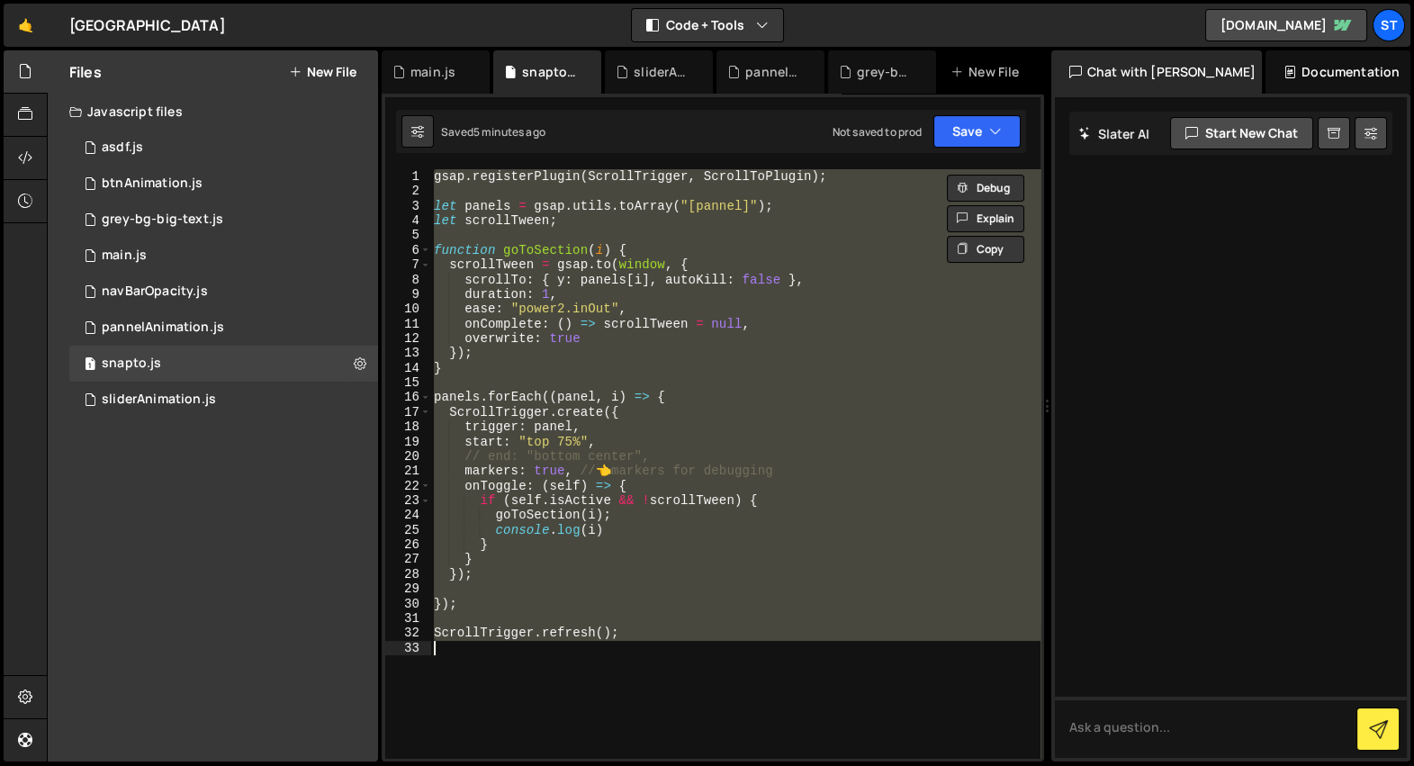
click at [673, 510] on div "gsap . registerPlugin ( ScrollTrigger , ScrollToPlugin ) ; let panels = gsap . …" at bounding box center [735, 463] width 610 height 589
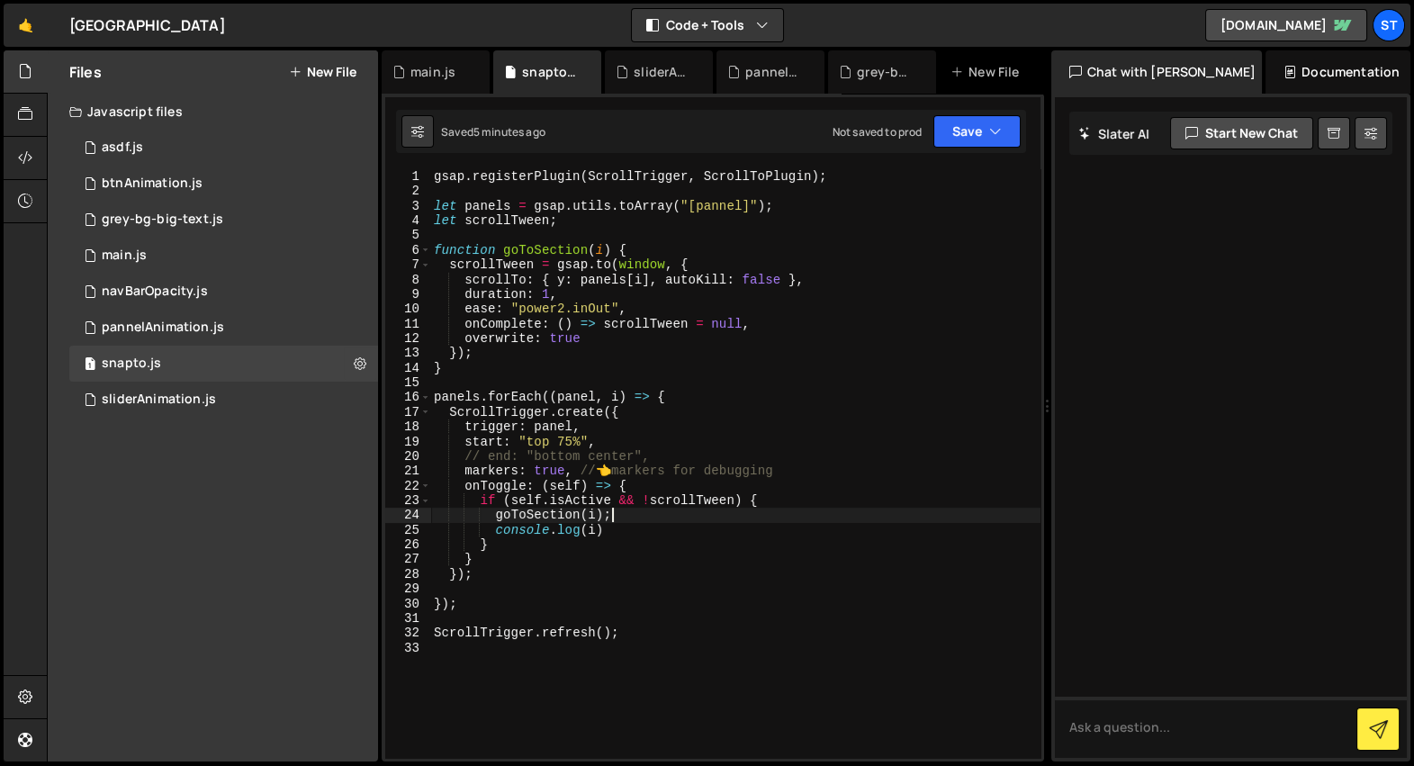
click at [654, 525] on div "gsap . registerPlugin ( ScrollTrigger , ScrollToPlugin ) ; let panels = gsap . …" at bounding box center [735, 478] width 610 height 619
type textarea "console.log(i)"
click at [650, 525] on div "gsap . registerPlugin ( ScrollTrigger , ScrollToPlugin ) ; let panels = gsap . …" at bounding box center [735, 478] width 610 height 619
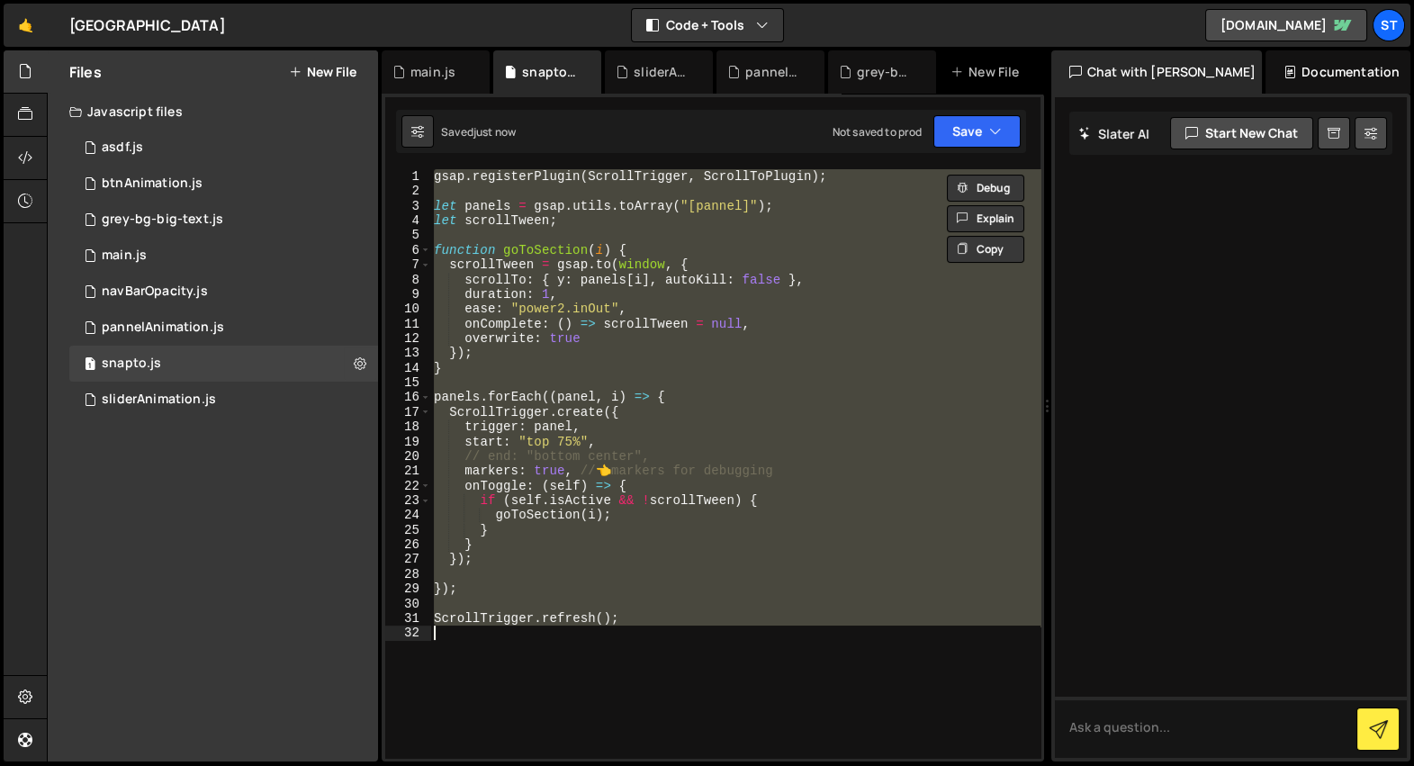
type textarea "ScrollTrigger.refresh();"
click at [645, 75] on div "sliderAnimation.js" at bounding box center [663, 72] width 58 height 18
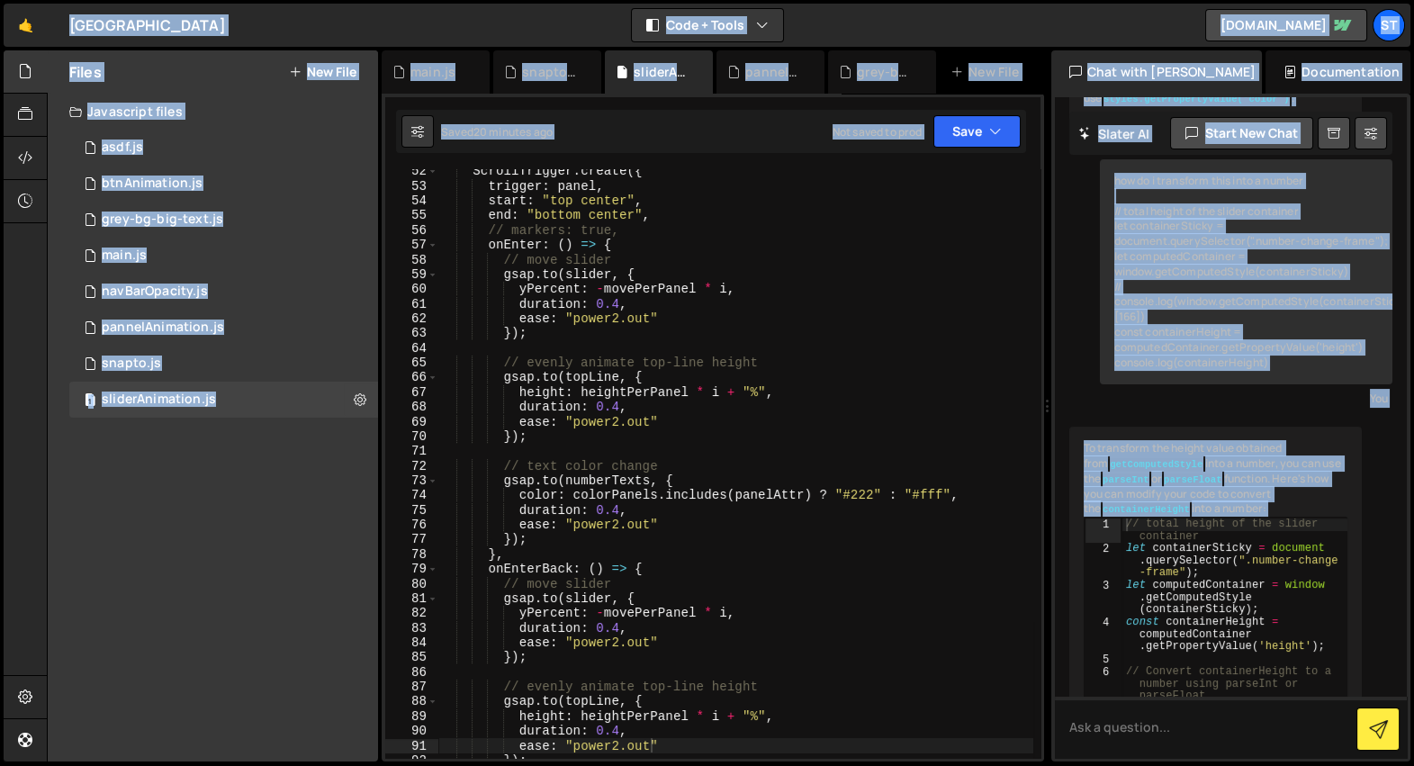
scroll to position [1139, 0]
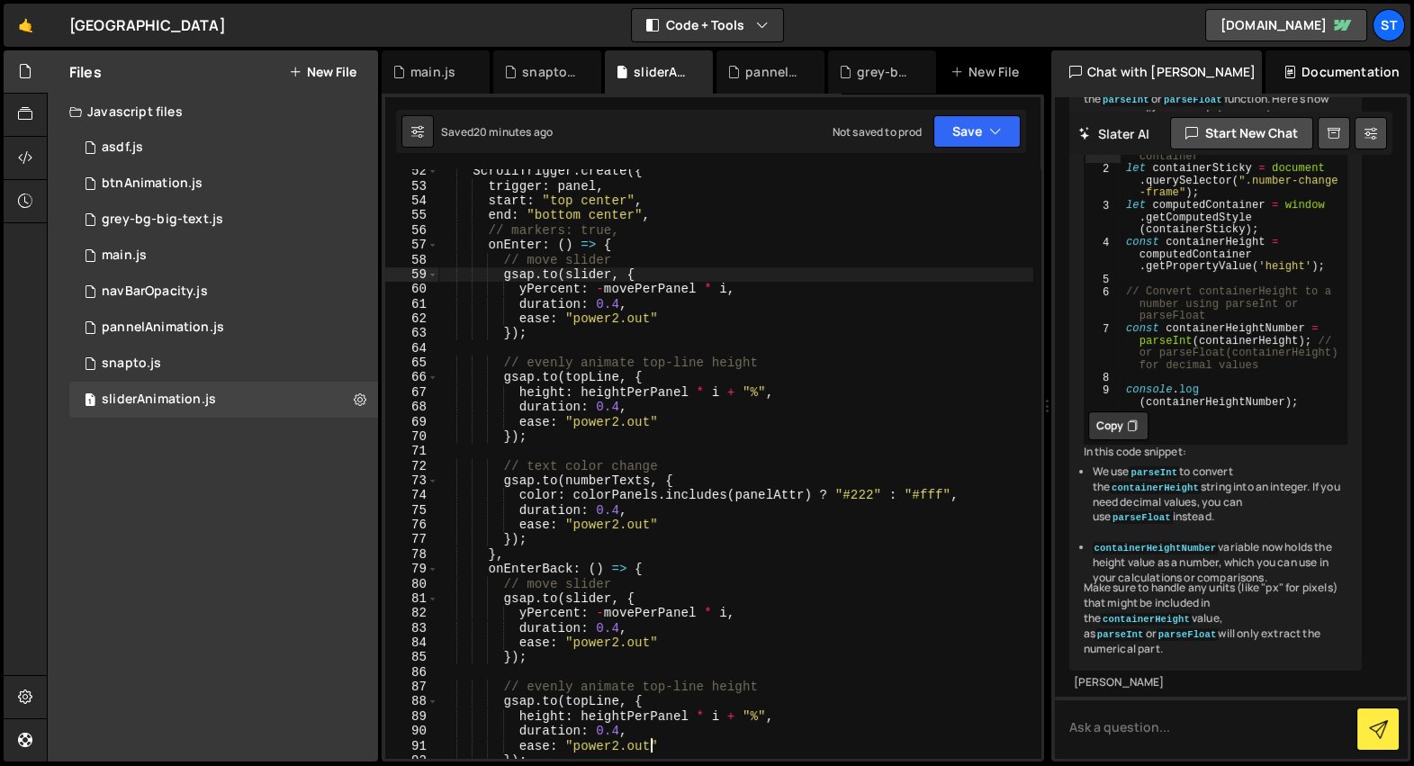
click at [655, 271] on div "ScrollTrigger . create ({ trigger : panel , start : "top center" , end : "botto…" at bounding box center [735, 473] width 595 height 619
type textarea "ScrollTrigger.refresh();"
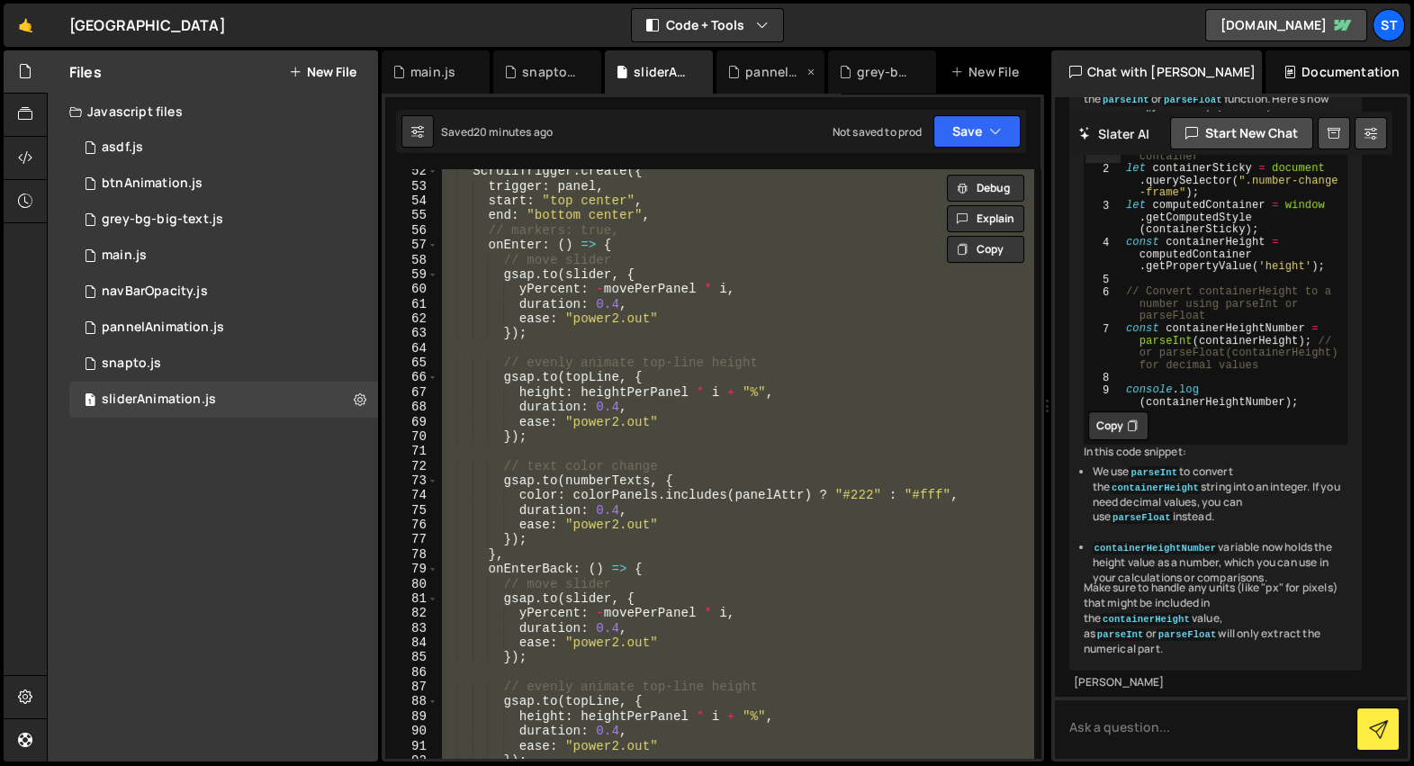
click at [774, 83] on div "pannelAnimation.js" at bounding box center [771, 71] width 108 height 43
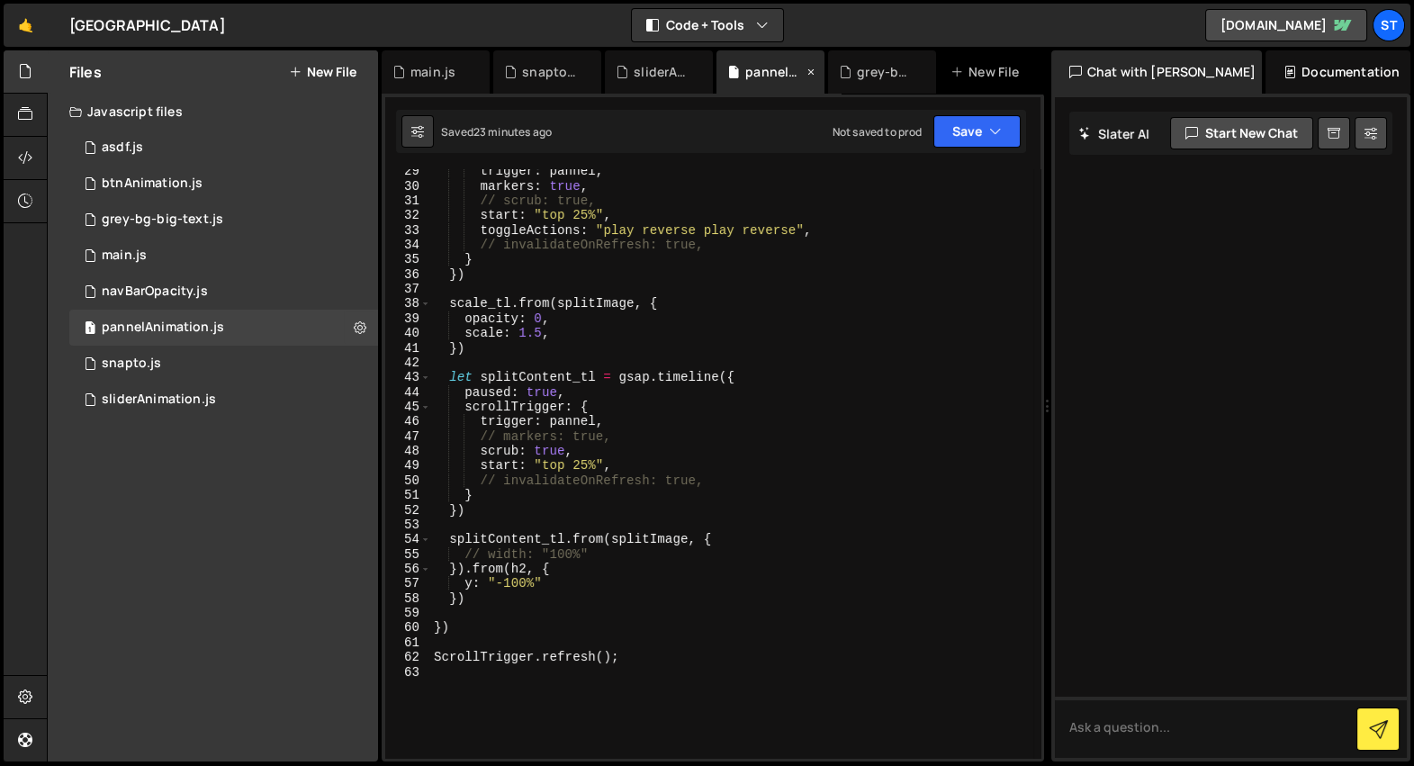
scroll to position [0, 0]
click at [752, 281] on div "trigger : pannel , markers : true , // scrub: true, start : "top 25%" , toggleA…" at bounding box center [731, 473] width 603 height 619
type textarea "ScrollTrigger.refresh();"
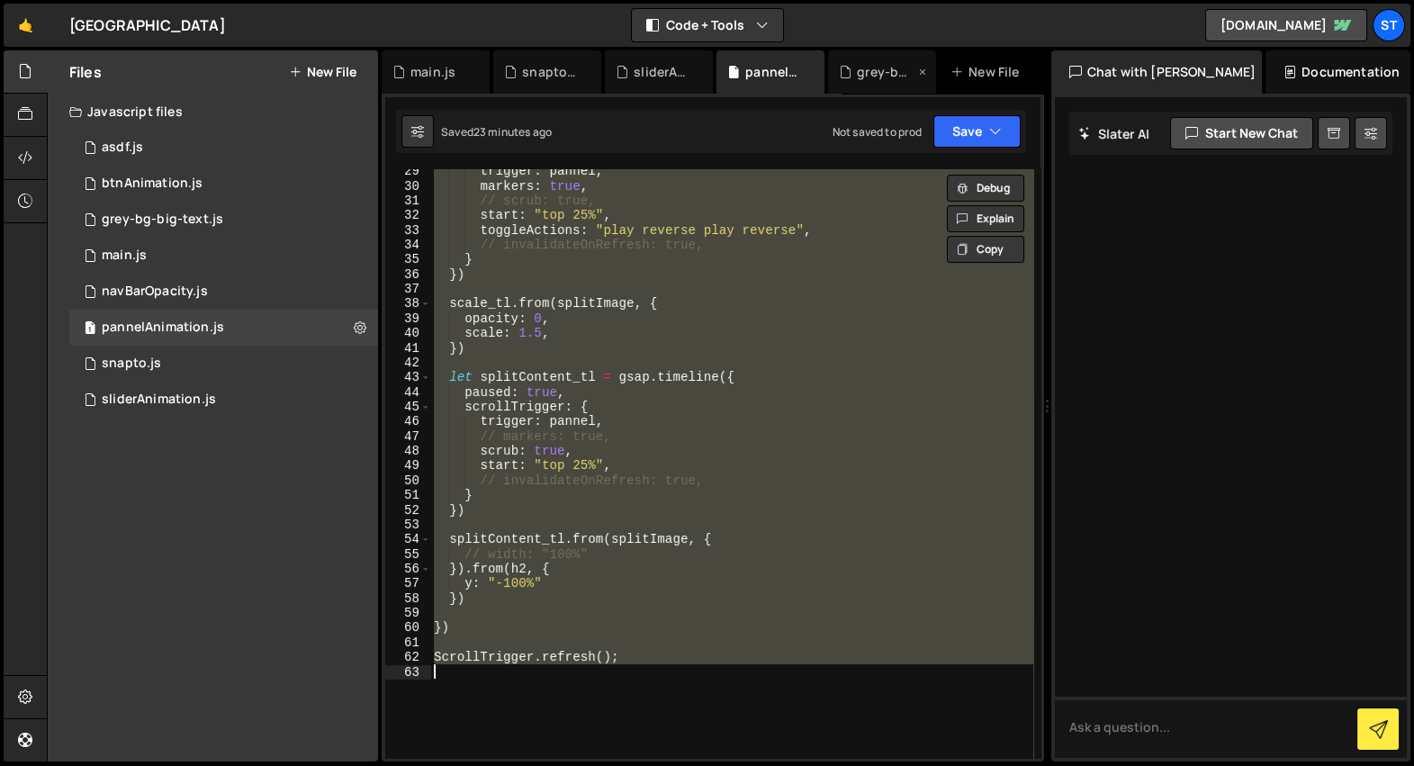
click at [857, 73] on div "grey-bg-big-text.js" at bounding box center [886, 72] width 58 height 18
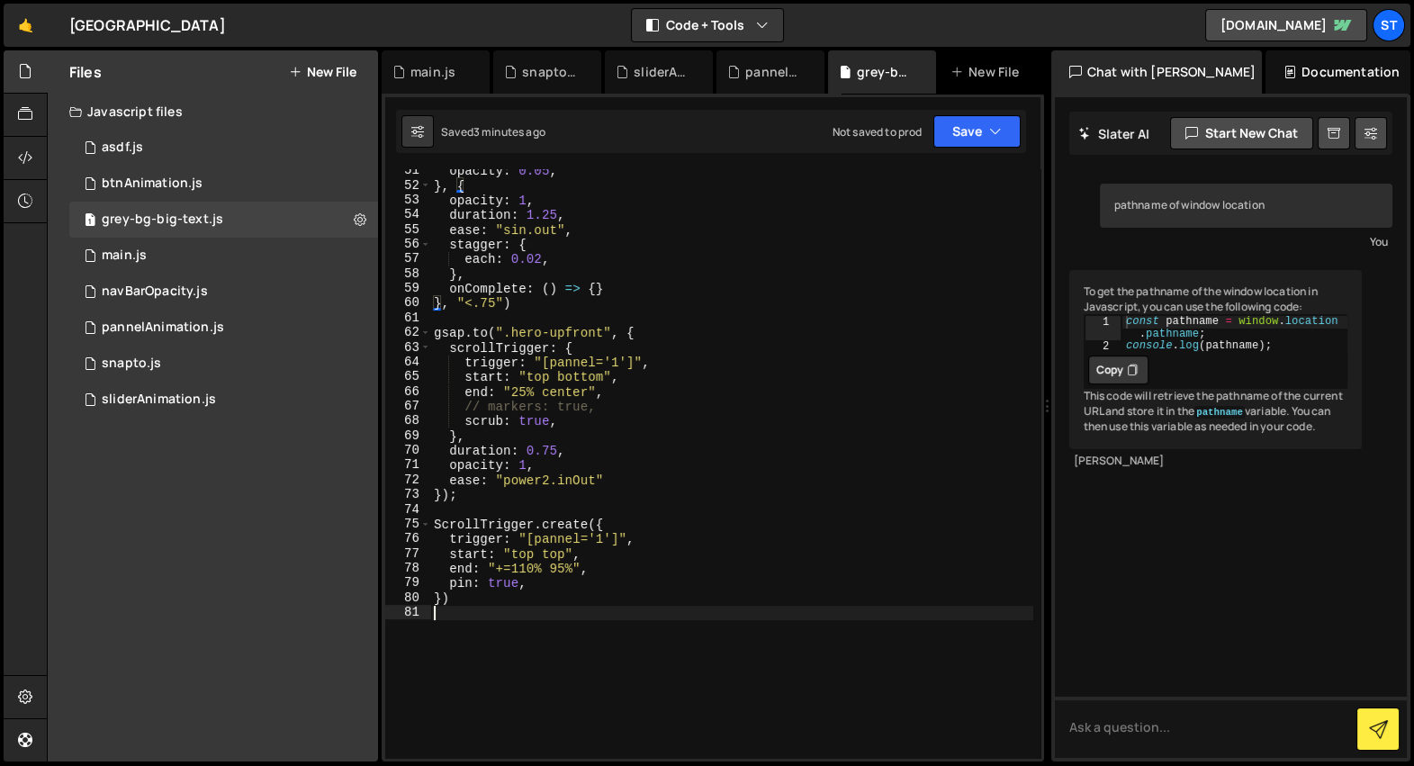
click at [574, 619] on div "opacity : 0.05 , } , { opacity : 1 , duration : 1.25 , ease : "sin.out" , stagg…" at bounding box center [731, 473] width 603 height 619
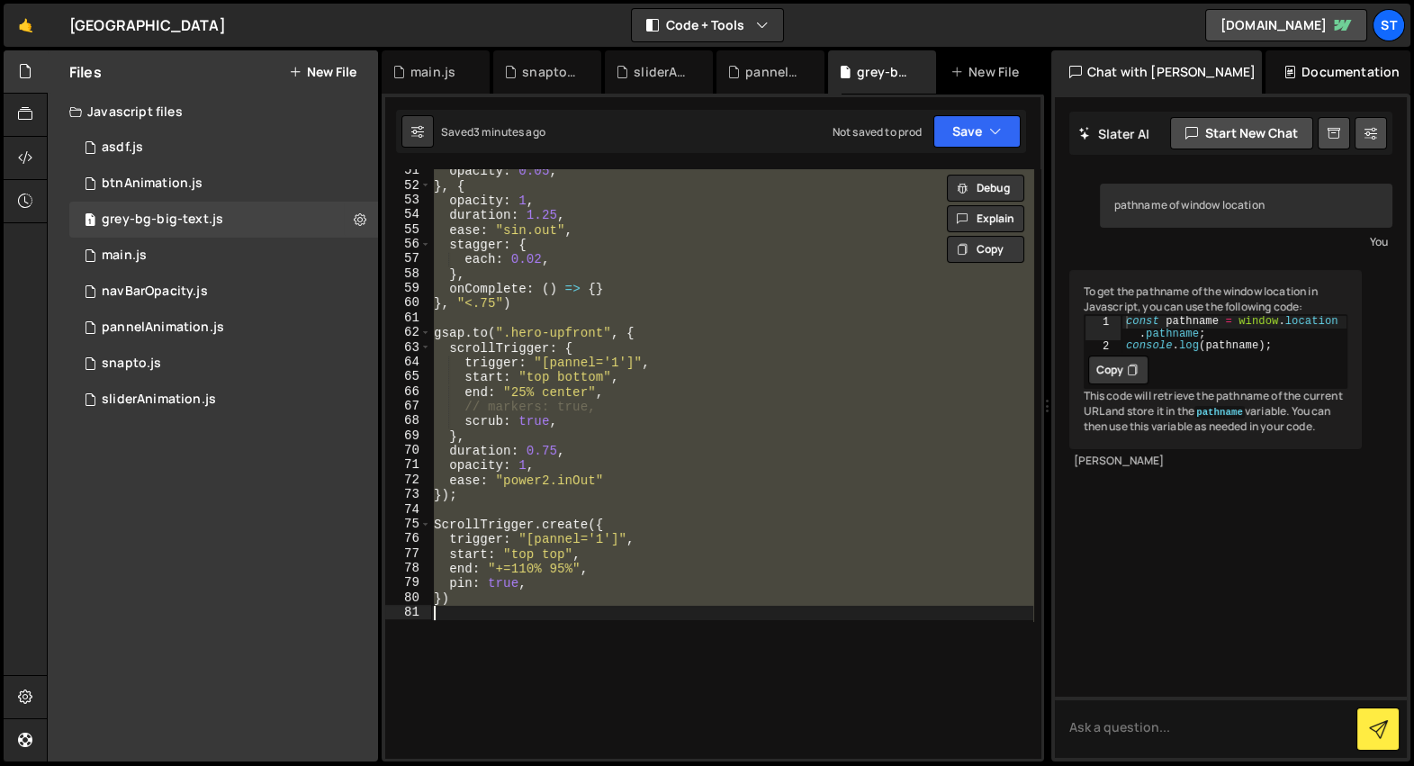
type textarea "// })"
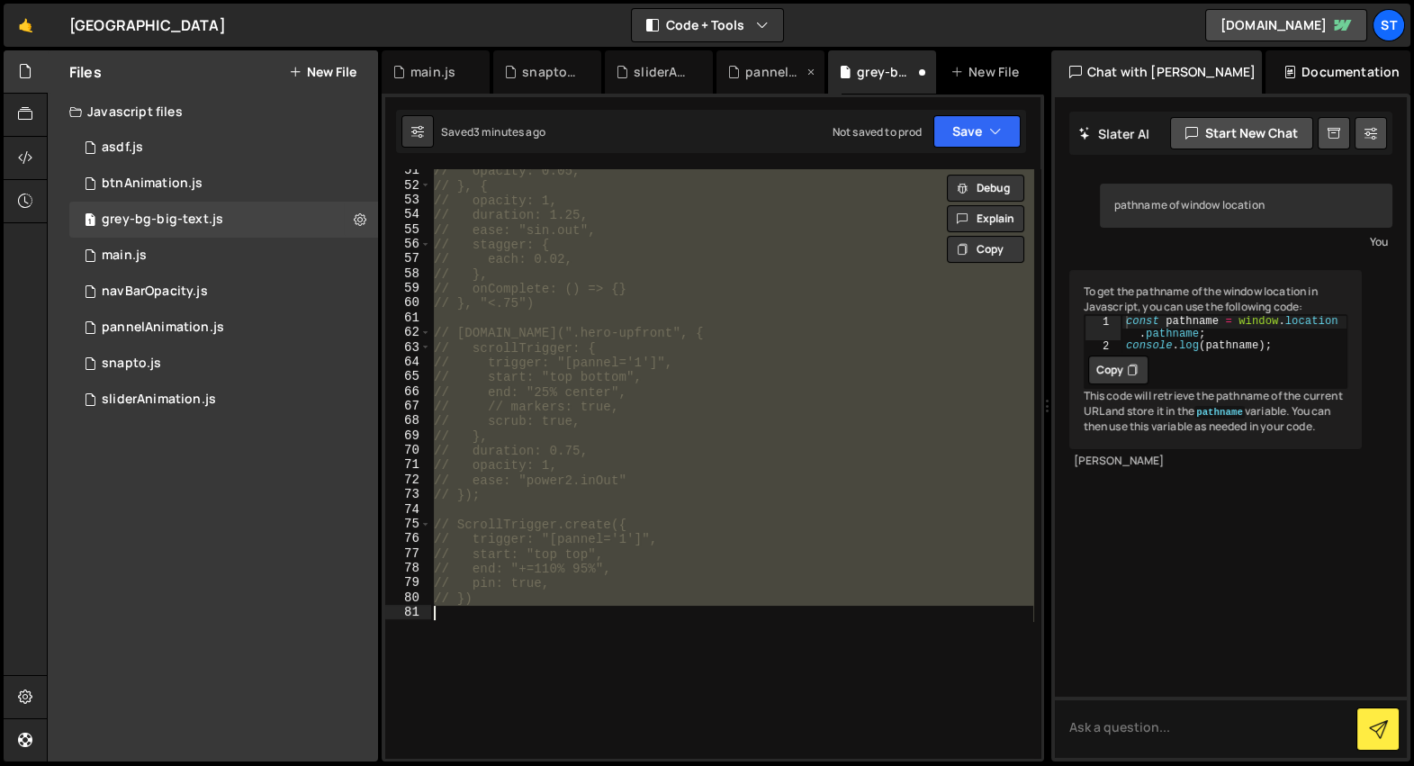
click at [767, 72] on div "pannelAnimation.js" at bounding box center [774, 72] width 58 height 18
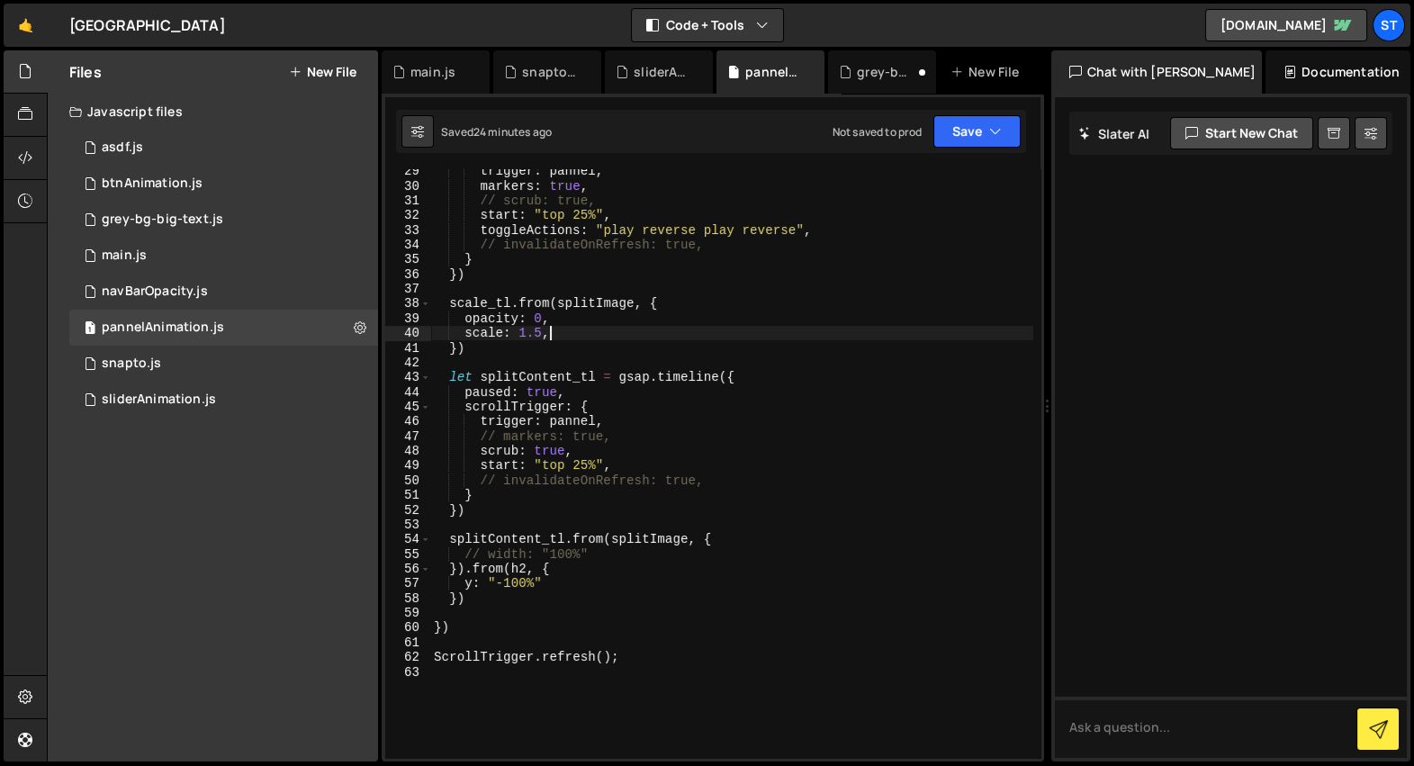
click at [753, 330] on div "trigger : pannel , markers : true , // scrub: true, start : "top 25%" , toggleA…" at bounding box center [731, 473] width 603 height 619
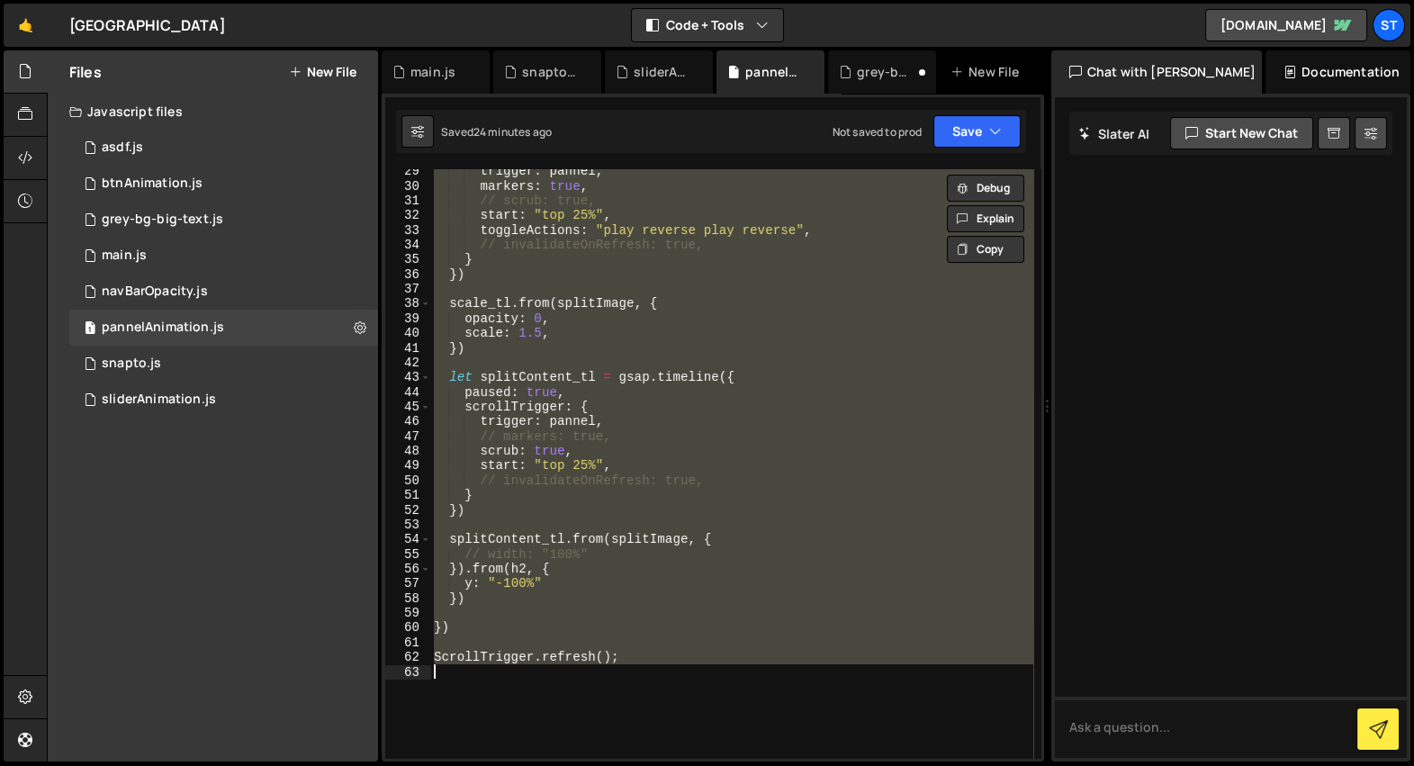
type textarea "// ScrollTrigger.refresh();"
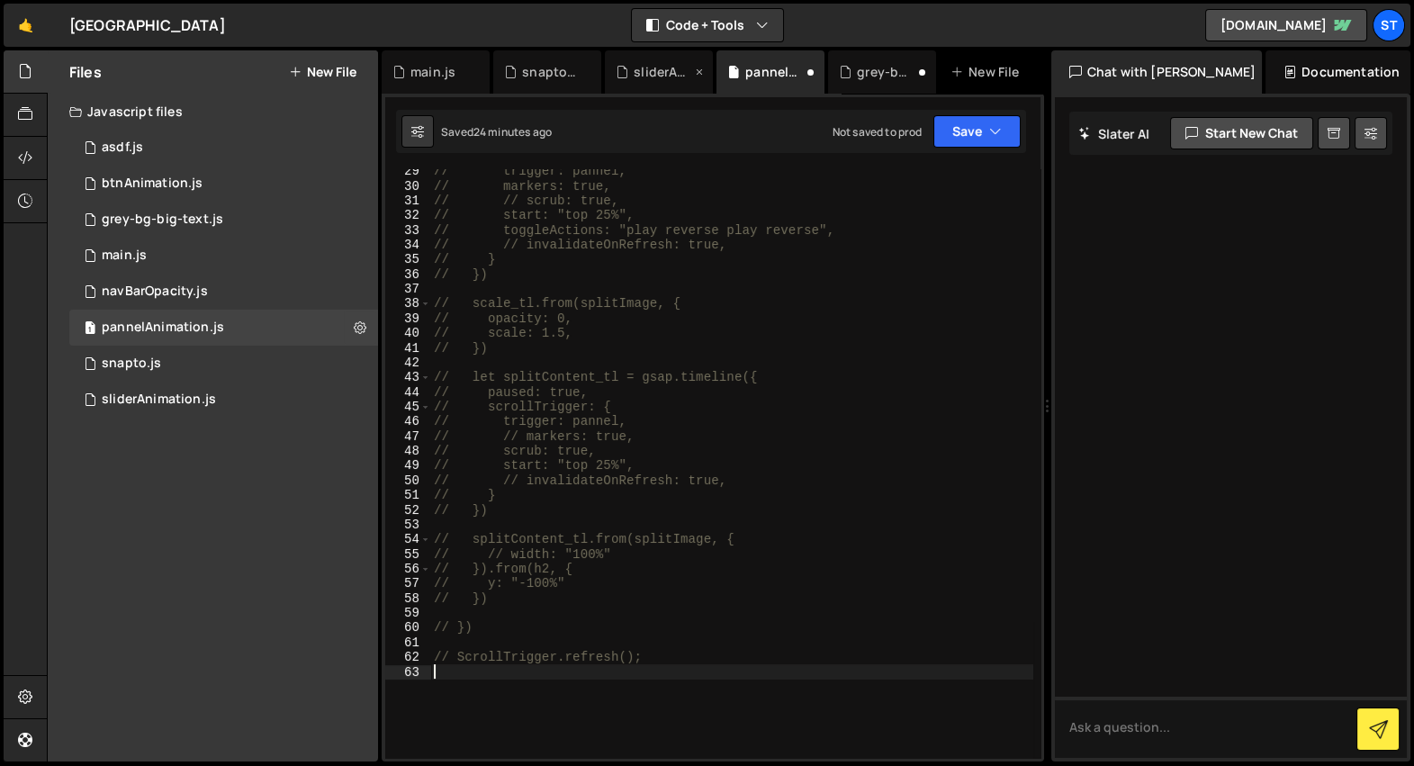
click at [668, 78] on div "sliderAnimation.js" at bounding box center [663, 72] width 58 height 18
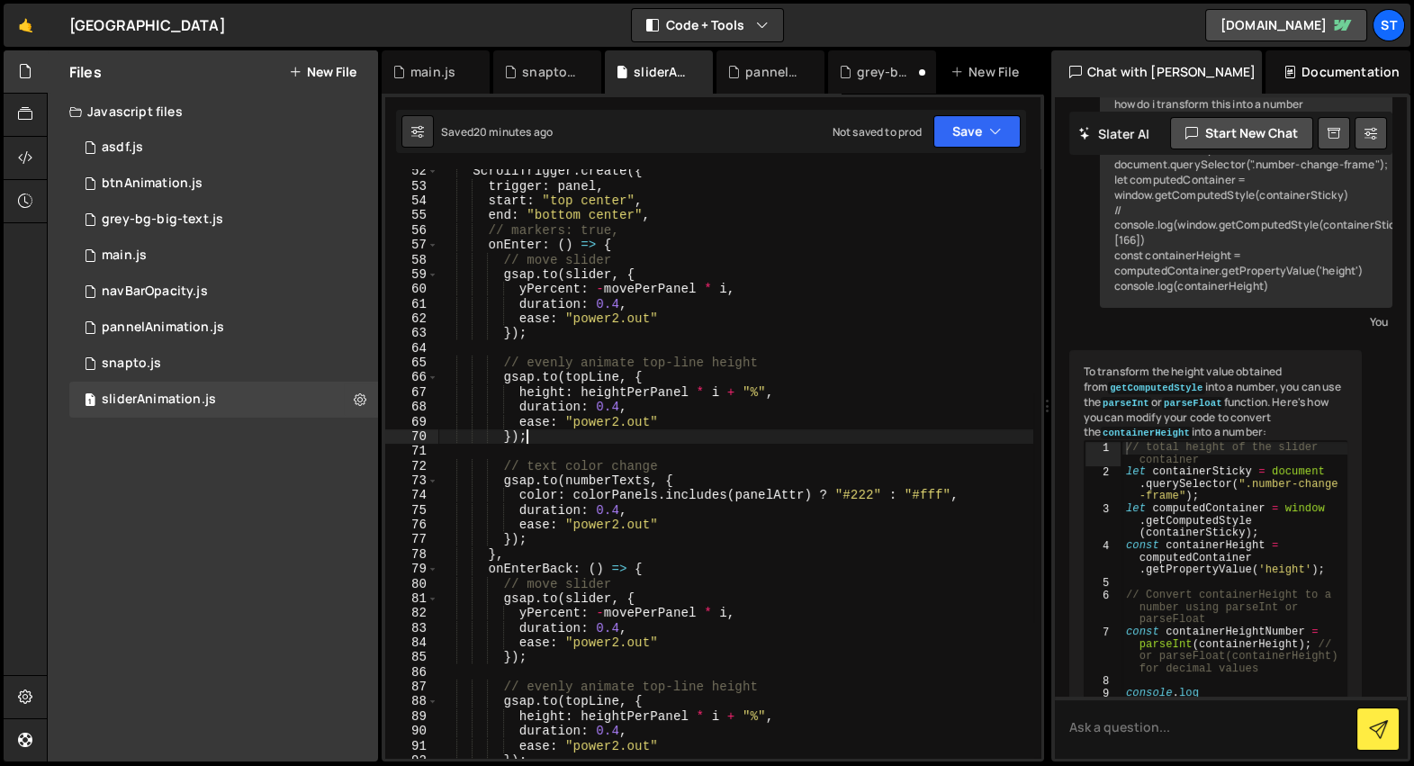
click at [688, 440] on div "ScrollTrigger . create ({ trigger : panel , start : "top center" , end : "botto…" at bounding box center [735, 473] width 595 height 619
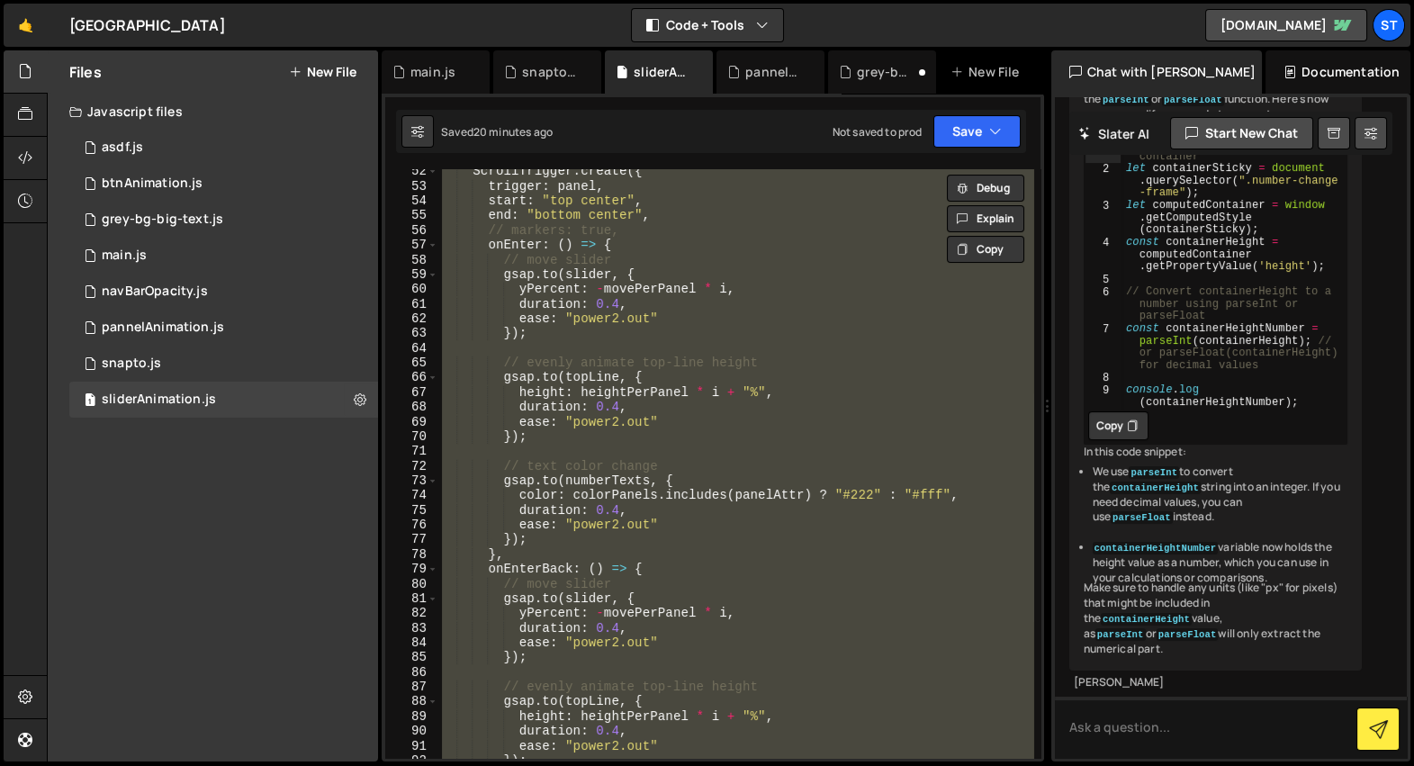
type textarea "// ScrollTrigger.refresh();"
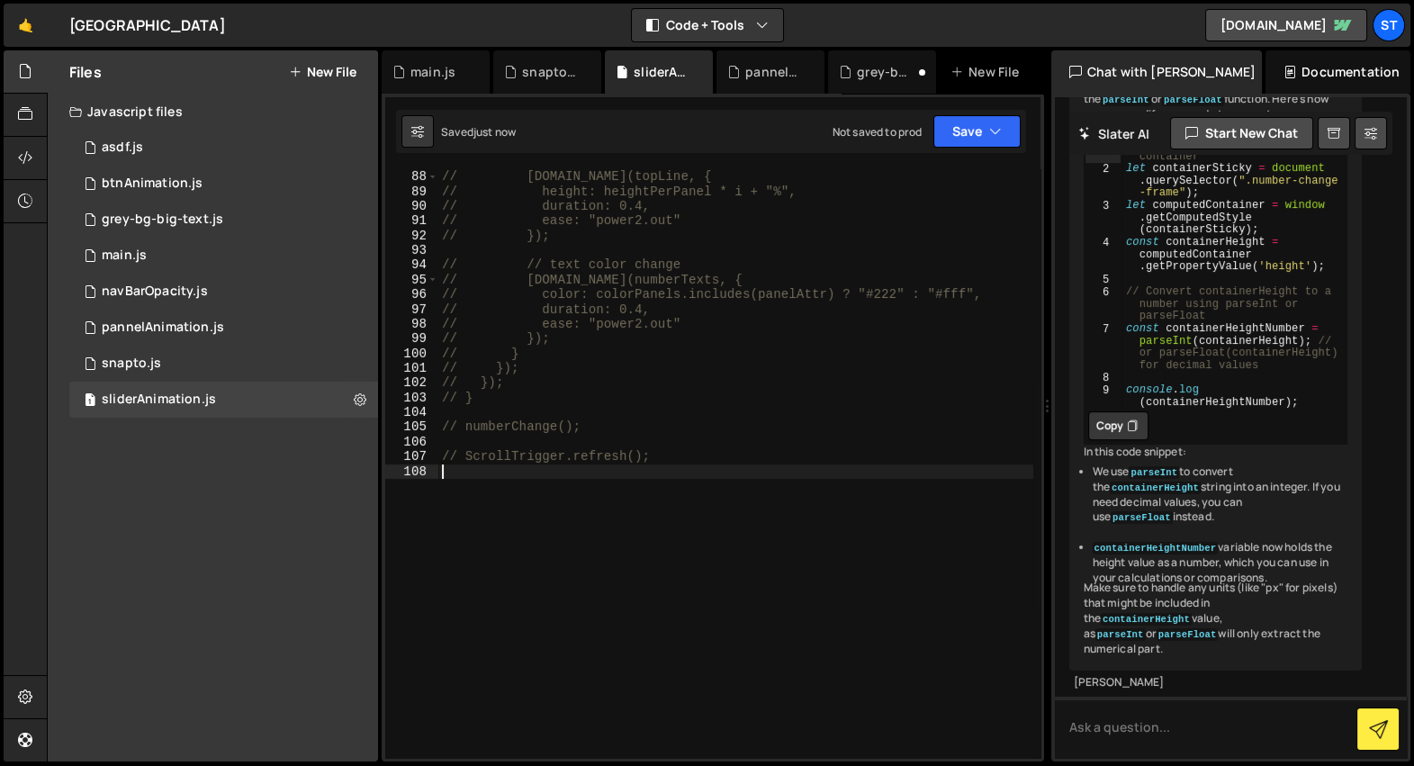
scroll to position [1428, 0]
click at [557, 73] on div "snapto.js" at bounding box center [551, 72] width 58 height 18
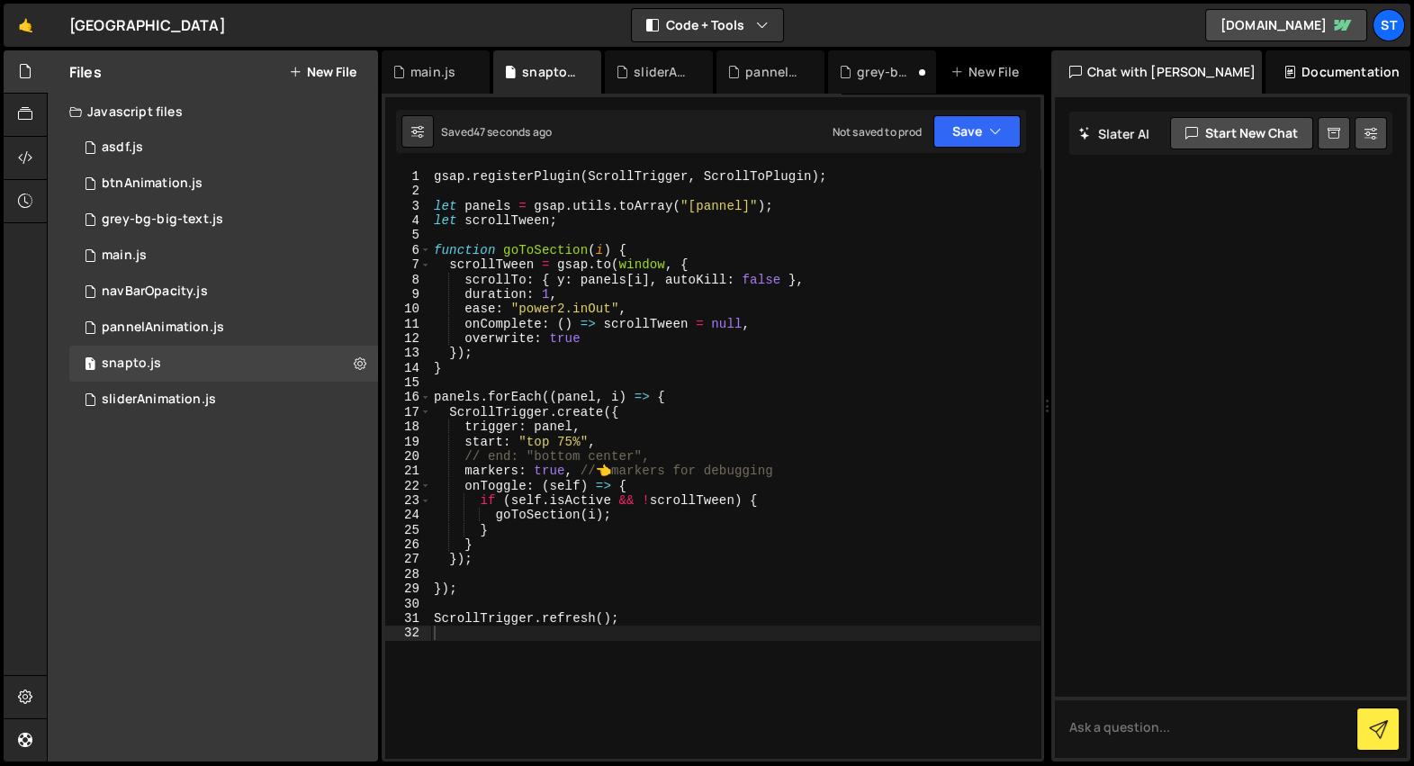
scroll to position [0, 0]
click at [666, 341] on div "gsap . registerPlugin ( ScrollTrigger , ScrollToPlugin ) ; let panels = gsap . …" at bounding box center [735, 478] width 610 height 619
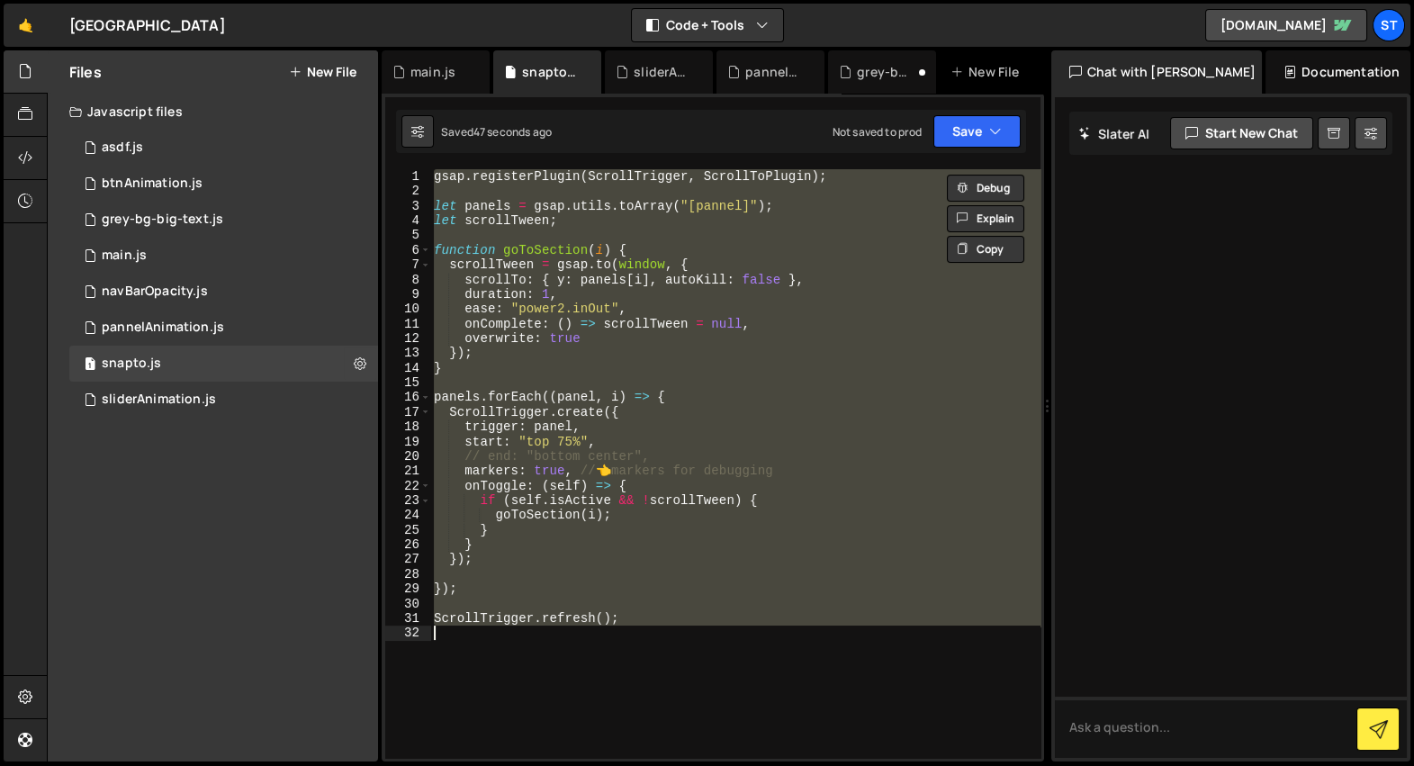
type textarea "// ScrollTrigger.refresh();"
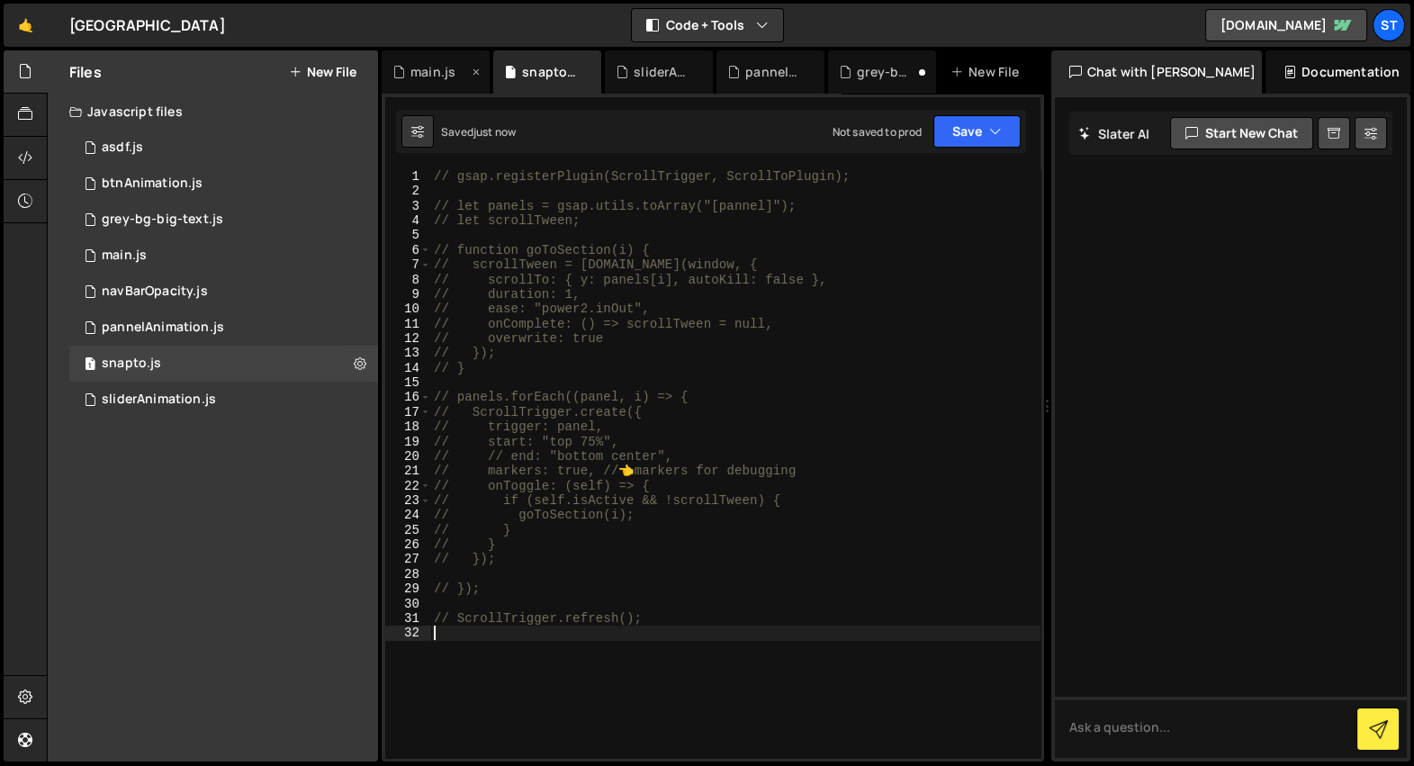
click at [436, 72] on div "main.js" at bounding box center [433, 72] width 45 height 18
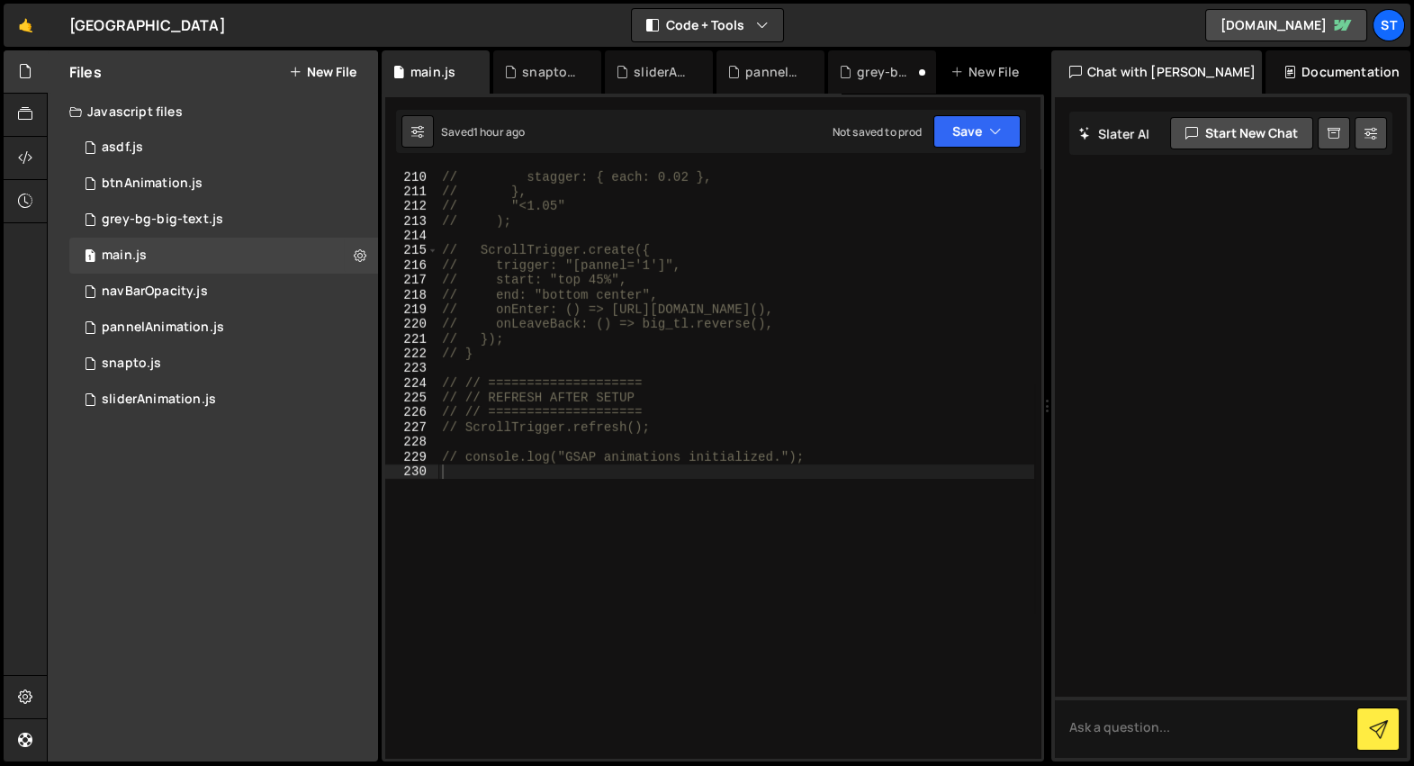
click at [528, 271] on div "// ease: "sin.out", // stagger: { each: 0.02 }, // }, // "<1.05" // ); // Scrol…" at bounding box center [736, 464] width 596 height 619
type textarea "// console.log("GSAP animations initialized.");"
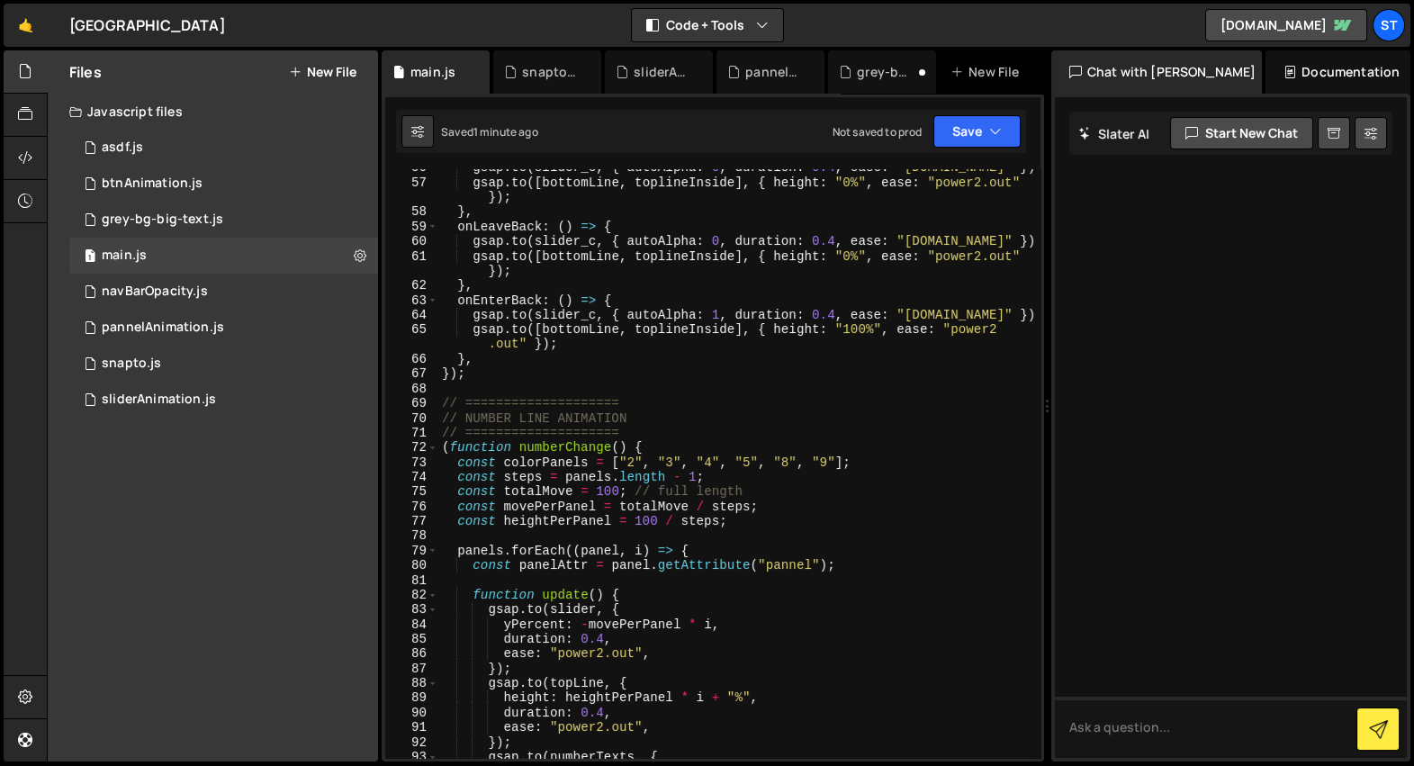
scroll to position [923, 0]
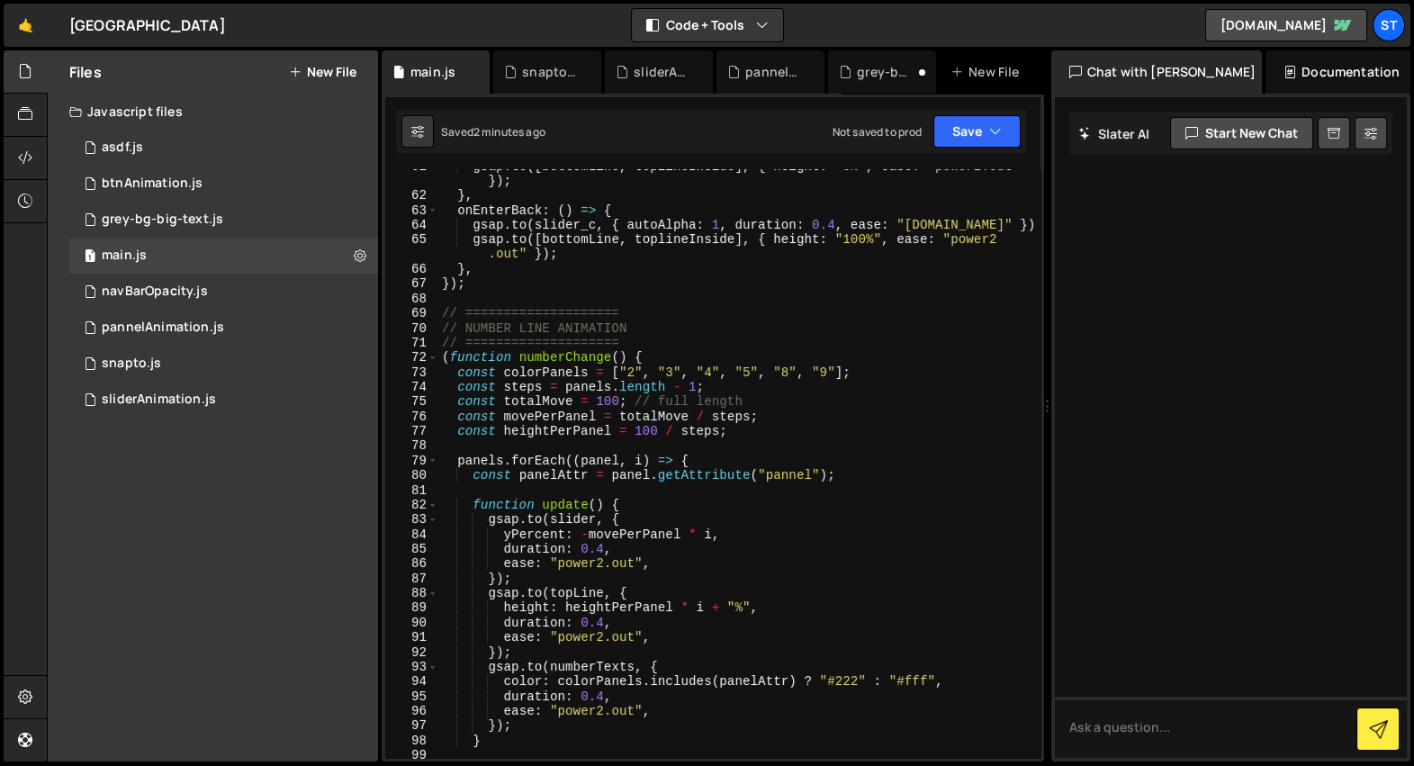
click at [713, 450] on div "gsap . to ([ bottomLine , toplineInside ] , { height : "0%" , ease : "power2.ou…" at bounding box center [736, 476] width 596 height 634
type textarea "console.log("GSAP animations initialized.");"
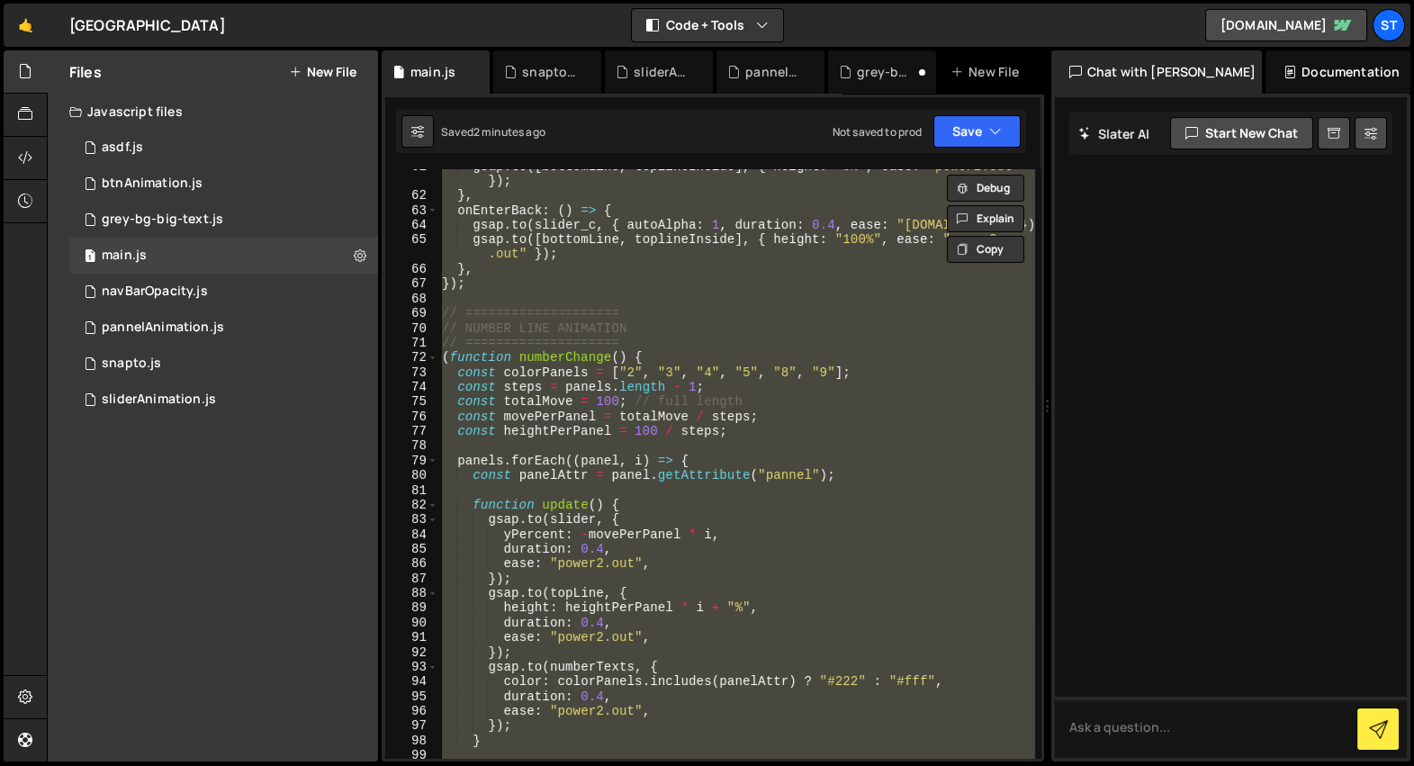
paste textarea
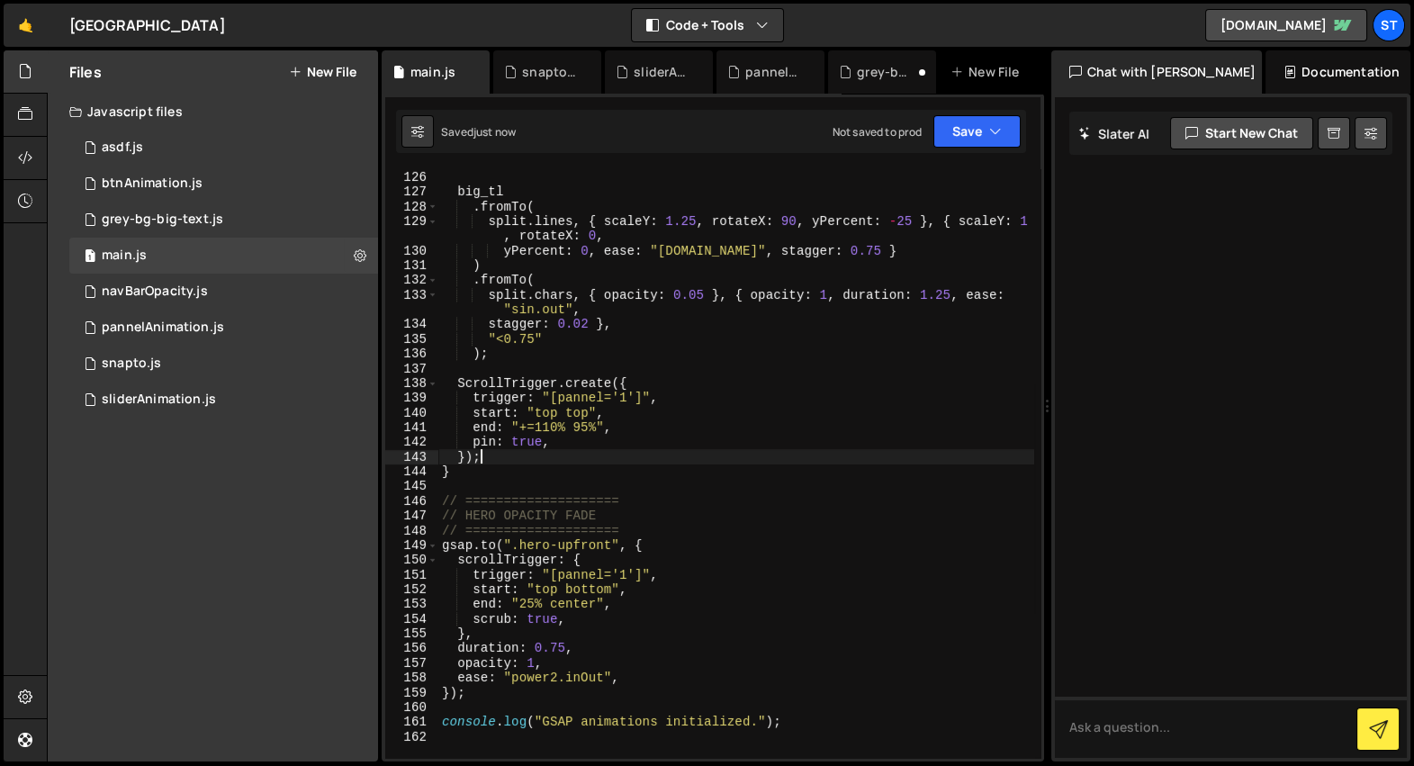
click at [713, 450] on div "}) ; big_tl . fromTo ( split . lines , { scaleY : 1.25 , rotateX : 90 , yPercen…" at bounding box center [736, 464] width 596 height 619
type textarea "console.log("GSAP animations initialized.");"
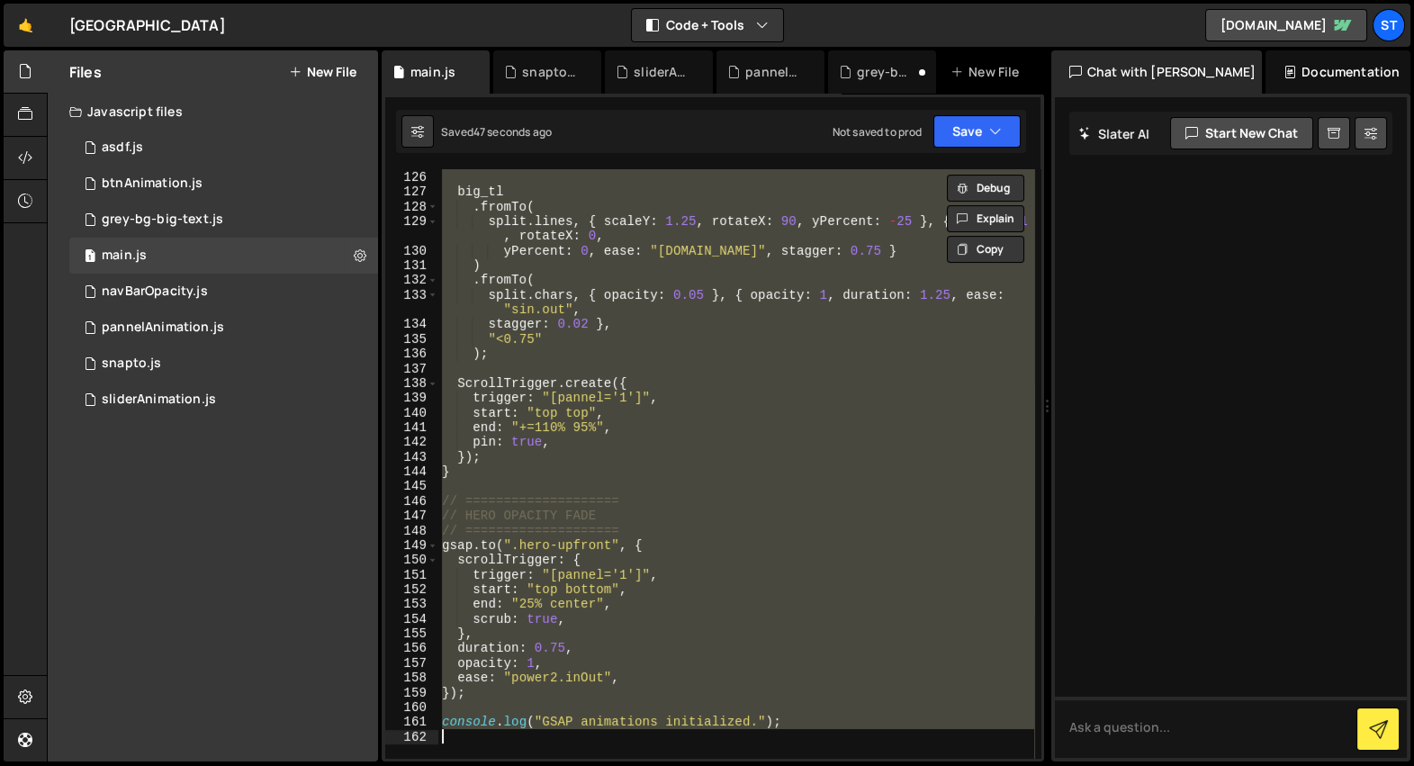
paste textarea
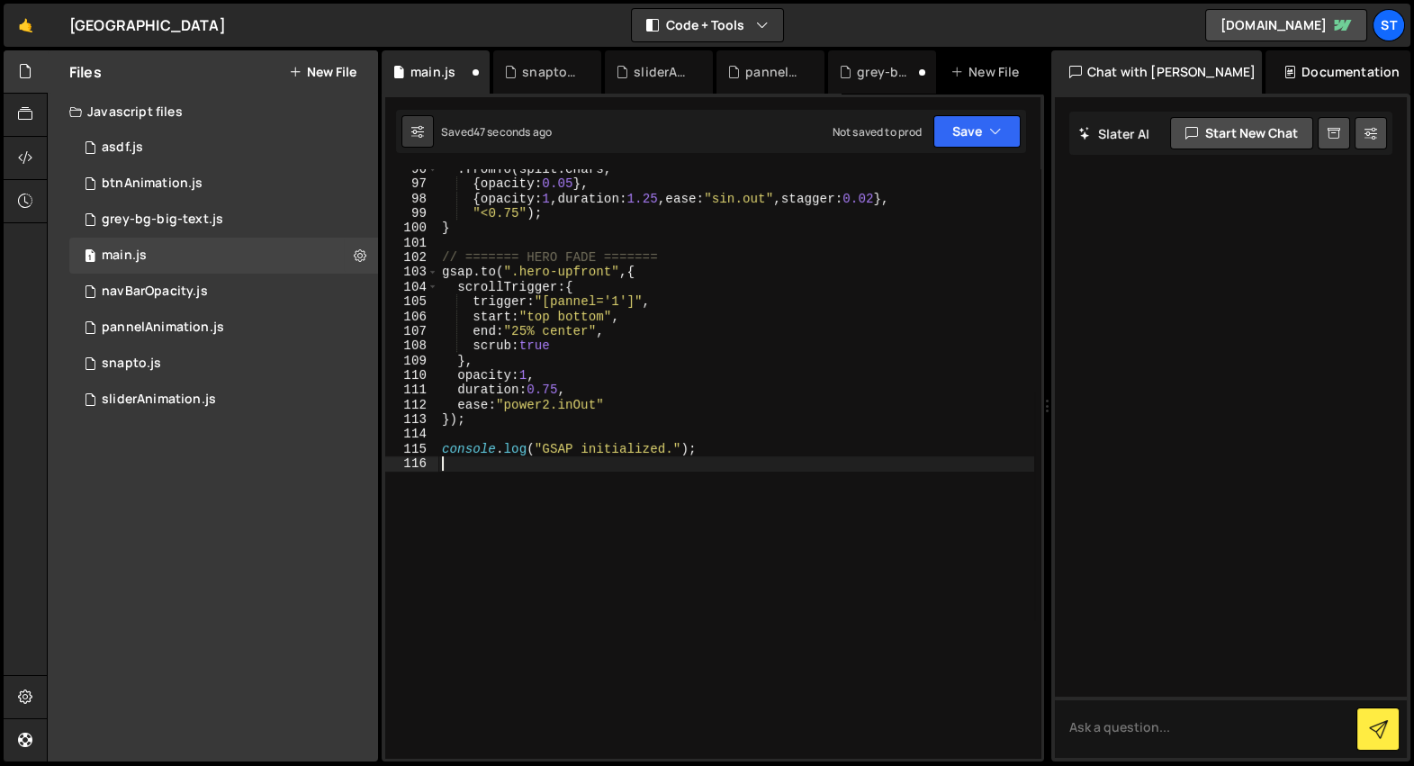
scroll to position [1435, 0]
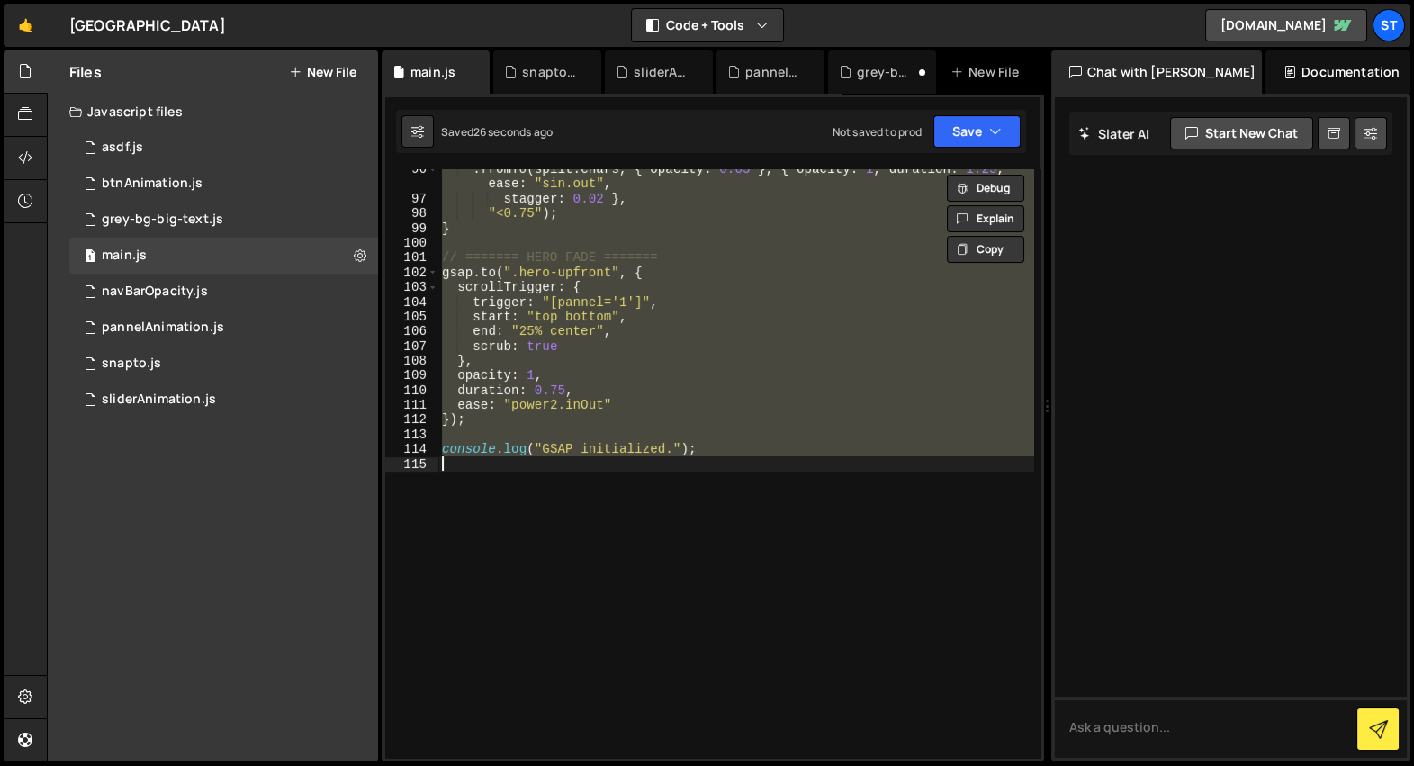
type textarea "// console.log("GSAP initialized.");"
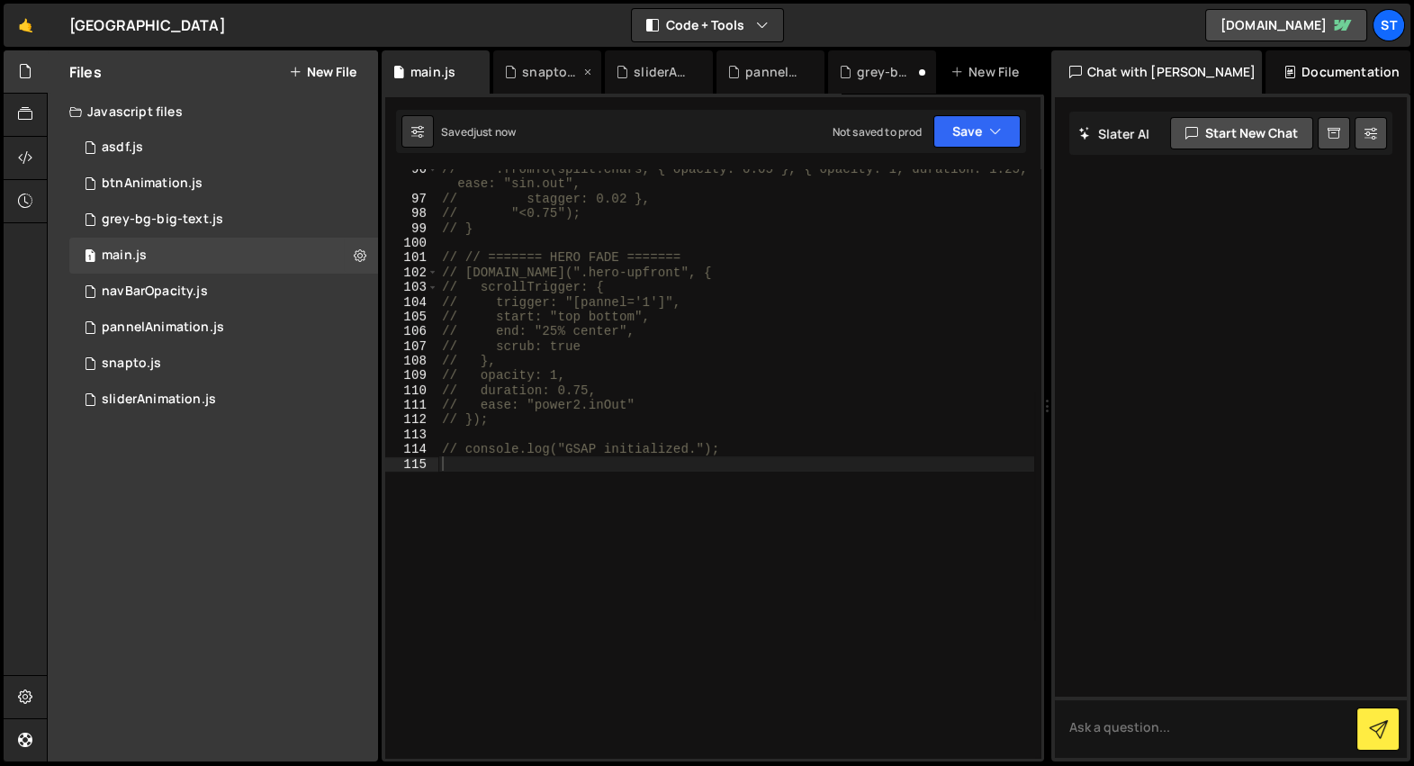
click at [549, 85] on div "snapto.js" at bounding box center [547, 71] width 108 height 43
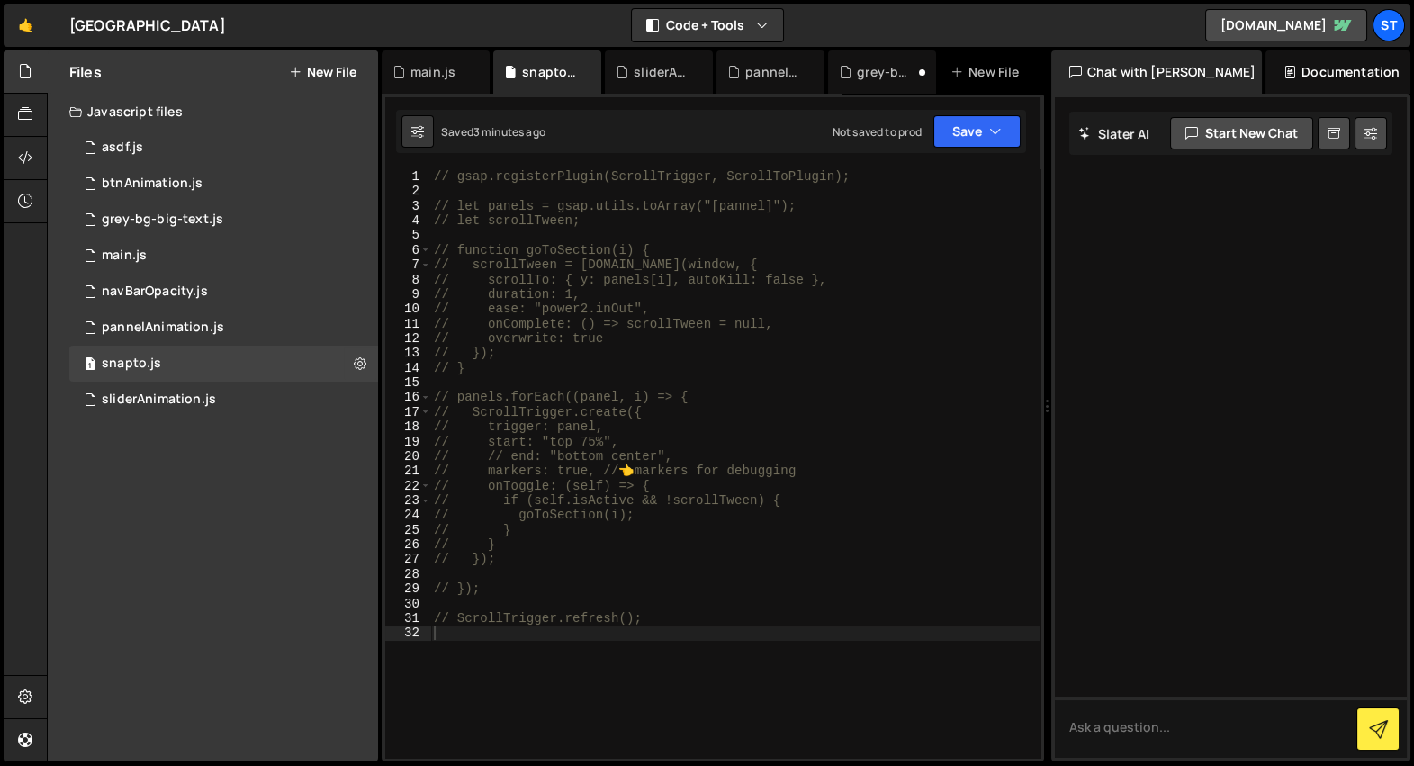
type textarea "// scrollTween = [DOMAIN_NAME](window, {"
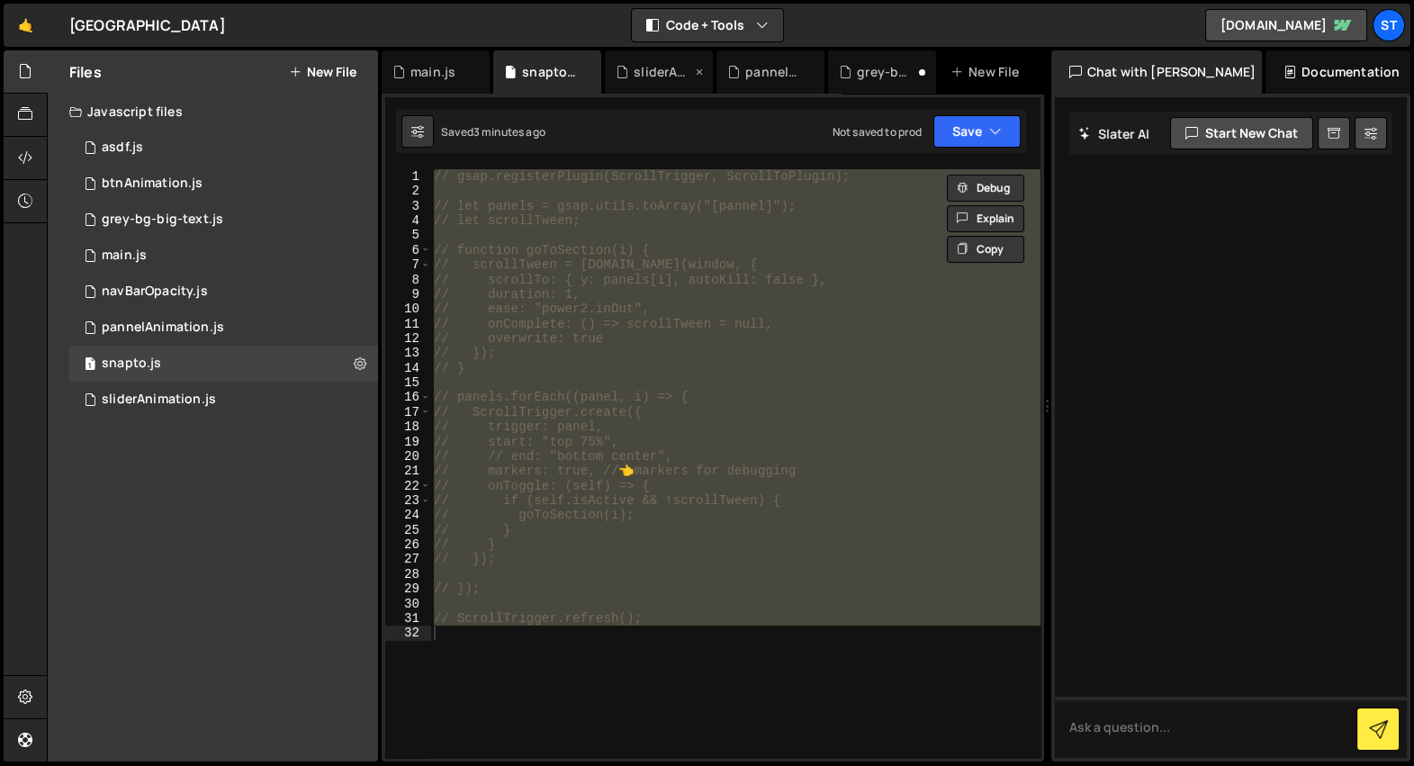
click at [659, 76] on div "sliderAnimation.js" at bounding box center [663, 72] width 58 height 18
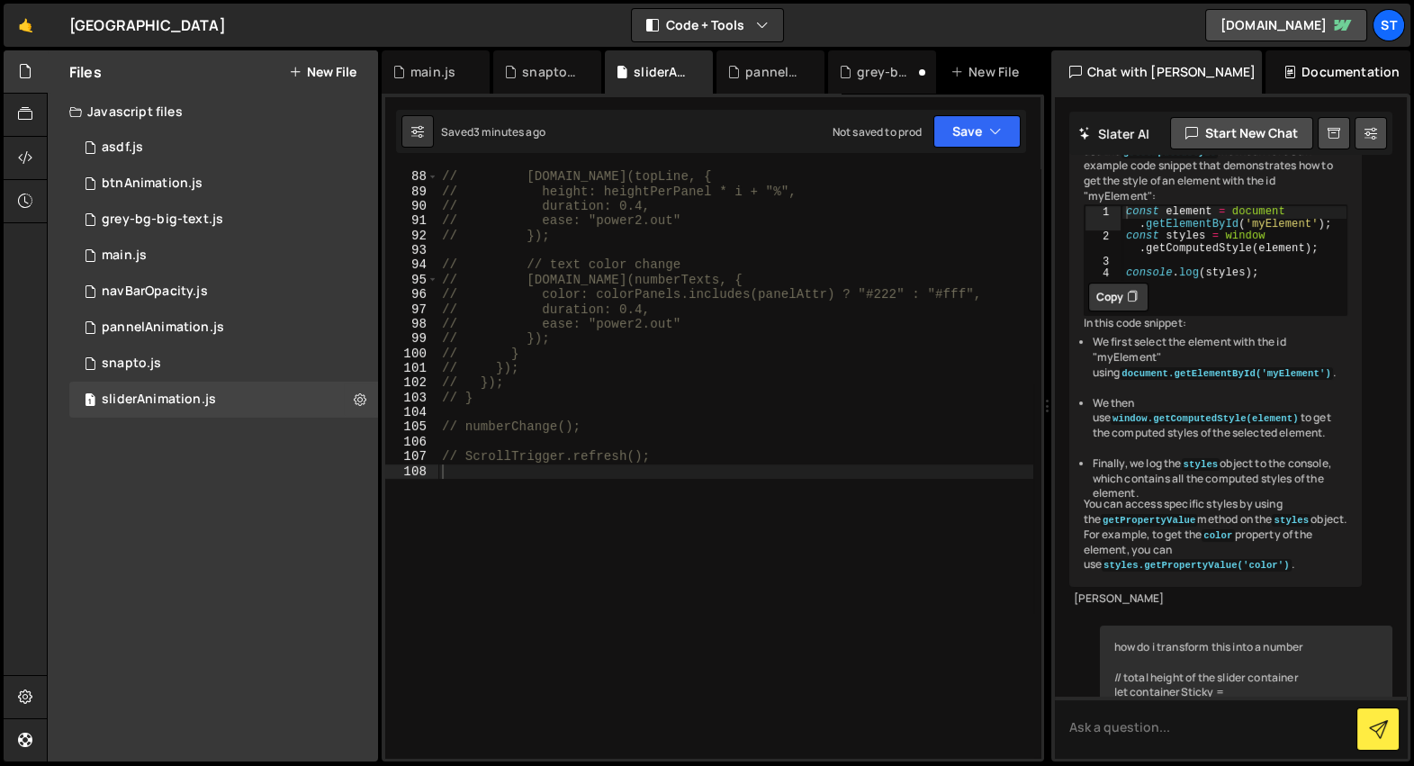
click at [656, 276] on div "// // evenly animate top-line height // [DOMAIN_NAME](topLine, { // height: hei…" at bounding box center [735, 464] width 595 height 619
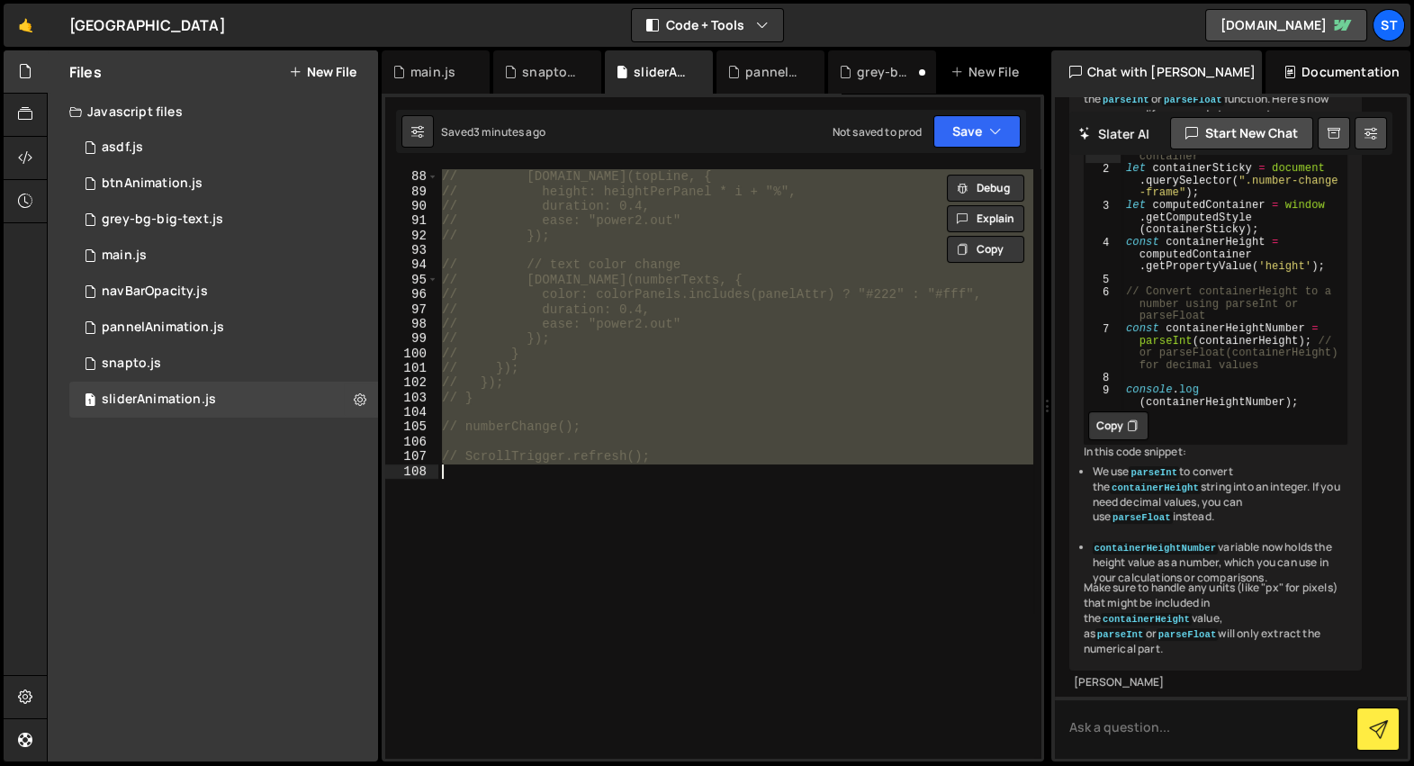
scroll to position [1361, 0]
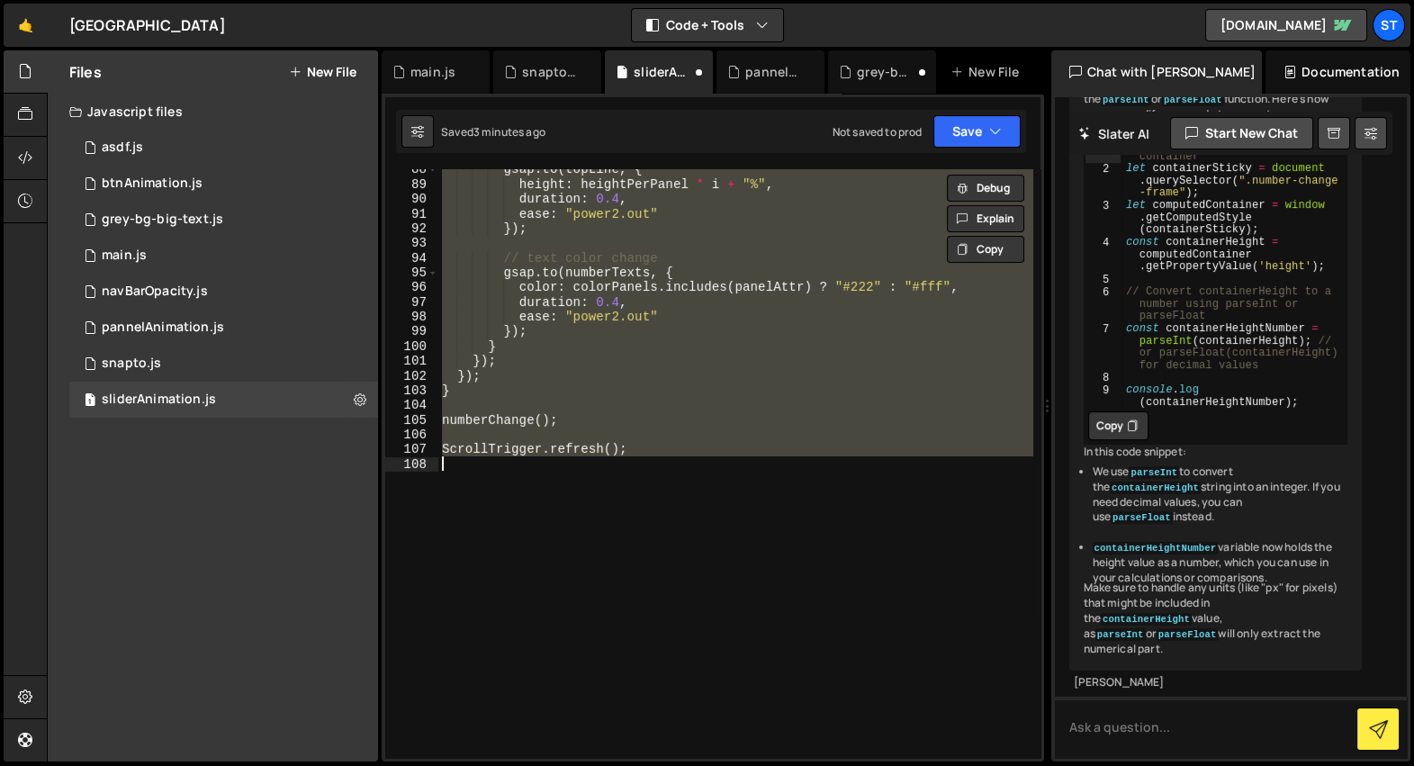
click at [667, 453] on div "gsap . to ( topLine , { height : heightPerPanel * i + "%" , duration : 0.4 , ea…" at bounding box center [735, 463] width 595 height 589
type textarea "ScrollTrigger.refresh();"
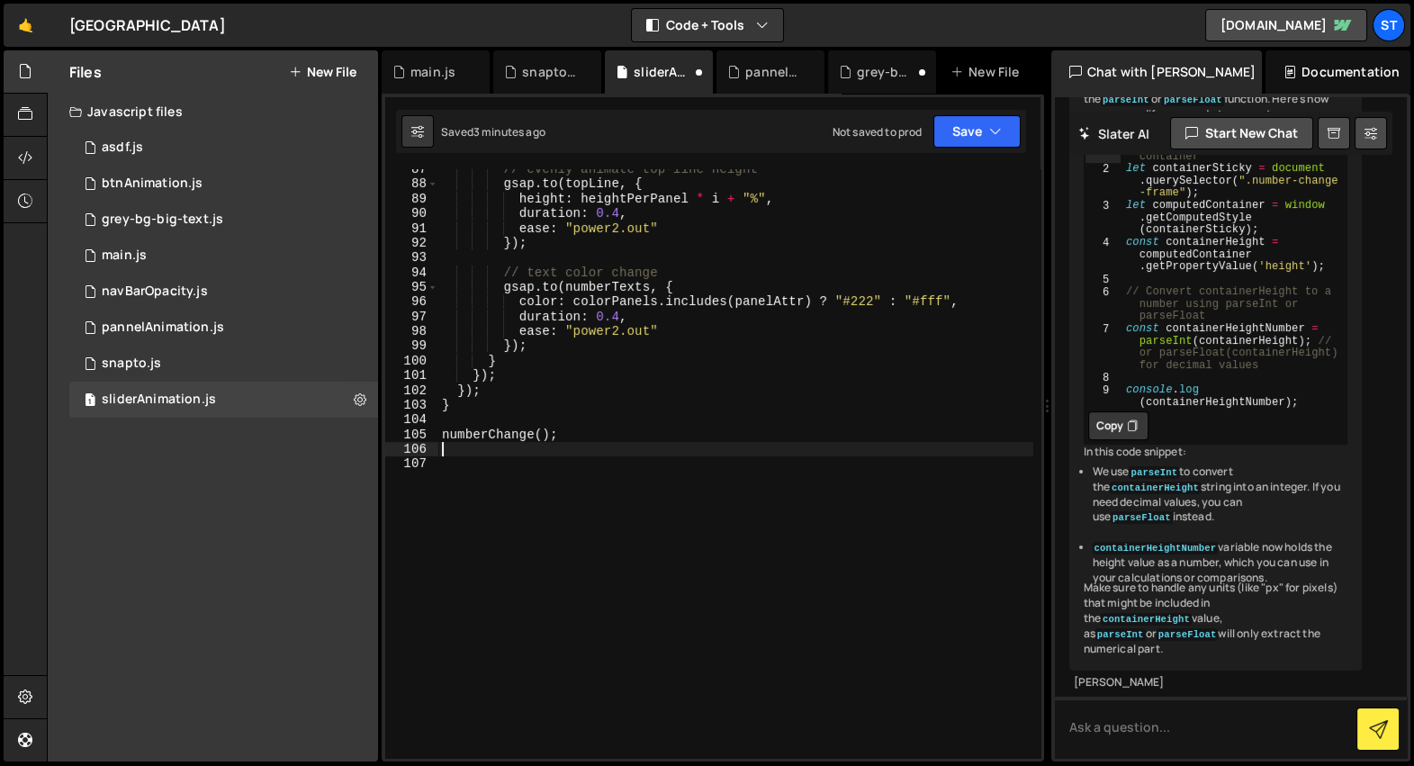
scroll to position [1347, 0]
type textarea "let slider_c = document.querySelector(".home-number-sidebar");"
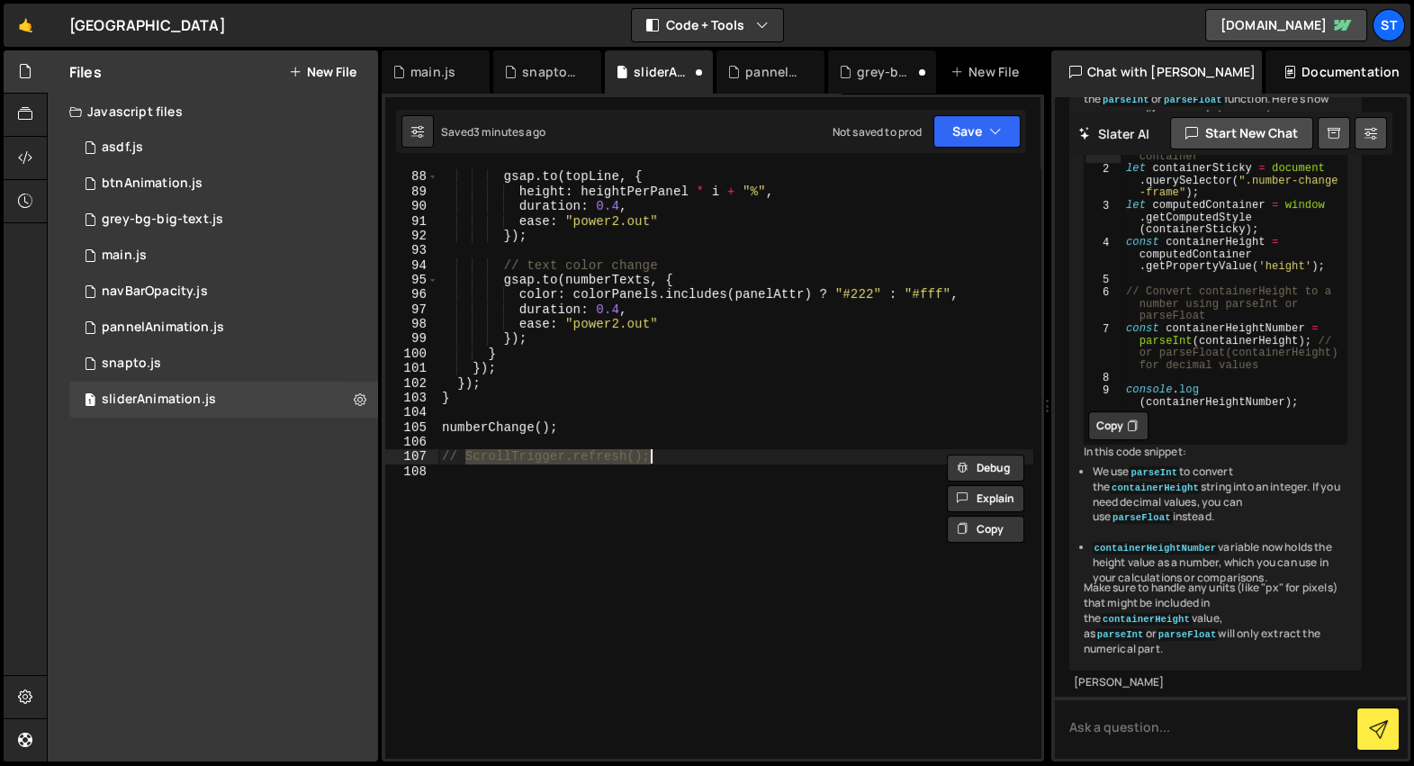
scroll to position [0, 0]
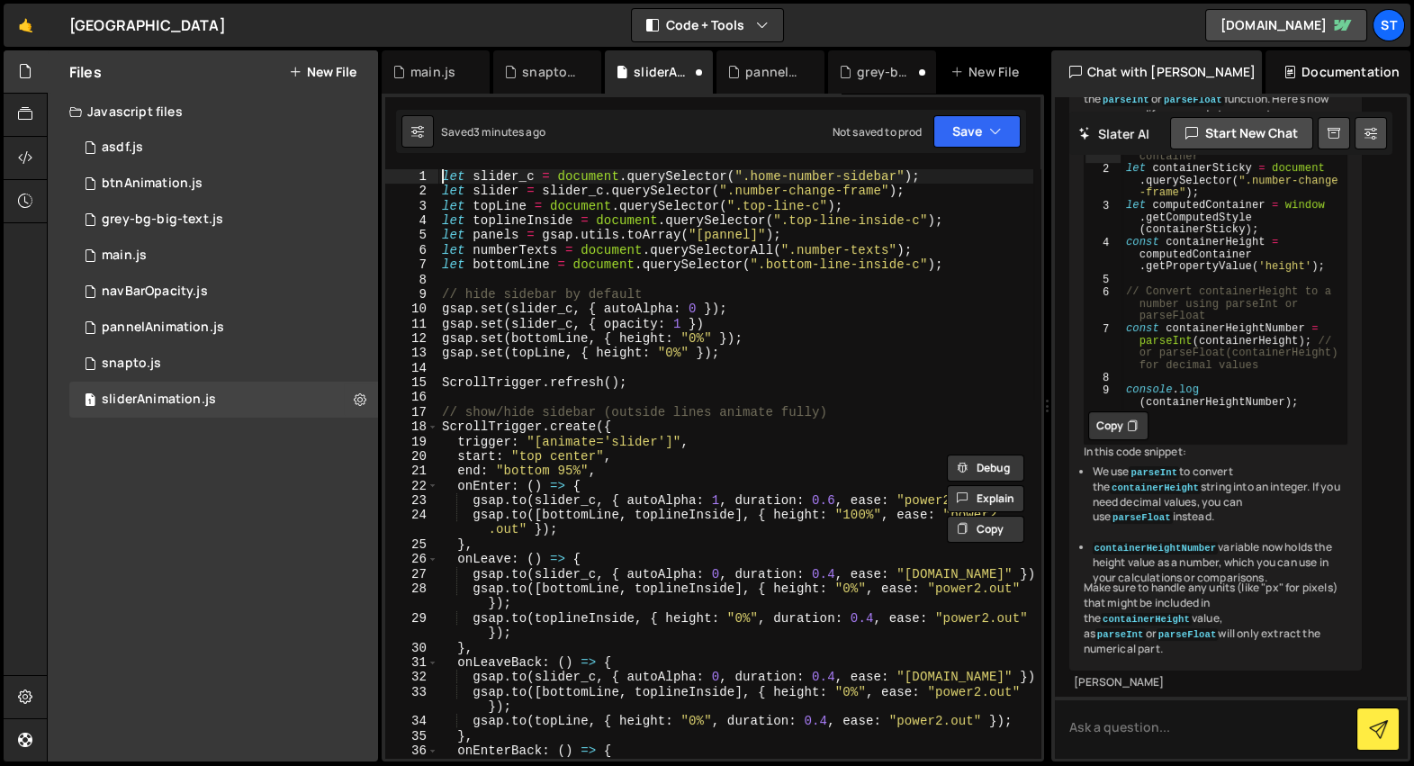
click at [684, 385] on div "let slider_c = document . querySelector ( ".home-number-sidebar" ) ; let slider…" at bounding box center [735, 486] width 595 height 634
type textarea "// ScrollTrigger.refresh();"
click at [754, 70] on div "pannelAnimation.js" at bounding box center [774, 72] width 58 height 18
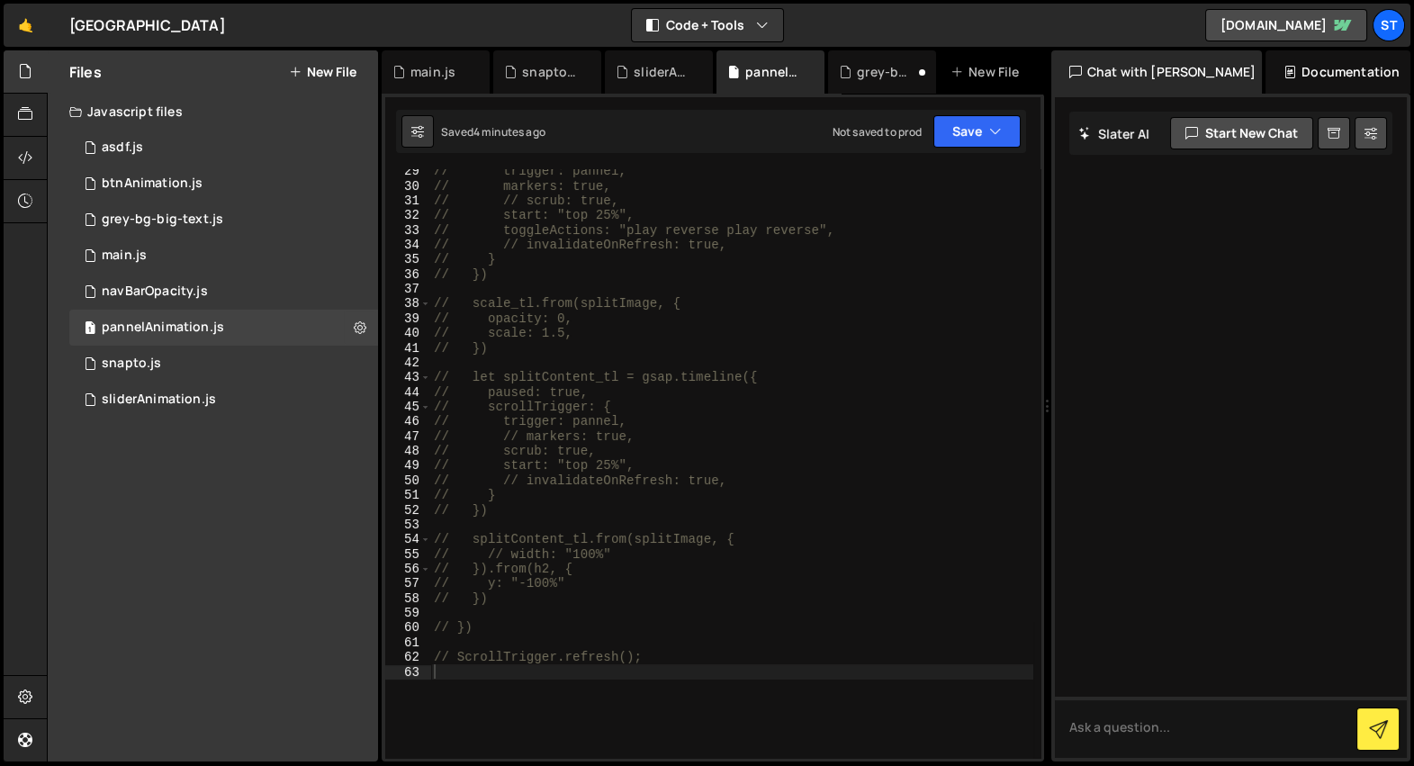
click at [761, 292] on div "// trigger: pannel, // markers: true, // // scrub: true, // start: "top 25%", /…" at bounding box center [731, 473] width 603 height 619
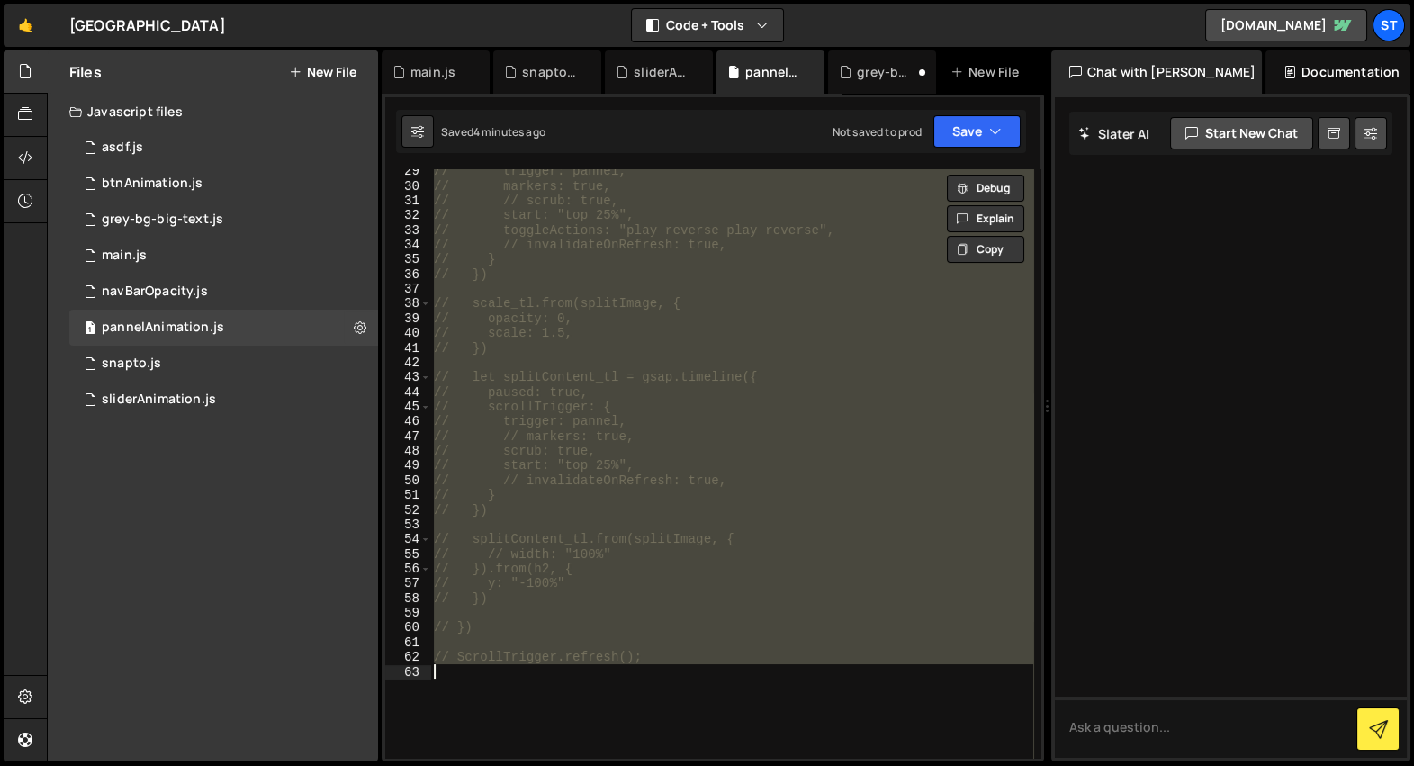
type textarea "ScrollTrigger.refresh();"
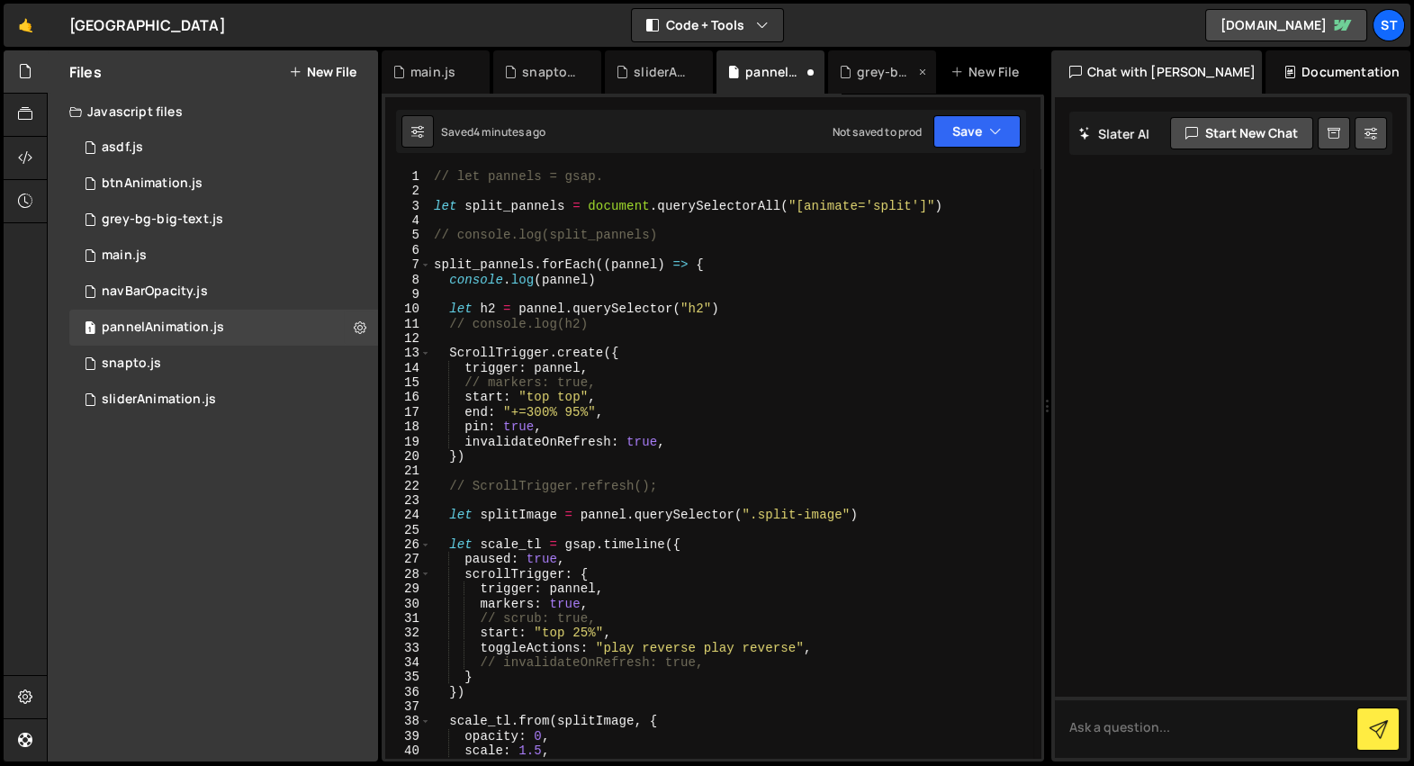
click at [855, 74] on div "grey-bg-big-text.js" at bounding box center [877, 72] width 76 height 18
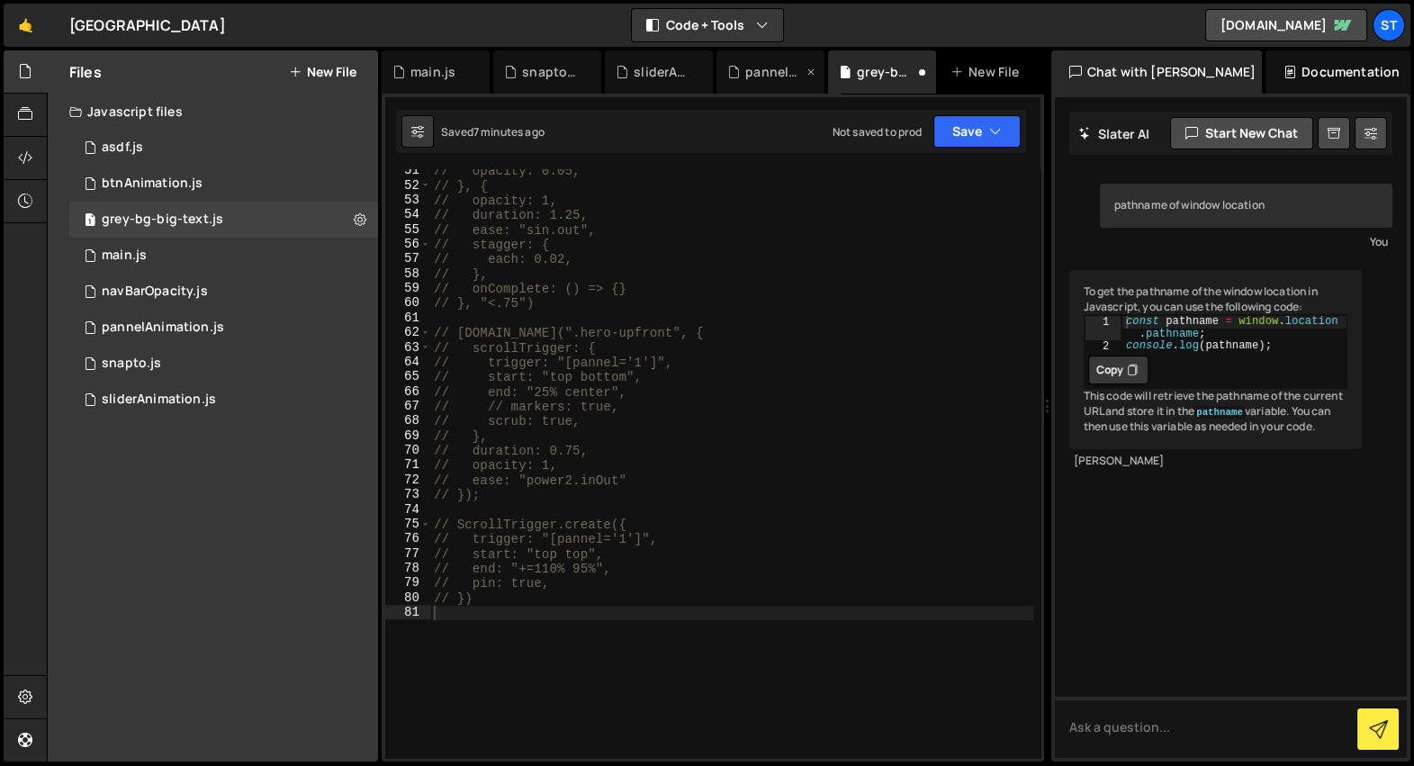
click at [744, 82] on div "pannelAnimation.js" at bounding box center [771, 71] width 108 height 43
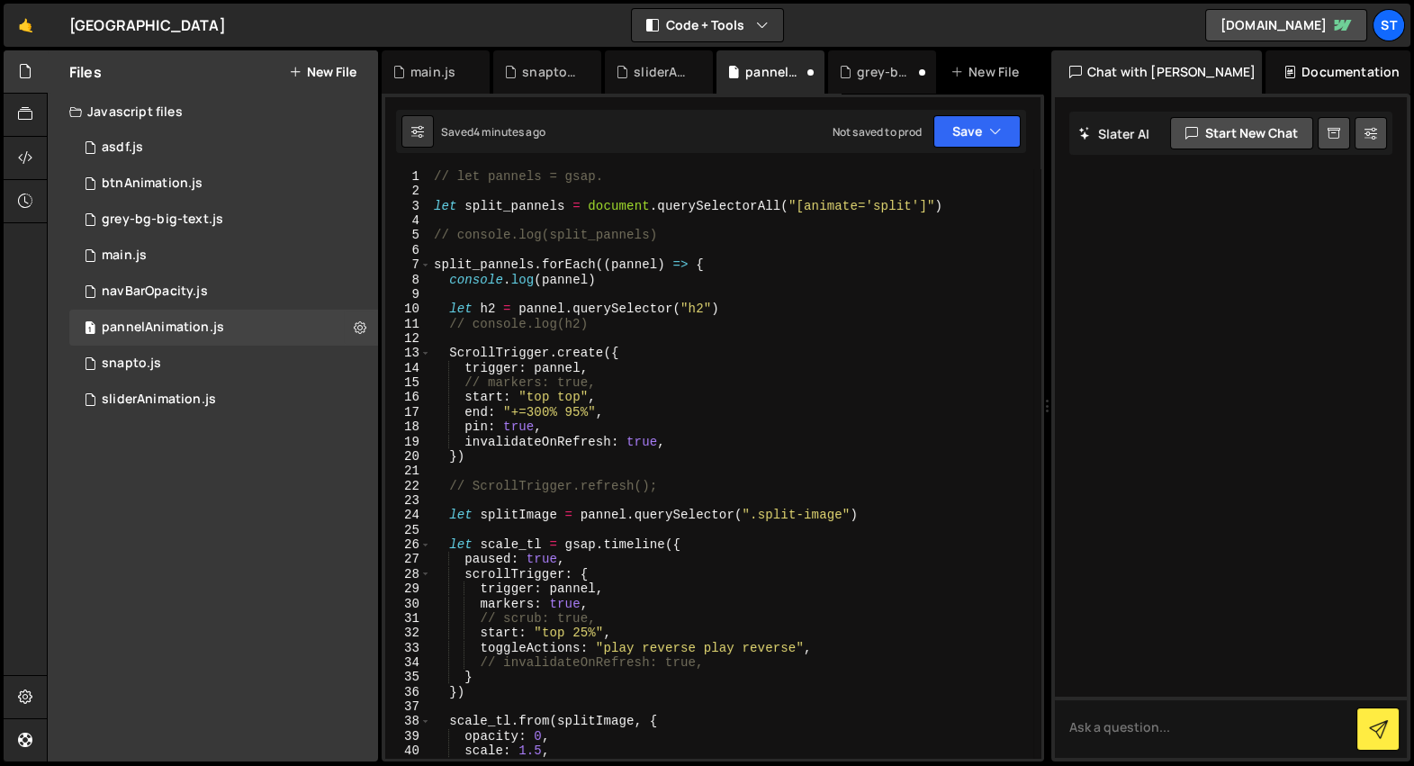
type textarea "ScrollTrigger.create({"
click at [756, 346] on div "// let pannels = gsap. let split_pannels = document . querySelectorAll ( "[anim…" at bounding box center [731, 478] width 603 height 619
click at [854, 91] on div "Debug Explain Copy main.js snapto.js sliderAnimation.js pannelAnimation.js grey…" at bounding box center [713, 406] width 663 height 712
click at [866, 63] on div "grey-bg-big-text.js" at bounding box center [886, 72] width 58 height 18
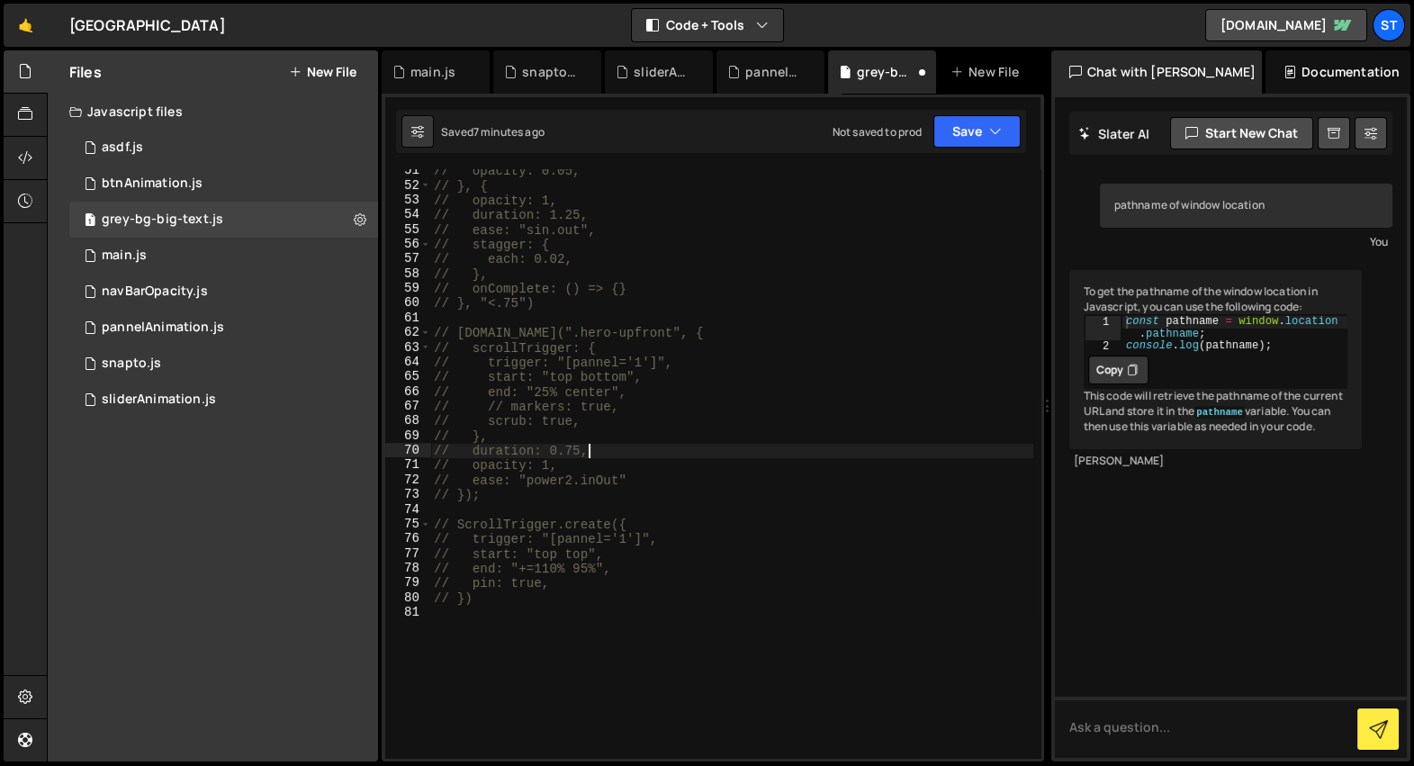
click at [751, 452] on div "// opacity: 0.05, // }, { // opacity: 1, // duration: 1.25, // ease: "sin.out",…" at bounding box center [731, 473] width 603 height 619
type textarea "// })"
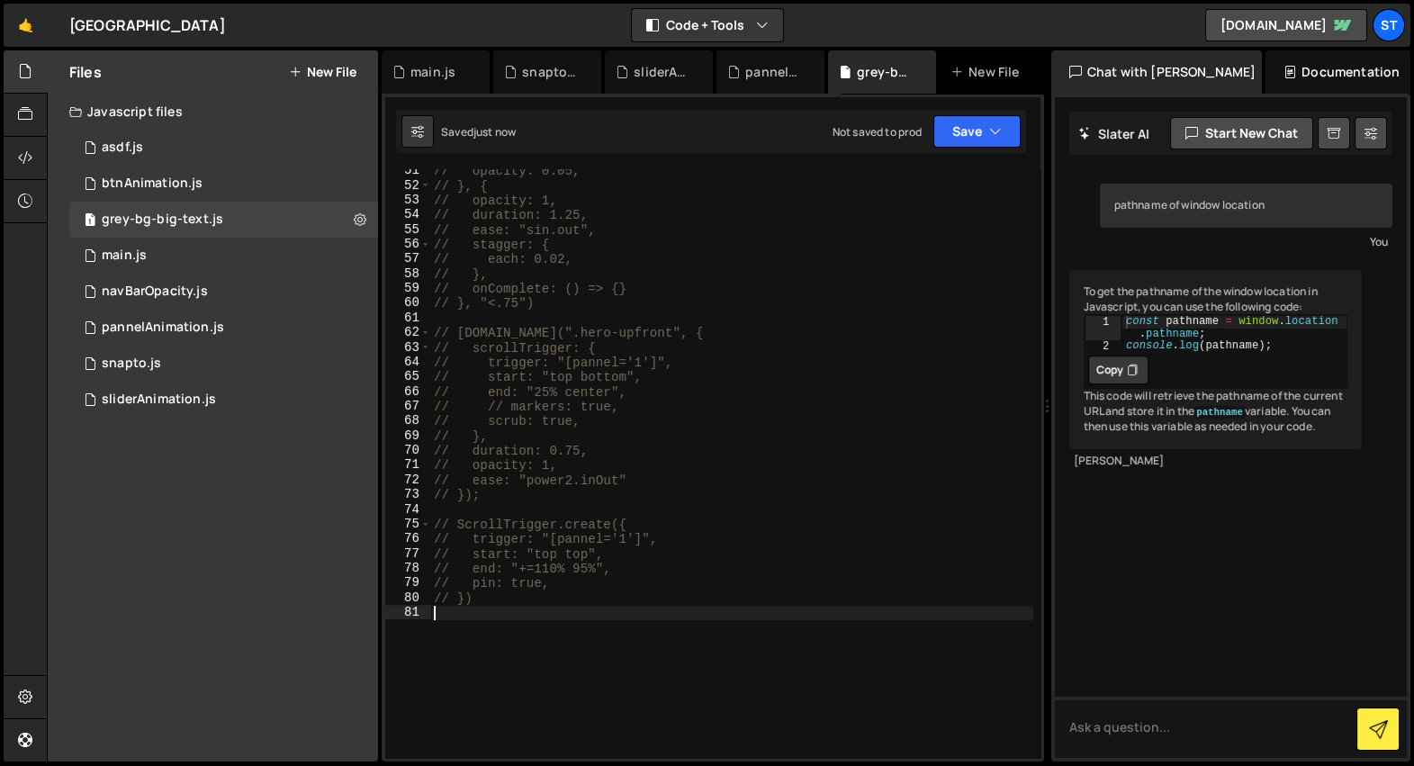
click at [751, 452] on div "// opacity: 0.05, // }, { // opacity: 1, // duration: 1.25, // ease: "sin.out",…" at bounding box center [731, 473] width 603 height 619
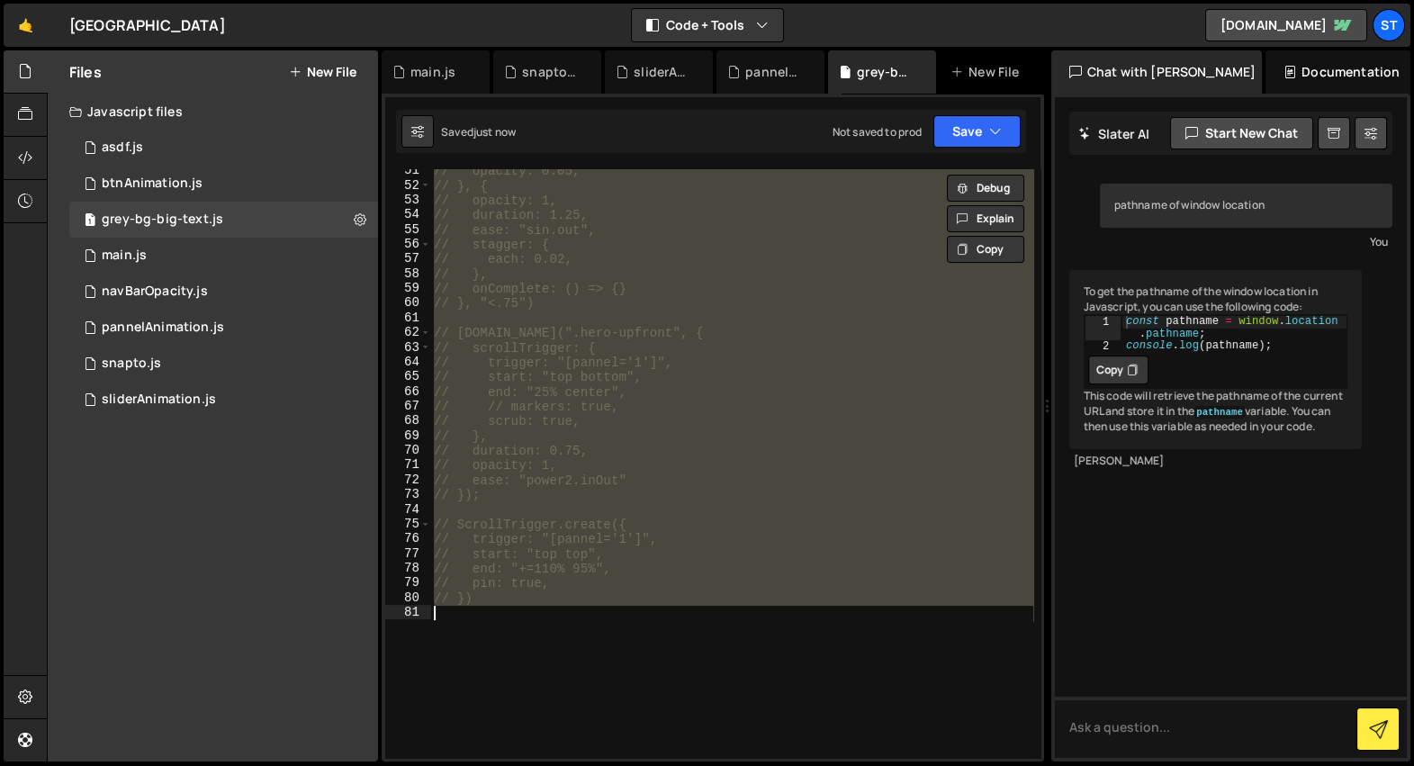
type textarea "})"
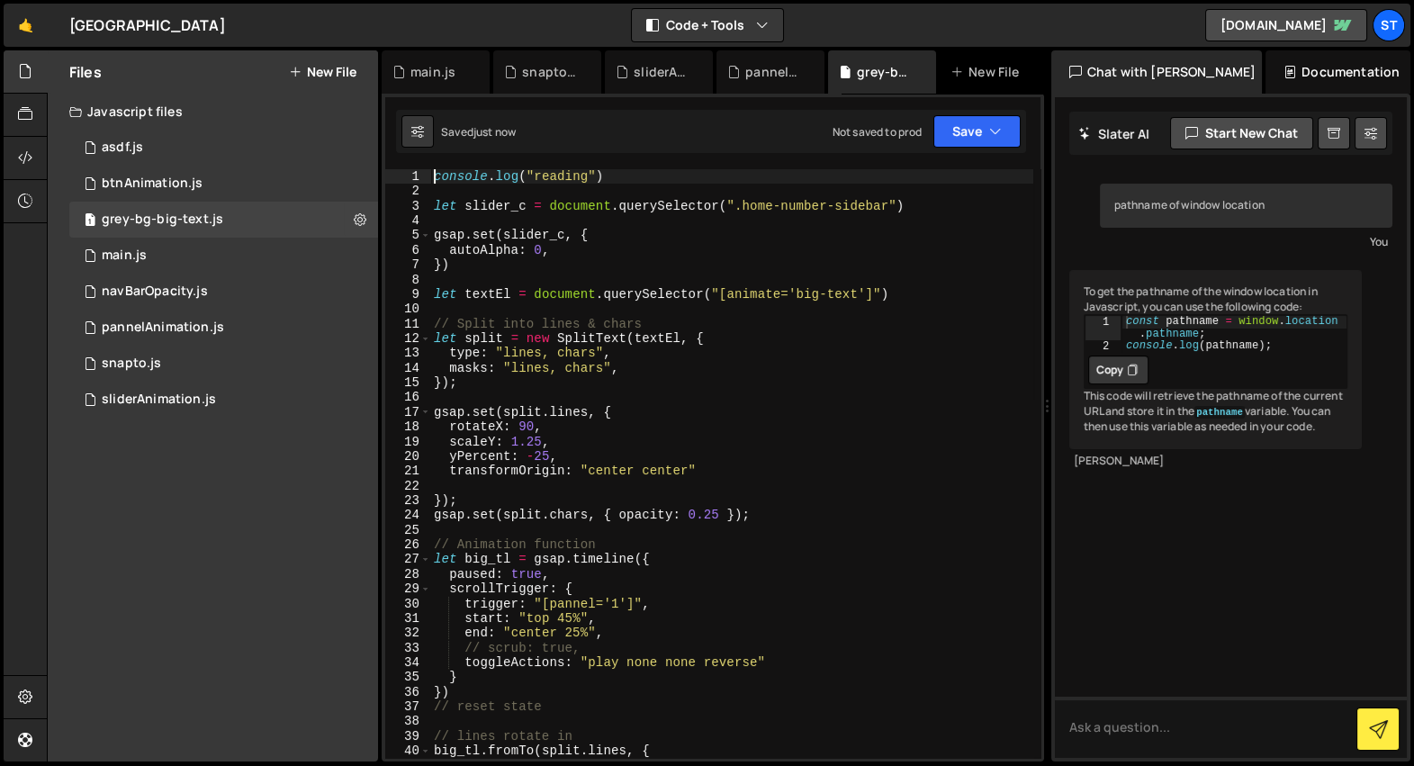
click at [751, 452] on div "console . log ( "reading" ) let slider_c = document . querySelector ( ".home-nu…" at bounding box center [731, 478] width 603 height 619
type textarea "yPercent: -25,"
click at [546, 68] on div "snapto.js" at bounding box center [551, 72] width 58 height 18
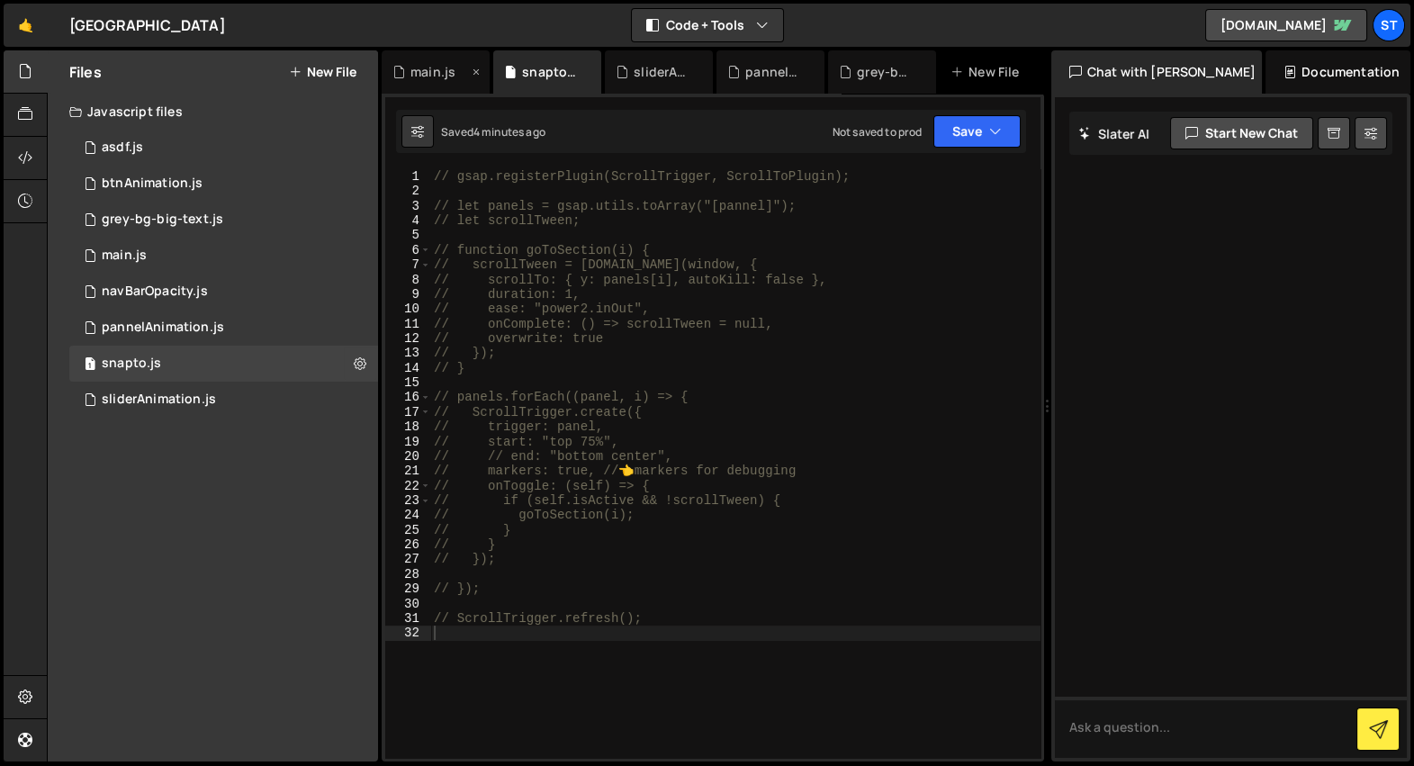
click at [445, 71] on div "main.js" at bounding box center [433, 72] width 45 height 18
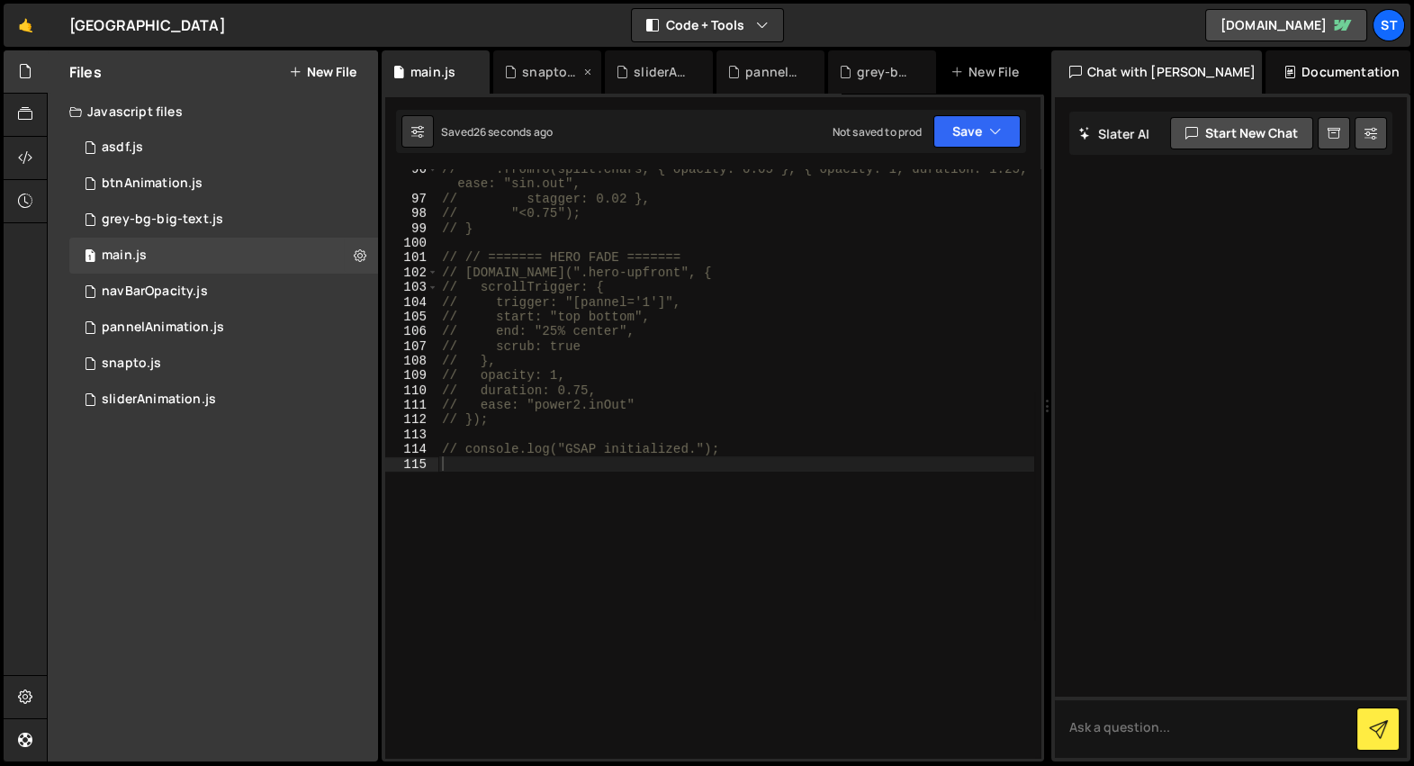
click at [548, 73] on div "snapto.js" at bounding box center [551, 72] width 58 height 18
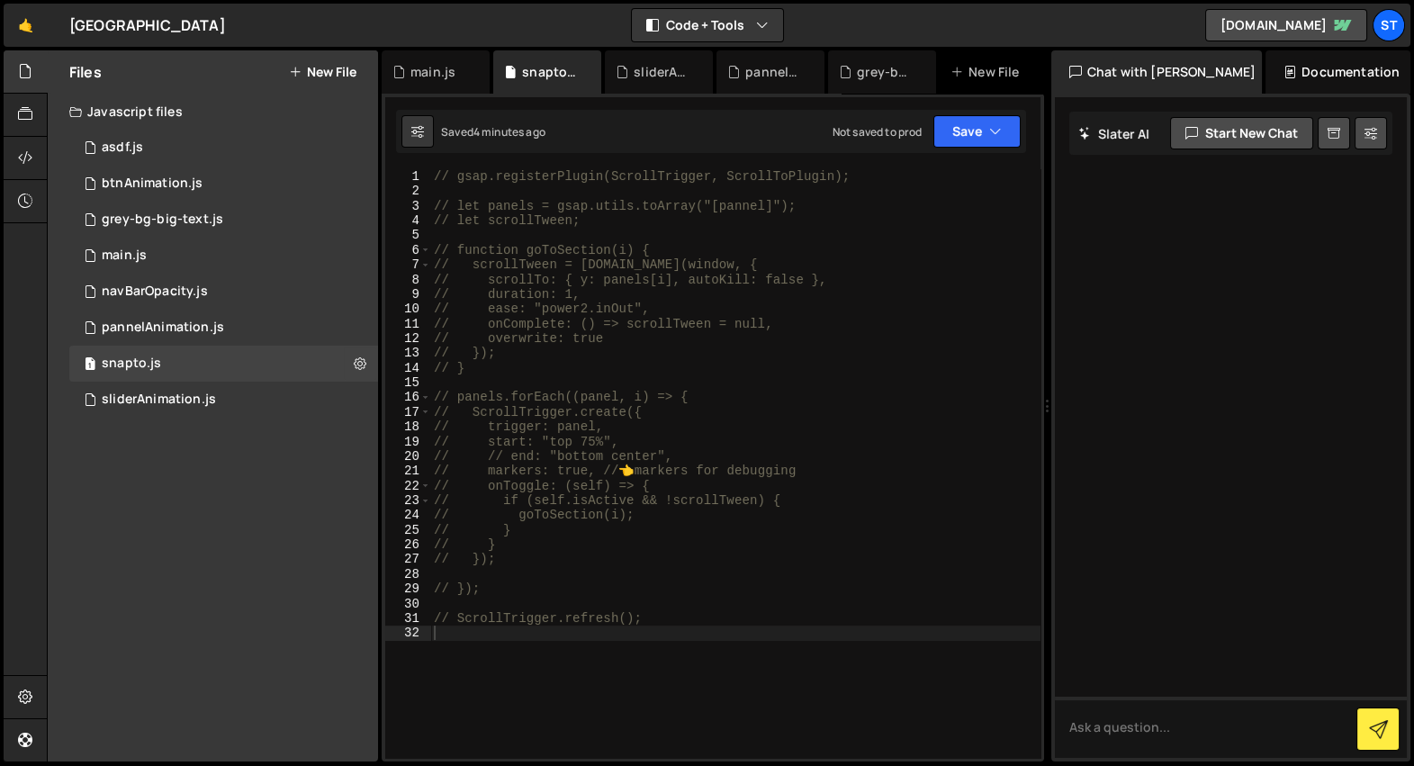
type textarea "// }"
click at [646, 366] on div "// gsap.registerPlugin(ScrollTrigger, ScrollToPlugin); // let panels = gsap.uti…" at bounding box center [735, 478] width 610 height 619
click at [648, 73] on div "sliderAnimation.js" at bounding box center [663, 72] width 58 height 18
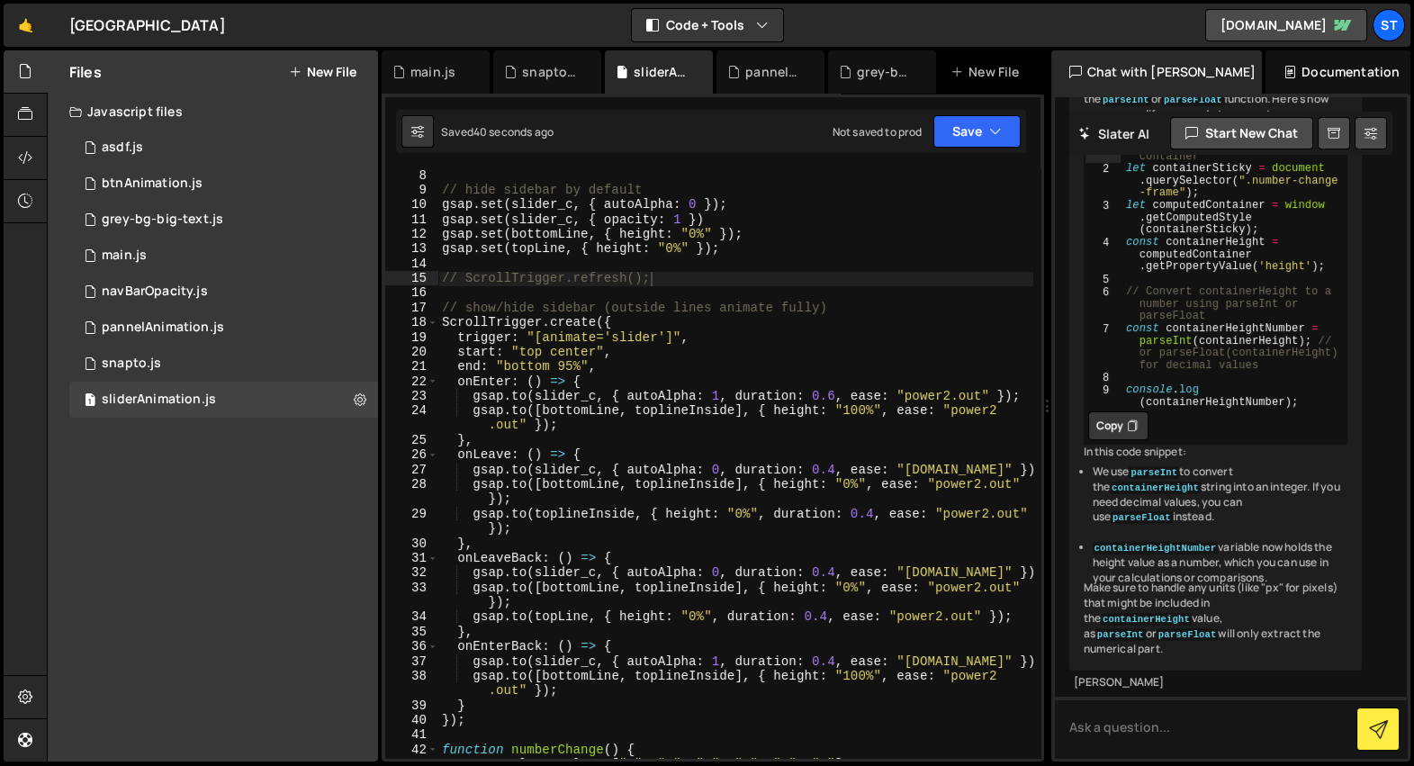
scroll to position [1361, 0]
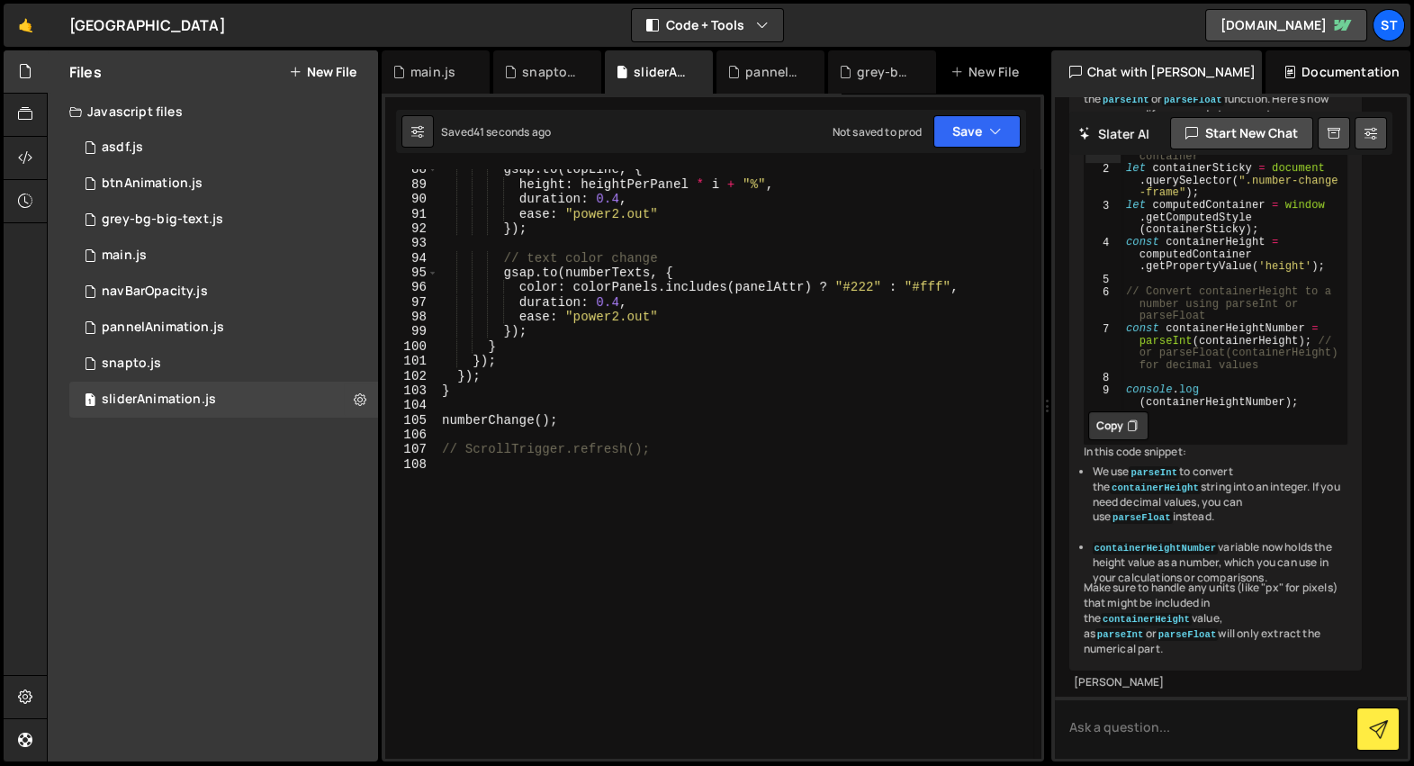
click at [678, 455] on div "gsap . to ( topLine , { height : heightPerPanel * i + "%" , duration : 0.4 , ea…" at bounding box center [735, 471] width 595 height 619
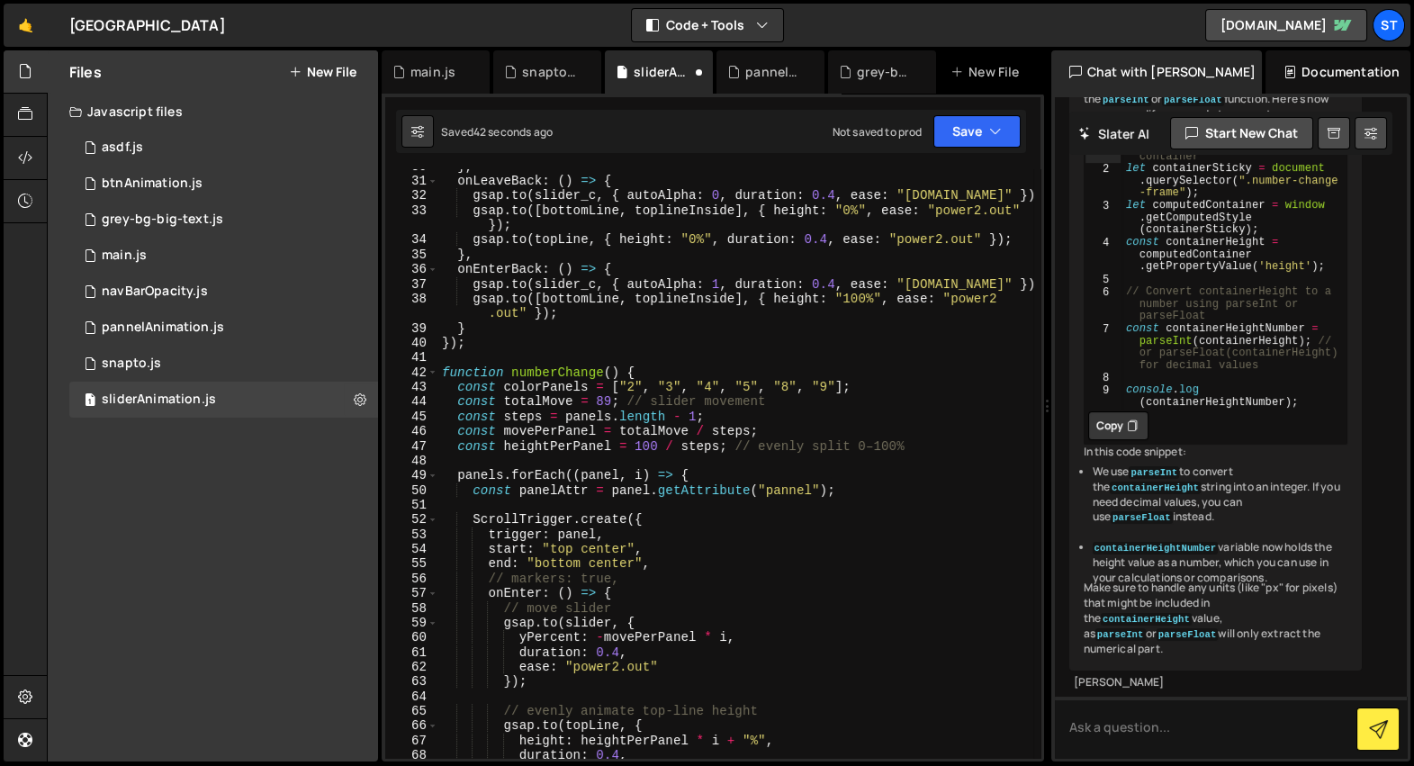
scroll to position [0, 0]
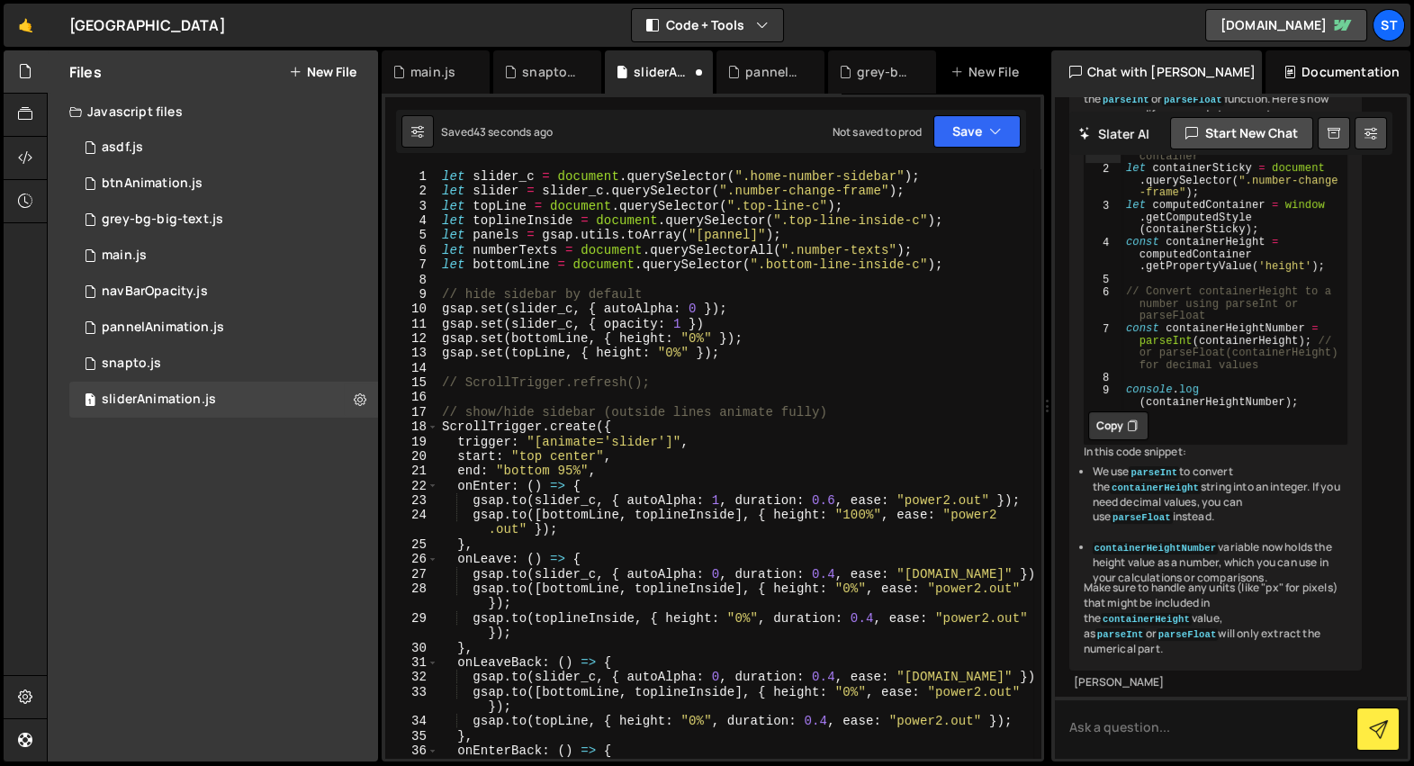
click at [722, 376] on div "let slider_c = document . querySelector ( ".home-number-sidebar" ) ; let slider…" at bounding box center [735, 486] width 595 height 634
type textarea "ScrollTrigger.refresh();"
click at [536, 68] on div "snapto.js" at bounding box center [551, 72] width 58 height 18
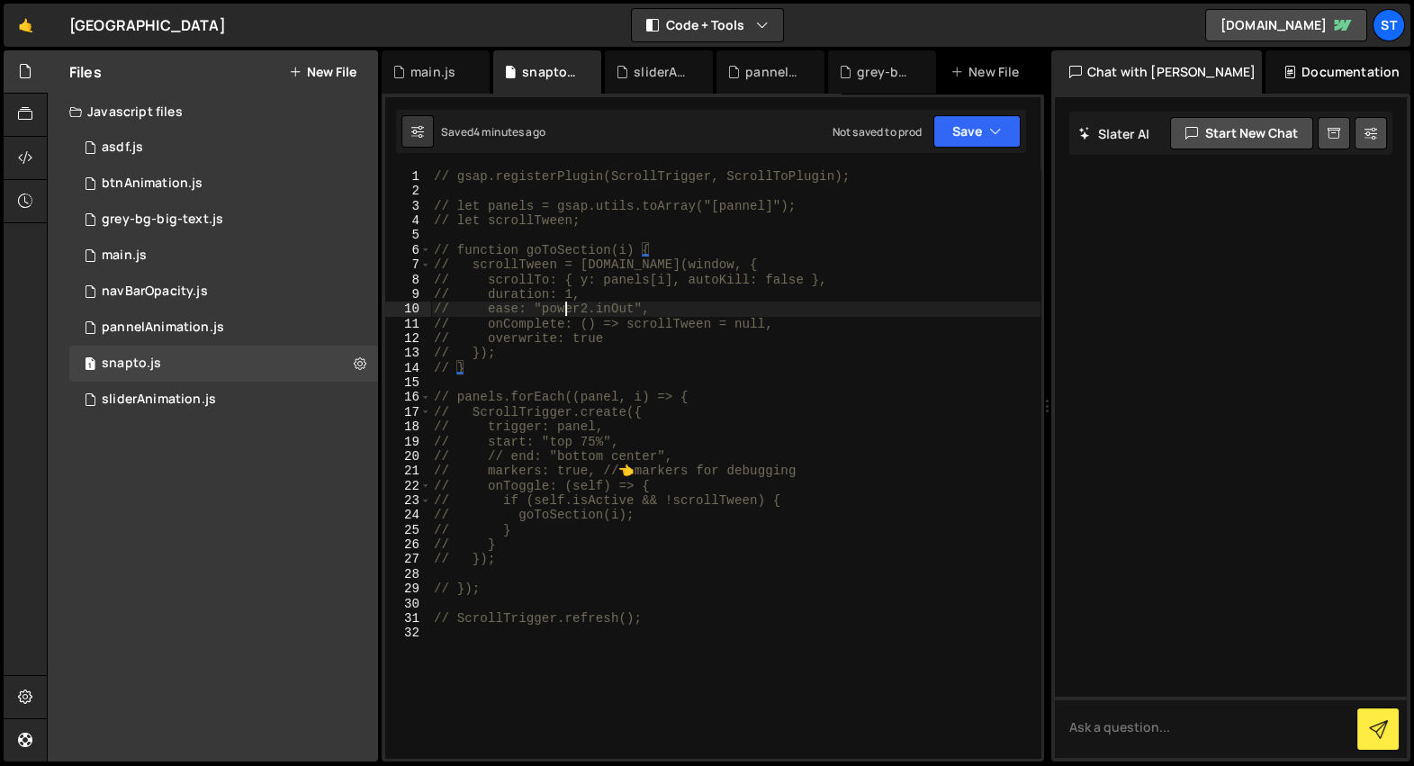
click at [565, 316] on div "// gsap.registerPlugin(ScrollTrigger, ScrollToPlugin); // let panels = gsap.uti…" at bounding box center [735, 478] width 610 height 619
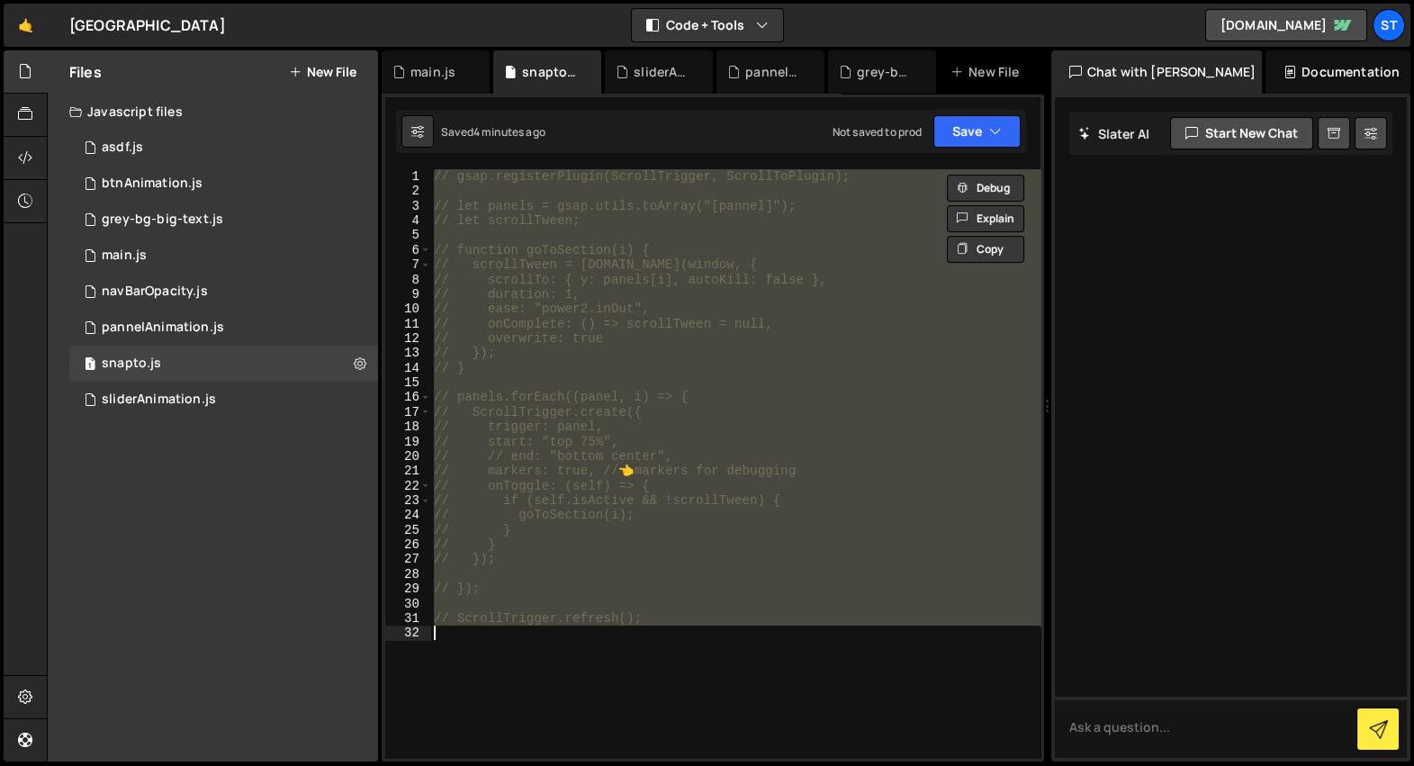
type textarea "ScrollTrigger.refresh();"
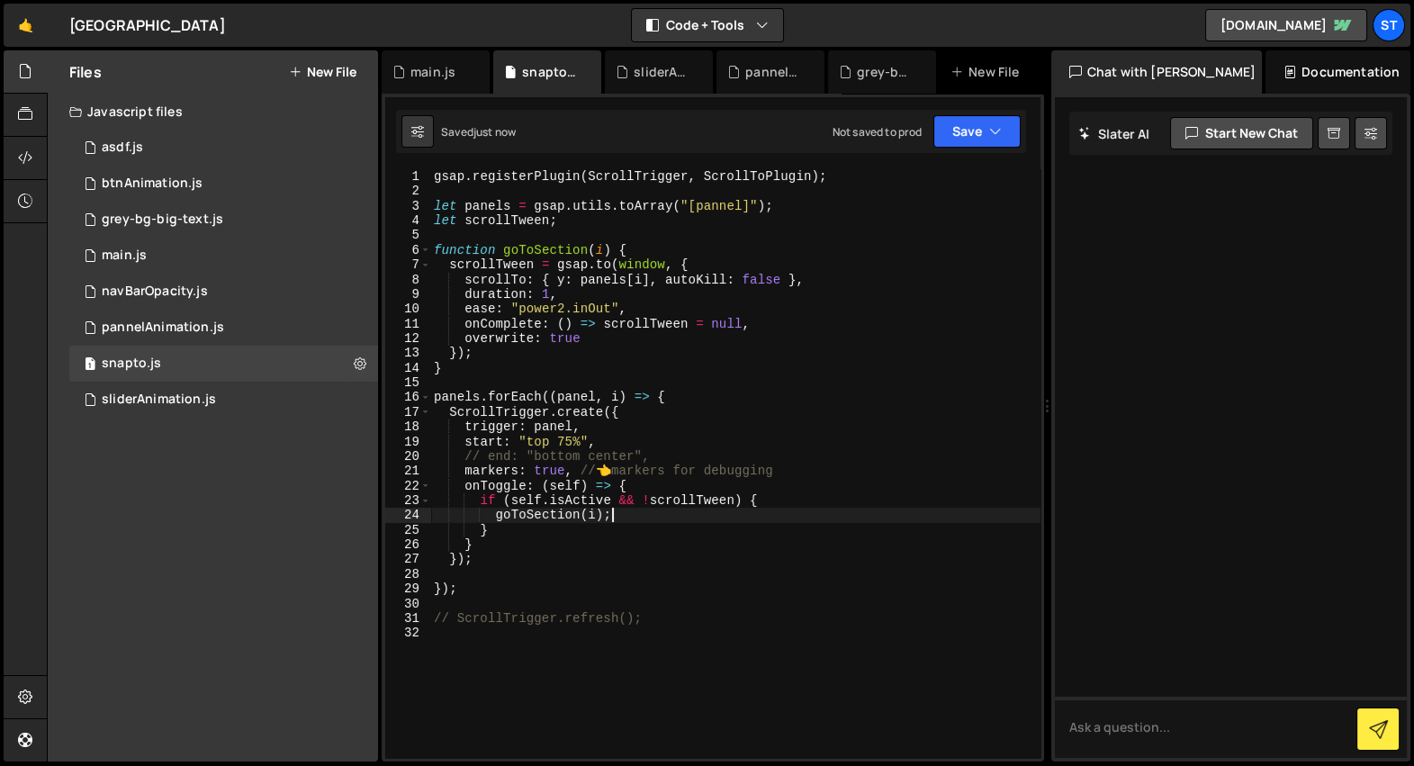
click at [624, 519] on div "gsap . registerPlugin ( ScrollTrigger , ScrollToPlugin ) ; let panels = gsap . …" at bounding box center [735, 478] width 610 height 619
click at [526, 562] on div "gsap . registerPlugin ( ScrollTrigger , ScrollToPlugin ) ; let panels = gsap . …" at bounding box center [735, 478] width 610 height 619
click at [502, 592] on div "gsap . registerPlugin ( ScrollTrigger , ScrollToPlugin ) ; let panels = gsap . …" at bounding box center [735, 478] width 610 height 619
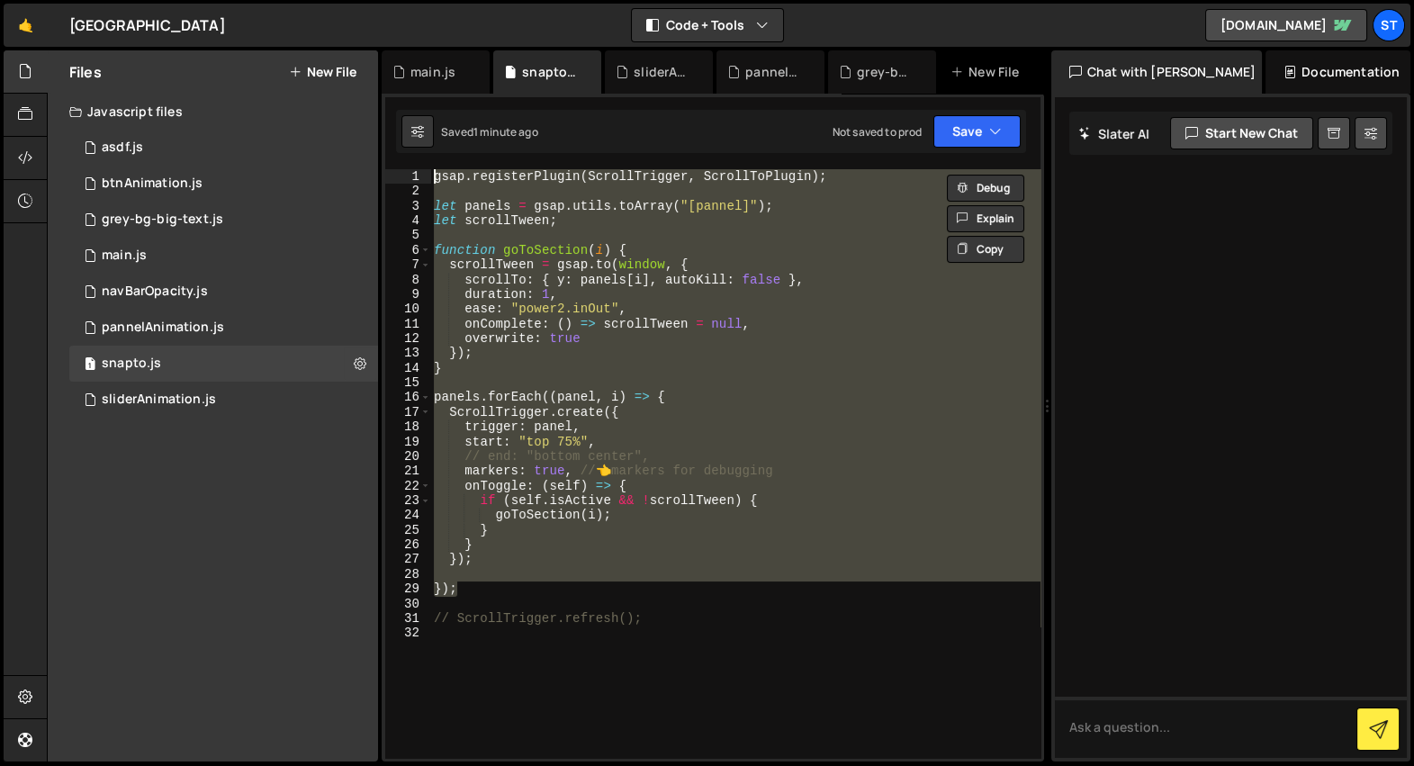
click at [508, 582] on div "gsap . registerPlugin ( ScrollTrigger , ScrollToPlugin ) ; let panels = gsap . …" at bounding box center [735, 463] width 610 height 589
type textarea "// });"
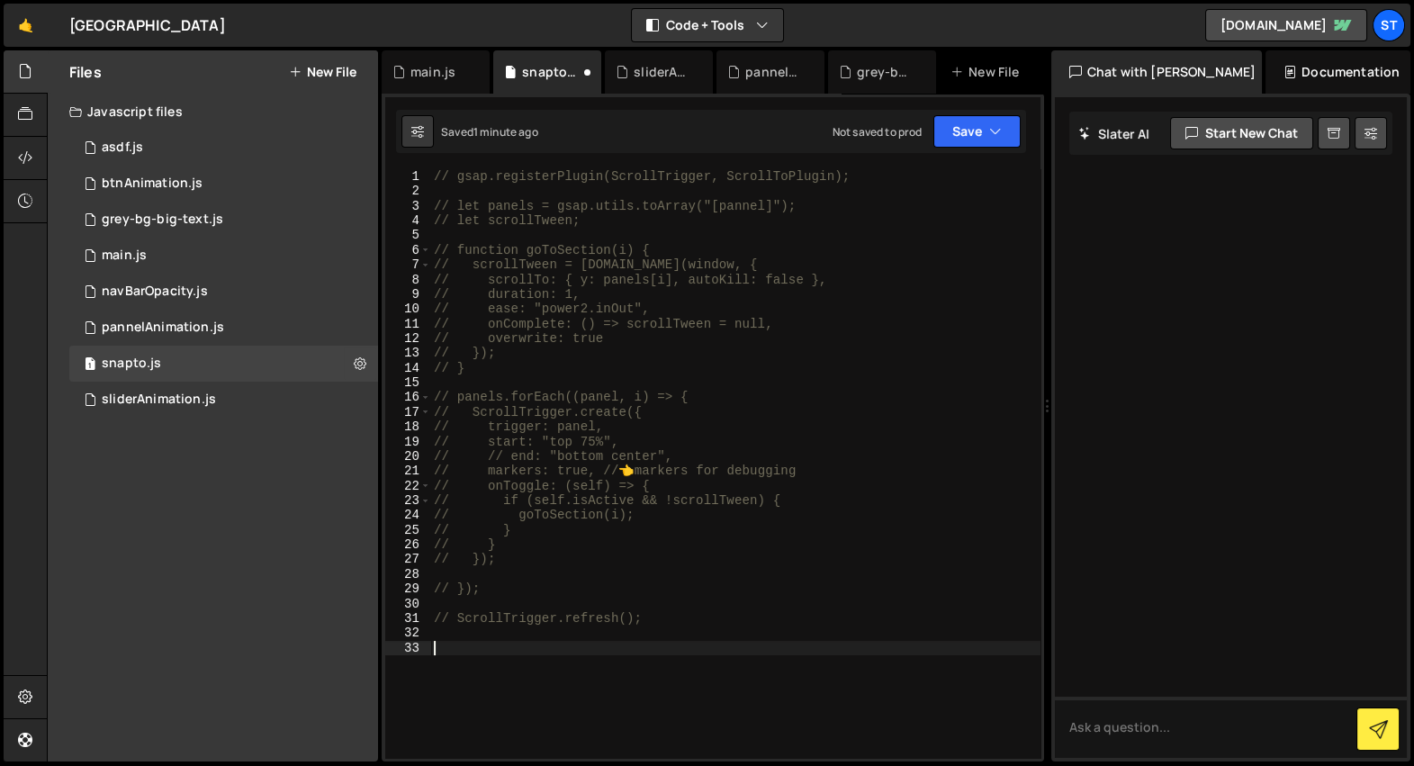
paste textarea
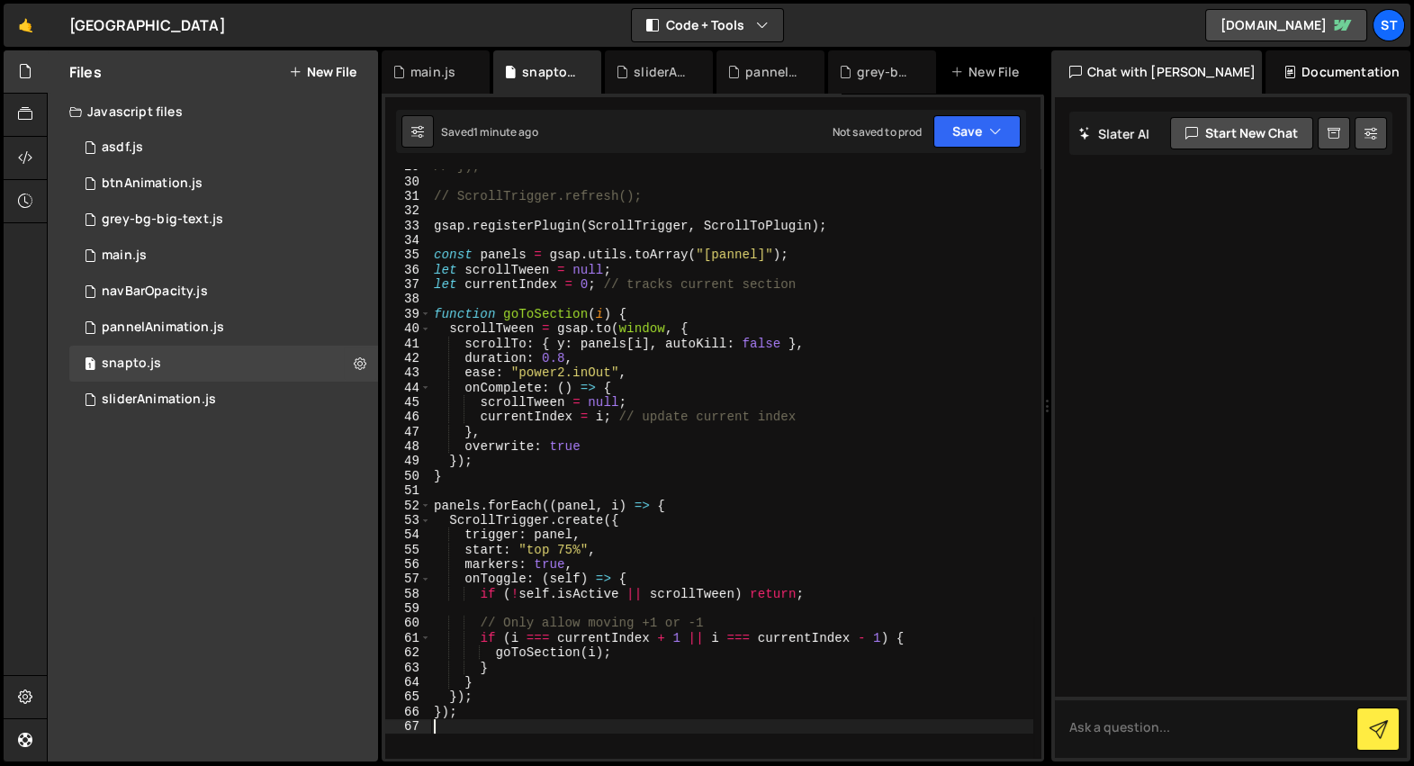
scroll to position [422, 0]
click at [432, 222] on div "// }); // ScrollTrigger.refresh(); gsap . registerPlugin ( ScrollTrigger , Scro…" at bounding box center [731, 468] width 603 height 619
type textarea "gsap.registerPlugin(ScrollTrigger, ScrollToPlugin);"
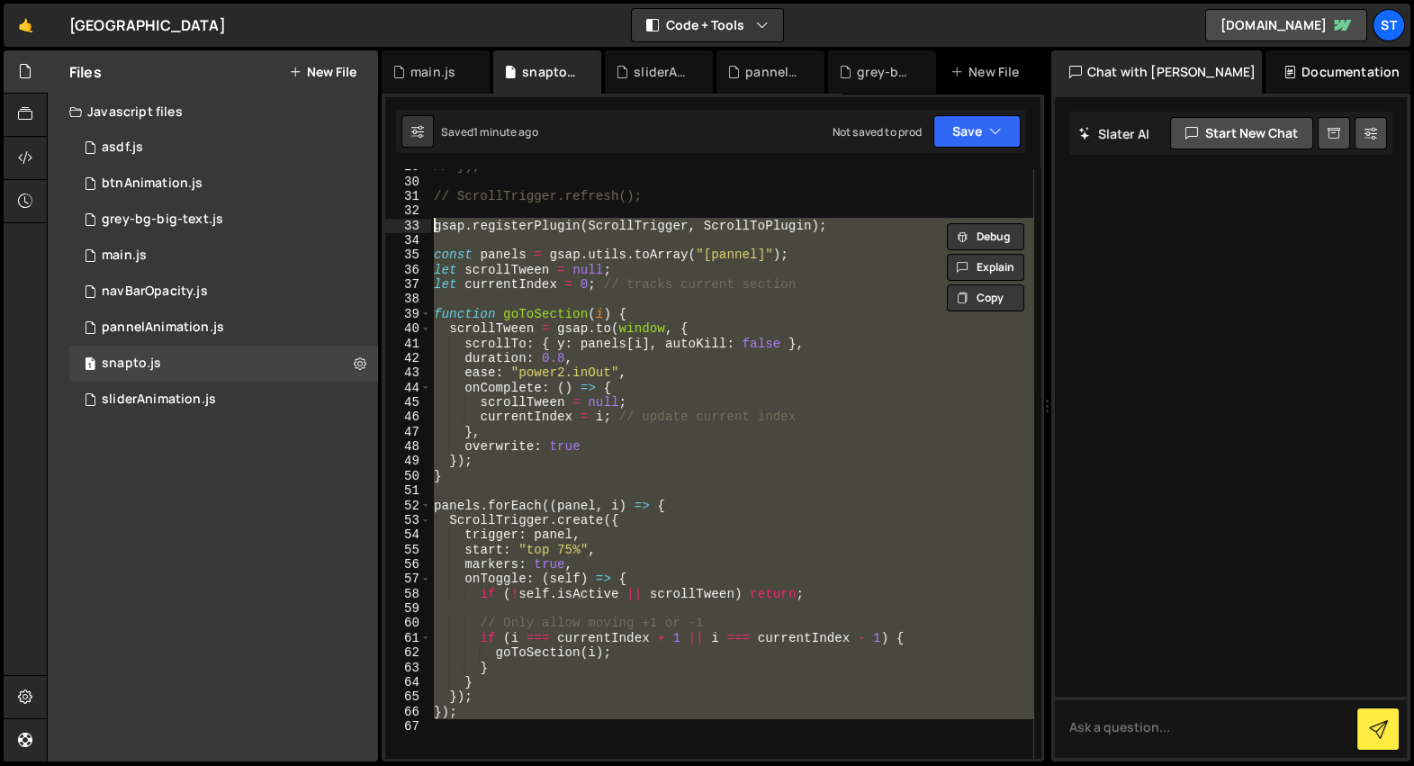
paste textarea
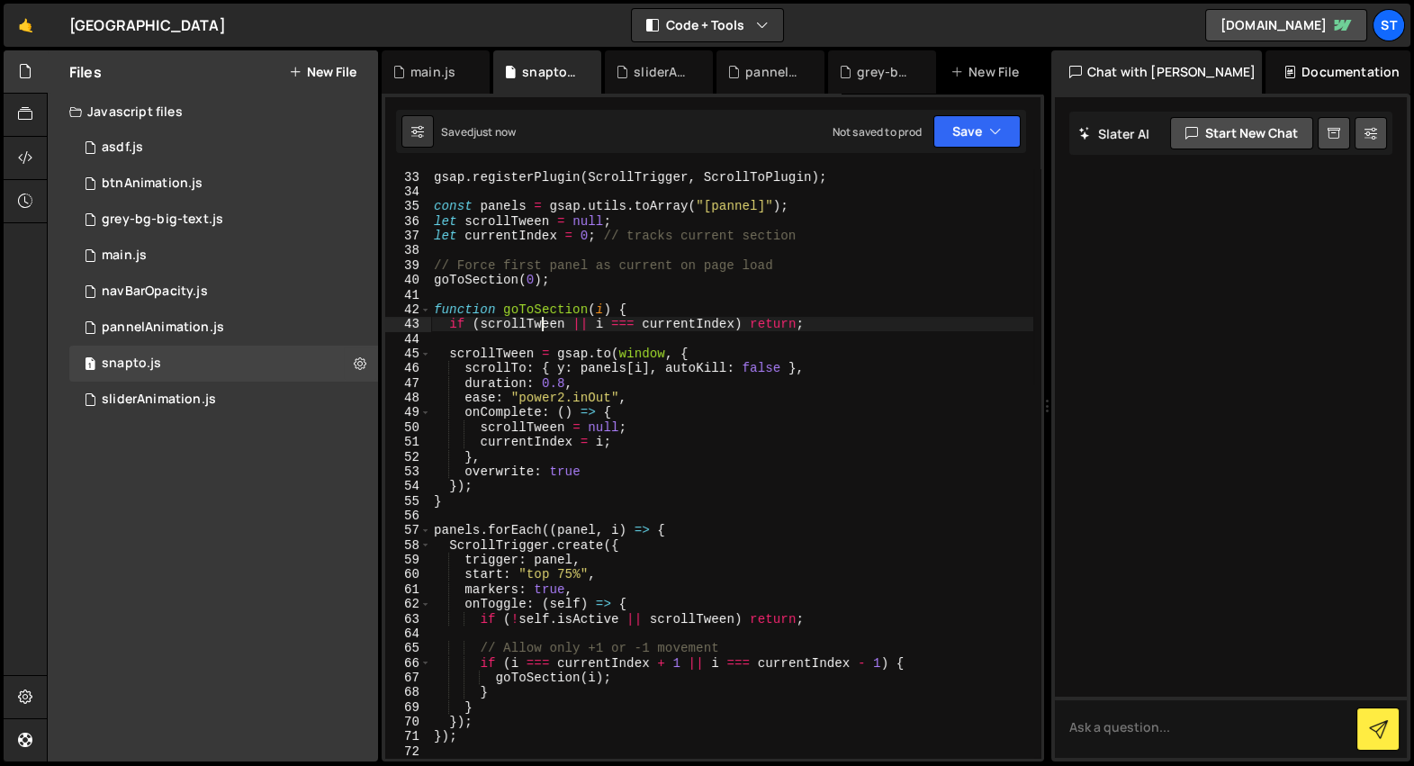
click at [542, 329] on div "gsap . registerPlugin ( ScrollTrigger , ScrollToPlugin ) ; const panels = gsap …" at bounding box center [731, 464] width 603 height 619
click at [584, 423] on div "gsap . registerPlugin ( ScrollTrigger , ScrollToPlugin ) ; const panels = gsap …" at bounding box center [731, 464] width 603 height 619
click at [615, 206] on div "gsap . registerPlugin ( ScrollTrigger , ScrollToPlugin ) ; const panels = gsap …" at bounding box center [731, 464] width 603 height 619
click at [705, 622] on div "gsap . registerPlugin ( ScrollTrigger , ScrollToPlugin ) ; const panels = gsap …" at bounding box center [731, 464] width 603 height 619
type textarea "if (!self.isActive || scrollTween) return;"
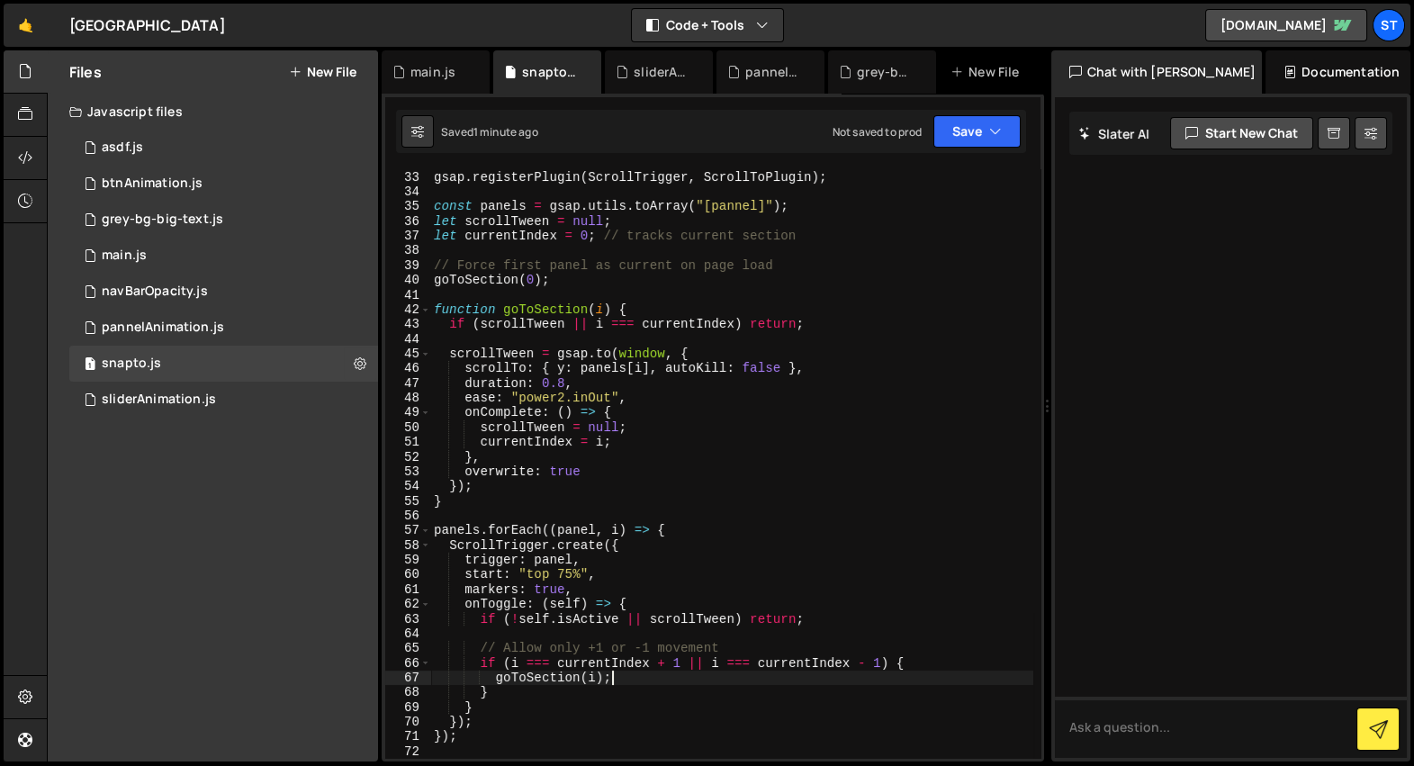
type textarea "}"
type textarea "console.log(i)"
type textarea "}"
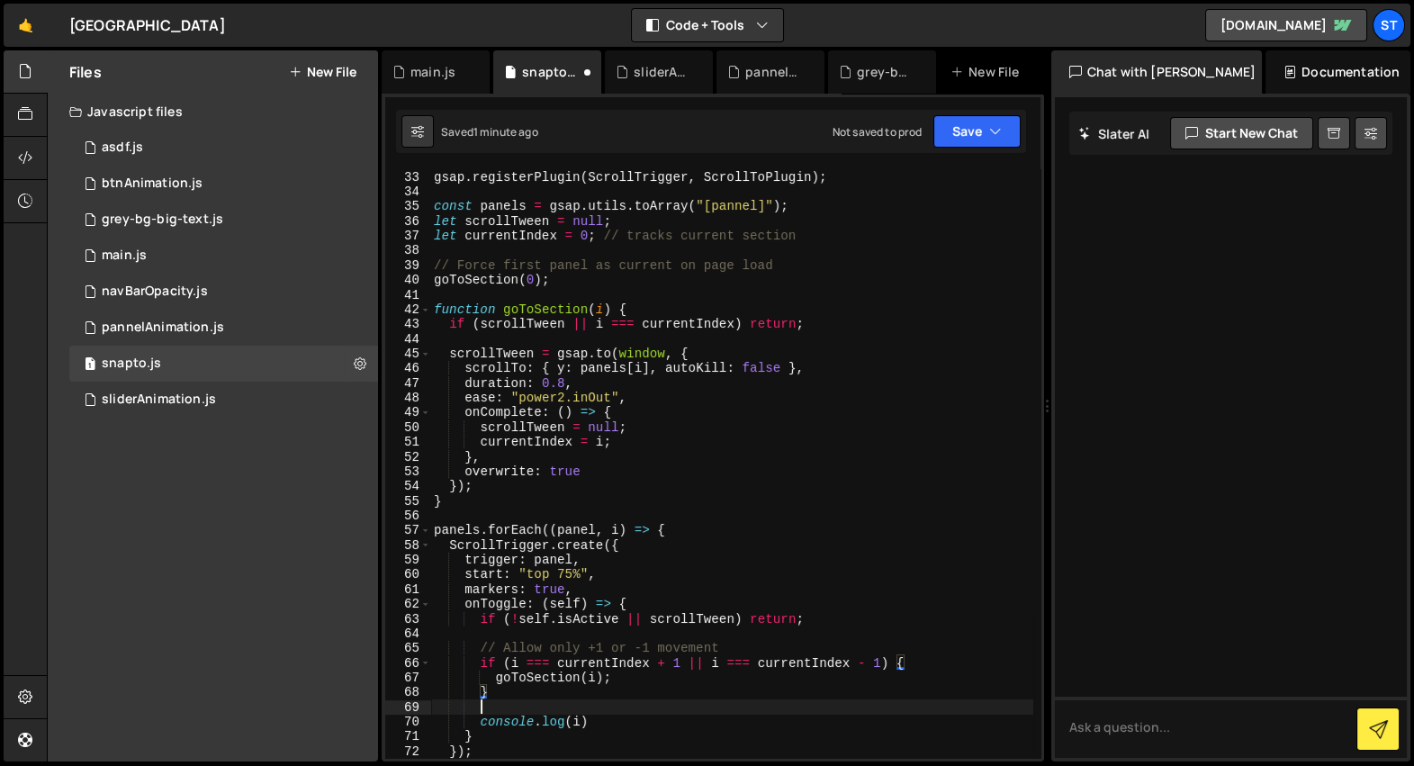
type textarea "console.log(i)"
type textarea "goToSection(i);"
paste textarea "console.log(i)"
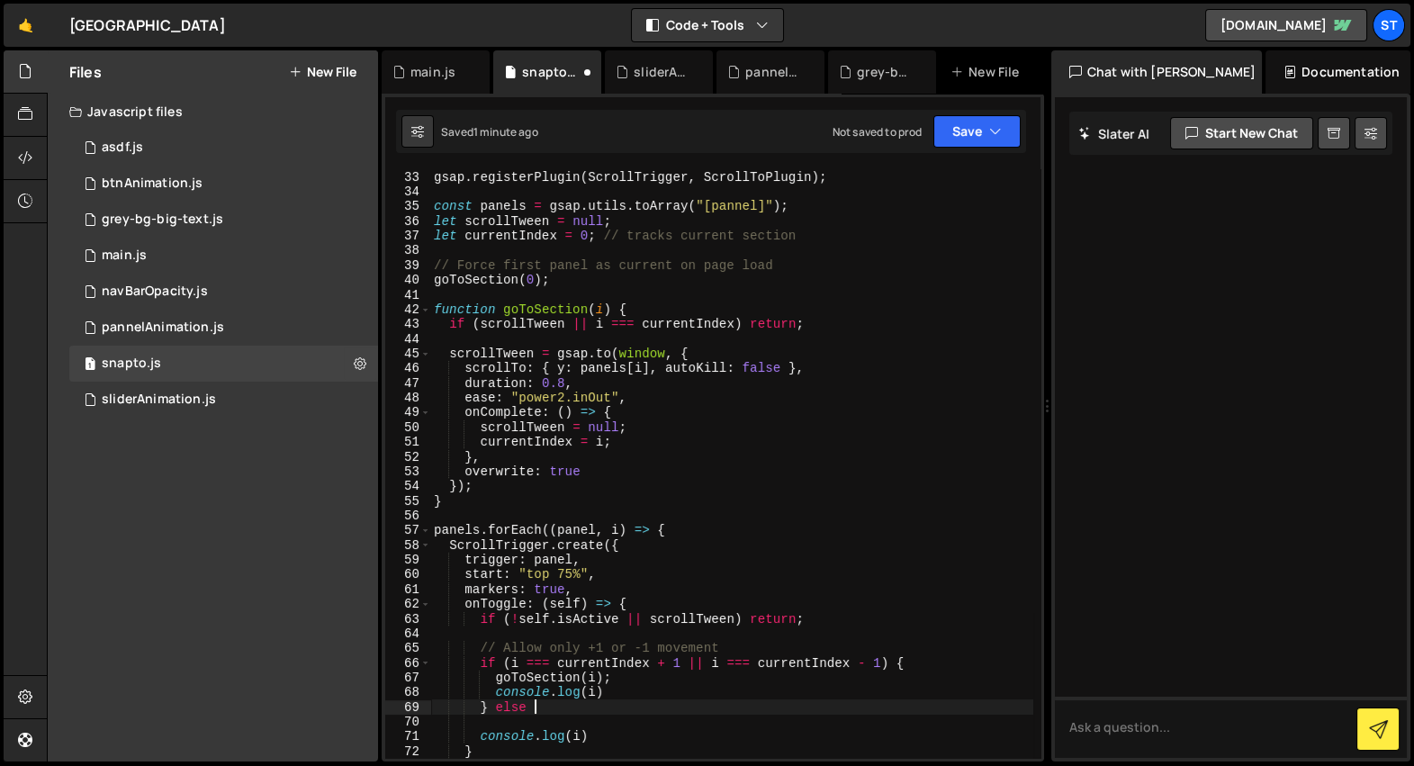
type textarea "} else {}"
type textarea "}"
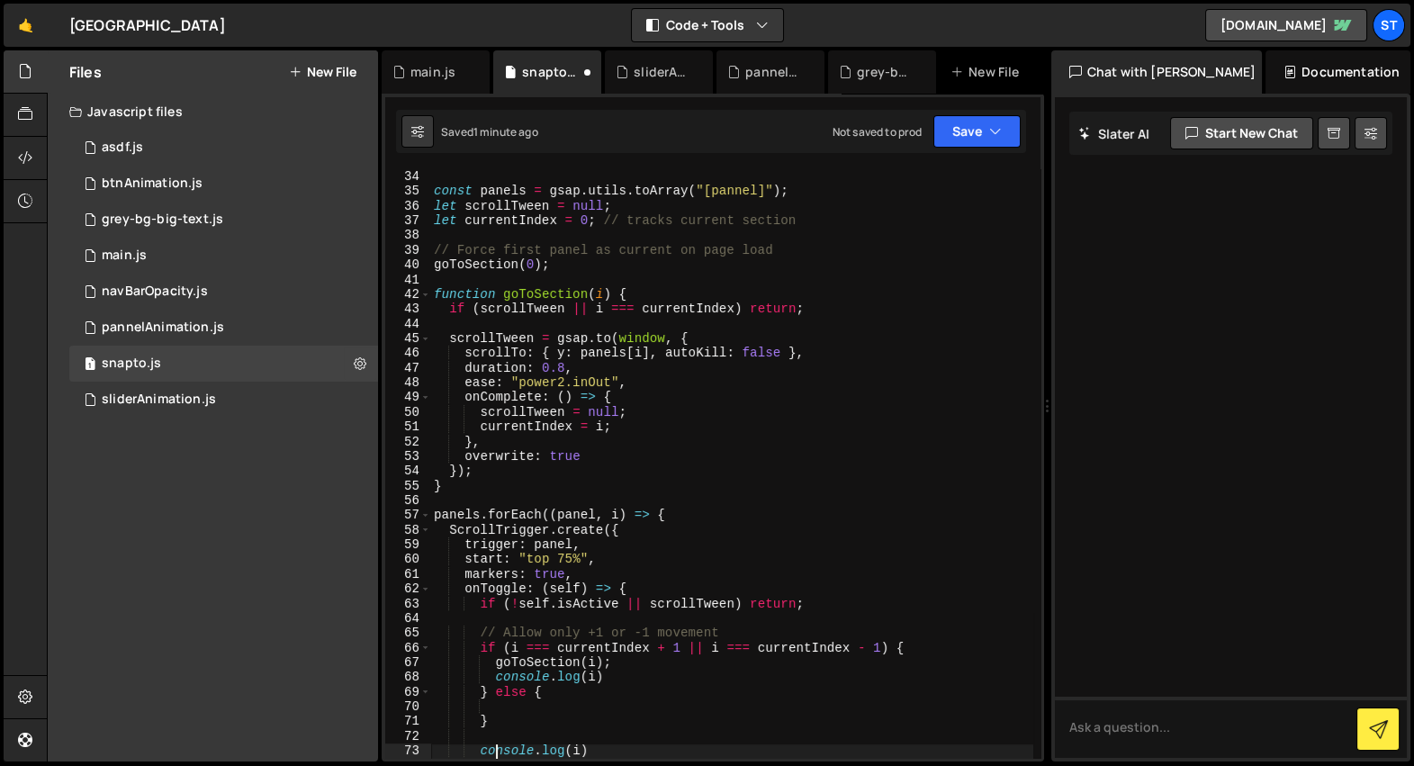
scroll to position [485, 0]
click at [615, 677] on div "gsap . registerPlugin ( ScrollTrigger , ScrollToPlugin ) ; const panels = gsap …" at bounding box center [731, 464] width 603 height 619
type textarea "goToSection(i);"
paste textarea "console.log(i)"
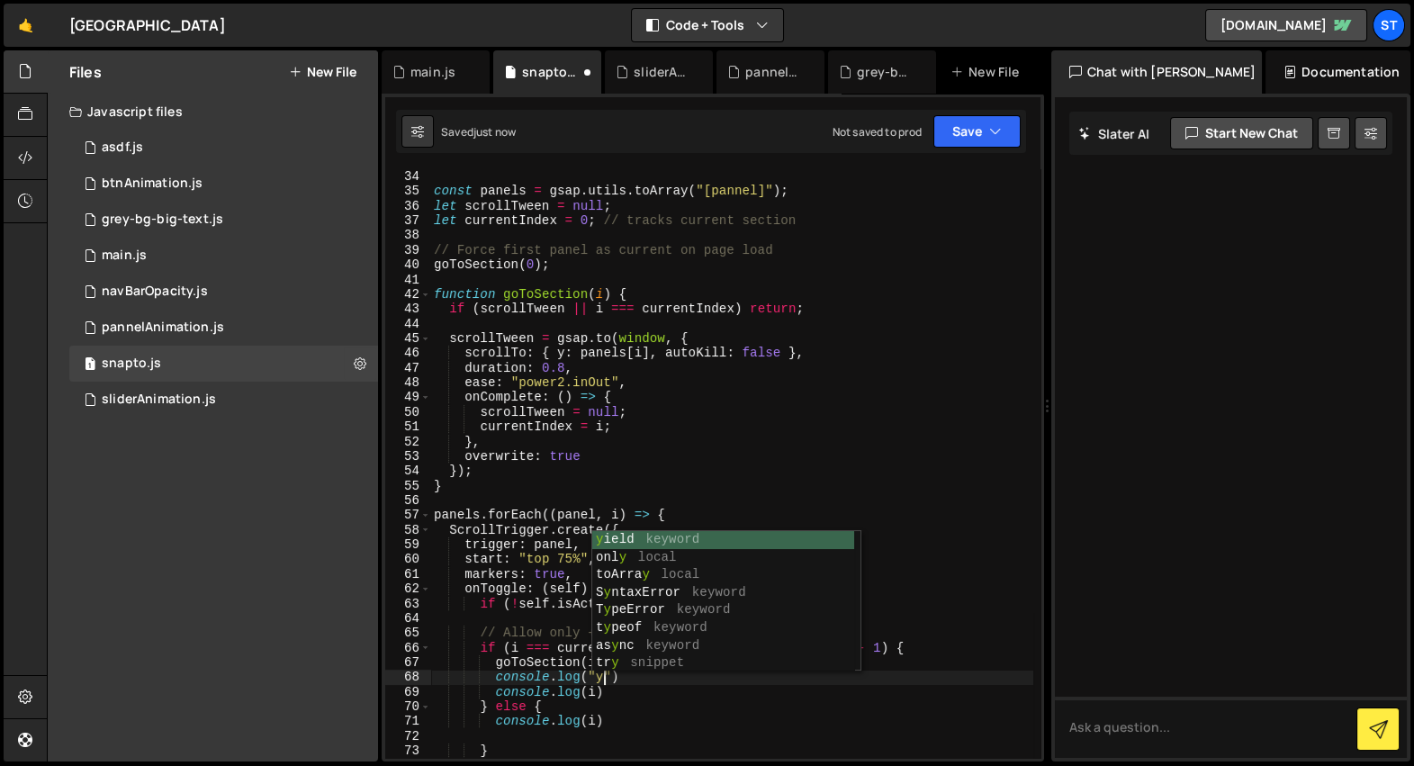
scroll to position [0, 12]
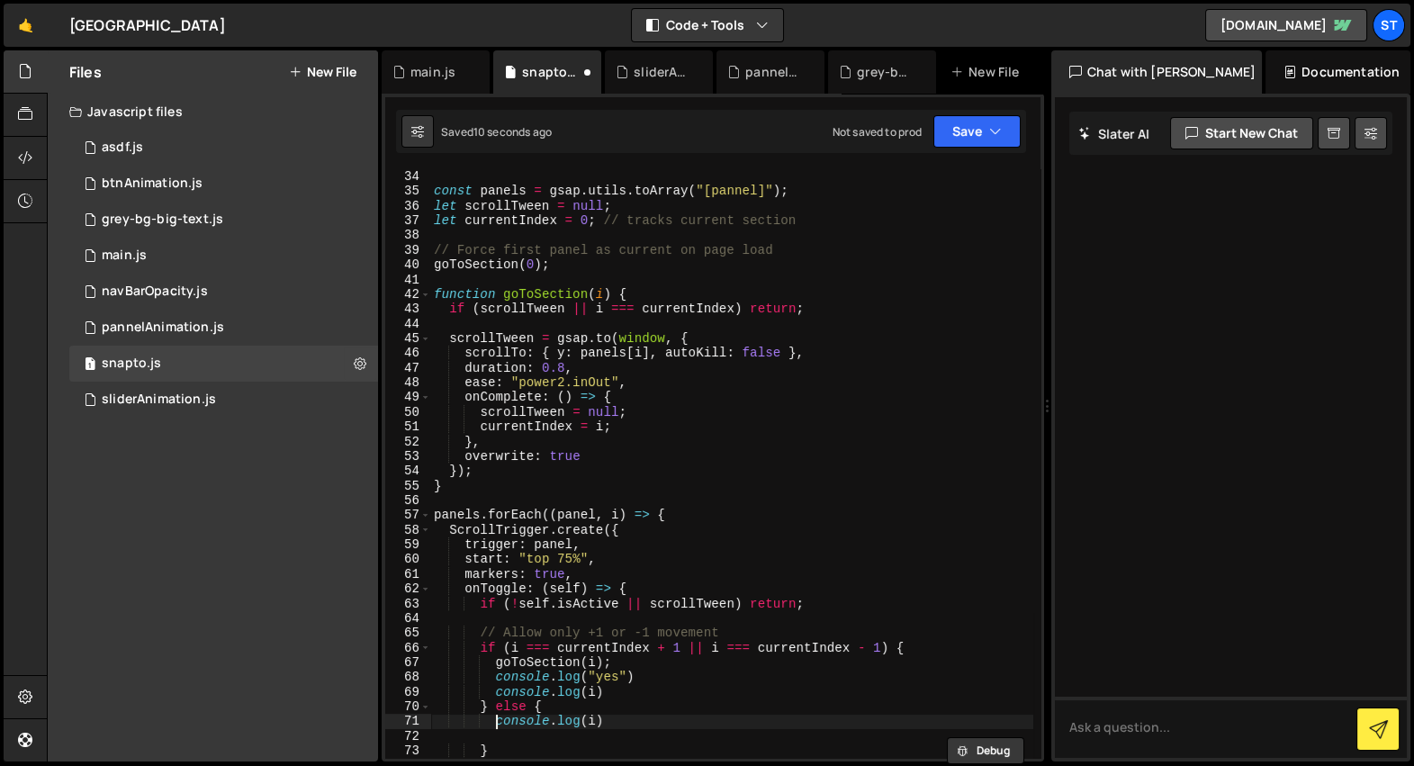
type textarea "} else {"
paste textarea "console.log("yes")"
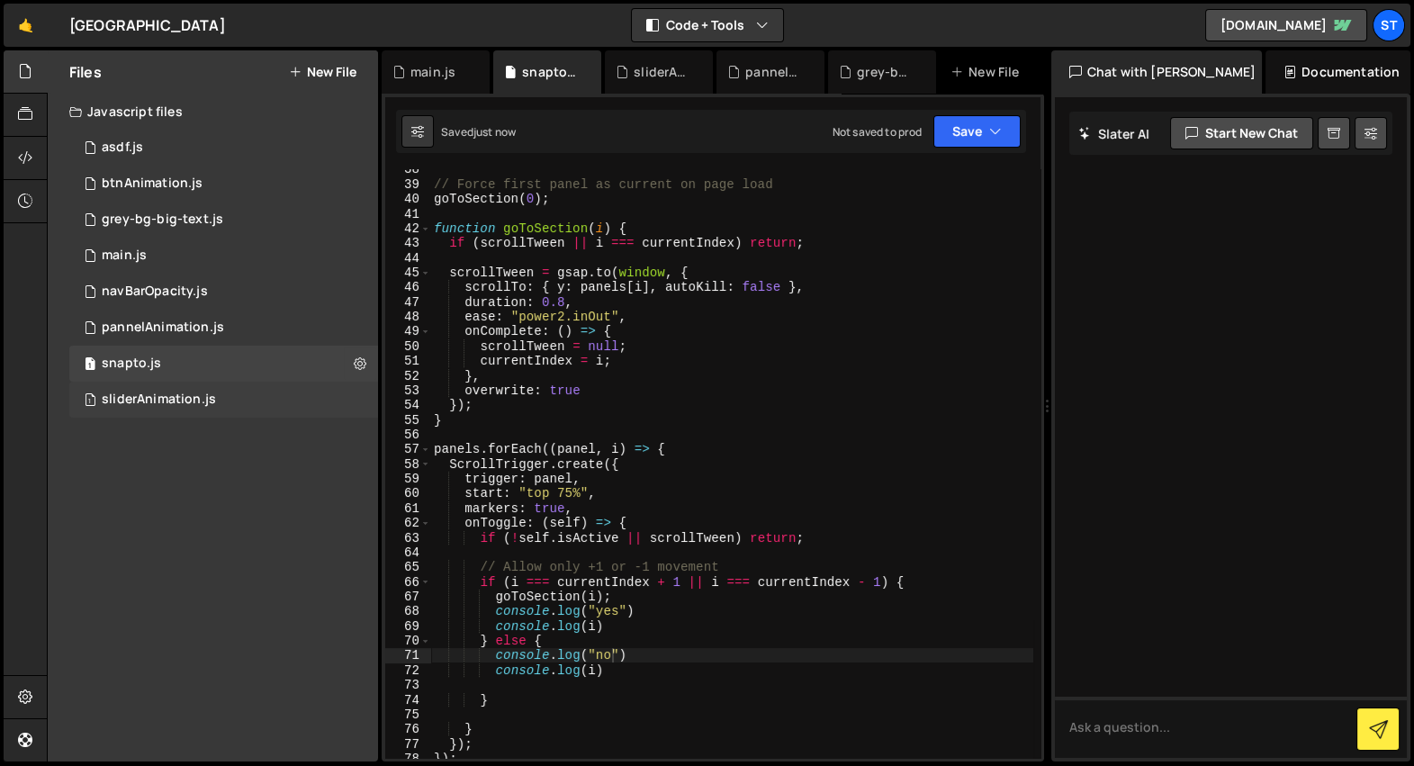
scroll to position [555, 0]
click at [832, 531] on div "// Force first panel as current on page load goToSection ( 0 ) ; function goToS…" at bounding box center [731, 468] width 603 height 619
type textarea "if (!self.isActive || scrollTween) return;"
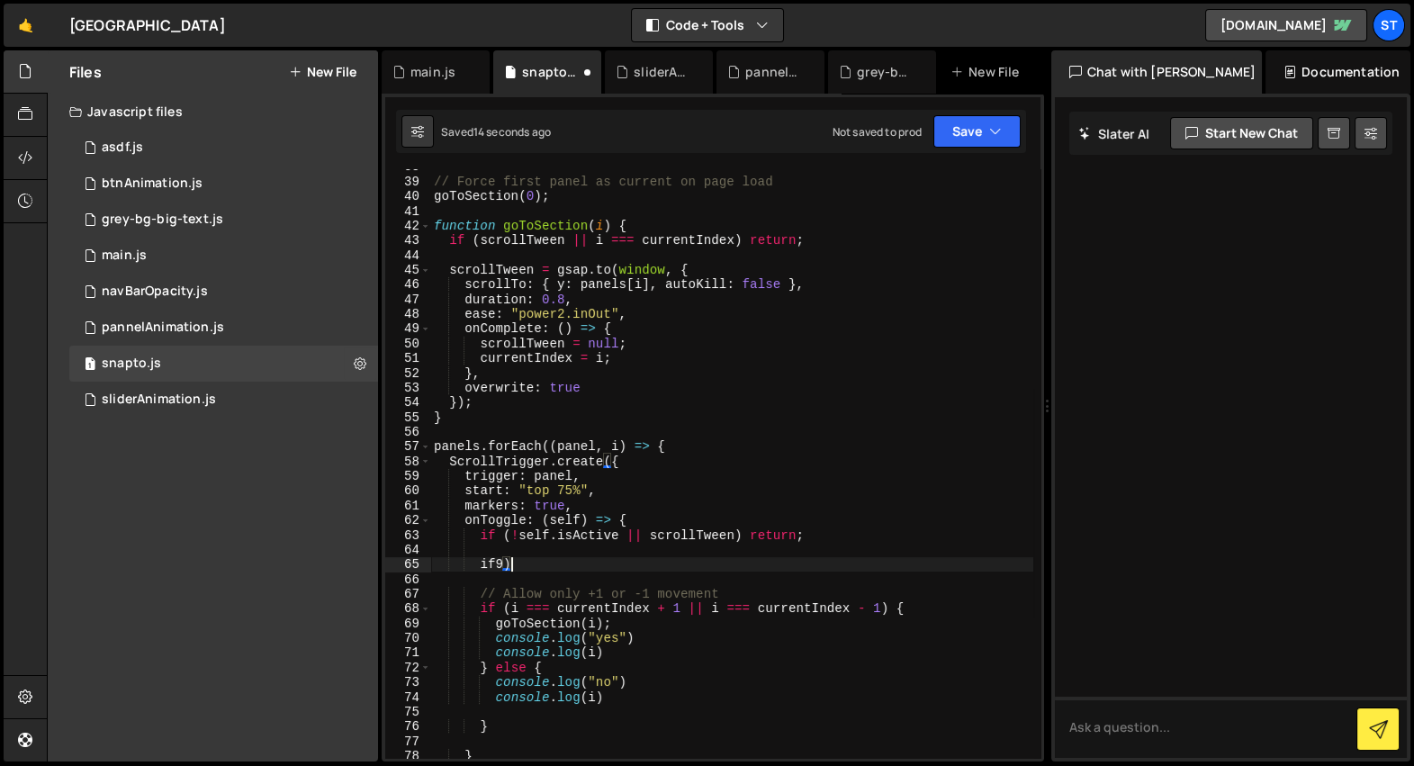
scroll to position [0, 4]
click at [555, 377] on div "// Force first panel as current on page load goToSection ( 0 ) ; function goToS…" at bounding box center [731, 468] width 603 height 619
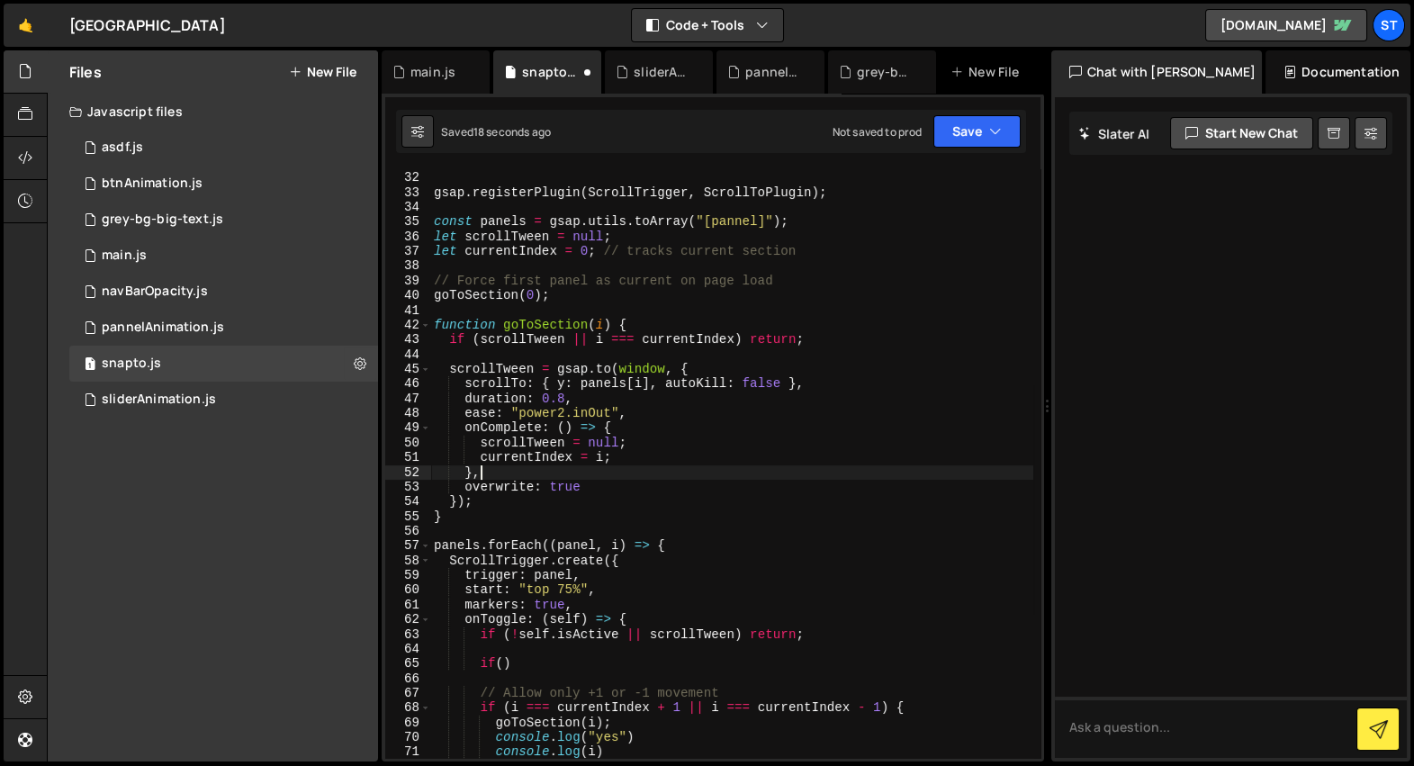
scroll to position [348, 0]
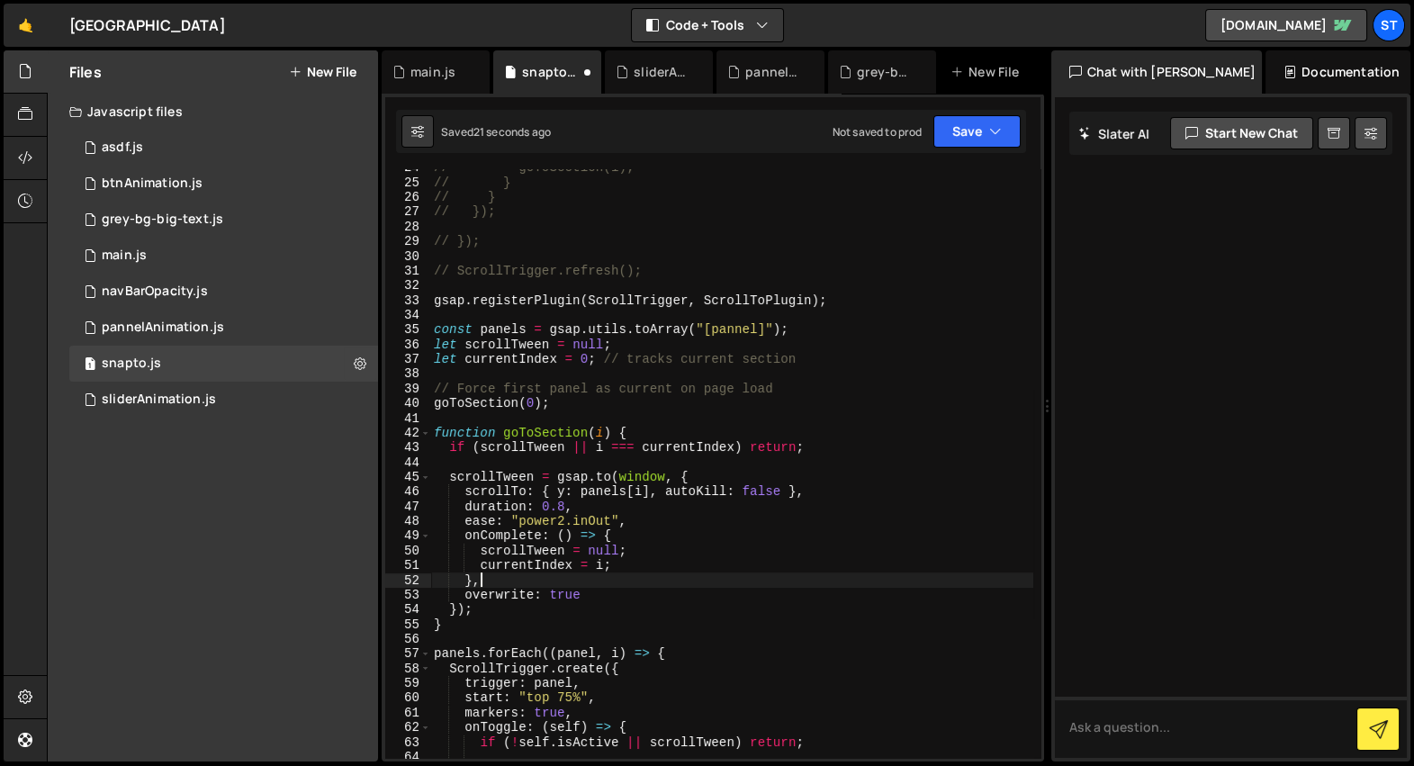
click at [560, 401] on div "// goToSection(i); // } // } // }); // }); // ScrollTrigger.refresh(); gsap . r…" at bounding box center [731, 469] width 603 height 619
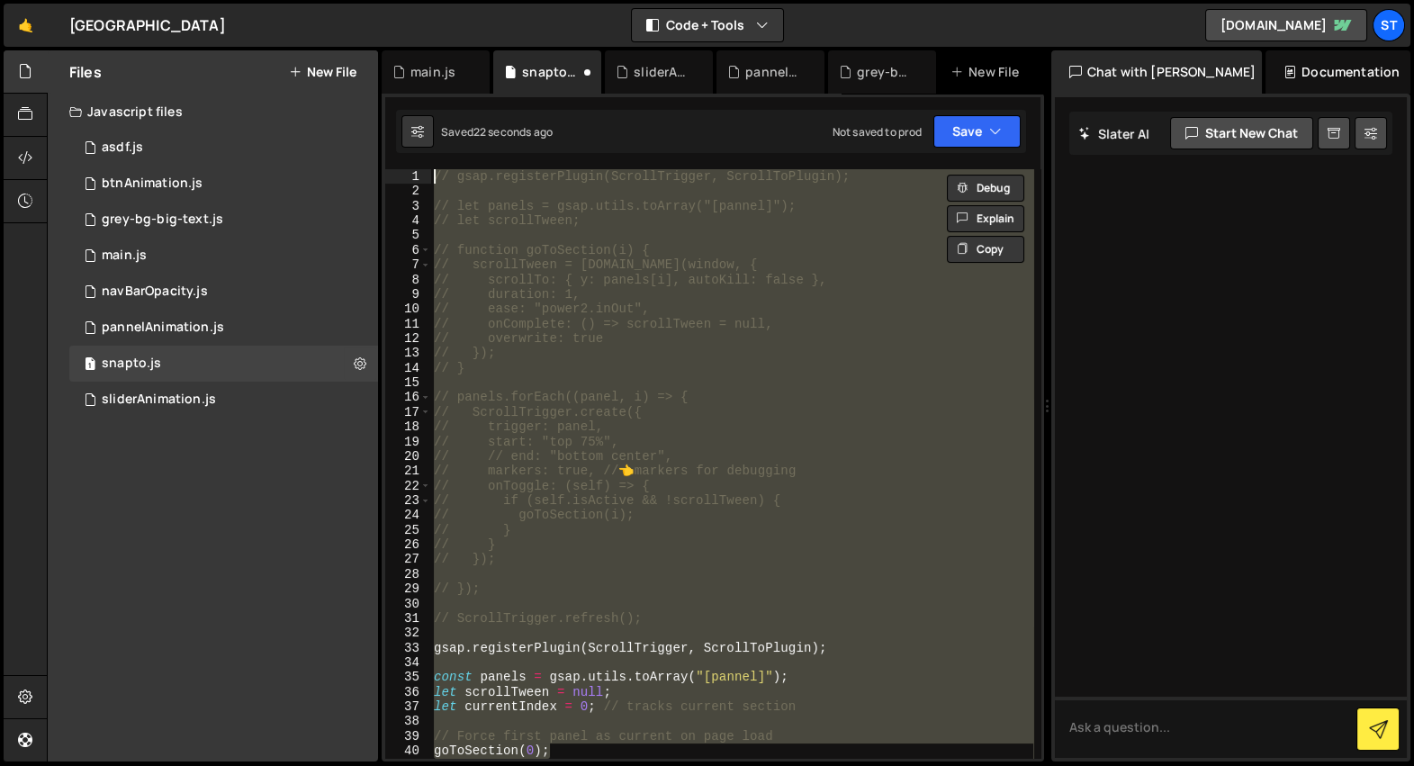
scroll to position [0, 0]
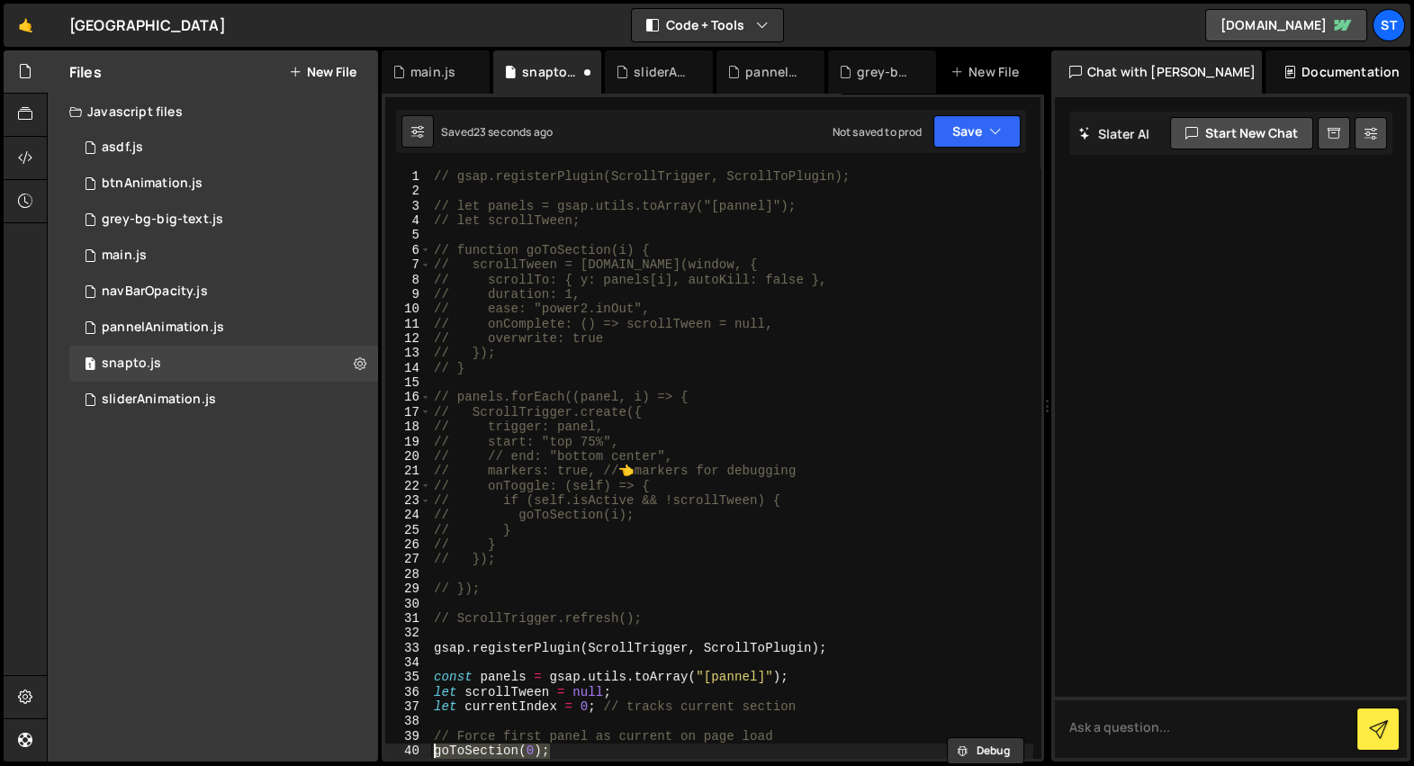
type textarea "// Force first panel as current on page load goToSection(0);"
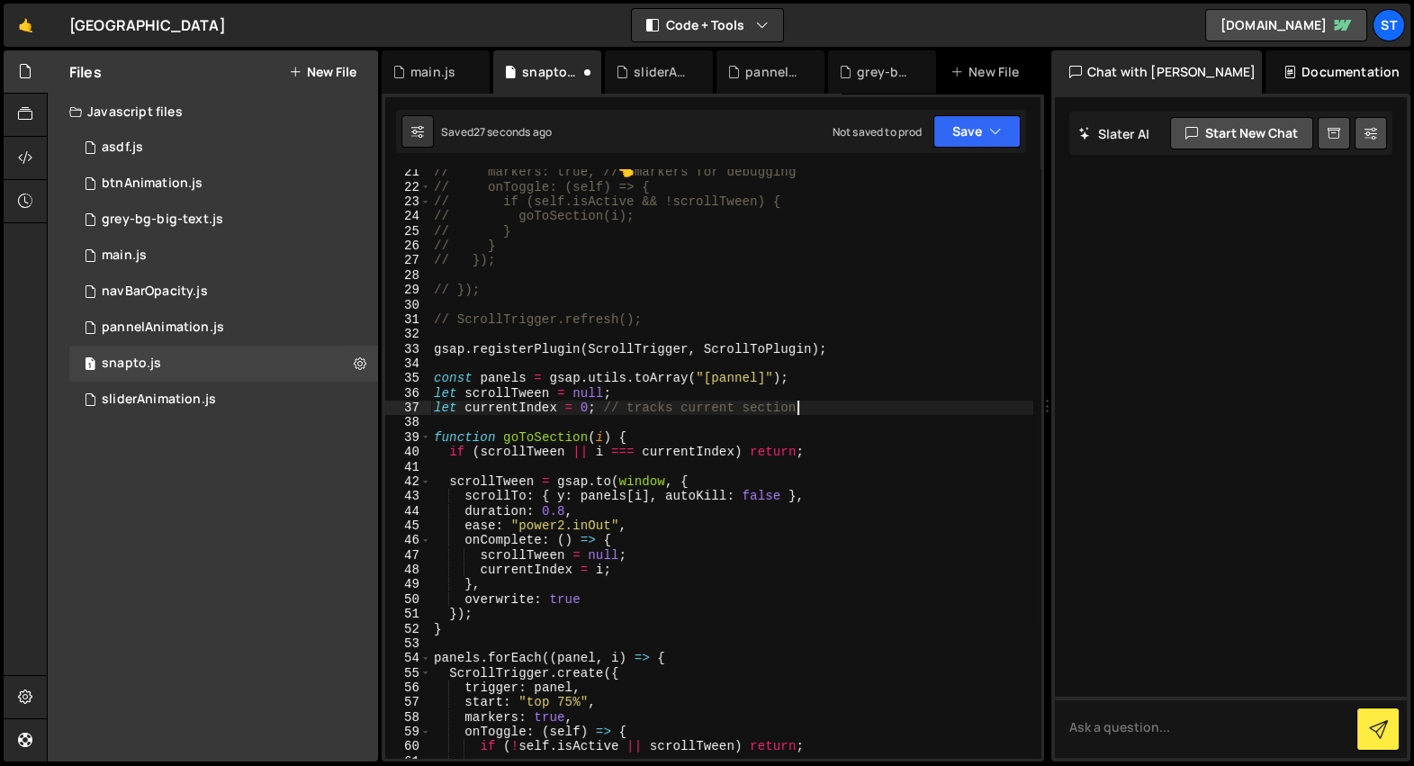
scroll to position [299, 0]
click at [818, 450] on div "// markers: true, // 👈 markers for debugging // onToggle: (self) => { // if (se…" at bounding box center [731, 474] width 603 height 619
click at [686, 453] on div "// markers: true, // 👈 markers for debugging // onToggle: (self) => { // if (se…" at bounding box center [731, 474] width 603 height 619
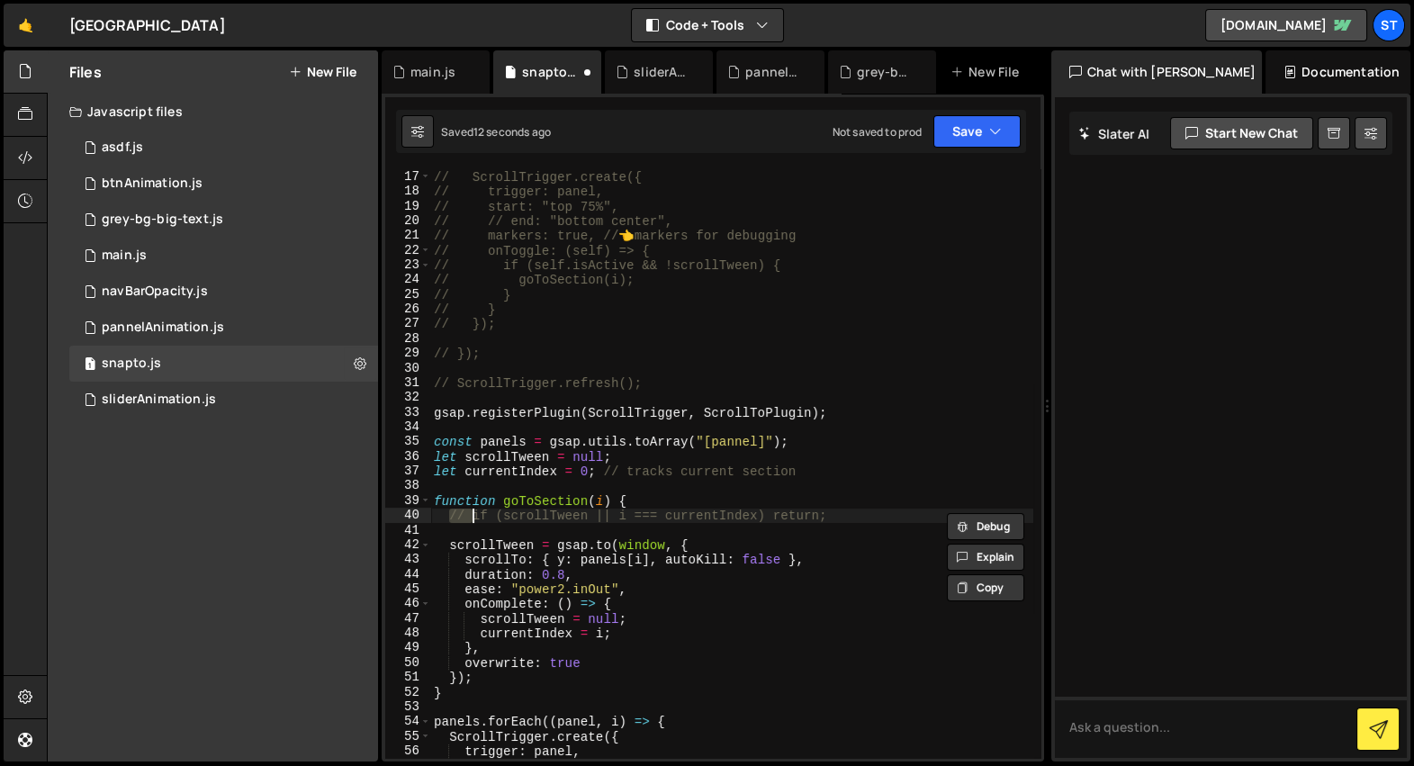
scroll to position [846, 0]
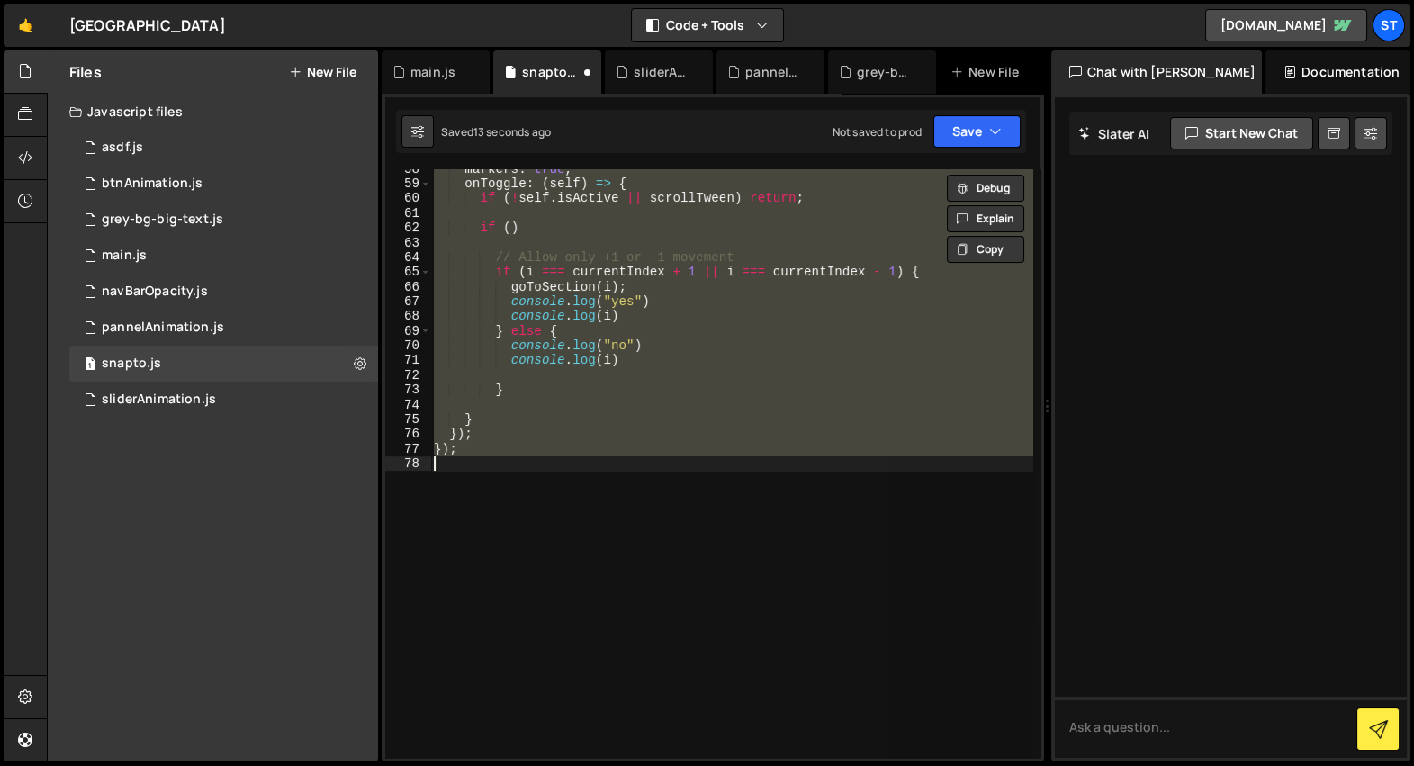
click at [622, 389] on div "markers : true , onToggle : ( self ) => { if ( ! self . isActive || scrollTween…" at bounding box center [731, 463] width 602 height 589
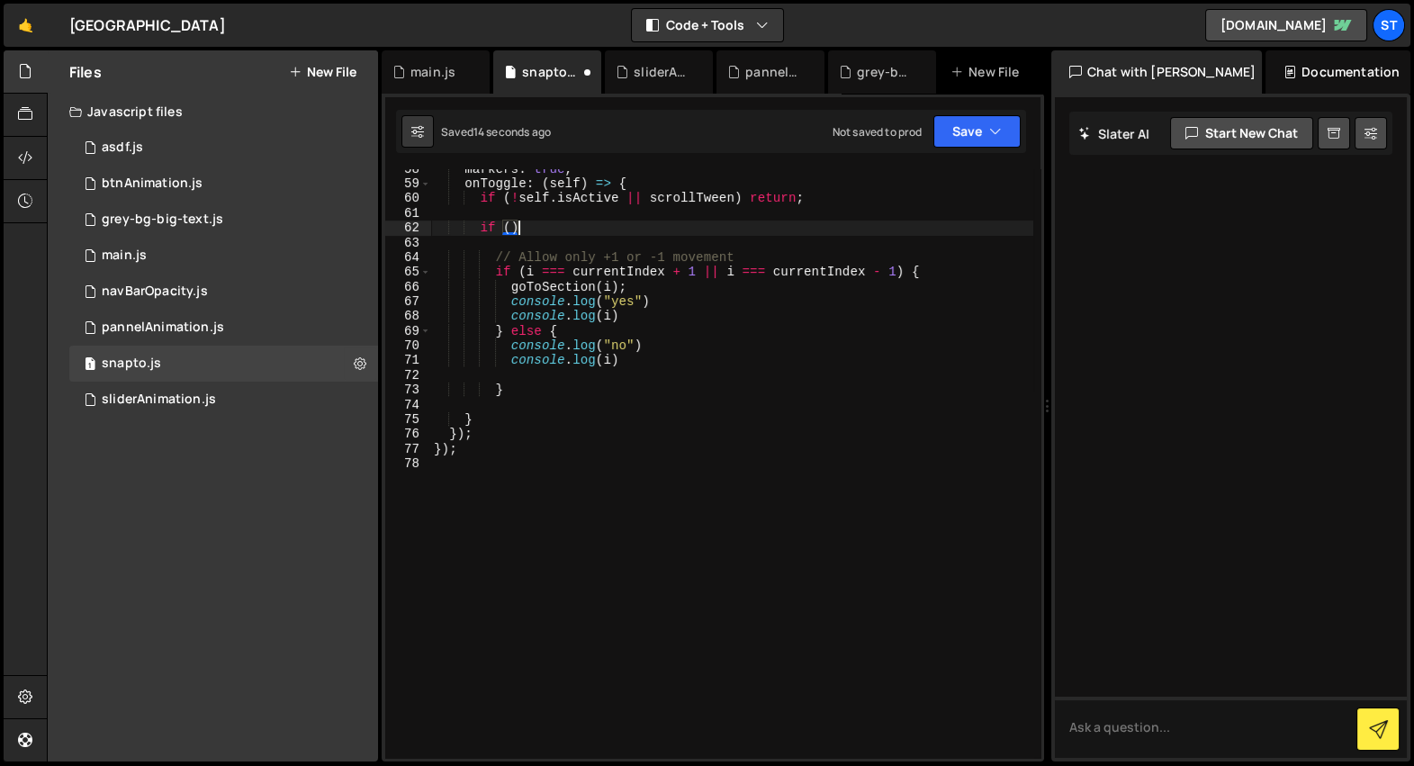
click at [544, 235] on div "markers : true , onToggle : ( self ) => { if ( ! self . isActive || scrollTween…" at bounding box center [731, 471] width 603 height 619
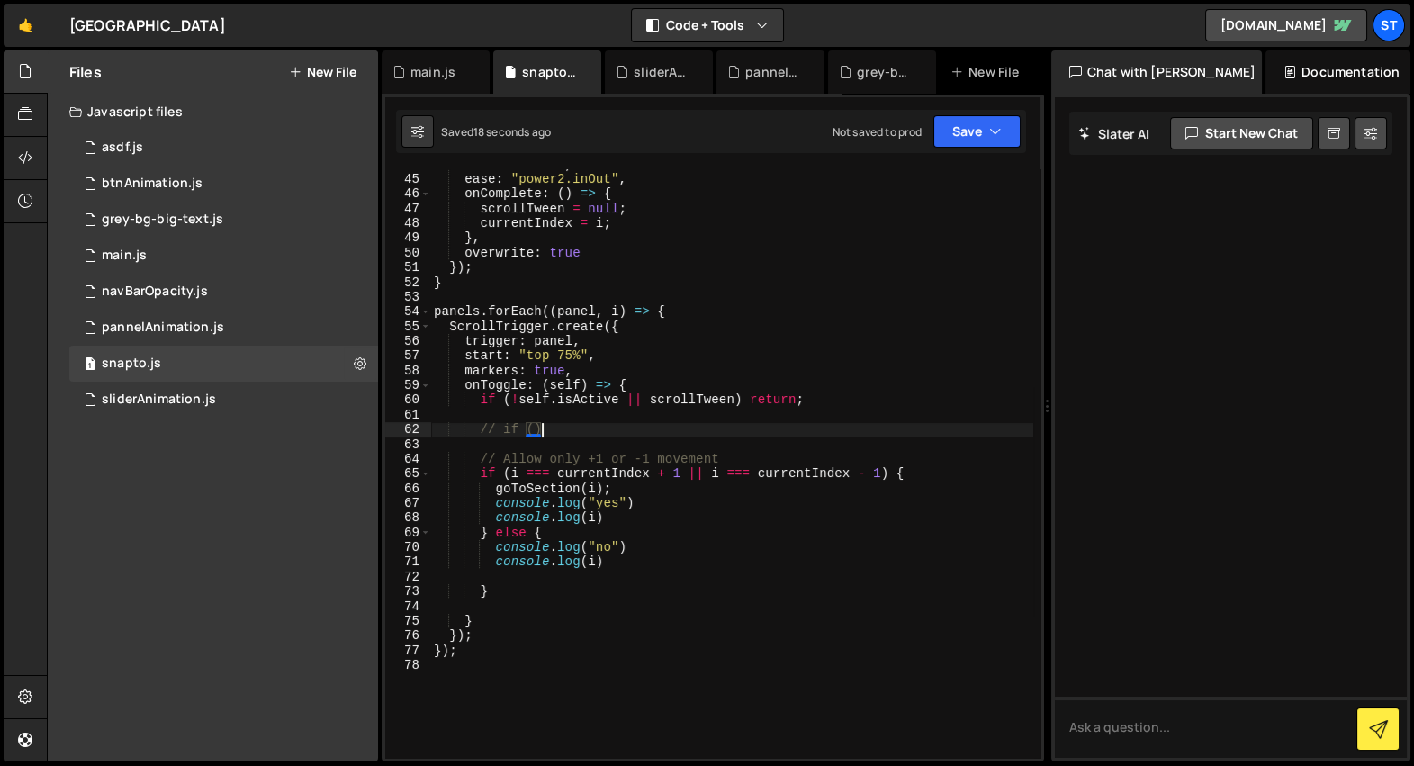
scroll to position [642, 0]
click at [877, 567] on div "duration : 0.8 , ease : "power2.inOut" , onComplete : ( ) => { scrollTween = nu…" at bounding box center [731, 468] width 603 height 619
type textarea "console.log(i)"
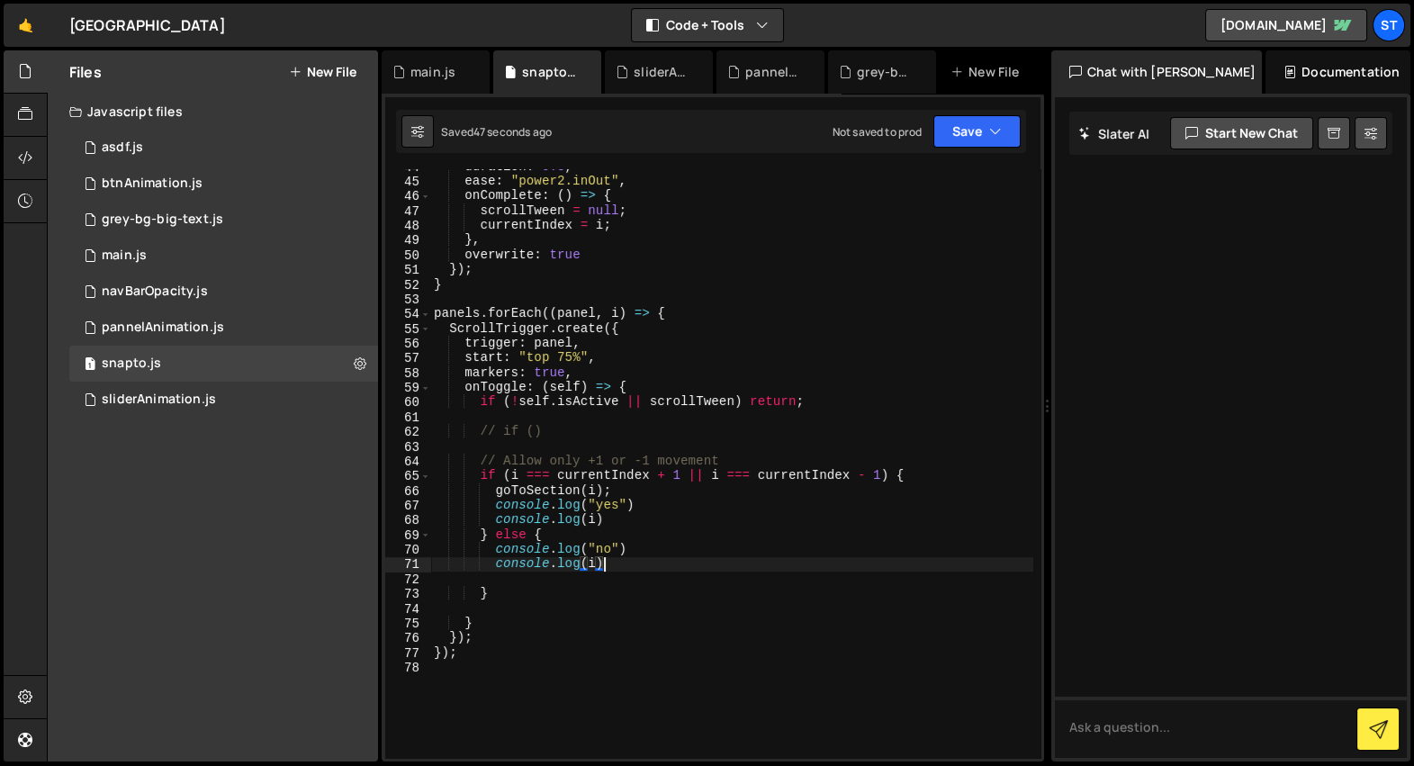
click at [618, 610] on div "duration : 0.8 , ease : "power2.inOut" , onComplete : ( ) => { scrollTween = nu…" at bounding box center [731, 468] width 603 height 619
click at [593, 575] on div "duration : 0.8 , ease : "power2.inOut" , onComplete : ( ) => { scrollTween = nu…" at bounding box center [731, 468] width 603 height 619
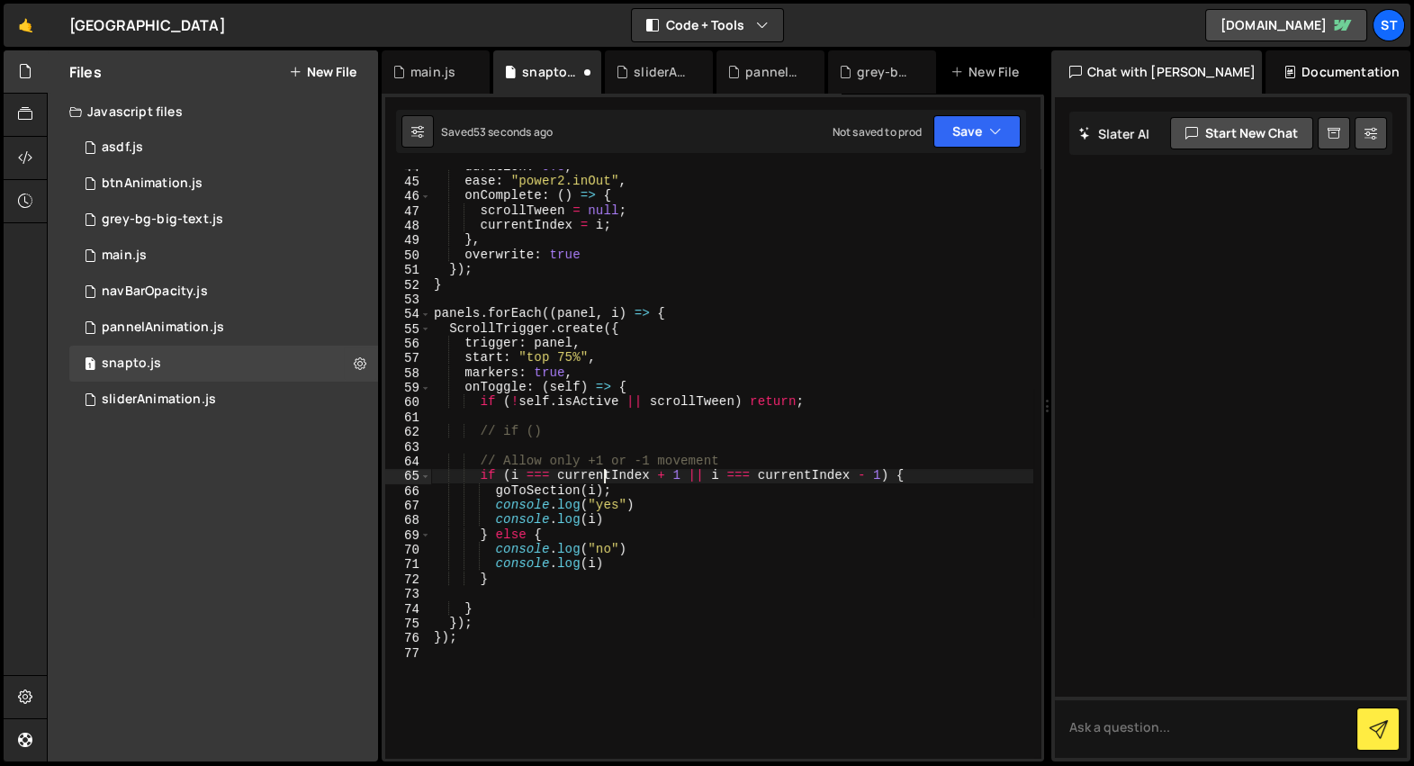
type textarea "// Allow only +1 or -1 movement"
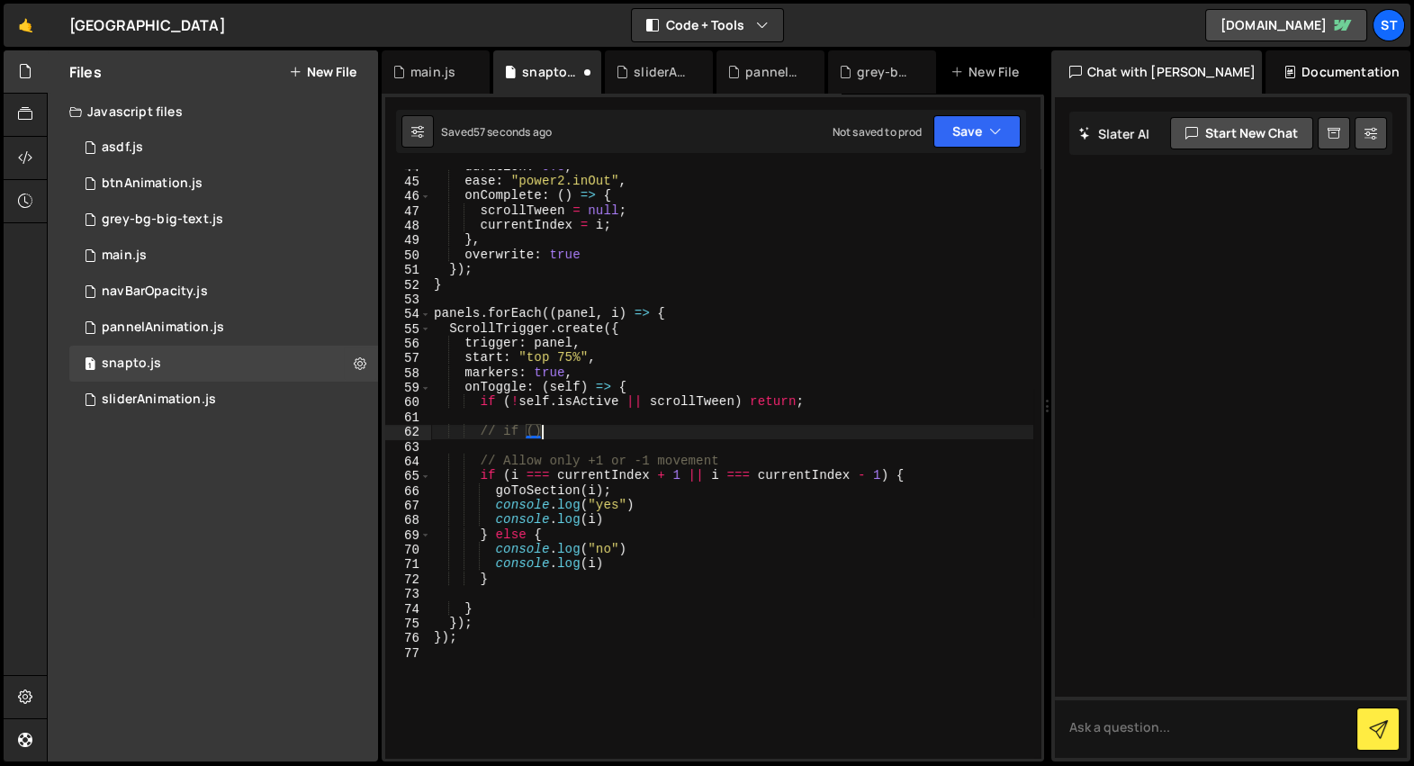
type textarea "if ()"
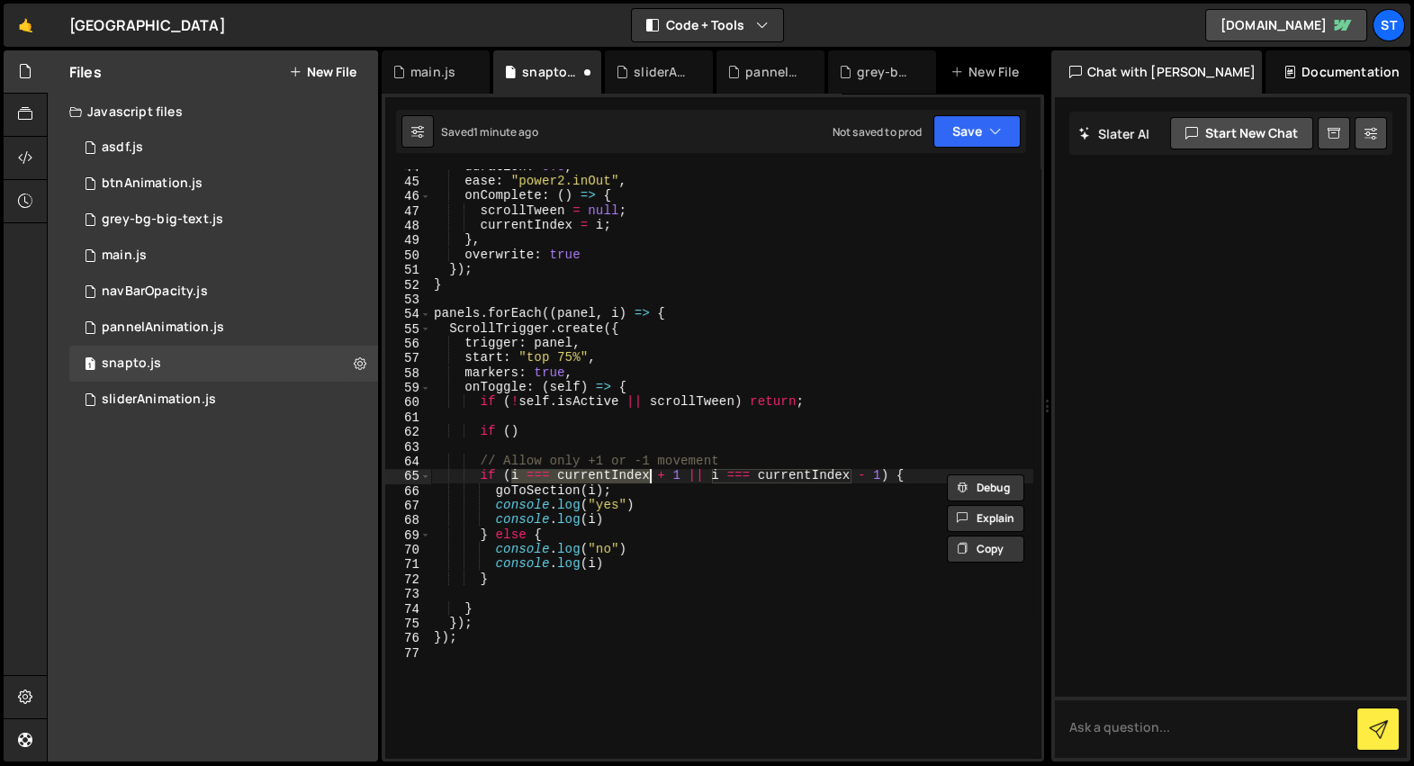
type textarea "// Allow only +1 or -1 movement"
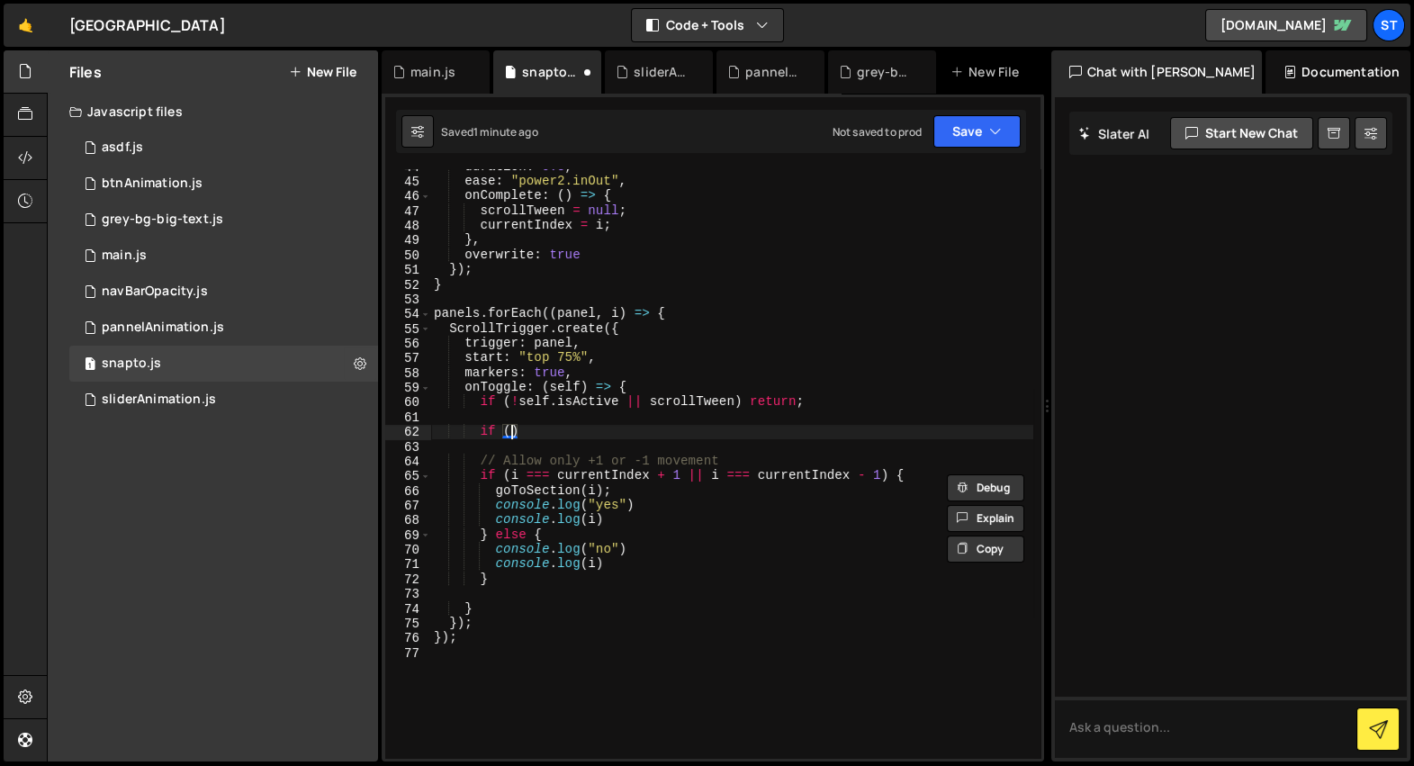
paste textarea "i === currentIndex"
type textarea "if (i === currentIndex) {}"
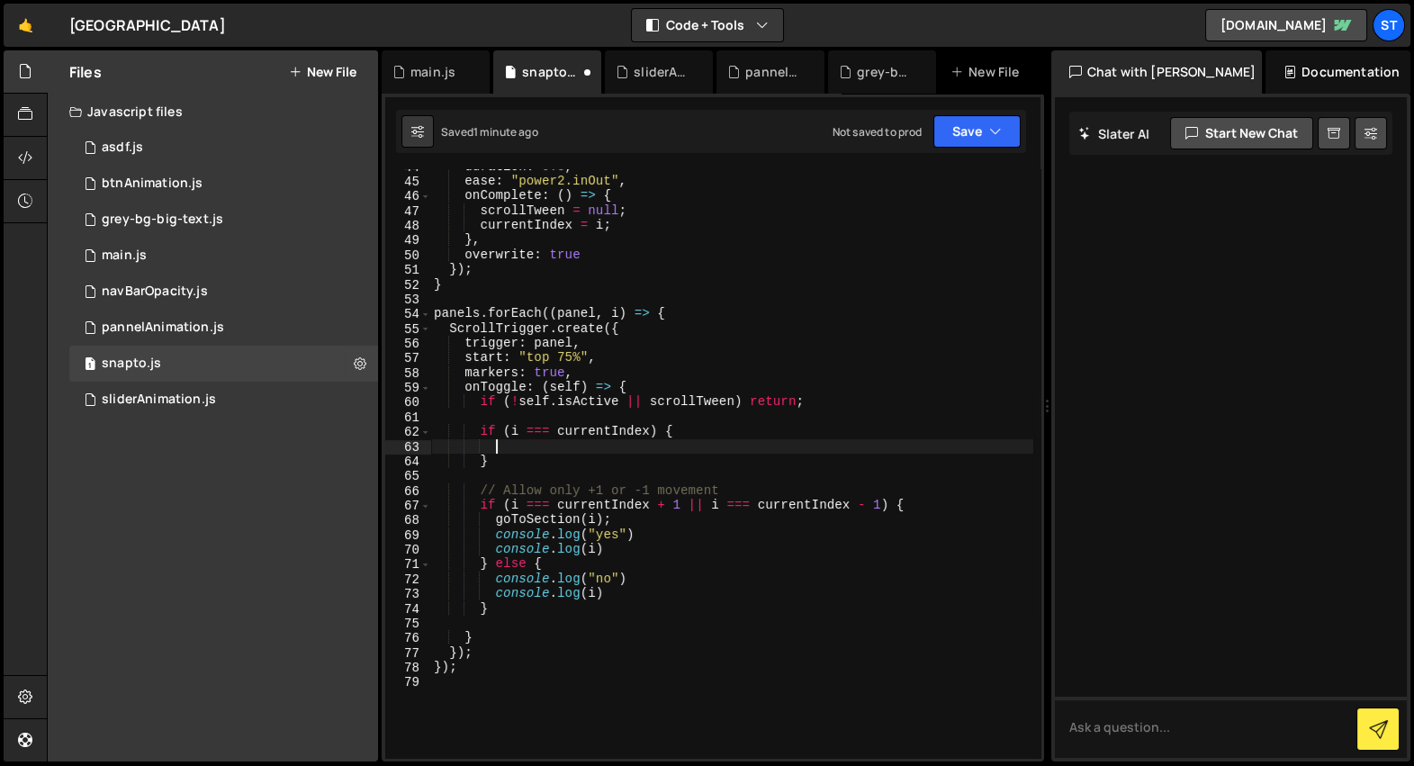
type textarea "}"
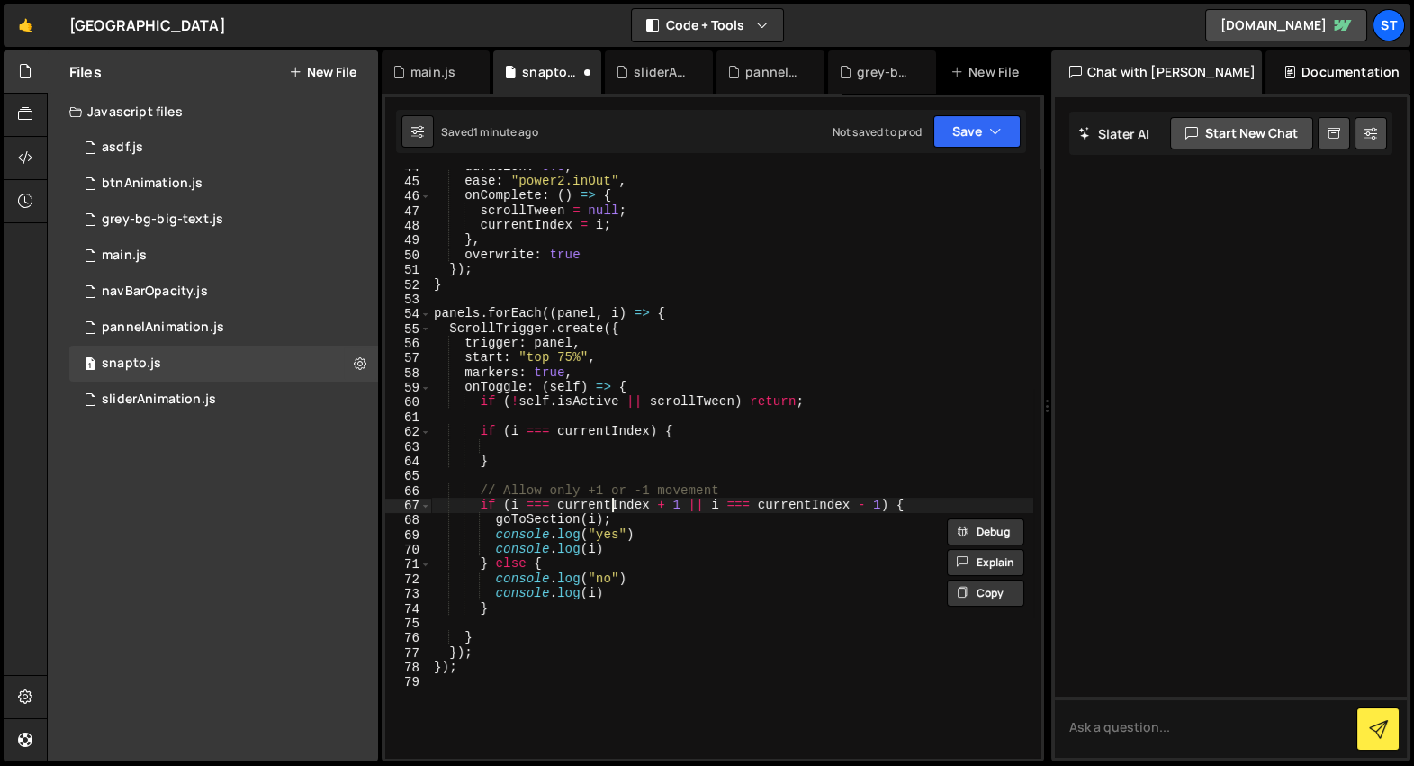
type textarea "// Allow only +1 or -1 movement"
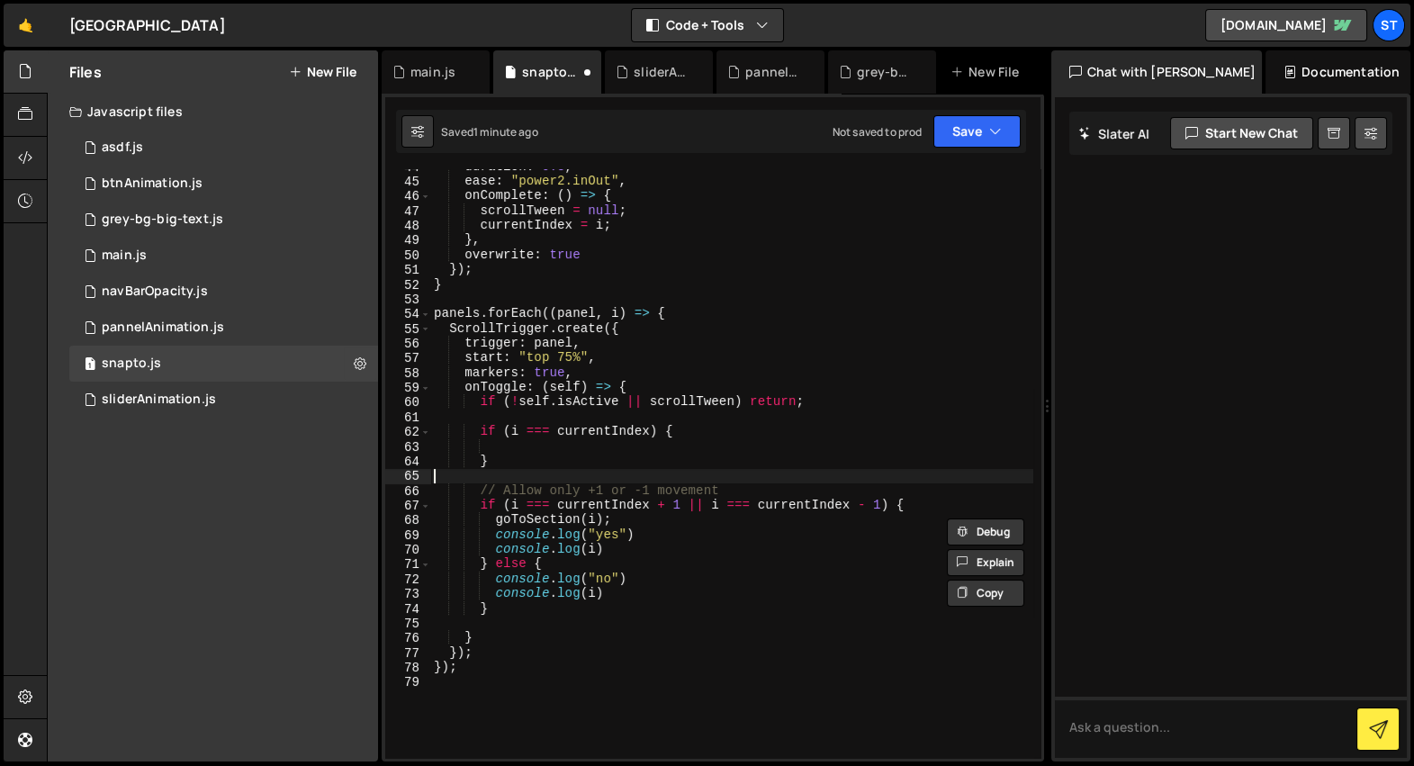
type textarea "}"
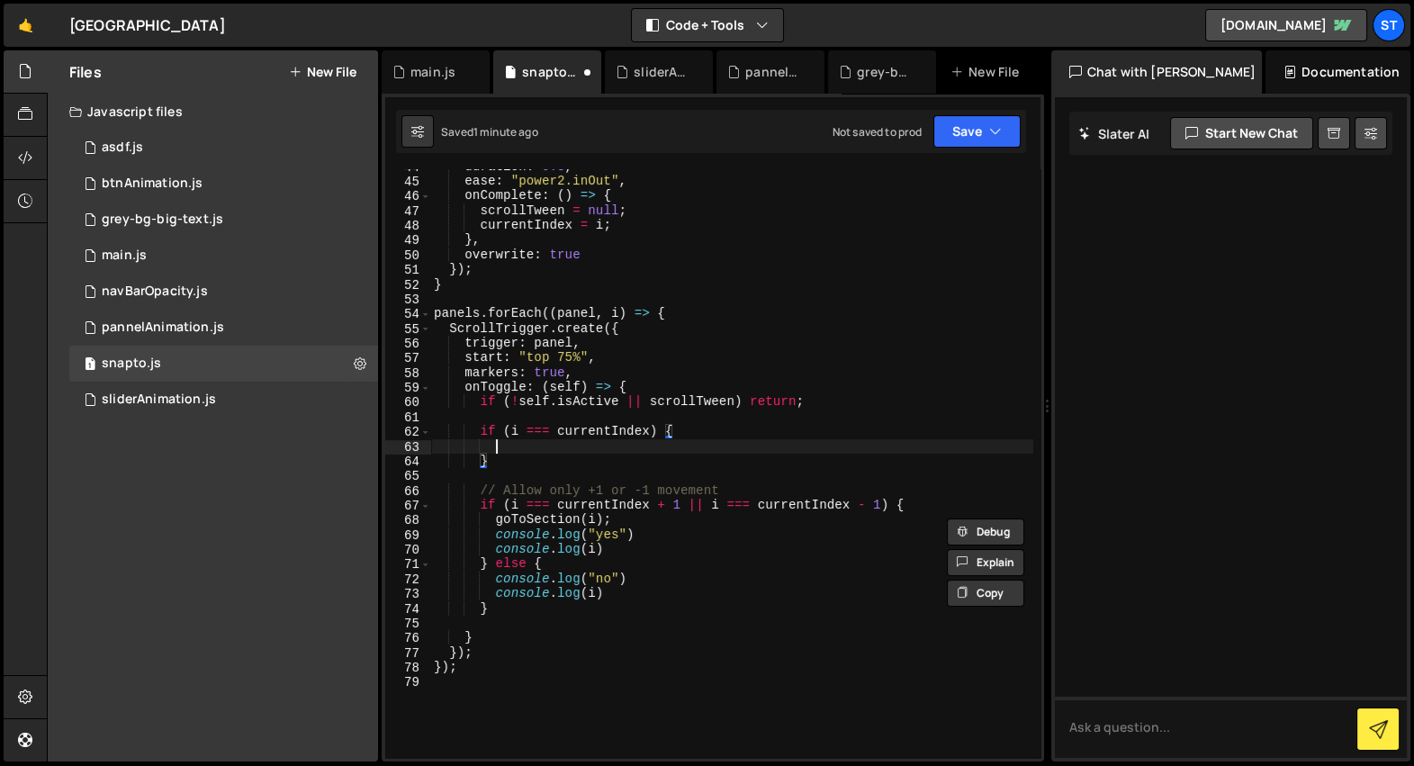
paste textarea "goToSection(i);"
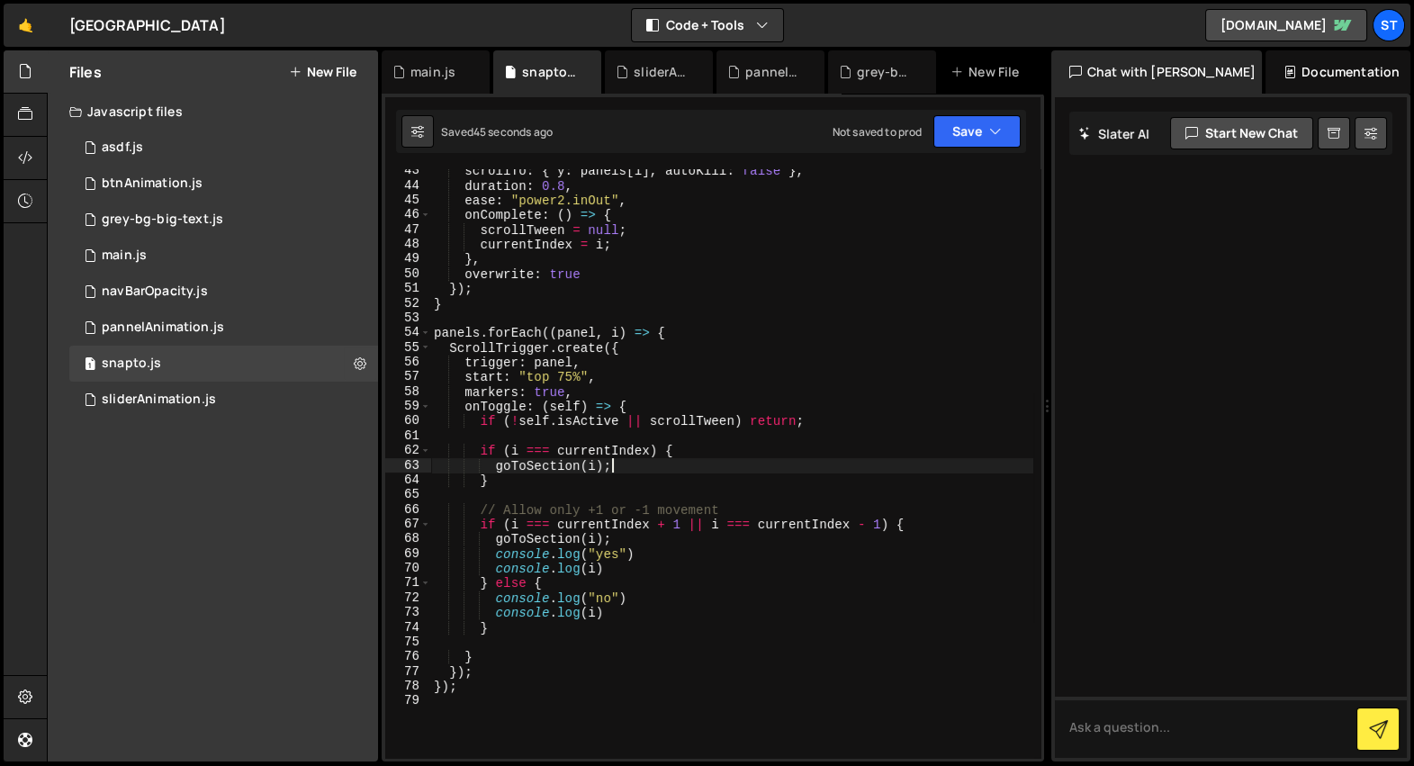
scroll to position [645, 0]
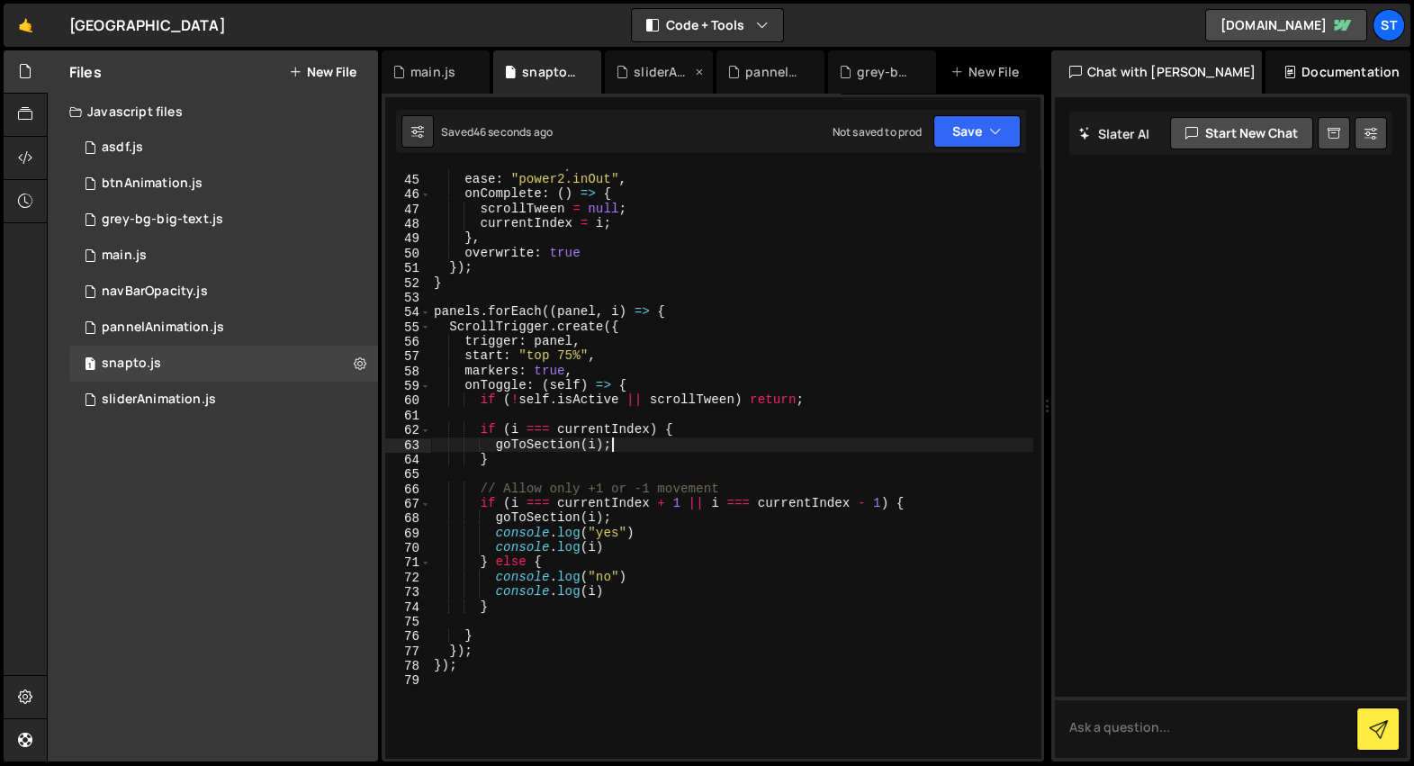
click at [643, 69] on div "sliderAnimation.js" at bounding box center [663, 72] width 58 height 18
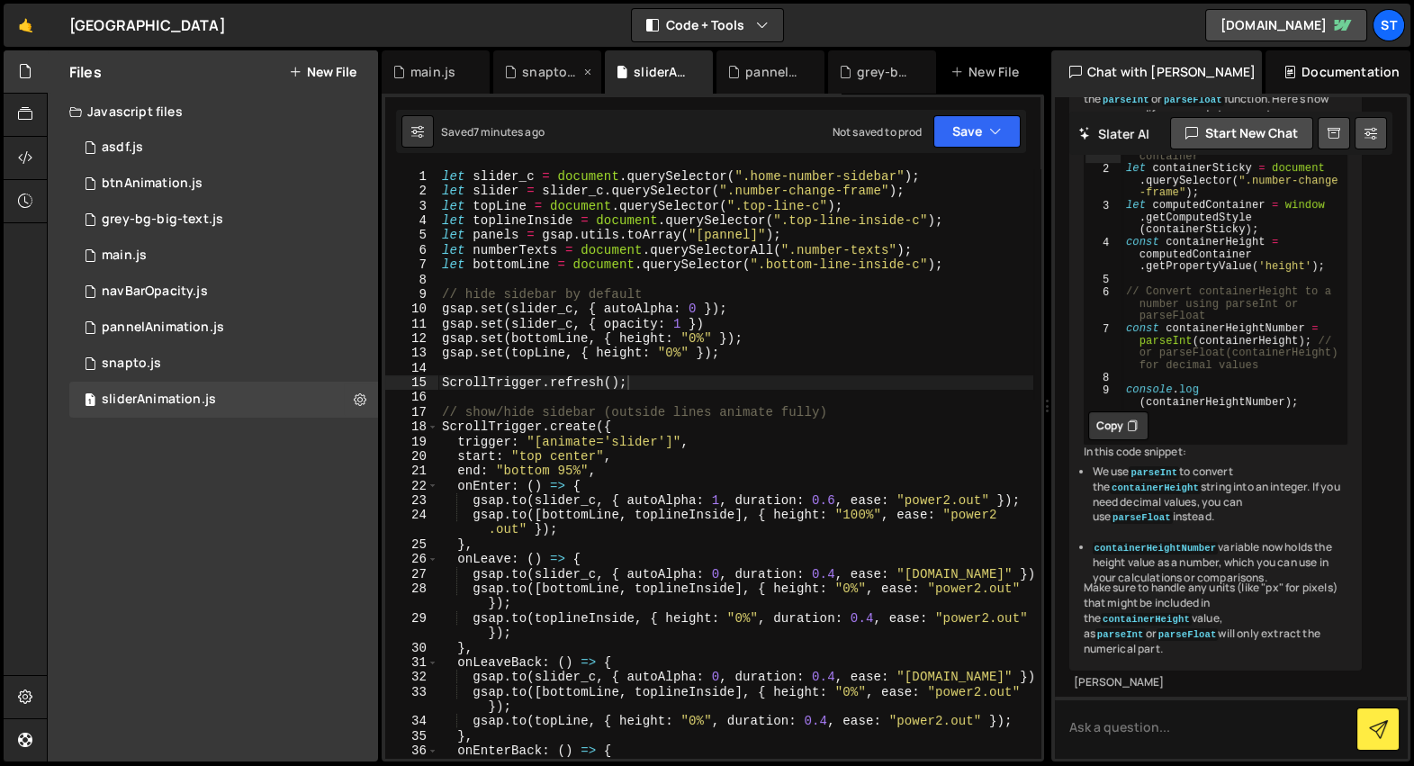
scroll to position [1139, 0]
click at [656, 388] on div "let slider_c = document . querySelector ( ".home-number-sidebar" ) ; let slider…" at bounding box center [735, 486] width 595 height 634
click at [553, 72] on div "snapto.js" at bounding box center [551, 72] width 58 height 18
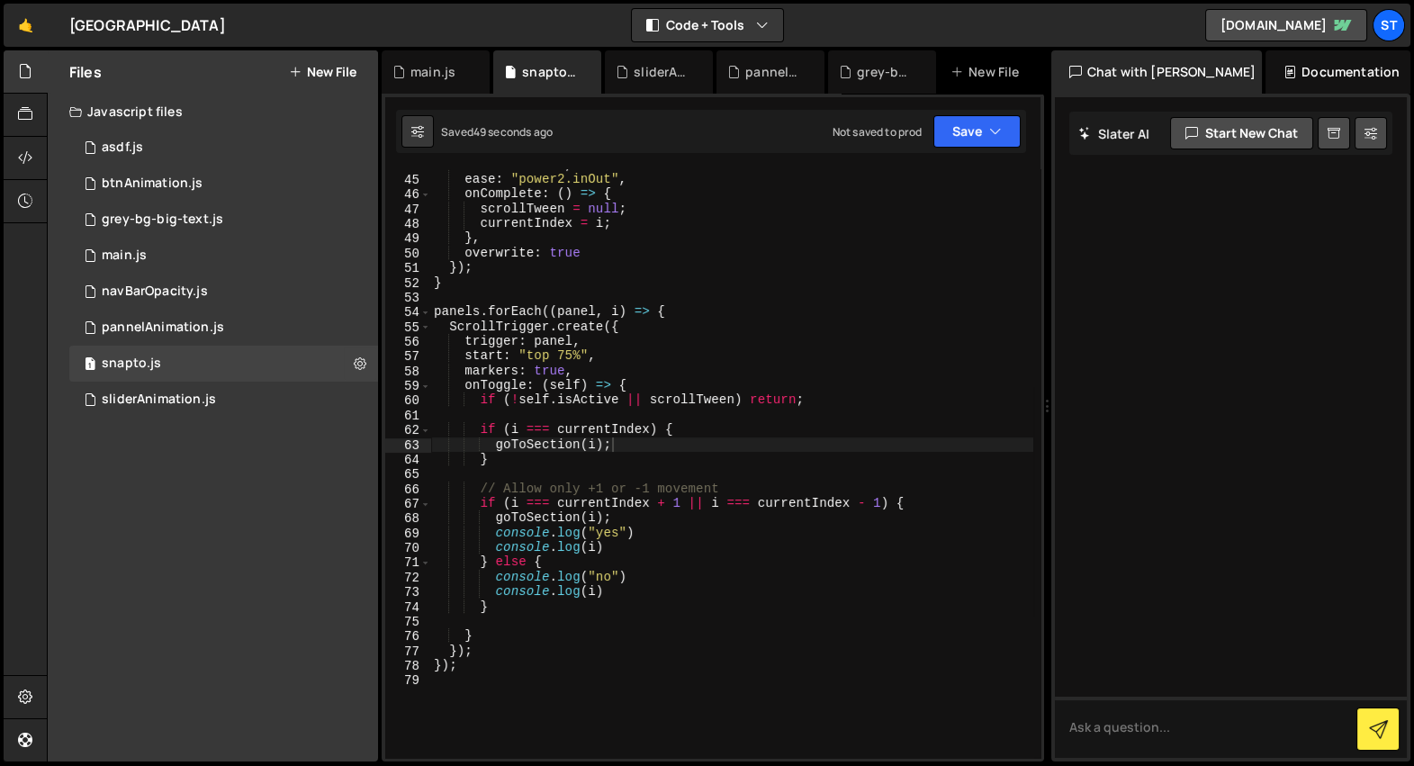
click at [655, 272] on div "duration : 0.8 , ease : "power2.inOut" , onComplete : ( ) => { scrollTween = nu…" at bounding box center [731, 467] width 603 height 619
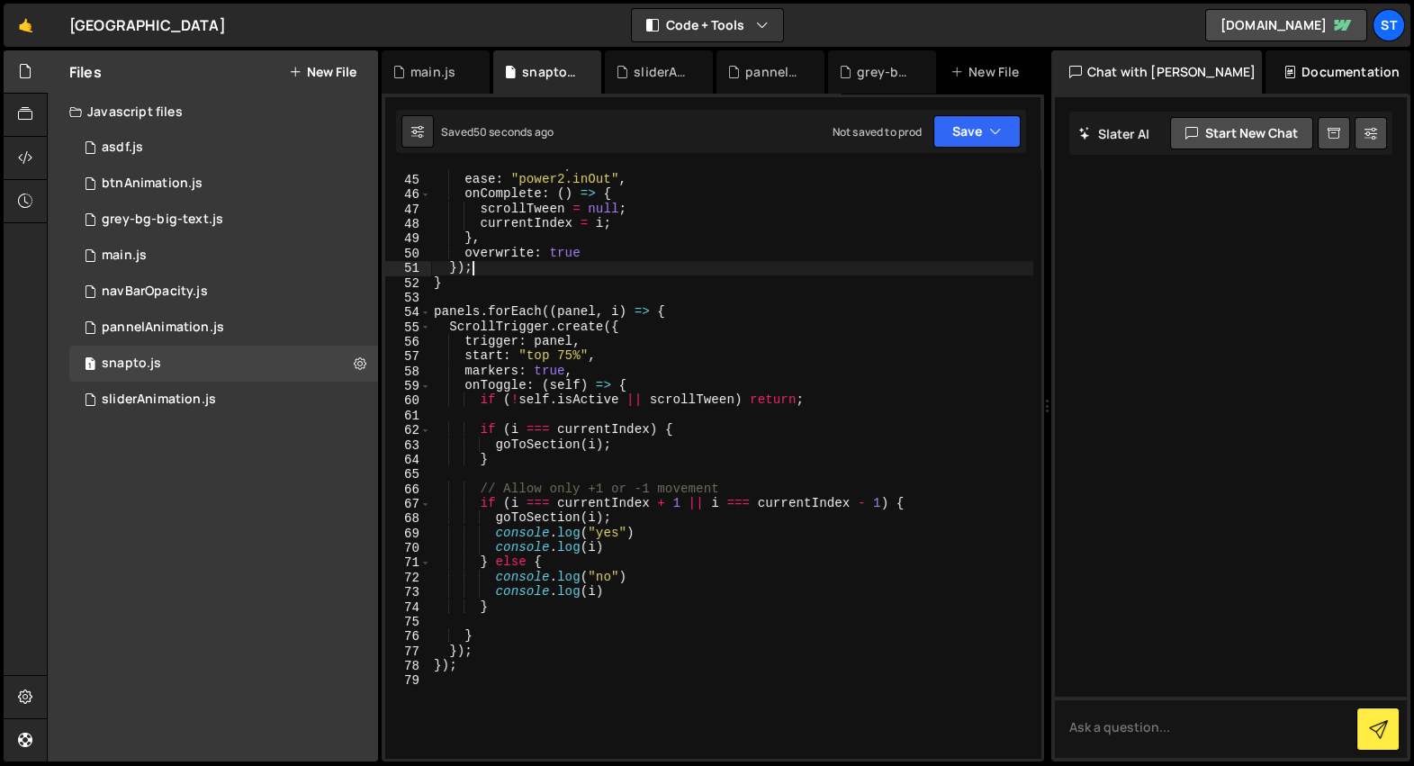
type textarea "}"
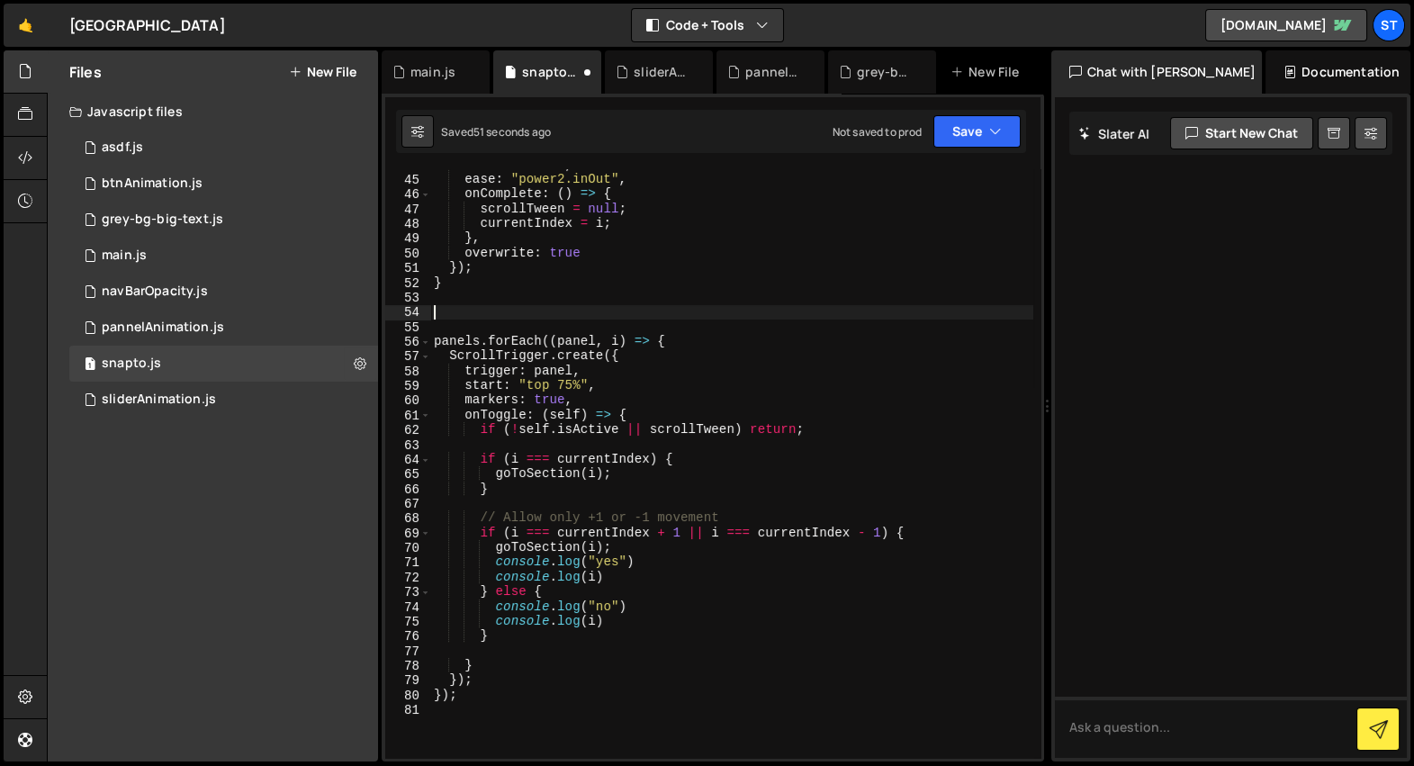
paste textarea "ScrollTrigger.refresh();"
click at [643, 382] on div "duration : 0.8 , ease : "power2.inOut" , onComplete : ( ) => { scrollTween = nu…" at bounding box center [731, 467] width 603 height 619
type textarea "start: "top 75%","
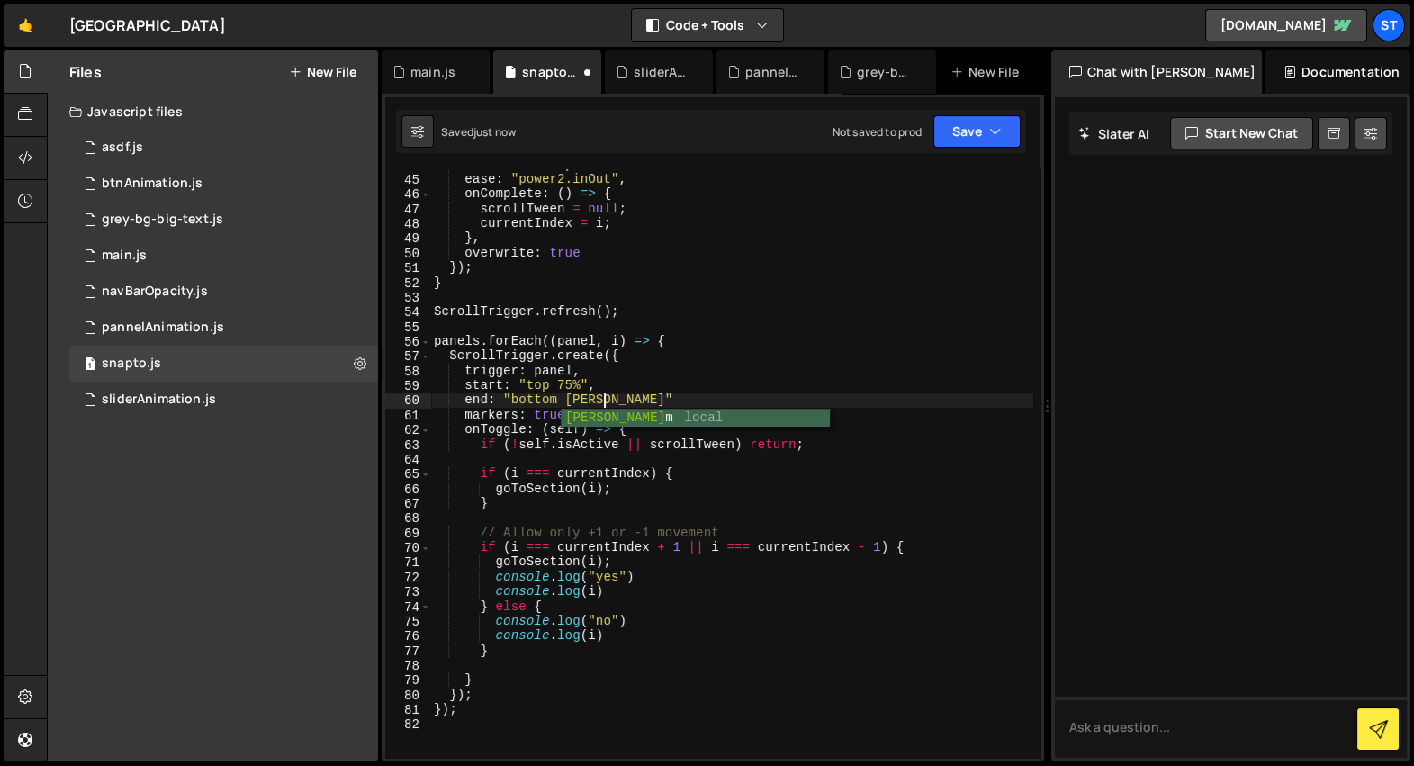
scroll to position [0, 11]
click at [647, 396] on div "duration : 0.8 , ease : "power2.inOut" , onComplete : ( ) => { scrollTween = nu…" at bounding box center [731, 467] width 603 height 619
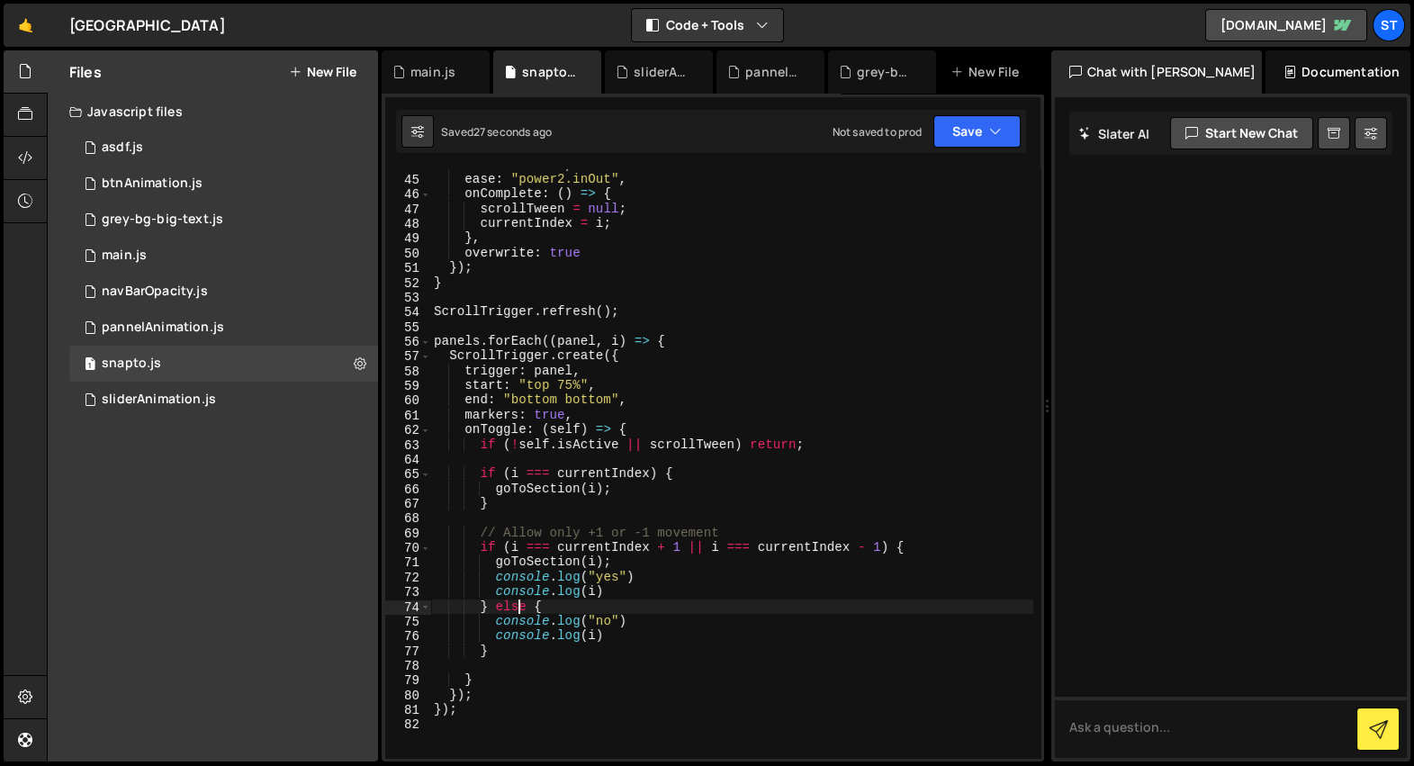
click at [520, 610] on div "duration : 0.8 , ease : "power2.inOut" , onComplete : ( ) => { scrollTween = nu…" at bounding box center [731, 467] width 603 height 619
click at [576, 494] on div "duration : 0.8 , ease : "power2.inOut" , onComplete : ( ) => { scrollTween = nu…" at bounding box center [731, 467] width 603 height 619
click at [625, 485] on div "duration : 0.8 , ease : "power2.inOut" , onComplete : ( ) => { scrollTween = nu…" at bounding box center [731, 467] width 603 height 619
click at [541, 501] on div "duration : 0.8 , ease : "power2.inOut" , onComplete : ( ) => { scrollTween = nu…" at bounding box center [731, 467] width 603 height 619
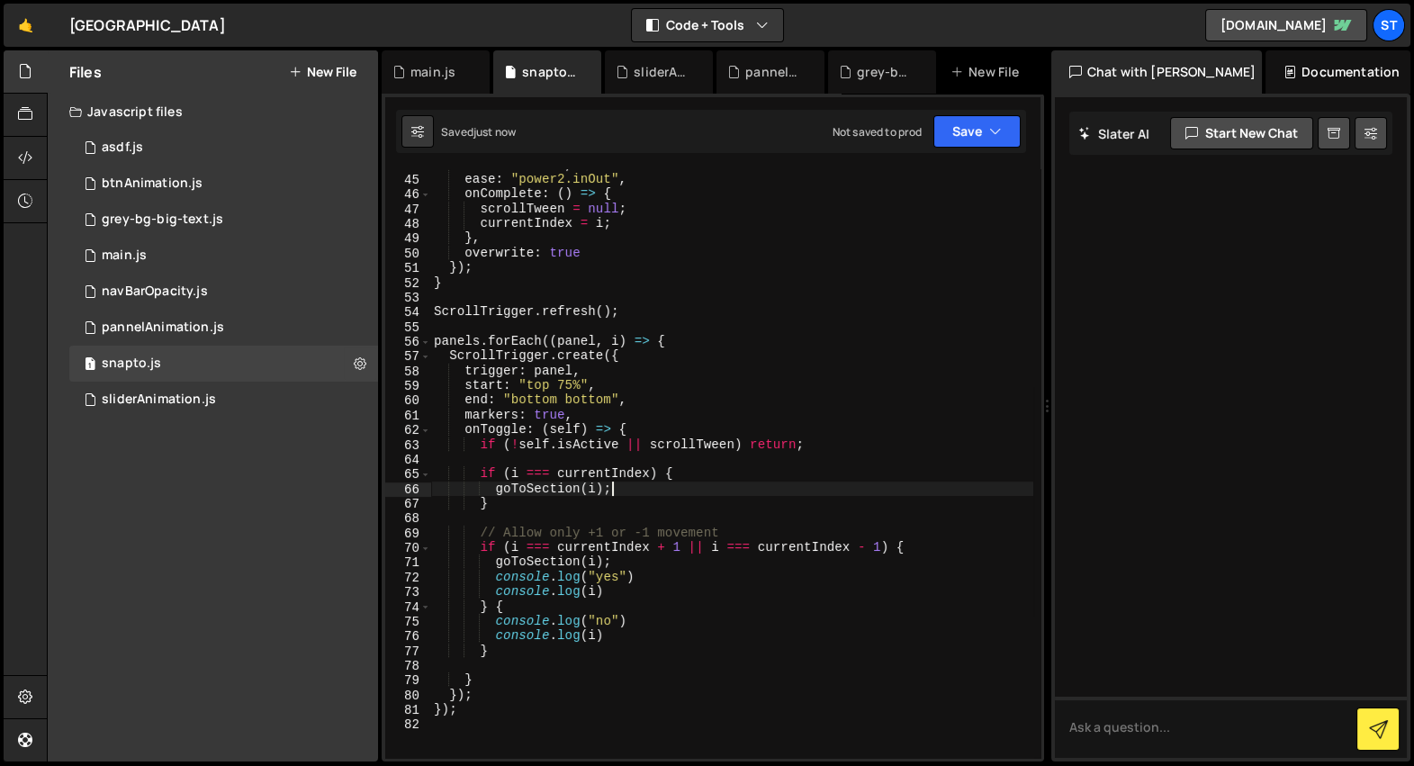
scroll to position [0, 3]
click at [679, 437] on div "duration : 0.8 , ease : "power2.inOut" , onComplete : ( ) => { scrollTween = nu…" at bounding box center [731, 467] width 603 height 619
click at [668, 443] on div "duration : 0.8 , ease : "power2.inOut" , onComplete : ( ) => { scrollTween = nu…" at bounding box center [731, 467] width 603 height 619
type textarea "if (!self.isActive || scrollTween) return;"
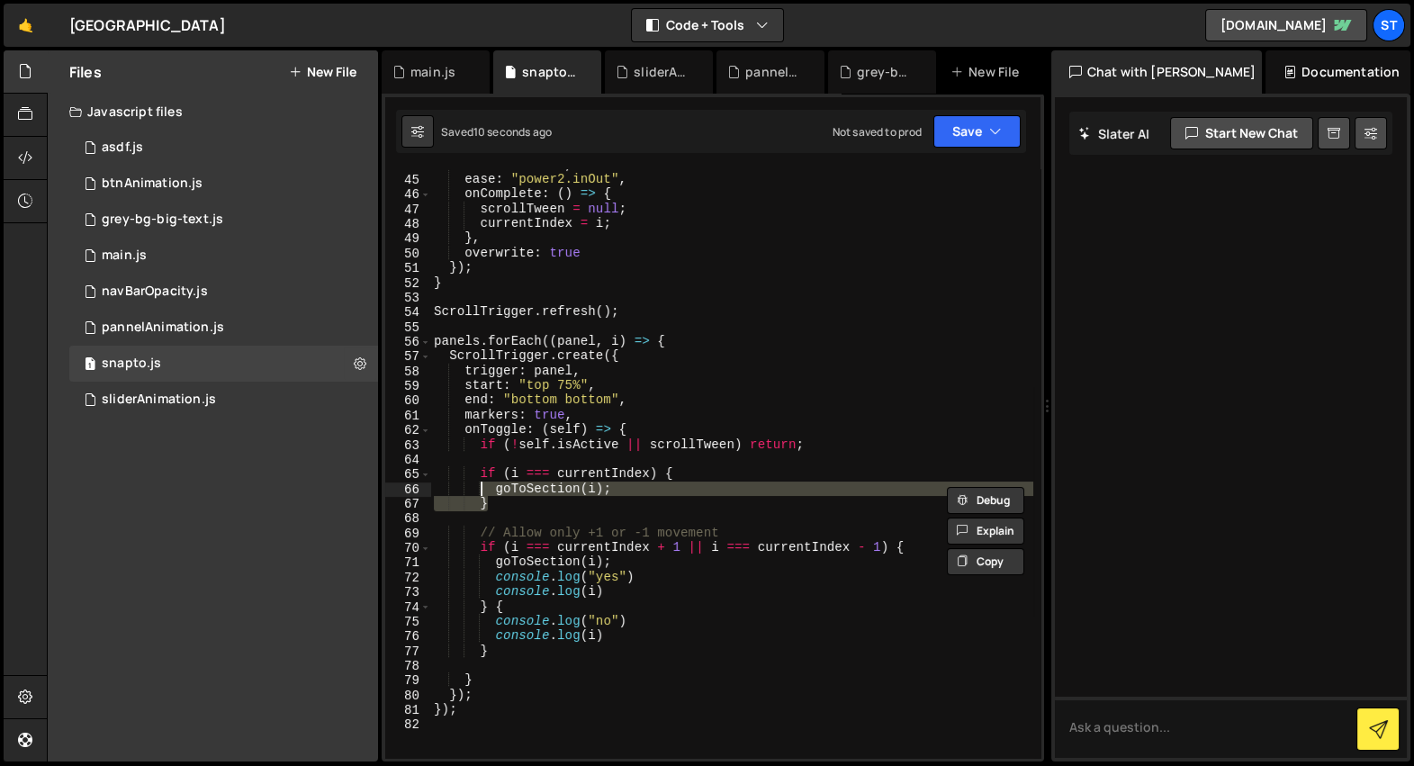
type textarea "if (i === currentIndex) { goToSection(i);"
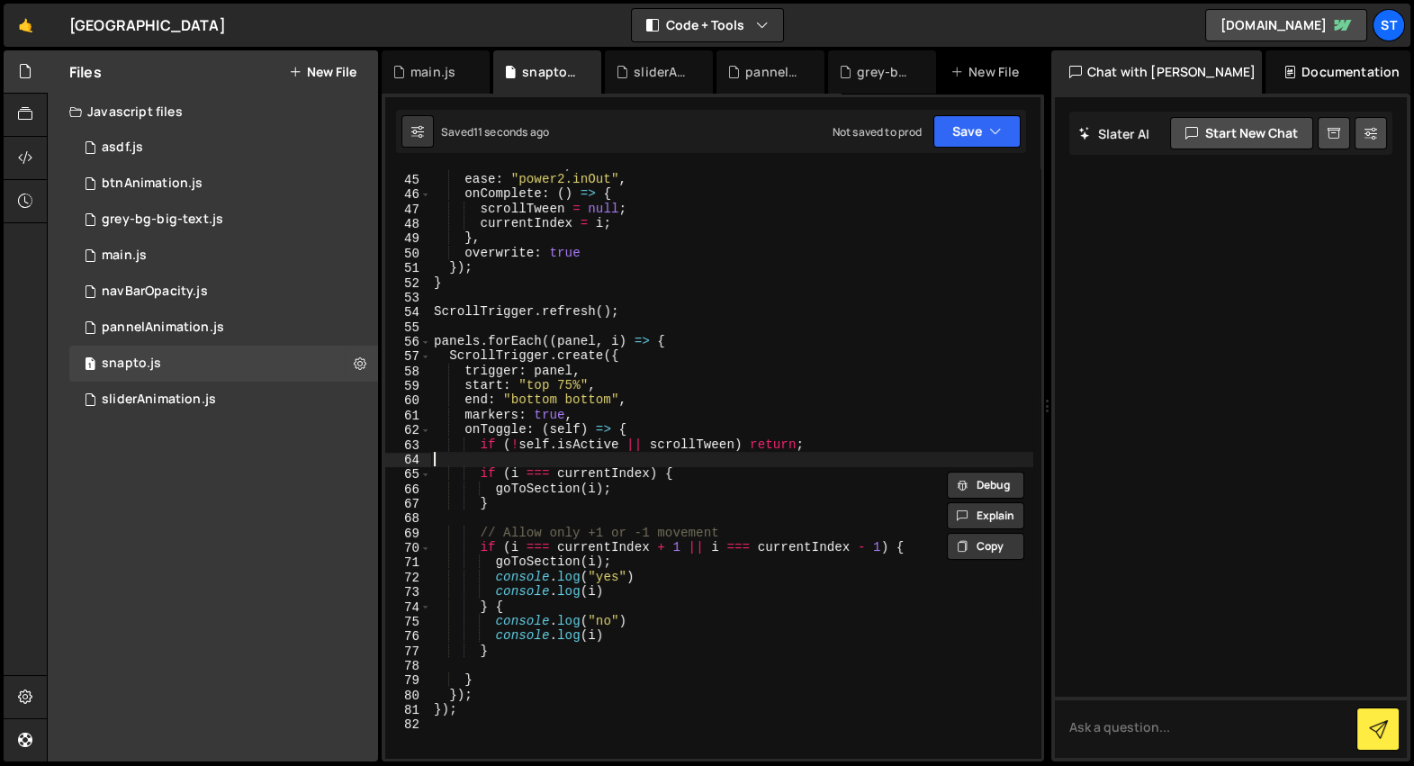
type textarea "if (!self.isActive || scrollTween) return;"
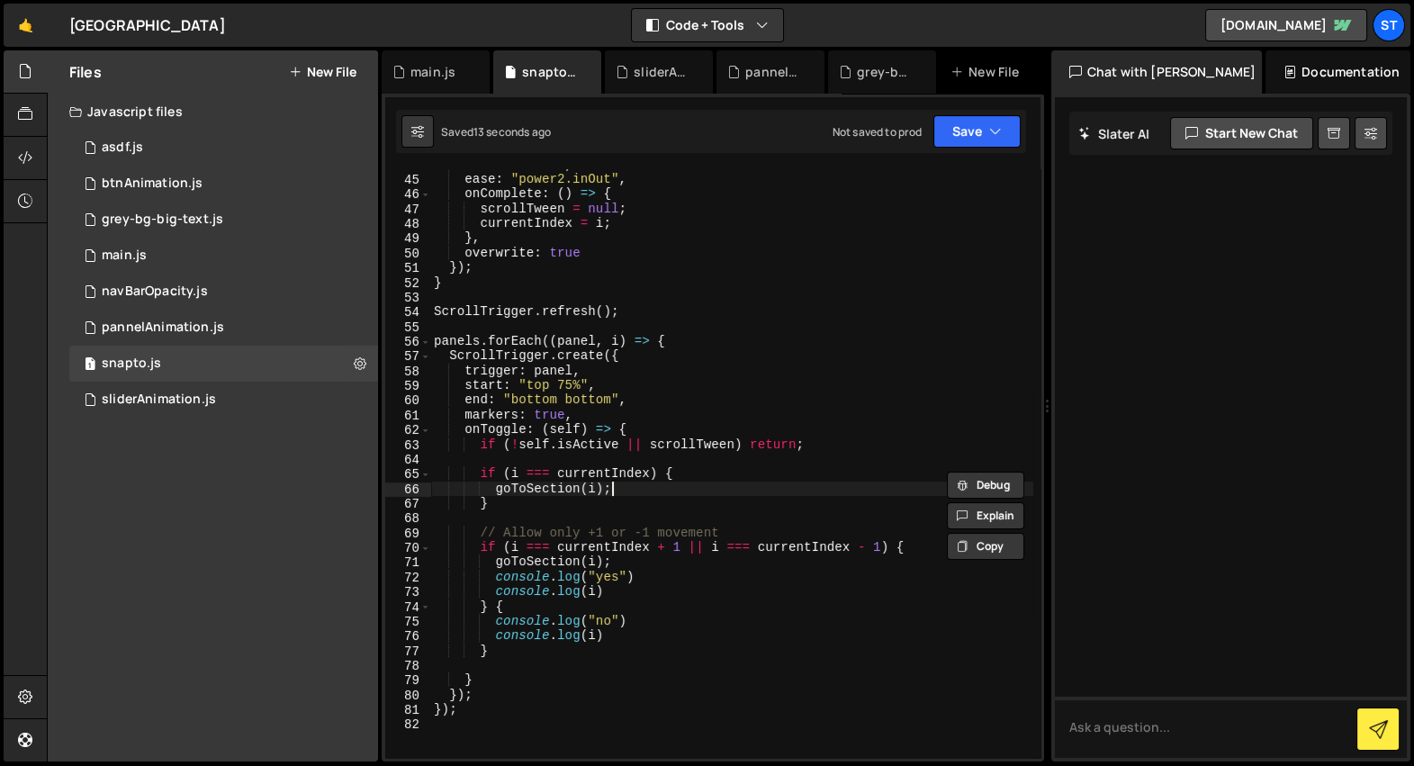
type textarea "if (i === currentIndex) {"
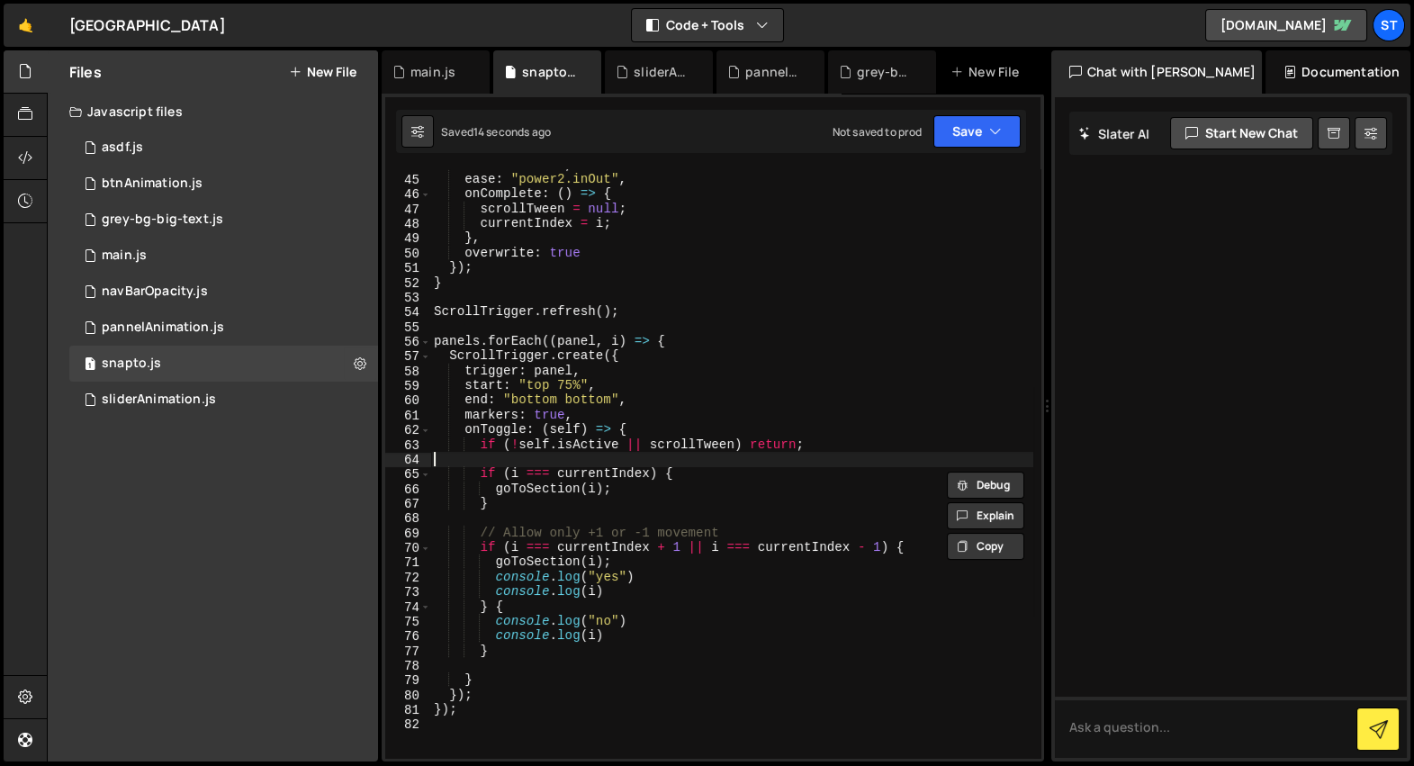
type textarea "if (!self.isActive || scrollTween) return;"
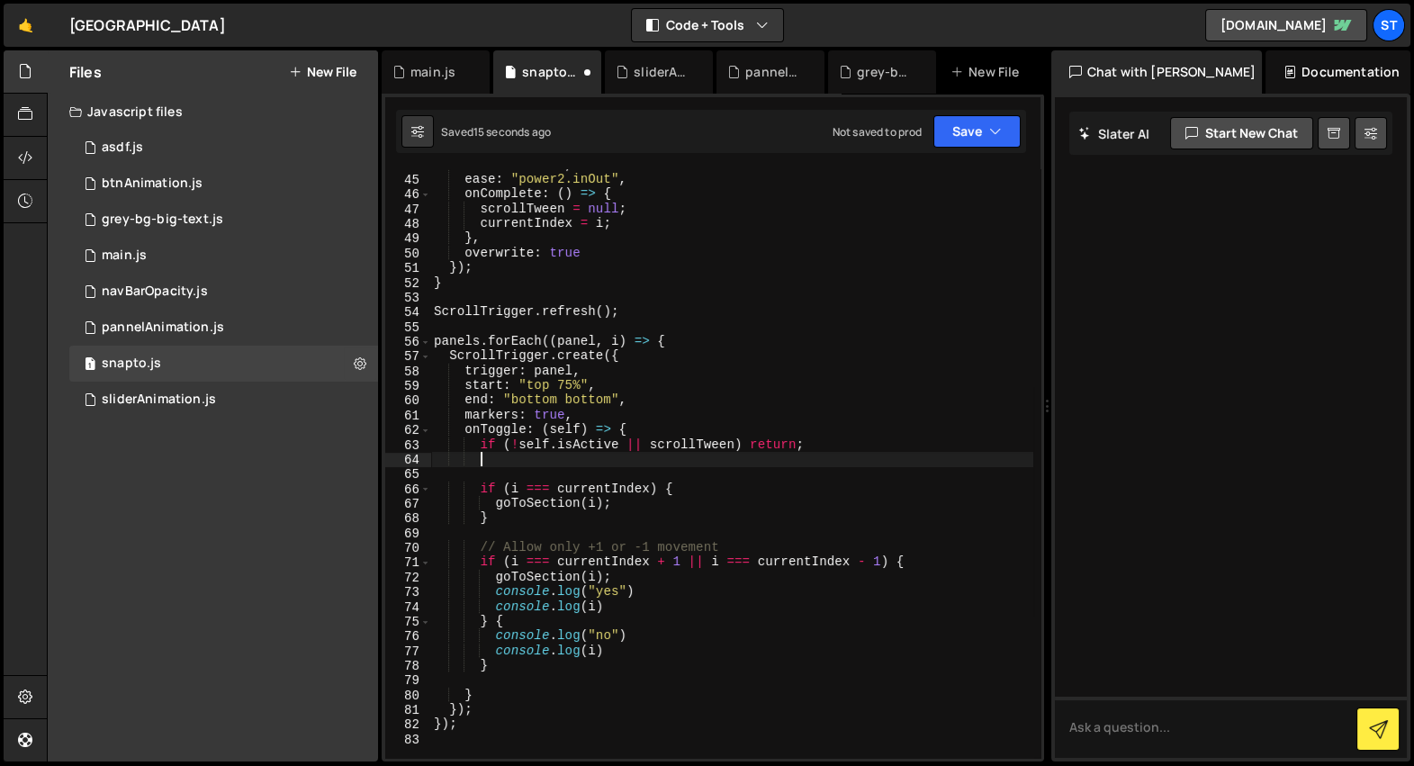
scroll to position [0, 1]
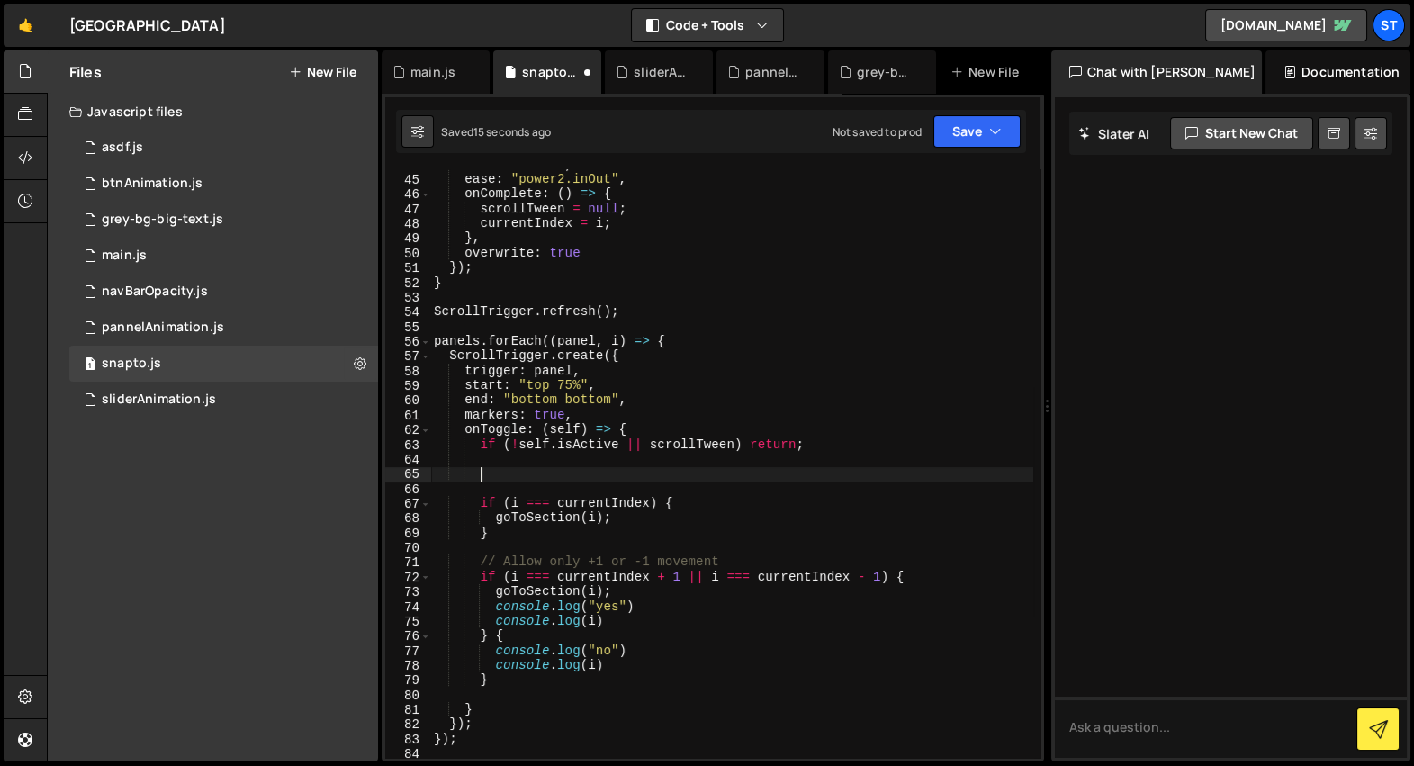
paste textarea "}"
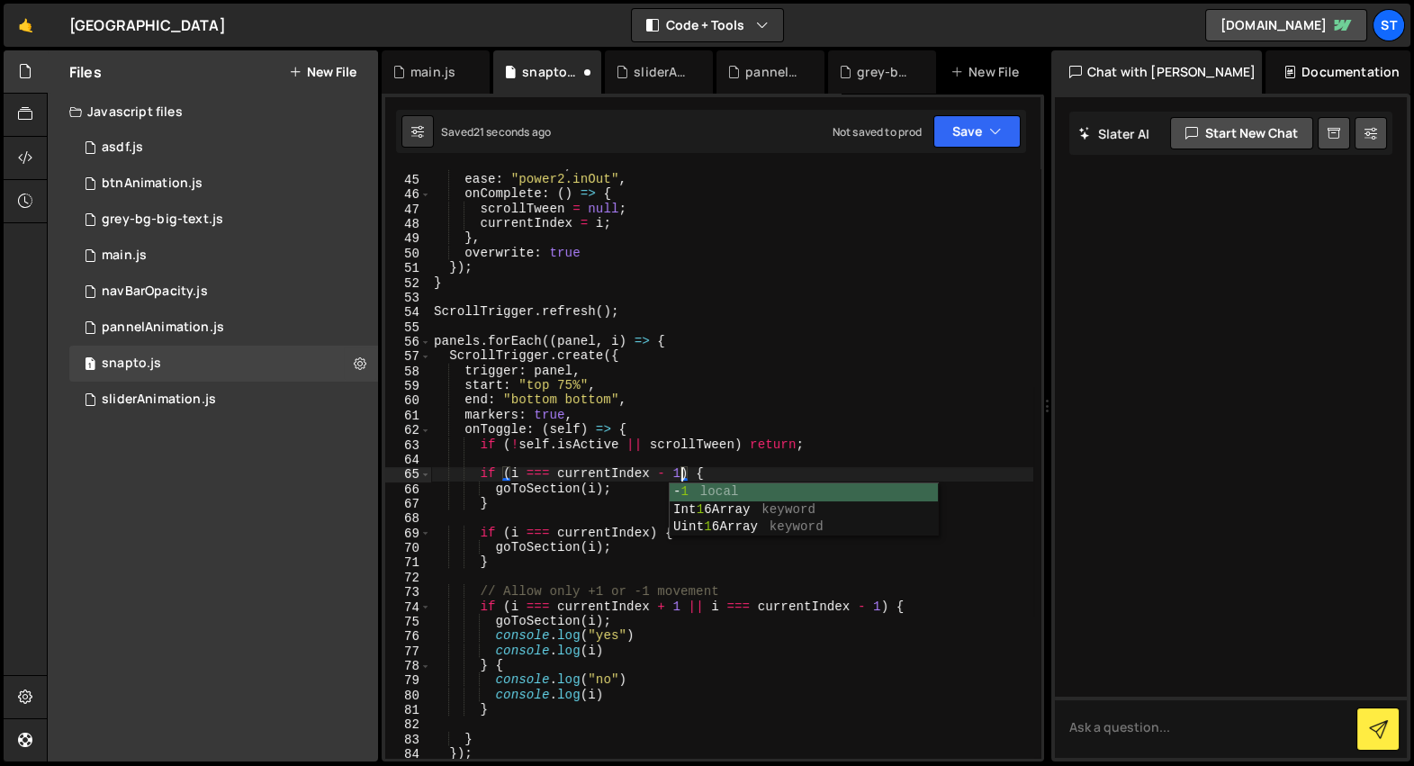
scroll to position [0, 18]
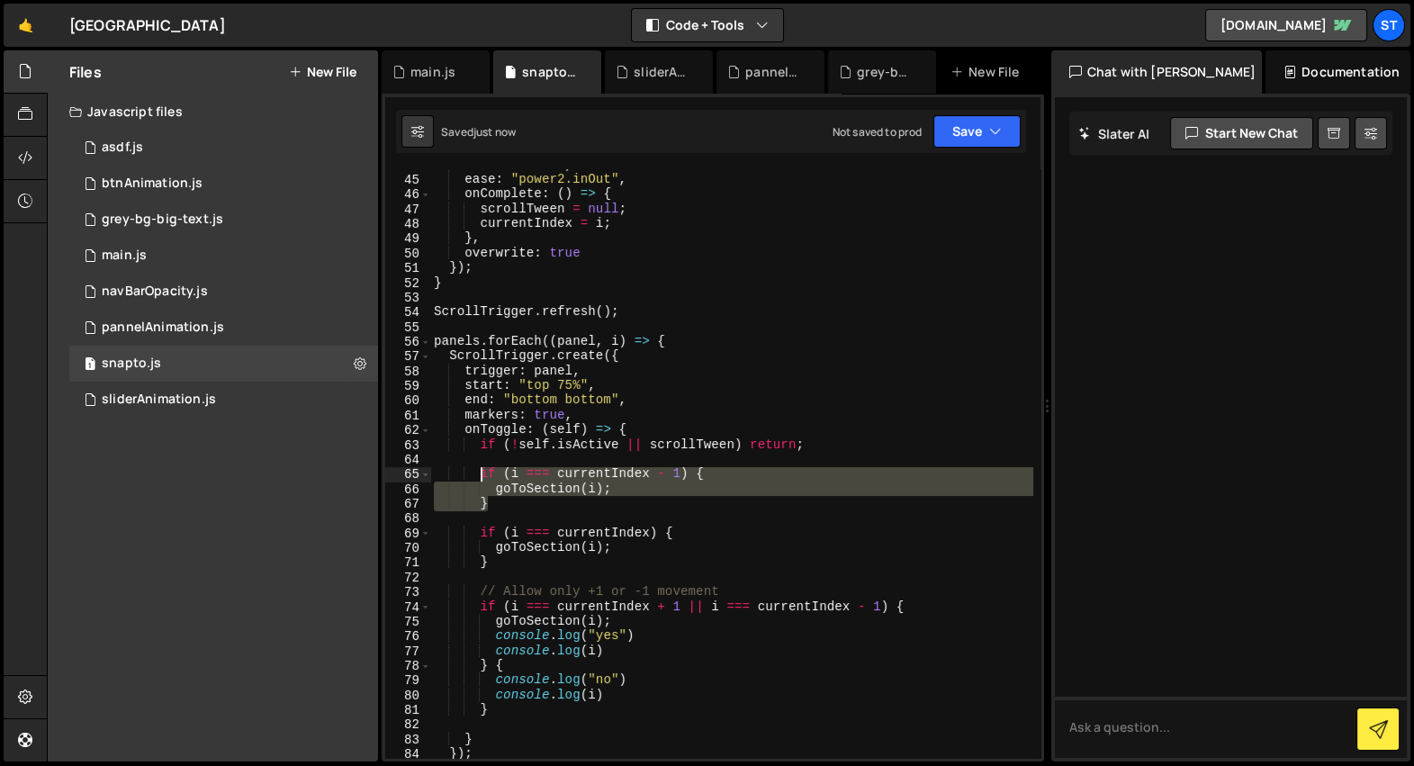
drag, startPoint x: 492, startPoint y: 505, endPoint x: 474, endPoint y: 465, distance: 43.9
click at [474, 465] on div "duration : 0.8 , ease : "power2.inOut" , onComplete : ( ) => { scrollTween = nu…" at bounding box center [731, 467] width 603 height 619
type textarea "if (i === currentIndex - 1) {"
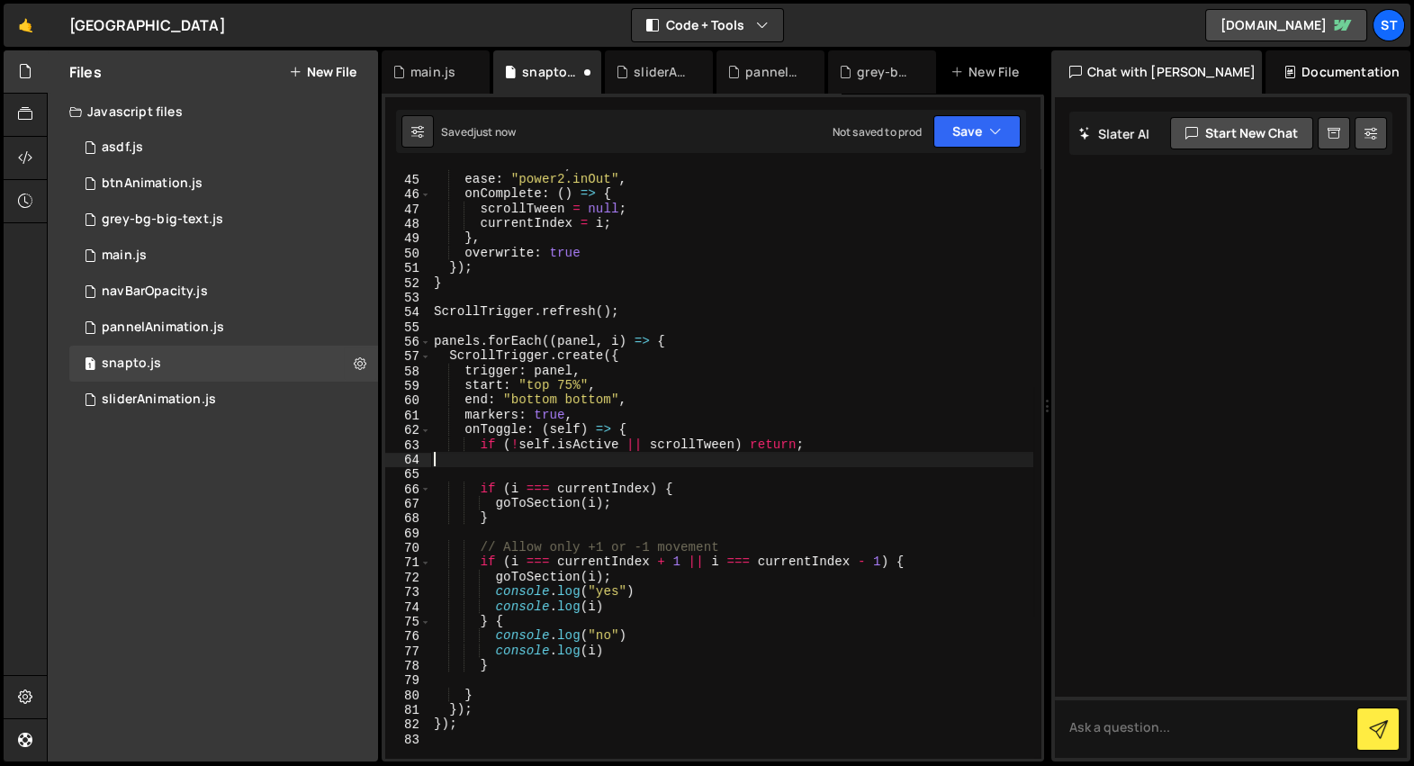
scroll to position [0, 0]
type textarea "if (!self.isActive || scrollTween) return;"
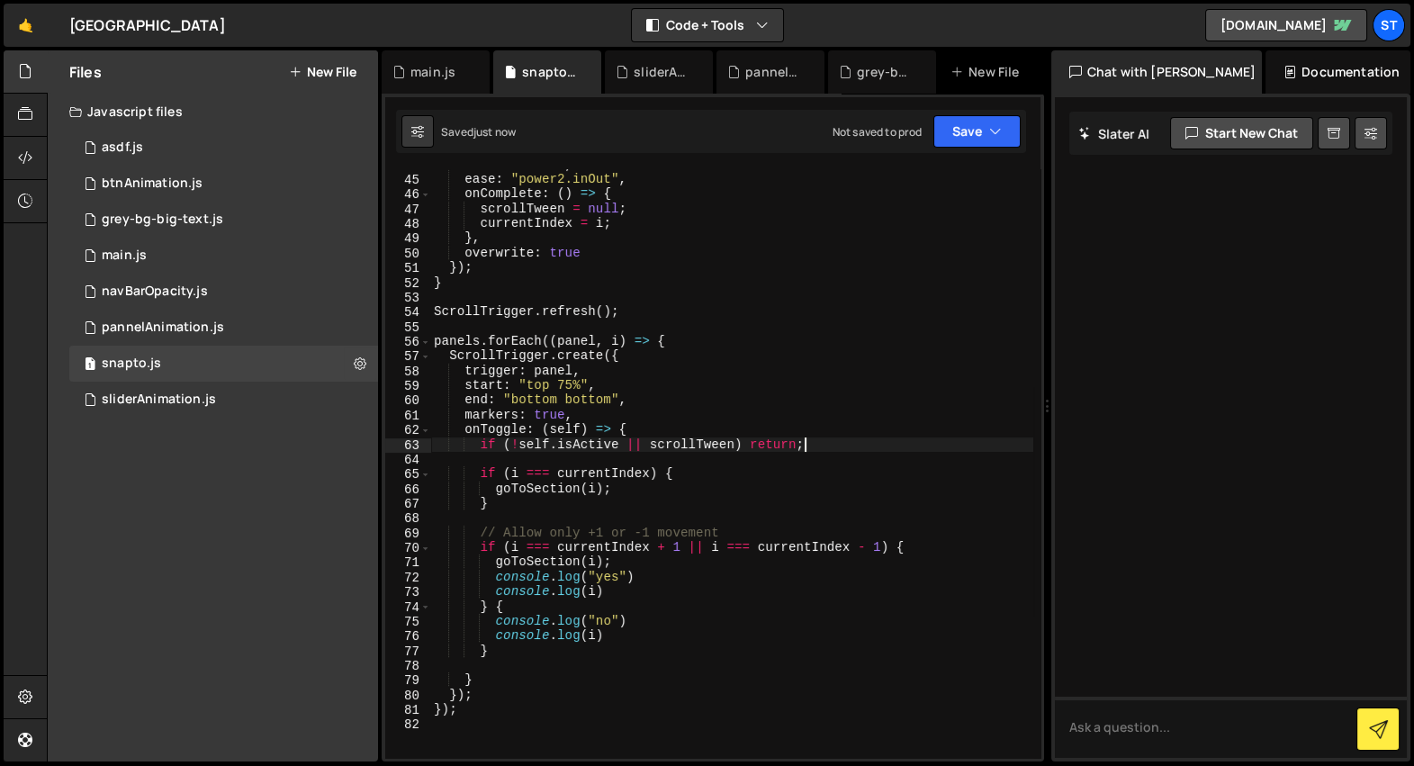
click at [625, 298] on div "duration : 0.8 , ease : "power2.inOut" , onComplete : ( ) => { scrollTween = nu…" at bounding box center [731, 467] width 603 height 619
click at [640, 312] on div "duration : 0.8 , ease : "power2.inOut" , onComplete : ( ) => { scrollTween = nu…" at bounding box center [731, 467] width 603 height 619
type textarea "ScrollTrigger.refresh();"
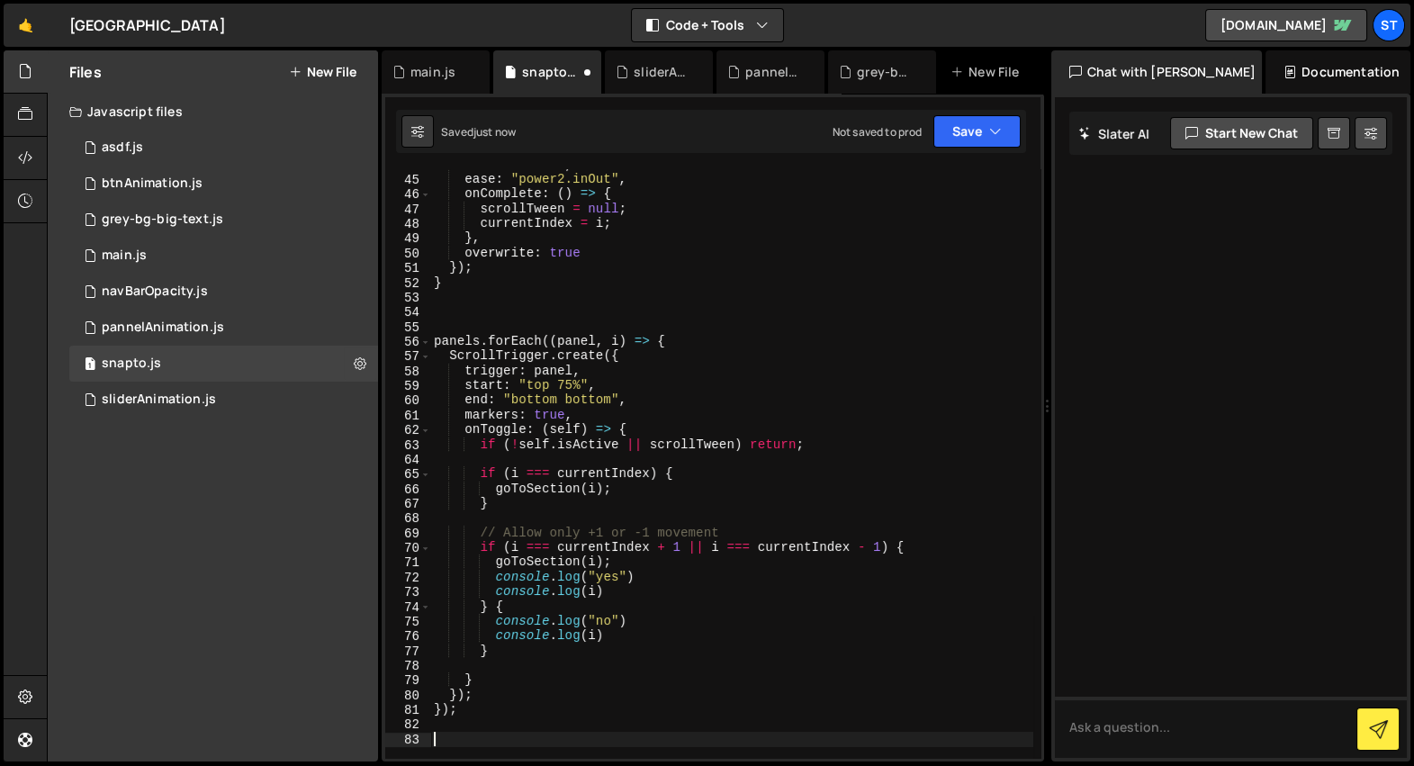
paste textarea "ScrollTrigger.refresh();"
type textarea "ScrollTrigger.refresh();"
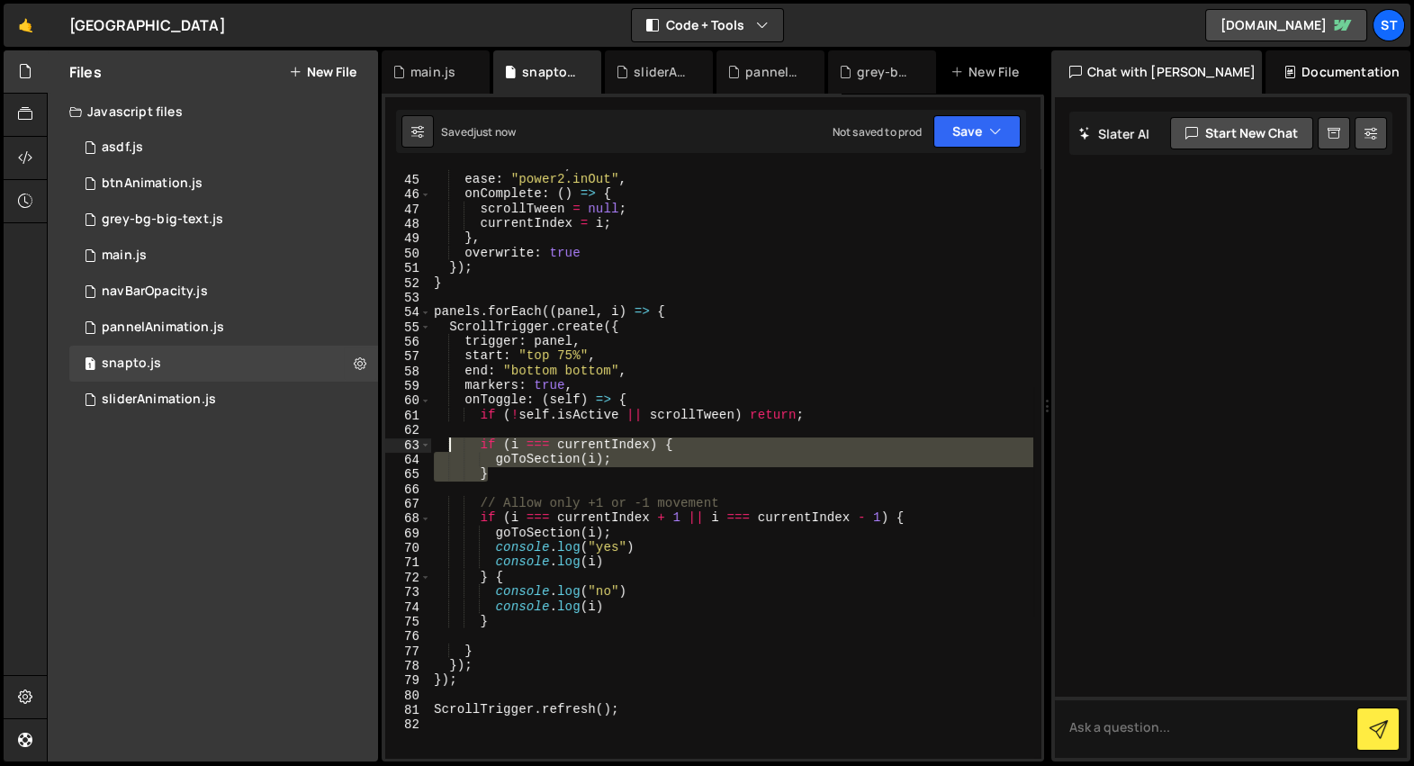
drag, startPoint x: 527, startPoint y: 481, endPoint x: 447, endPoint y: 441, distance: 89.4
click at [447, 441] on div "duration : 0.8 , ease : "power2.inOut" , onComplete : ( ) => { scrollTween = nu…" at bounding box center [731, 467] width 603 height 619
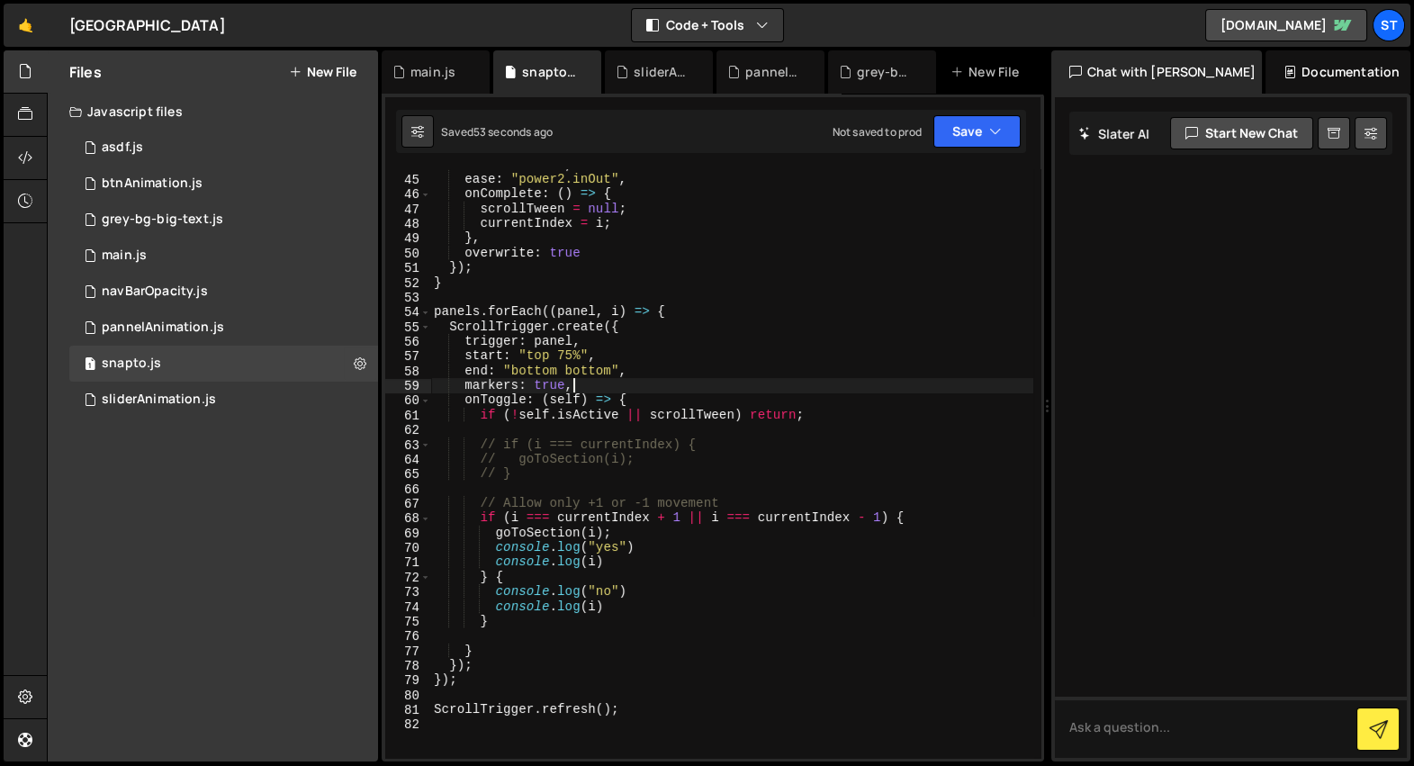
click at [666, 382] on div "duration : 0.8 , ease : "power2.inOut" , onComplete : ( ) => { scrollTween = nu…" at bounding box center [731, 467] width 603 height 619
click at [648, 338] on div "duration : 0.8 , ease : "power2.inOut" , onComplete : ( ) => { scrollTween = nu…" at bounding box center [731, 467] width 603 height 619
type textarea "trigger: panel,"
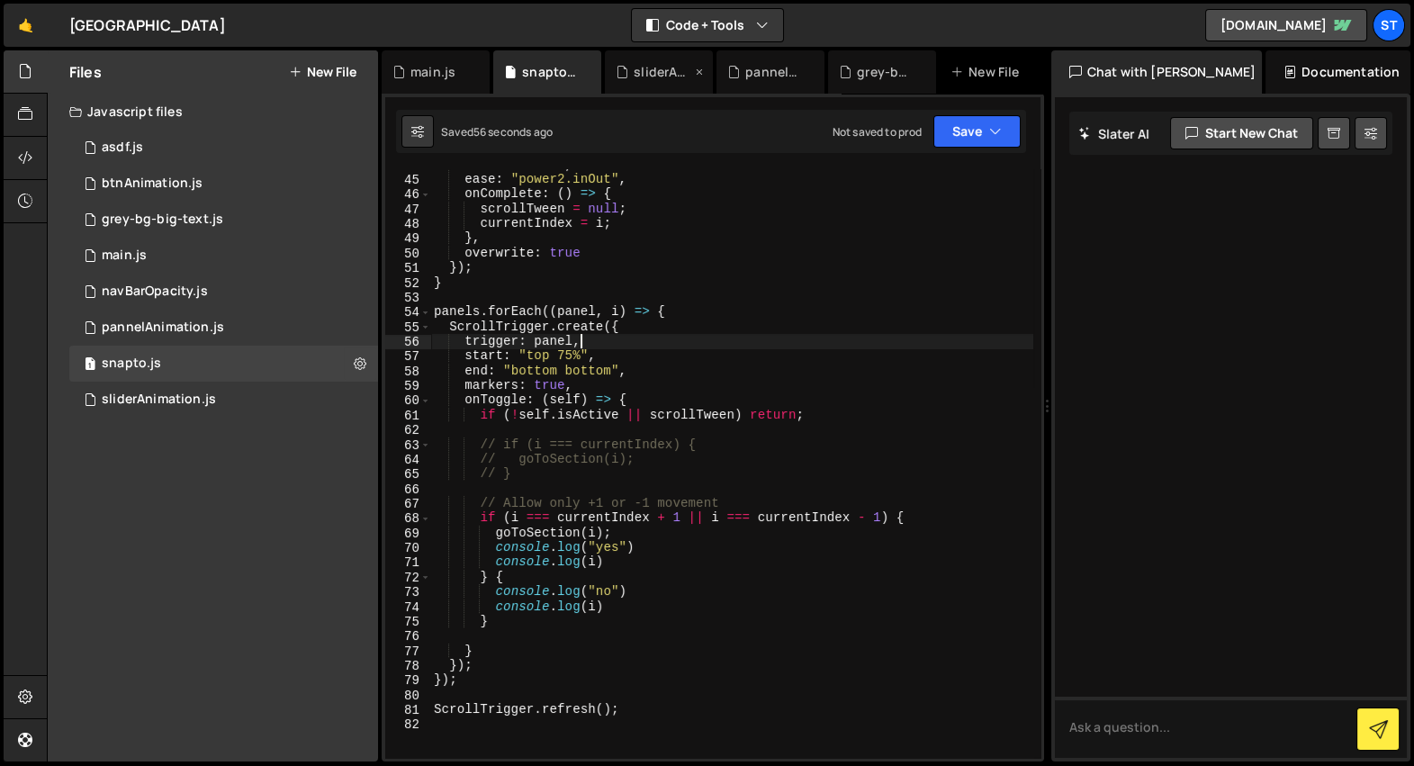
click at [637, 78] on div "sliderAnimation.js" at bounding box center [663, 72] width 58 height 18
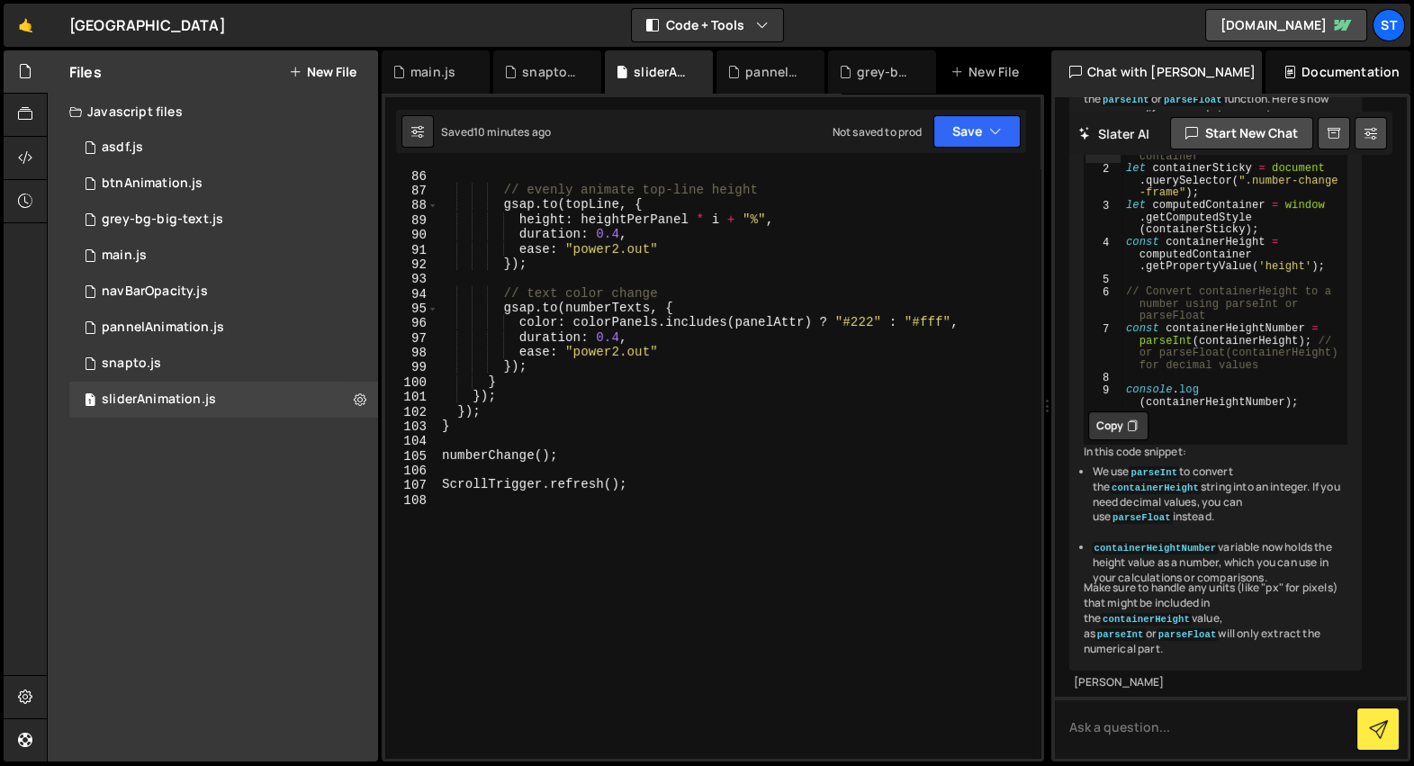
scroll to position [1361, 0]
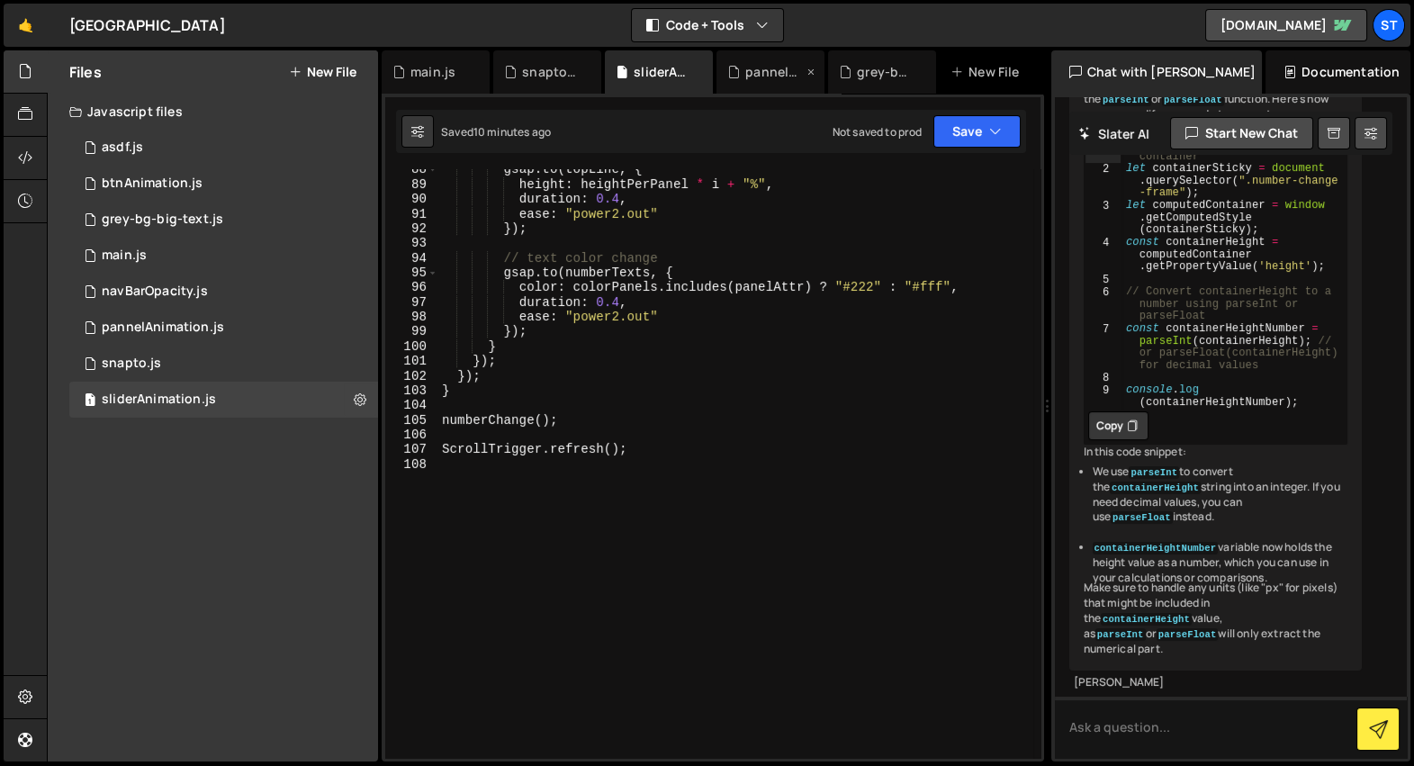
click at [761, 82] on div "pannelAnimation.js" at bounding box center [771, 71] width 108 height 43
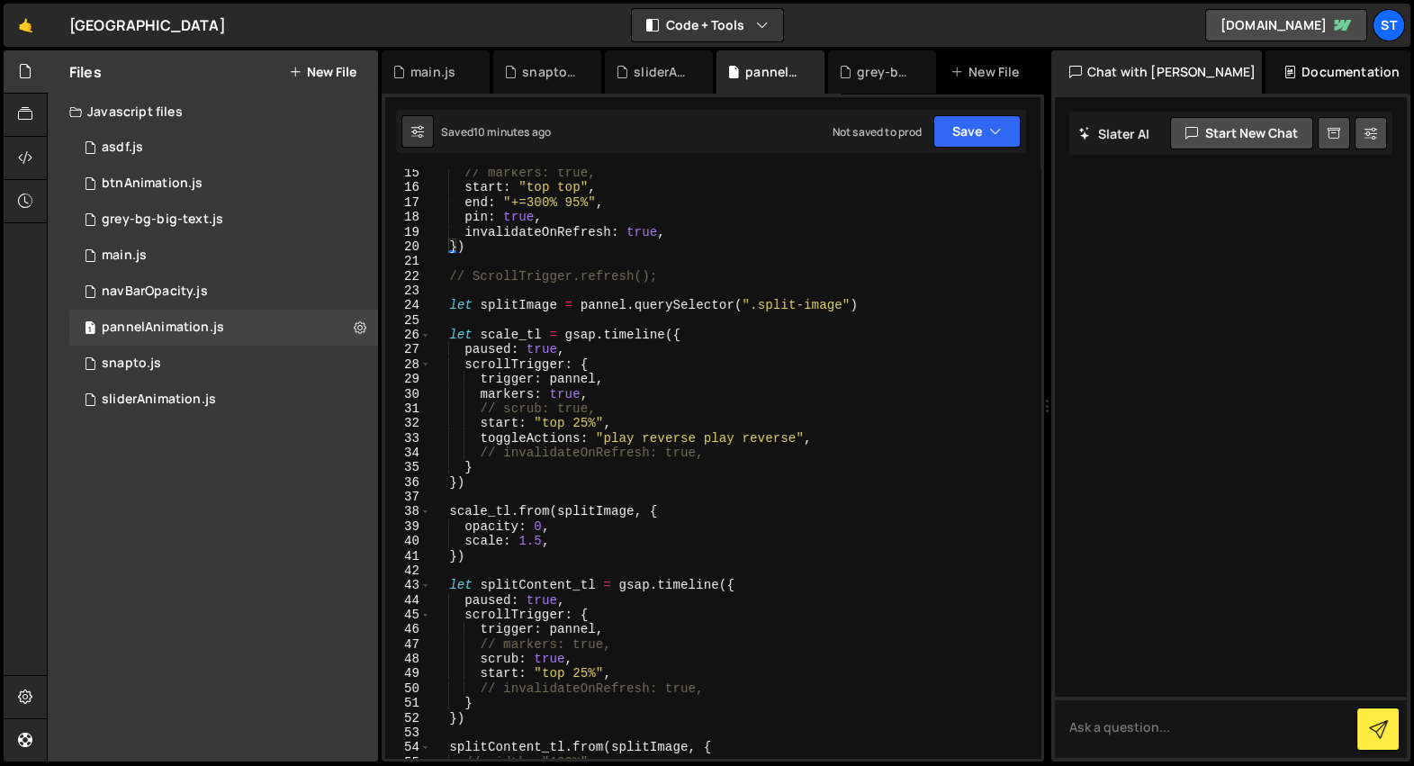
scroll to position [199, 0]
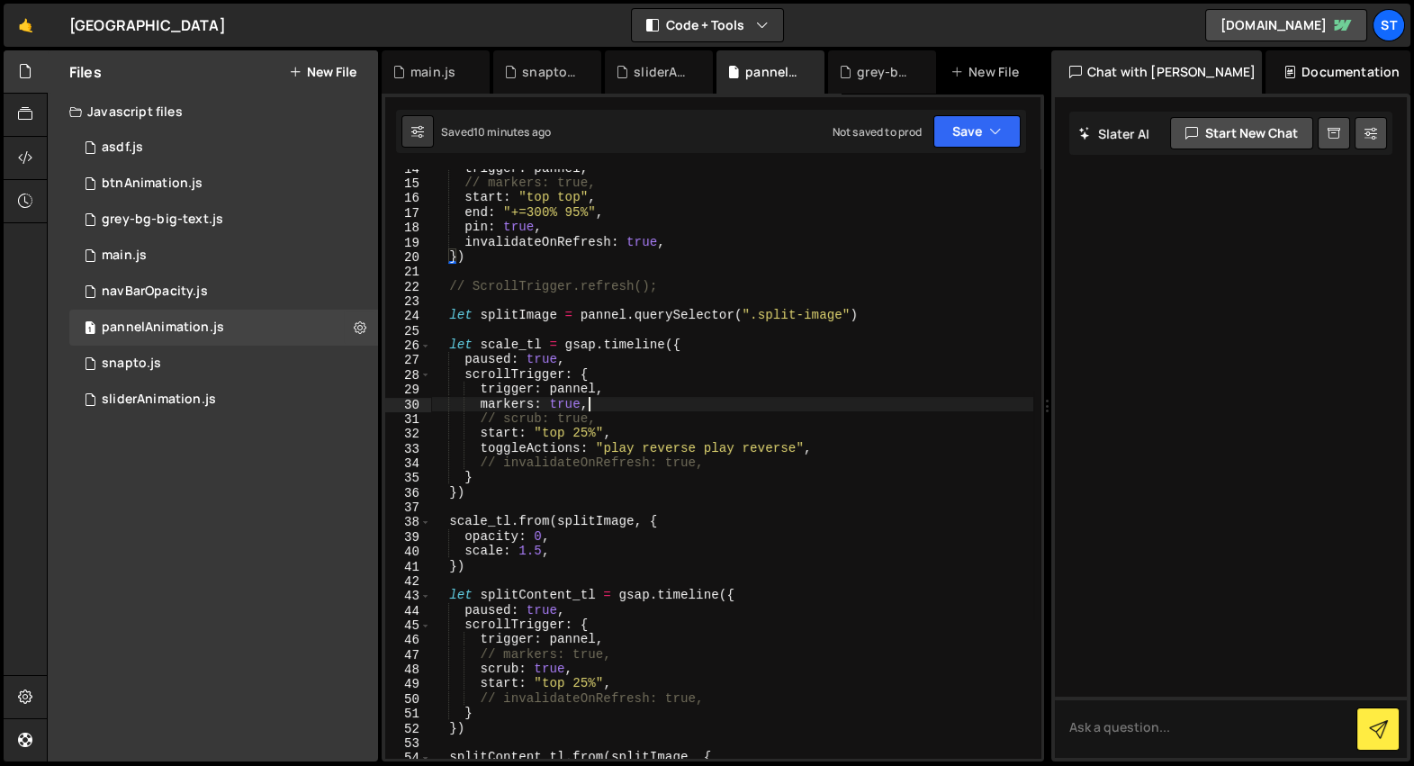
click at [599, 405] on div "trigger : pannel , // markers: true, start : "top top" , end : "+=300% 95%" , p…" at bounding box center [731, 470] width 603 height 619
type textarea "// markers: true,"
click at [545, 81] on div "snapto.js" at bounding box center [547, 71] width 108 height 43
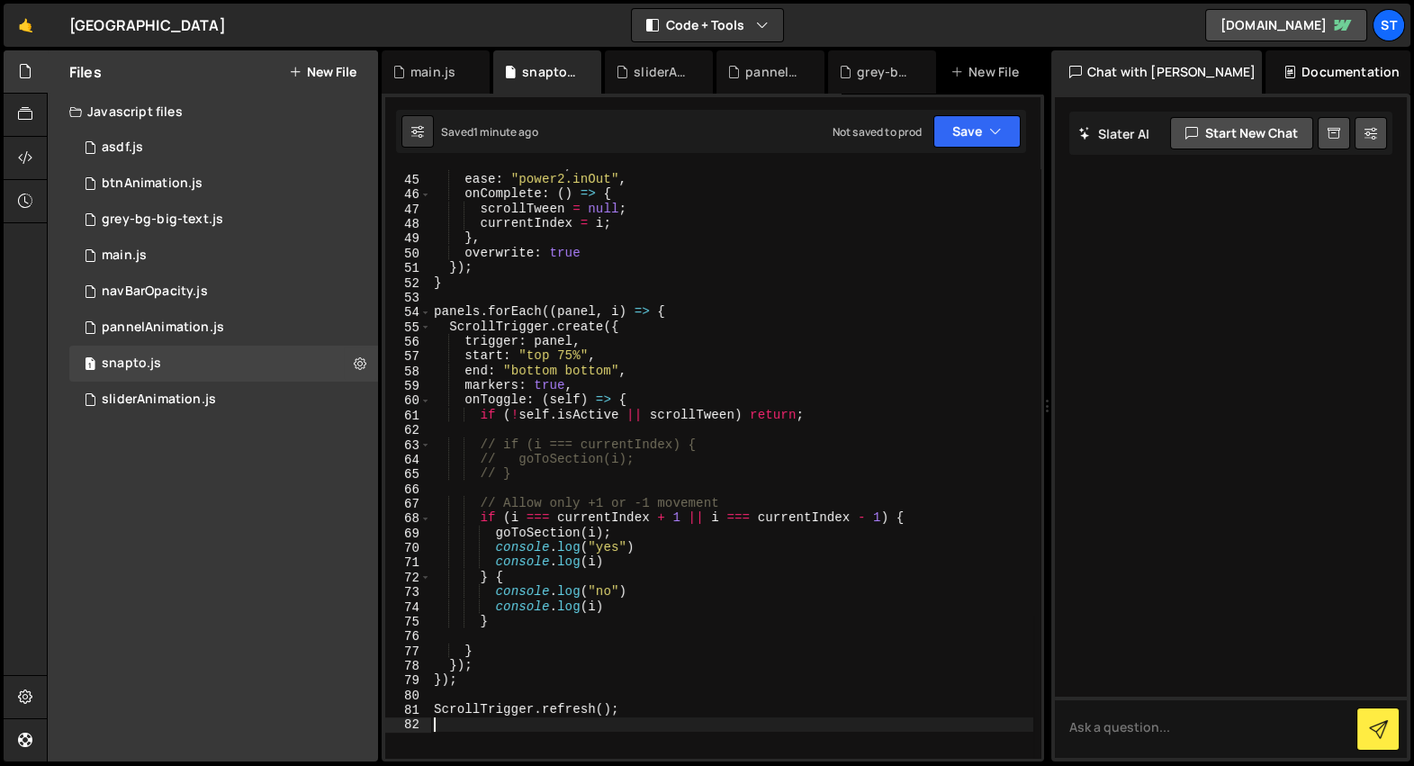
click at [658, 717] on div "duration : 0.8 , ease : "power2.inOut" , onComplete : ( ) => { scrollTween = nu…" at bounding box center [731, 467] width 603 height 619
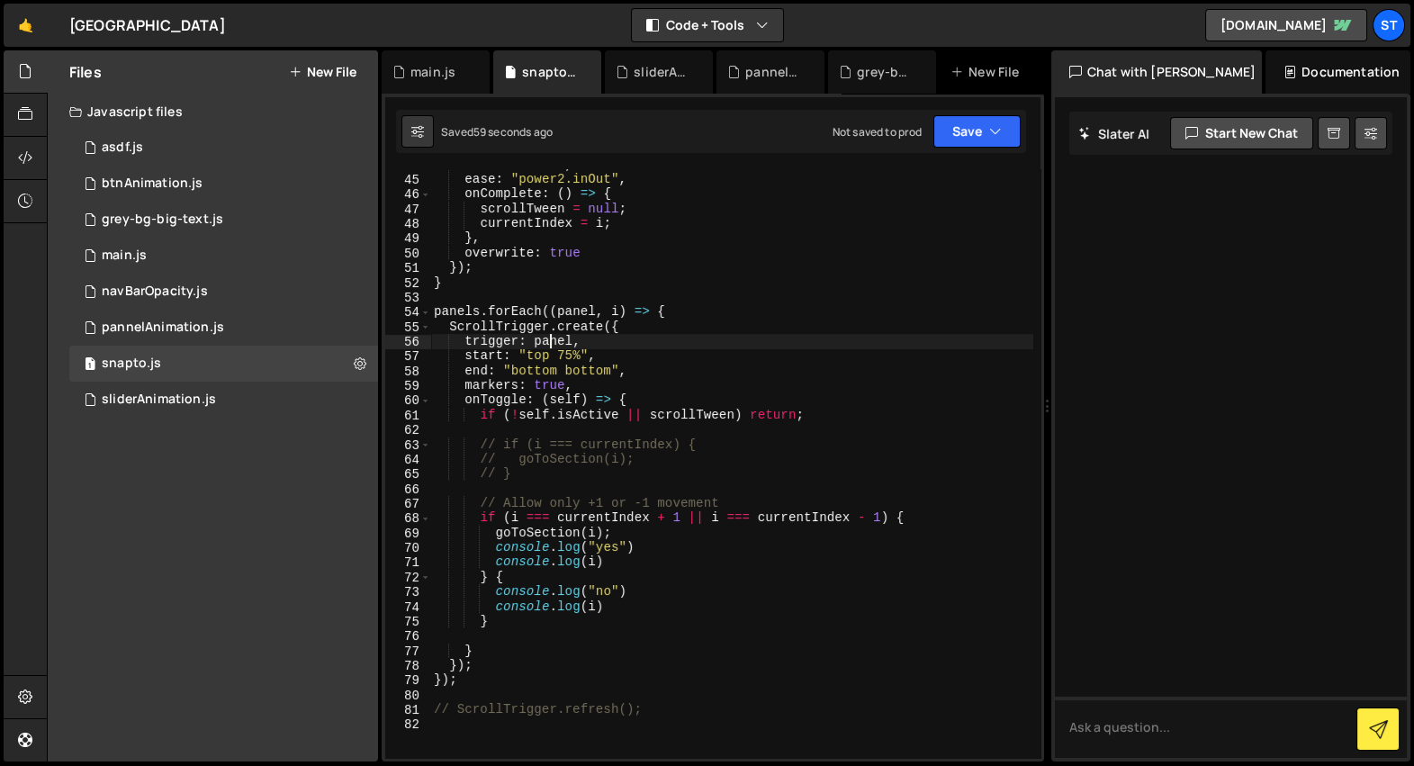
click at [551, 337] on div "duration : 0.8 , ease : "power2.inOut" , onComplete : ( ) => { scrollTween = nu…" at bounding box center [731, 467] width 603 height 619
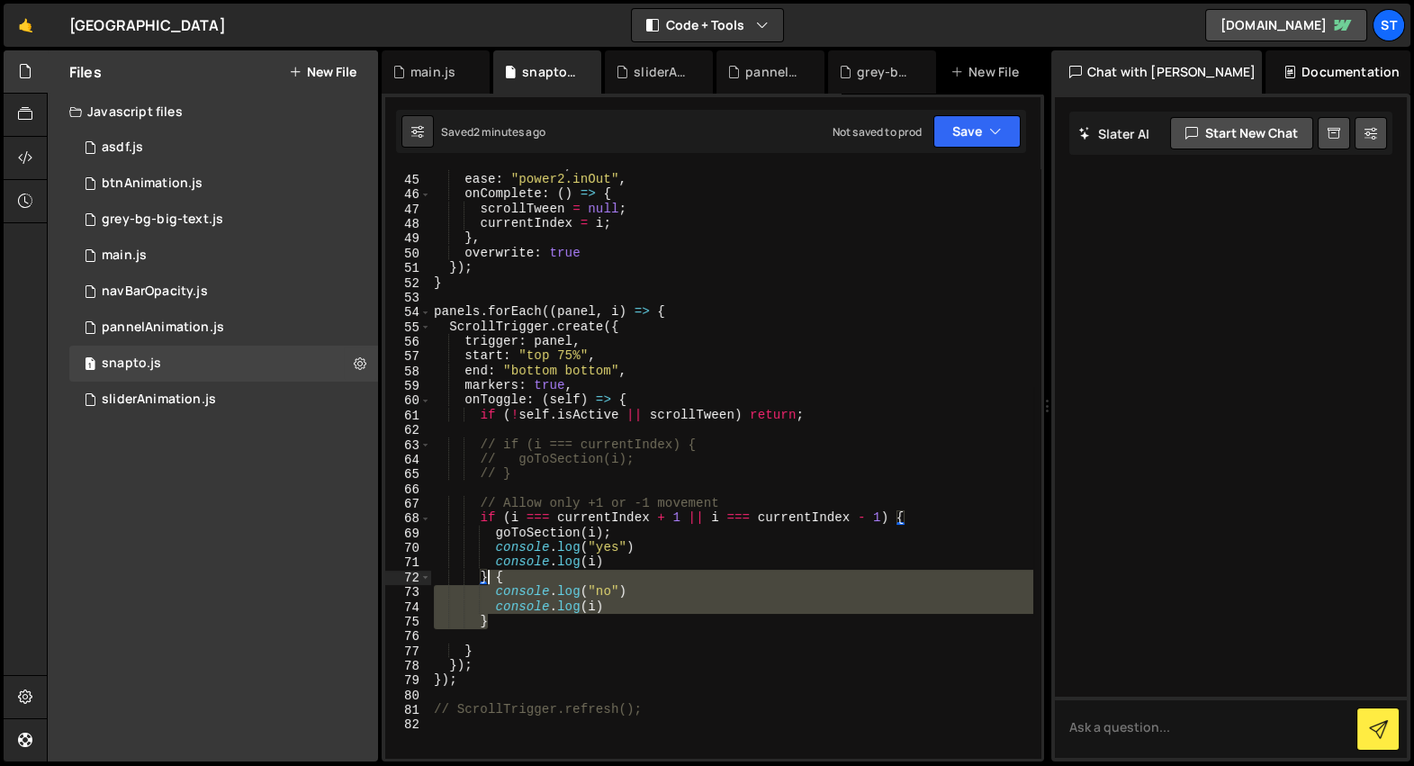
drag, startPoint x: 523, startPoint y: 619, endPoint x: 485, endPoint y: 582, distance: 52.8
click at [485, 581] on div "duration : 0.8 , ease : "power2.inOut" , onComplete : ( ) => { scrollTween = nu…" at bounding box center [731, 467] width 603 height 619
click at [485, 582] on div "duration : 0.8 , ease : "power2.inOut" , onComplete : ( ) => { scrollTween = nu…" at bounding box center [731, 463] width 602 height 589
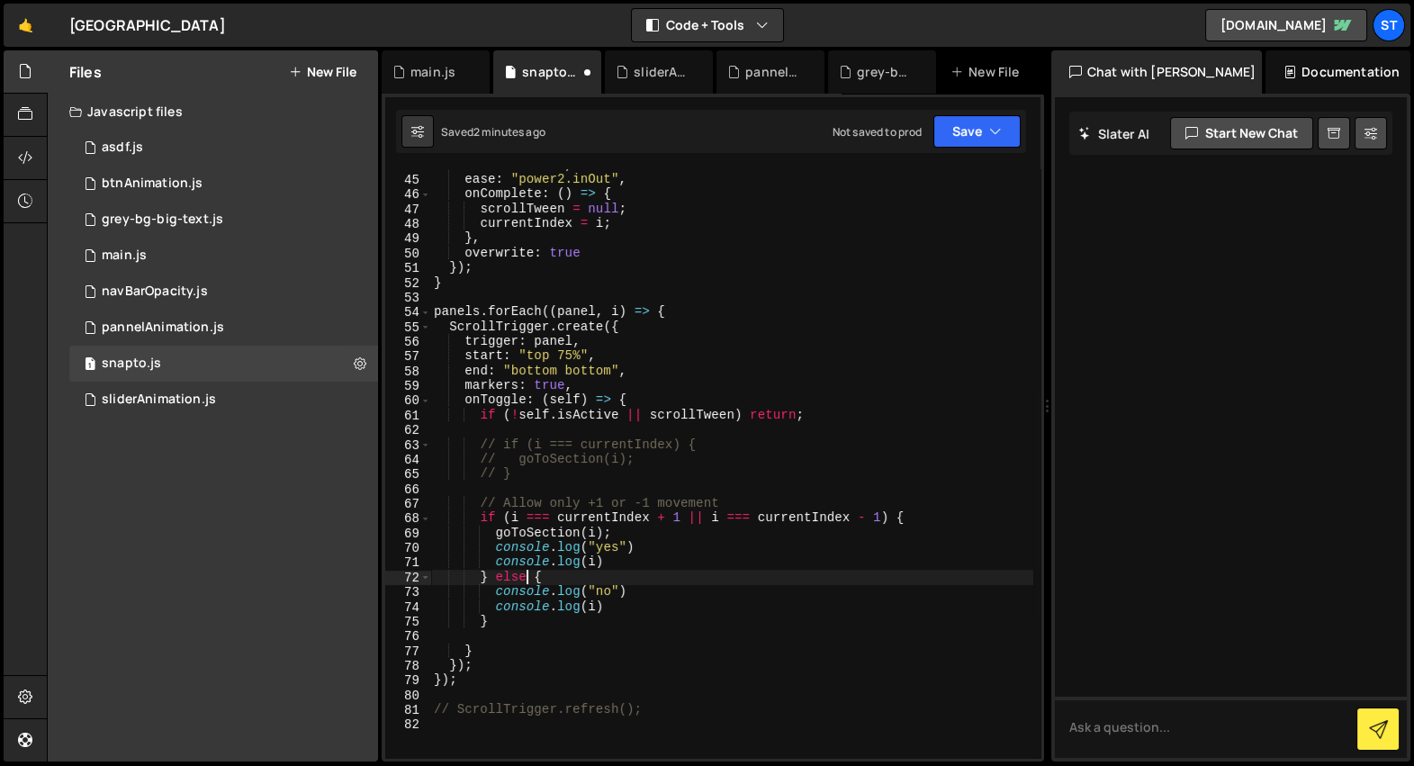
scroll to position [0, 6]
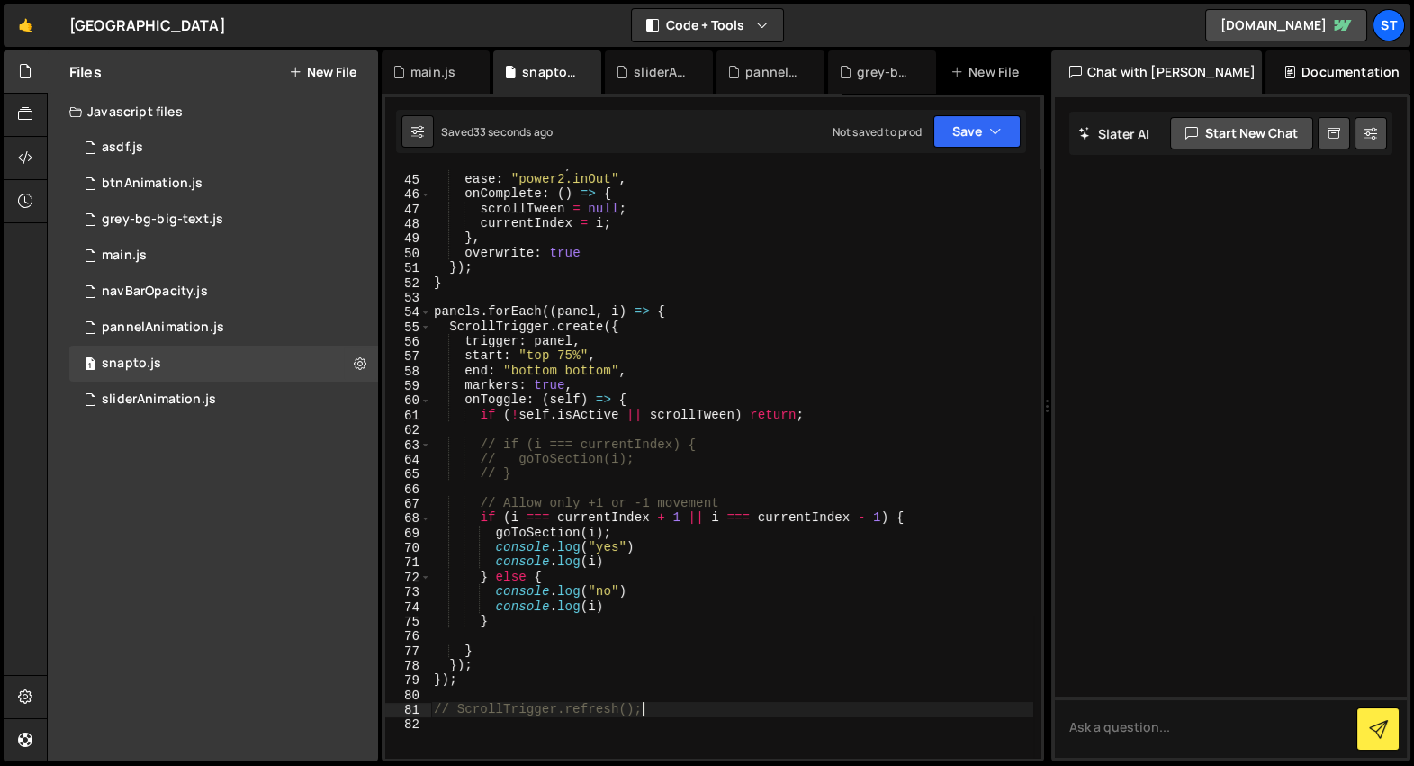
click at [689, 712] on div "duration : 0.8 , ease : "power2.inOut" , onComplete : ( ) => { scrollTween = nu…" at bounding box center [731, 467] width 603 height 619
type textarea "ScrollTrigger.refresh();"
click at [623, 287] on div "duration : 0.8 , ease : "power2.inOut" , onComplete : ( ) => { scrollTween = nu…" at bounding box center [731, 467] width 603 height 619
type textarea "}"
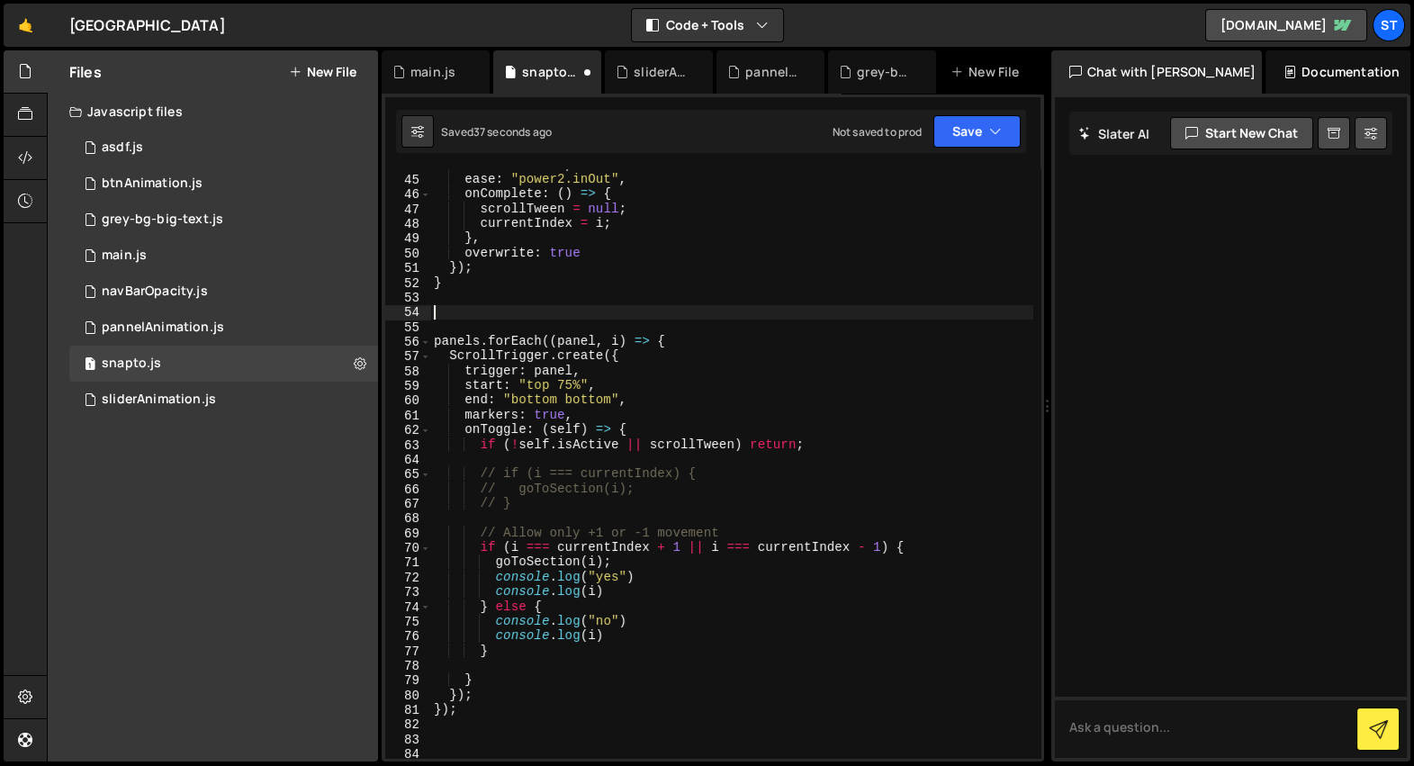
paste textarea "ScrollTrigger.refresh();"
type textarea "ScrollTrigger.refresh();"
click at [637, 322] on div "duration : 0.8 , ease : "power2.inOut" , onComplete : ( ) => { scrollTween = nu…" at bounding box center [731, 467] width 603 height 619
click at [638, 314] on div "duration : 0.8 , ease : "power2.inOut" , onComplete : ( ) => { scrollTween = nu…" at bounding box center [731, 467] width 603 height 619
type textarea "ScrollTrigger.refresh();"
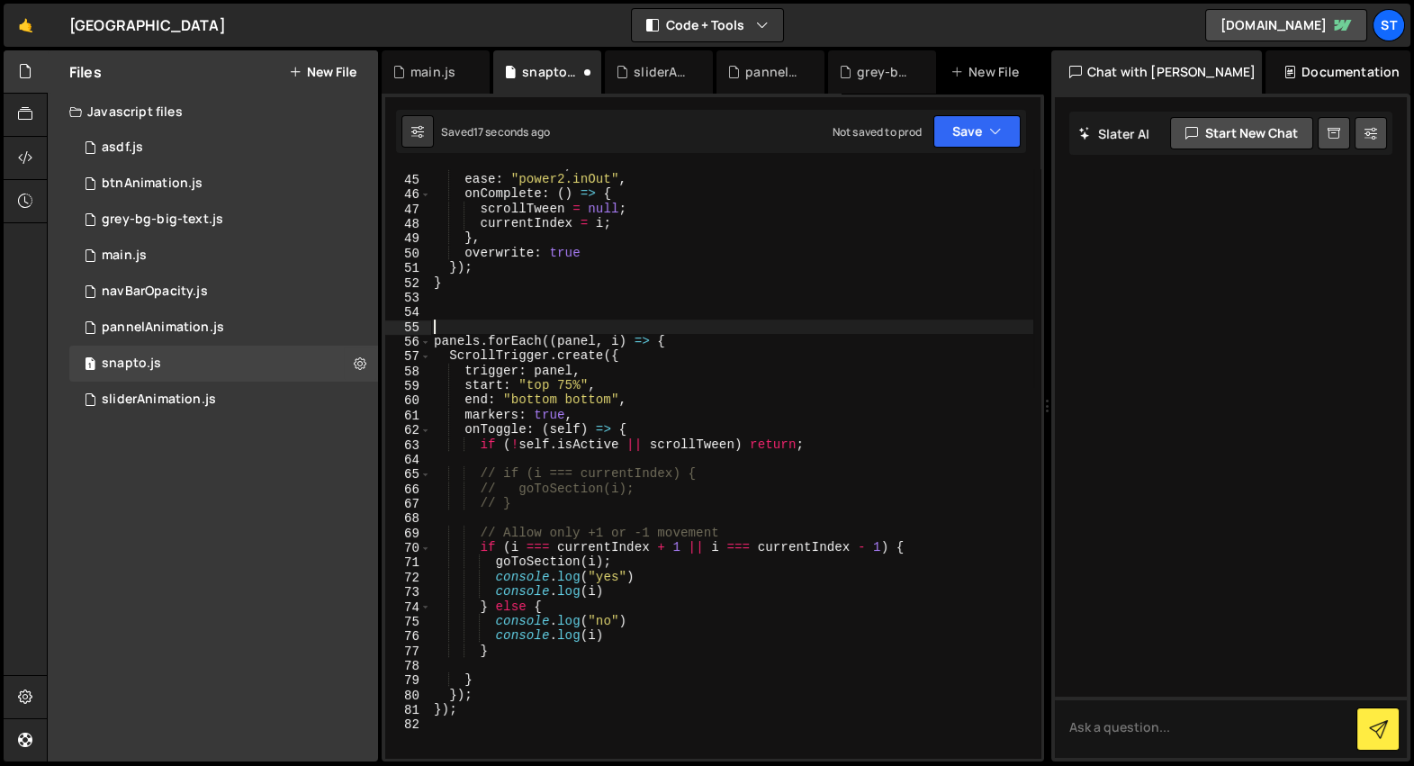
type textarea "panels.forEach((panel, i) => {"
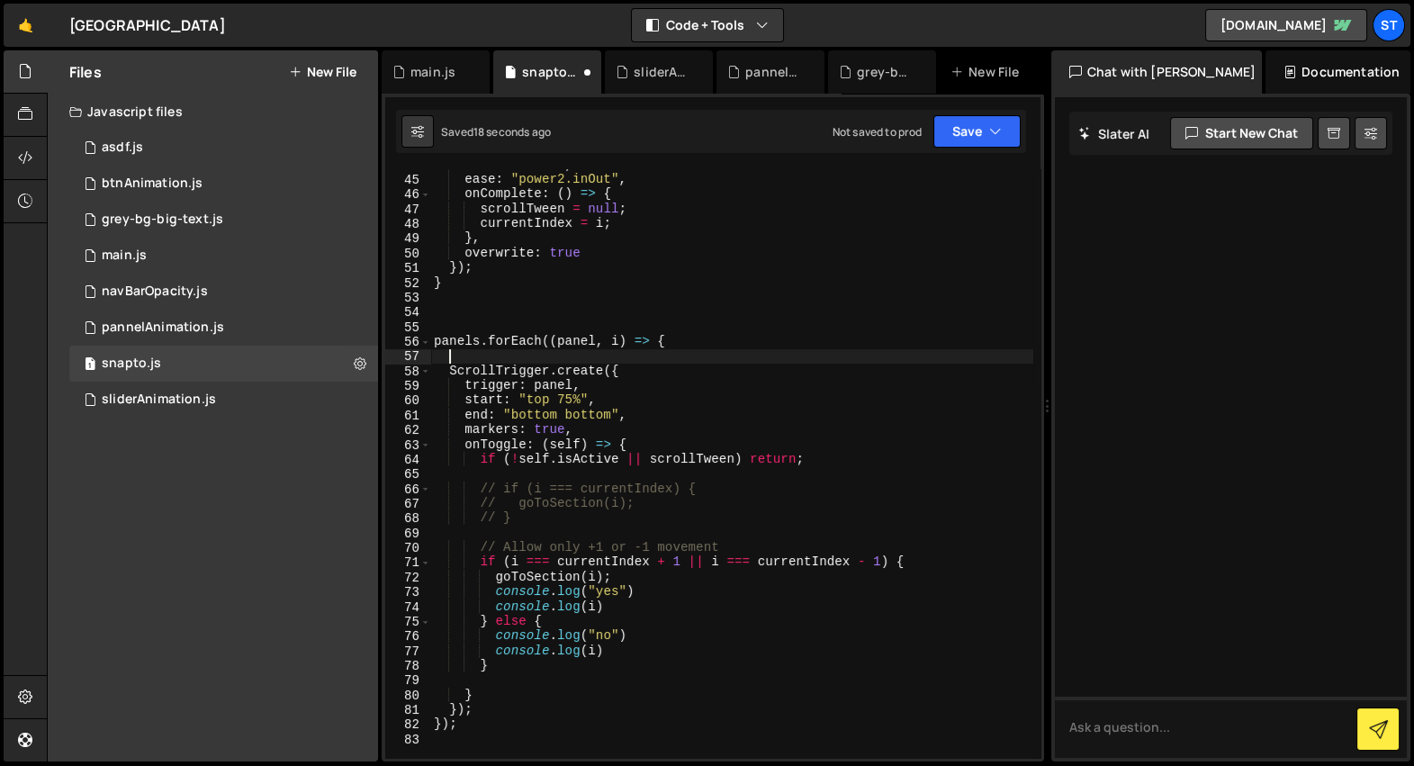
paste textarea "ScrollTrigger.refresh();"
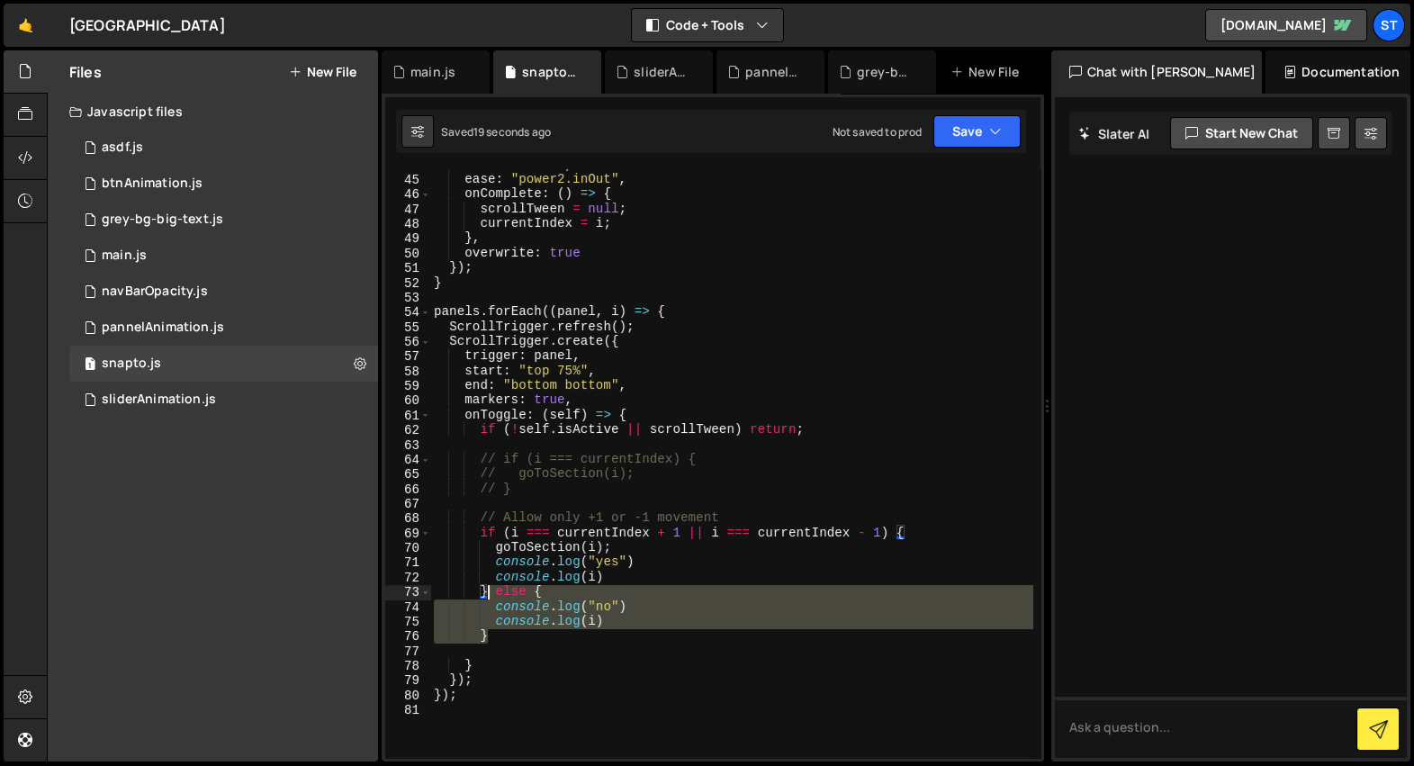
drag, startPoint x: 507, startPoint y: 637, endPoint x: 492, endPoint y: 597, distance: 43.3
click at [492, 597] on div "duration : 0.8 , ease : "power2.inOut" , onComplete : ( ) => { scrollTween = nu…" at bounding box center [731, 467] width 603 height 619
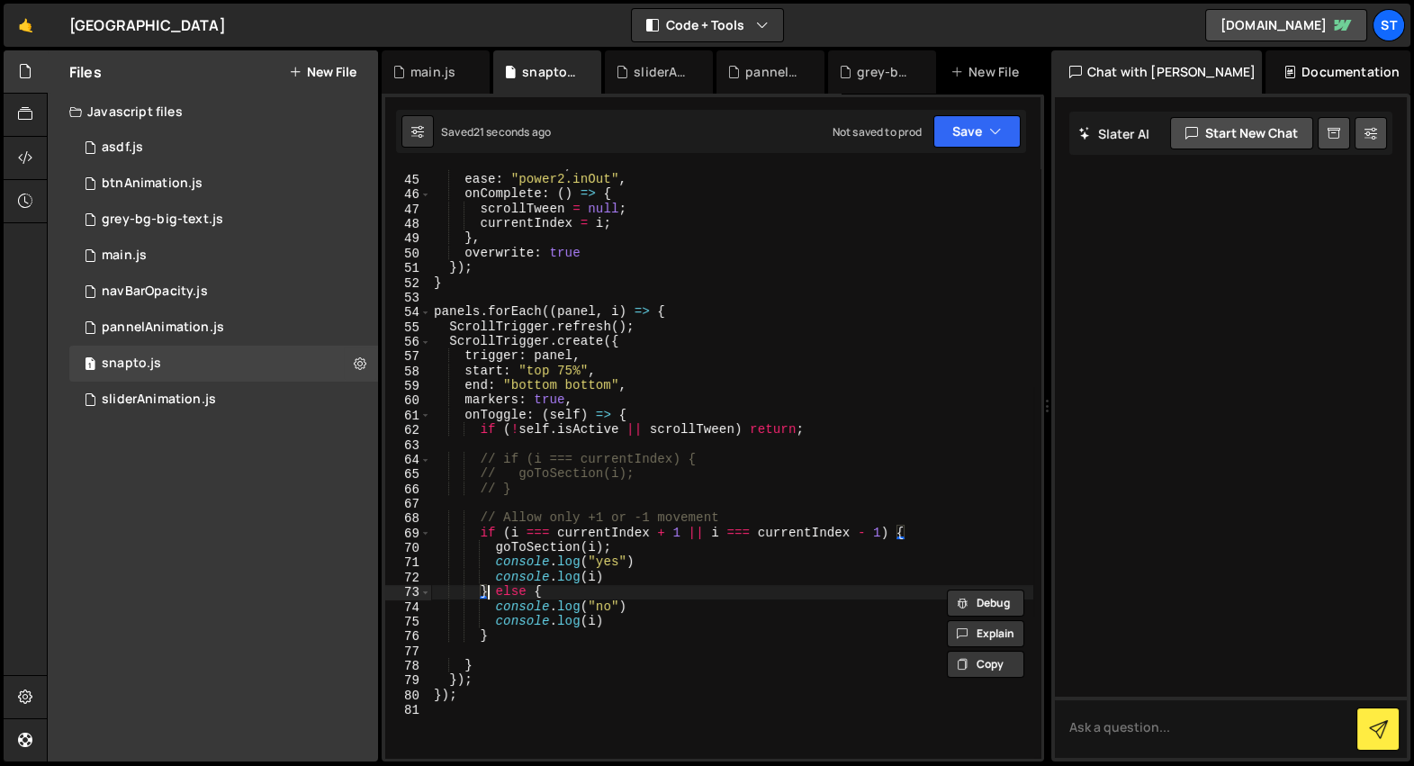
scroll to position [0, 2]
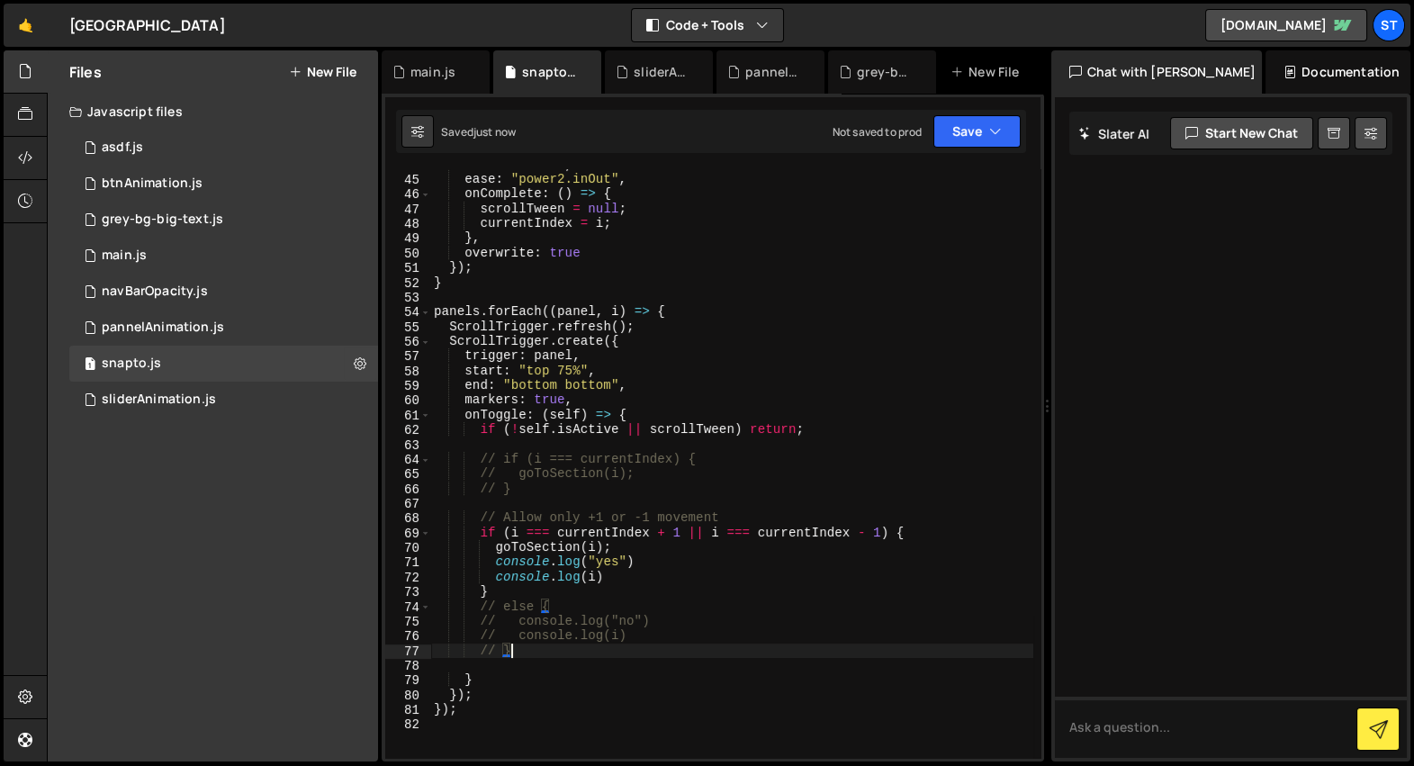
type textarea "// }"
click at [872, 68] on div "grey-bg-big-text.js" at bounding box center [886, 72] width 58 height 18
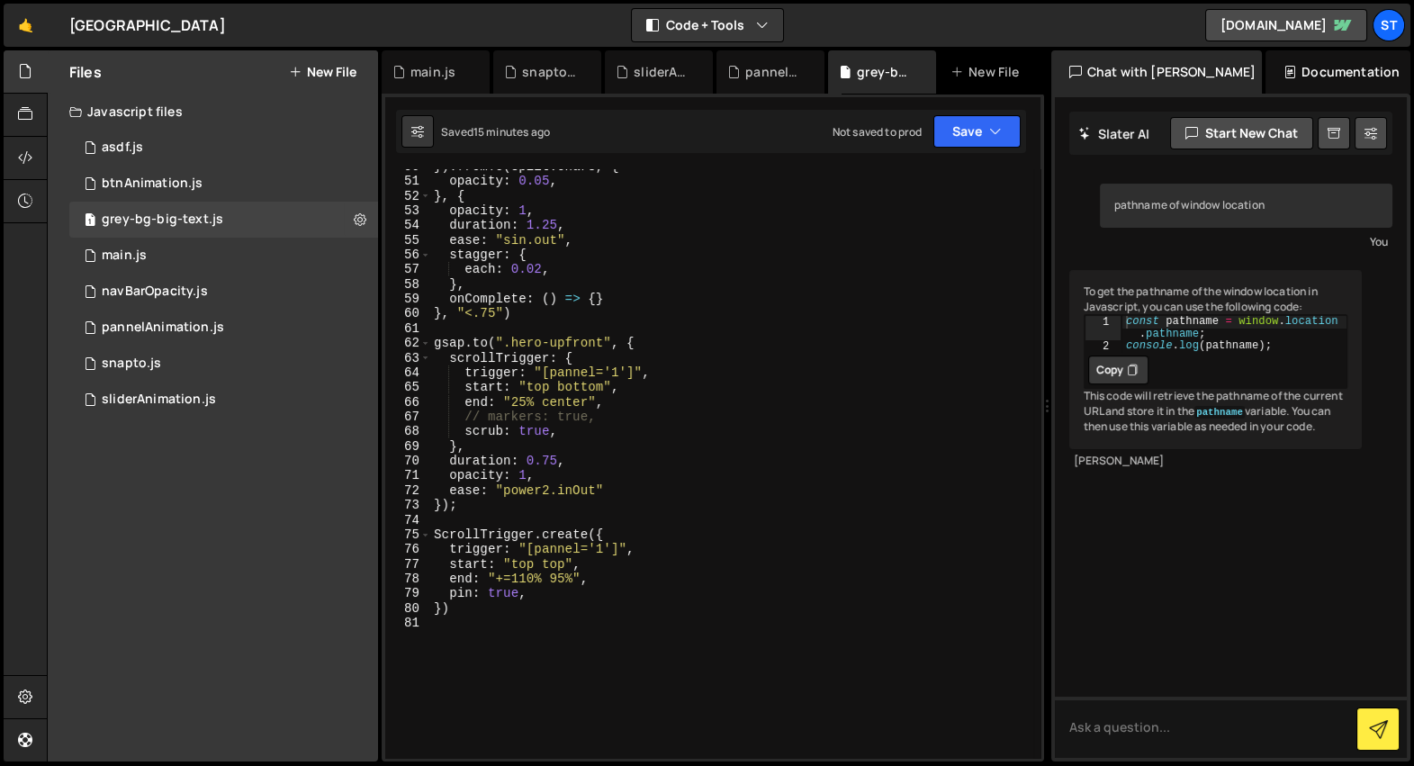
scroll to position [729, 0]
click at [528, 585] on div "}) . fromTo ( split . chars , { opacity : 0.05 , } , { opacity : 1 , duration :…" at bounding box center [731, 470] width 603 height 619
click at [546, 586] on div "}) . fromTo ( split . chars , { opacity : 0.05 , } , { opacity : 1 , duration :…" at bounding box center [731, 470] width 603 height 619
type textarea "pin: true,"
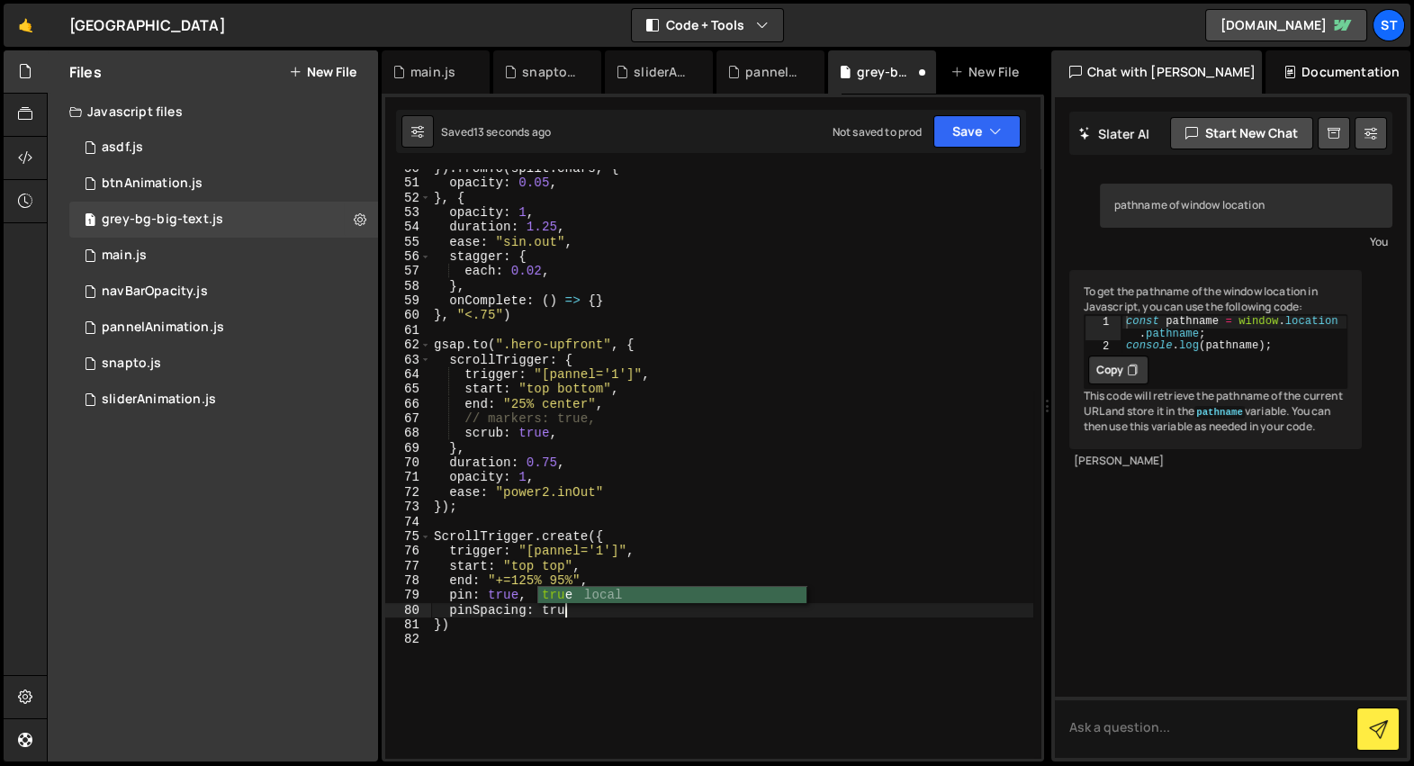
scroll to position [0, 9]
click at [524, 592] on div "}) . fromTo ( split . chars , { opacity : 0.05 , } , { opacity : 1 , duration :…" at bounding box center [731, 470] width 603 height 619
click at [542, 581] on div "}) . fromTo ( split . chars , { opacity : 0.05 , } , { opacity : 1 , duration :…" at bounding box center [731, 470] width 603 height 619
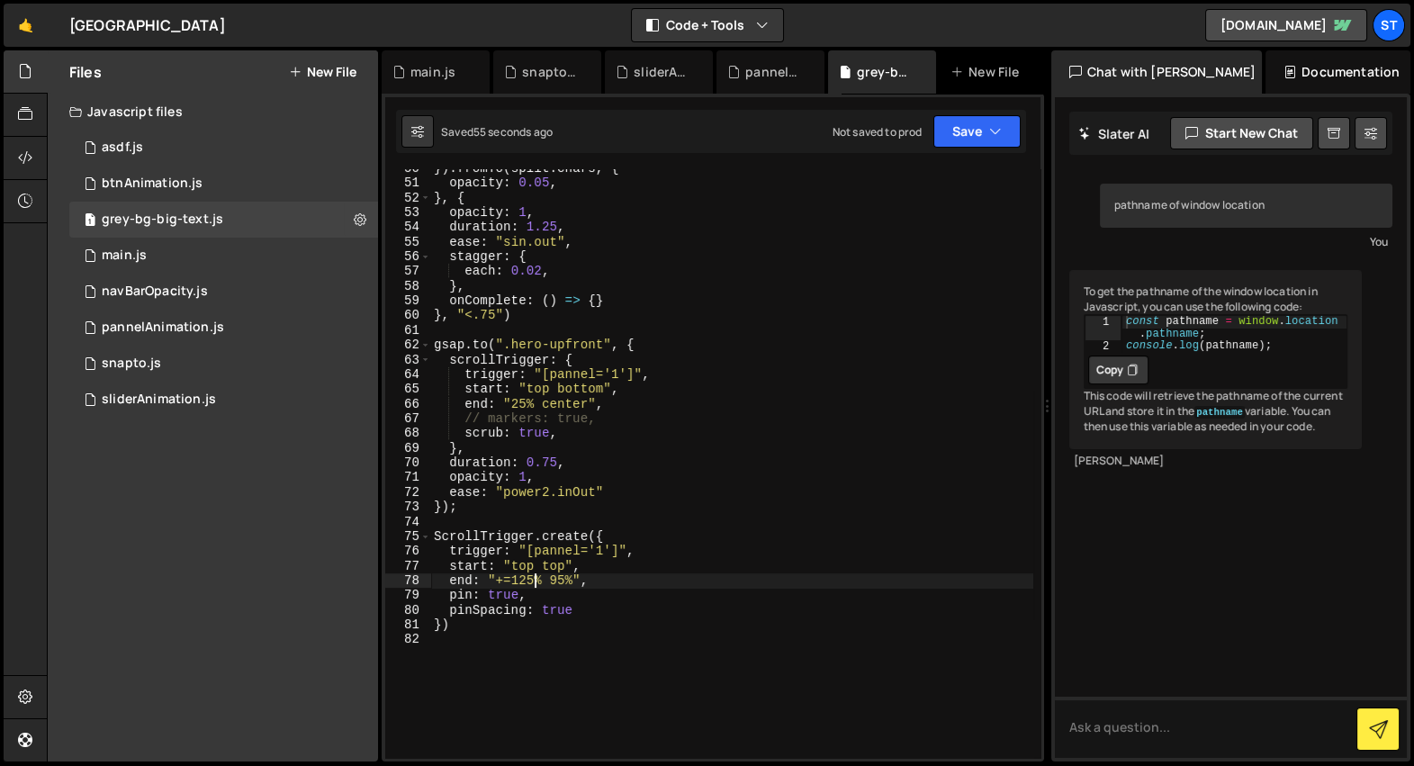
click at [533, 580] on div "}) . fromTo ( split . chars , { opacity : 0.05 , } , { opacity : 1 , duration :…" at bounding box center [731, 470] width 603 height 619
click at [521, 583] on div "}) . fromTo ( split . chars , { opacity : 0.05 , } , { opacity : 1 , duration :…" at bounding box center [731, 470] width 603 height 619
click at [612, 565] on div "}) . fromTo ( split . chars , { opacity : 0.05 , } , { opacity : 1 , duration :…" at bounding box center [731, 470] width 603 height 619
type textarea "pin: true,"
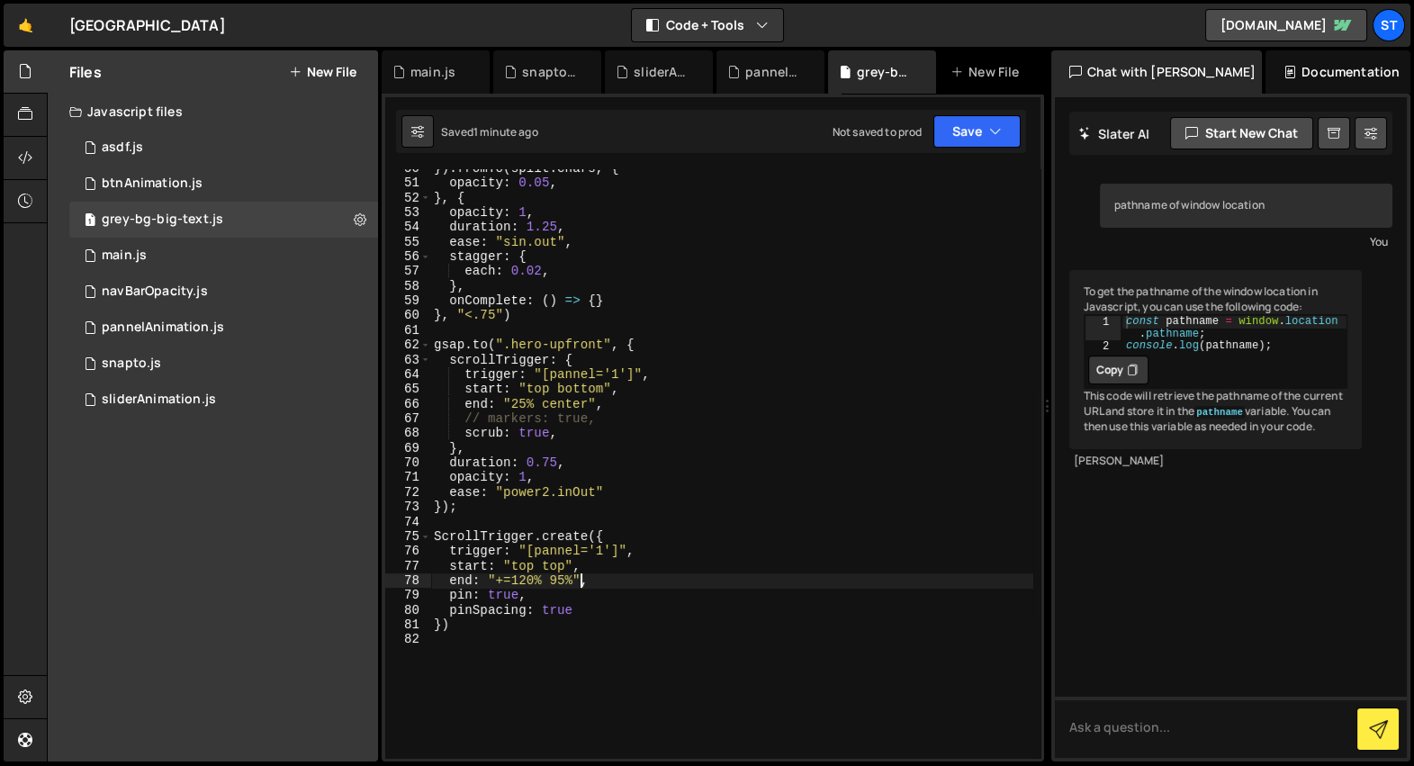
scroll to position [0, 5]
paste textarea "pin: true,"
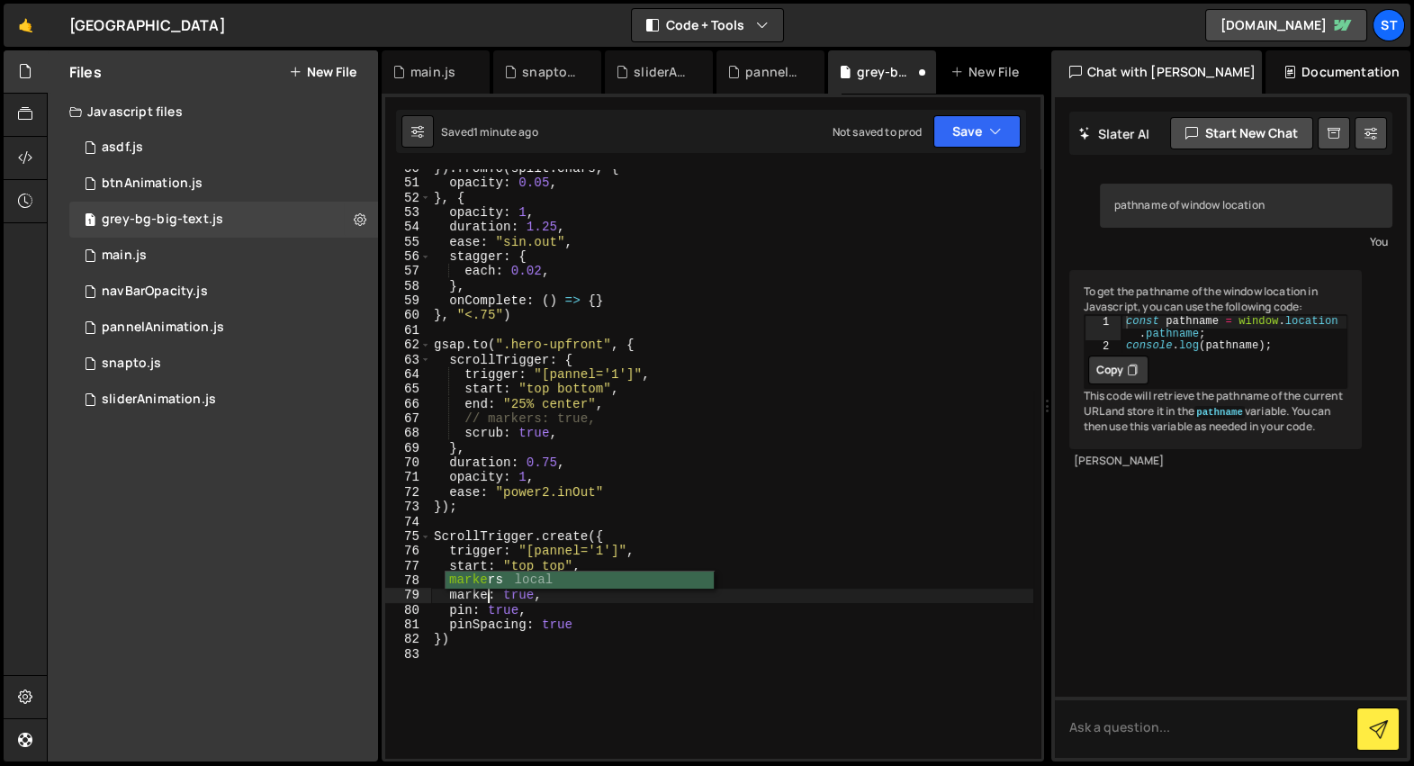
scroll to position [0, 4]
click at [554, 582] on div "}) . fromTo ( split . chars , { opacity : 0.05 , } , { opacity : 1 , duration :…" at bounding box center [731, 470] width 603 height 619
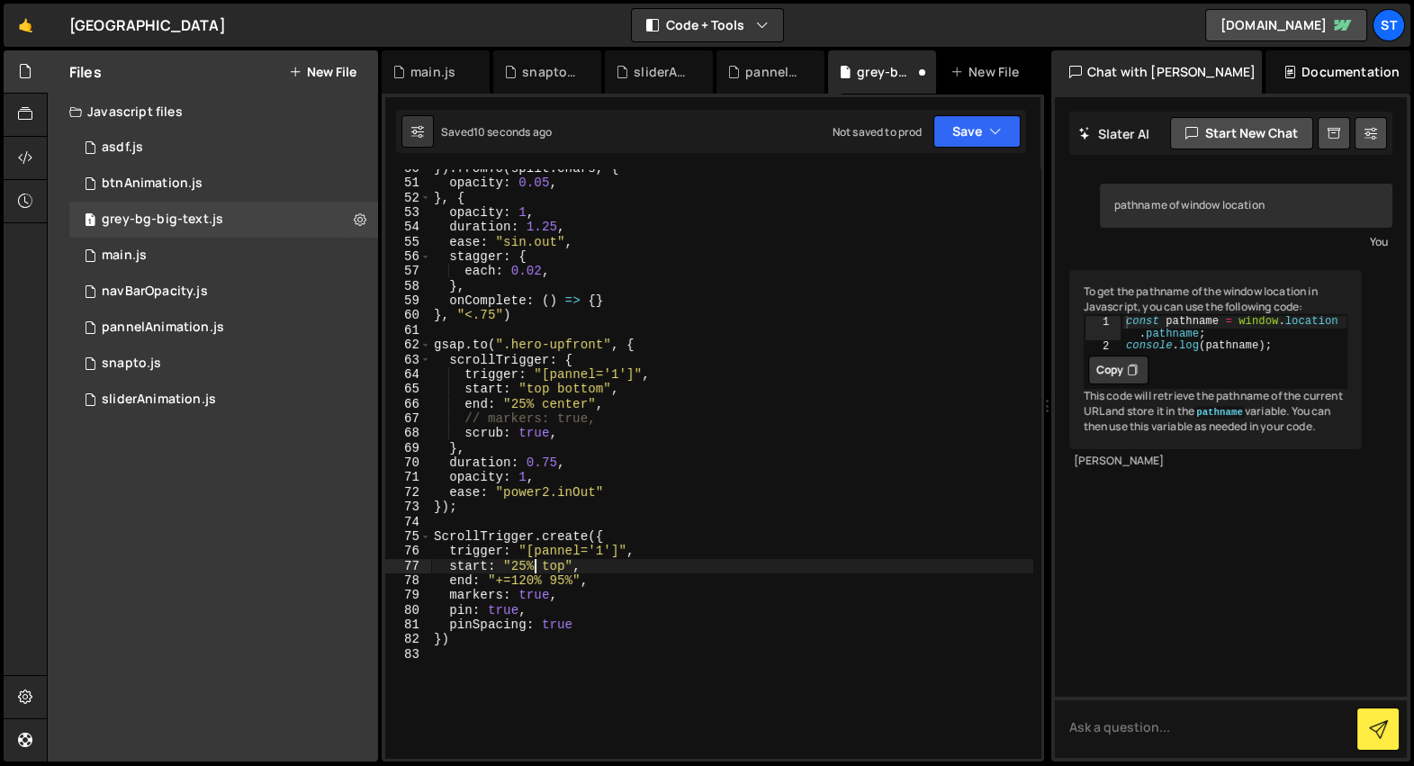
scroll to position [0, 7]
click at [565, 581] on div "}) . fromTo ( split . chars , { opacity : 0.05 , } , { opacity : 1 , duration :…" at bounding box center [731, 470] width 603 height 619
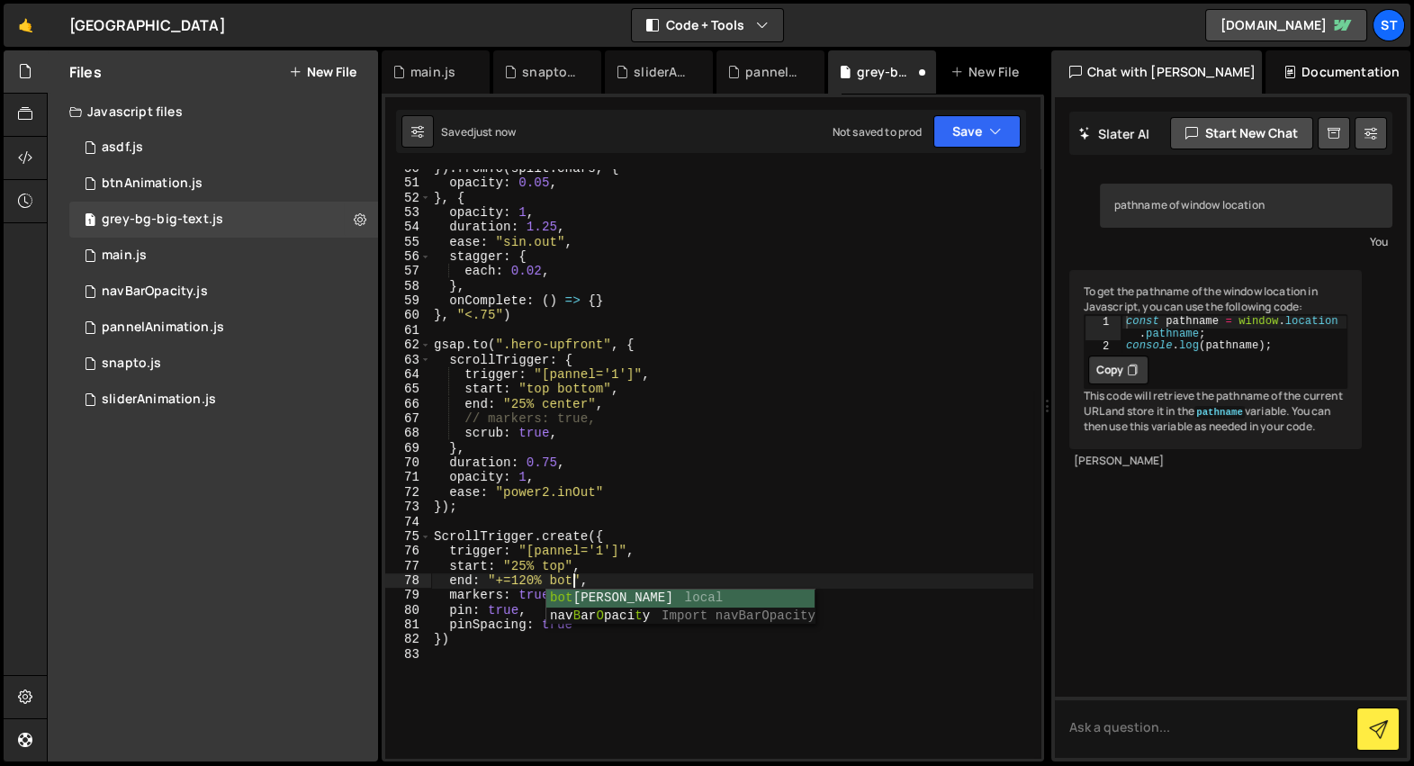
scroll to position [0, 10]
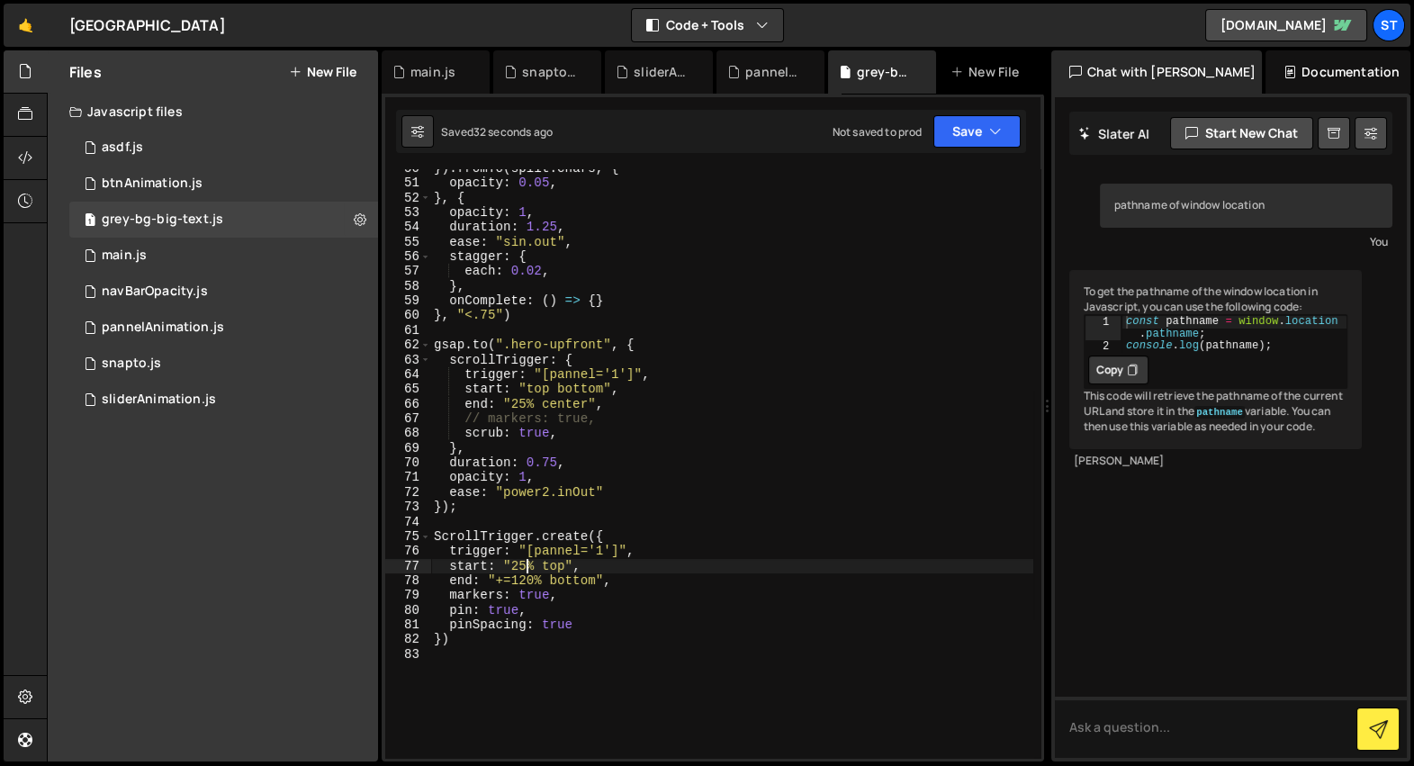
click at [525, 571] on div "}) . fromTo ( split . chars , { opacity : 0.05 , } , { opacity : 1 , duration :…" at bounding box center [731, 470] width 603 height 619
click at [536, 582] on div "}) . fromTo ( split . chars , { opacity : 0.05 , } , { opacity : 1 , duration :…" at bounding box center [731, 470] width 603 height 619
click at [526, 580] on div "}) . fromTo ( split . chars , { opacity : 0.05 , } , { opacity : 1 , duration :…" at bounding box center [731, 470] width 603 height 619
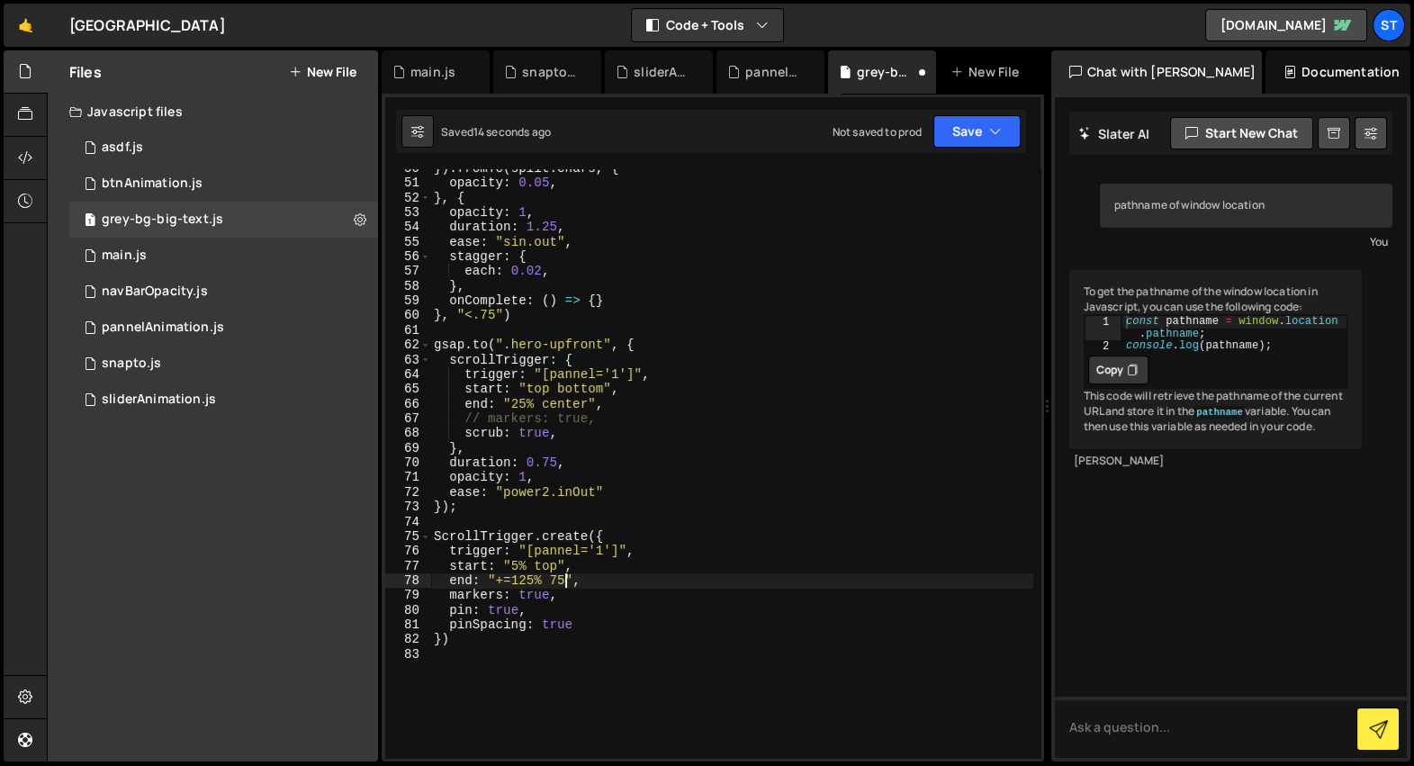
scroll to position [0, 9]
click at [521, 565] on div "}) . fromTo ( split . chars , { opacity : 0.05 , } , { opacity : 1 , duration :…" at bounding box center [731, 470] width 603 height 619
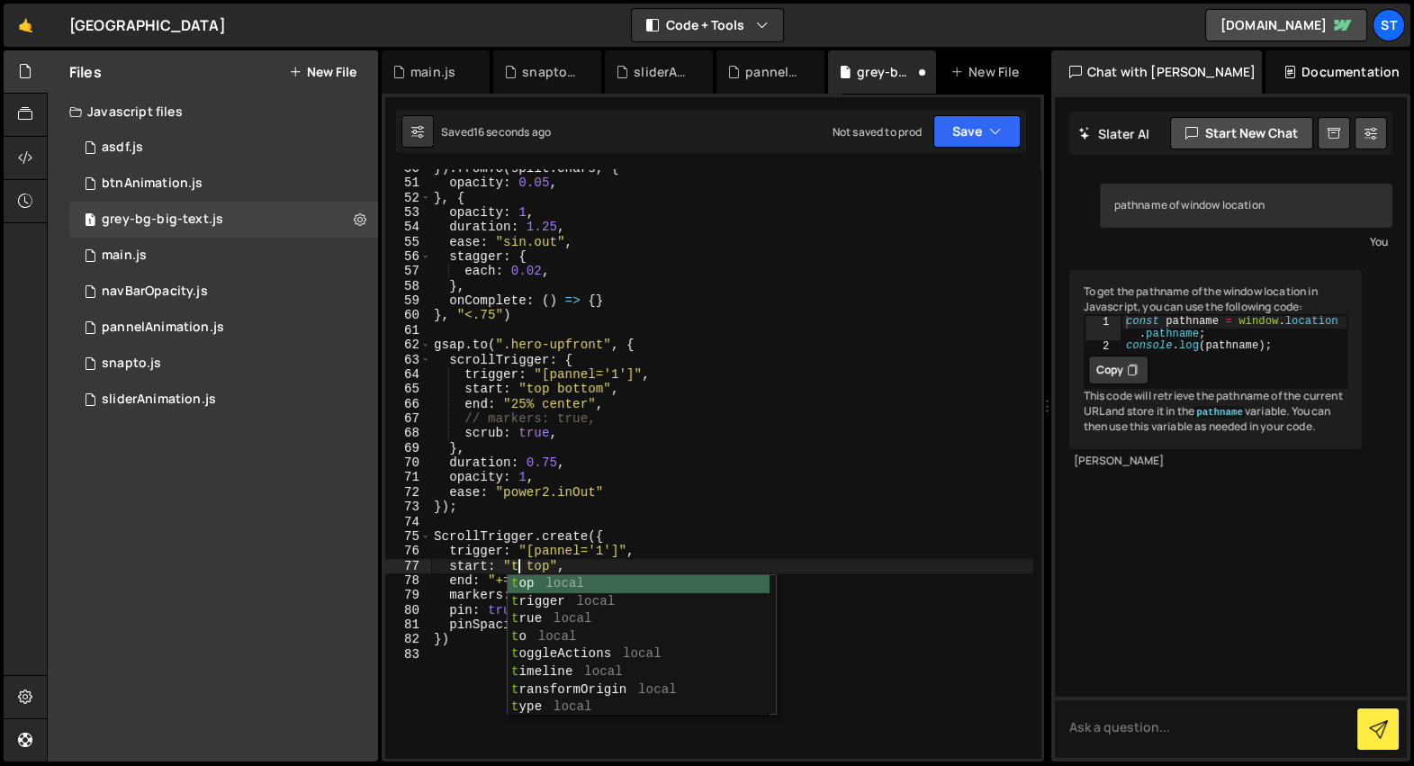
scroll to position [0, 7]
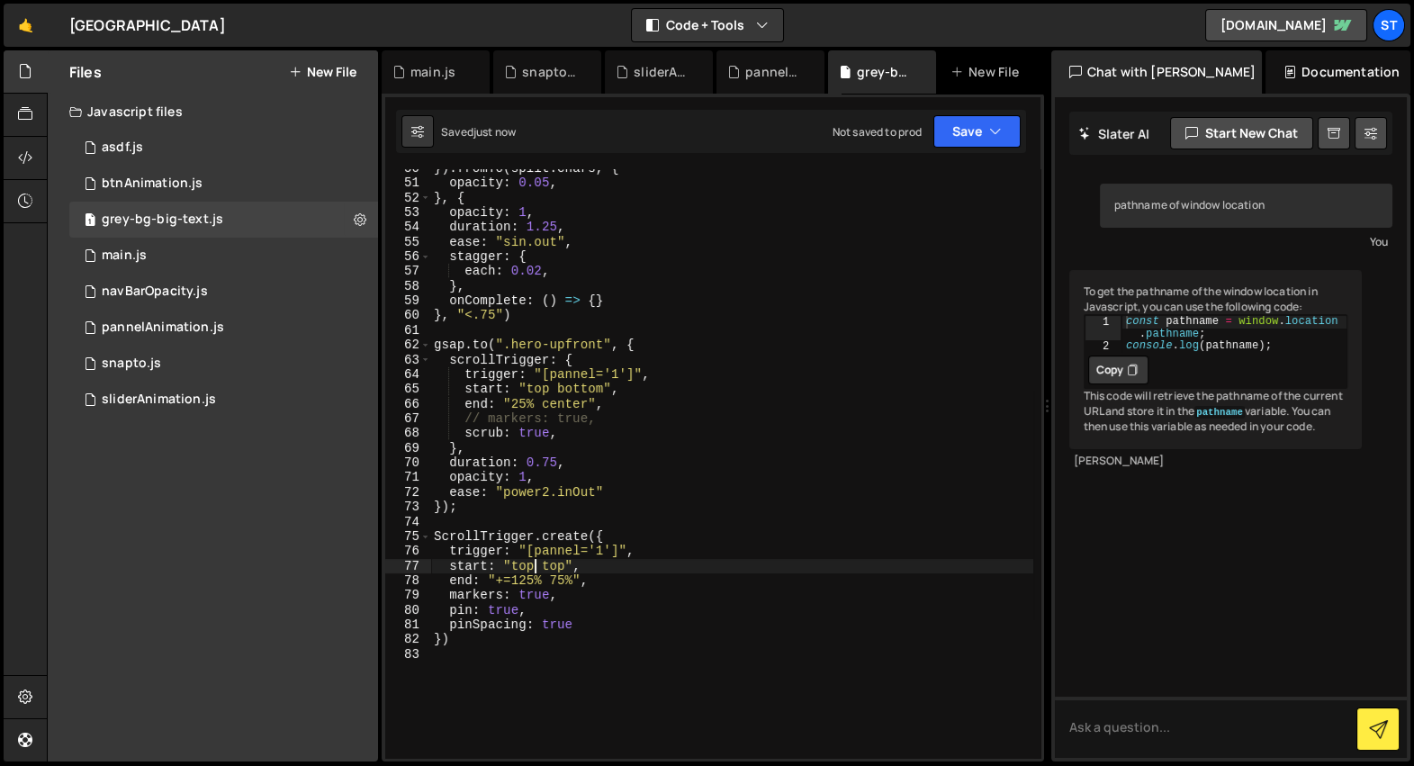
click at [554, 577] on div "}) . fromTo ( split . chars , { opacity : 0.05 , } , { opacity : 1 , duration :…" at bounding box center [731, 470] width 603 height 619
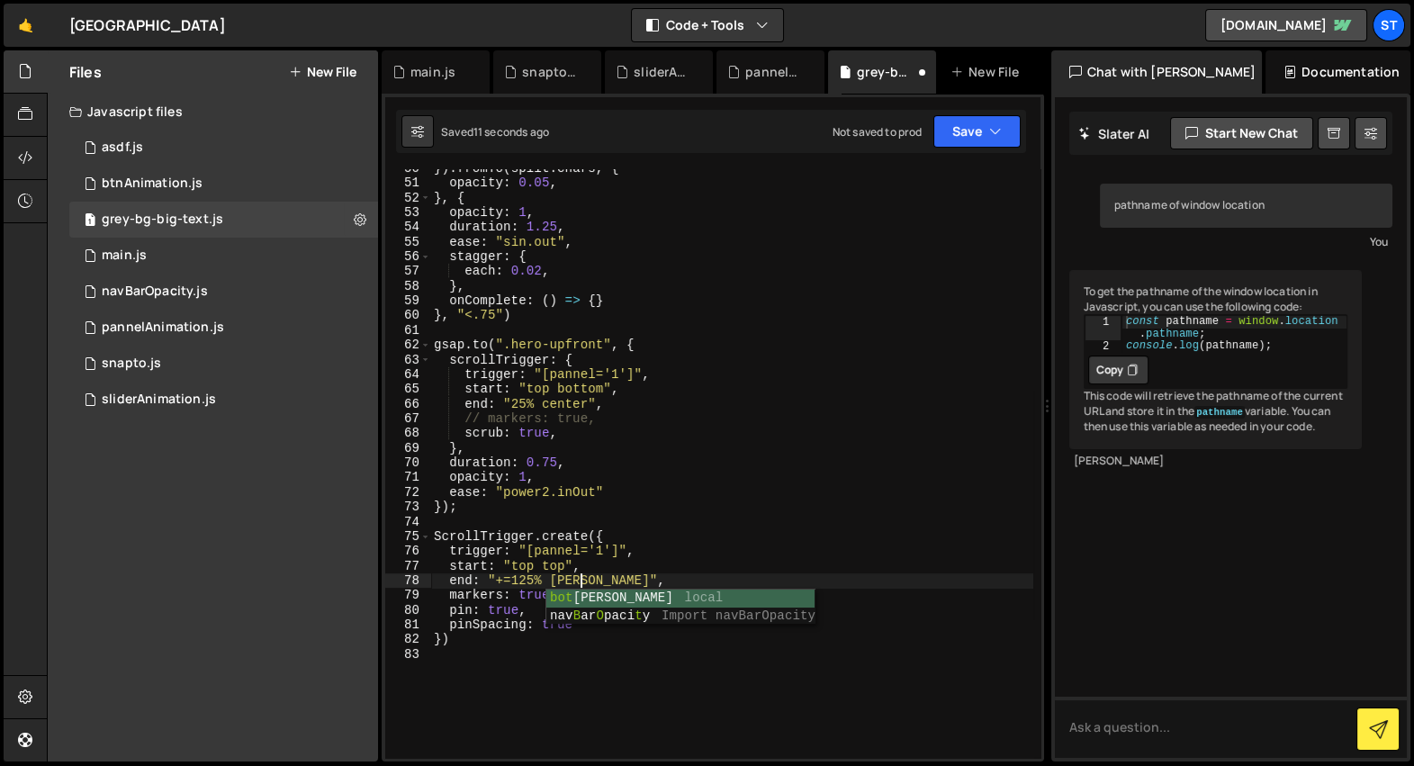
scroll to position [0, 10]
click at [535, 615] on div "}) . fromTo ( split . chars , { opacity : 0.05 , } , { opacity : 1 , duration :…" at bounding box center [731, 470] width 603 height 619
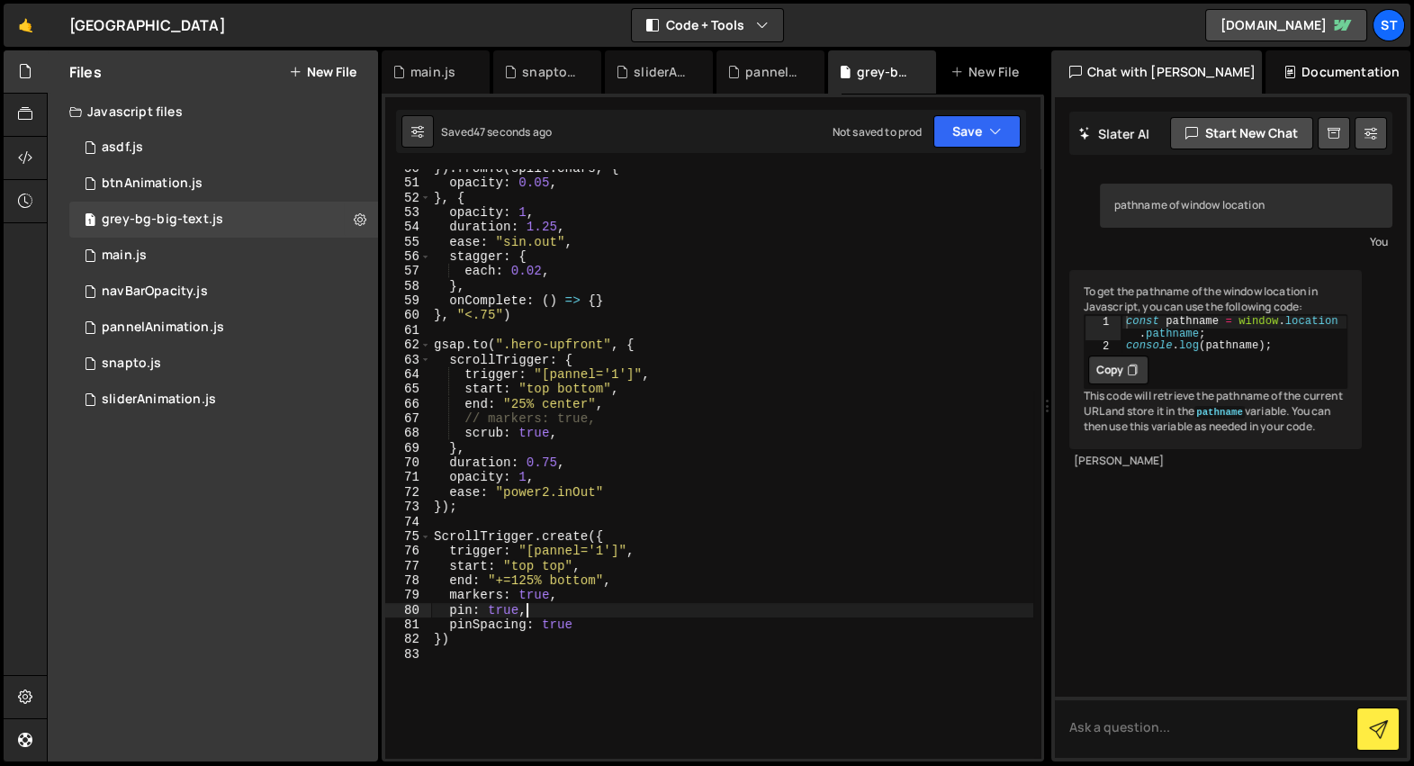
scroll to position [0, 5]
click at [648, 622] on div "}) . fromTo ( split . chars , { opacity : 0.05 , } , { opacity : 1 , duration :…" at bounding box center [731, 470] width 603 height 619
click at [535, 581] on div "}) . fromTo ( split . chars , { opacity : 0.05 , } , { opacity : 1 , duration :…" at bounding box center [731, 470] width 603 height 619
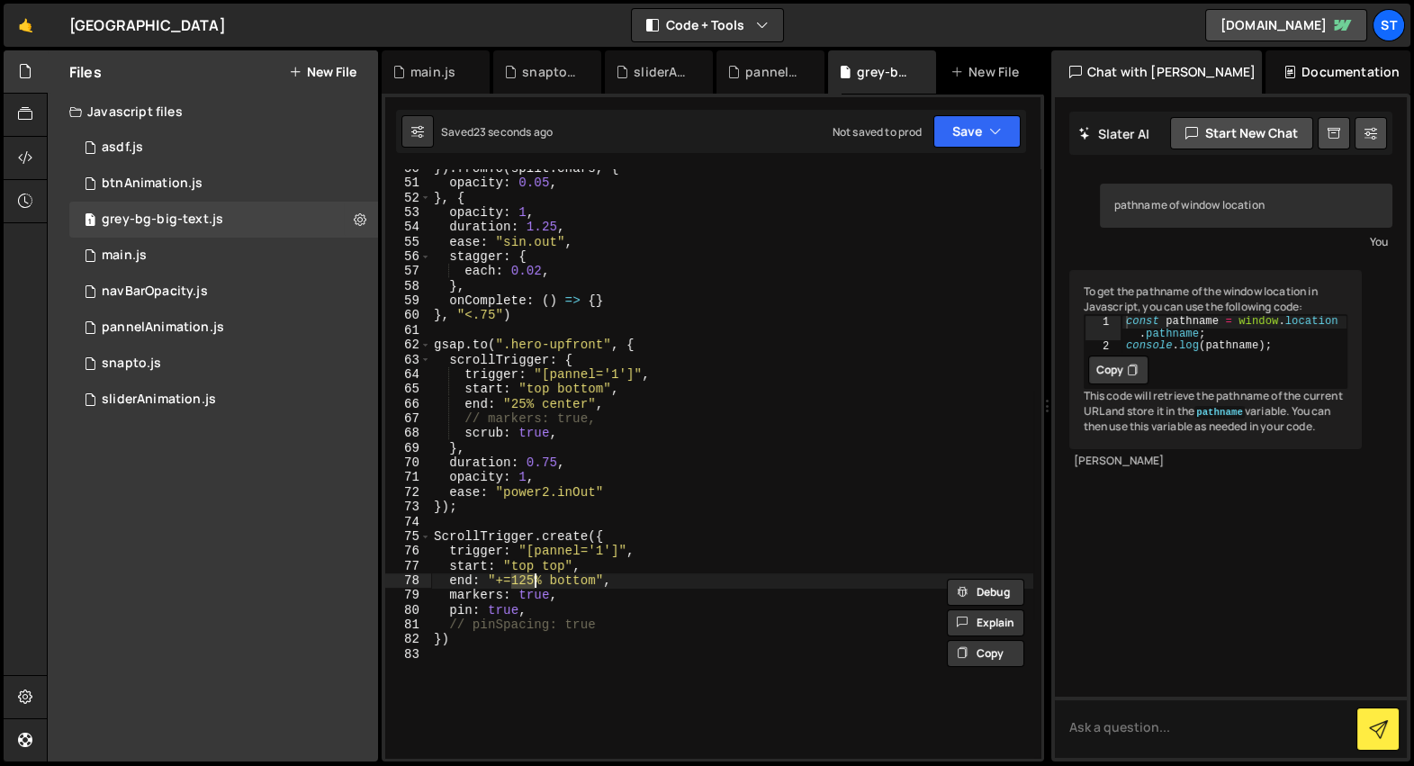
click at [535, 581] on div "}) . fromTo ( split . chars , { opacity : 0.05 , } , { opacity : 1 , duration :…" at bounding box center [731, 470] width 603 height 619
type textarea "end: "+=120% bottom","
click at [761, 59] on div "pannelAnimation.js" at bounding box center [771, 71] width 108 height 43
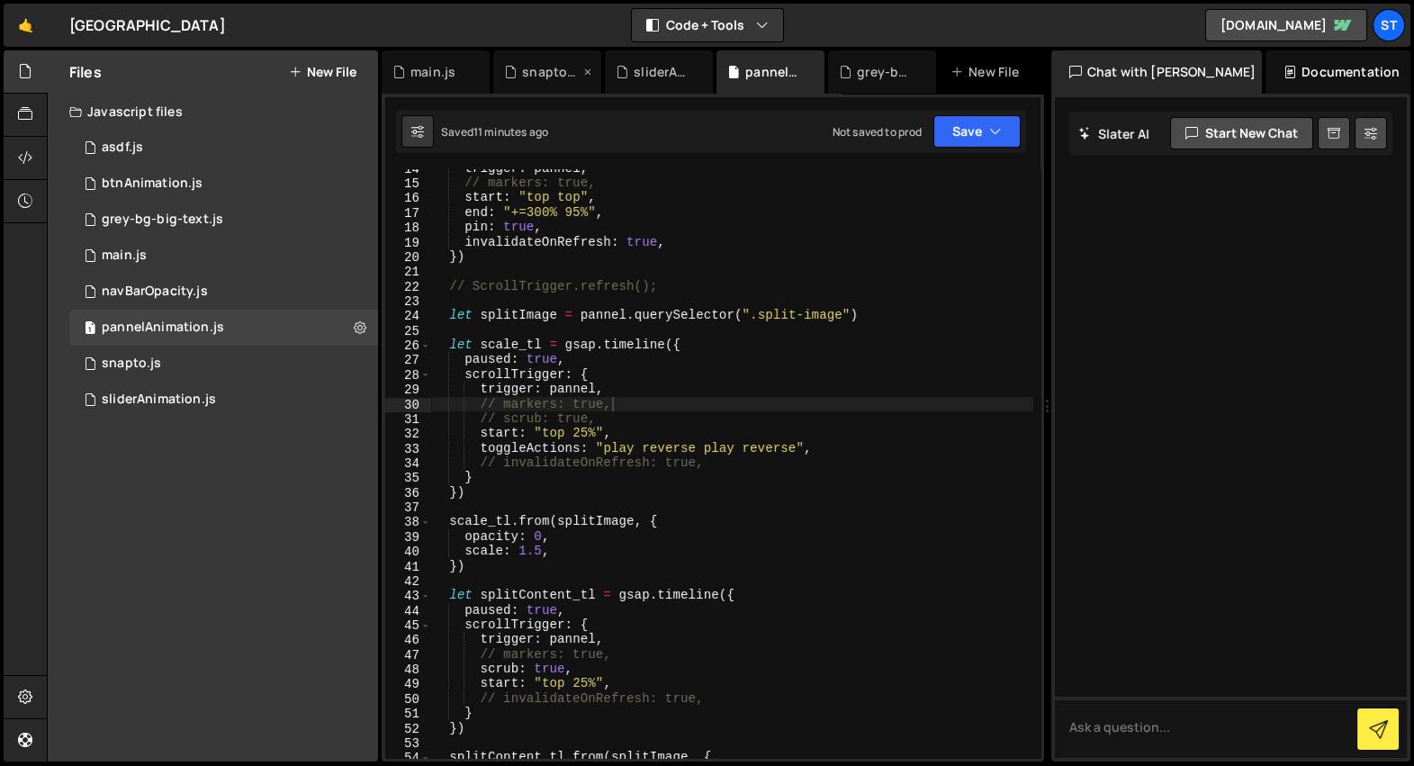
click at [537, 59] on div "snapto.js" at bounding box center [547, 71] width 108 height 43
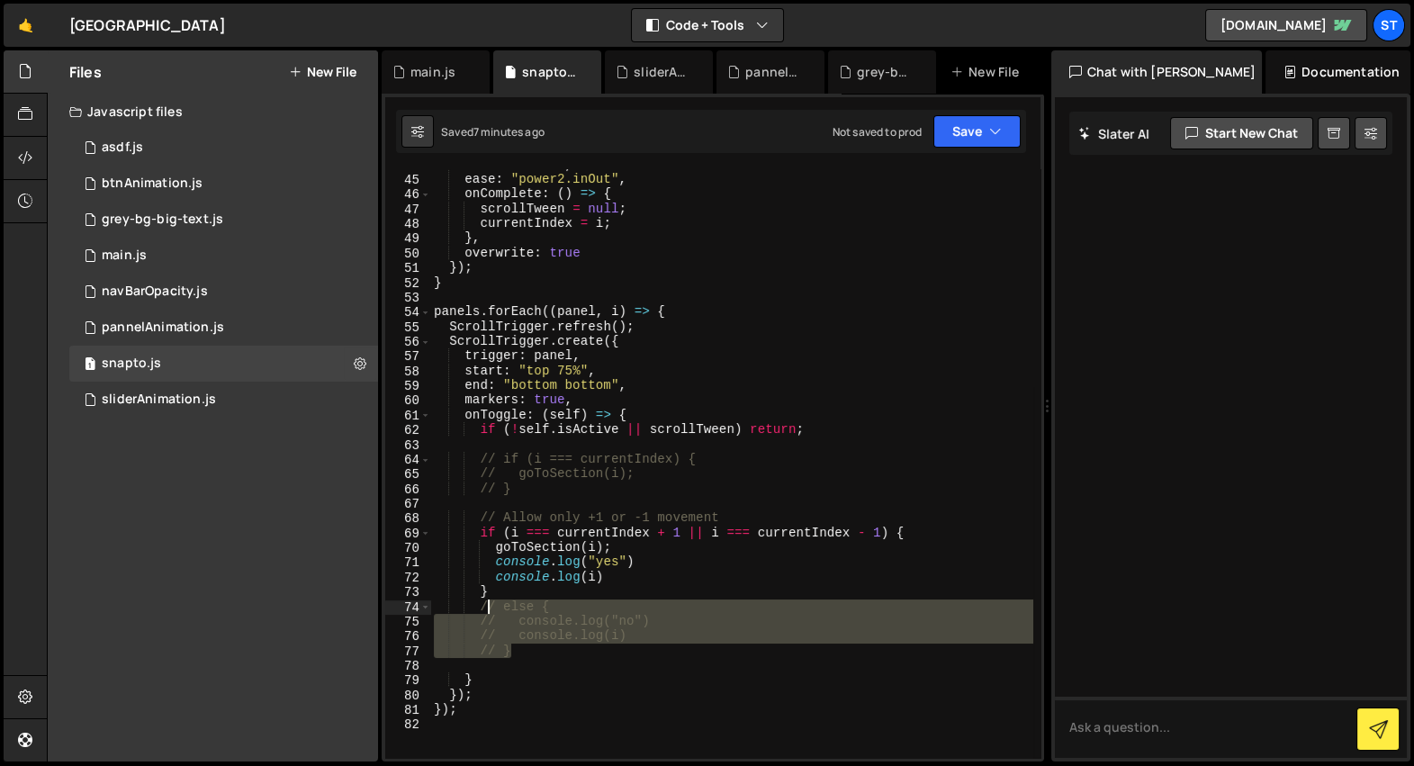
drag, startPoint x: 520, startPoint y: 650, endPoint x: 482, endPoint y: 605, distance: 59.4
click at [482, 605] on div "duration : 0.8 , ease : "power2.inOut" , onComplete : ( ) => { scrollTween = nu…" at bounding box center [731, 467] width 603 height 619
type textarea "// else { // console.log("no")"
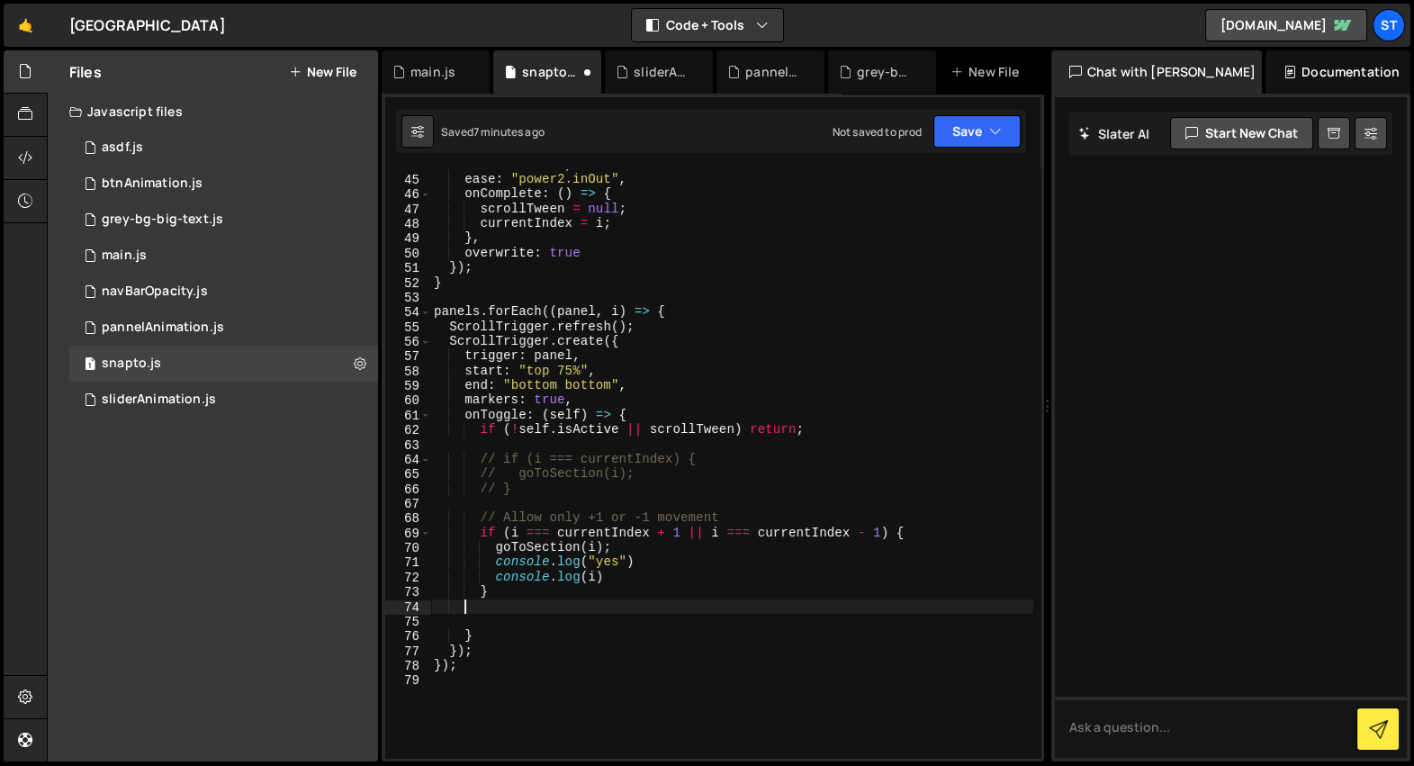
scroll to position [0, 0]
type textarea "// Allow only +1 or -1 movement"
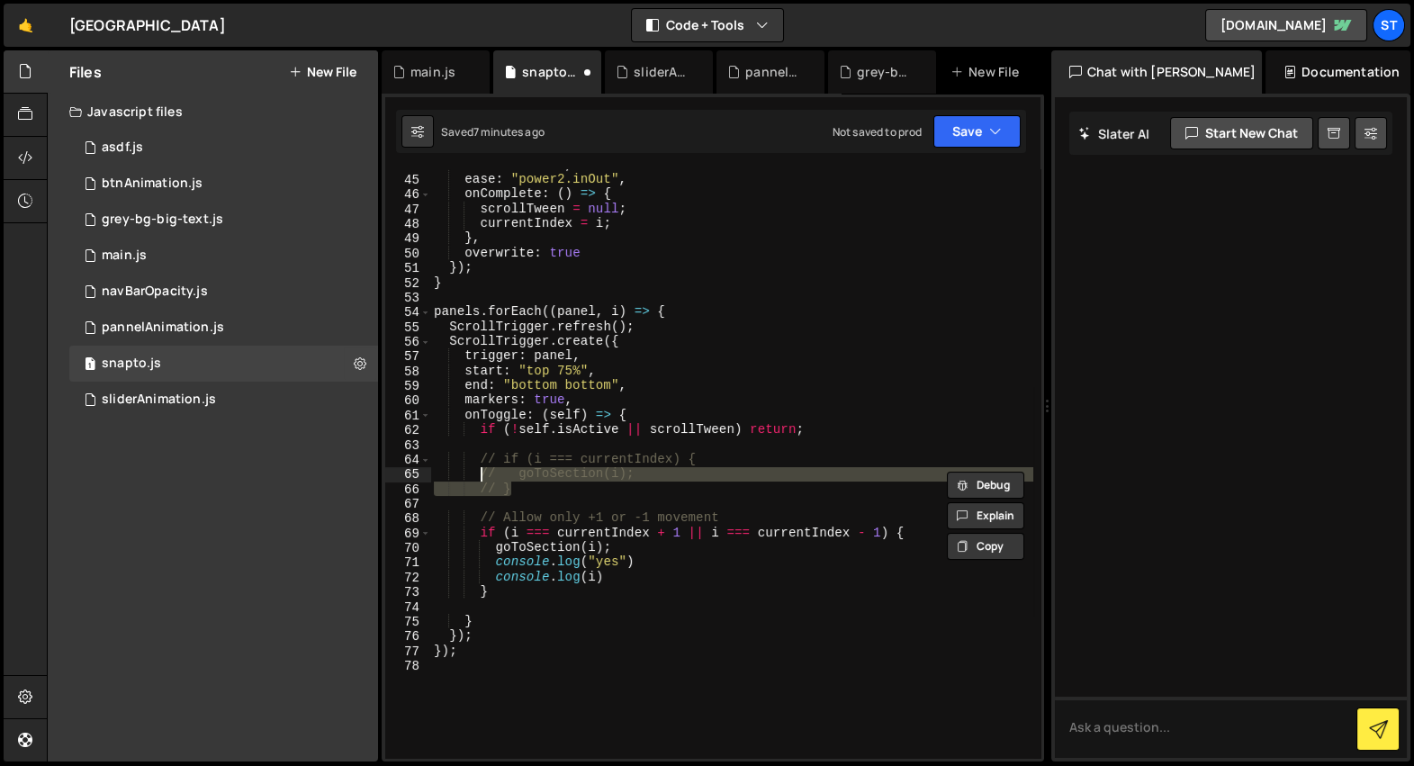
type textarea "// if (i === currentIndex) { // goToSection(i);"
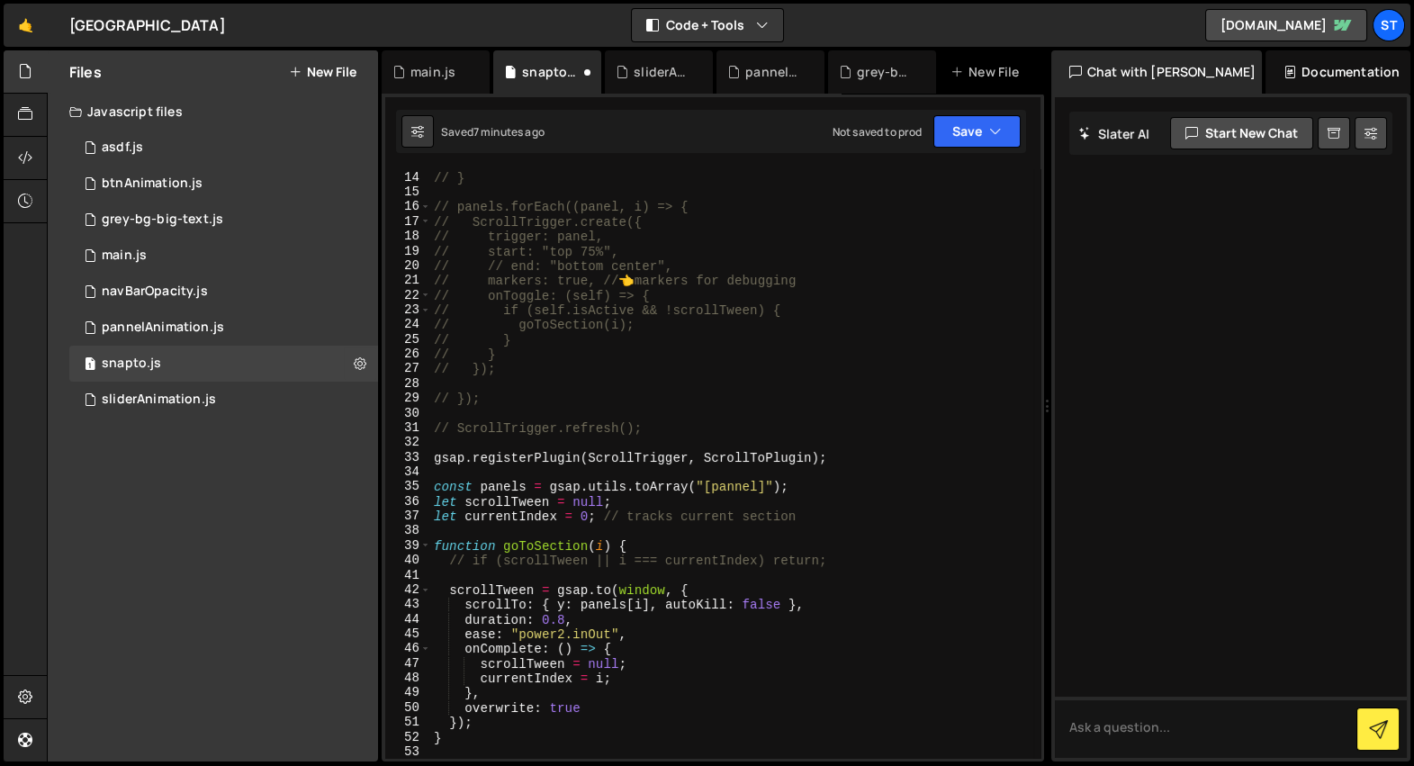
scroll to position [234, 0]
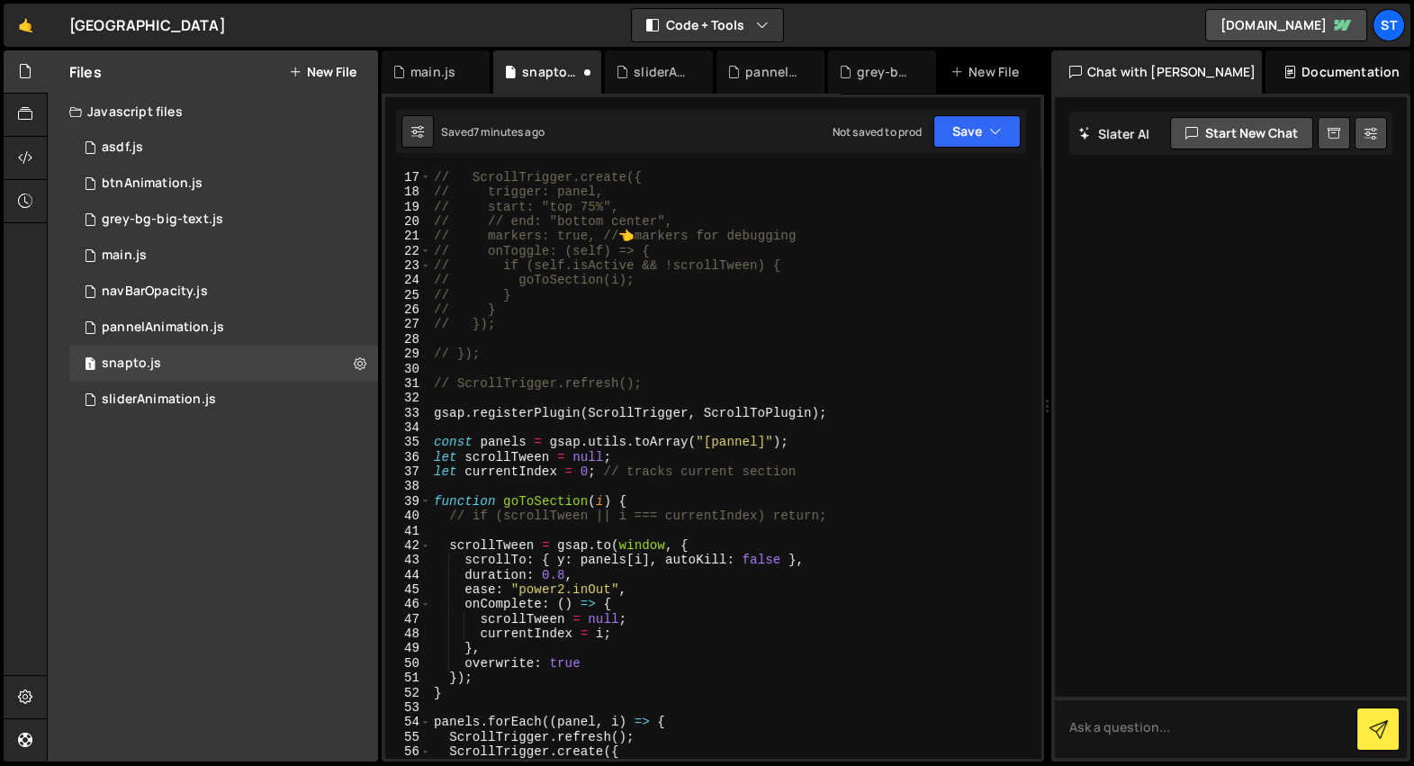
click at [520, 429] on div "// panels.forEach((panel, i) => { // ScrollTrigger.create({ // trigger: panel, …" at bounding box center [731, 464] width 603 height 619
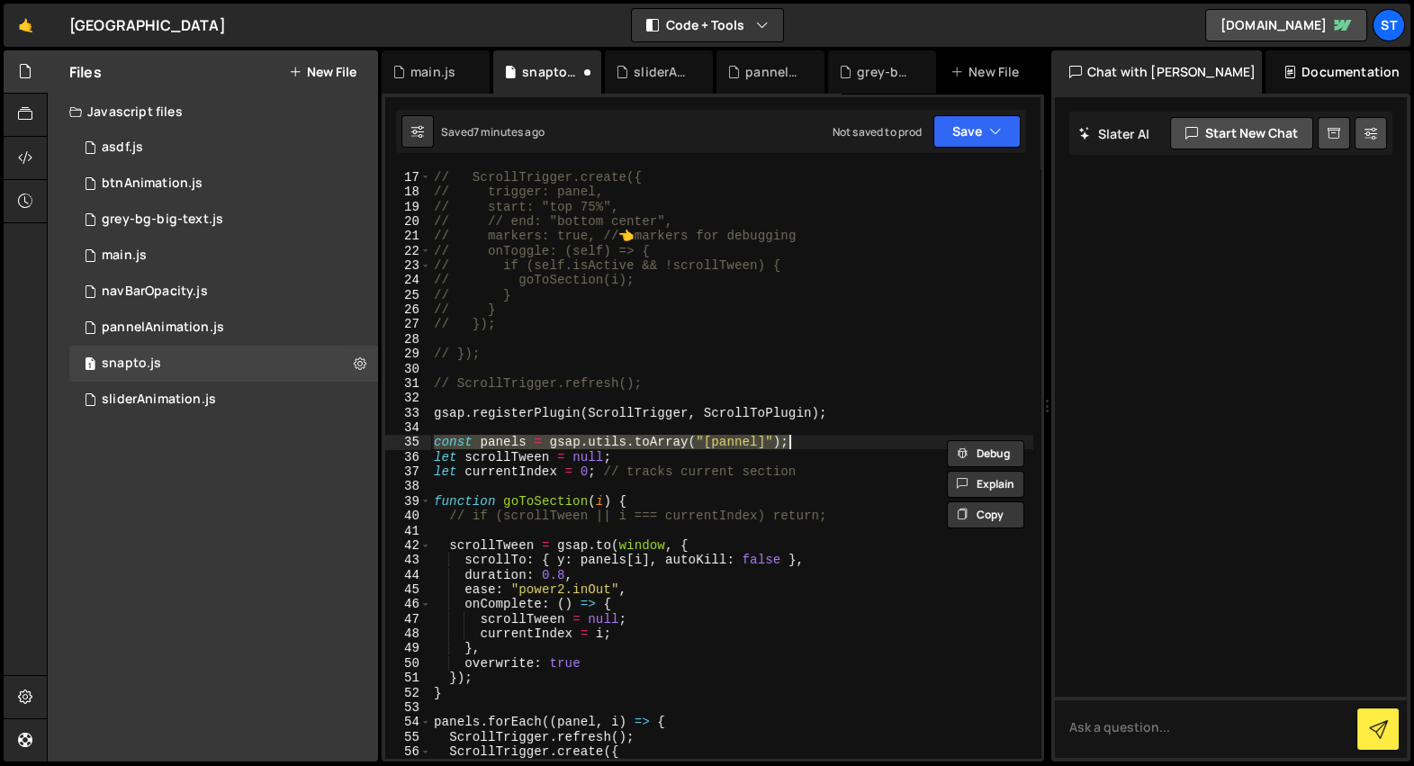
type textarea "});"
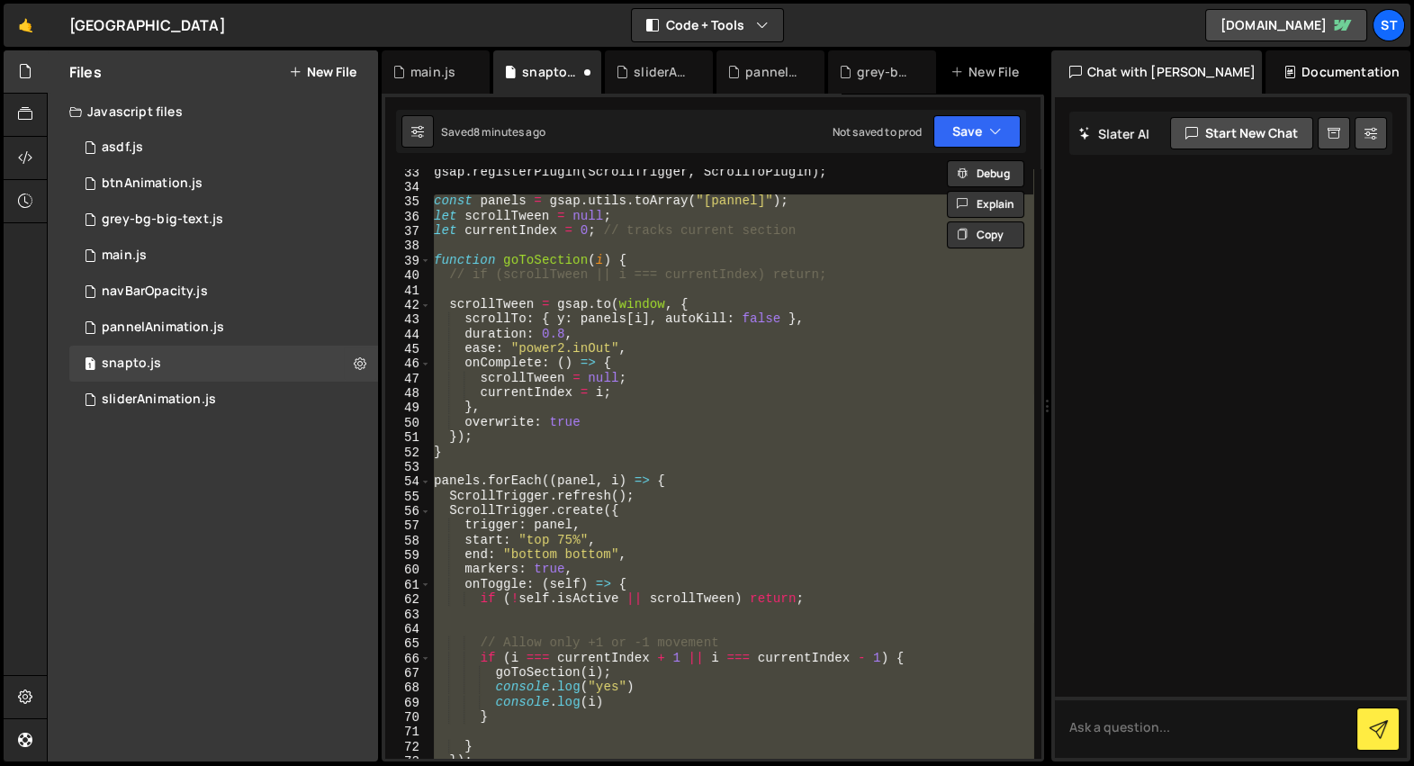
scroll to position [423, 0]
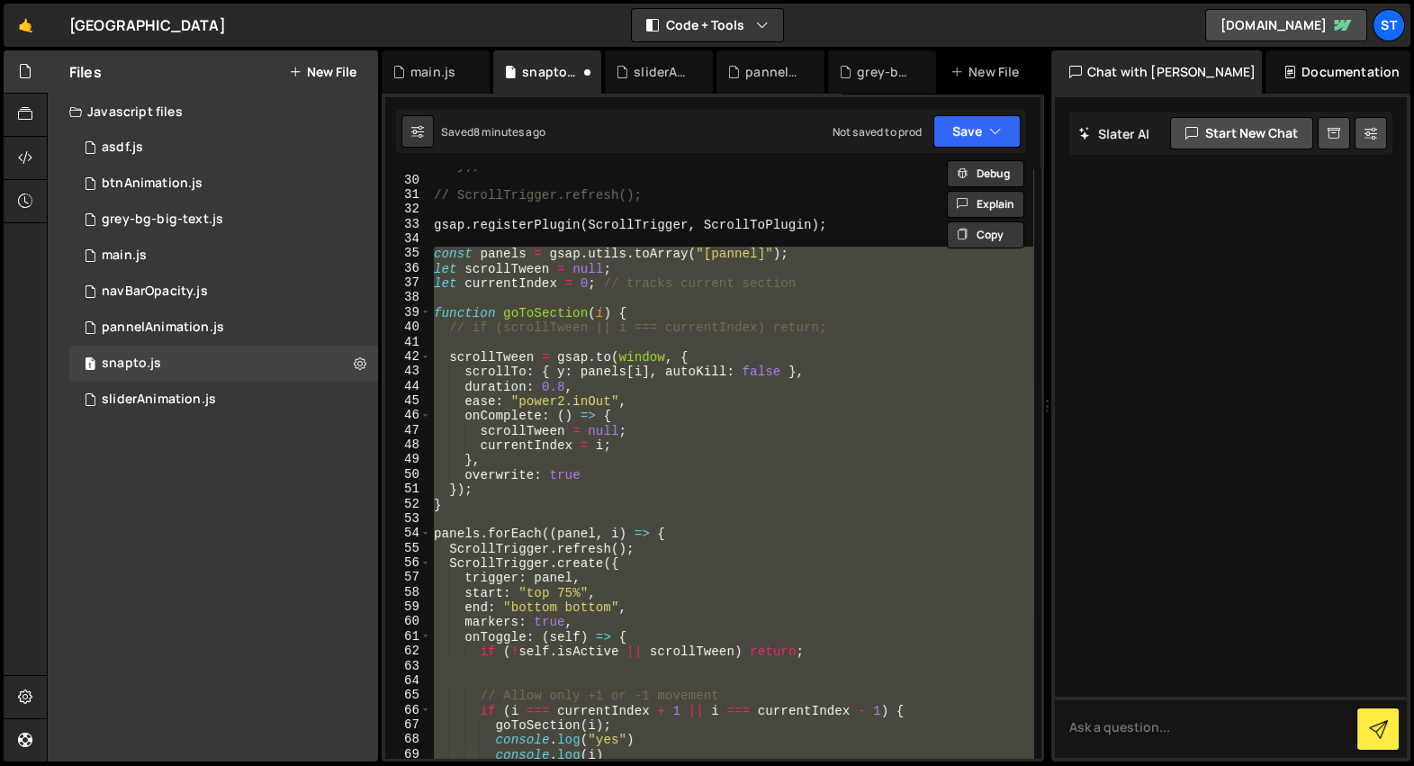
paste textarea
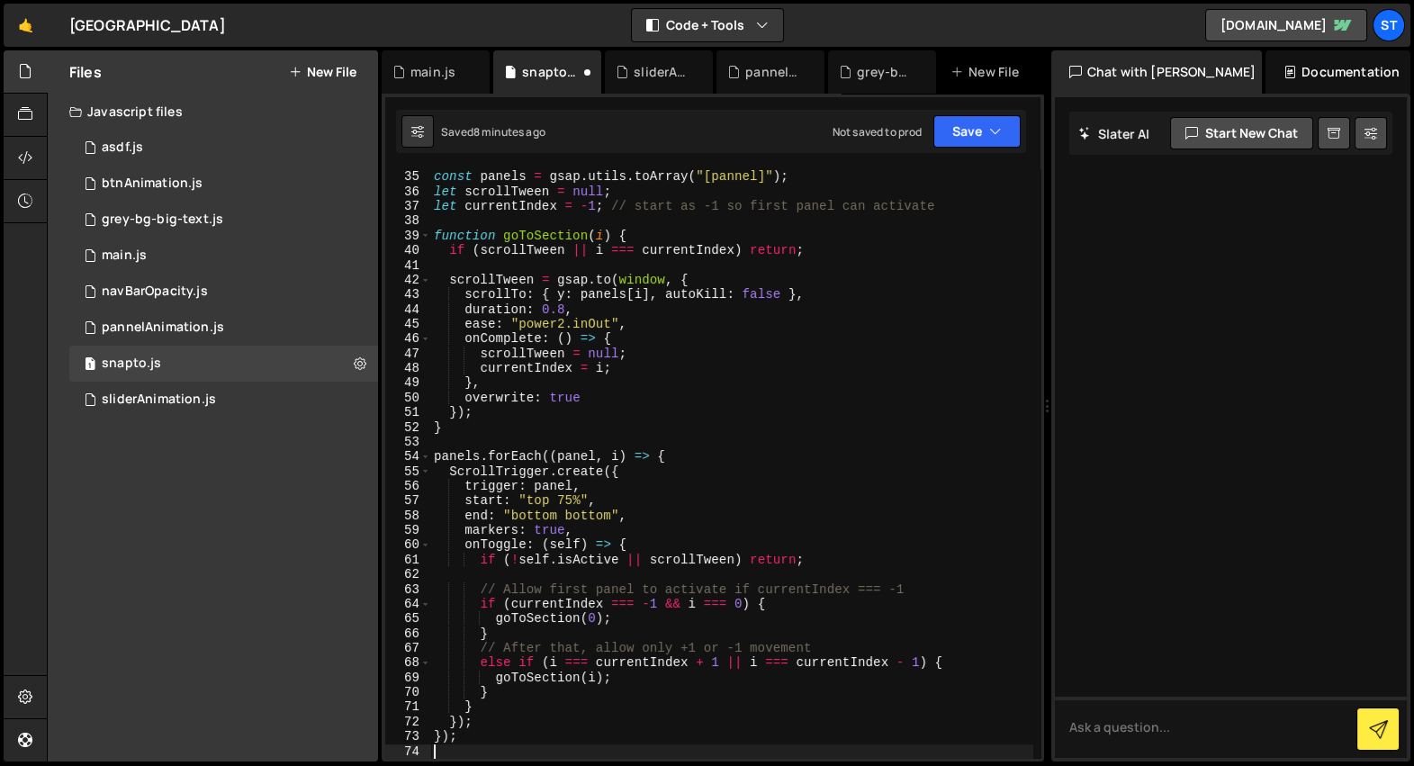
click at [601, 322] on div "const panels = gsap . utils . toArray ( "[pannel]" ) ; let scrollTween = null ;…" at bounding box center [731, 464] width 603 height 619
type textarea "ease: "power2.inOut","
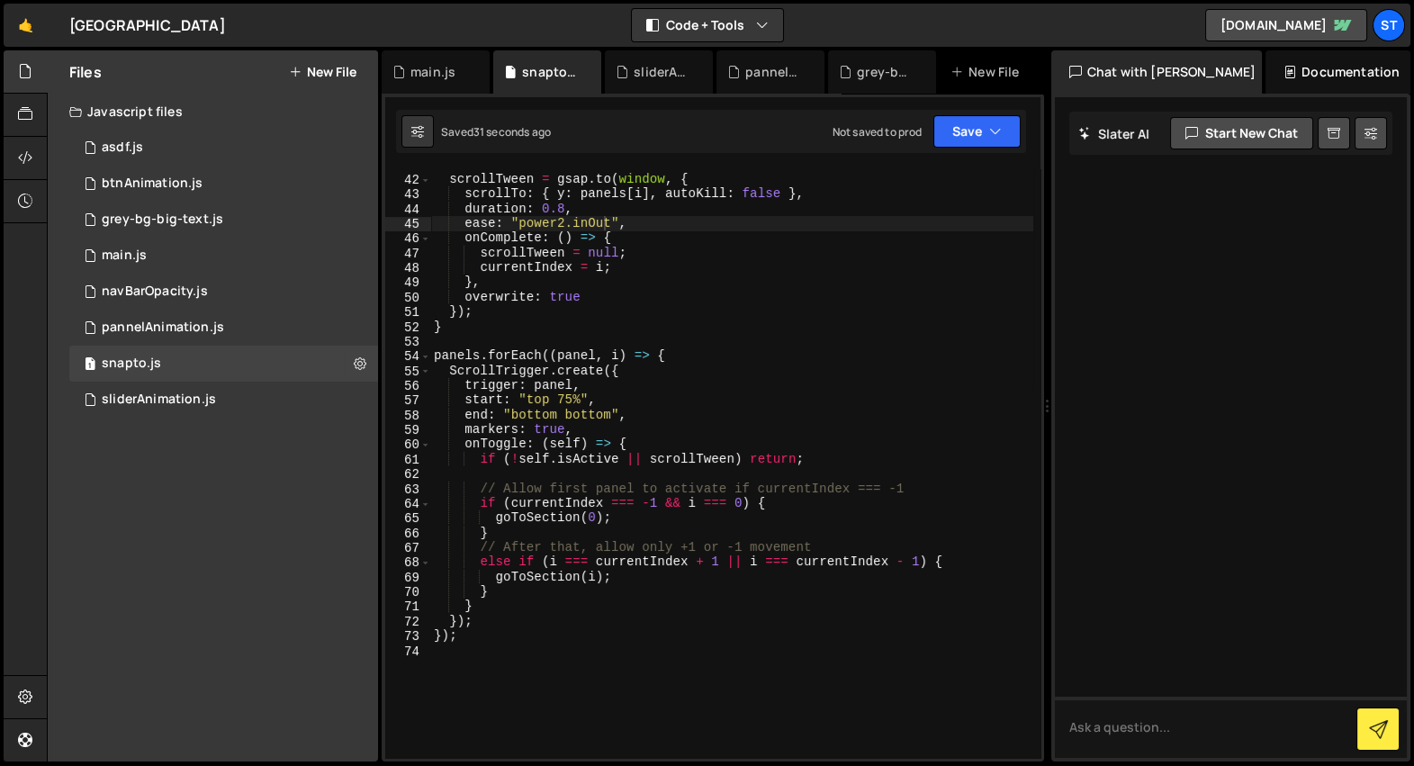
scroll to position [561, 0]
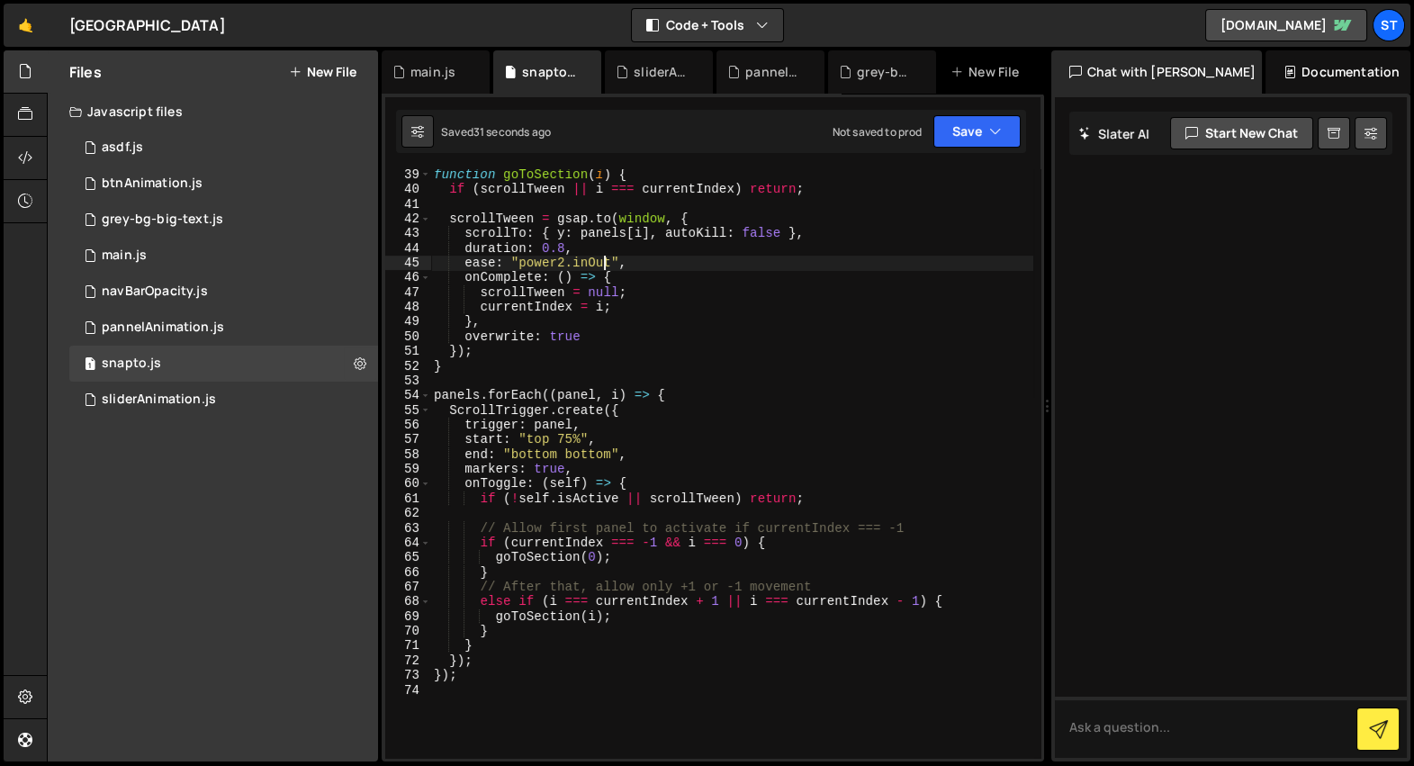
click at [631, 692] on div "function goToSection ( i ) { if ( scrollTween || i === currentIndex ) return ; …" at bounding box center [731, 476] width 603 height 619
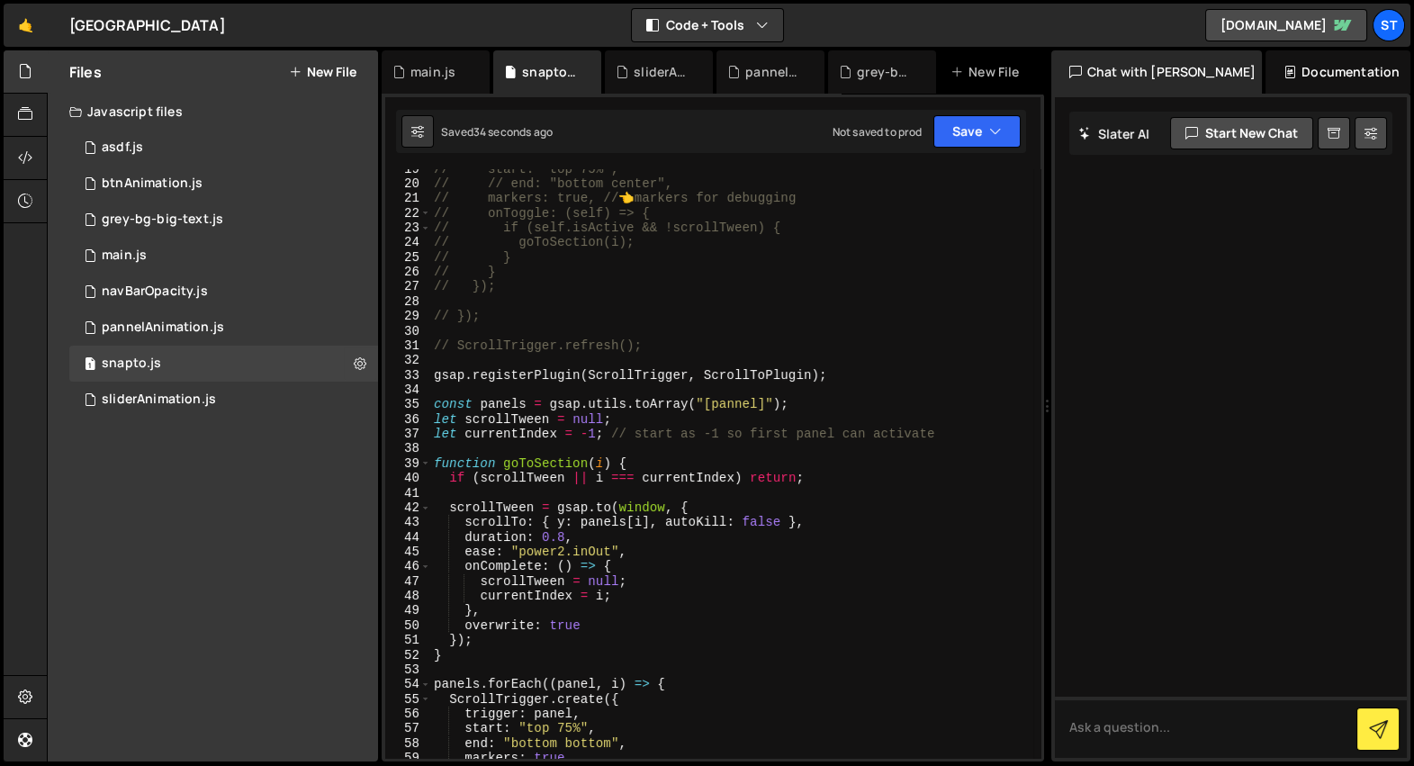
scroll to position [272, 0]
click at [740, 350] on div "// start: "top 75%", // // end: "bottom center", // markers: true, // 👈 markers…" at bounding box center [731, 471] width 603 height 619
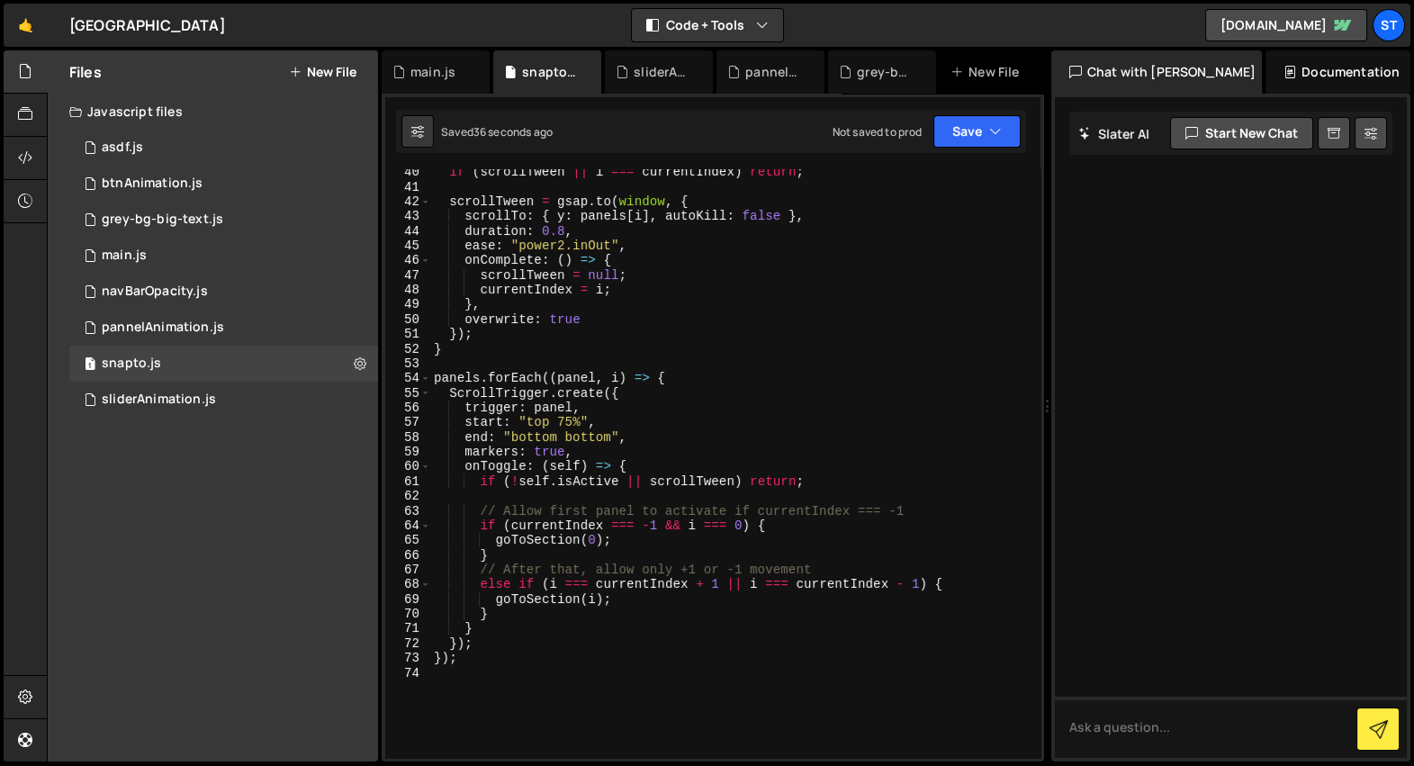
type textarea "});"
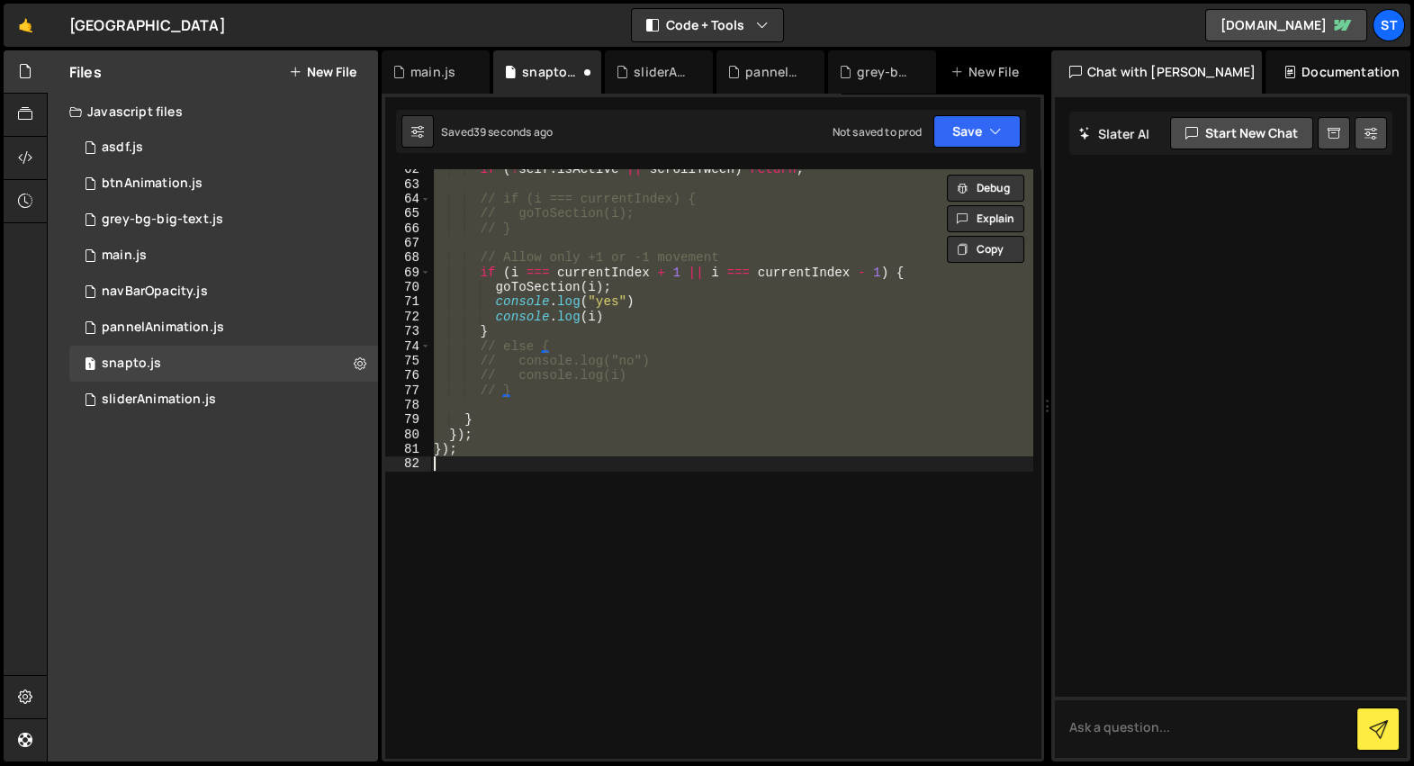
scroll to position [905, 0]
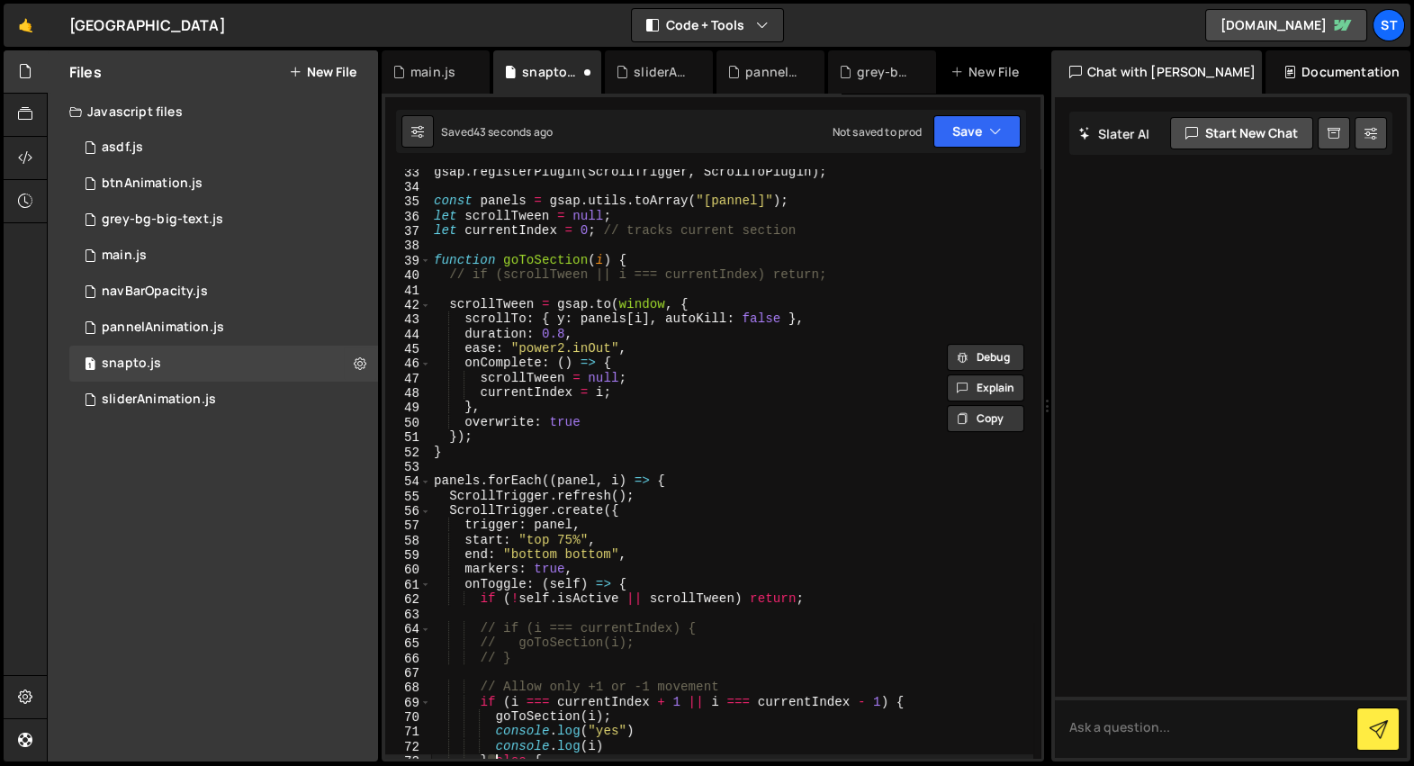
type textarea "});"
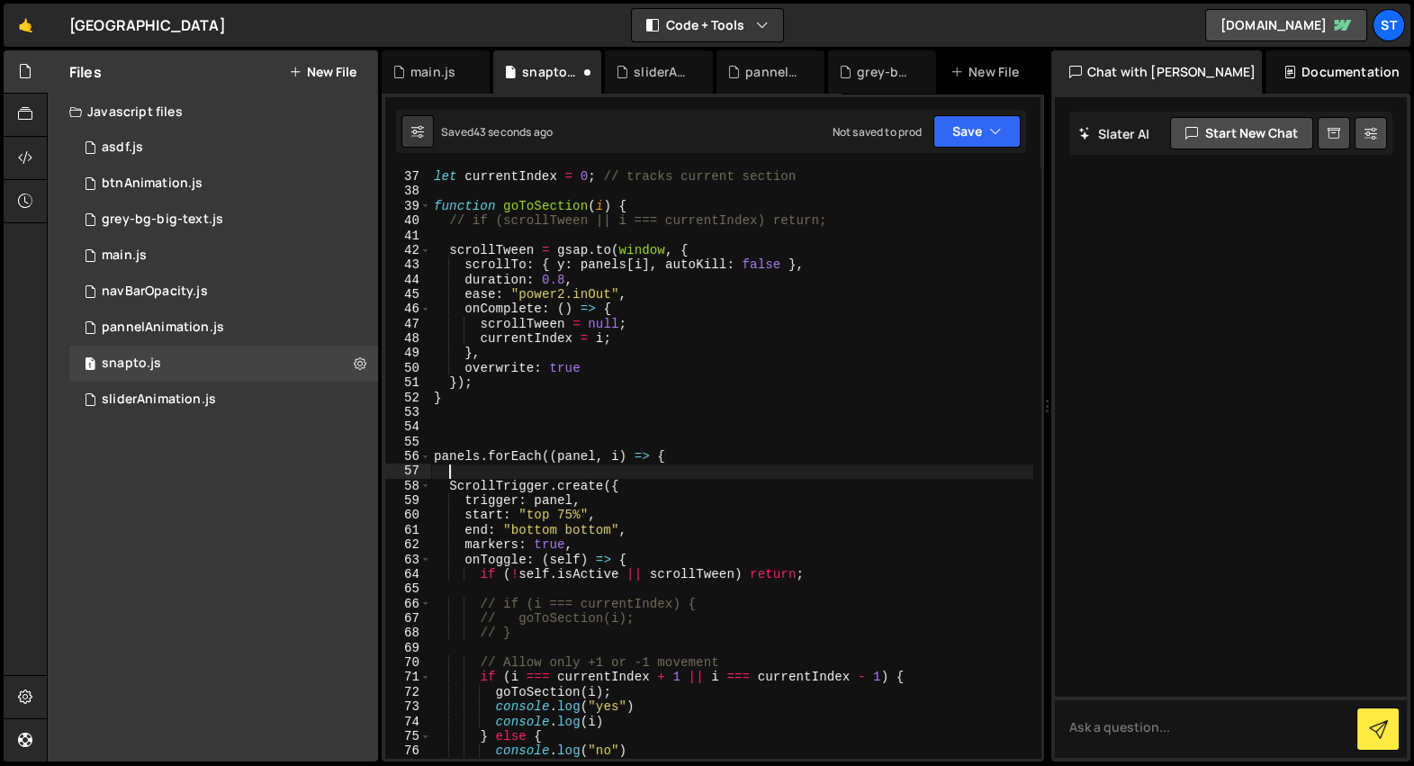
scroll to position [530, 0]
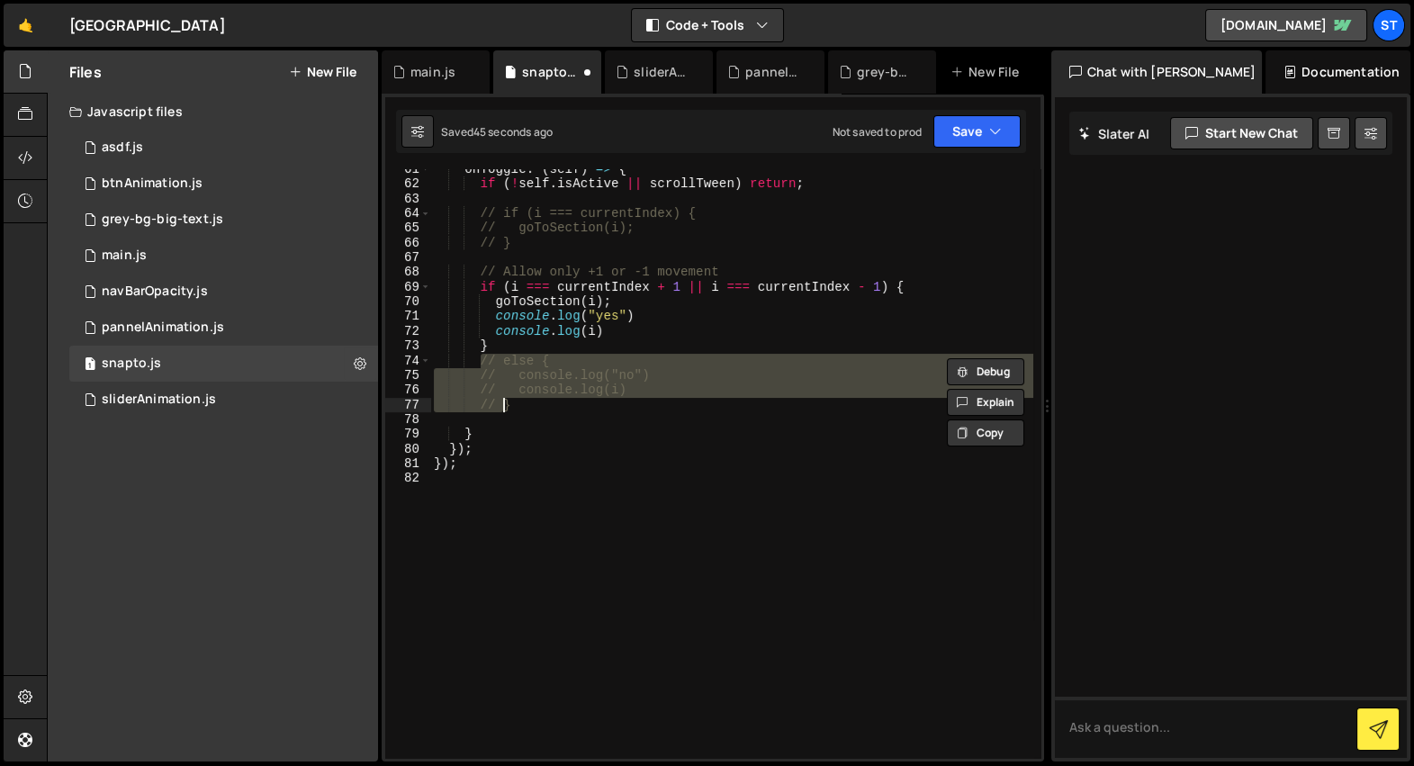
type textarea "}"
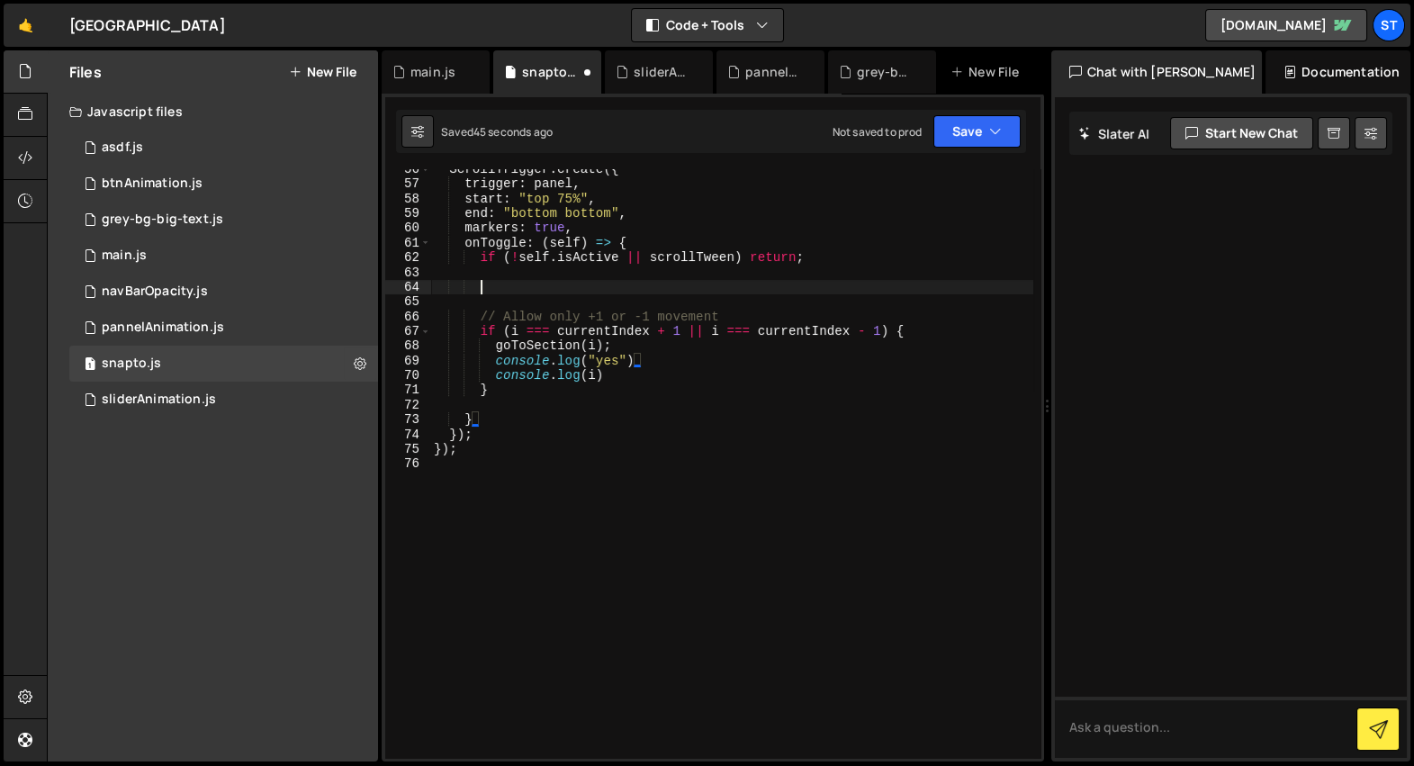
type textarea "});"
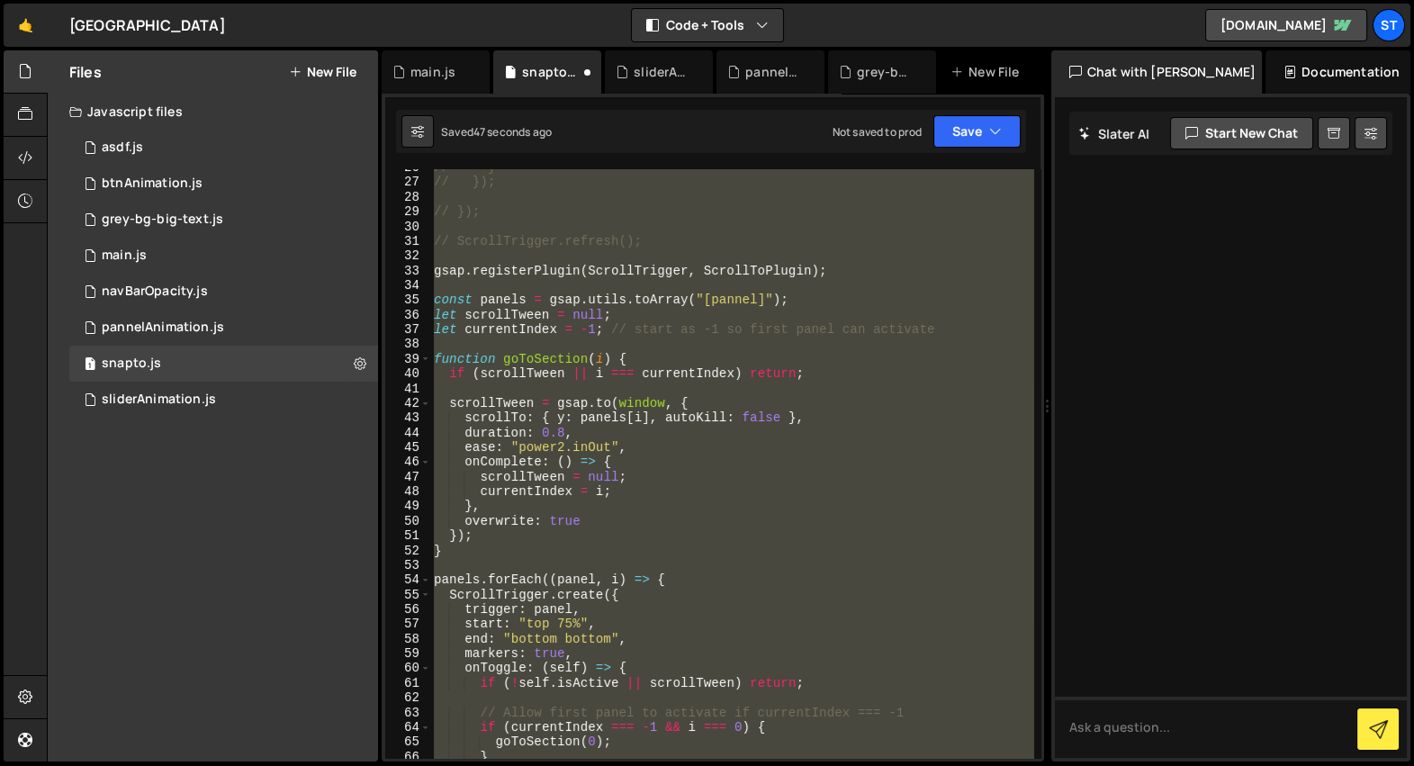
scroll to position [162, 0]
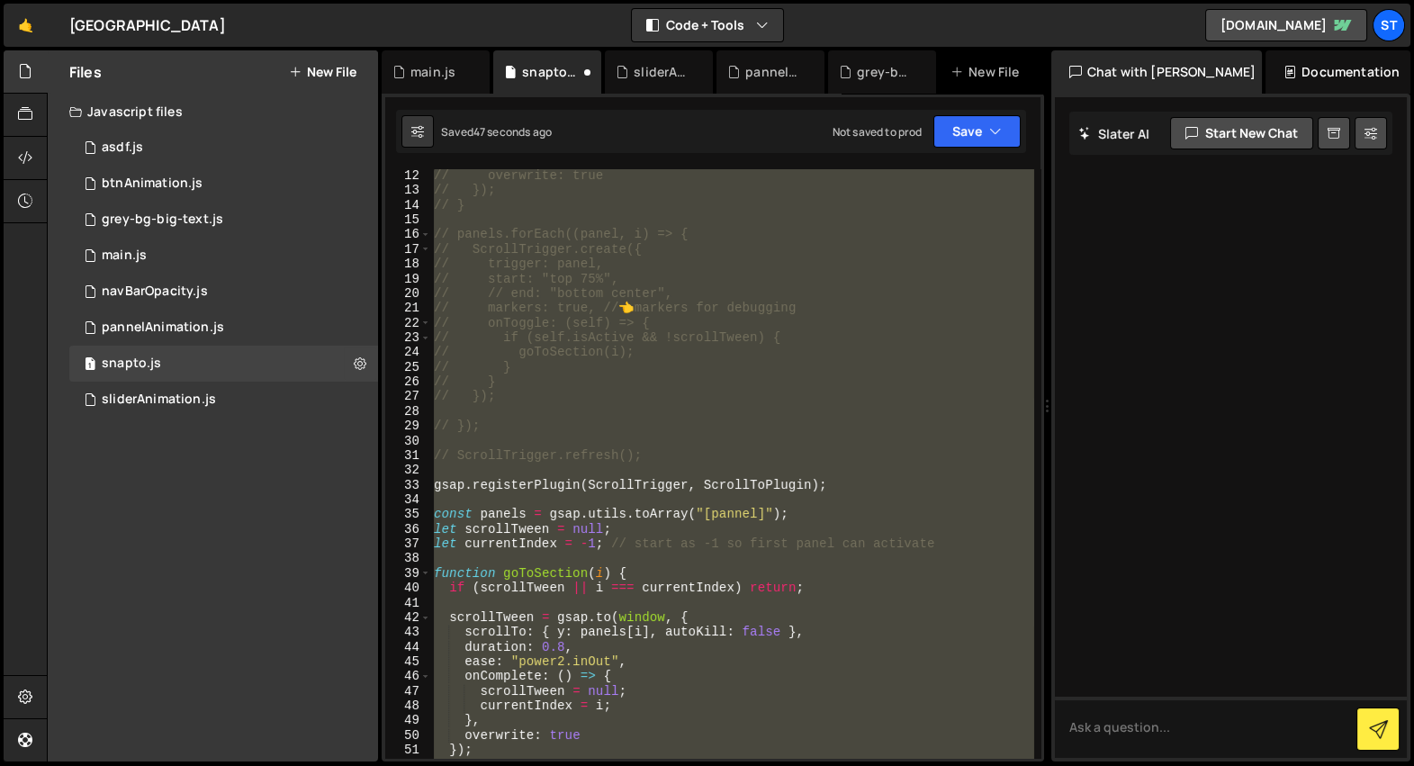
click at [675, 442] on div "// overwrite: true // }); // } // panels.forEach((panel, i) => { // ScrollTrigg…" at bounding box center [731, 463] width 602 height 589
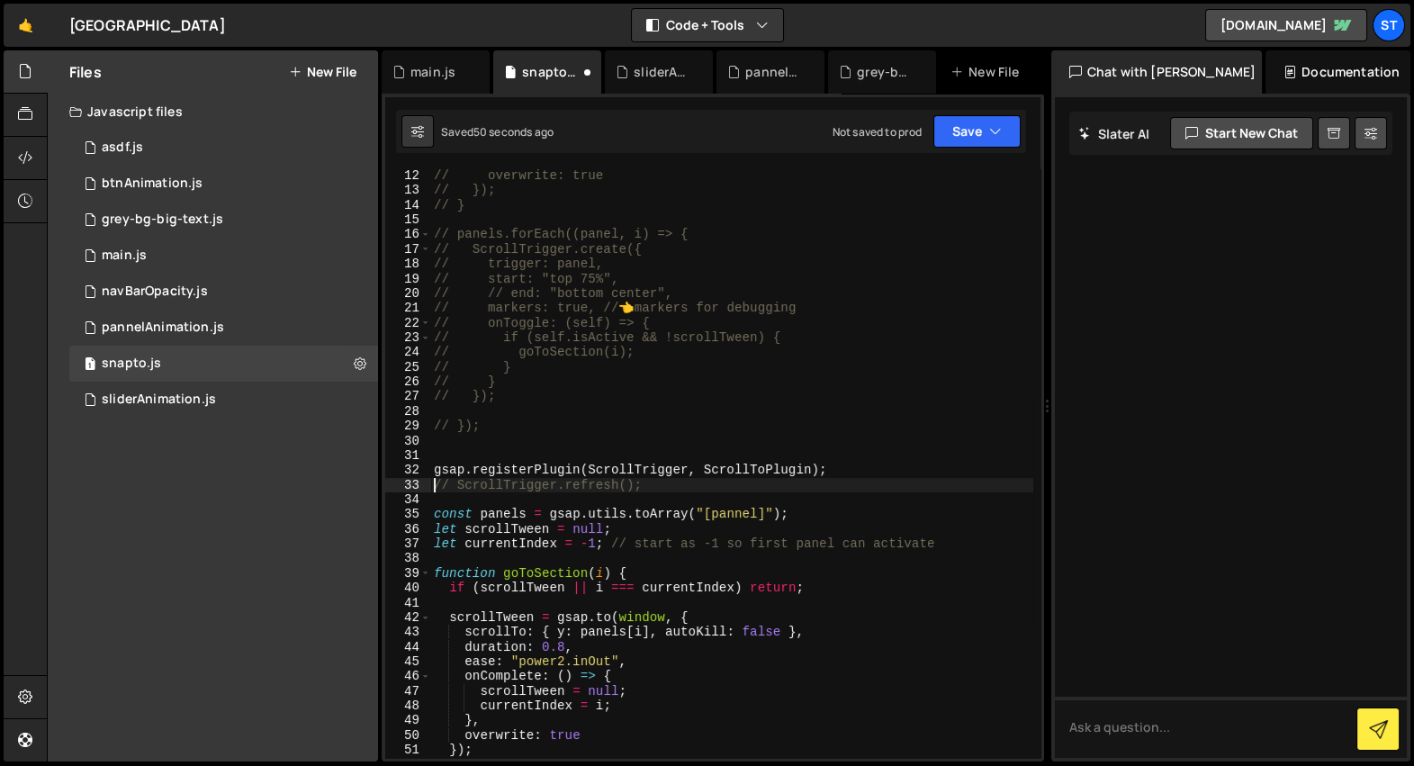
type textarea "ScrollTrigger.refresh();"
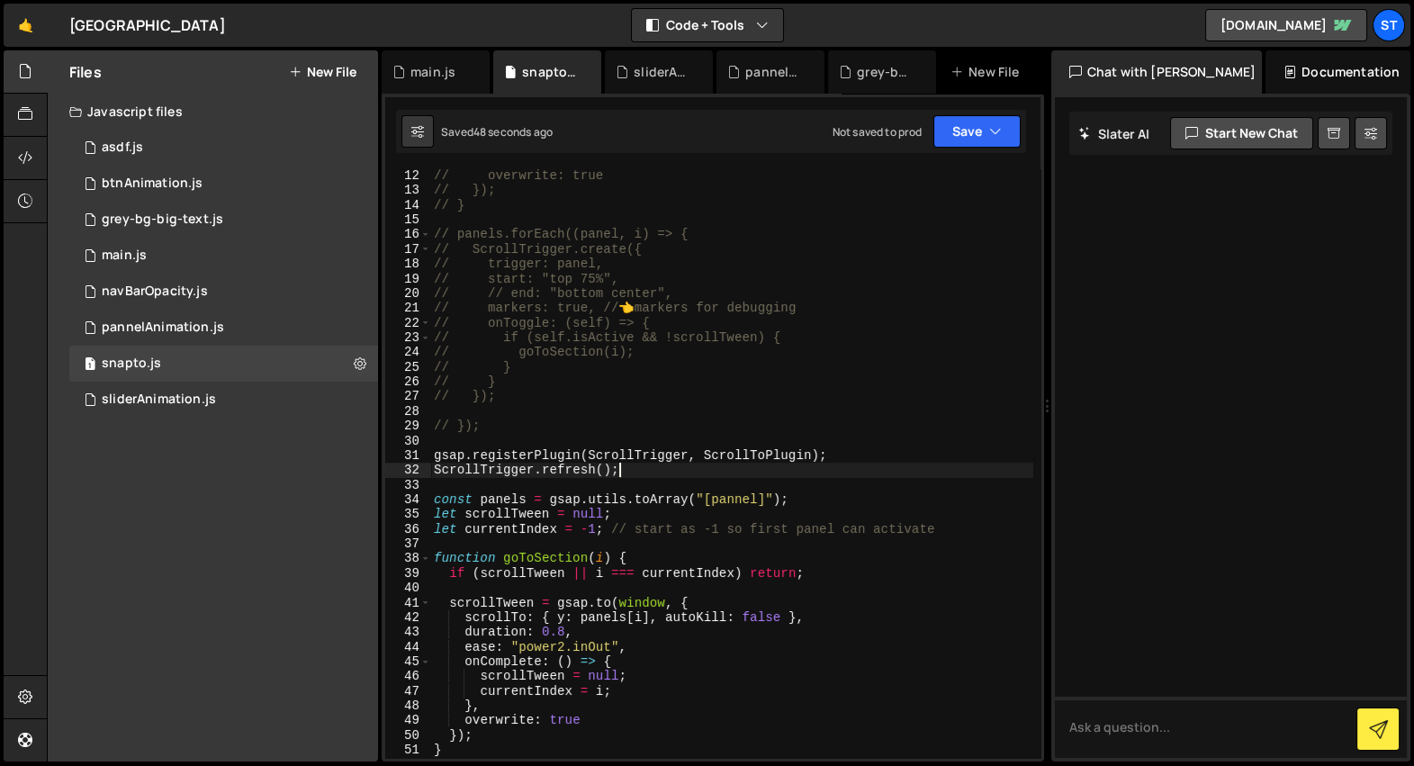
click at [630, 472] on div "// overwrite: true // }); // } // panels.forEach((panel, i) => { // ScrollTrigg…" at bounding box center [731, 477] width 603 height 619
type textarea "ScrollTrigger.refresh();"
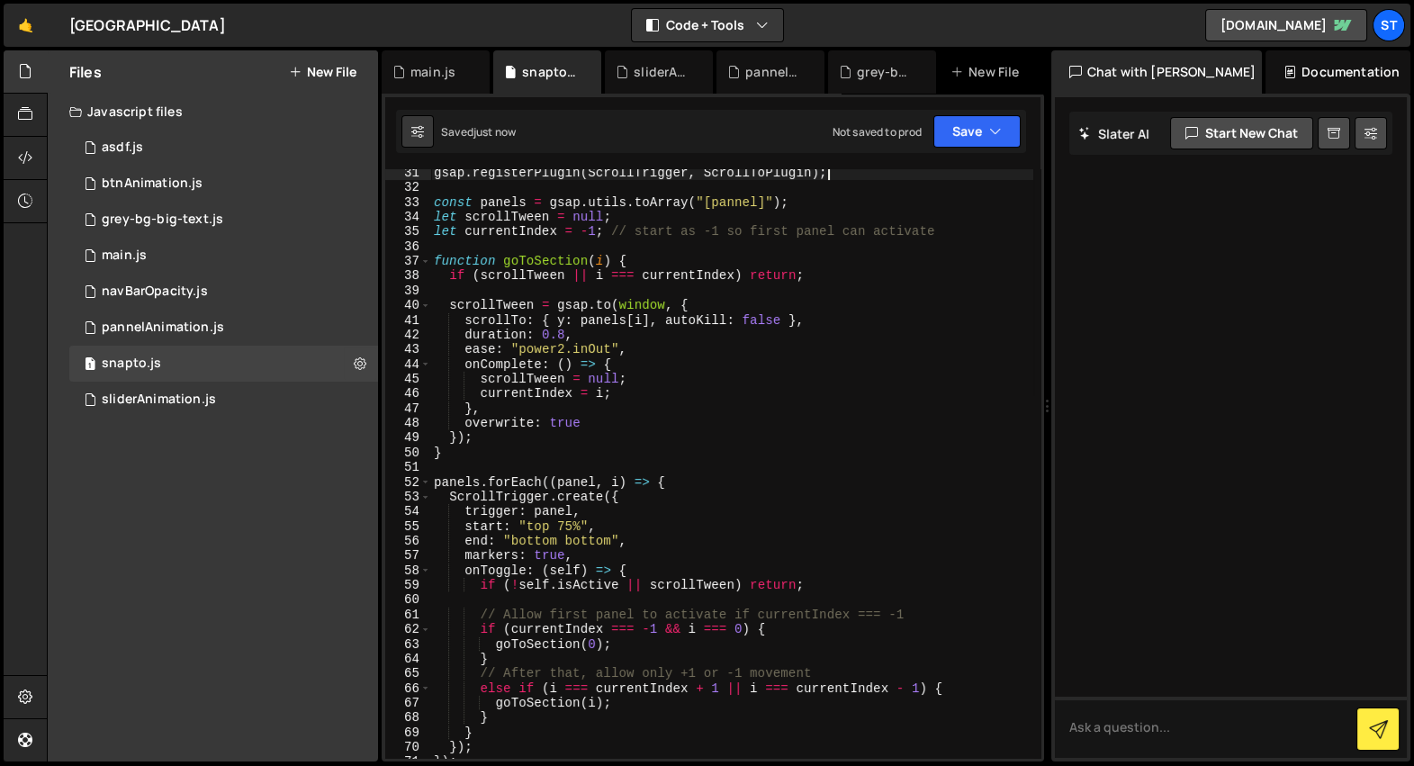
scroll to position [497, 0]
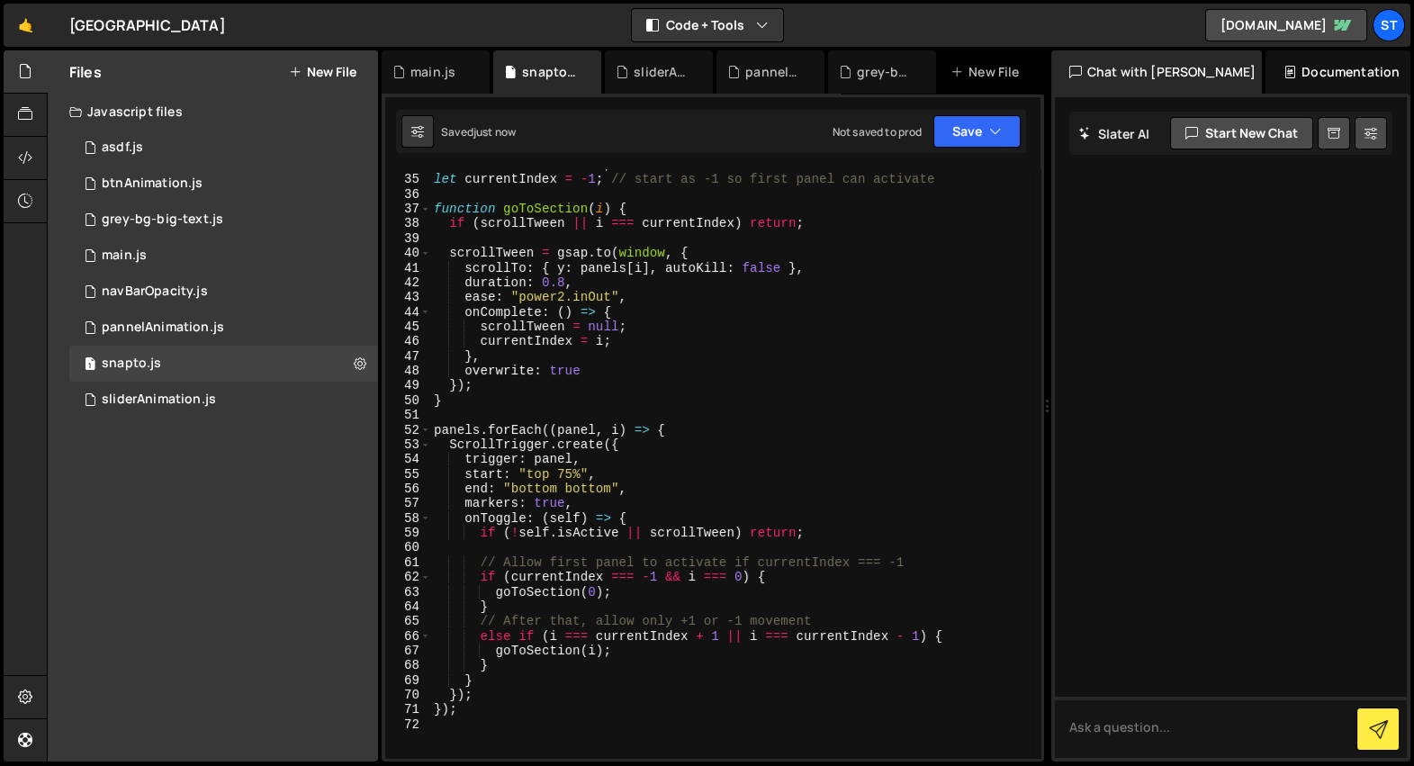
click at [556, 713] on div "let scrollTween = null ; let currentIndex = - 1 ; // start as -1 so first panel…" at bounding box center [731, 467] width 603 height 619
type textarea "});"
paste textarea "ScrollTrigger.refresh();"
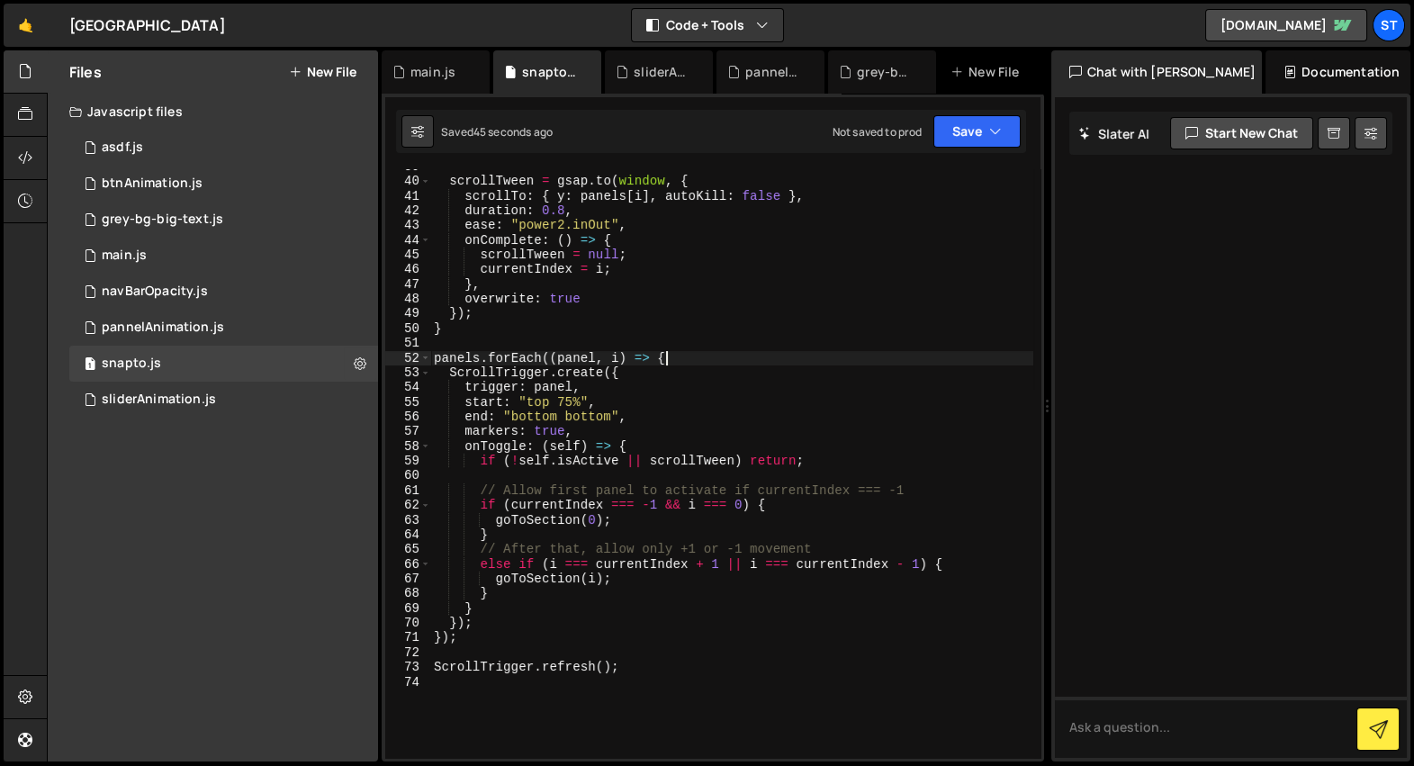
click at [787, 364] on div "scrollTween = gsap . to ( window , { scrollTo : { y : panels [ i ] , autoKill :…" at bounding box center [731, 468] width 603 height 619
type textarea "panels.forEach((panel, i) => {"
click at [657, 68] on div "sliderAnimation.js" at bounding box center [663, 72] width 58 height 18
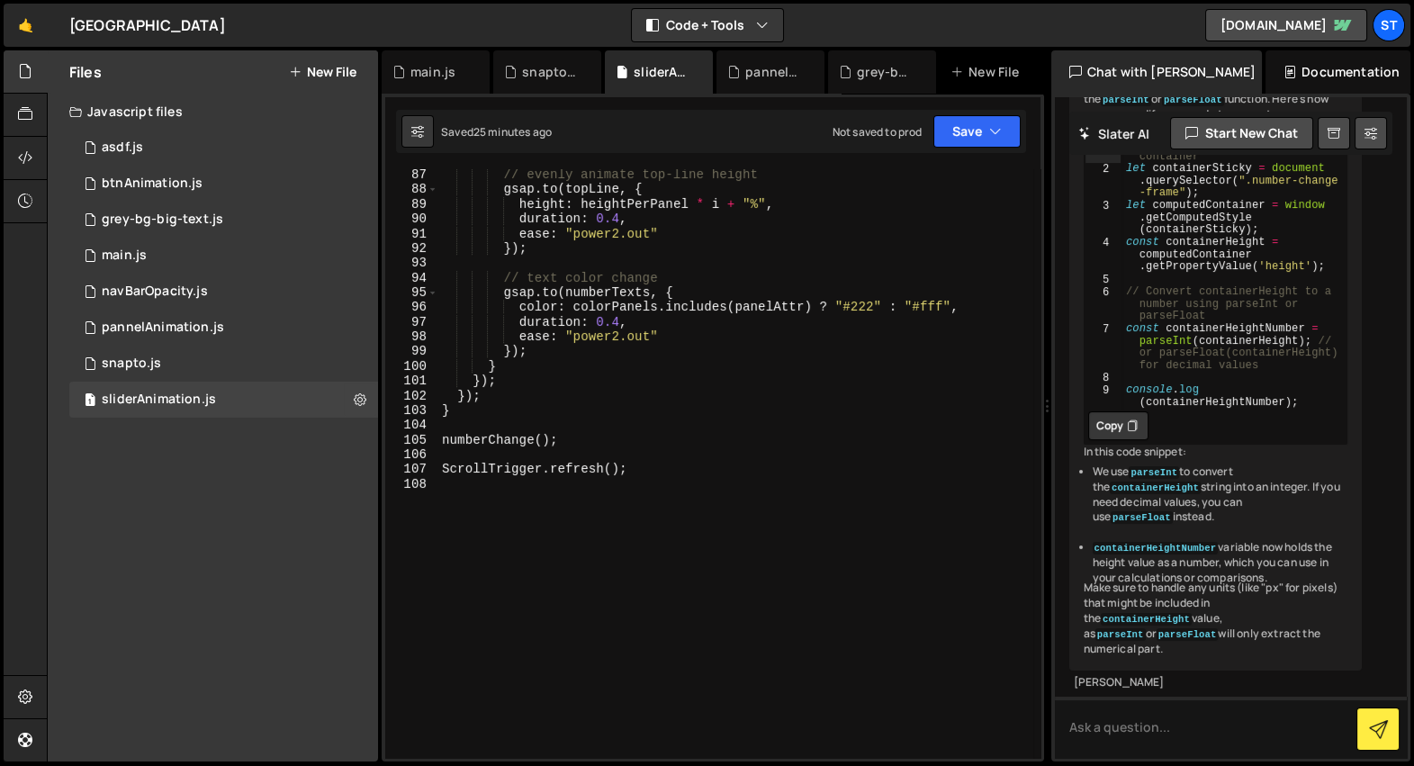
scroll to position [1249, 0]
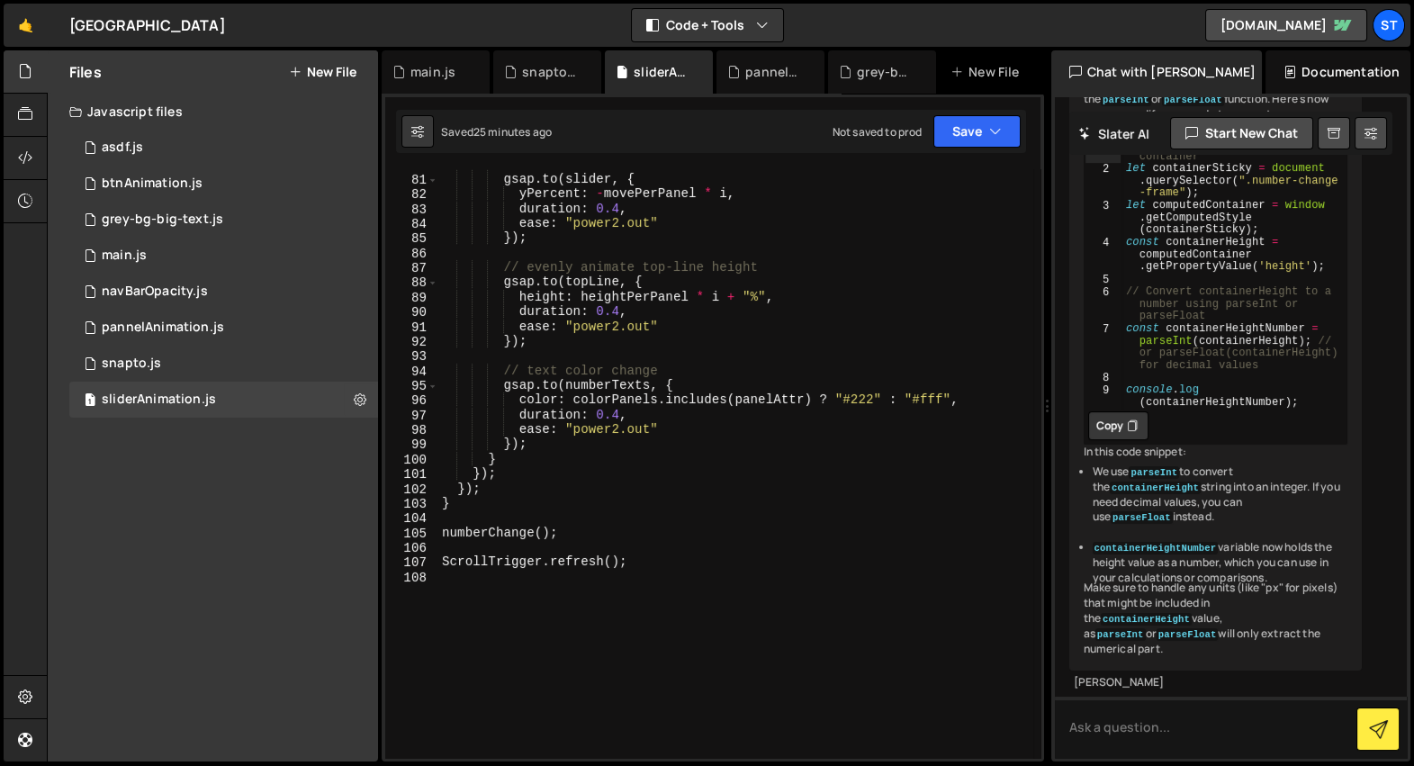
click at [661, 571] on div "// move slider gsap . to ( slider , { yPercent : - movePerPanel * i , duration …" at bounding box center [735, 467] width 595 height 619
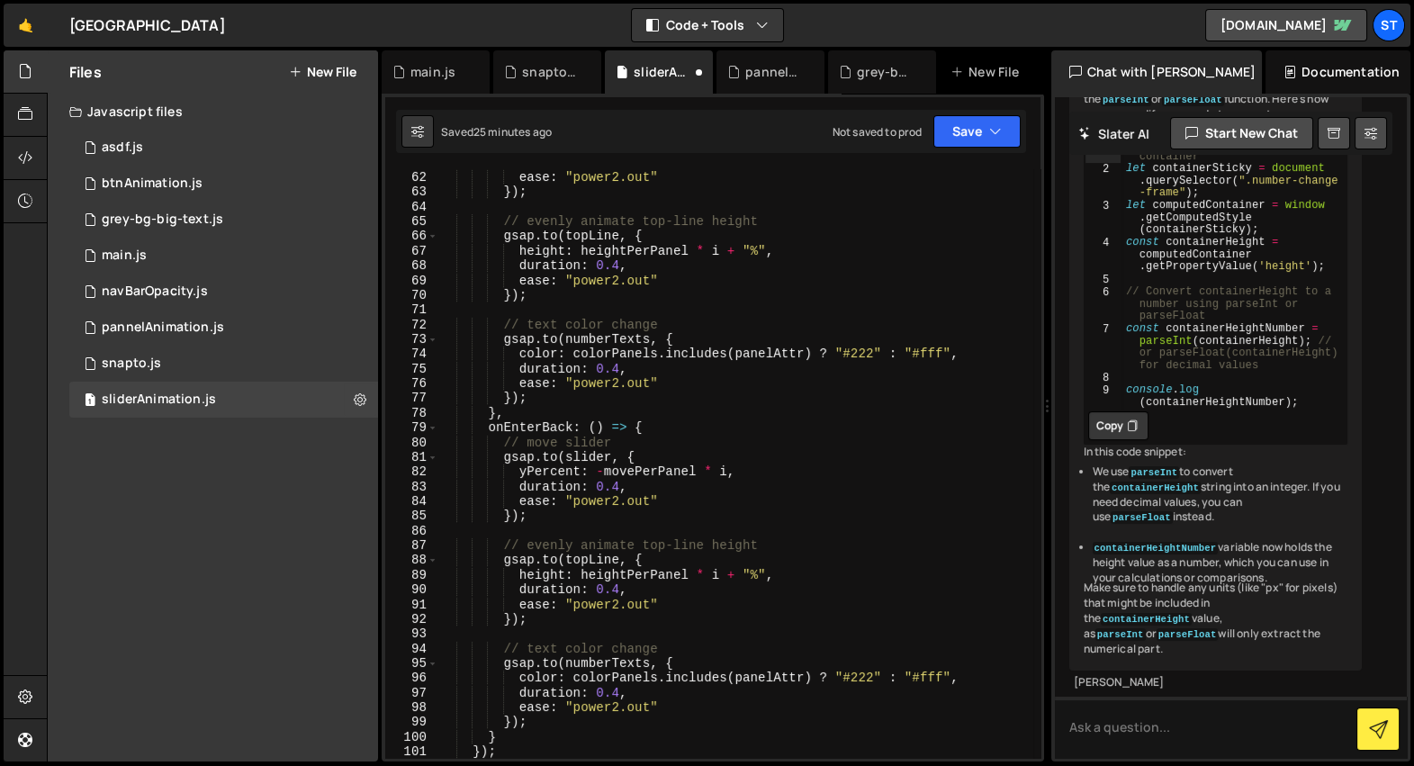
scroll to position [1361, 0]
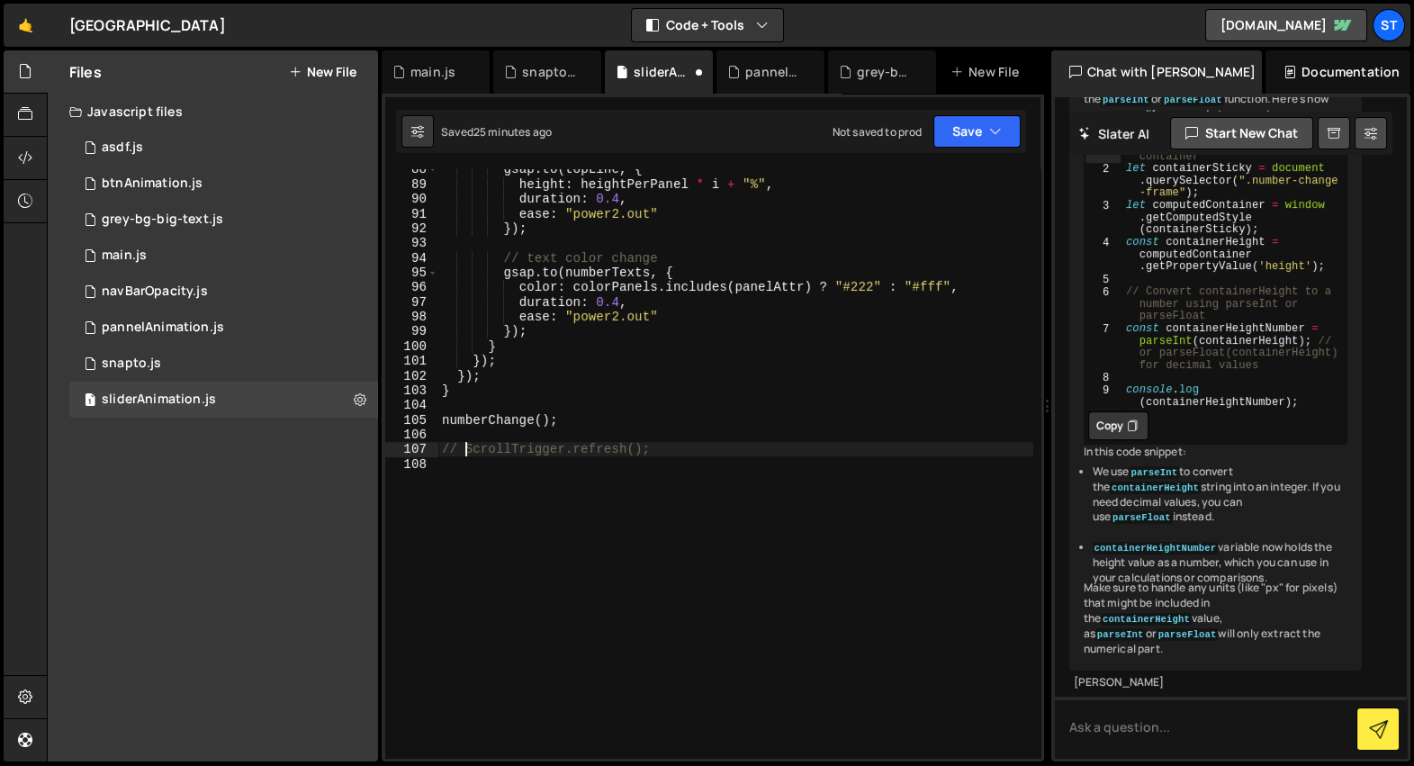
click at [680, 448] on div "gsap . to ( topLine , { height : heightPerPanel * i + "%" , duration : 0.4 , ea…" at bounding box center [735, 471] width 595 height 619
type textarea "ScrollTrigger.refresh();"
click at [753, 66] on div "pannelAnimation.js" at bounding box center [774, 72] width 58 height 18
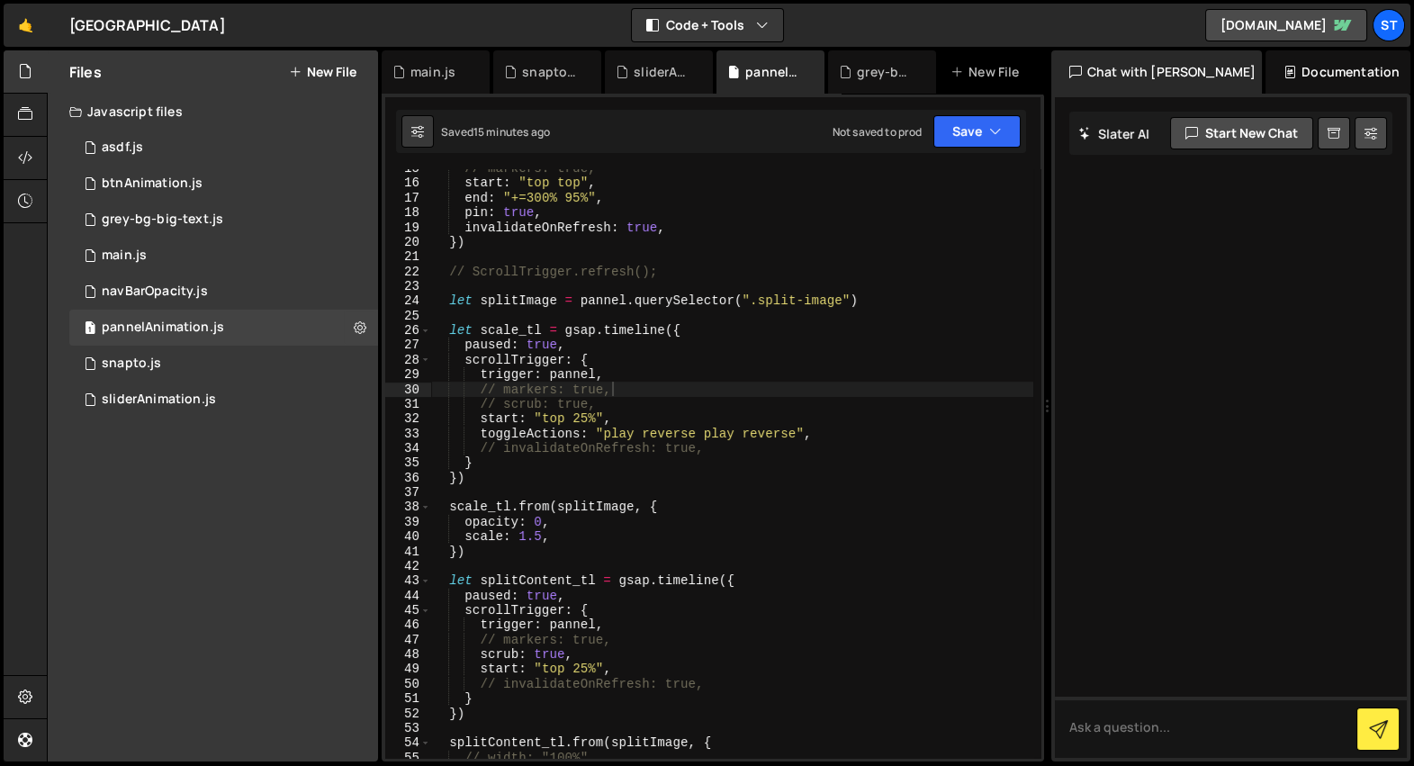
scroll to position [438, 0]
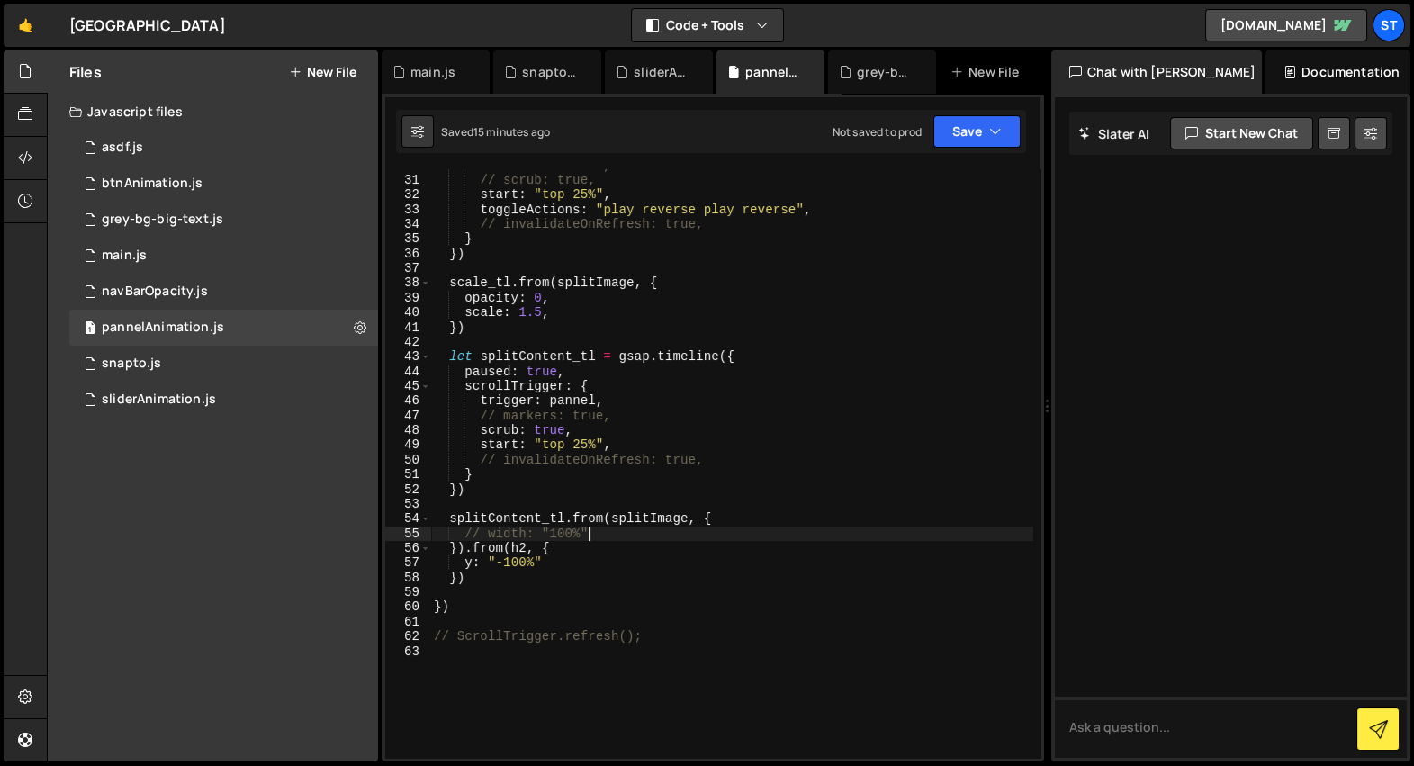
click at [609, 534] on div "// markers: true, // scrub: true, start : "top 25%" , toggleActions : "play rev…" at bounding box center [731, 467] width 603 height 619
click at [765, 610] on div "// markers: true, // scrub: true, start : "top 25%" , toggleActions : "play rev…" at bounding box center [731, 467] width 603 height 619
click at [690, 638] on div "// markers: true, // scrub: true, start : "top 25%" , toggleActions : "play rev…" at bounding box center [731, 467] width 603 height 619
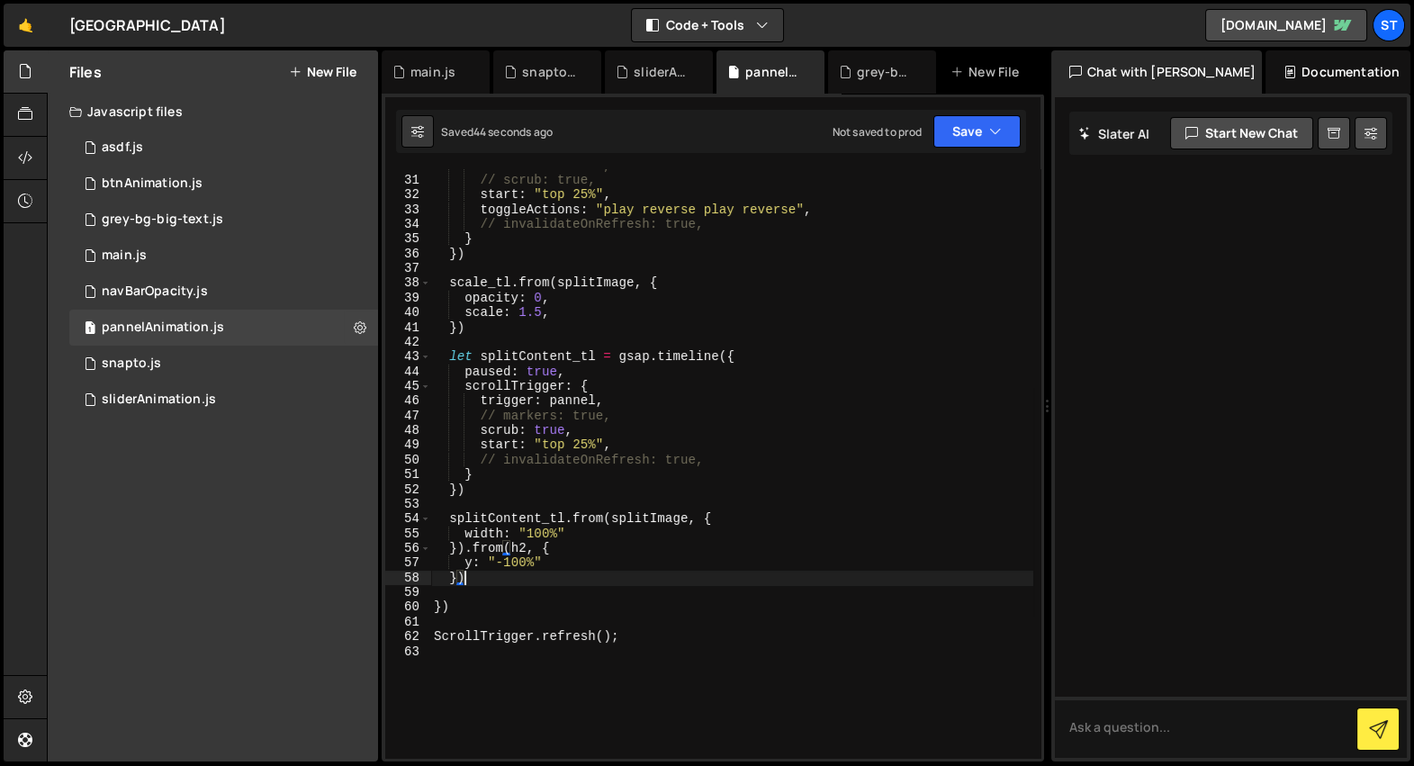
click at [509, 584] on div "// markers: true, // scrub: true, start : "top 25%" , toggleActions : "play rev…" at bounding box center [731, 467] width 603 height 619
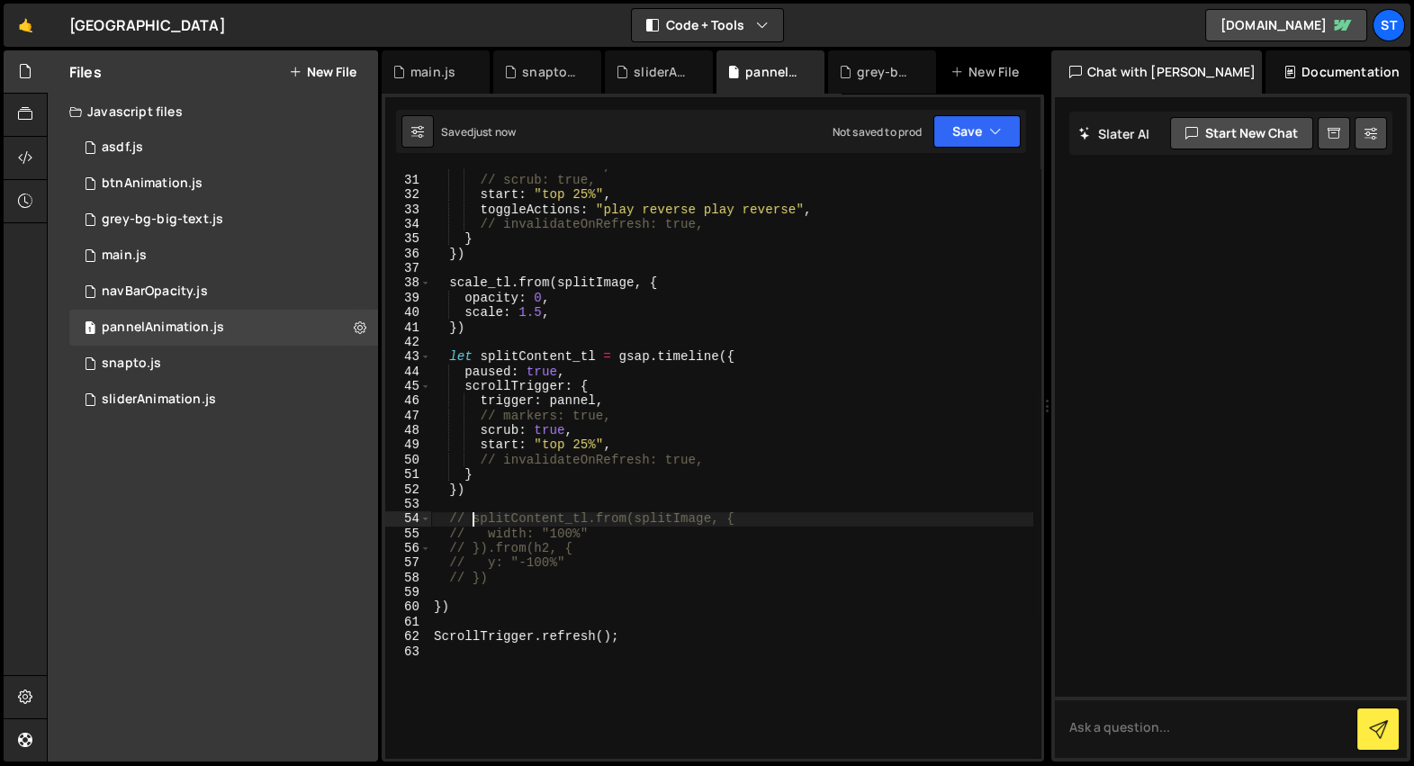
click at [596, 472] on div "// markers: true, // scrub: true, start : "top 25%" , toggleActions : "play rev…" at bounding box center [731, 467] width 603 height 619
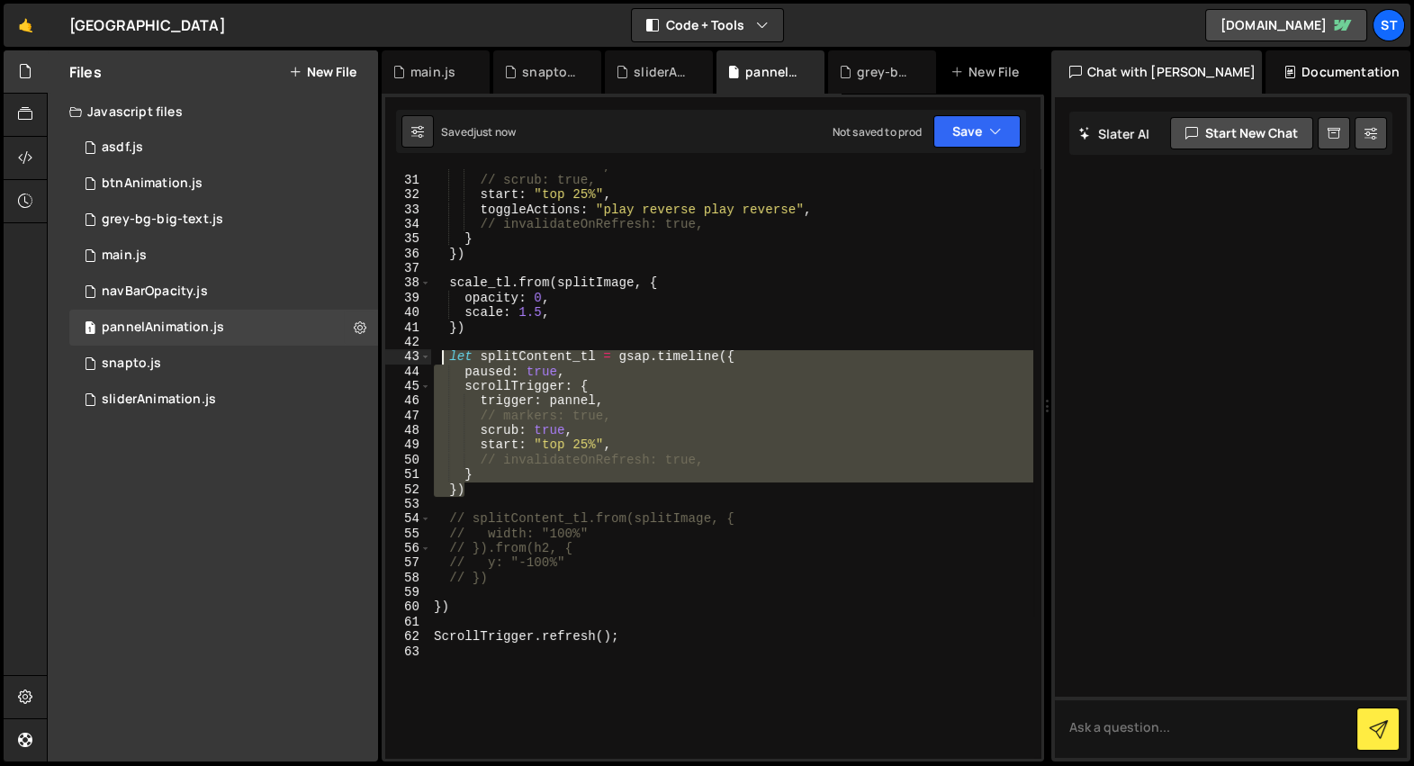
drag, startPoint x: 474, startPoint y: 489, endPoint x: 438, endPoint y: 359, distance: 134.6
click at [438, 359] on div "// markers: true, // scrub: true, start : "top 25%" , toggleActions : "play rev…" at bounding box center [731, 467] width 603 height 619
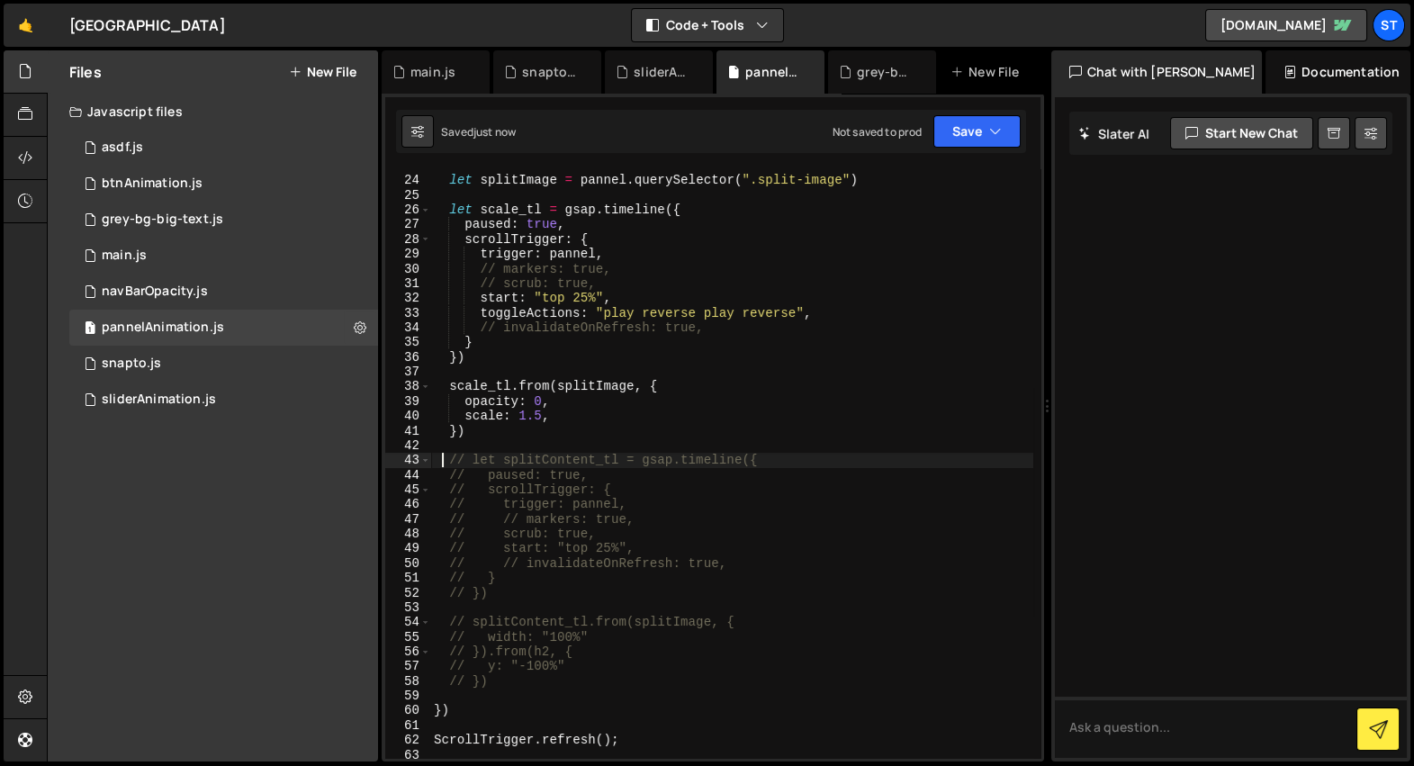
scroll to position [270, 0]
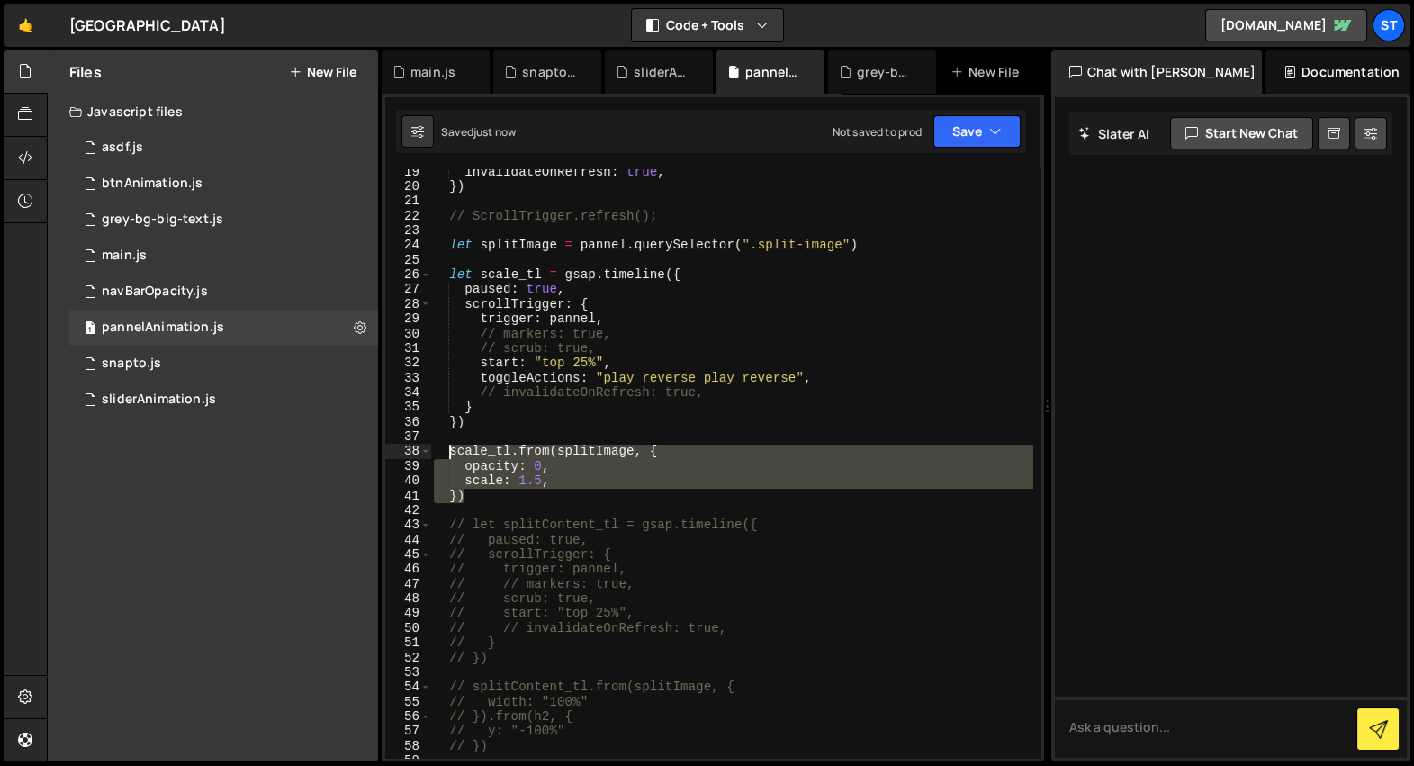
drag, startPoint x: 476, startPoint y: 499, endPoint x: 450, endPoint y: 445, distance: 60.0
click at [450, 445] on div "invalidateOnRefresh : true , }) // ScrollTrigger.refresh(); let splitImage = pa…" at bounding box center [731, 474] width 603 height 619
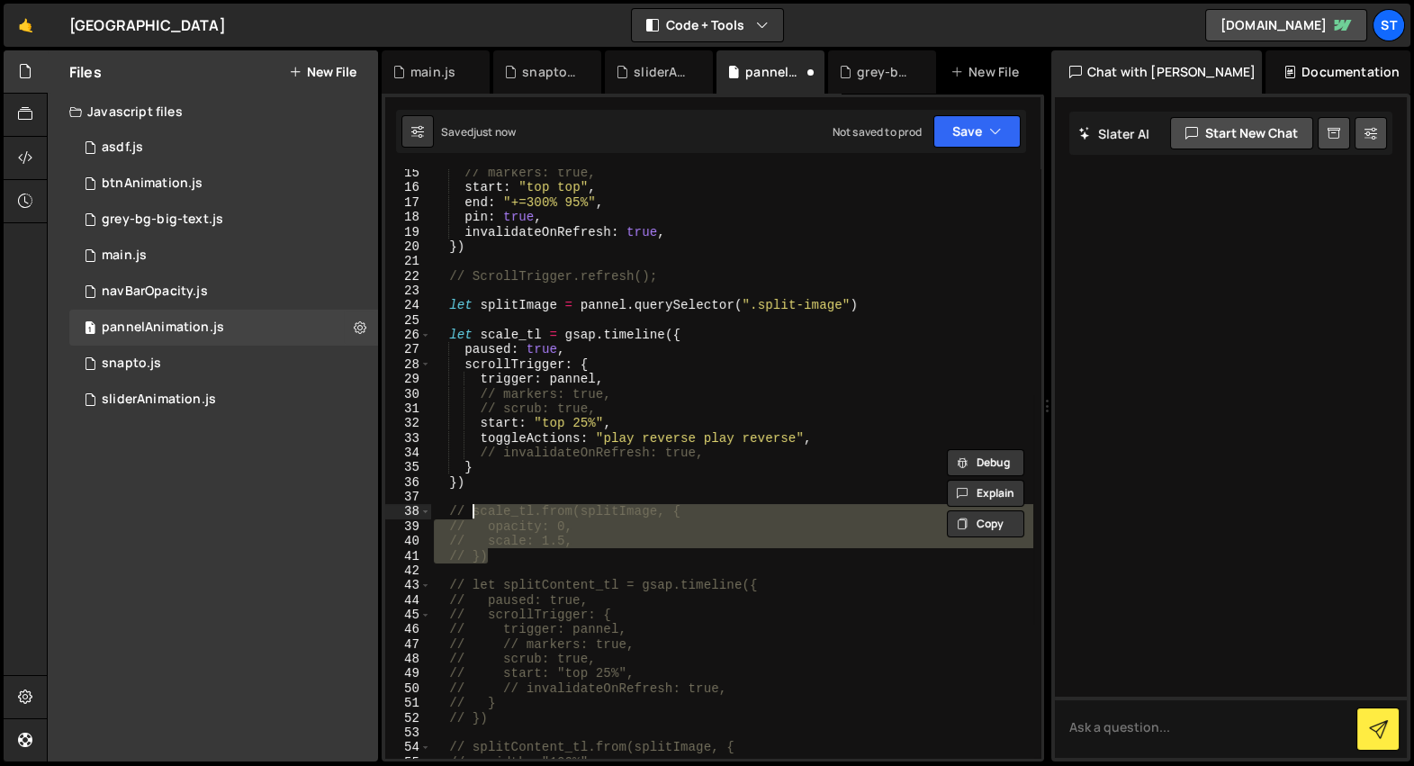
scroll to position [32, 0]
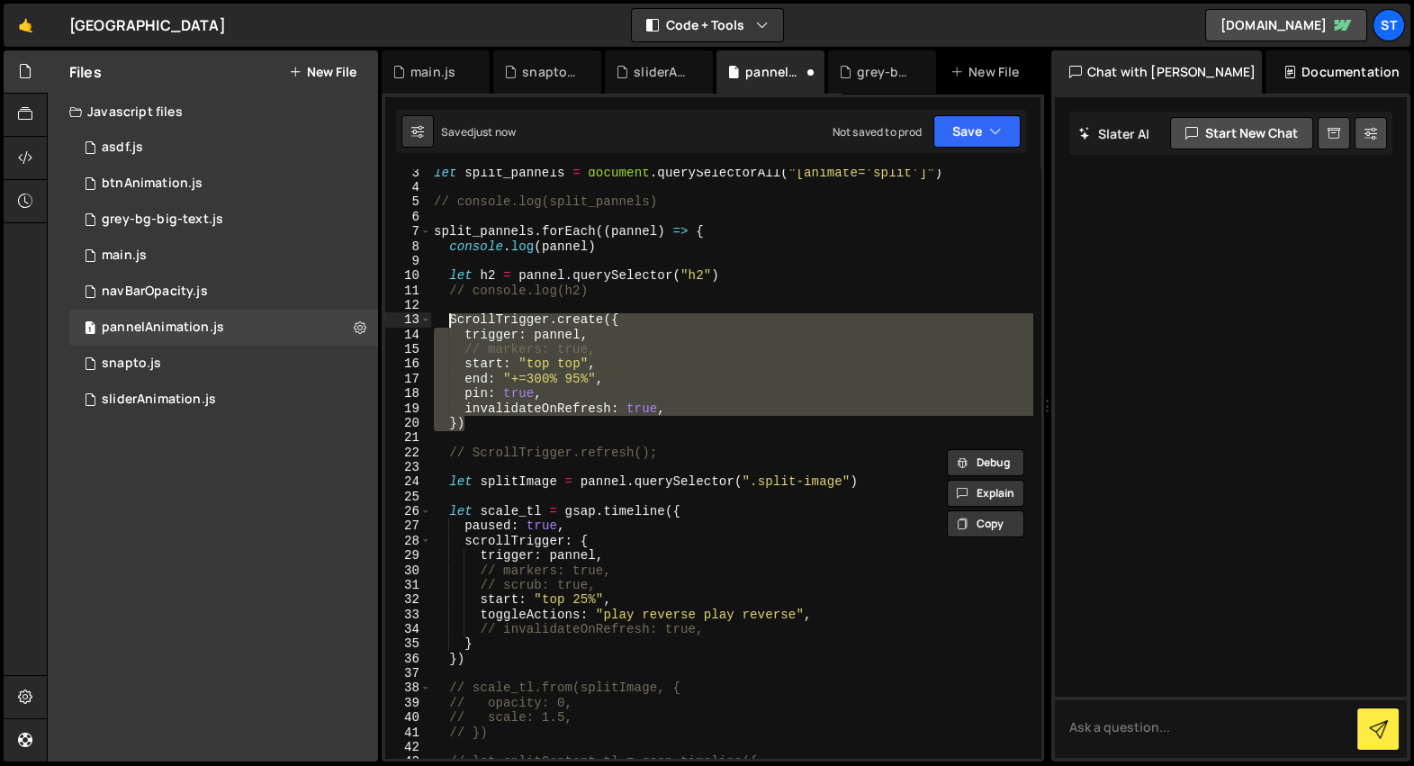
drag, startPoint x: 486, startPoint y: 426, endPoint x: 446, endPoint y: 319, distance: 114.5
click at [446, 319] on div "let split_pannels = document . querySelectorAll ( "[animate='split']" ) // cons…" at bounding box center [731, 475] width 603 height 619
type textarea "// ScrollTrigger.create({"
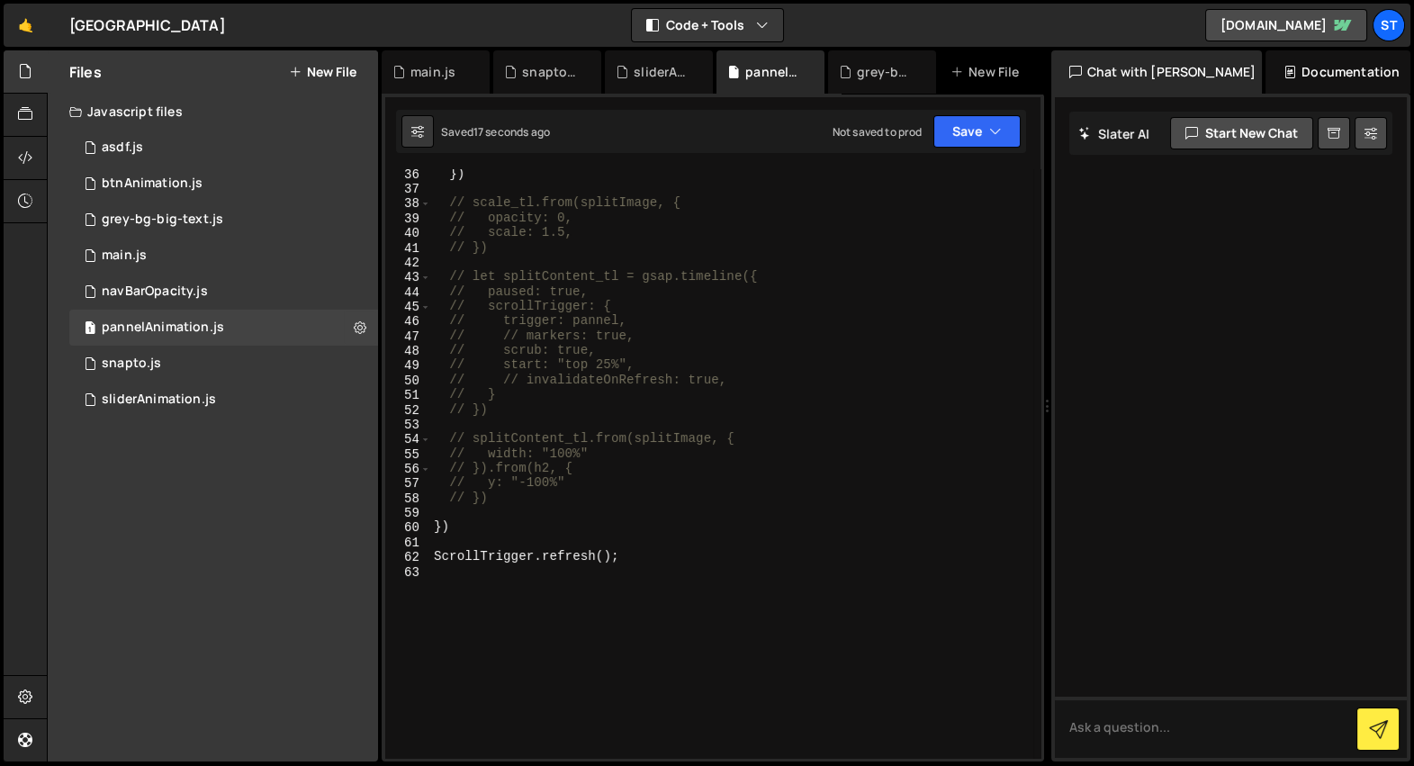
scroll to position [531, 0]
click at [645, 65] on div "sliderAnimation.js" at bounding box center [663, 72] width 58 height 18
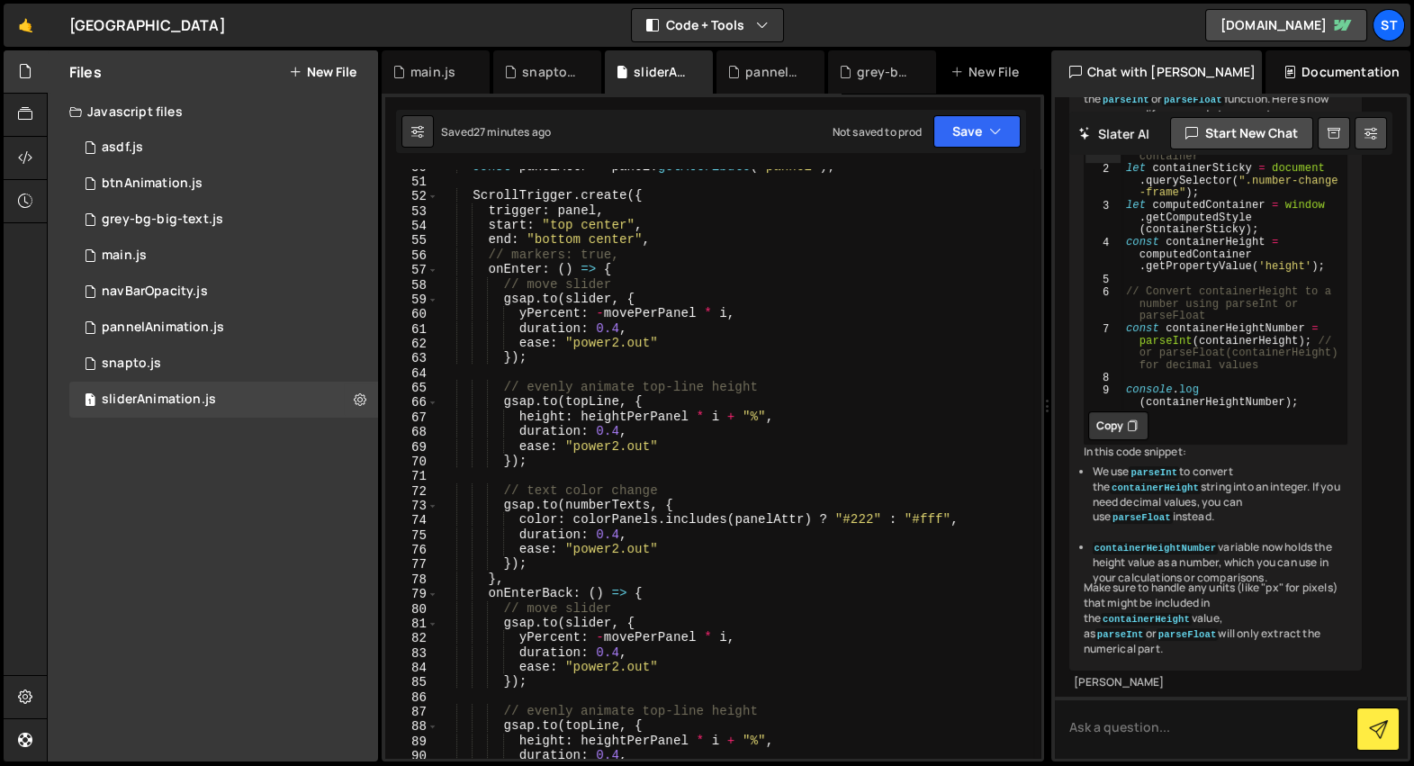
scroll to position [738, 0]
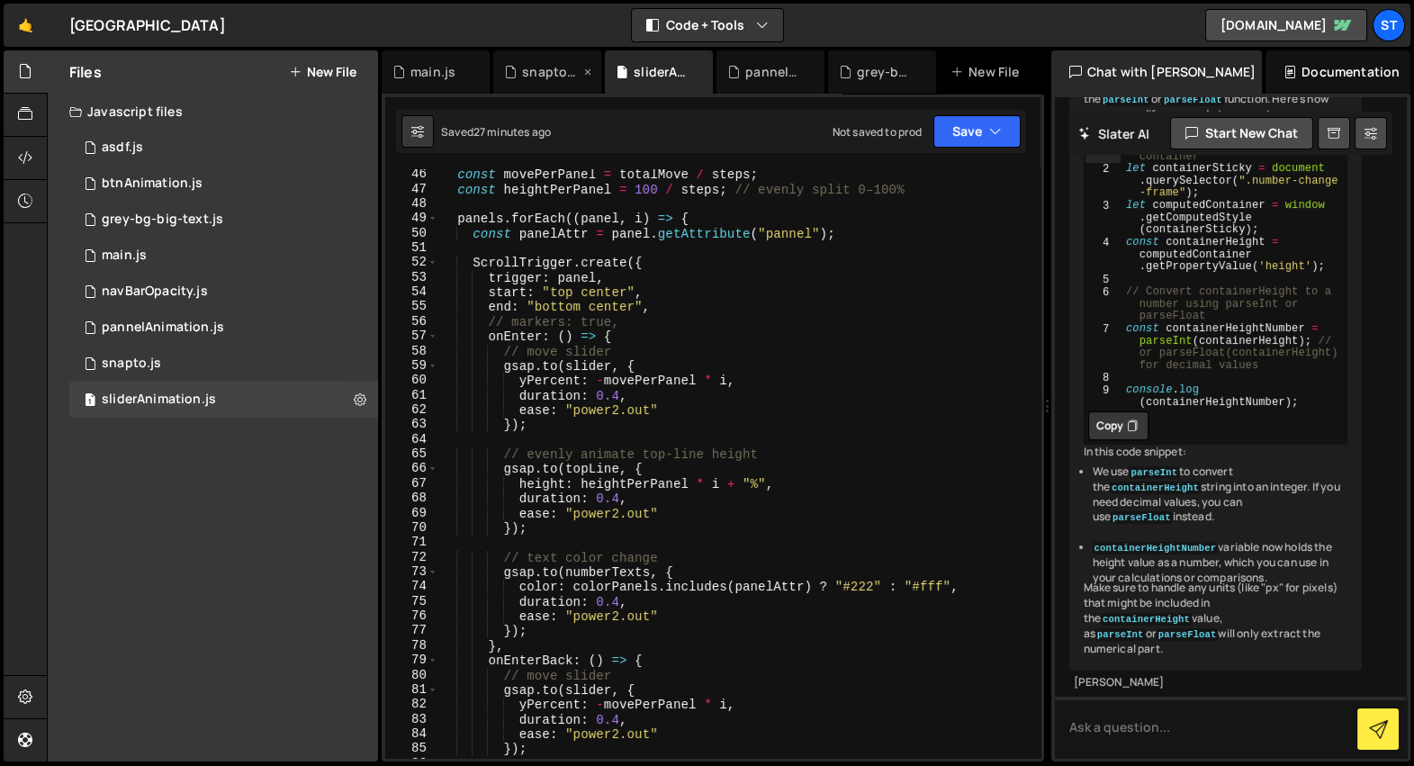
click at [533, 85] on div "snapto.js" at bounding box center [547, 71] width 108 height 43
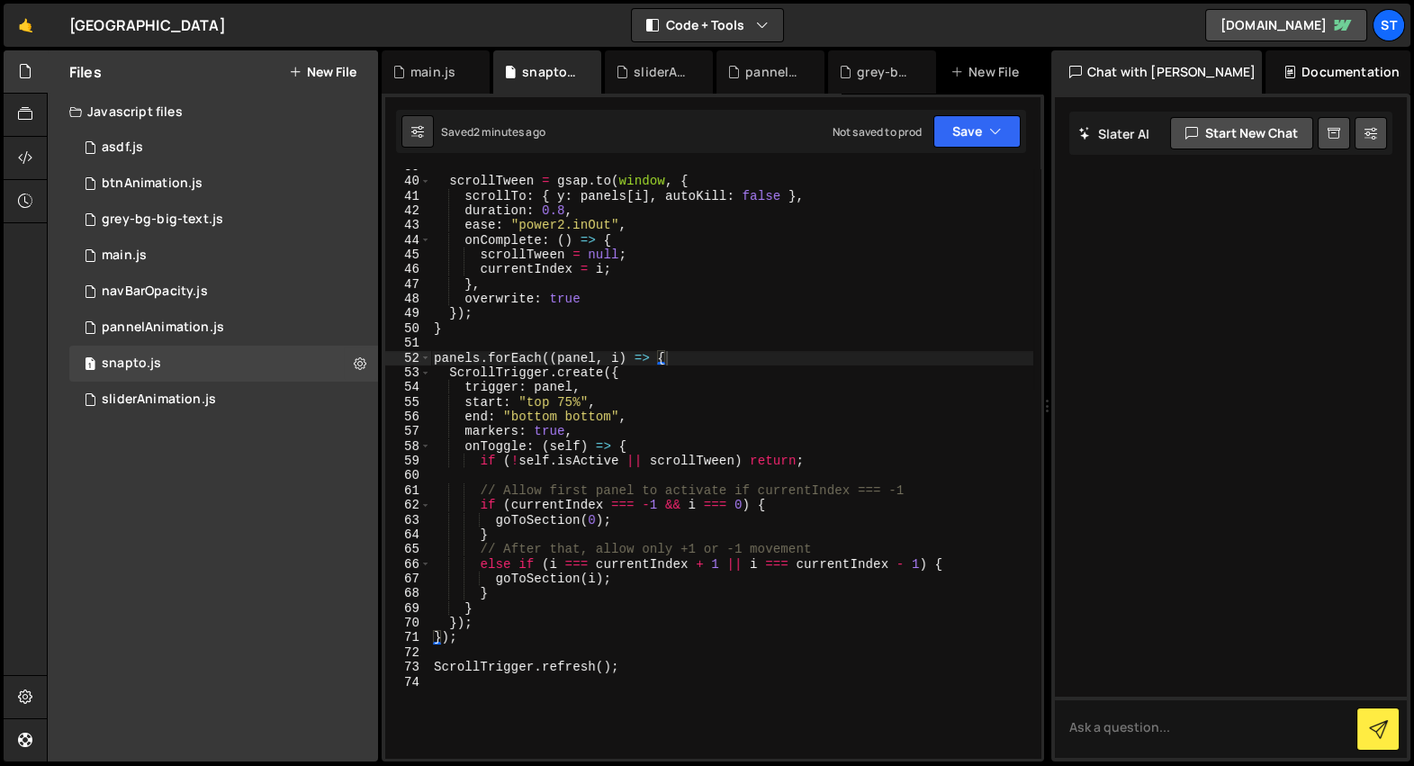
scroll to position [511, 0]
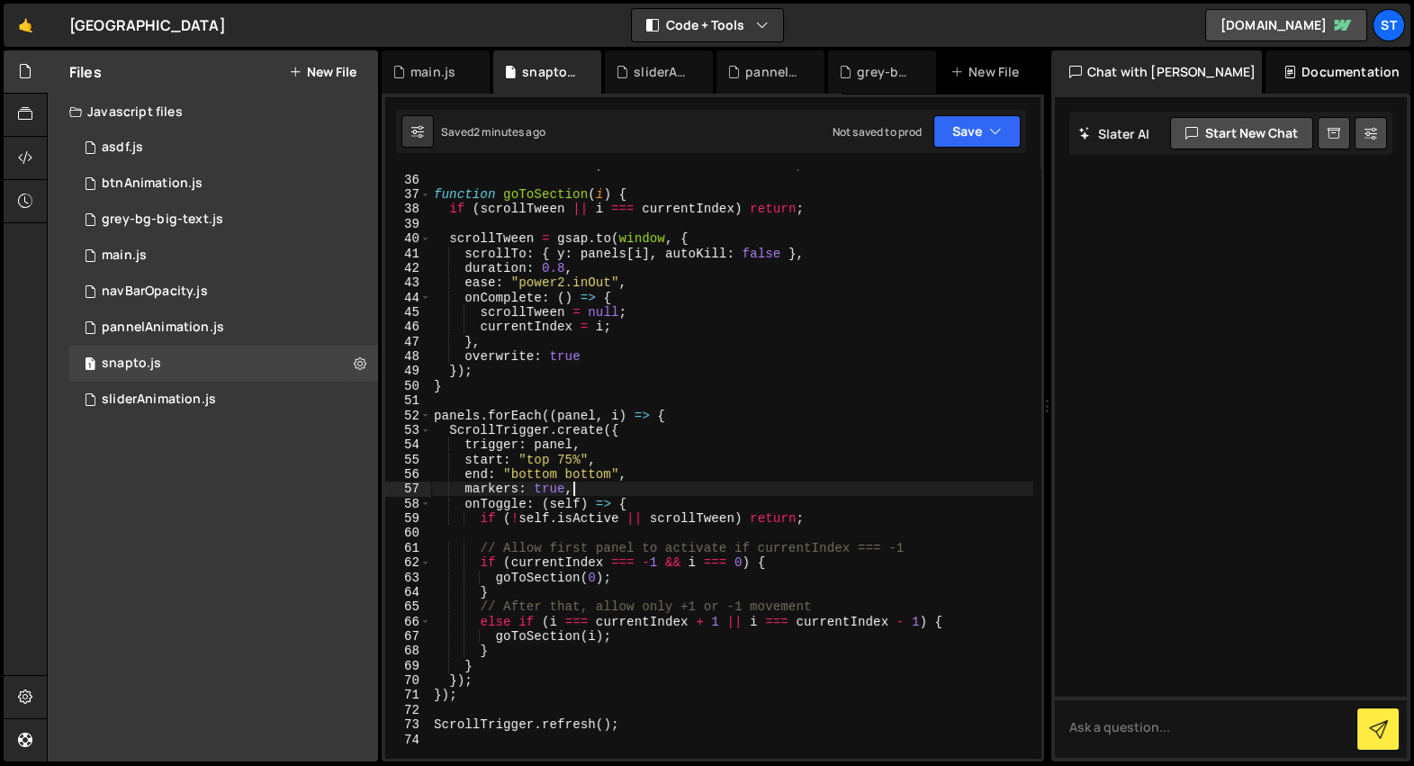
click at [618, 489] on div "let currentIndex = - 1 ; // start as -1 so first panel can activate function go…" at bounding box center [731, 467] width 603 height 619
type textarea "// markers: true,"
click at [668, 79] on div "sliderAnimation.js" at bounding box center [663, 72] width 58 height 18
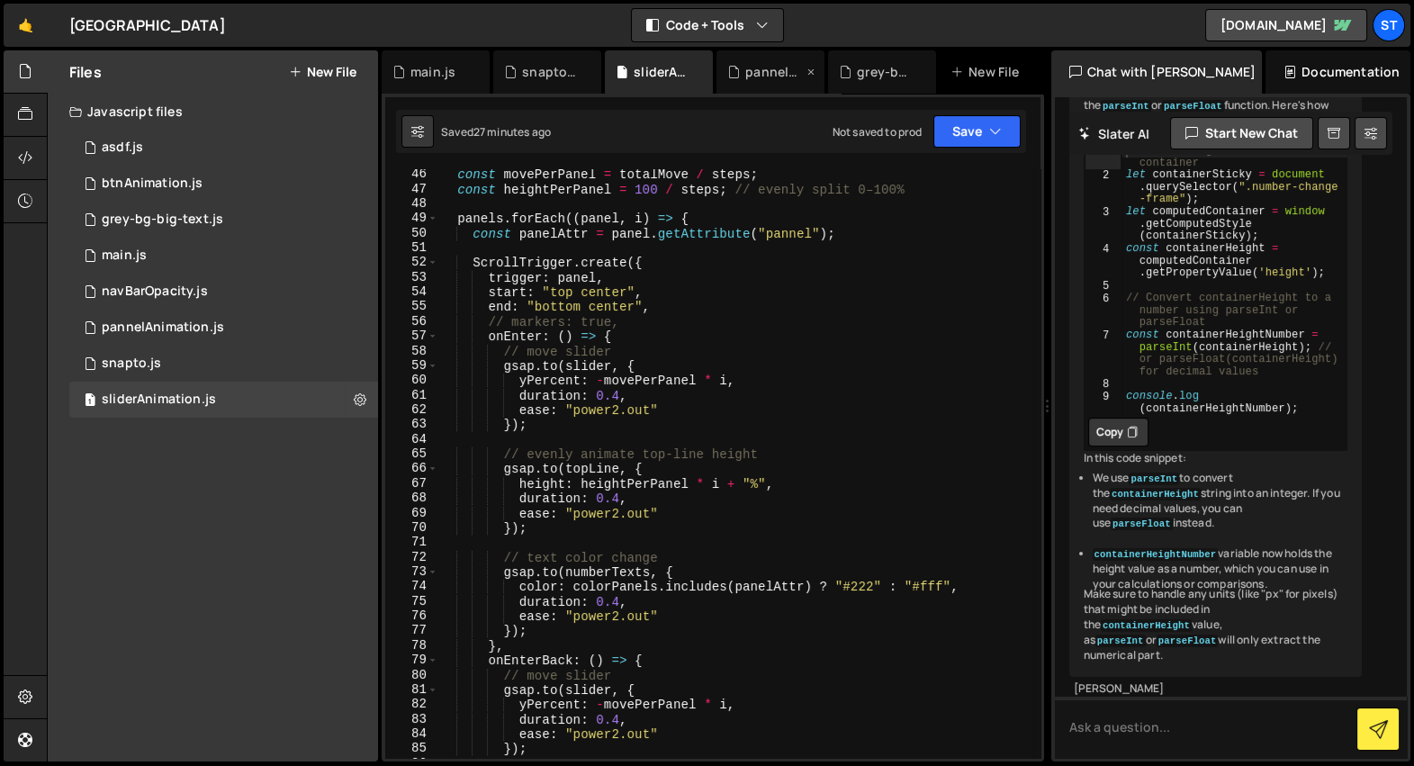
scroll to position [1139, 0]
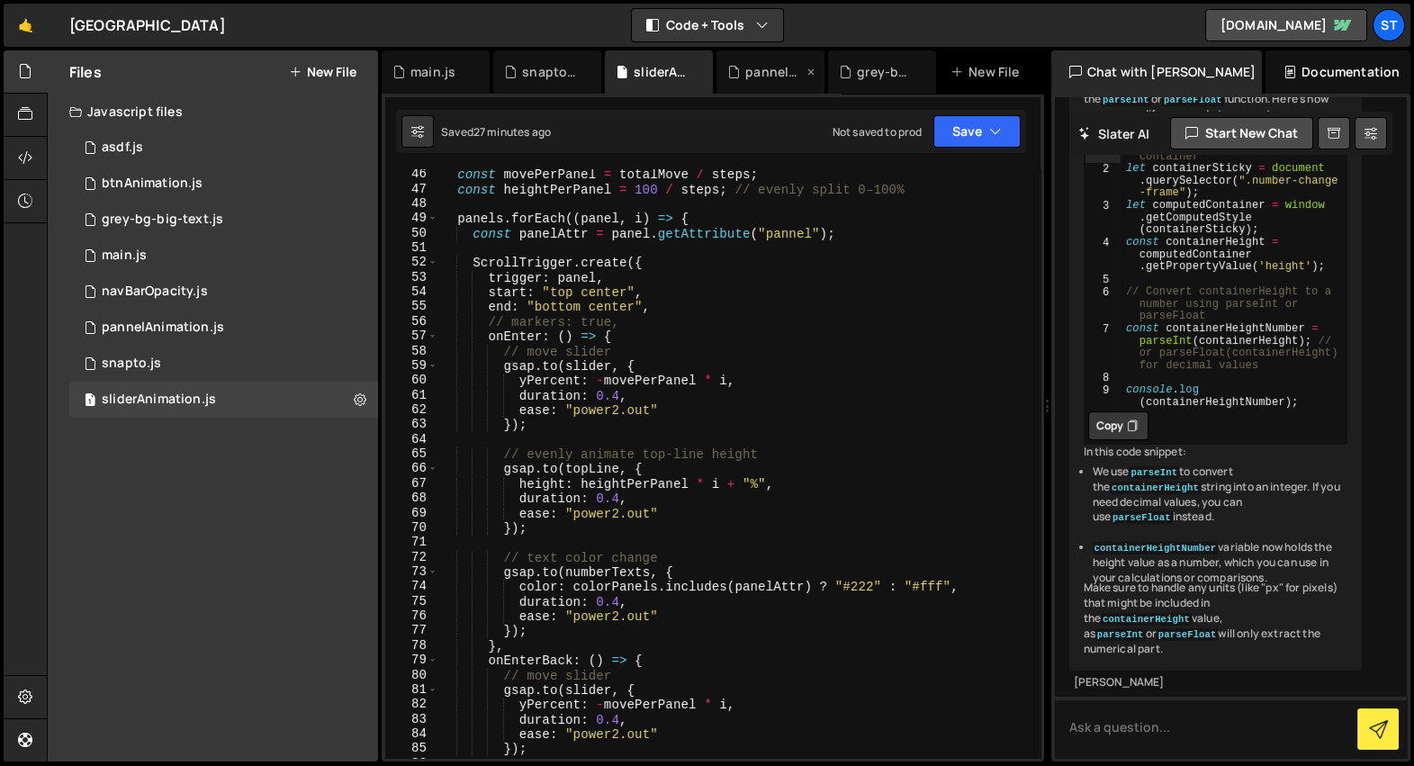
click at [754, 67] on div "pannelAnimation.js" at bounding box center [774, 72] width 58 height 18
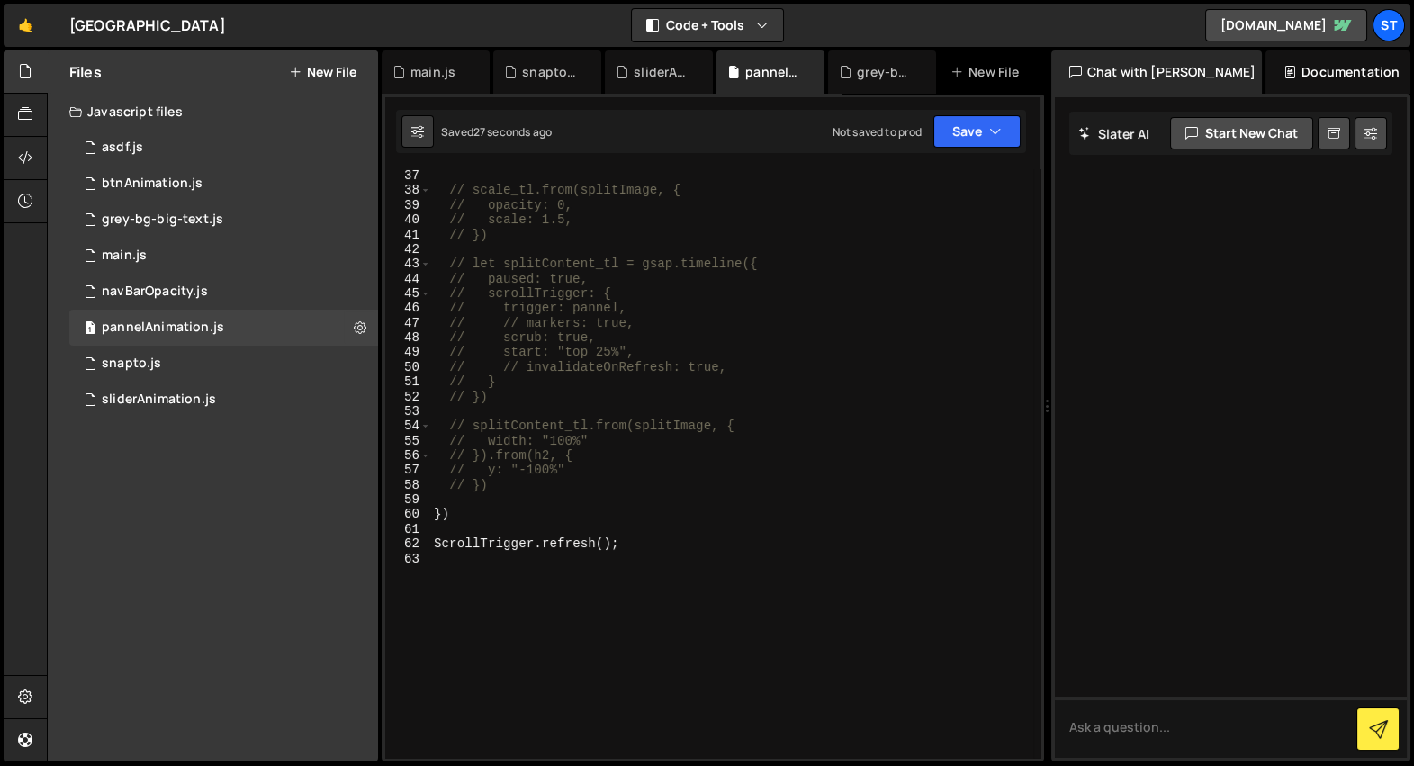
scroll to position [0, 0]
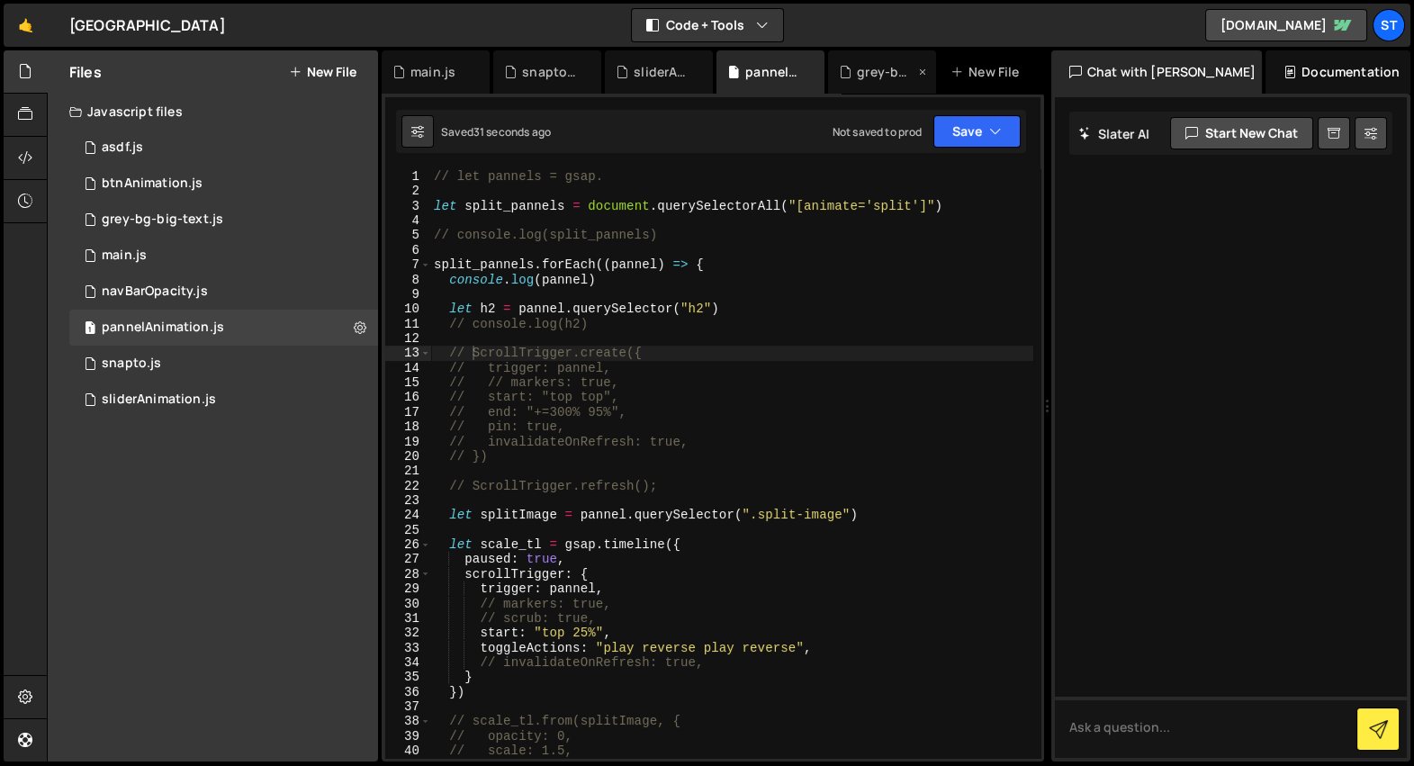
click at [854, 79] on div "grey-bg-big-text.js" at bounding box center [877, 72] width 76 height 18
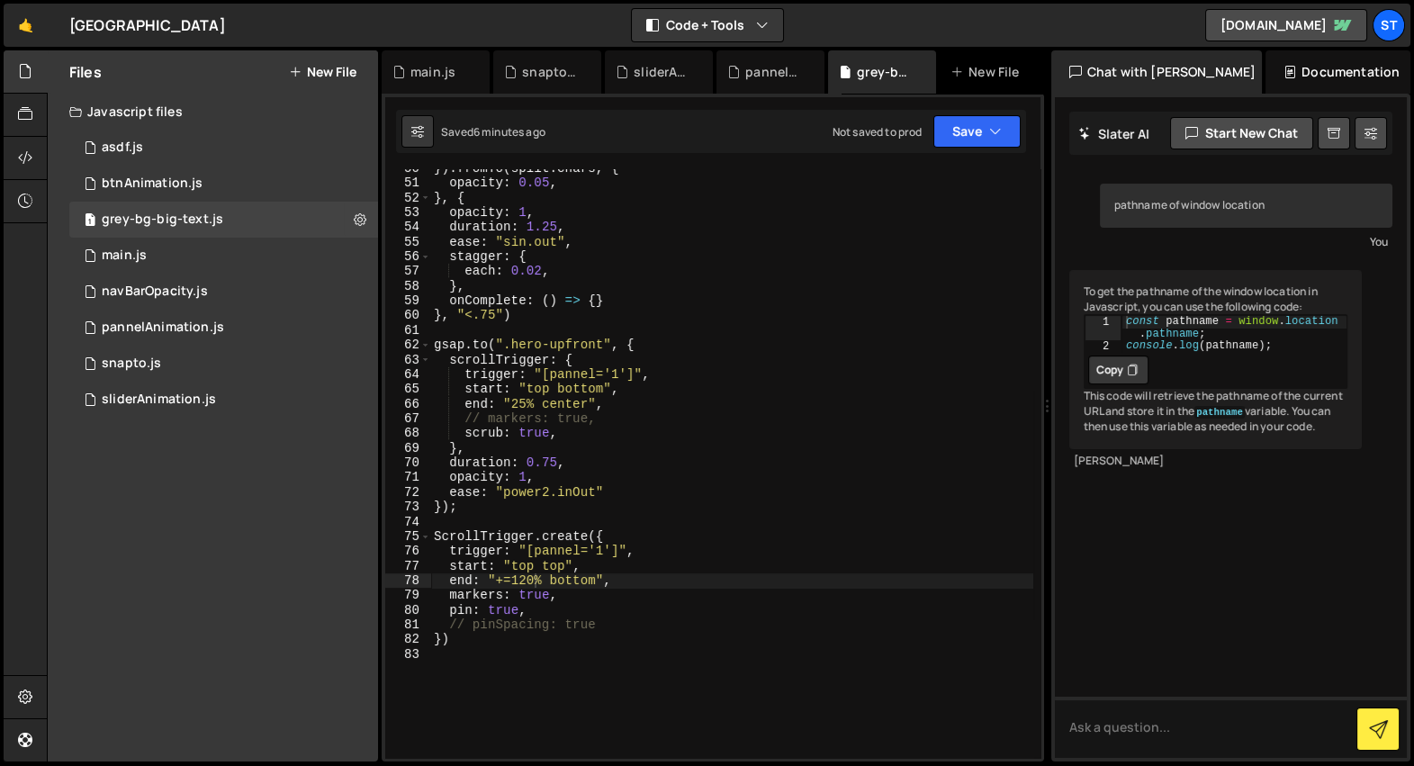
click at [561, 598] on div "}) . fromTo ( split . chars , { opacity : 0.05 , } , { opacity : 1 , duration :…" at bounding box center [731, 470] width 603 height 619
type textarea "// markers: true,"
click at [551, 86] on div "snapto.js" at bounding box center [547, 71] width 108 height 43
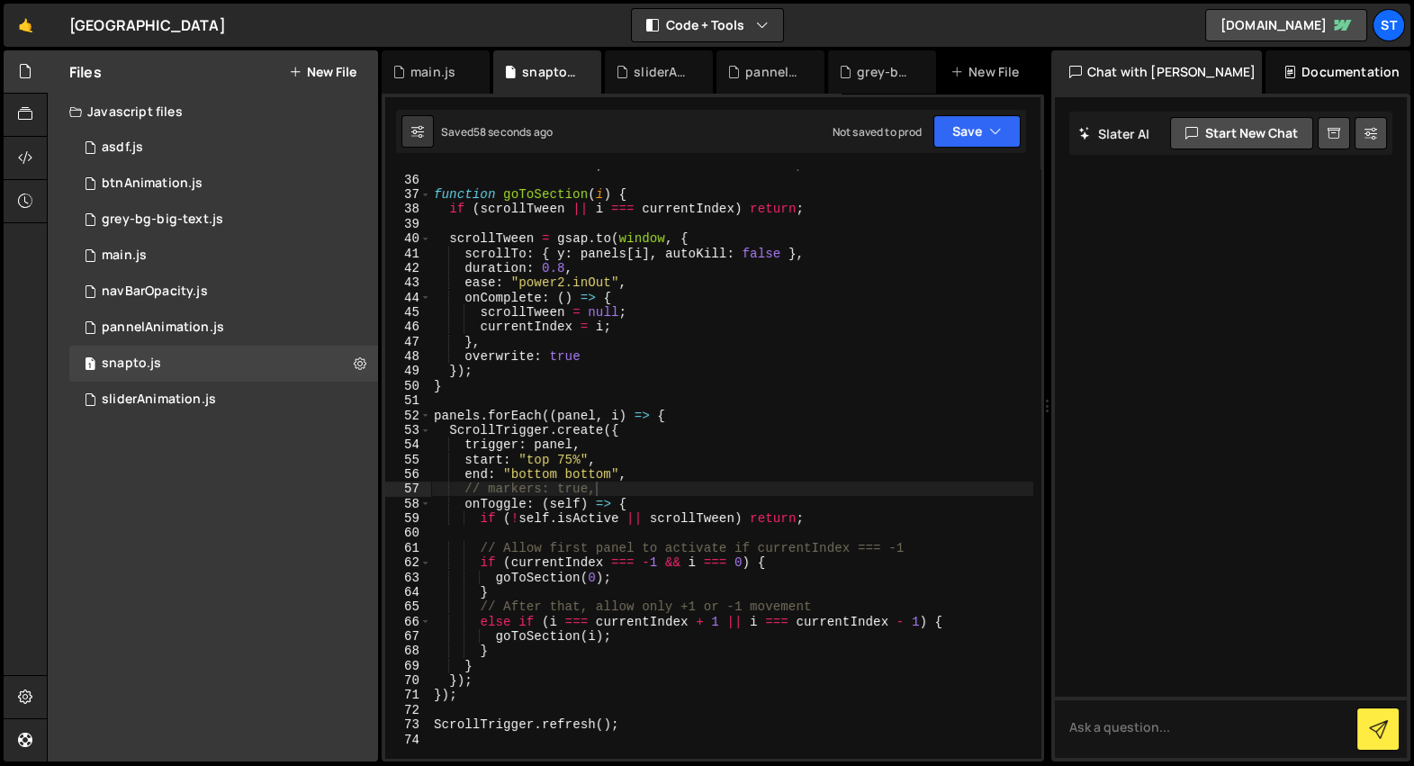
click at [660, 343] on div "let currentIndex = - 1 ; // start as -1 so first panel can activate function go…" at bounding box center [731, 467] width 603 height 619
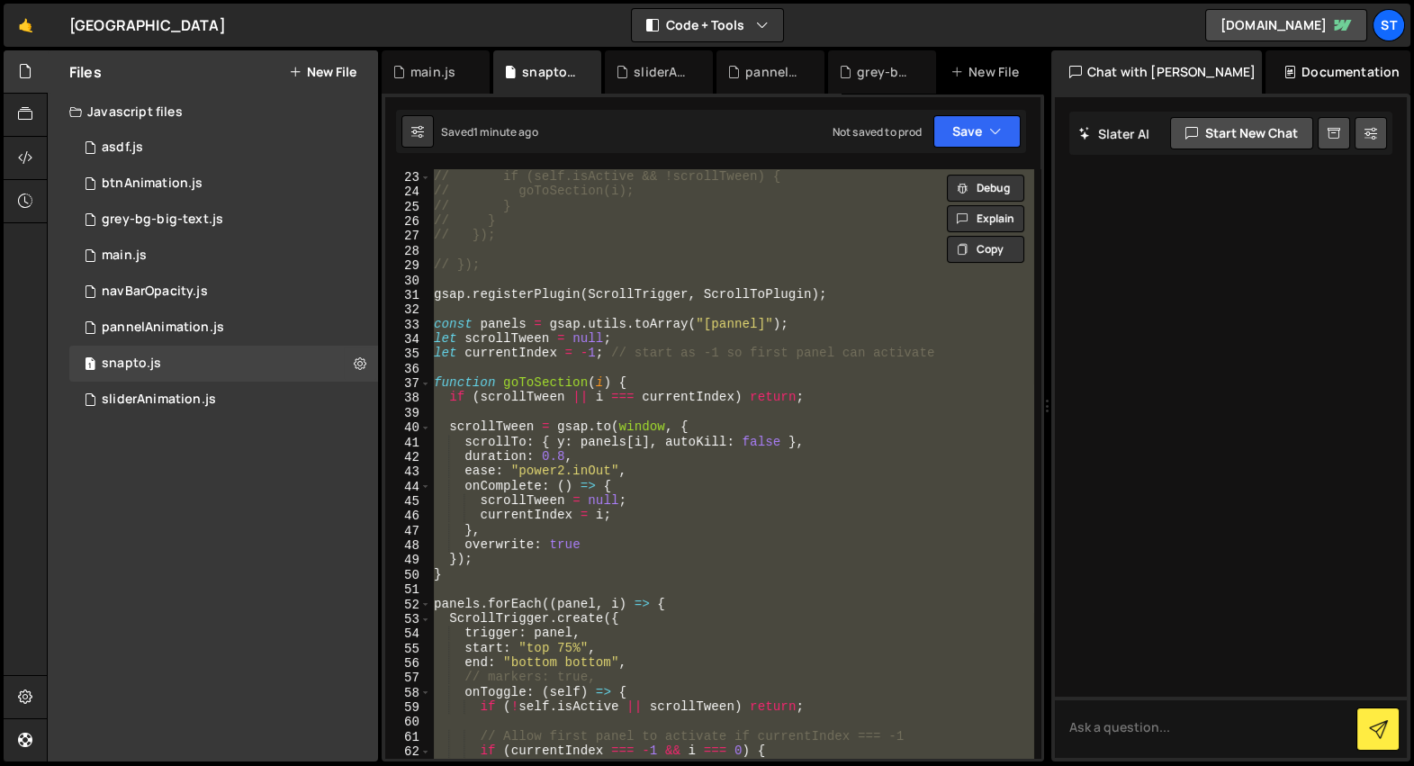
scroll to position [323, 0]
click at [522, 317] on div "// onToggle: (self) => { // if (self.isActive && !scrollTween) { // goToSection…" at bounding box center [731, 463] width 602 height 589
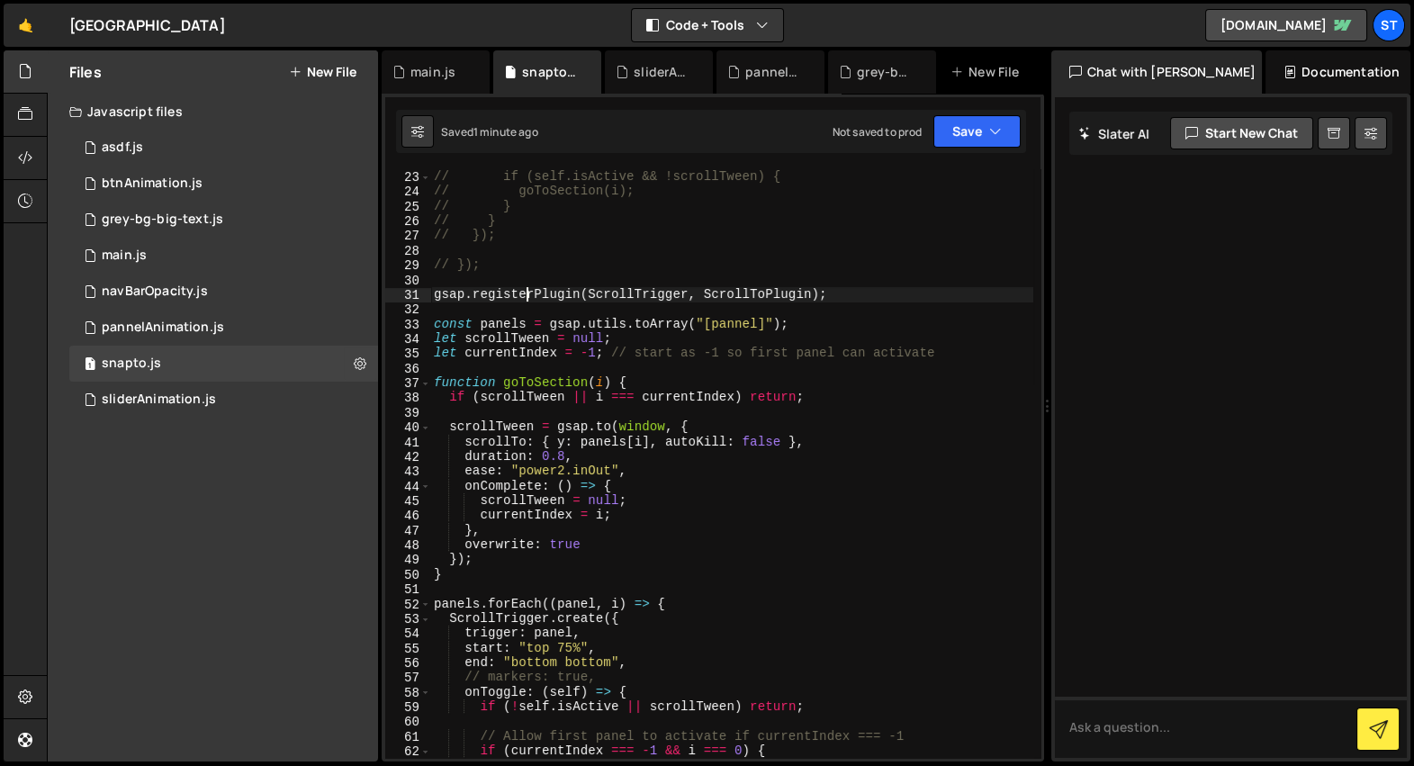
click at [523, 299] on div "// onToggle: (self) => { // if (self.isActive && !scrollTween) { // goToSection…" at bounding box center [731, 464] width 603 height 619
type textarea "ScrollTrigger.refresh();"
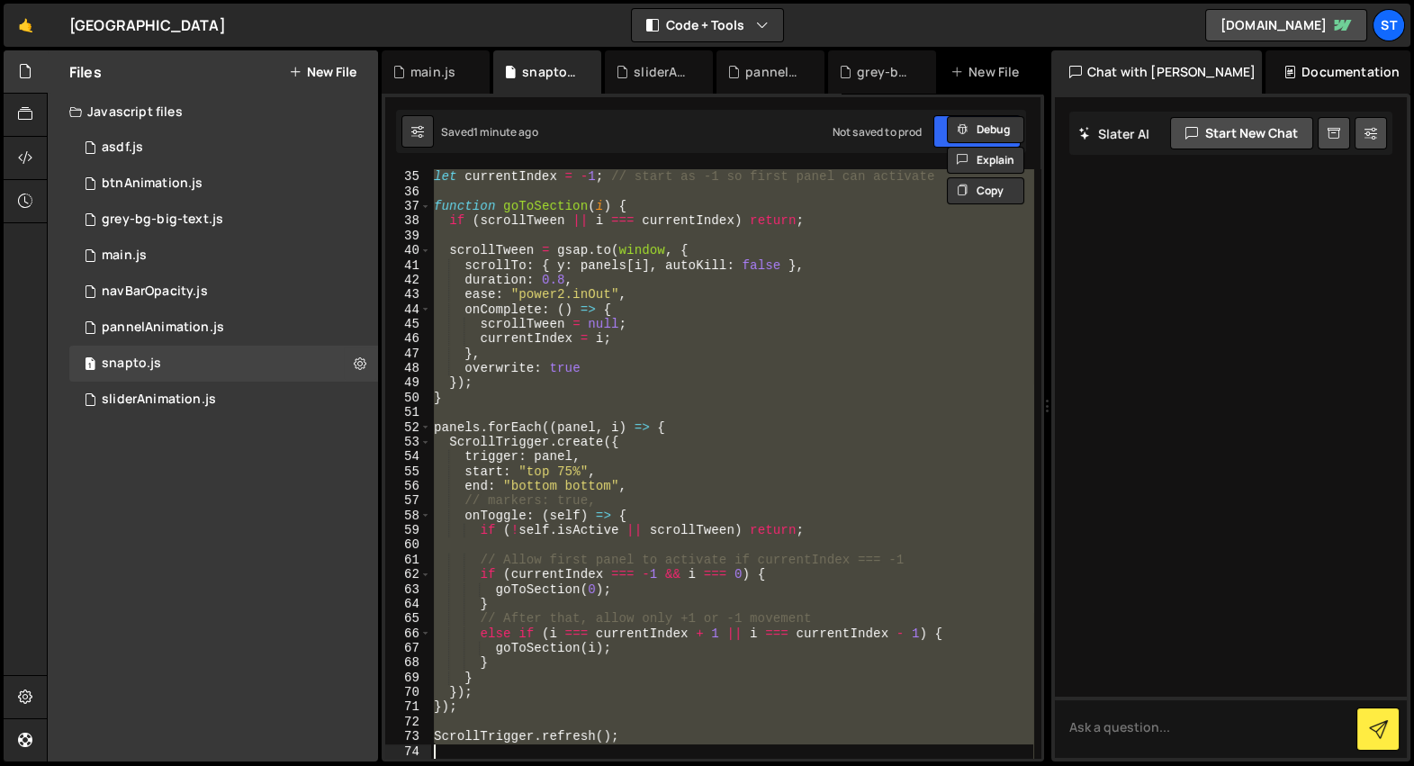
scroll to position [500, 0]
click at [682, 410] on div "let scrollTween = null ; let currentIndex = - 1 ; // start as -1 so first panel…" at bounding box center [731, 464] width 603 height 619
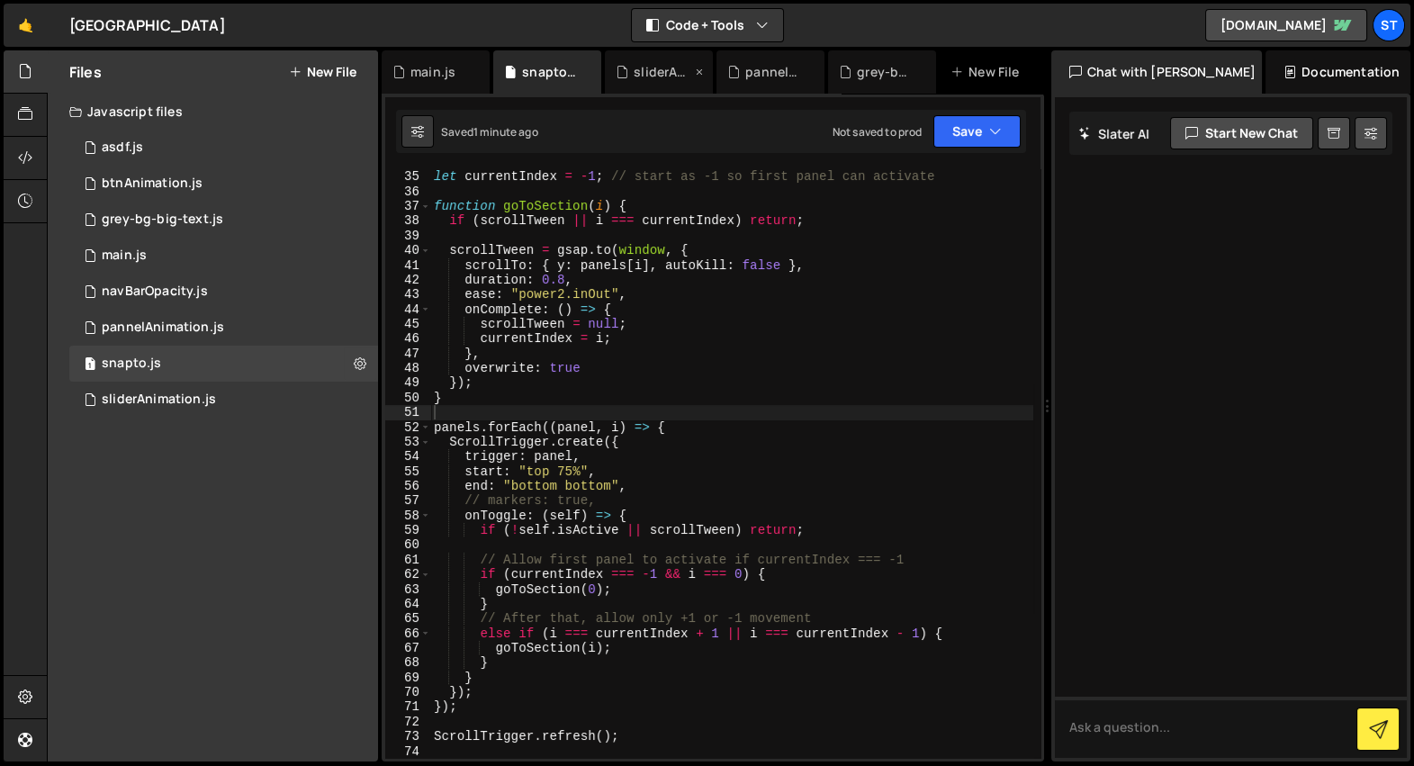
click at [640, 72] on div "sliderAnimation.js" at bounding box center [663, 72] width 58 height 18
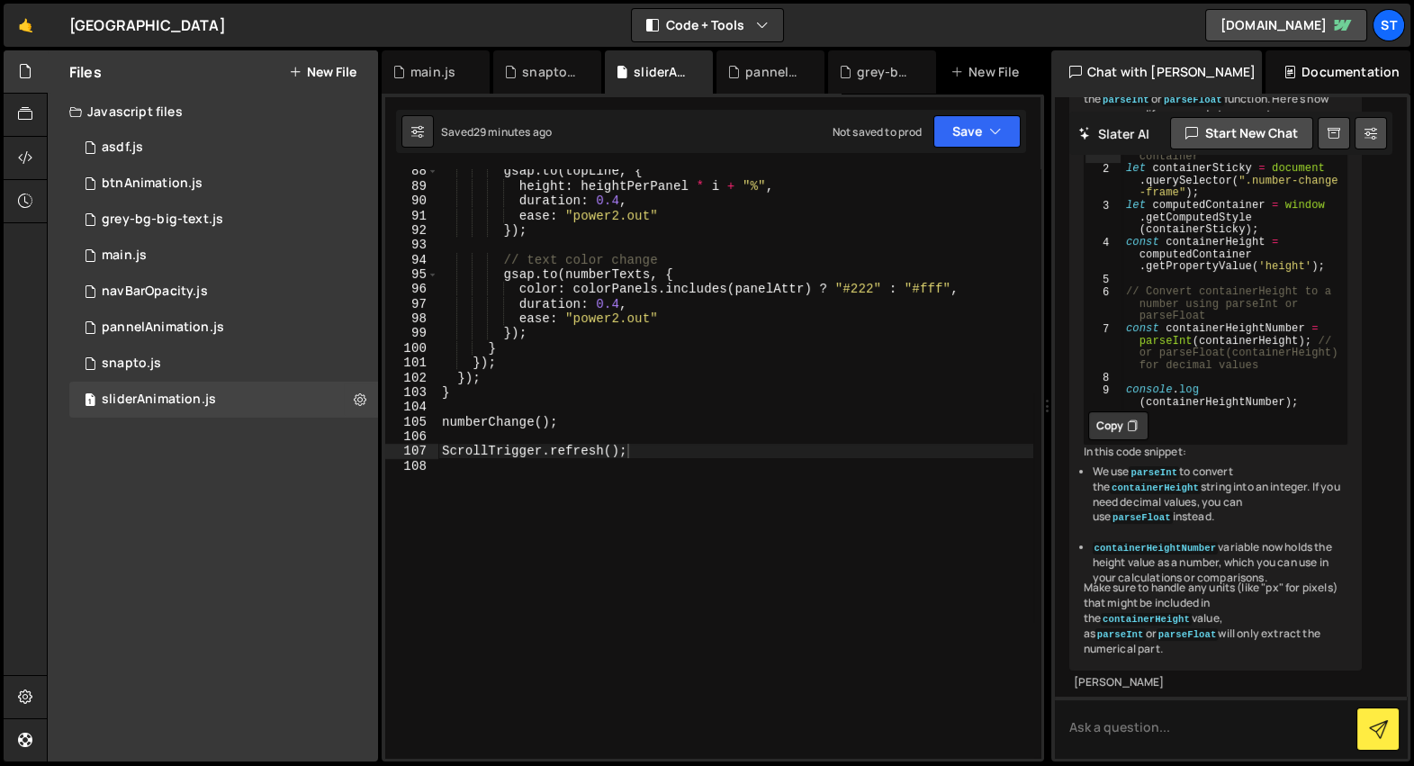
scroll to position [1342, 0]
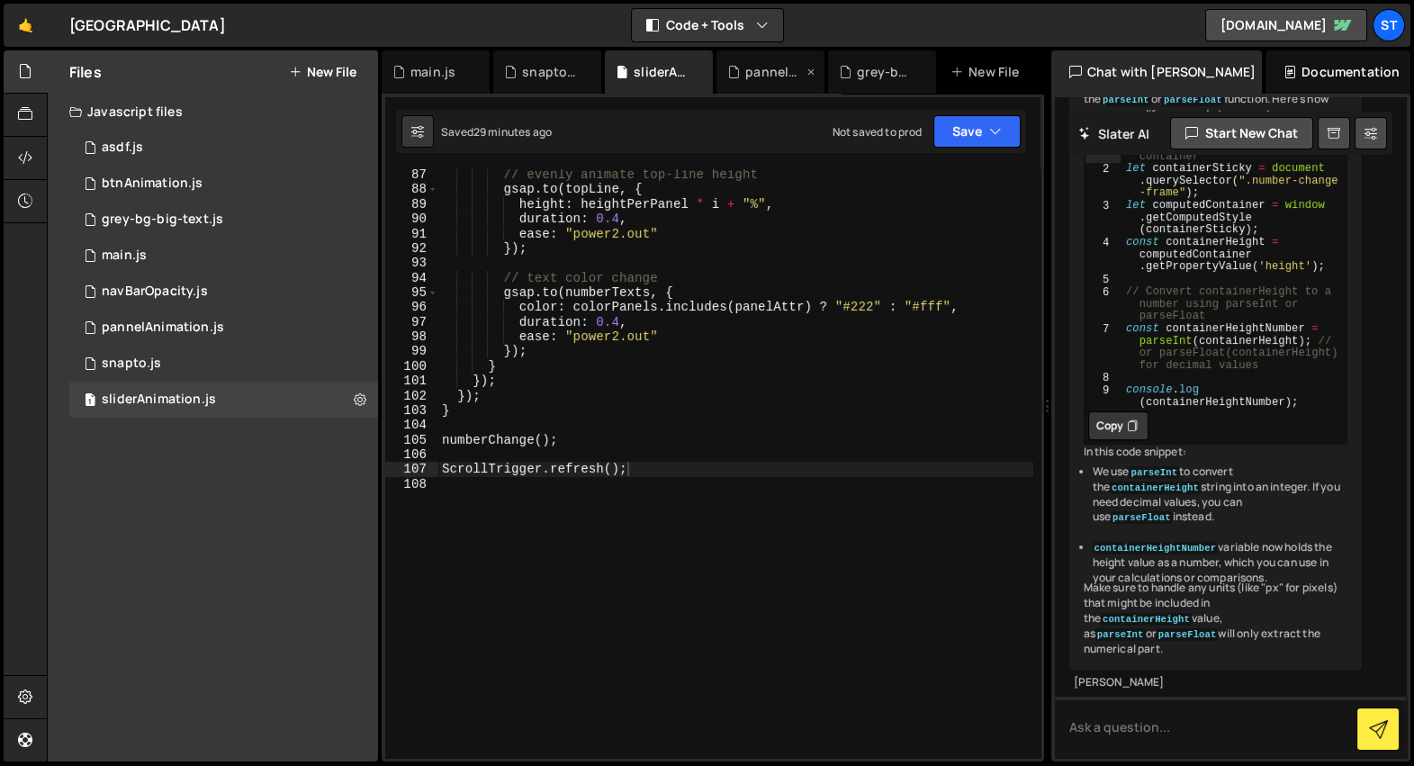
click at [745, 75] on div "pannelAnimation.js" at bounding box center [774, 72] width 58 height 18
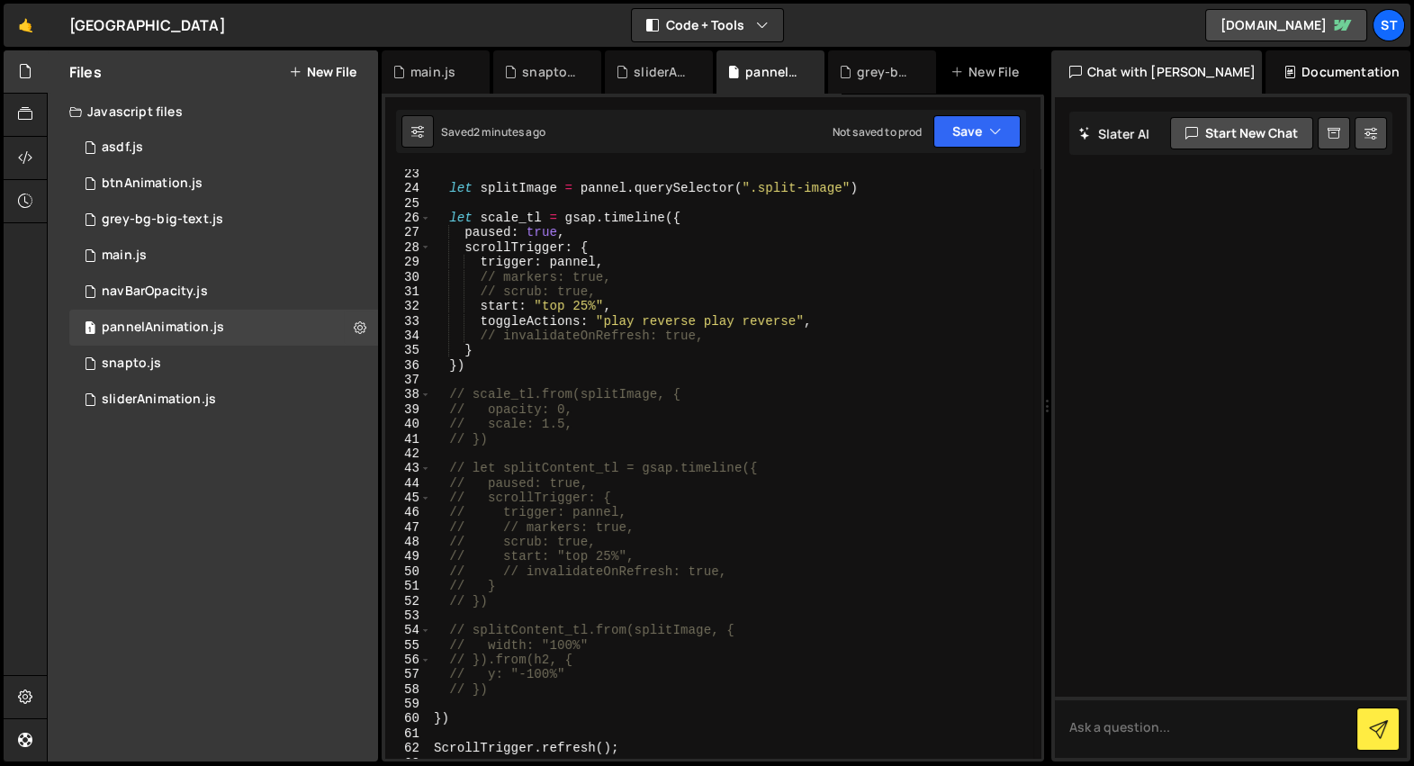
scroll to position [601, 0]
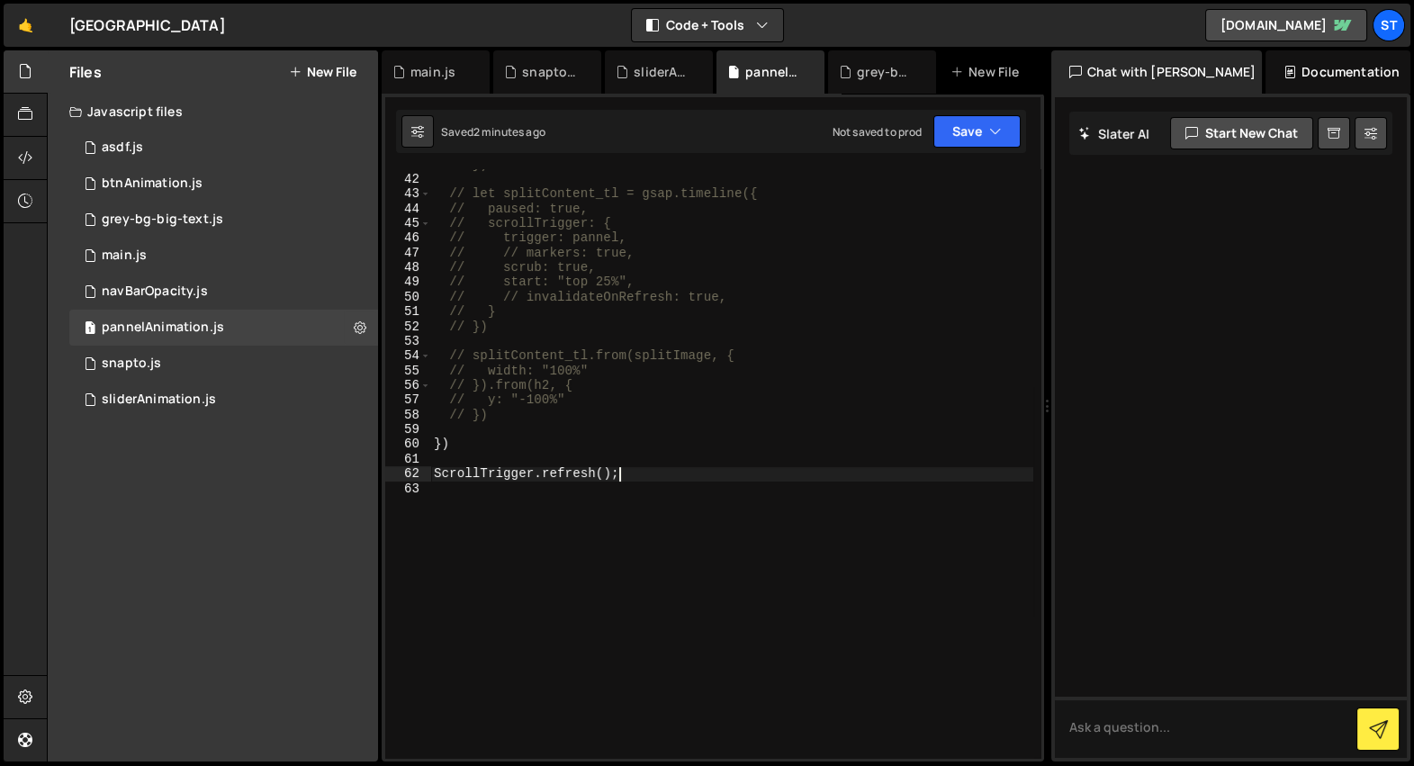
click at [681, 470] on div "// }) // let splitContent_tl = gsap.timeline({ // paused: true, // scrollTrigge…" at bounding box center [731, 467] width 603 height 619
type textarea "// ScrollTrigger.refresh();"
click at [863, 63] on div "grey-bg-big-text.js" at bounding box center [886, 72] width 58 height 18
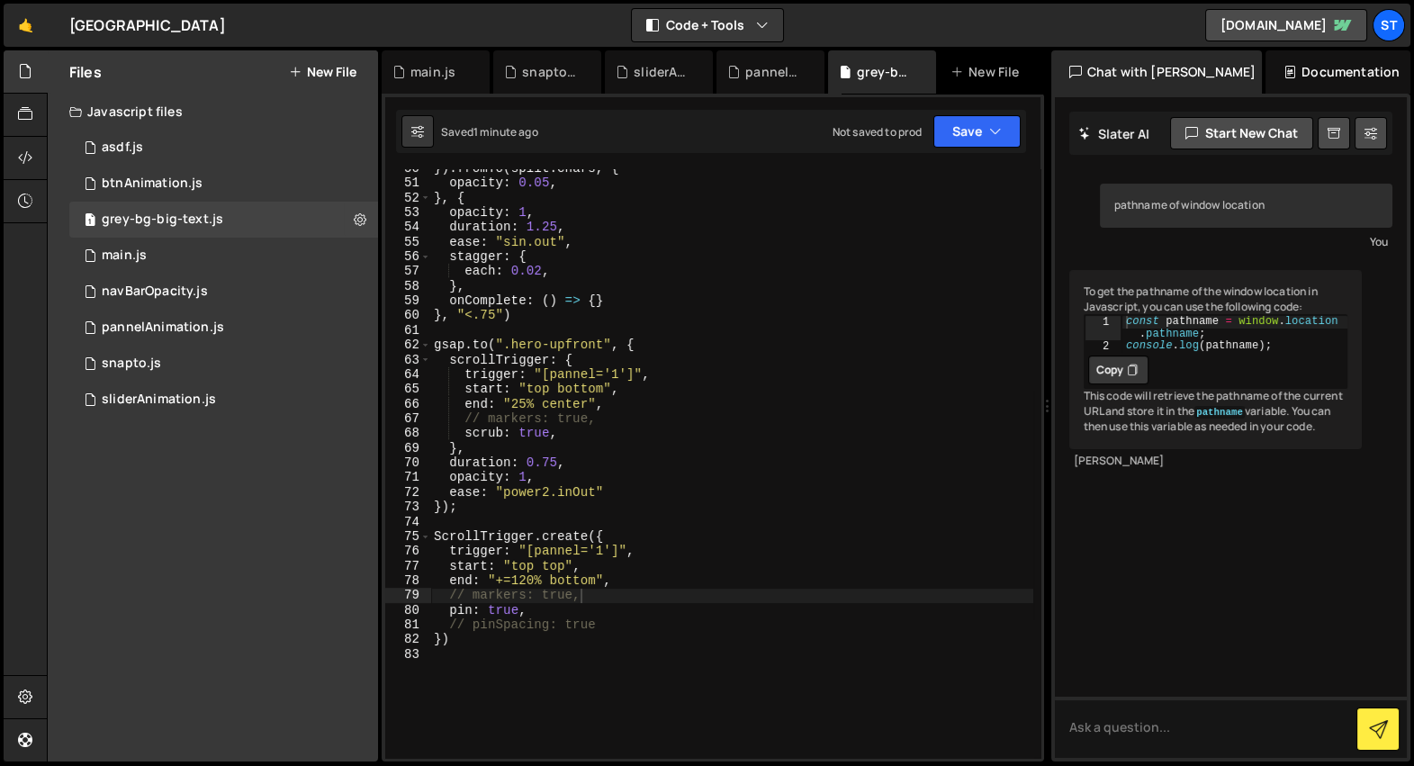
type textarea "start: "top bottom","
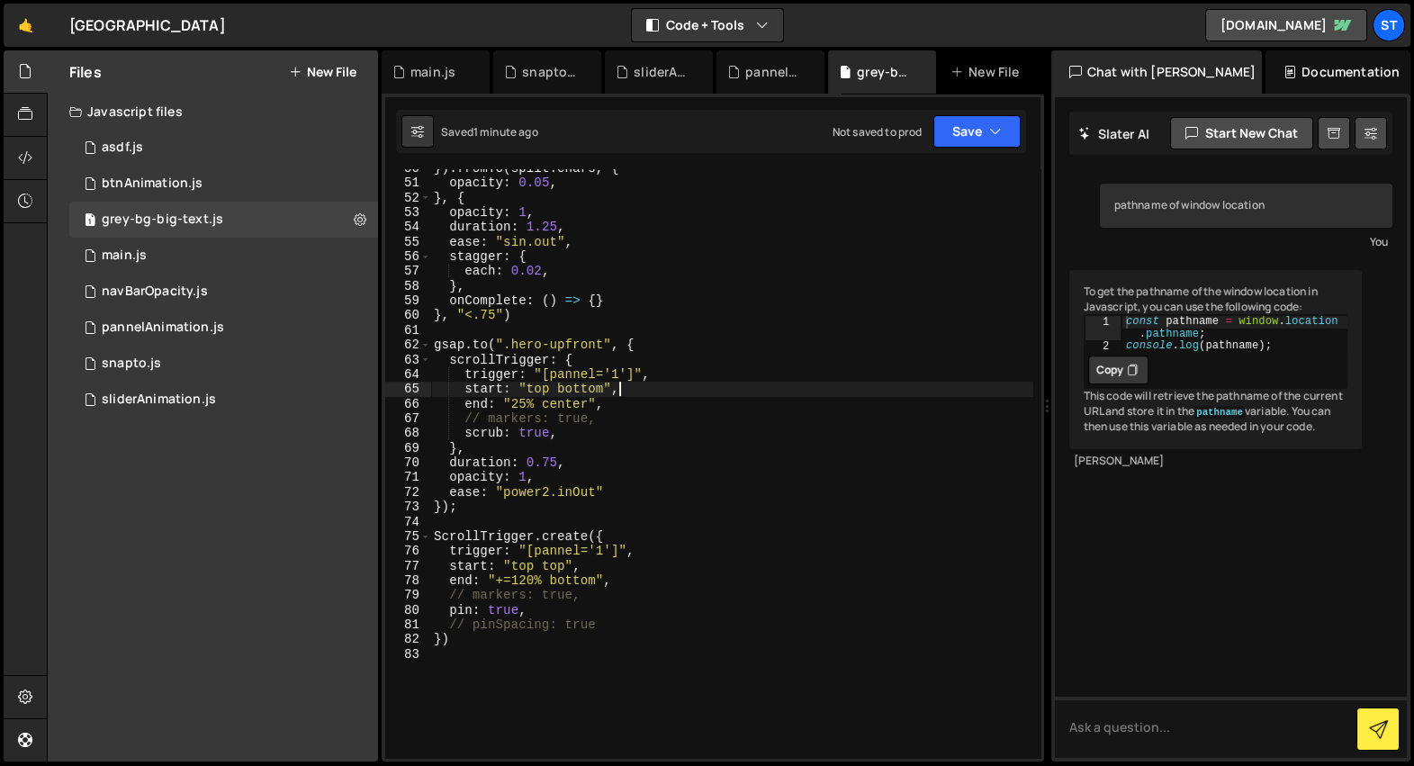
click at [745, 382] on div "}) . fromTo ( split . chars , { opacity : 0.05 , } , { opacity : 1 , duration :…" at bounding box center [731, 470] width 603 height 619
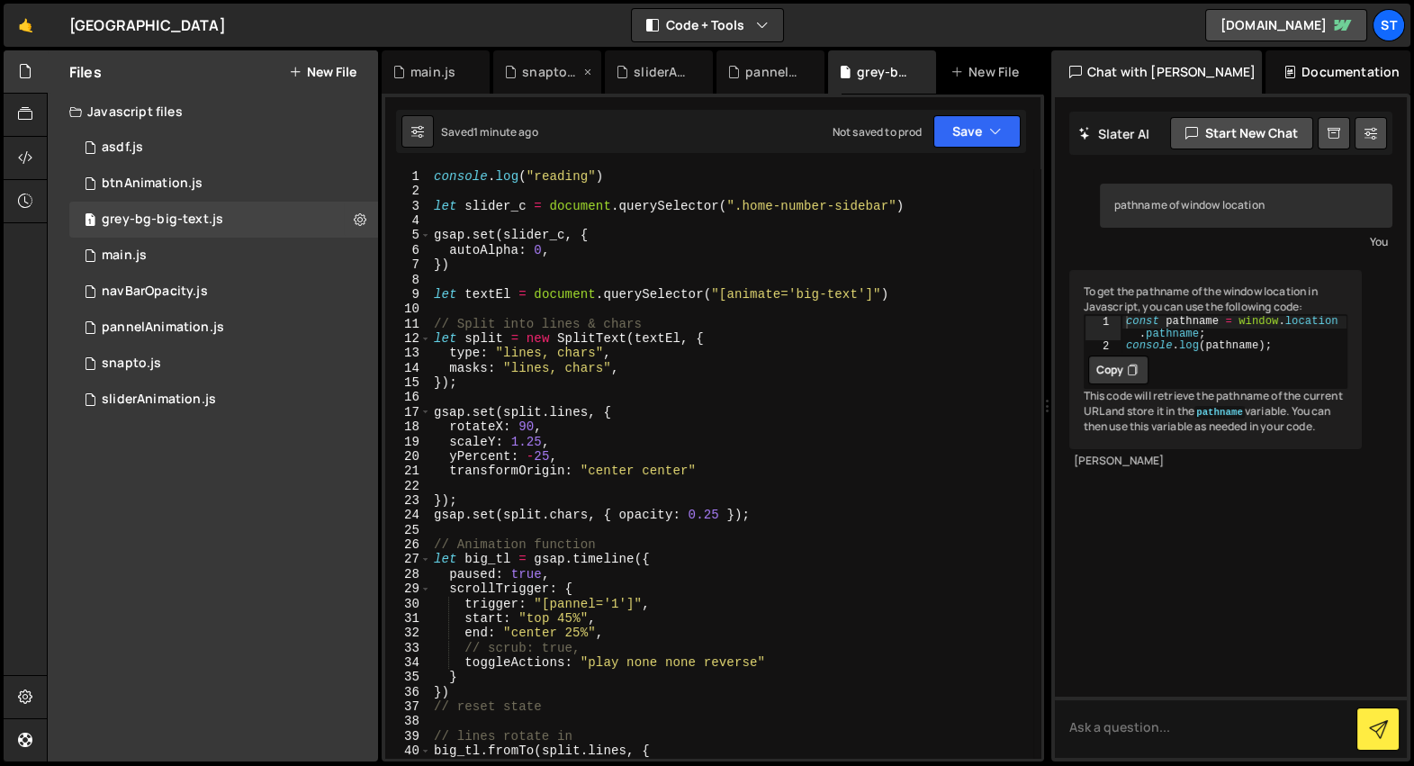
click at [538, 80] on div "snapto.js" at bounding box center [547, 71] width 108 height 43
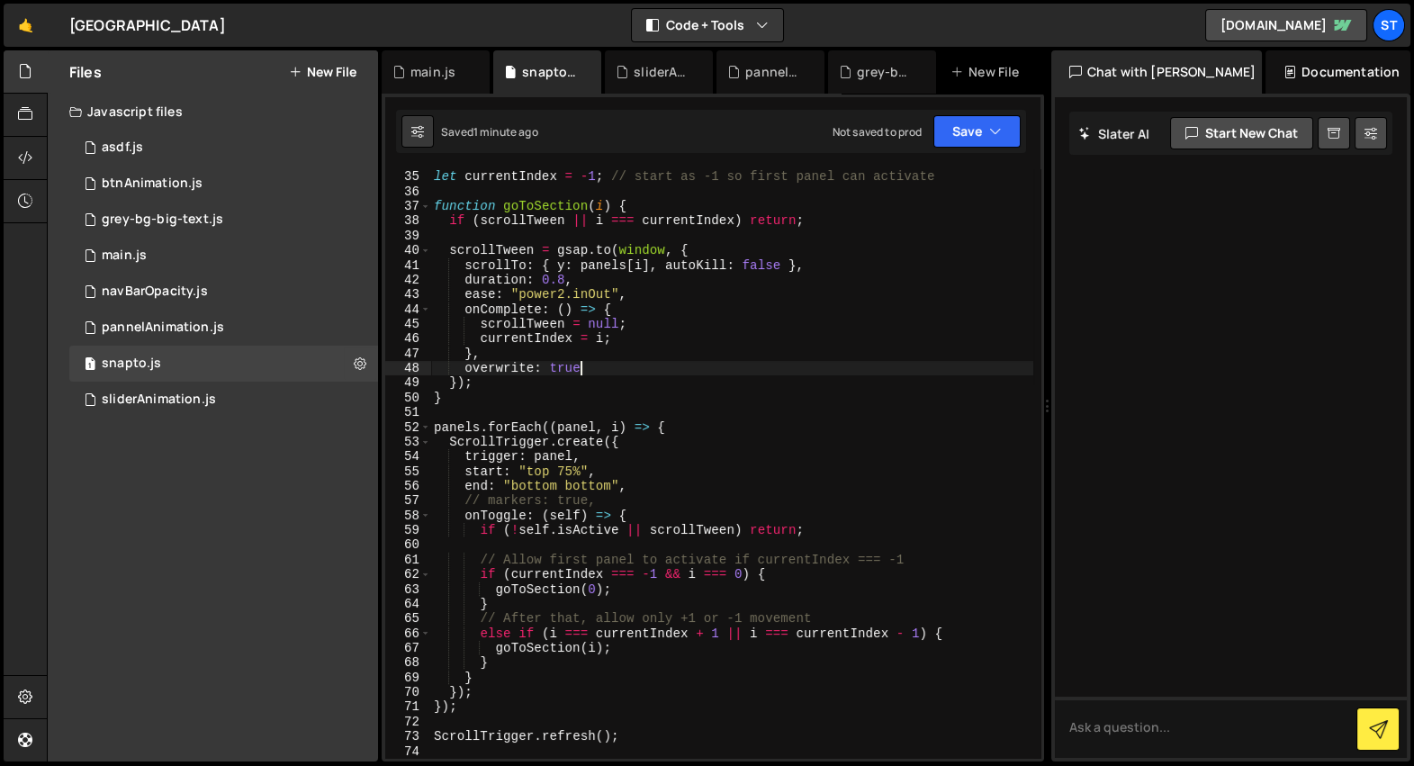
click at [591, 374] on div "let scrollTween = null ; let currentIndex = - 1 ; // start as -1 so first panel…" at bounding box center [731, 464] width 603 height 619
click at [590, 683] on div "let scrollTween = null ; let currentIndex = - 1 ; // start as -1 so first panel…" at bounding box center [731, 464] width 603 height 619
click at [574, 703] on div "let scrollTween = null ; let currentIndex = - 1 ; // start as -1 so first panel…" at bounding box center [731, 464] width 603 height 619
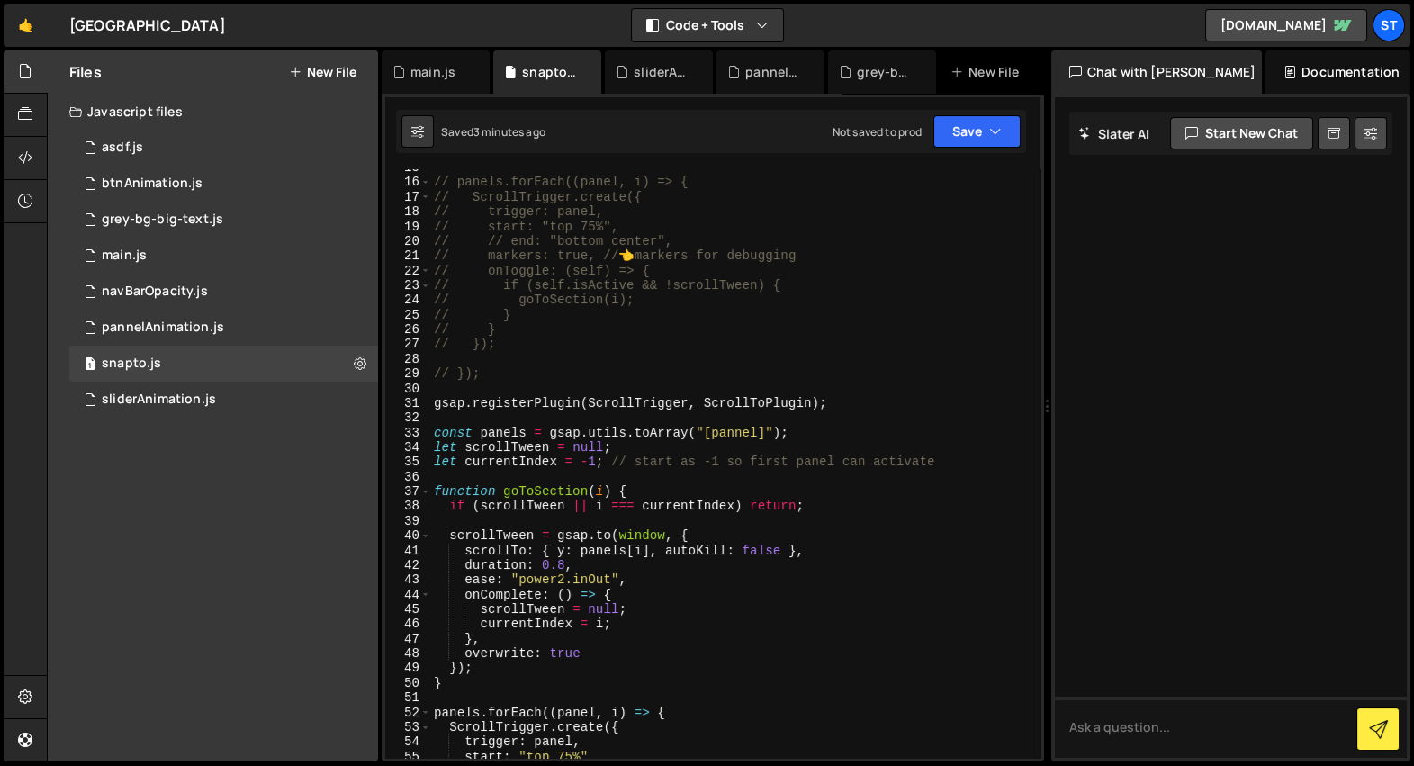
scroll to position [215, 0]
click at [567, 402] on div "// panels.forEach((panel, i) => { // ScrollTrigger.create({ // trigger: panel, …" at bounding box center [731, 469] width 603 height 619
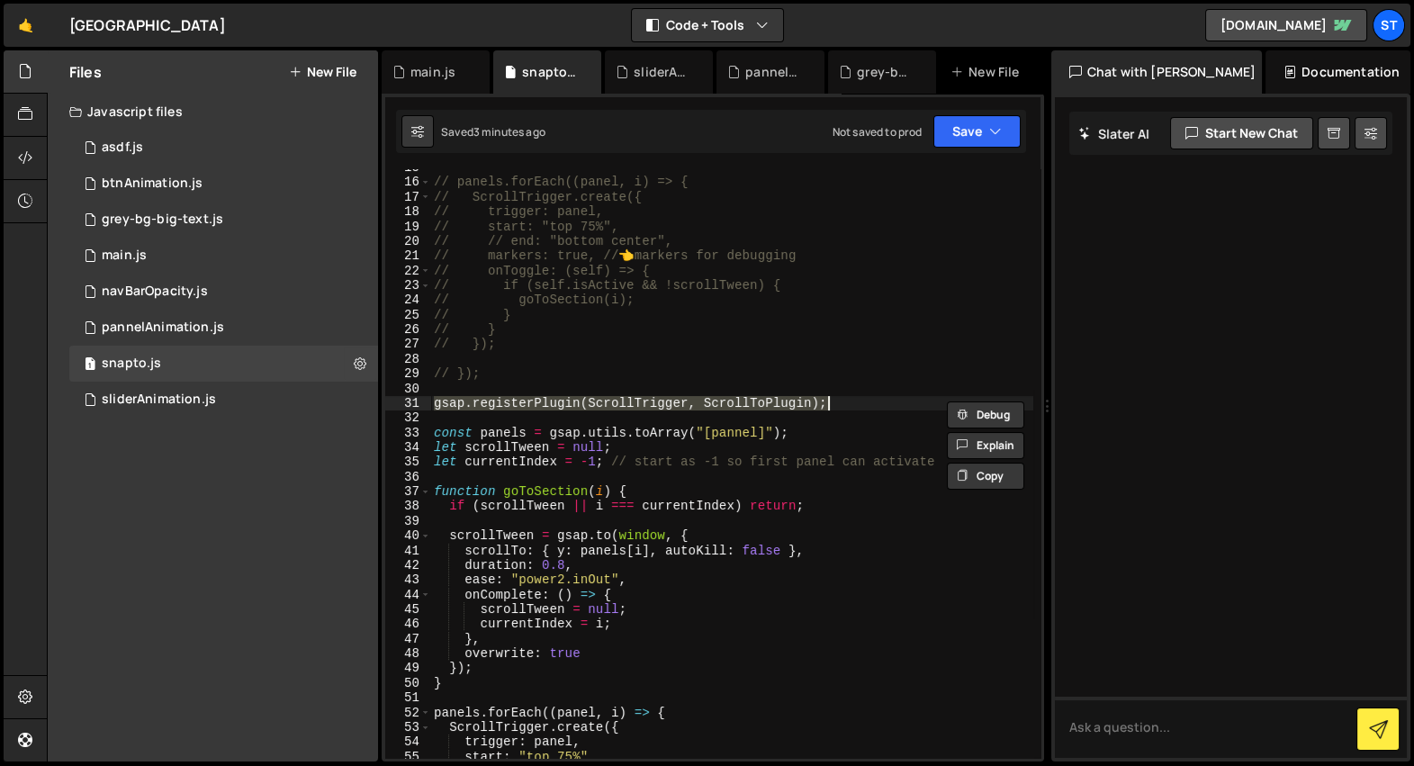
scroll to position [500, 0]
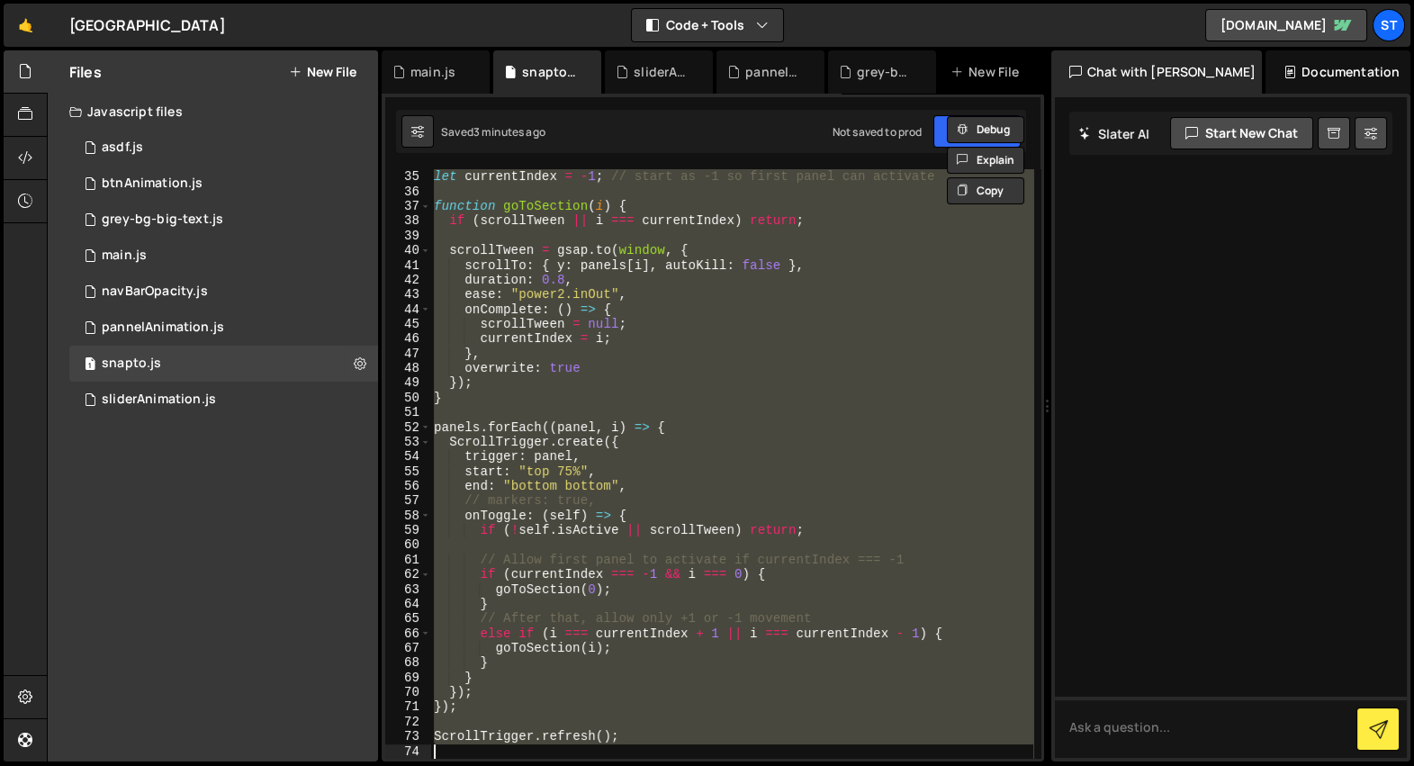
type textarea "// ScrollTrigger.refresh();"
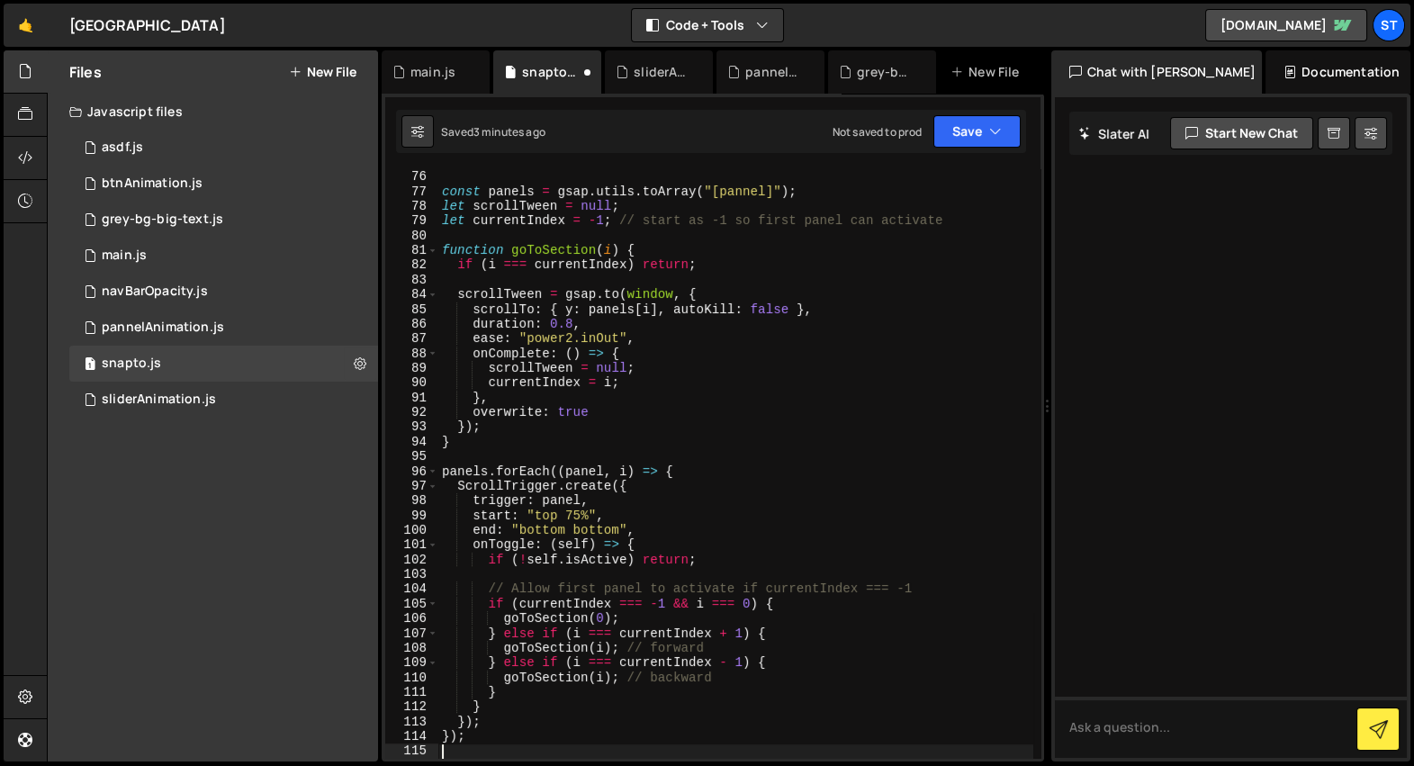
scroll to position [1104, 0]
click at [677, 511] on div "gsap . registerPlugin ( ScrollTrigger , ScrollToPlugin ) ; const panels = gsap …" at bounding box center [735, 464] width 595 height 619
type textarea "start: "top 75%","
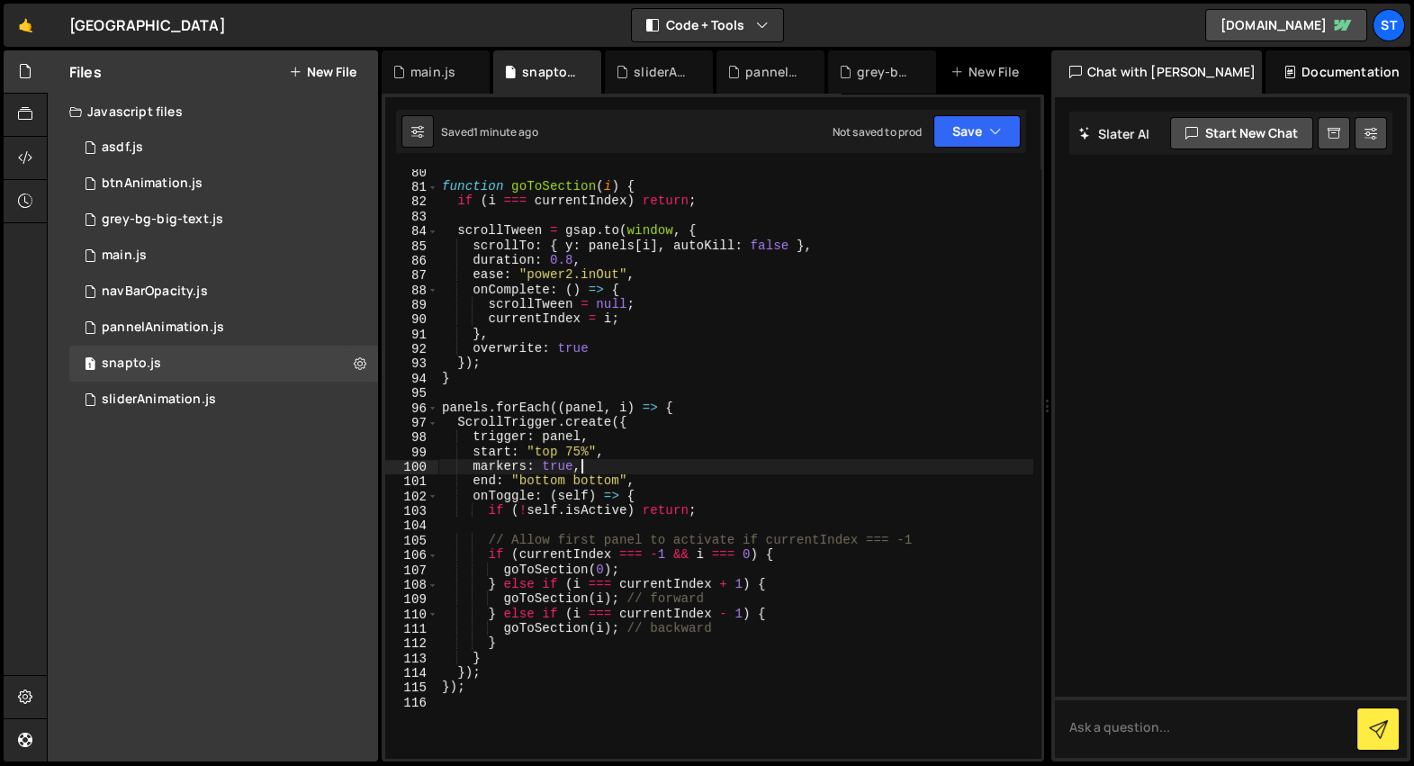
scroll to position [1168, 0]
click at [472, 682] on div "function goToSection ( i ) { if ( i === currentIndex ) return ; scrollTween = g…" at bounding box center [735, 474] width 595 height 619
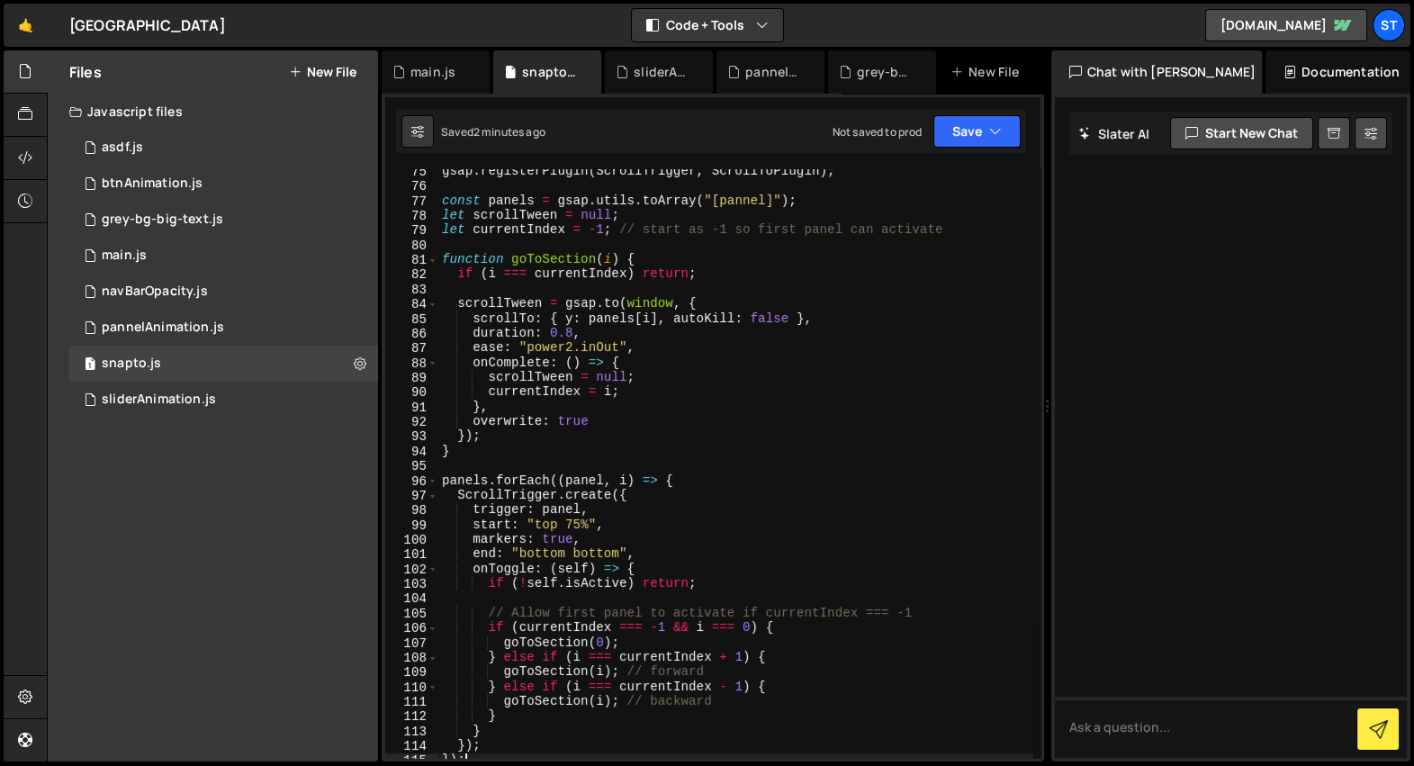
scroll to position [1024, 0]
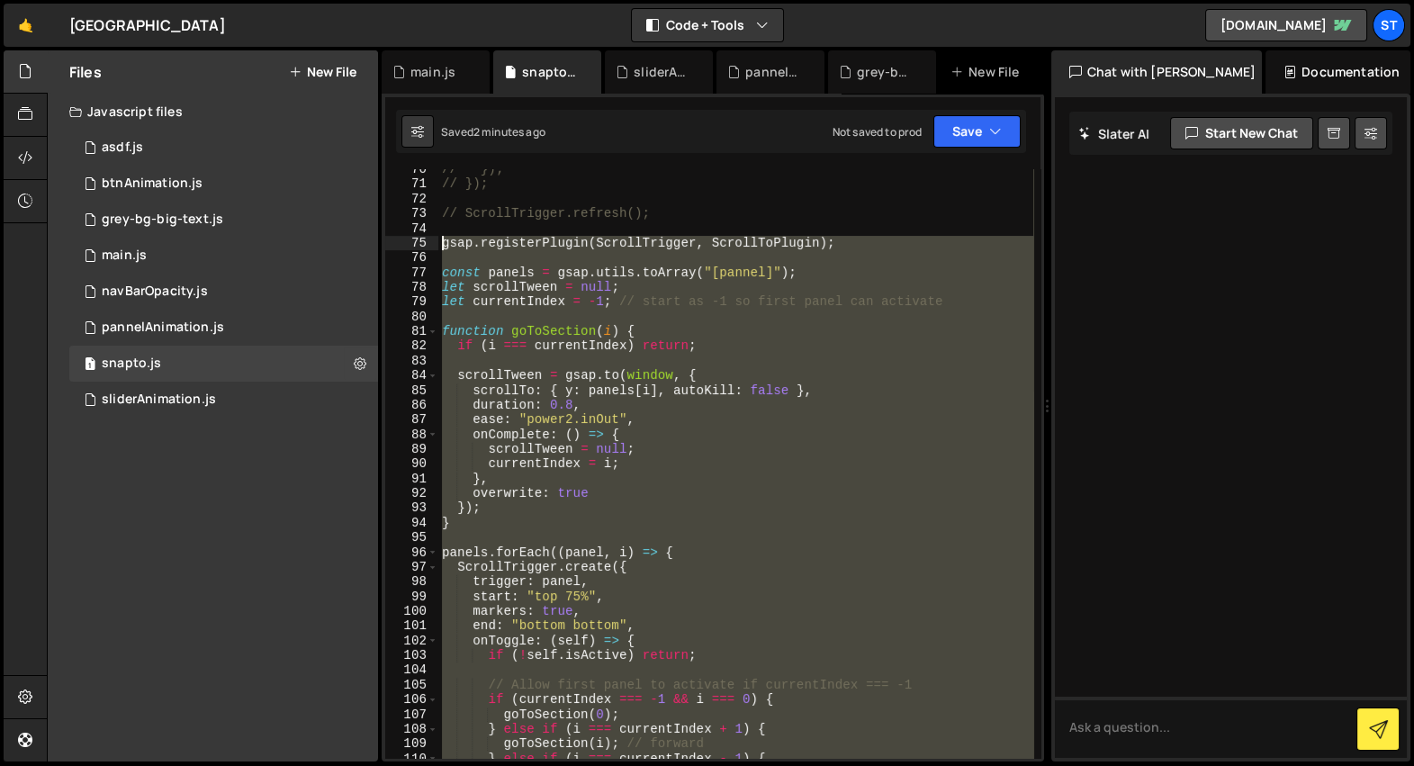
click at [442, 244] on div "// }); // }); // ScrollTrigger.refresh(); gsap . registerPlugin ( ScrollTrigger…" at bounding box center [735, 471] width 595 height 619
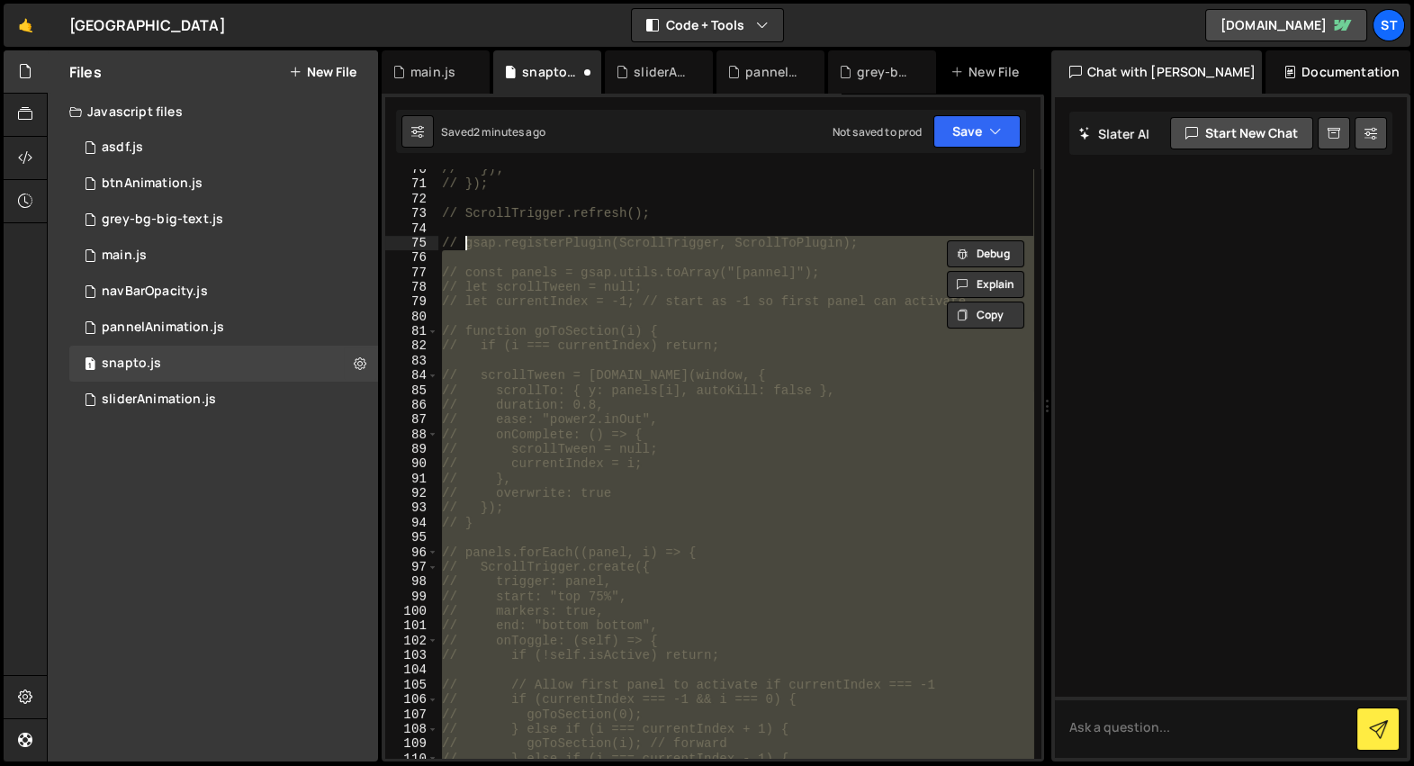
type textarea "// });"
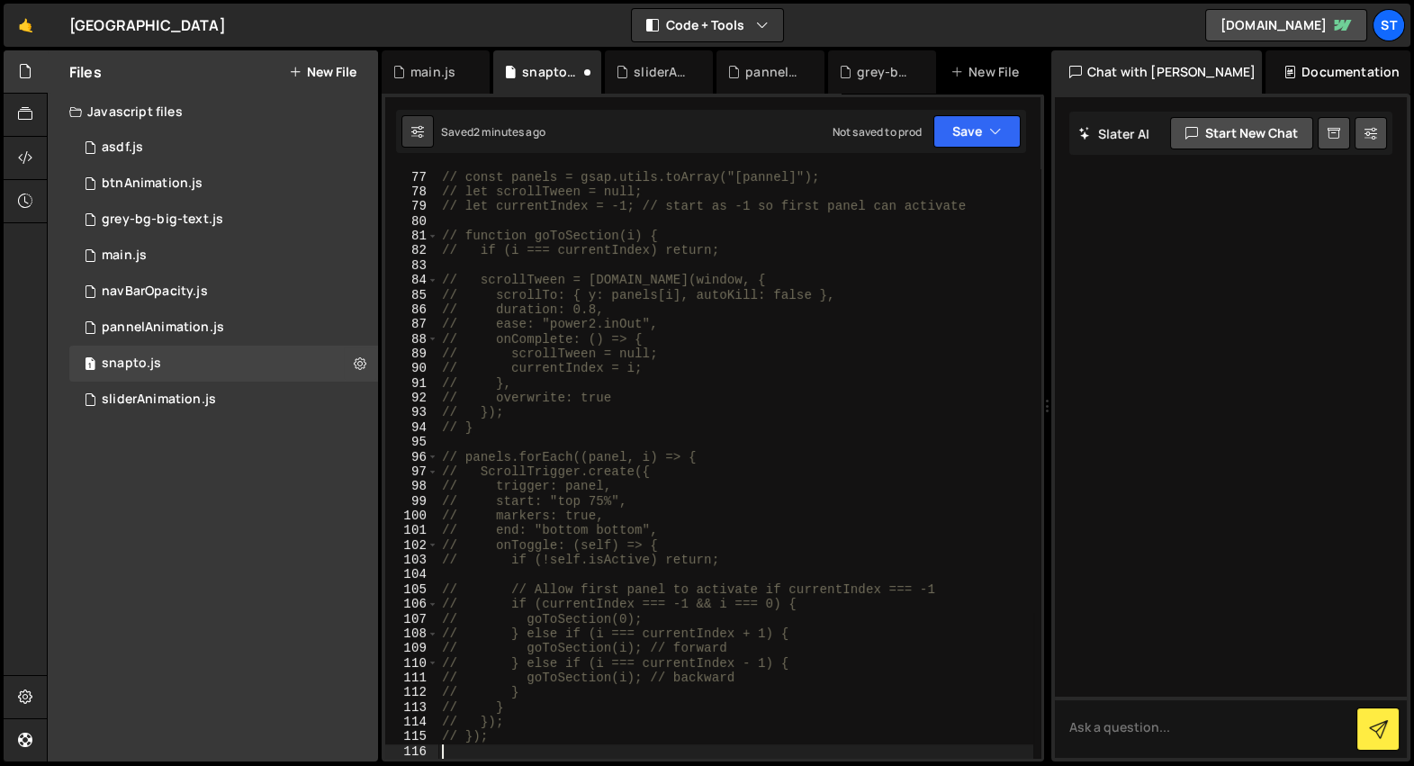
scroll to position [0, 0]
paste textarea "});"
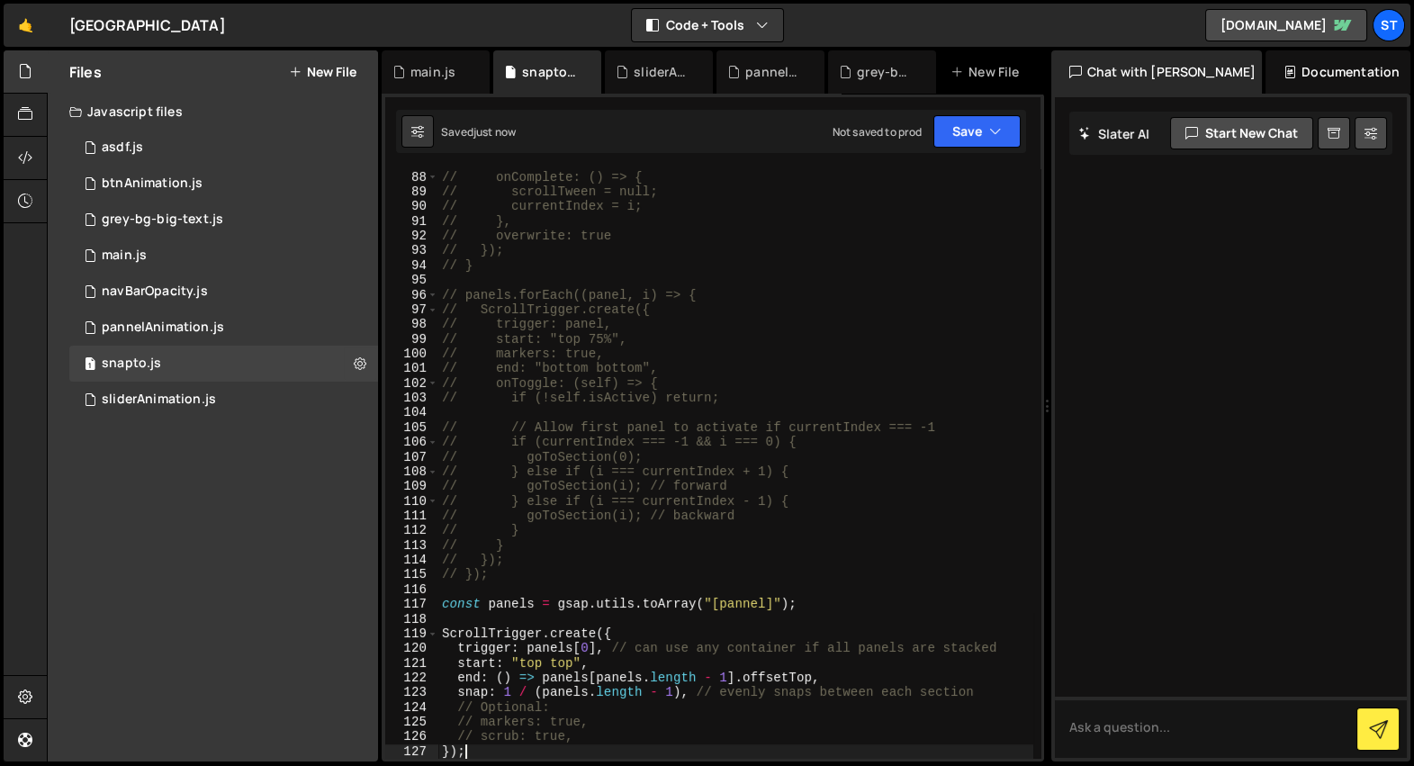
click at [633, 731] on div "// ease: "power2.inOut", // onComplete: () => { // scrollTween = null; // curre…" at bounding box center [735, 464] width 595 height 619
click at [626, 709] on div "// ease: "power2.inOut", // onComplete: () => { // scrollTween = null; // curre…" at bounding box center [735, 464] width 595 height 619
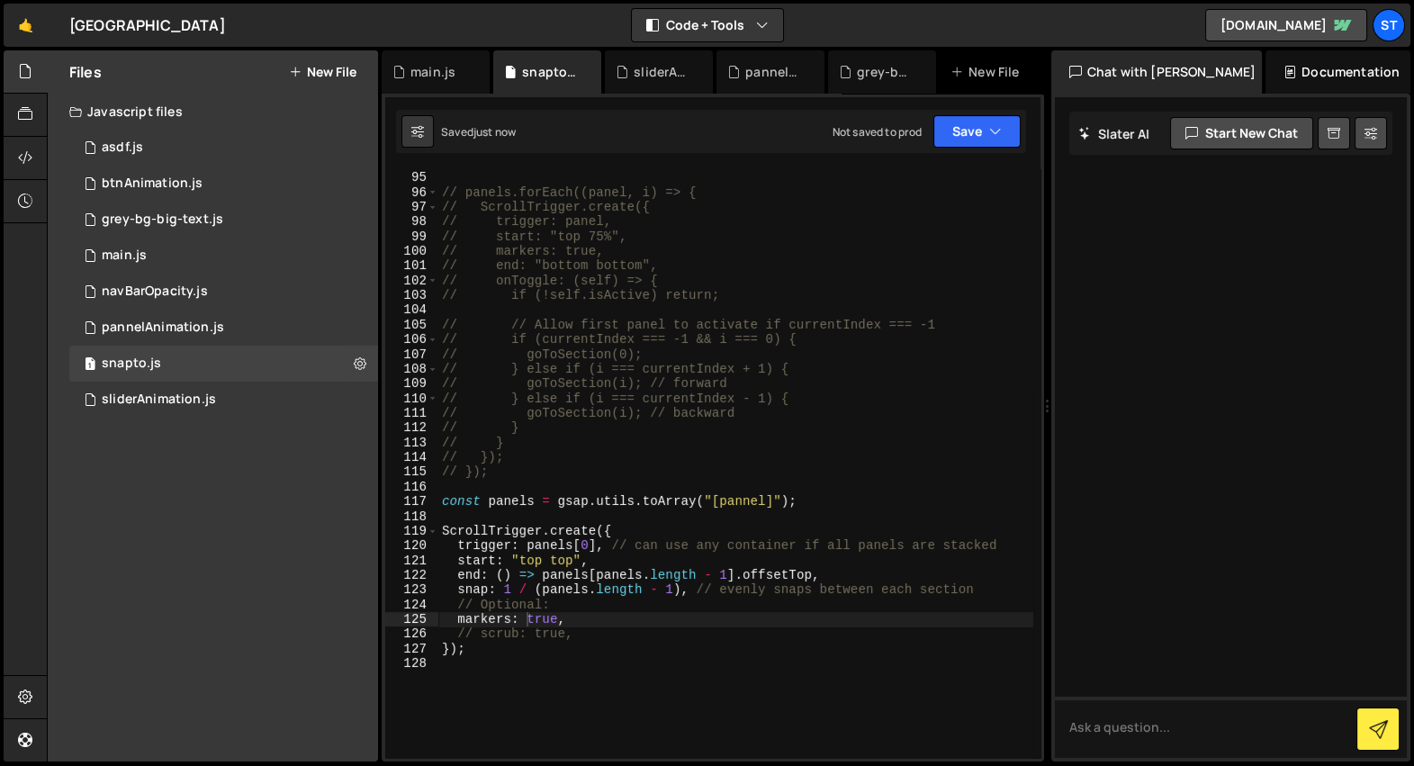
scroll to position [1387, 0]
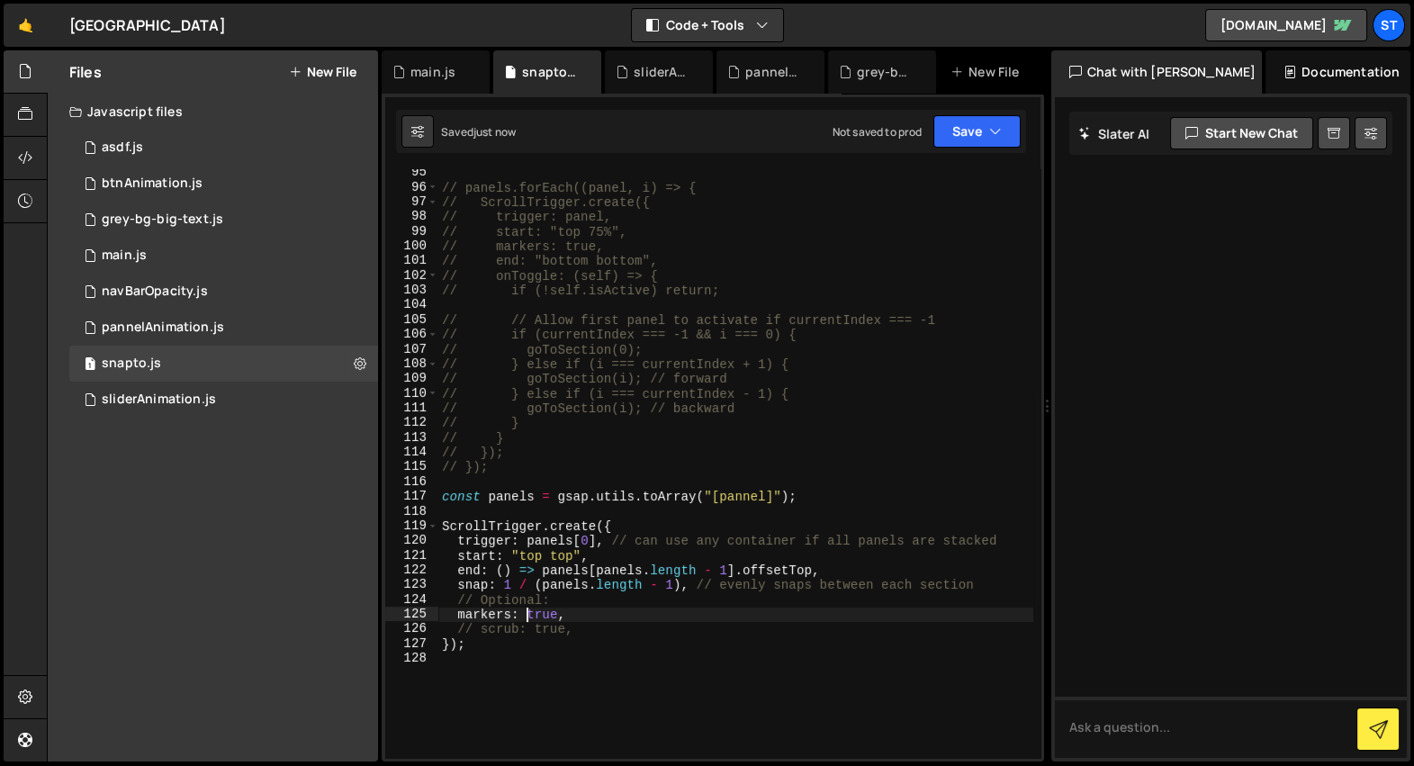
click at [563, 555] on div "// panels.forEach((panel, i) => { // ScrollTrigger.create({ // trigger: panel, …" at bounding box center [735, 475] width 595 height 619
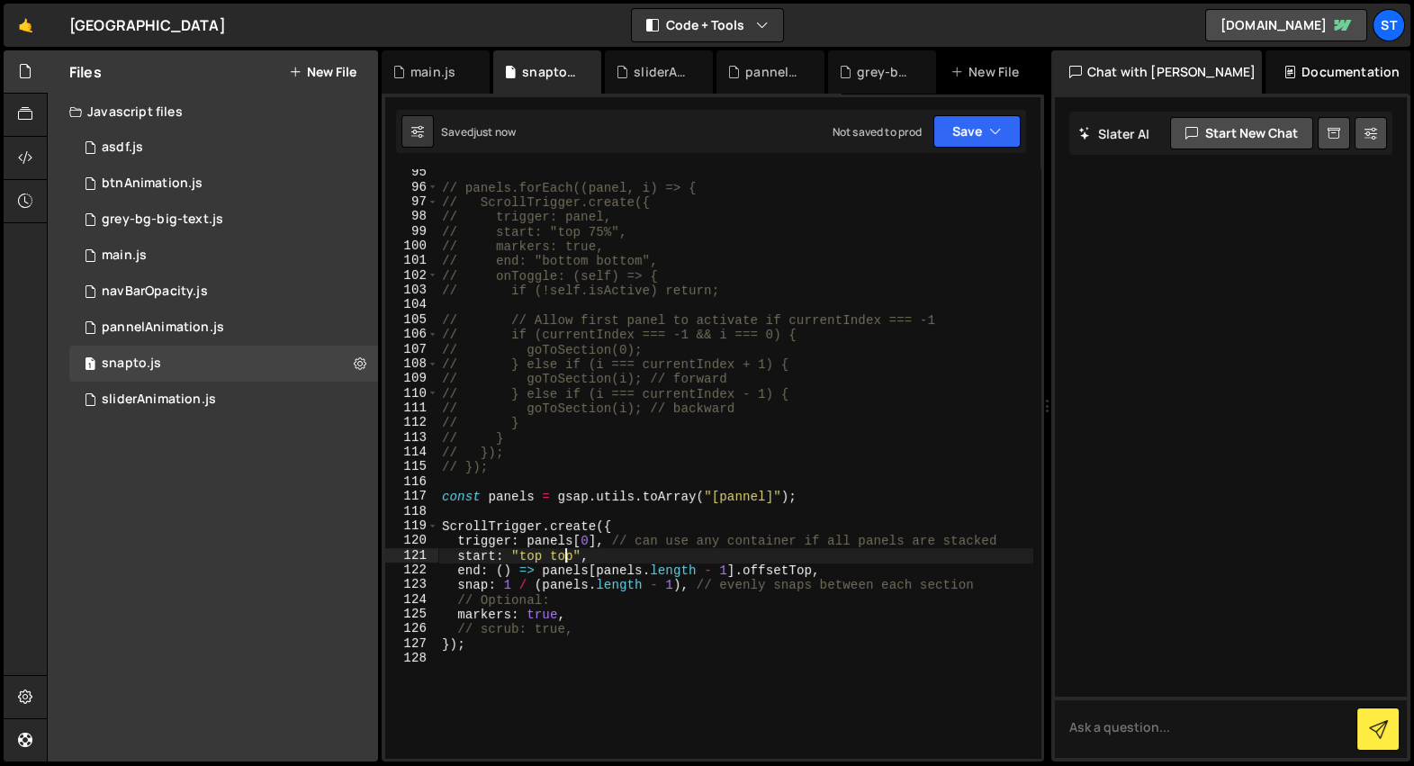
click at [563, 555] on div "// panels.forEach((panel, i) => { // ScrollTrigger.create({ // trigger: panel, …" at bounding box center [735, 475] width 595 height 619
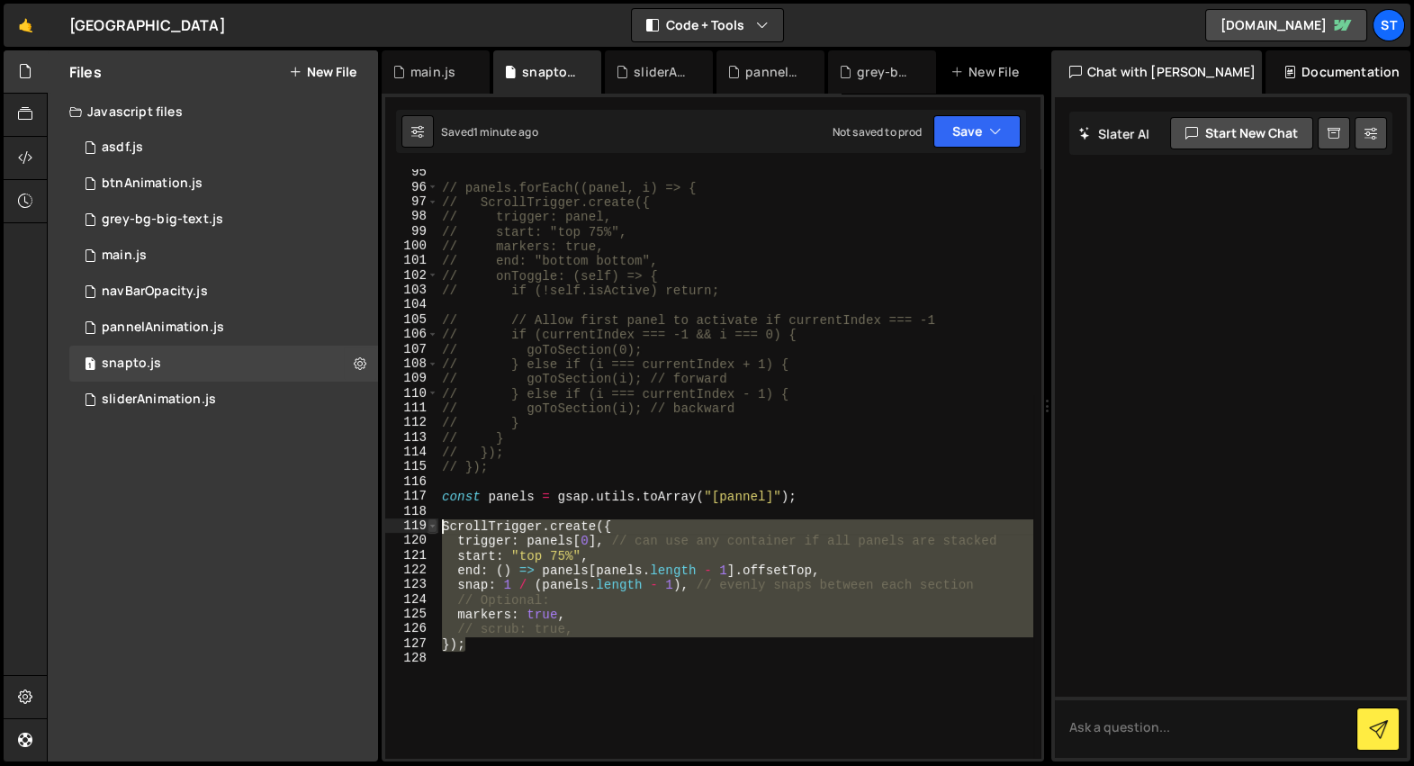
drag, startPoint x: 492, startPoint y: 647, endPoint x: 428, endPoint y: 523, distance: 140.1
click at [428, 523] on div "start: "top 75%", 95 96 97 98 99 100 101 102 103 104 105 106 107 108 109 110 11…" at bounding box center [712, 463] width 655 height 589
click at [440, 497] on div "// panels.forEach((panel, i) => { // ScrollTrigger.create({ // trigger: panel, …" at bounding box center [735, 475] width 595 height 619
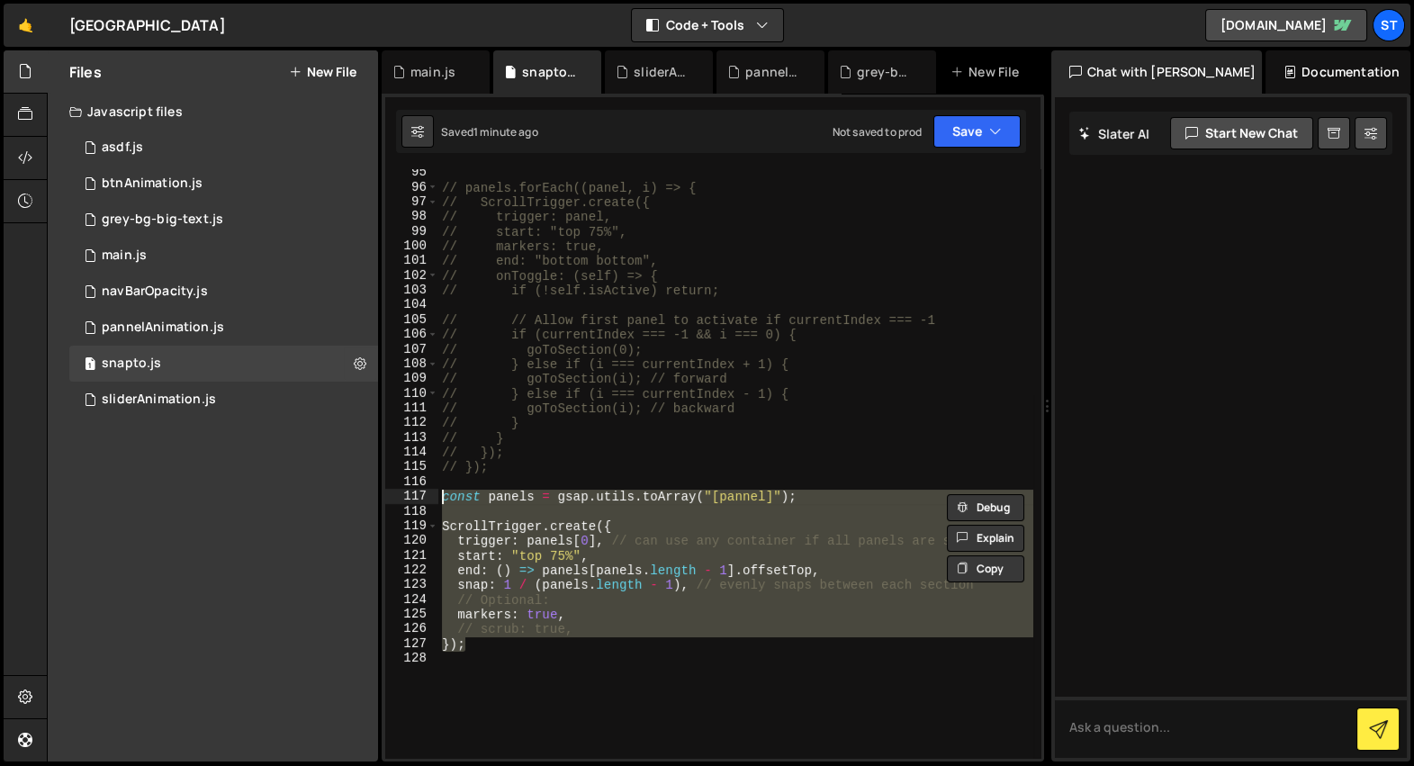
paste textarea "});"
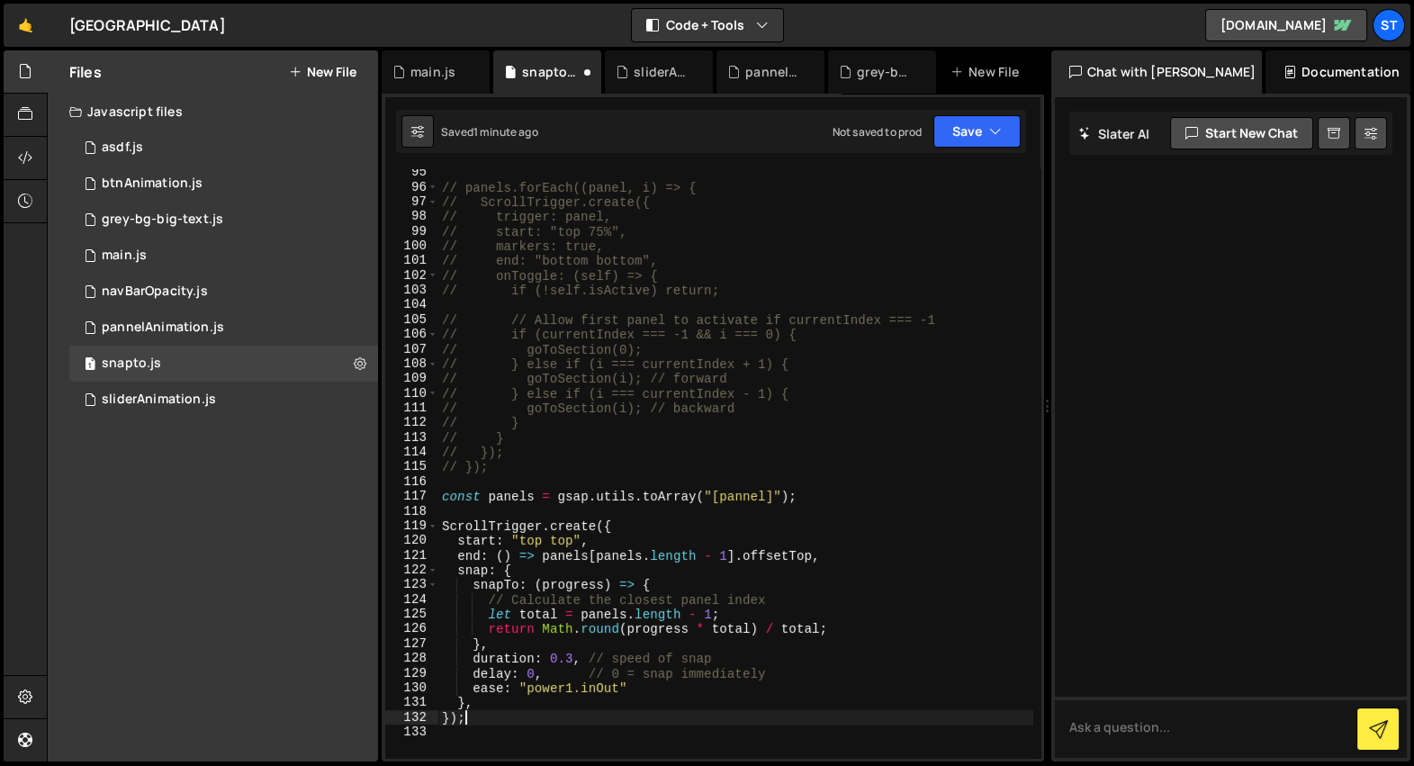
scroll to position [0, 0]
click at [662, 244] on div "// panels.forEach((panel, i) => { // ScrollTrigger.create({ // trigger: panel, …" at bounding box center [735, 475] width 595 height 619
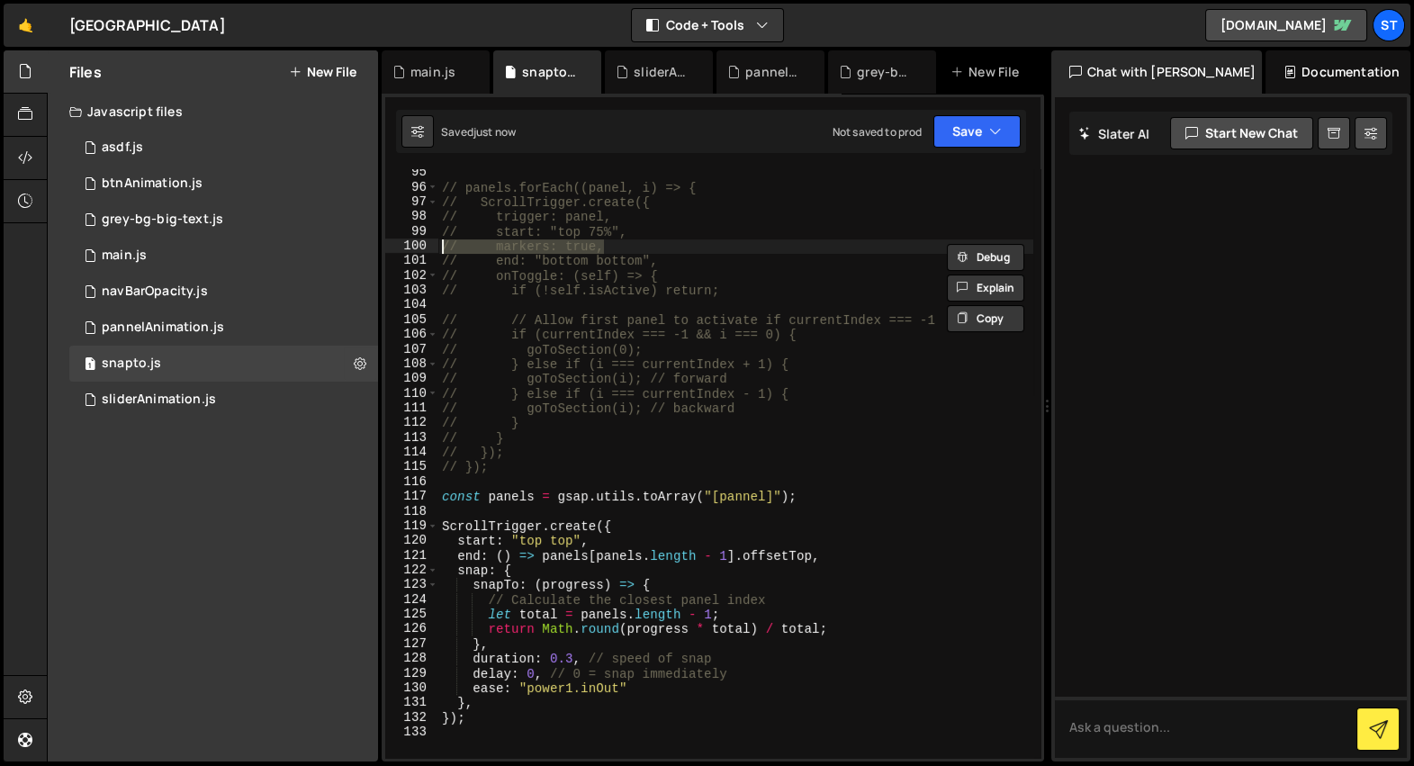
click at [621, 556] on div "// panels.forEach((panel, i) => { // ScrollTrigger.create({ // trigger: panel, …" at bounding box center [735, 475] width 595 height 619
type textarea "end: () => panels[panels.length - 1].offsetTop,"
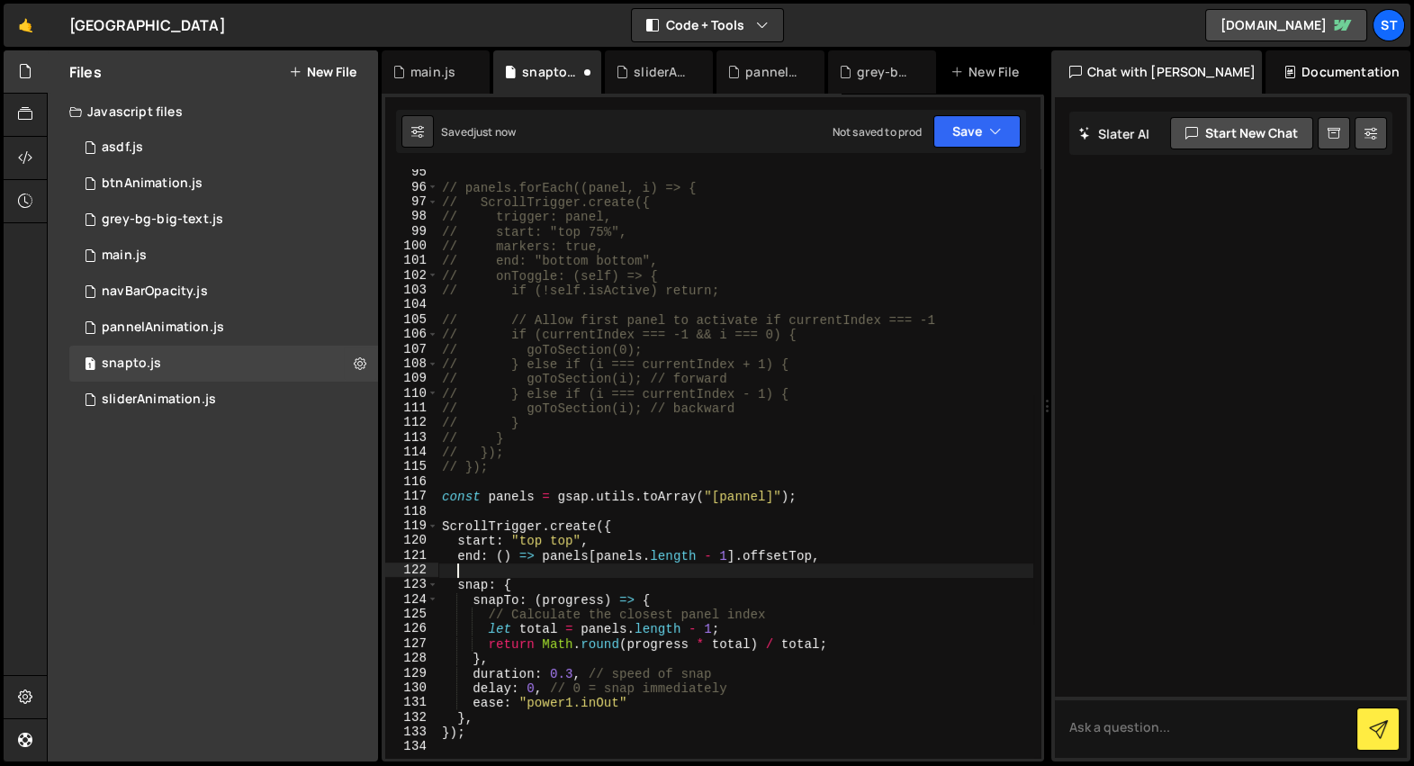
paste textarea "// markers: true,"
click at [560, 534] on div "// panels.forEach((panel, i) => { // ScrollTrigger.create({ // trigger: panel, …" at bounding box center [735, 475] width 595 height 619
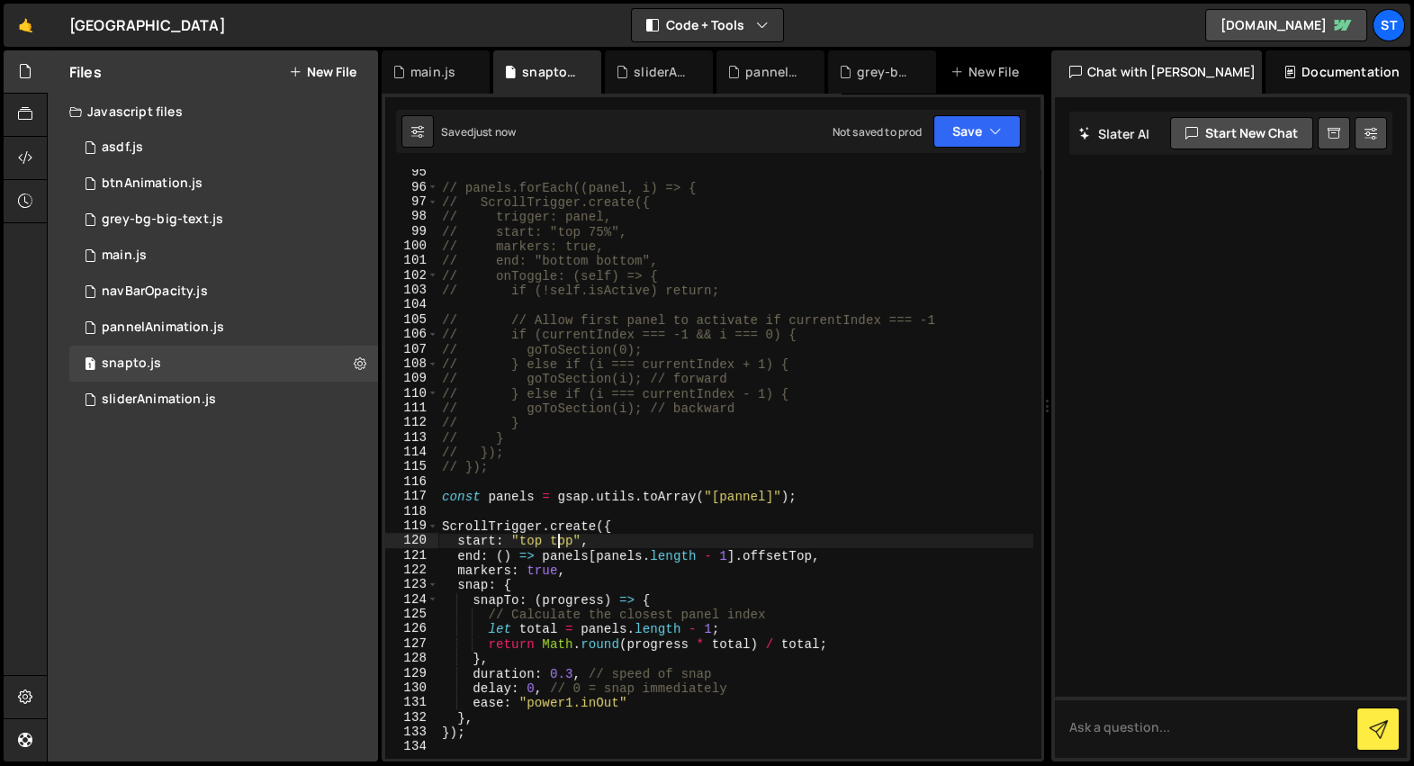
click at [560, 534] on div "// panels.forEach((panel, i) => { // ScrollTrigger.create({ // trigger: panel, …" at bounding box center [735, 475] width 595 height 619
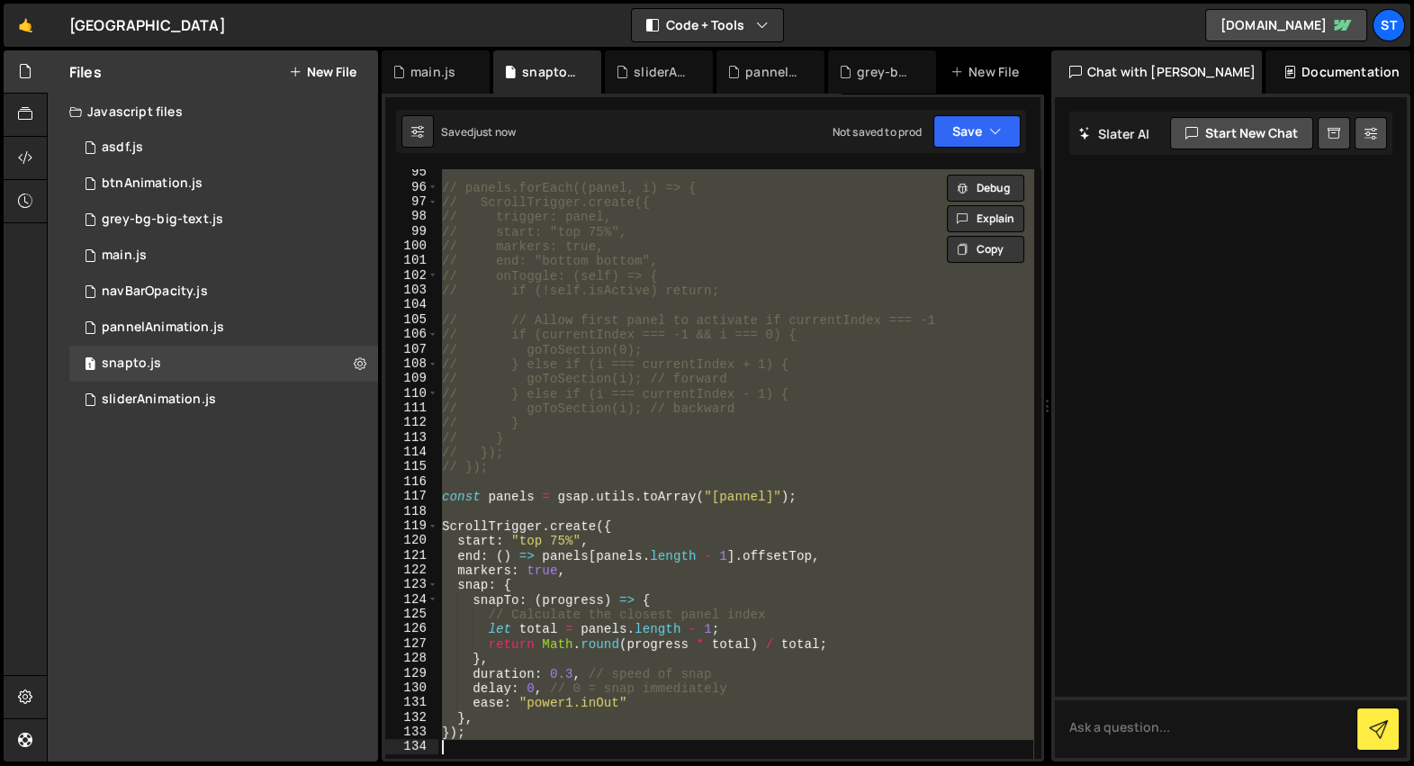
click at [550, 533] on div "// panels.forEach((panel, i) => { // ScrollTrigger.create({ // trigger: panel, …" at bounding box center [735, 463] width 595 height 589
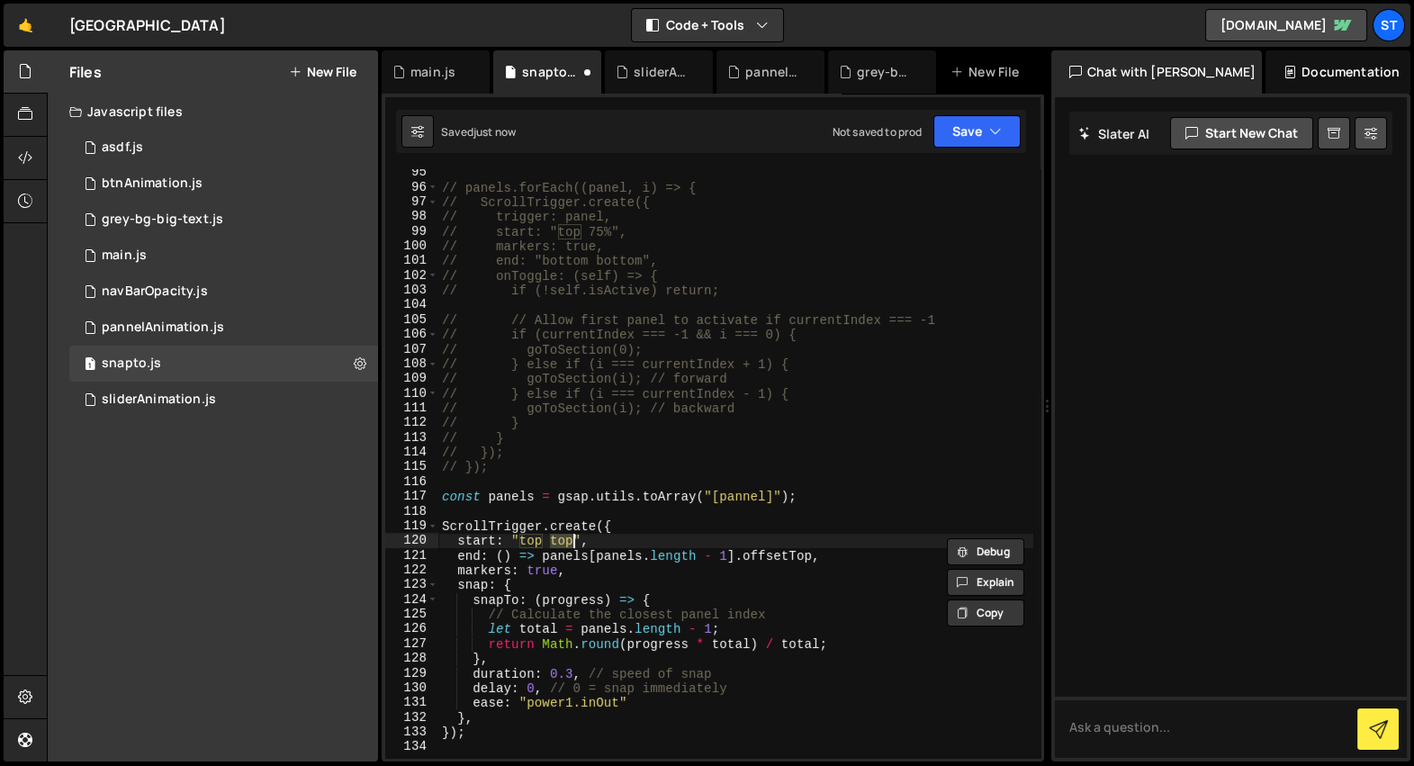
click at [568, 545] on div "// panels.forEach((panel, i) => { // ScrollTrigger.create({ // trigger: panel, …" at bounding box center [735, 463] width 595 height 589
click at [572, 670] on div "// panels.forEach((panel, i) => { // ScrollTrigger.create({ // trigger: panel, …" at bounding box center [735, 475] width 595 height 619
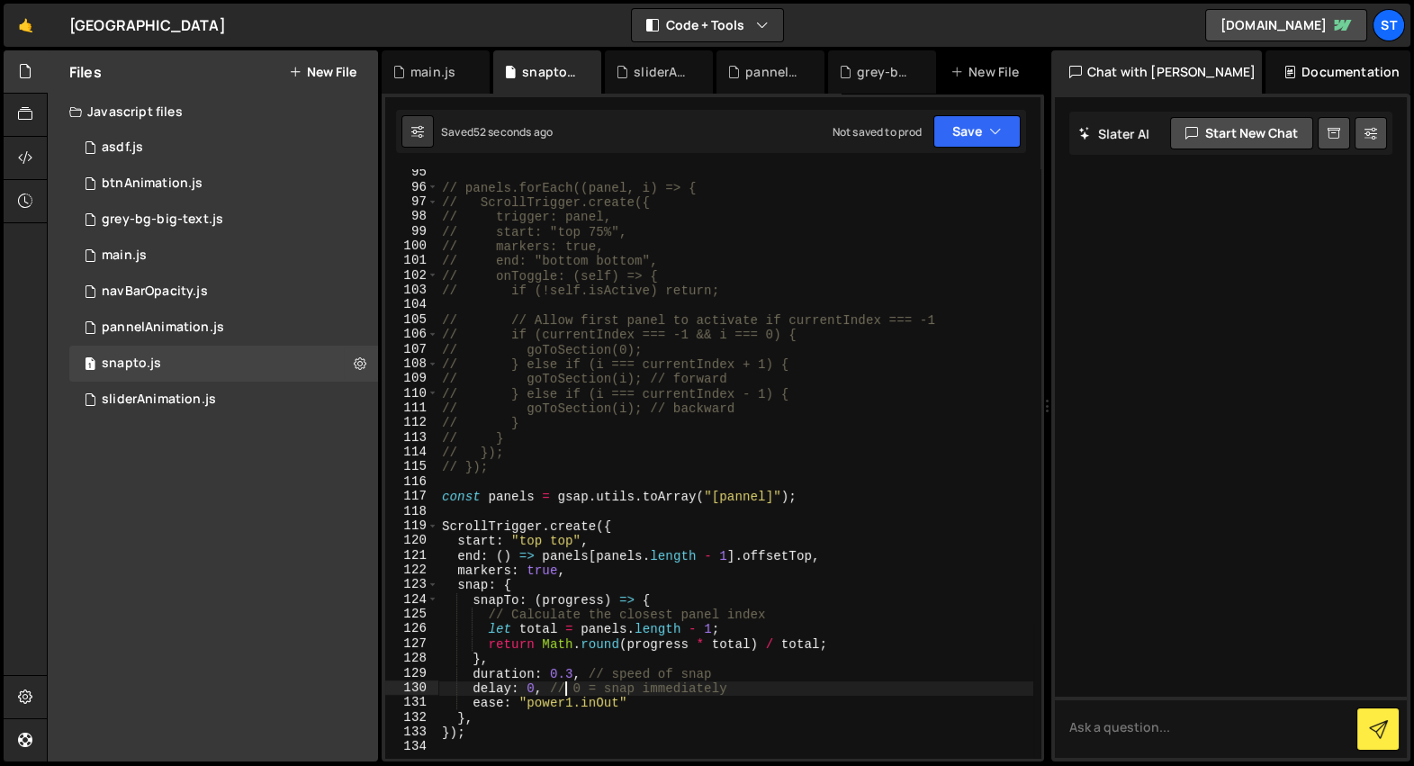
click at [577, 573] on div "// panels.forEach((panel, i) => { // ScrollTrigger.create({ // trigger: panel, …" at bounding box center [735, 475] width 595 height 619
click at [557, 533] on div "// panels.forEach((panel, i) => { // ScrollTrigger.create({ // trigger: panel, …" at bounding box center [735, 475] width 595 height 619
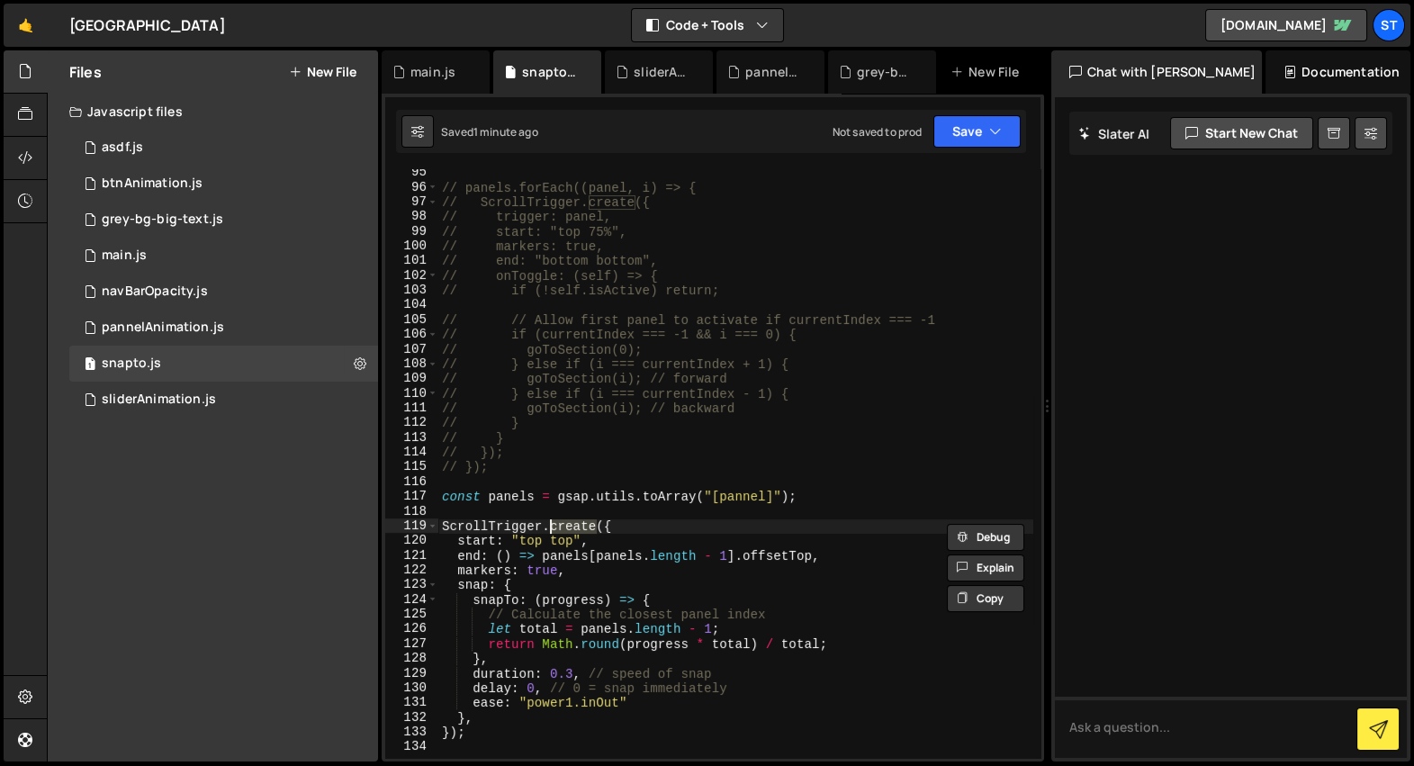
click at [572, 538] on div "// panels.forEach((panel, i) => { // ScrollTrigger.create({ // trigger: panel, …" at bounding box center [735, 475] width 595 height 619
click at [566, 538] on div "// panels.forEach((panel, i) => { // ScrollTrigger.create({ // trigger: panel, …" at bounding box center [735, 475] width 595 height 619
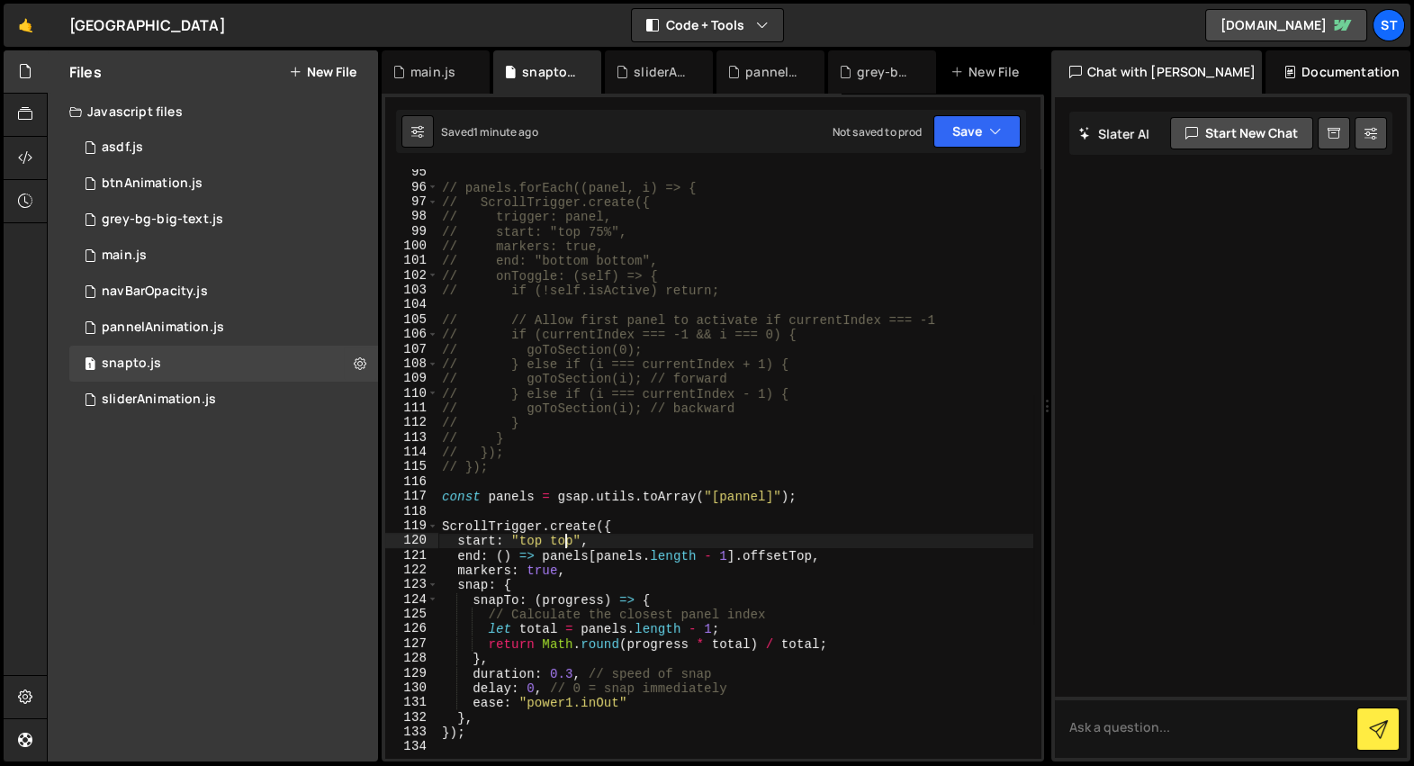
click at [566, 538] on div "// panels.forEach((panel, i) => { // ScrollTrigger.create({ // trigger: panel, …" at bounding box center [735, 475] width 595 height 619
click at [555, 546] on div "// panels.forEach((panel, i) => { // ScrollTrigger.create({ // trigger: panel, …" at bounding box center [735, 475] width 595 height 619
click at [617, 519] on div "// panels.forEach((panel, i) => { // ScrollTrigger.create({ // trigger: panel, …" at bounding box center [735, 475] width 595 height 619
click at [560, 544] on div "// panels.forEach((panel, i) => { // ScrollTrigger.create({ // trigger: panel, …" at bounding box center [735, 475] width 595 height 619
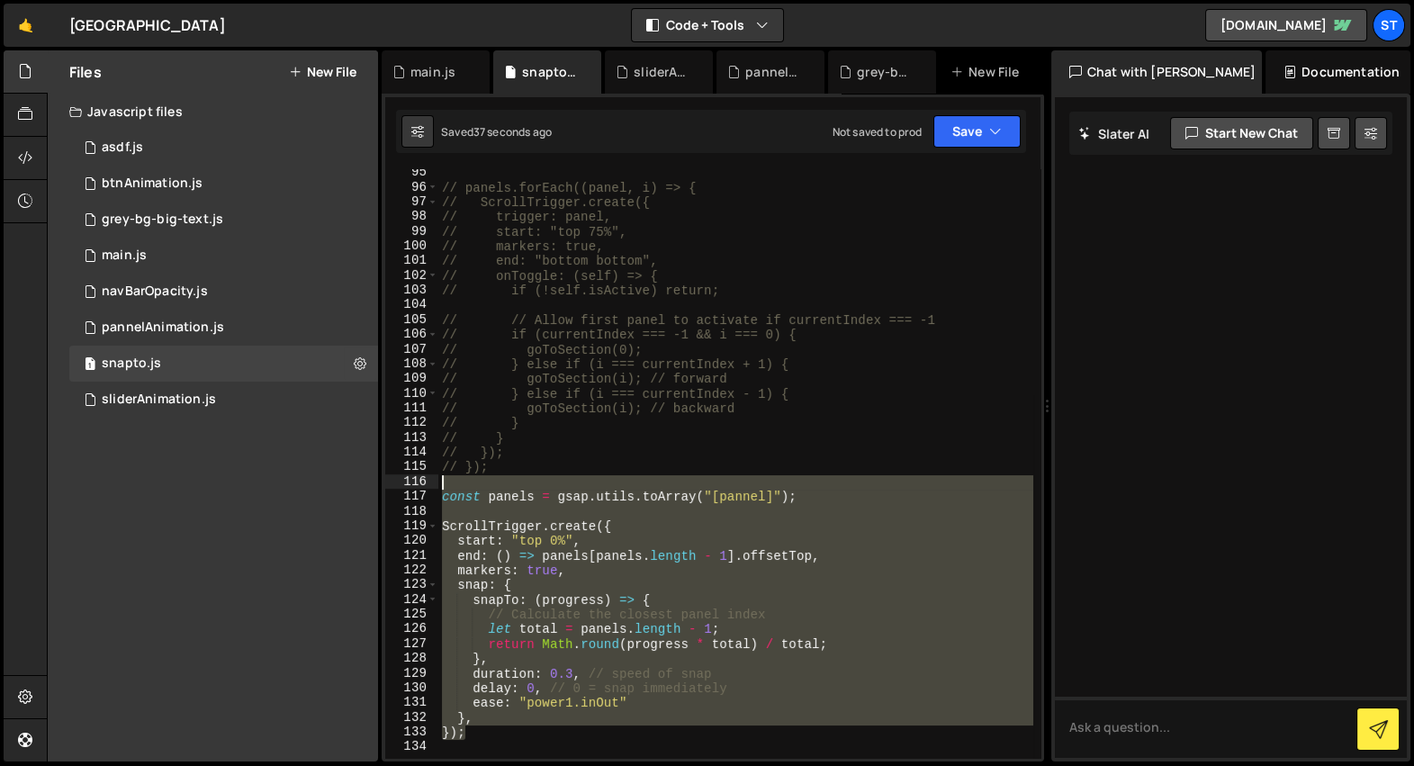
drag, startPoint x: 484, startPoint y: 730, endPoint x: 392, endPoint y: 487, distance: 260.2
click at [392, 488] on div "start: "top 0%", 95 96 97 98 99 100 101 102 103 104 105 106 107 108 109 110 111…" at bounding box center [712, 463] width 655 height 589
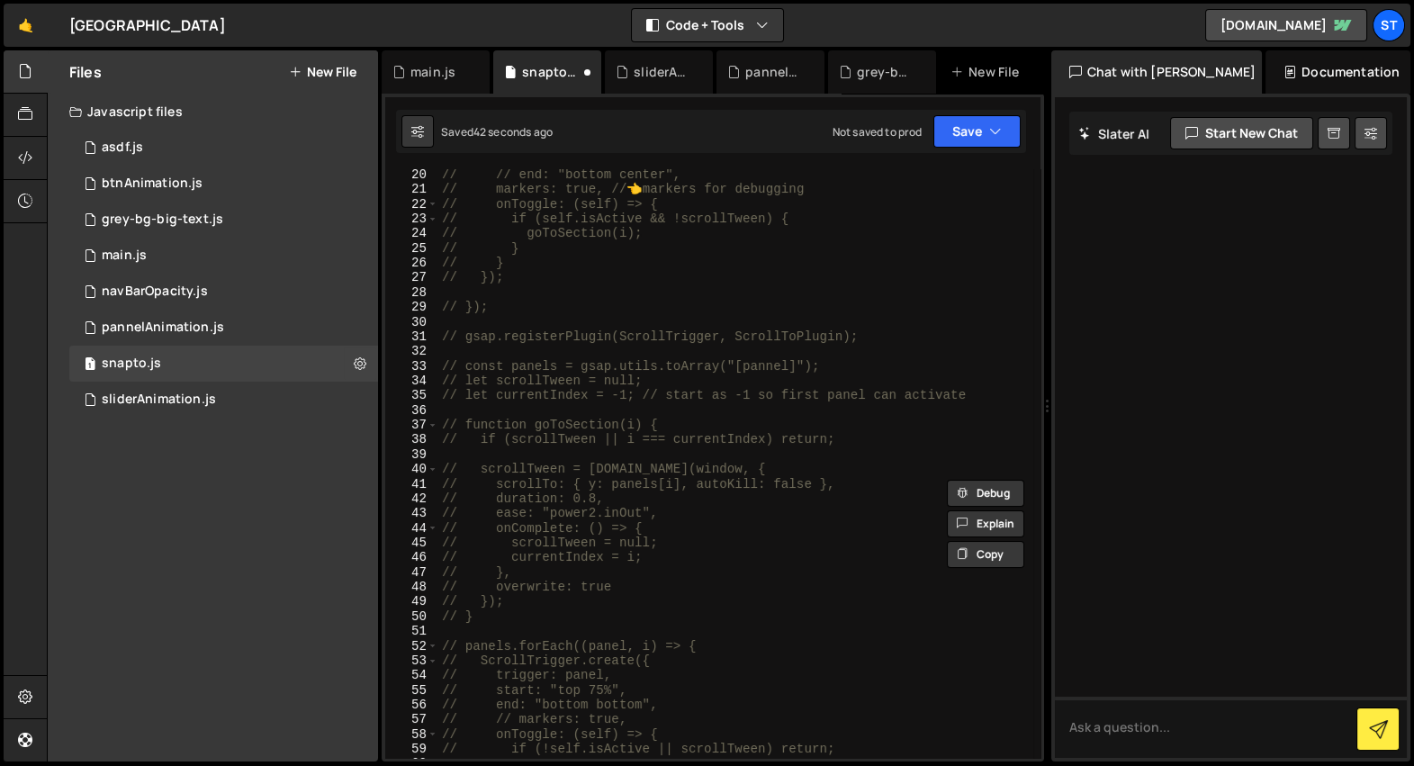
scroll to position [0, 0]
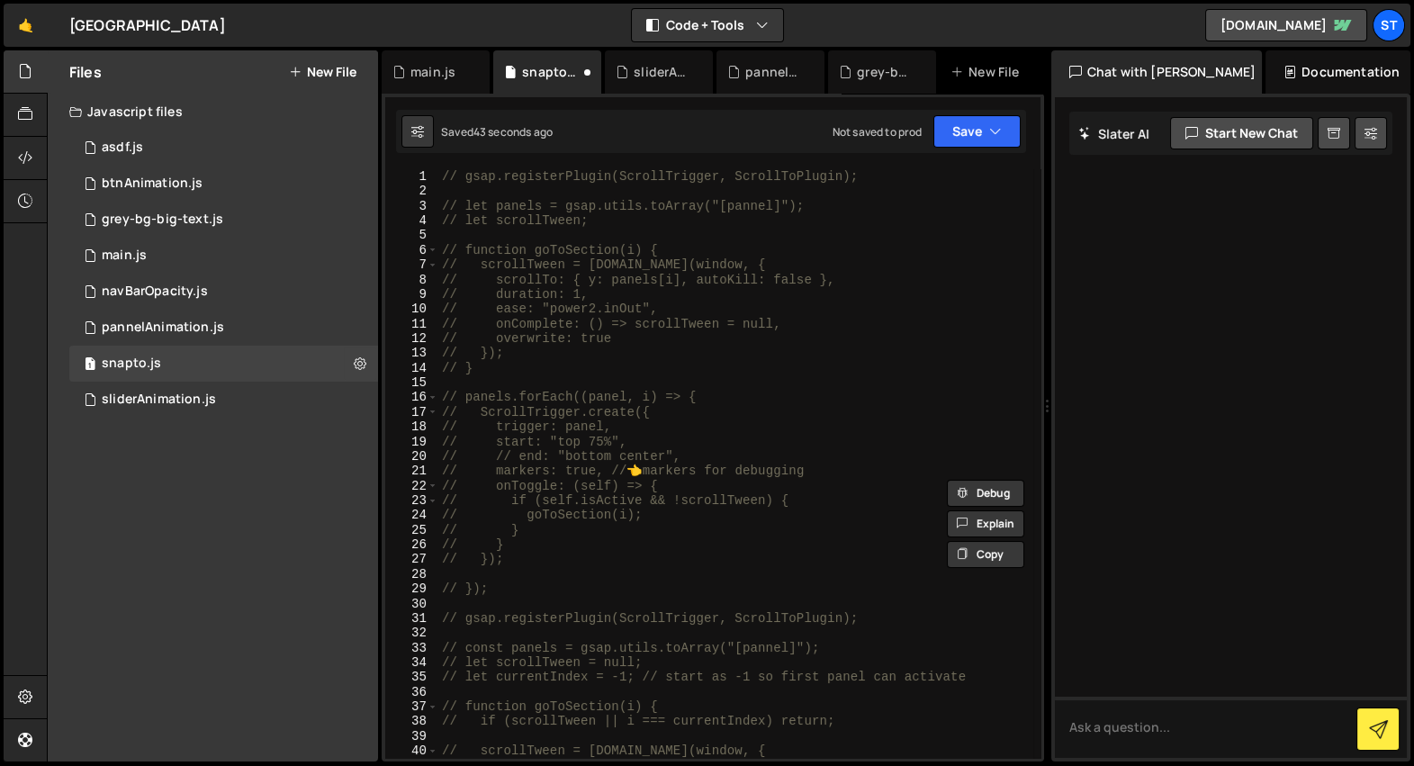
click at [590, 592] on div "// gsap.registerPlugin(ScrollTrigger, ScrollToPlugin); // let panels = gsap.uti…" at bounding box center [735, 478] width 595 height 619
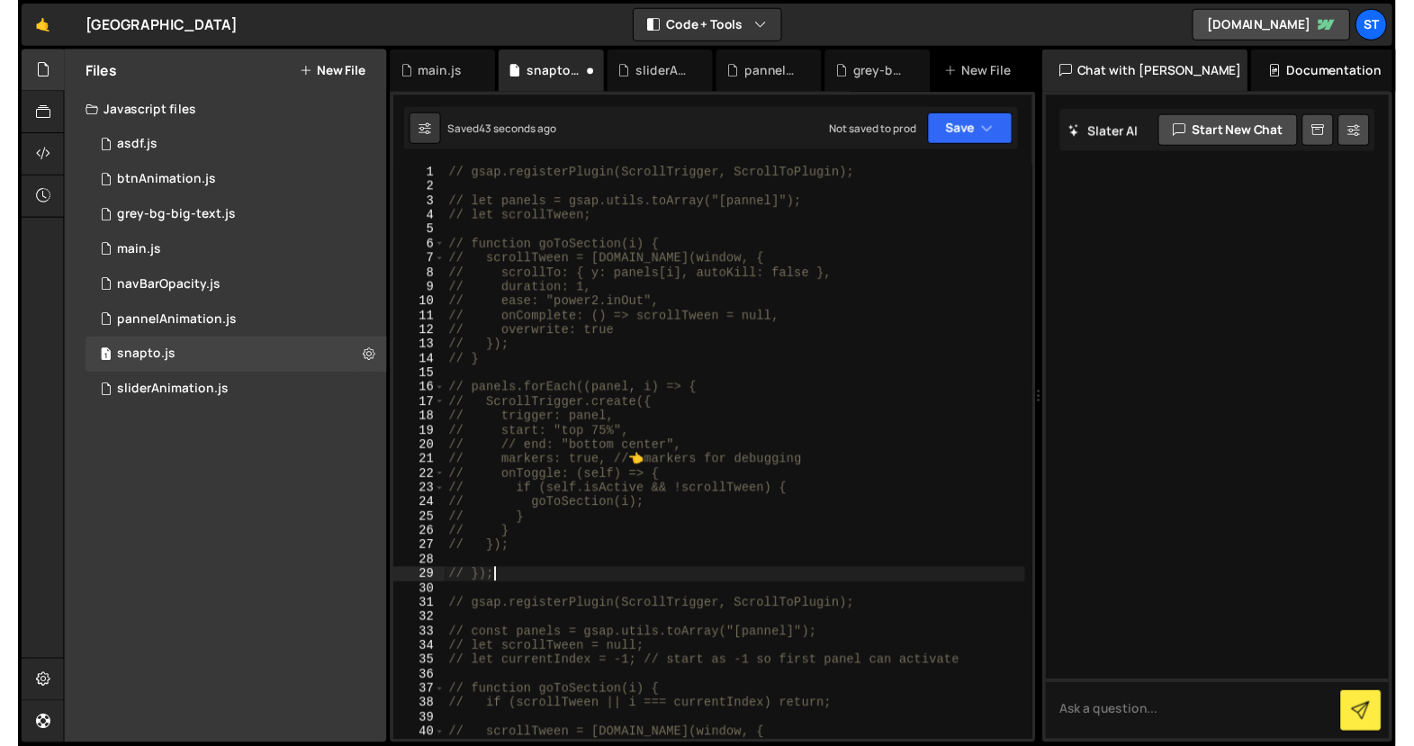
scroll to position [0, 2]
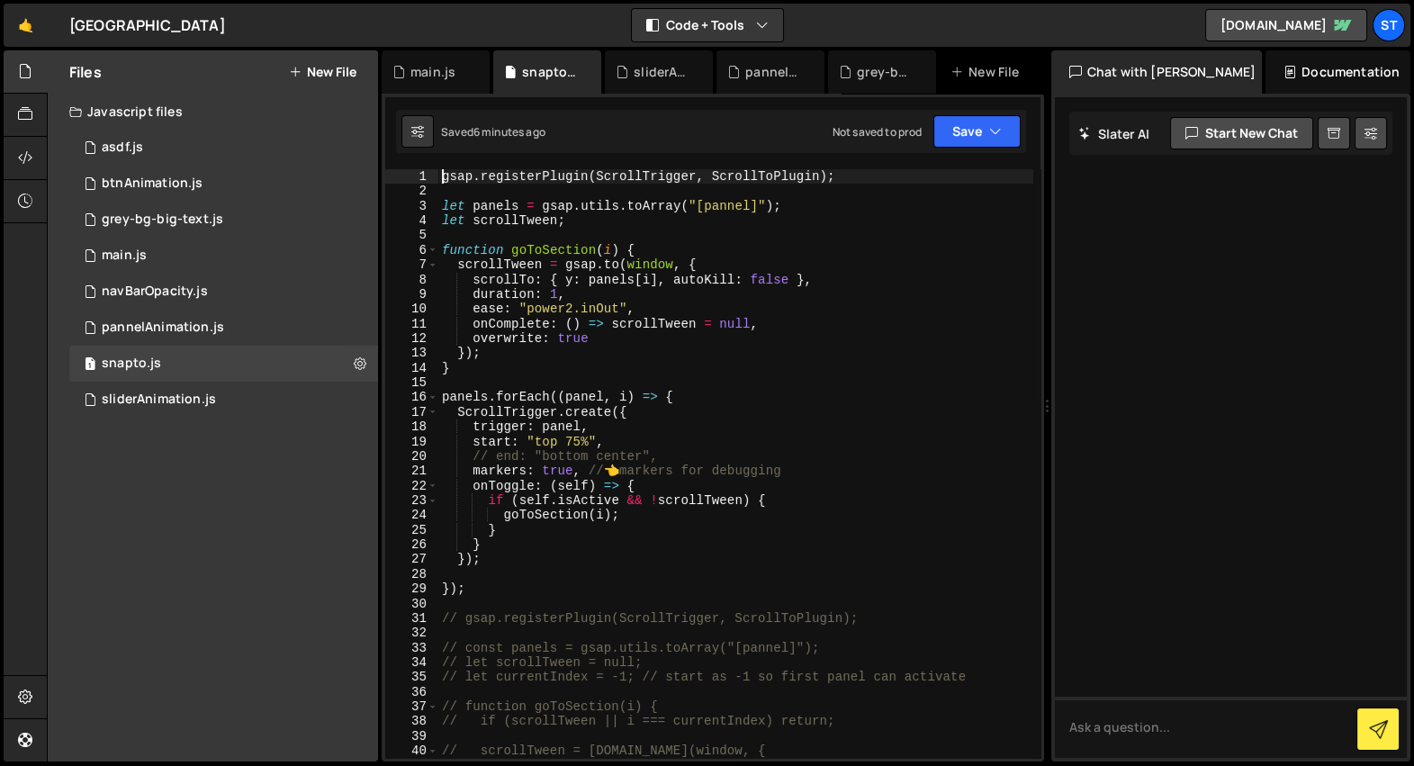
click at [651, 431] on div "gsap . registerPlugin ( ScrollTrigger , ScrollToPlugin ) ; let panels = gsap . …" at bounding box center [735, 478] width 595 height 619
click at [581, 469] on div "gsap . registerPlugin ( ScrollTrigger , ScrollToPlugin ) ; let panels = gsap . …" at bounding box center [735, 478] width 595 height 619
click at [636, 458] on div "gsap . registerPlugin ( ScrollTrigger , ScrollToPlugin ) ; let panels = gsap . …" at bounding box center [735, 478] width 595 height 619
type textarea "// end: "bottom center","
